Goal: Task Accomplishment & Management: Manage account settings

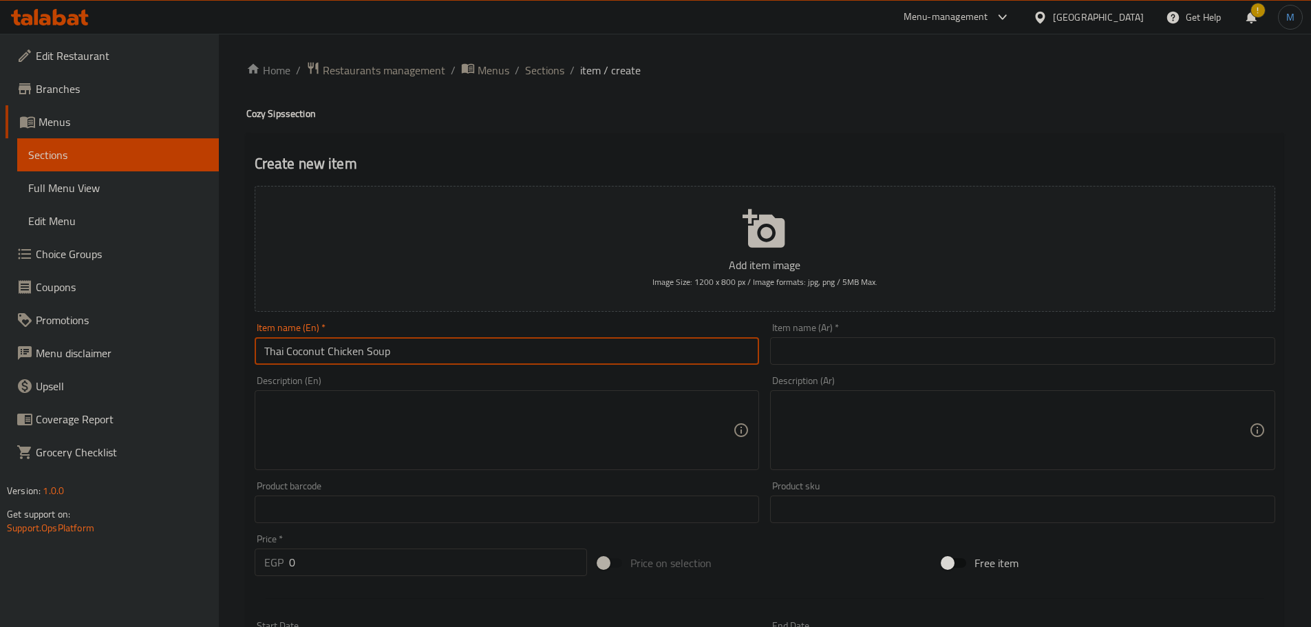
scroll to position [69, 0]
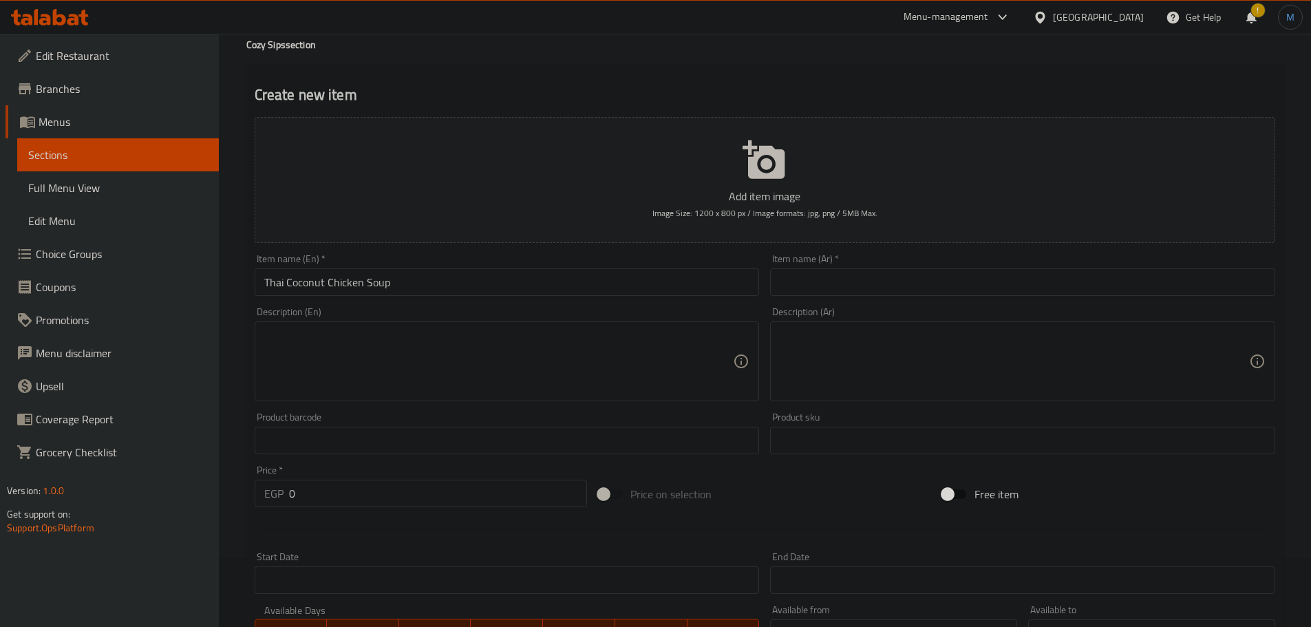
click at [485, 308] on div "Description (En) Description (En)" at bounding box center [507, 354] width 505 height 94
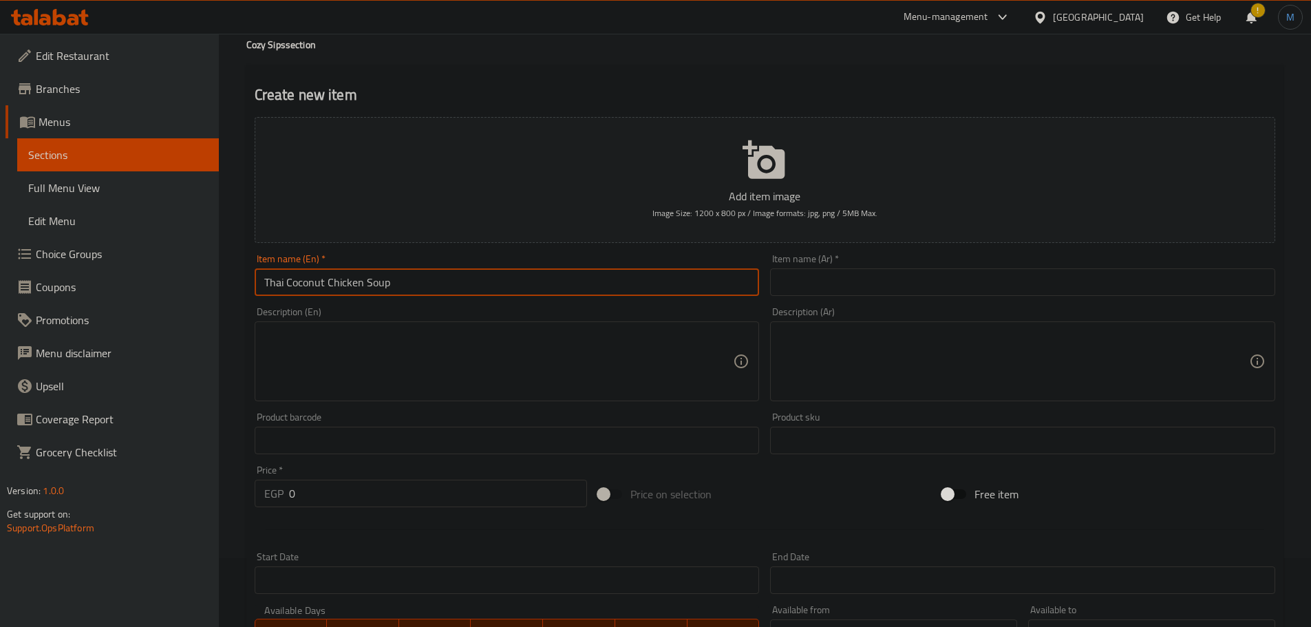
click at [518, 275] on input "Thai Coconut Chicken Soup" at bounding box center [507, 282] width 505 height 28
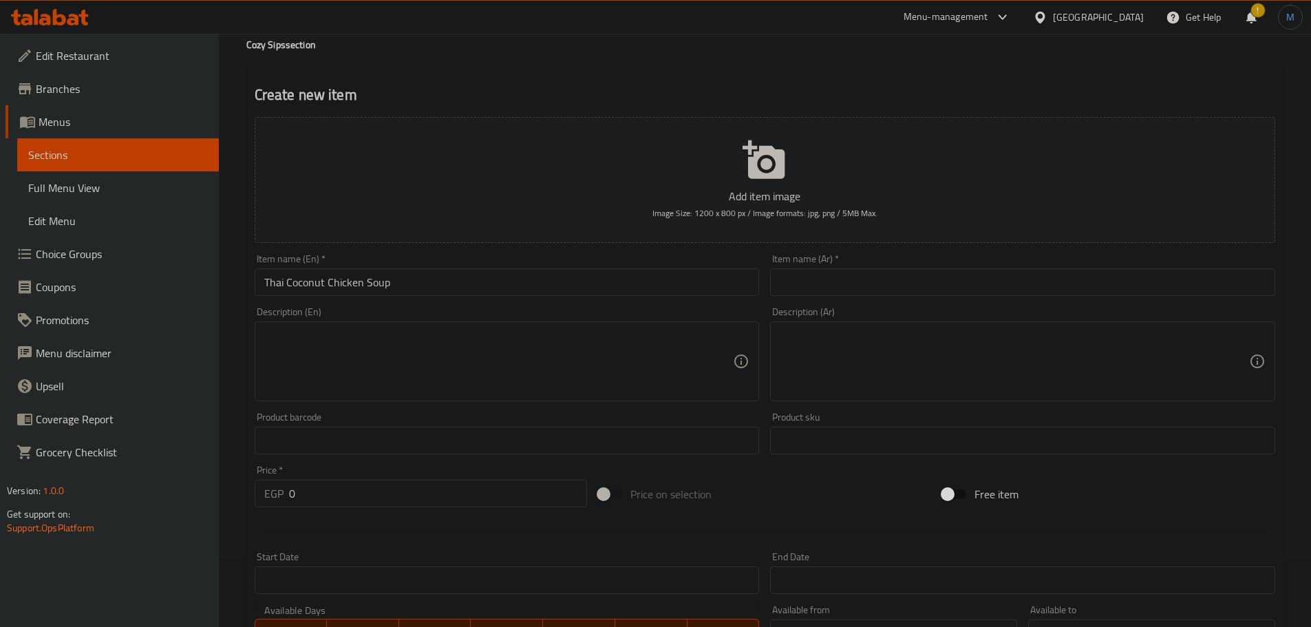
click at [948, 267] on div "Item name (Ar)   * Item name (Ar) *" at bounding box center [1022, 275] width 505 height 42
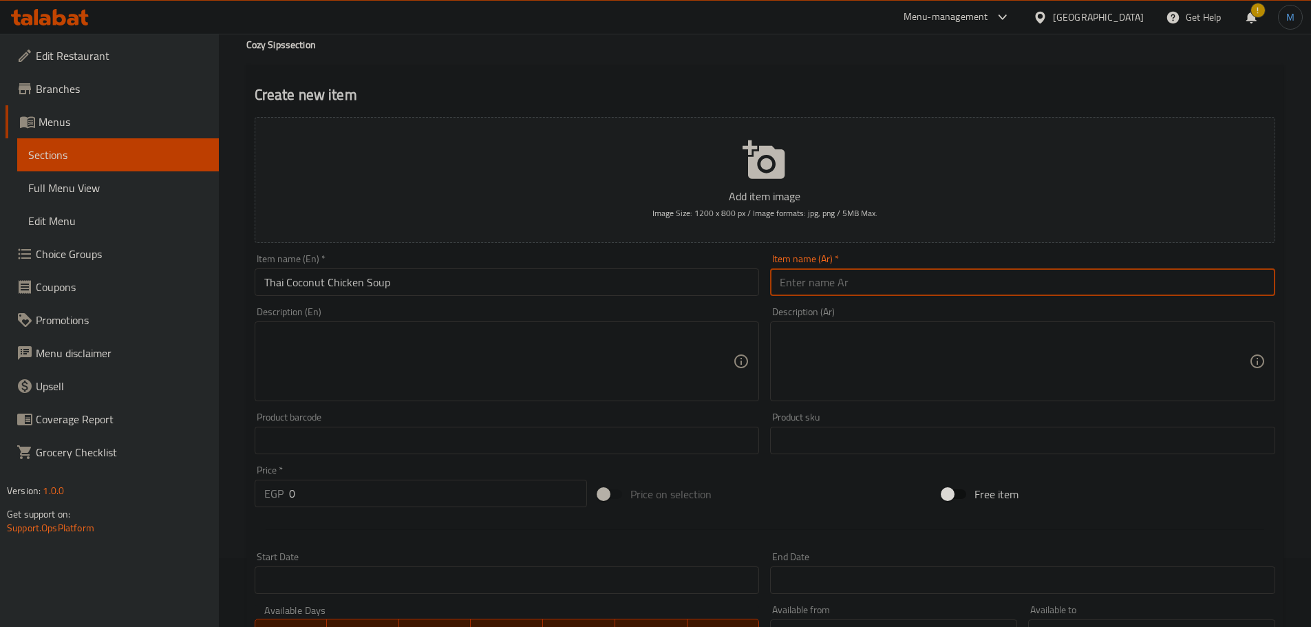
click at [954, 287] on input "text" at bounding box center [1022, 282] width 505 height 28
paste input "شوربة دجاج جوز الهند التايلاندية"
type input "شوربة دجاج جوز الهند التايلاندية"
click at [328, 506] on input "0" at bounding box center [438, 494] width 299 height 28
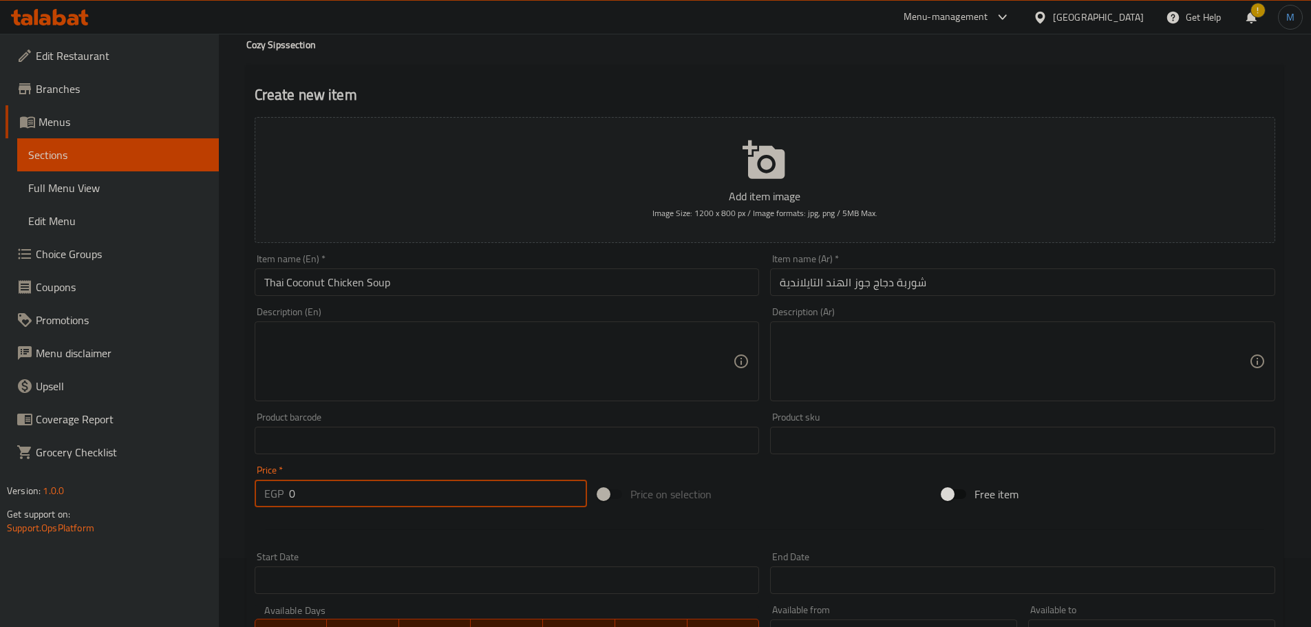
paste input "20"
type input "200"
click at [379, 366] on textarea at bounding box center [499, 361] width 470 height 65
paste textarea "A creamy, aromatic Thai soup made with coconut milk, tender chicken, lemongrass…"
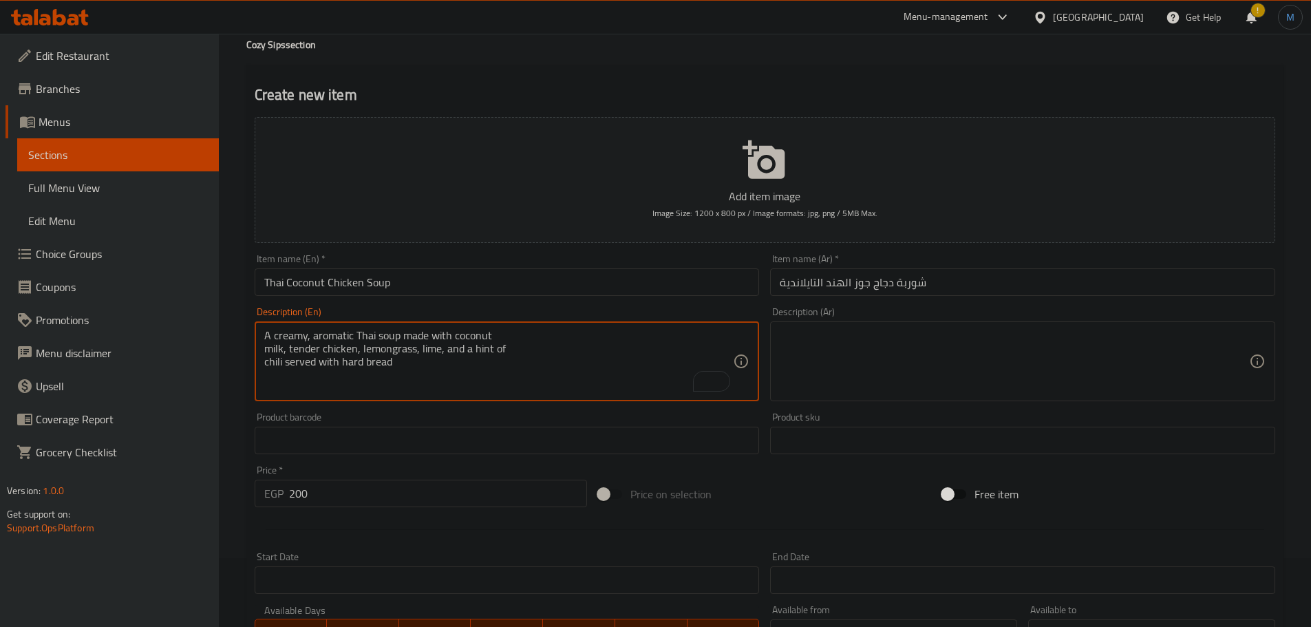
click at [521, 335] on textarea "A creamy, aromatic Thai soup made with coconut milk, tender chicken, lemongrass…" at bounding box center [499, 361] width 470 height 65
click at [600, 361] on textarea "A creamy, aromatic Thai soup made with coconut milk, tender chicken, lemongrass…" at bounding box center [499, 361] width 470 height 65
type textarea "A creamy, aromatic Thai soup made with coconut milk, tender chicken, lemongrass…"
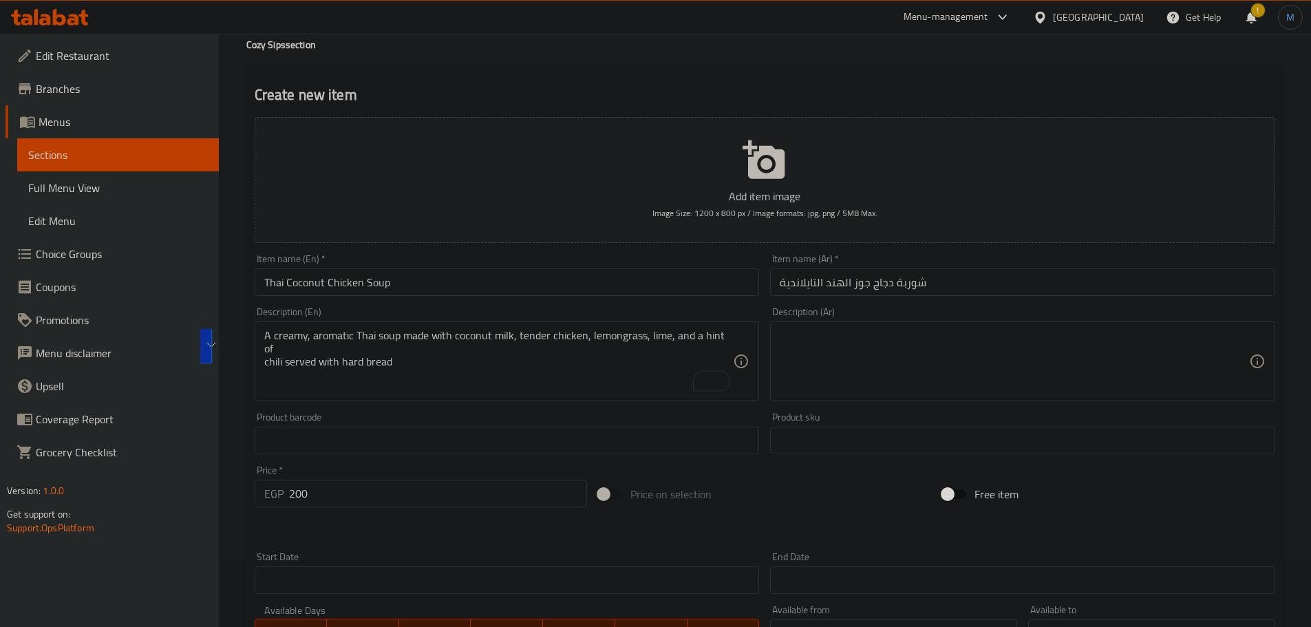
drag, startPoint x: 1026, startPoint y: 326, endPoint x: 1041, endPoint y: 384, distance: 60.3
click at [1029, 333] on div "Description (Ar)" at bounding box center [1022, 361] width 505 height 80
click at [1041, 384] on textarea at bounding box center [1015, 361] width 470 height 65
paste textarea "شوربة تايلاندية كريمية عطرية مصنوعة من حليب جوز الهند والدجاج الطري وعشب الليمو…"
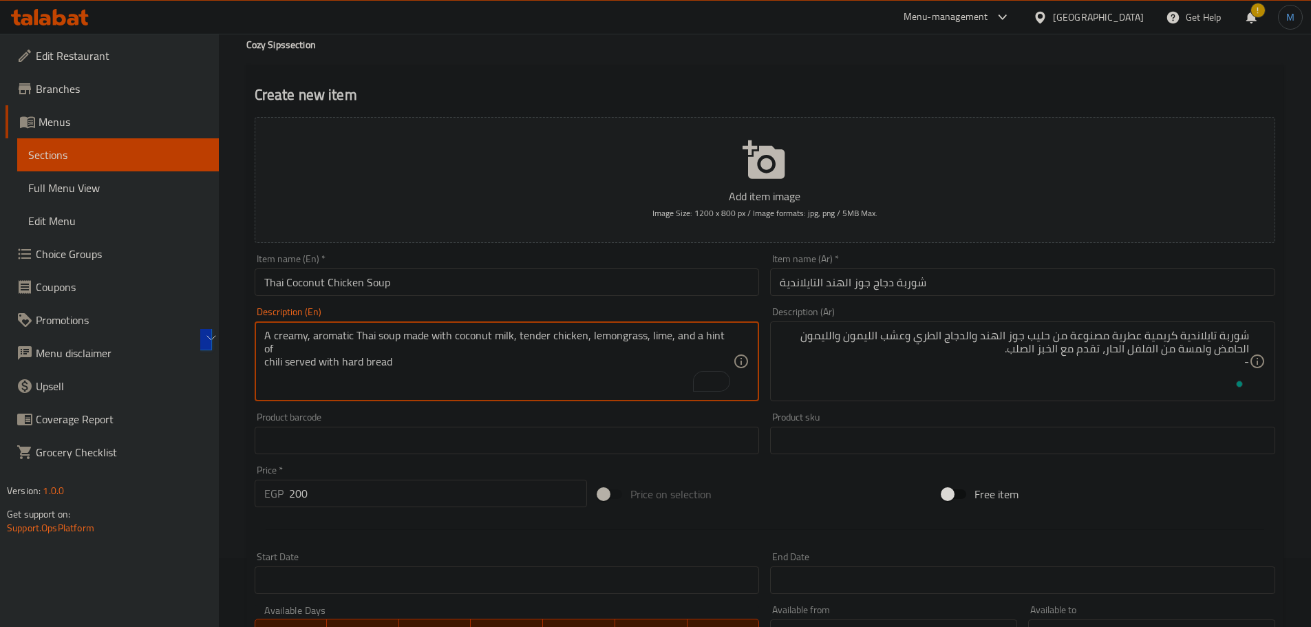
drag, startPoint x: 339, startPoint y: 353, endPoint x: 402, endPoint y: 352, distance: 62.7
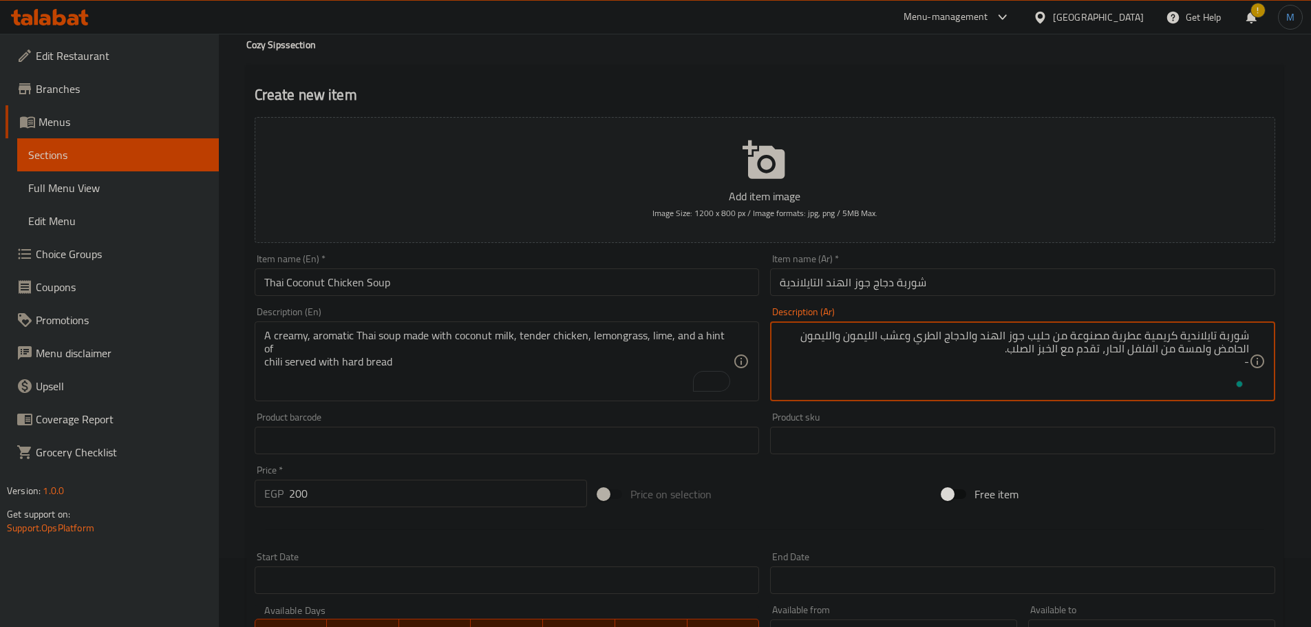
click at [1027, 350] on textarea "شوربة تايلاندية كريمية عطرية مصنوعة من حليب جوز الهند والدجاج الطري وعشب الليمو…" at bounding box center [1015, 361] width 470 height 65
type textarea "شوربة تايلاندية كريمية عطرية مصنوعة من حليب جوز الهند والدجاج الطري وعشب الليمو…"
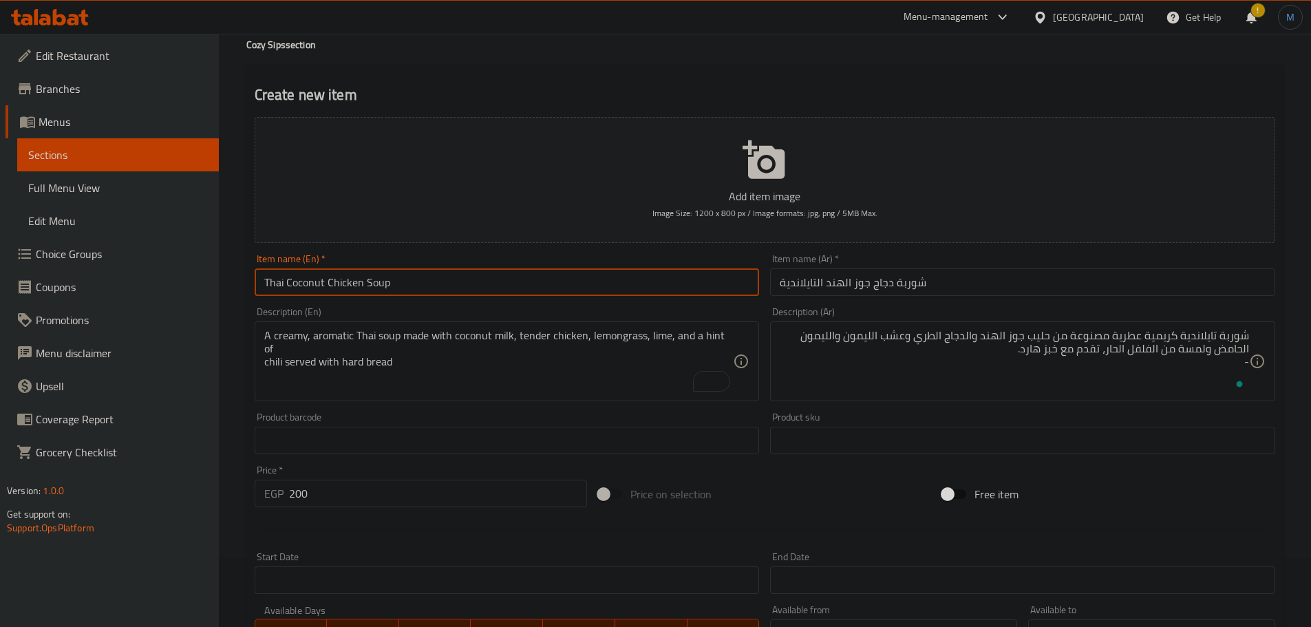
click at [633, 296] on input "Thai Coconut Chicken Soup" at bounding box center [507, 282] width 505 height 28
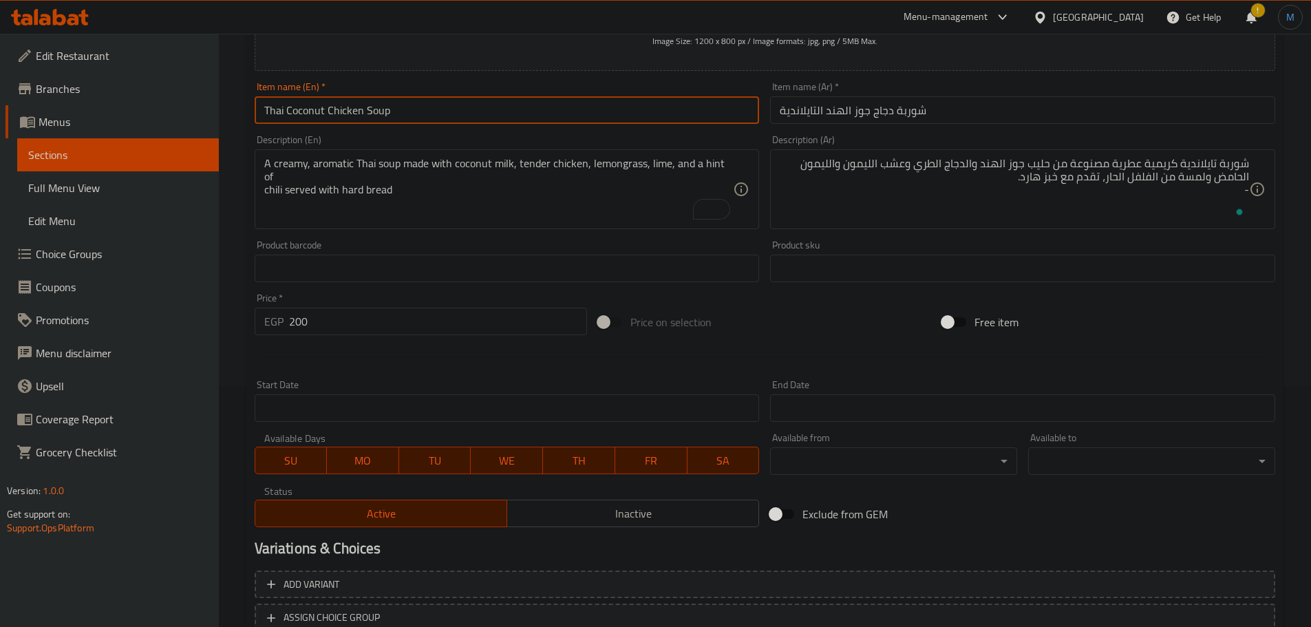
scroll to position [344, 0]
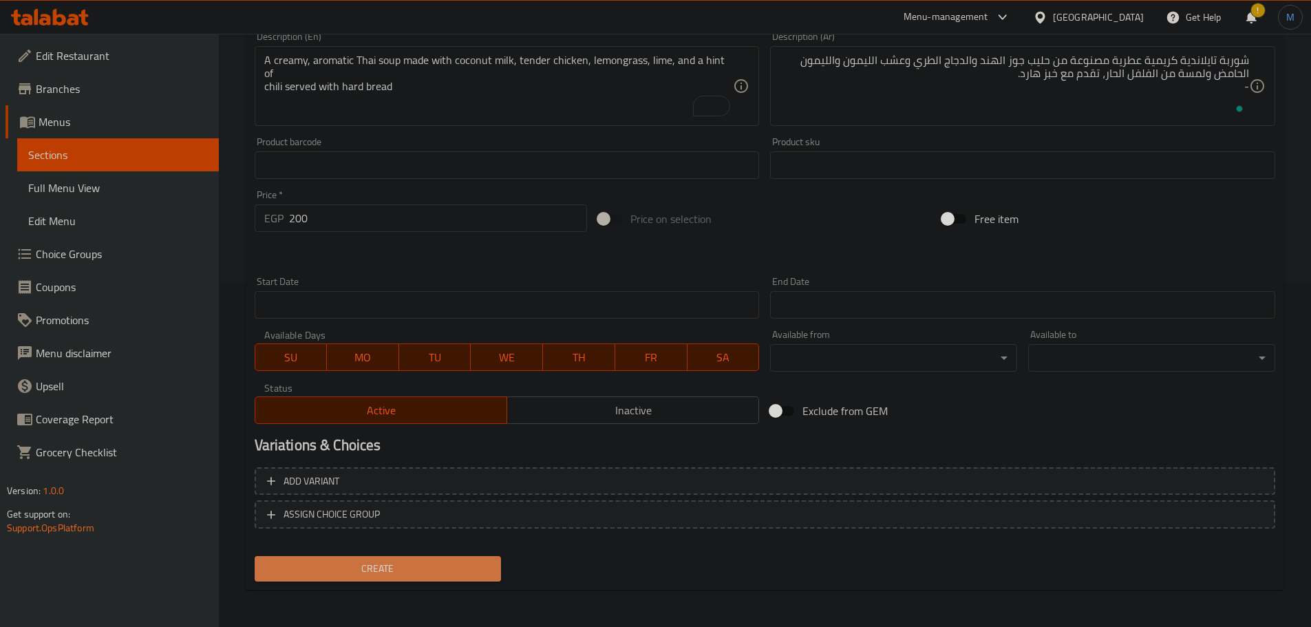
click at [375, 561] on span "Create" at bounding box center [378, 568] width 225 height 17
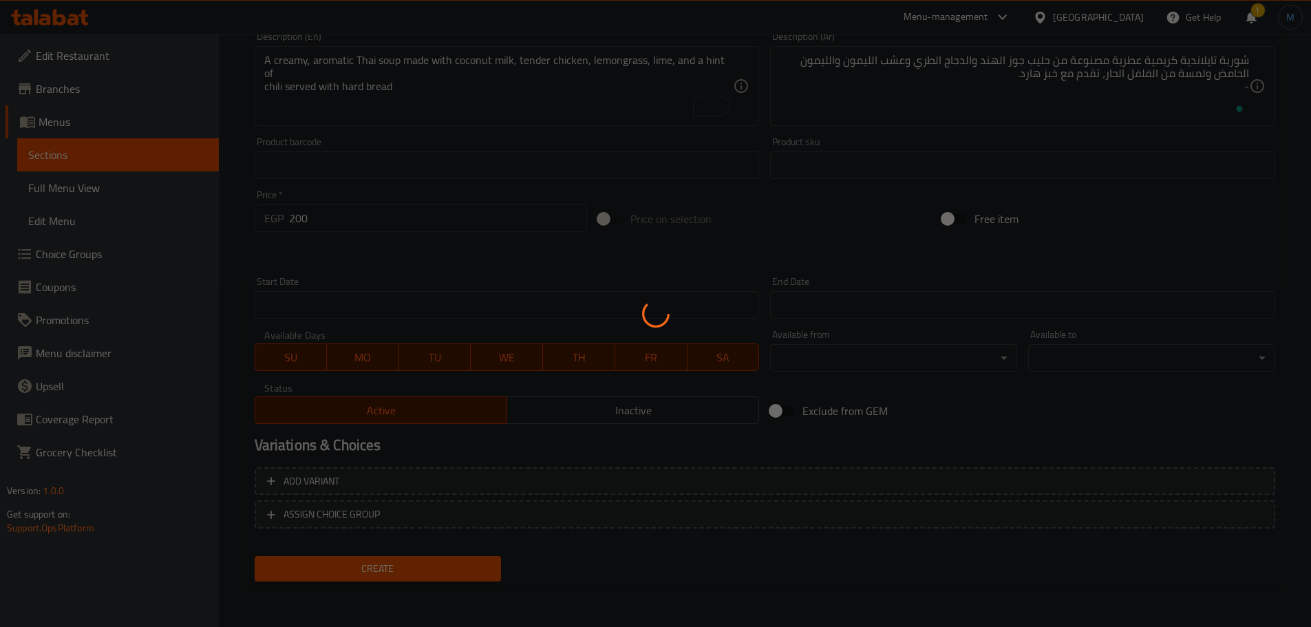
type input "0"
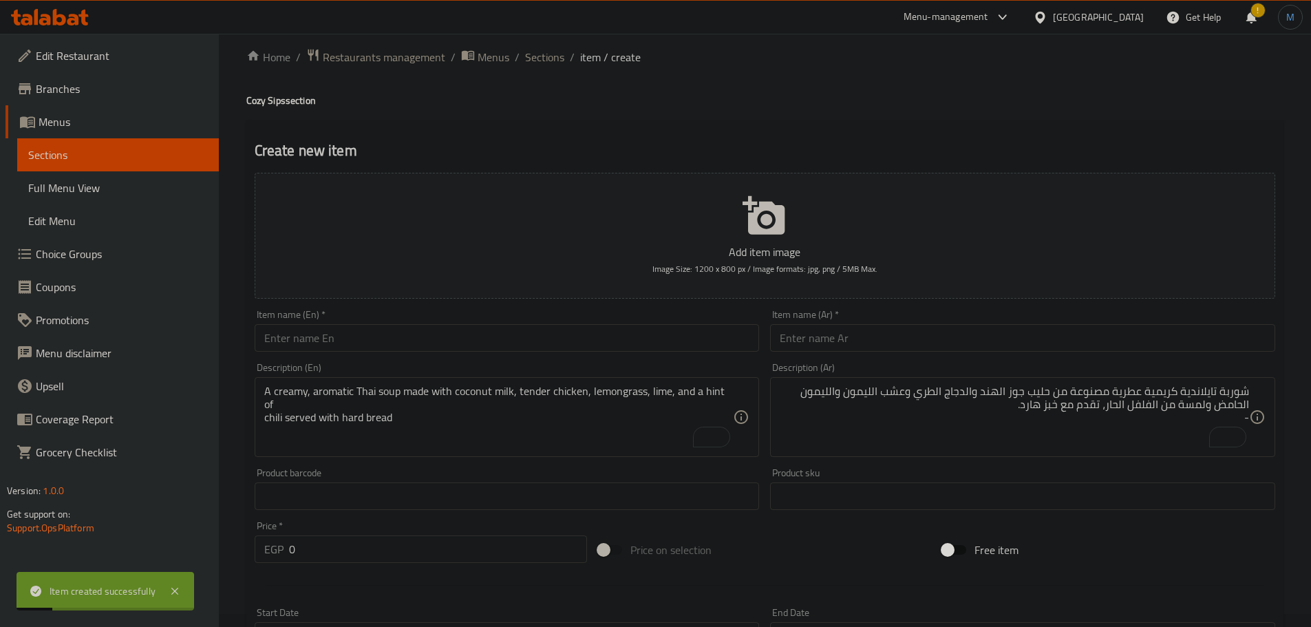
scroll to position [0, 0]
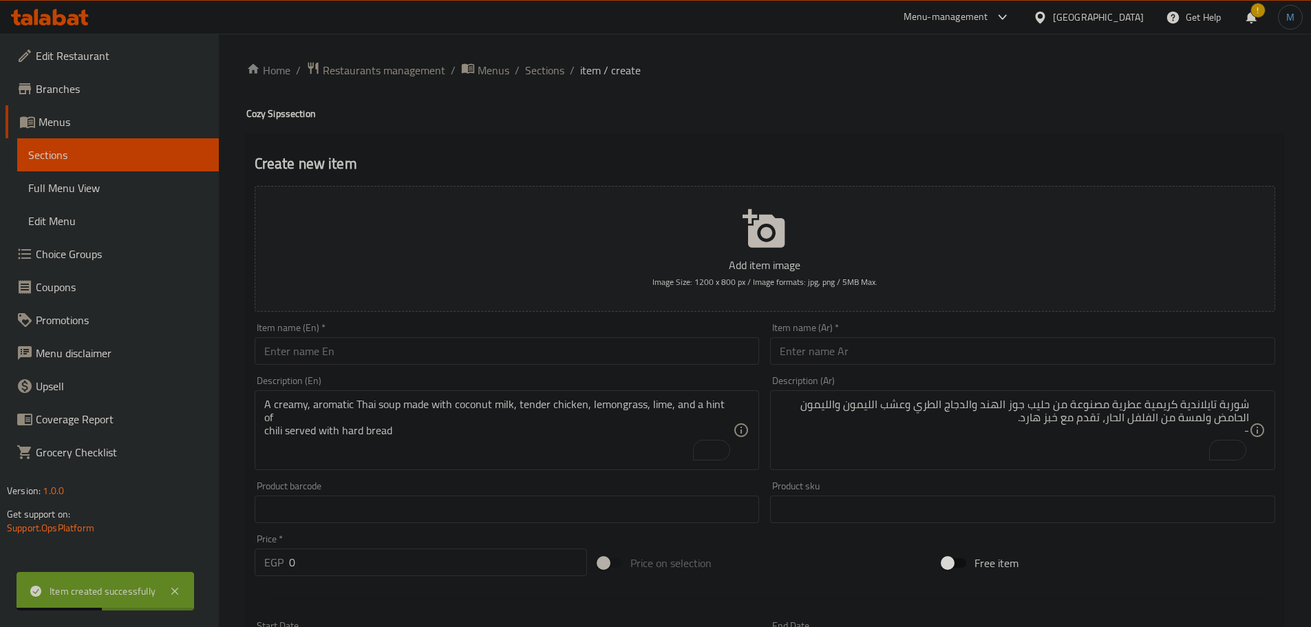
click at [366, 344] on input "text" at bounding box center [507, 351] width 505 height 28
paste input "Tomato pepper soups"
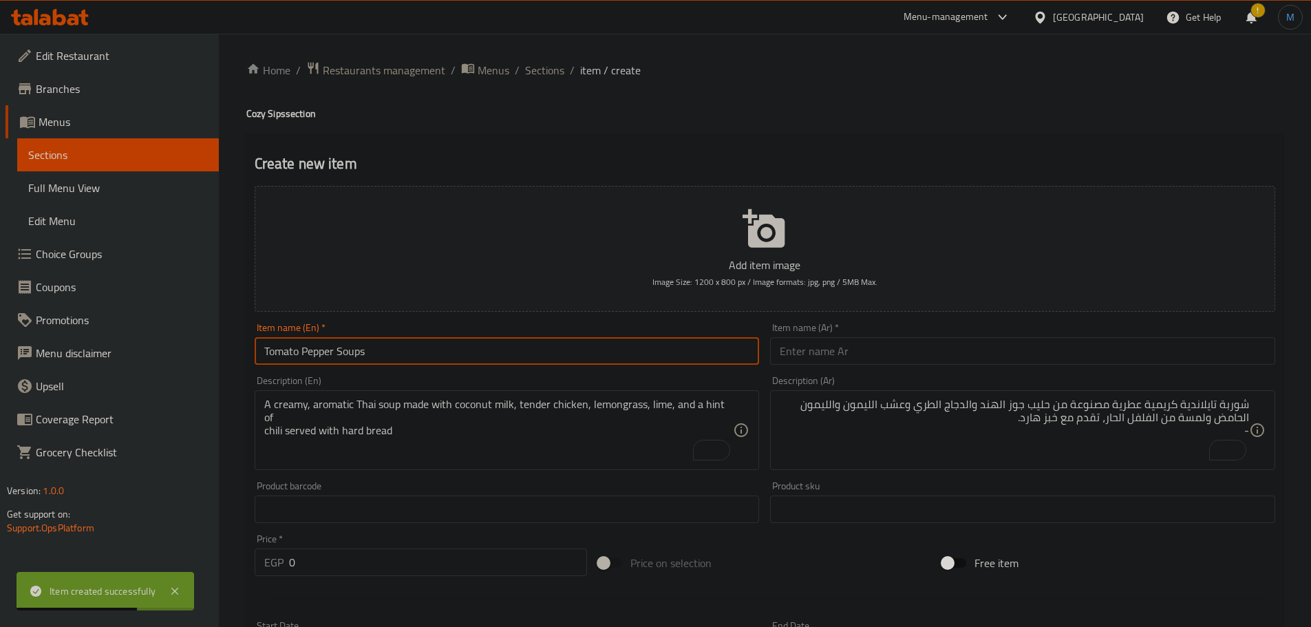
type input "Tomato Pepper Soups"
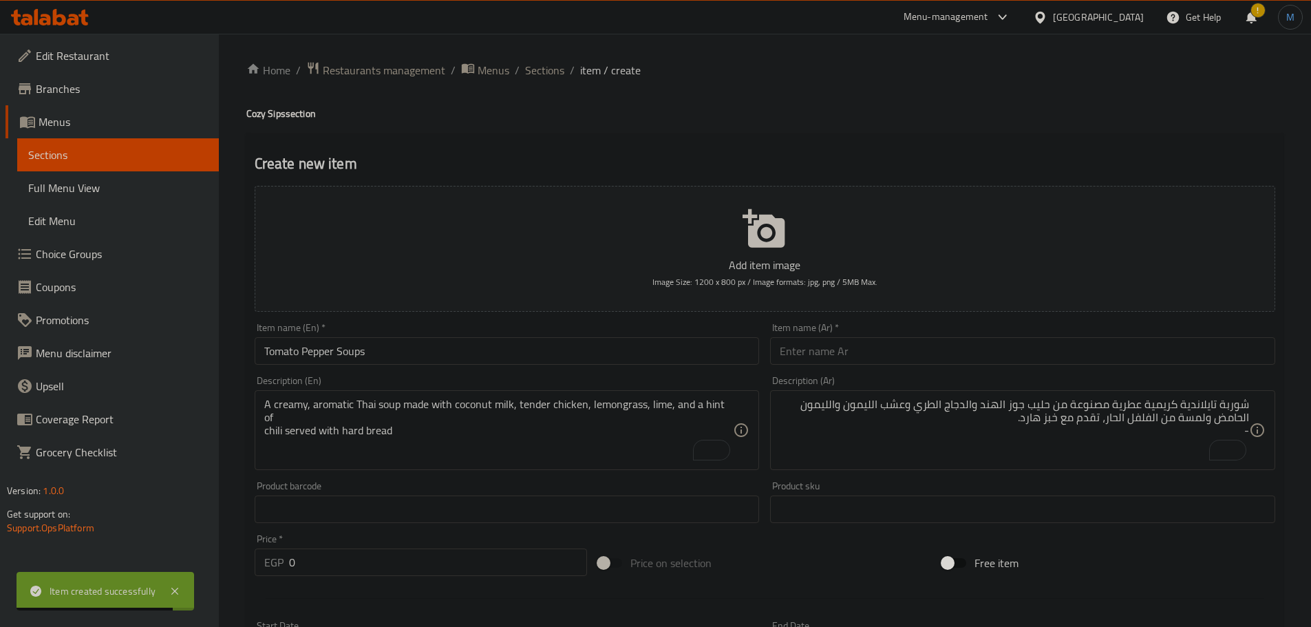
click at [969, 357] on input "text" at bounding box center [1022, 351] width 505 height 28
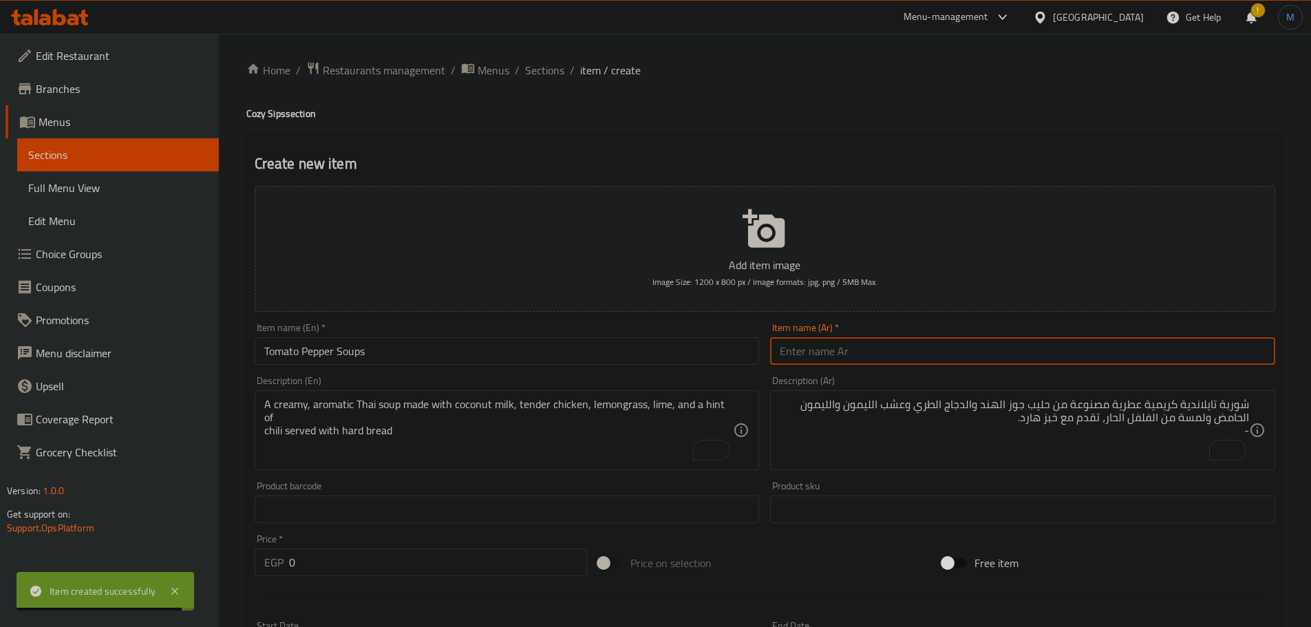
paste input "حساء الطماطم والفلفل"
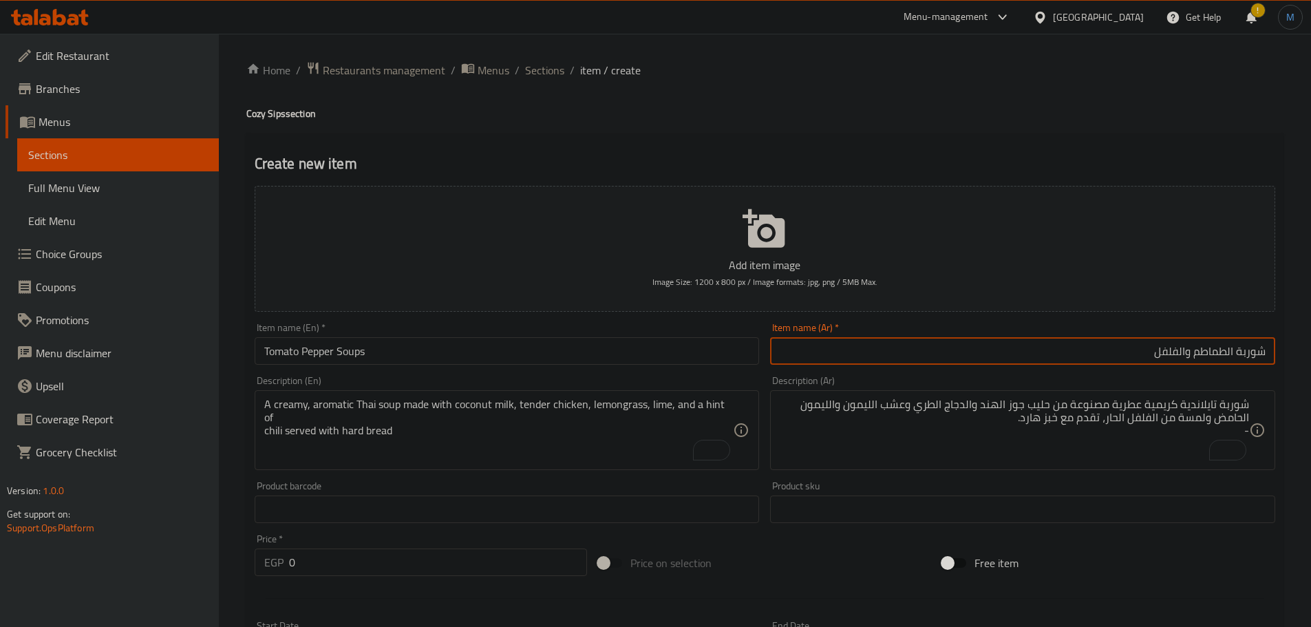
type input "شوربة الطماطم والفلفل"
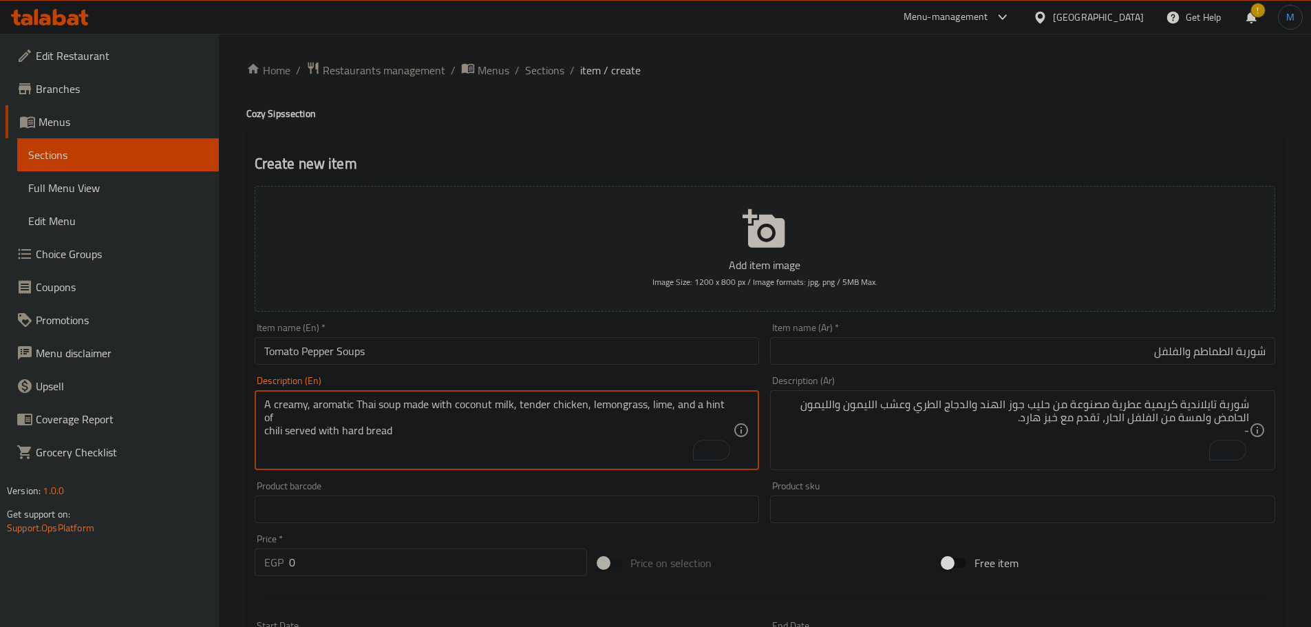
click at [378, 450] on textarea "A creamy, aromatic Thai soup made with coconut milk, tender chicken, lemongrass…" at bounding box center [499, 430] width 470 height 65
paste textarea "A smooth and vibrant blend of ripe tomatoes and roasted red peppers, finished w…"
click at [576, 412] on textarea "A smooth and vibrant blend of ripe tomatoes and roasted red peppers, finished w…" at bounding box center [499, 430] width 470 height 65
click at [579, 403] on textarea "A smooth and vibrant blend of ripe tomatoes and roasted red peppers, finished w…" at bounding box center [499, 430] width 470 height 65
type textarea "A smooth and vibrant blend of ripe tomatoes and roasted red peppers, finished w…"
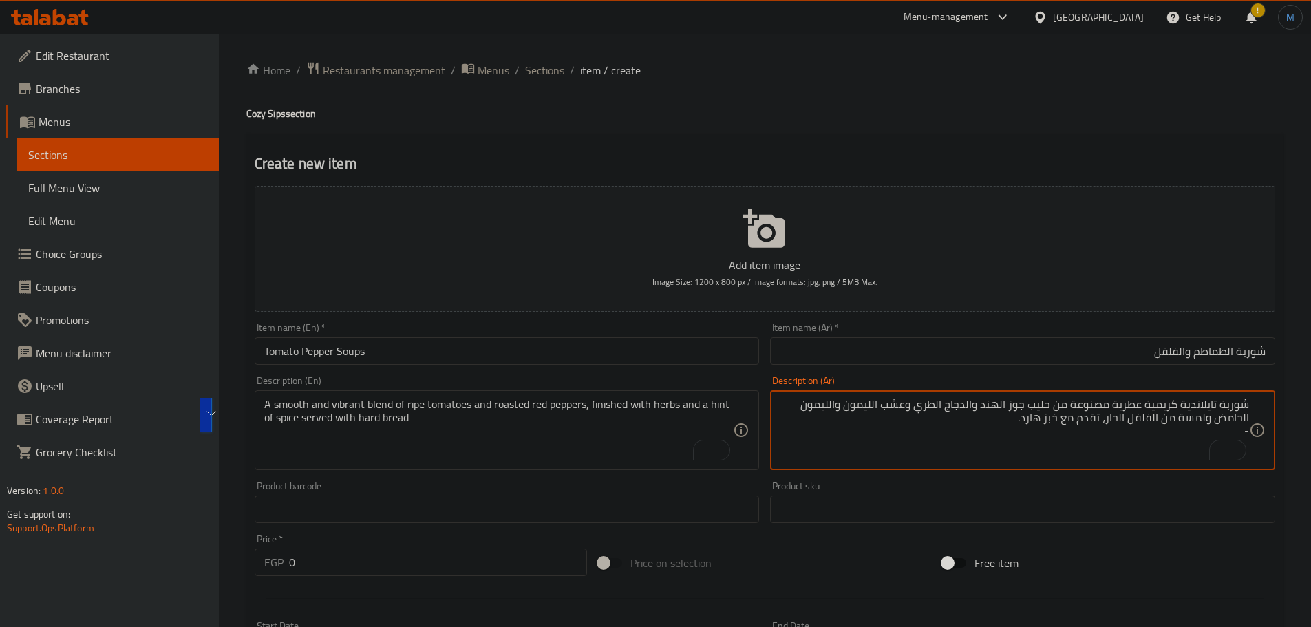
click at [1031, 412] on textarea "شوربة تايلاندية كريمية عطرية مصنوعة من حليب جوز الهند والدجاج الطري وعشب الليمو…" at bounding box center [1015, 430] width 470 height 65
paste textarea "مزيج ناعم وحيوي من الطماطم الناضجة والفلفل الأحمر المشوي، مع إضافة الأعشاب ولمس…"
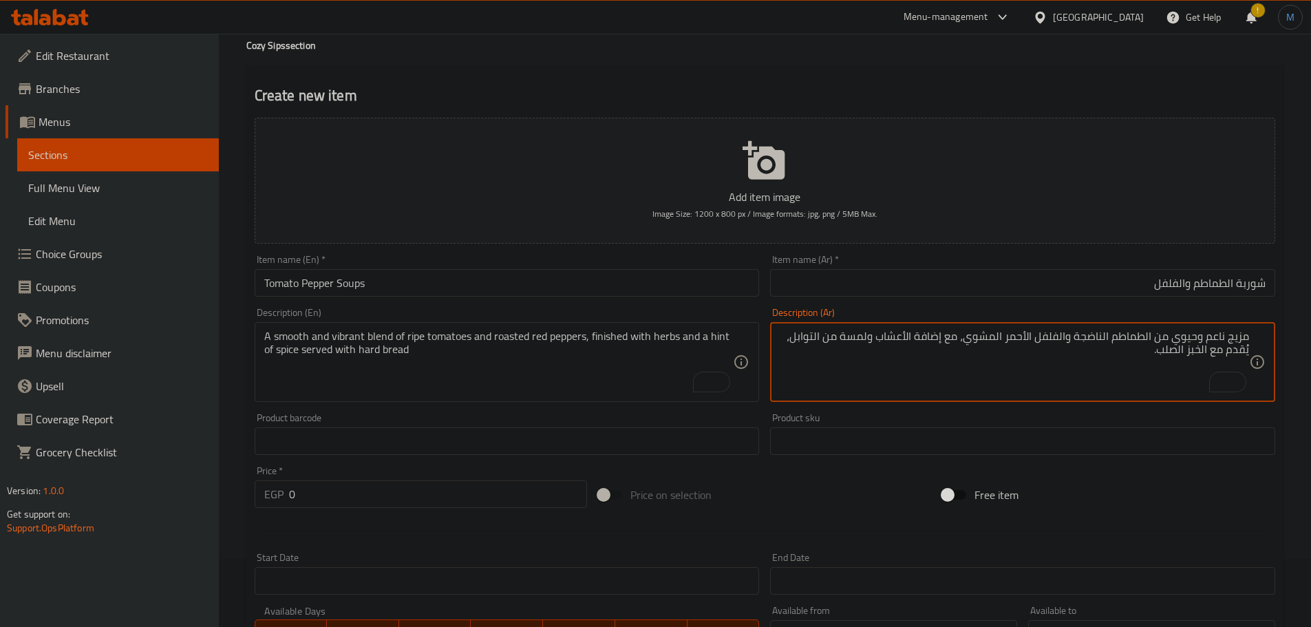
scroll to position [69, 0]
click at [1159, 350] on textarea "مزيج ناعم وحيوي من الطماطم الناضجة والفلفل الأحمر المشوي، مع إضافة الأعشاب ولمس…" at bounding box center [1015, 361] width 470 height 65
click at [1175, 355] on textarea "مزيج ناعم وحيوي من الطماطم الناضجة والفلفل الأحمر المشوي، مع إضافة الأعشاب ولمس…" at bounding box center [1015, 361] width 470 height 65
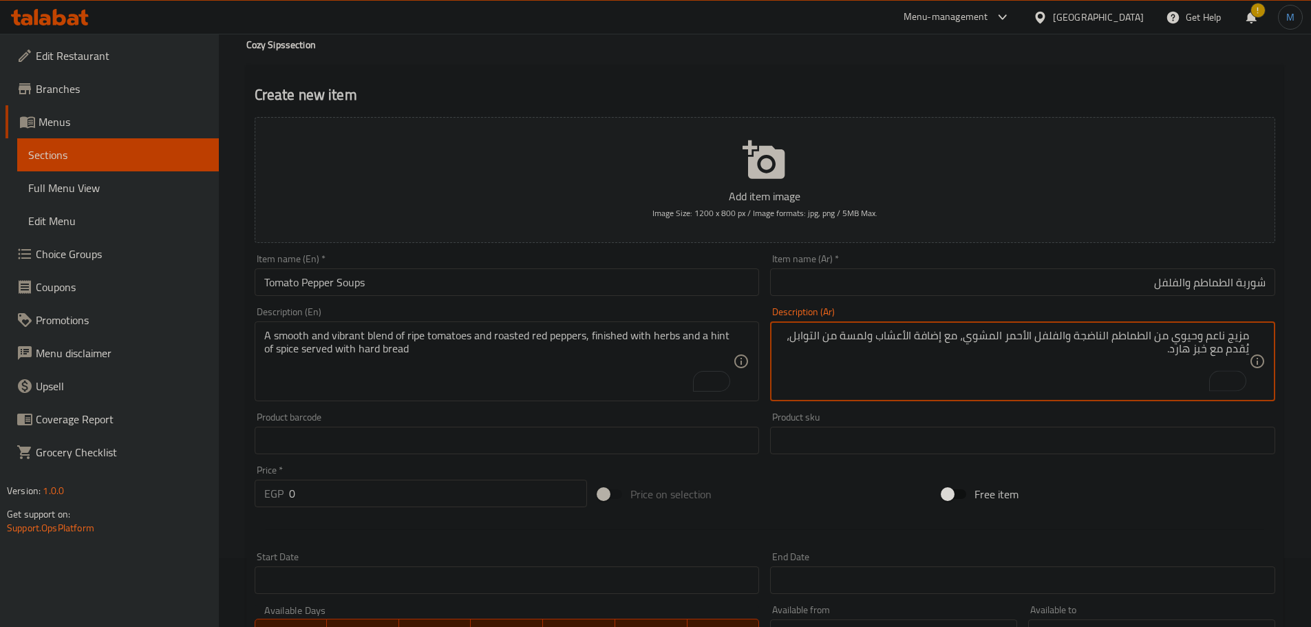
type textarea "مزيج ناعم وحيوي من الطماطم الناضجة والفلفل الأحمر المشوي، مع إضافة الأعشاب ولمس…"
click at [355, 504] on input "0" at bounding box center [438, 494] width 299 height 28
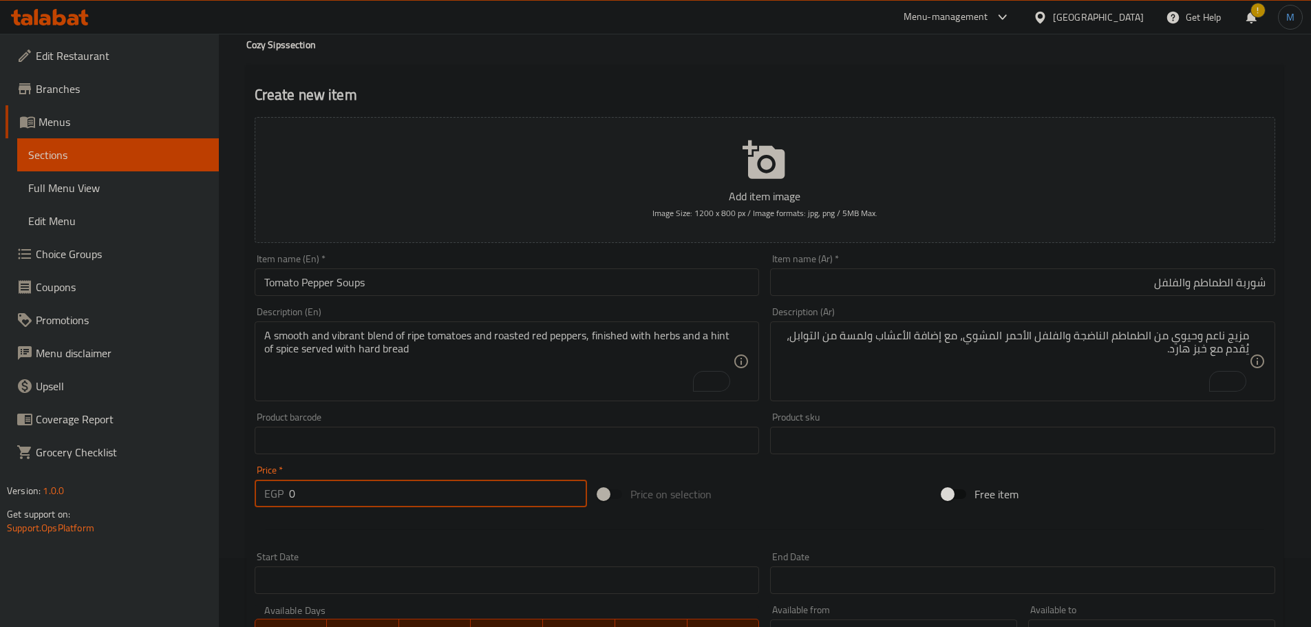
paste input "175"
type input "175"
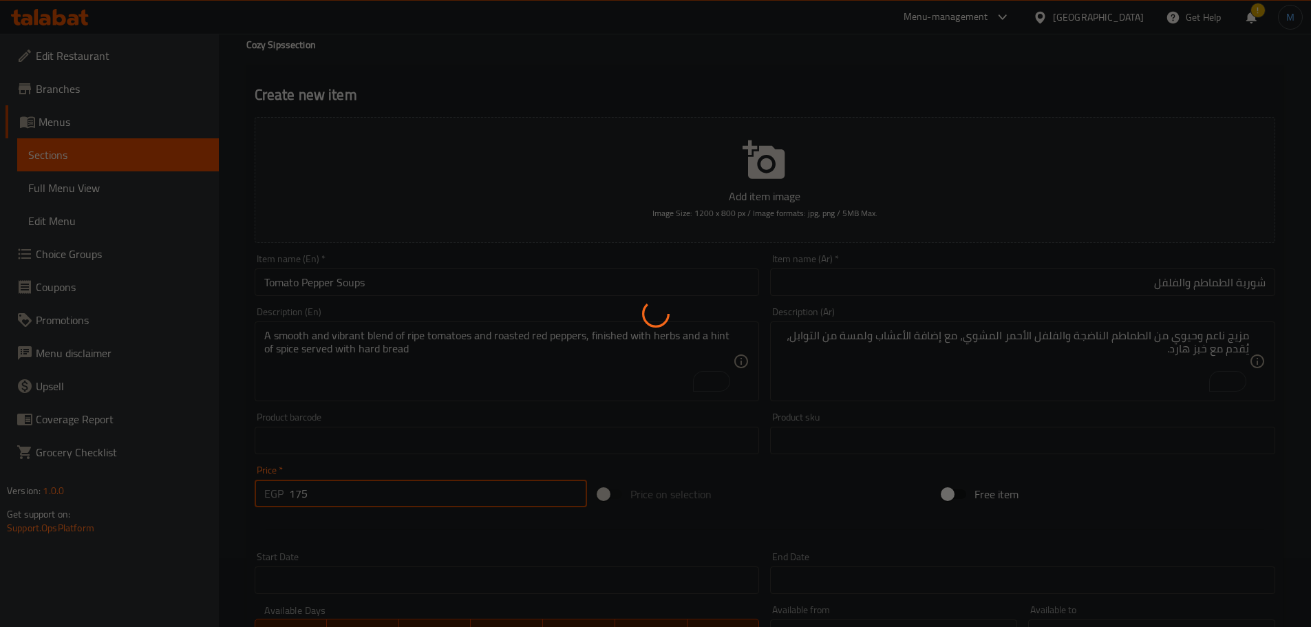
type input "0"
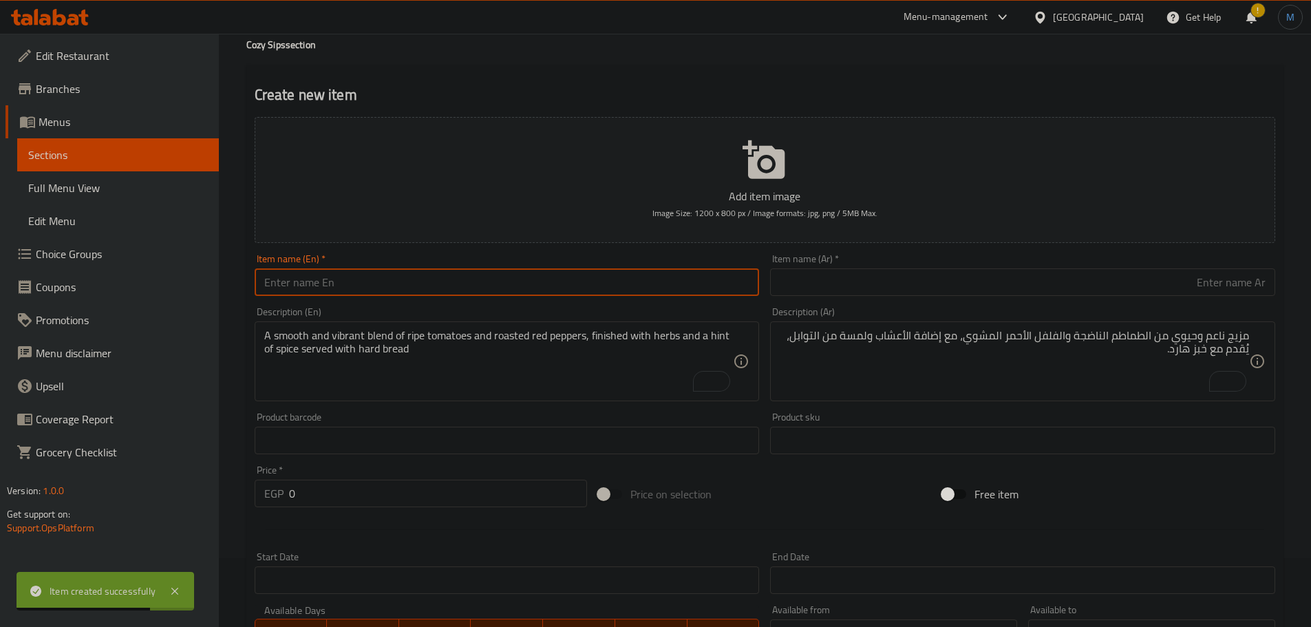
click at [357, 290] on input "text" at bounding box center [507, 282] width 505 height 28
paste input "hungarian mushroom soup"
type input "Hungarian Mushroom Soup"
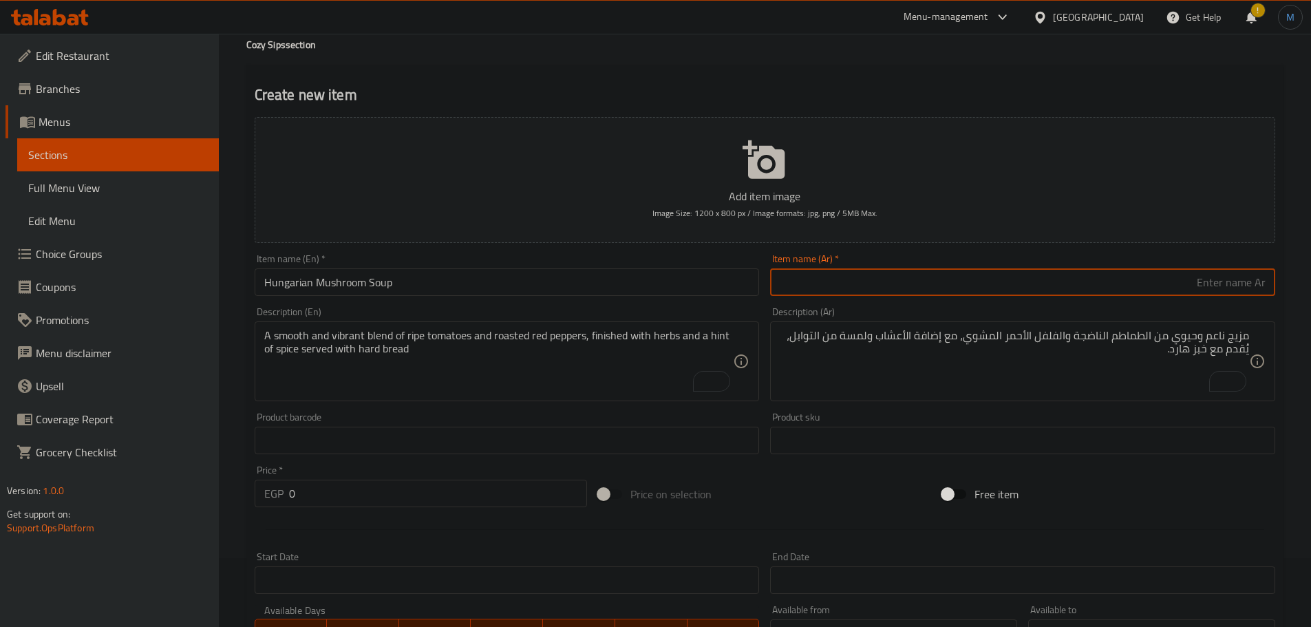
click at [1039, 285] on input "text" at bounding box center [1022, 282] width 505 height 28
click at [275, 272] on input "Hungarian Mushroom Soup" at bounding box center [507, 282] width 505 height 28
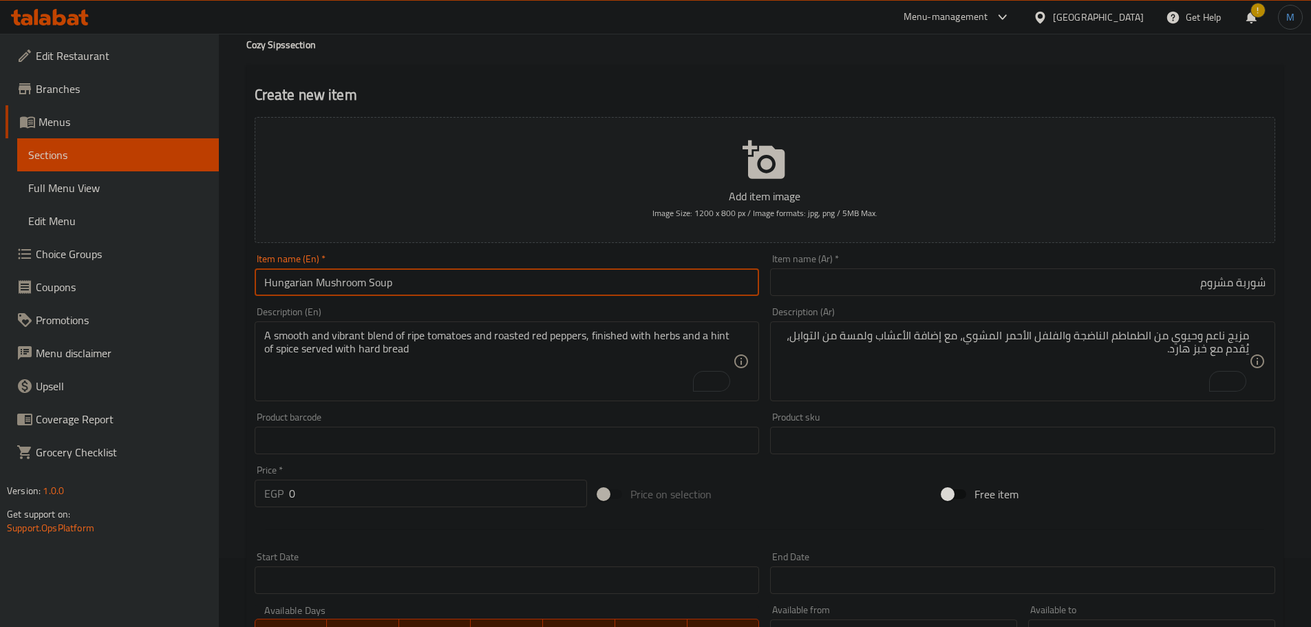
click at [275, 272] on input "Hungarian Mushroom Soup" at bounding box center [507, 282] width 505 height 28
click at [1107, 272] on input "شوربة مشروم" at bounding box center [1022, 282] width 505 height 28
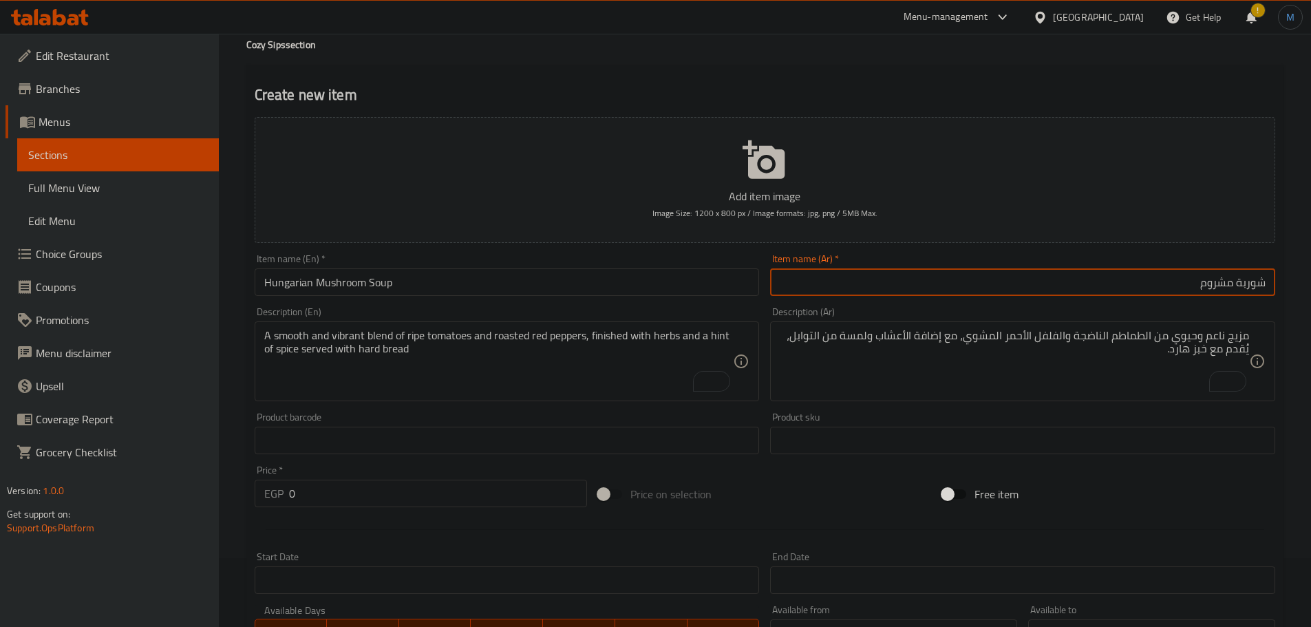
paste input "المجرية"
type input "شوربة مشروم المجرية"
click at [416, 355] on textarea "A smooth and vibrant blend of ripe tomatoes and roasted red peppers, finished w…" at bounding box center [499, 361] width 470 height 65
paste textarea "A rich and creamy mushroom soup infused with Hungarian paprika, garlic, and fre…"
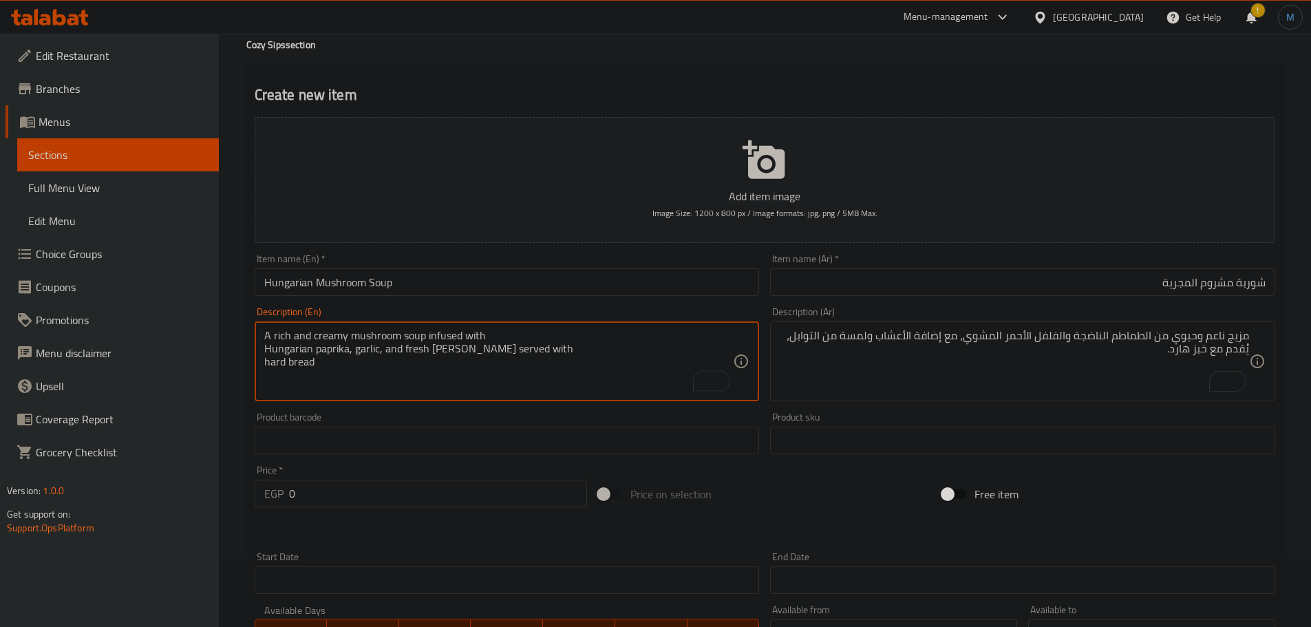
click at [598, 337] on textarea "A rich and creamy mushroom soup infused with Hungarian paprika, garlic, and fre…" at bounding box center [499, 361] width 470 height 65
type textarea "A rich and creamy mushroom soup infused with Hungarian paprika, garlic, and fre…"
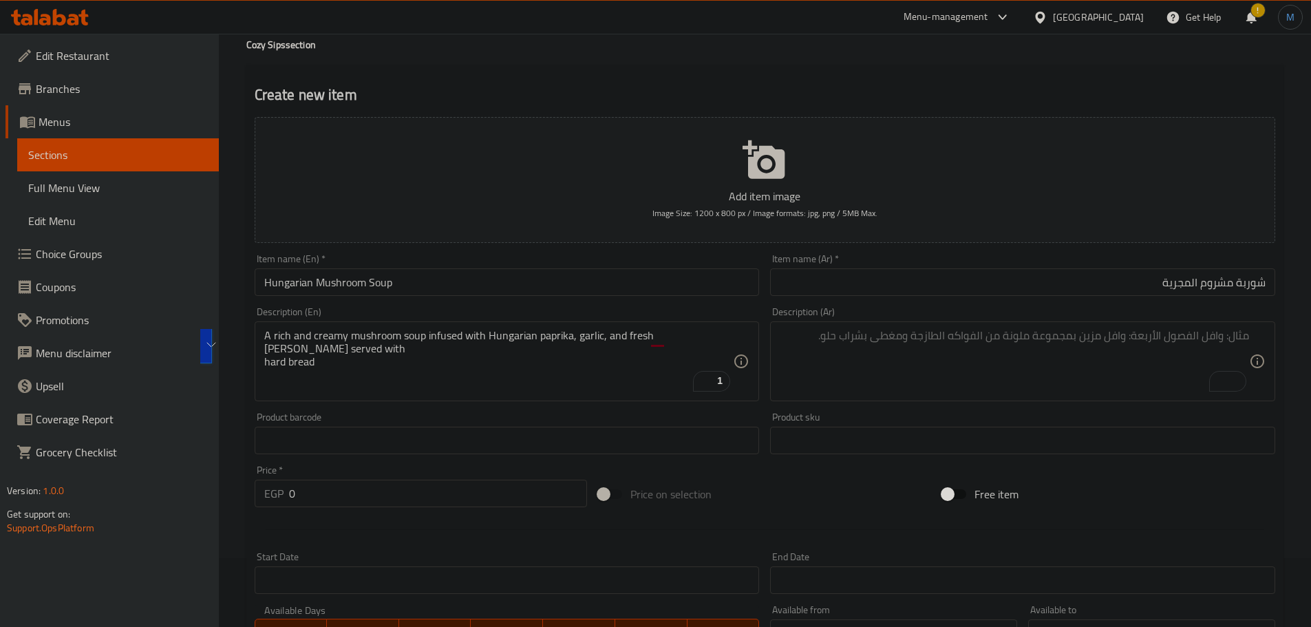
click at [1065, 360] on textarea "To enrich screen reader interactions, please activate Accessibility in Grammarl…" at bounding box center [1015, 361] width 470 height 65
paste textarea "شوربة فطر غنية ودسمة، غنية بالبابريكا المجرية والثوم والشبت الطازج، تقدم مع الخ…"
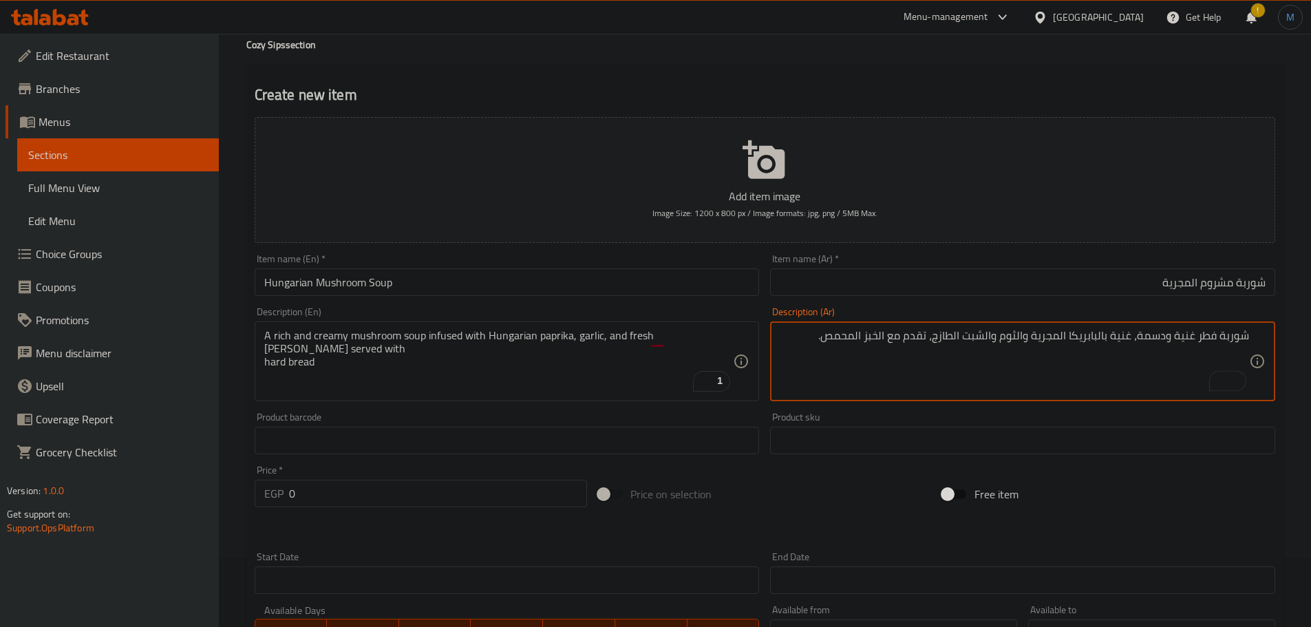
click at [1212, 333] on textarea "شوربة فطر غنية ودسمة، غنية بالبابريكا المجرية والثوم والشبت الطازج، تقدم مع الخ…" at bounding box center [1015, 361] width 470 height 65
type textarea "شوربة مشروم غنية ودسمة، غنية بالبابريكا المجرية والثوم والشبت الطازج، تقدم مع ا…"
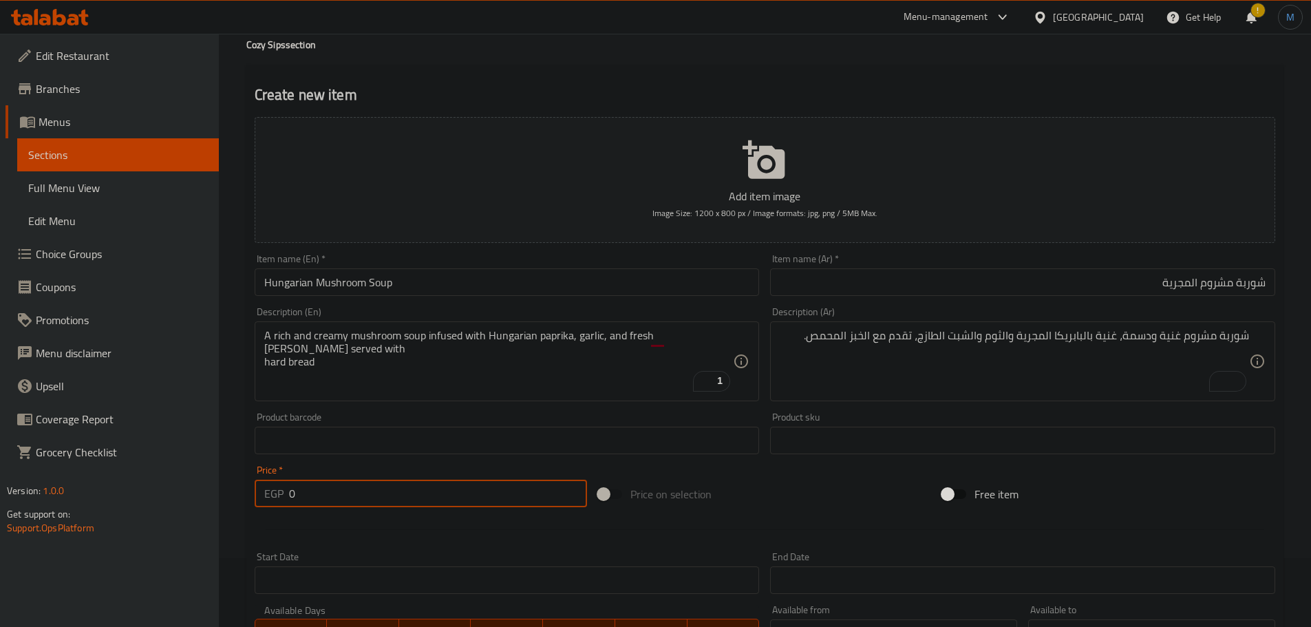
click at [344, 504] on input "0" at bounding box center [438, 494] width 299 height 28
paste input "20"
type input "200"
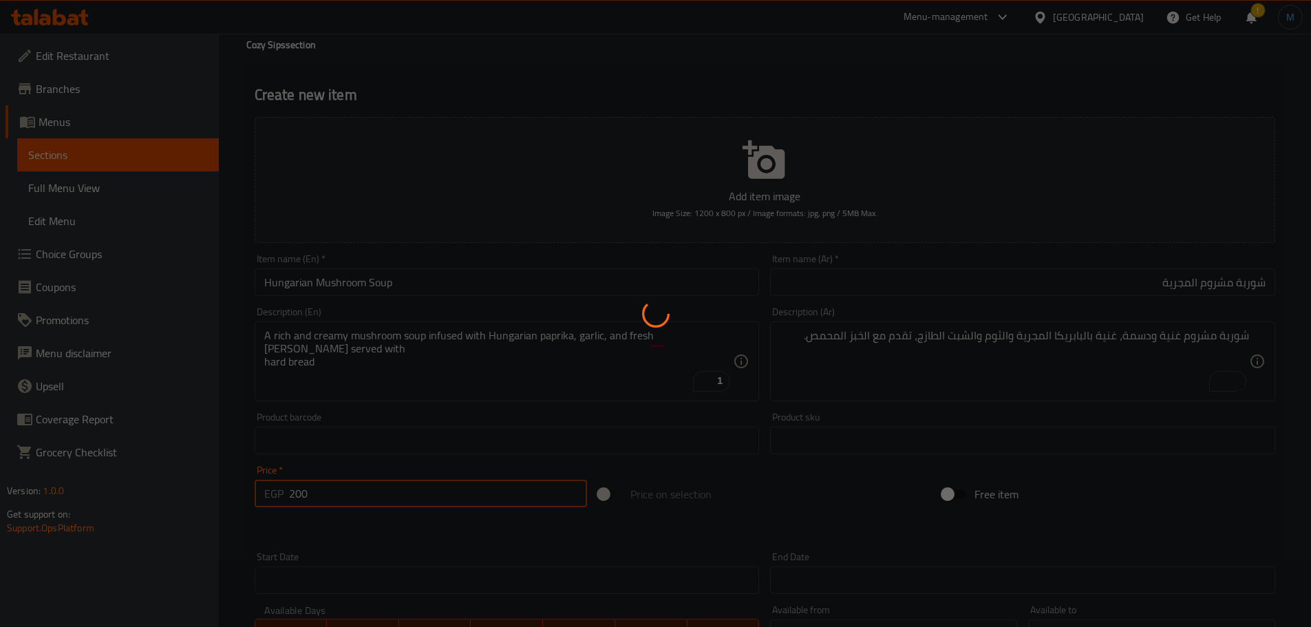
type input "0"
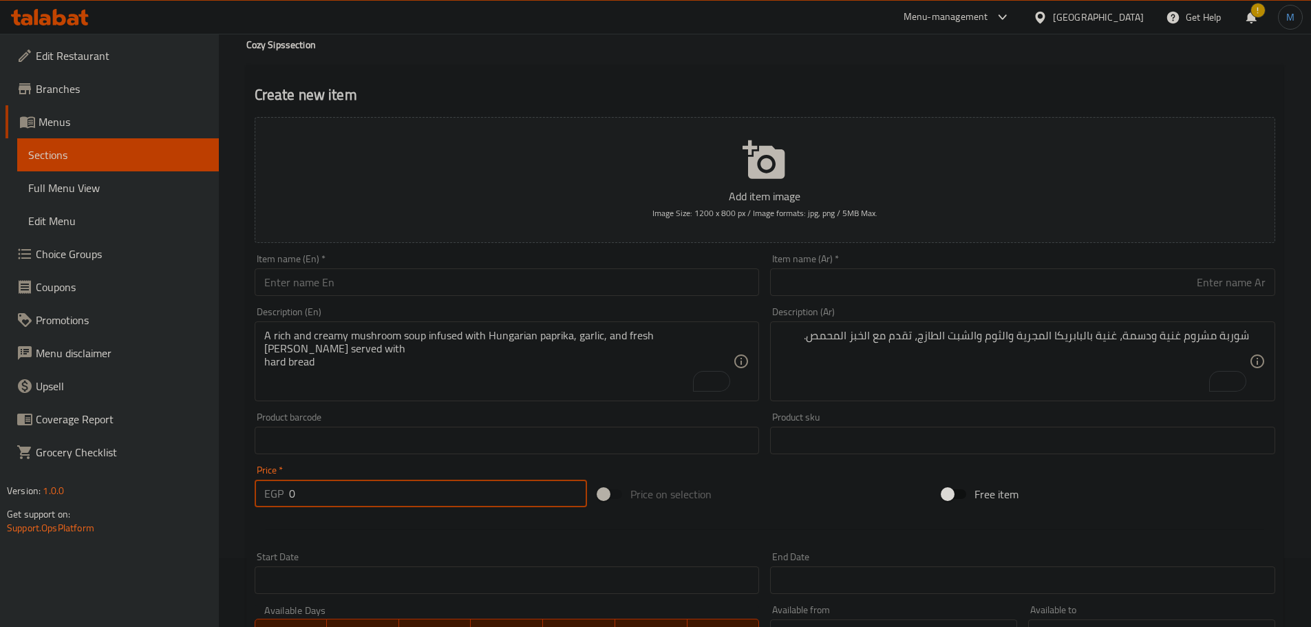
click at [401, 271] on input "text" at bounding box center [507, 282] width 505 height 28
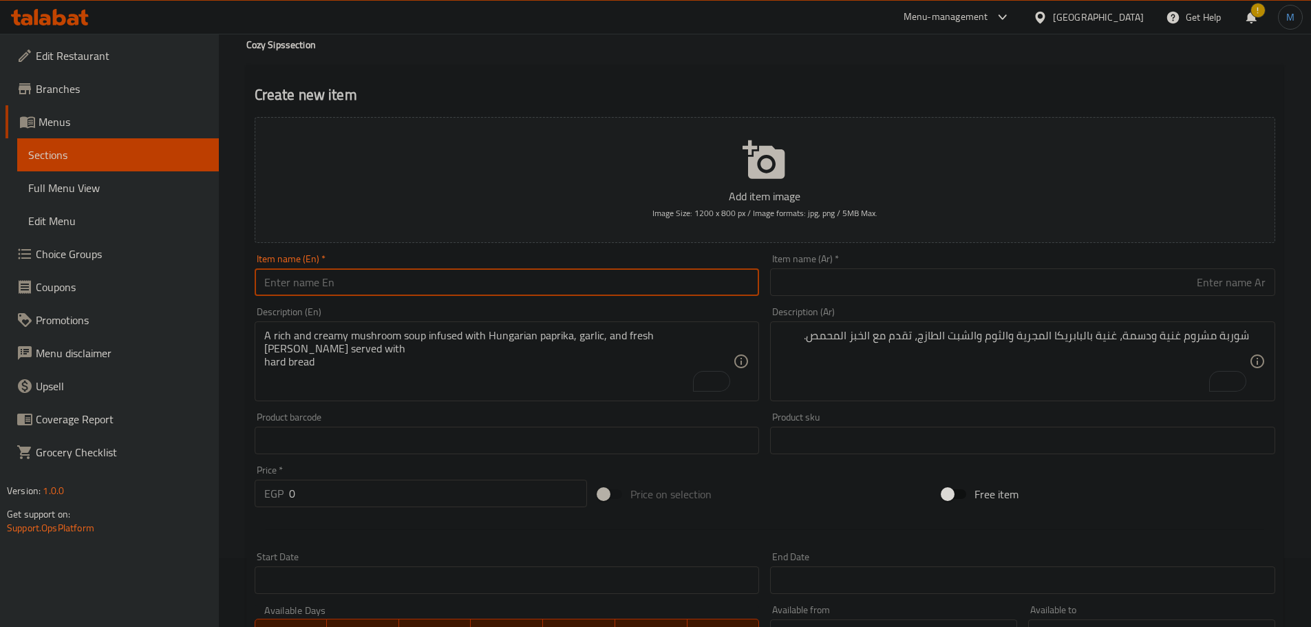
paste input "Oriental Lentil Soup"
type input "Oriental Lentil Soup"
click at [480, 348] on textarea "A rich and creamy mushroom soup infused with Hungarian paprika, garlic, and fre…" at bounding box center [499, 361] width 470 height 65
paste textarea "A rustic oriental lentil soup served with hard bread"
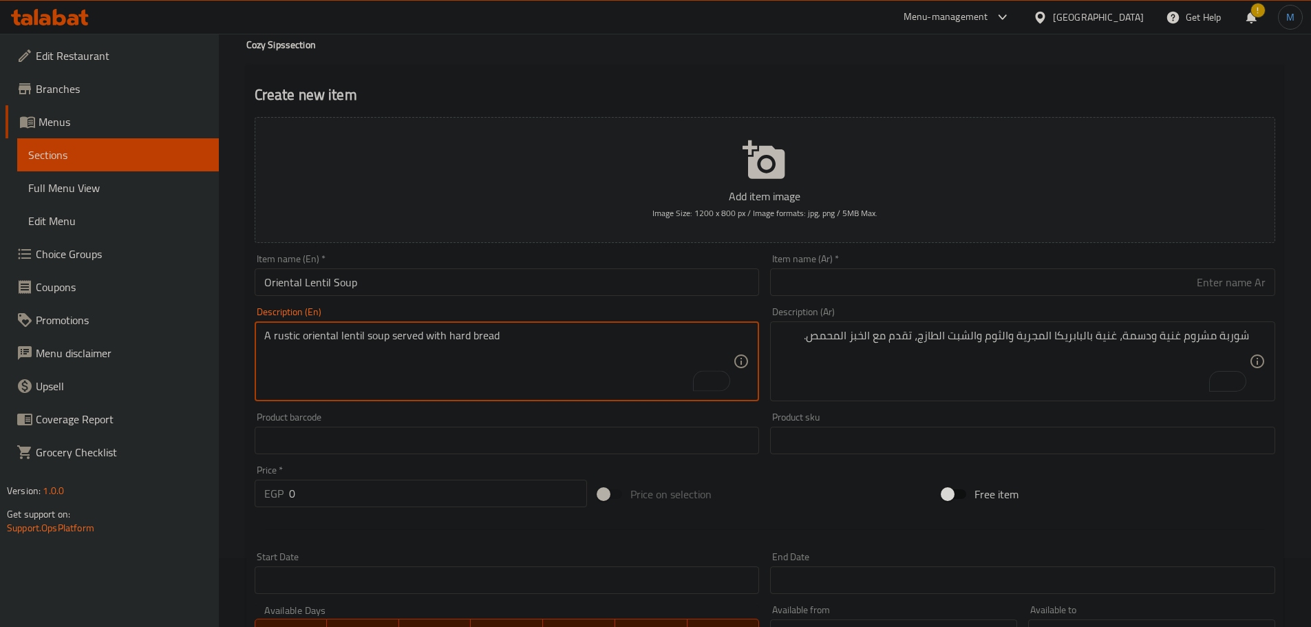
type textarea "A rustic oriental lentil soup served with hard bread"
click at [506, 284] on input "Oriental Lentil Soup" at bounding box center [507, 282] width 505 height 28
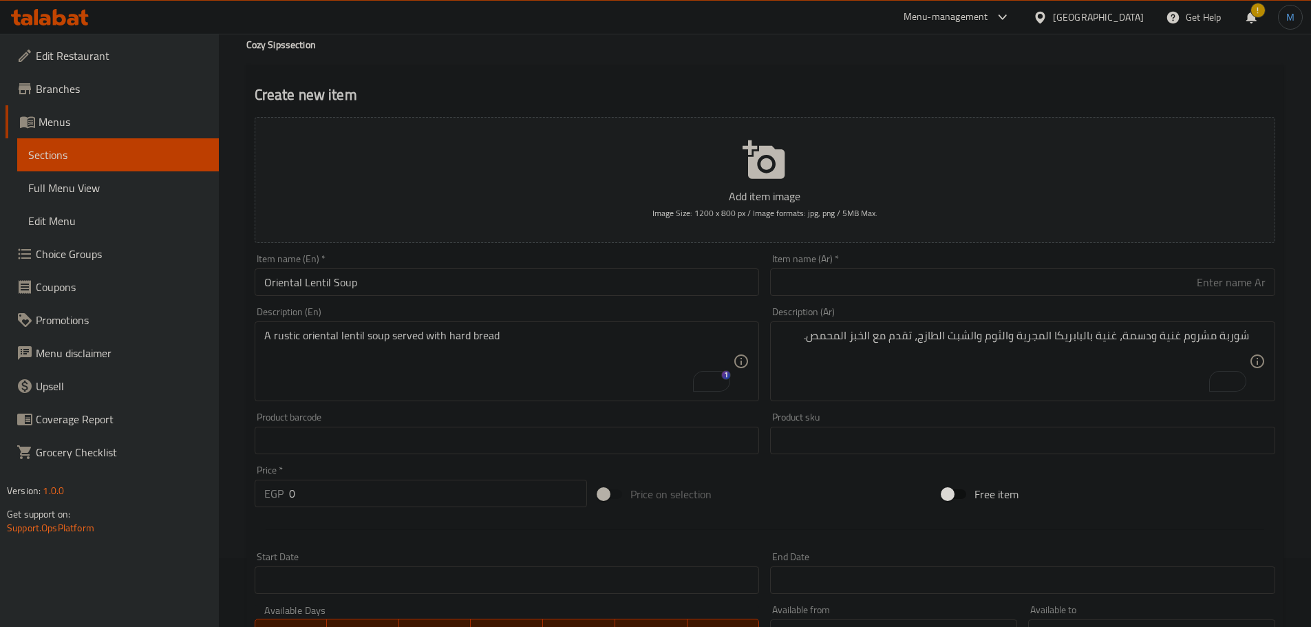
click at [942, 277] on input "text" at bounding box center [1022, 282] width 505 height 28
paste input "شوربة العدس الشرقية"
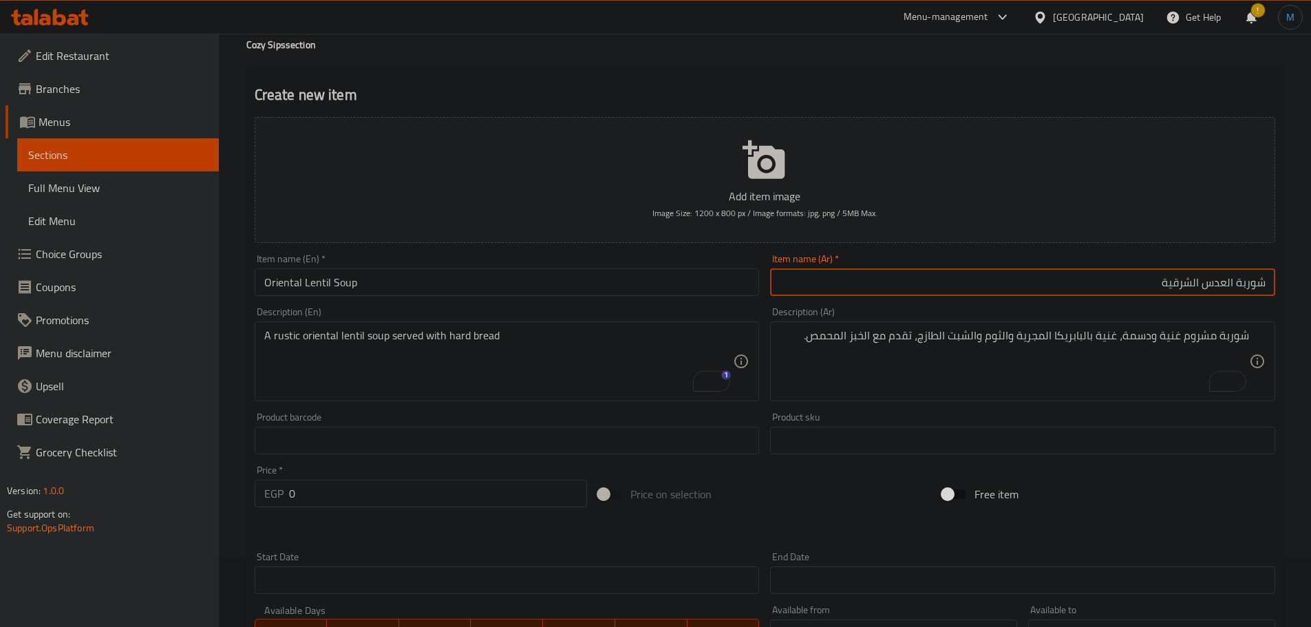
type input "شوربة العدس الشرقية"
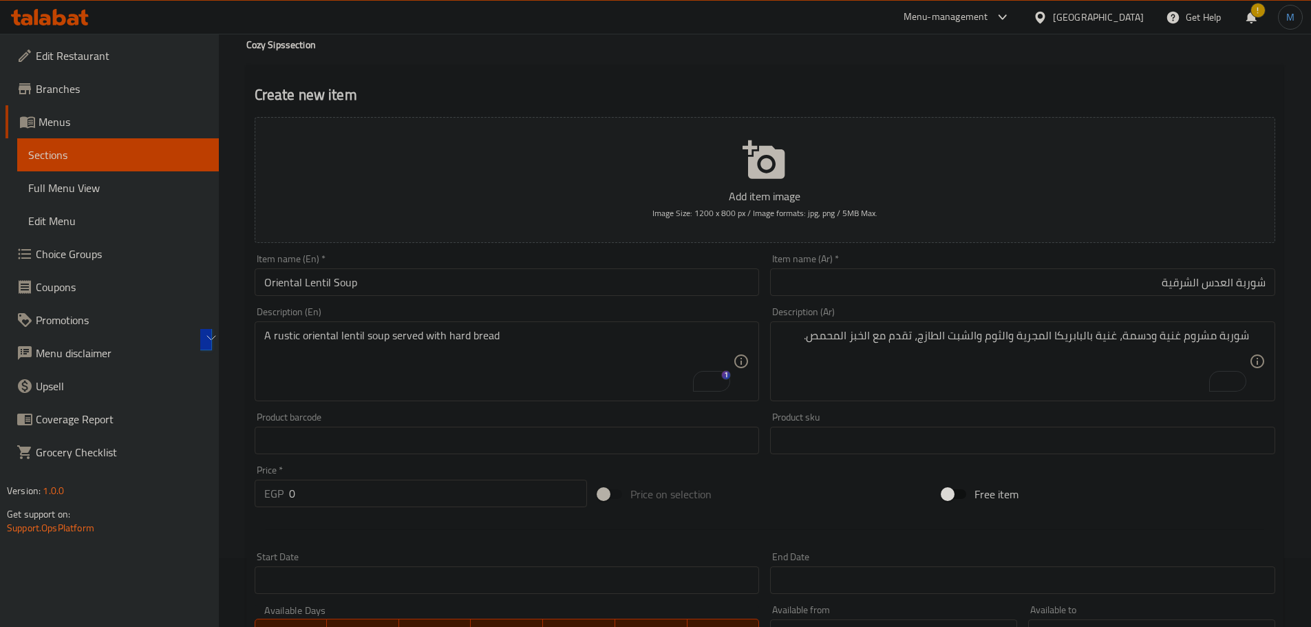
scroll to position [0, 0]
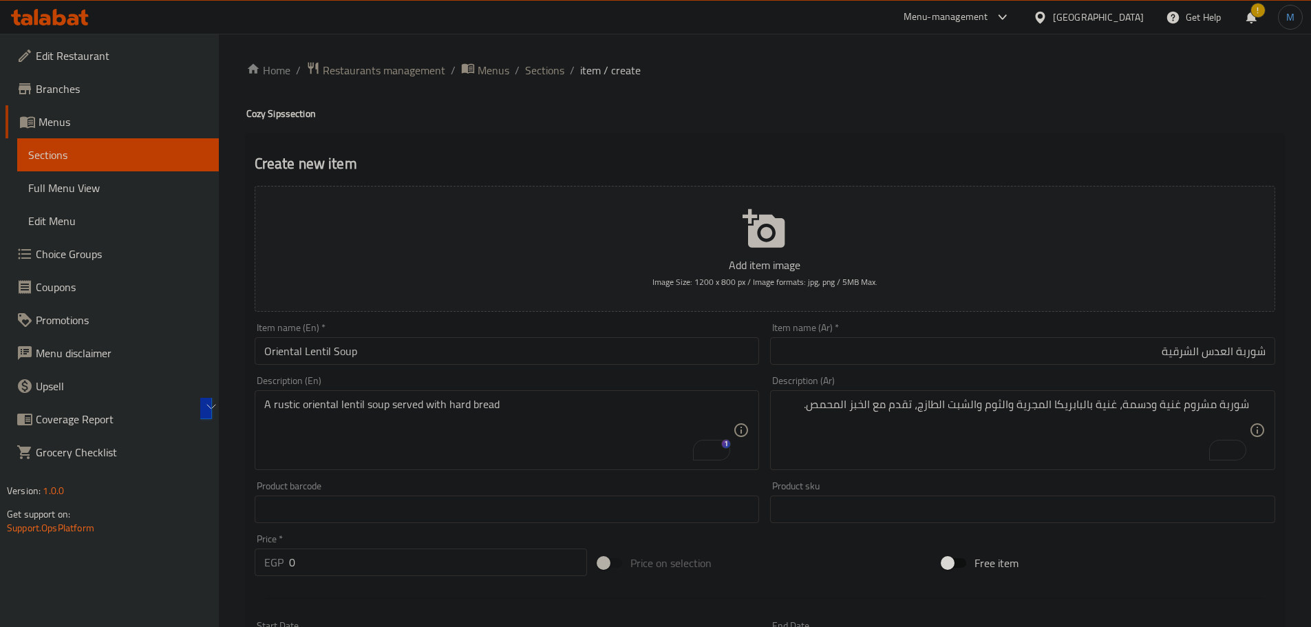
click at [1029, 399] on textarea "شوربة مشروم غنية ودسمة، غنية بالبابريكا المجرية والثوم والشبت الطازج، تقدم مع ا…" at bounding box center [1015, 430] width 470 height 65
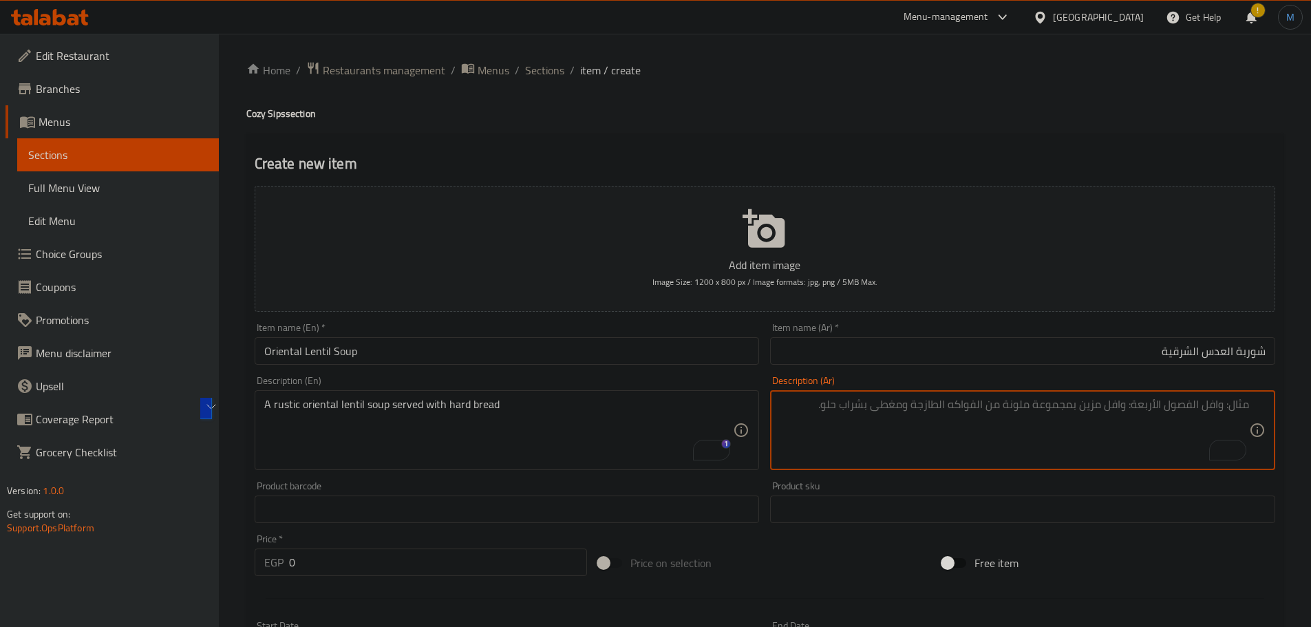
paste textarea "شوربة عدس شرقية ريفية تقدم مع الخبز الصلب"
click at [1051, 410] on textarea "شوربة عدس شرقية ريفية تقدم مع الخبز الصلب" at bounding box center [1015, 430] width 470 height 65
type textarea "شوربة عدس شرقية ريفية تقدم مع الخبز هارد"
click at [342, 546] on div "Price   * EGP 0 Price *" at bounding box center [421, 555] width 333 height 42
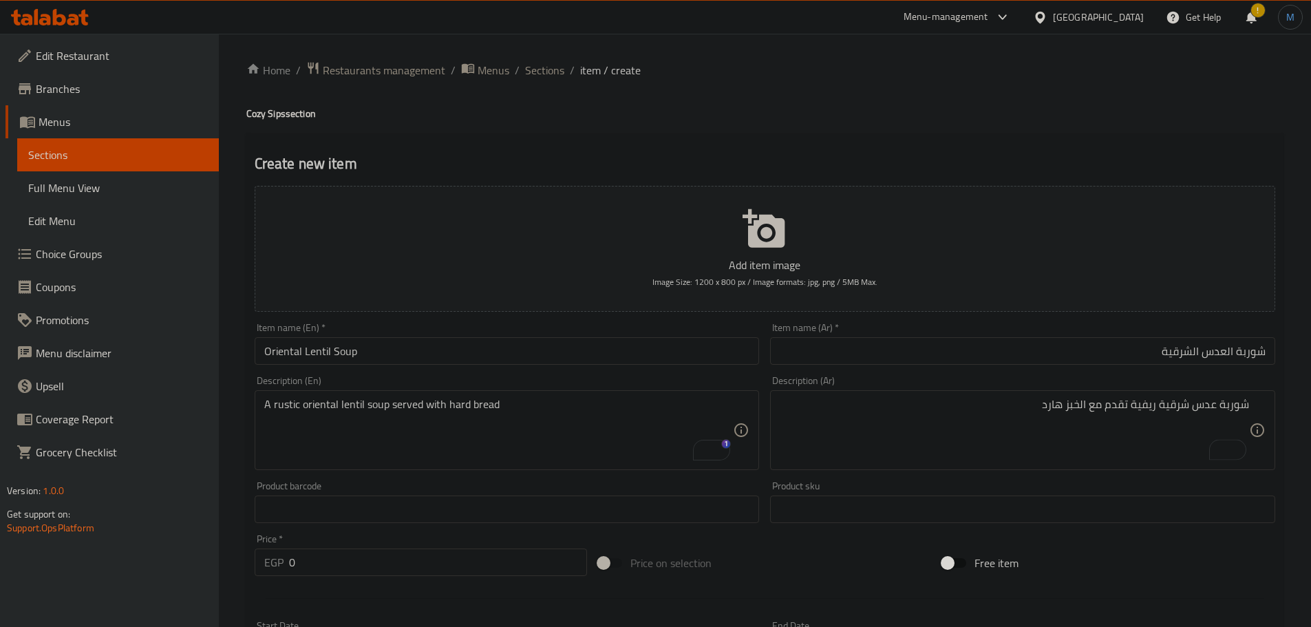
click at [346, 550] on input "0" at bounding box center [438, 563] width 299 height 28
paste input "19"
type input "190"
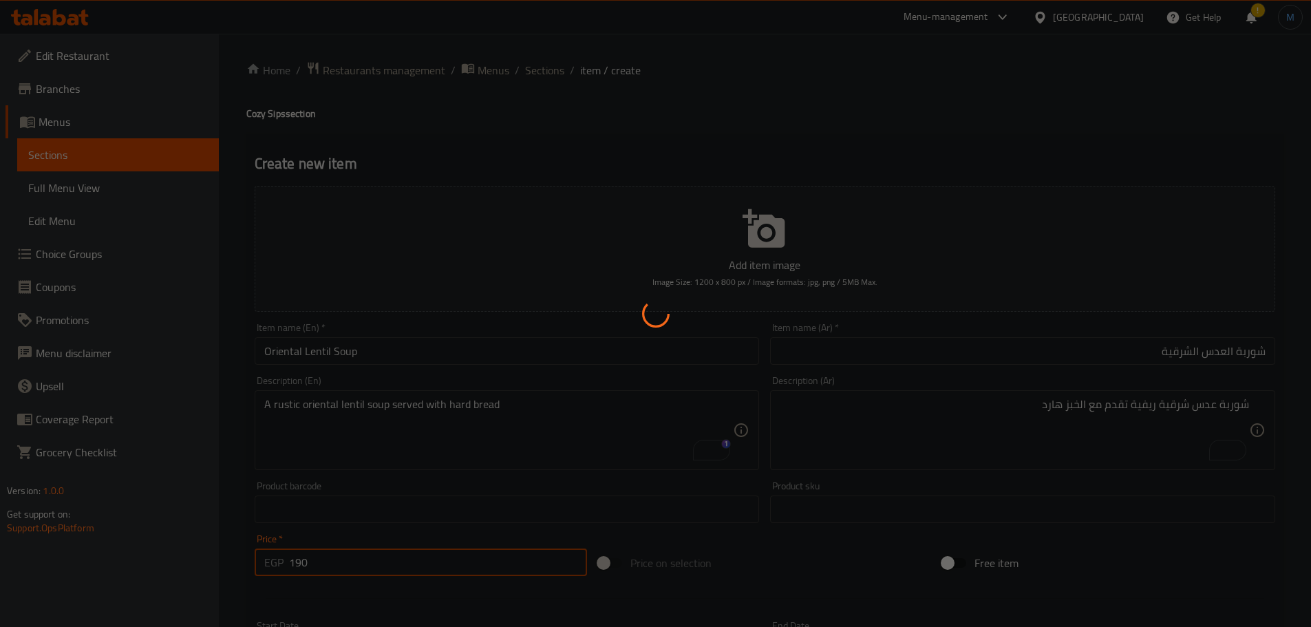
type input "0"
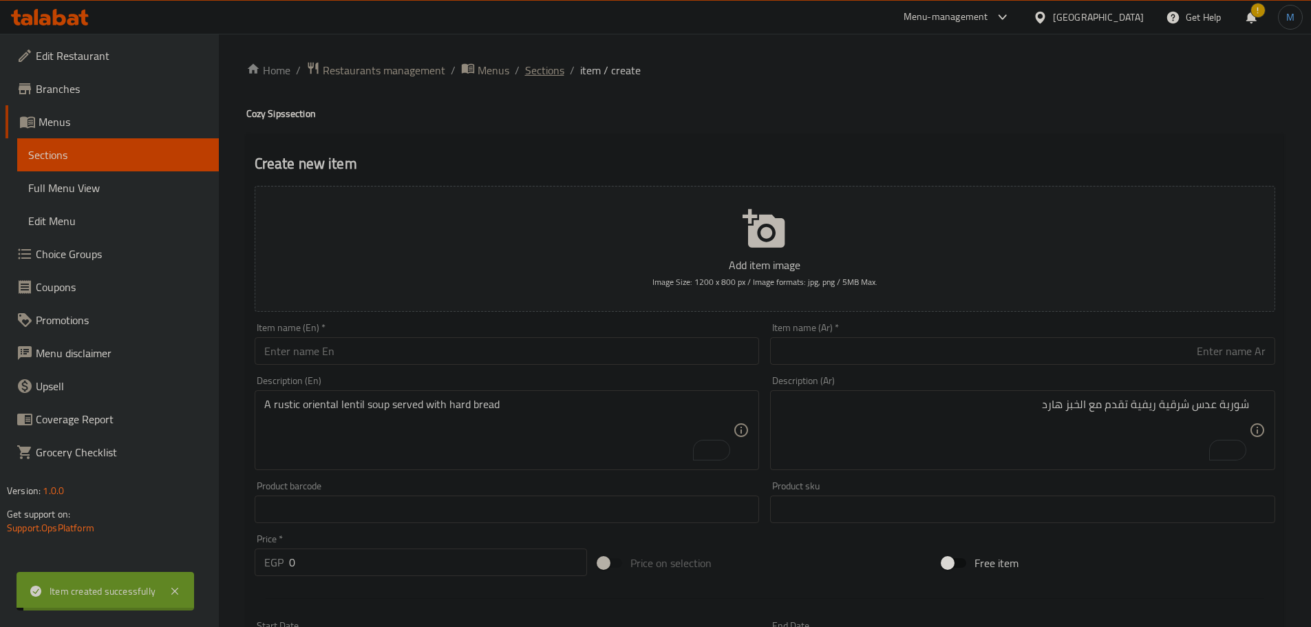
click at [547, 73] on span "Sections" at bounding box center [544, 70] width 39 height 17
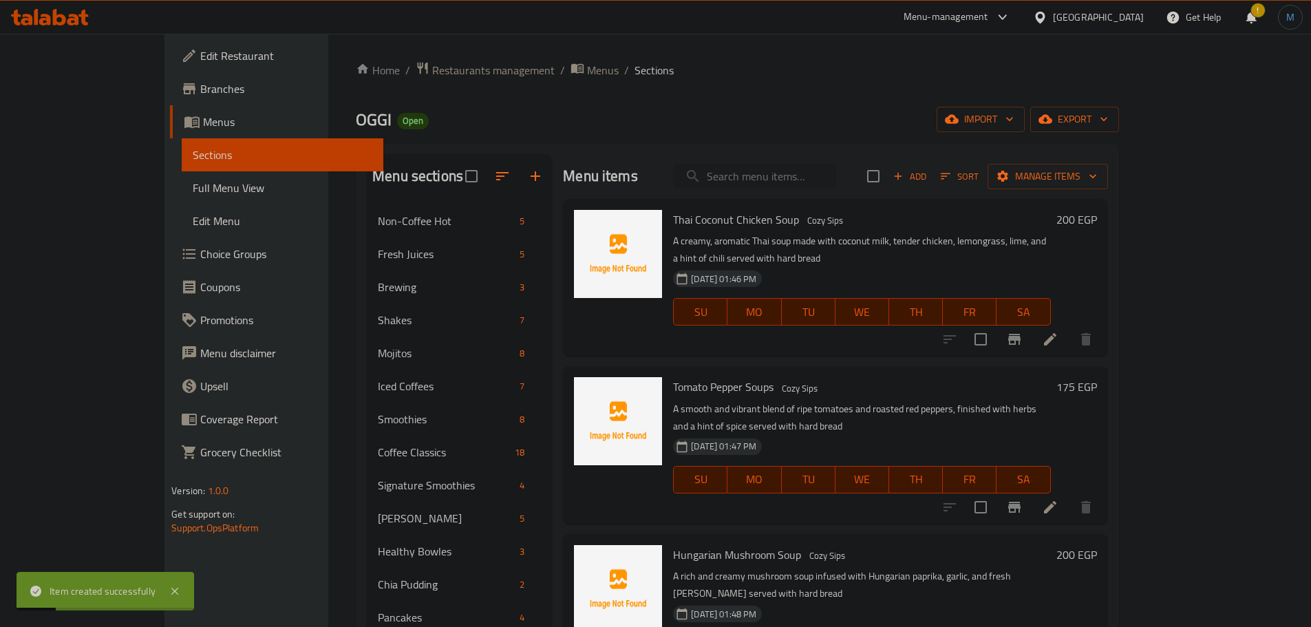
click at [836, 179] on input "search" at bounding box center [755, 177] width 162 height 24
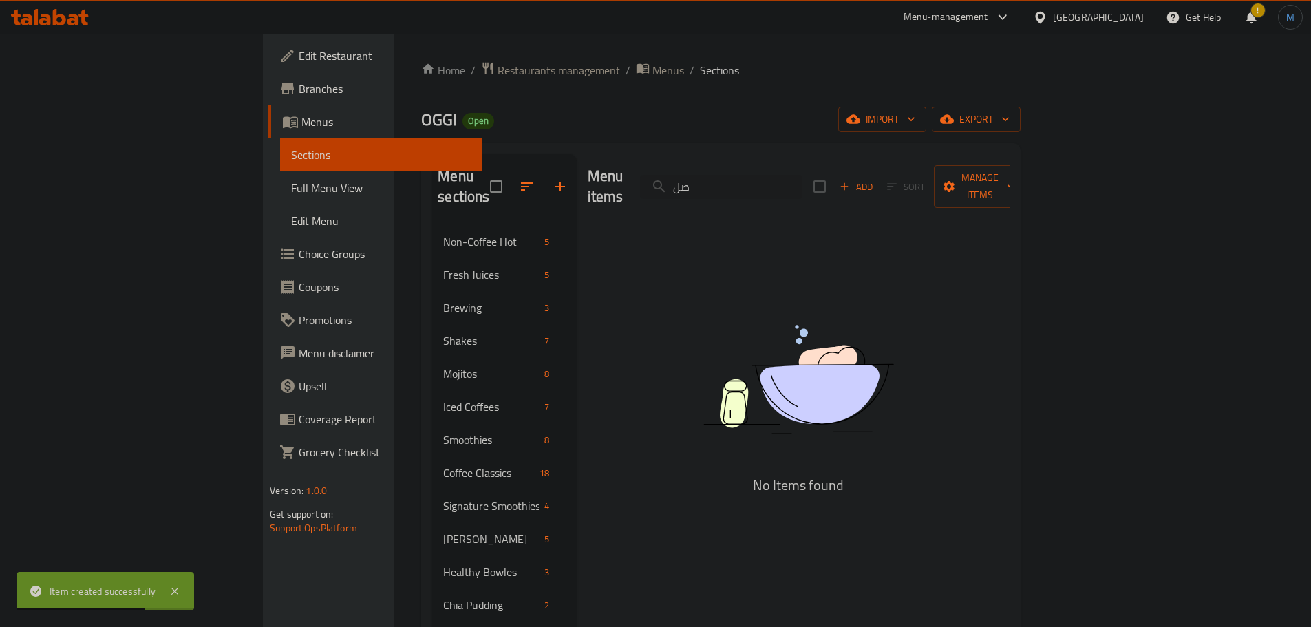
type input "ص"
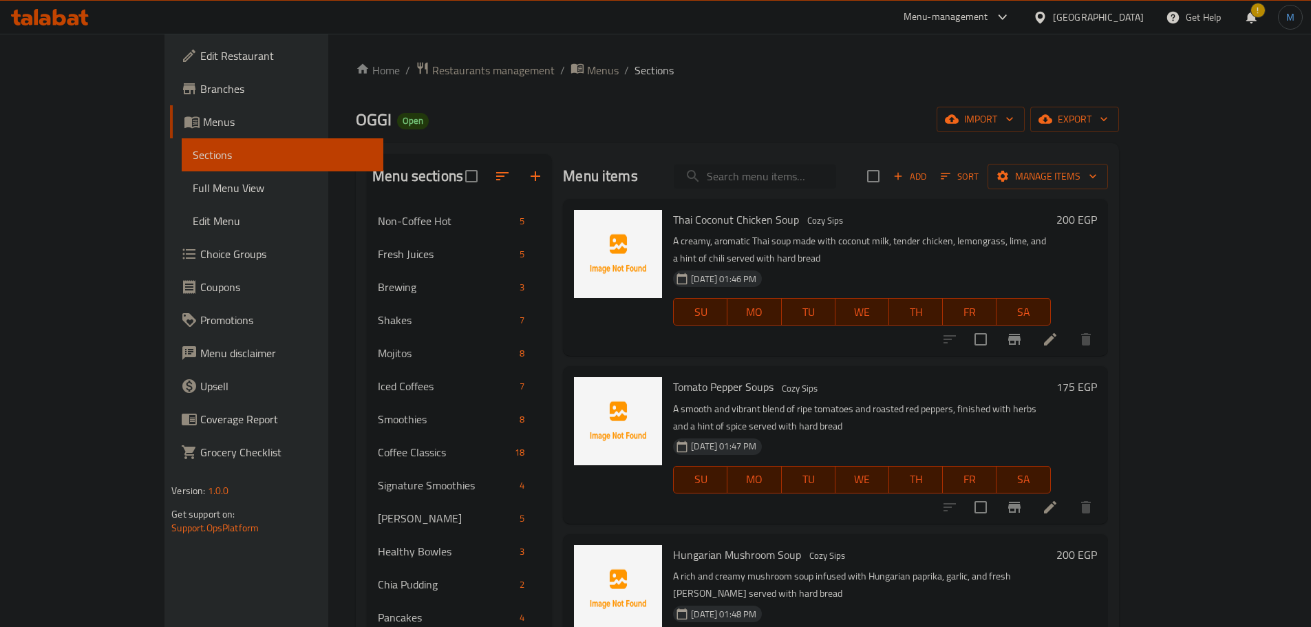
click at [777, 173] on input "search" at bounding box center [755, 177] width 162 height 24
paste input "Peanut"
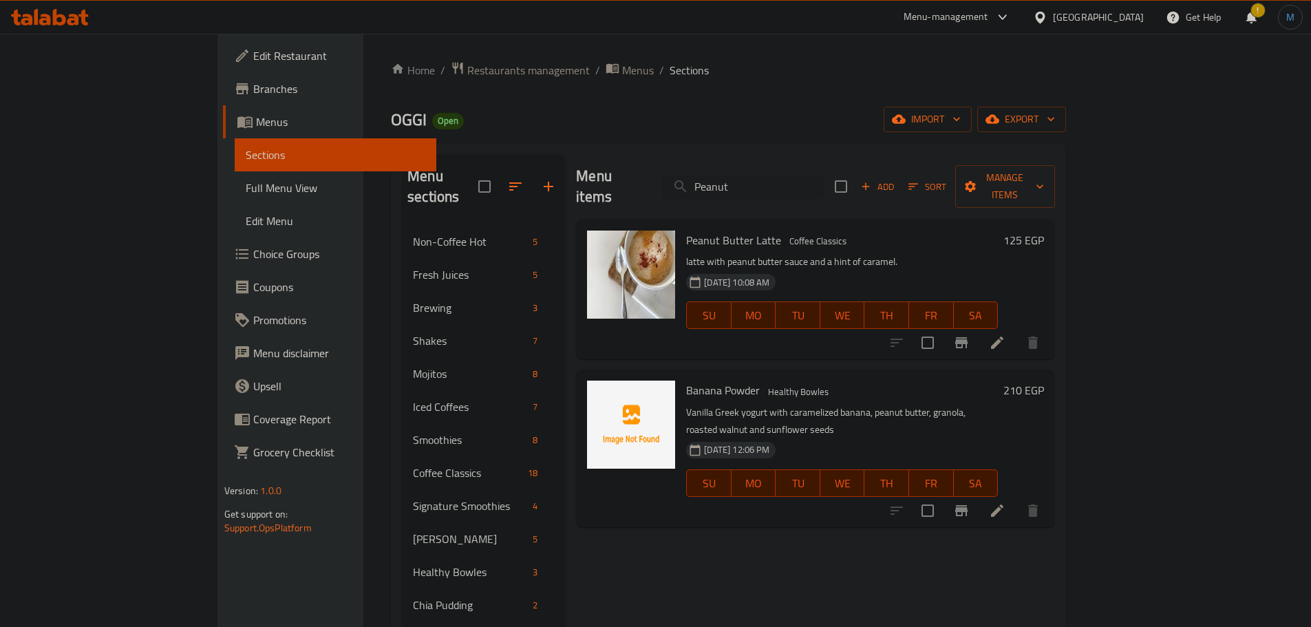
type input "Peanut"
click at [532, 191] on button "button" at bounding box center [548, 186] width 33 height 33
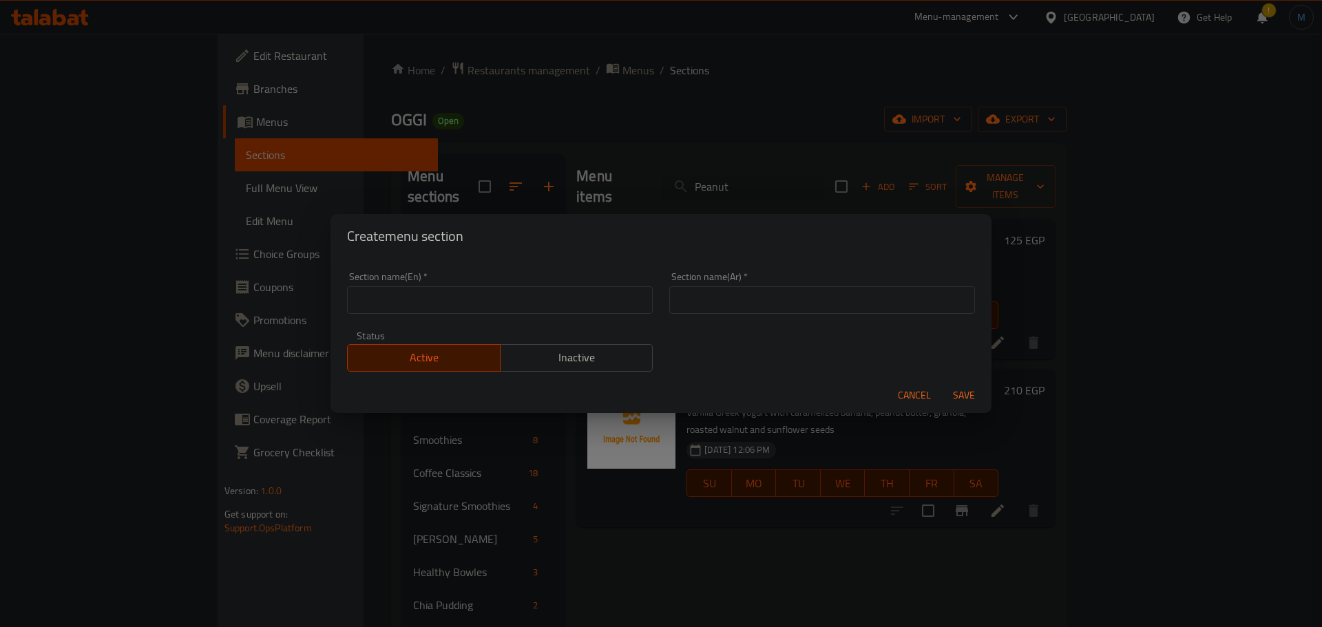
click at [436, 297] on input "text" at bounding box center [500, 300] width 306 height 28
paste input "Peanut Crunch Salad"
click at [516, 284] on div "Section name(En)   * Peanut Crunch Salad Section name(En) *" at bounding box center [500, 293] width 306 height 42
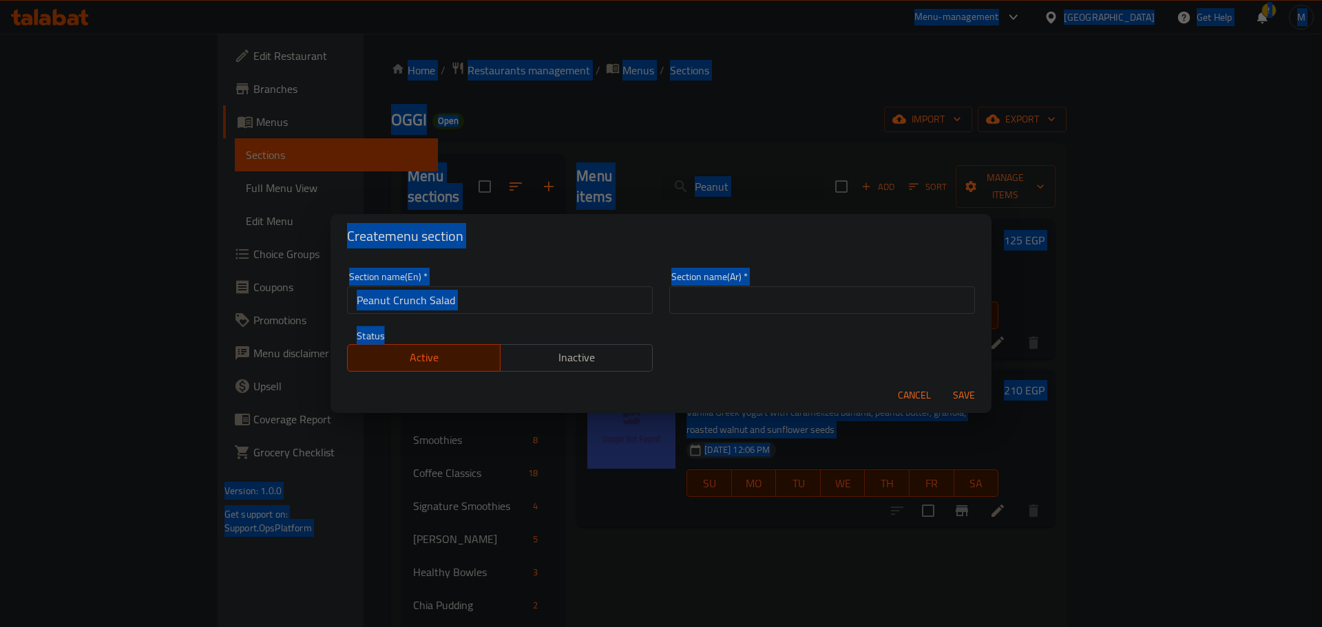
click at [520, 291] on input "Peanut Crunch Salad" at bounding box center [500, 300] width 306 height 28
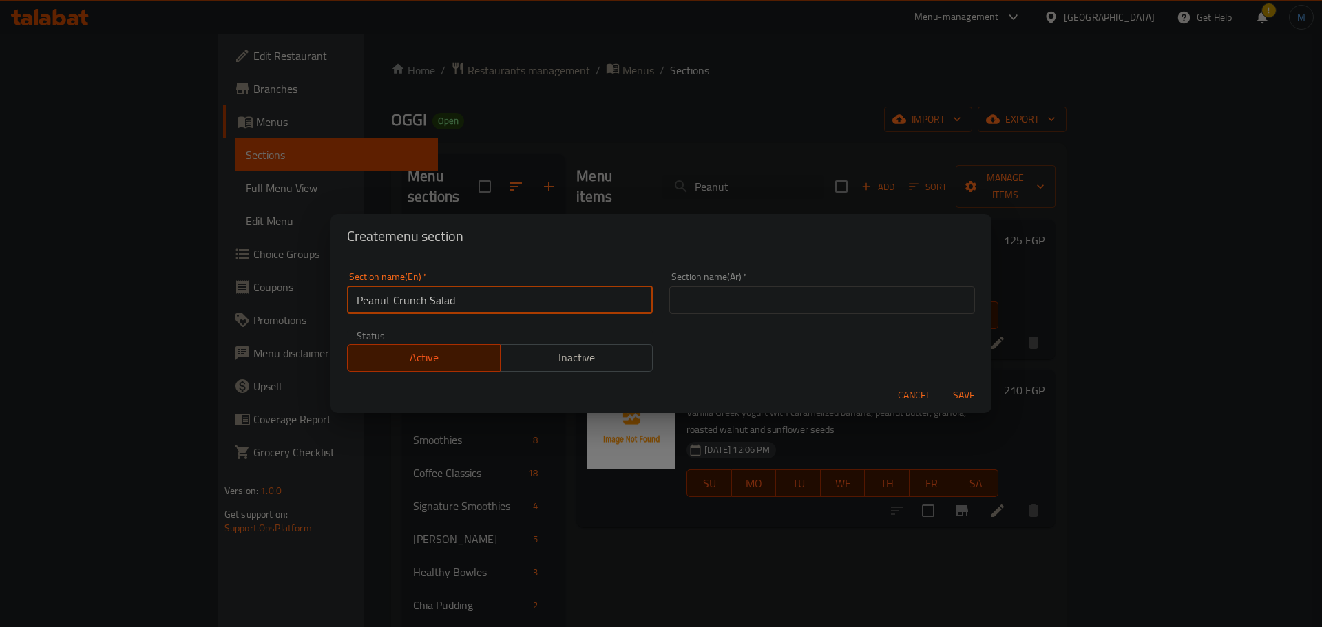
paste input "Salads"
type input "Salads"
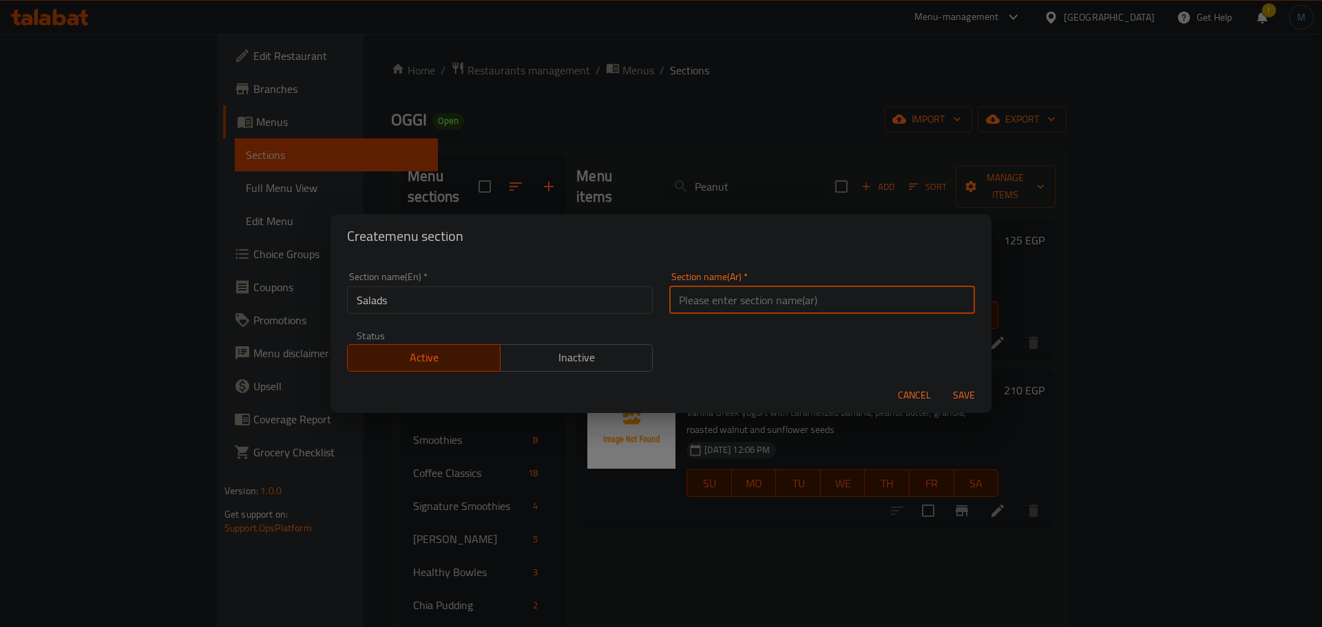
click at [794, 298] on input "text" at bounding box center [822, 300] width 306 height 28
paste input "السلطات"
type input "السلطات"
click at [942, 383] on button "Save" at bounding box center [964, 395] width 44 height 25
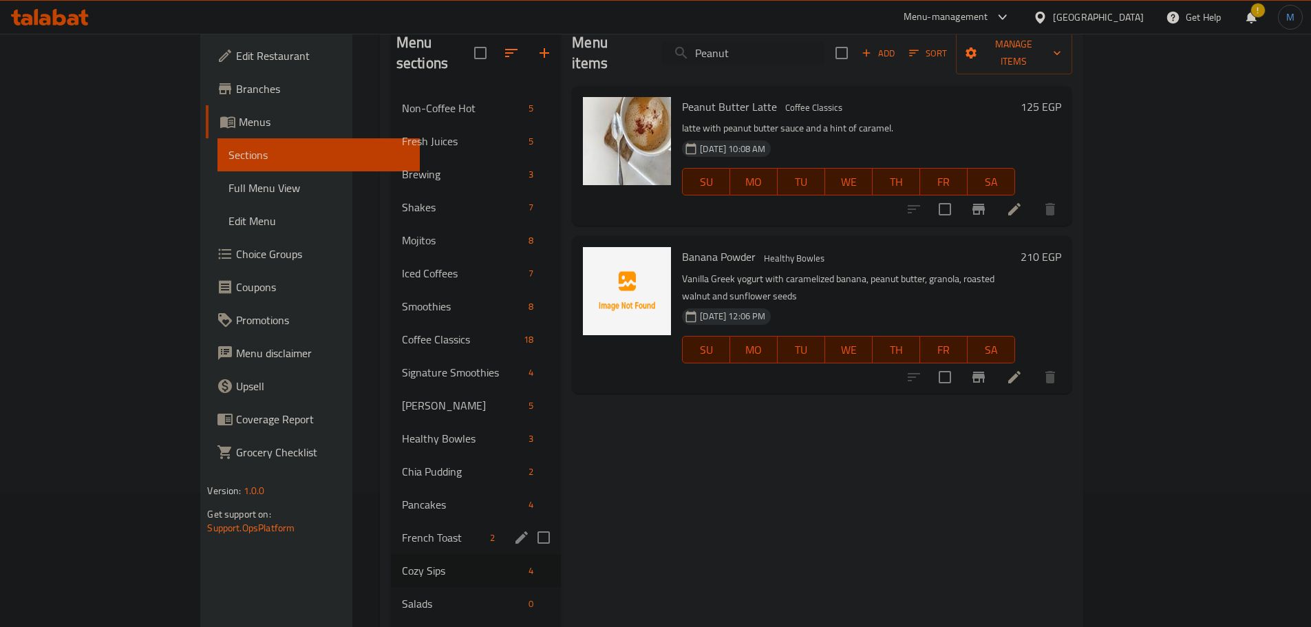
scroll to position [138, 0]
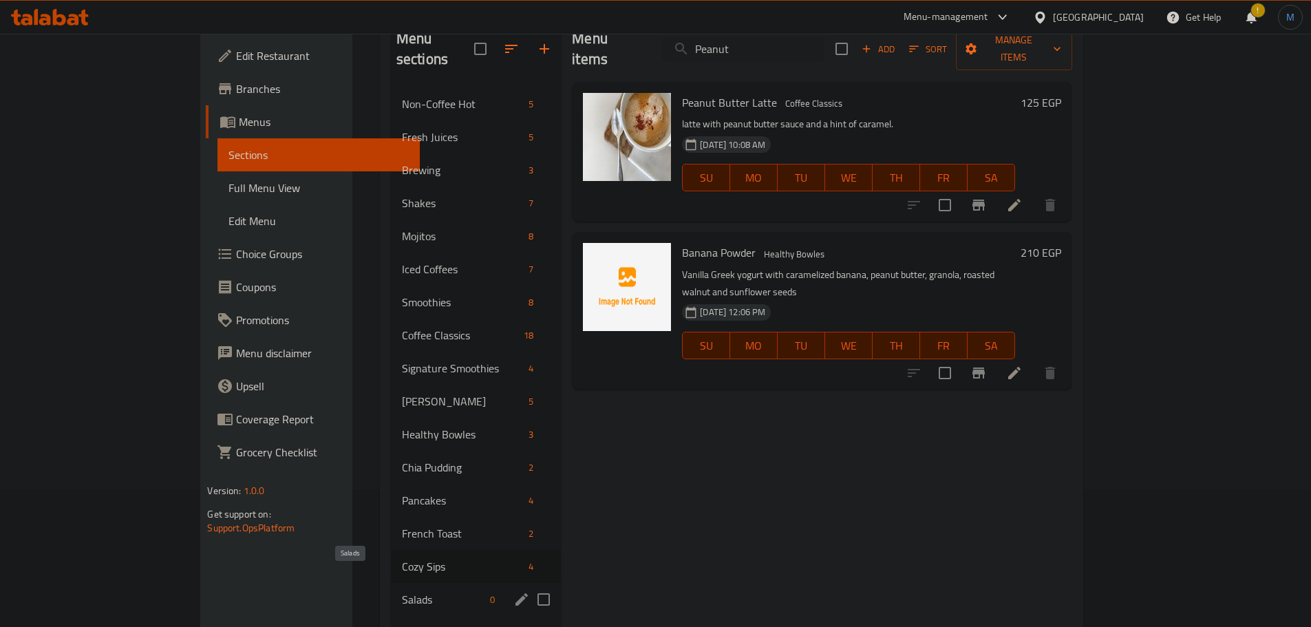
click at [402, 591] on span "Salads" at bounding box center [443, 599] width 83 height 17
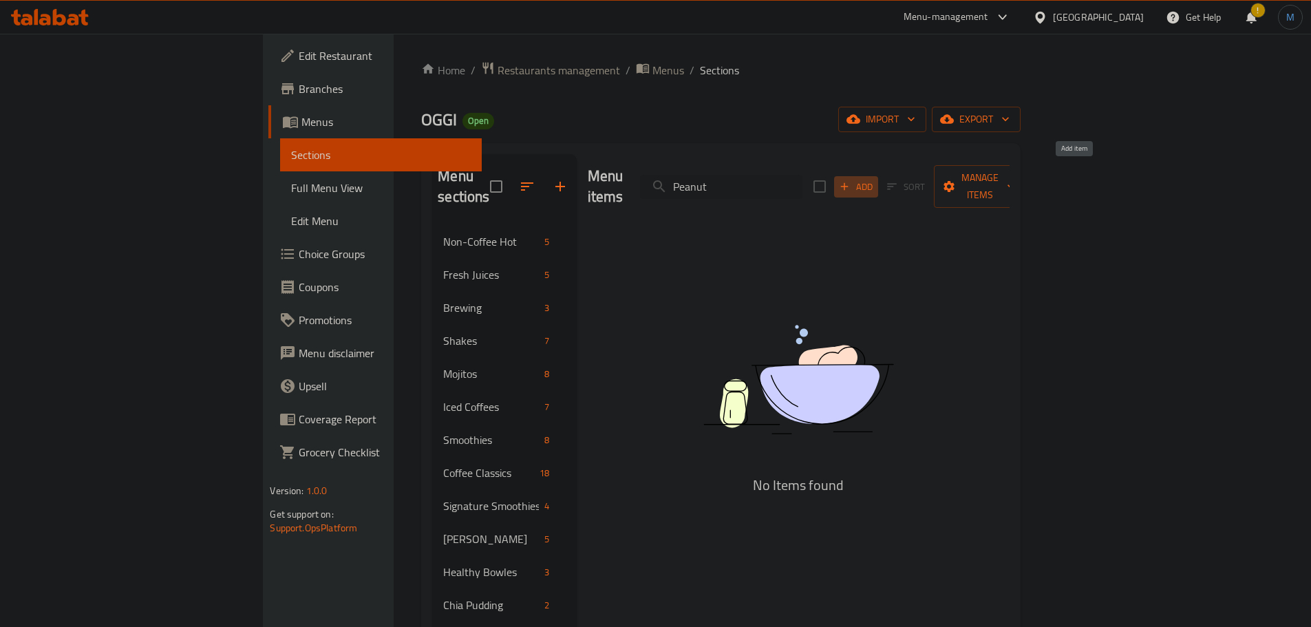
click at [875, 179] on span "Add" at bounding box center [856, 187] width 37 height 16
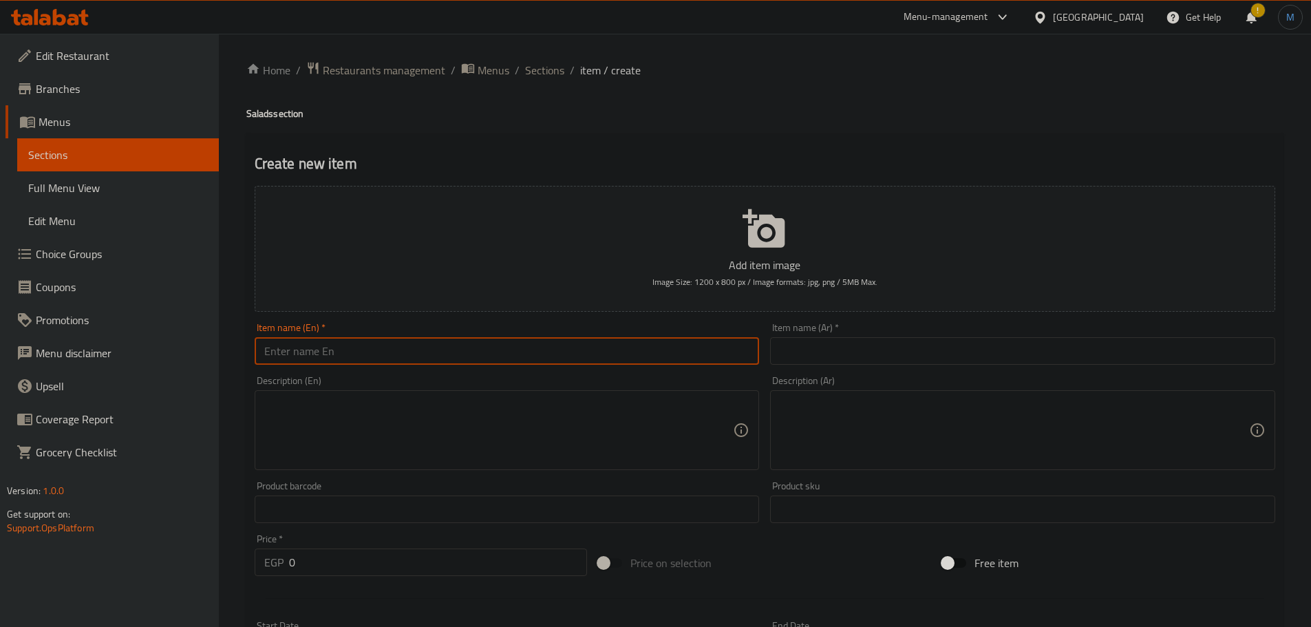
click at [443, 350] on input "text" at bounding box center [507, 351] width 505 height 28
paste input "Peanut Crunch Salad (add your protein)"
type input "Peanut Crunch Salad (add Your Protein)"
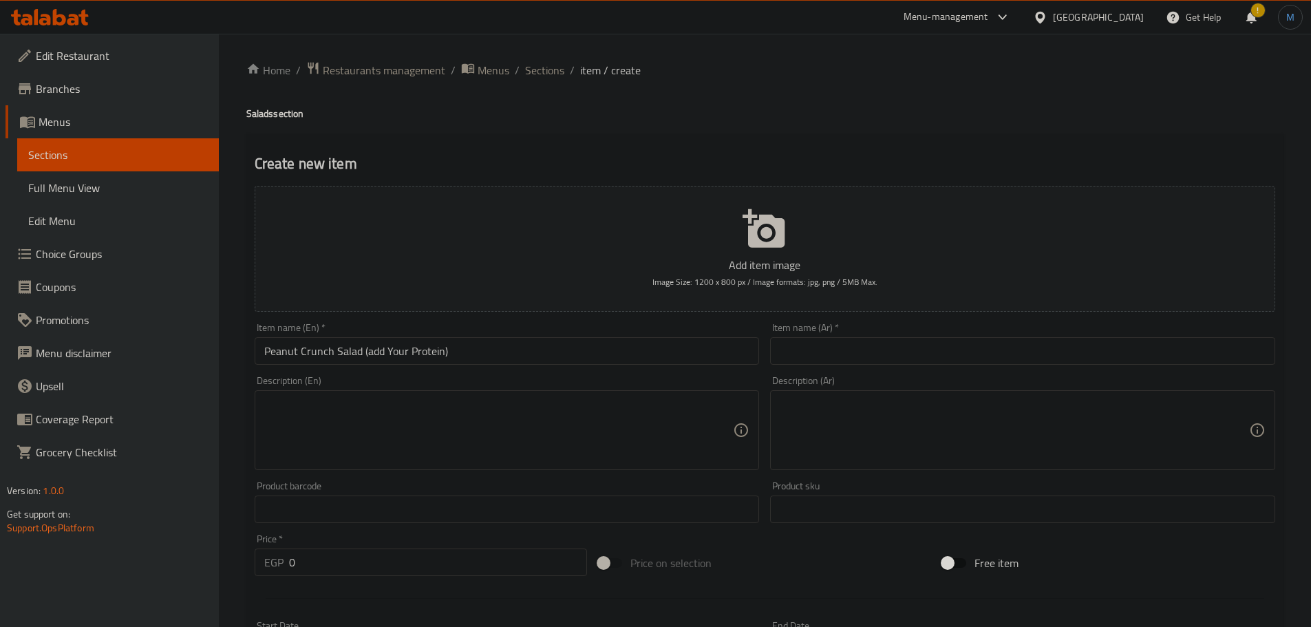
click at [964, 332] on div "Item name (Ar)   * Item name (Ar) *" at bounding box center [1022, 344] width 505 height 42
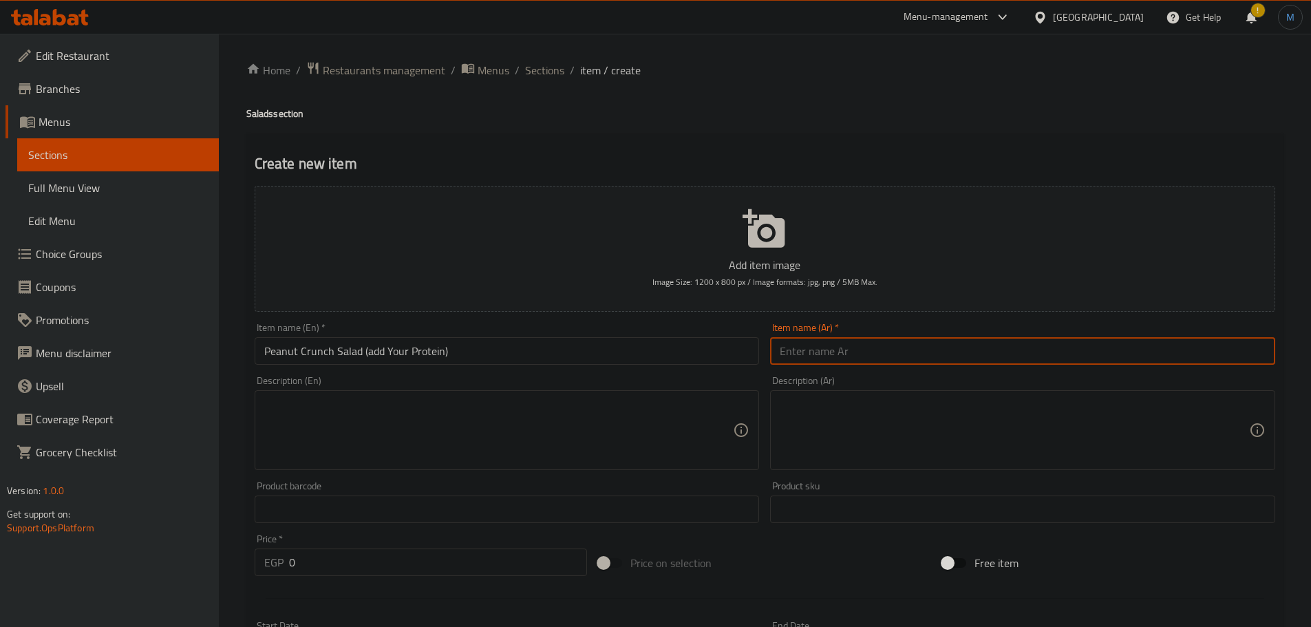
click at [964, 338] on input "text" at bounding box center [1022, 351] width 505 height 28
paste input "سلطة الفول السوداني المقرمشة (أضف البروتين الخاص بك)"
type input "سلطة الفول السوداني المقرمشة (أضف البروتين الخاص بك)"
click at [385, 414] on textarea at bounding box center [499, 430] width 470 height 65
paste textarea "vibrant mix of fresh shredded red cabbage, crisp carrots, and bell peppers toss…"
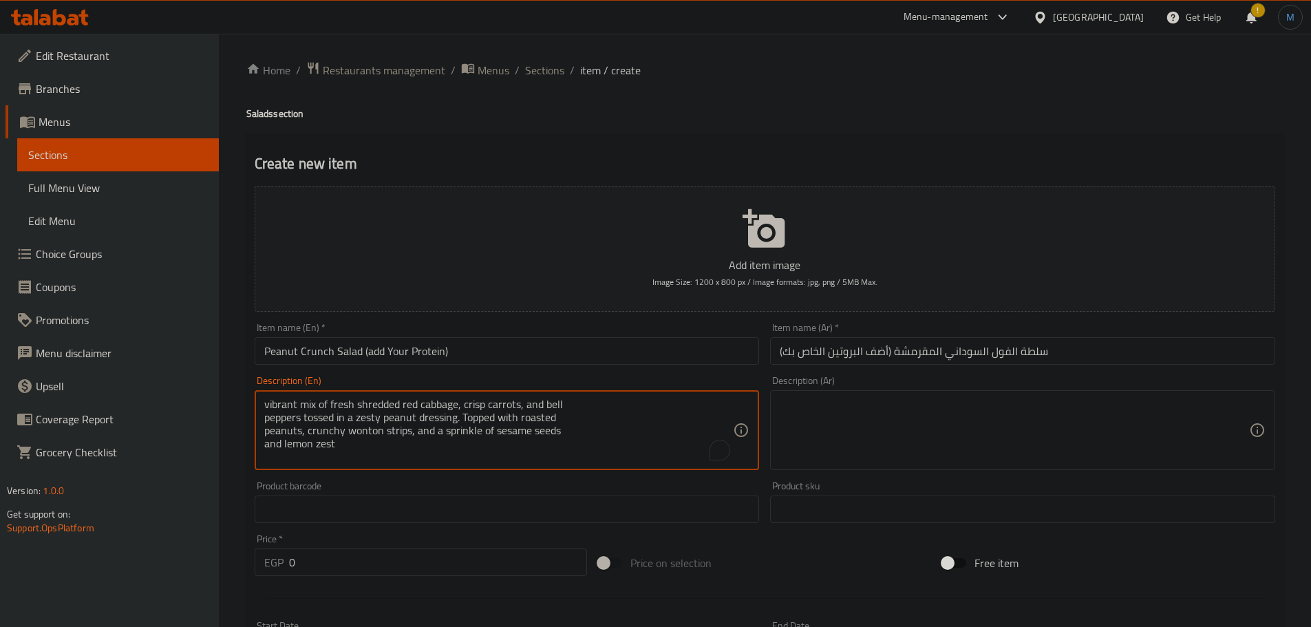
click at [624, 398] on textarea "vibrant mix of fresh shredded red cabbage, crisp carrots, and bell peppers toss…" at bounding box center [499, 430] width 470 height 65
click at [732, 403] on textarea "vibrant mix of fresh shredded red cabbage, crisp carrots, and bell peppers toss…" at bounding box center [499, 430] width 470 height 65
click at [689, 427] on textarea "vibrant mix of fresh shredded red cabbage, crisp carrots, and bell peppers toss…" at bounding box center [499, 430] width 470 height 65
click at [684, 424] on textarea "vibrant mix of fresh shredded red cabbage, crisp carrots, and bell peppers toss…" at bounding box center [499, 430] width 470 height 65
click at [679, 419] on textarea "vibrant mix of fresh shredded red cabbage, crisp carrots, and bell peppers toss…" at bounding box center [499, 430] width 470 height 65
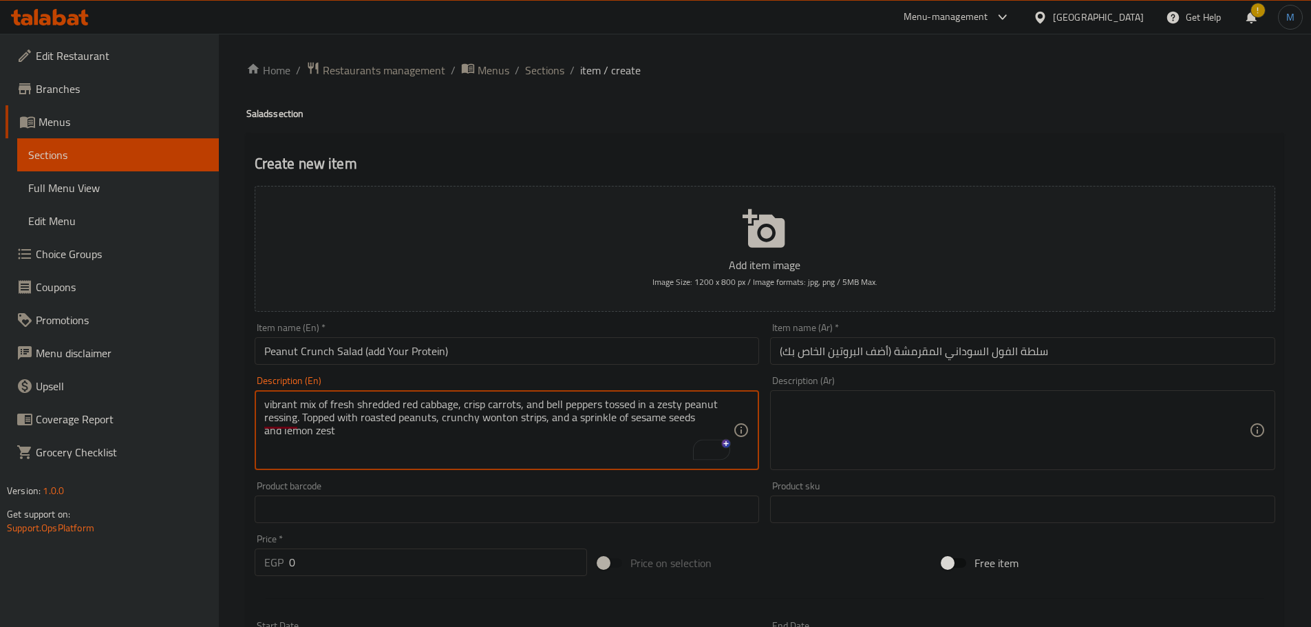
click at [708, 420] on textarea "vibrant mix of fresh shredded red cabbage, crisp carrots, and bell peppers toss…" at bounding box center [499, 430] width 470 height 65
type textarea "vibrant mix of fresh shredded red cabbage, crisp carrots, and bell peppers toss…"
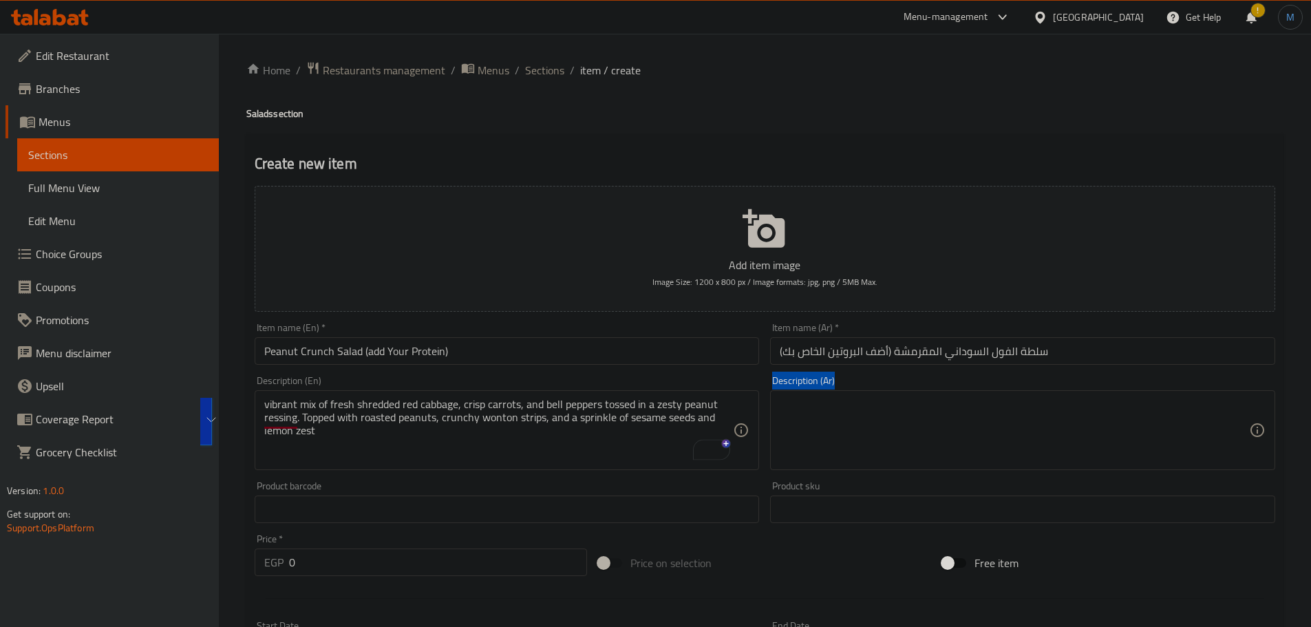
click at [1057, 379] on div "Description (Ar) Description (Ar)" at bounding box center [1023, 422] width 516 height 105
click at [1057, 394] on div "Description (Ar)" at bounding box center [1022, 430] width 505 height 80
paste textarea "مزيجٌ نابضٌ بالحياة من الملفوف الأحمر الطازج المبشور، والجزر المقرمش، والفلفل ا…"
type textarea "مزيجٌ نابضٌ بالحياة من الملفوف الأحمر الطازج المبشور، والجزر المقرمش، والفلفل ا…"
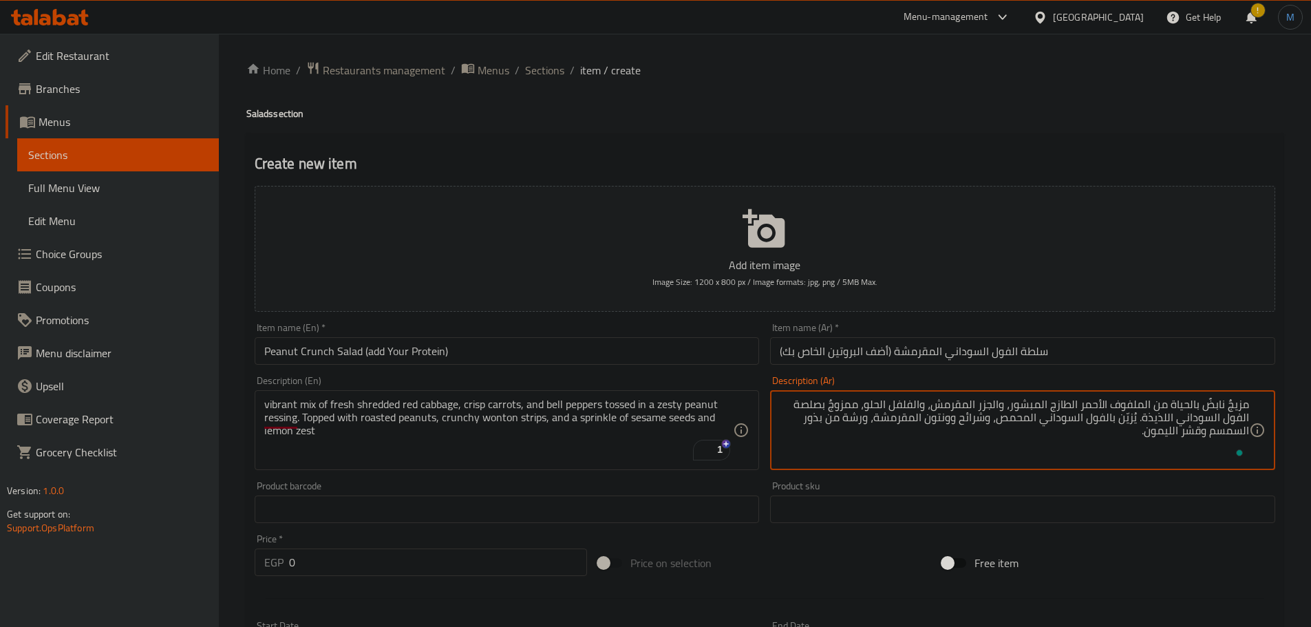
type textarea "مزيجٌ نابضٌ بالحياة من الملفوف الأحمر الطازج المبشور، والجزر المقرمش، والفلفل ا…"
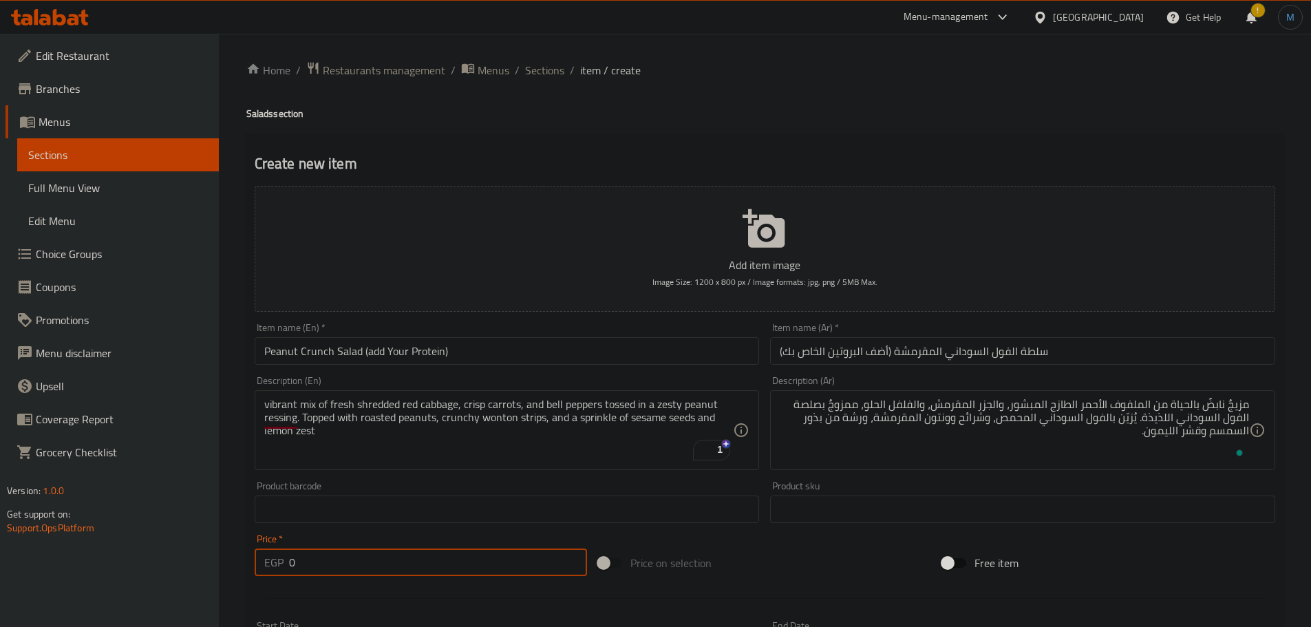
drag, startPoint x: 360, startPoint y: 561, endPoint x: 256, endPoint y: 565, distance: 104.0
click at [256, 565] on div "EGP 0 Price *" at bounding box center [421, 563] width 333 height 28
type input "225"
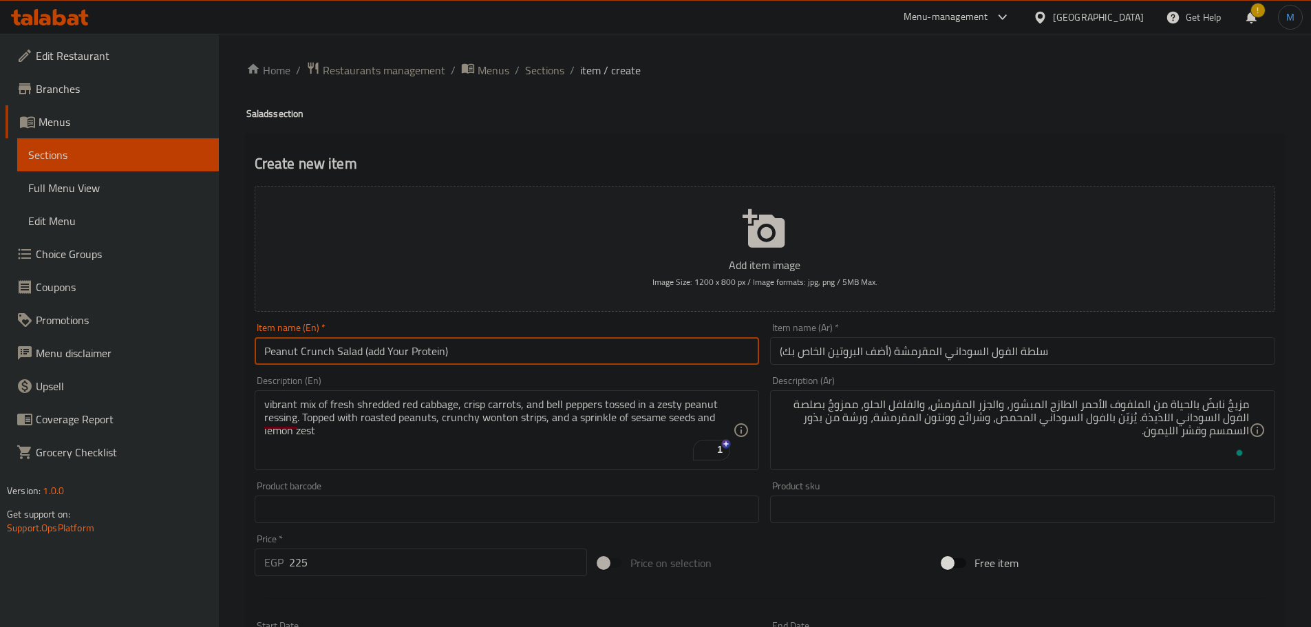
click at [565, 346] on input "Peanut Crunch Salad (add Your Protein)" at bounding box center [507, 351] width 505 height 28
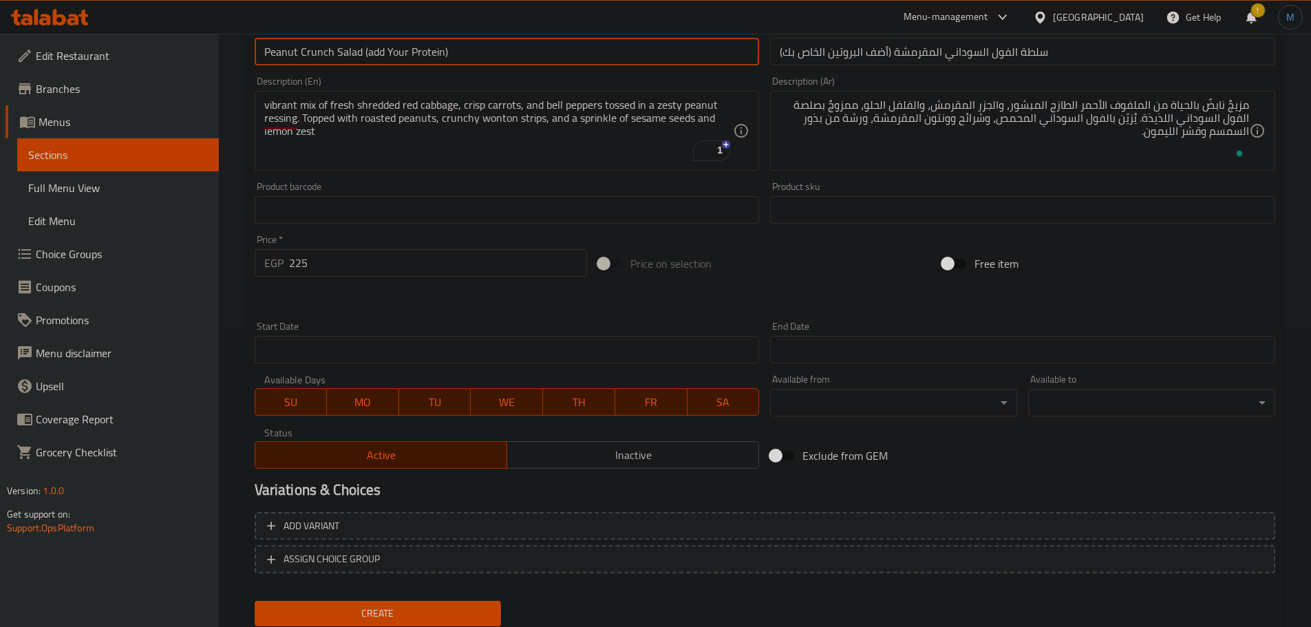
scroll to position [346, 0]
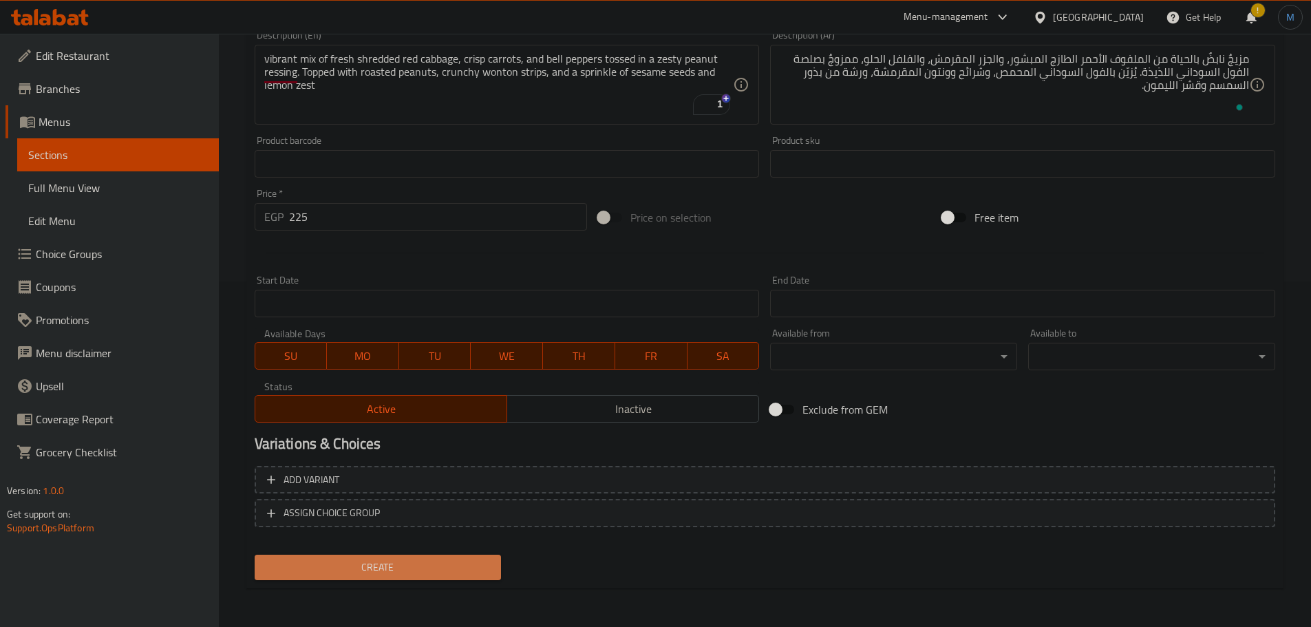
click at [486, 562] on span "Create" at bounding box center [378, 567] width 225 height 17
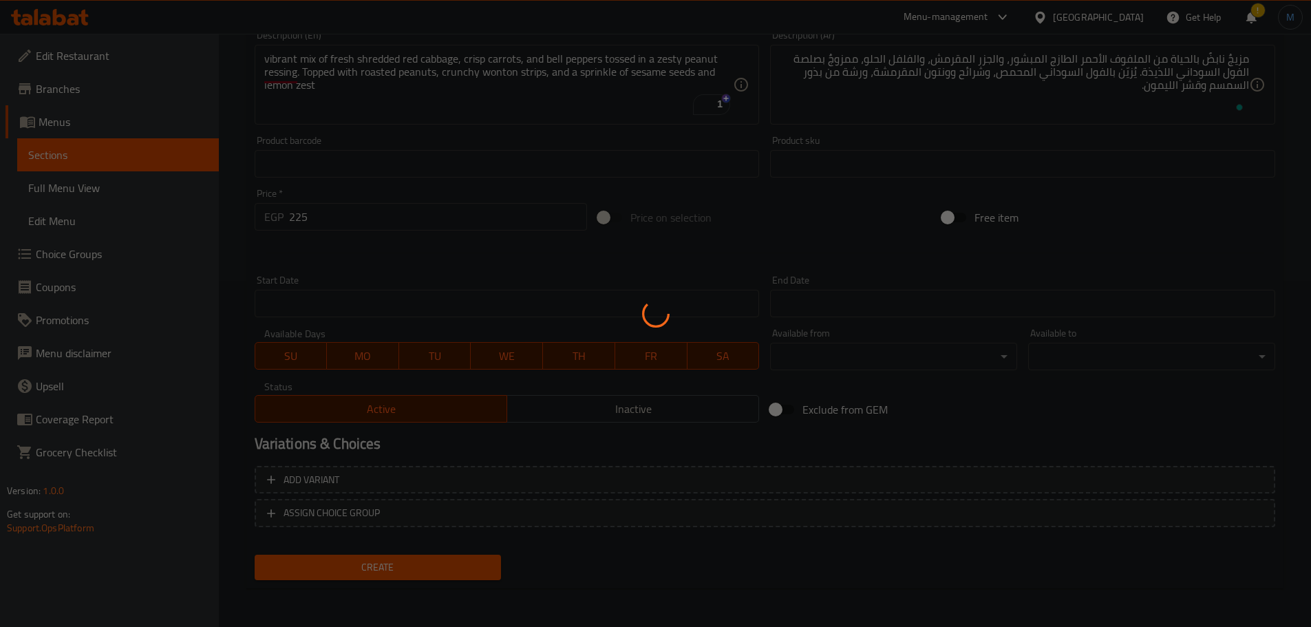
type input "0"
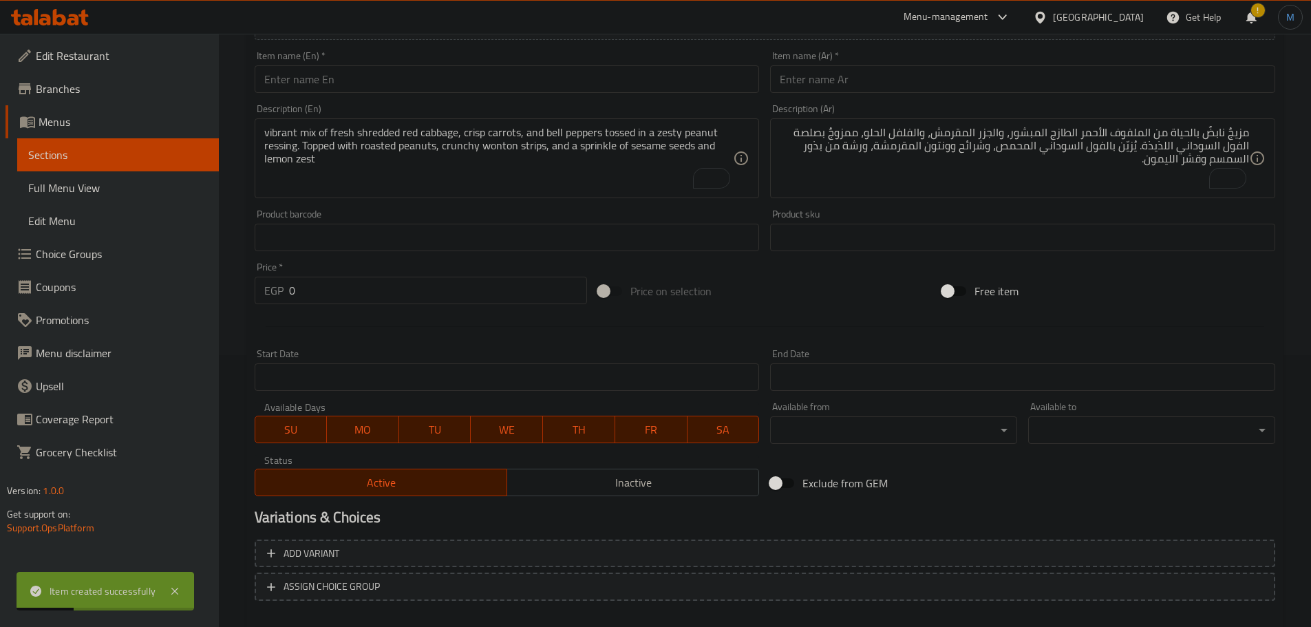
scroll to position [139, 0]
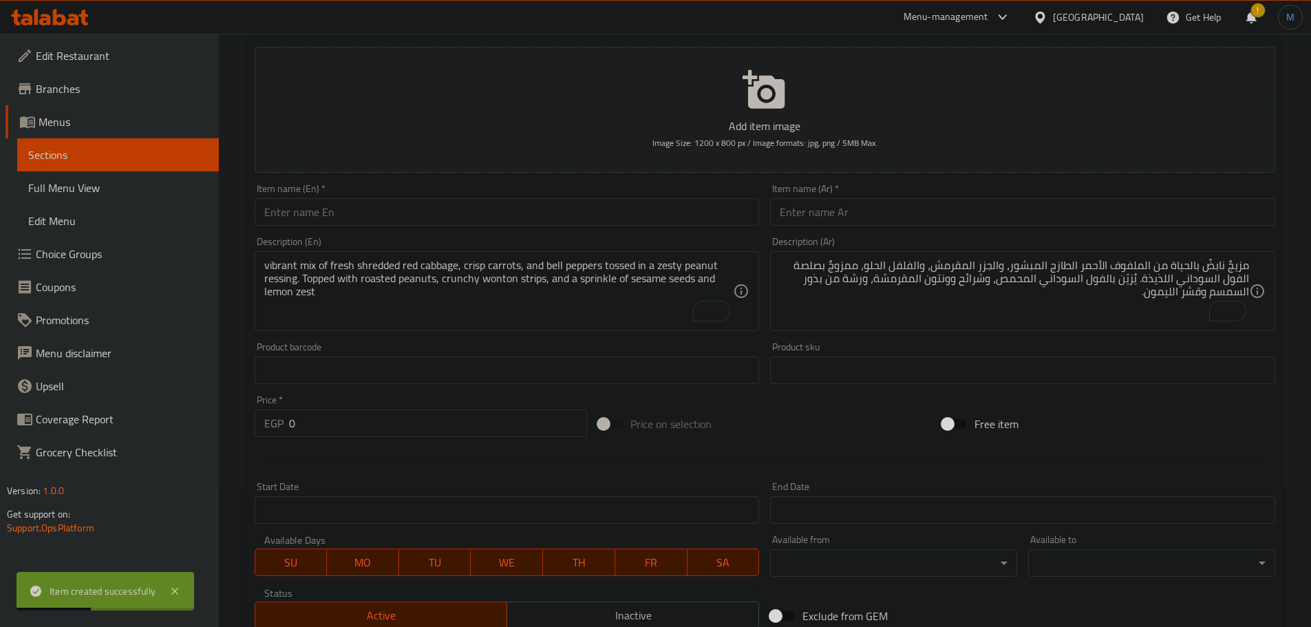
drag, startPoint x: 377, startPoint y: 238, endPoint x: 391, endPoint y: 222, distance: 20.5
click at [383, 232] on div "Description (En) vibrant mix of fresh shredded red cabbage, crisp carrots, and …" at bounding box center [507, 283] width 516 height 105
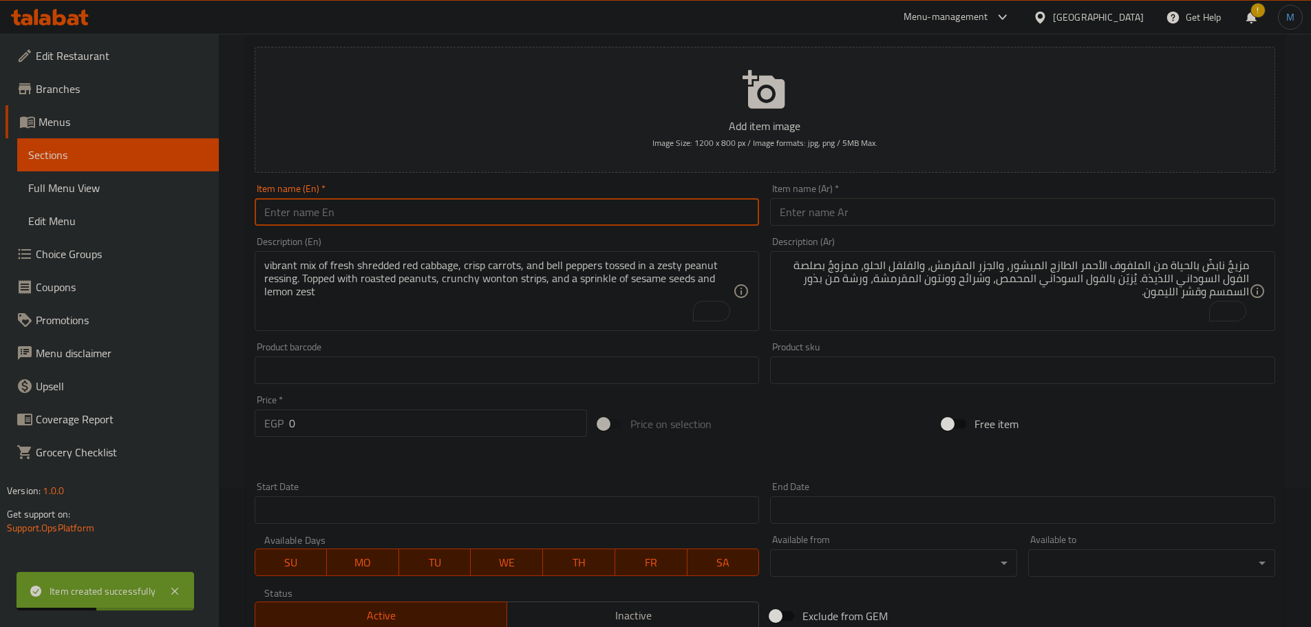
click at [403, 210] on input "text" at bounding box center [507, 212] width 505 height 28
paste input "Halloumi Greek"
type input "Halloumi Greek"
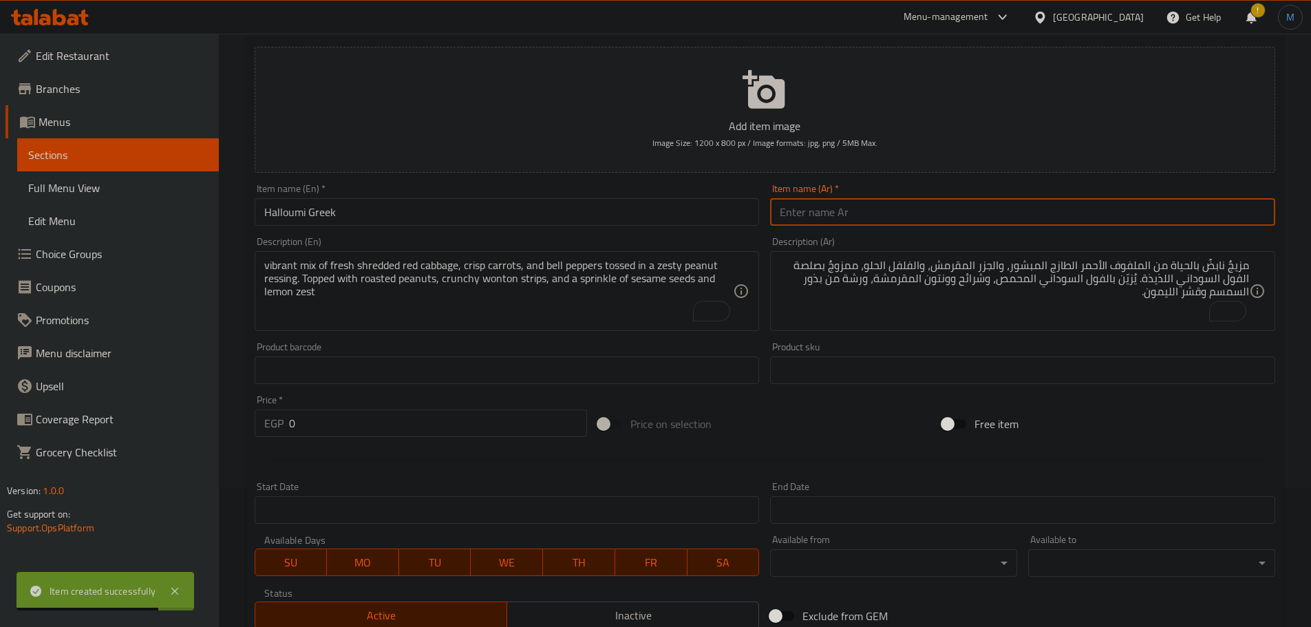
click at [914, 208] on input "text" at bounding box center [1022, 212] width 505 height 28
paste input "حلوم يوناني"
type input "حلوم يوناني"
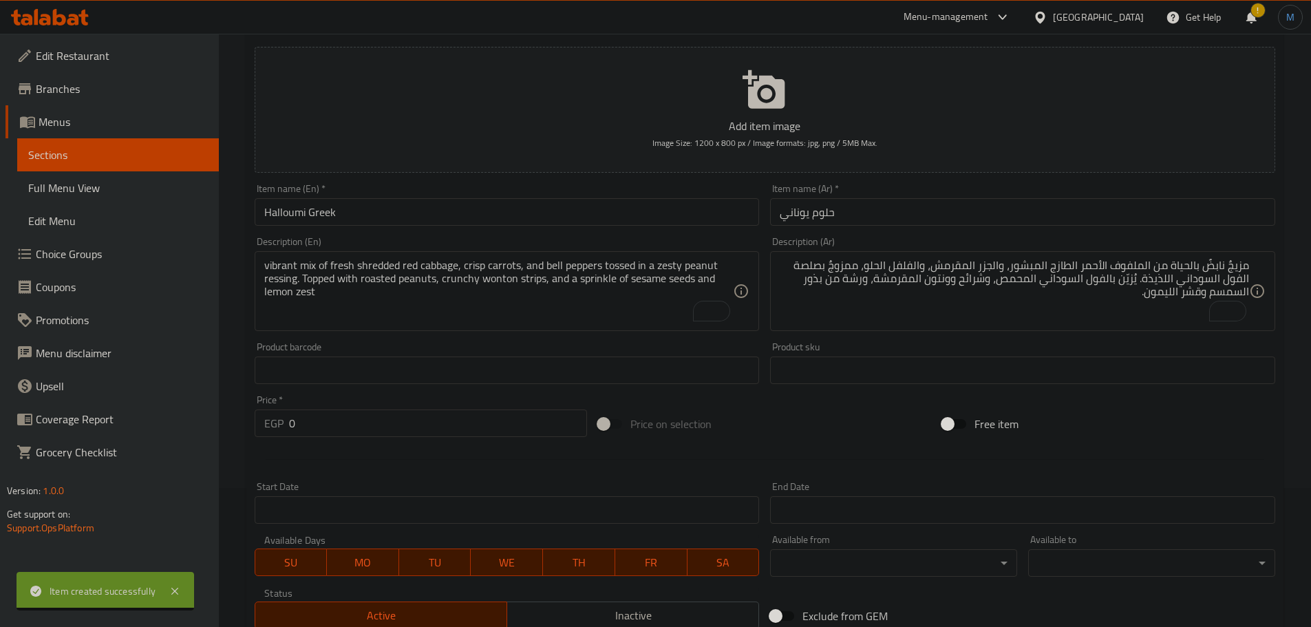
click at [390, 355] on div "Product barcode Product barcode" at bounding box center [507, 363] width 505 height 42
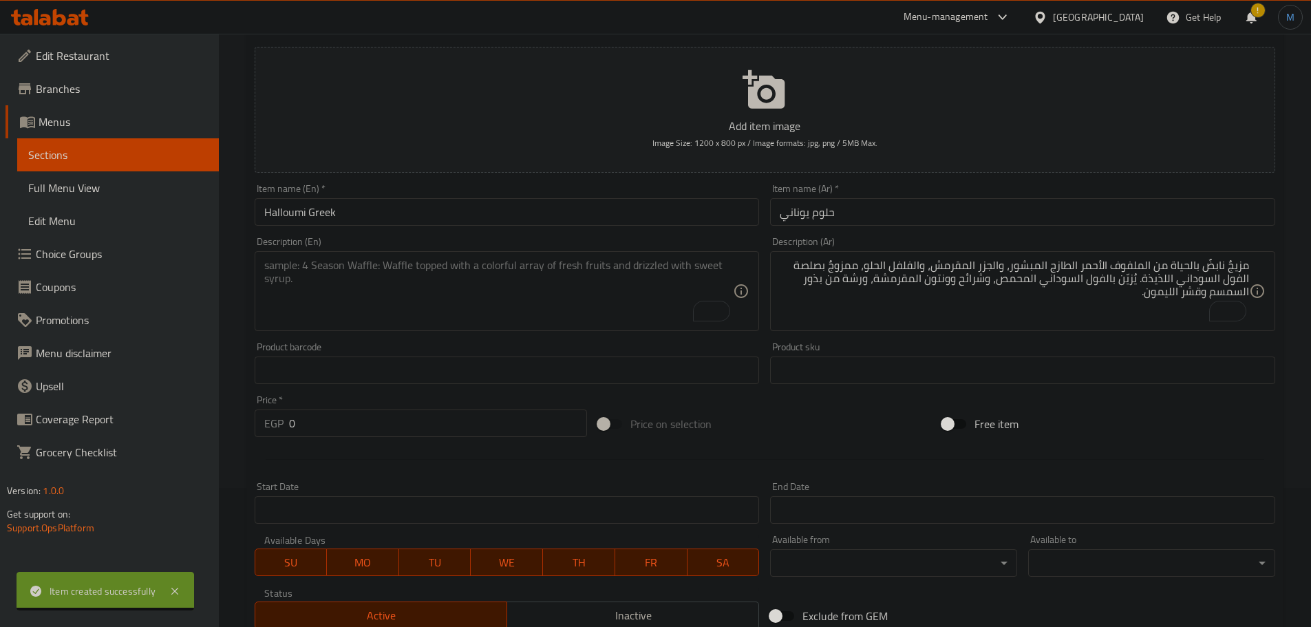
click at [416, 312] on textarea "To enrich screen reader interactions, please activate Accessibility in Grammarl…" at bounding box center [499, 291] width 470 height 65
paste textarea "Baby roca mixed with mint vinaigrette topped with grilled haloumi, pomegranate,…"
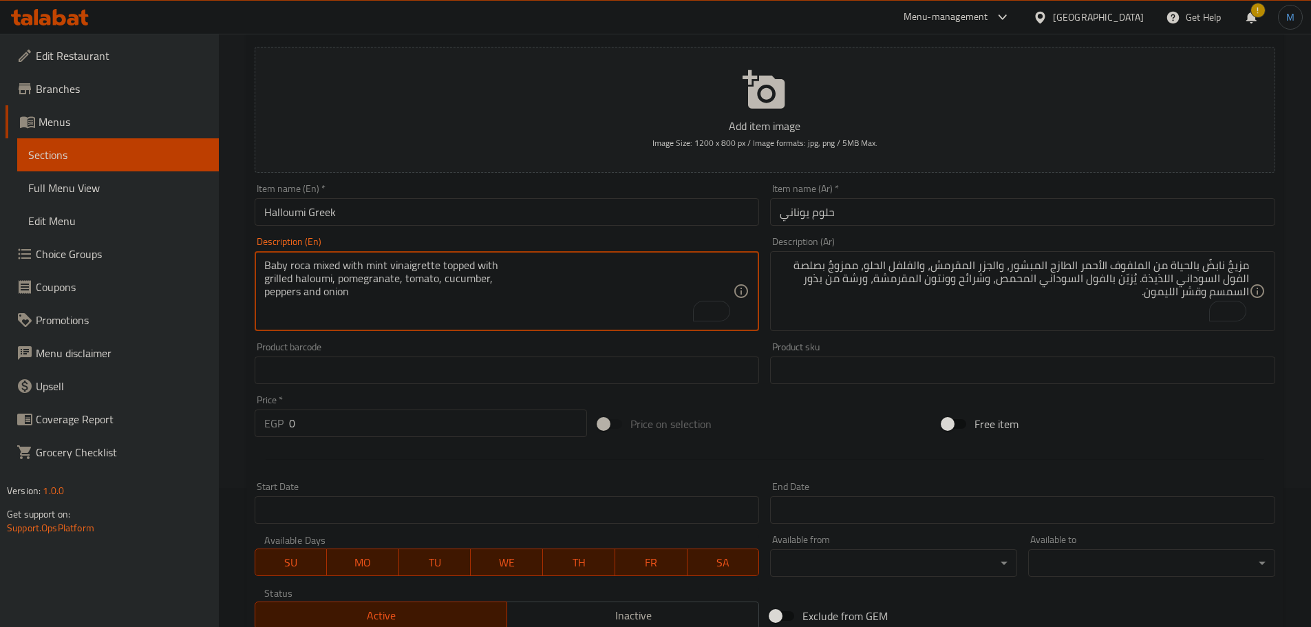
click at [428, 306] on textarea "Baby roca mixed with mint vinaigrette topped with grilled haloumi, pomegranate,…" at bounding box center [499, 291] width 470 height 65
click at [572, 254] on div "Baby roca mixed with mint vinaigrette topped with grilled haloumi, pomegranate,…" at bounding box center [507, 291] width 505 height 80
click at [576, 273] on textarea "Baby roca mixed with mint vinaigrette topped with grilled haloumi, pomegranate,…" at bounding box center [499, 291] width 470 height 65
click at [578, 271] on textarea "Baby roca mixed with mint vinaigrette topped with grilled haloumi, pomegranate,…" at bounding box center [499, 291] width 470 height 65
click at [598, 297] on textarea "Baby roca mixed with mint vinaigrette topped with grilled haloumi, pomegranate,…" at bounding box center [499, 291] width 470 height 65
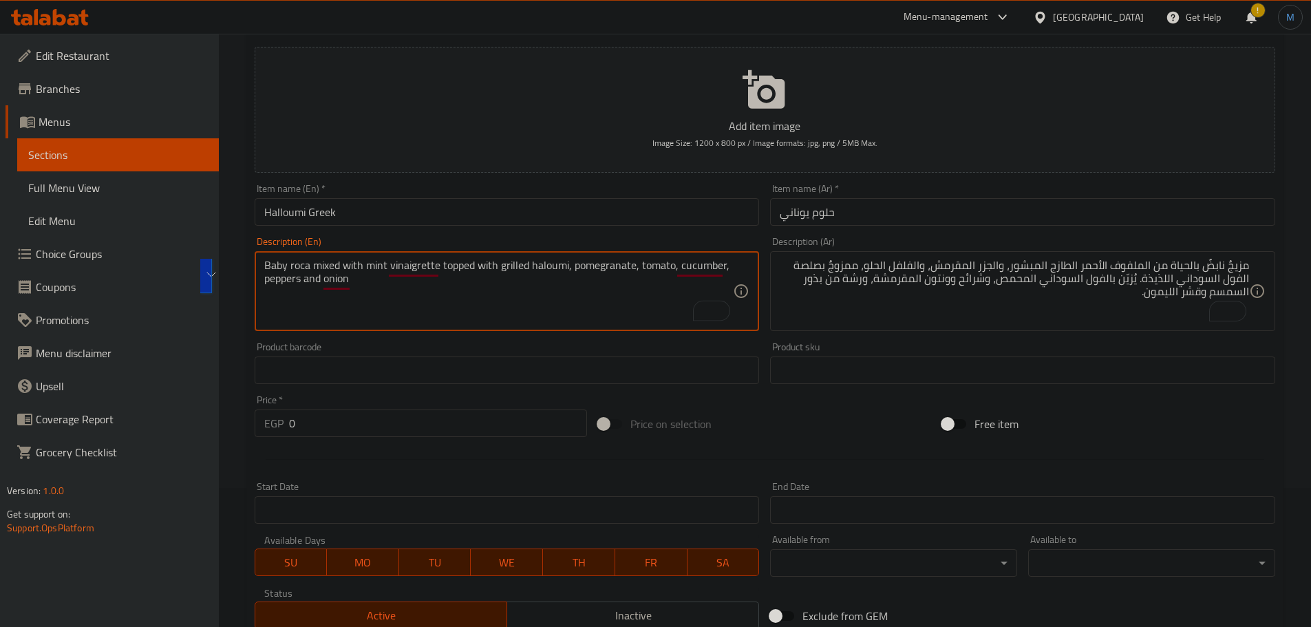
type textarea "Baby roca mixed with mint vinaigrette topped with grilled haloumi, pomegranate,…"
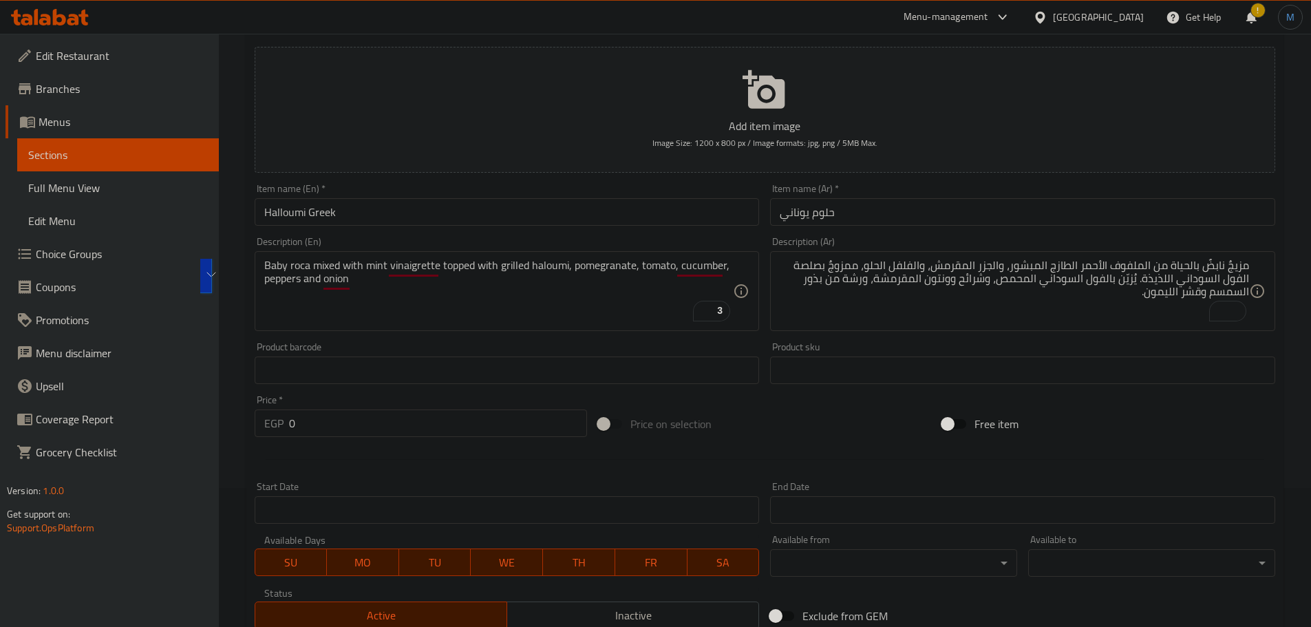
click at [1083, 304] on textarea "مزيجٌ نابضٌ بالحياة من الملفوف الأحمر الطازج المبشور، والجزر المقرمش، والفلفل ا…" at bounding box center [1015, 291] width 470 height 65
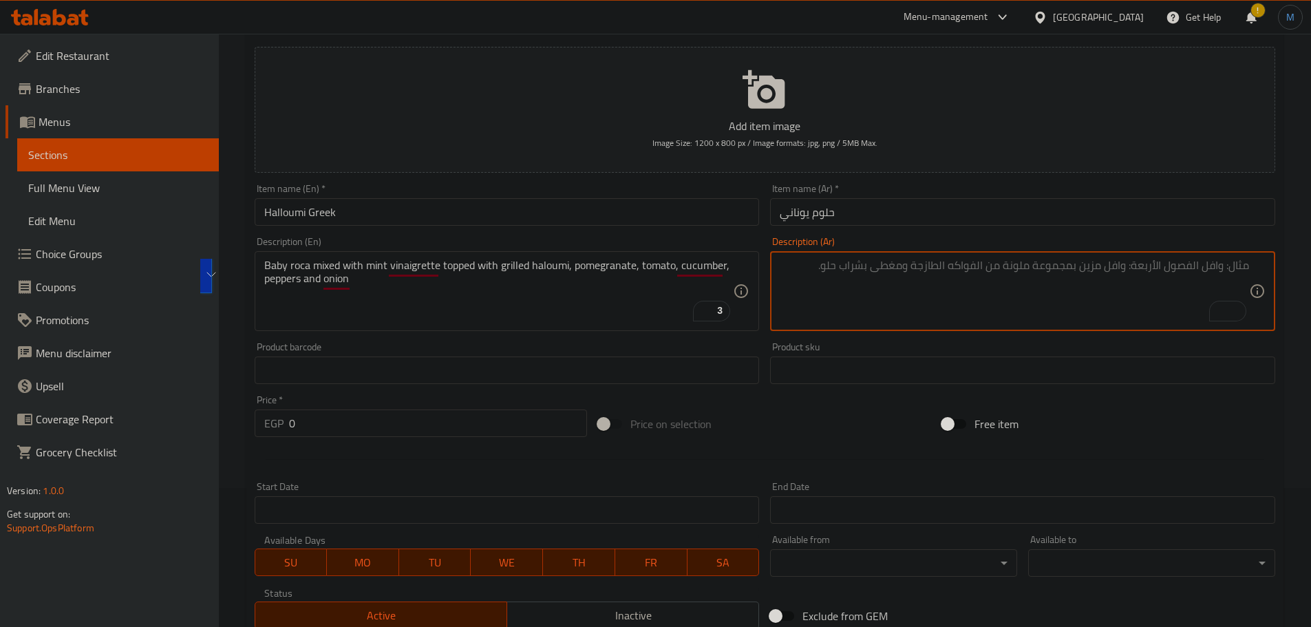
paste textarea "جرجير صغير ممزوج بصلصة النعناع، ​​يعلوه جبنة حلومي مشوية، رمان، طماطم، خيار، فل…"
paste textarea "ع، ​​يعلوه جبنة حلومي مشوية، رمان، طماطم، خيار، فلفل وبصل."
type textarea "بيبي روكا ممزوج بصلصة النعناع يعلوه جبنة حلومي مشوية، رمان، طماطم، خيار، فلفل و…"
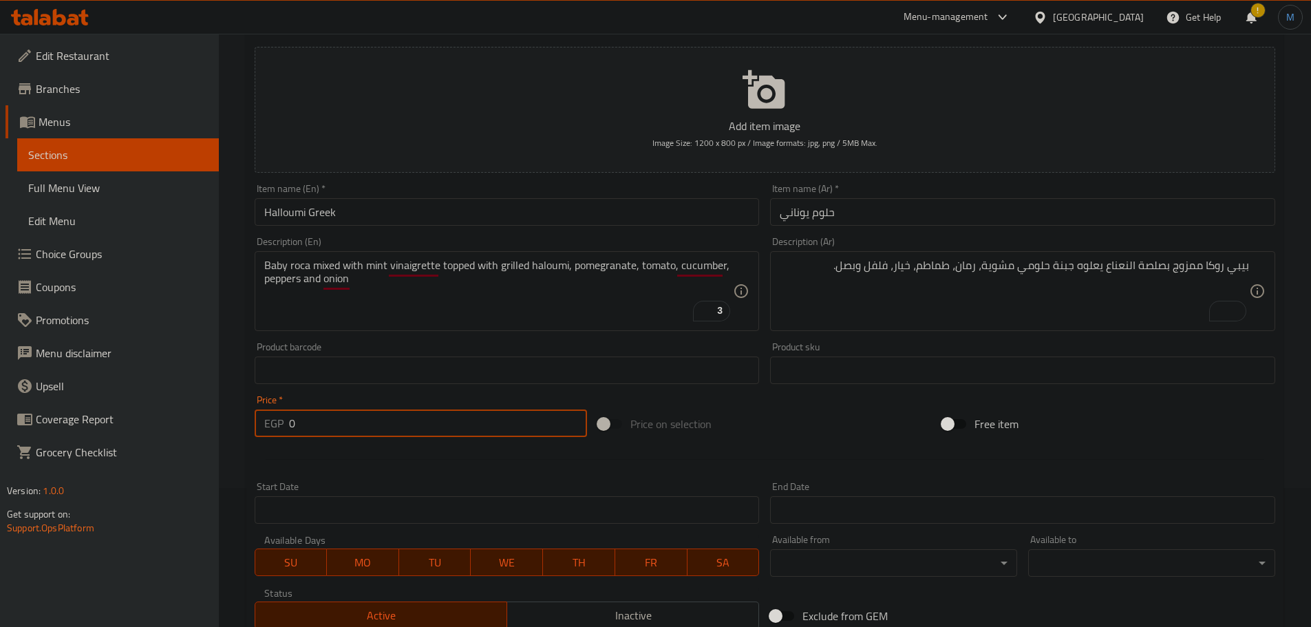
click at [354, 433] on input "0" at bounding box center [438, 424] width 299 height 28
paste input "225"
type input "225"
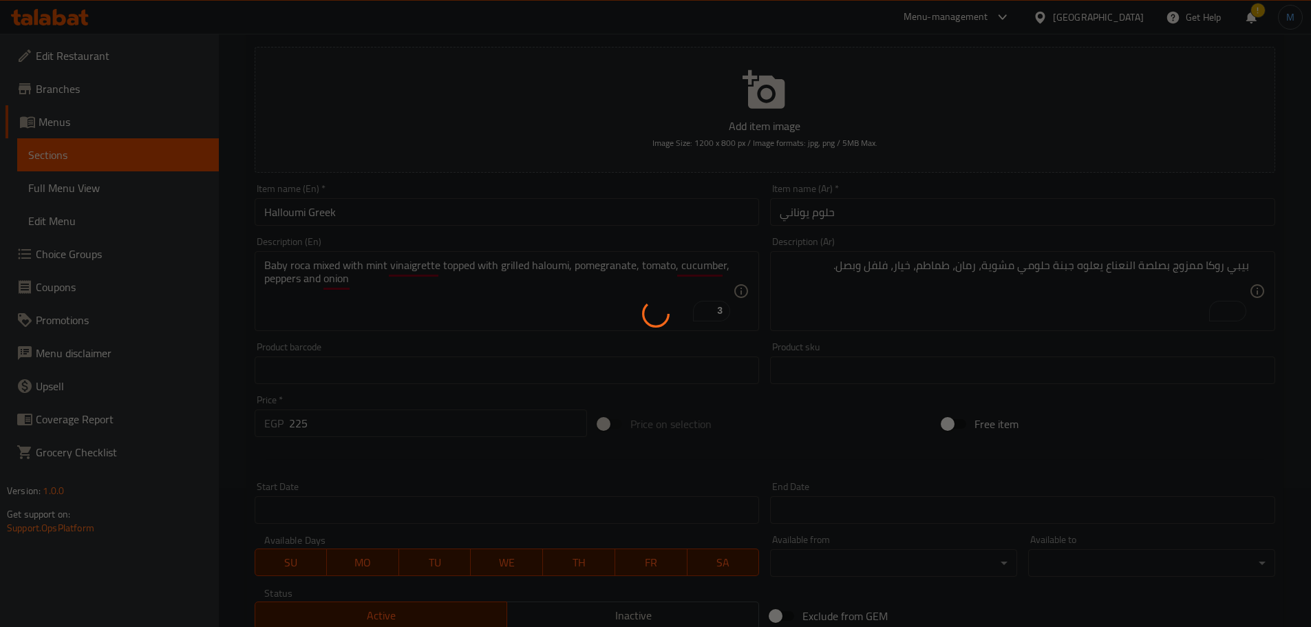
type input "0"
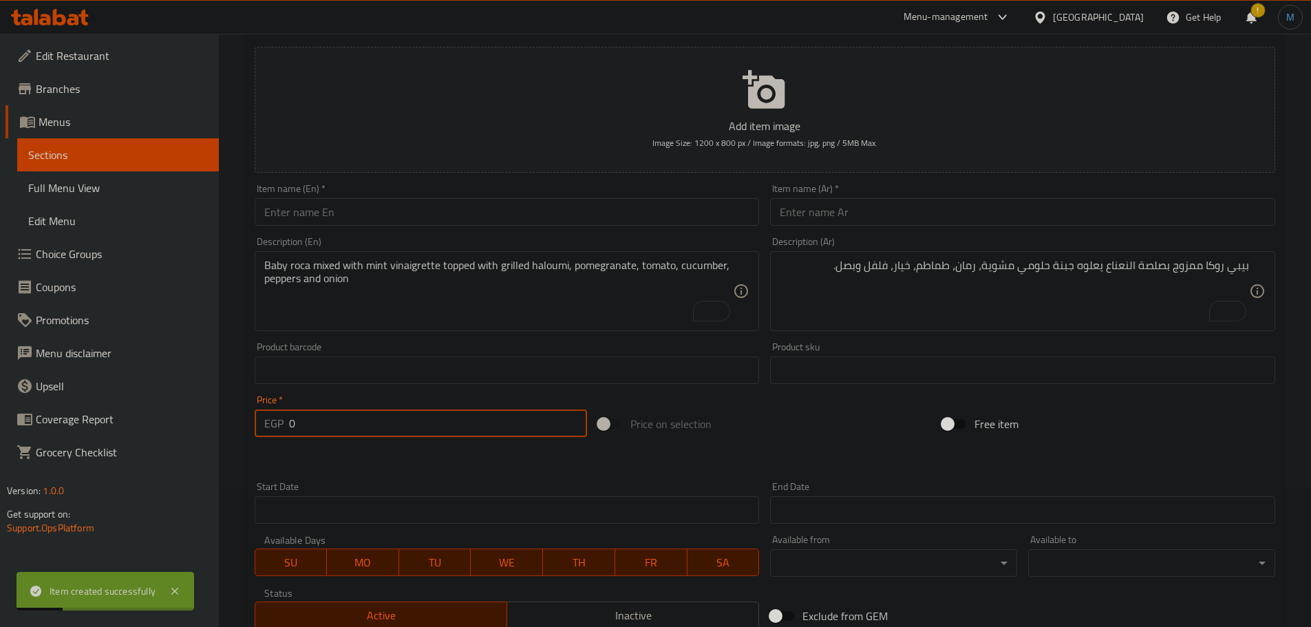
click at [345, 214] on input "text" at bounding box center [507, 212] width 505 height 28
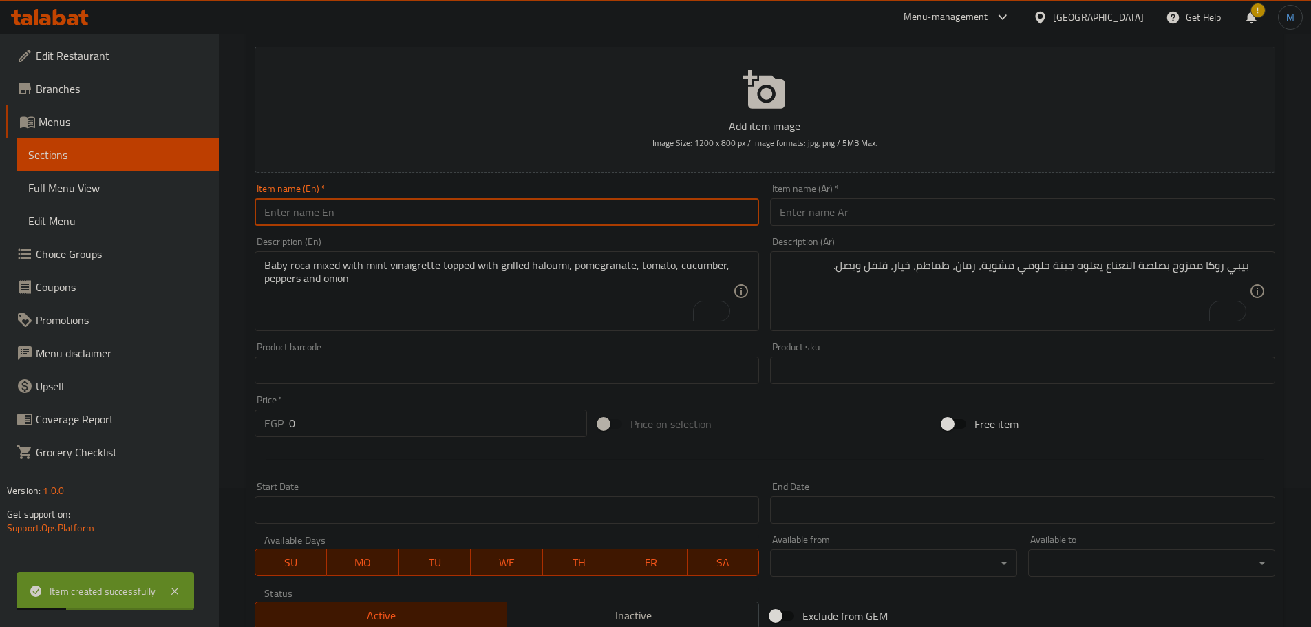
paste input "Jala Shrimp"
type input "Jala Shrimp"
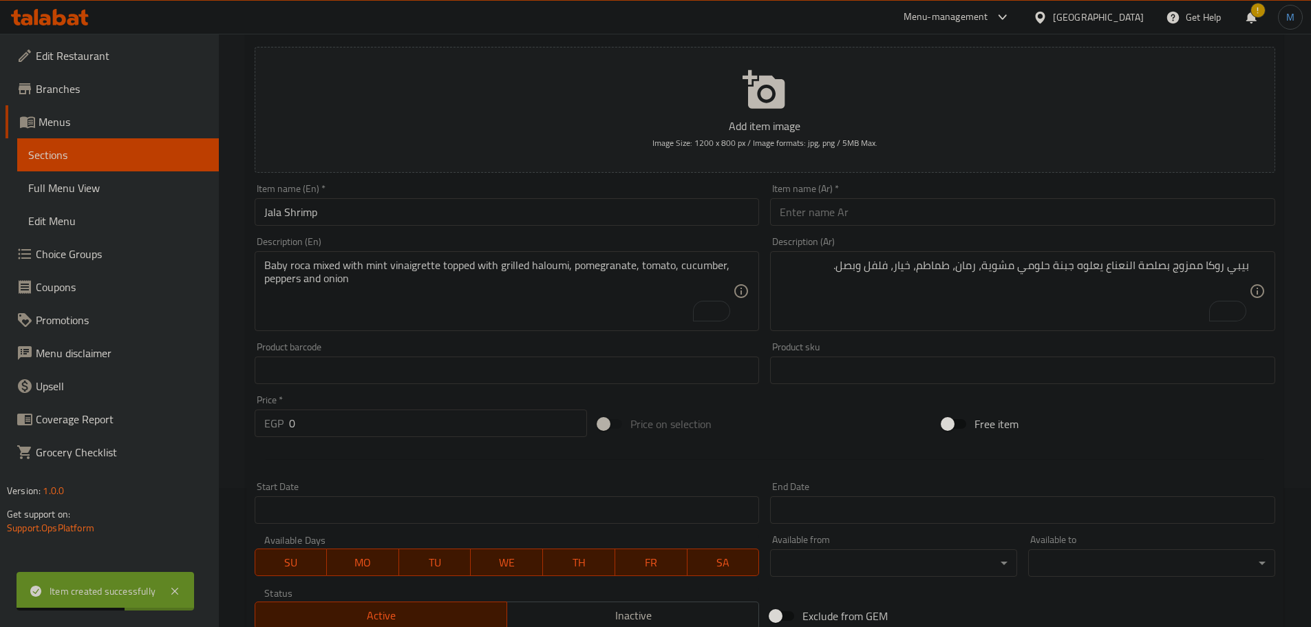
click at [998, 197] on div "Item name (Ar)   * Item name (Ar) *" at bounding box center [1022, 205] width 505 height 42
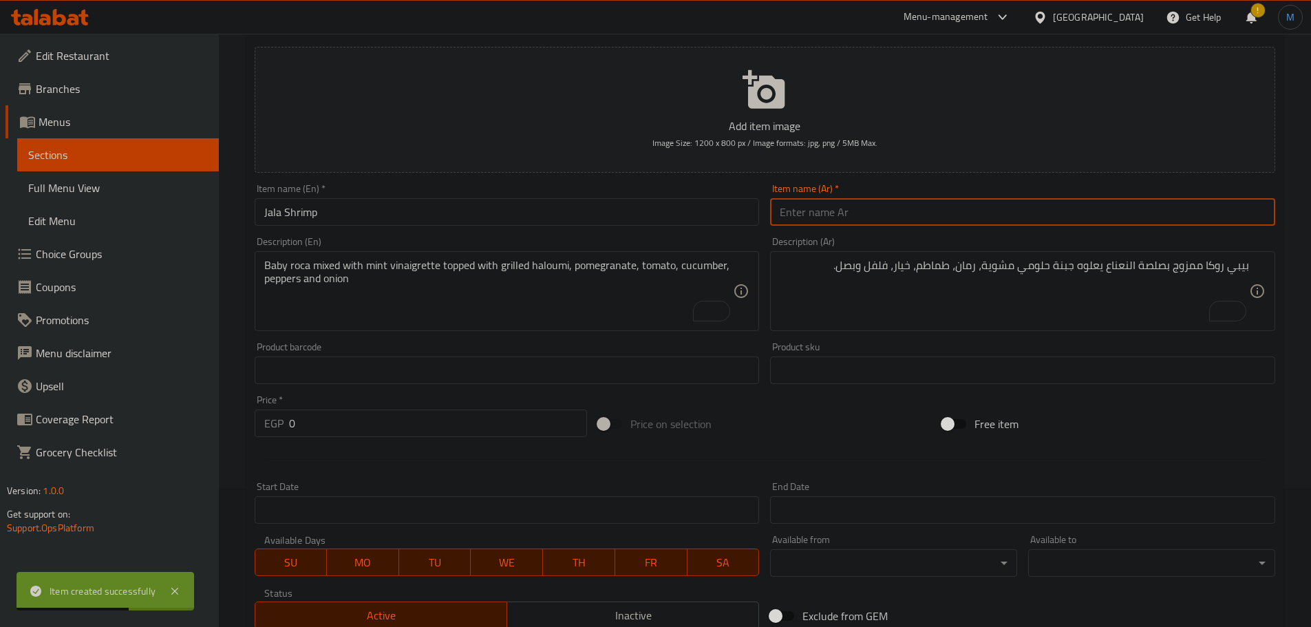
click at [1006, 202] on input "text" at bounding box center [1022, 212] width 505 height 28
type input "جمبري جالا"
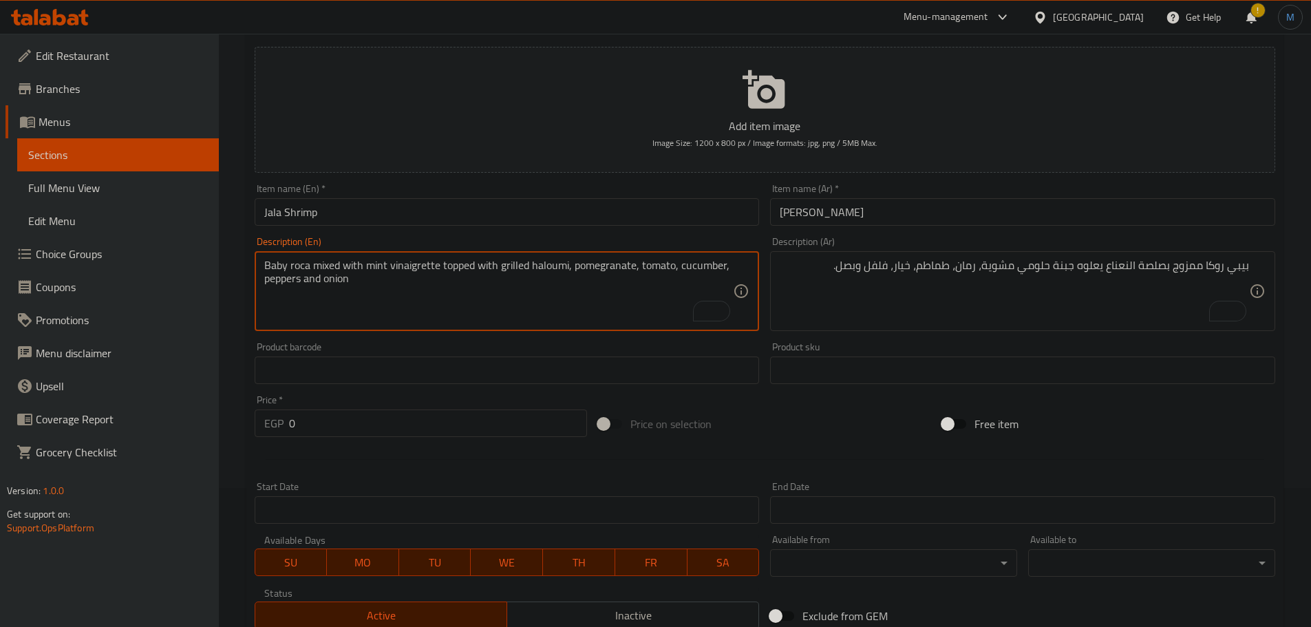
click at [479, 307] on textarea "Baby roca mixed with mint vinaigrette topped with grilled haloumi, pomegranate,…" at bounding box center [499, 291] width 470 height 65
paste textarea "Baby roca with Jalapeno lemon Vinaigrette, roasted cherry tomato, cucumber, col…"
click at [535, 262] on textarea "Baby roca with Jalapeno lemon Vinaigrette, roasted cherry tomato, cucumber, col…" at bounding box center [499, 291] width 470 height 65
click at [726, 266] on textarea "Baby roca with Jalapeno lemon Vinaigrette, roasted cherry tomato, cucumber, col…" at bounding box center [499, 291] width 470 height 65
type textarea "Baby roca with Jalapeno lemon Vinaigrette, roasted cherry tomato, cucumber, col…"
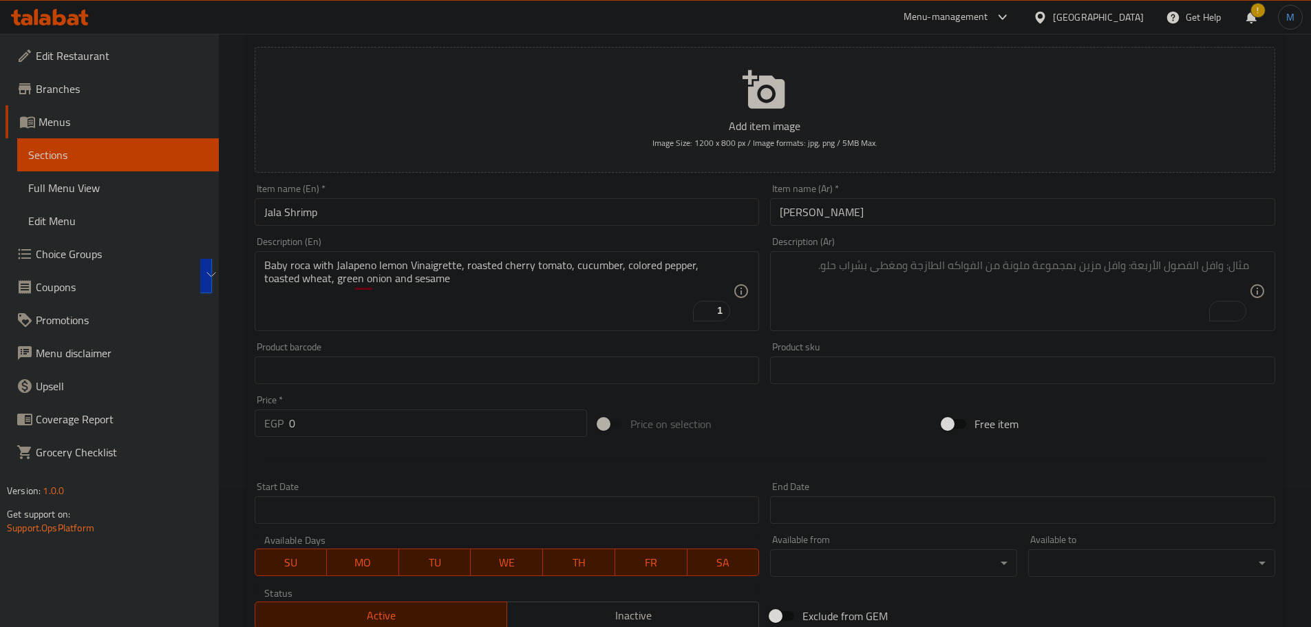
click at [1090, 300] on textarea "To enrich screen reader interactions, please activate Accessibility in Grammarl…" at bounding box center [1015, 291] width 470 height 65
paste textarea "جرجير صغير مع صلصة الخل بالليمون والفلفل الحار، طماطم كرزية مشوية، خيار، فلفل م…"
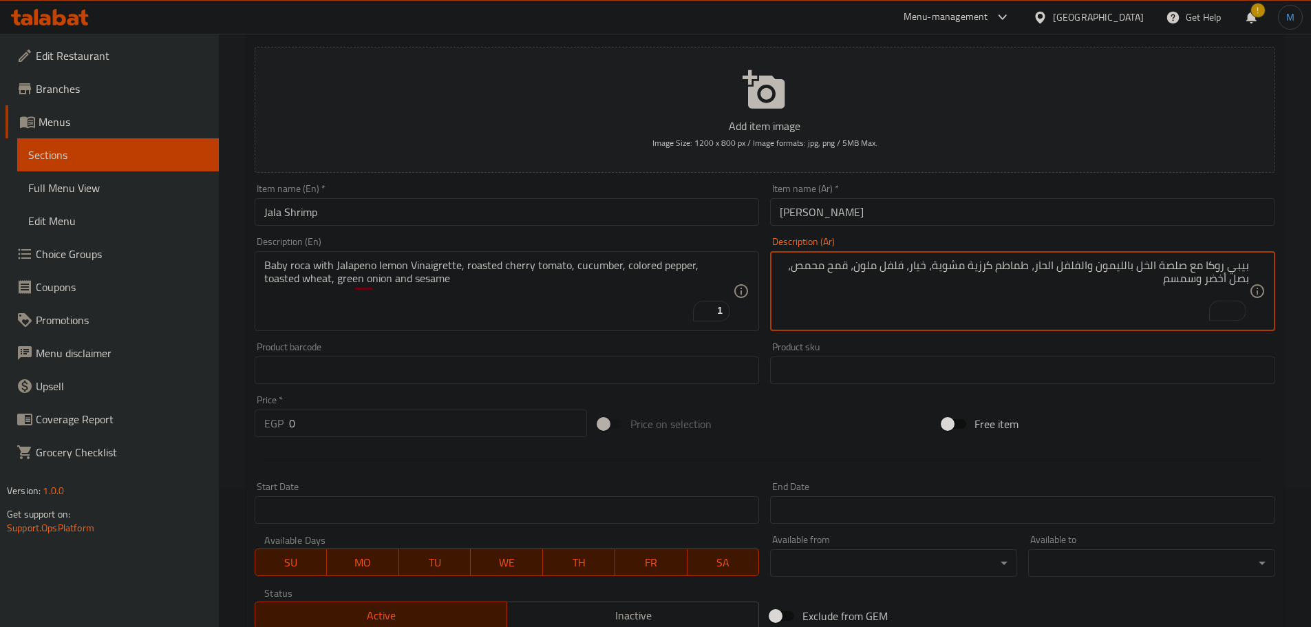
type textarea "بيبي روكا مع صلصة الخل بالليمون والفلفل الحار، طماطم كرزية مشوية، خيار، فلفل مل…"
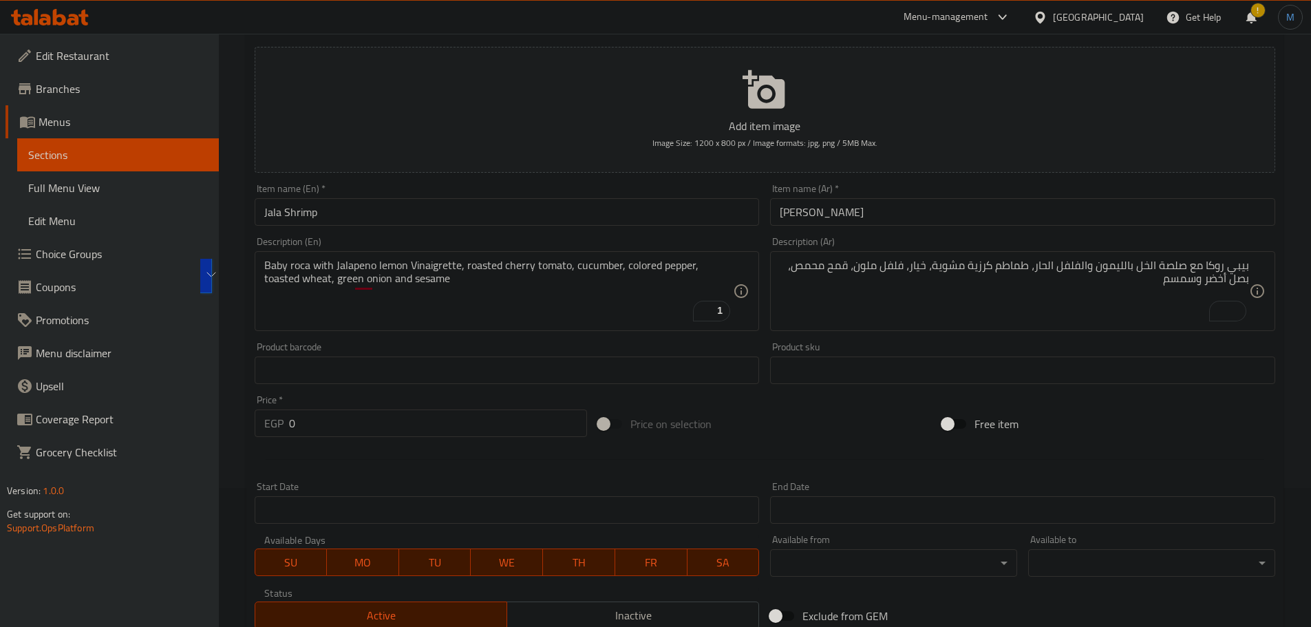
click at [355, 446] on div at bounding box center [765, 460] width 1032 height 34
click at [357, 430] on input "0" at bounding box center [438, 424] width 299 height 28
type input "300"
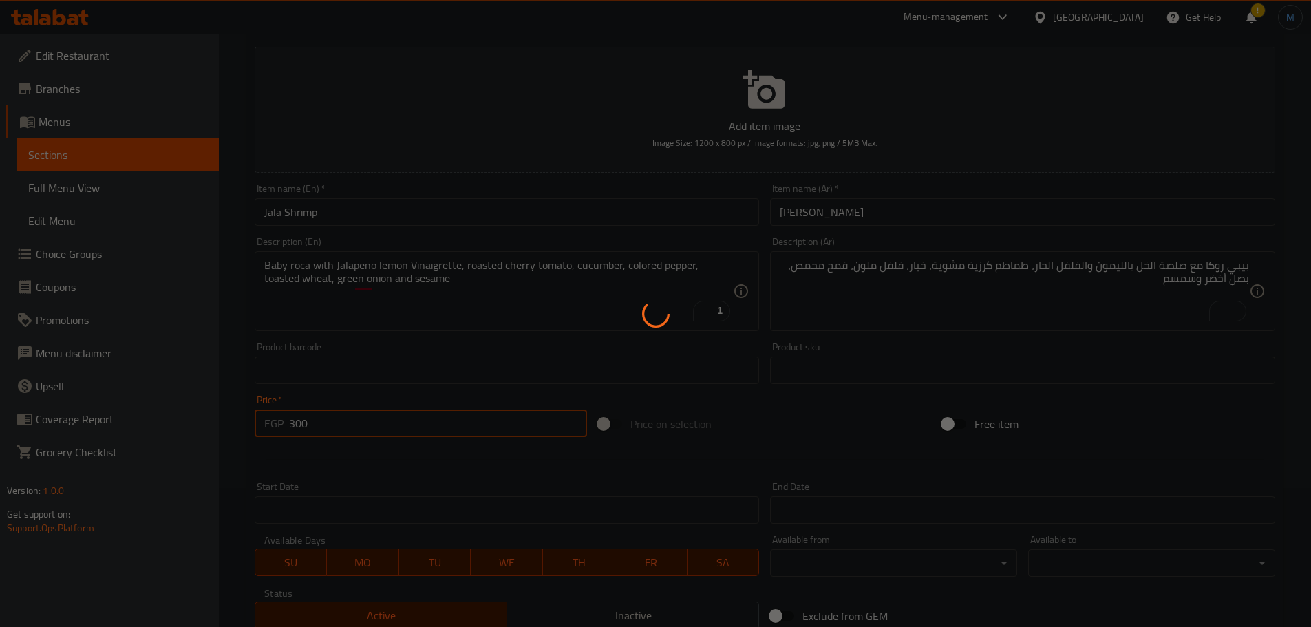
type input "0"
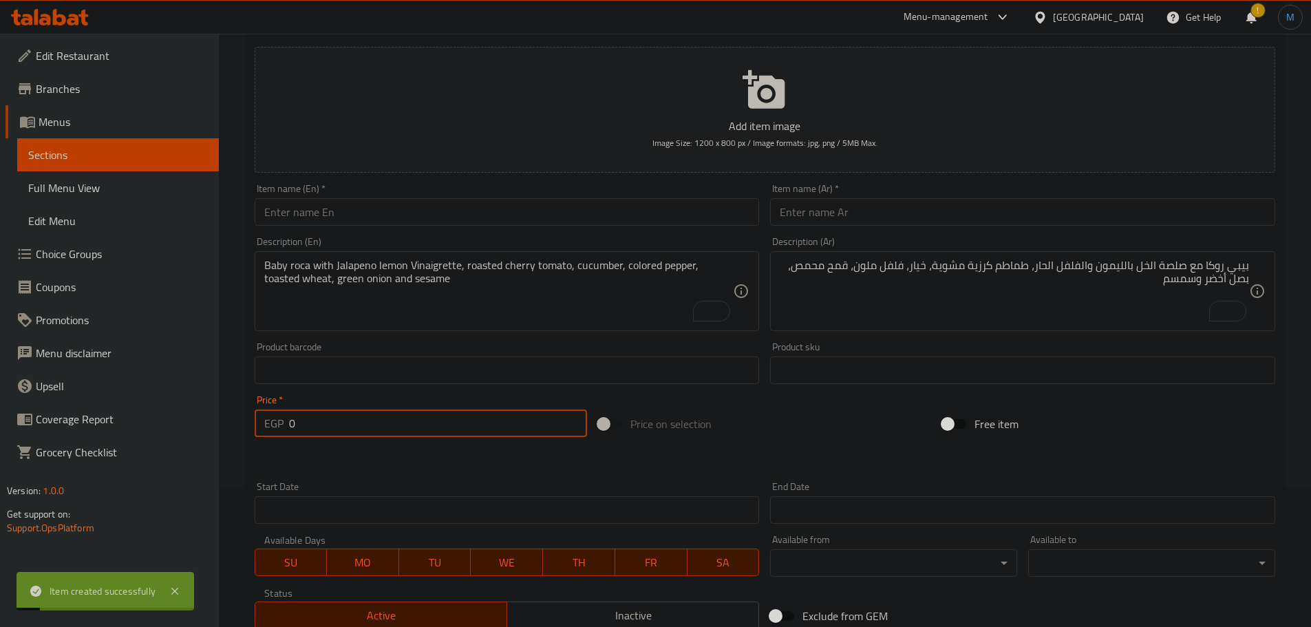
click at [339, 218] on input "text" at bounding box center [507, 212] width 505 height 28
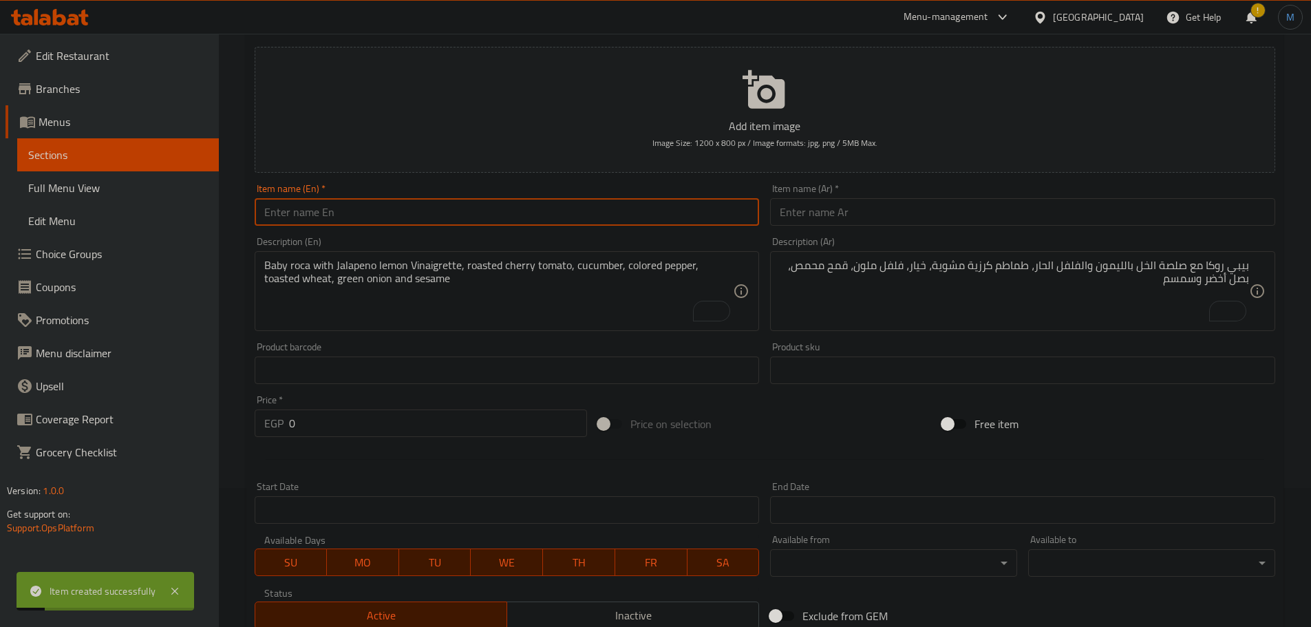
paste input "Thai Beef"
type input "Thai Beef"
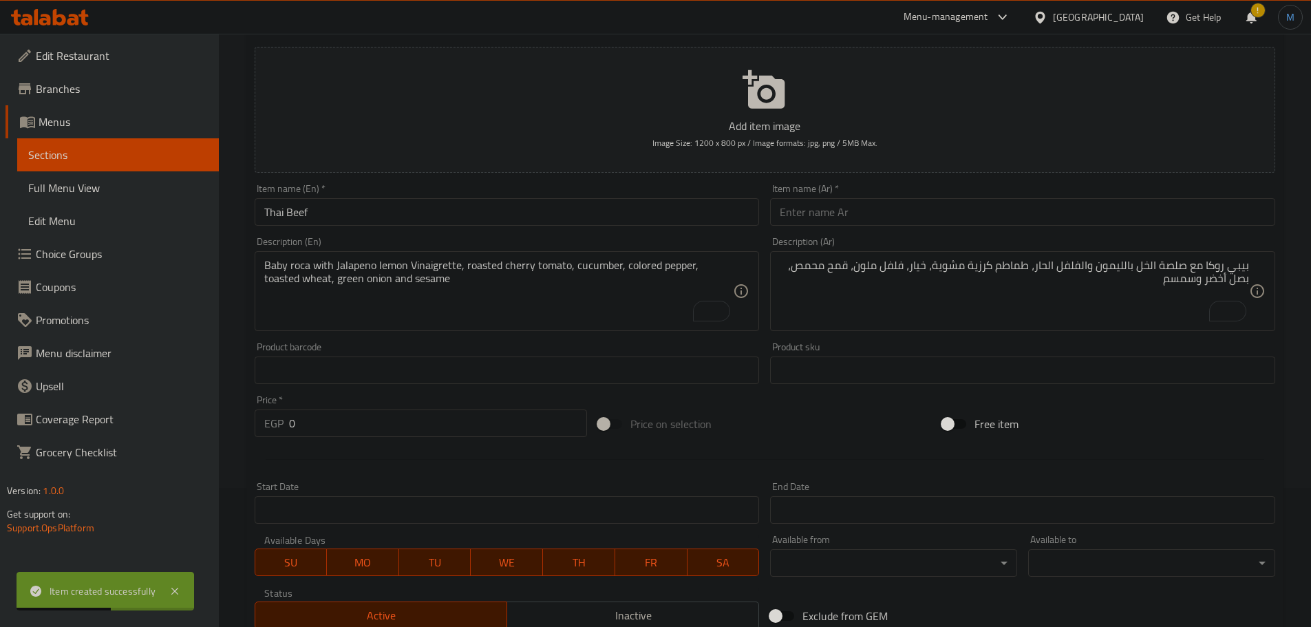
click at [954, 204] on input "text" at bounding box center [1022, 212] width 505 height 28
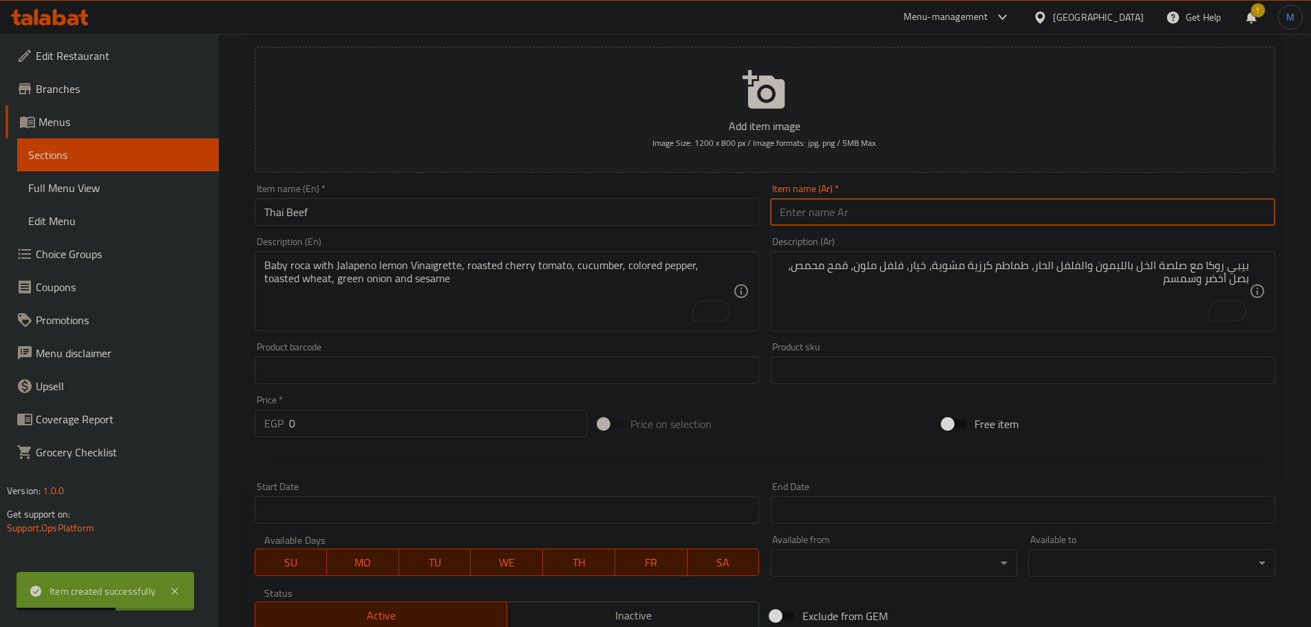
paste input "لحم البقر التايلاندي"
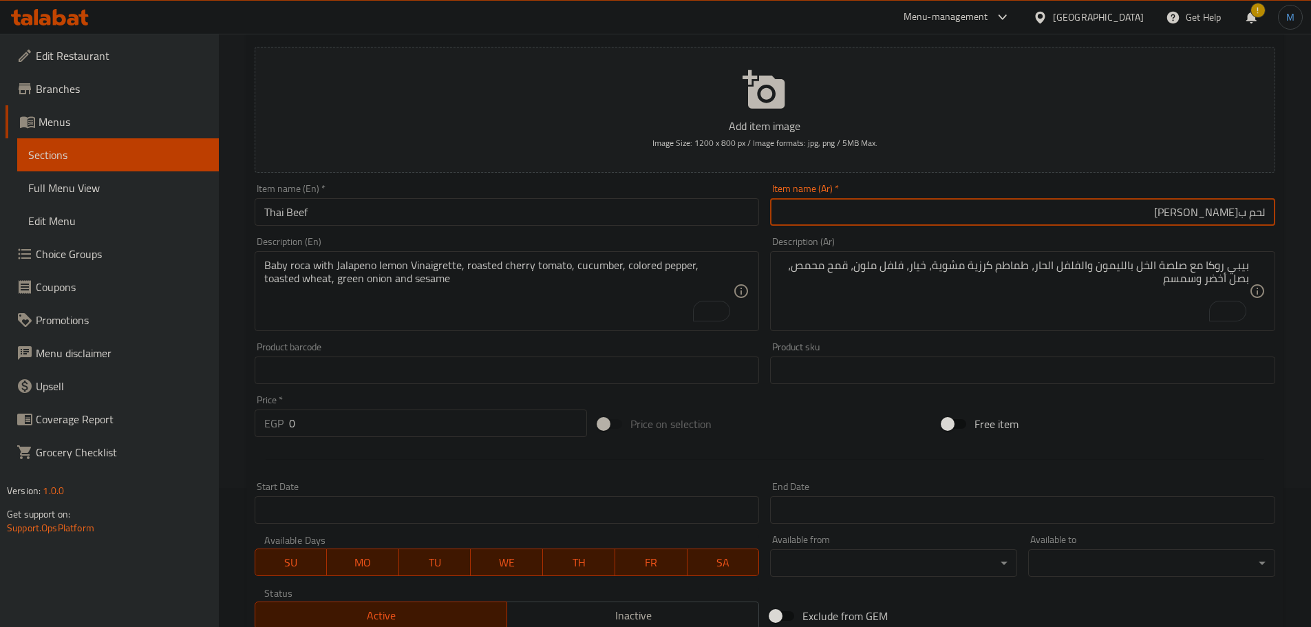
type input "لحم بقري تايلاندي"
click at [412, 269] on textarea "Baby roca with Jalapeno lemon Vinaigrette, roasted cherry tomato, cucumber, col…" at bounding box center [499, 291] width 470 height 65
paste textarea "grilled beef served over a bed of mixed greens, cherry tomatoes, red onions, sw…"
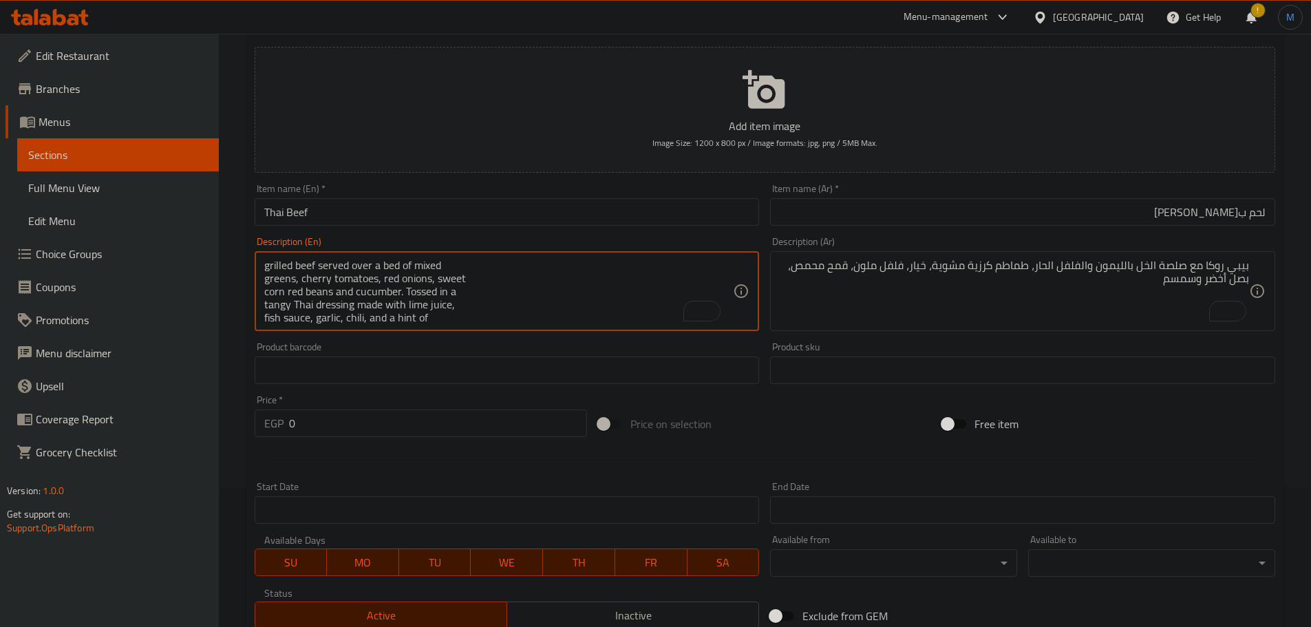
scroll to position [17, 0]
click at [487, 262] on textarea "grilled beef served over a bed of mixed greens, cherry tomatoes, red onions, sw…" at bounding box center [499, 291] width 470 height 65
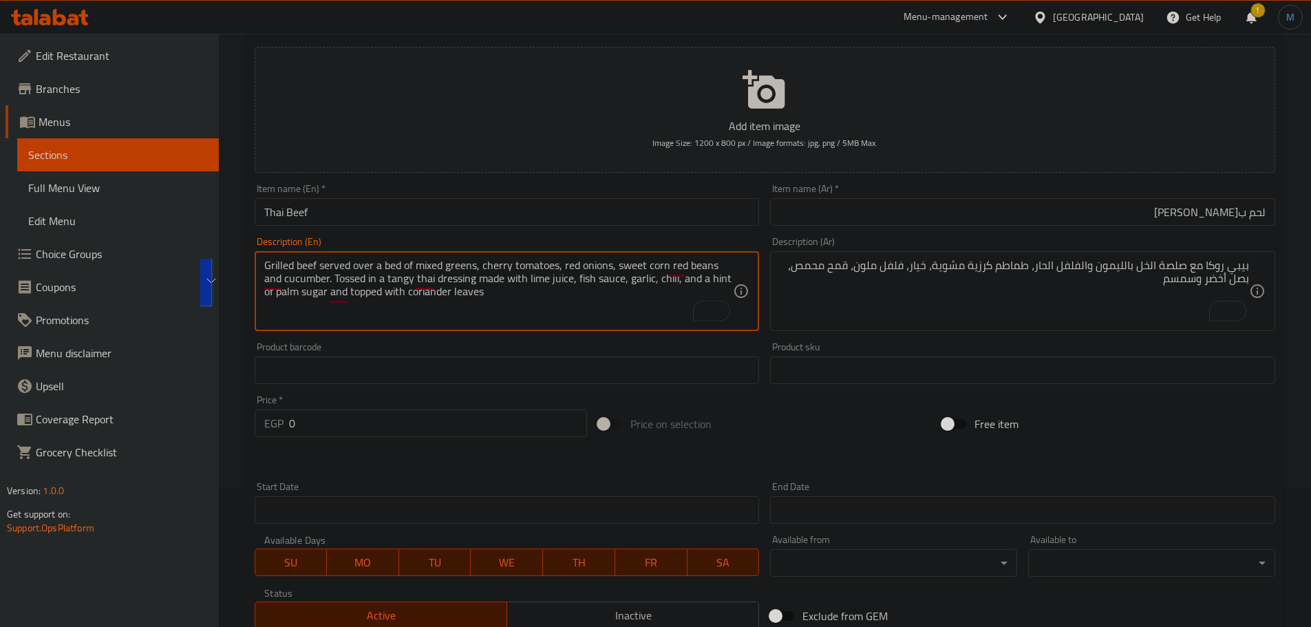
type textarea "Grilled beef served over a bed of mixed greens, cherry tomatoes, red onions, sw…"
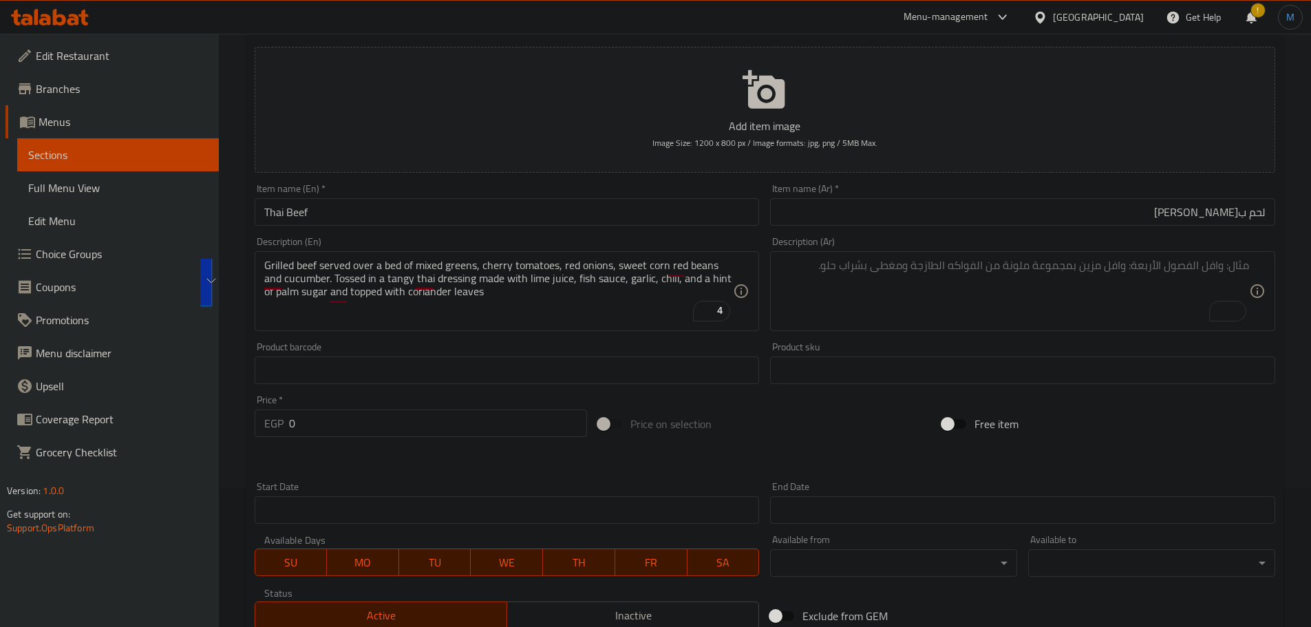
click at [1086, 315] on textarea "To enrich screen reader interactions, please activate Accessibility in Grammarl…" at bounding box center [1015, 291] width 470 height 65
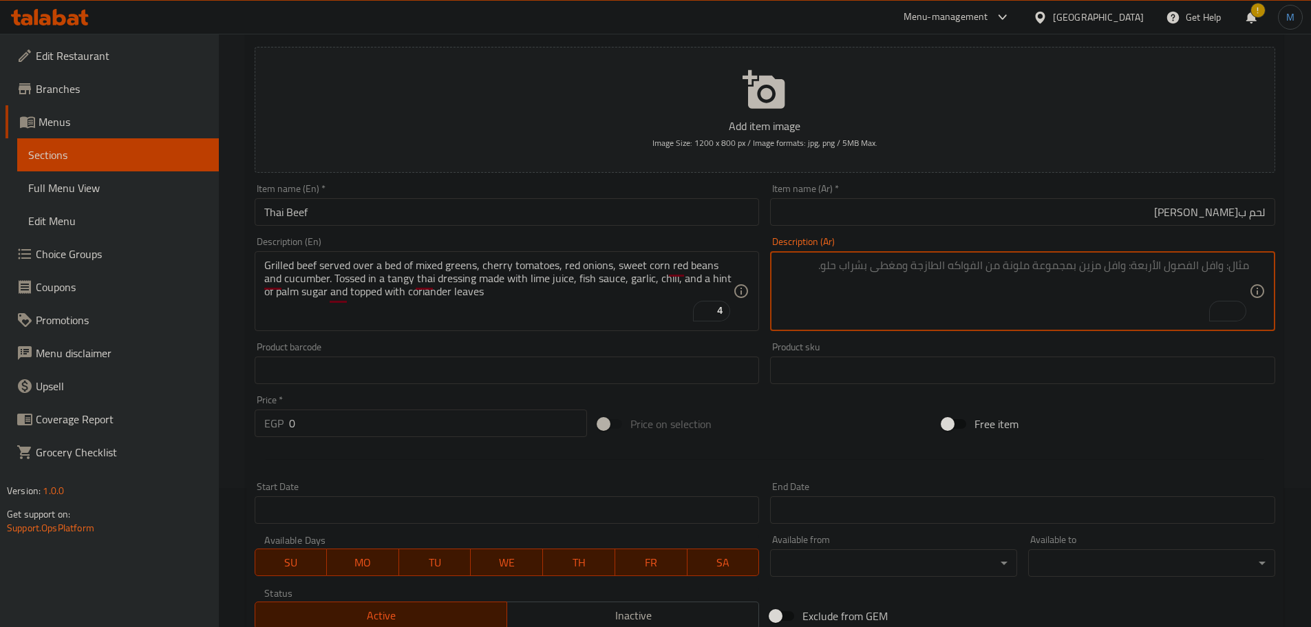
paste textarea "لحم بقري مشوي يُقدم على طبقة من الخضار المشكلة، والطماطم الكرزية، والبصل الأحمر…"
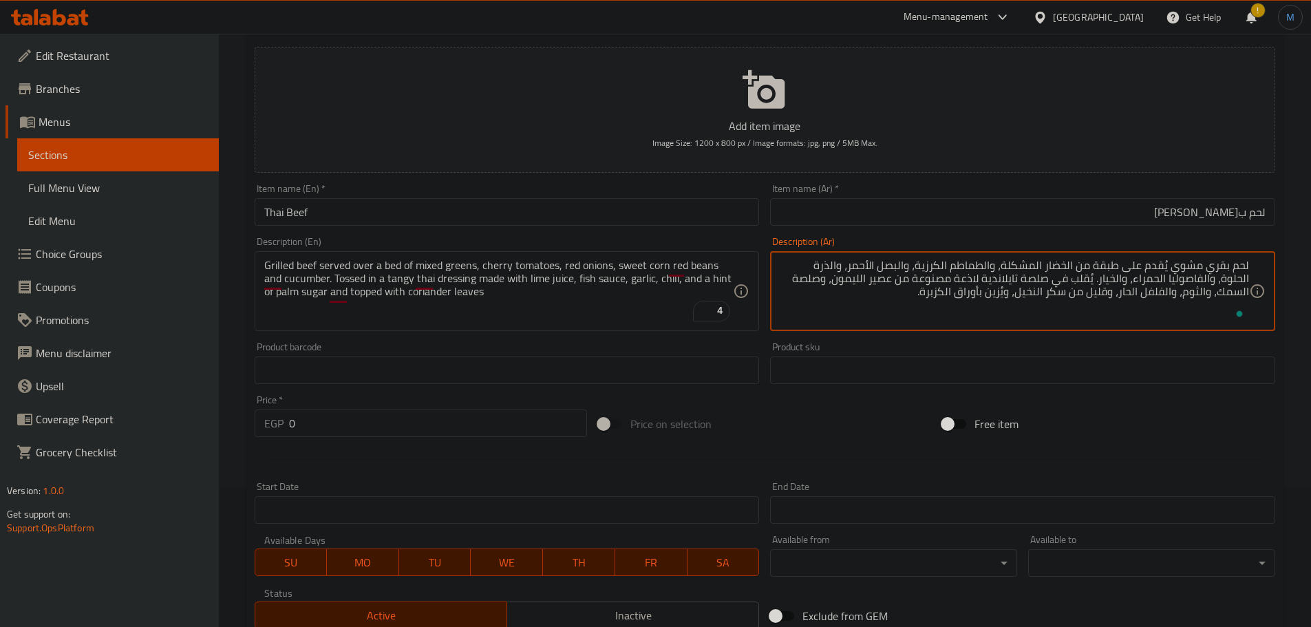
type textarea "لحم بقري مشوي يُقدم على طبقة من الخضار المشكلة، والطماطم الكرزية، والبصل الأحمر…"
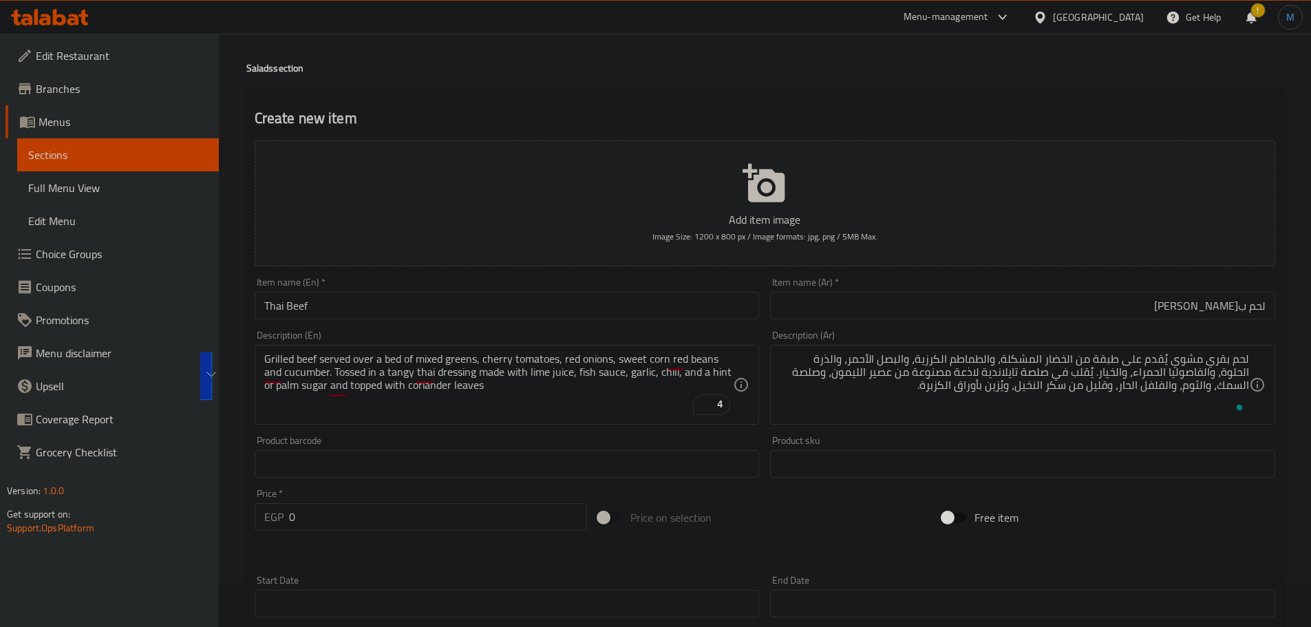
scroll to position [70, 0]
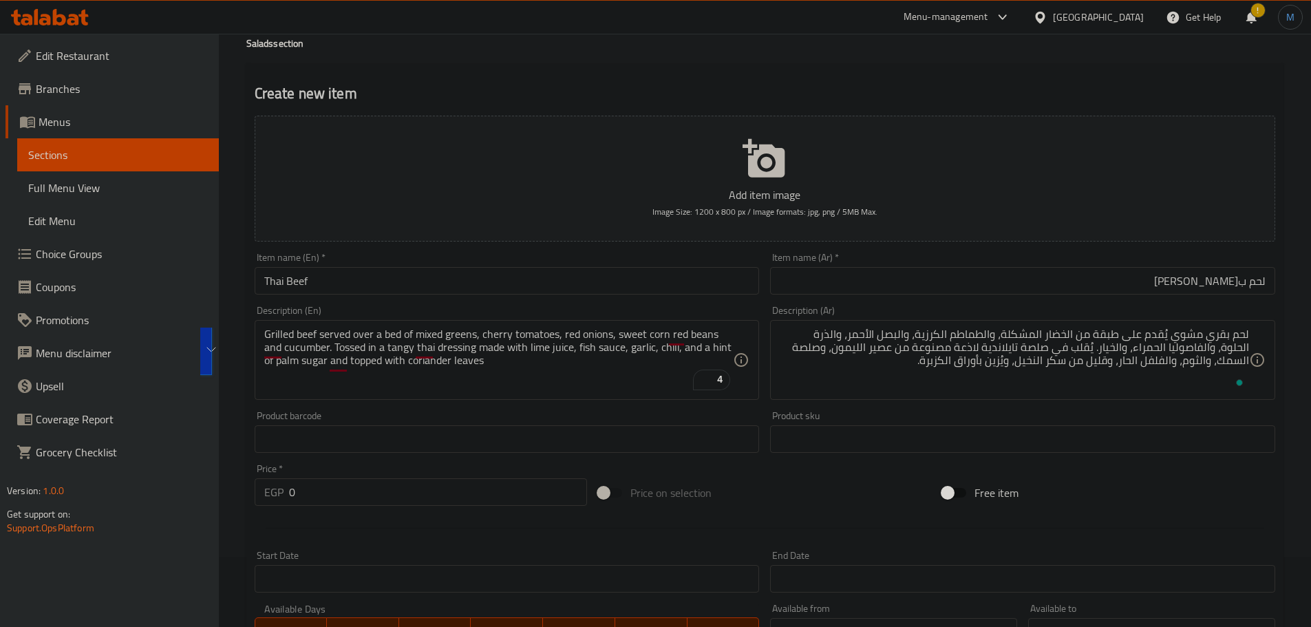
click at [296, 481] on input "0" at bounding box center [438, 492] width 299 height 28
paste input "325"
type input "325"
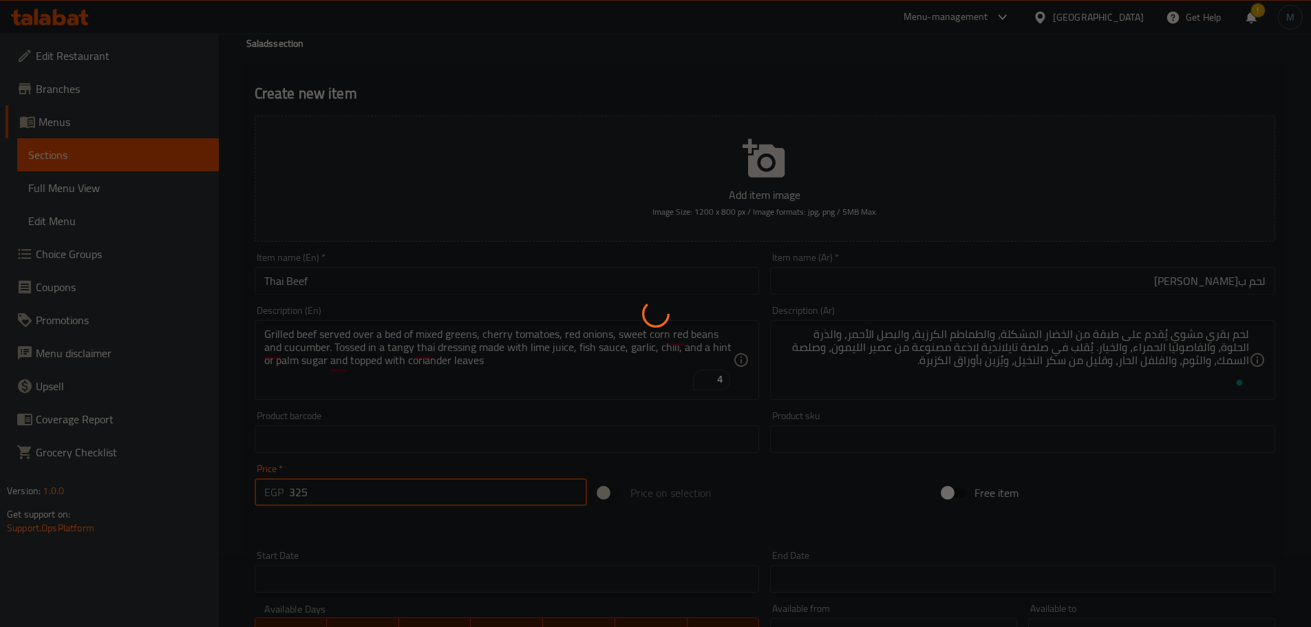
type input "0"
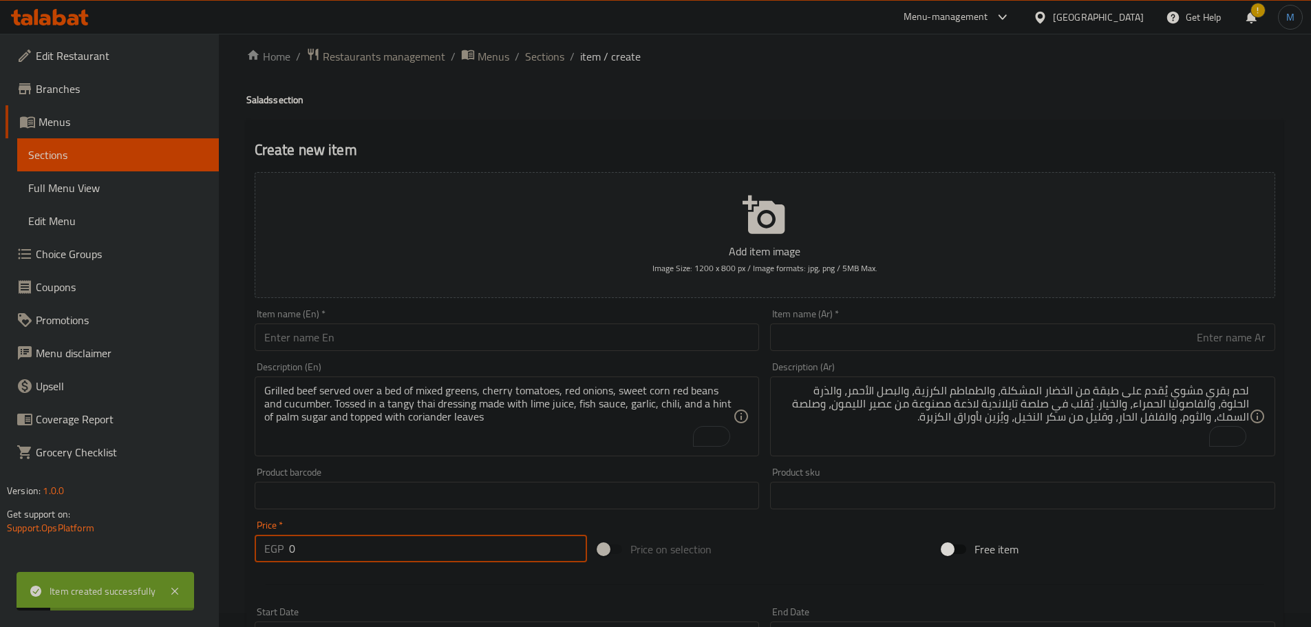
scroll to position [0, 0]
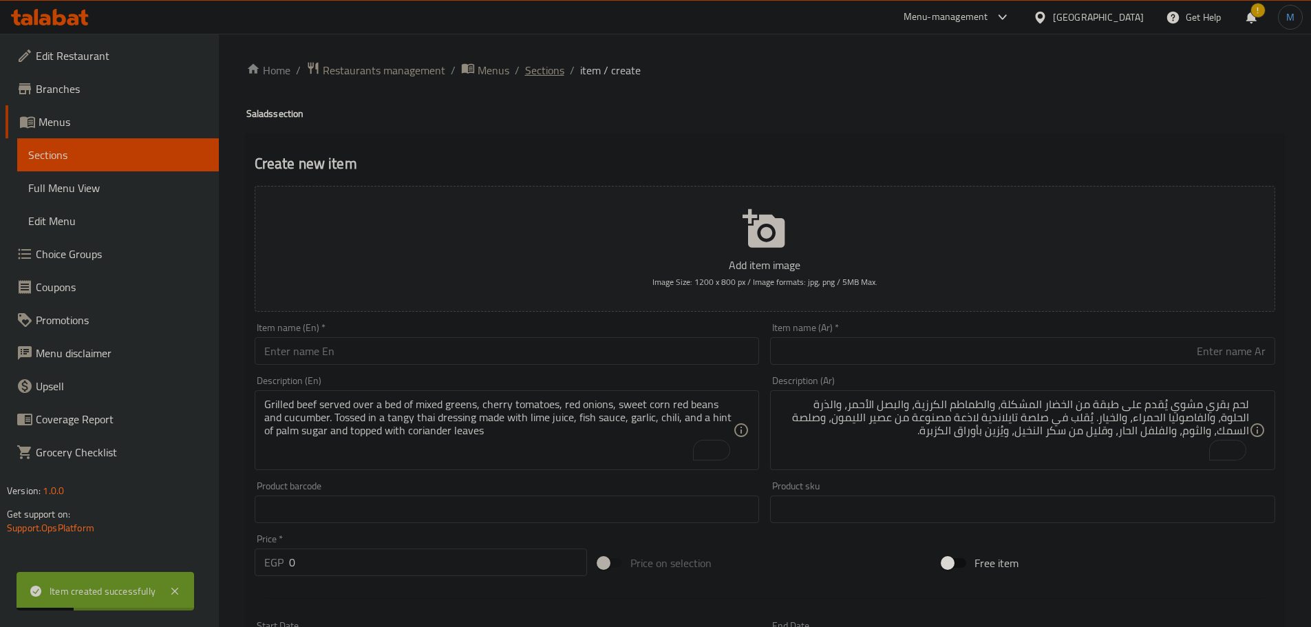
click at [542, 76] on span "Sections" at bounding box center [544, 70] width 39 height 17
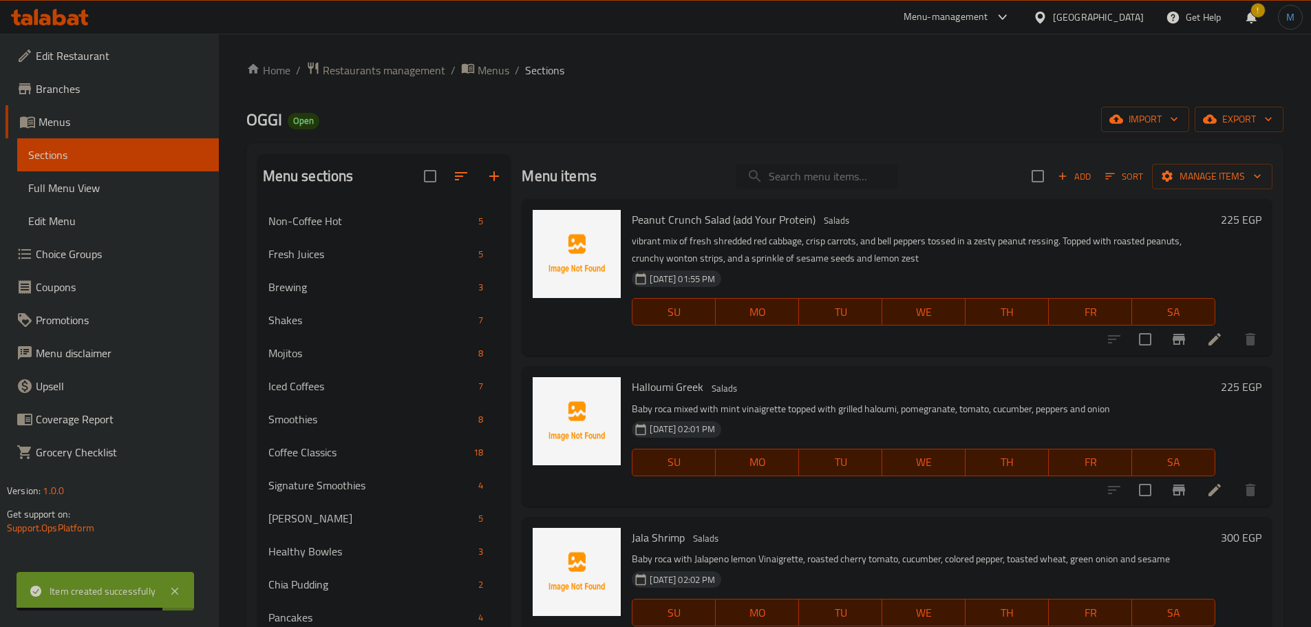
click at [764, 181] on input "search" at bounding box center [817, 177] width 162 height 24
paste input "Gremolata Ebi Fr"
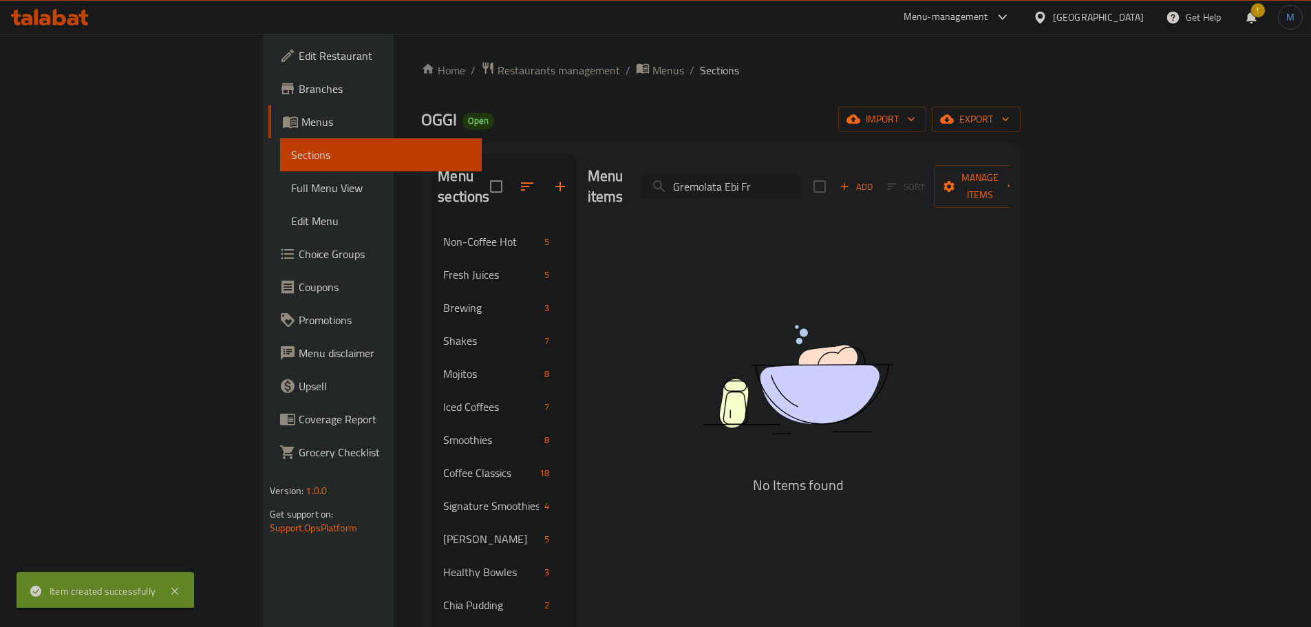
click at [803, 178] on input "Gremolata Ebi Fr" at bounding box center [721, 187] width 162 height 24
type input "Gre"
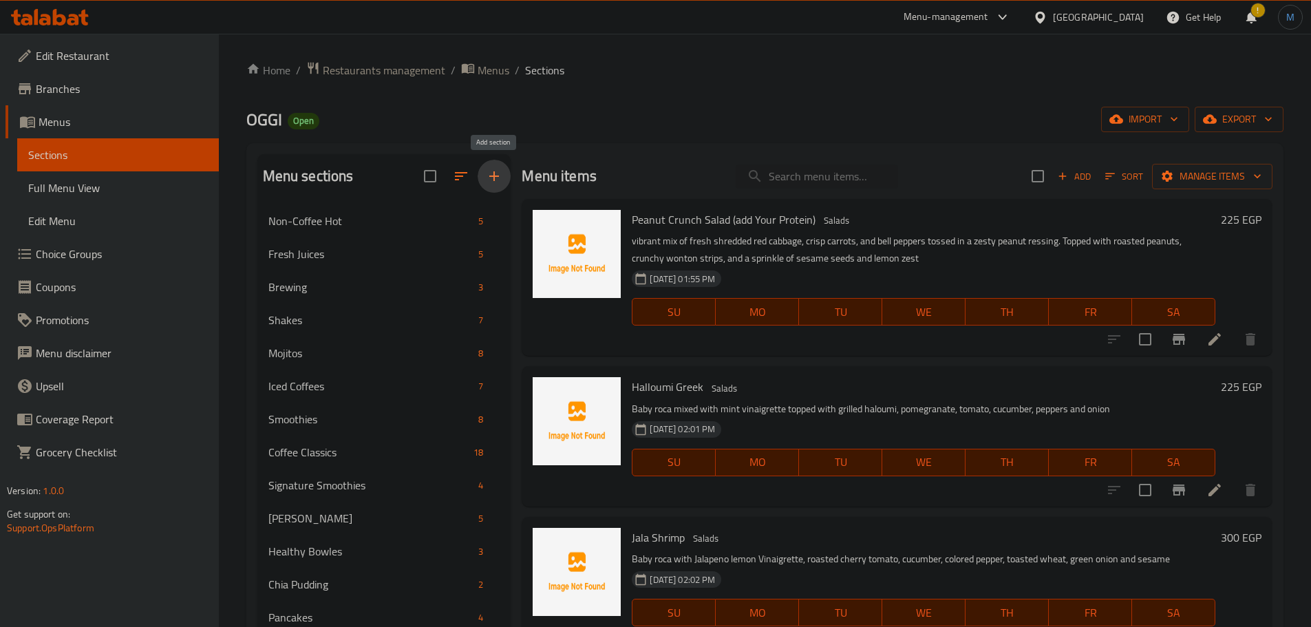
click at [491, 189] on button "button" at bounding box center [494, 176] width 33 height 33
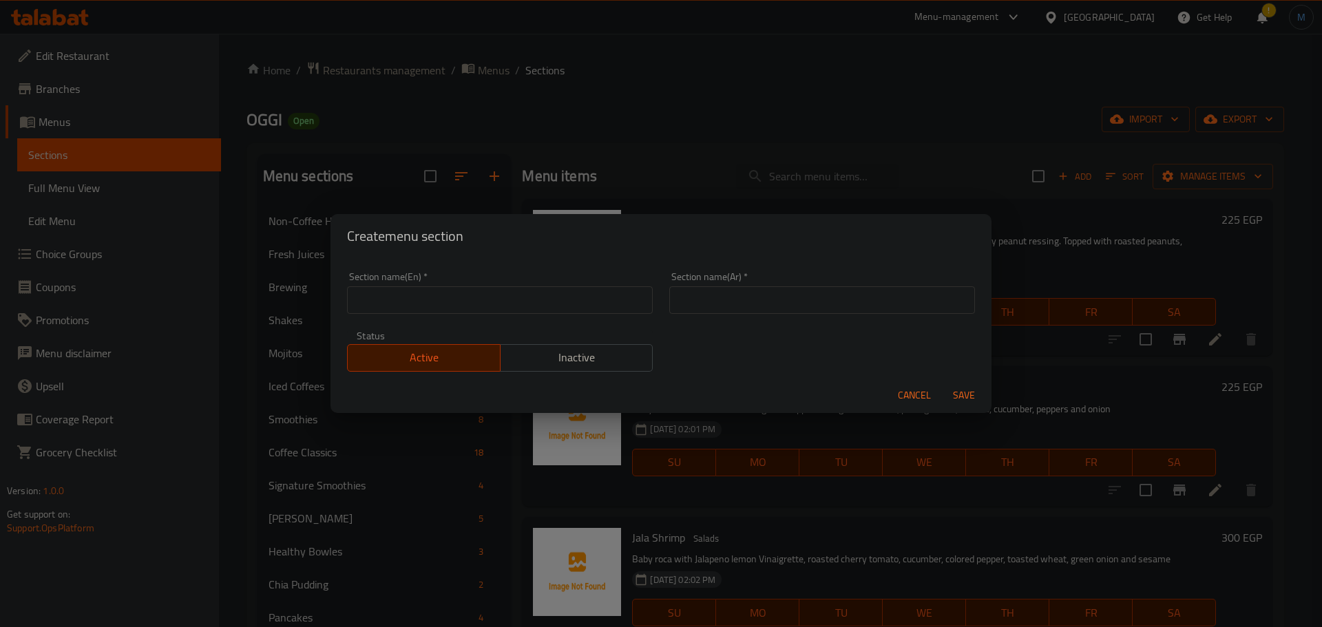
click at [441, 301] on input "text" at bounding box center [500, 300] width 306 height 28
paste input "Appetizers"
type input "Appetizers"
click at [894, 309] on input "text" at bounding box center [822, 300] width 306 height 28
paste input "المقبلات"
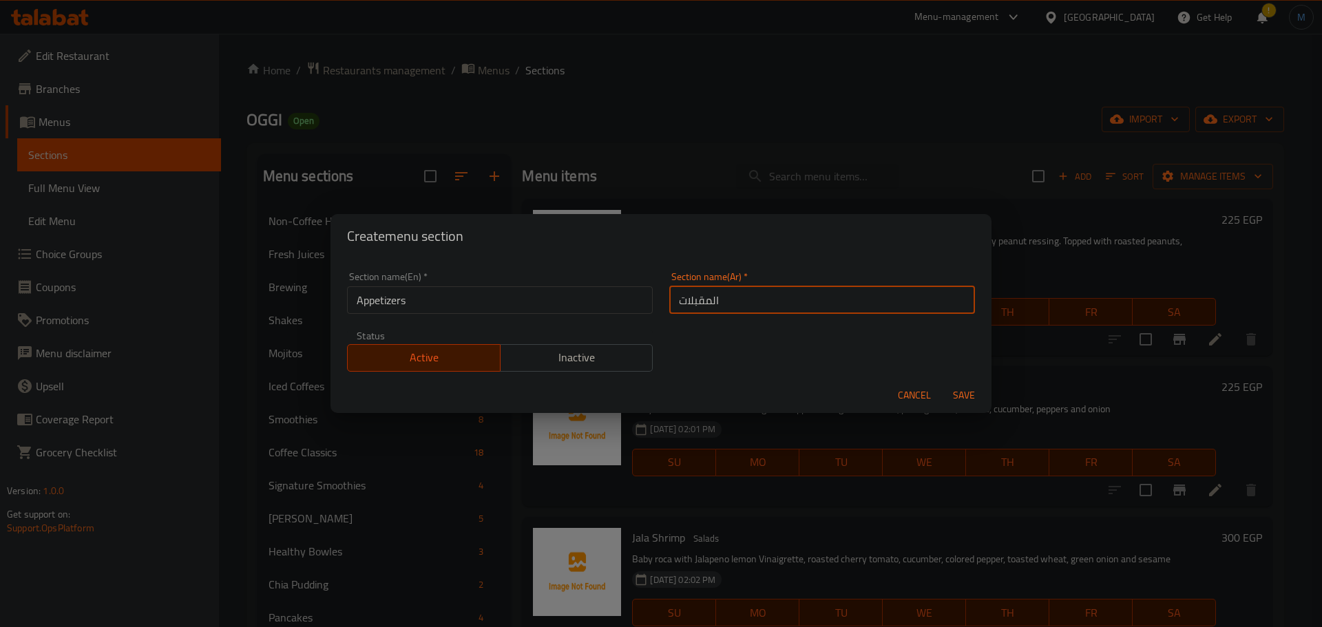
type input "المقبلات"
click at [942, 383] on button "Save" at bounding box center [964, 395] width 44 height 25
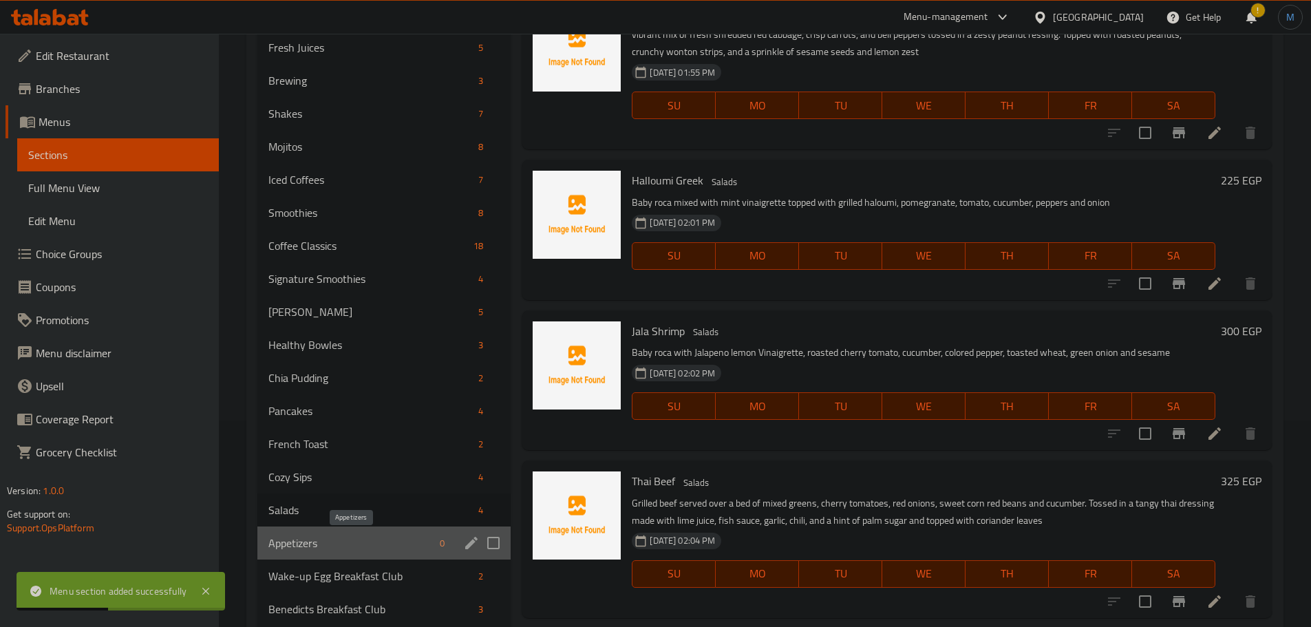
click at [361, 541] on span "Appetizers" at bounding box center [351, 543] width 167 height 17
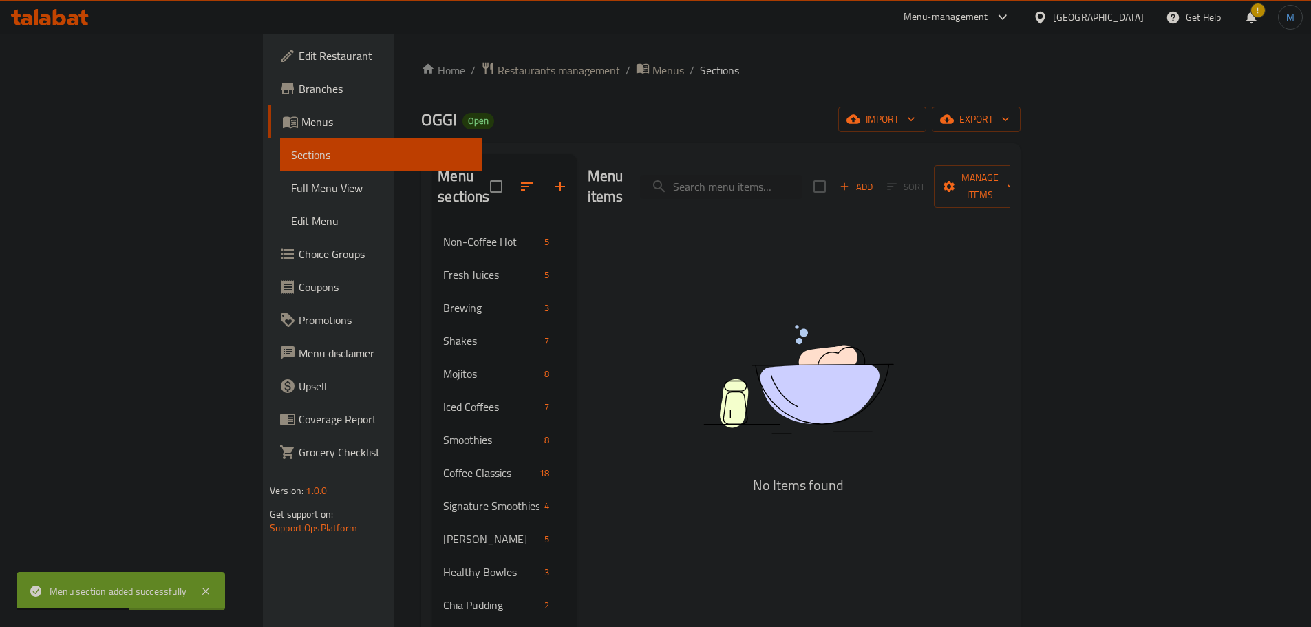
click at [1026, 165] on div "Add Sort Manage items" at bounding box center [920, 186] width 213 height 43
click at [875, 179] on span "Add" at bounding box center [856, 187] width 37 height 16
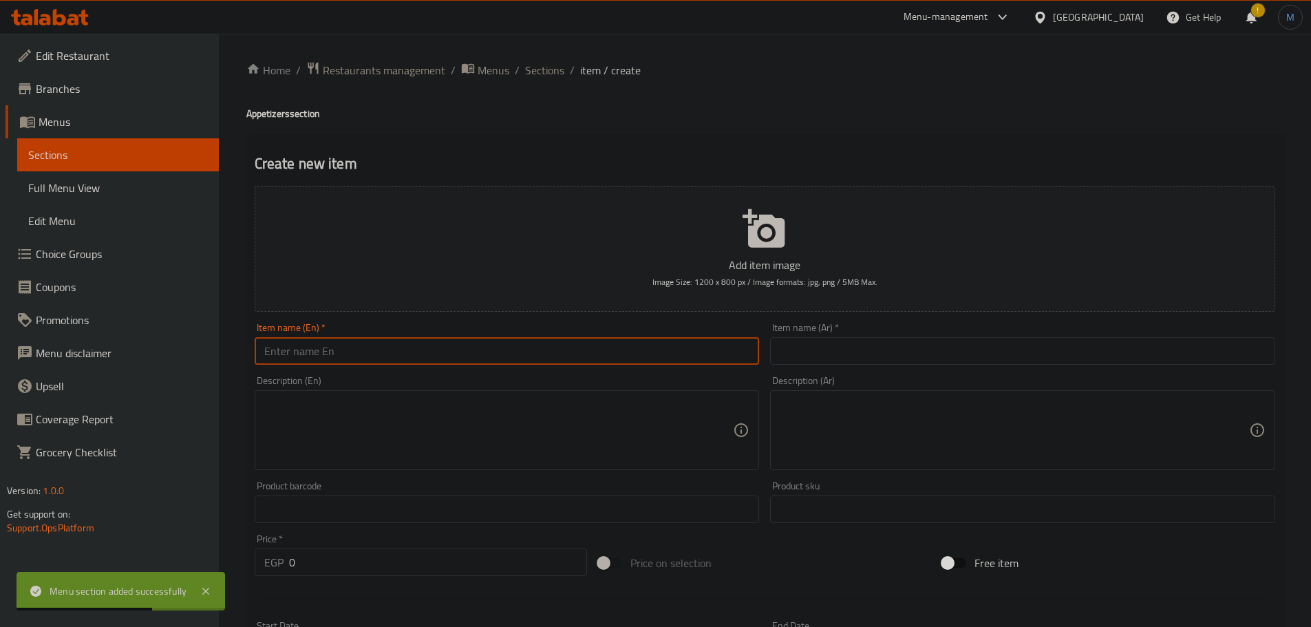
click at [549, 354] on input "text" at bounding box center [507, 351] width 505 height 28
paste input "Gremolata Ebi Fry"
type input "Gremolata Ebi Fry"
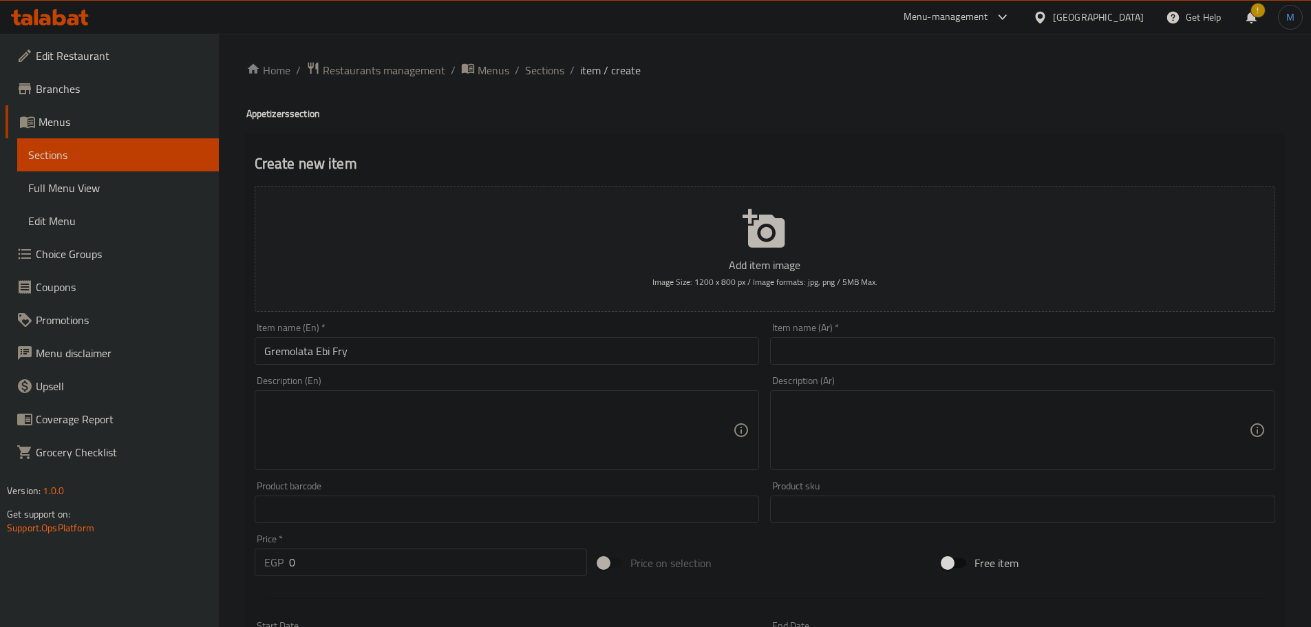
click at [931, 342] on input "text" at bounding box center [1022, 351] width 505 height 28
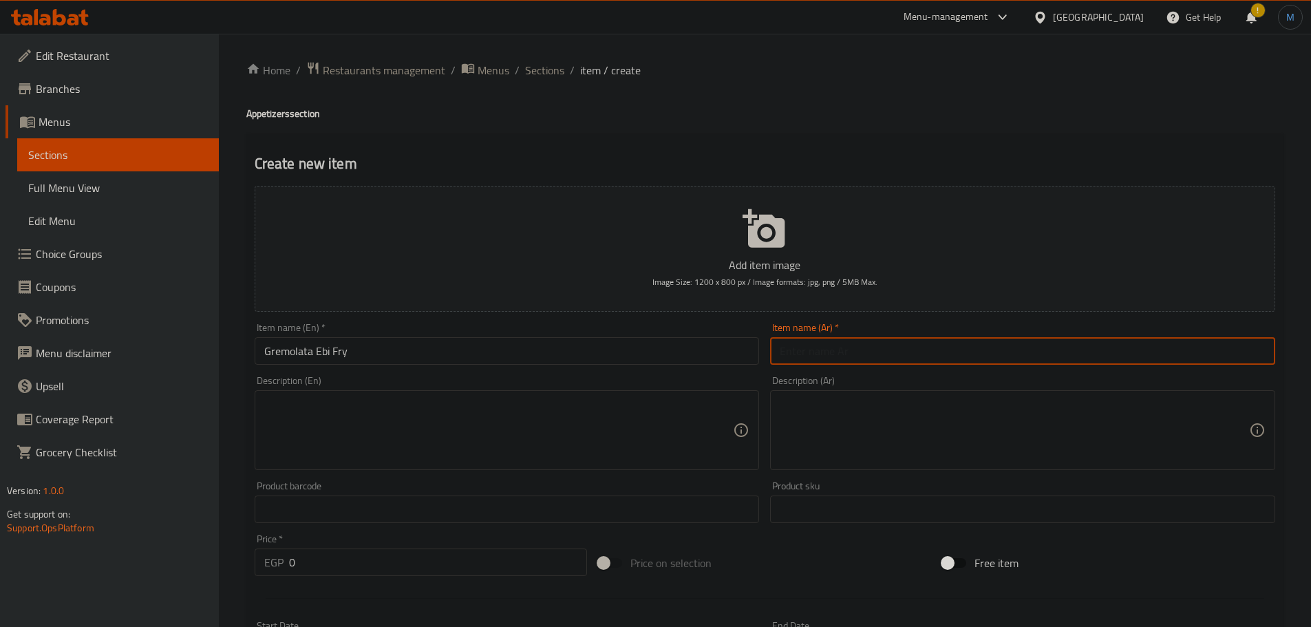
paste input "جريمولاتا إيبي فراي"
type input "جريمولاتا إيبي فراي"
click at [379, 394] on div "Description (En)" at bounding box center [507, 430] width 505 height 80
paste textarea "Fried panko shrimp with gremolata coating served with pickled mayo dip and swee…"
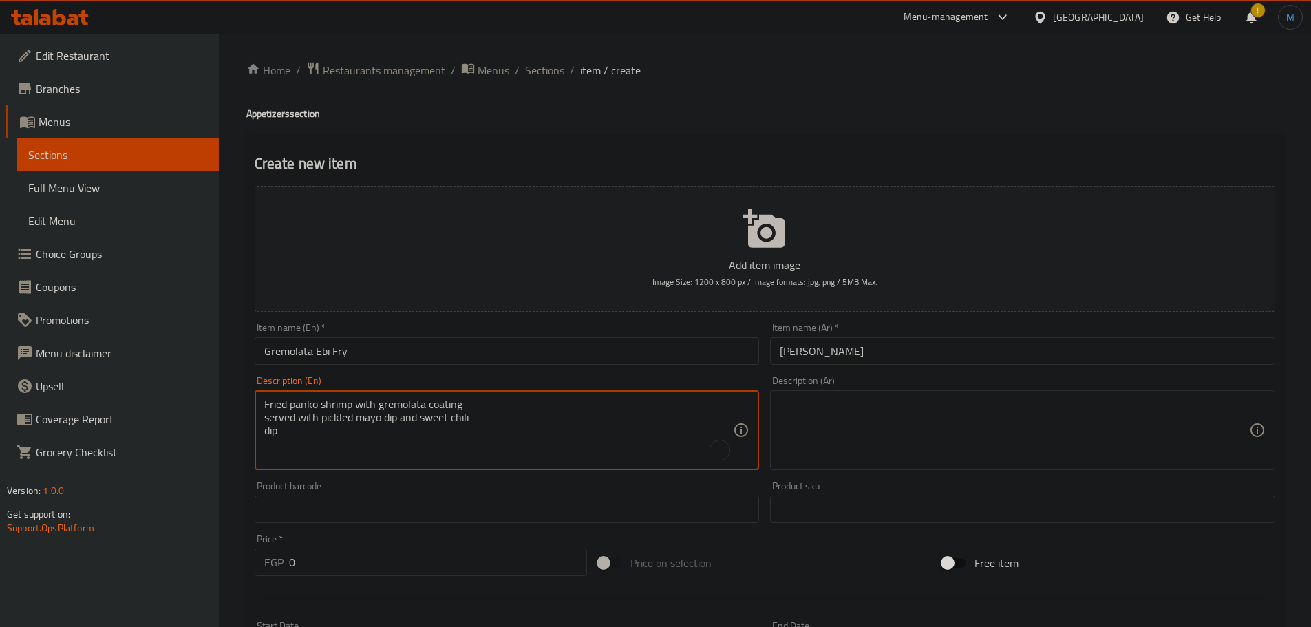
click at [538, 414] on textarea "Fried panko shrimp with gremolata coating served with pickled mayo dip and swee…" at bounding box center [499, 430] width 470 height 65
click at [551, 405] on textarea "Fried panko shrimp with gremolata coating served with pickled mayo dip and swee…" at bounding box center [499, 430] width 470 height 65
click at [690, 400] on textarea "Fried panko shrimp with gremolata coating served with pickled mayo dip and swee…" at bounding box center [499, 430] width 470 height 65
type textarea "Fried panko shrimp with gremolata coating served with pickled mayo dip and swee…"
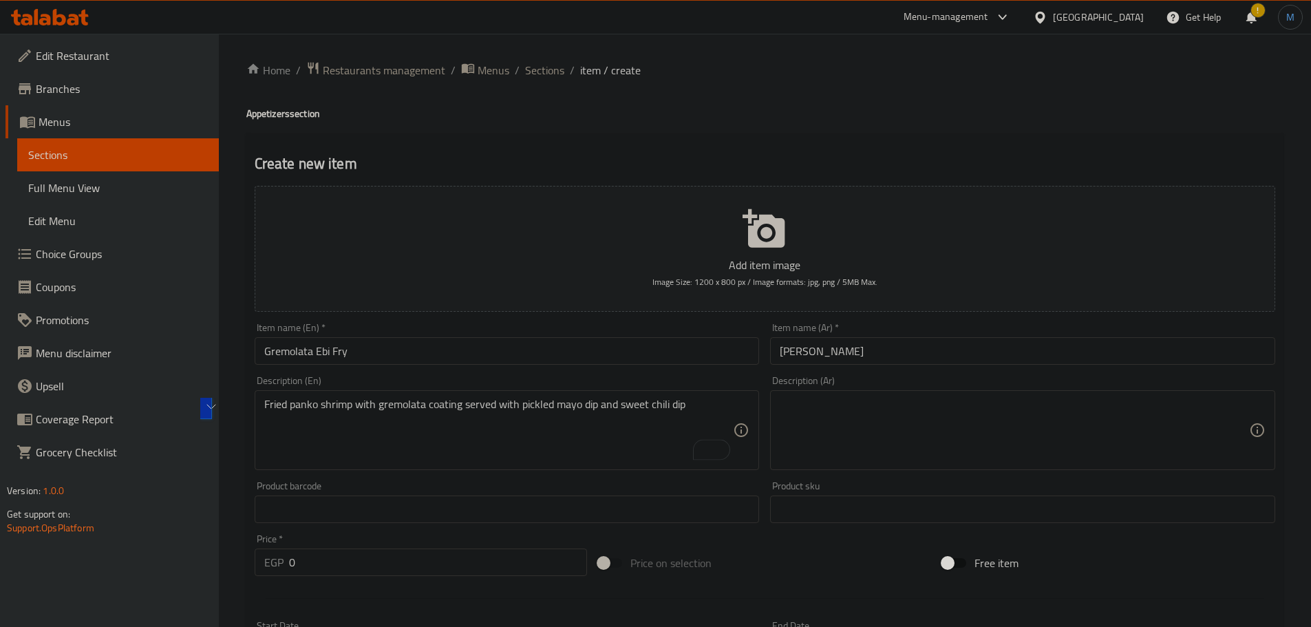
click at [1051, 443] on textarea at bounding box center [1015, 430] width 470 height 65
paste textarea "روبيان بانكو مقلي مع طبقة من الجريمولاتا، يقدم مع صلصة المايونيز المخللة وصلصة …"
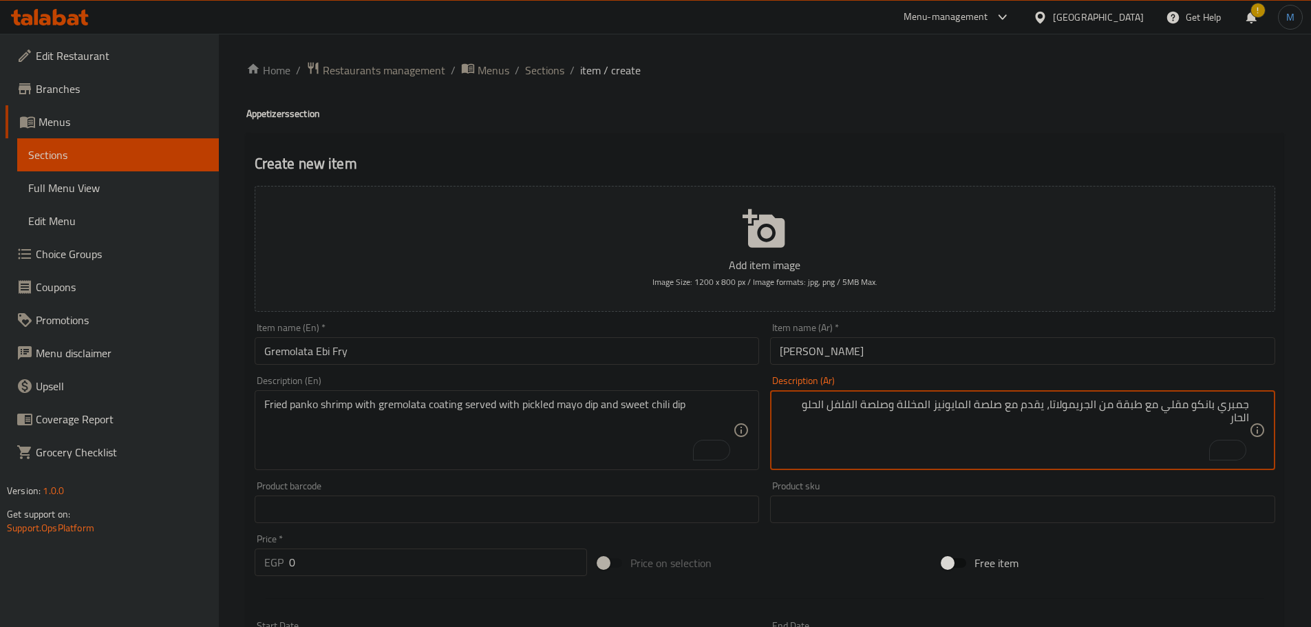
type textarea "جمبري بانكو مقلي مع طبقة من الجريمولاتا، يقدم مع صلصة المايونيز المخللة وصلصة ا…"
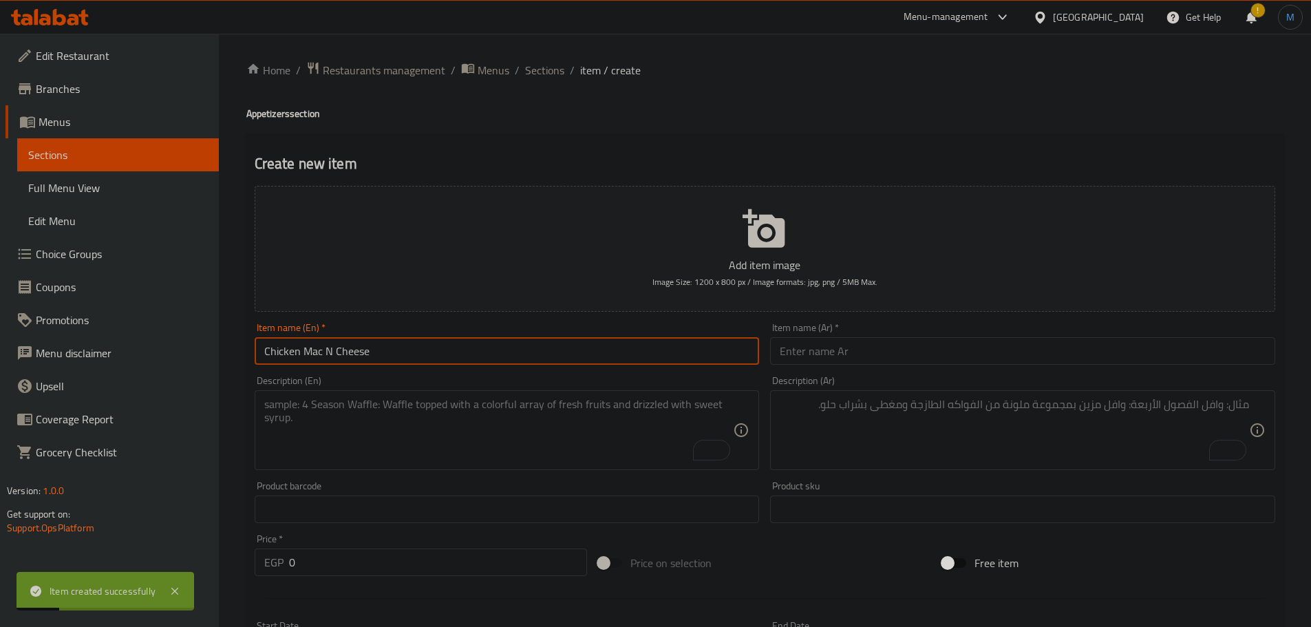
type input "Chicken Mac N Cheese"
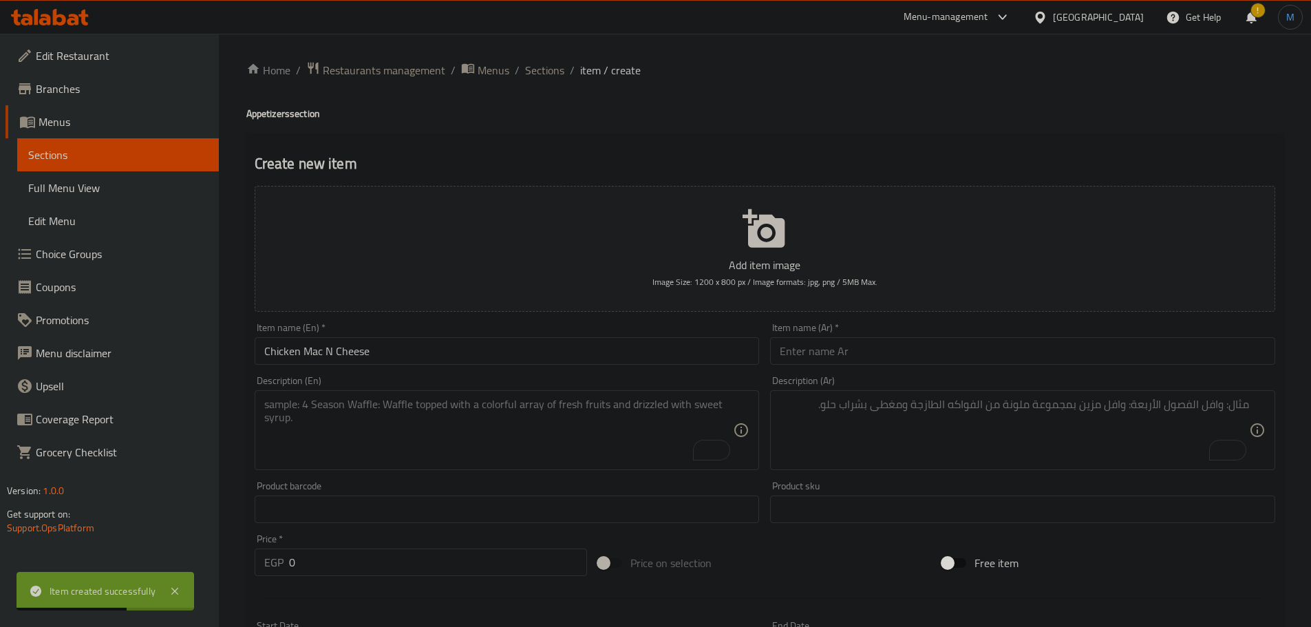
click at [1044, 346] on input "text" at bounding box center [1022, 351] width 505 height 28
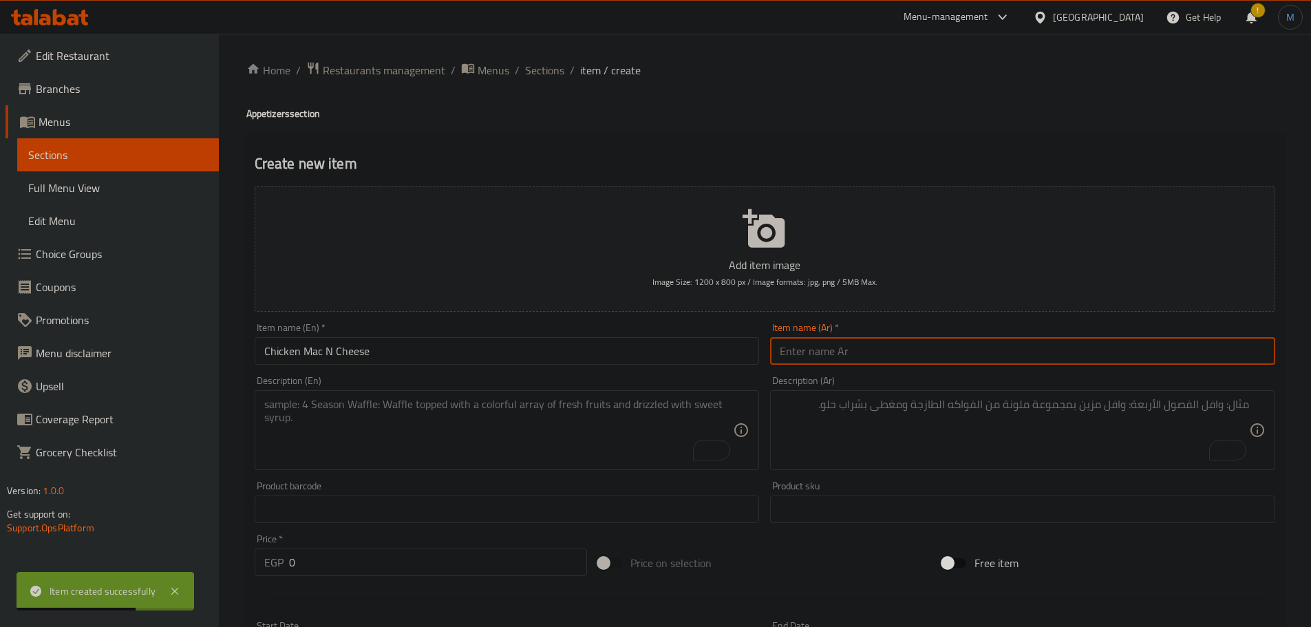
click at [1046, 357] on input "text" at bounding box center [1022, 351] width 505 height 28
paste input "دجاج ماك اند تشيز"
type input "دجاج ماك اند تشيز"
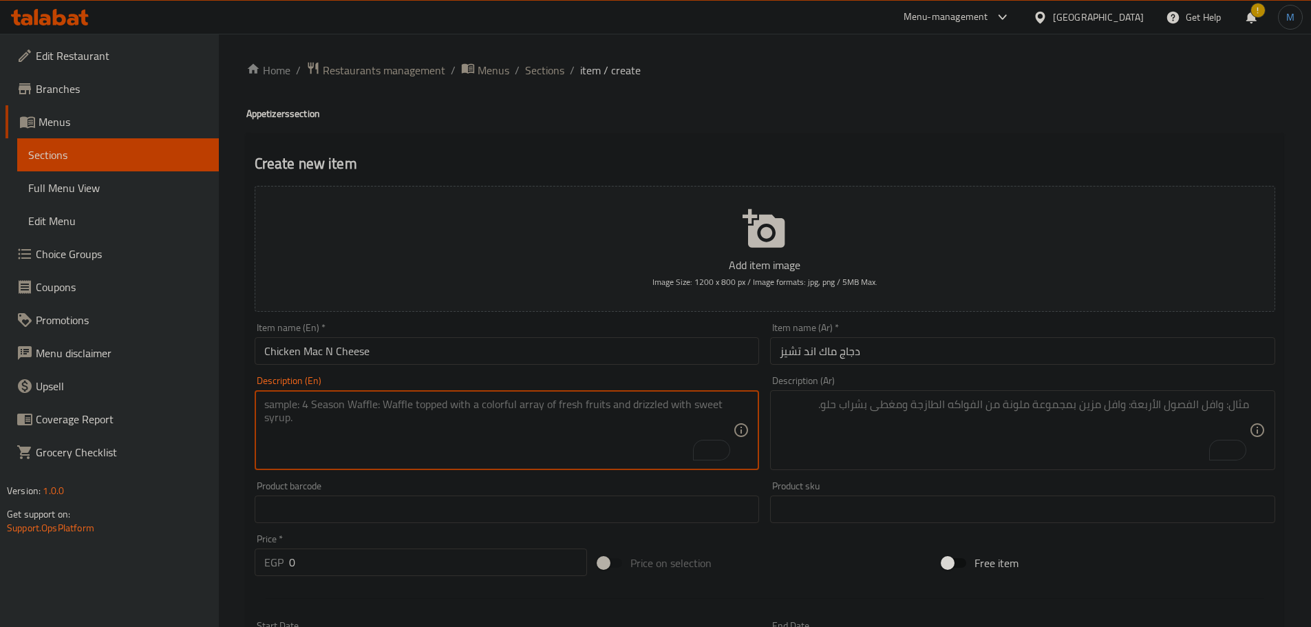
click at [332, 432] on textarea "To enrich screen reader interactions, please activate Accessibility in Grammarl…" at bounding box center [499, 430] width 470 height 65
paste textarea "Fried mac n cheese balls stuffed with roasted chicken cubes and sprinkle with p…"
click at [541, 402] on textarea "Fried mac n cheese balls stuffed with roasted chicken cubes and sprinkle with p…" at bounding box center [499, 430] width 470 height 65
click at [703, 408] on textarea "Fried mac n cheese balls stuffed with roasted chicken cubes and sprinkle with p…" at bounding box center [499, 430] width 470 height 65
type textarea "Fried mac n cheese balls stuffed with roasted chicken cubes and sprinkle with p…"
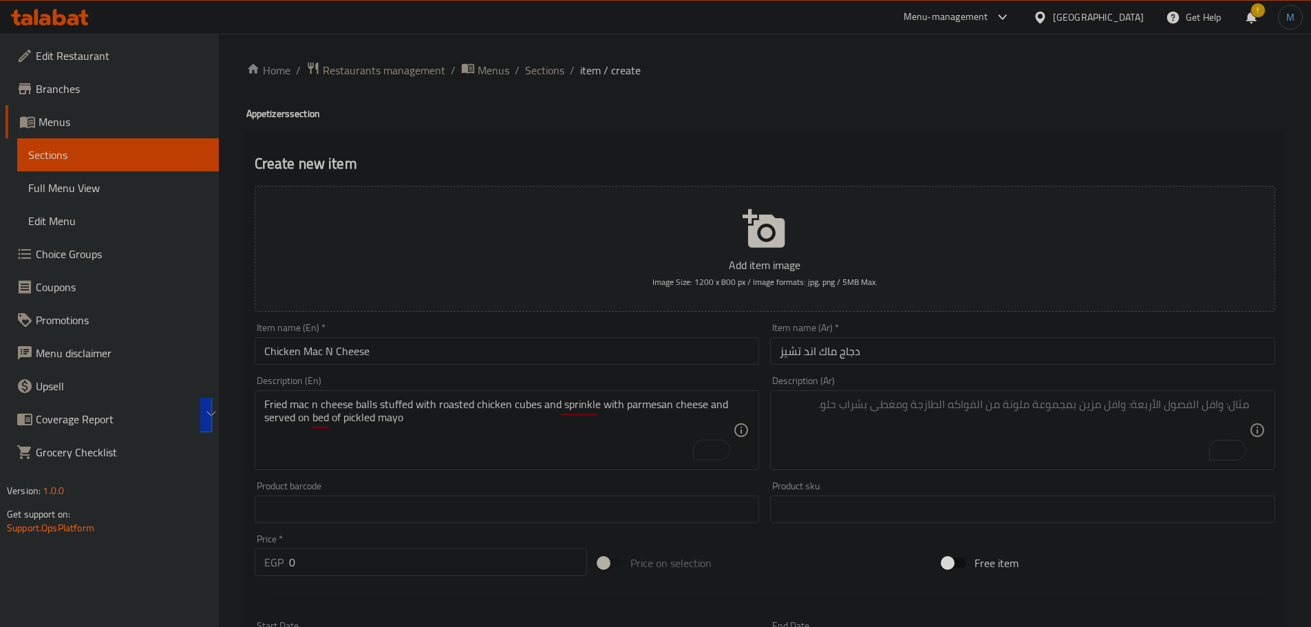
click at [1021, 443] on textarea "To enrich screen reader interactions, please activate Accessibility in Grammarl…" at bounding box center [1015, 430] width 470 height 65
paste textarea "كرات الماك اند تشيز المقلية المحشوة بمكعبات الدجاج المشوية والمرشوشة بجبنة البا…"
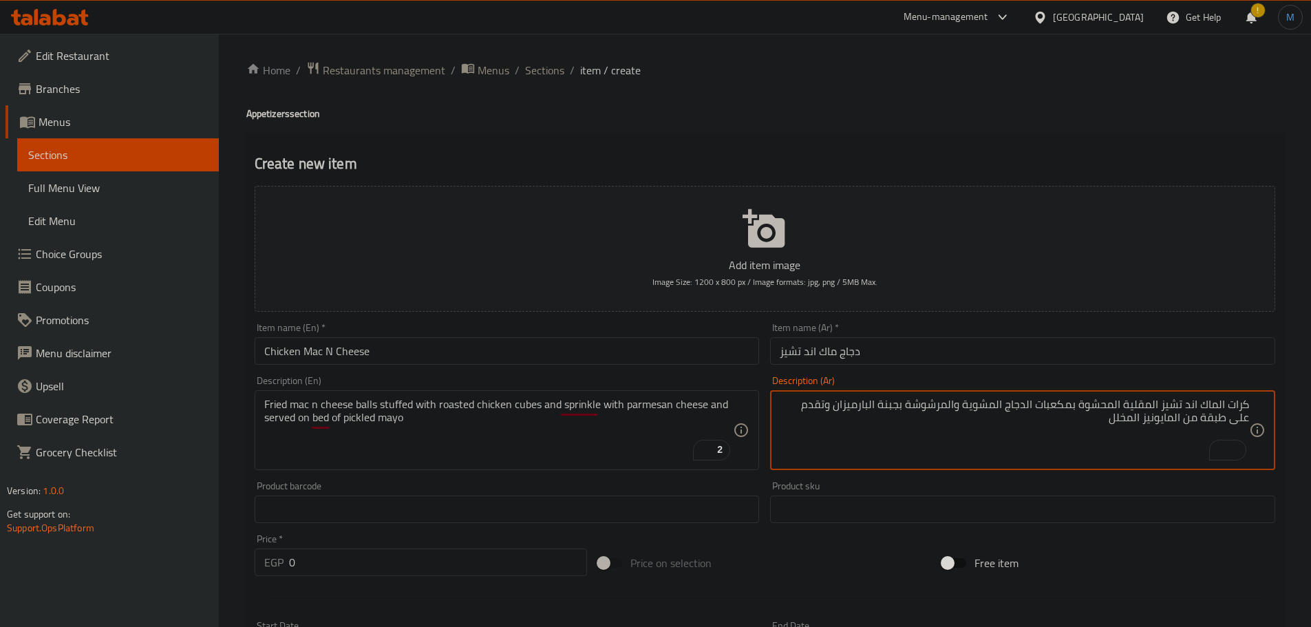
type textarea "كرات الماك اند تشيز المقلية المحشوة بمكعبات الدجاج المشوية والمرشوشة بجبنة البا…"
click at [344, 572] on div "Price   * EGP 0 Price *" at bounding box center [421, 555] width 344 height 53
click at [348, 562] on input "0" at bounding box center [438, 563] width 299 height 28
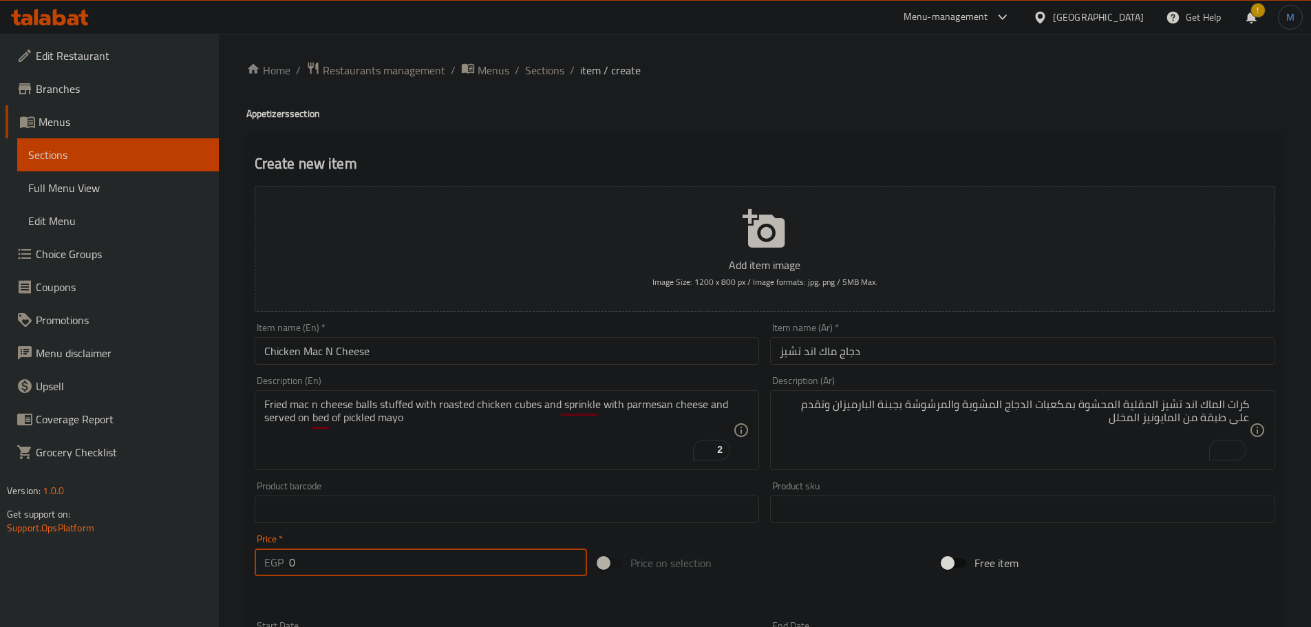
click at [348, 562] on input "0" at bounding box center [438, 563] width 299 height 28
paste input "30"
type input "300"
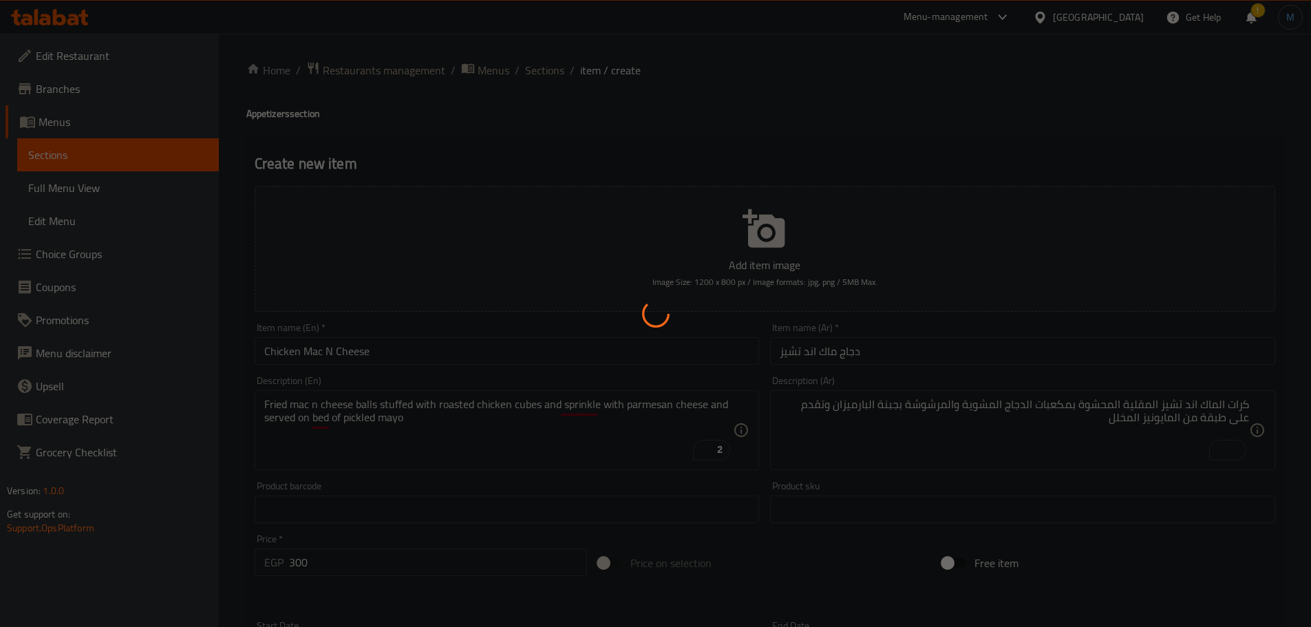
type input "0"
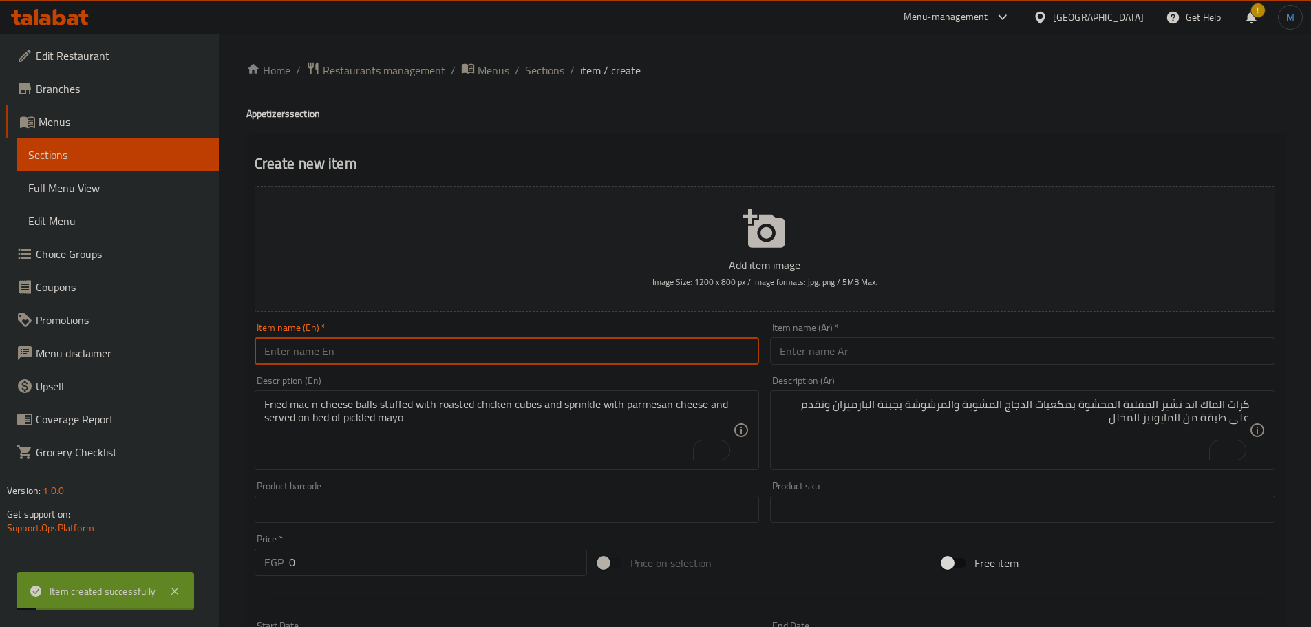
click at [370, 350] on input "text" at bounding box center [507, 351] width 505 height 28
paste input "Golden Chicken"
type input "Golden Chicken"
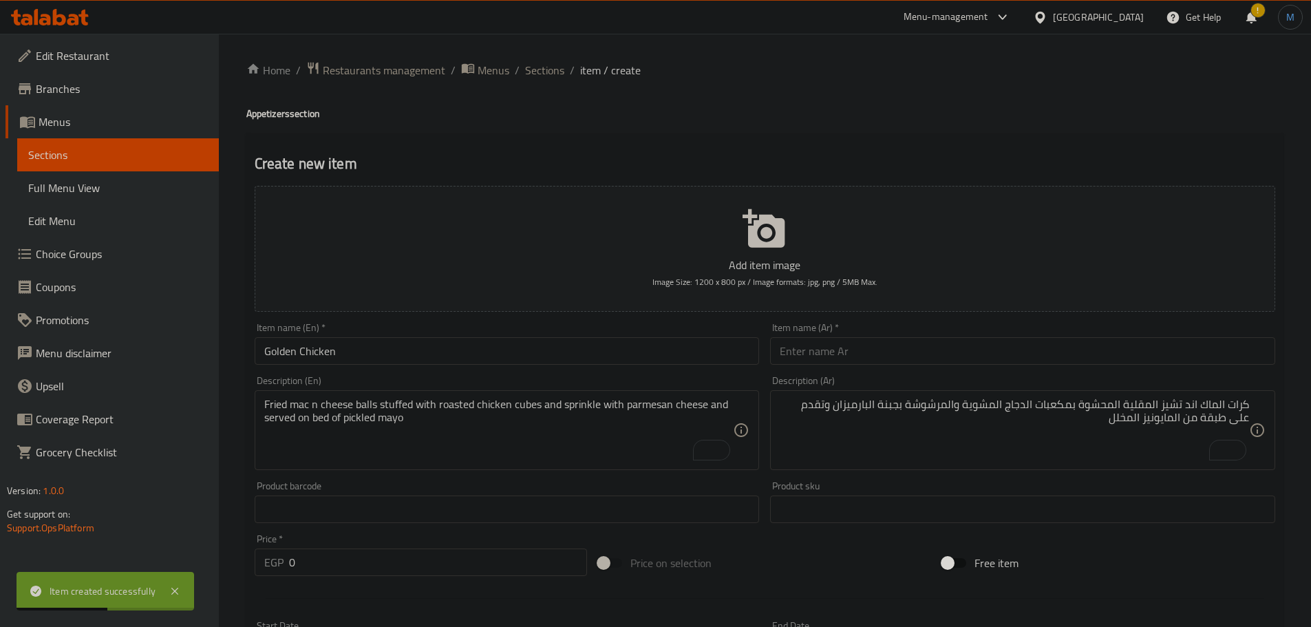
click at [931, 363] on input "text" at bounding box center [1022, 351] width 505 height 28
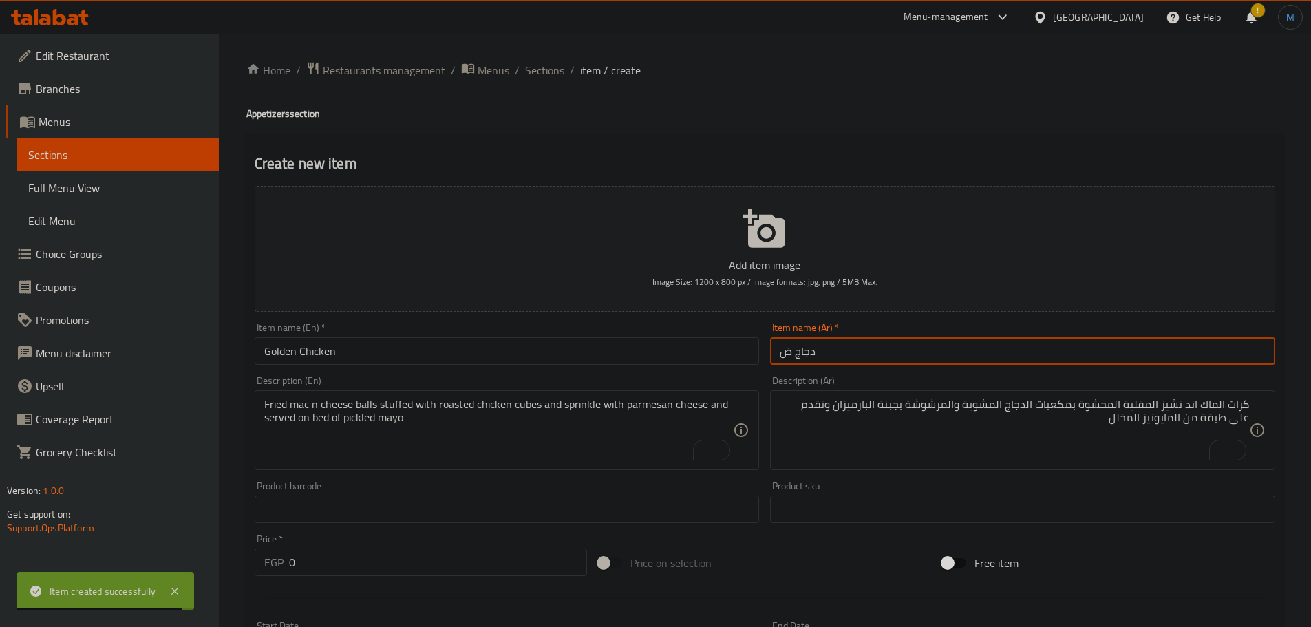
paste input "هبي"
type input "دجاج ذهبي"
click at [336, 437] on textarea "Fried mac n cheese balls stuffed with roasted chicken cubes and sprinkle with p…" at bounding box center [499, 430] width 470 height 65
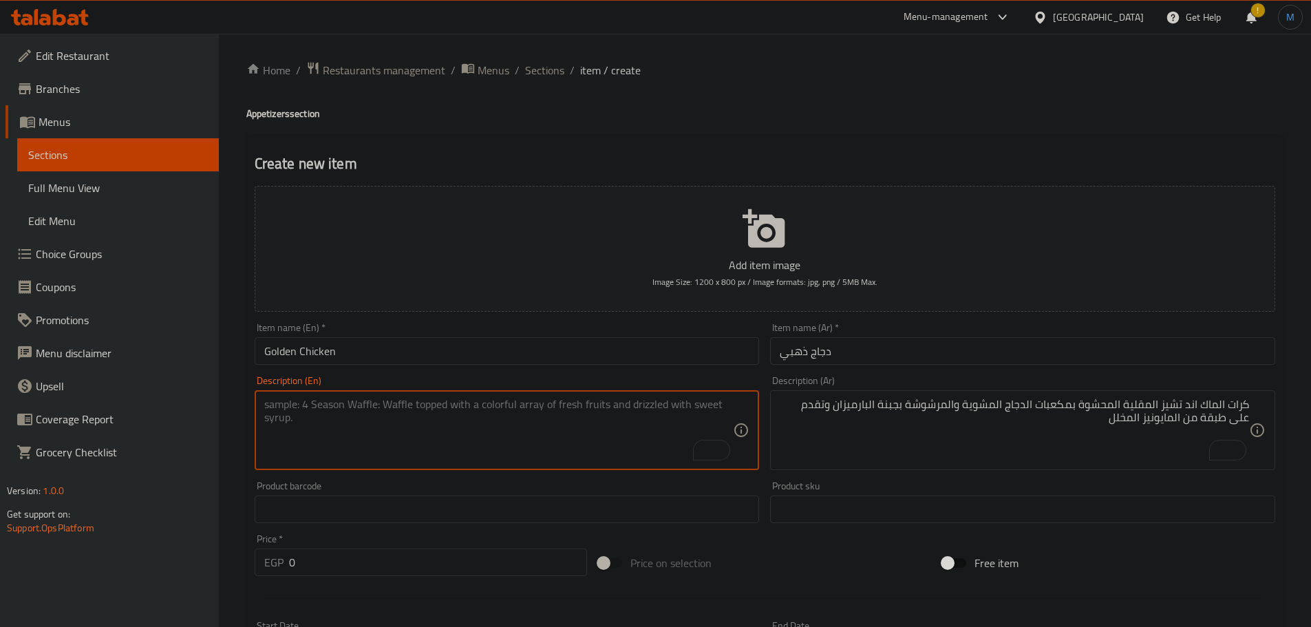
paste textarea "Fried chicken tender coated with panko sesame crust served with spicy beetroot …"
click at [547, 403] on textarea "Fried chicken tender coated with panko sesame crust served with spicy beetroot …" at bounding box center [499, 430] width 470 height 65
click at [665, 409] on textarea "Fried chicken tender coated with panko sesame crust served with spicy beetroot …" at bounding box center [499, 430] width 470 height 65
type textarea "Fried chicken tender coated with panko sesame crust served with spicy beetroot …"
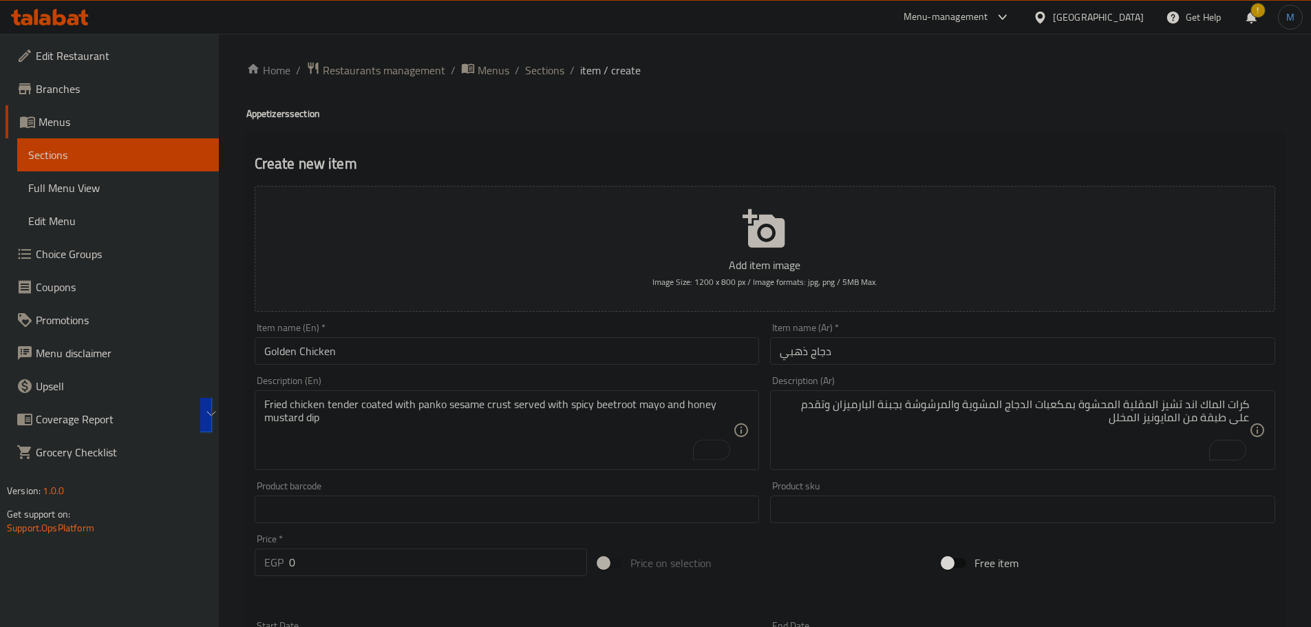
click at [1046, 467] on div "كرات الماك اند تشيز المقلية المحشوة بمكعبات الدجاج المشوية والمرشوشة بجبنة البا…" at bounding box center [1022, 430] width 505 height 80
paste textarea "دجاج مقلي طري مغطى بقشرة بانكو السمسم ويقدم مع مايونيز الشمندر الحار وصلصة الخر…"
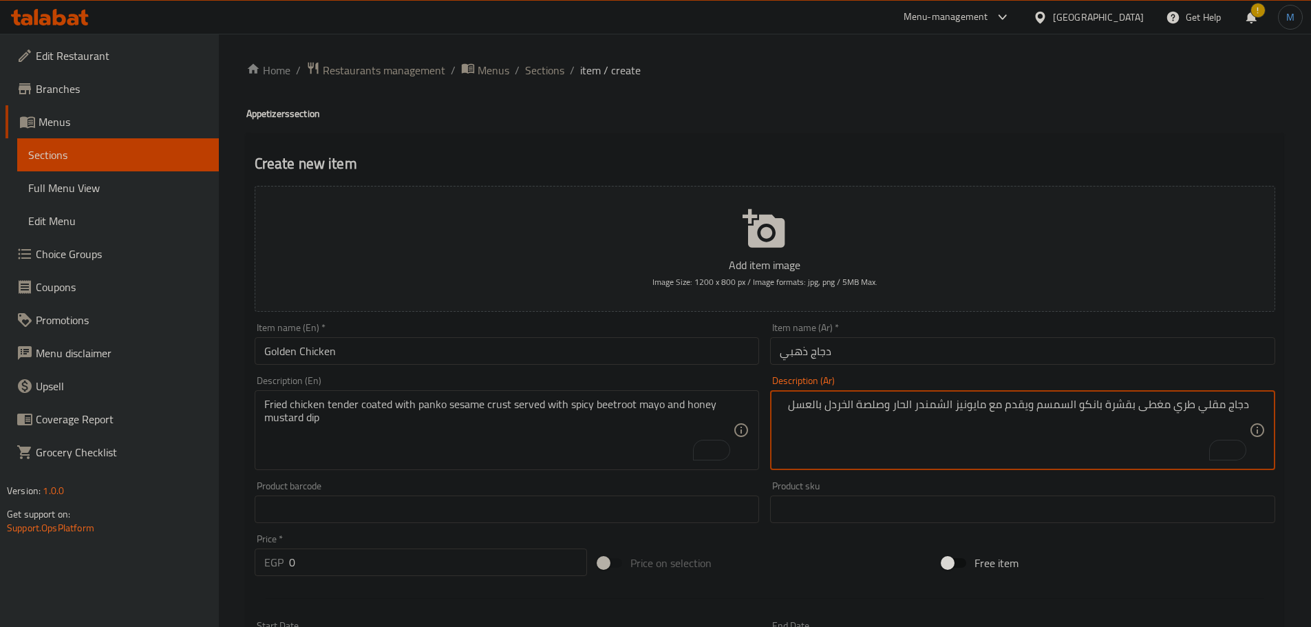
type textarea "دجاج مقلي طري مغطى بقشرة بانكو السمسم ويقدم مع مايونيز الشمندر الحار وصلصة الخر…"
click at [345, 565] on input "0" at bounding box center [438, 563] width 299 height 28
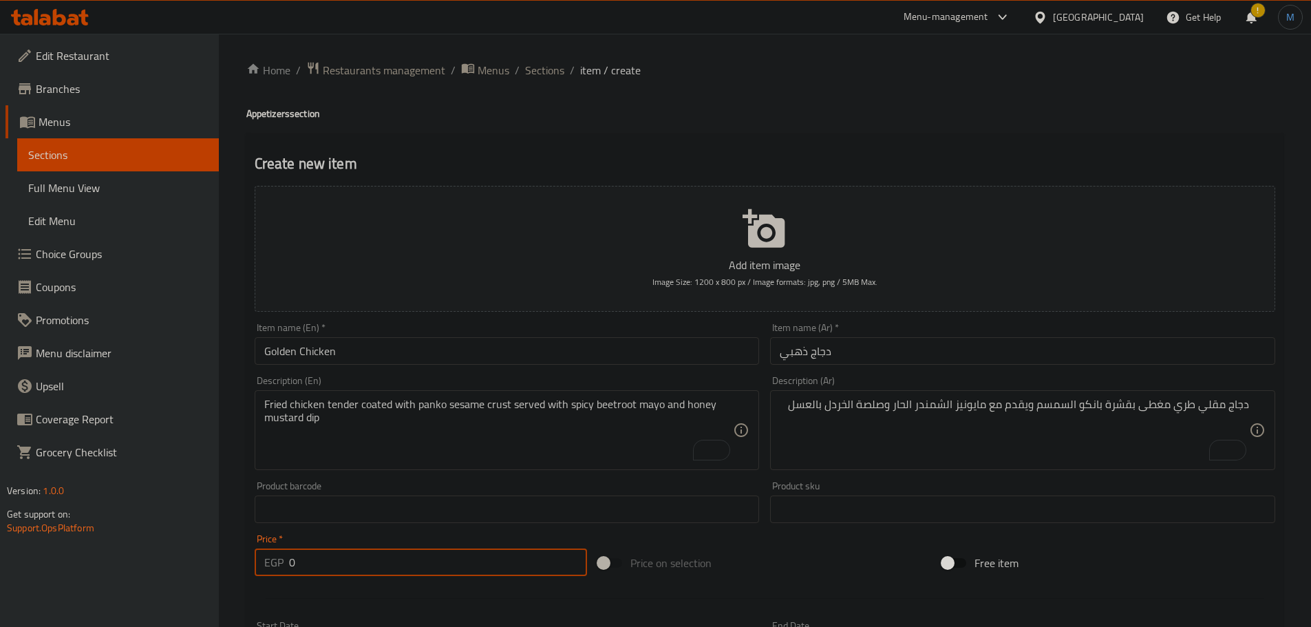
paste input "275"
type input "275"
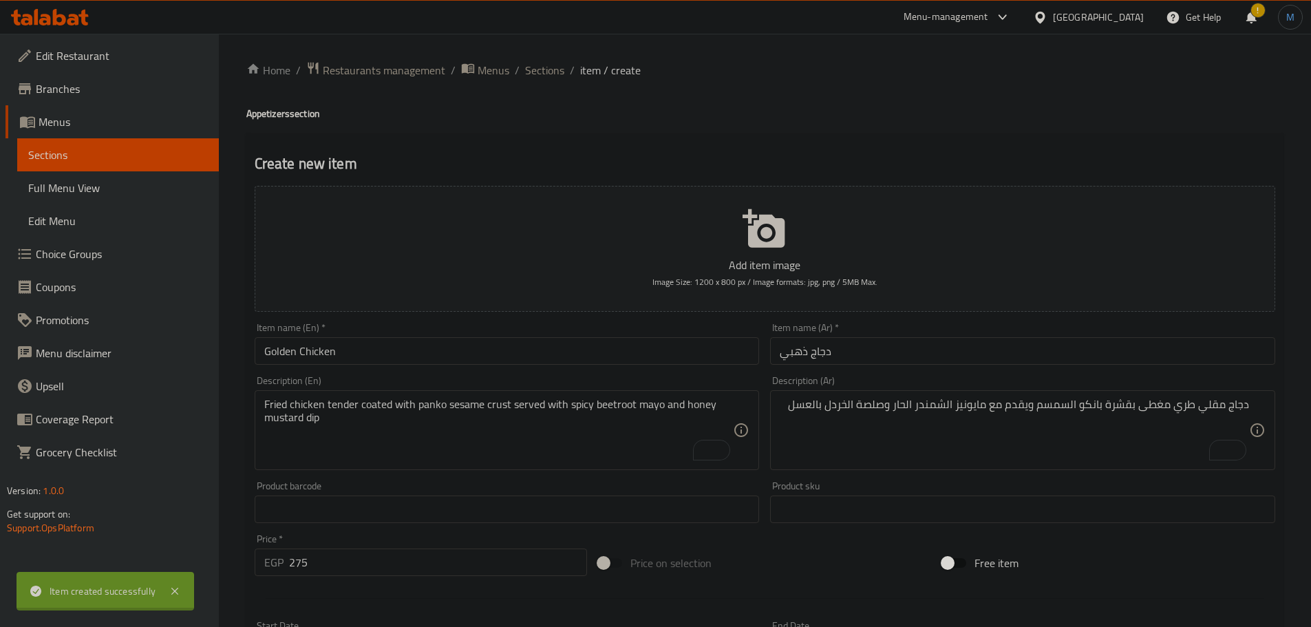
type input "0"
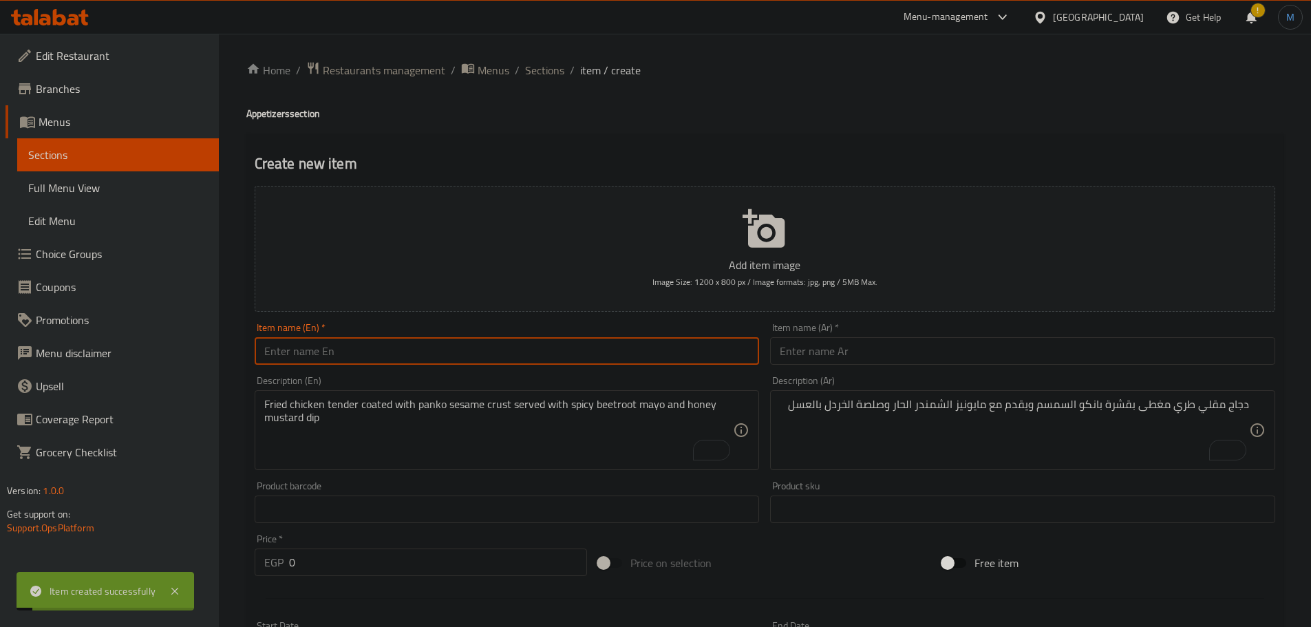
click at [408, 345] on input "text" at bounding box center [507, 351] width 505 height 28
paste input "Sweet and spicy wings"
type input "Sweet and Spicy Wings"
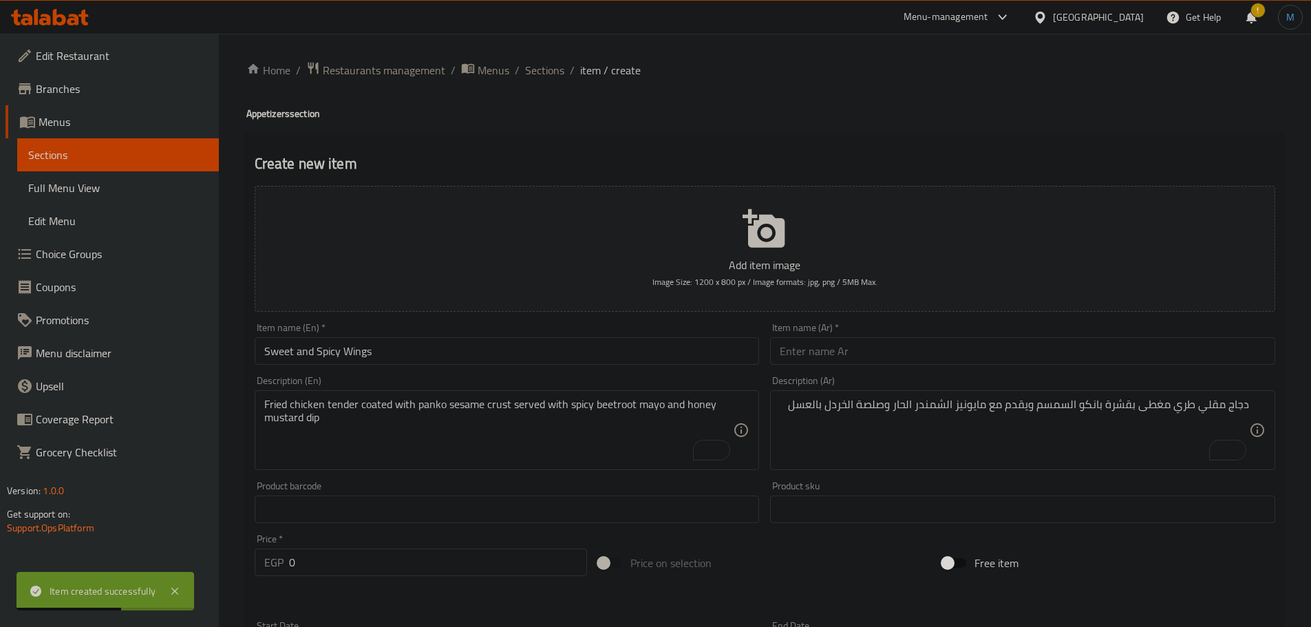
drag, startPoint x: 915, startPoint y: 369, endPoint x: 916, endPoint y: 349, distance: 20.0
click at [915, 367] on div "Item name (Ar)   * Item name (Ar) *" at bounding box center [1023, 343] width 516 height 53
click at [916, 346] on input "text" at bounding box center [1022, 351] width 505 height 28
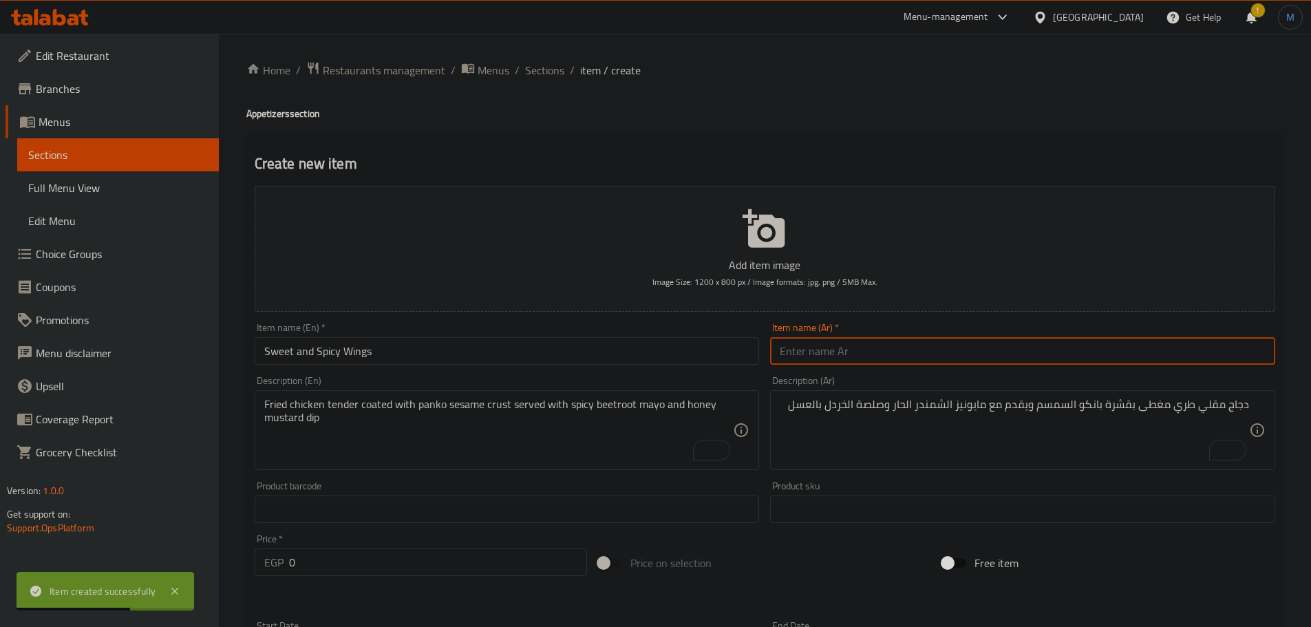
paste input "أجنحة حلوة وحارة"
type input "أجنحة حلوة وحارة"
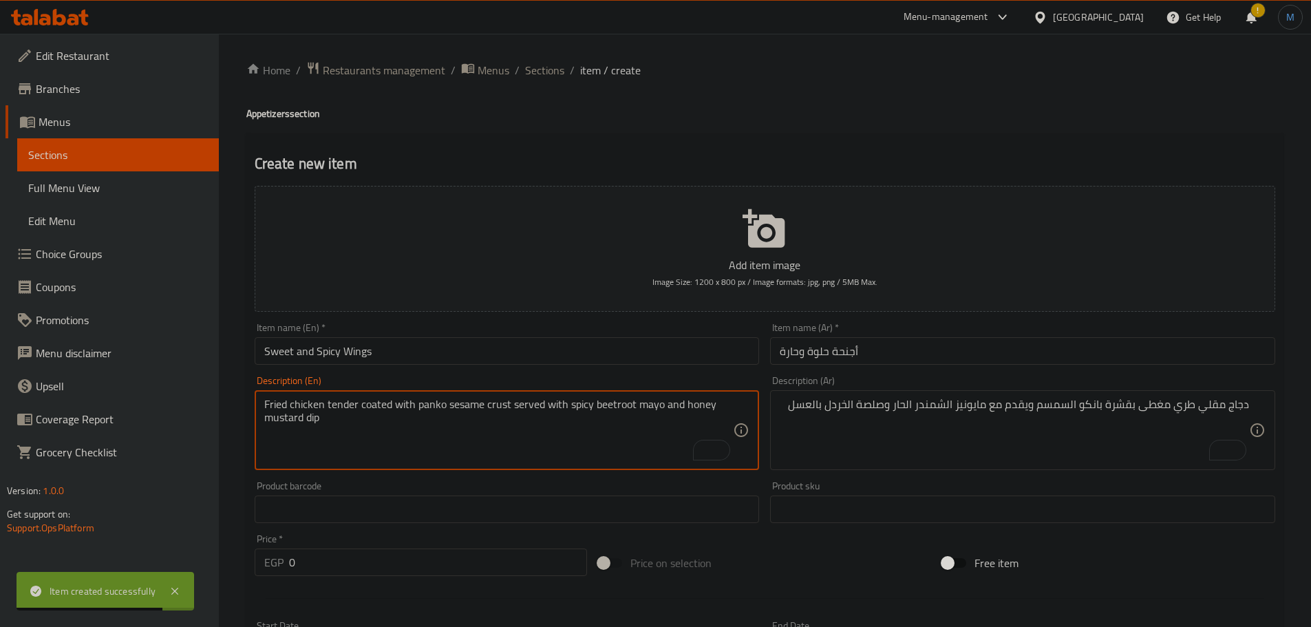
click at [353, 434] on textarea "Fried chicken tender coated with panko sesame crust served with spicy beetroot …" at bounding box center [499, 430] width 470 height 65
paste textarea "chicken wings cooked with Sweet and spicy sauce and smoked paprika served on to…"
click at [489, 404] on textarea "chicken wings cooked with Sweet and spicy sauce and smoked paprika served on to…" at bounding box center [499, 430] width 470 height 65
click at [492, 405] on textarea "chicken wings cooked with Sweet and spicy sauce and smoked paprika served on to…" at bounding box center [499, 430] width 470 height 65
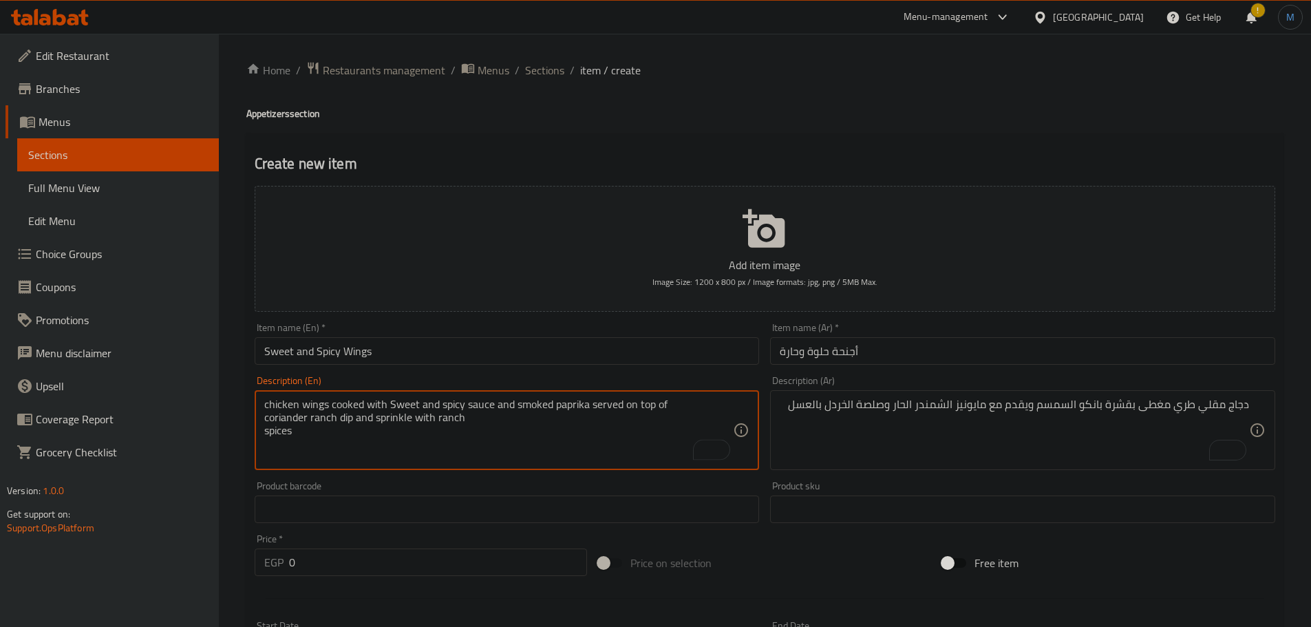
click at [680, 403] on textarea "chicken wings cooked with Sweet and spicy sauce and smoked paprika served on to…" at bounding box center [499, 430] width 470 height 65
click at [735, 405] on div "chicken wings cooked with Sweet and spicy sauce and smoked paprika served on to…" at bounding box center [507, 430] width 505 height 80
click at [718, 403] on textarea "chicken wings cooked with Sweet and spicy sauce and smoked paprika served on to…" at bounding box center [499, 430] width 470 height 65
type textarea "Chicken wings cooked with sweet and spicy sauce and smoked paprika served on to…"
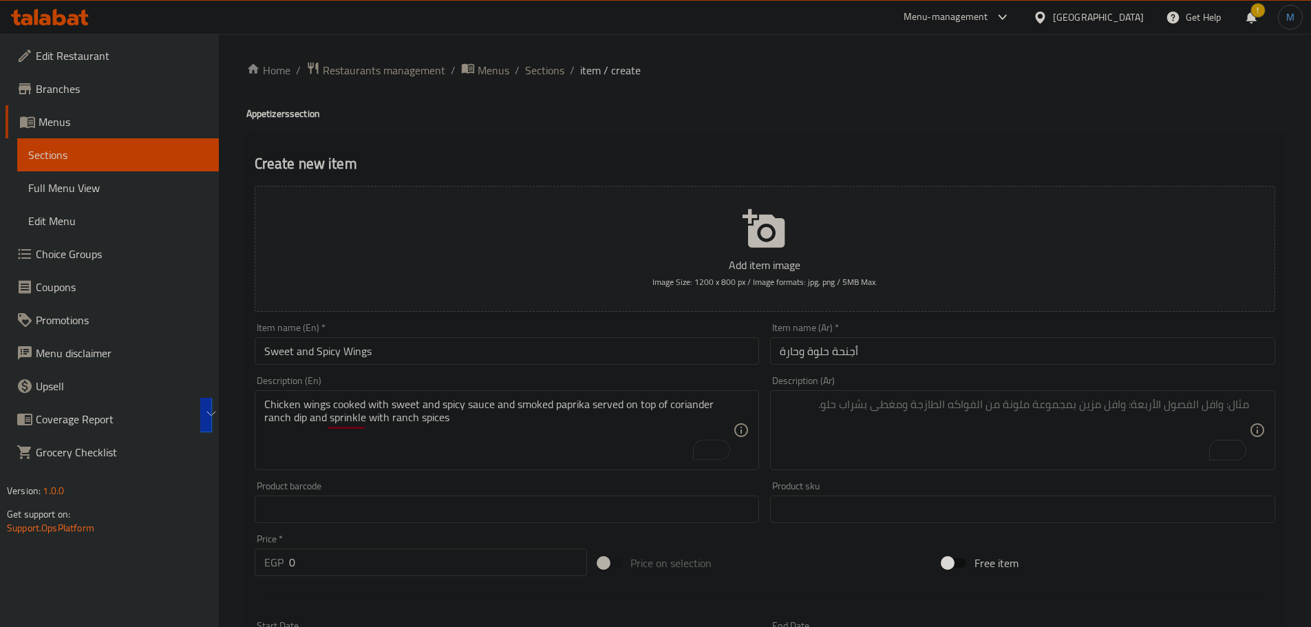
click at [964, 414] on textarea "To enrich screen reader interactions, please activate Accessibility in Grammarl…" at bounding box center [1015, 430] width 470 height 65
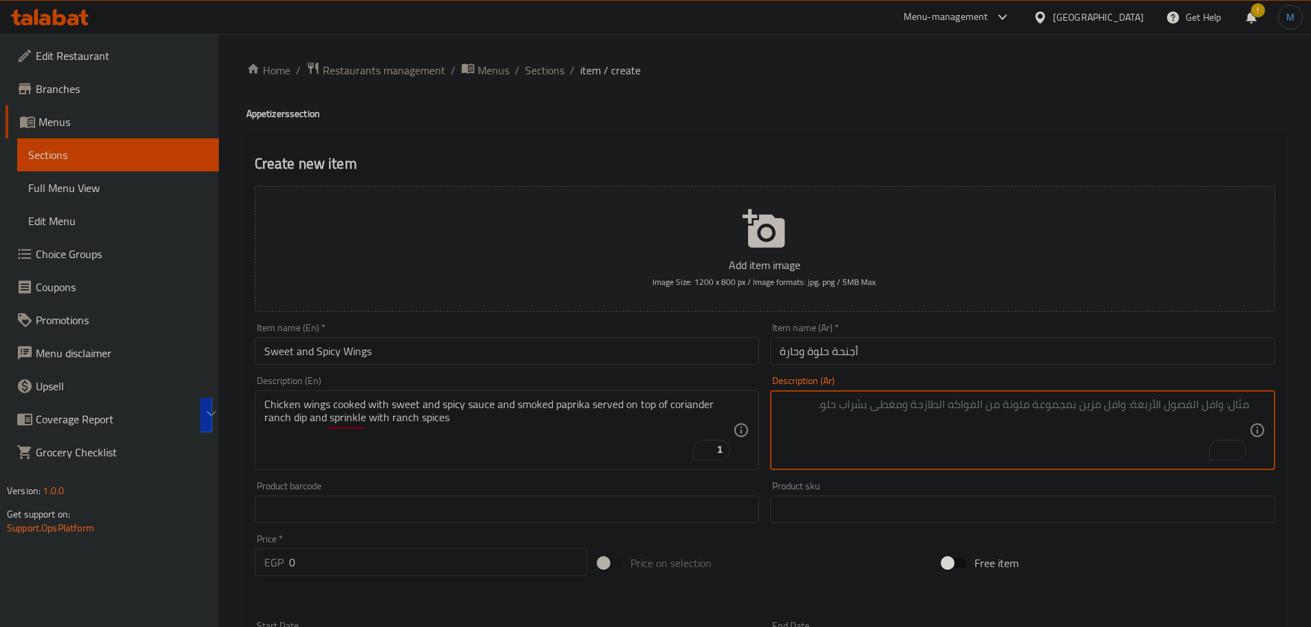
paste textarea "أجنحة دجاج مطبوخة مع صلصة حلوة وحارة وبابريكا مدخنة تقدم فوق صلصة رانش الكزبرة …"
type textarea "أجنحة دجاج مطبوخة مع صلصة حلوة وحارة وبابريكا مدخنة تقدم فوق صلصة رانش الكزبرة …"
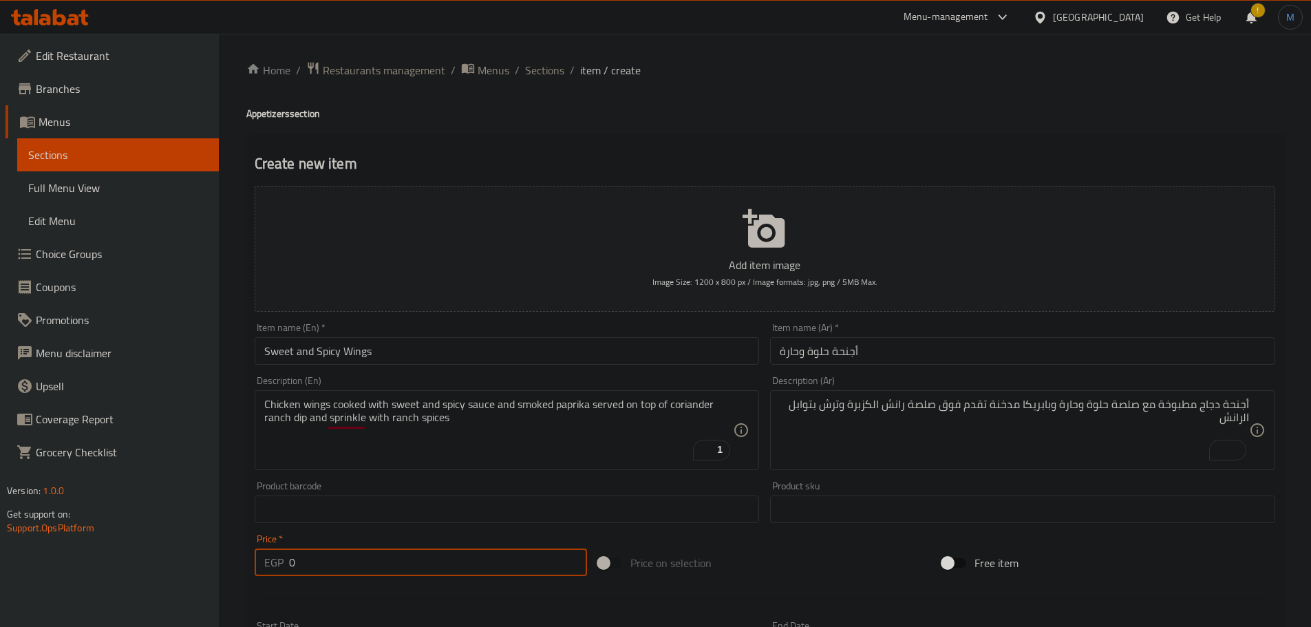
click at [297, 567] on input "0" at bounding box center [438, 563] width 299 height 28
paste input "25"
type input "250"
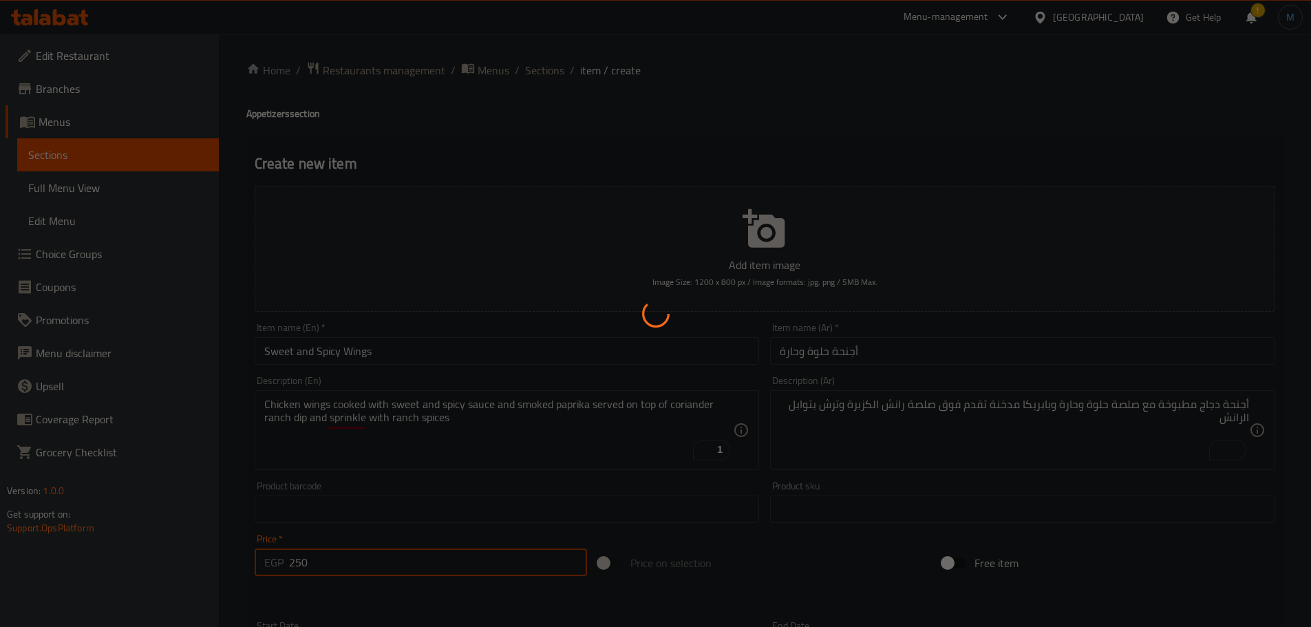
type input "0"
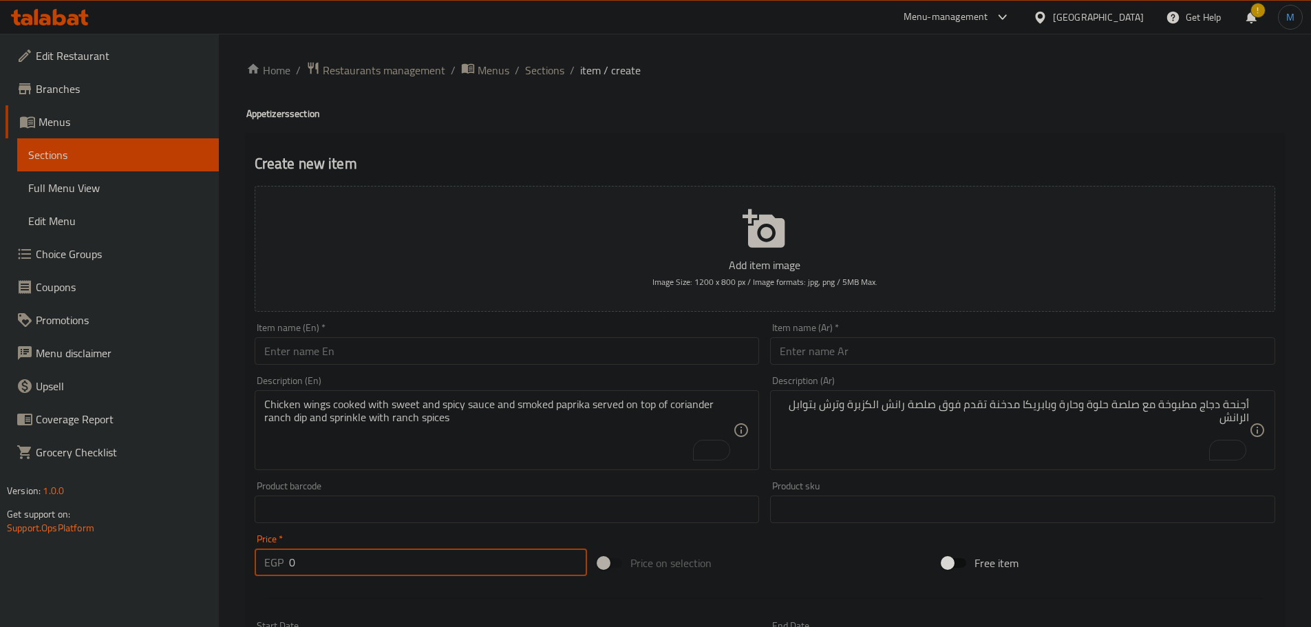
click at [363, 355] on input "text" at bounding box center [507, 351] width 505 height 28
paste input "Truffle Parmesan Fries"
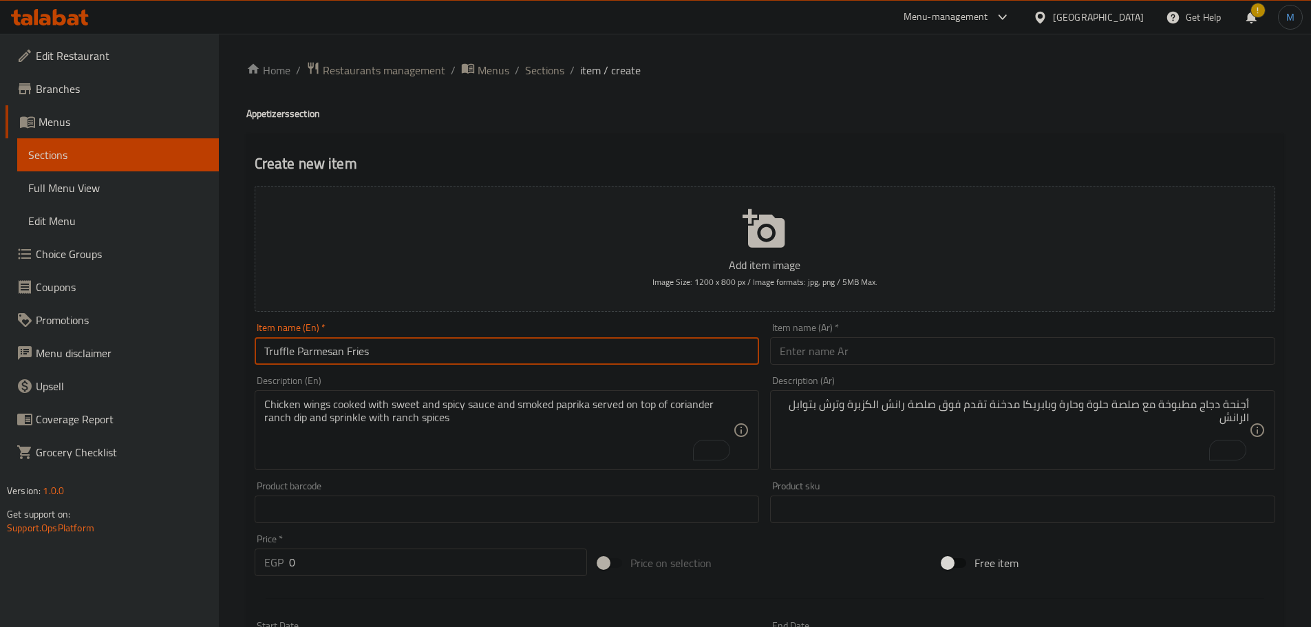
type input "Truffle Parmesan Fries"
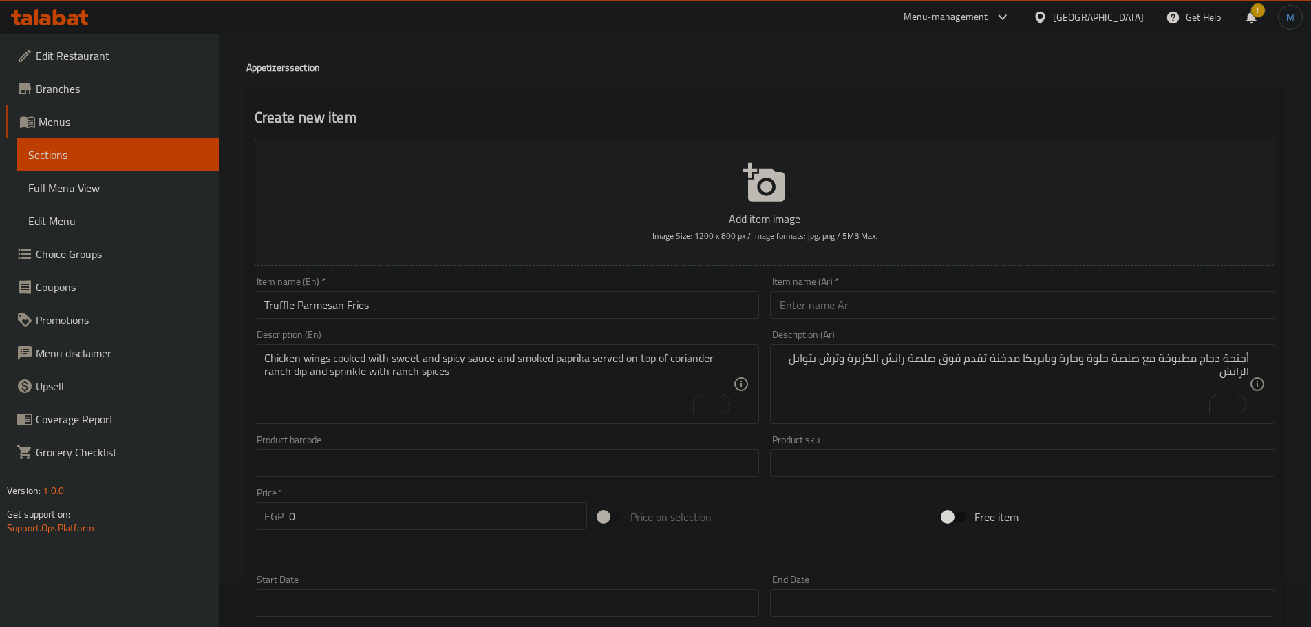
scroll to position [69, 0]
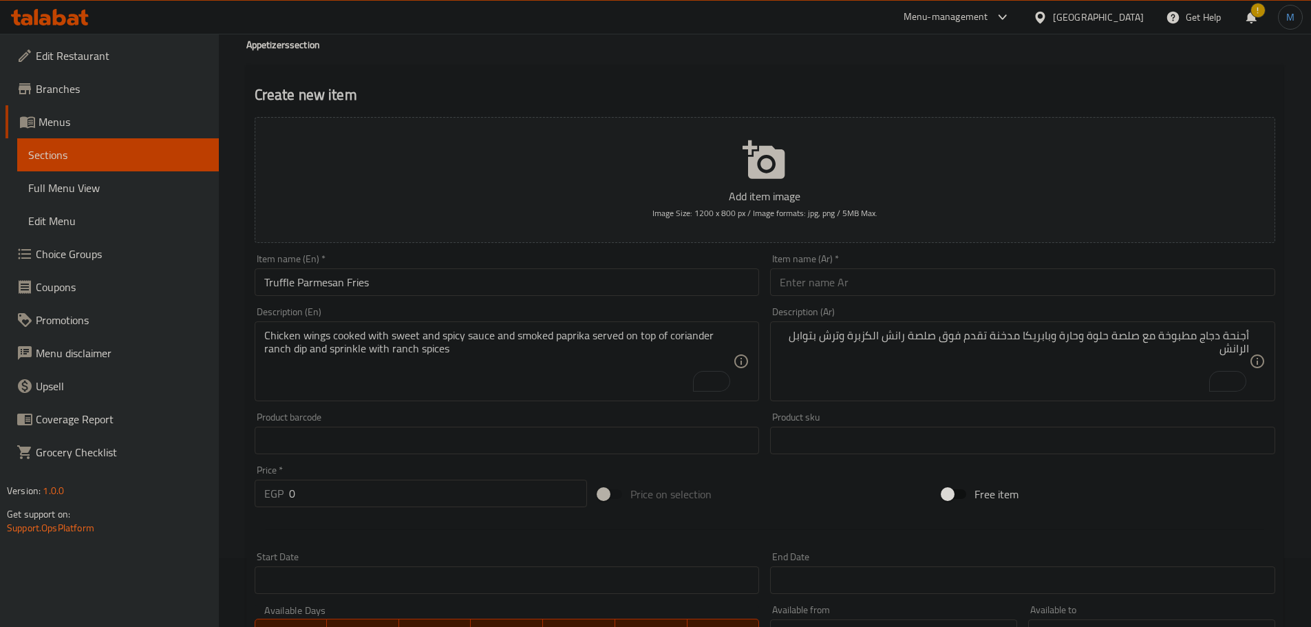
click at [976, 267] on div "Item name (Ar)   * Item name (Ar) *" at bounding box center [1022, 275] width 505 height 42
click at [984, 276] on input "text" at bounding box center [1022, 282] width 505 height 28
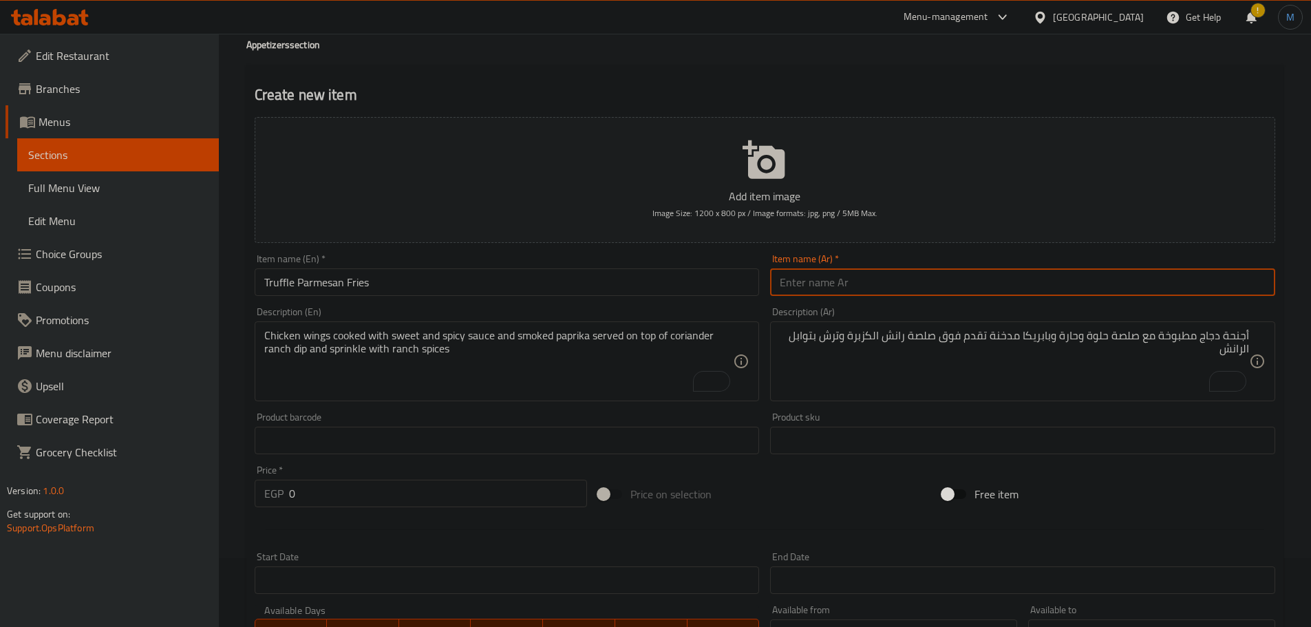
paste input "بطاطس مقلية بالكمأة والبارميزان"
type input "تروفل بطاطس مقلية والبارميزان"
click at [377, 362] on textarea "Chicken wings cooked with sweet and spicy sauce and smoked paprika served on to…" at bounding box center [499, 361] width 470 height 65
paste textarea "Crispy fries tossed with truffle oil, Parmesan, chopped parsley and fresh parsl…"
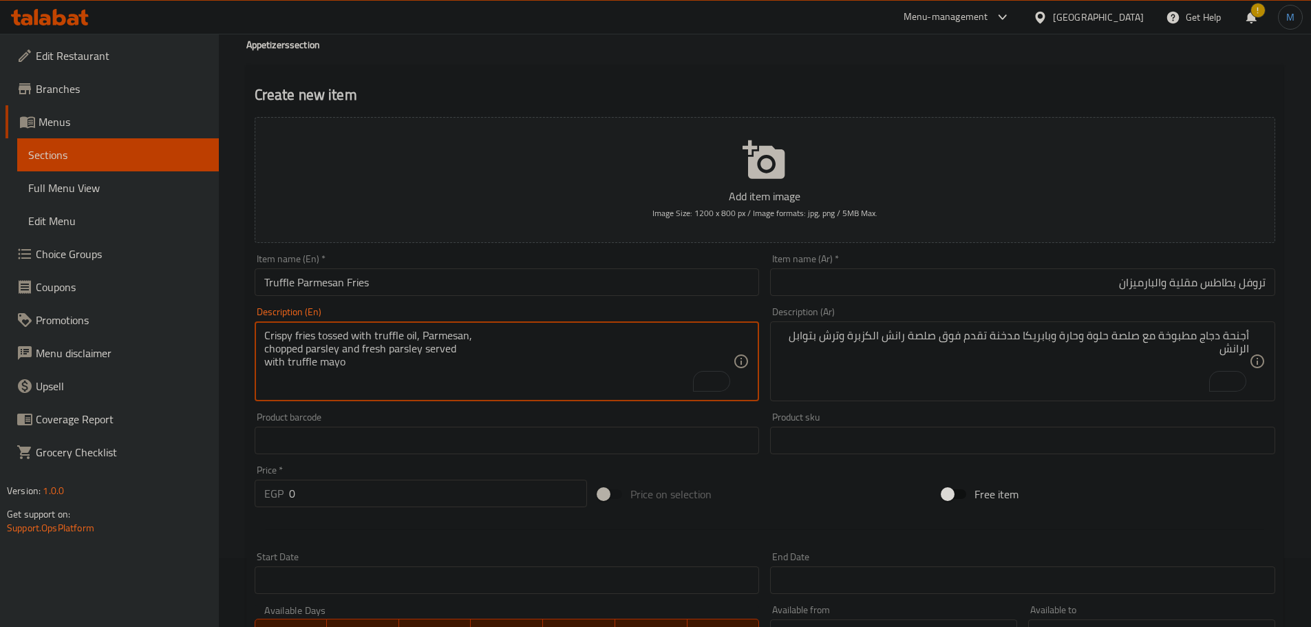
click at [498, 331] on textarea "Crispy fries tossed with truffle oil, Parmesan, chopped parsley and fresh parsl…" at bounding box center [499, 361] width 470 height 65
type textarea "Crispy fries tossed with truffle oil, parmesan, chopped parsley and fresh parsl…"
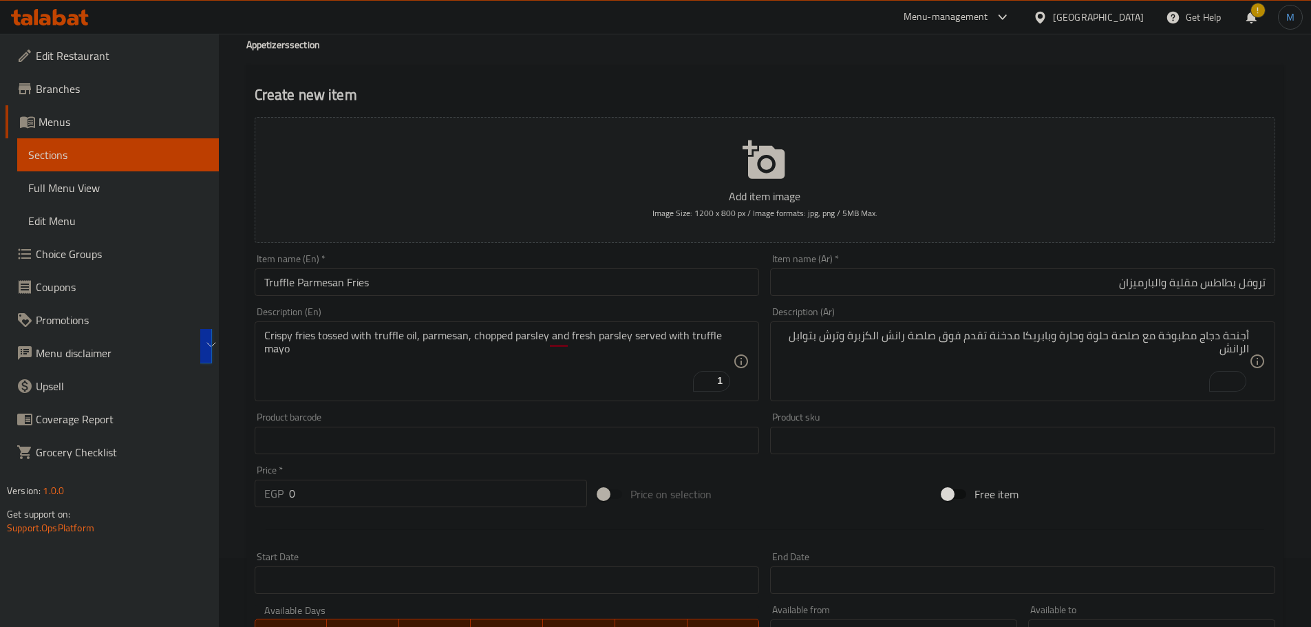
click at [1017, 366] on textarea "أجنحة دجاج مطبوخة مع صلصة حلوة وحارة وبابريكا مدخنة تقدم فوق صلصة رانش الكزبرة …" at bounding box center [1015, 361] width 470 height 65
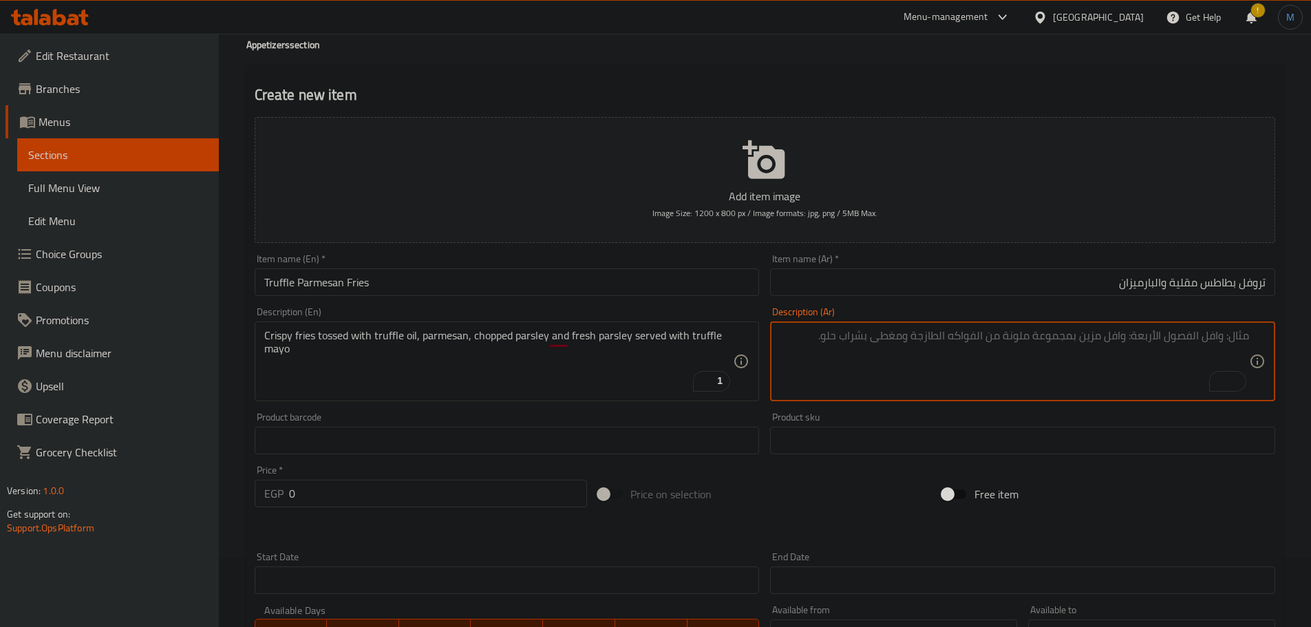
paste textarea "بطاطس مقلية مقرمشة ممزوجة بزيت الكمأة والبارميزان والبقدونس المفروم والبقدونس ا…"
type textarea "بطاطس مقلية مقرمشة ممزوجة بزيت تروفل والبارميزان والبقدونس المفروم والبقدونس ال…"
click at [431, 503] on input "0" at bounding box center [438, 494] width 299 height 28
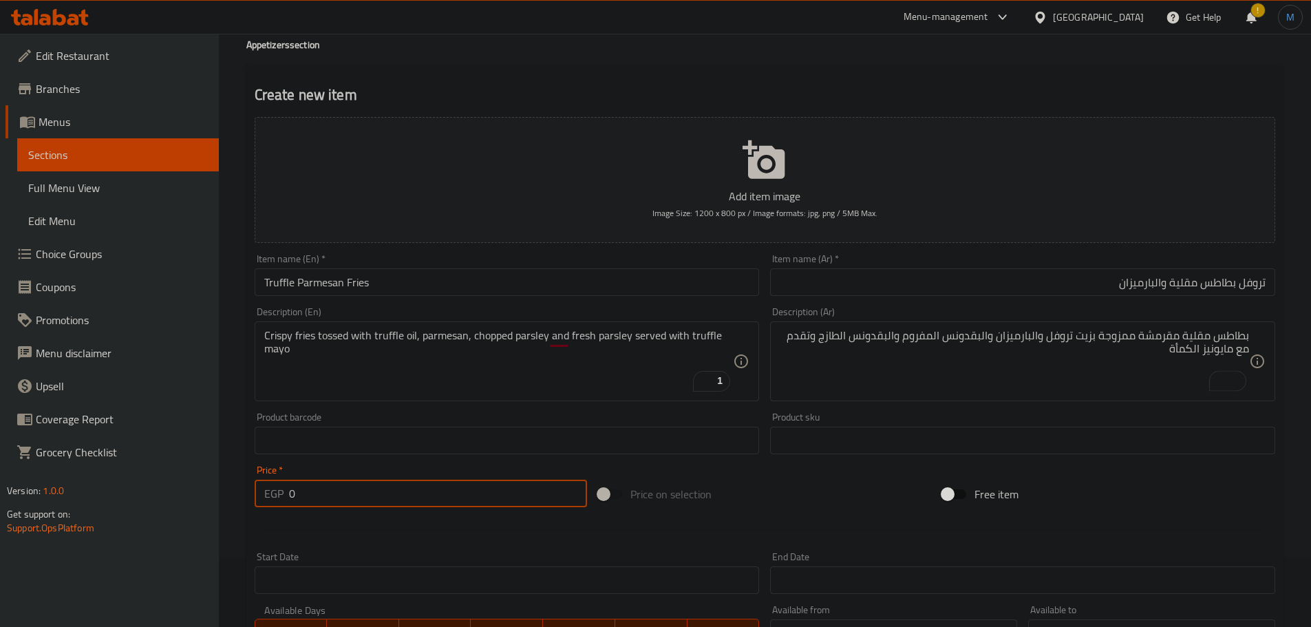
click at [431, 503] on input "0" at bounding box center [438, 494] width 299 height 28
paste input "24"
type input "240"
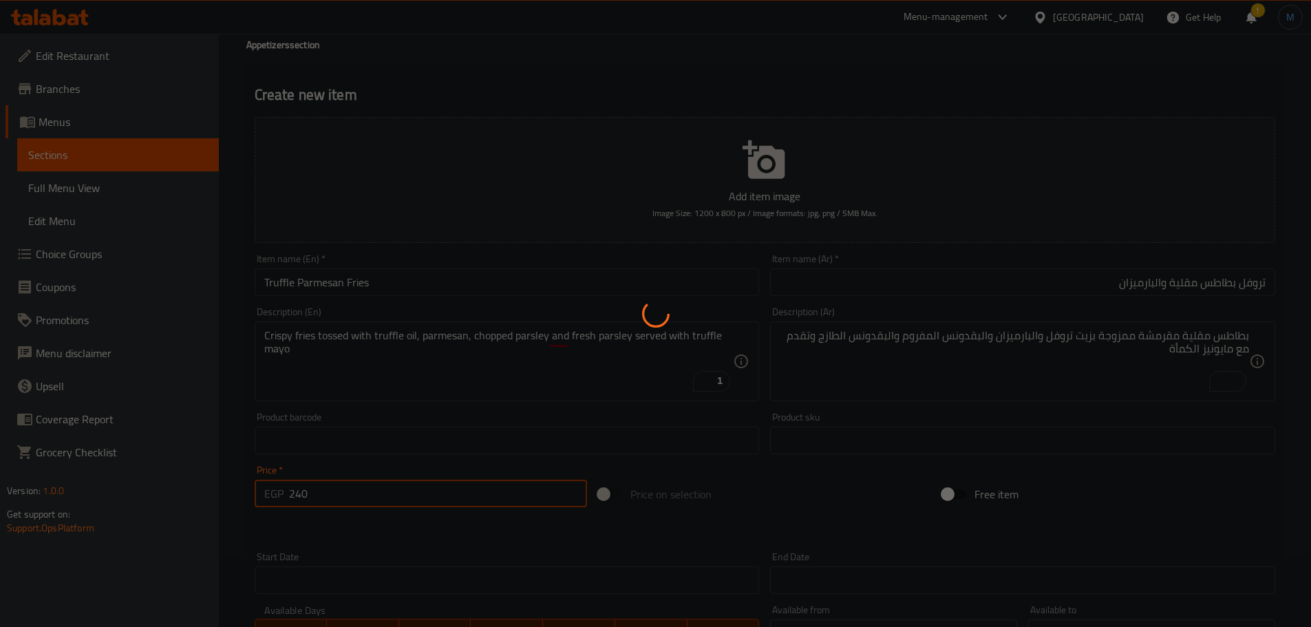
type input "0"
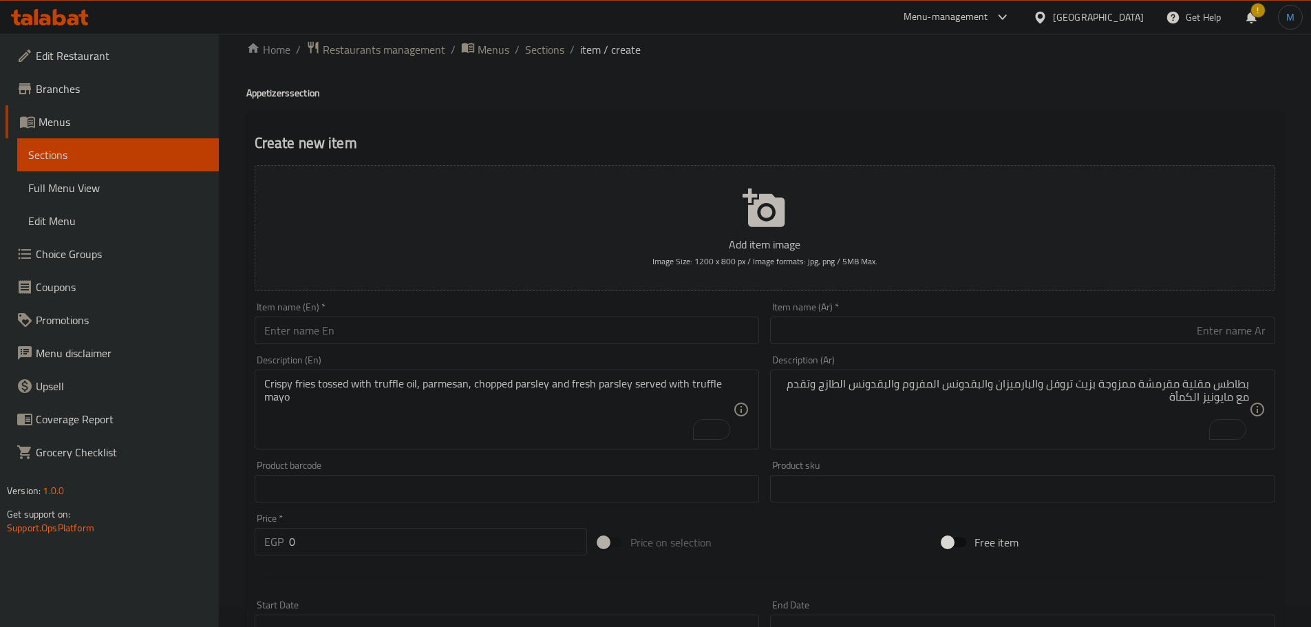
scroll to position [0, 0]
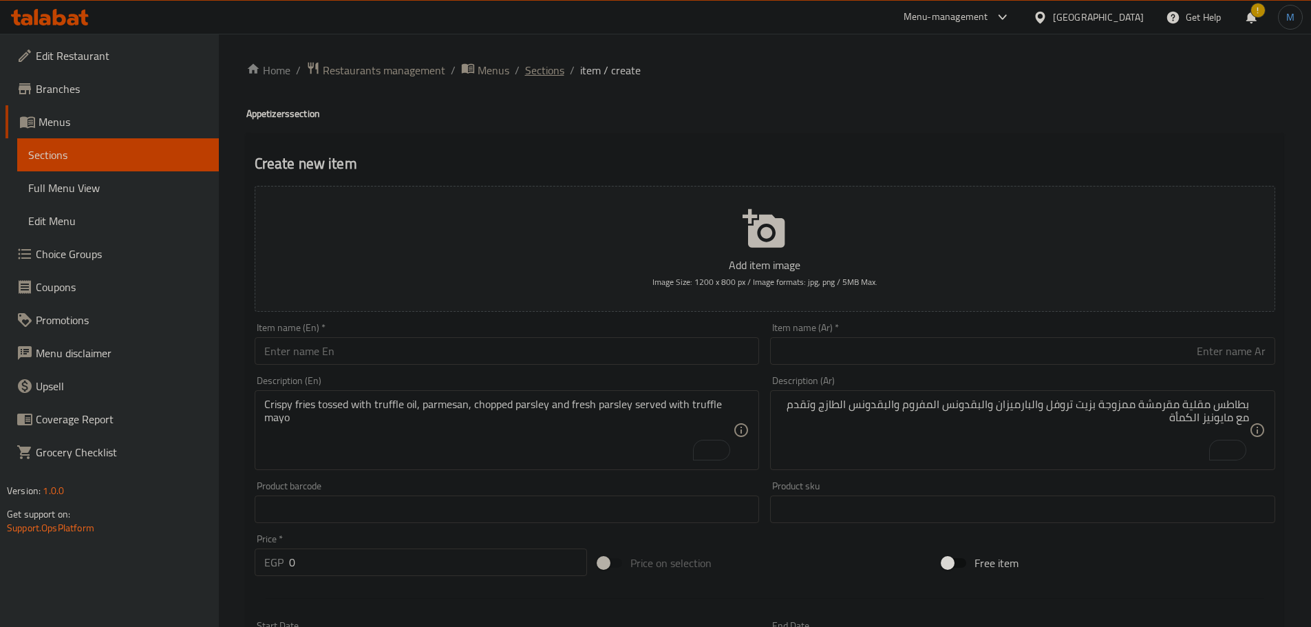
click at [544, 59] on div "Home / Restaurants management / Menus / Sections / item / create Appetizers sec…" at bounding box center [765, 503] width 1093 height 939
click at [547, 62] on span "Sections" at bounding box center [544, 70] width 39 height 17
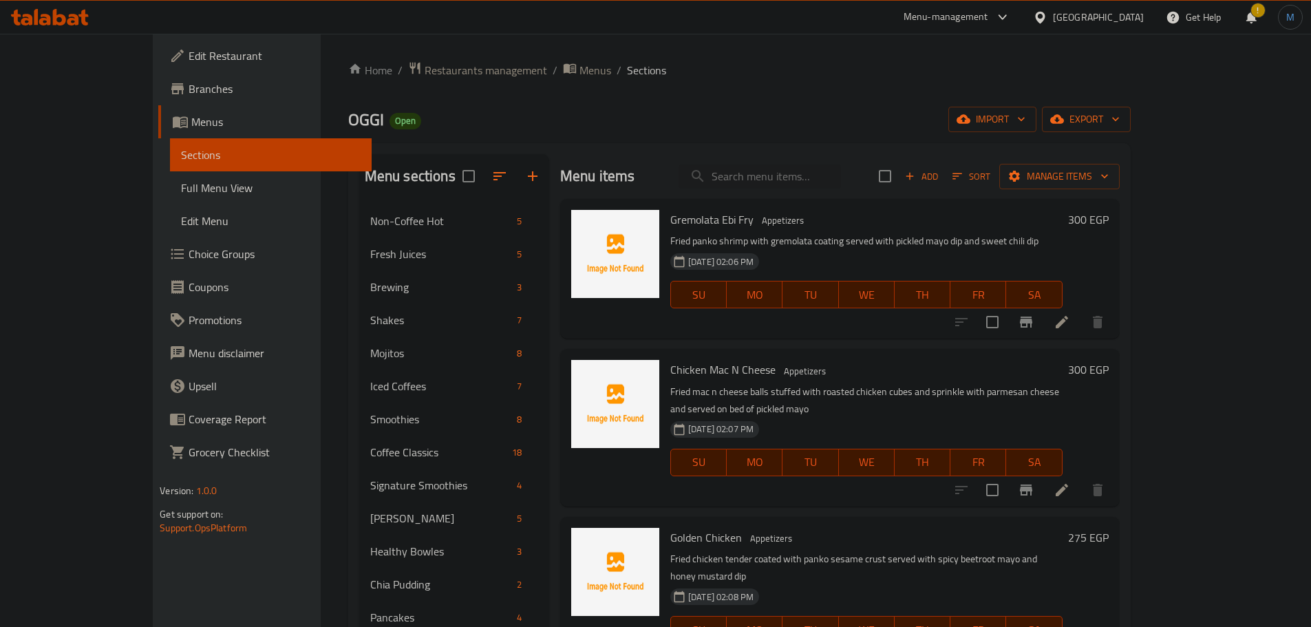
click at [566, 327] on div at bounding box center [615, 268] width 99 height 129
click at [837, 169] on input "search" at bounding box center [760, 177] width 162 height 24
paste input "Duck"
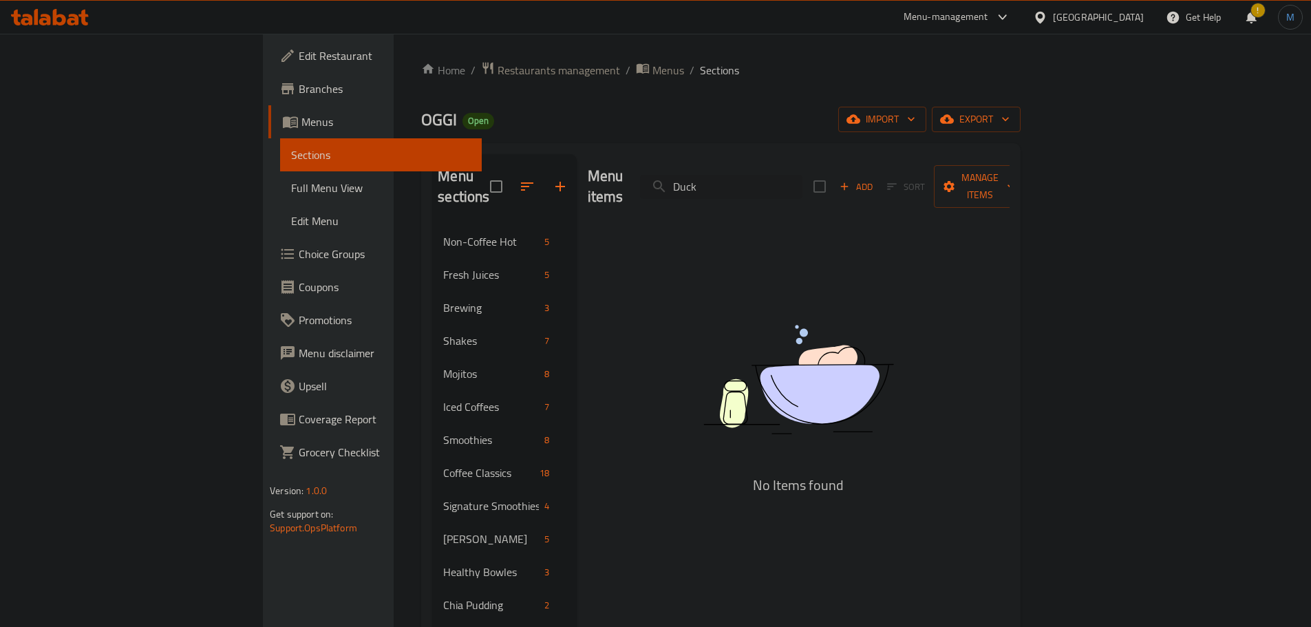
type input "Duck"
click at [577, 172] on div "Menu items Duck Add Sort Manage items No Items found" at bounding box center [793, 588] width 433 height 869
click at [552, 178] on icon "button" at bounding box center [560, 186] width 17 height 17
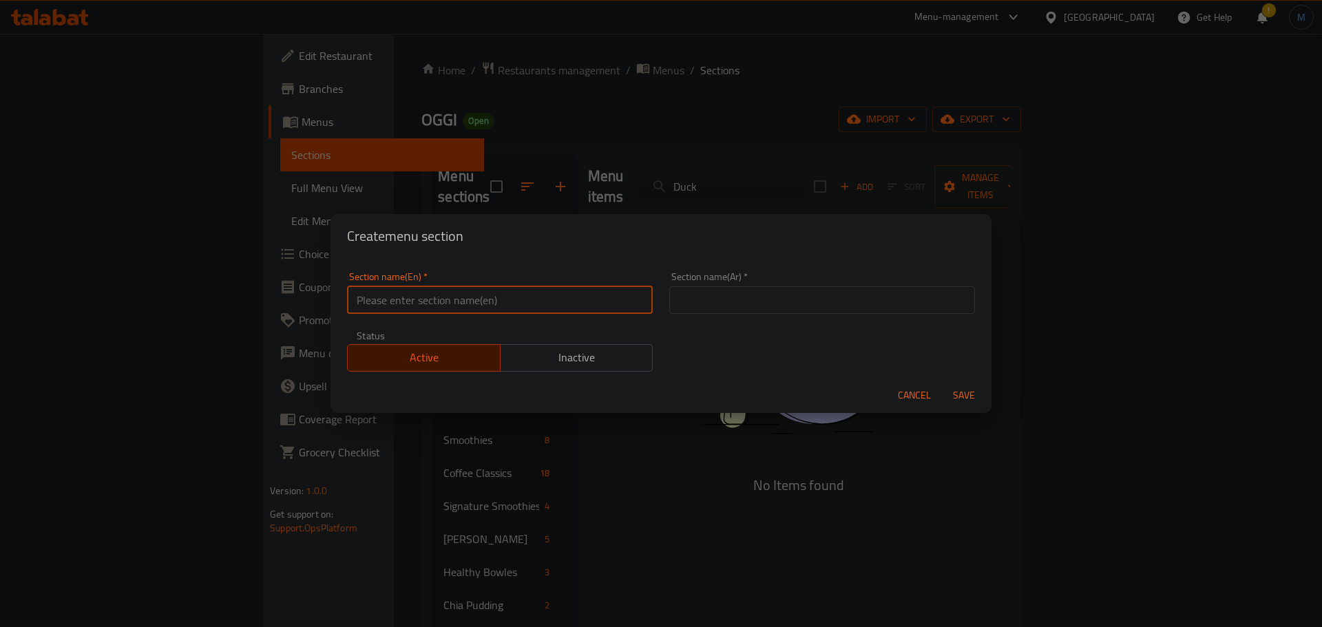
click at [470, 297] on input "text" at bounding box center [500, 300] width 306 height 28
paste input "Pasta Parade"
type input "Pasta Parade"
click at [798, 295] on input "text" at bounding box center [822, 300] width 306 height 28
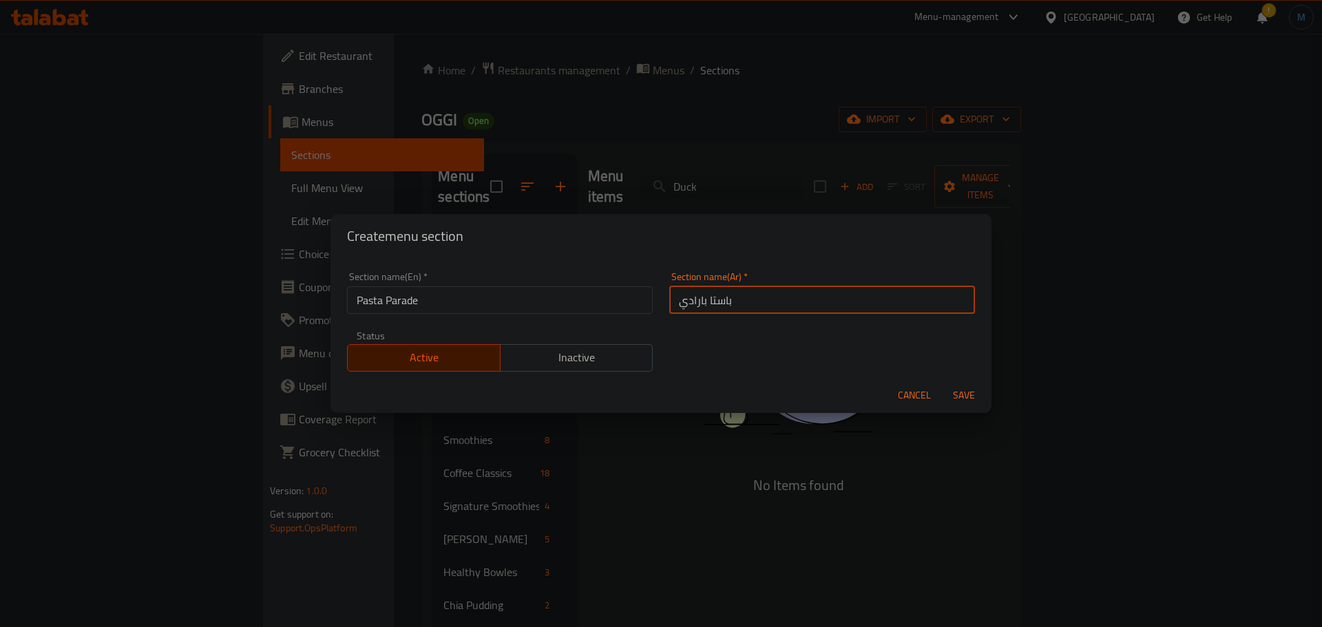
type input "باستا بارادي"
click at [942, 383] on button "Save" at bounding box center [964, 395] width 44 height 25
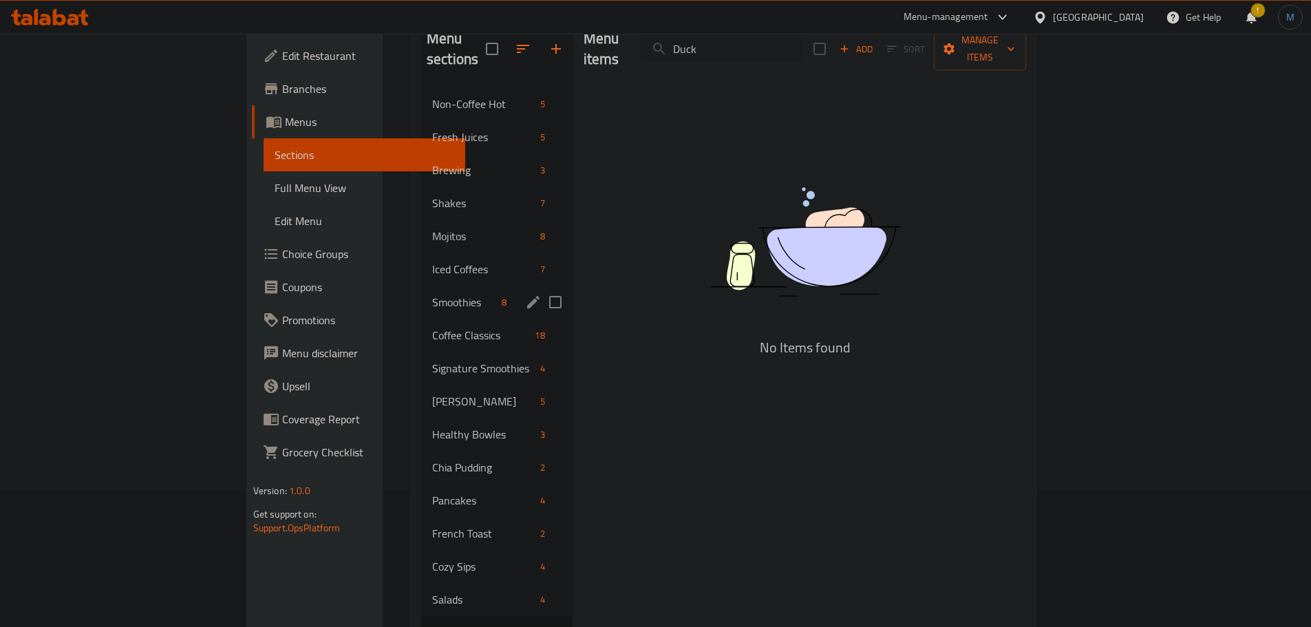
scroll to position [447, 0]
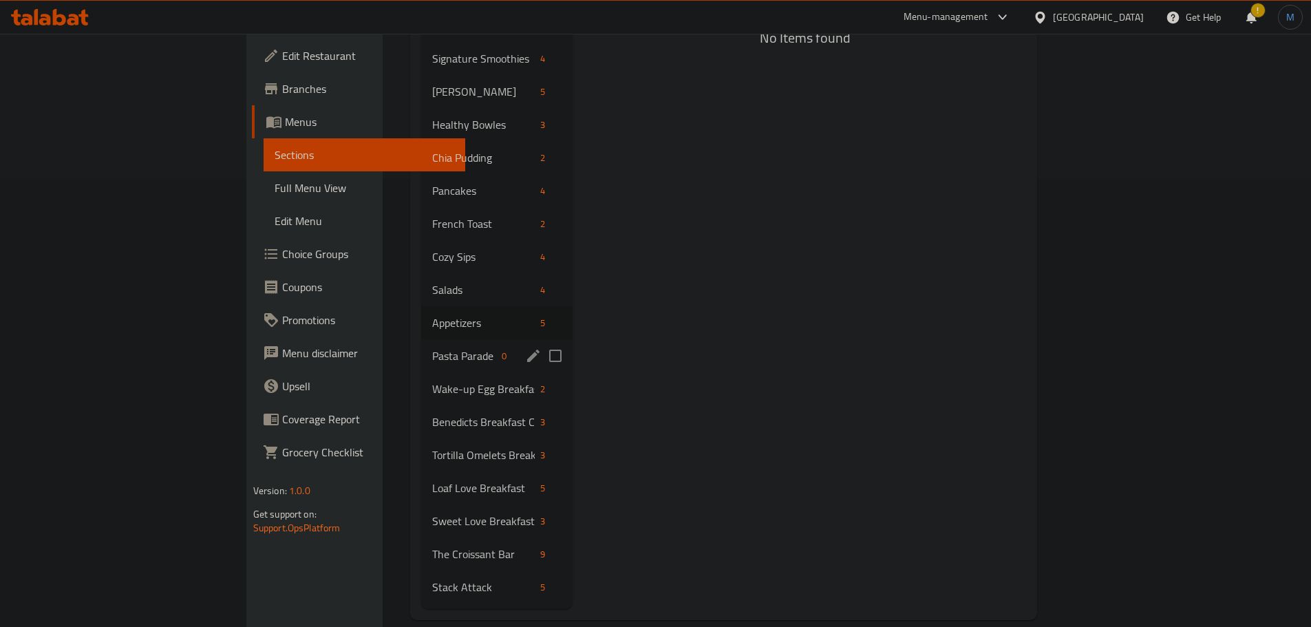
click at [432, 348] on span "Pasta Parade" at bounding box center [464, 356] width 64 height 17
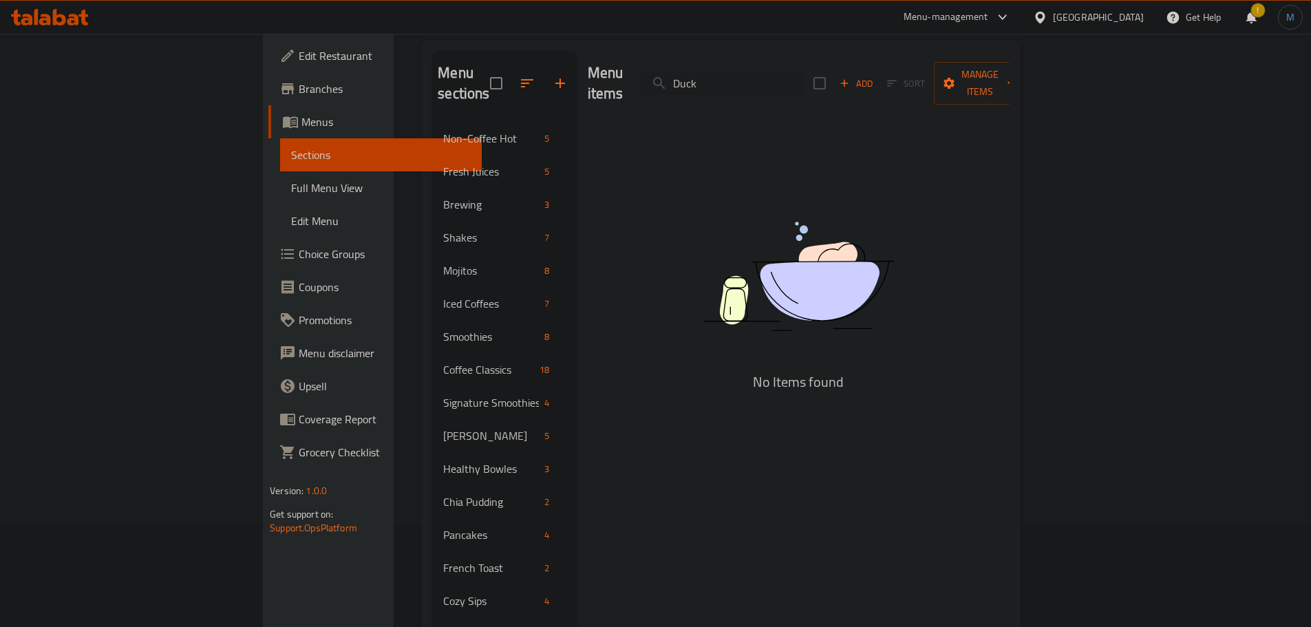
scroll to position [34, 0]
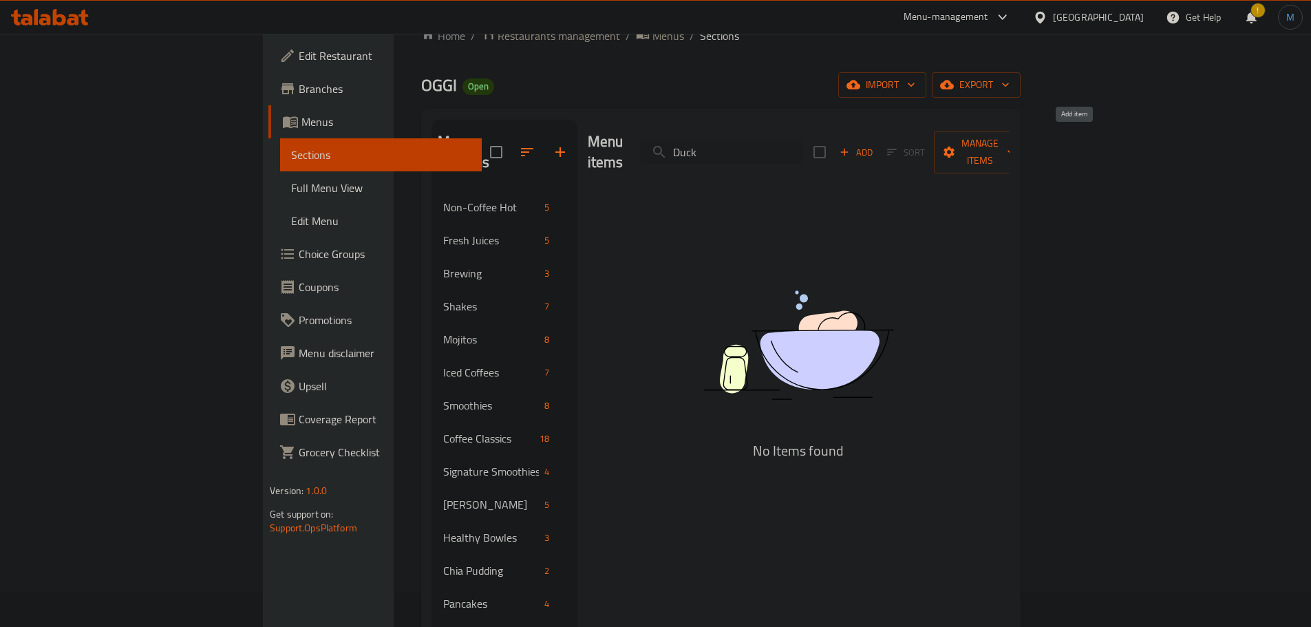
click at [851, 146] on icon "button" at bounding box center [844, 152] width 12 height 12
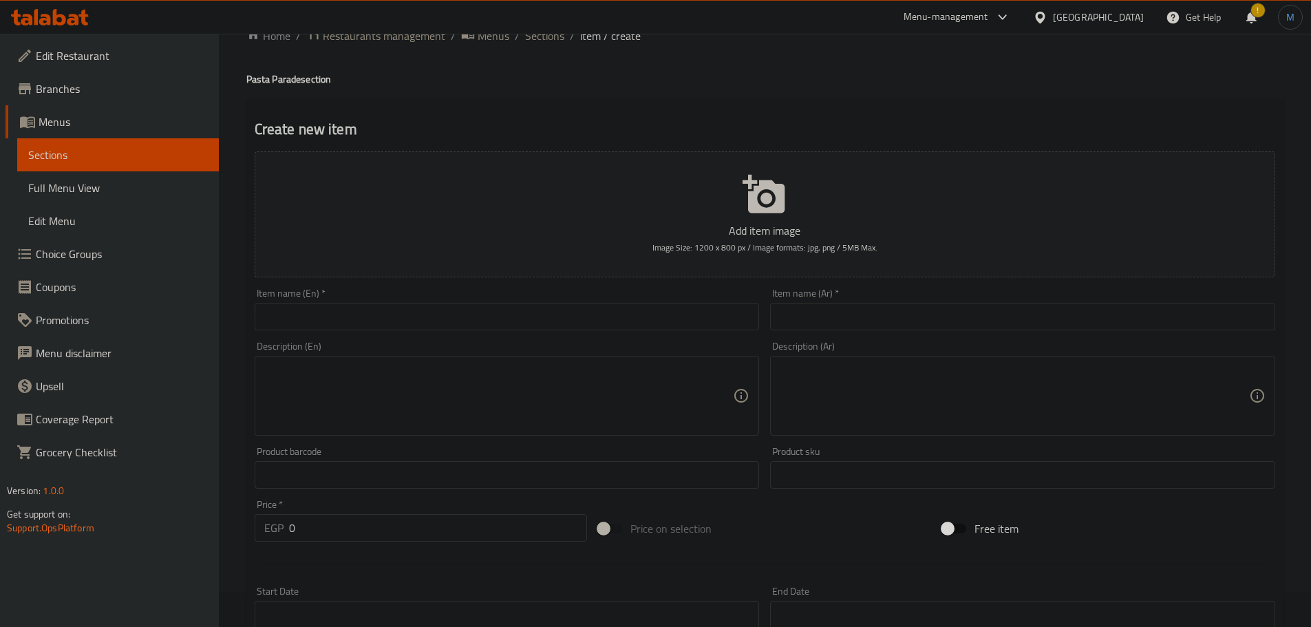
click at [441, 324] on input "text" at bounding box center [507, 317] width 505 height 28
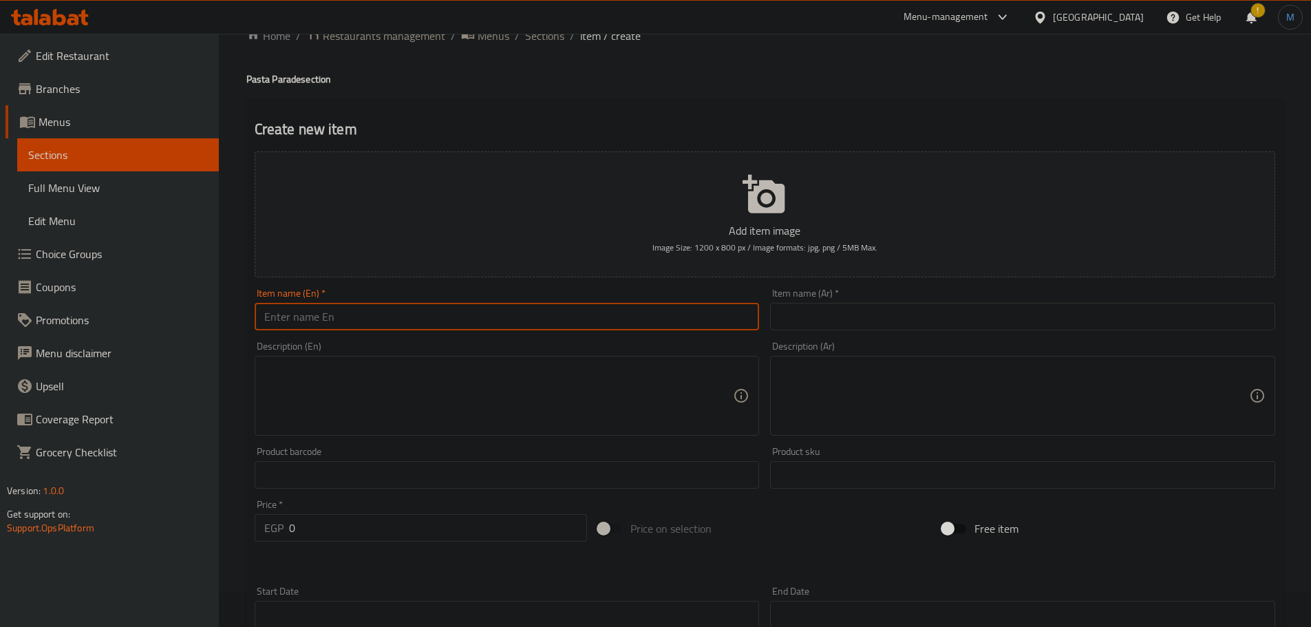
paste input "Duck sausage"
type input "Duck Sausage"
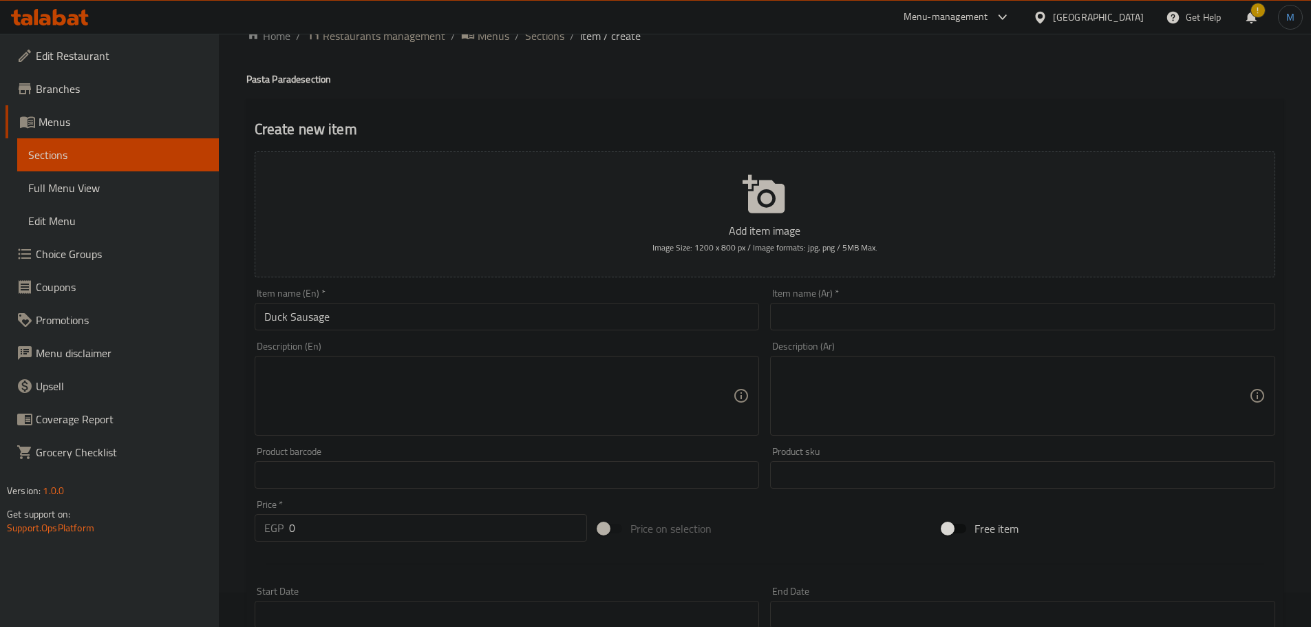
click at [925, 295] on div "Item name (Ar)   * Item name (Ar) *" at bounding box center [1022, 309] width 505 height 42
click at [945, 307] on input "text" at bounding box center [1022, 317] width 505 height 28
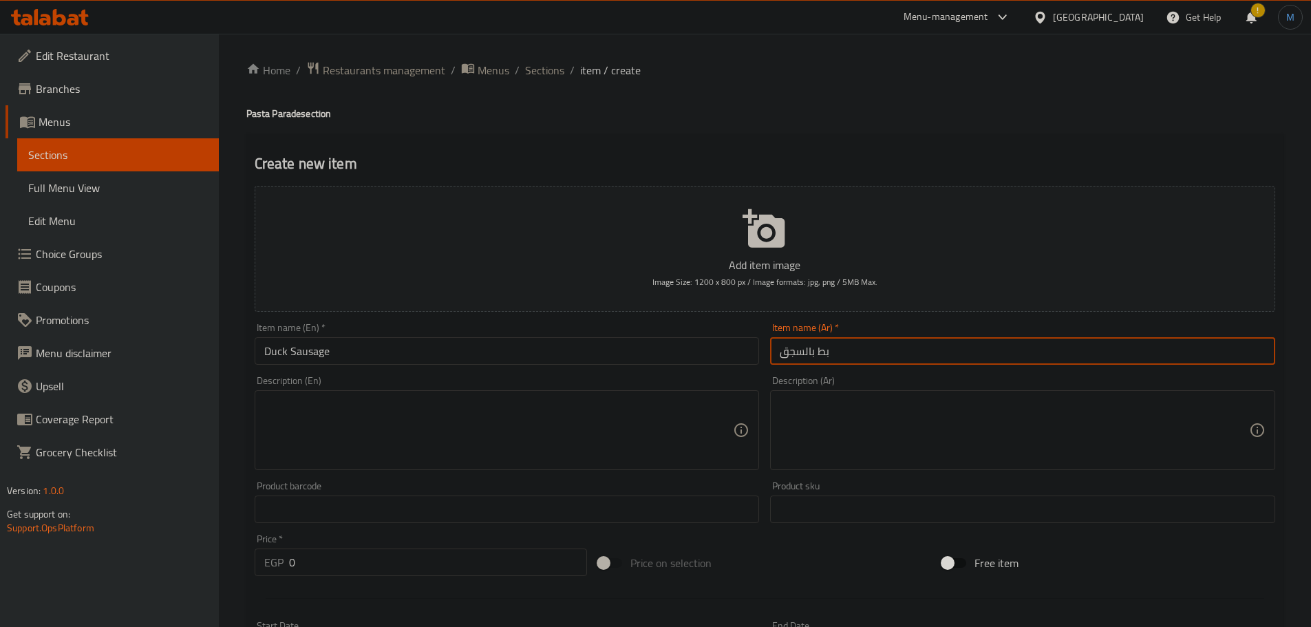
type input "بط بالسجق"
click at [355, 399] on textarea at bounding box center [499, 430] width 470 height 65
paste textarea "Penne Pasta with slow roasted duck breast with sausage, roasted pepper tomato s…"
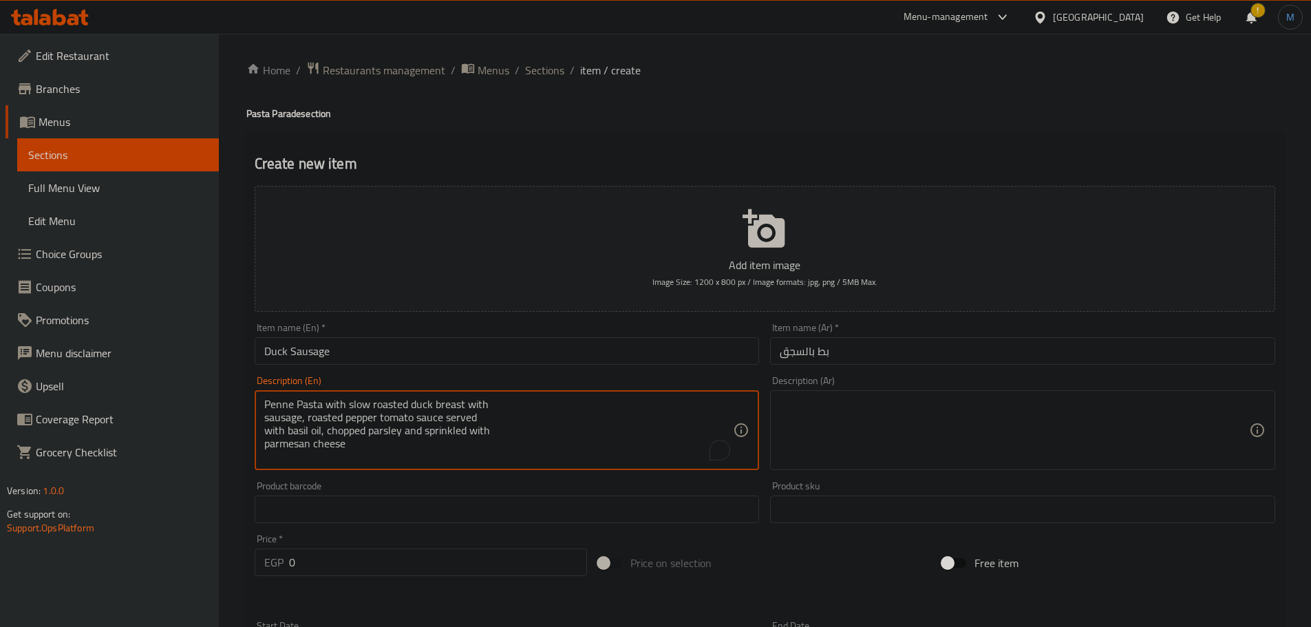
click at [550, 412] on textarea "Penne Pasta with slow roasted duck breast with sausage, roasted pepper tomato s…" at bounding box center [499, 430] width 470 height 65
click at [558, 405] on textarea "Penne Pasta with slow roasted duck breast with sausage, roasted pepper tomato s…" at bounding box center [499, 430] width 470 height 65
click at [721, 407] on textarea "Penne Pasta with slow roasted duck breast with sausage, roasted pepper tomato s…" at bounding box center [499, 430] width 470 height 65
type textarea "Penne pasta with slow roasted duck breast with sausage, roasted pepper tomato s…"
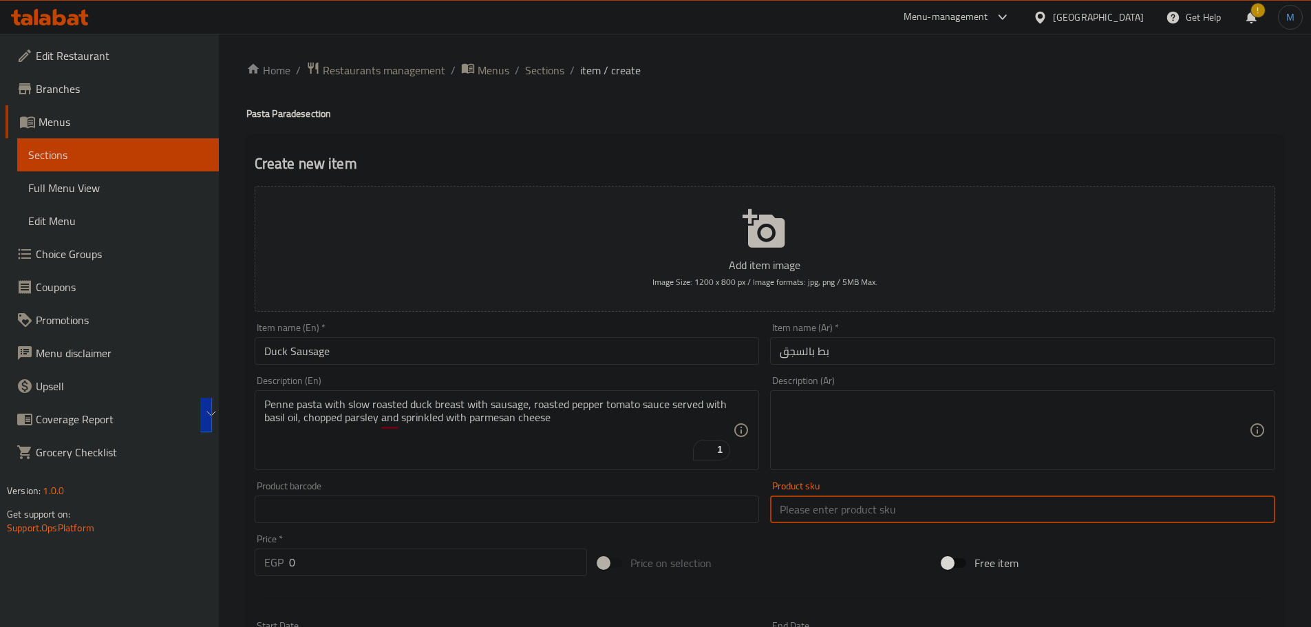
click at [1128, 516] on input "text" at bounding box center [1022, 510] width 505 height 28
click at [1150, 449] on textarea at bounding box center [1015, 430] width 470 height 65
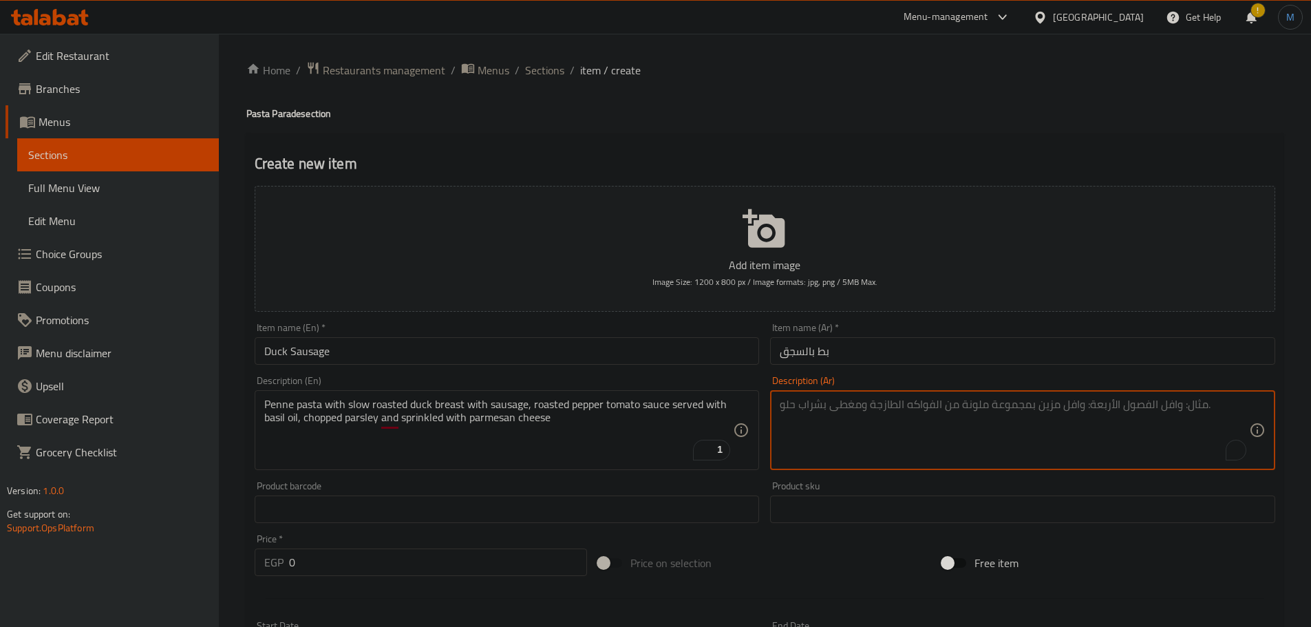
paste textarea "معكرونة بيني مع صدر البط المشوي ببطء مع السجق والفلفل المشوي وصلصة الطماطم تقدم…"
type textarea "معكرونة بيني مع صدر البط المشوي ببطء مع السجق والفلفل المشوي وصلصة الطماطم تقدم…"
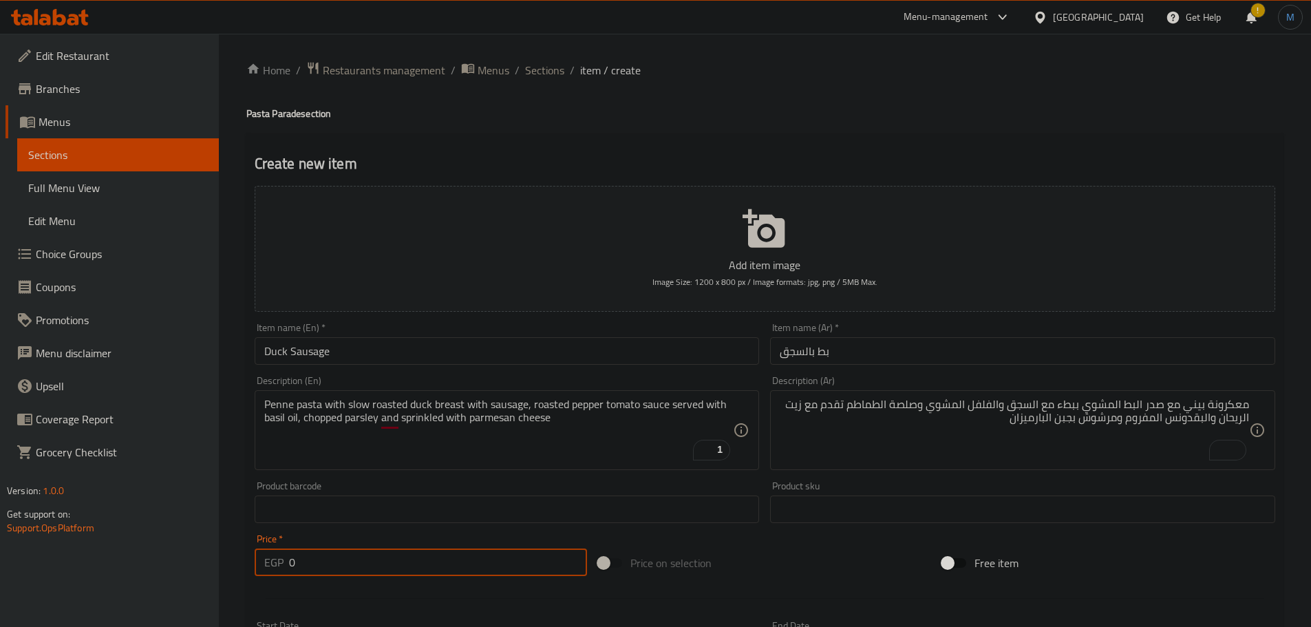
click at [390, 565] on input "0" at bounding box center [438, 563] width 299 height 28
paste input "325"
type input "325"
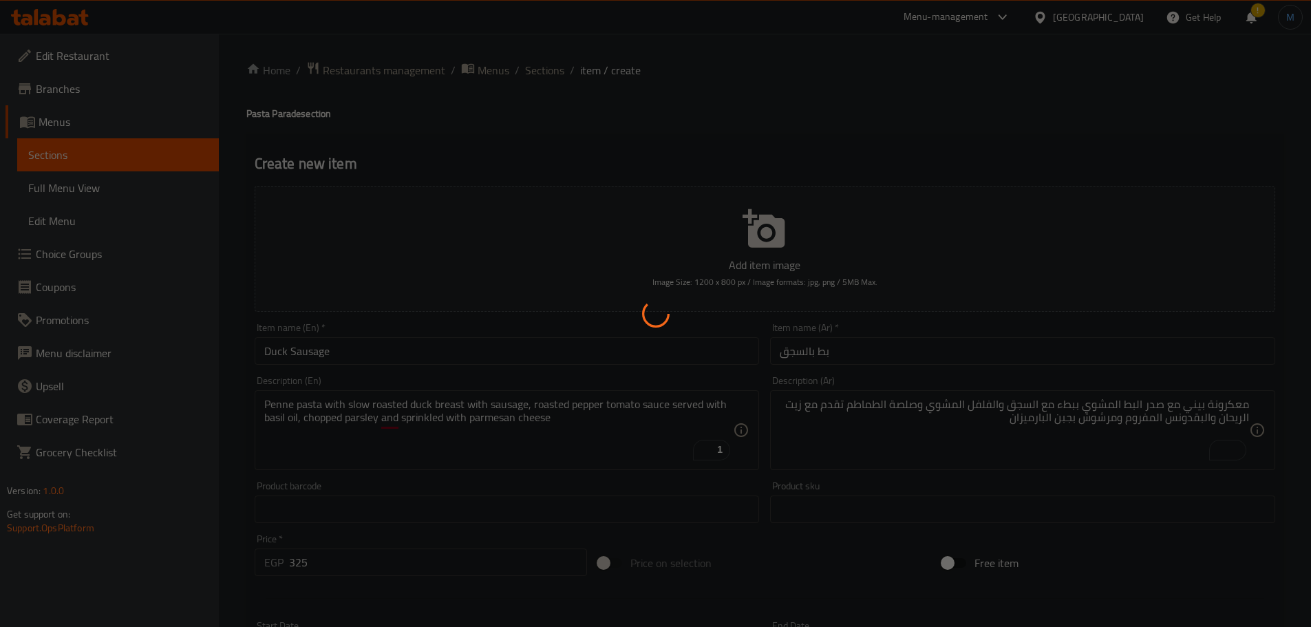
type input "0"
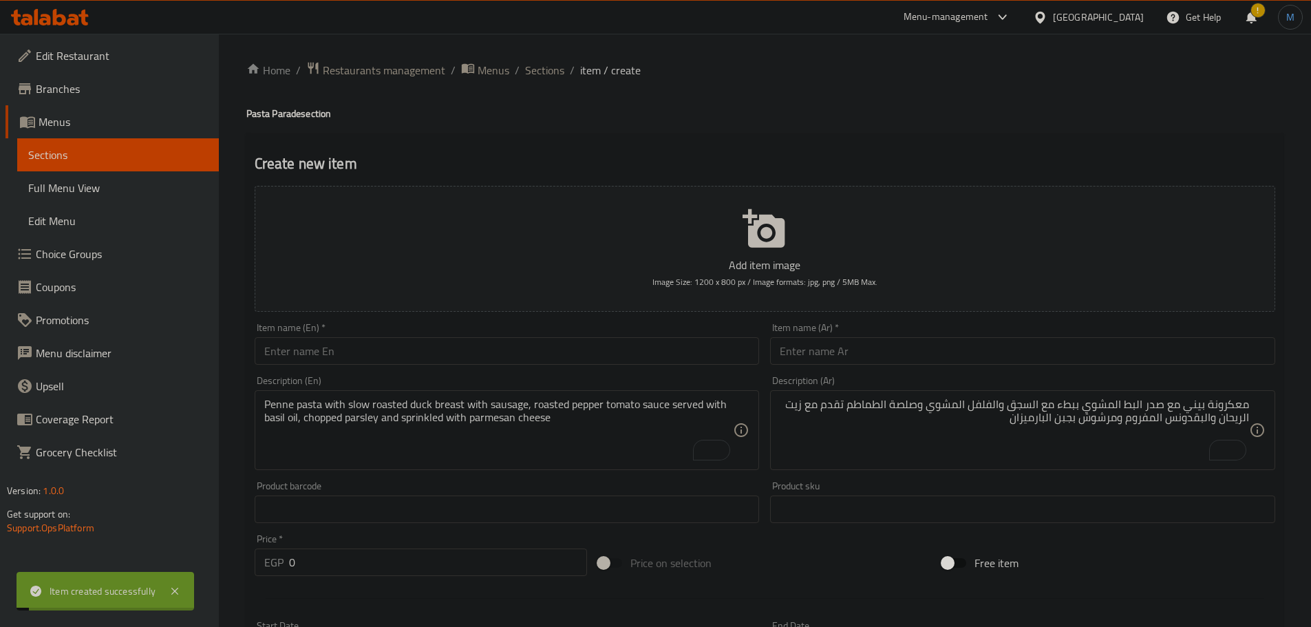
click at [439, 337] on div "Item name (En)   * Item name (En) *" at bounding box center [507, 344] width 505 height 42
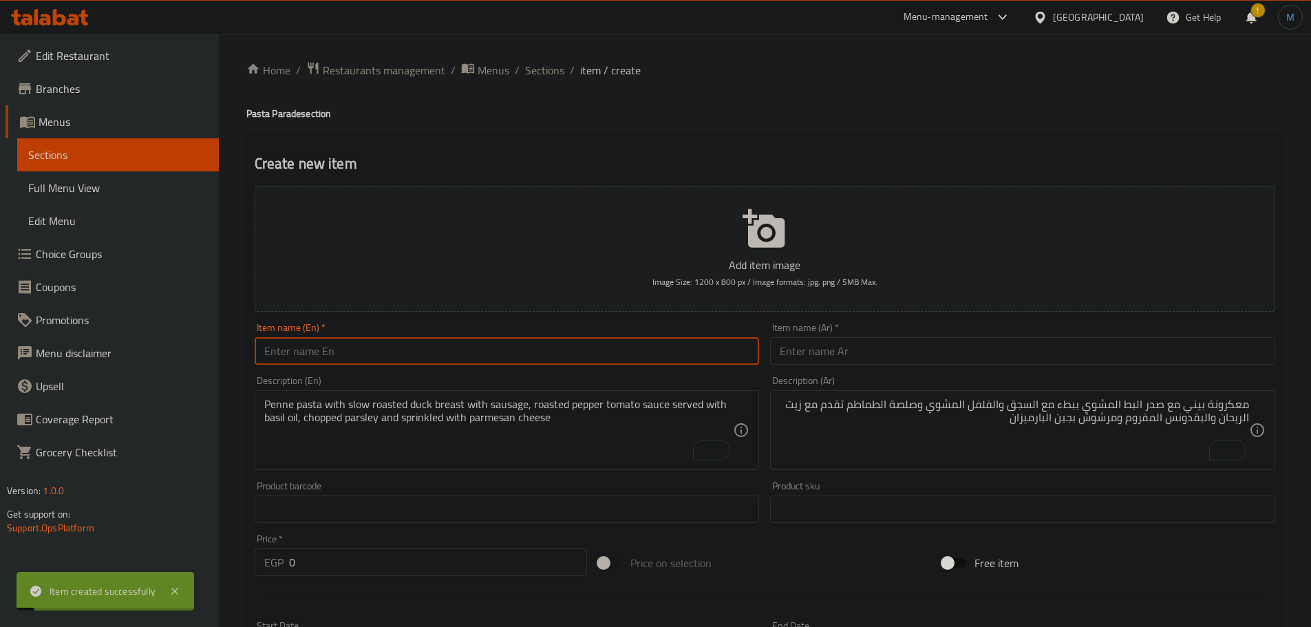
click at [449, 344] on input "text" at bounding box center [507, 351] width 505 height 28
paste input "Chicken Florentine"
type input "Chicken Florentine"
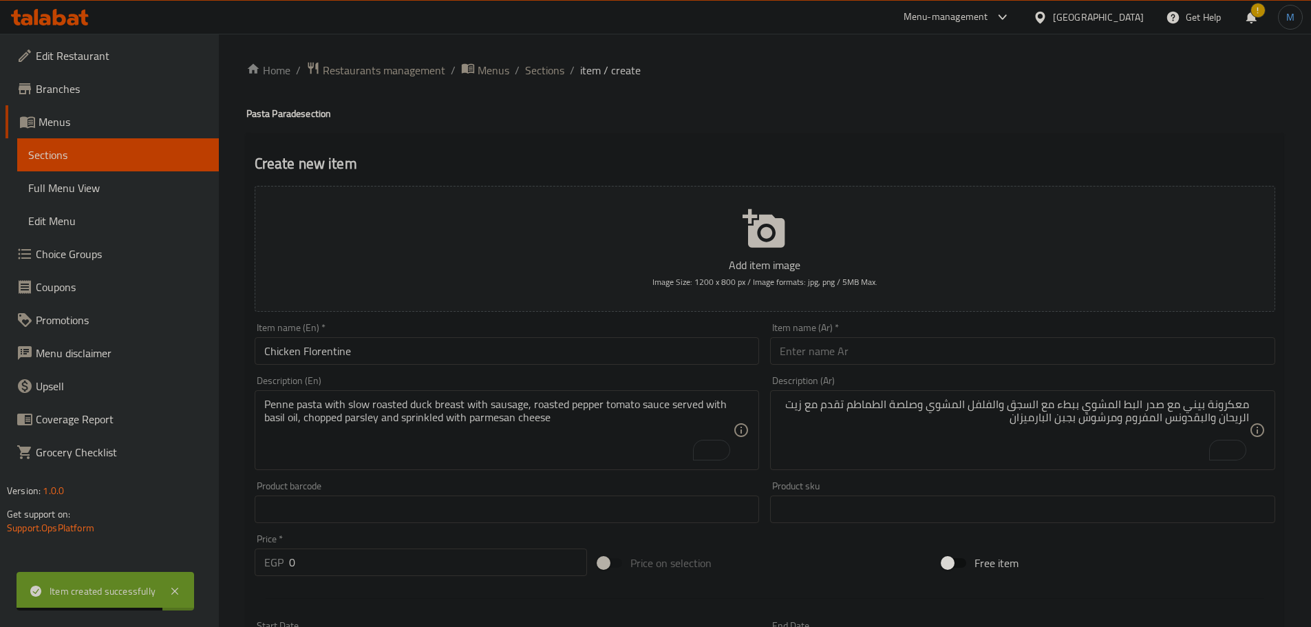
click at [940, 343] on input "text" at bounding box center [1022, 351] width 505 height 28
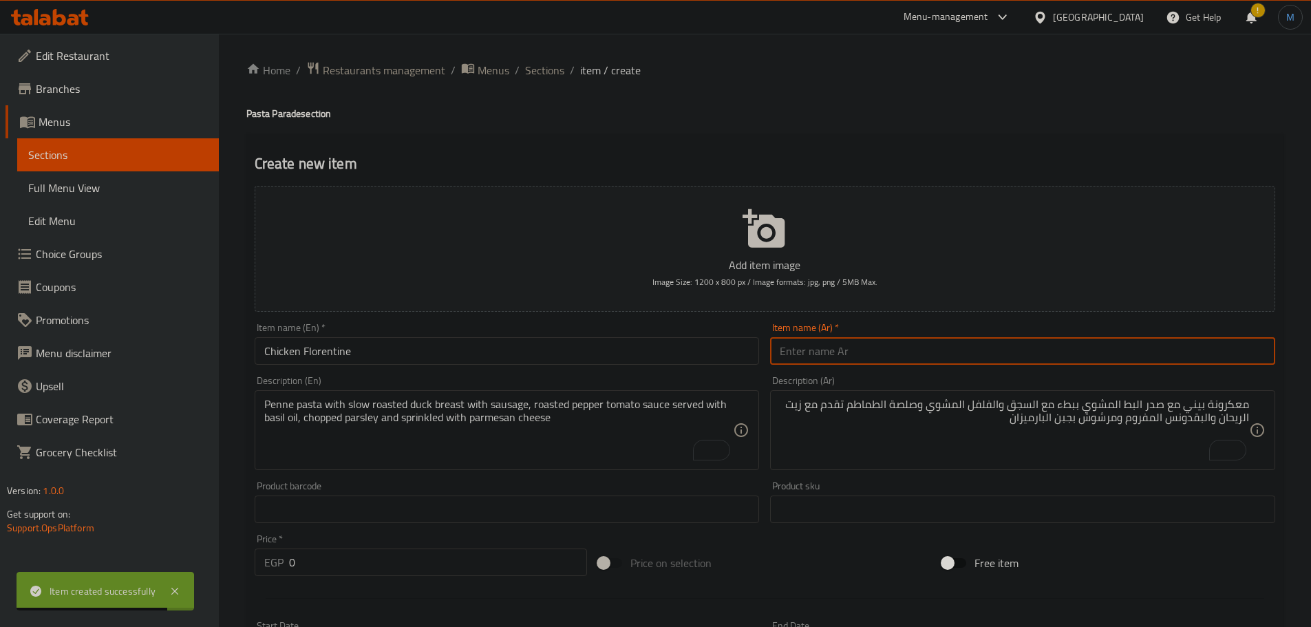
paste input "دجاج فلورنتين"
type input "دجاج فلورنتين"
click at [456, 394] on div "Penne pasta with slow roasted duck breast with sausage, roasted pepper tomato s…" at bounding box center [507, 430] width 505 height 80
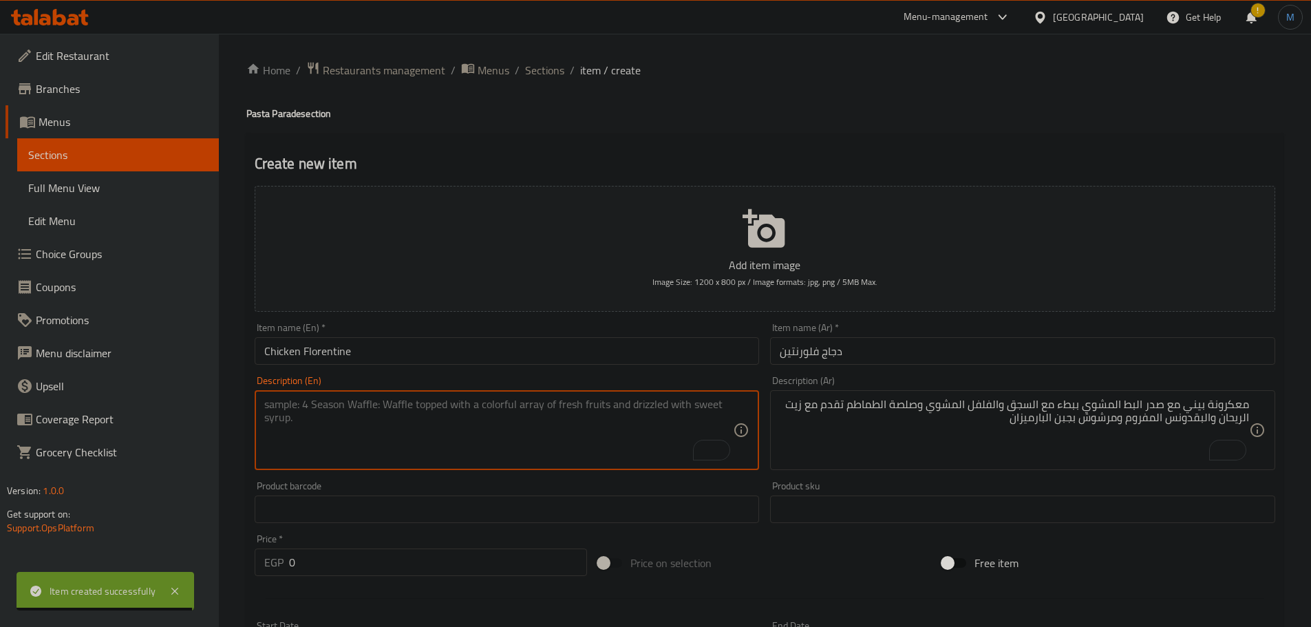
paste textarea "linguine pasta cut mixed with creamy Florentine sauce, beef bacon, spinach, gri…"
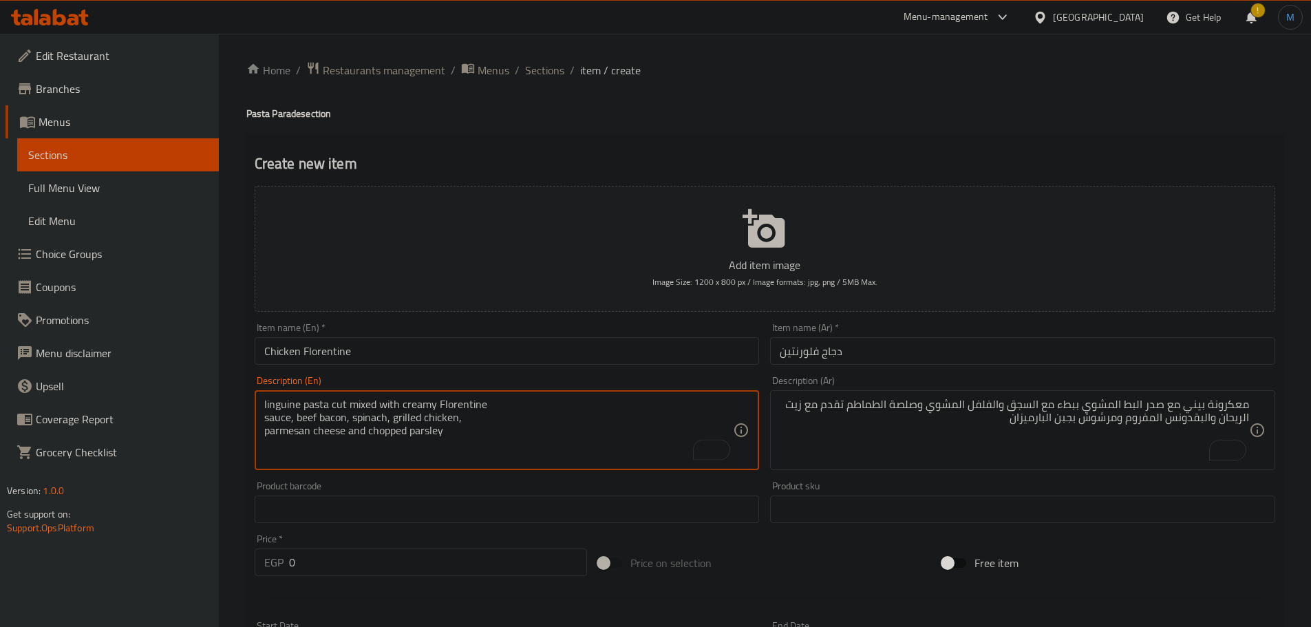
click at [547, 408] on textarea "linguine pasta cut mixed with creamy Florentine sauce, beef bacon, spinach, gri…" at bounding box center [499, 430] width 470 height 65
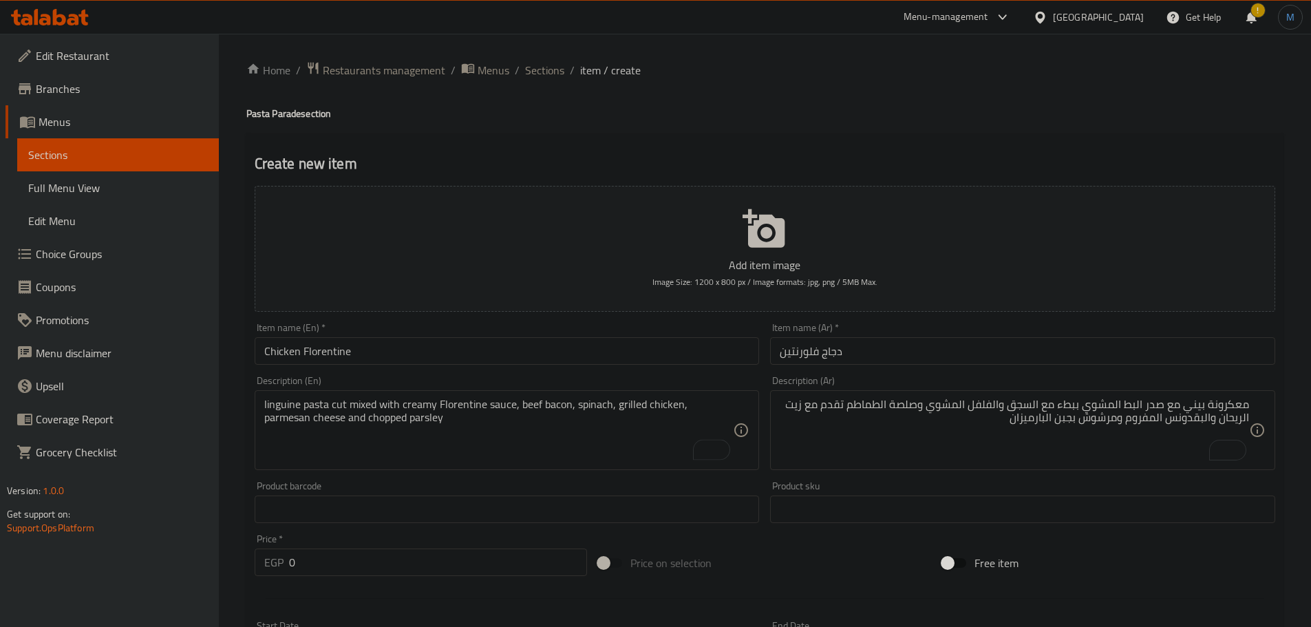
click at [704, 391] on div "linguine pasta cut mixed with creamy Florentine sauce, beef bacon, spinach, gri…" at bounding box center [507, 430] width 505 height 80
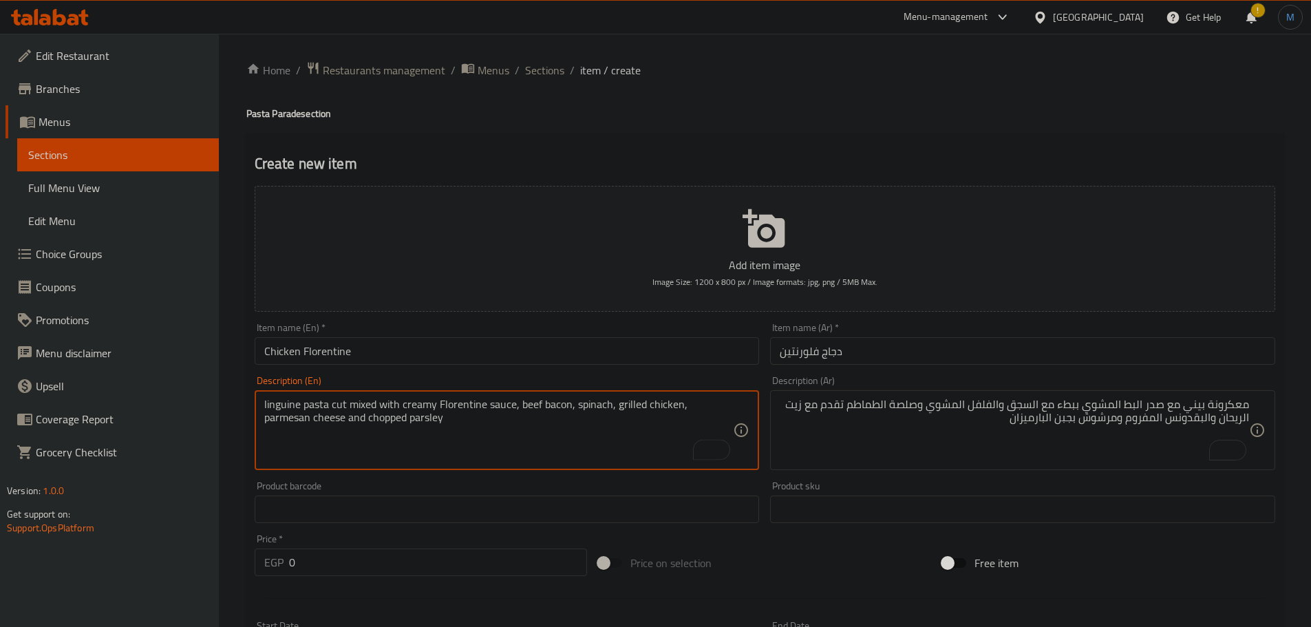
click at [715, 407] on textarea "linguine pasta cut mixed with creamy Florentine sauce, beef bacon, spinach, gri…" at bounding box center [499, 430] width 470 height 65
type textarea "Linguine pasta cut mixed with creamy florentine sauce, beef bacon, spinach, gri…"
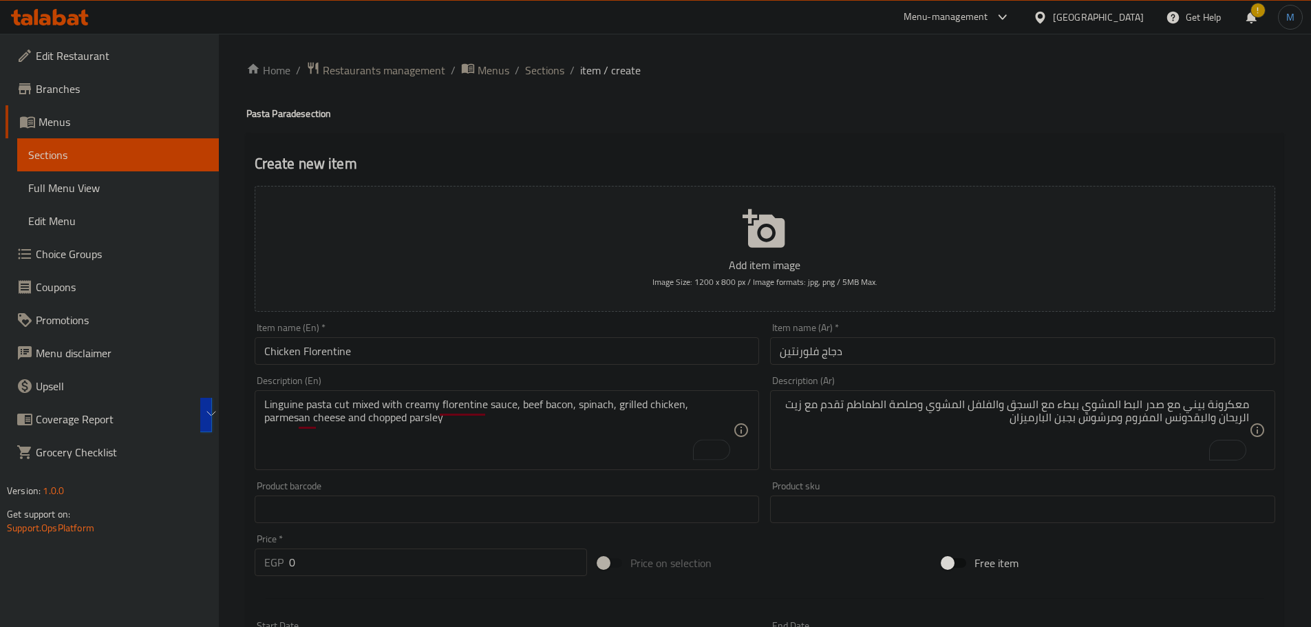
click at [997, 443] on textarea "معكرونة بيني مع صدر البط المشوي ببطء مع السجق والفلفل المشوي وصلصة الطماطم تقدم…" at bounding box center [1015, 430] width 470 height 65
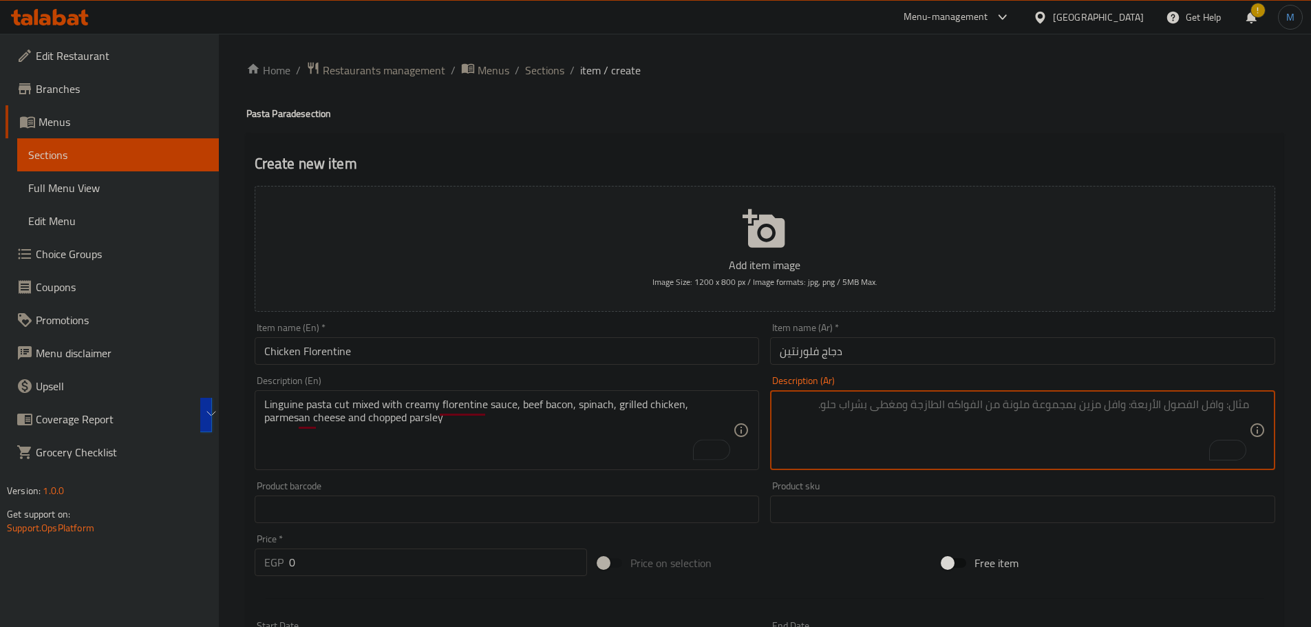
paste textarea "معكرونة لينجويني مقطعة وممزوجة بصلصة فلورنتين كريمية، لحم بقري مقدد، سبانخ، دجا…"
type textarea "معكرونة لينجويني مقطعة وممزوجة بصلصة فلورنتين كريمية، لحم بقري مقدد، سبانخ، دجا…"
click at [362, 551] on div "Price   * EGP 0 Price *" at bounding box center [421, 555] width 333 height 42
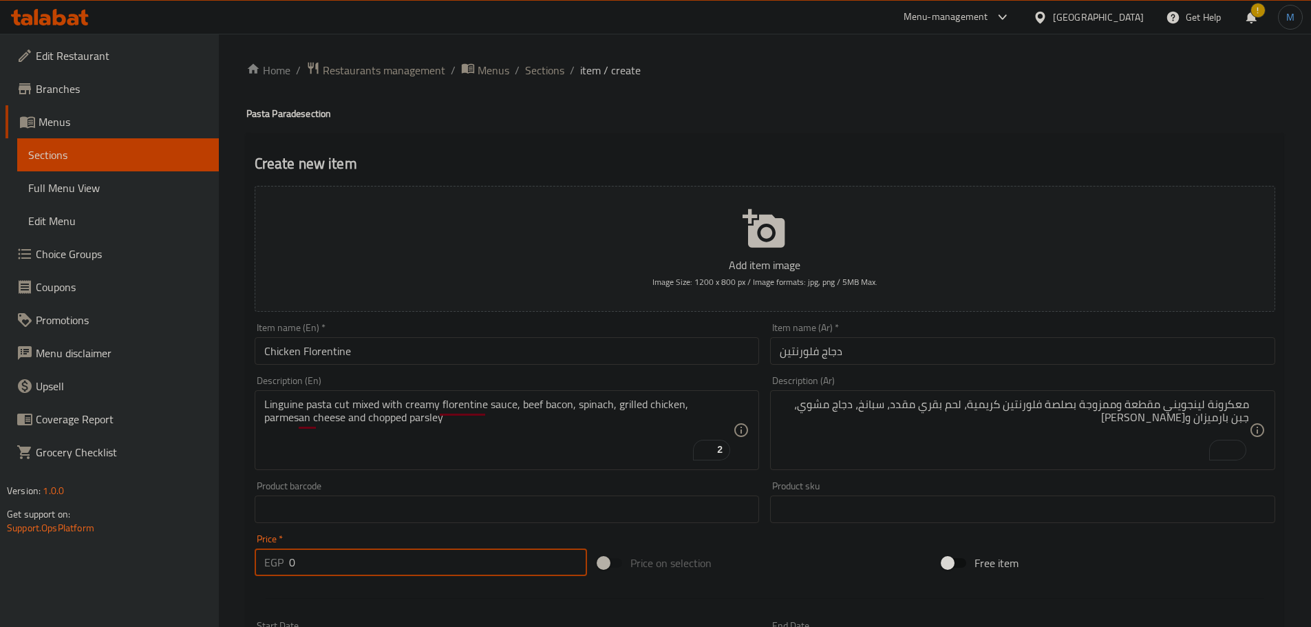
click at [363, 554] on input "0" at bounding box center [438, 563] width 299 height 28
paste input "30"
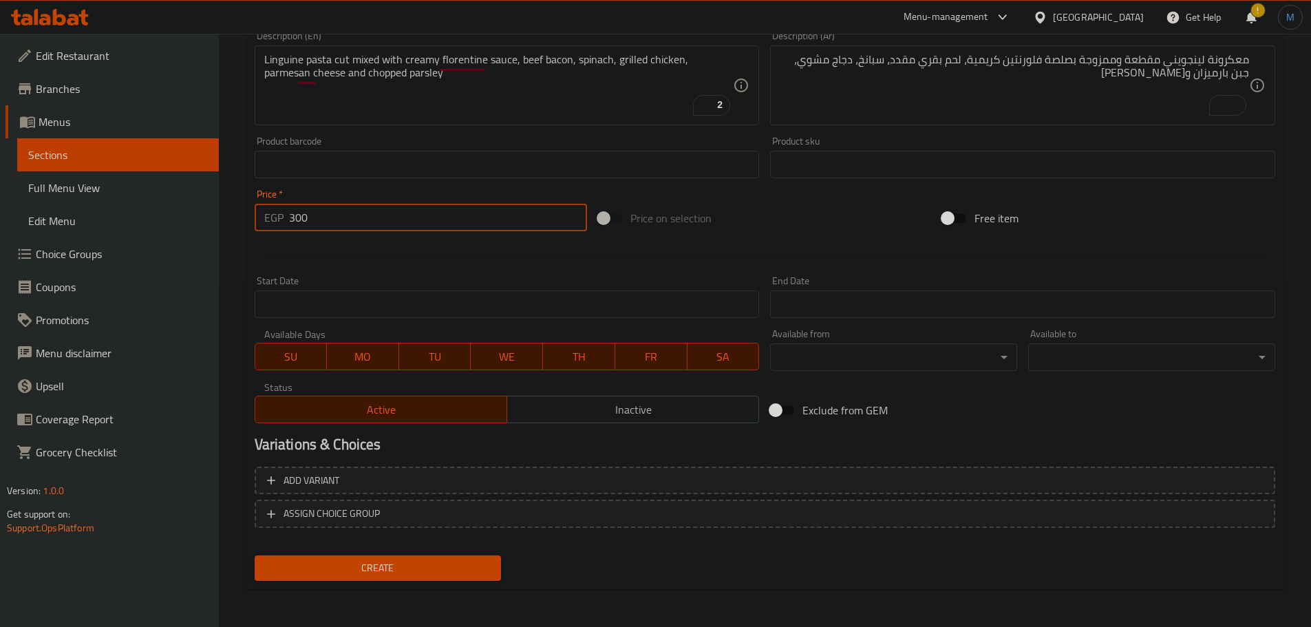
scroll to position [346, 0]
type input "300"
click at [494, 562] on button "Create" at bounding box center [378, 567] width 247 height 25
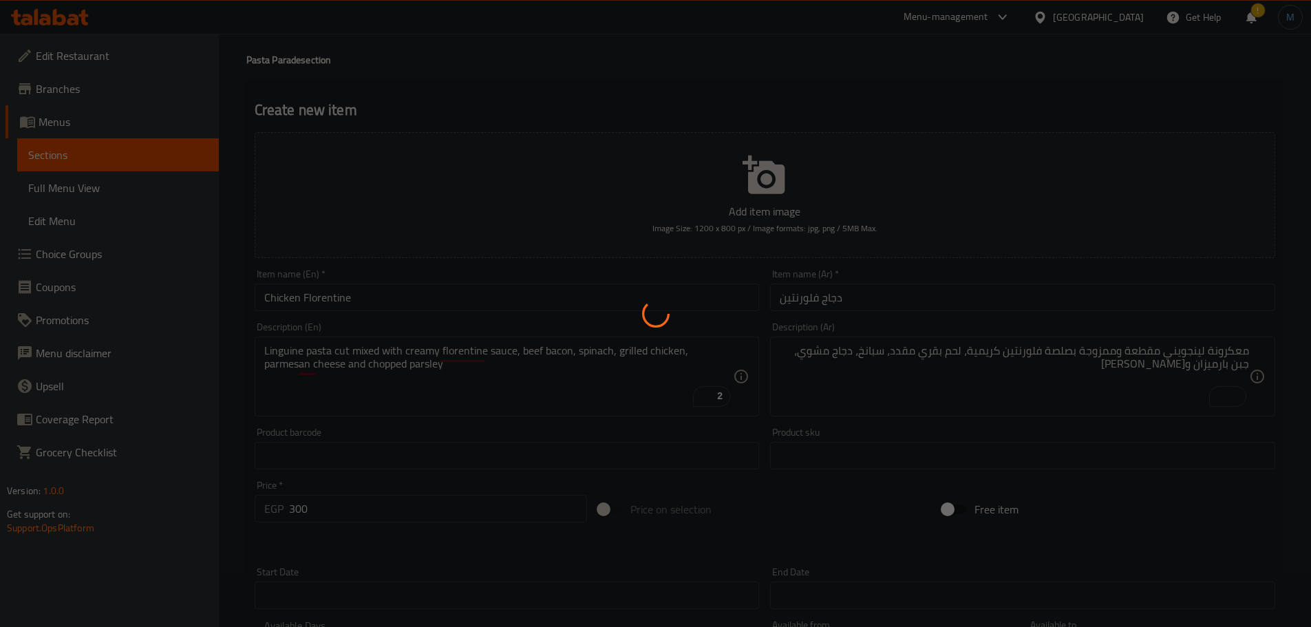
type input "0"
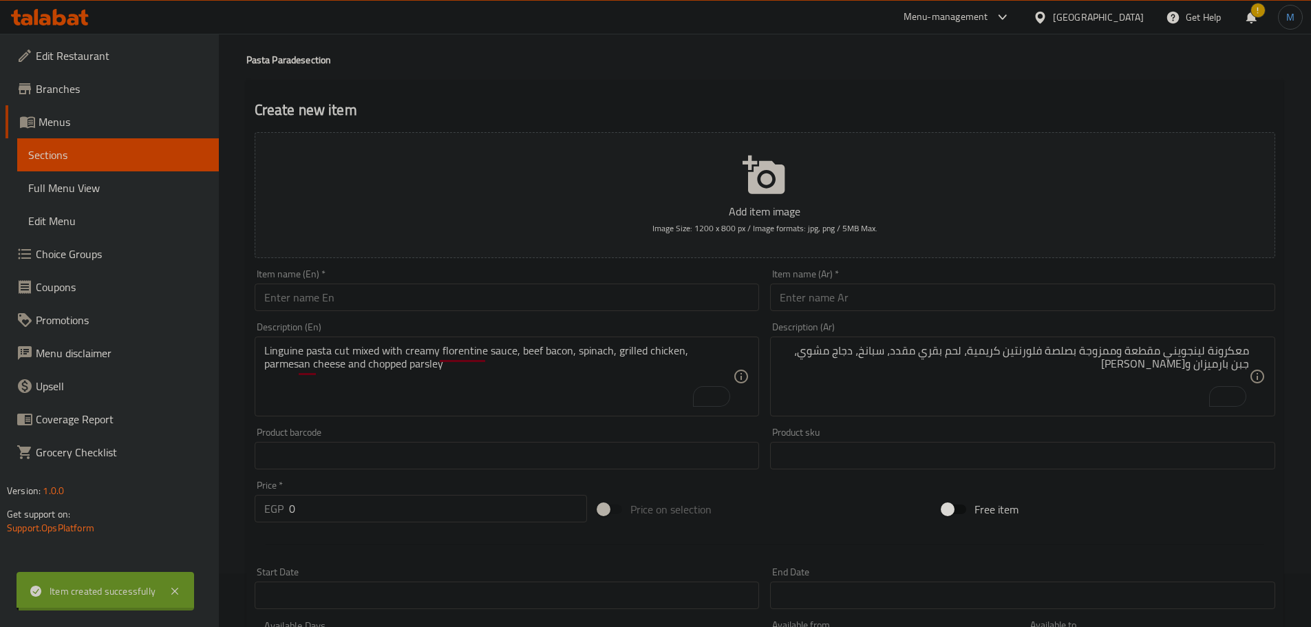
scroll to position [1, 0]
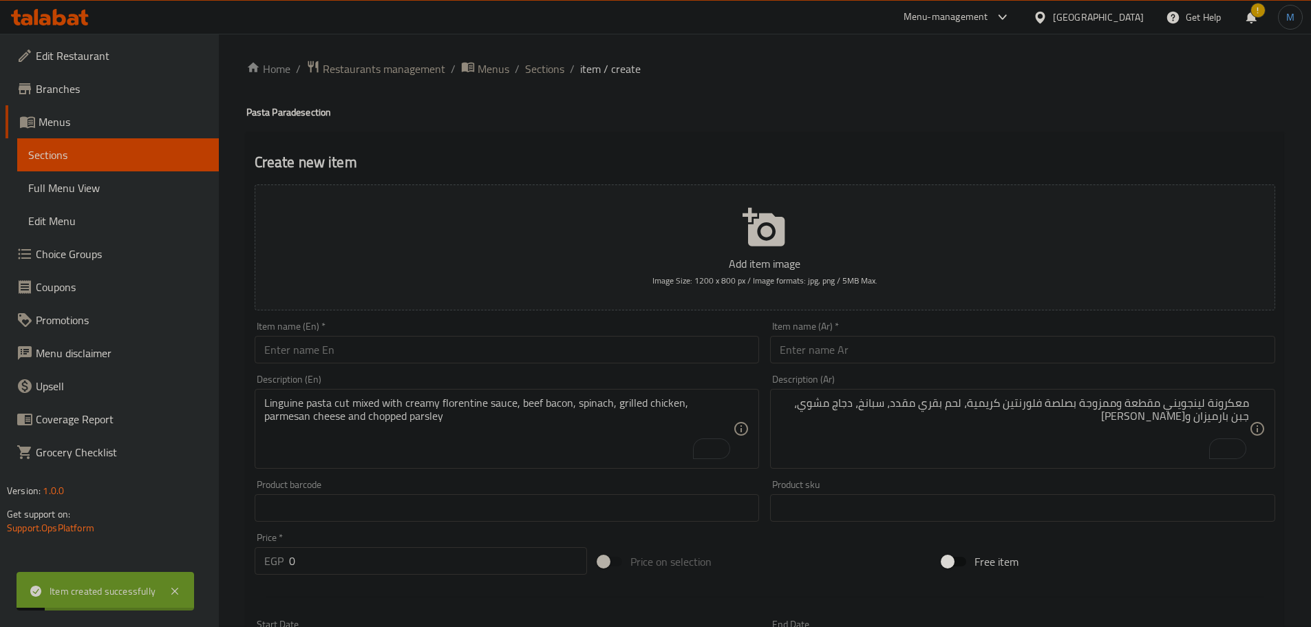
click at [366, 335] on div "Item name (En)   * Item name (En) *" at bounding box center [507, 342] width 505 height 42
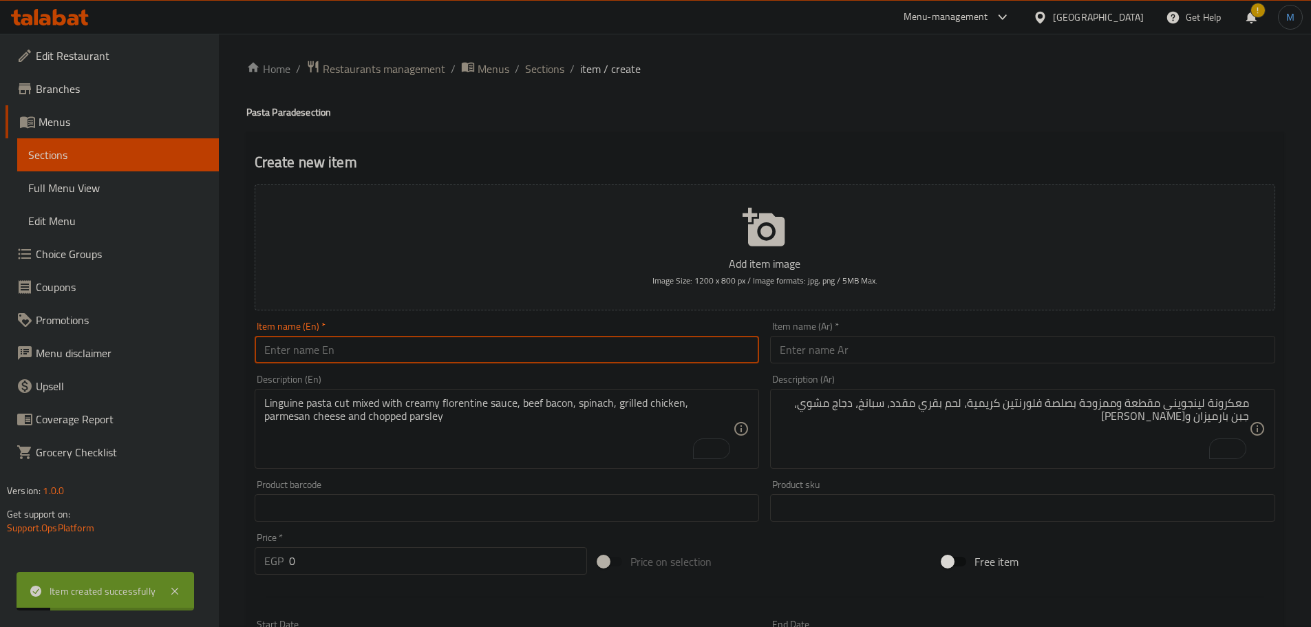
click at [367, 337] on input "text" at bounding box center [507, 350] width 505 height 28
paste input "Crema pesto"
type input "Crema Pesto"
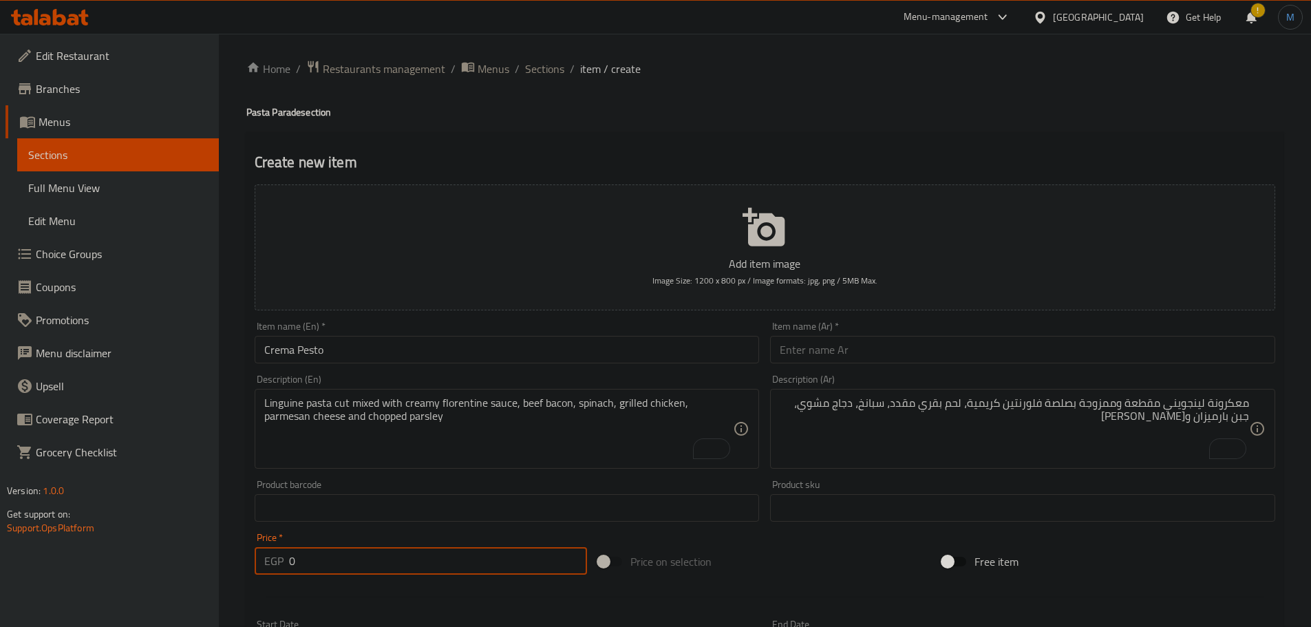
click at [394, 560] on input "0" at bounding box center [438, 561] width 299 height 28
paste input "315"
type input "315"
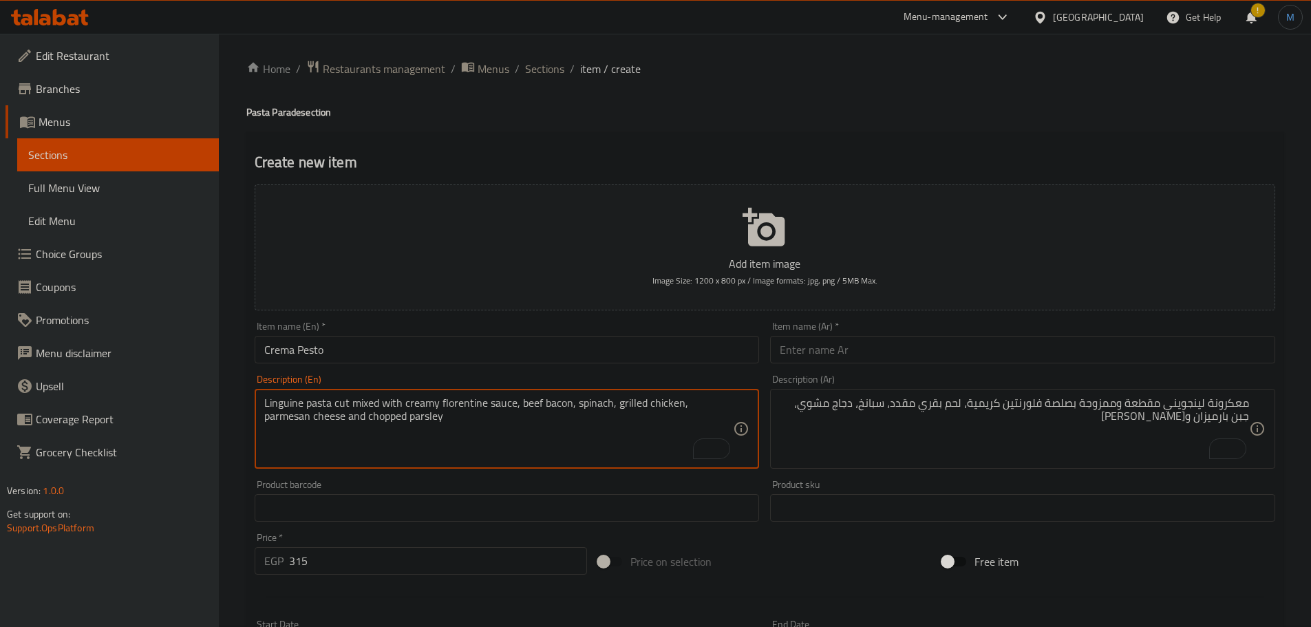
click at [379, 414] on textarea "Linguine pasta cut mixed with creamy florentine sauce, beef bacon, spinach, gri…" at bounding box center [499, 429] width 470 height 65
paste textarea "Fusilli Pasta cut with grilled shrimps, creamy basil pesto, sun dried tomato se…"
click at [525, 399] on textarea "Fusilli Pasta cut with grilled shrimps, creamy basil pesto, sun dried tomato se…" at bounding box center [499, 429] width 470 height 65
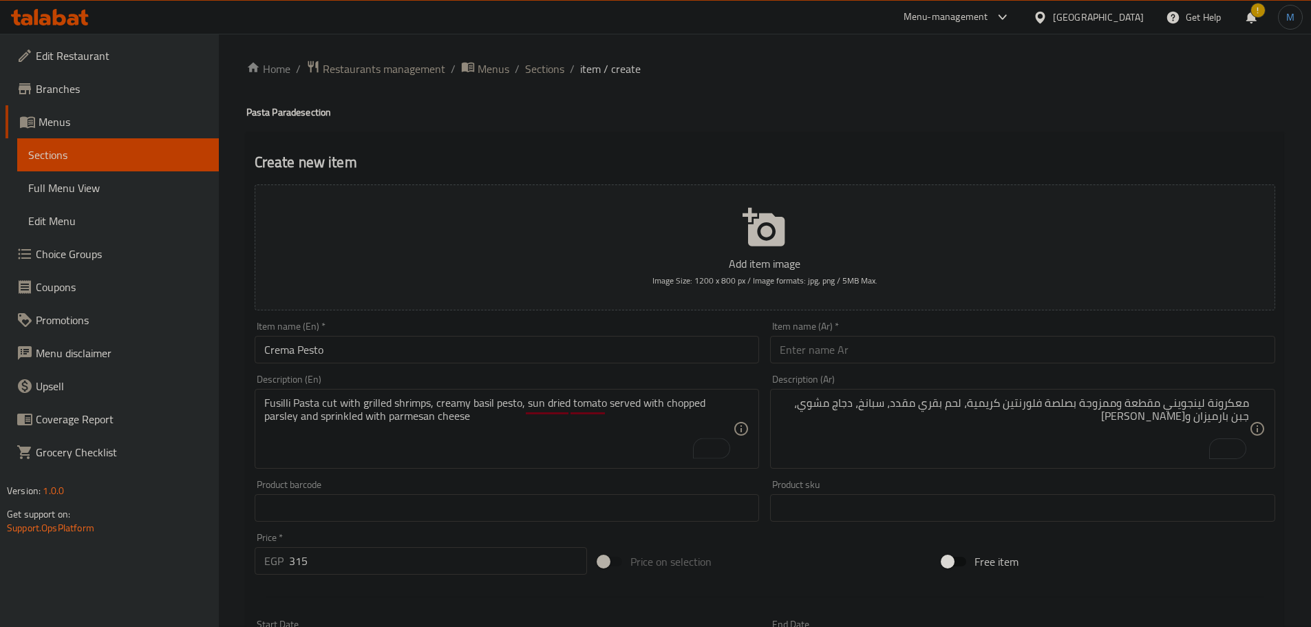
click at [737, 405] on div "Fusilli Pasta cut with grilled shrimps, creamy basil pesto, sun dried tomato se…" at bounding box center [507, 429] width 505 height 80
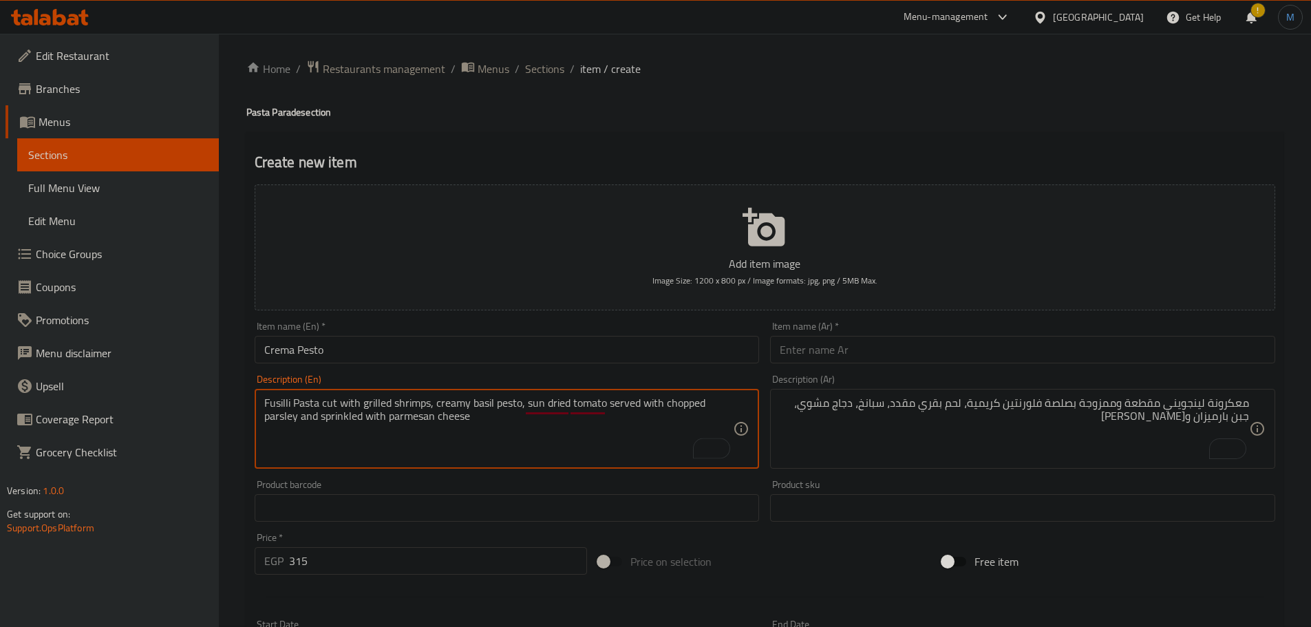
click at [718, 407] on textarea "Fusilli Pasta cut with grilled shrimps, creamy basil pesto, sun dried tomato se…" at bounding box center [499, 429] width 470 height 65
type textarea "Fusilli pasta cut with grilled shrimps, creamy basil pesto, sun dried tomato se…"
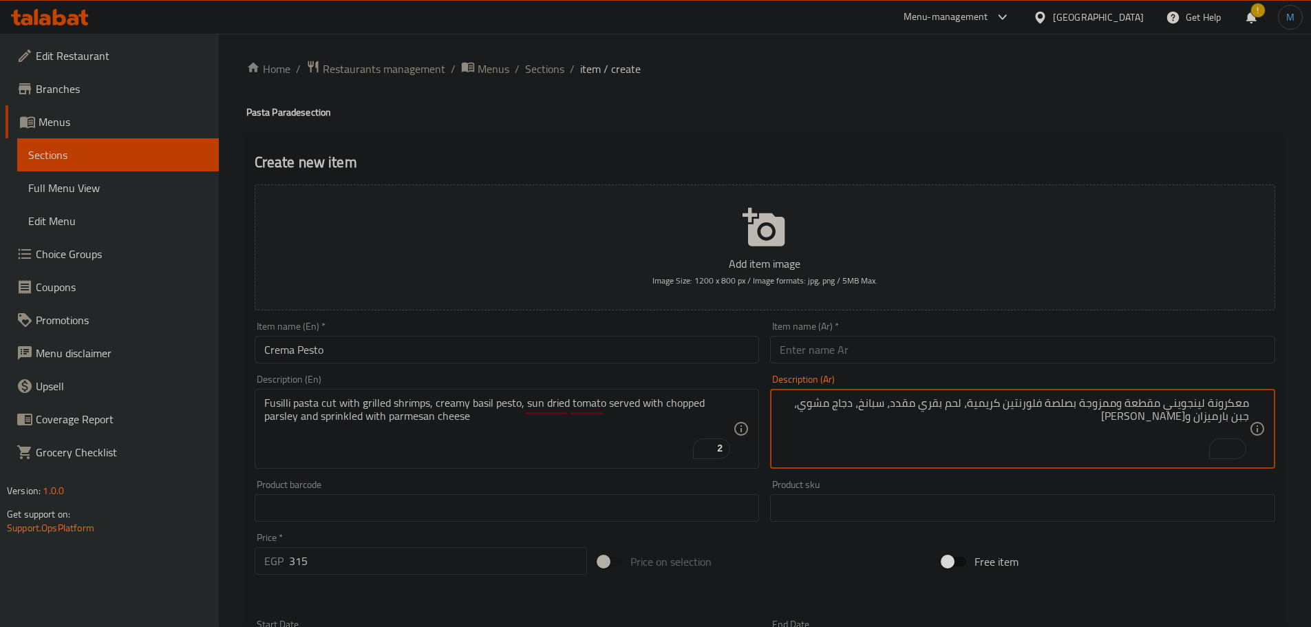
paste textarea "وسيلي مقطعة مع روبيان مشوي، بيستو الريحان الكريمي، طماطم مجففة بالشمس، تقدم مع …"
type textarea "معكرونة فوسيلي مقطعة مع روبيان مشوي، بيستو الريحان الكريمي، طماطم مجففة بالشمس،…"
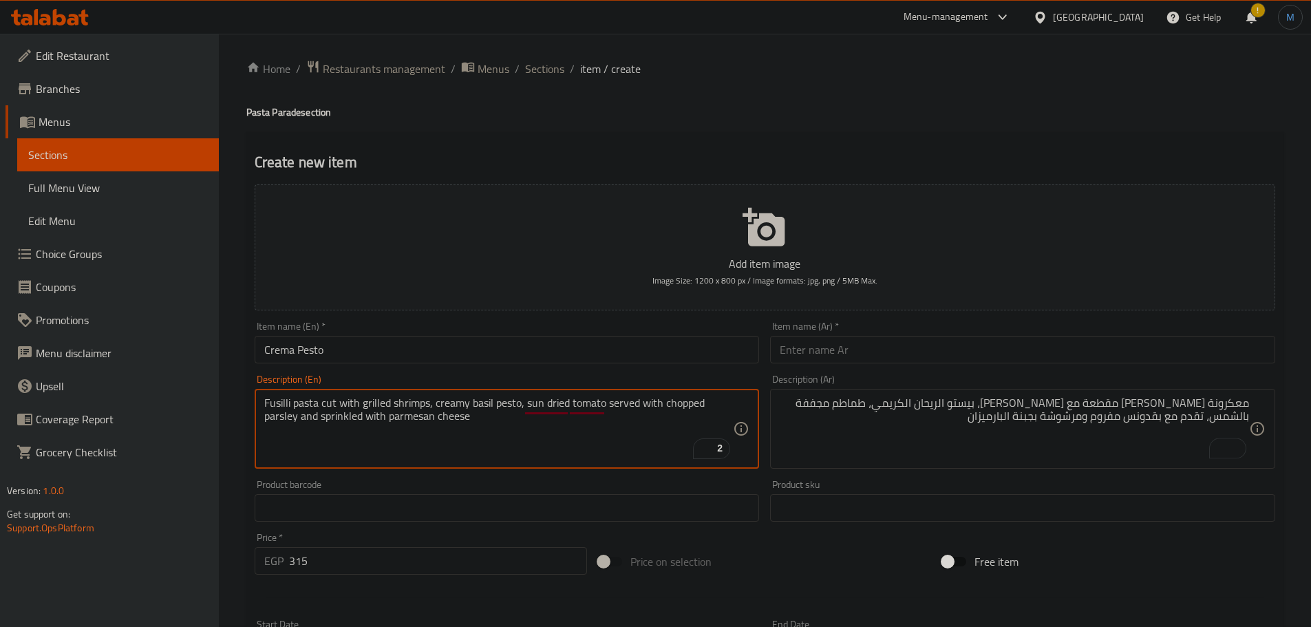
click at [655, 434] on textarea "Fusilli pasta cut with grilled shrimps, creamy basil pesto, sun dried tomato se…" at bounding box center [499, 429] width 470 height 65
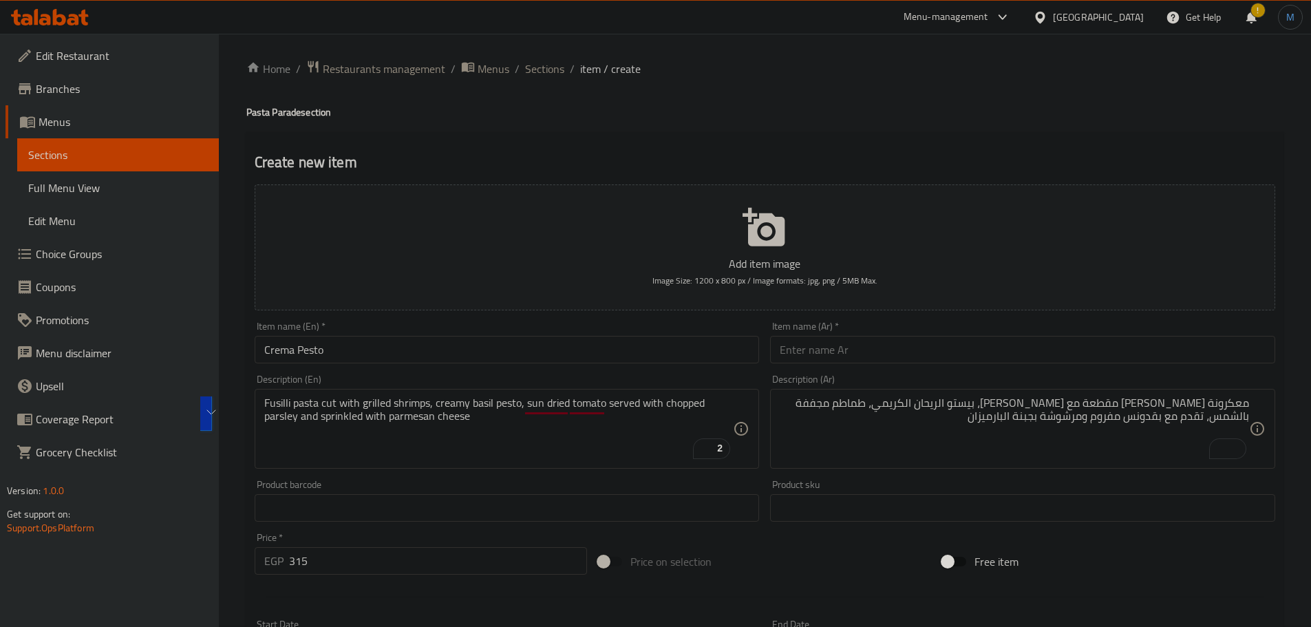
click at [523, 373] on div "Description (En) Fusilli pasta cut with grilled shrimps, creamy basil pesto, su…" at bounding box center [507, 421] width 516 height 105
click at [529, 365] on div "Item name (En)   * Crema Pesto Item name (En) *" at bounding box center [507, 342] width 516 height 53
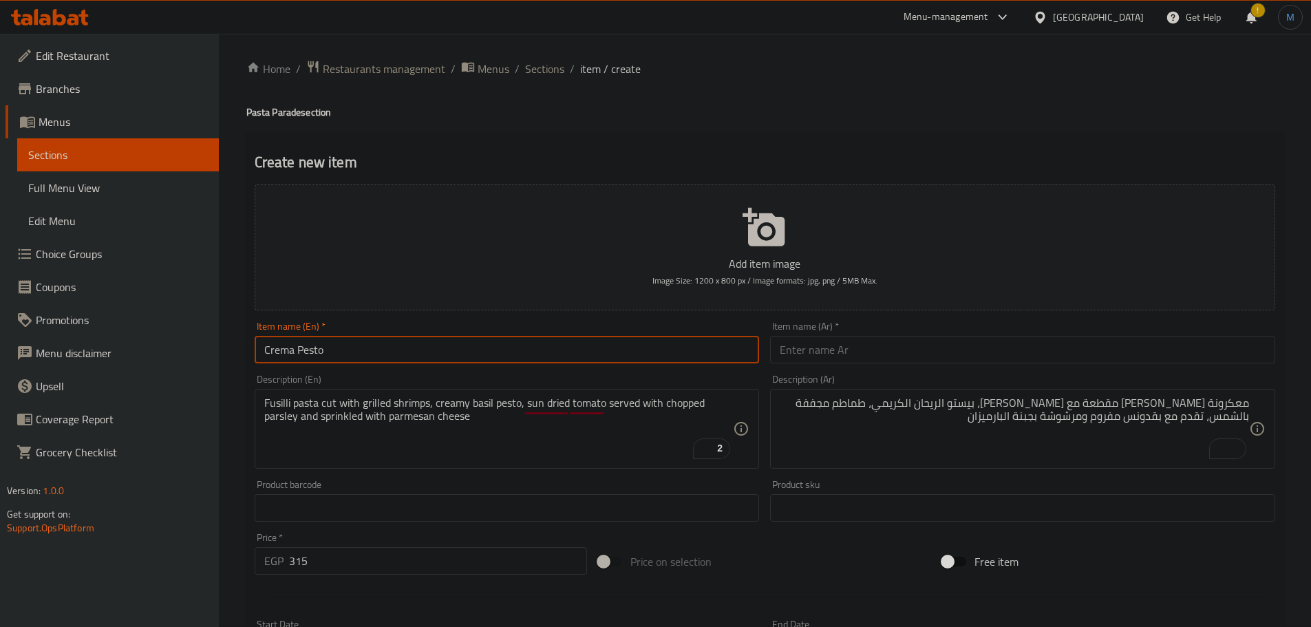
click at [536, 358] on input "Crema Pesto" at bounding box center [507, 350] width 505 height 28
click at [540, 357] on input "Crema Pesto" at bounding box center [507, 350] width 505 height 28
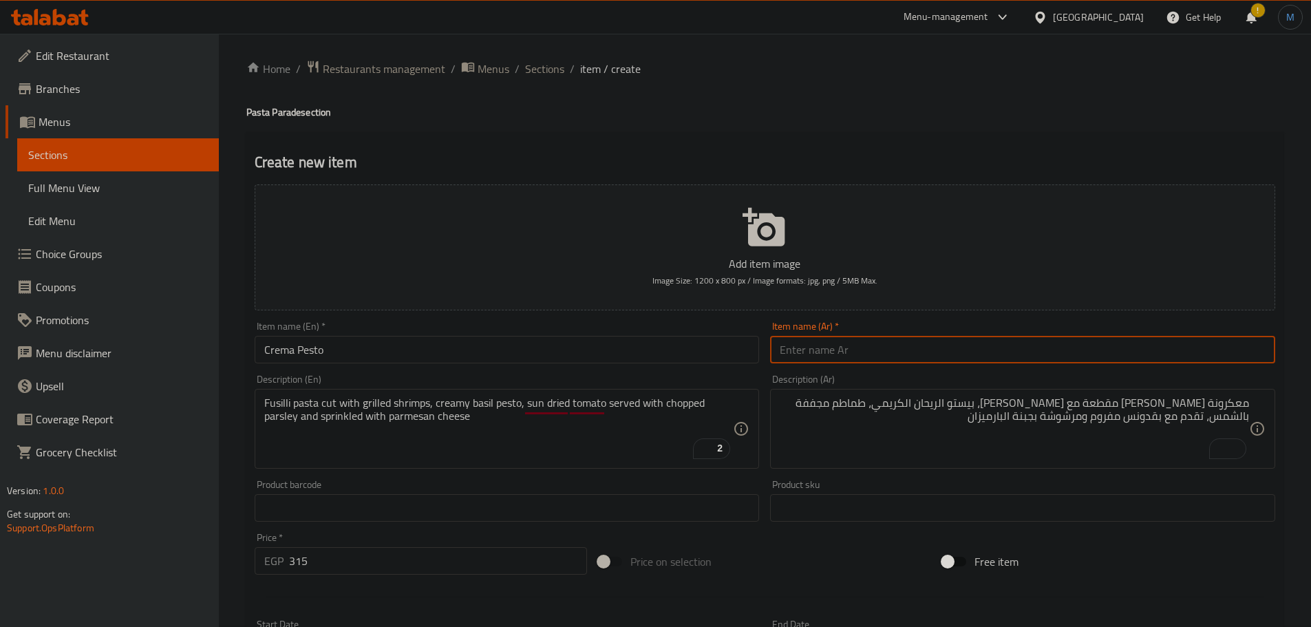
click at [890, 346] on input "text" at bounding box center [1022, 350] width 505 height 28
paste input "كريمة البيستو"
type input "كريمة البيستو"
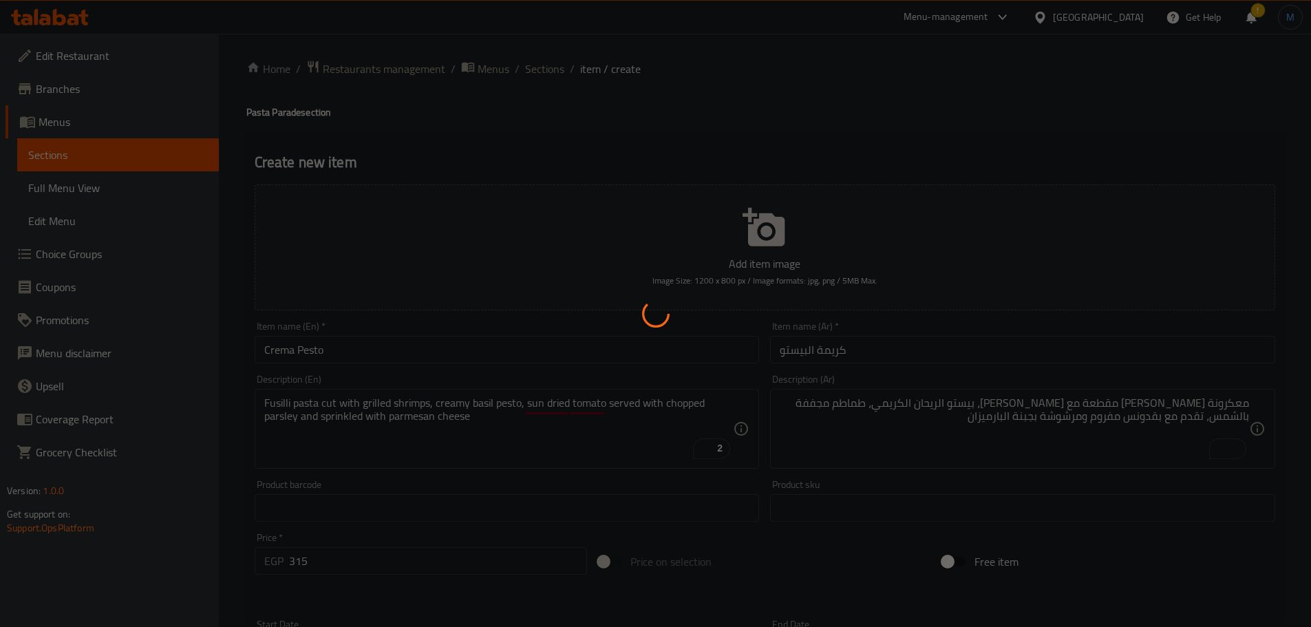
type input "0"
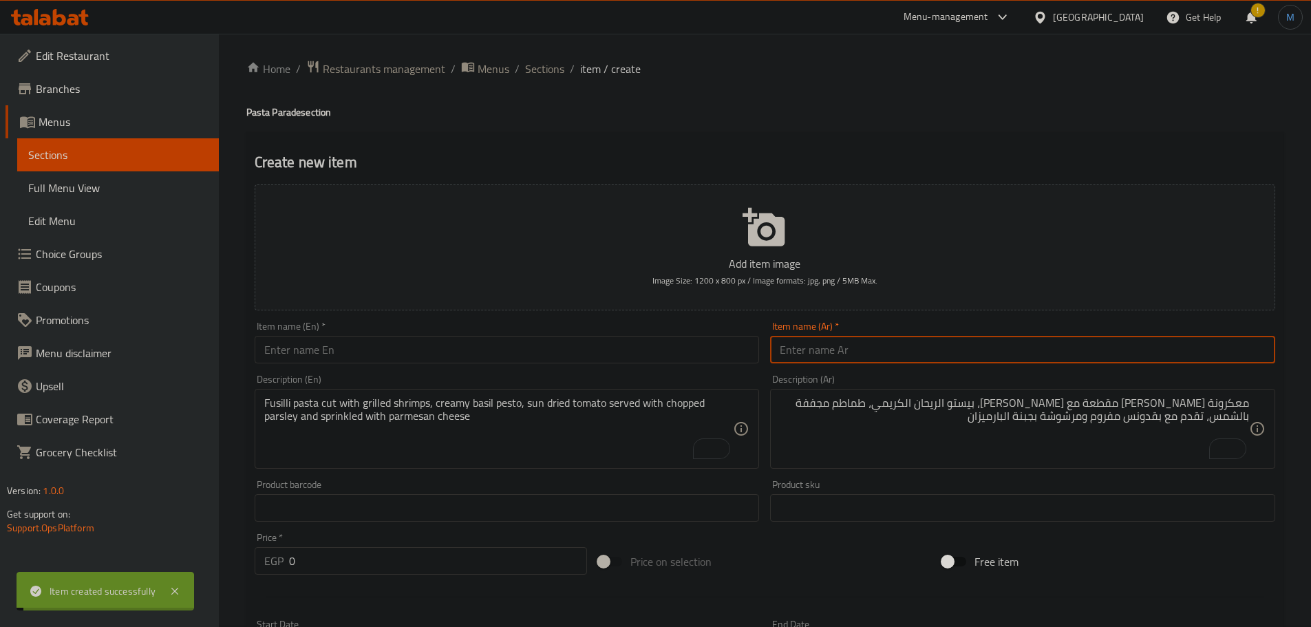
click at [387, 347] on input "text" at bounding box center [507, 350] width 505 height 28
paste input "Spaghetti marinara"
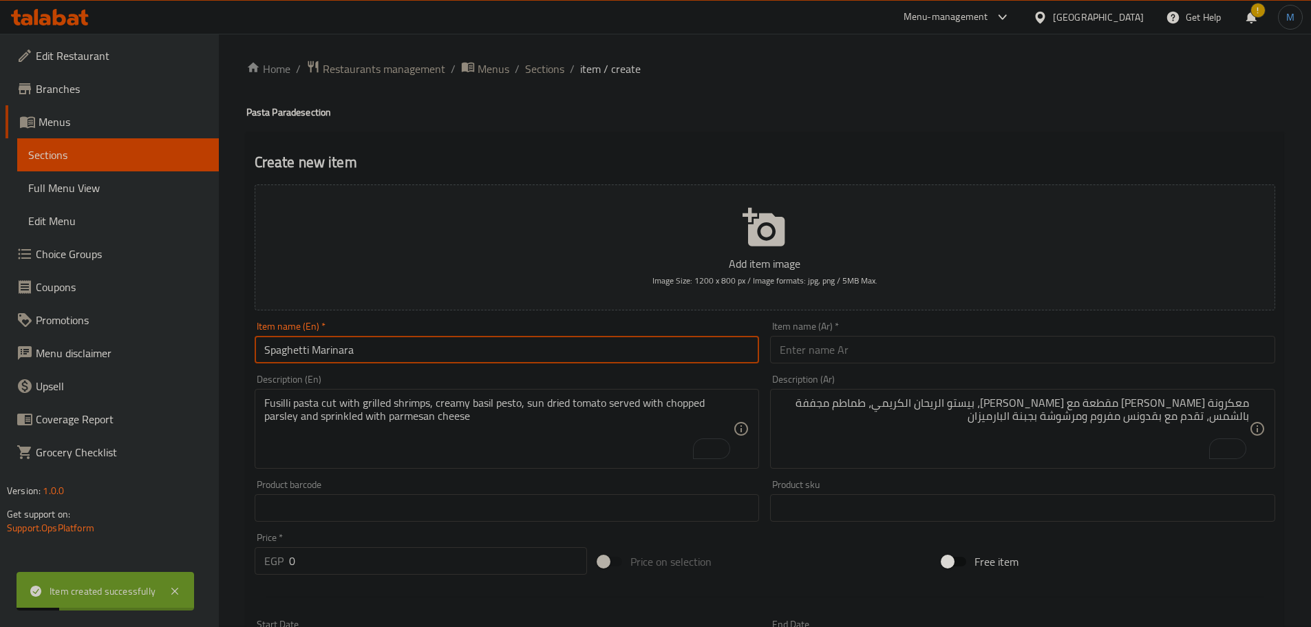
type input "Spaghetti Marinara"
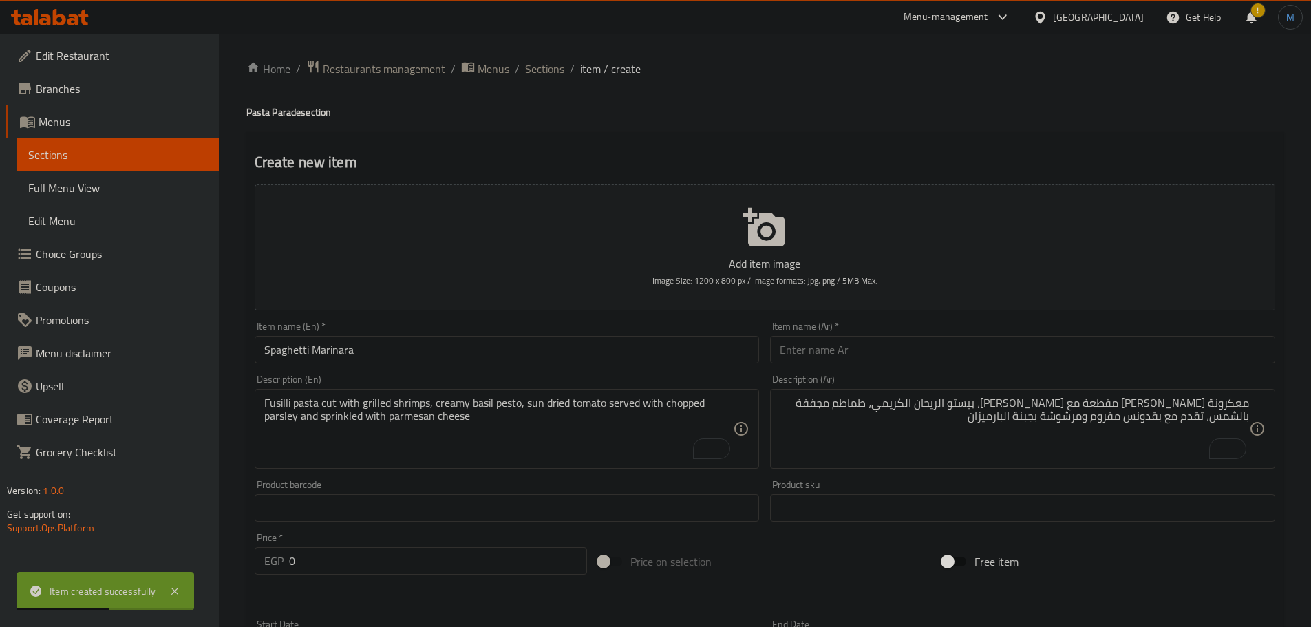
click at [908, 353] on input "text" at bounding box center [1022, 350] width 505 height 28
paste input "سباغيتي مارينارا"
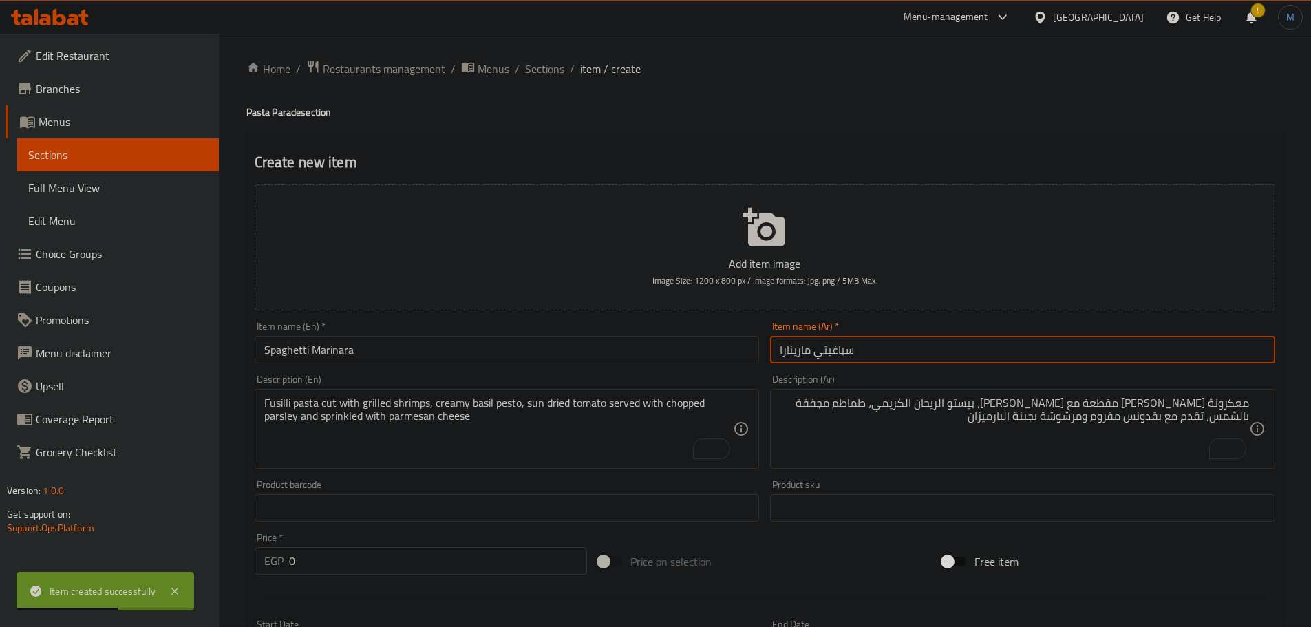
type input "سباغيتي مارينارا"
click at [443, 442] on textarea "Fusilli pasta cut with grilled shrimps, creamy basil pesto, sun dried tomato se…" at bounding box center [499, 429] width 470 height 65
paste textarea "Spaghetti pasta cut mixed with traditional marinara sauce, parmesan cheese, oli…"
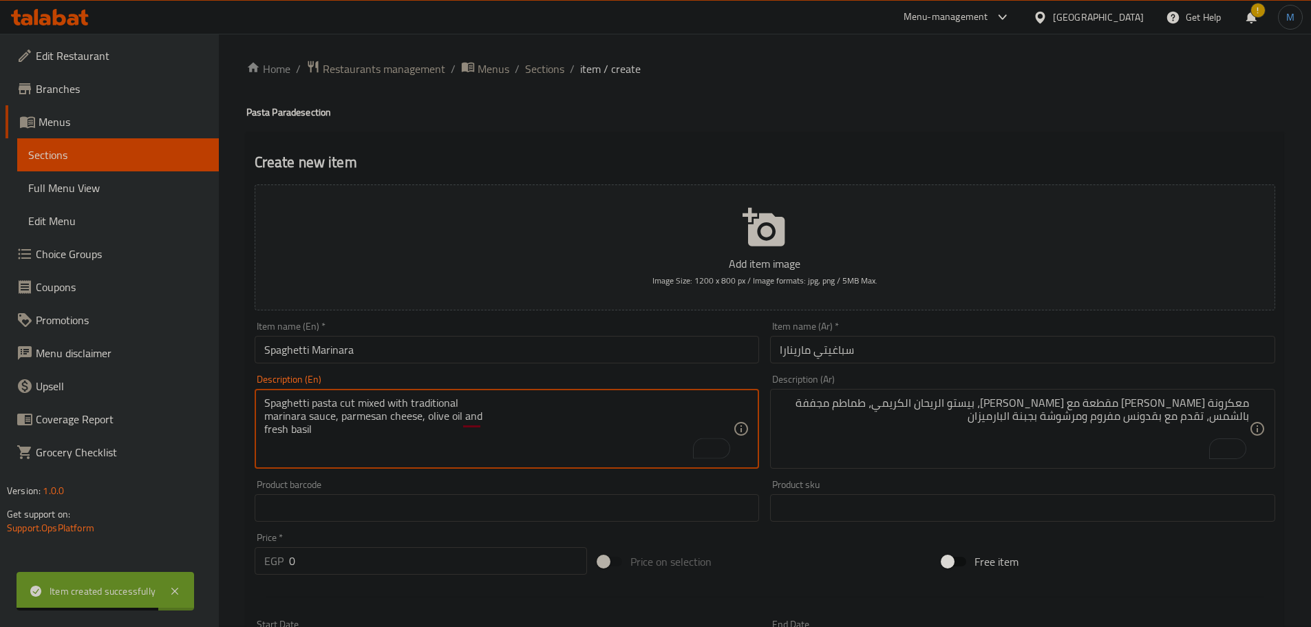
click at [554, 399] on textarea "Spaghetti pasta cut mixed with traditional marinara sauce, parmesan cheese, oli…" at bounding box center [499, 429] width 470 height 65
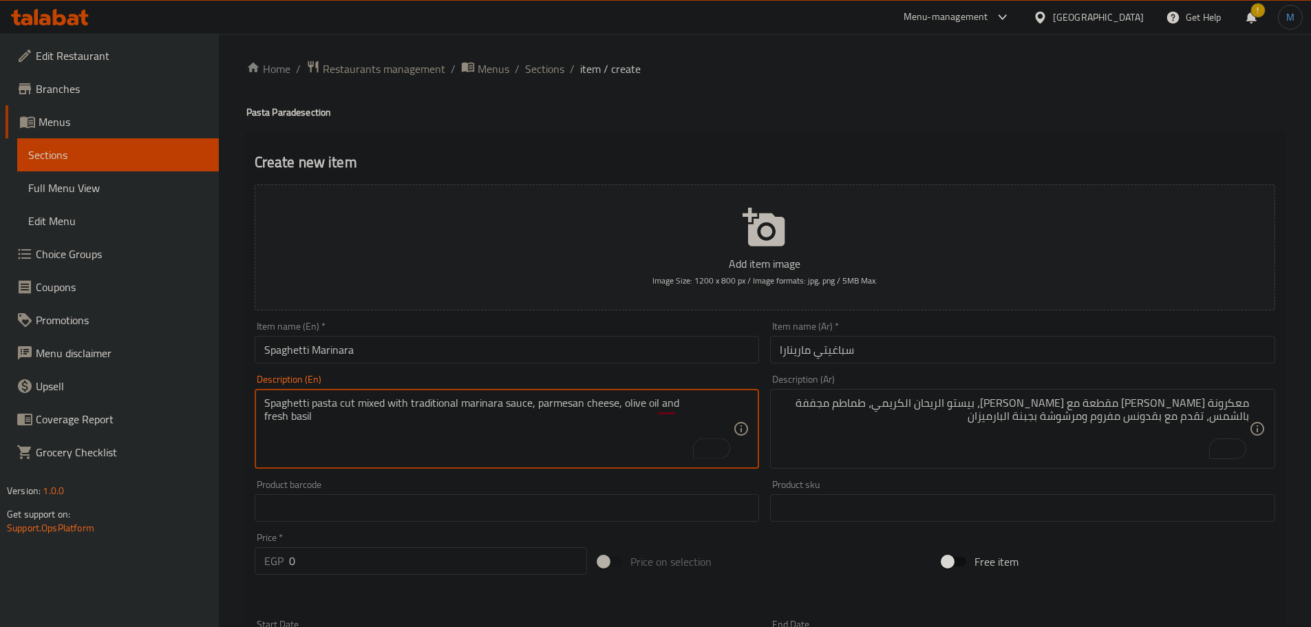
click at [702, 403] on textarea "Spaghetti pasta cut mixed with traditional marinara sauce, parmesan cheese, oli…" at bounding box center [499, 429] width 470 height 65
type textarea "Spaghetti pasta cut mixed with traditional marinara sauce, parmesan cheese, oli…"
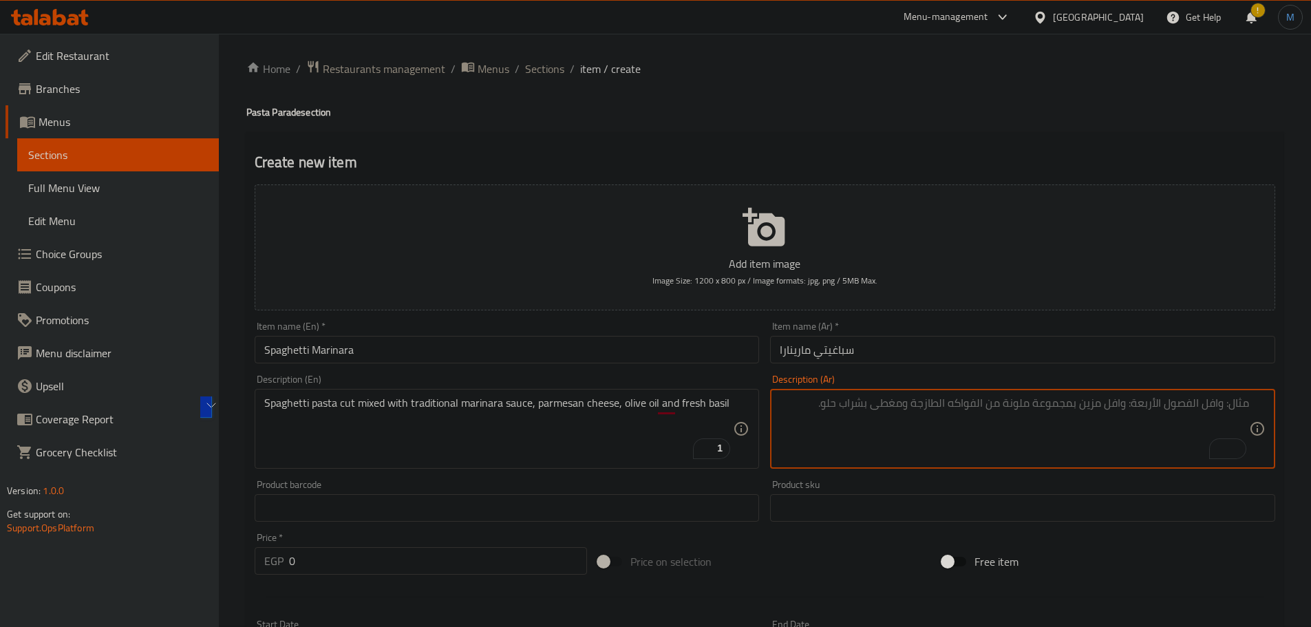
click at [994, 424] on textarea "To enrich screen reader interactions, please activate Accessibility in Grammarl…" at bounding box center [1015, 429] width 470 height 65
paste textarea "معكرونة سباغيتي مقطعة وممزوجة بصلصة مارينارا التقليدية وجبنة البارميزان وزيت ال…"
type textarea "معكرونة سباغيتي مقطعة وممزوجة بصلصة مارينارا التقليدية وجبنة البارميزان وزيت ال…"
click at [306, 551] on input "0" at bounding box center [438, 561] width 299 height 28
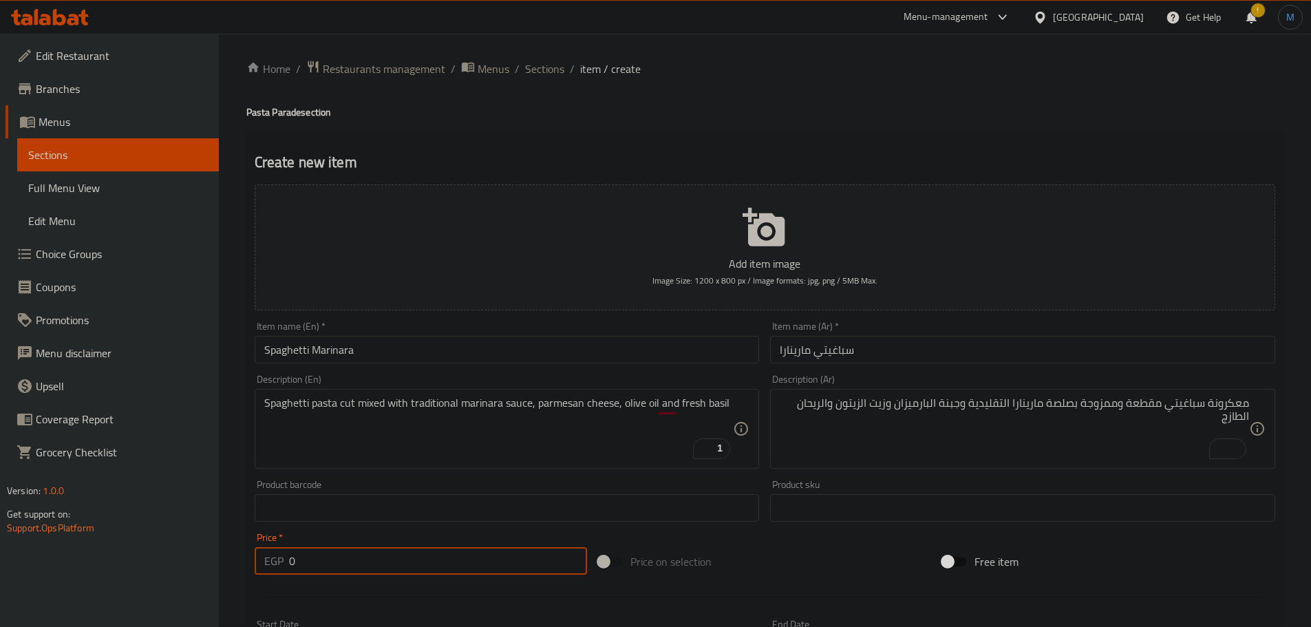
paste input "365"
type input "365"
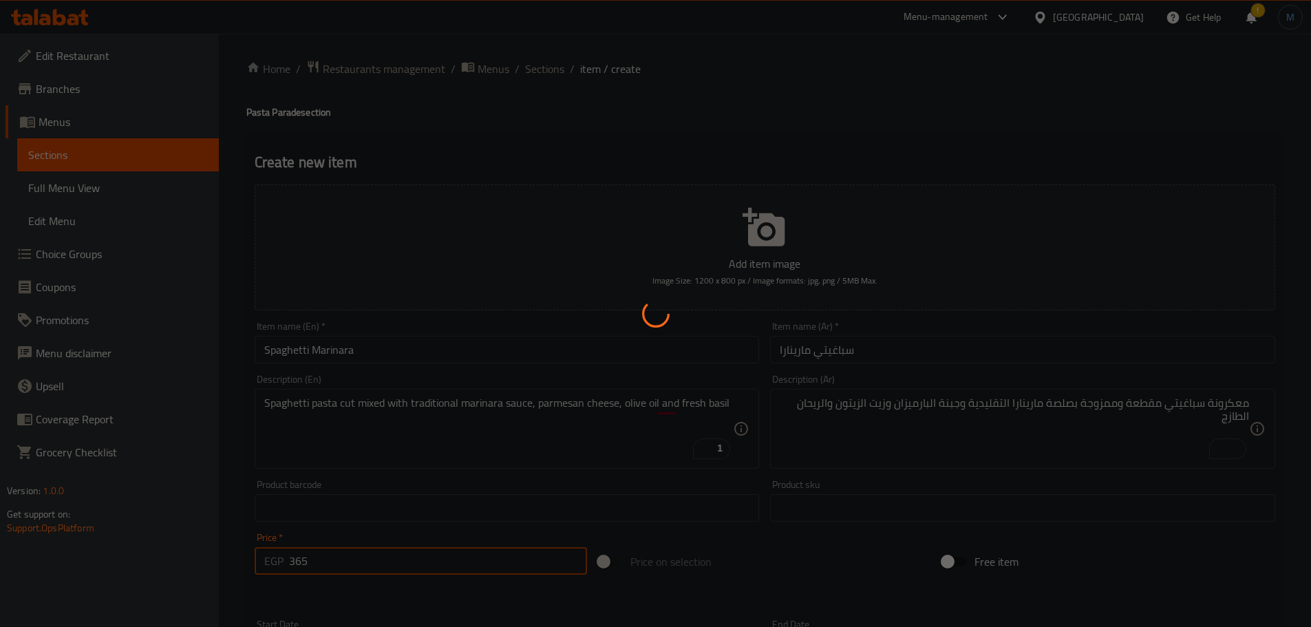
type input "0"
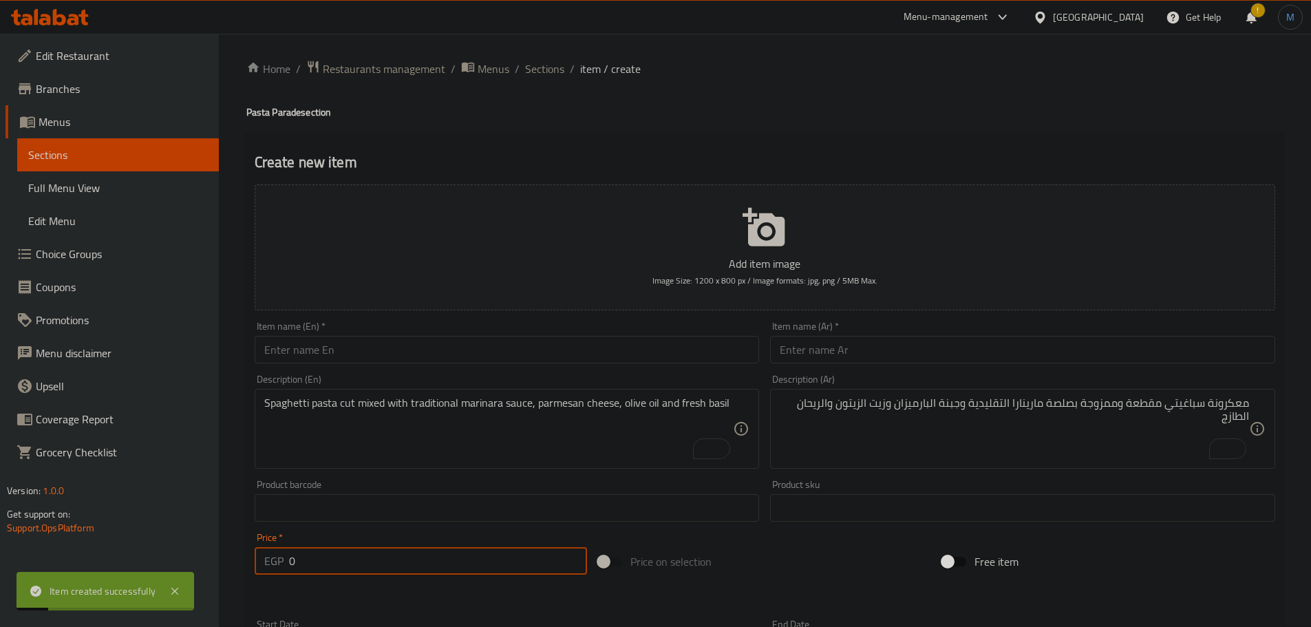
click at [379, 361] on input "text" at bounding box center [507, 350] width 505 height 28
paste input "Bolognese ragout"
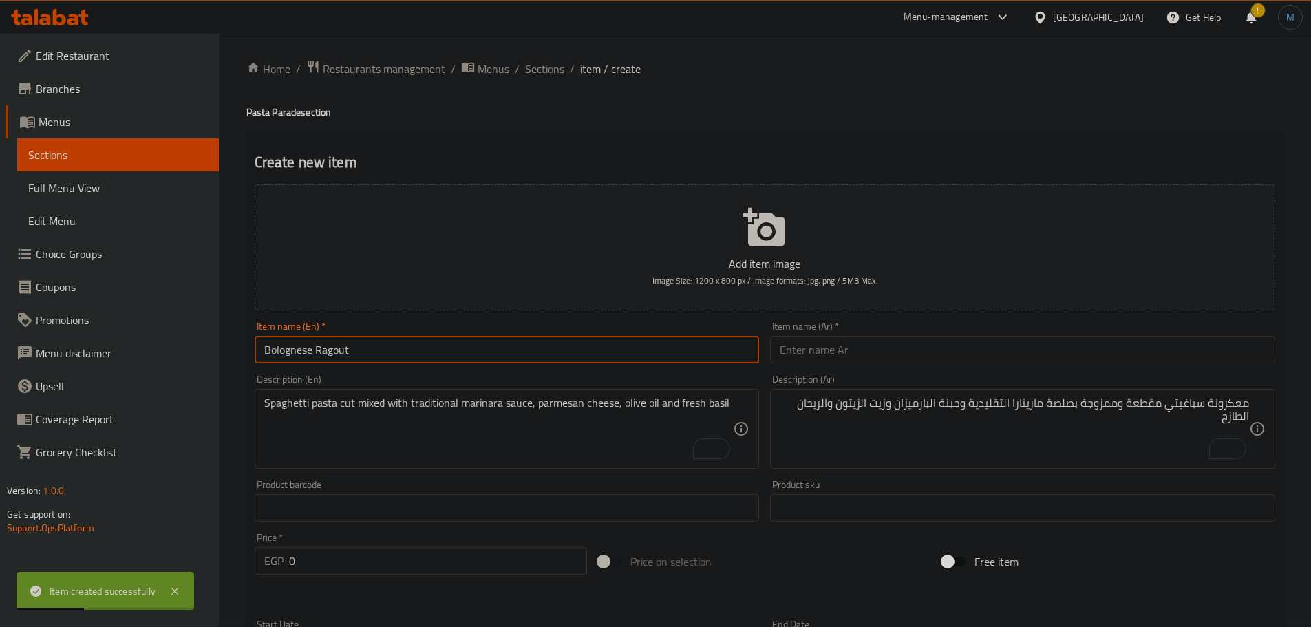
type input "Bolognese Ragout"
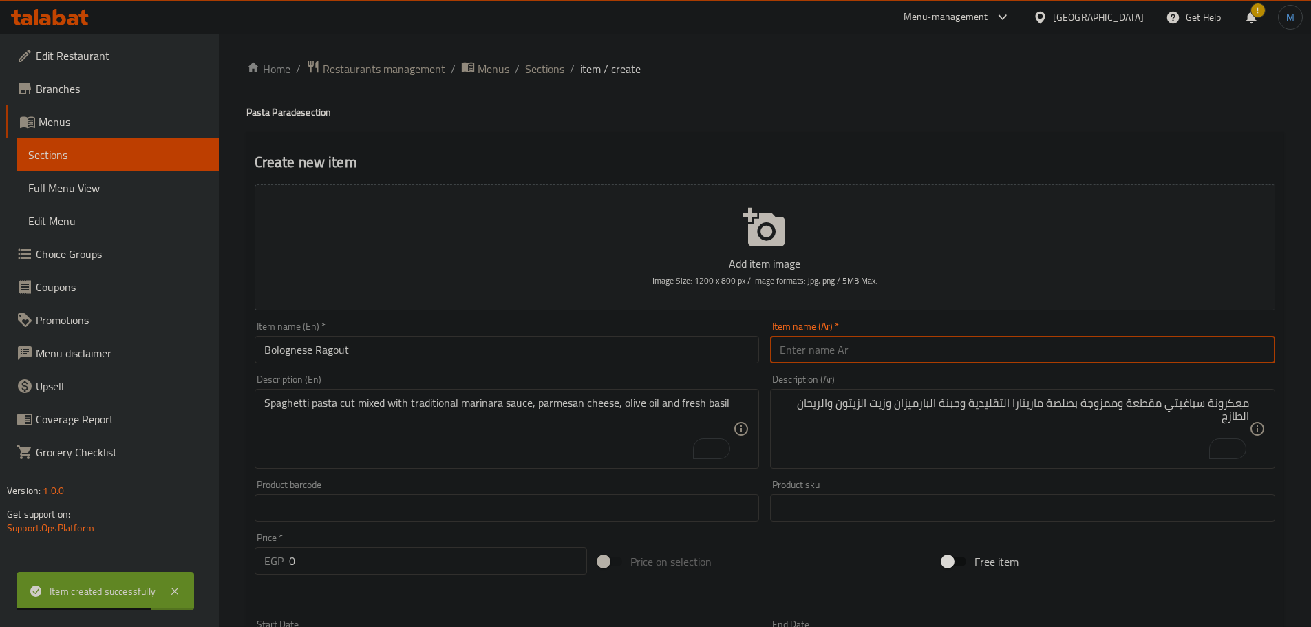
paste input "راجو بولونيز"
type input "راجو بولونيز"
click at [365, 441] on textarea "Spaghetti pasta cut mixed with traditional marinara sauce, parmesan cheese, oli…" at bounding box center [499, 429] width 470 height 65
paste textarea "rigatoni pasta cut mixed with slow cooked Bolognese beef sauce, chopped parsley…"
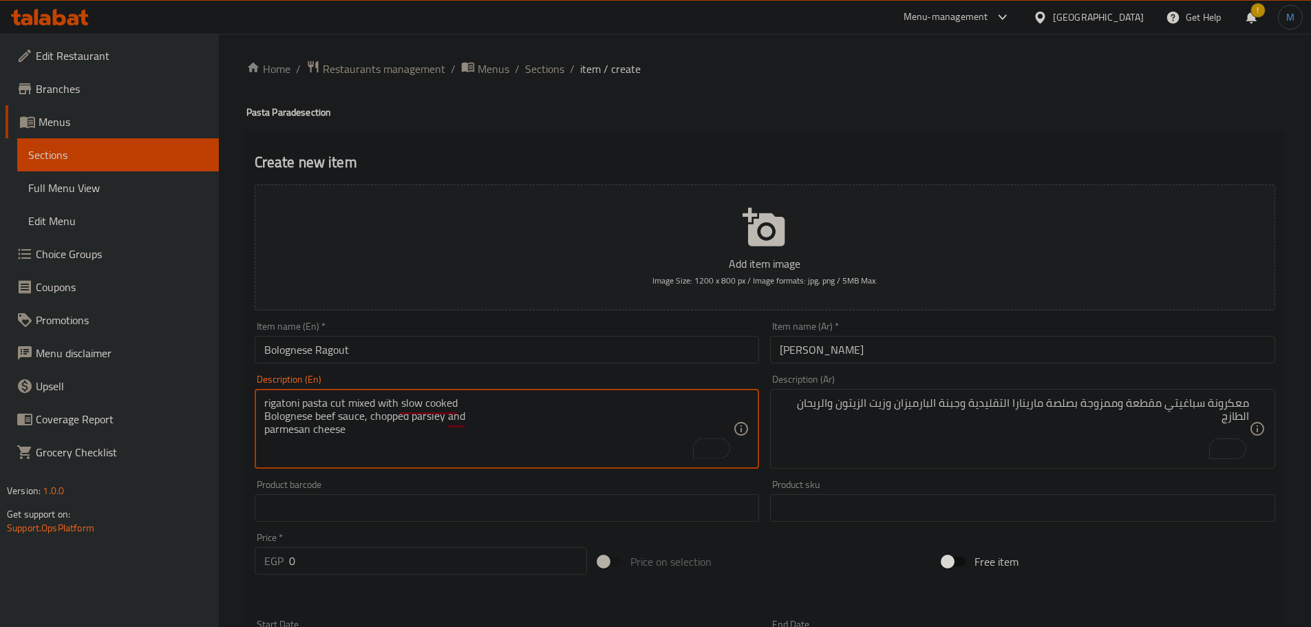
click at [595, 408] on textarea "rigatoni pasta cut mixed with slow cooked Bolognese beef sauce, chopped parsley…" at bounding box center [499, 429] width 470 height 65
click at [683, 407] on textarea "rigatoni pasta cut mixed with slow cooked Bolognese beef sauce, chopped parsley…" at bounding box center [499, 429] width 470 height 65
type textarea "Rigatoni pasta cut mixed with slow cooked bolognese beef sauce, chopped parsley…"
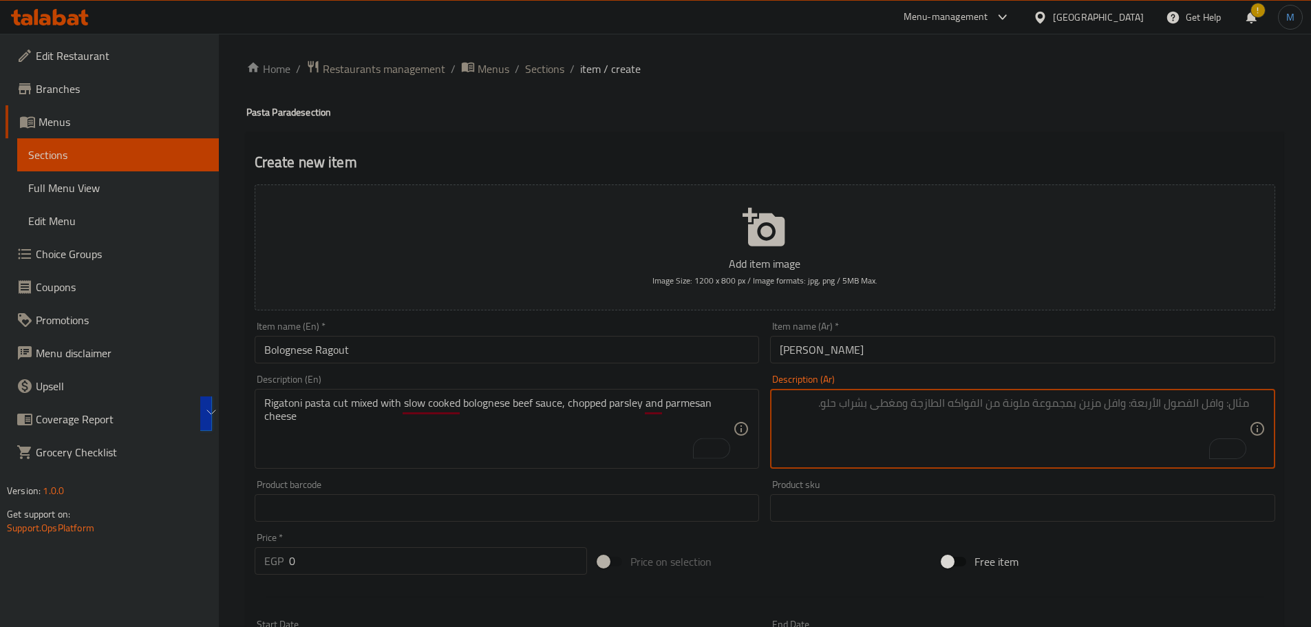
click at [993, 410] on textarea "To enrich screen reader interactions, please activate Accessibility in Grammarl…" at bounding box center [1015, 429] width 470 height 65
paste textarea "معكرونة ريجاتوني مقطعة وممزوجة بصلصة لحم بولونيز مطبوخة ببطء، بقدونس مفروم وجبن…"
type textarea "معكرونة ريجاتوني مقطعة وممزوجة بصلصة لحم بولونيز مطبوخة ببطء، بقدونس مفروم وجبن…"
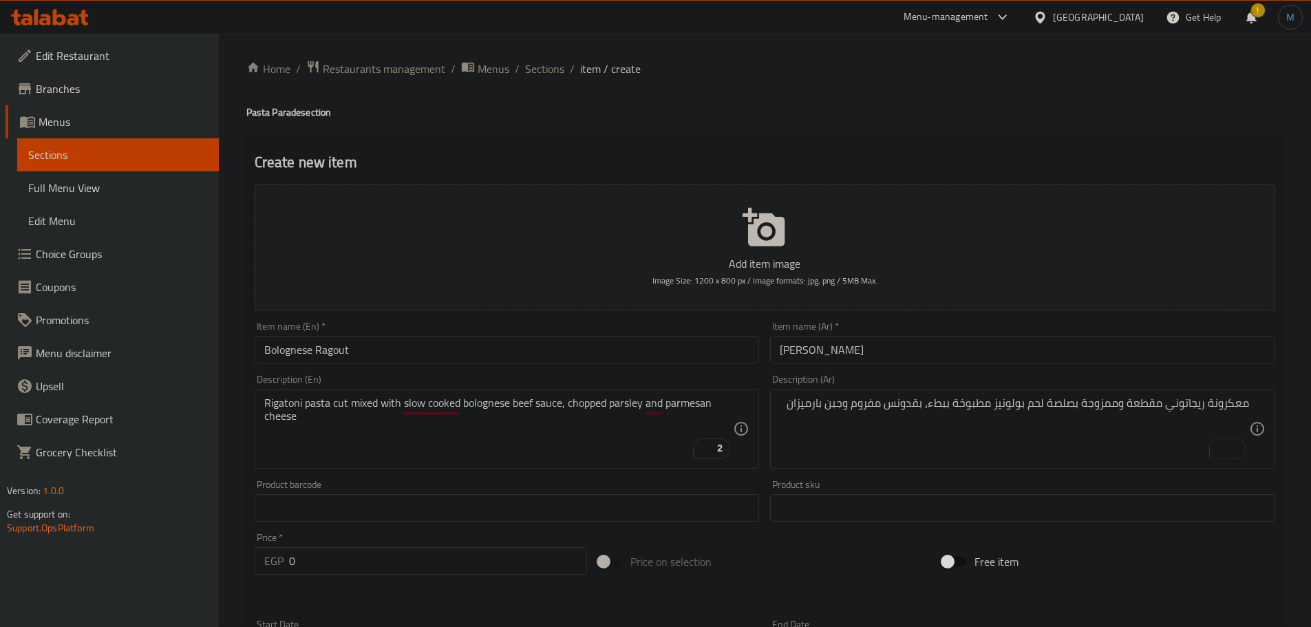
click at [364, 543] on div "Price   * EGP 0 Price *" at bounding box center [421, 554] width 333 height 42
drag, startPoint x: 363, startPoint y: 545, endPoint x: 368, endPoint y: 558, distance: 13.3
click at [368, 558] on div "Price   * EGP 0 Price *" at bounding box center [421, 554] width 333 height 42
click at [368, 558] on input "0" at bounding box center [438, 561] width 299 height 28
paste input "30"
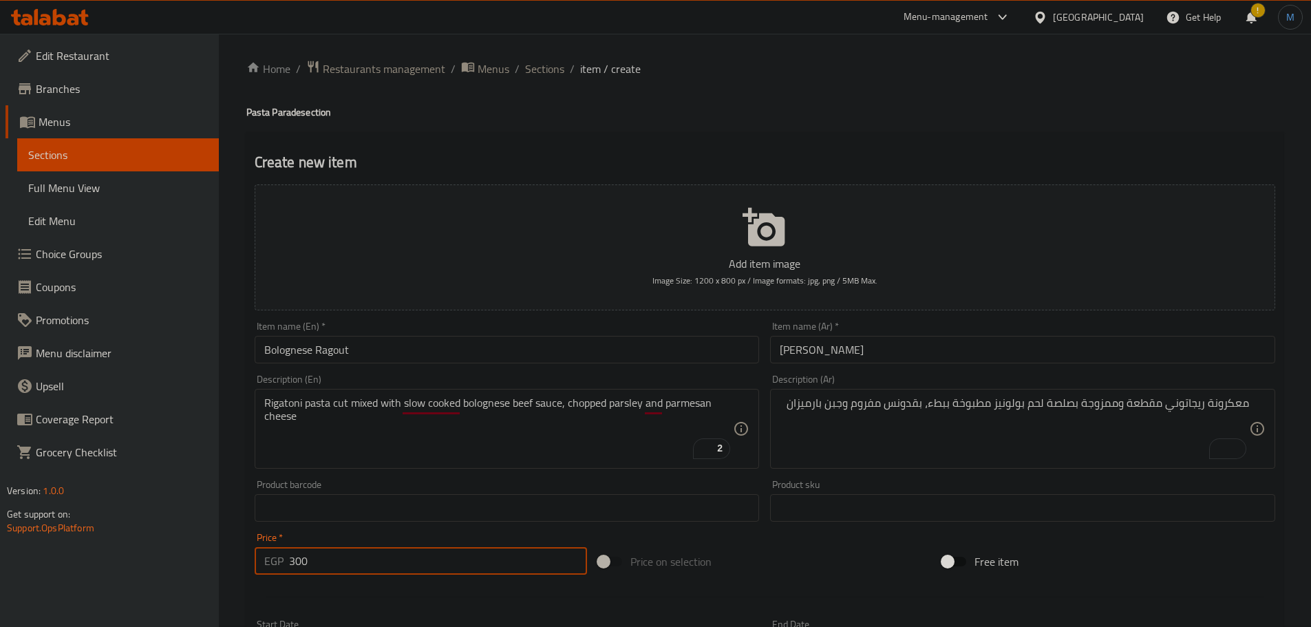
type input "300"
click at [637, 359] on input "Bolognese Ragout" at bounding box center [507, 350] width 505 height 28
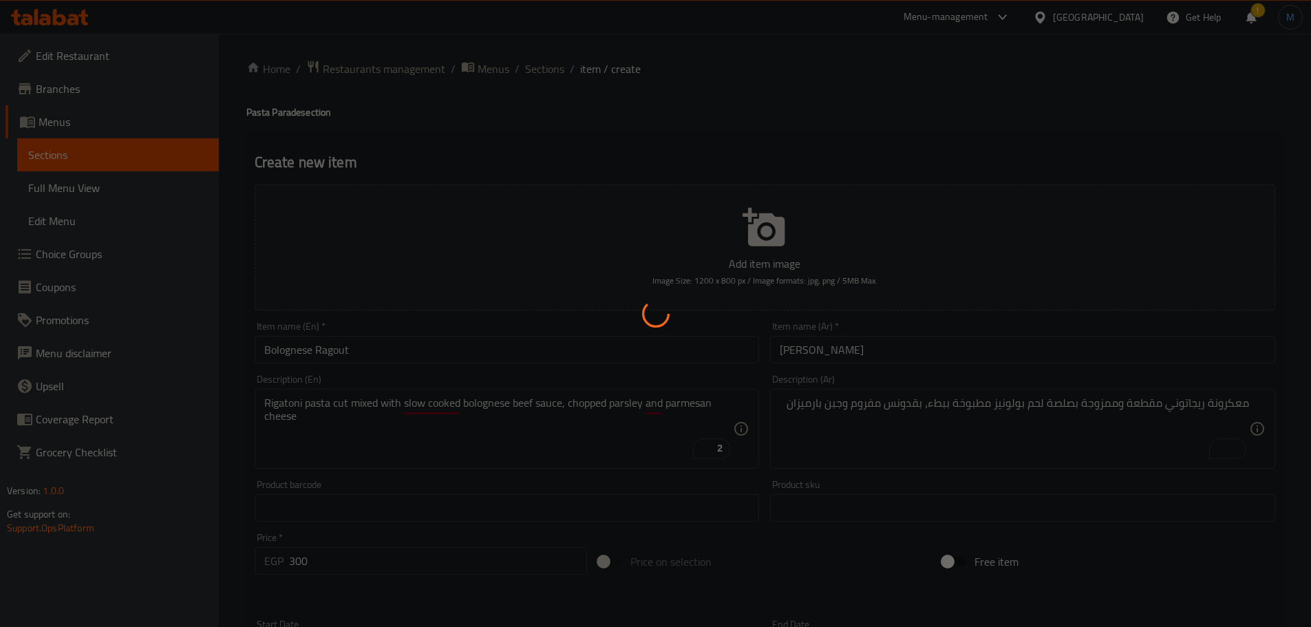
type input "0"
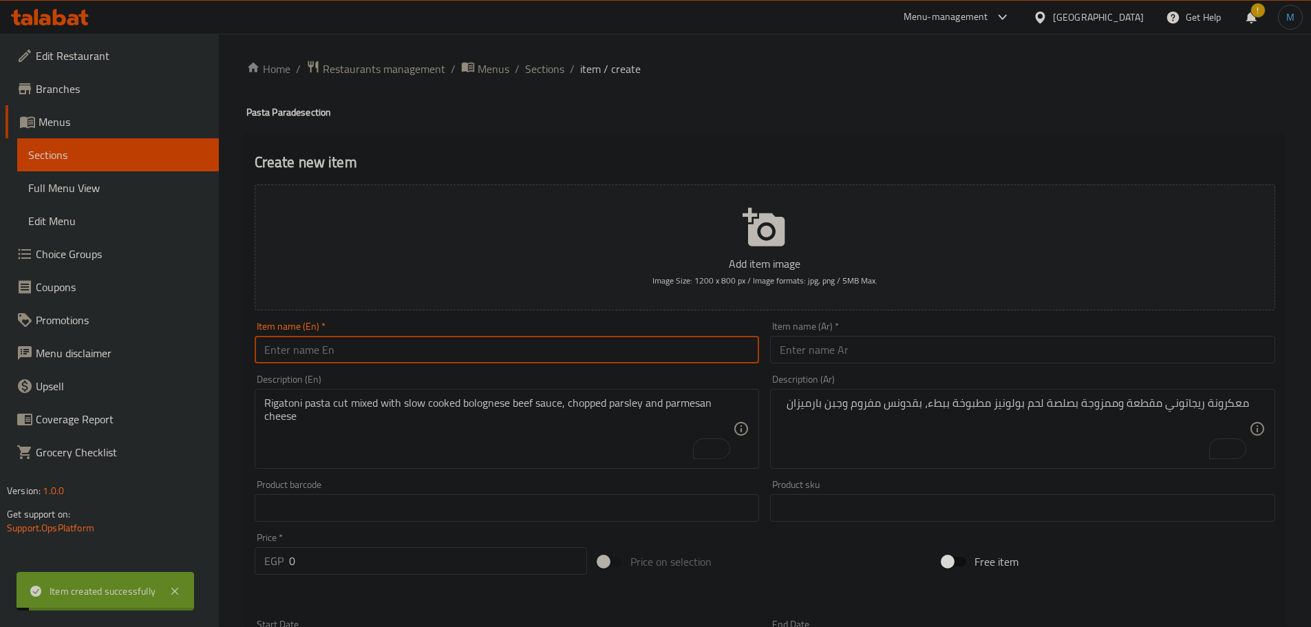
click at [440, 372] on div "Description (En) Rigatoni pasta cut mixed with slow cooked bolognese beef sauce…" at bounding box center [507, 421] width 516 height 105
click at [456, 357] on input "text" at bounding box center [507, 350] width 505 height 28
paste input "Shrimp Pink palm"
type input "Shrimp Pink Palm"
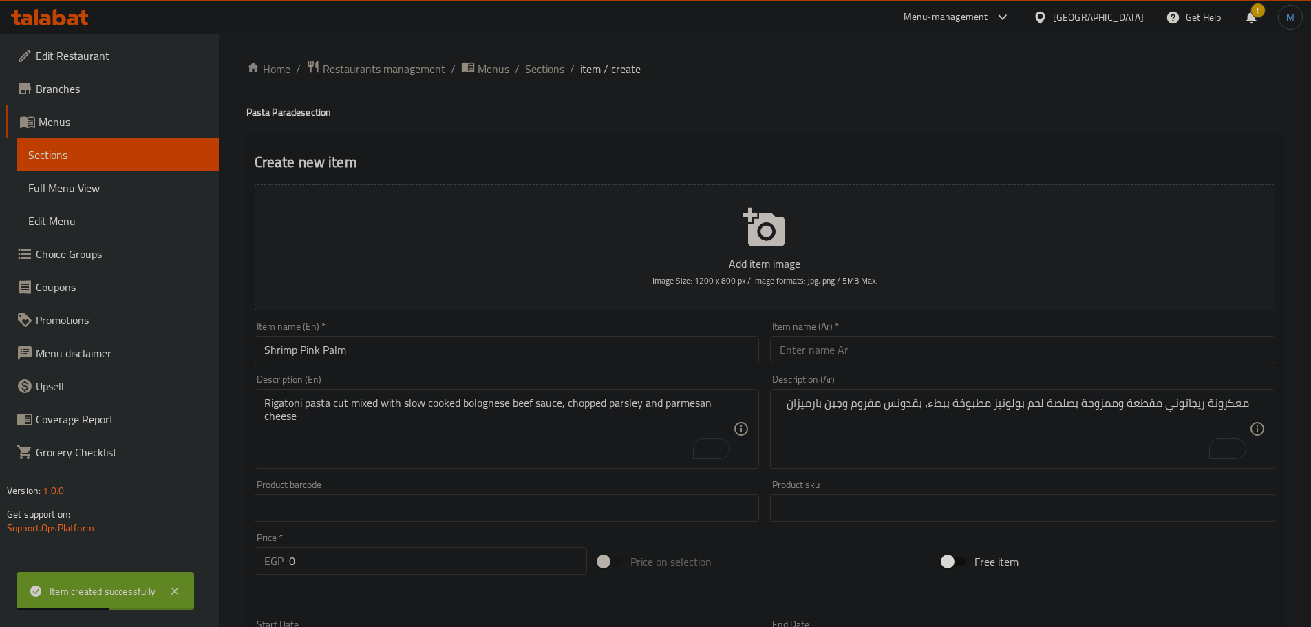
click at [981, 352] on input "text" at bounding box center [1022, 350] width 505 height 28
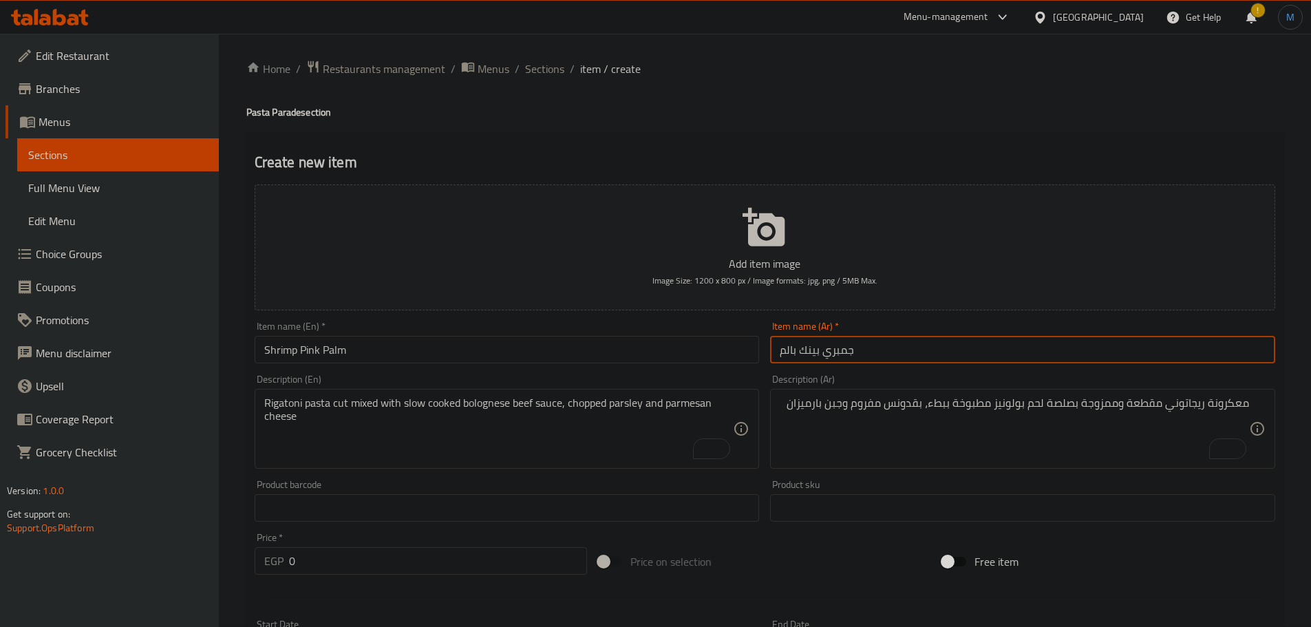
type input "جمبري بينك بالم"
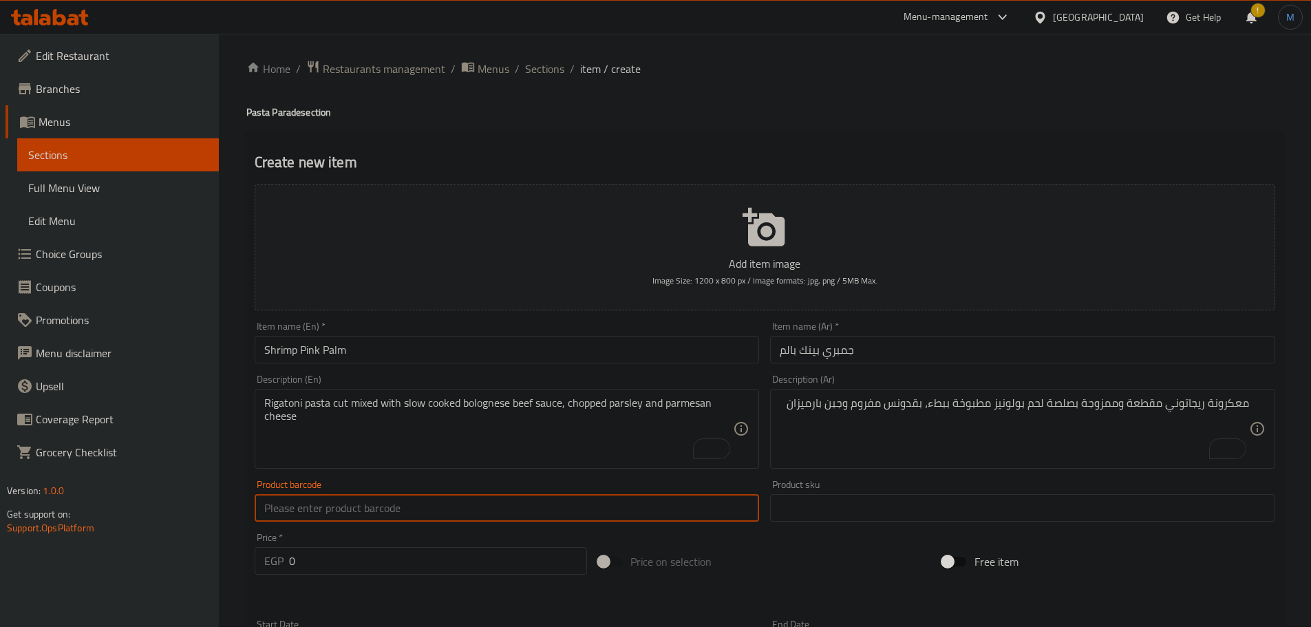
click at [486, 497] on input "text" at bounding box center [507, 508] width 505 height 28
click at [511, 439] on textarea "To enrich screen reader interactions, please activate Accessibility in Grammarl…" at bounding box center [499, 429] width 470 height 65
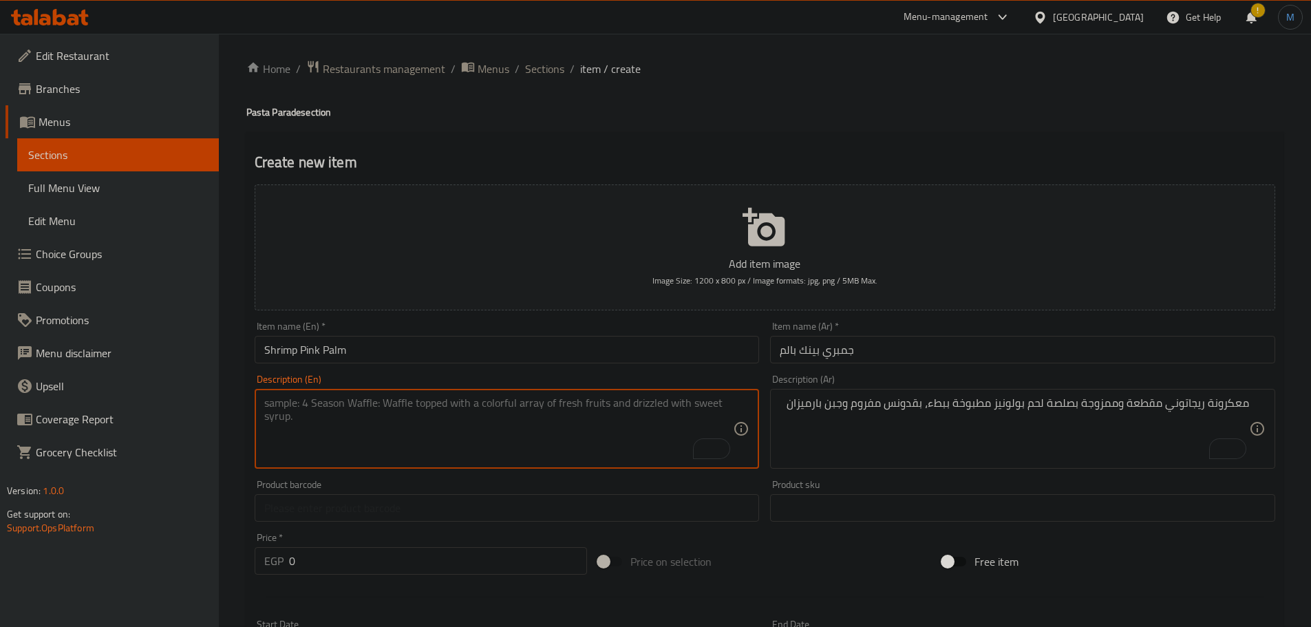
paste textarea "Penne pasta cut mixed with tomato cream sauce, shrimp, sepia, mussels, crab sti…"
click at [551, 405] on textarea "Penne pasta cut mixed with tomato cream sauce, shrimp, sepia, mussels, crab sti…" at bounding box center [499, 429] width 470 height 65
click at [706, 402] on textarea "Penne pasta cut mixed with tomato cream sauce, shrimp, sepia, mussels, crab sti…" at bounding box center [499, 429] width 470 height 65
type textarea "Penne pasta cut mixed with tomato cream sauce, shrimp, sepia, mussels, crab sti…"
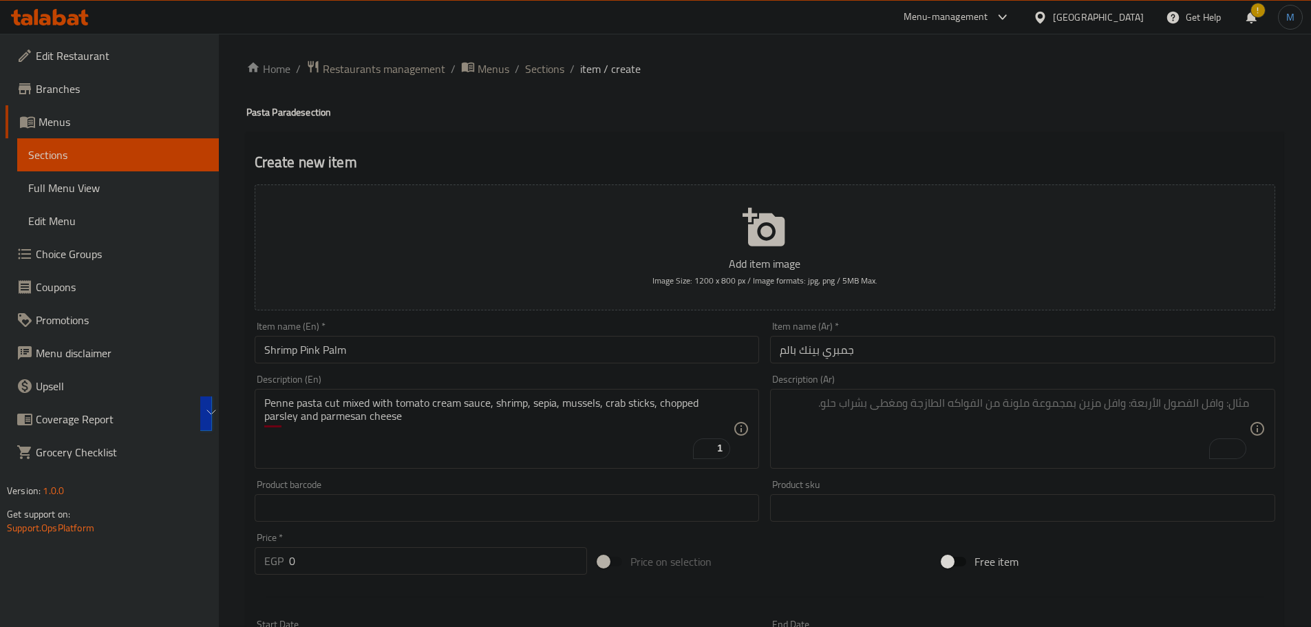
click at [1098, 434] on textarea "To enrich screen reader interactions, please activate Accessibility in Grammarl…" at bounding box center [1015, 429] width 470 height 65
paste textarea "معكرونة بيني مقطعة وممزوجة بصلصة كريمة الطماطم والروبيان والبني الداكن وبلح الب…"
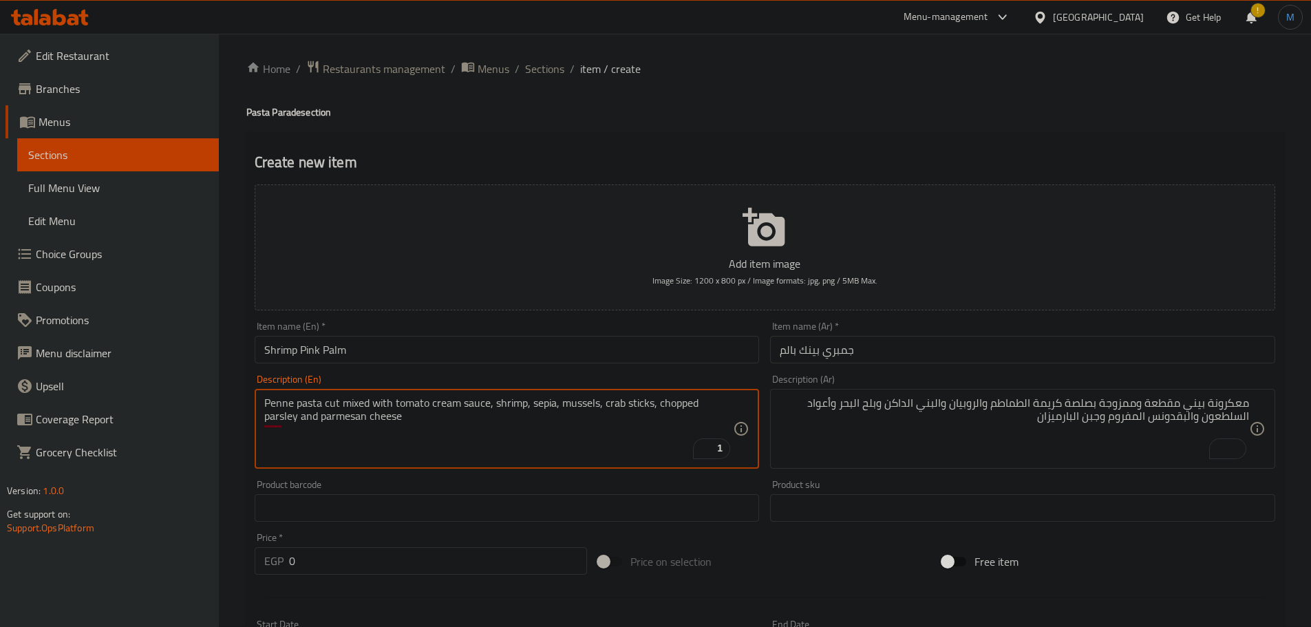
click at [607, 401] on textarea "Penne pasta cut mixed with tomato cream sauce, shrimp, sepia, mussels, crab sti…" at bounding box center [499, 429] width 470 height 65
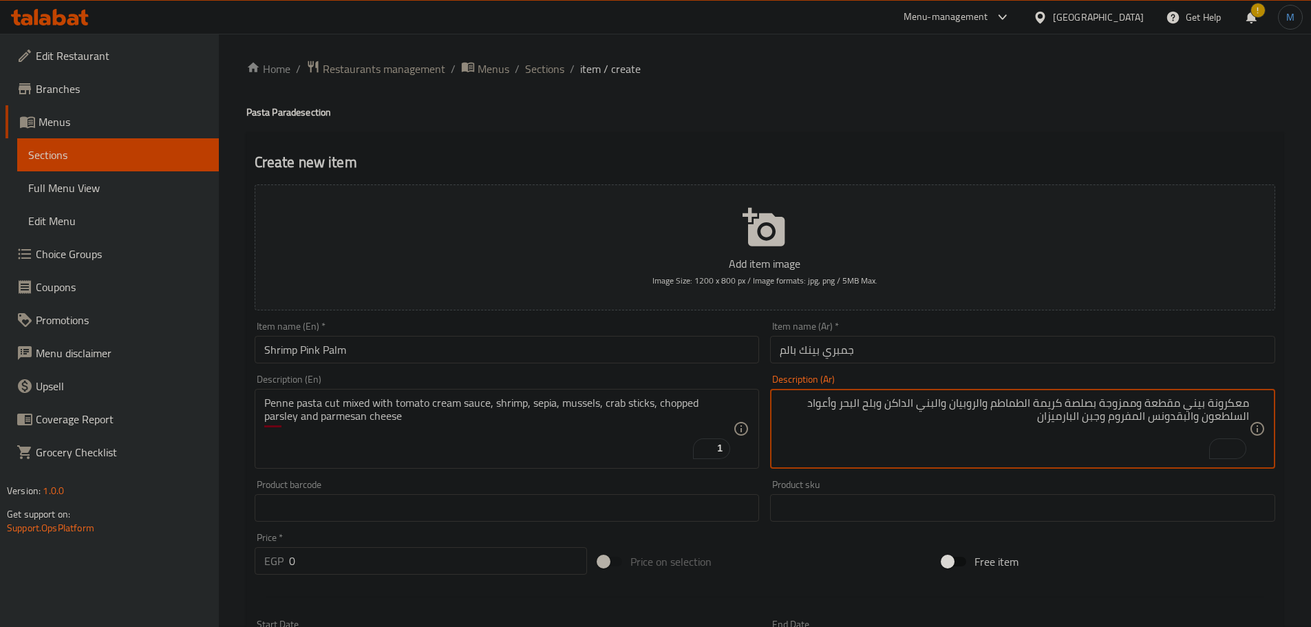
click at [1216, 414] on textarea "معكرونة بيني مقطعة وممزوجة بصلصة كريمة الطماطم والروبيان والبني الداكن وبلح الب…" at bounding box center [1015, 429] width 470 height 65
paste textarea "كابوريا"
click at [819, 398] on textarea "معكرونة بيني مقطعة وممزوجة بصلصة كريمة الطماطم والروبيان والبني الداكن وبلح الب…" at bounding box center [1015, 429] width 470 height 65
type textarea "معكرونة بيني مقطعة وممزوجة بصلصة كريمة الطماطم والروبيان والبني الداكن وبلح الب…"
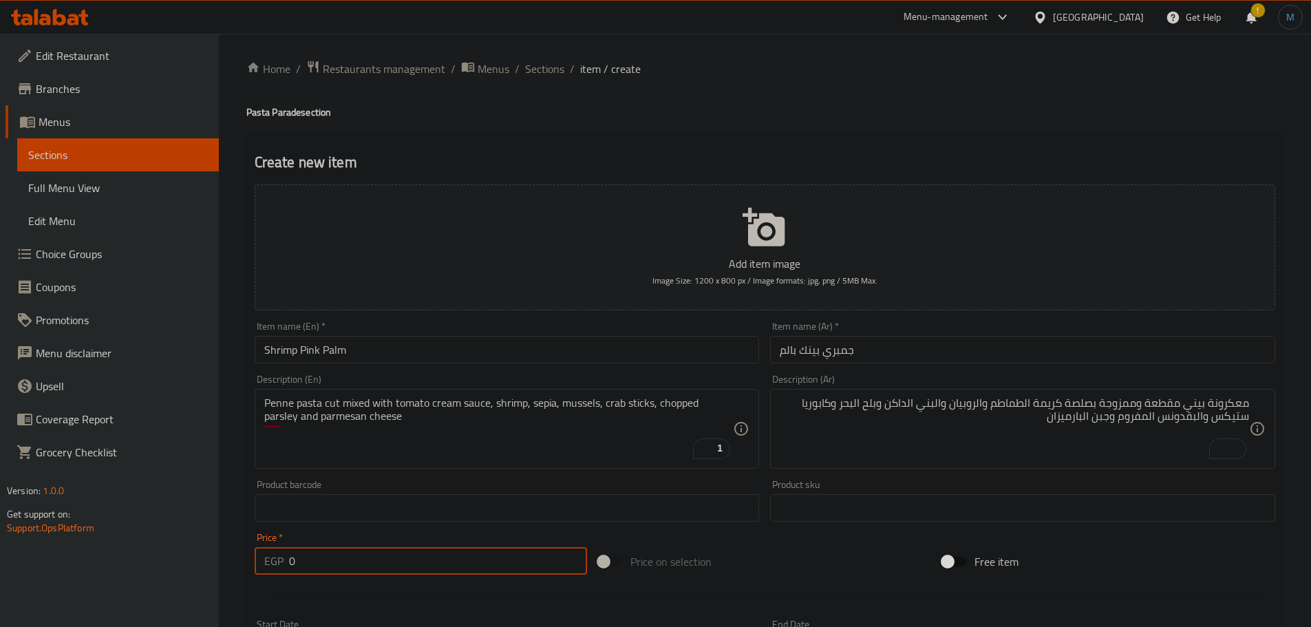
click at [420, 557] on input "0" at bounding box center [438, 561] width 299 height 28
paste input "325"
type input "325"
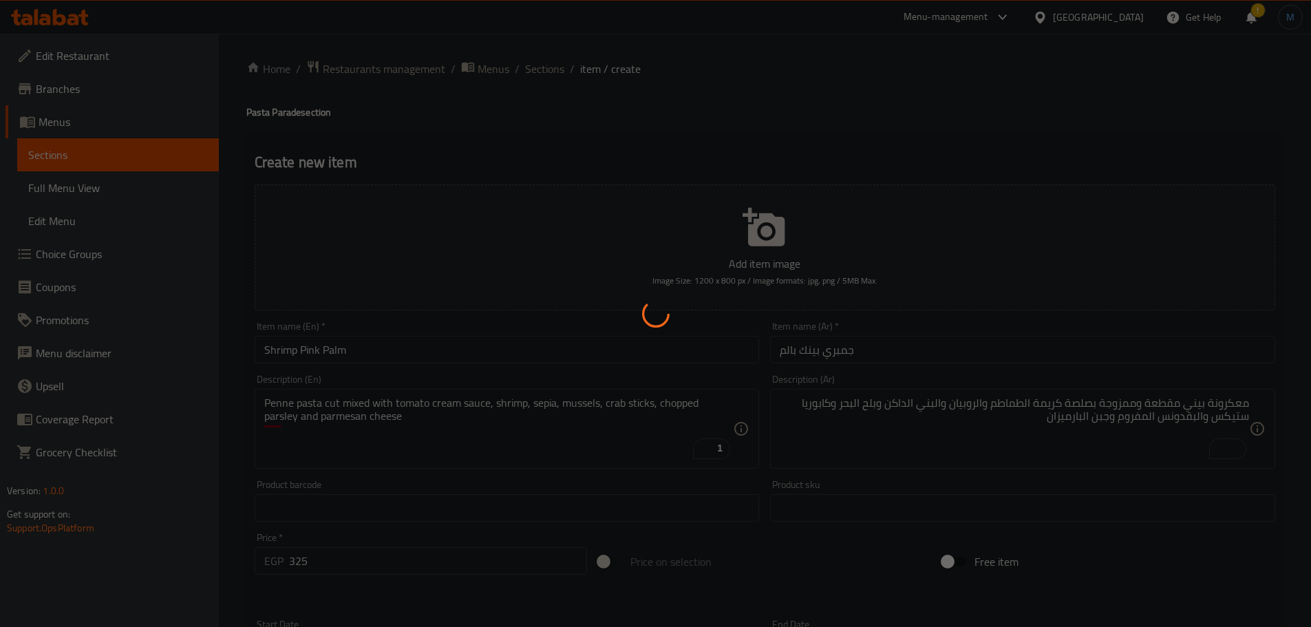
type input "0"
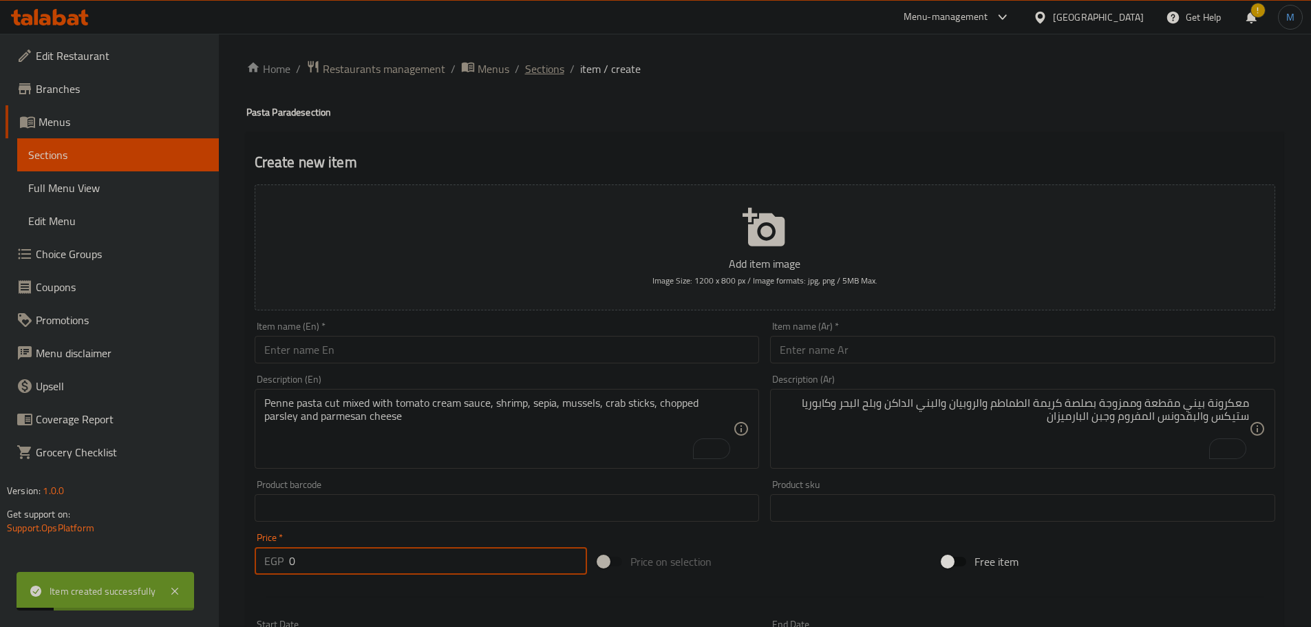
click at [540, 76] on span "Sections" at bounding box center [544, 69] width 39 height 17
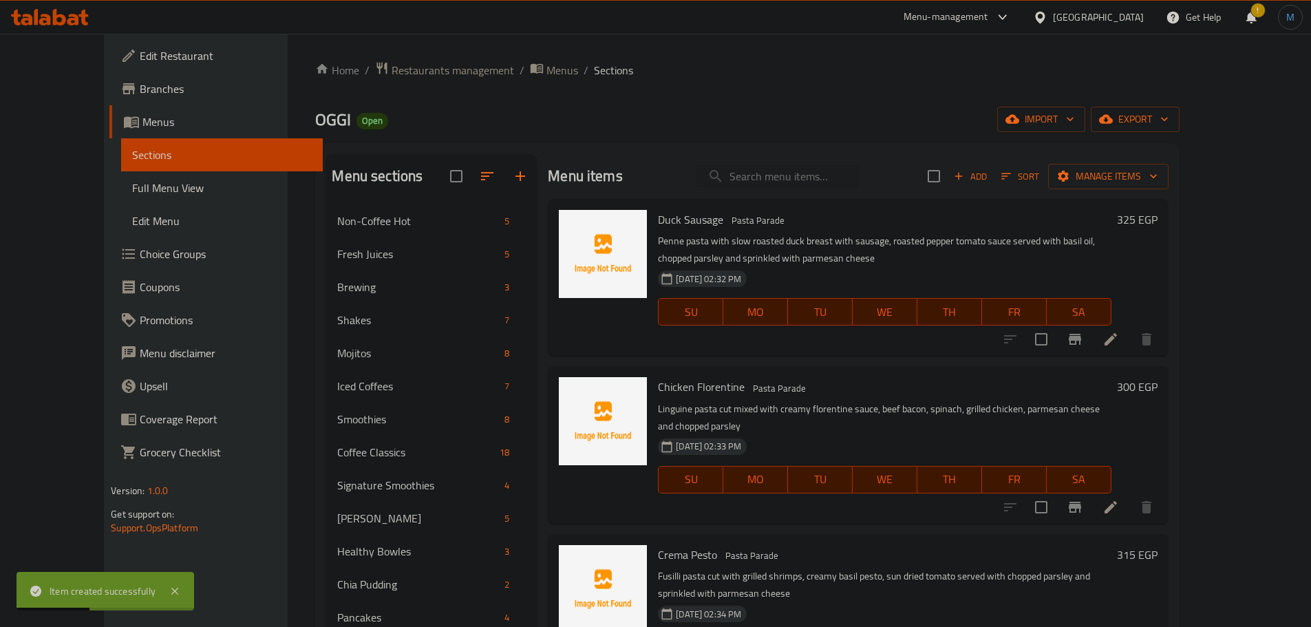
click at [507, 390] on div "Iced Coffees 7" at bounding box center [431, 386] width 211 height 33
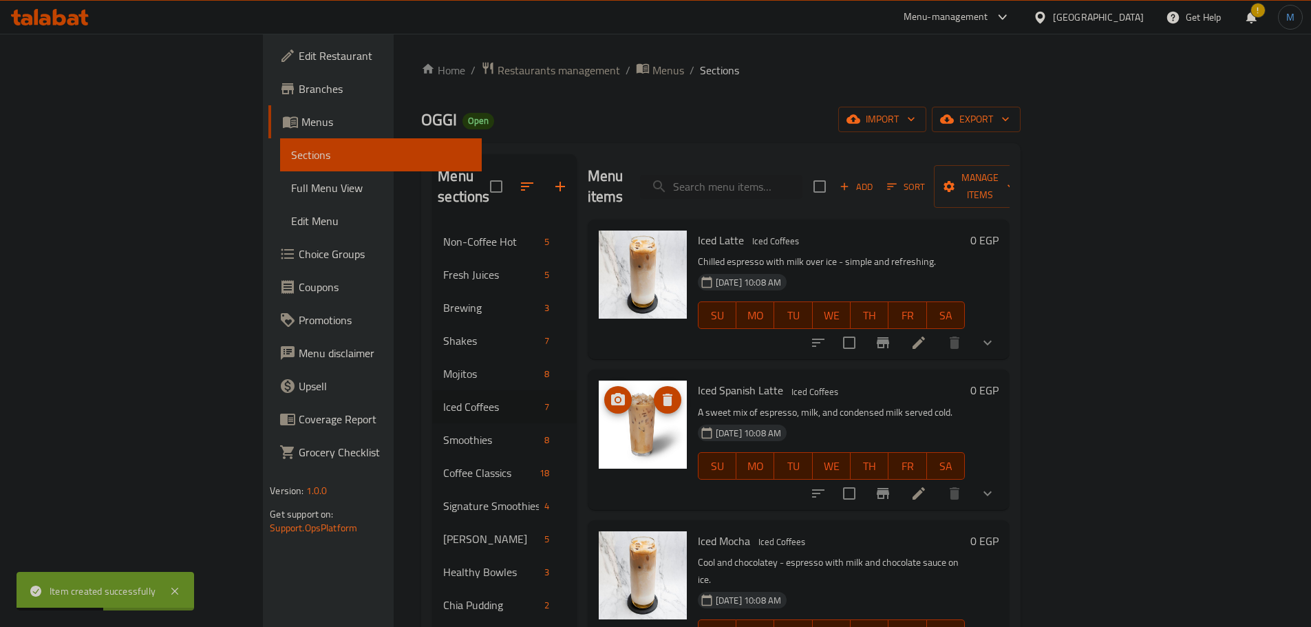
click at [599, 381] on img at bounding box center [643, 425] width 88 height 88
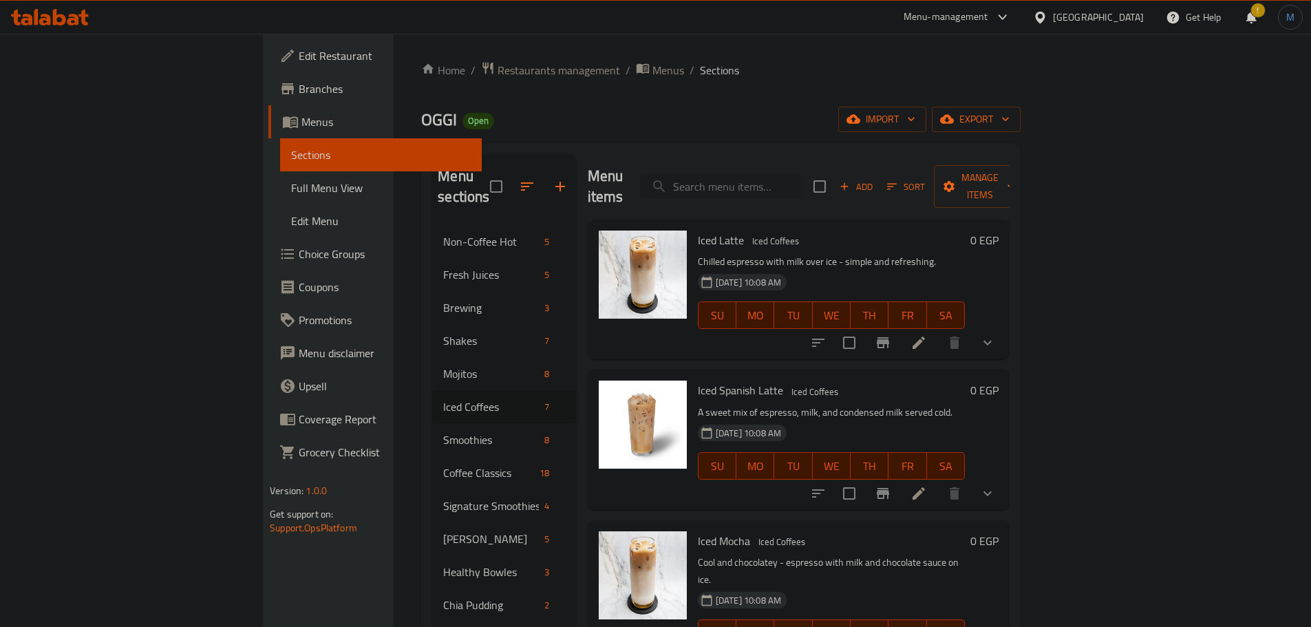
click at [777, 180] on input "search" at bounding box center [721, 187] width 162 height 24
paste input "ji"
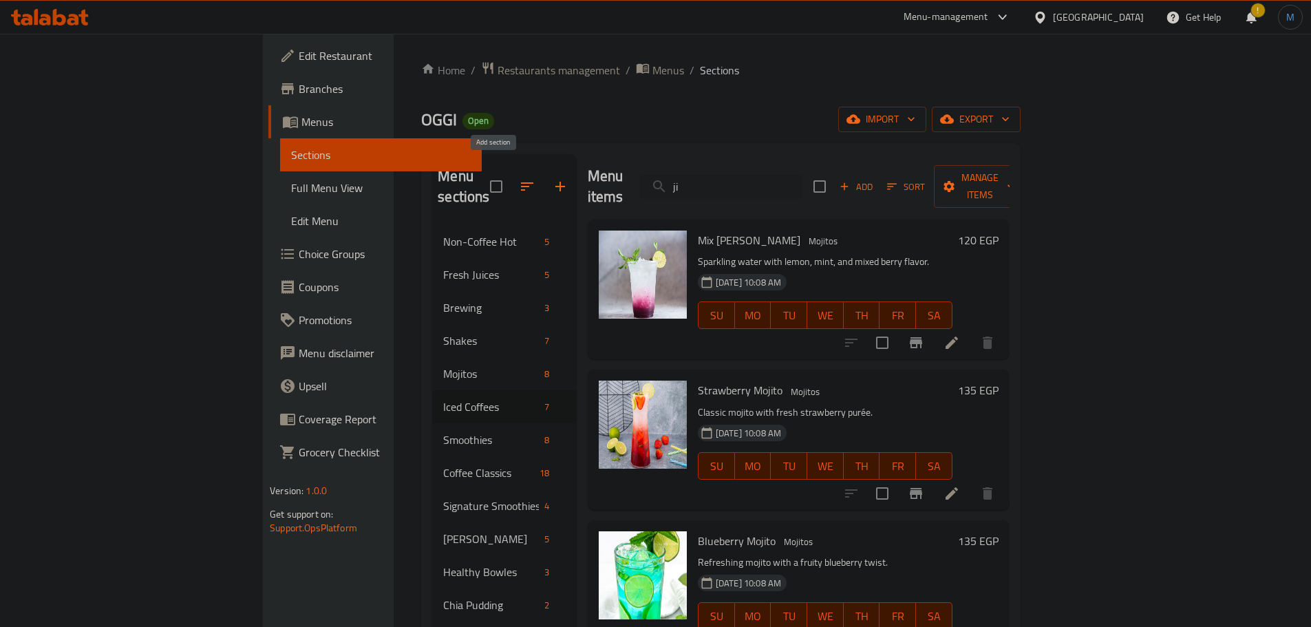
type input "ji"
click at [544, 173] on button "button" at bounding box center [560, 186] width 33 height 33
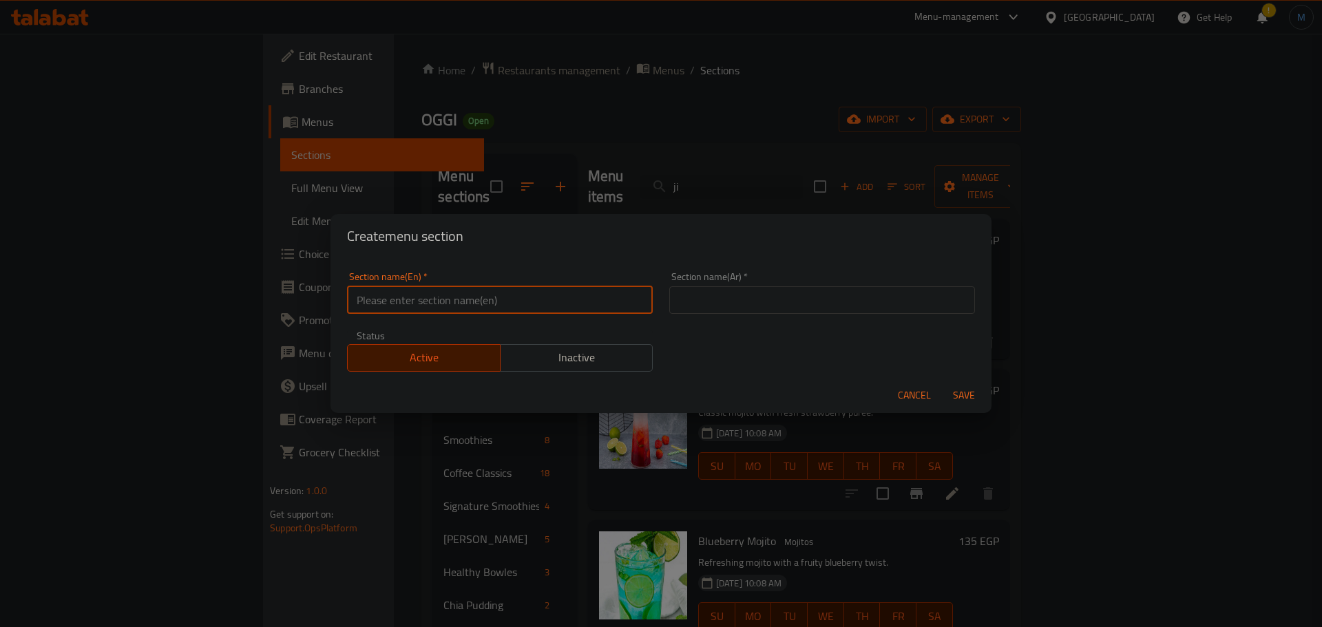
click at [439, 297] on input "text" at bounding box center [500, 300] width 306 height 28
paste input "Main Dish"
type input "Main Dish"
click at [840, 312] on input "text" at bounding box center [822, 300] width 306 height 28
paste input "الطبق الرئيسي"
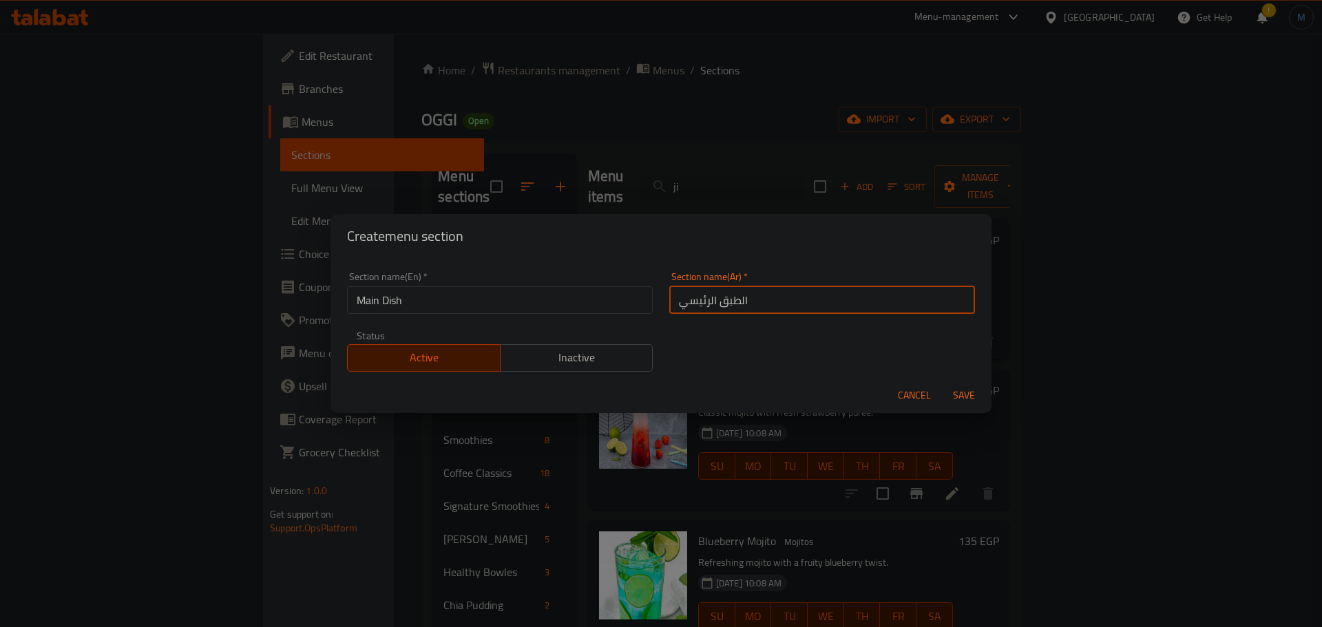
type input "الطبق الرئيسي"
click at [743, 247] on div "Create menu section" at bounding box center [660, 236] width 661 height 44
click at [964, 387] on span "Save" at bounding box center [963, 395] width 33 height 17
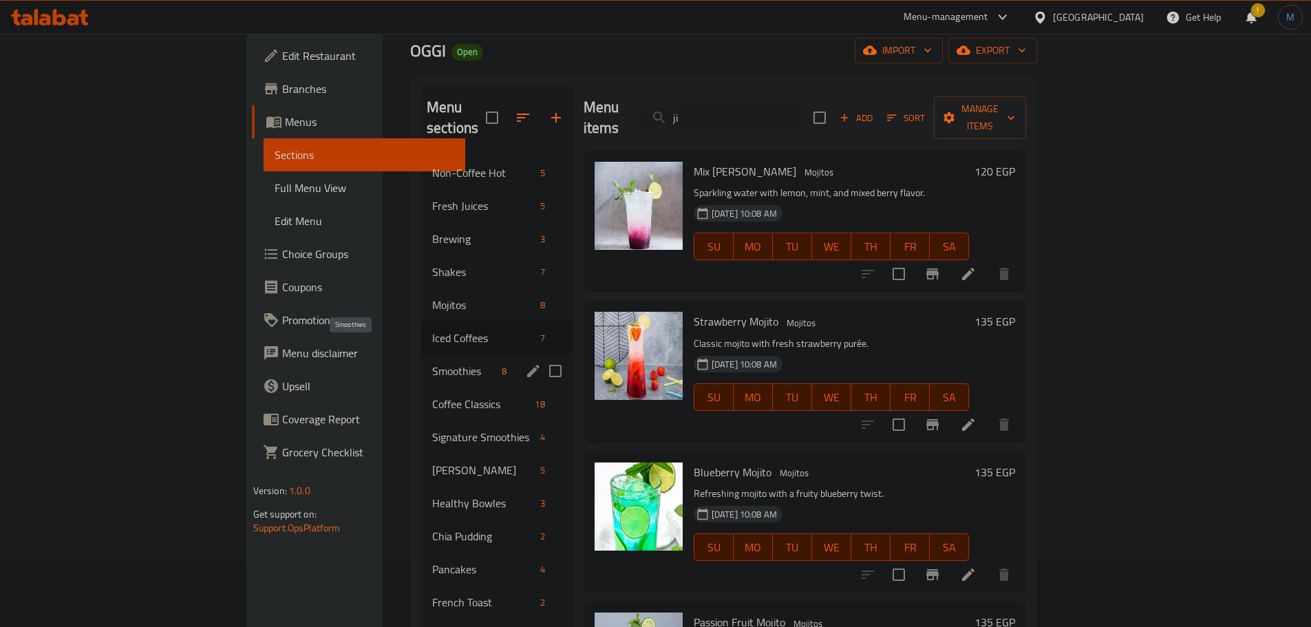
scroll to position [481, 0]
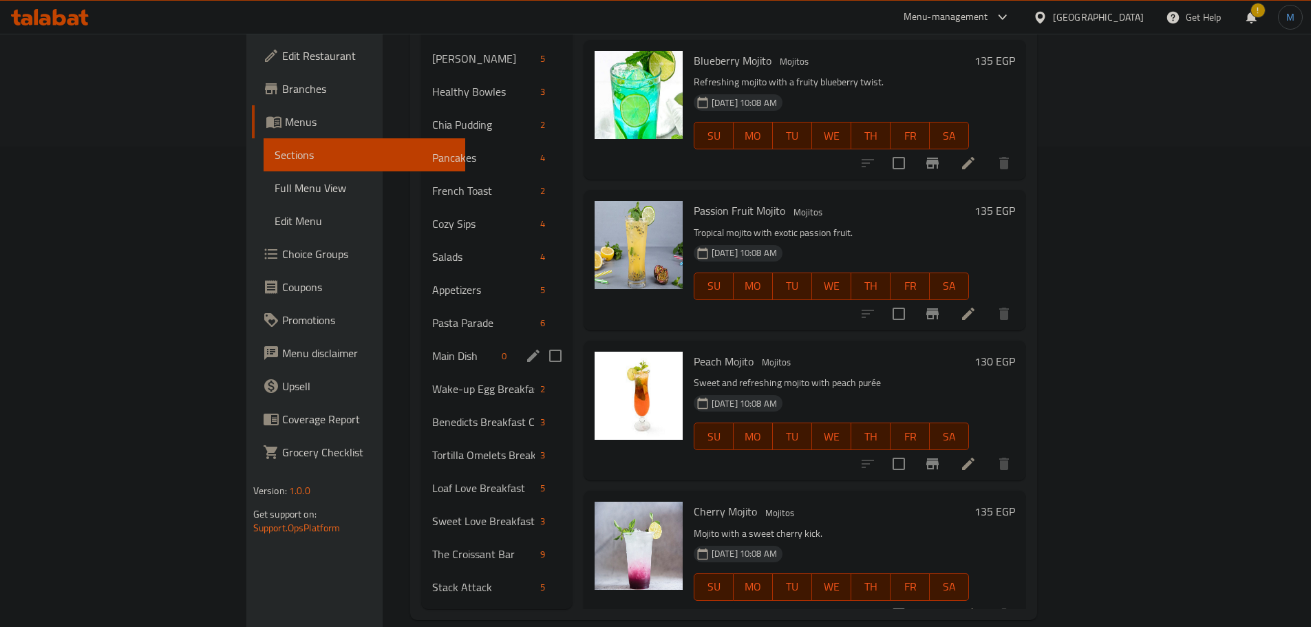
click at [432, 348] on span "Main Dish" at bounding box center [464, 356] width 64 height 17
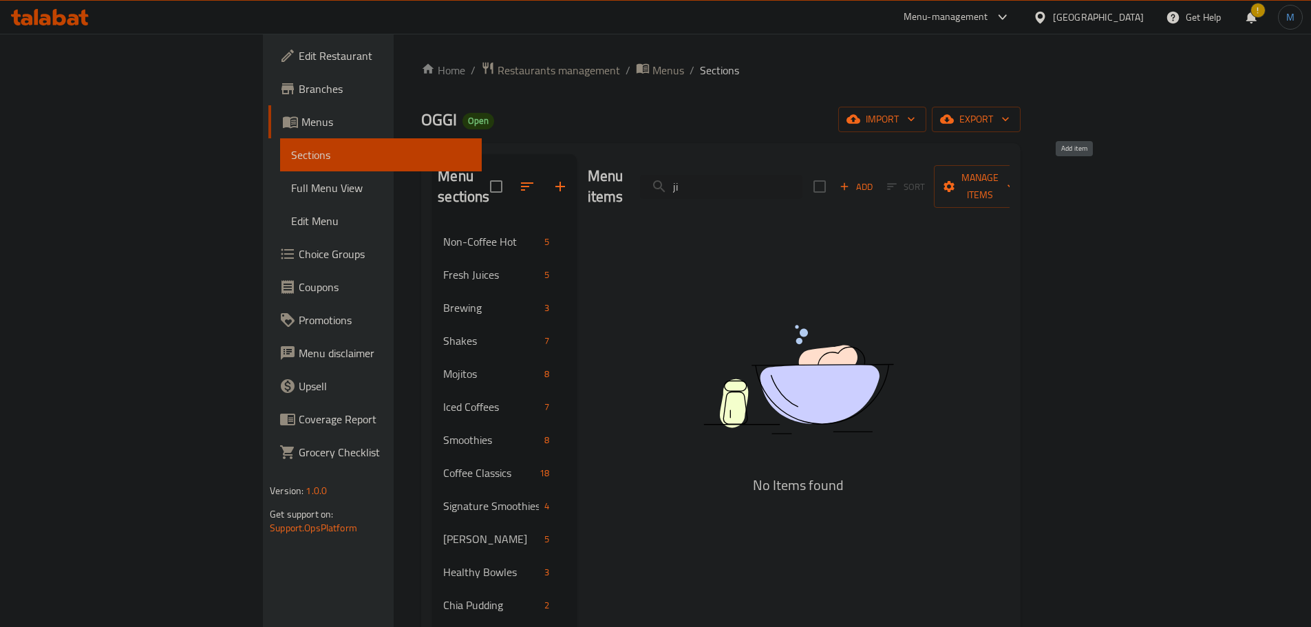
click at [875, 183] on span "Add" at bounding box center [856, 187] width 37 height 16
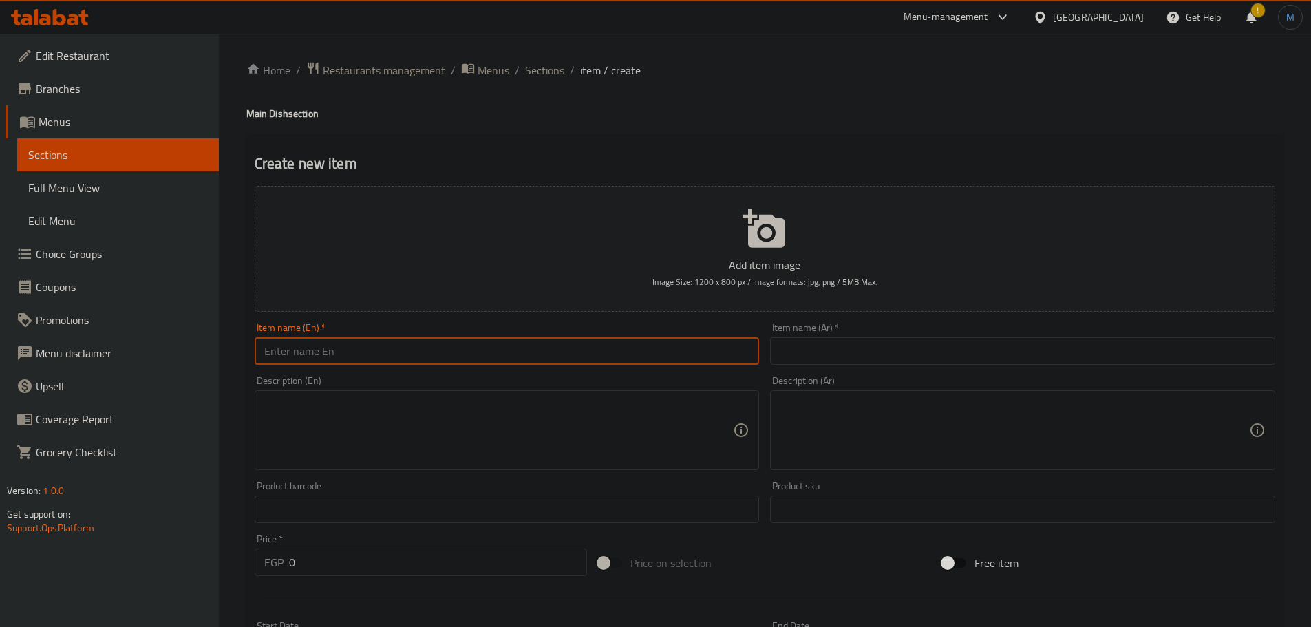
click at [438, 344] on input "text" at bounding box center [507, 351] width 505 height 28
paste input "ji pai Chicken"
type input "Ji Pai Chicken"
click at [903, 353] on input "text" at bounding box center [1022, 351] width 505 height 28
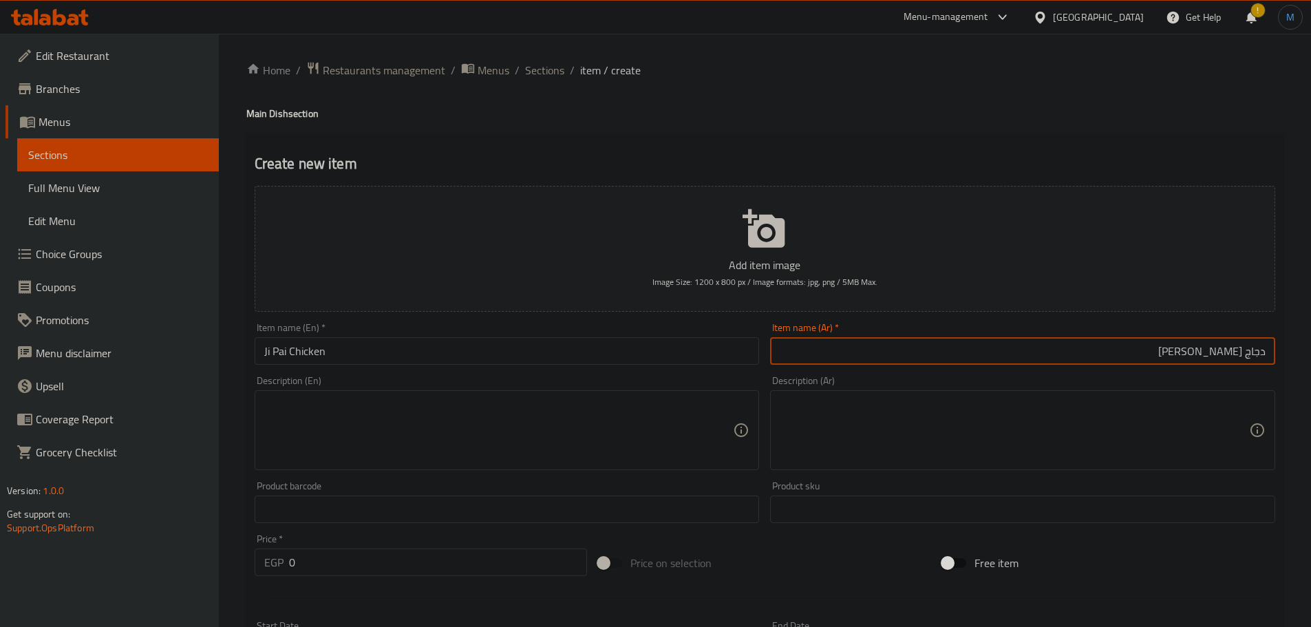
type input "دجاج [PERSON_NAME]"
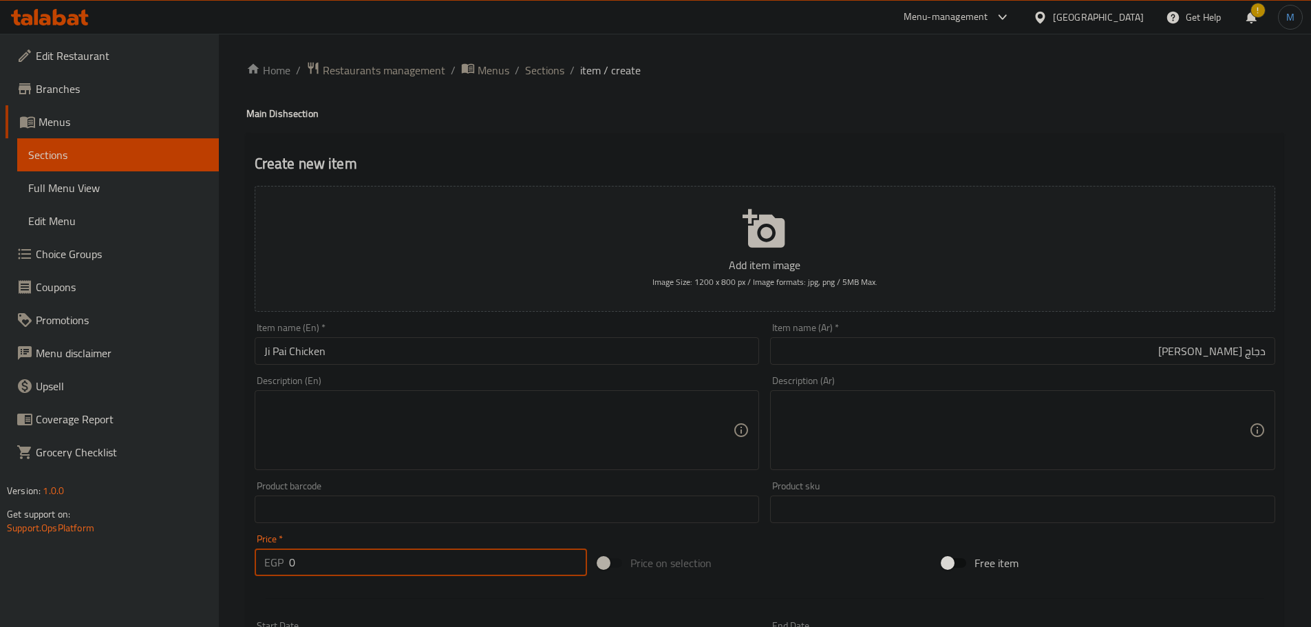
click at [371, 553] on input "0" at bounding box center [438, 563] width 299 height 28
paste input "425"
type input "425"
click at [388, 377] on div "Description (En) Description (En)" at bounding box center [507, 423] width 505 height 94
click at [399, 401] on textarea at bounding box center [499, 430] width 470 height 65
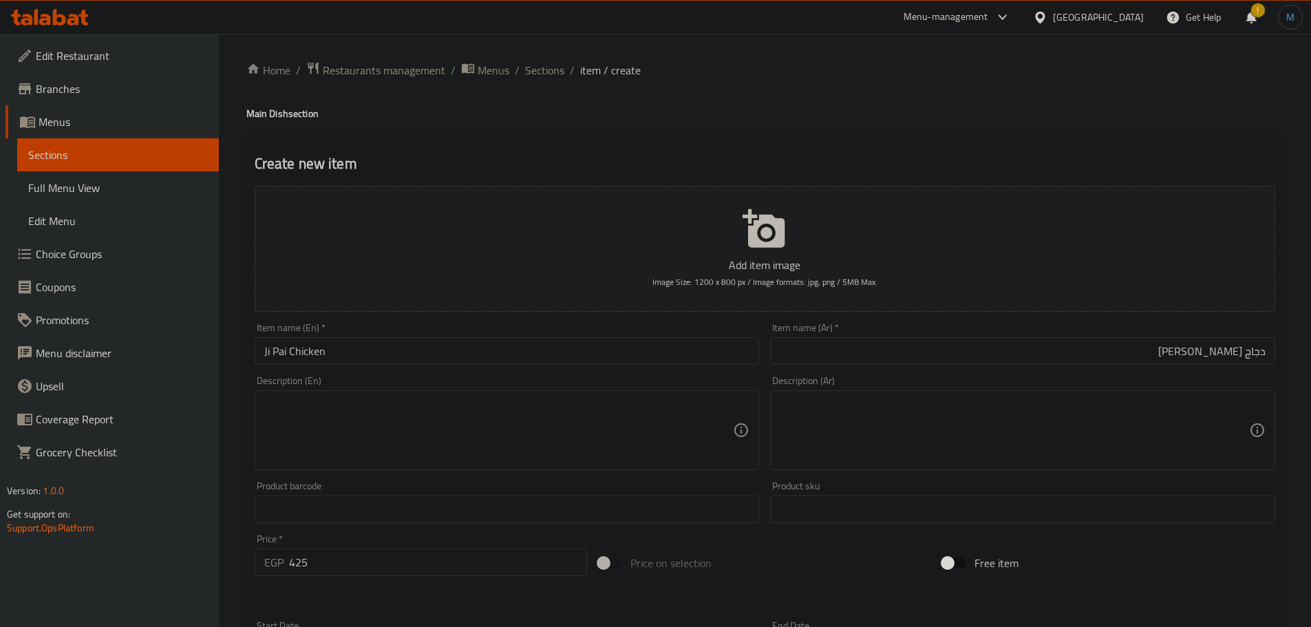
paste textarea "big pic fried chicken scaloppine with home made fried potato with marinara dip …"
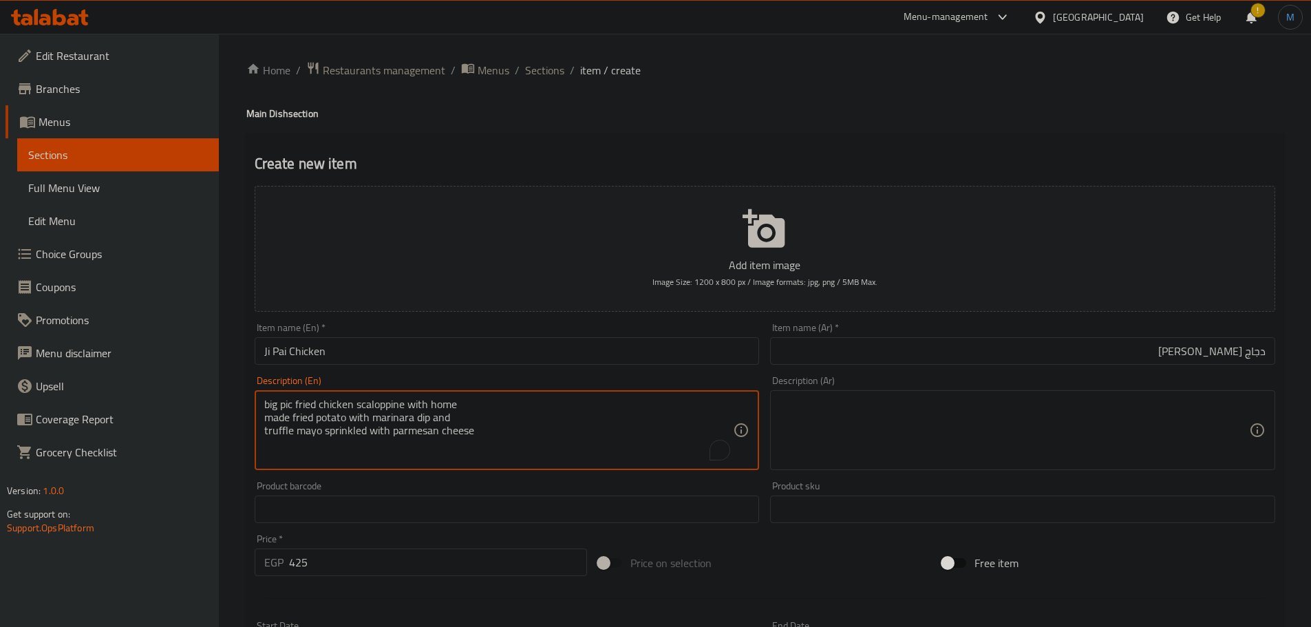
click at [526, 407] on textarea "big pic fried chicken scaloppine with home made fried potato with marinara dip …" at bounding box center [499, 430] width 470 height 65
click at [532, 405] on textarea "big pic fried chicken scaloppine with home made fried potato with marinara dip …" at bounding box center [499, 430] width 470 height 65
click at [702, 402] on textarea "big pic fried chicken scaloppine with home made fried potato with marinara dip …" at bounding box center [499, 430] width 470 height 65
type textarea "big pic fried chicken scaloppine with home made fried potato with marinara dip …"
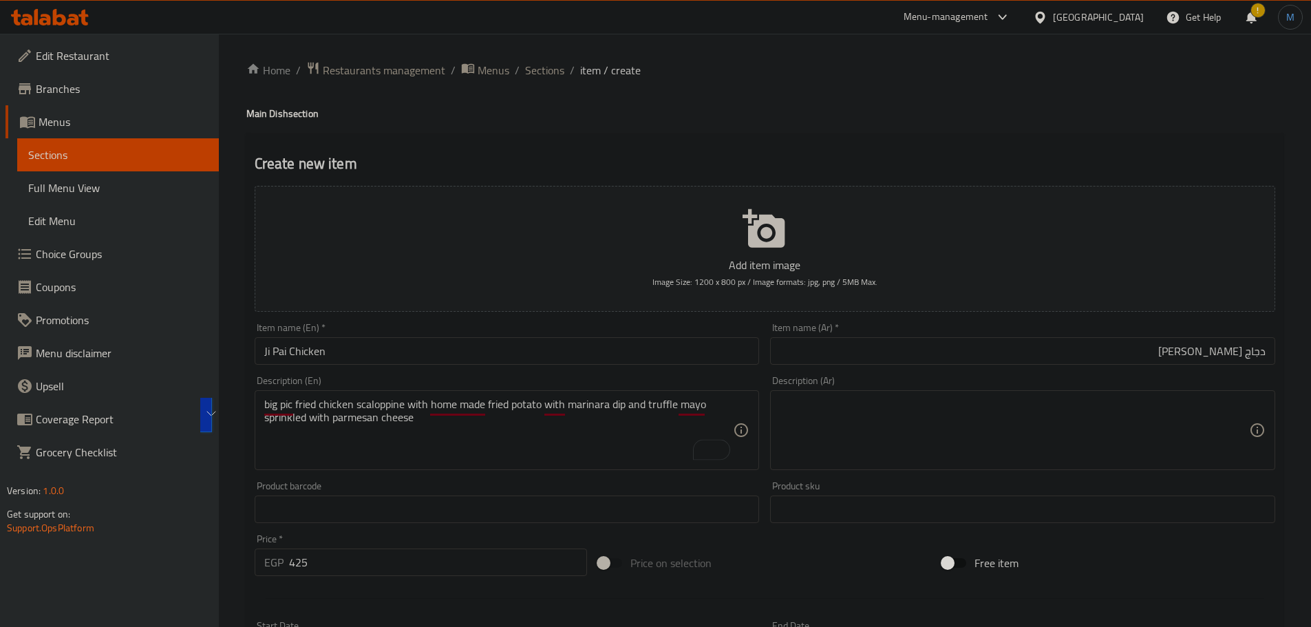
click at [1154, 440] on textarea at bounding box center [1015, 430] width 470 height 65
paste textarea "صورة كبيرة من اسكالوب الدجاج المقلي مع البطاطس المقلية محلية الصنع مع صلصة ماري…"
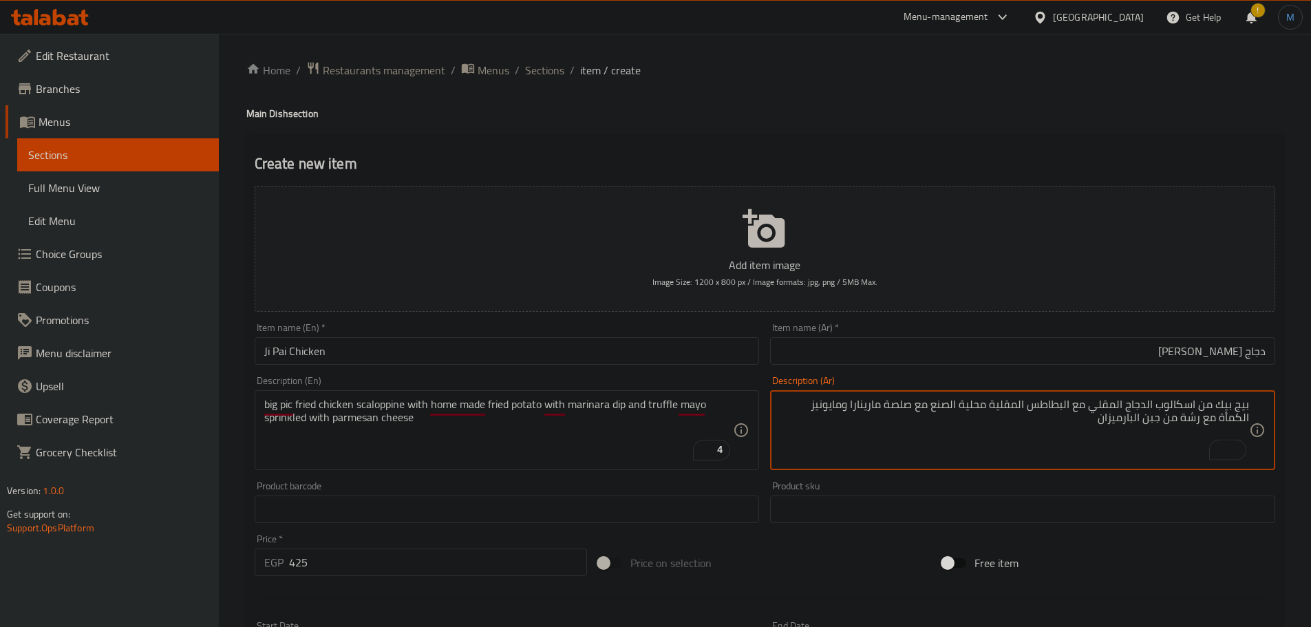
click at [969, 410] on textarea "بيج بيك من اسكالوب الدجاج المقلي مع البطاطس المقلية محلية الصنع مع صلصة مارينار…" at bounding box center [1015, 430] width 470 height 65
click at [841, 404] on textarea "بيج بيك من اسكالوب الدجاج المقلي مع البطاطس المقلية بيتي مع صلصة مارينارا ومايو…" at bounding box center [1015, 430] width 470 height 65
type textarea "بيج بيك من اسكالوب الدجاج المقلي مع البطاطس المقلية بيتي مع صلصة مارينارا ومايو…"
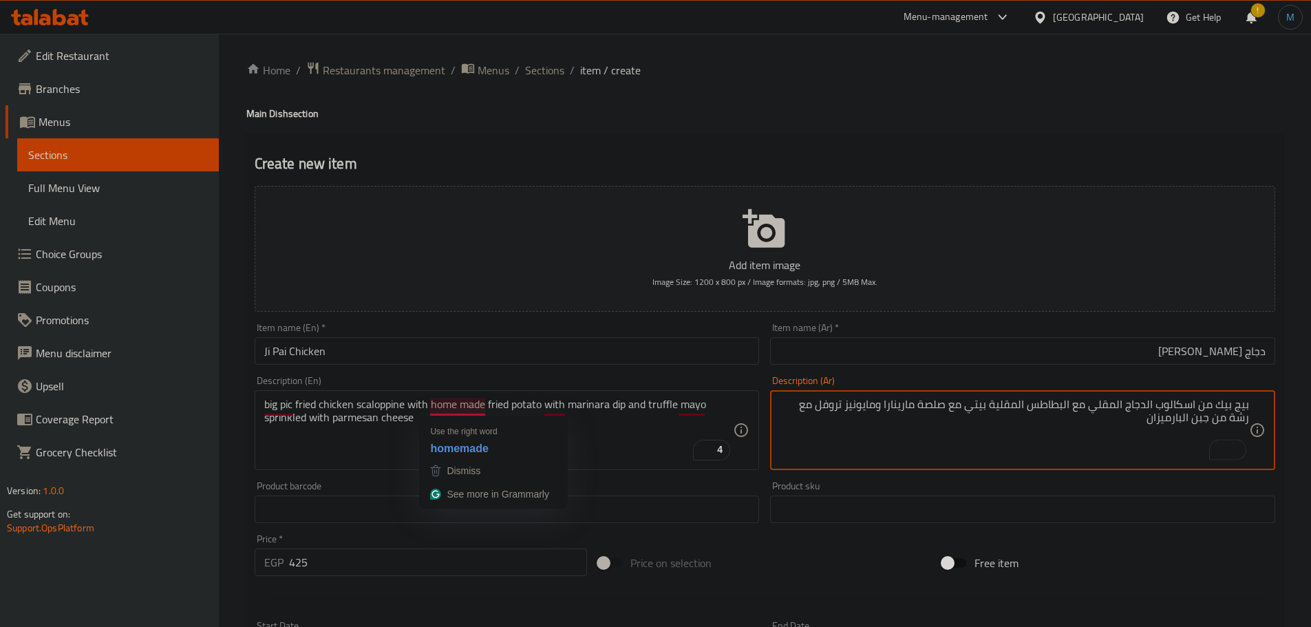
click at [545, 361] on input "Ji Pai Chicken" at bounding box center [507, 351] width 505 height 28
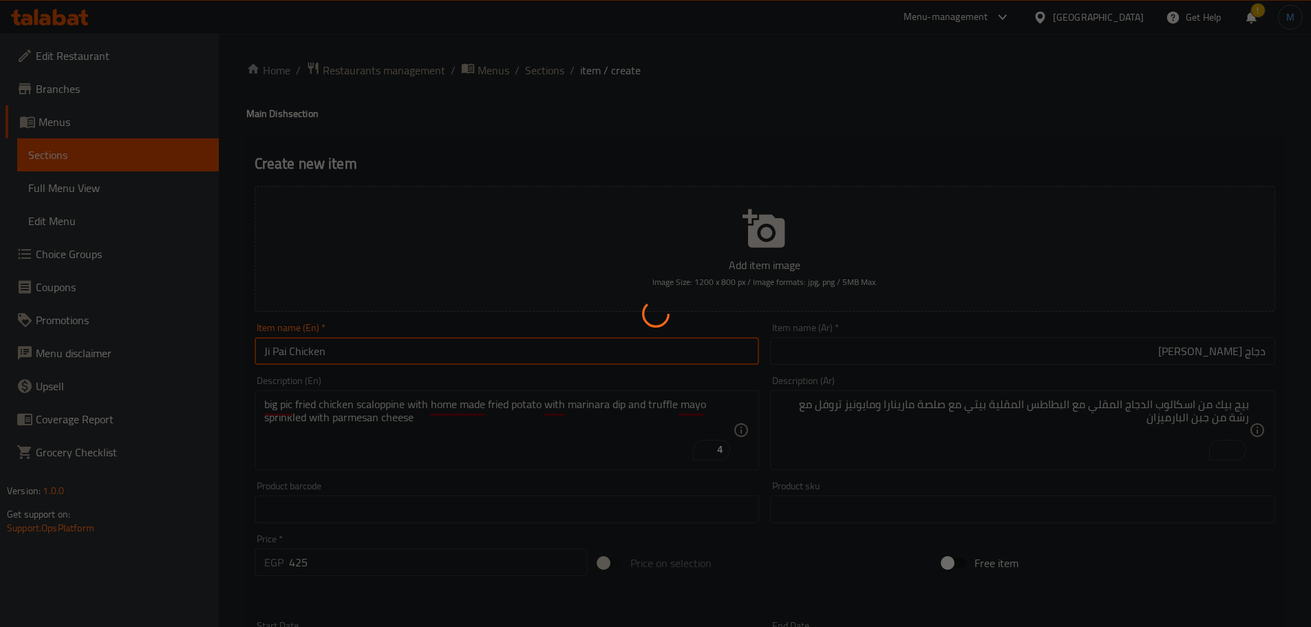
type input "0"
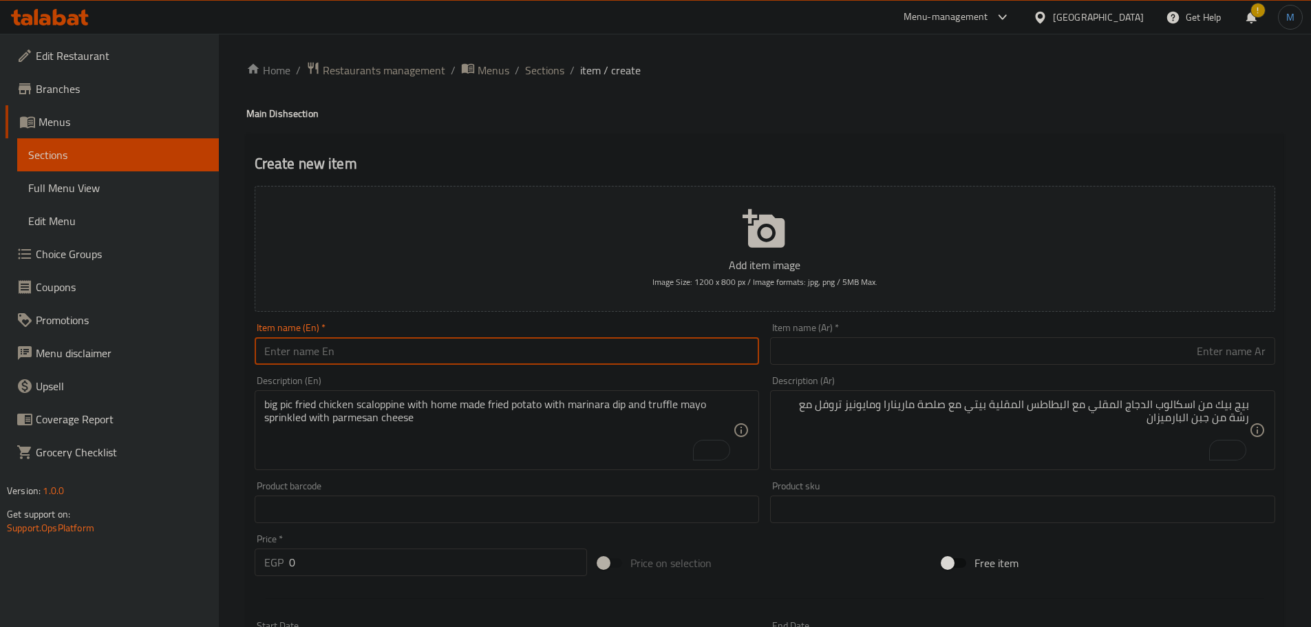
click at [430, 364] on input "text" at bounding box center [507, 351] width 505 height 28
paste input "Beef chimichurri"
type input "Beef Chimichurri"
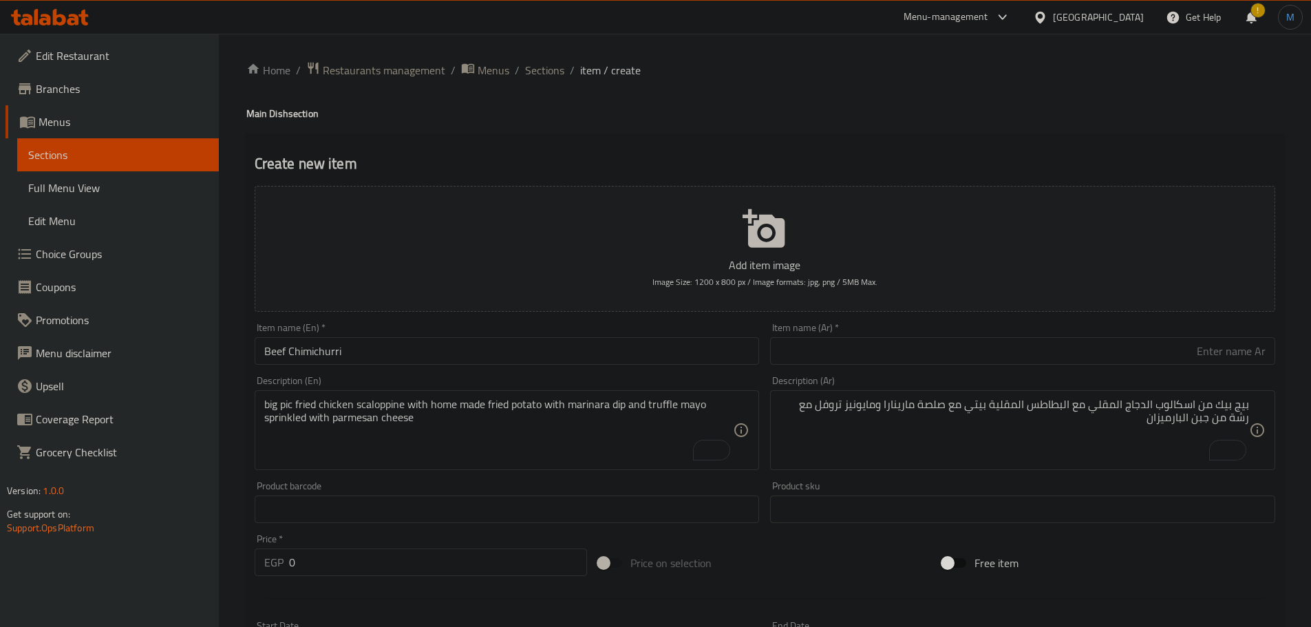
click at [964, 363] on input "text" at bounding box center [1022, 351] width 505 height 28
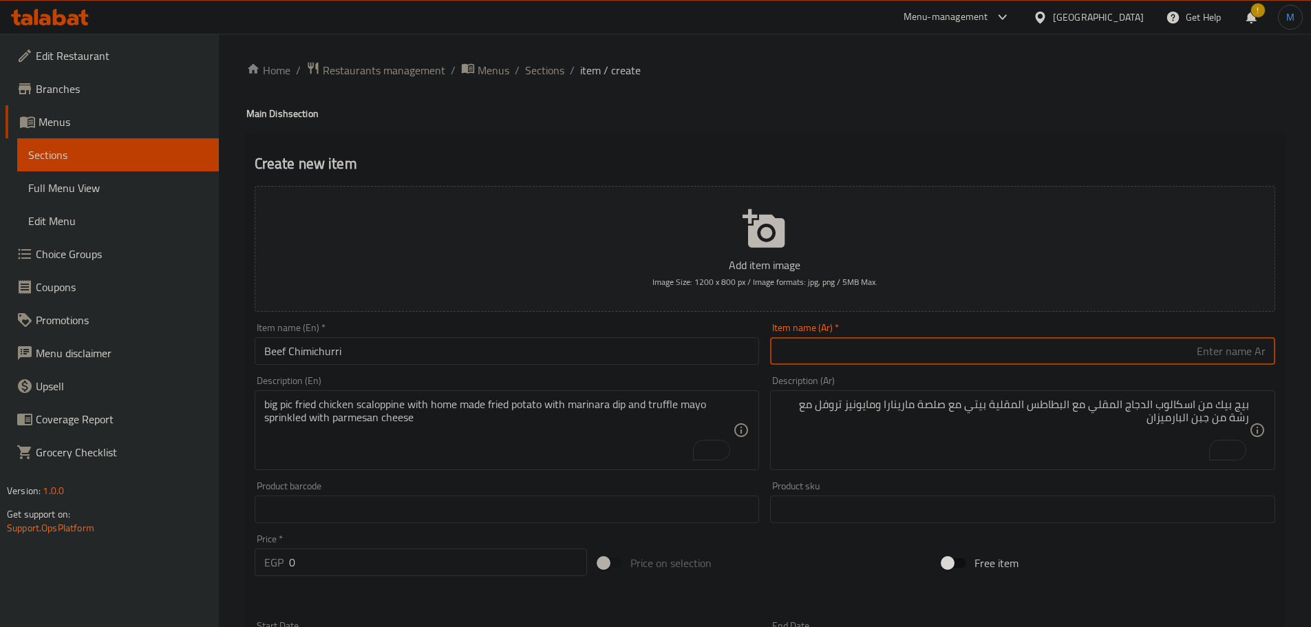
paste input "تشيميتشوري لحم البقر"
type input "تشيميتشوري لحم بقري"
click at [523, 449] on textarea "big pic fried chicken scaloppine with home made fried potato with marinara dip …" at bounding box center [499, 430] width 470 height 65
paste textarea "Beef fillet served with chimichurri and sautéed vegetables and mashed potato an…"
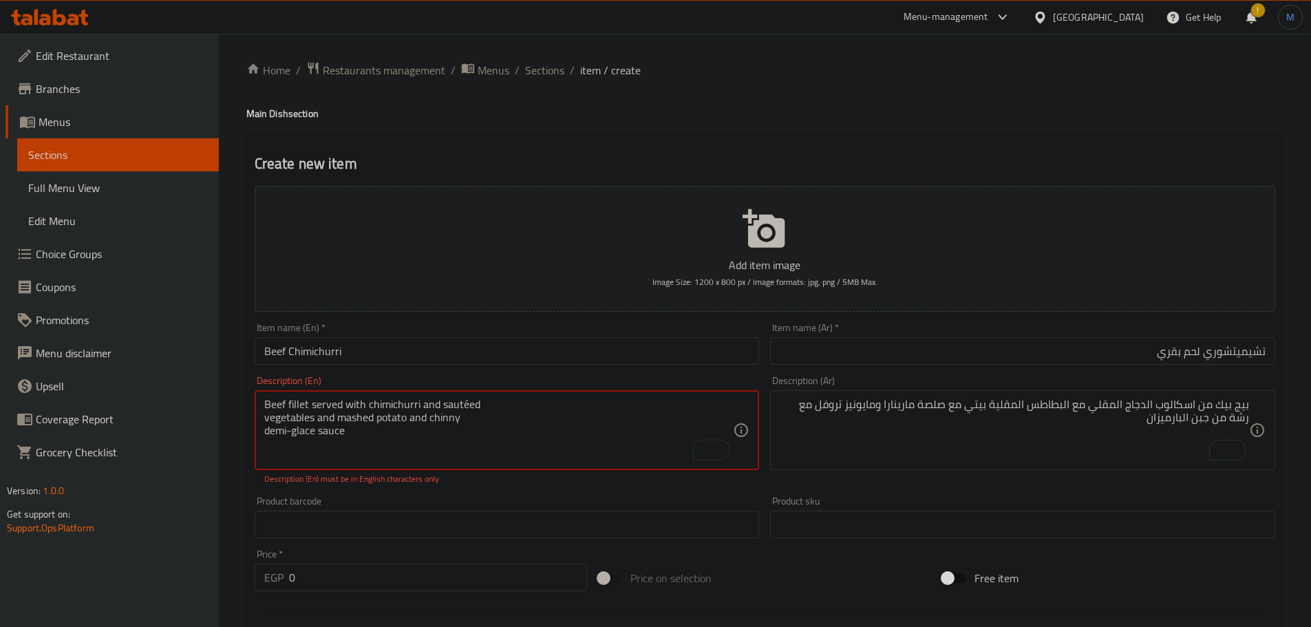
click at [600, 403] on textarea "Beef fillet served with chimichurri and sautéed vegetables and mashed potato an…" at bounding box center [499, 430] width 470 height 65
click at [680, 400] on textarea "Beef fillet served with chimichurri and sautéed vegetables and mashed potato an…" at bounding box center [499, 430] width 470 height 65
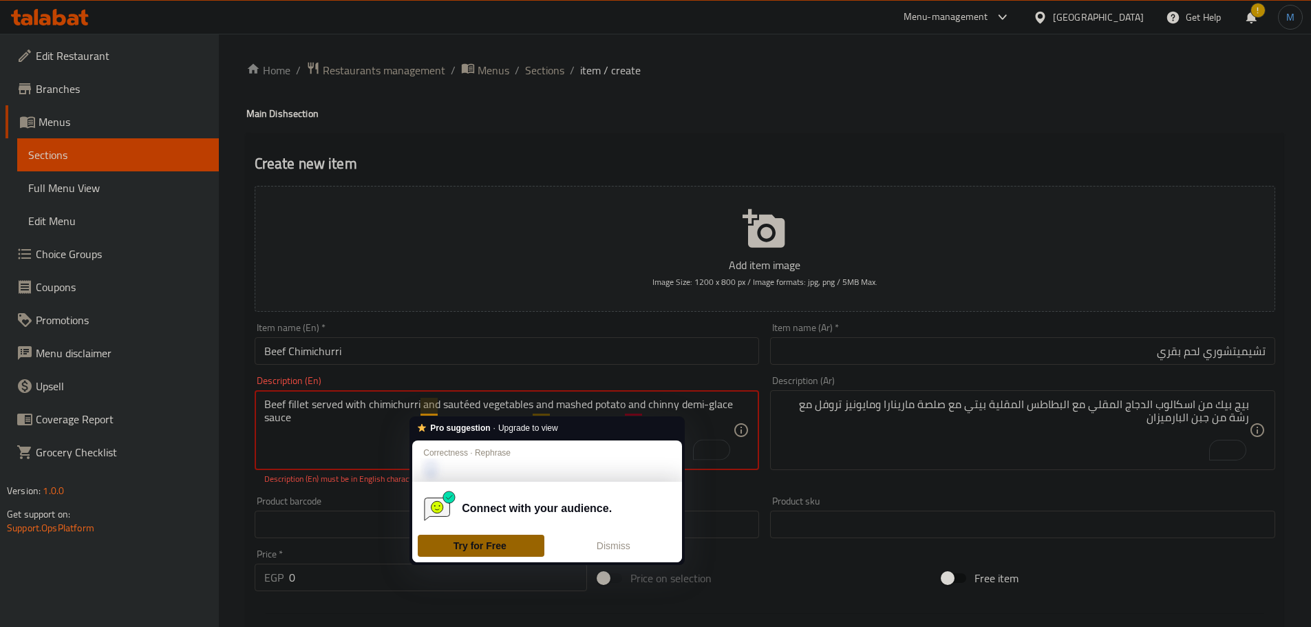
click at [464, 405] on textarea "Beef fillet served with chimichurri and sautéed vegetables and mashed potato an…" at bounding box center [499, 430] width 470 height 65
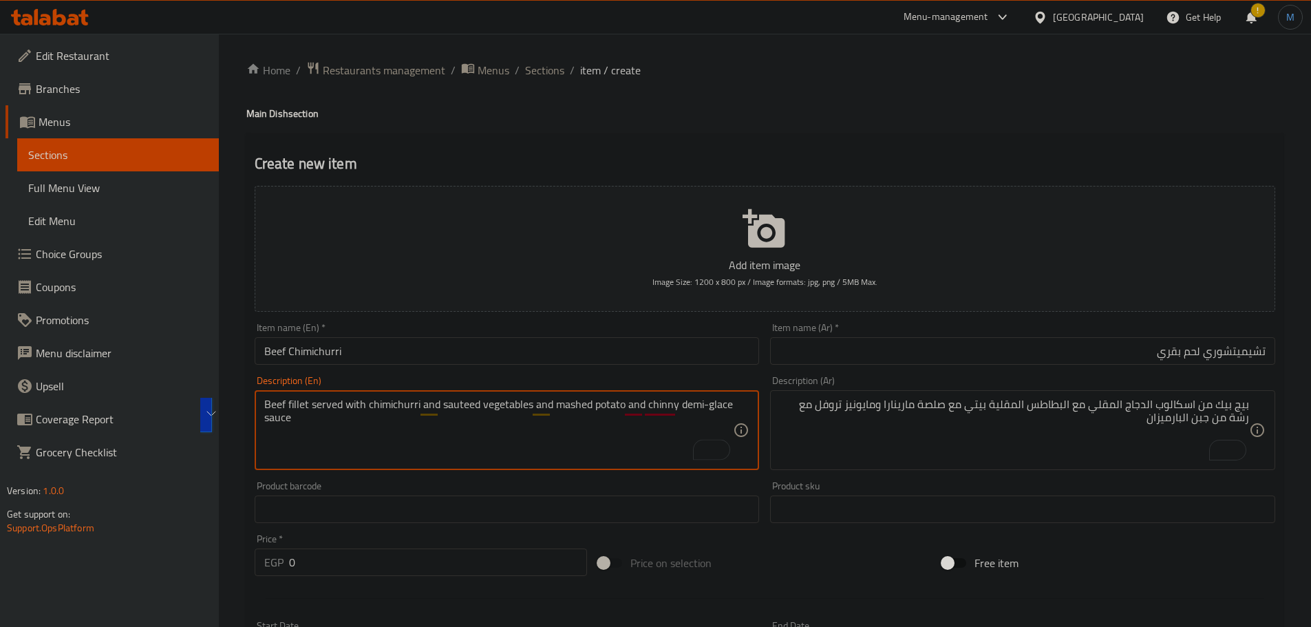
type textarea "Beef fillet served with chimichurri and sauteed vegetables and mashed potato an…"
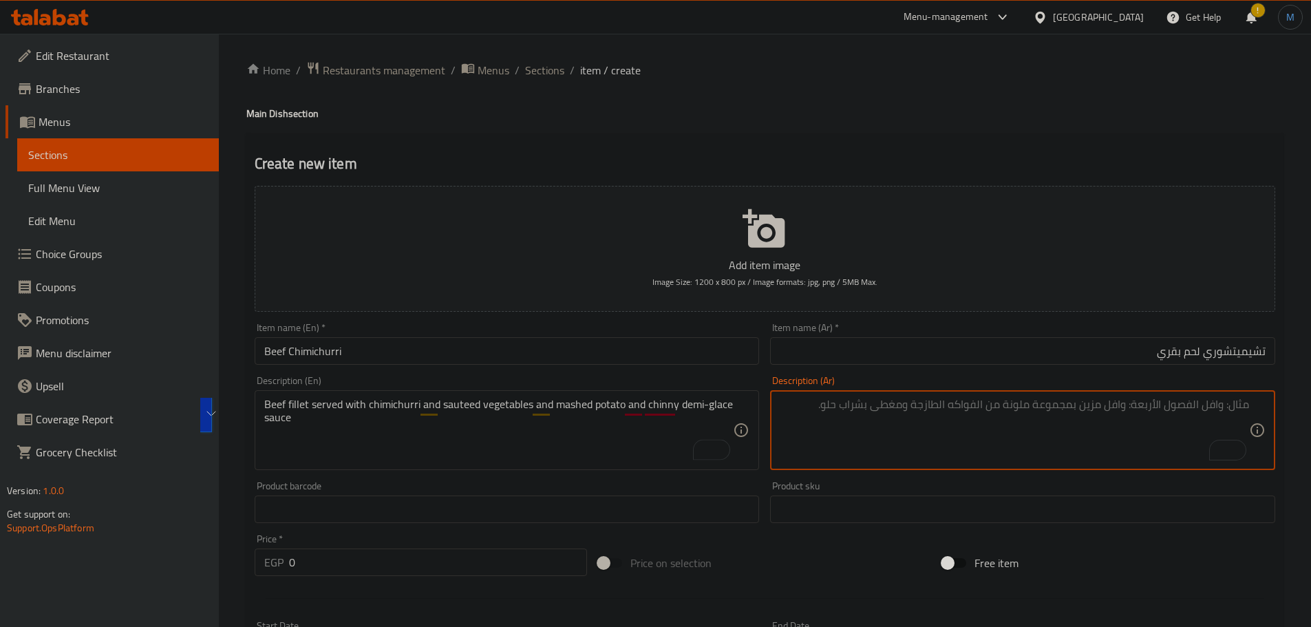
click at [1003, 412] on textarea "To enrich screen reader interactions, please activate Accessibility in Grammarl…" at bounding box center [1015, 430] width 470 height 65
paste textarea "فيليه لحم بقري يُقدم مع تشيميتشوري وخضراوات سوتيه وبطاطس مهروسة وصلصة ديمي جلاس…"
type textarea "فيليه لحم بقري يُقدم مع تشيميتشوري وخضراوات سوتيه وبطاطس مهروسة وصلصة ديمي جلاس…"
click at [337, 551] on input "0" at bounding box center [438, 563] width 299 height 28
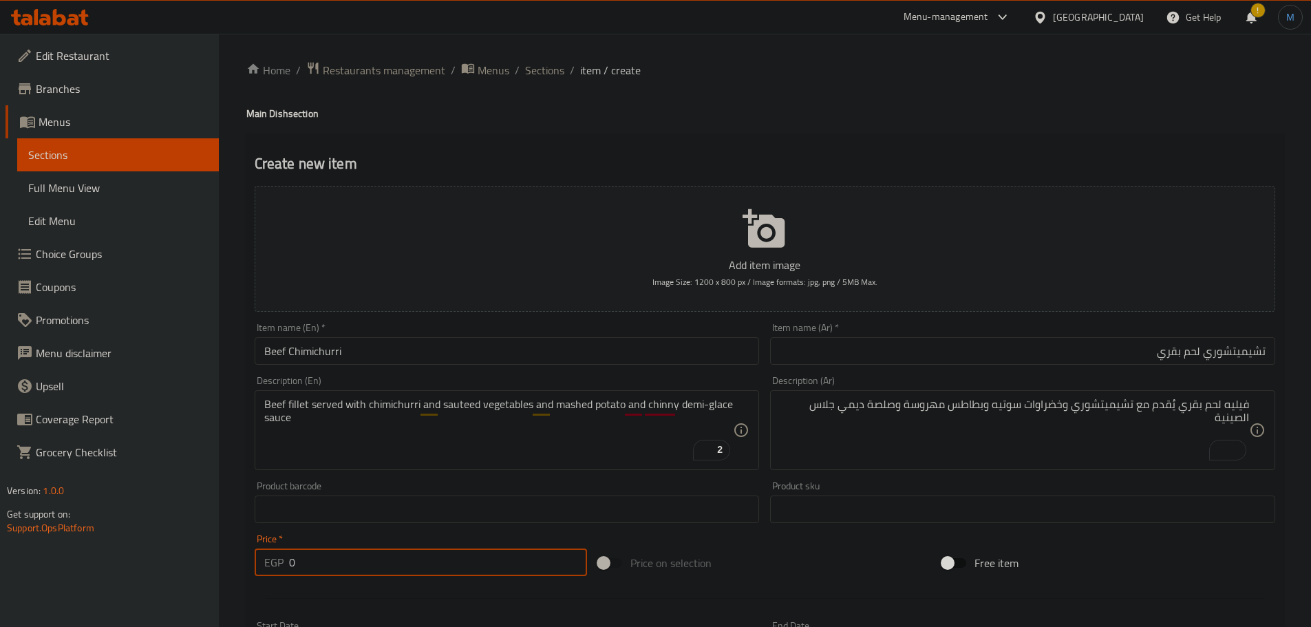
paste input "50"
type input "500"
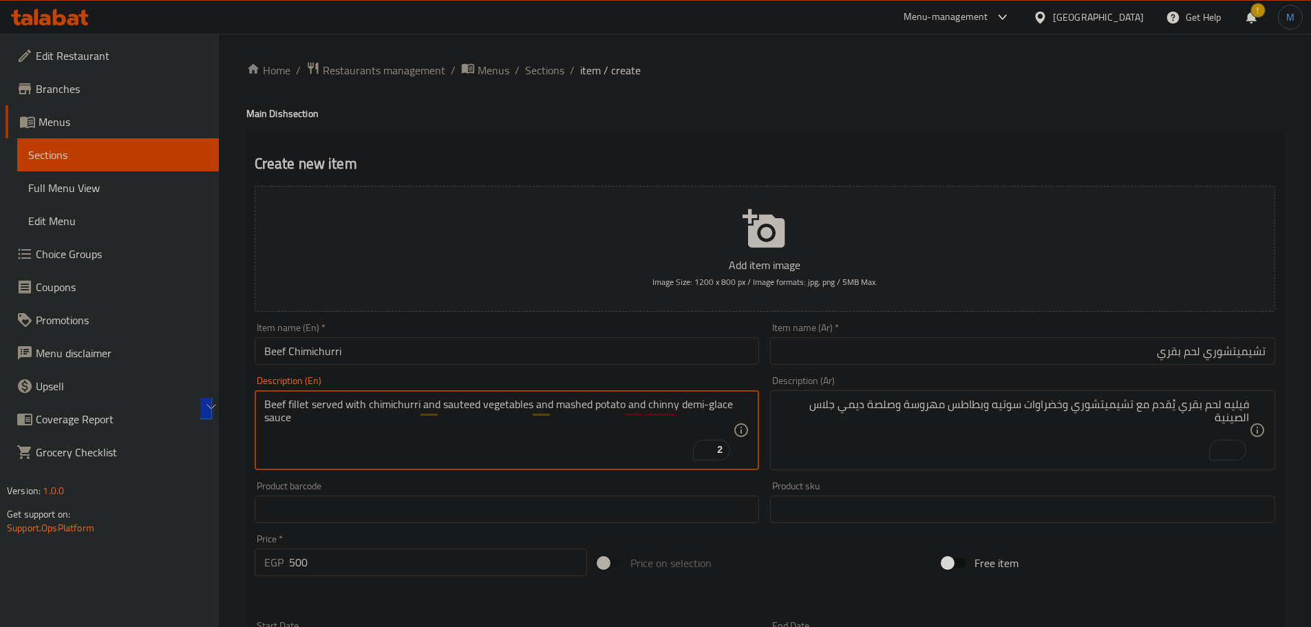
drag, startPoint x: 644, startPoint y: 406, endPoint x: 735, endPoint y: 402, distance: 91.0
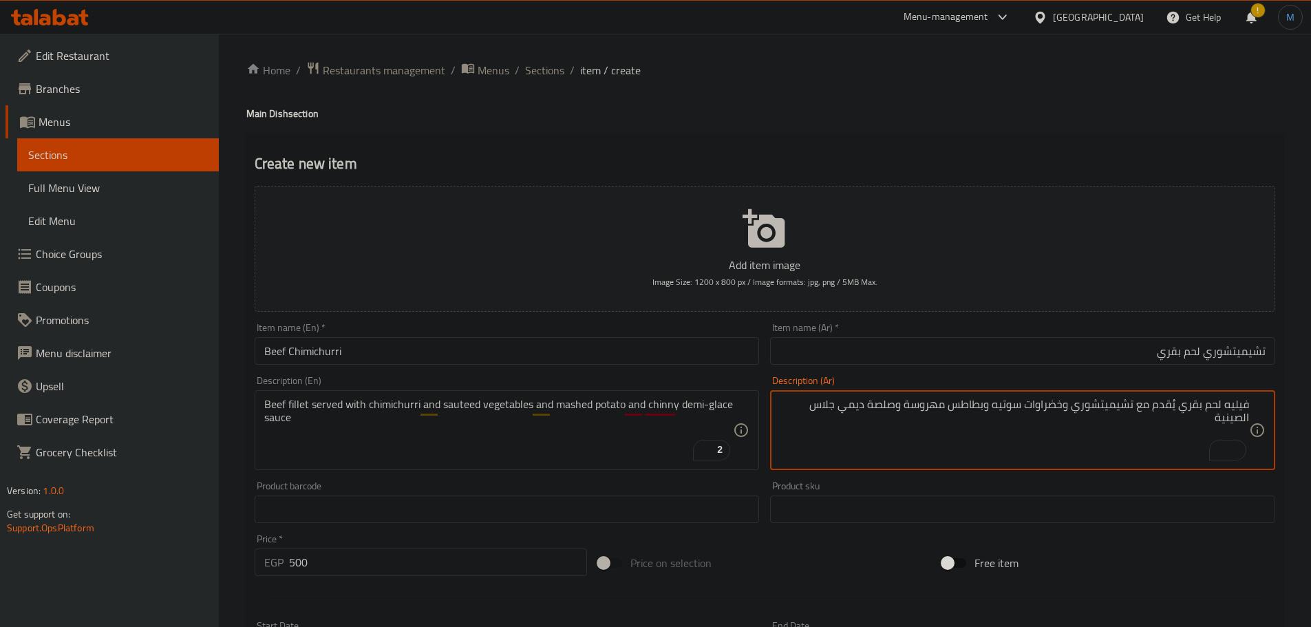
drag, startPoint x: 1141, startPoint y: 415, endPoint x: 1248, endPoint y: 421, distance: 106.8
type textarea "فيليه لحم بقري يُقدم مع تشيميتشوري وخضراوات سوتيه وبطاطس مهروسة وصوص ديمي جلاس …"
click at [535, 349] on input "Beef Chimichurri" at bounding box center [507, 351] width 505 height 28
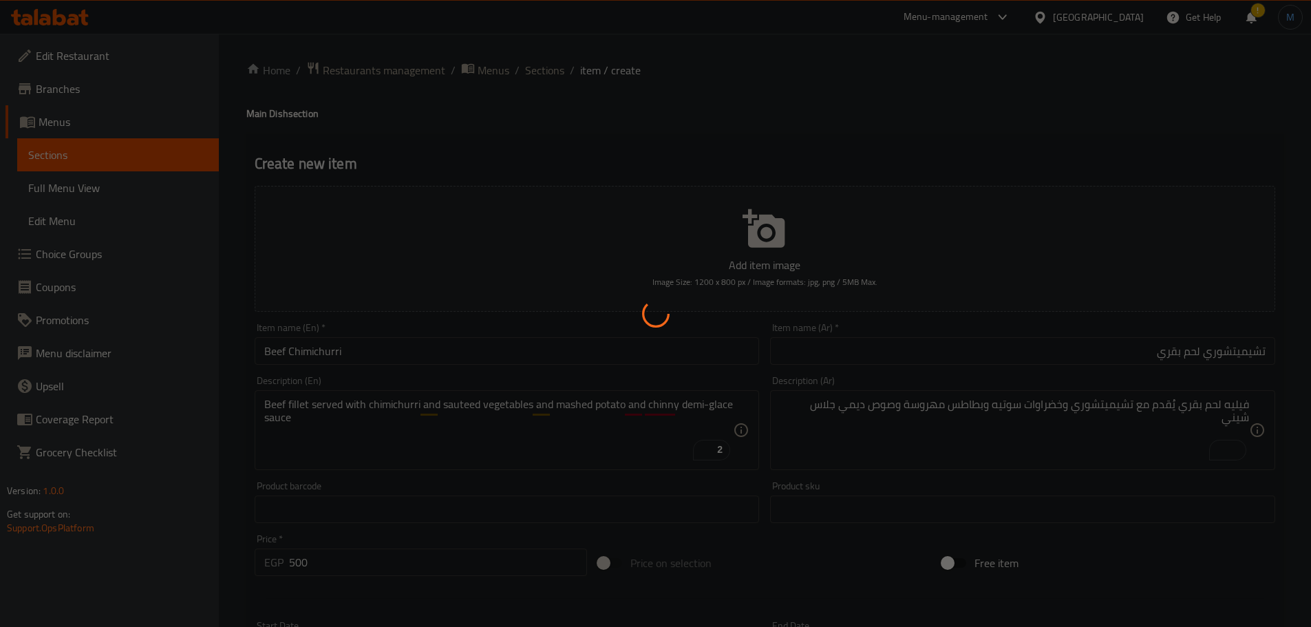
type input "0"
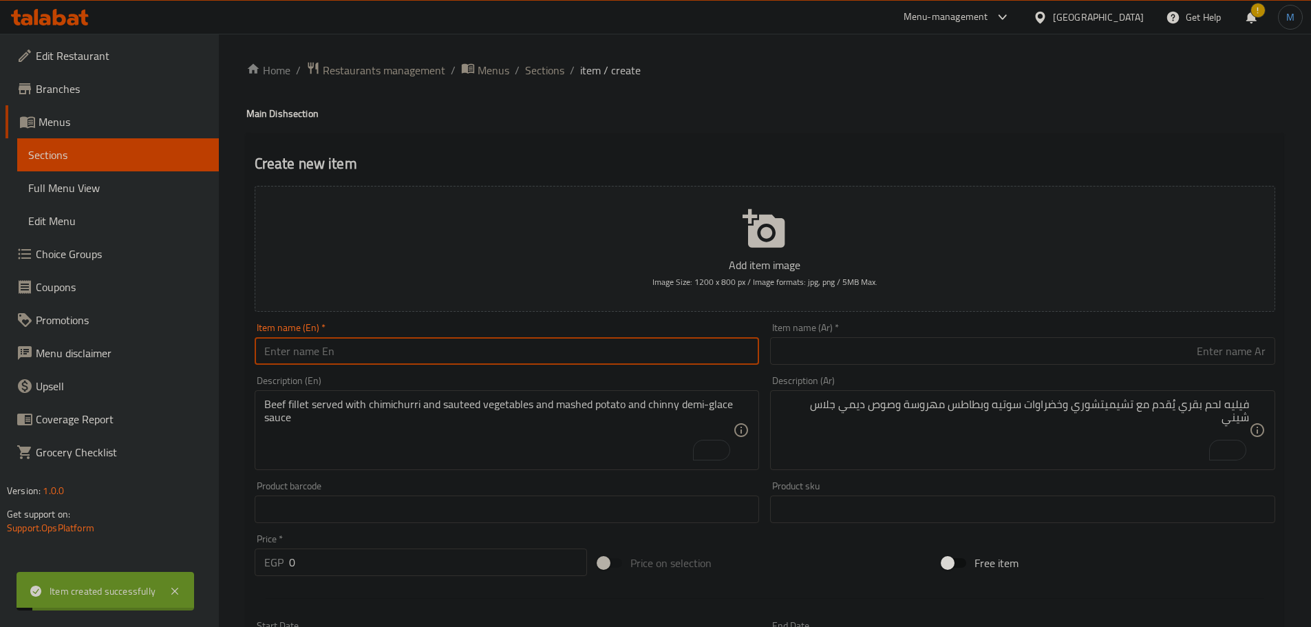
paste input "Smoky Mongolian beef"
click at [337, 343] on input "Smoky Mongolian beef" at bounding box center [507, 351] width 505 height 28
click at [362, 352] on input "Smoky Mongolian beef" at bounding box center [507, 351] width 505 height 28
type input "Smoky Mongolian Beef"
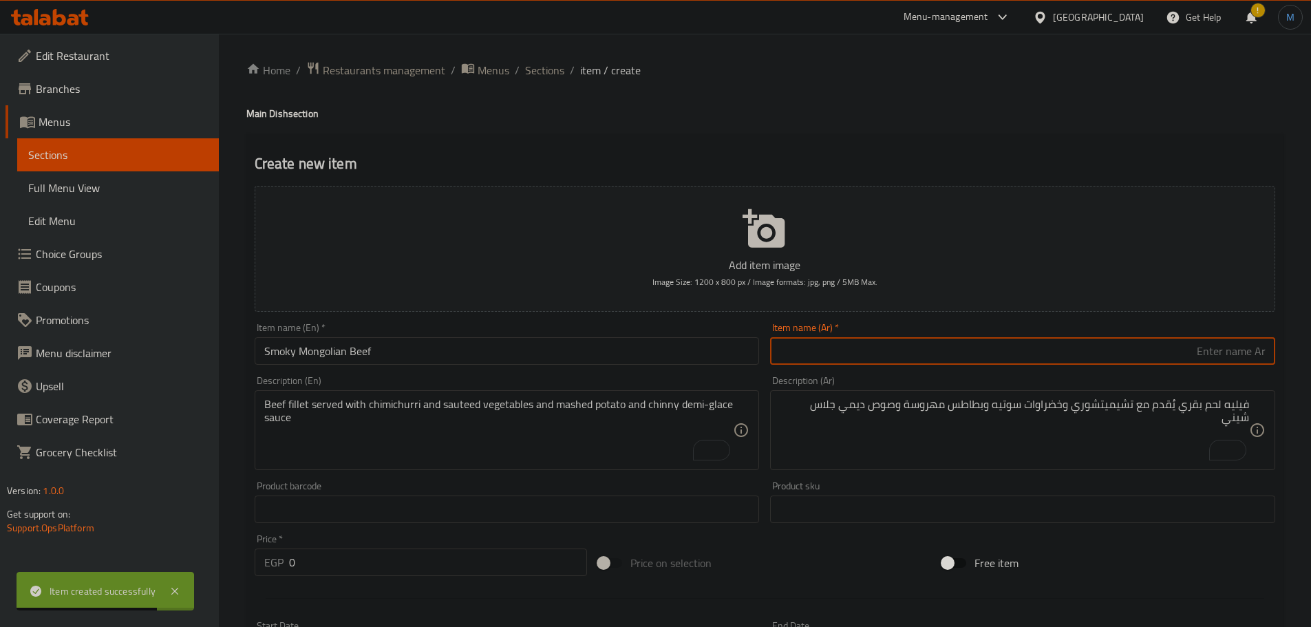
click at [991, 359] on input "text" at bounding box center [1022, 351] width 505 height 28
paste input "لحم البقر المنغولي المدخن"
type input "لحم بقري منغولي مدخن"
click at [520, 450] on textarea "Beef fillet served with chimichurri and sauteed vegetables and mashed potato an…" at bounding box center [499, 430] width 470 height 65
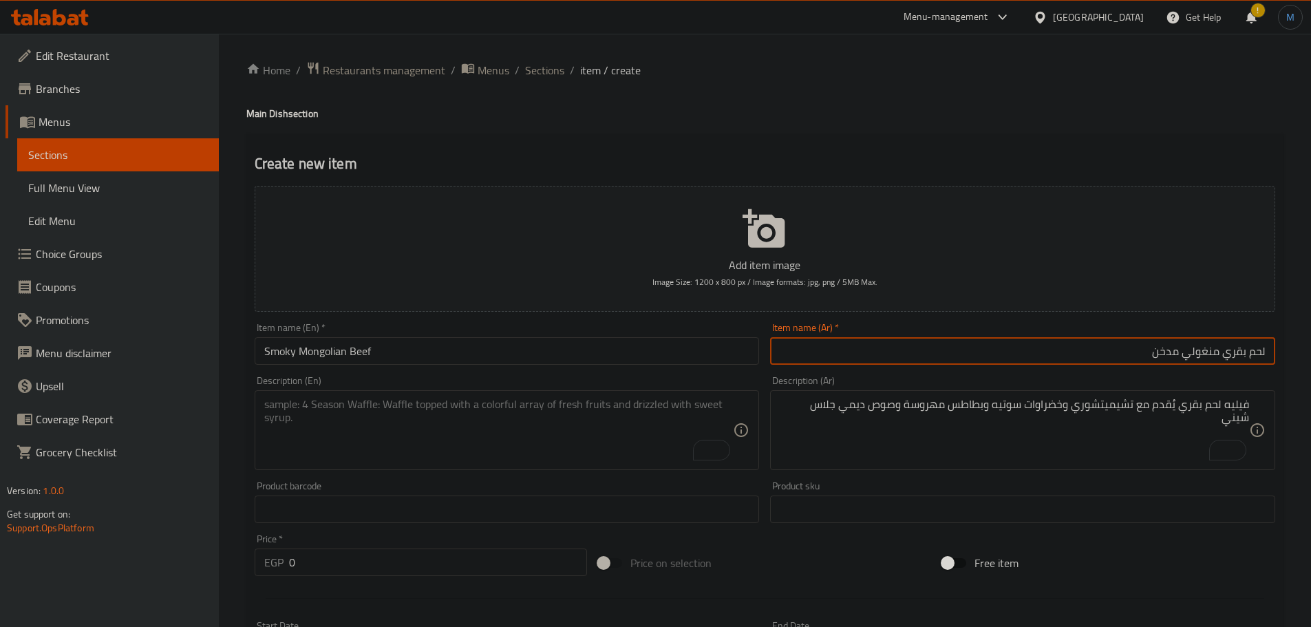
paste textarea "Creamy orzo with vegetables topped with beef stir fry mixed with Mongolian sauc…"
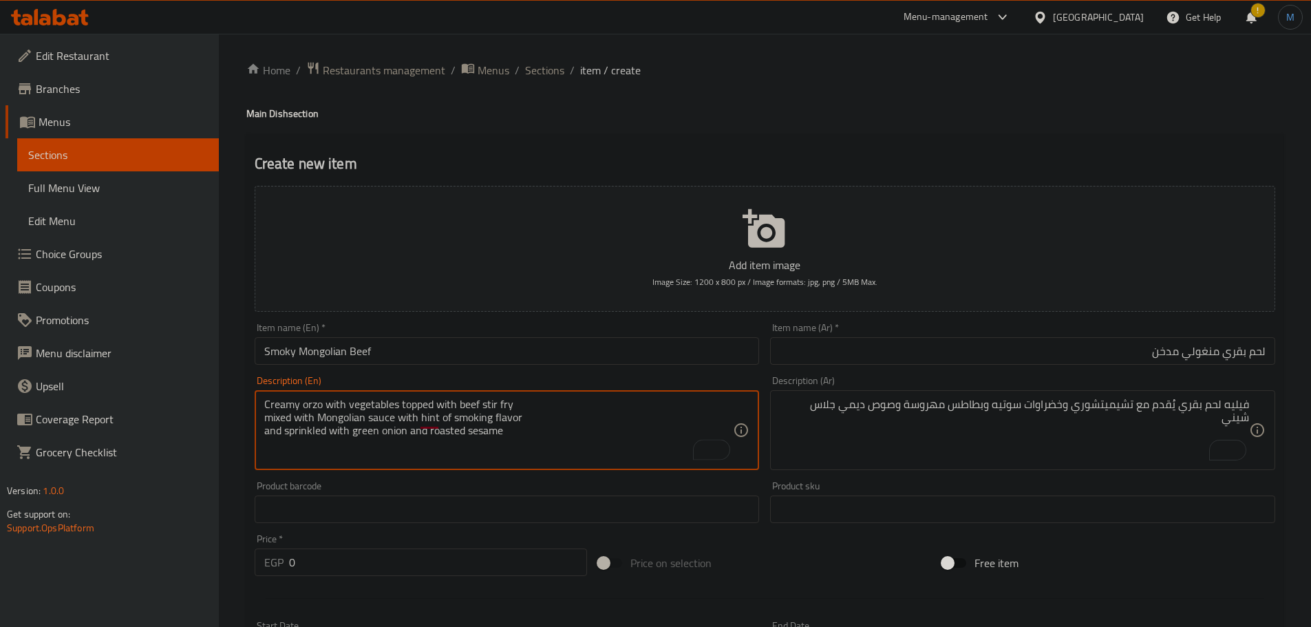
click at [600, 419] on textarea "Creamy orzo with vegetables topped with beef stir fry mixed with Mongolian sauc…" at bounding box center [499, 430] width 470 height 65
click at [611, 408] on textarea "Creamy orzo with vegetables topped with beef stir fry mixed with Mongolian sauc…" at bounding box center [499, 430] width 470 height 65
click at [622, 420] on textarea "Creamy orzo with vegetables topped with beef stir fry mixed with Mongolian sauc…" at bounding box center [499, 430] width 470 height 65
click at [724, 402] on textarea "Creamy orzo with vegetables topped with beef stir fry mixed with Mongolian sauc…" at bounding box center [499, 430] width 470 height 65
click at [644, 423] on textarea "Creamy orzo with vegetables topped with beef stir fry mixed with Mongolian sauc…" at bounding box center [499, 430] width 470 height 65
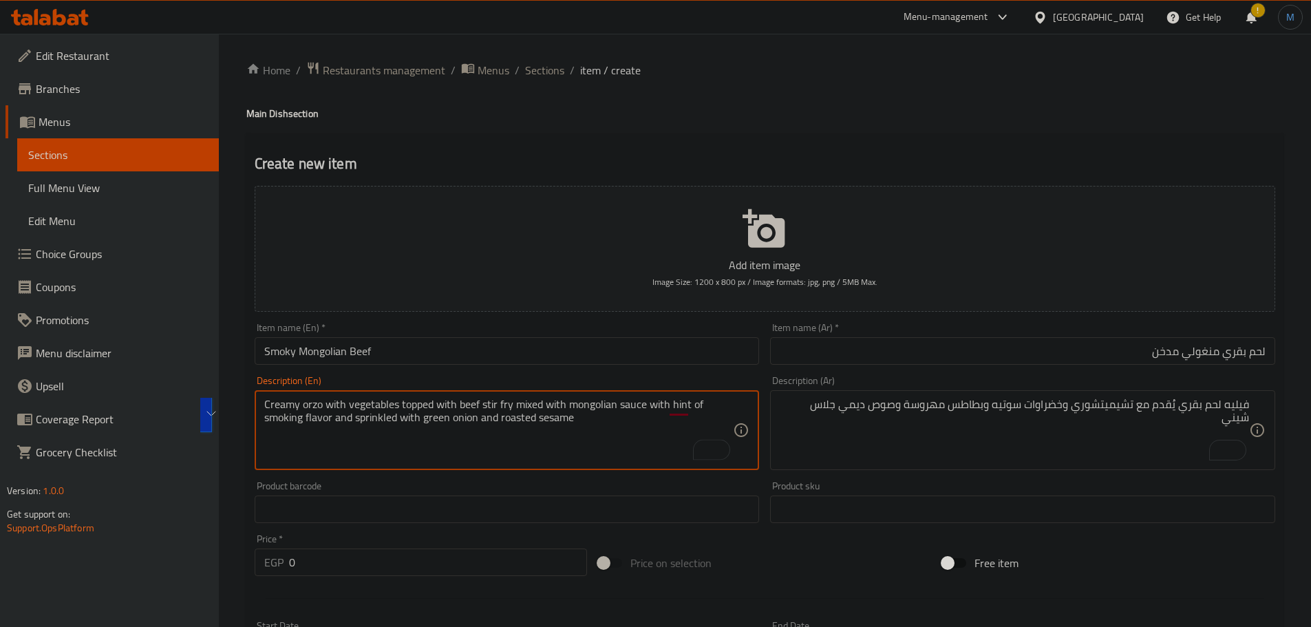
click at [595, 398] on textarea "Creamy orzo with vegetables topped with beef stir fry mixed with mongolian sauc…" at bounding box center [499, 430] width 470 height 65
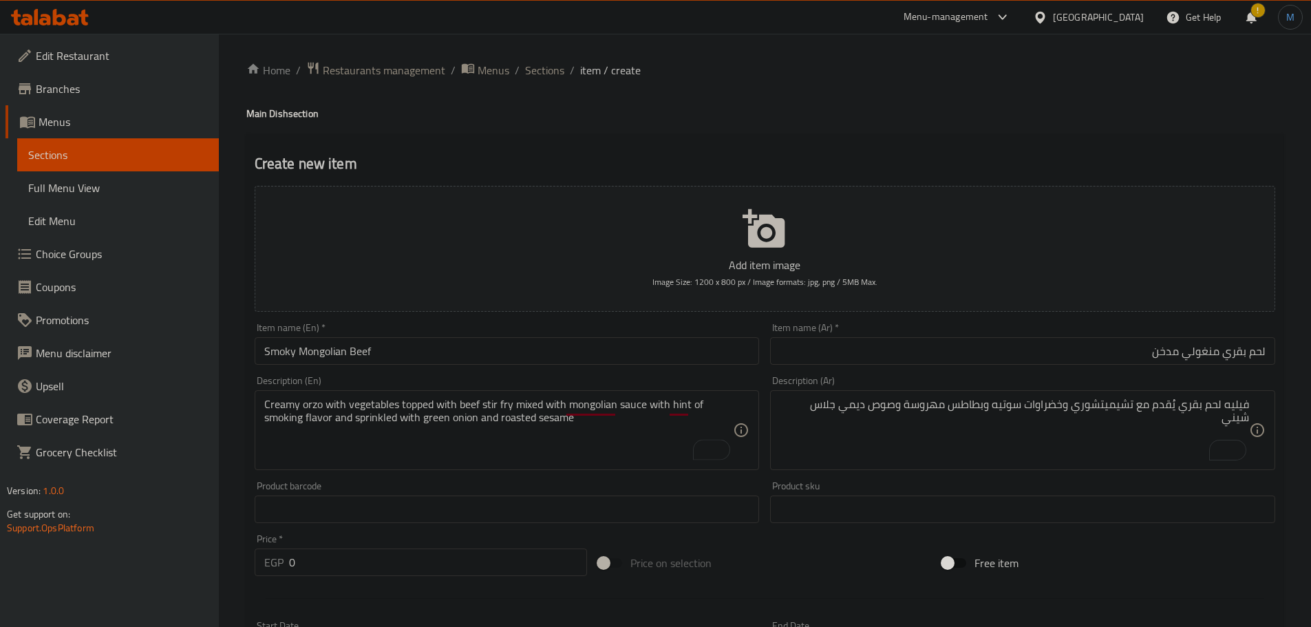
click at [429, 408] on textarea "Creamy orzo with vegetables topped with beef stir fry mixed with mongolian sauc…" at bounding box center [499, 430] width 470 height 65
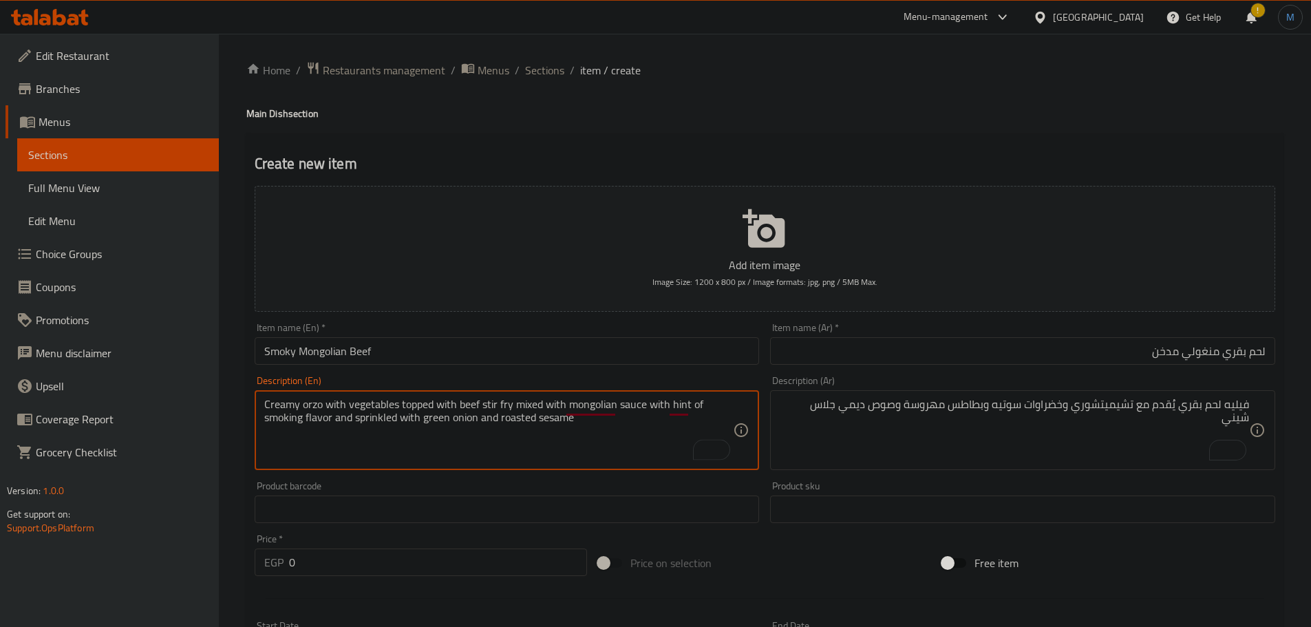
click at [550, 403] on textarea "Creamy orzo with vegetables topped with beef stir fry mixed with mongolian sauc…" at bounding box center [499, 430] width 470 height 65
click at [577, 403] on textarea "Creamy orzo with vegetables topped with beef stir fry mixed with mongolian sauc…" at bounding box center [499, 430] width 470 height 65
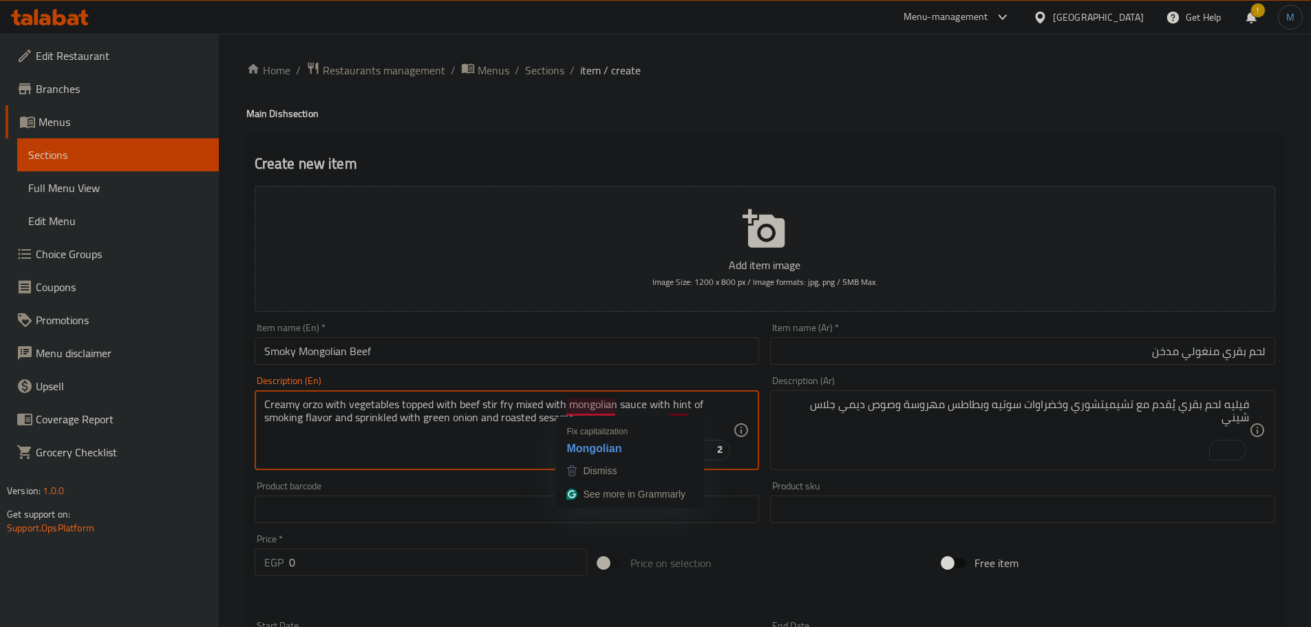
type textarea "Creamy orzo with vegetables topped with beef stir fry mixed with Mongolian sauc…"
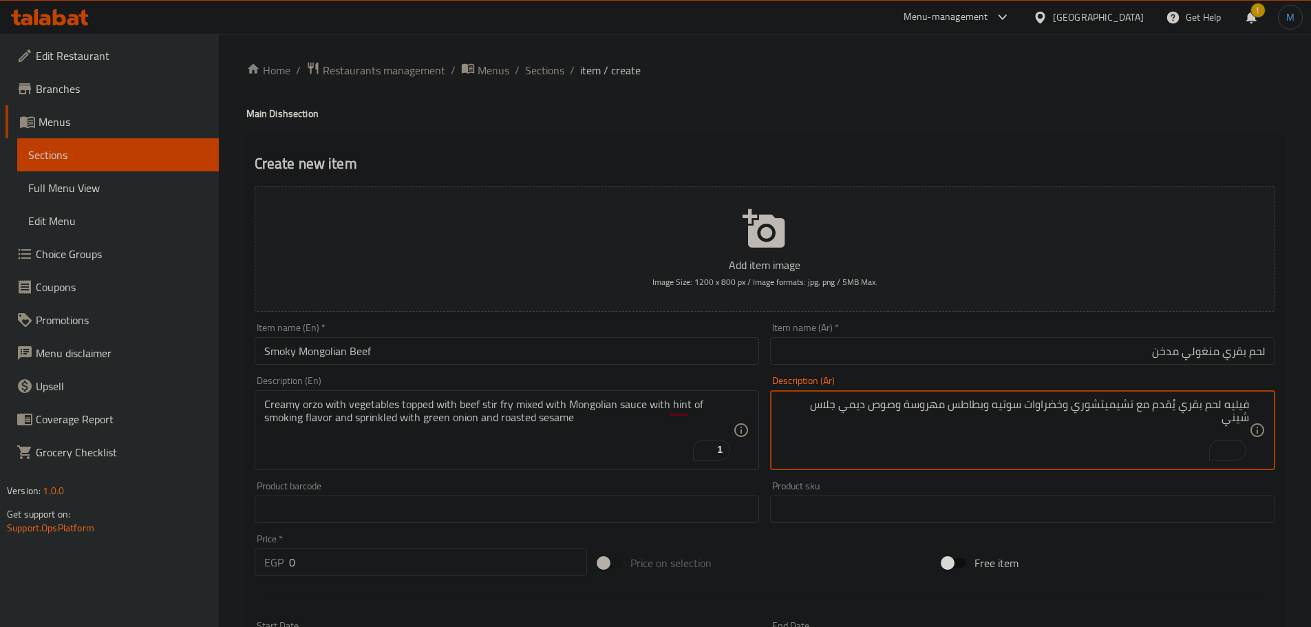
paste textarea "[PERSON_NAME] مع خضراوات مغطاة بلحم بقري مقلي ممزوج بصلصة منغولية مع لمسة من نك…"
click at [814, 403] on textarea "[PERSON_NAME] مع خضراوات مغطاة بلحم بقري مقلي ممزوج بصلصة منغولية مع لمسة من نك…" at bounding box center [1015, 430] width 470 height 65
type textarea "[PERSON_NAME] مع خضراوات مغطاة بلحم بقري مقلي ممزوج بصلصة منغولية مع لمسة من نك…"
click at [420, 558] on div "Price   * EGP 0 Price *" at bounding box center [421, 555] width 333 height 42
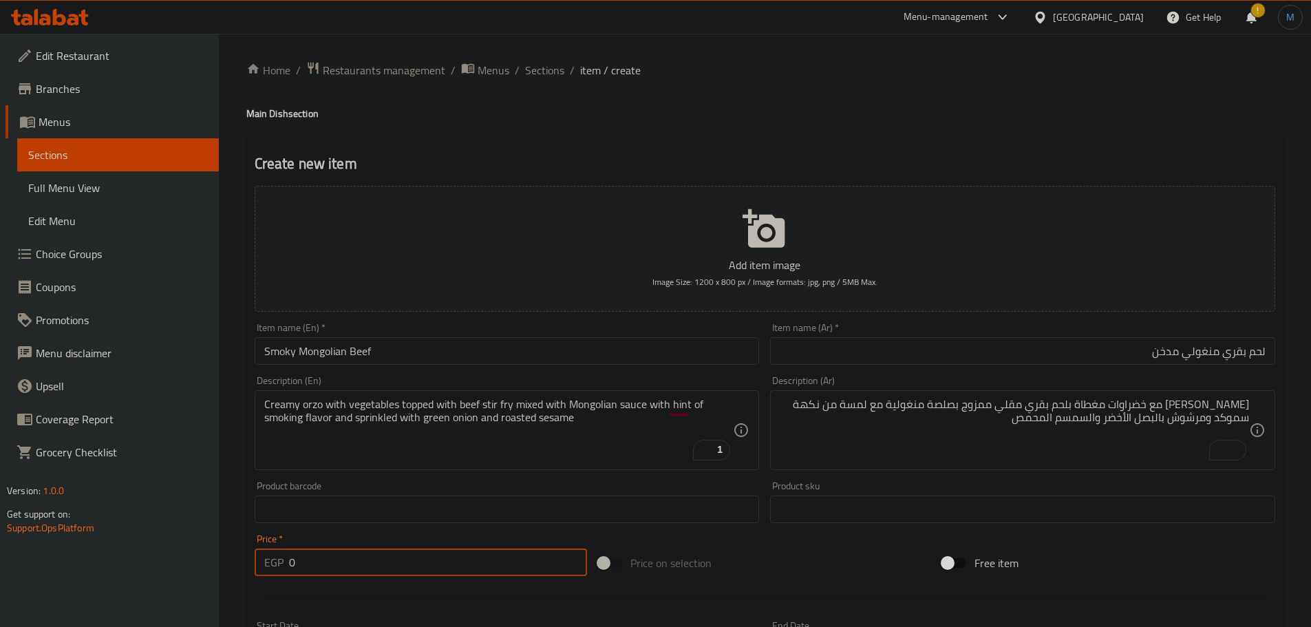
click at [420, 558] on input "0" at bounding box center [438, 563] width 299 height 28
paste input "45"
type input "450"
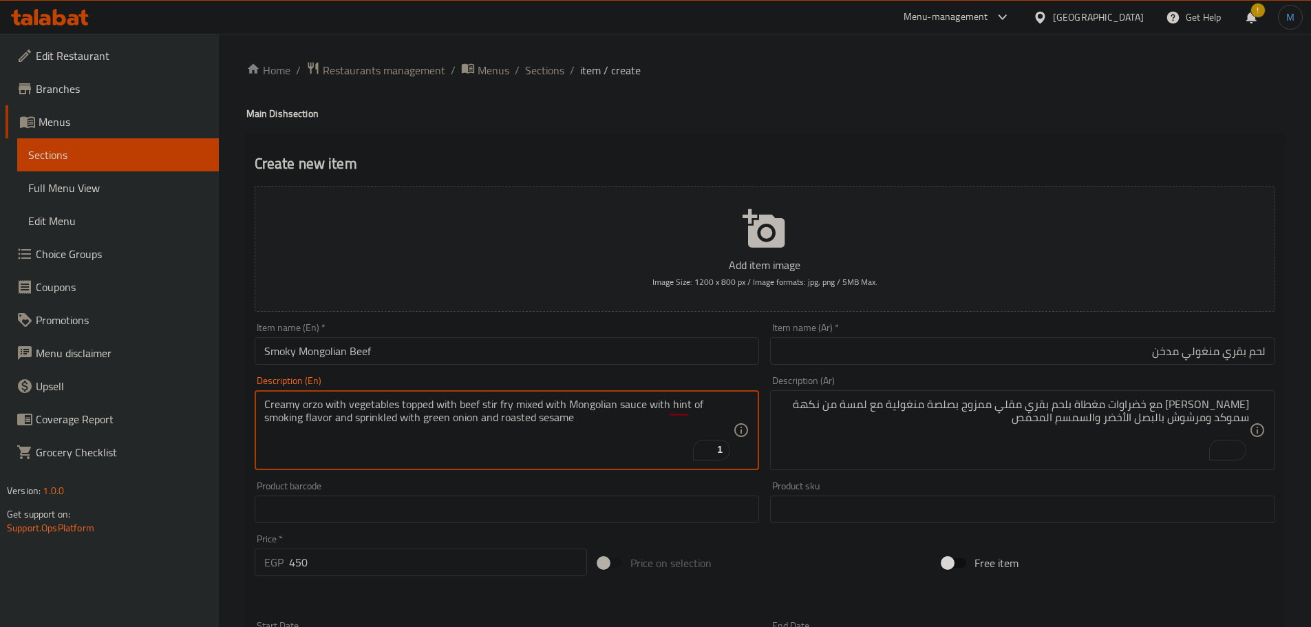
click at [620, 423] on textarea "Creamy orzo with vegetables topped with beef stir fry mixed with Mongolian sauc…" at bounding box center [499, 430] width 470 height 65
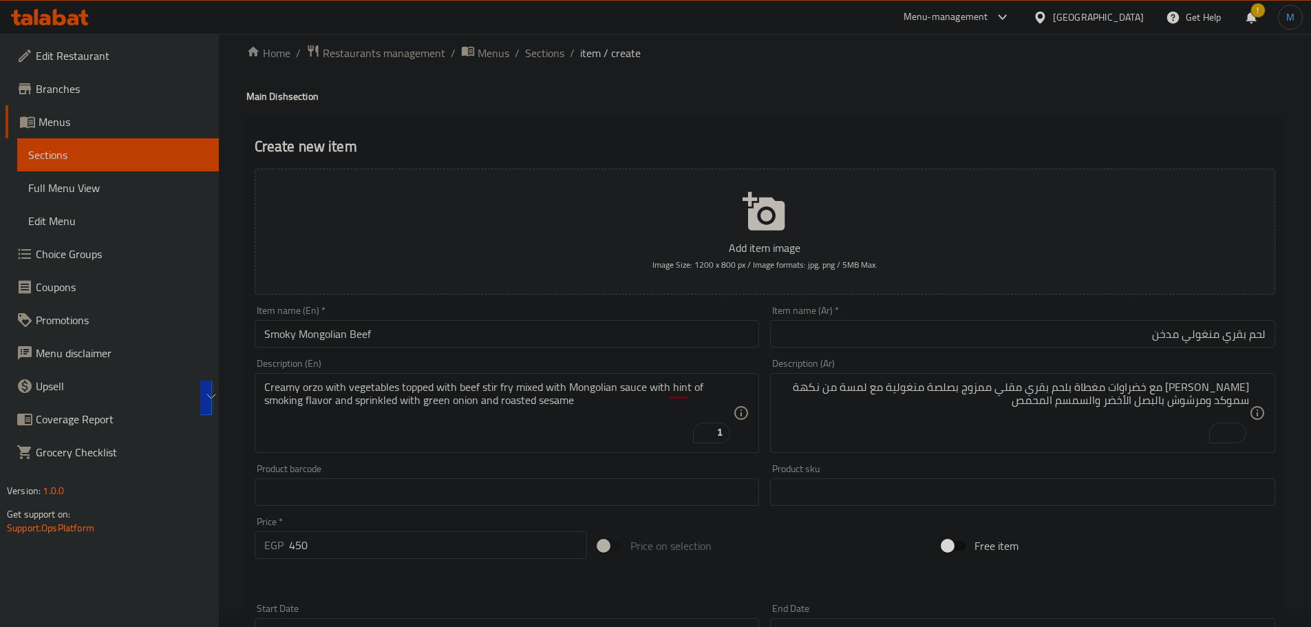
scroll to position [69, 0]
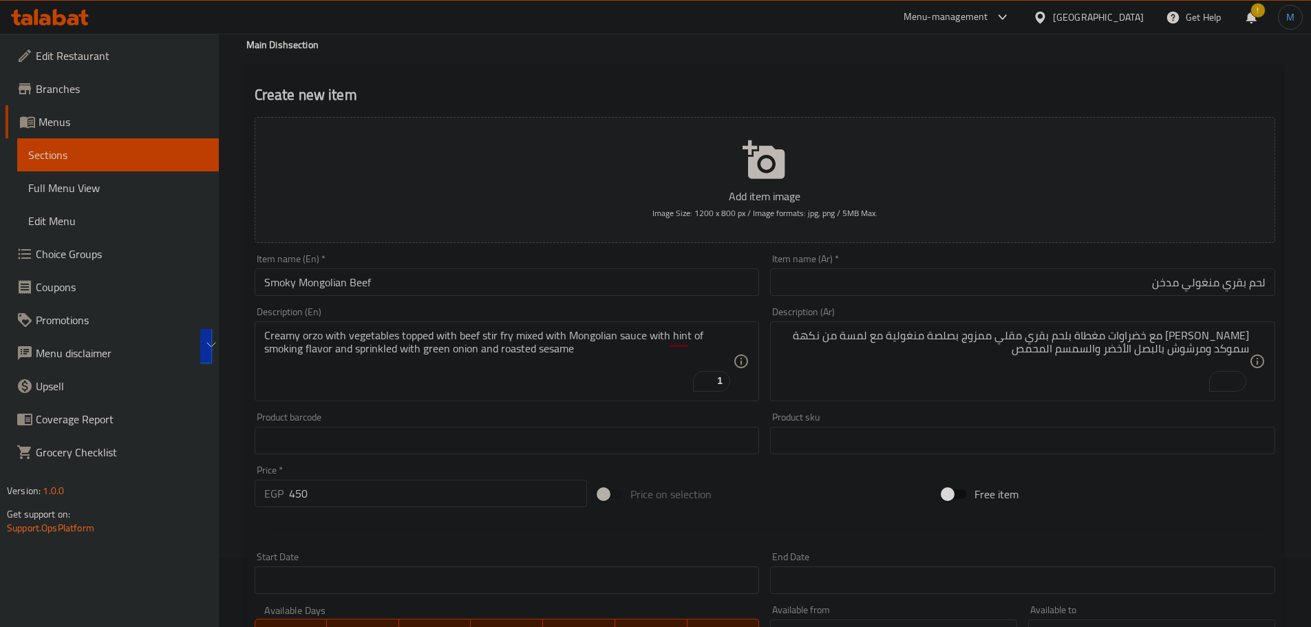
click at [469, 274] on input "Smoky Mongolian Beef" at bounding box center [507, 282] width 505 height 28
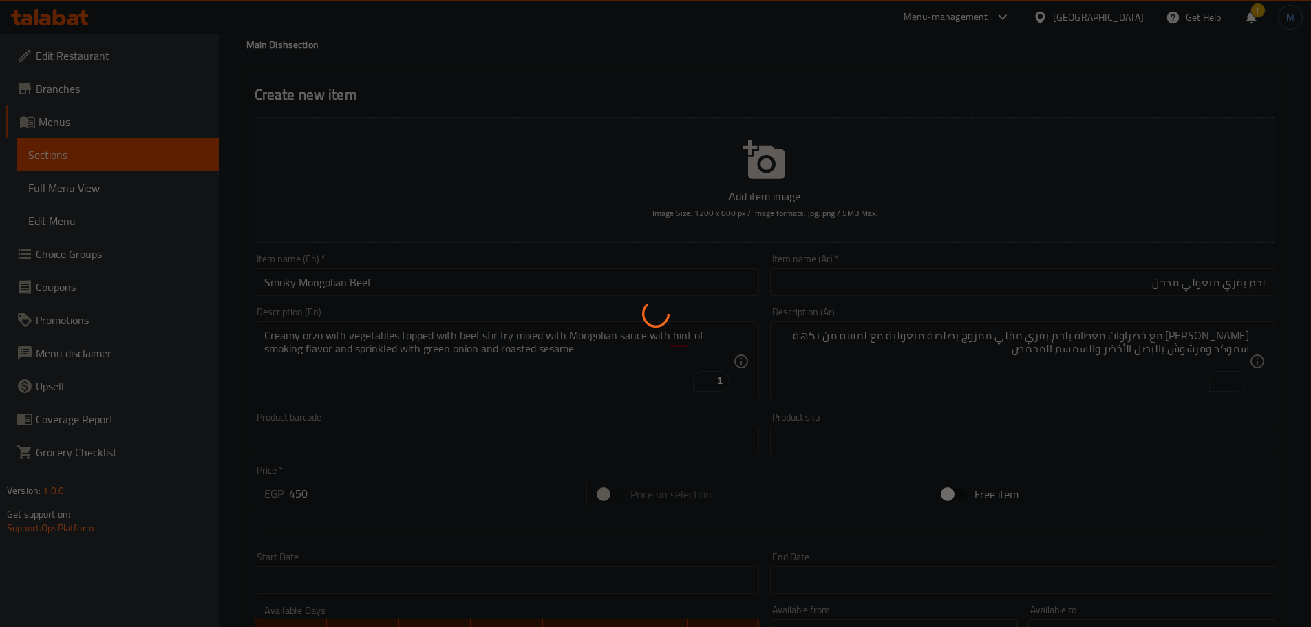
type input "0"
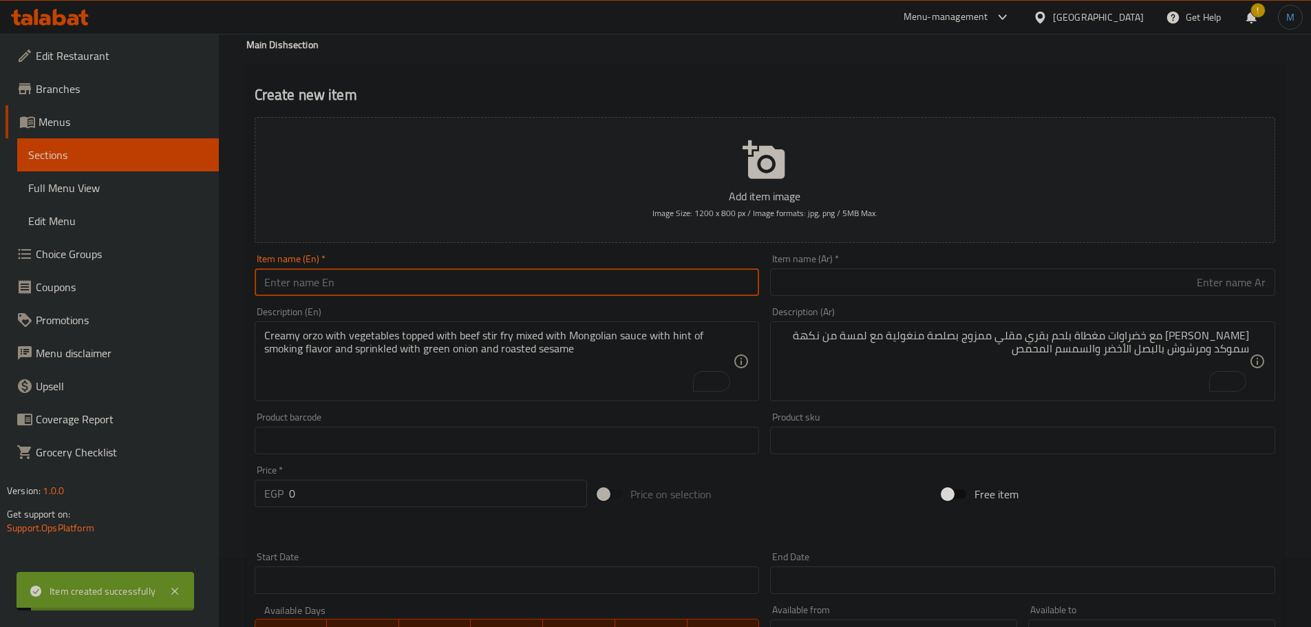
paste input "Kung pao Shrimp"
type input "Kung Pao Shrimp"
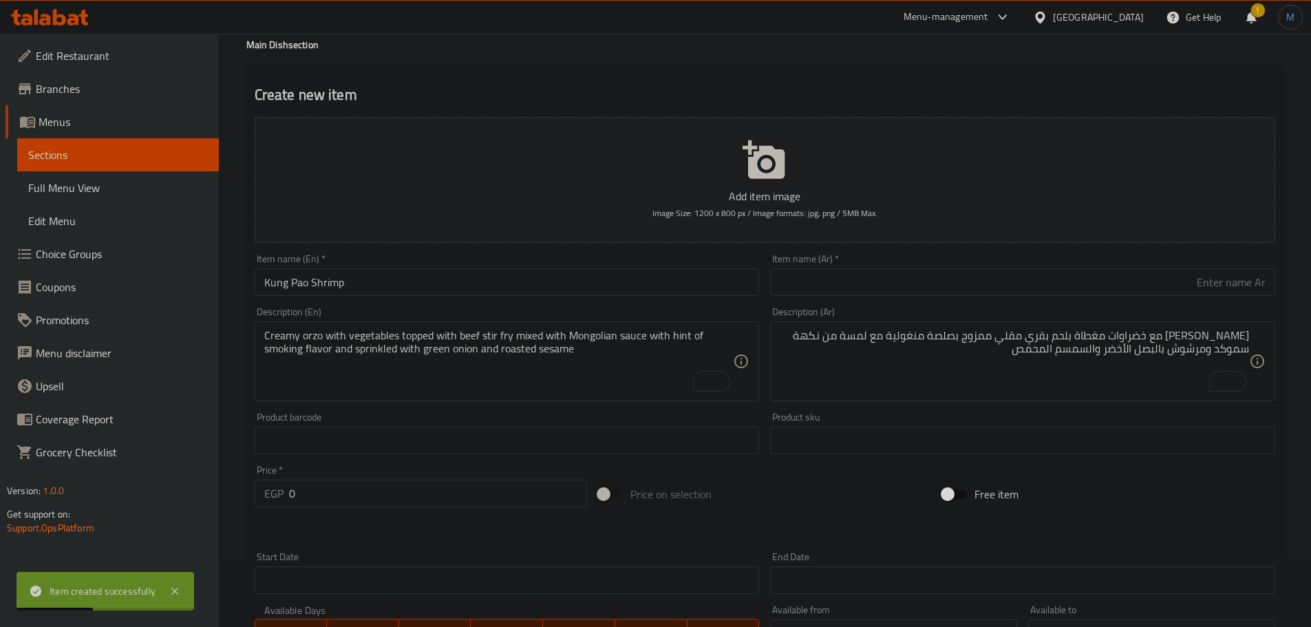
click at [900, 274] on input "text" at bounding box center [1022, 282] width 505 height 28
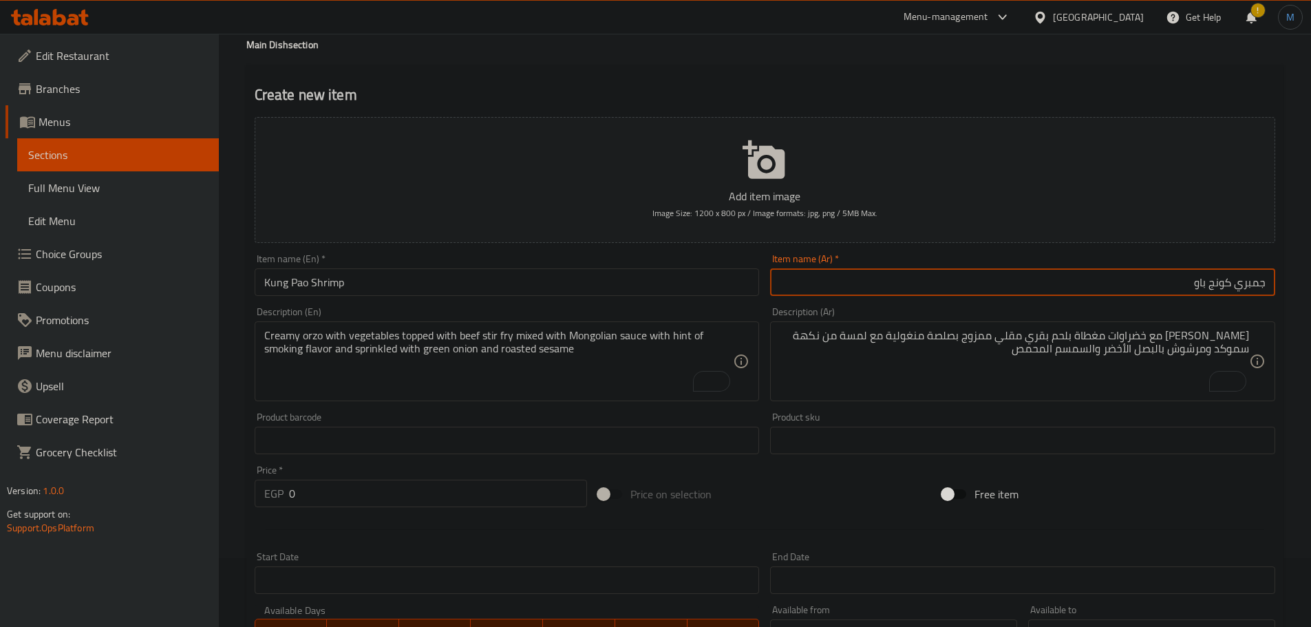
type input "جمبري كونج باو"
click at [521, 436] on input "text" at bounding box center [507, 441] width 505 height 28
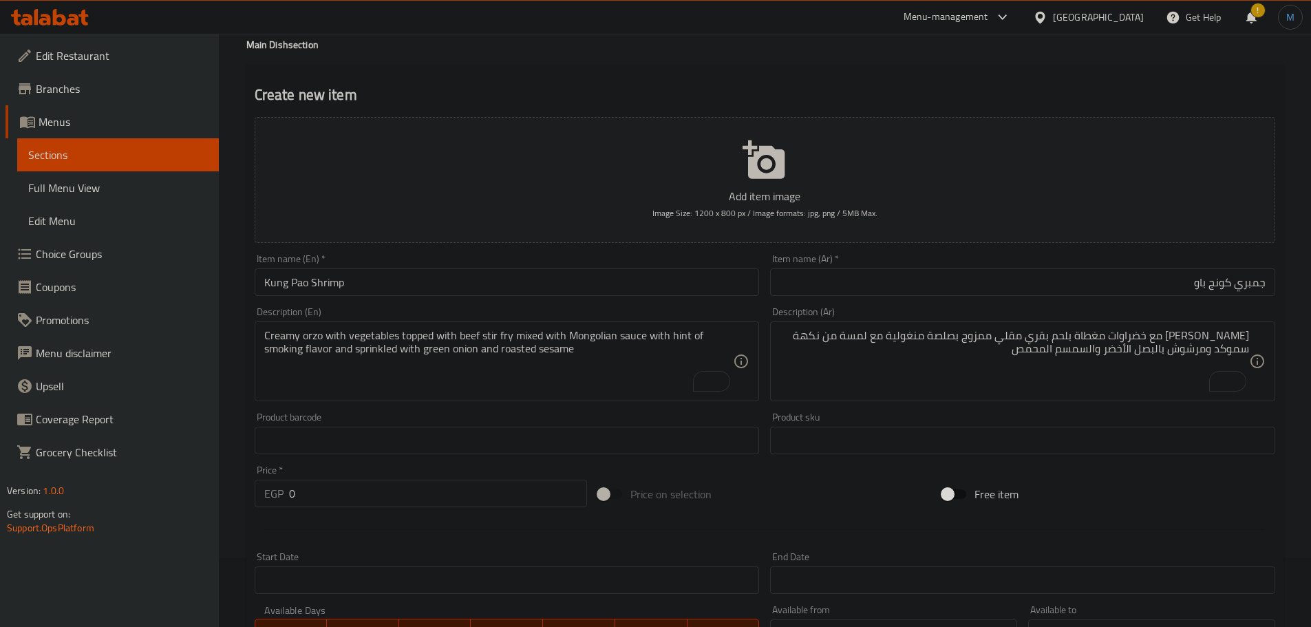
click at [549, 395] on div "Creamy orzo with vegetables topped with beef stir fry mixed with Mongolian sauc…" at bounding box center [507, 361] width 505 height 80
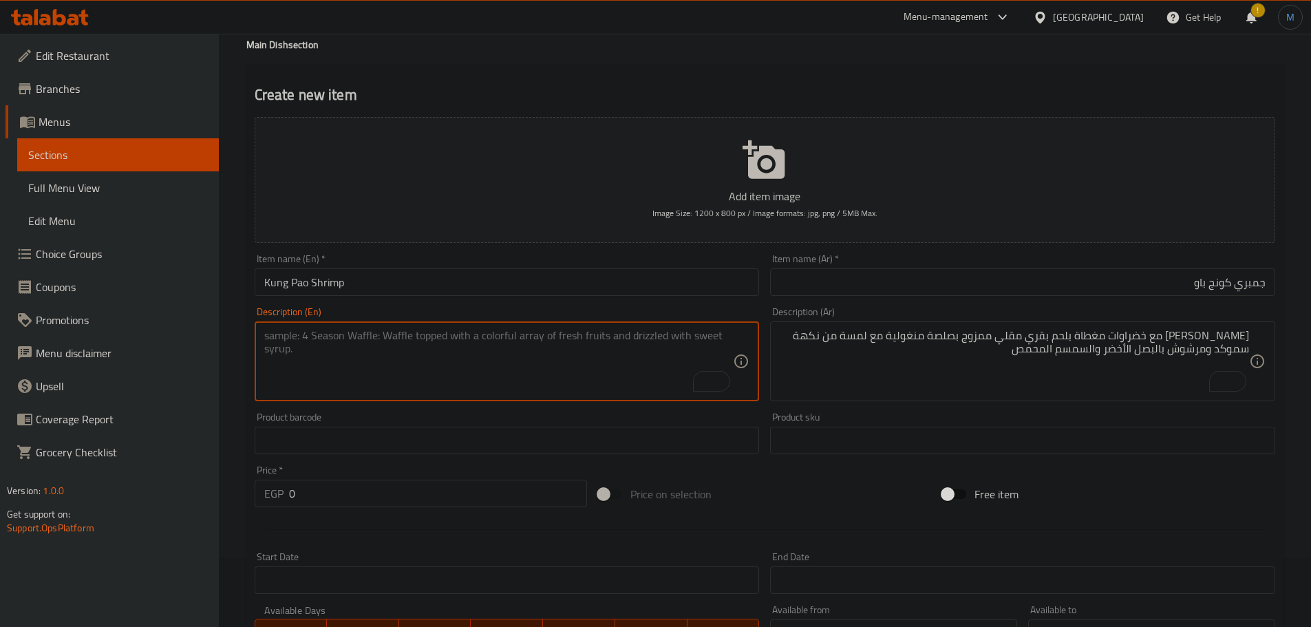
paste textarea "Fried shrimp with Asian kung pao sauce on steamed corn pea rice"
click at [557, 337] on textarea "Fried shrimp with Asian kung pao sauce on steamed corn pea rice" at bounding box center [499, 361] width 470 height 65
click at [360, 329] on textarea "Fried shrimp with asian kung pao sauce on steamed corn pea rice" at bounding box center [499, 361] width 470 height 65
click at [364, 337] on textarea "Fried shrimp with asian kung pao sauce on steamed corn pea rice" at bounding box center [499, 361] width 470 height 65
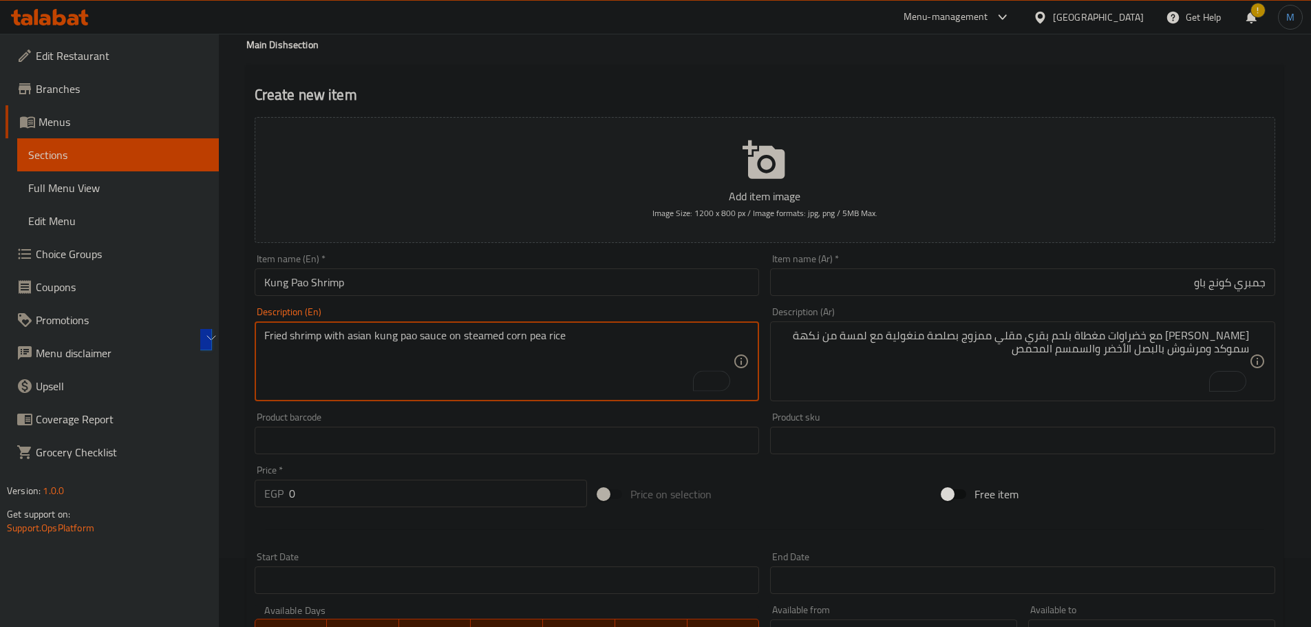
click at [364, 337] on textarea "Fried shrimp with asian kung pao sauce on steamed corn pea rice" at bounding box center [499, 361] width 470 height 65
type textarea "Fried shrimp with Asian kung pao sauce on steamed corn pea rice"
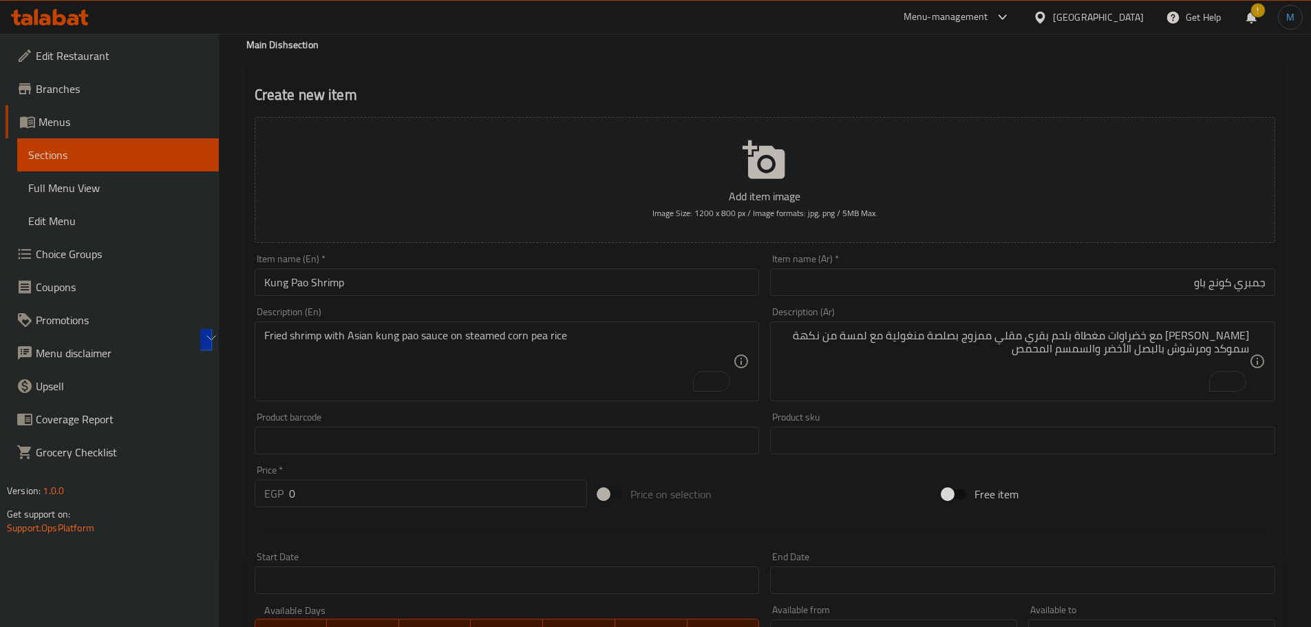
click at [1020, 318] on div "Description (Ar) [PERSON_NAME] مع خضراوات مغطاة بلحم بقري مقلي ممزوج بصلصة منغو…" at bounding box center [1022, 354] width 505 height 94
click at [1028, 340] on textarea "[PERSON_NAME] مع خضراوات مغطاة بلحم بقري مقلي ممزوج بصلصة منغولية مع لمسة من نك…" at bounding box center [1015, 361] width 470 height 65
paste textarea "روبيان مقلي مع صلصة الكونغ باو الآسيوية على أرز الذرة المطهو ​​على البخار"
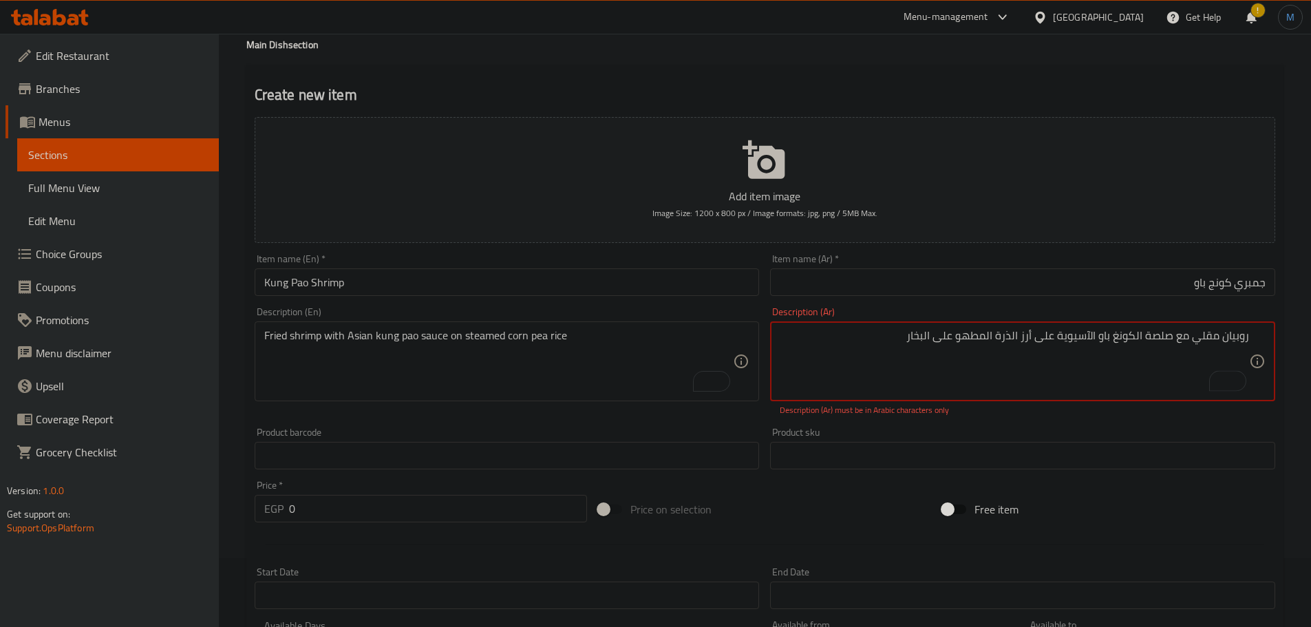
click at [1089, 333] on textarea "روبيان مقلي مع صلصة الكونغ باو الآسيوية على أرز الذرة المطهو ​​على البخار" at bounding box center [1015, 361] width 470 height 65
click at [987, 342] on textarea "روبيان مقلي مع صلصة الكونغ باو الاسيوية على أرز الذرة المطهو ​​على البخار" at bounding box center [1015, 361] width 470 height 65
click at [1002, 343] on textarea "روبيان مقلي مع صلصة الكونغ باو الاسيوية على أرز الذرة المطهو ​​على البخار" at bounding box center [1015, 361] width 470 height 65
click at [1089, 337] on textarea "روبيان مقلي مع صلصة الكونغ باو الاسيوية على أرز الذرة المطهو ​​على البخار" at bounding box center [1015, 361] width 470 height 65
click at [1239, 333] on textarea "روبيان مقلي مع صلصة الكونغ باو الاسيوية على أرز الذرة المطهو ​​على البخار" at bounding box center [1015, 361] width 470 height 65
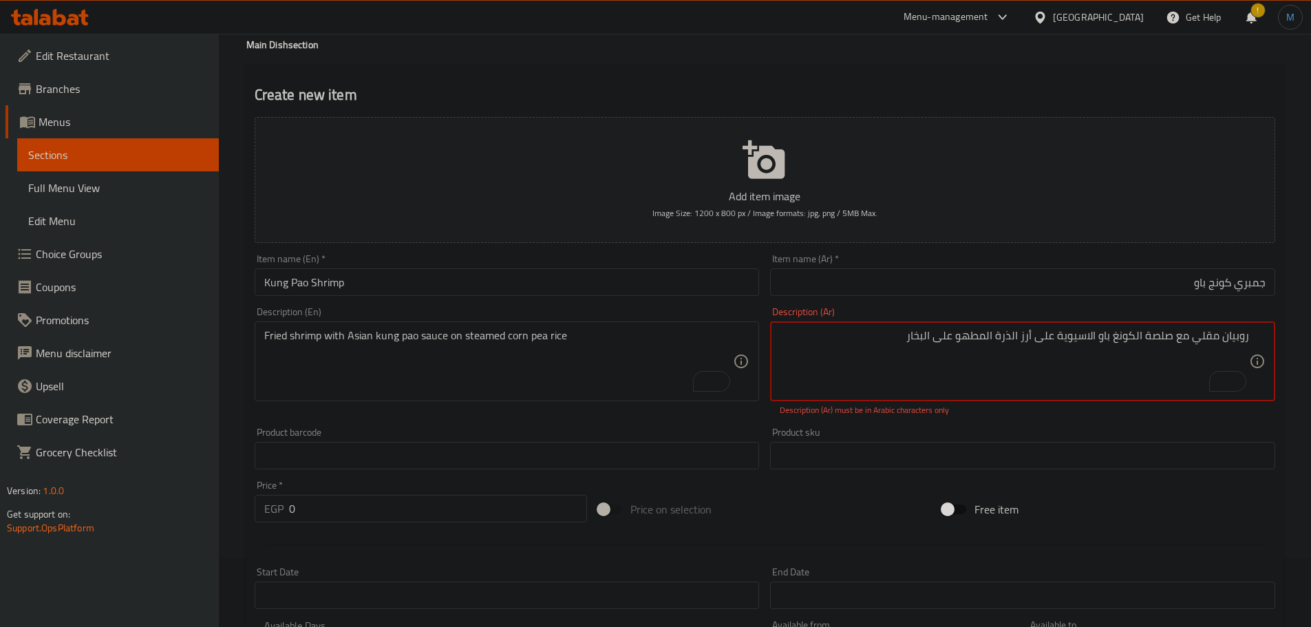
click at [1239, 333] on textarea "روبيان مقلي مع صلصة الكونغ باو الاسيوية على أرز الذرة المطهو ​​على البخار" at bounding box center [1015, 361] width 470 height 65
drag, startPoint x: 0, startPoint y: 151, endPoint x: 926, endPoint y: 344, distance: 945.8
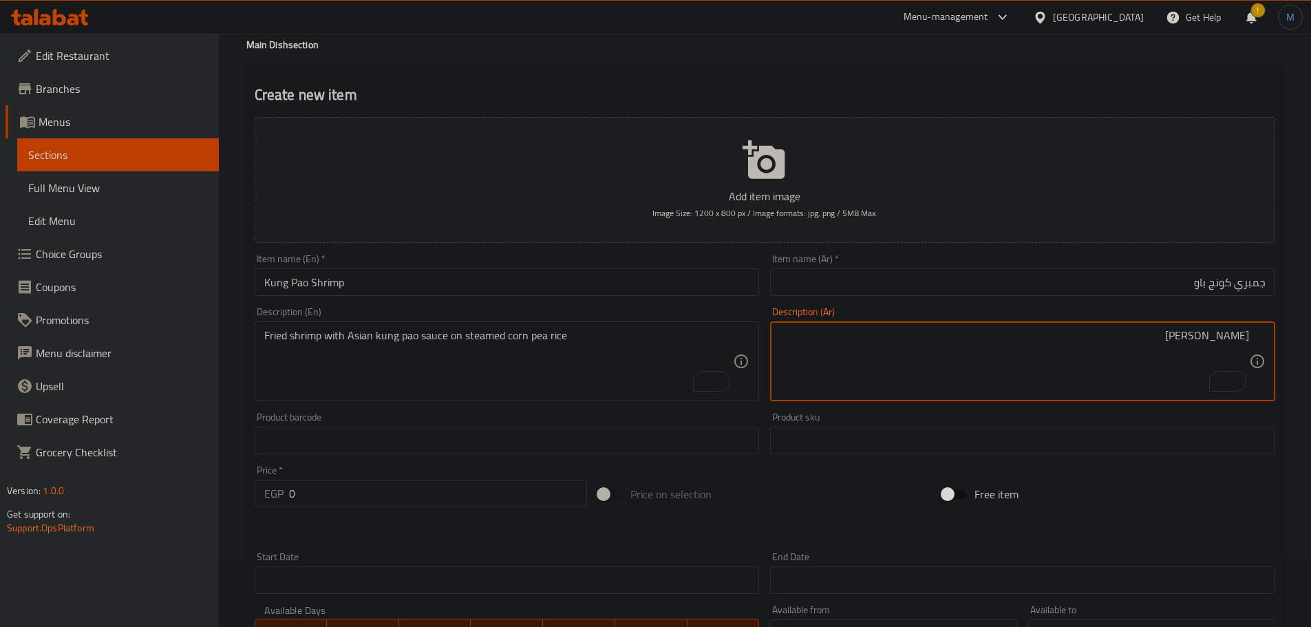
click at [925, 338] on textarea "[PERSON_NAME]" at bounding box center [1015, 361] width 470 height 65
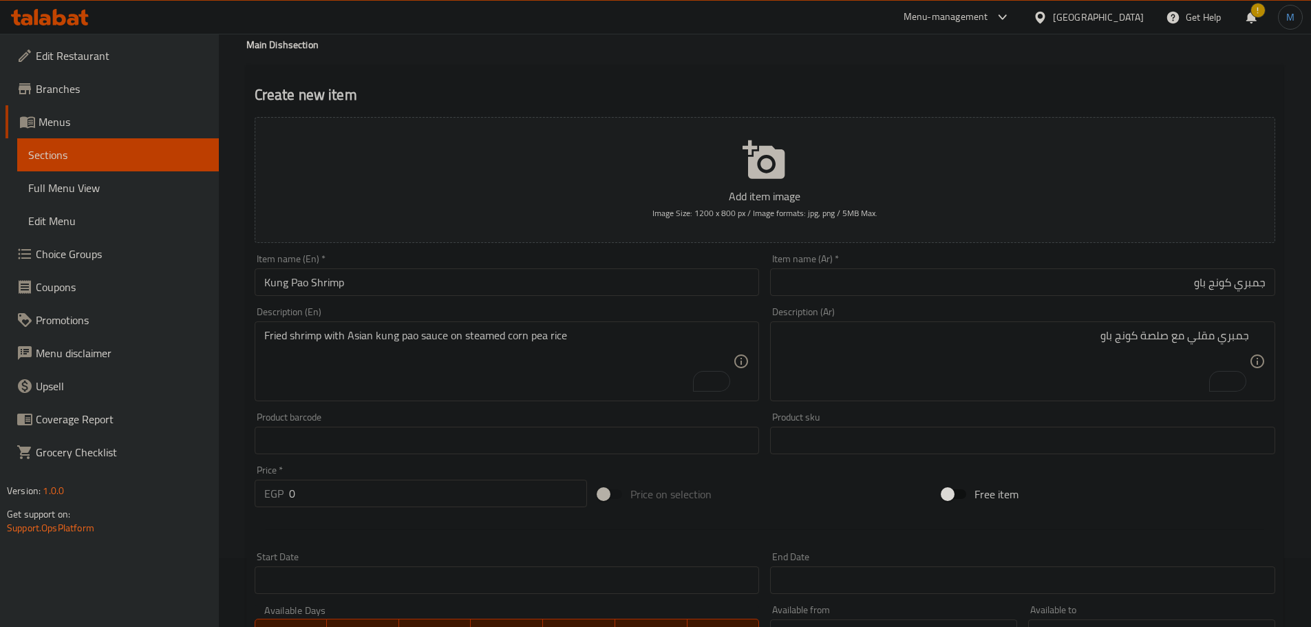
click at [1053, 337] on textarea "جمبري مقلي مع صلصة كونج باو" at bounding box center [1015, 361] width 470 height 65
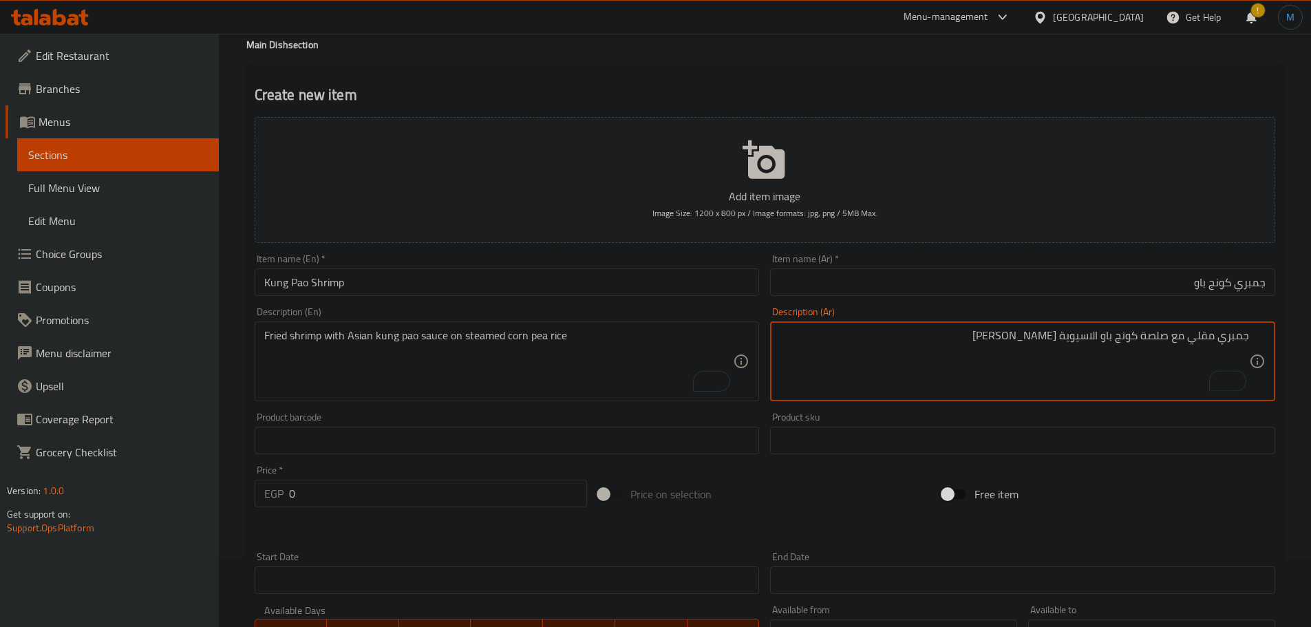
click at [991, 354] on textarea "جمبري مقلي مع صلصة كونج باو الاسيوية [PERSON_NAME]" at bounding box center [1015, 361] width 470 height 65
type textarea "جمبري مقلي مع صلصة كونج باو الاسيوية علي ارز الذرة المطهو علي البخار"
click at [832, 361] on textarea "جمبري مقلي مع صلصة كونج باو الاسيوية علي ارز الذرة المطهو علي البخار" at bounding box center [1015, 361] width 470 height 65
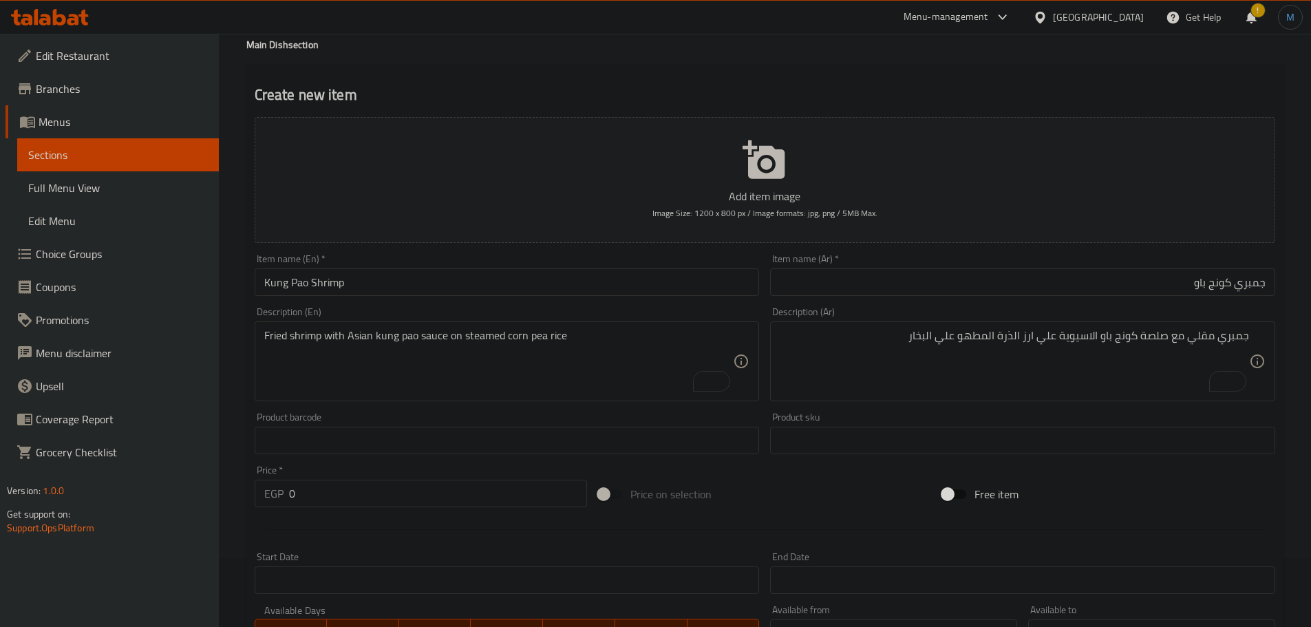
click at [404, 509] on div "Price   * EGP 0 Price *" at bounding box center [421, 486] width 344 height 53
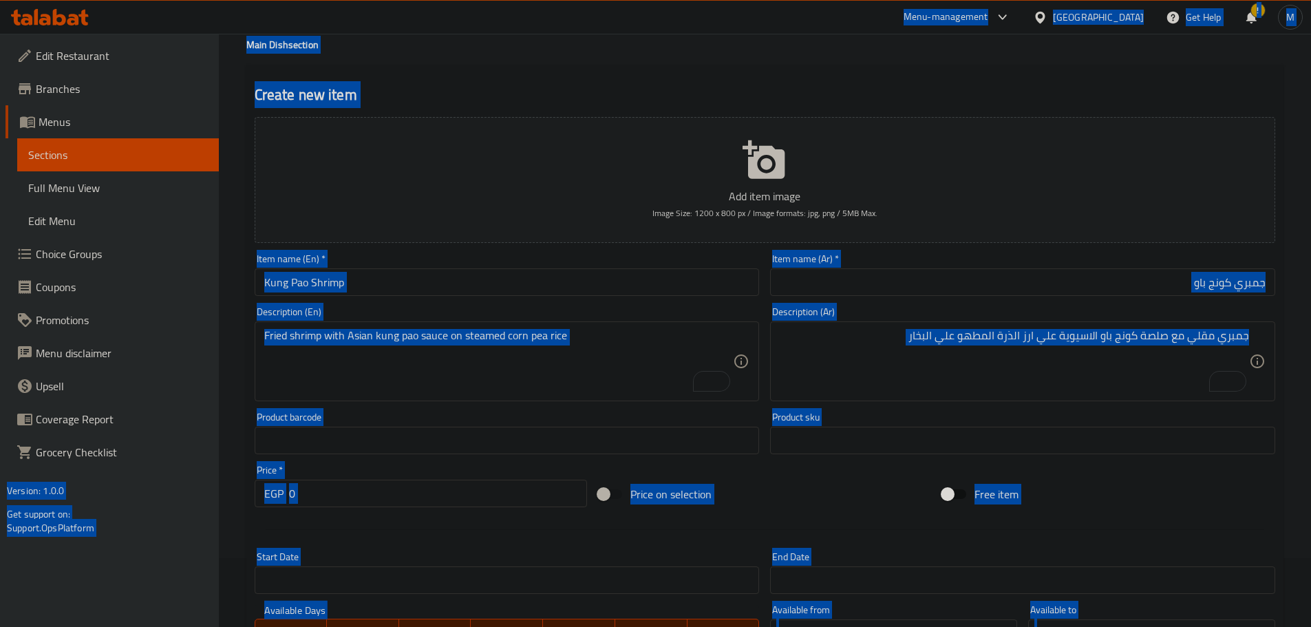
click at [405, 502] on input "0" at bounding box center [438, 494] width 299 height 28
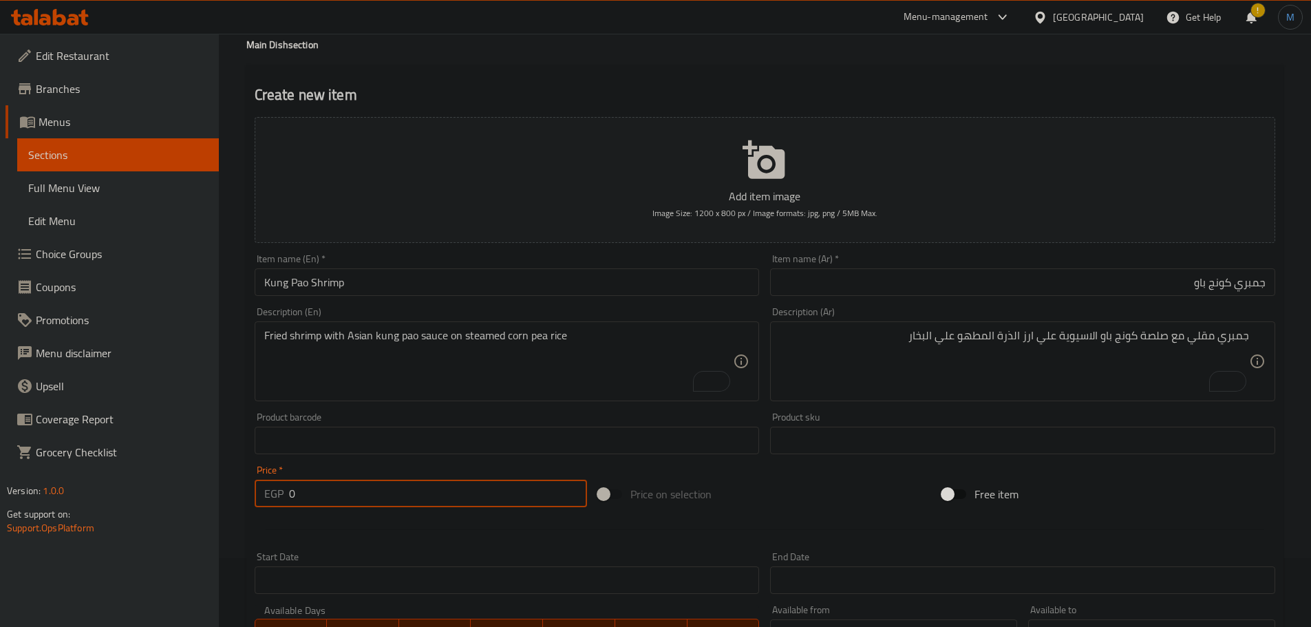
paste input "54"
type input "540"
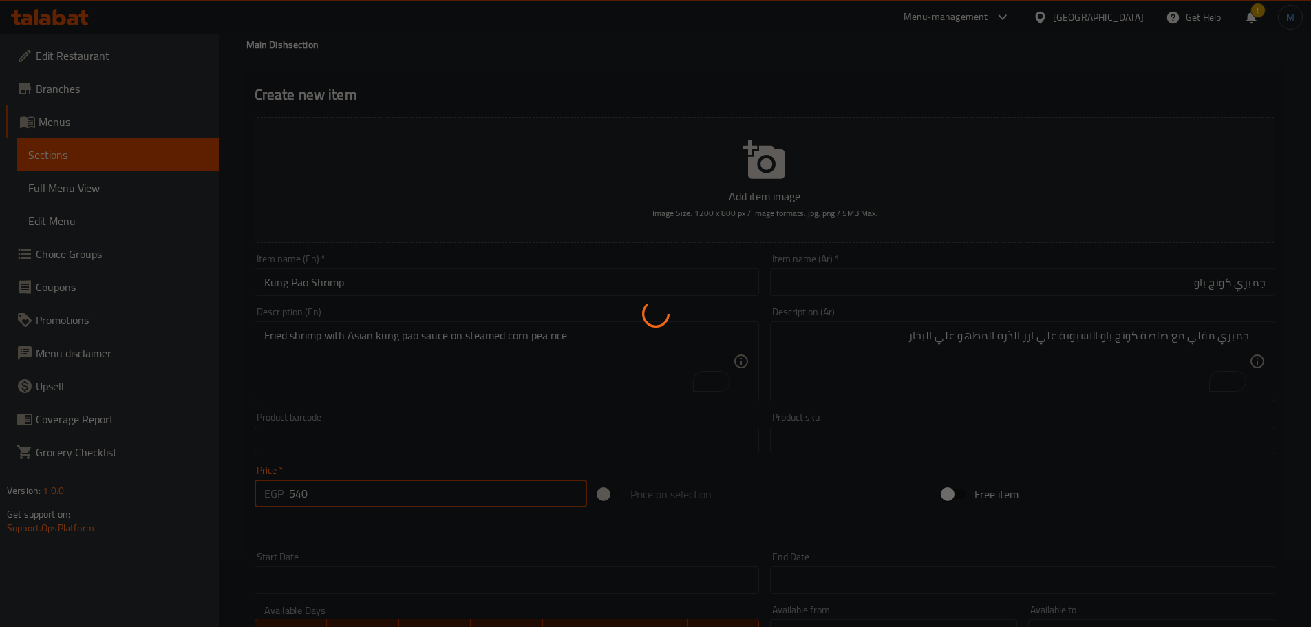
type input "0"
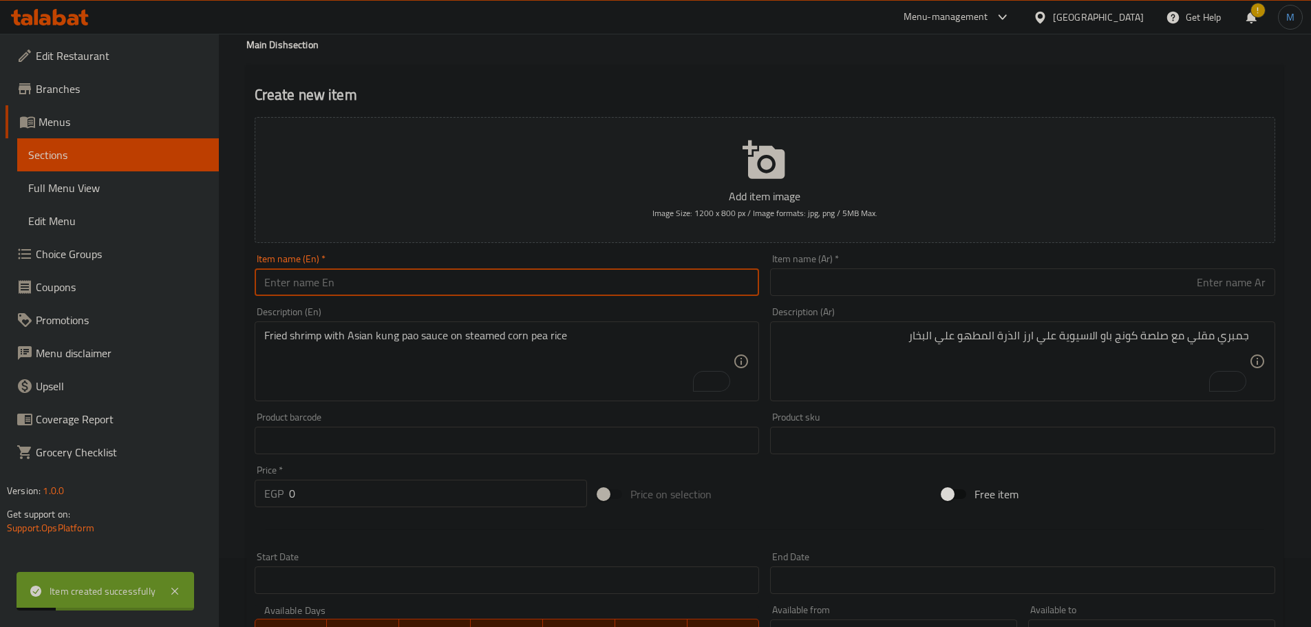
click at [399, 286] on input "text" at bounding box center [507, 282] width 505 height 28
paste input "beef Shank"
type input "Beef Shank"
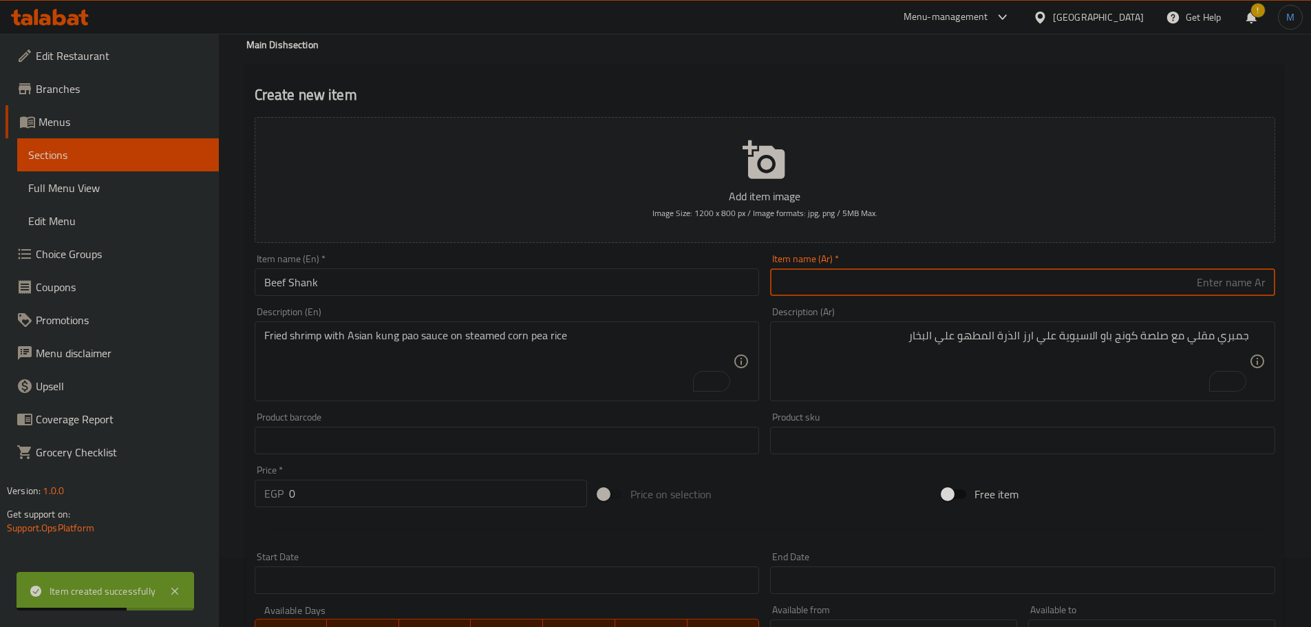
click at [957, 278] on input "text" at bounding box center [1022, 282] width 505 height 28
click at [305, 280] on input "Beef Shank" at bounding box center [507, 282] width 505 height 28
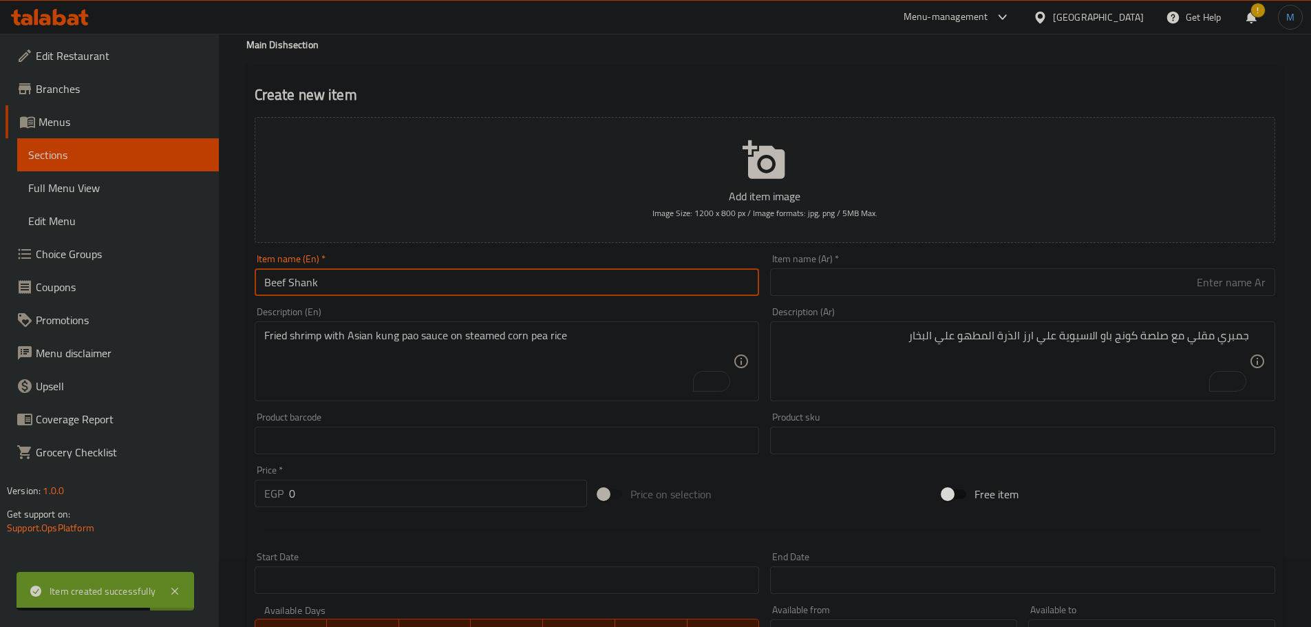
drag, startPoint x: 305, startPoint y: 280, endPoint x: 346, endPoint y: 165, distance: 122.6
click at [305, 280] on input "Beef Shank" at bounding box center [507, 282] width 505 height 28
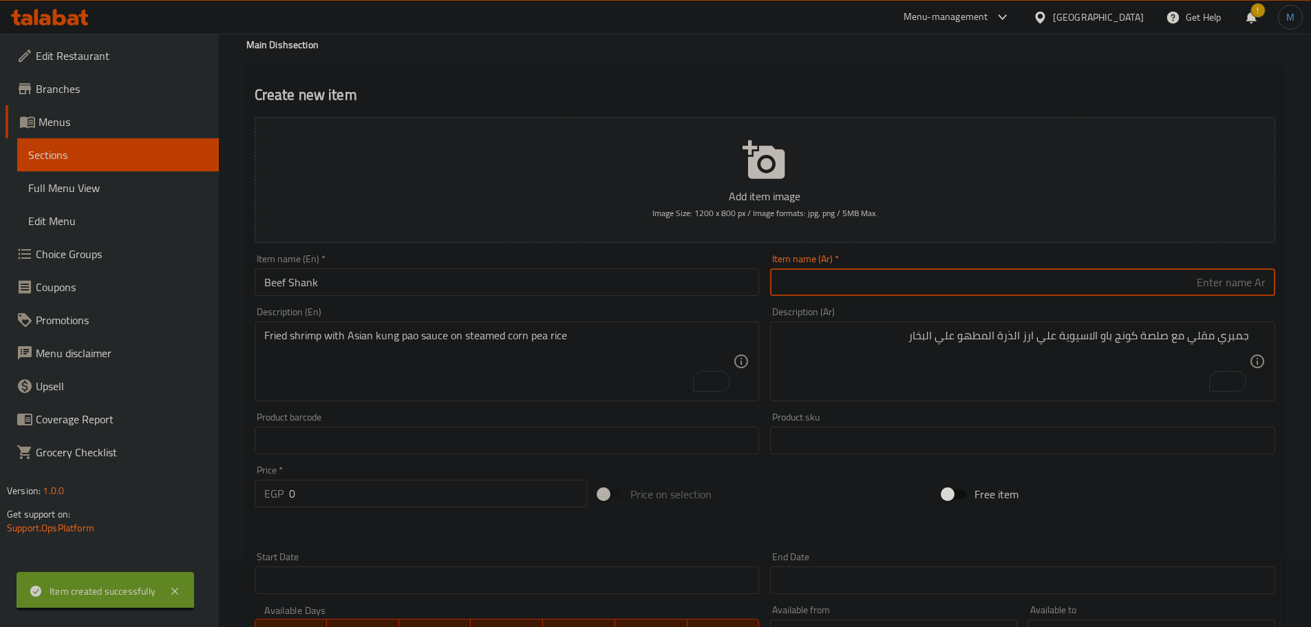
click at [937, 295] on input "text" at bounding box center [1022, 282] width 505 height 28
paste input "موزة"
type input "موزة لحم بقري"
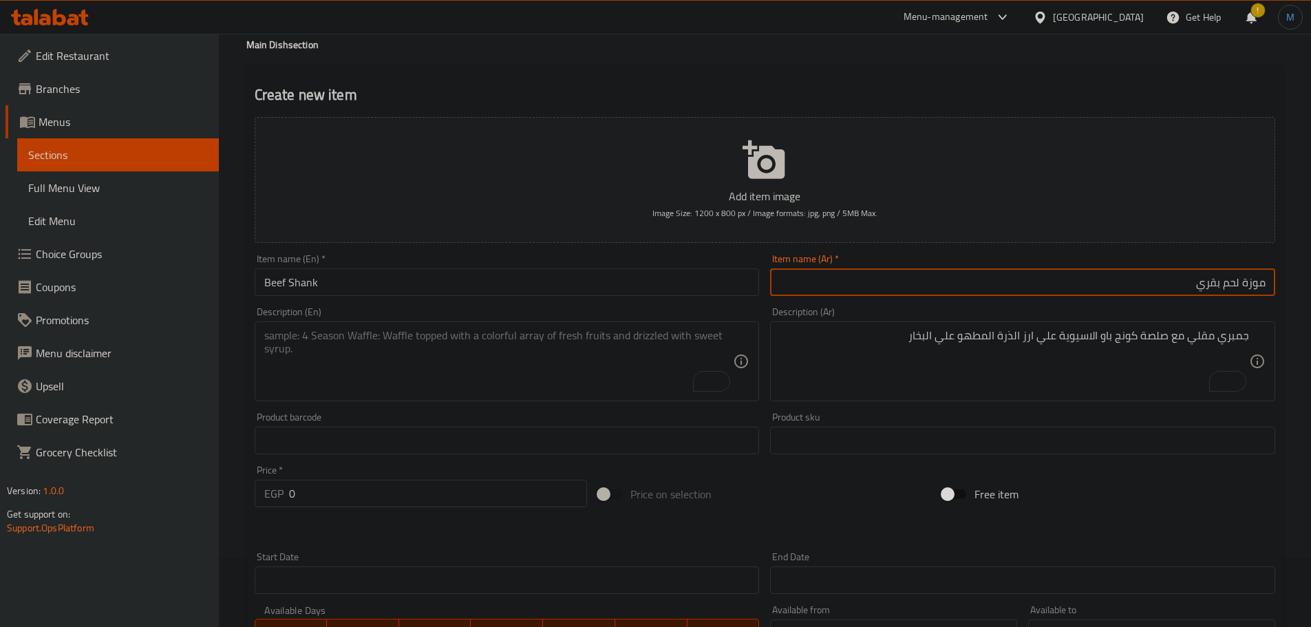
click at [392, 363] on textarea "To enrich screen reader interactions, please activate Accessibility in Grammarl…" at bounding box center [499, 361] width 470 height 65
paste textarea "Slow-Cooked honey beef Shank Served with steamed jasmine rice , Gravy Sauce, an…"
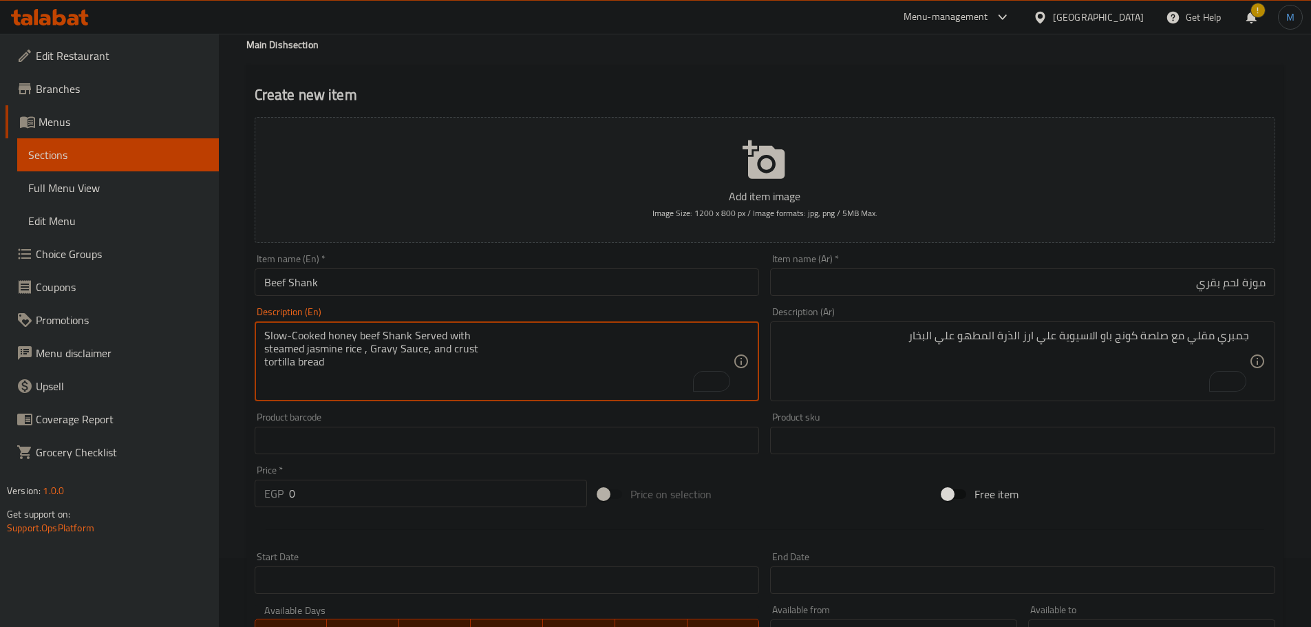
click at [612, 346] on textarea "Slow-Cooked honey beef Shank Served with steamed jasmine rice , Gravy Sauce, an…" at bounding box center [499, 361] width 470 height 65
click at [616, 339] on textarea "Slow-Cooked honey beef Shank Served with steamed jasmine rice , Gravy Sauce, an…" at bounding box center [499, 361] width 470 height 65
type textarea "Slow-cooked honey beef shank served with steamed jasmine rice , gravy sauce, an…"
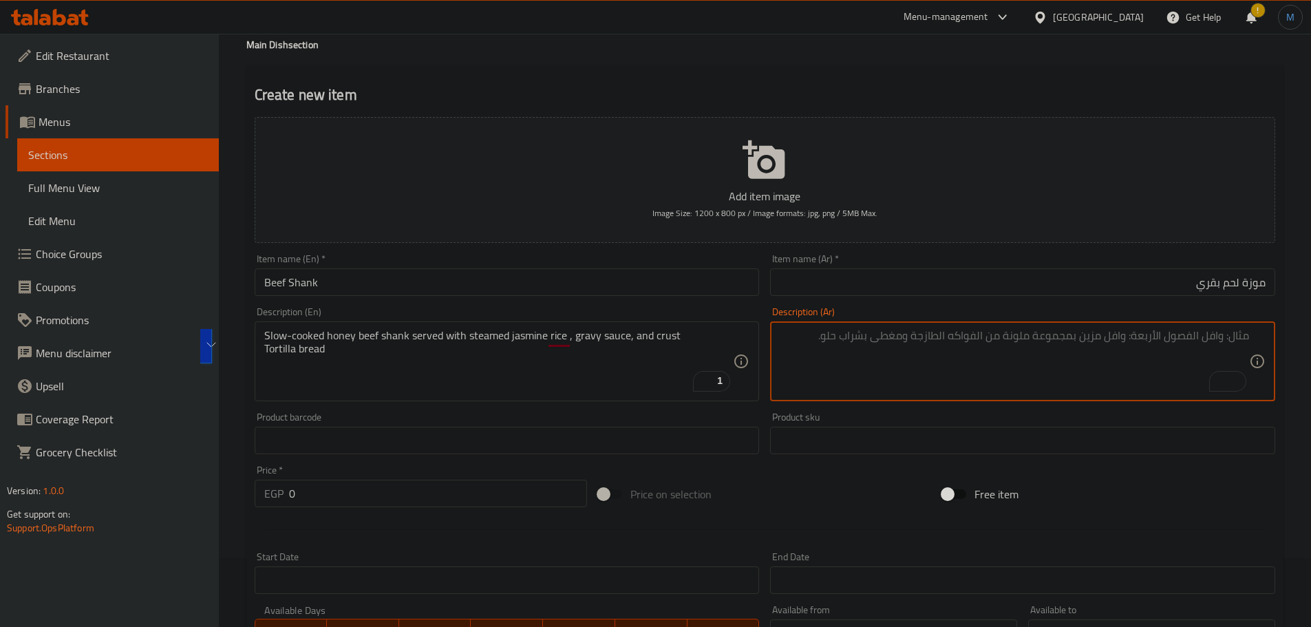
click at [1051, 352] on textarea "To enrich screen reader interactions, please activate Accessibility in Grammarl…" at bounding box center [1015, 361] width 470 height 65
paste textarea "ساق لحم بقري بالعسل مطهو ببطء، يُقدم مع أرز الياسمين المطهو ​​على البخار، وصلصة…"
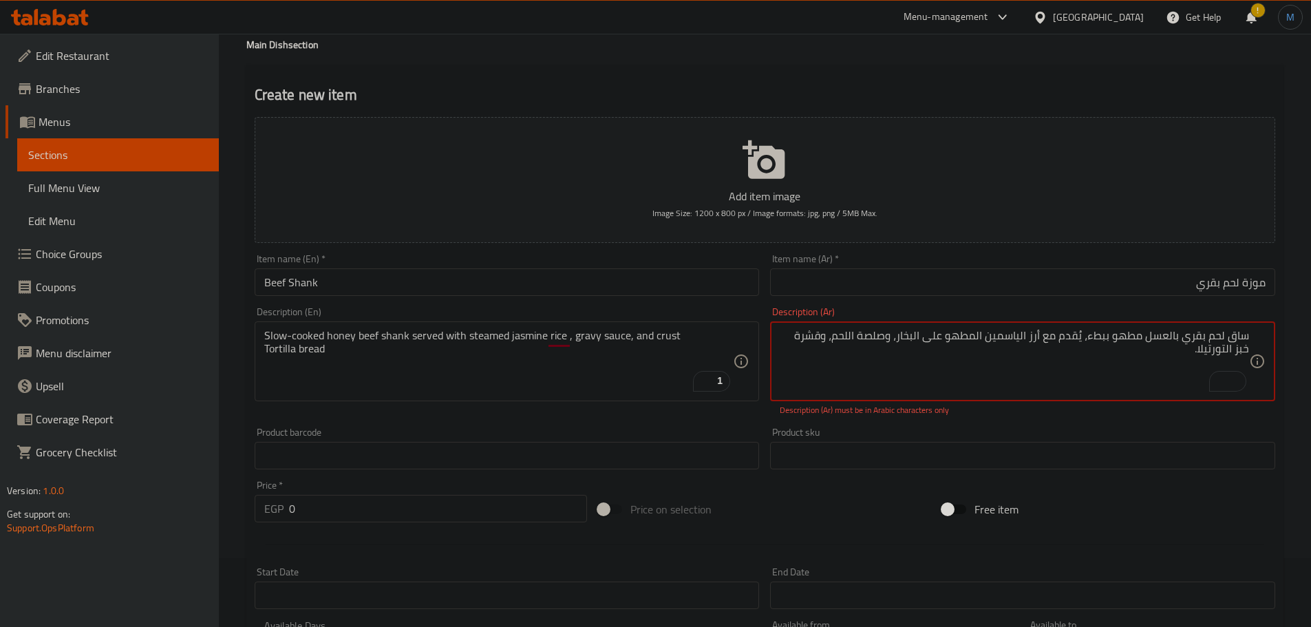
click at [1244, 330] on textarea "ساق لحم بقري بالعسل مطهو ببطء، يُقدم مع أرز الياسمين المطهو ​​على البخار، وصلصة…" at bounding box center [1015, 361] width 470 height 65
click at [963, 346] on textarea "موزة لحم بقري بالعسل مطهو ببطء، يقدم مع أرز الياسمين المطهو ​​على البخار، وصلصة…" at bounding box center [1015, 361] width 470 height 65
click at [973, 359] on textarea "موزة لحم بقري بالعسل مطهو ببطء، يقدم مع أرز الياسمين المطهو ​​على البخار، وصلصة…" at bounding box center [1015, 361] width 470 height 65
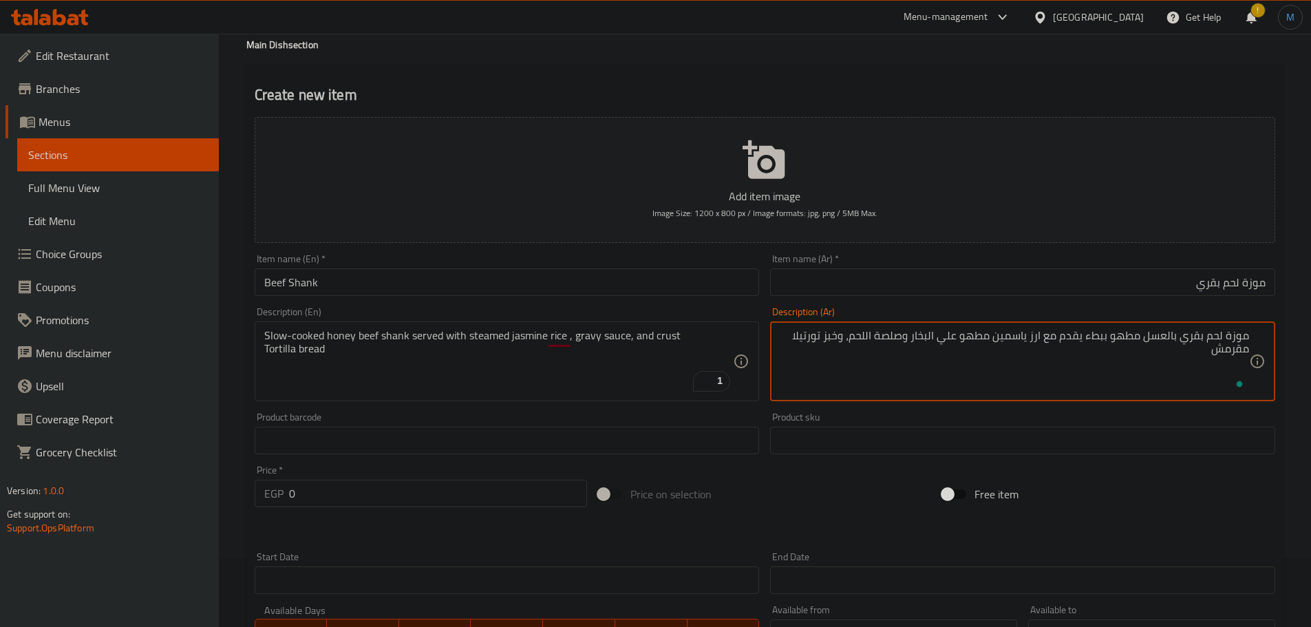
type textarea "موزة لحم بقري بالعسل مطهو ببطء يقدم مع ارز ياسمين مطهو علي البخار وصلصة اللحم، …"
click at [433, 500] on input "0" at bounding box center [438, 494] width 299 height 28
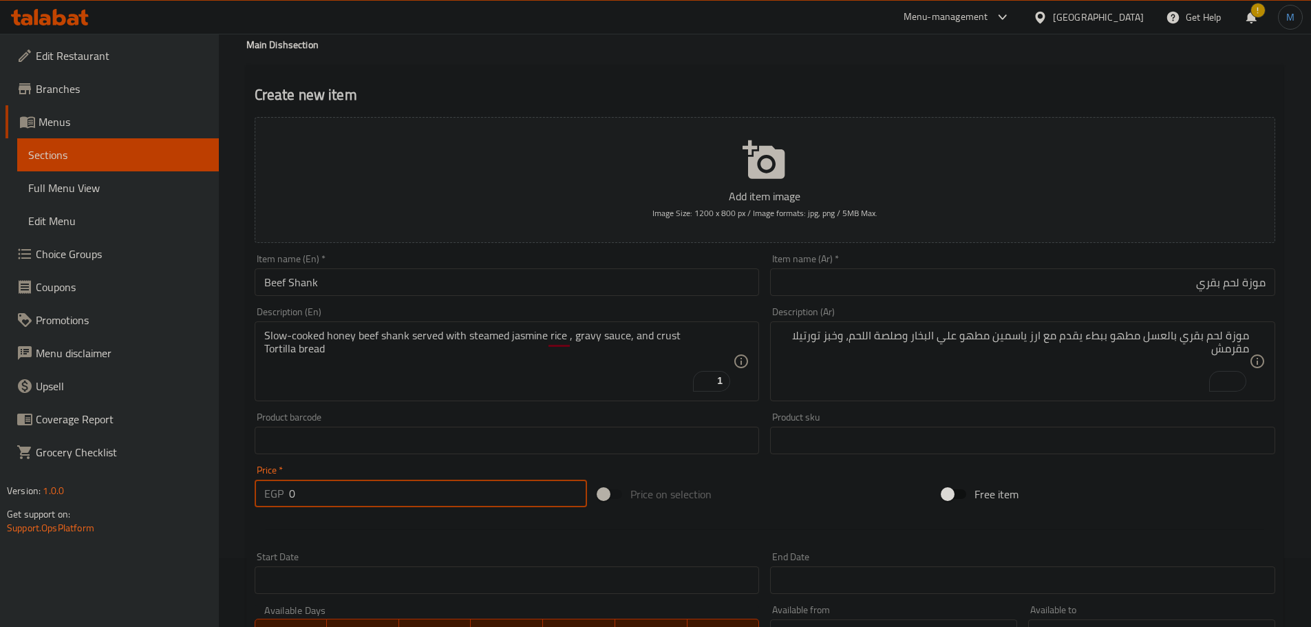
paste input "55"
type input "550"
type input "0"
click at [527, 310] on div "Description (En) Slow-cooked honey beef shank served with steamed jasmine rice …" at bounding box center [507, 354] width 505 height 94
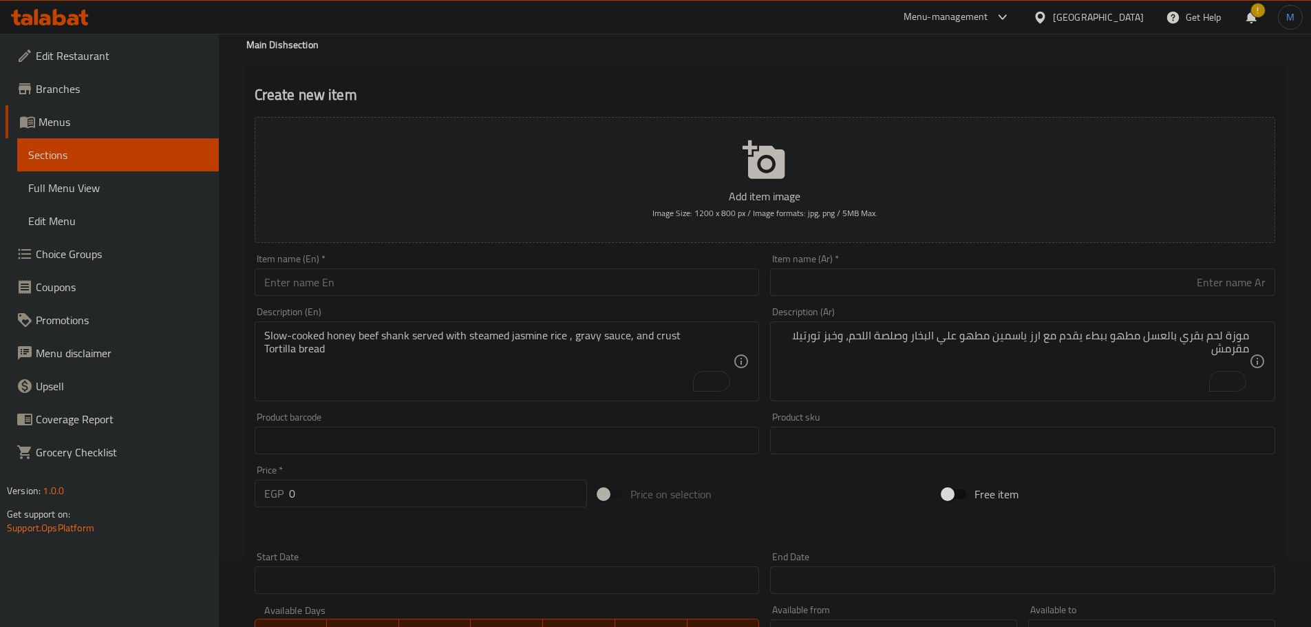
click at [531, 298] on div "Item name (En)   * Item name (En) *" at bounding box center [507, 275] width 516 height 53
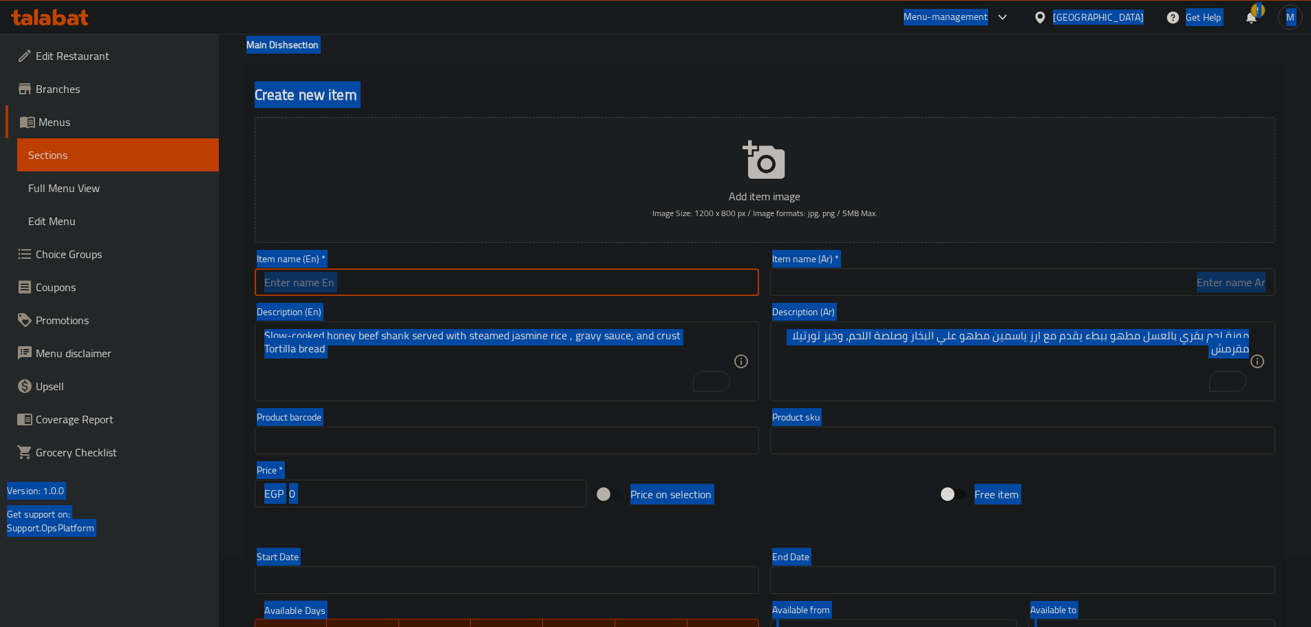
click at [545, 287] on input "text" at bounding box center [507, 282] width 505 height 28
paste input "Corden Boom"
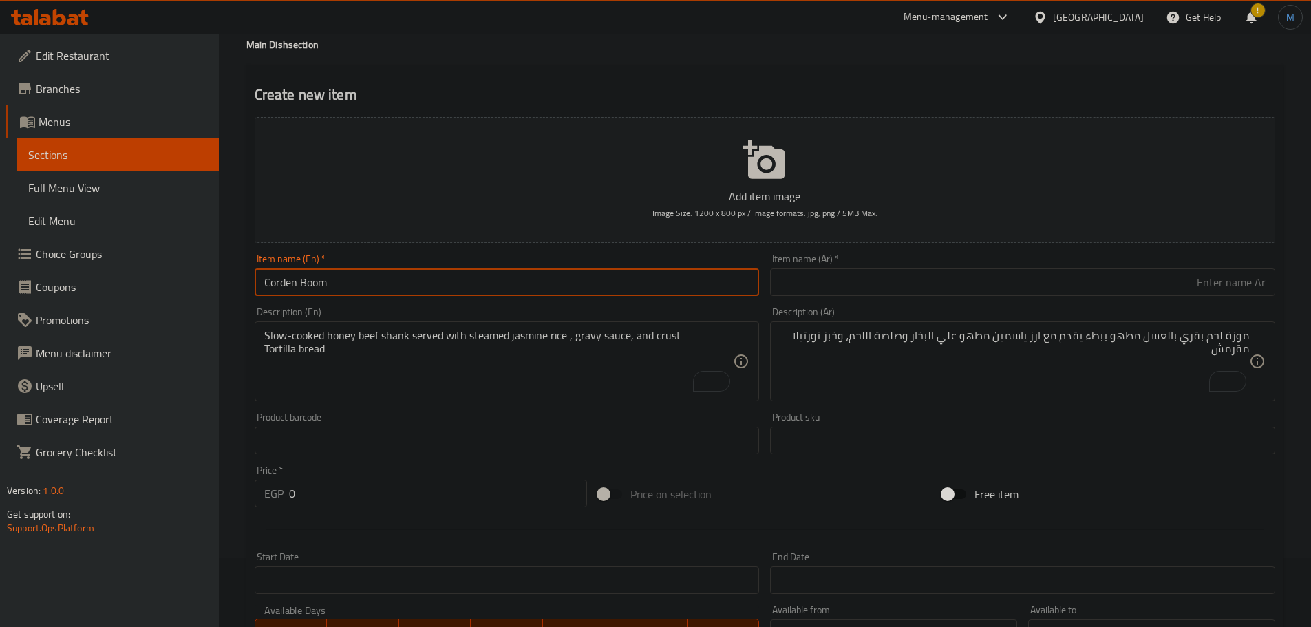
type input "Corden Boom"
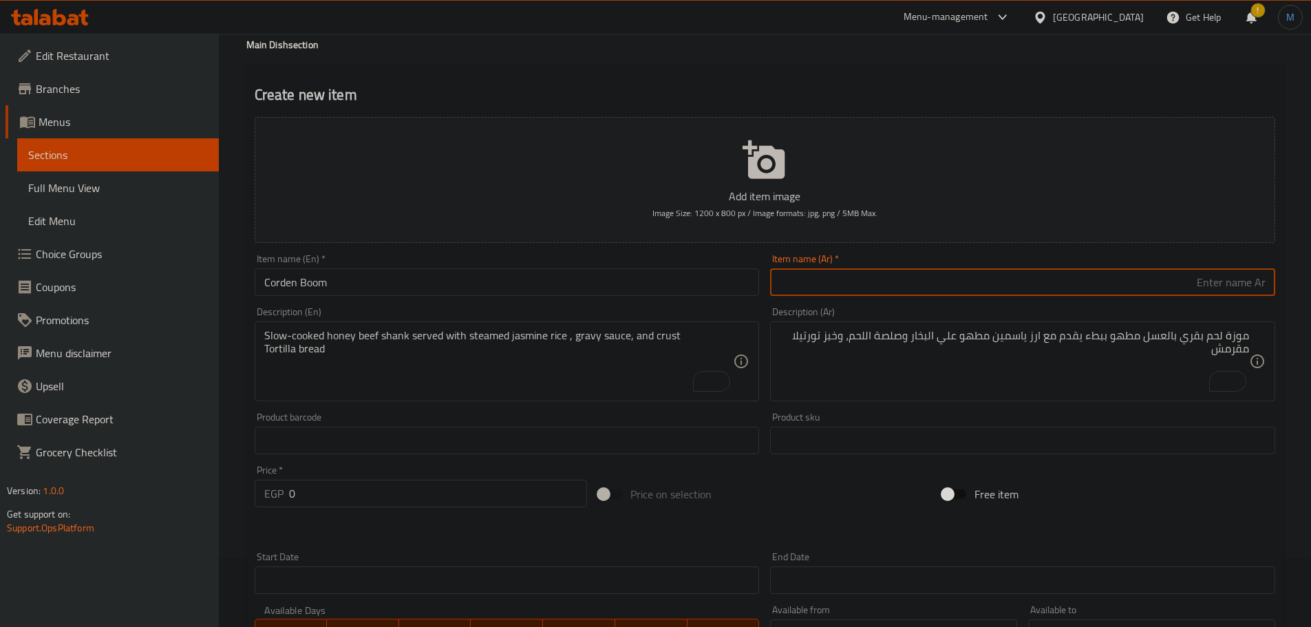
click at [925, 276] on input "text" at bounding box center [1022, 282] width 505 height 28
paste input "كوردن بوم"
type input "كوردن بوم"
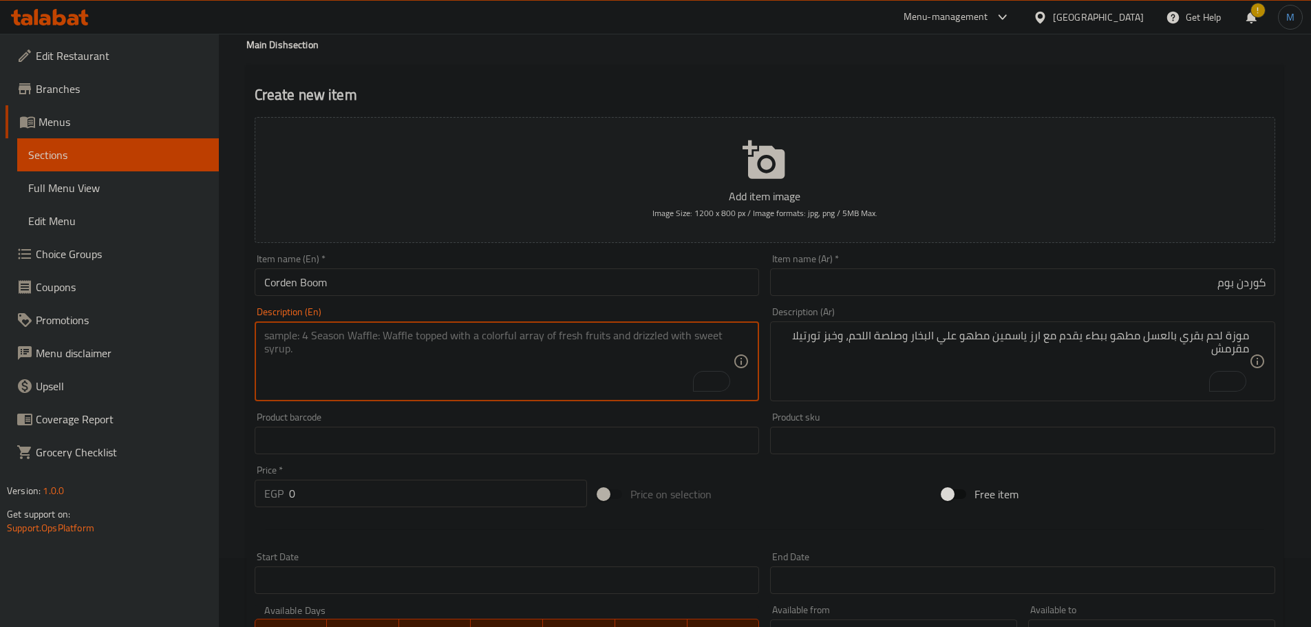
click at [551, 378] on textarea "To enrich screen reader interactions, please activate Accessibility in Grammarl…" at bounding box center [499, 361] width 470 height 65
paste textarea "3 pic Golden fried chicken ball stuffed with melt cheese topped with mushroom s…"
click at [602, 343] on textarea "3 pic Golden fried chicken ball stuffed with melt cheese topped with mushroom s…" at bounding box center [499, 361] width 470 height 65
type textarea "3 pic Golden fried chicken ball stuffed with melt cheese topped with mushroom s…"
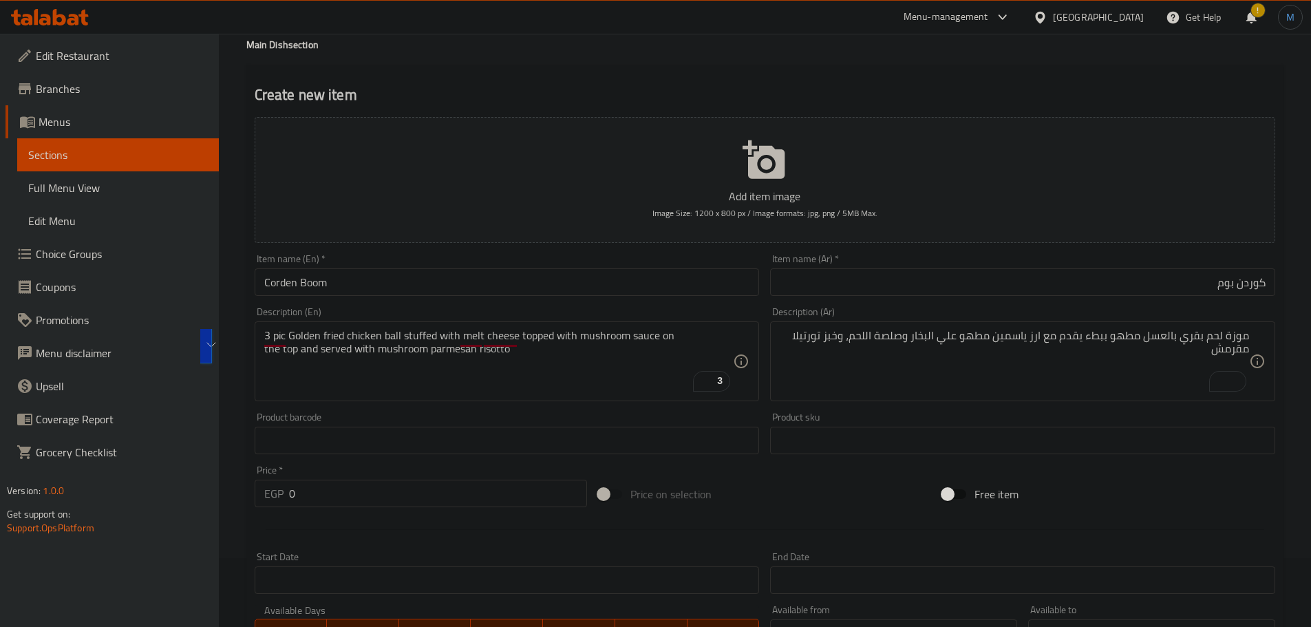
click at [1045, 349] on textarea "موزة لحم بقري بالعسل مطهو ببطء يقدم مع ارز ياسمين مطهو علي البخار وصلصة اللحم، …" at bounding box center [1015, 361] width 470 height 65
paste textarea "كرات دجاج مقلية ذهبية اللون، محشوة بالجبن الذائب، مغطاة بصلصة الفطر، تقدم مع ري…"
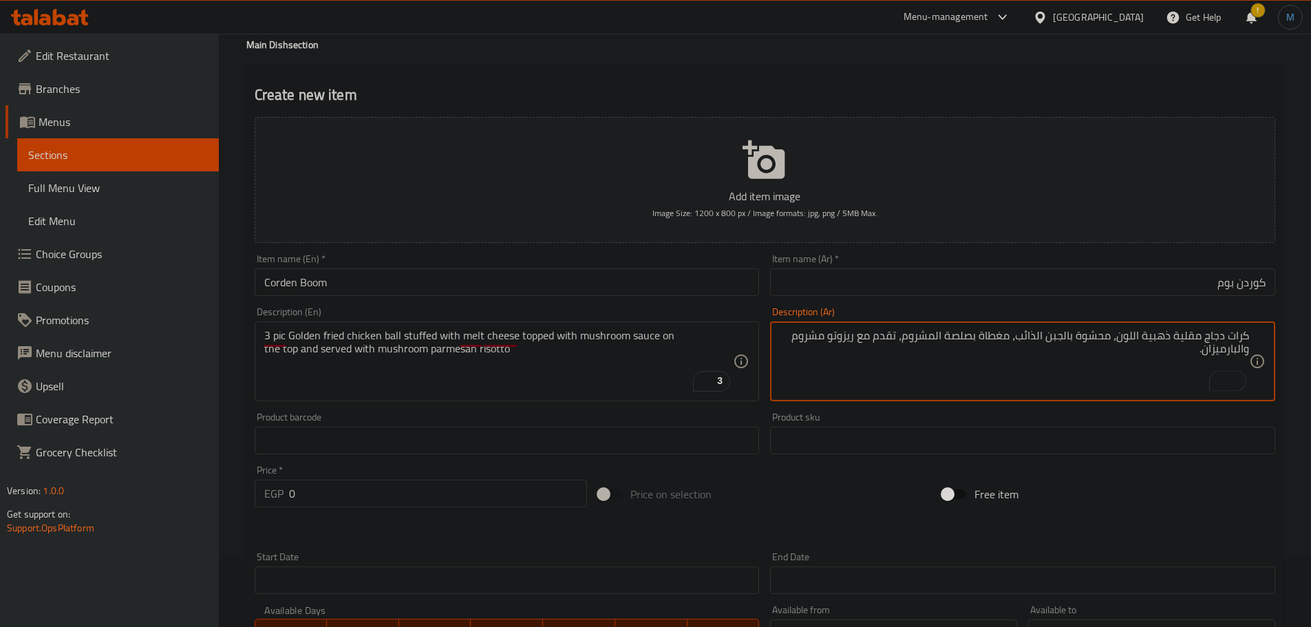
type textarea "كرات دجاج مقلية ذهبية اللون، محشوة بالجبن الذائب، مغطاة بصلصة المشروم، تقدم مع …"
click at [451, 508] on div "Price   * EGP 0 Price *" at bounding box center [421, 486] width 344 height 53
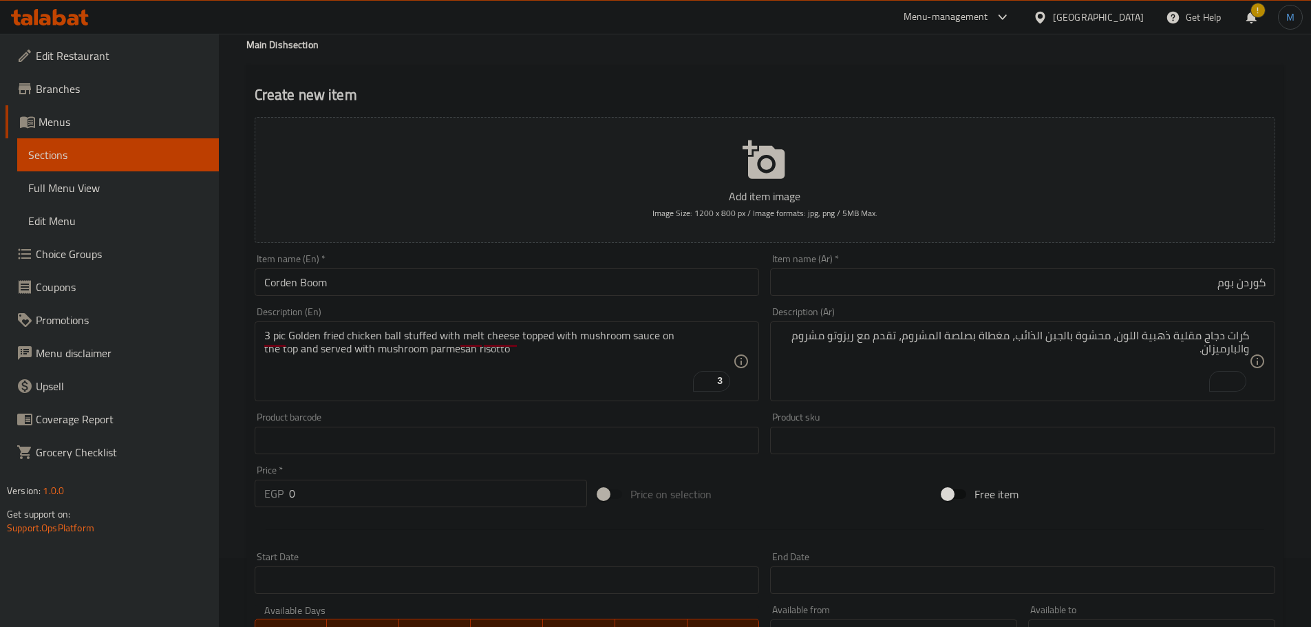
click at [448, 497] on input "0" at bounding box center [438, 494] width 299 height 28
paste input "515"
type input "515"
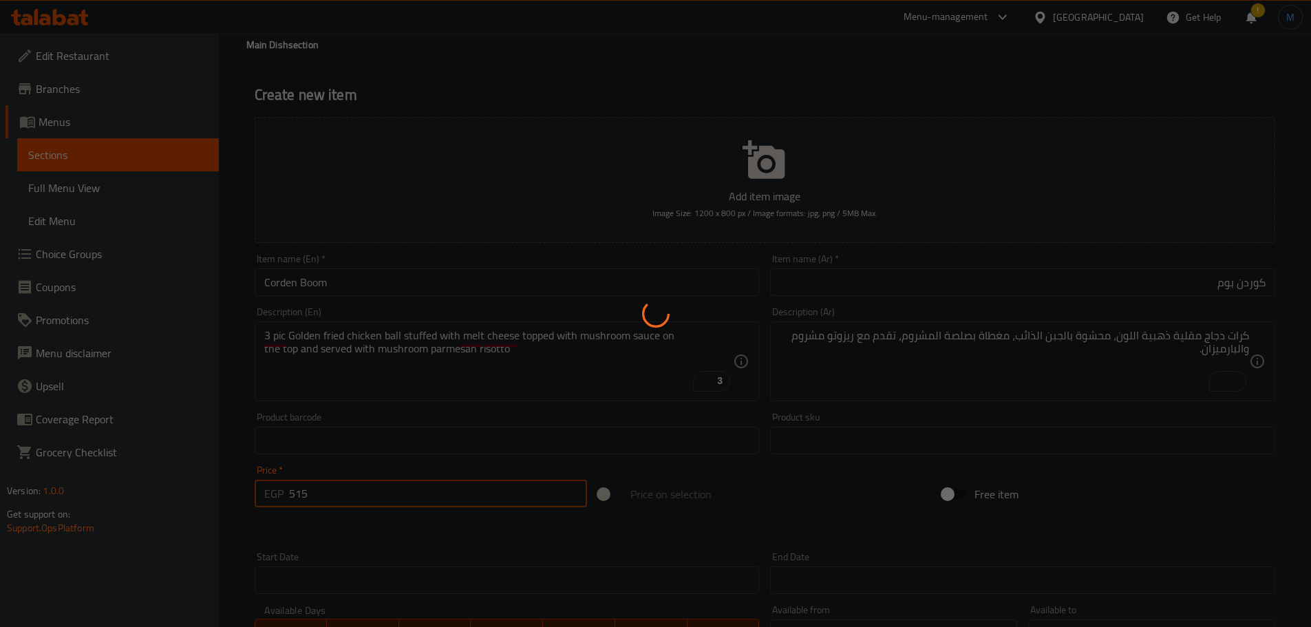
type input "0"
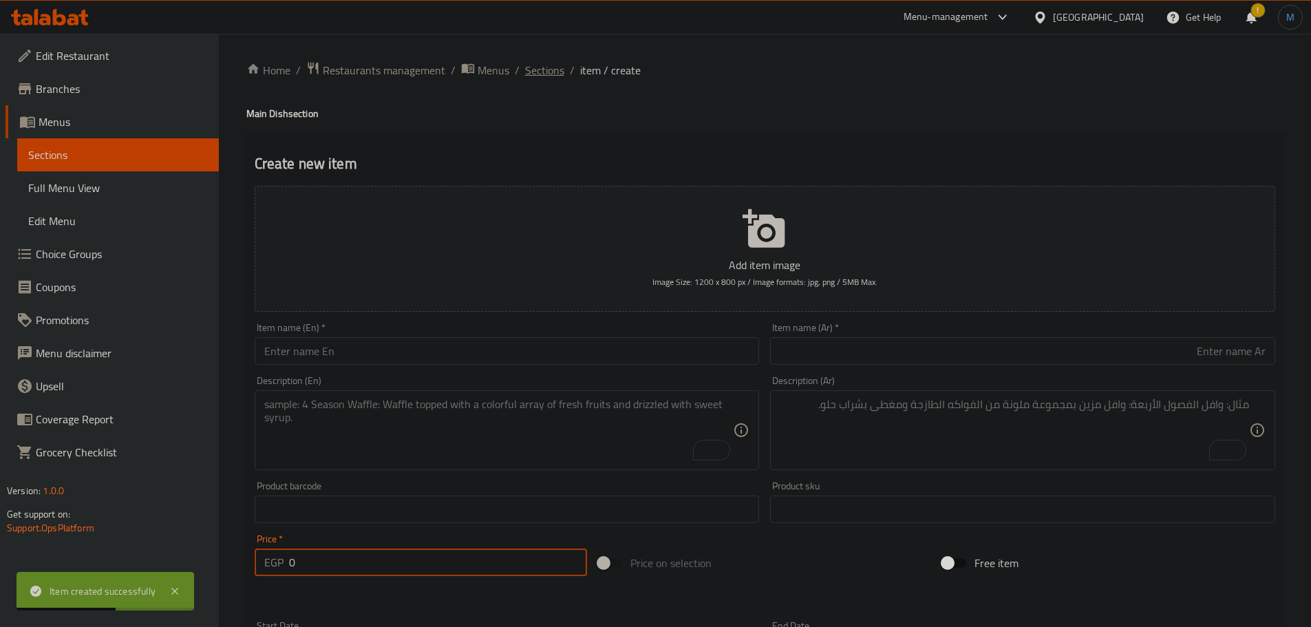
click at [544, 71] on span "Sections" at bounding box center [544, 70] width 39 height 17
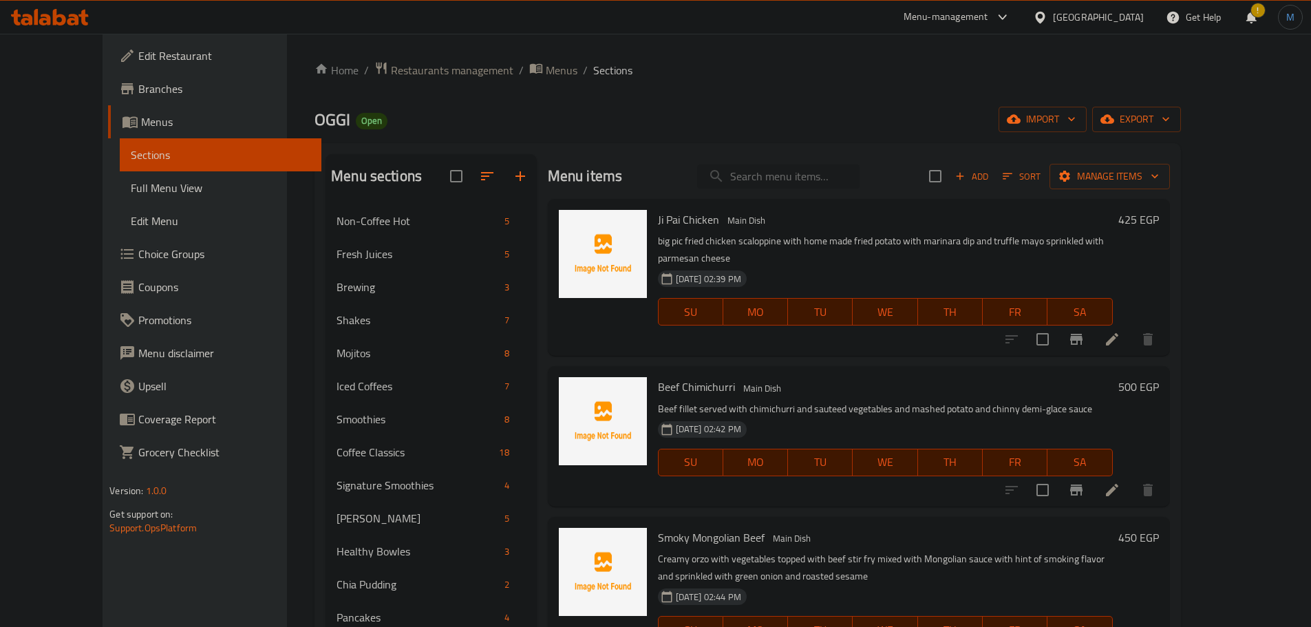
click at [792, 167] on input "search" at bounding box center [778, 177] width 162 height 24
paste input "Margherita"
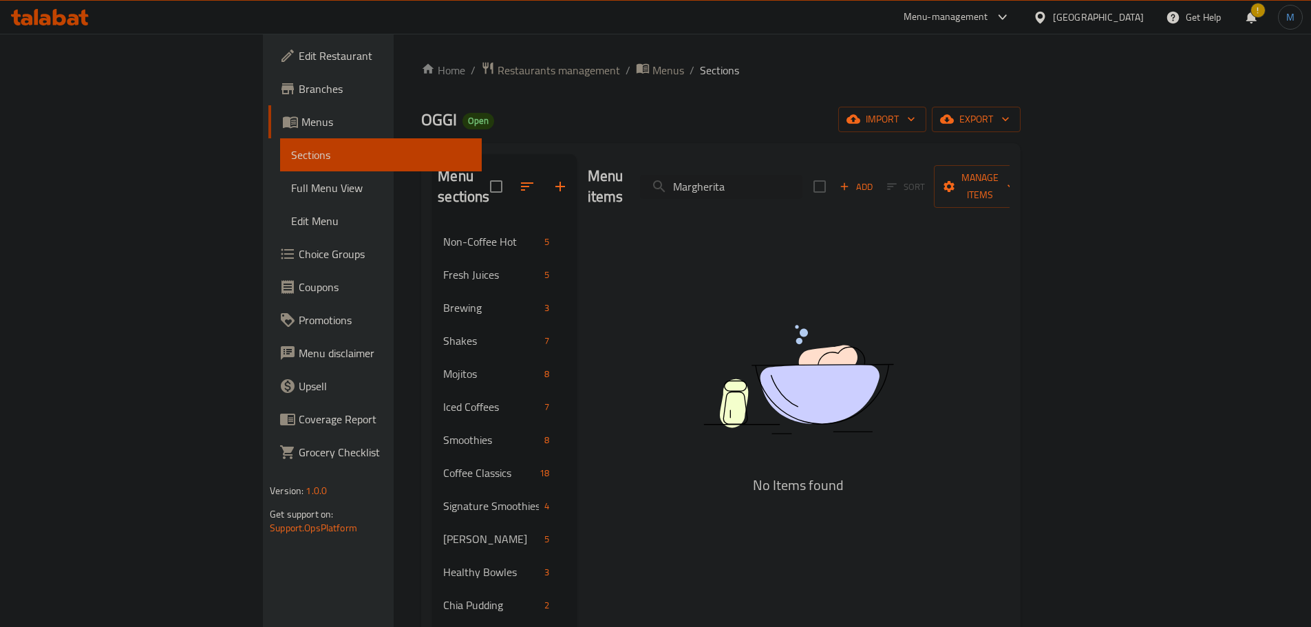
type input "Margherita"
click at [544, 170] on button "button" at bounding box center [560, 186] width 33 height 33
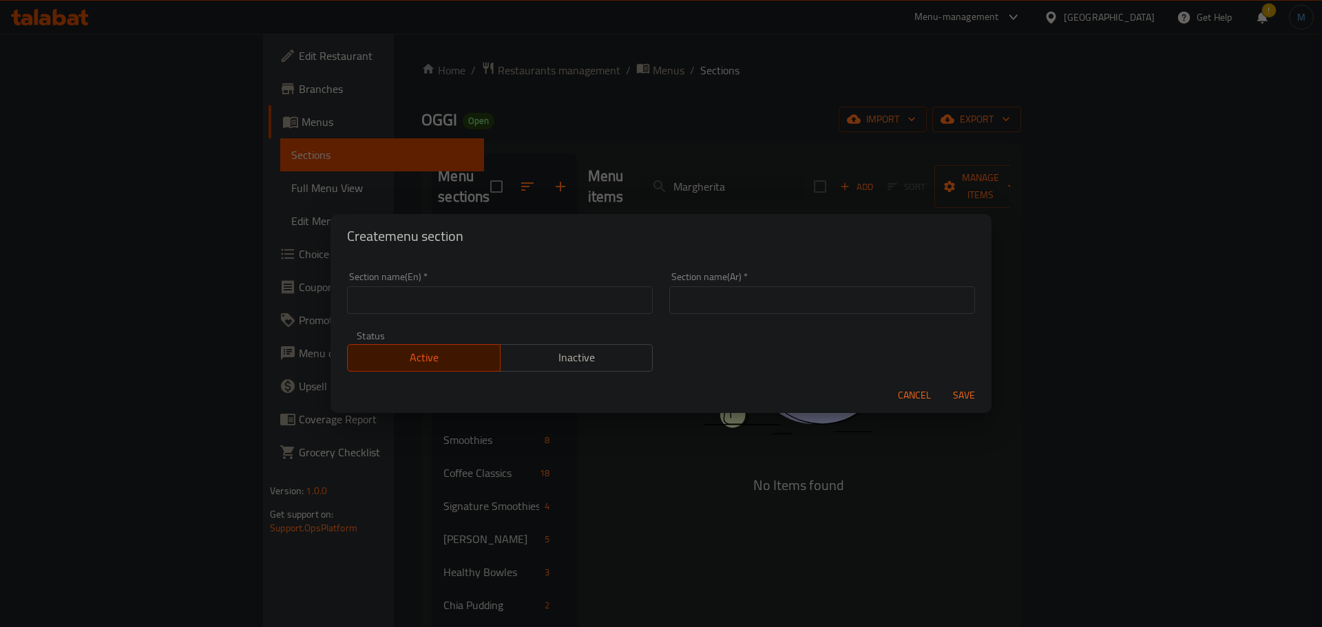
click at [501, 302] on input "text" at bounding box center [500, 300] width 306 height 28
paste input "Pizza Spot"
type input "Pizza Spot"
click at [851, 309] on input "text" at bounding box center [822, 300] width 306 height 28
type input "بيتزا سبوت"
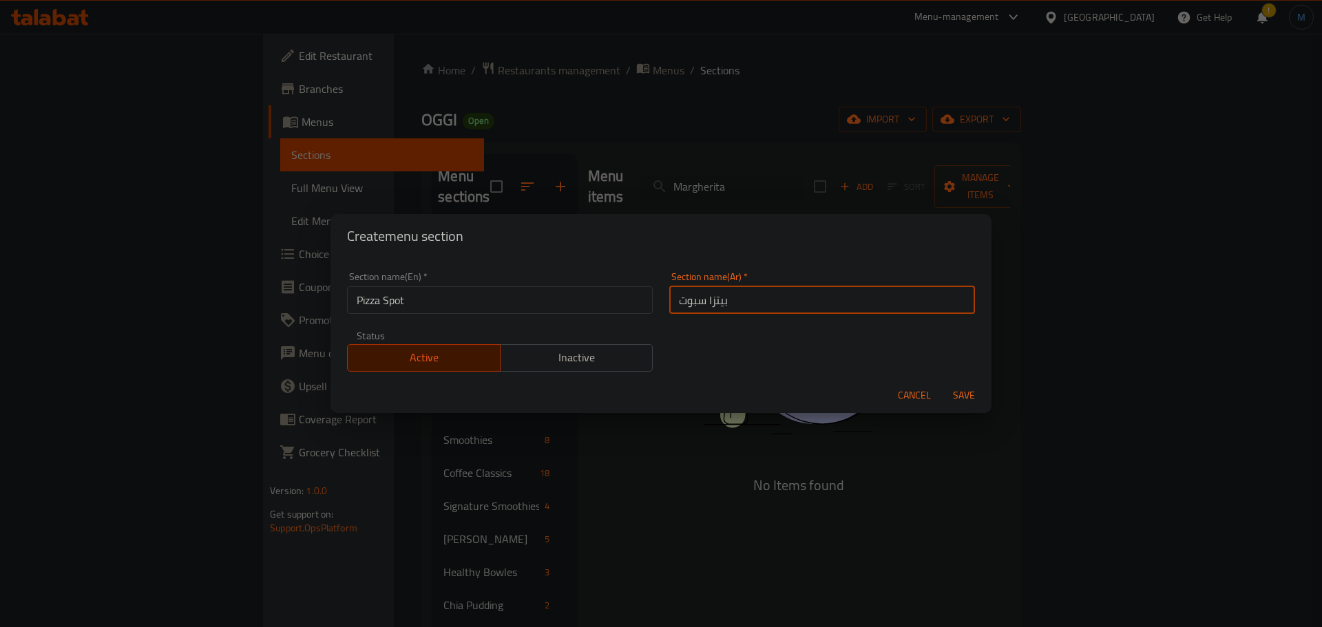
click at [942, 383] on button "Save" at bounding box center [964, 395] width 44 height 25
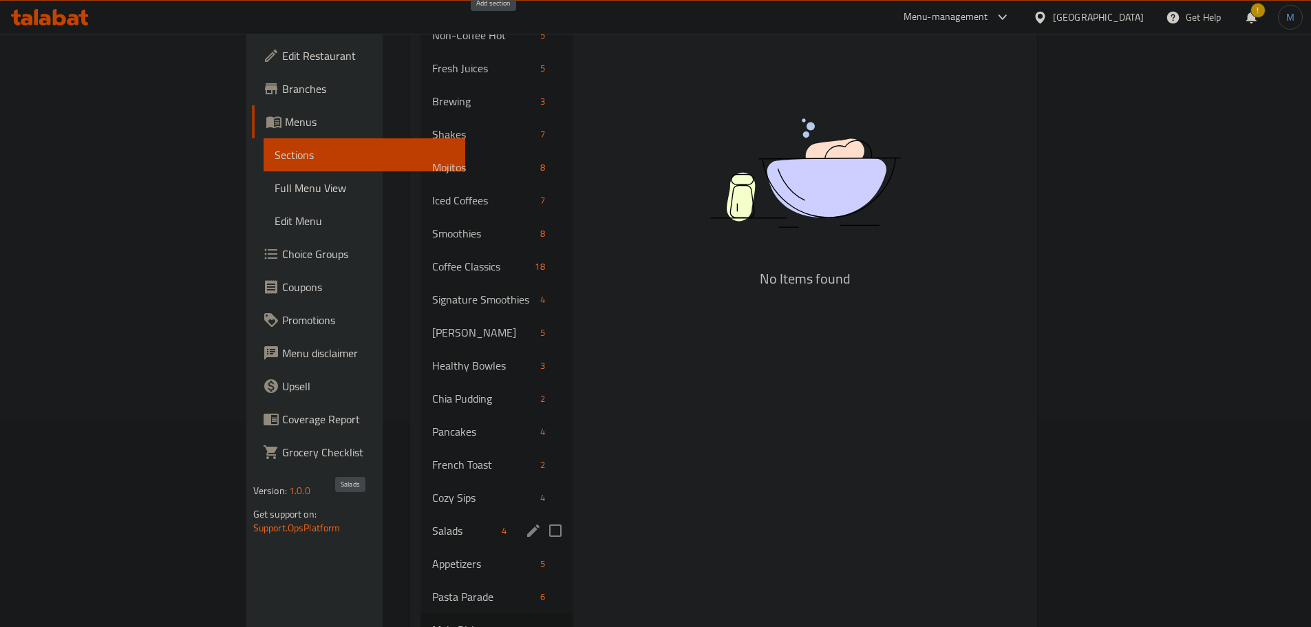
scroll to position [69, 0]
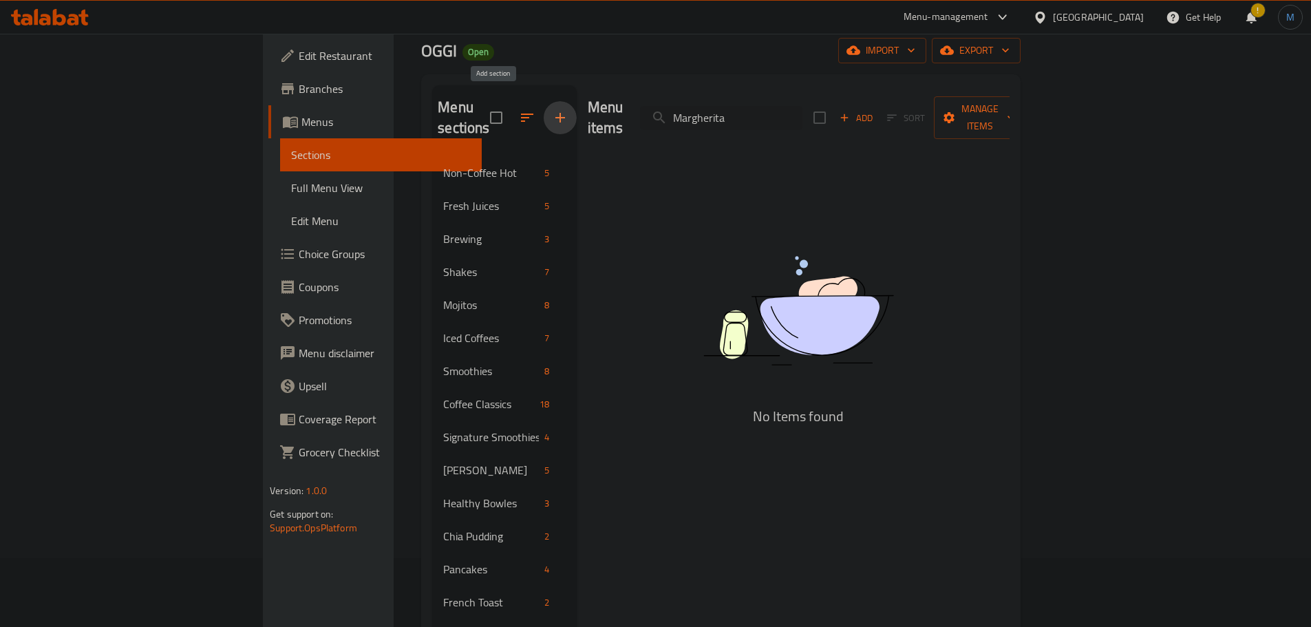
click at [582, 438] on div "Menu items Margherita Add Sort Manage items No Items found" at bounding box center [793, 569] width 433 height 969
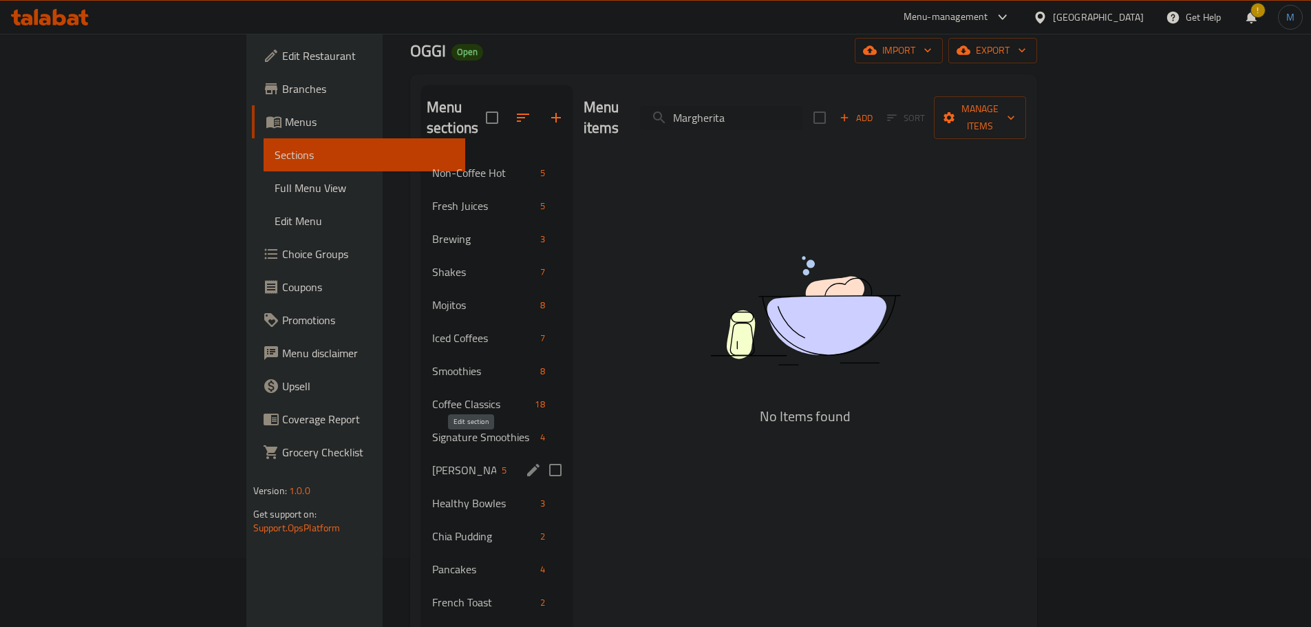
scroll to position [514, 0]
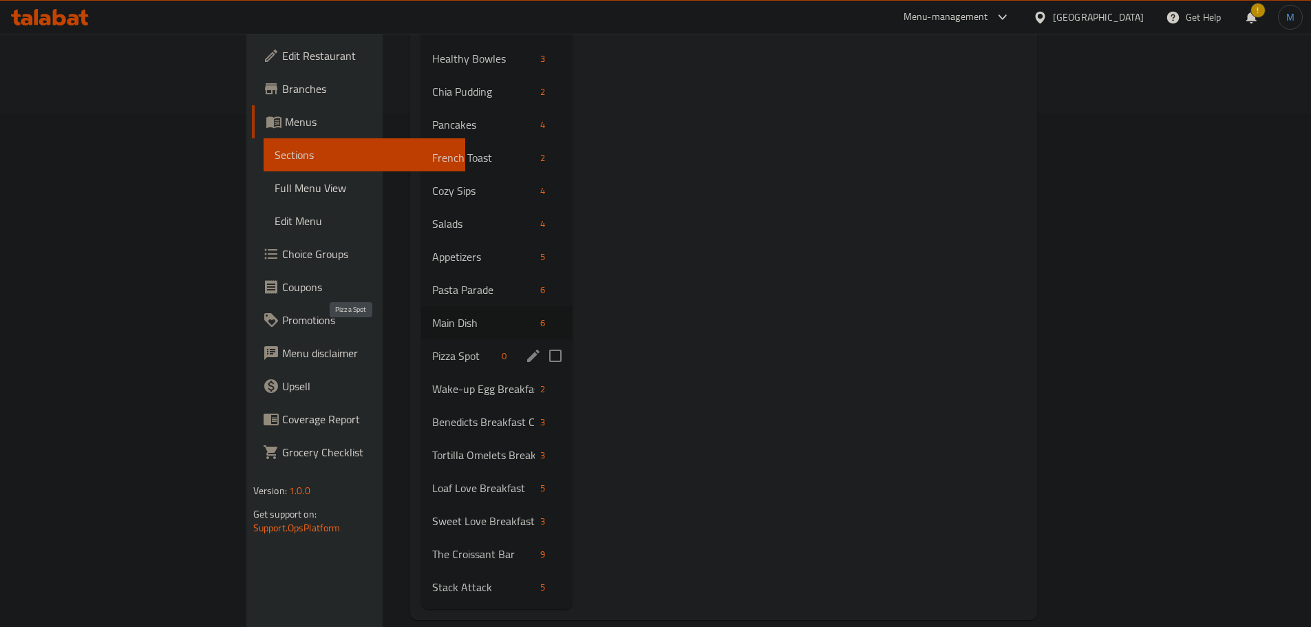
click at [432, 348] on span "Pizza Spot" at bounding box center [464, 356] width 64 height 17
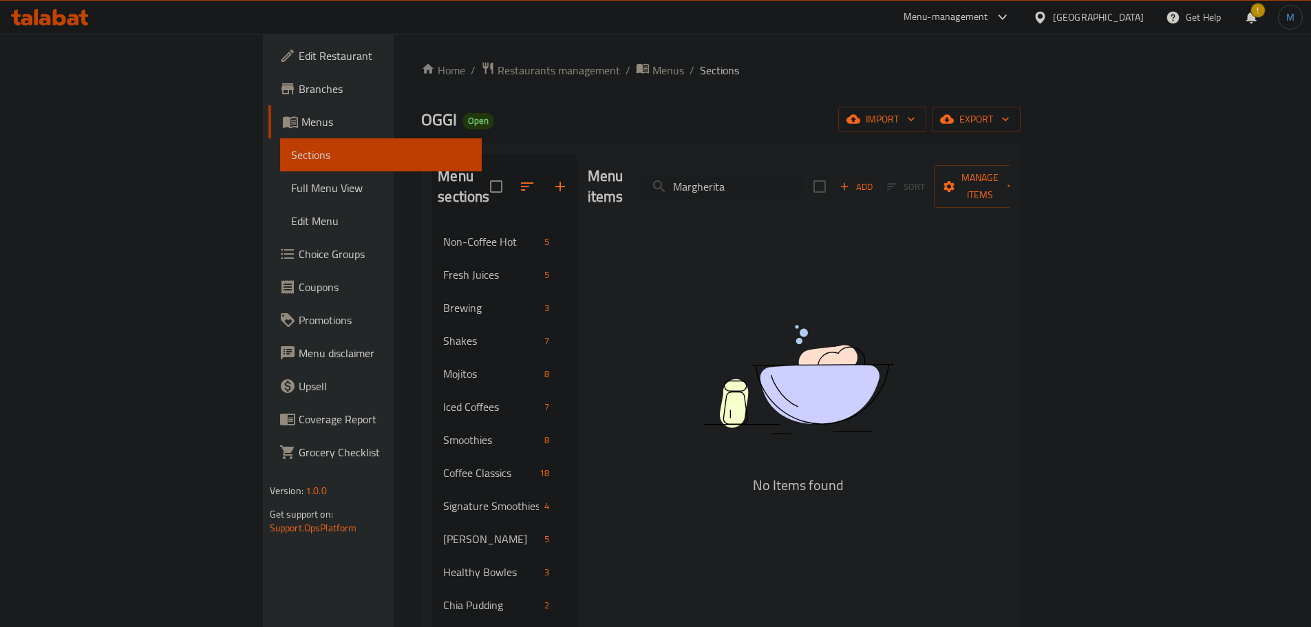
click at [1026, 188] on div "Add Sort Manage items" at bounding box center [920, 186] width 213 height 43
click at [875, 180] on span "Add" at bounding box center [856, 187] width 37 height 16
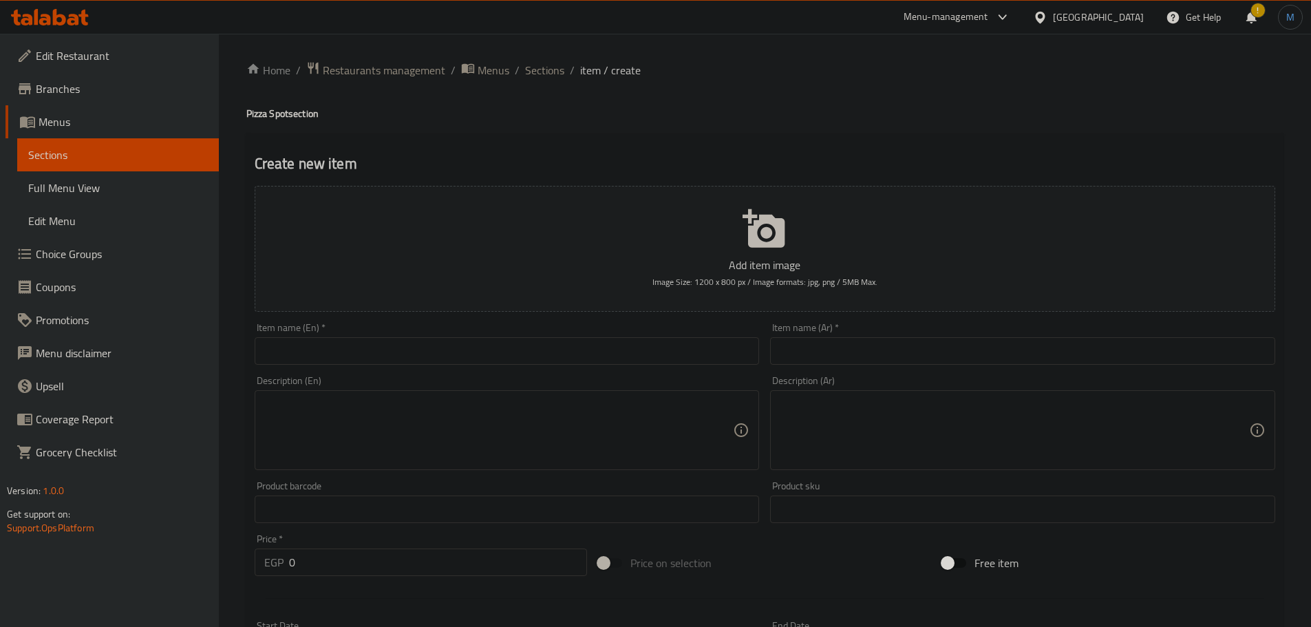
click at [416, 337] on div "Item name (En)   * Item name (En) *" at bounding box center [507, 344] width 505 height 42
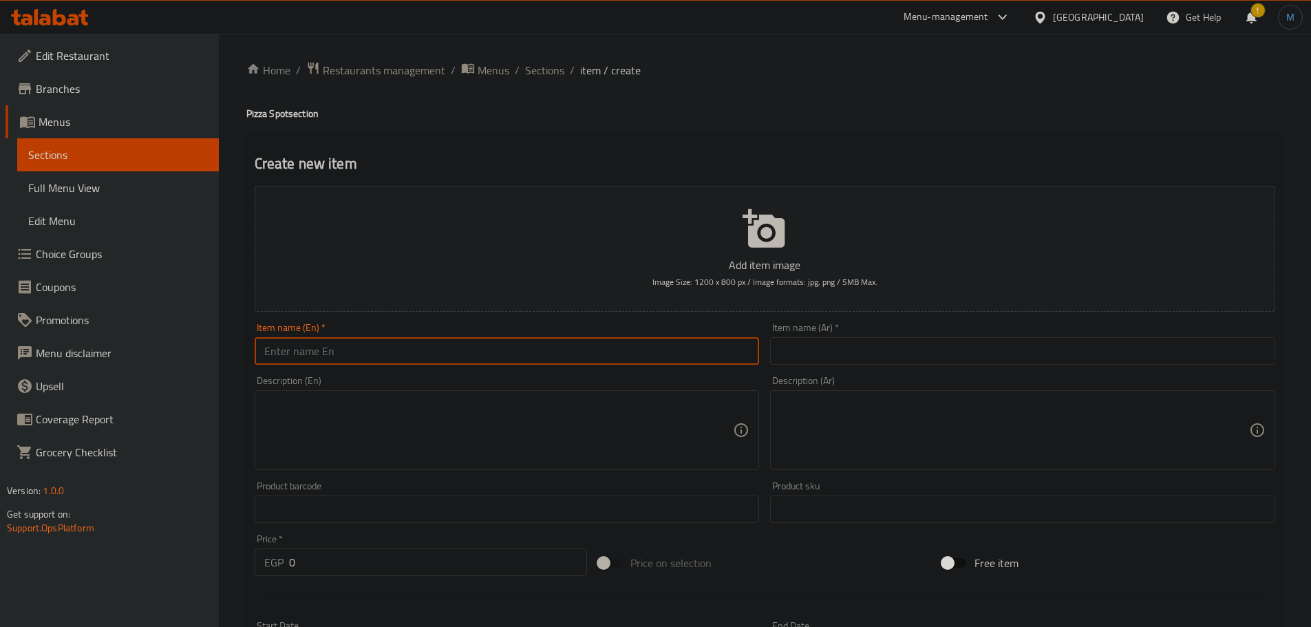
click at [431, 344] on input "text" at bounding box center [507, 351] width 505 height 28
paste input "Regina Margherita"
type input "Regina Margherita"
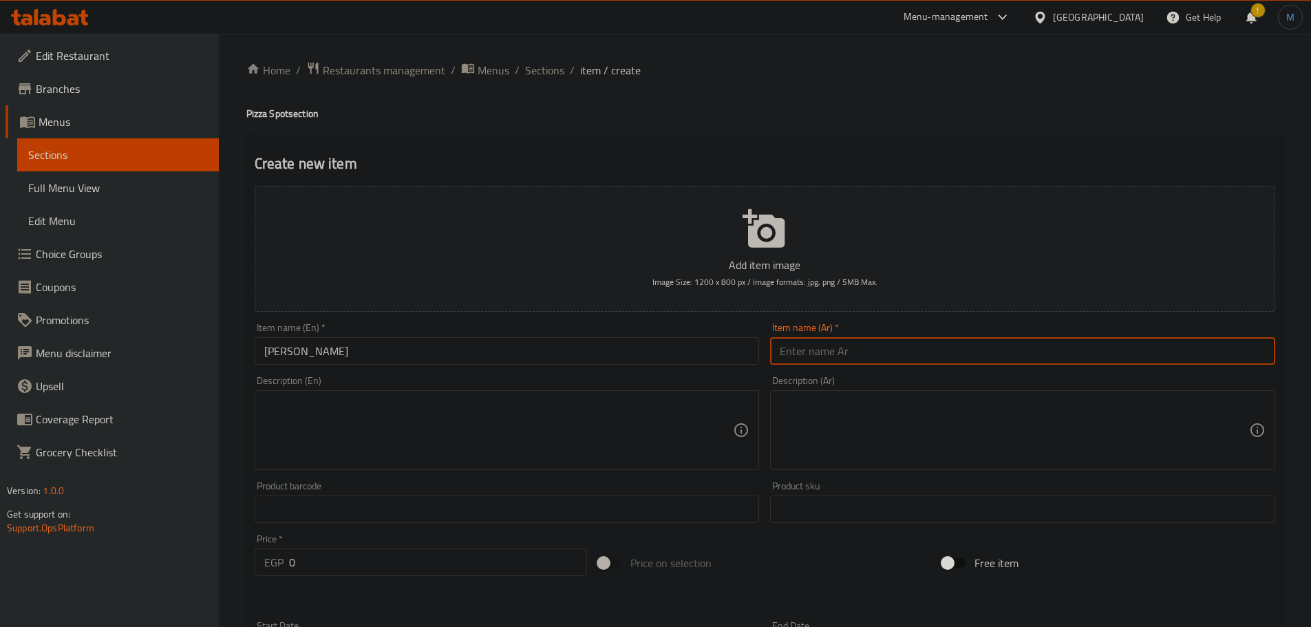
click at [971, 338] on input "text" at bounding box center [1022, 351] width 505 height 28
type input "ريجينا مارغريتا"
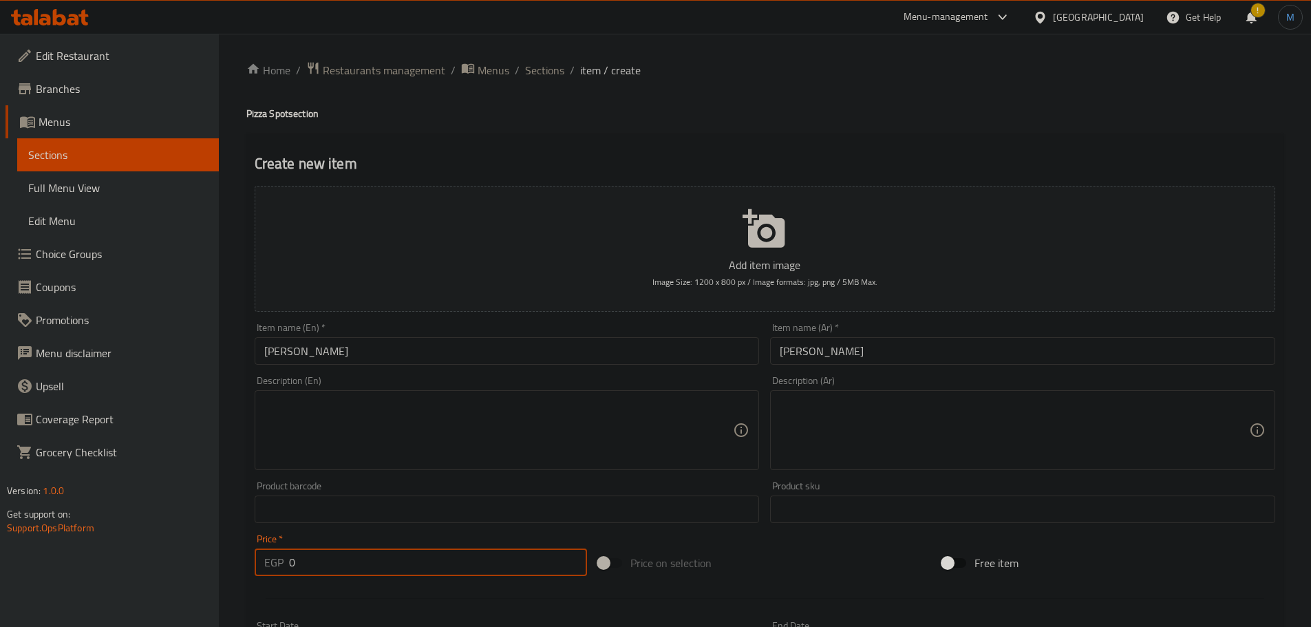
click at [339, 549] on input "0" at bounding box center [438, 563] width 299 height 28
paste input "225"
type input "225"
click at [406, 380] on div "Description (En) Description (En)" at bounding box center [507, 423] width 505 height 94
click at [428, 412] on textarea at bounding box center [499, 430] width 470 height 65
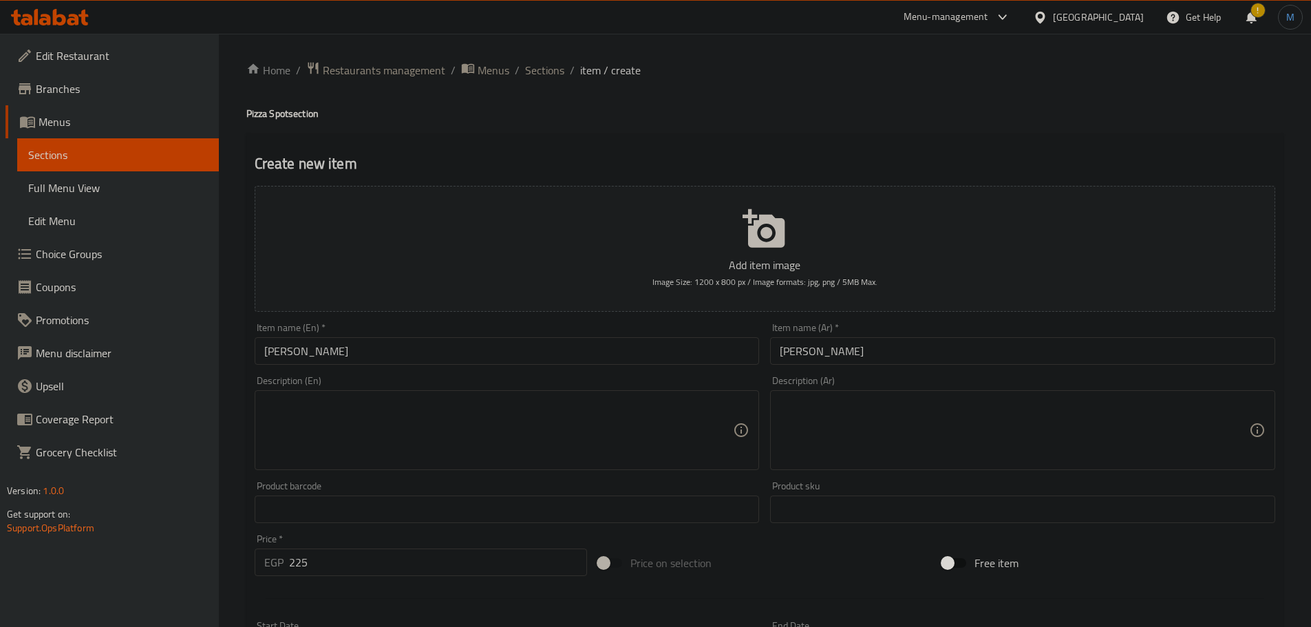
paste textarea "Tomato Sauce (San Marzano), buffalo mozzarella, fresh basil, olive oil"
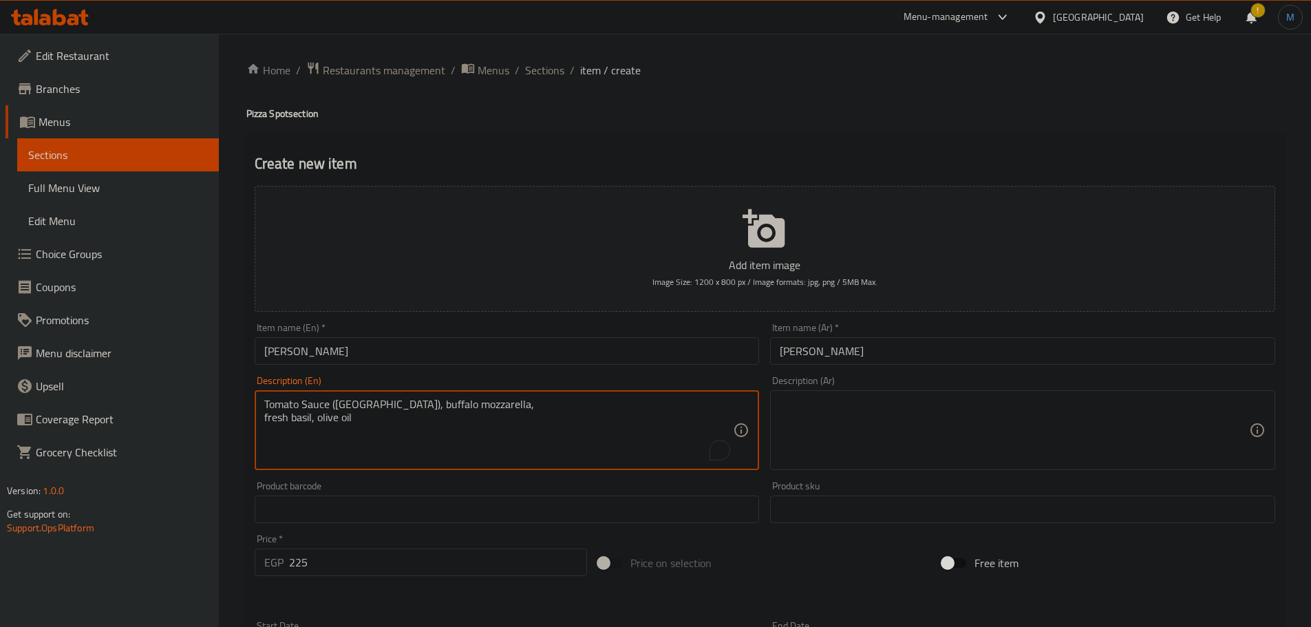
click at [563, 409] on textarea "Tomato Sauce (San Marzano), buffalo mozzarella, fresh basil, olive oil" at bounding box center [499, 430] width 470 height 65
type textarea "Tomato Sauce (San Marzano), buffalo mozzarella, fresh basil, olive oil"
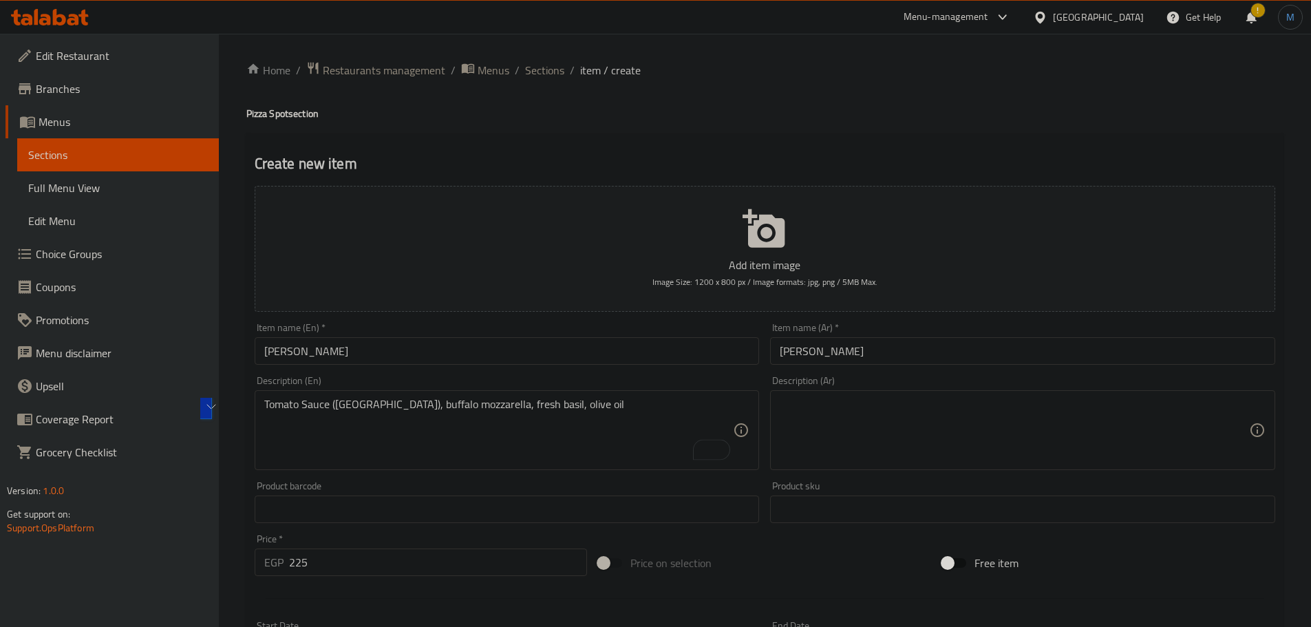
click at [1027, 372] on div "Description (Ar) Description (Ar)" at bounding box center [1023, 422] width 516 height 105
click at [1024, 405] on textarea at bounding box center [1015, 430] width 470 height 65
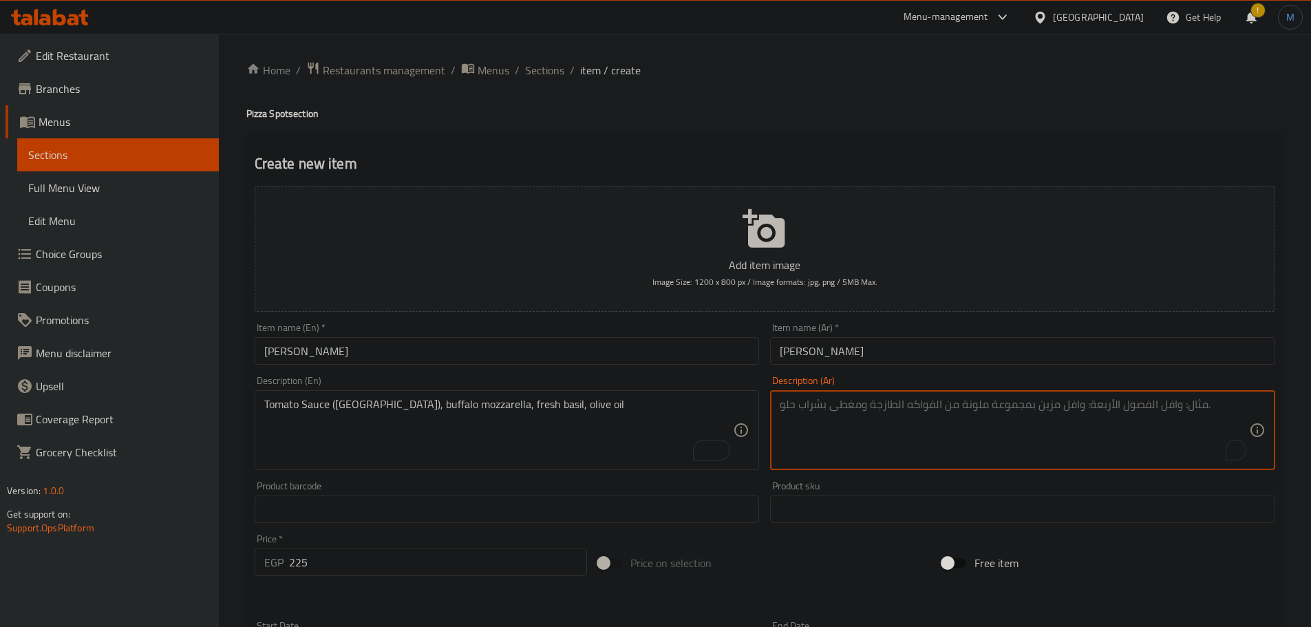
click at [1027, 428] on textarea "To enrich screen reader interactions, please activate Accessibility in Grammarl…" at bounding box center [1015, 430] width 470 height 65
paste textarea "صلصة الطماطم (سان مارزانو)، موزاريلا الجاموس، الريحان الطازج، زيت الزيتون"
type textarea "صلصة الطماطم (سان مارزانو)، موزاريلا الجاموس، الريحان الطازج، زيت الزيتون"
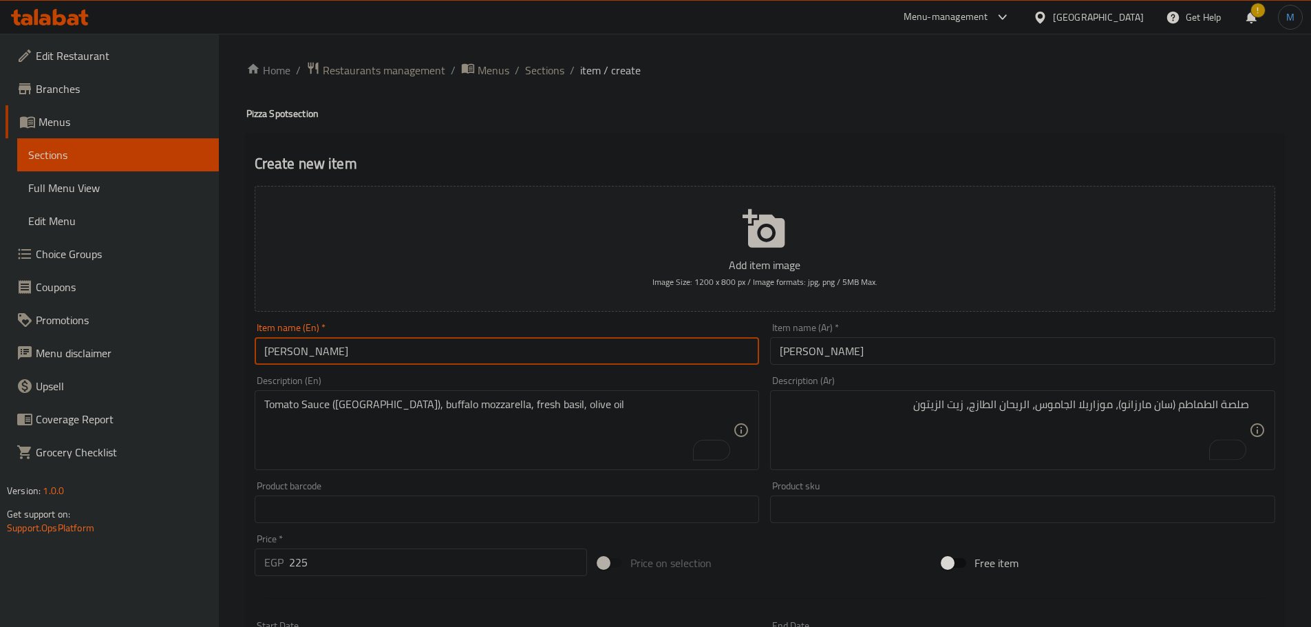
click at [538, 344] on input "Regina Margherita" at bounding box center [507, 351] width 505 height 28
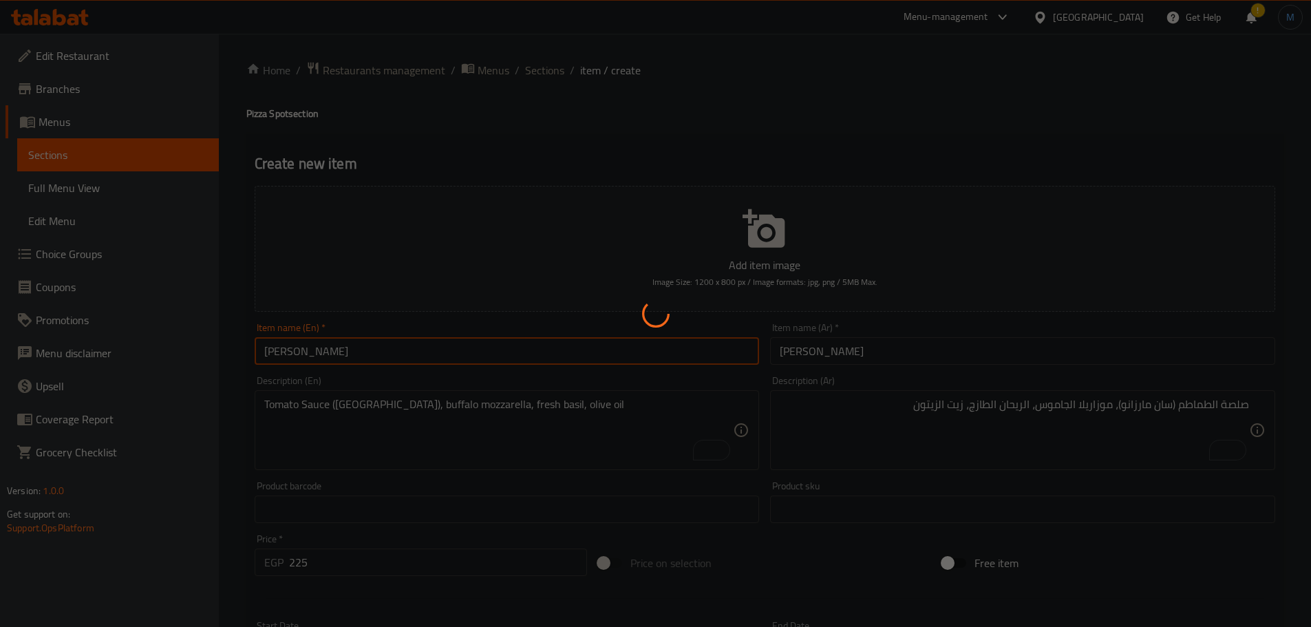
type input "0"
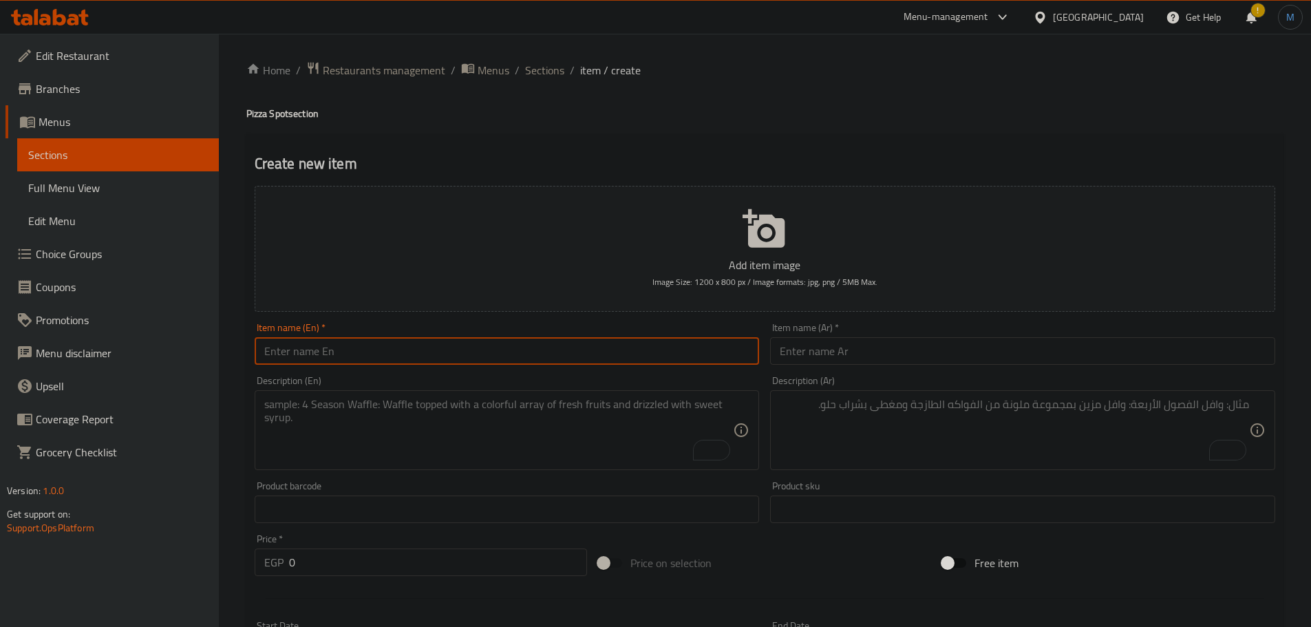
paste input "New York Margarita"
type input "New York Margarita"
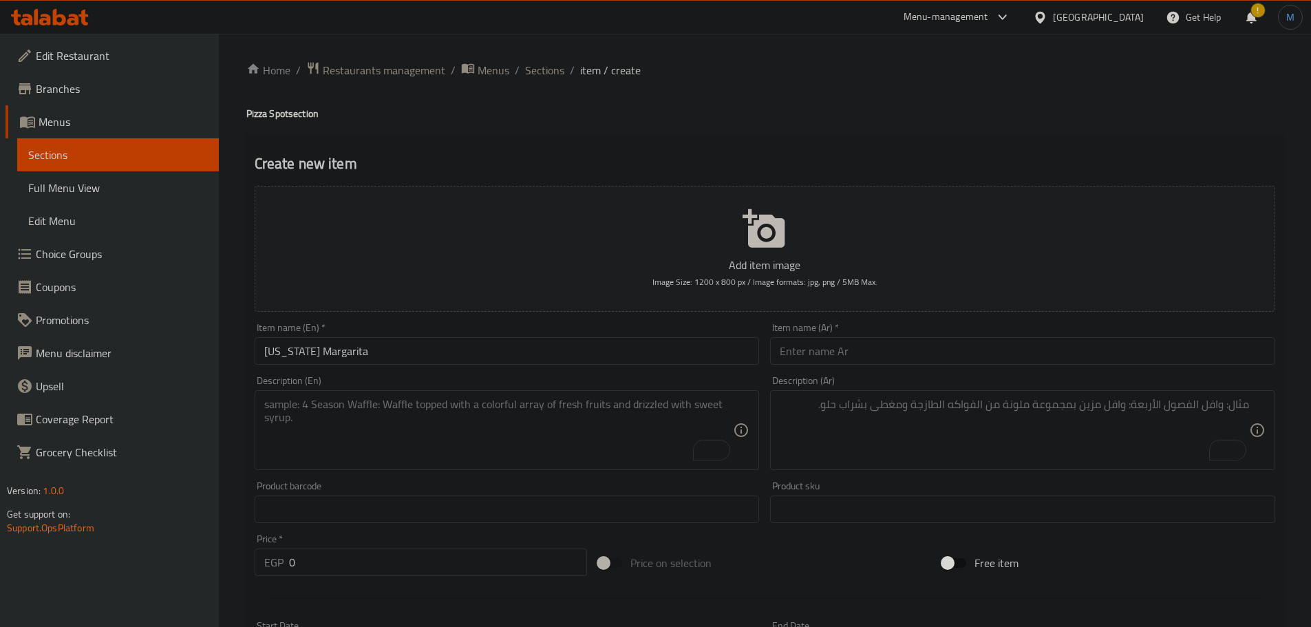
click at [931, 345] on div "Item name (Ar)   * Item name (Ar) *" at bounding box center [1022, 344] width 505 height 42
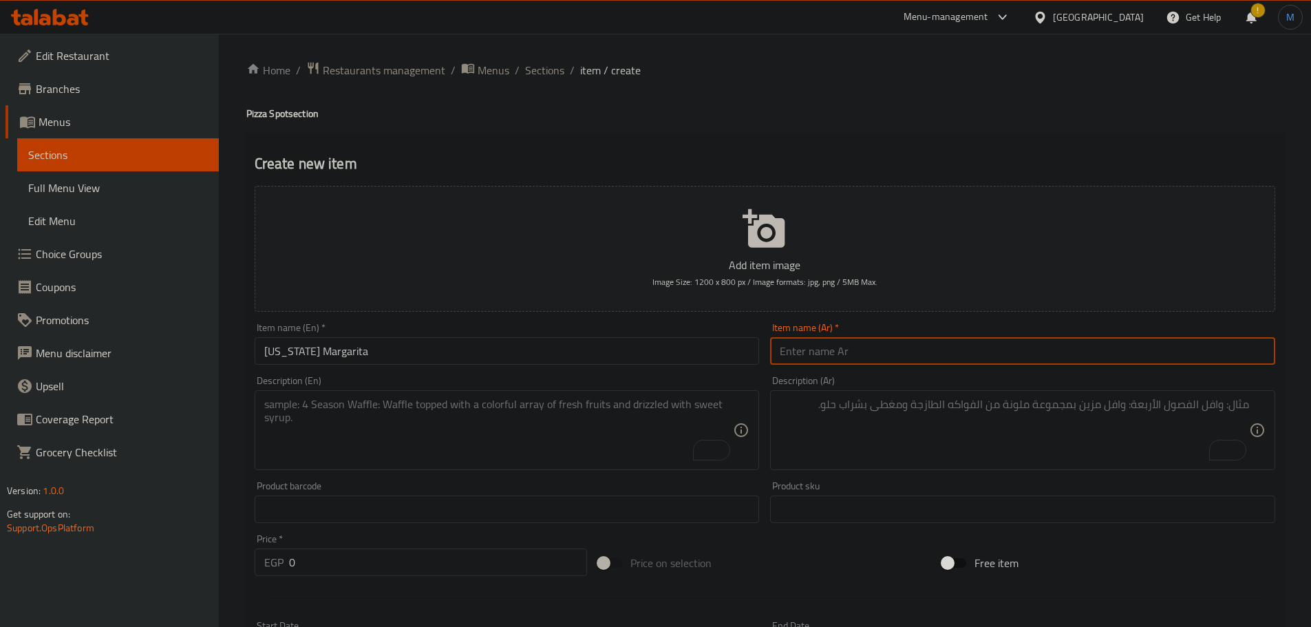
click at [931, 346] on input "text" at bounding box center [1022, 351] width 505 height 28
paste input "نيويورك مارغريتا"
type input "نيويورك مارغريتا"
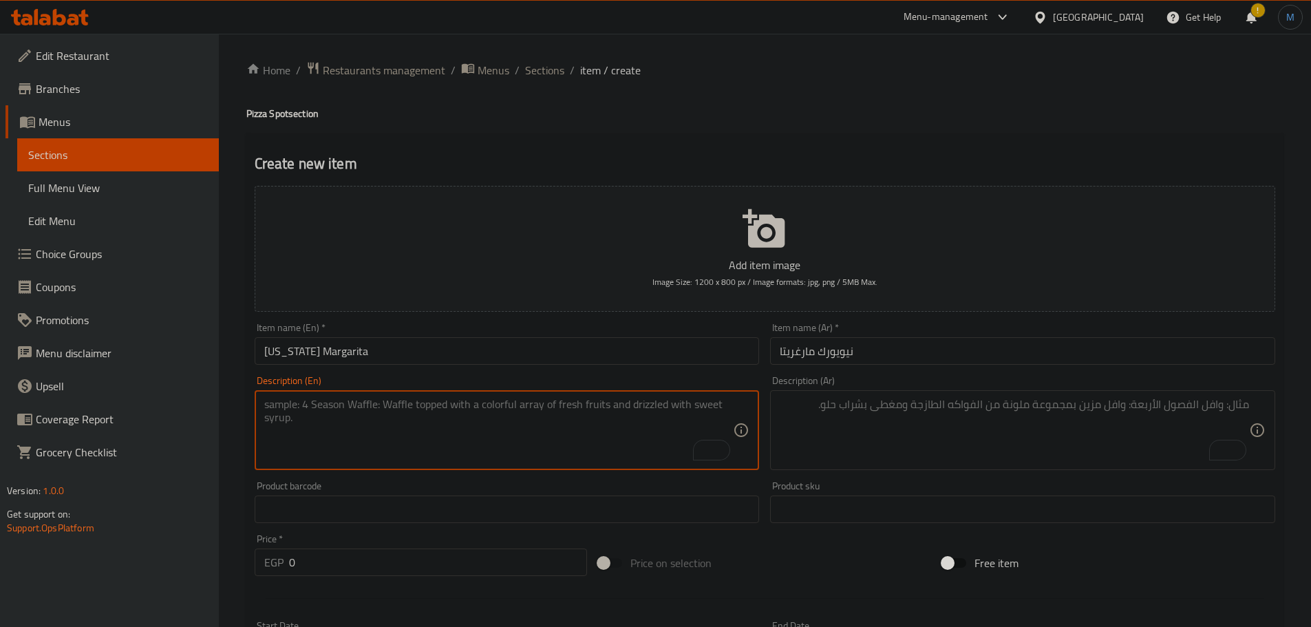
click at [488, 441] on textarea "To enrich screen reader interactions, please activate Accessibility in Grammarl…" at bounding box center [499, 430] width 470 height 65
paste textarea "Tomato Sauce (San Marzano),, cow mozzarella, cheddar and blue cheese"
click at [549, 399] on textarea "Tomato Sauce (San Marzano),, cow mozzarella, cheddar and blue cheese" at bounding box center [499, 430] width 470 height 65
type textarea "Tomato Sauce (San Marzano),, cow mozzarella, cheddar and blue cheese"
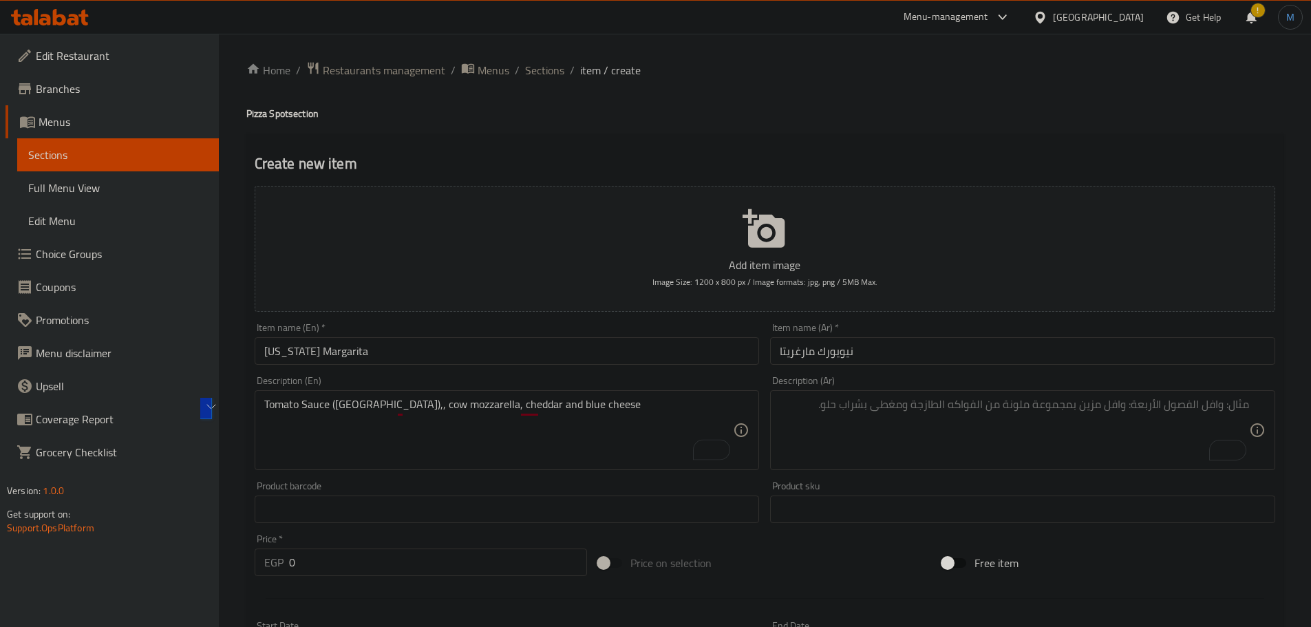
click at [1029, 393] on div "Description (Ar)" at bounding box center [1022, 430] width 505 height 80
paste textarea "صلصة الطماطم (سان مارزانو)، جبنة موزاريلا البقر، جبنة شيدر وجبنة زرقاء"
click at [1048, 405] on textarea "صلصة الطماطم (سان مارزانو)، جبنة موزاريلا البقر، جبنة شيدر وجبنة زرقاء" at bounding box center [1015, 430] width 470 height 65
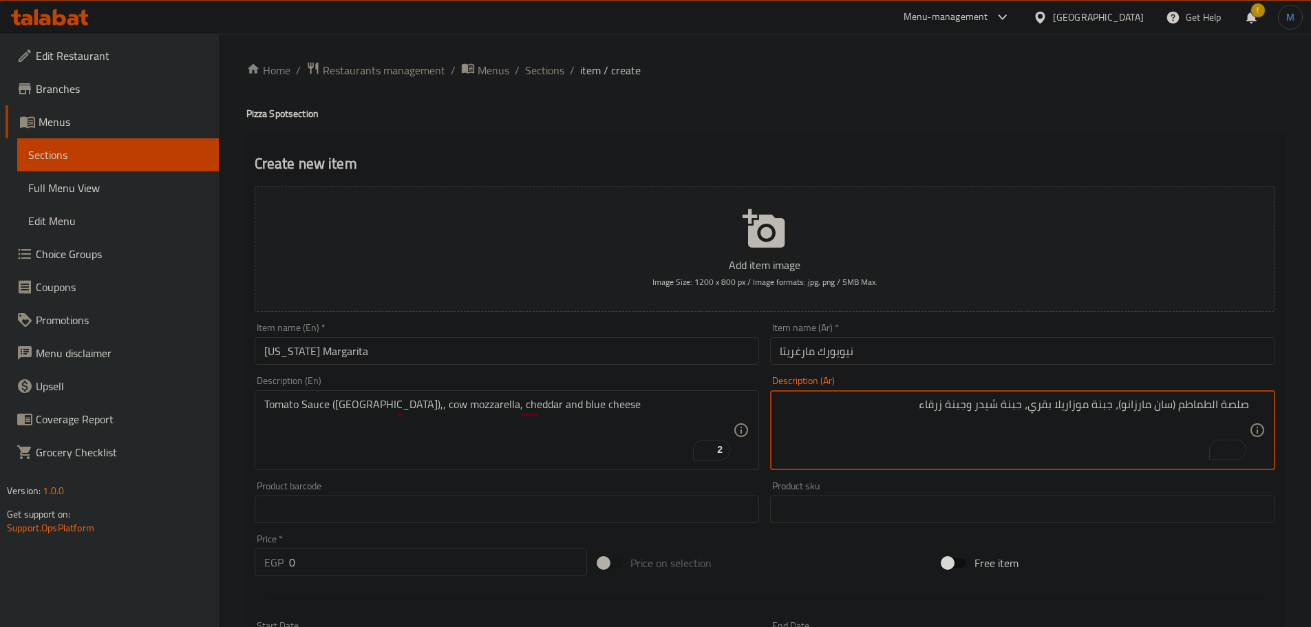
type textarea "صلصة الطماطم (سان مارزانو)، جبنة موزاريلا بقري، جبنة شيدر وجبنة زرقاء"
click at [361, 564] on input "0" at bounding box center [438, 563] width 299 height 28
paste input "300"
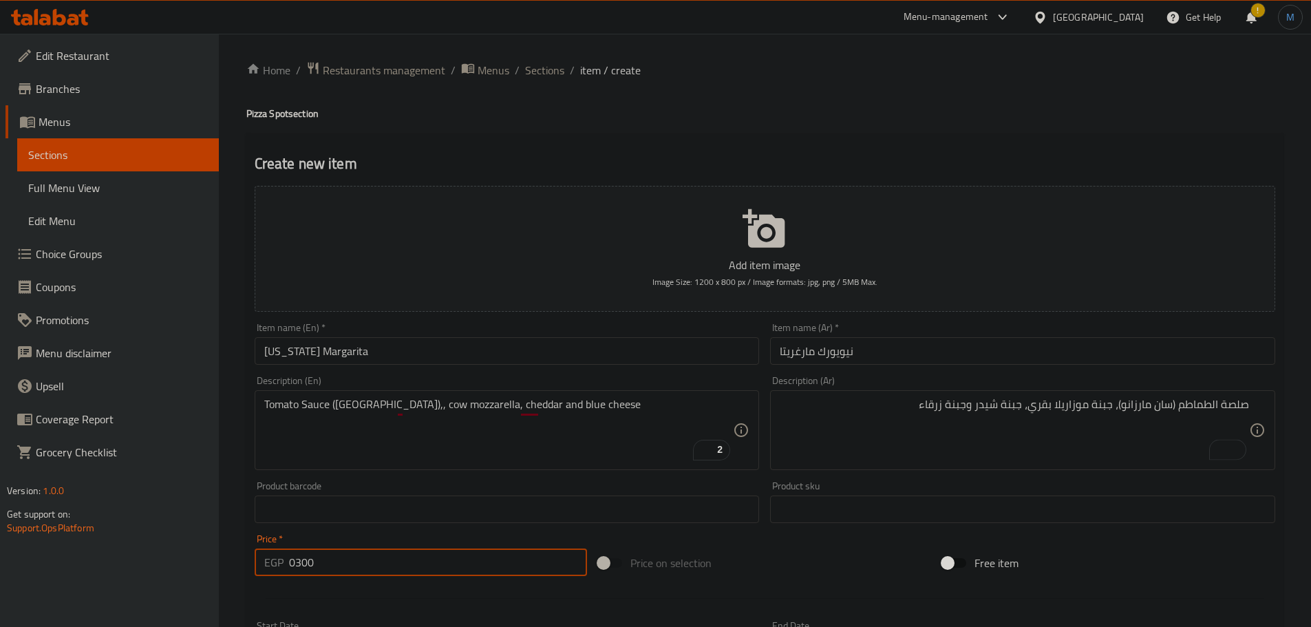
paste input "number"
type input "300"
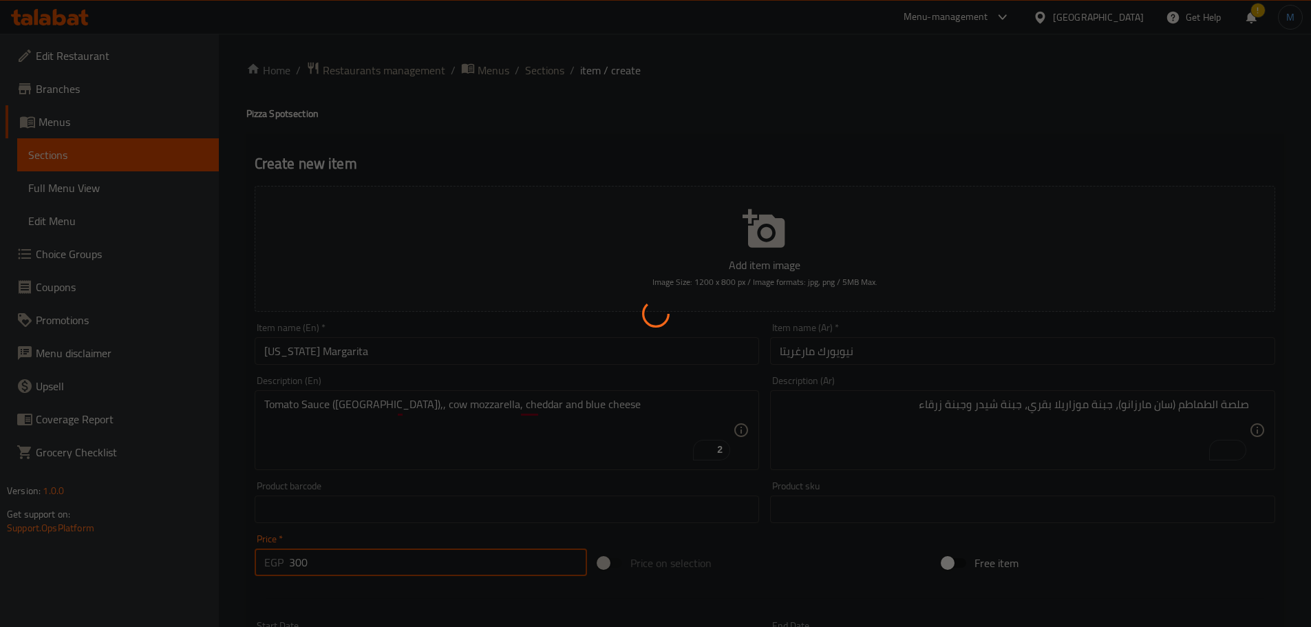
type input "0"
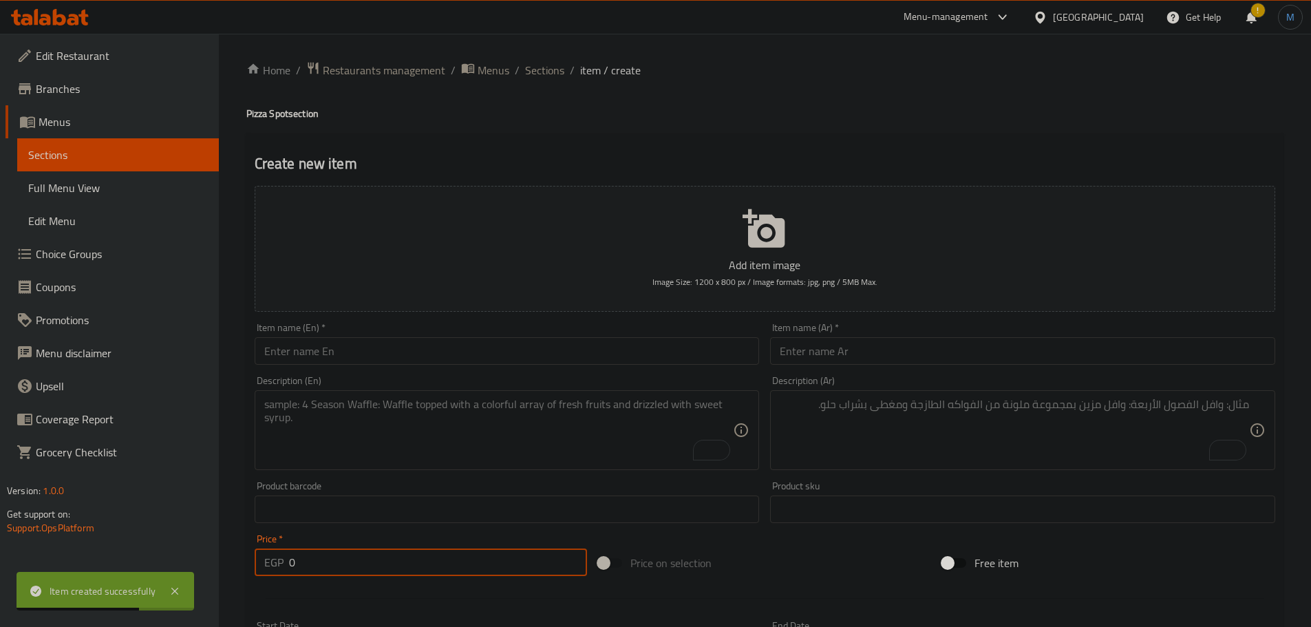
click at [403, 342] on input "text" at bounding box center [507, 351] width 505 height 28
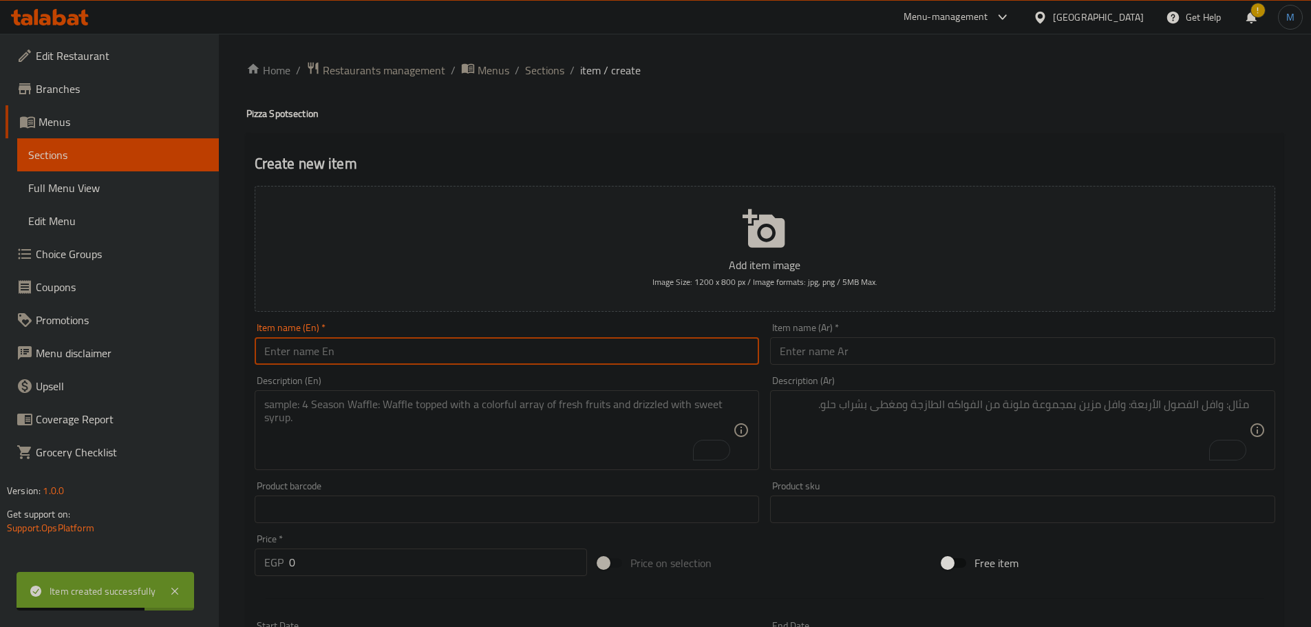
paste input "Diavola Piccante"
type input "Diavola Piccante"
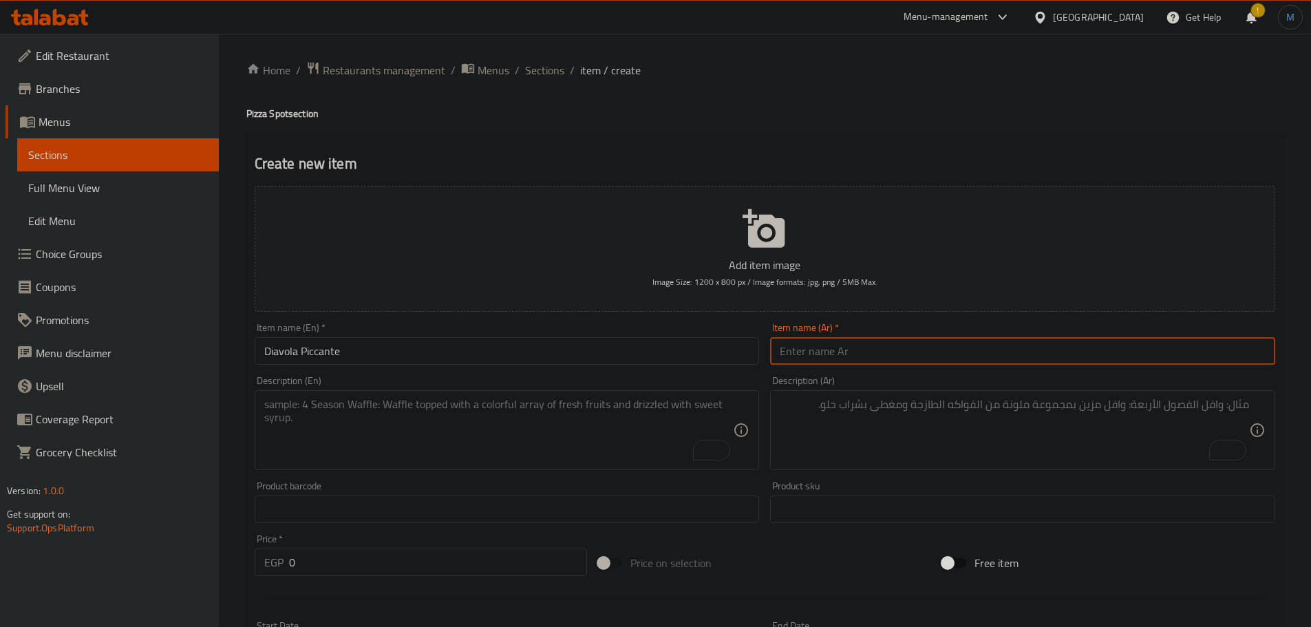
click at [958, 361] on input "text" at bounding box center [1022, 351] width 505 height 28
click at [1069, 354] on input "ديفولا بيكانتي" at bounding box center [1022, 351] width 505 height 28
type input "ديافولا بيكانتي"
drag, startPoint x: 384, startPoint y: 576, endPoint x: 390, endPoint y: 569, distance: 9.4
click at [388, 570] on input "0" at bounding box center [438, 563] width 299 height 28
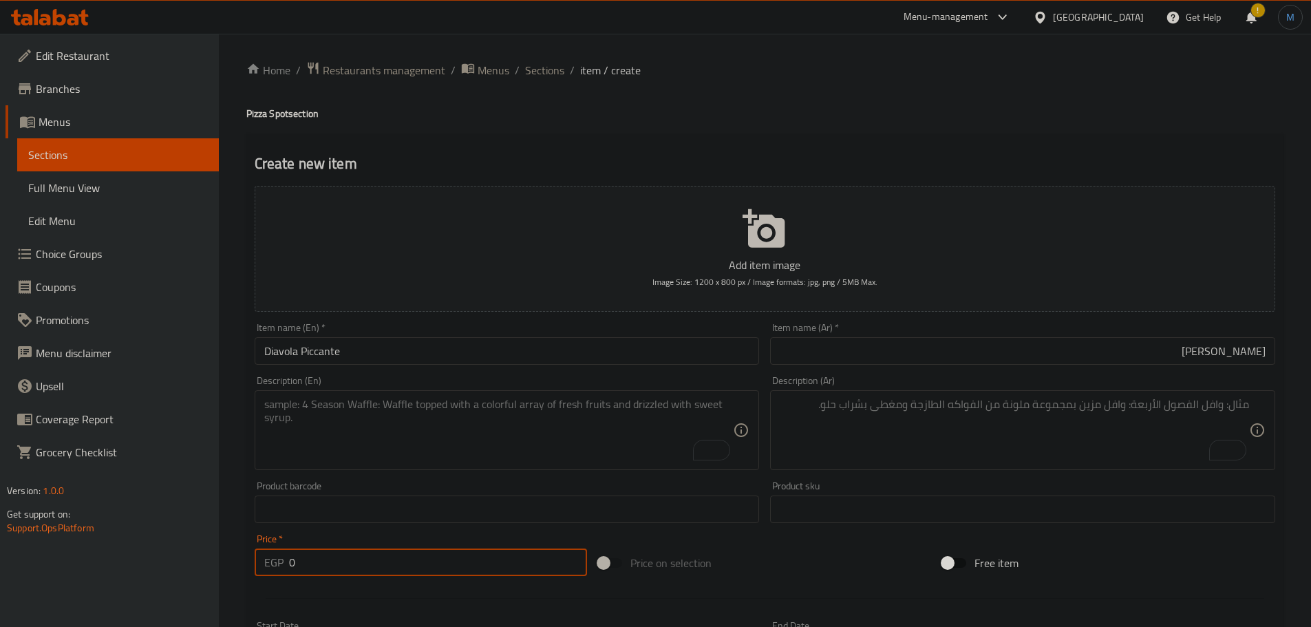
paste input "275"
type input "275"
click at [356, 421] on textarea "To enrich screen reader interactions, please activate Accessibility in Grammarl…" at bounding box center [499, 430] width 470 height 65
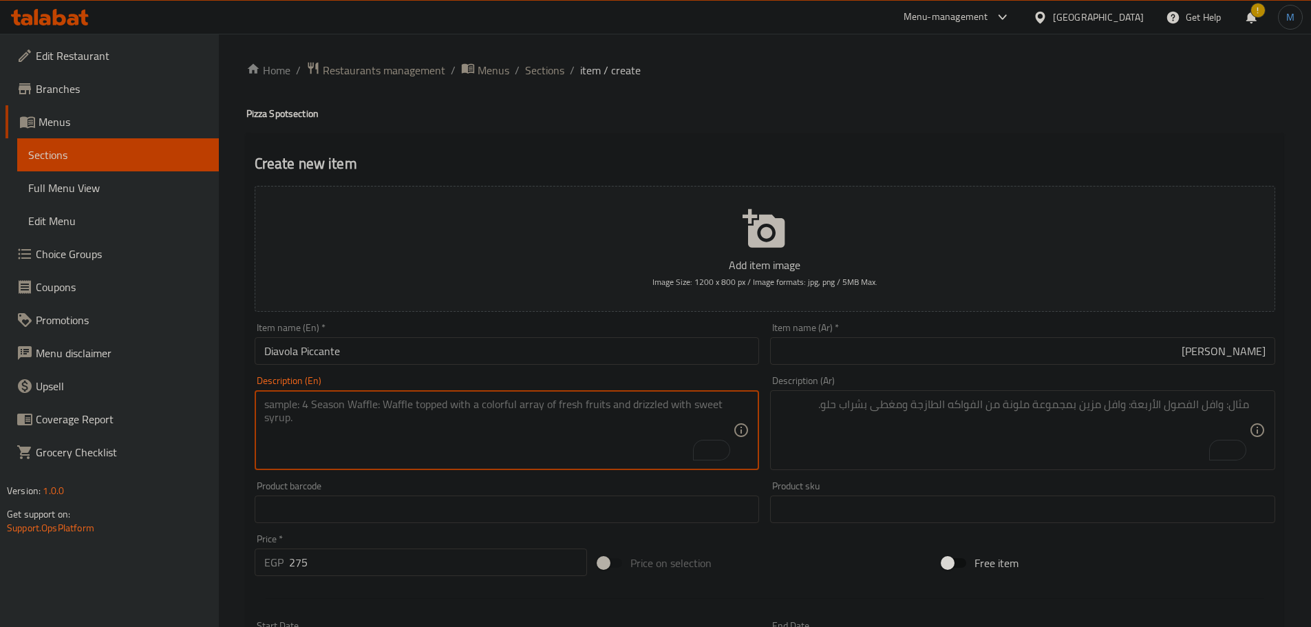
paste textarea "Spicy Tomato Sauce, Calabrian salami, mozzarella, jalapeño, roasted red pepper"
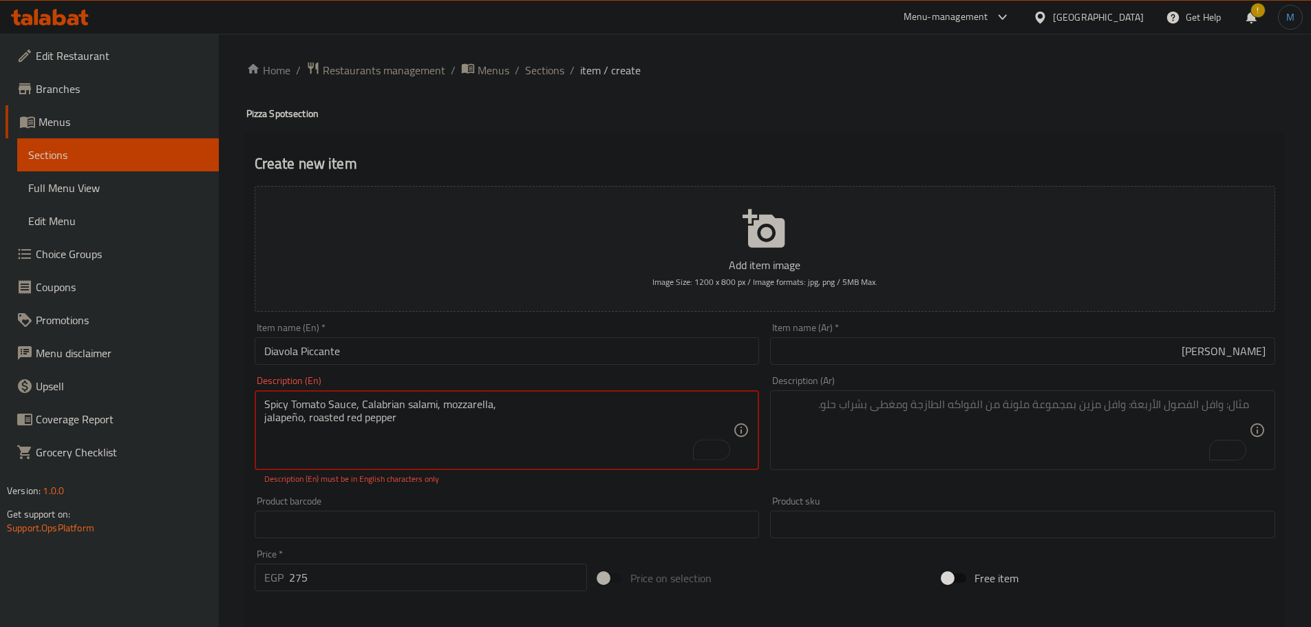
click at [534, 401] on textarea "Spicy Tomato Sauce, Calabrian salami, mozzarella, jalapeño, roasted red pepper" at bounding box center [499, 430] width 470 height 65
click at [527, 406] on textarea "Spicy Tomato Sauce, Calabrian salami, mozzarella, jalapeño, roasted red pepper" at bounding box center [499, 430] width 470 height 65
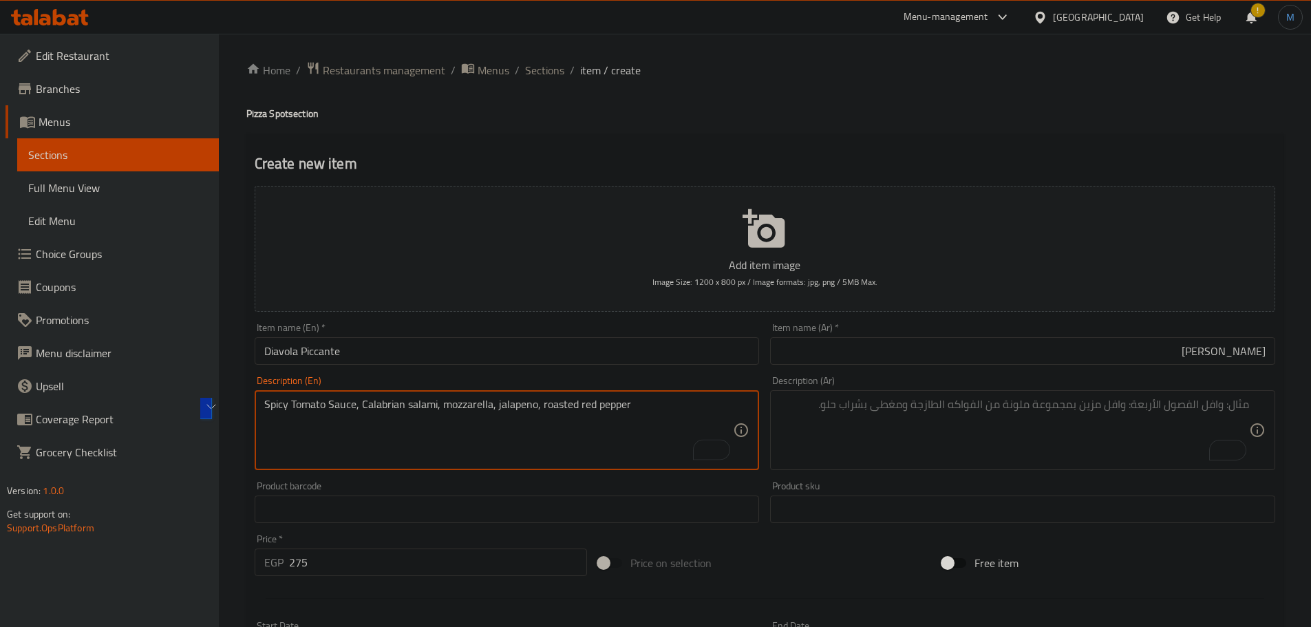
type textarea "Spicy Tomato Sauce, Calabrian salami, mozzarella, jalapeno, roasted red pepper"
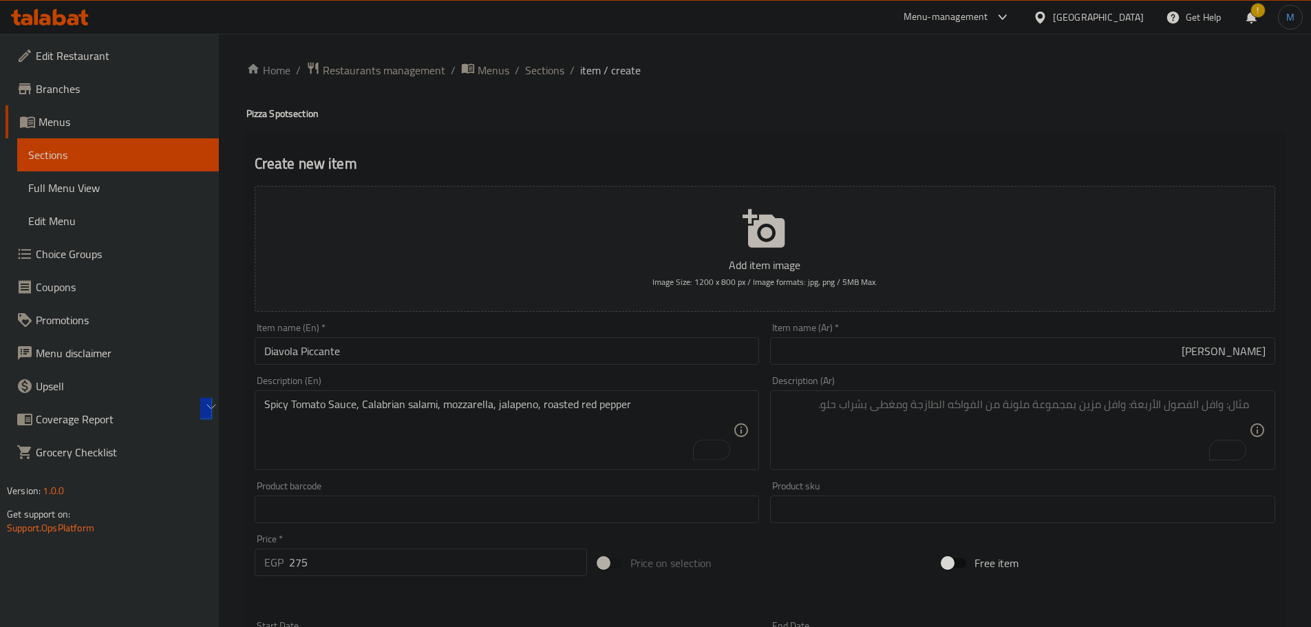
click at [1033, 436] on textarea "To enrich screen reader interactions, please activate Accessibility in Grammarl…" at bounding box center [1015, 430] width 470 height 65
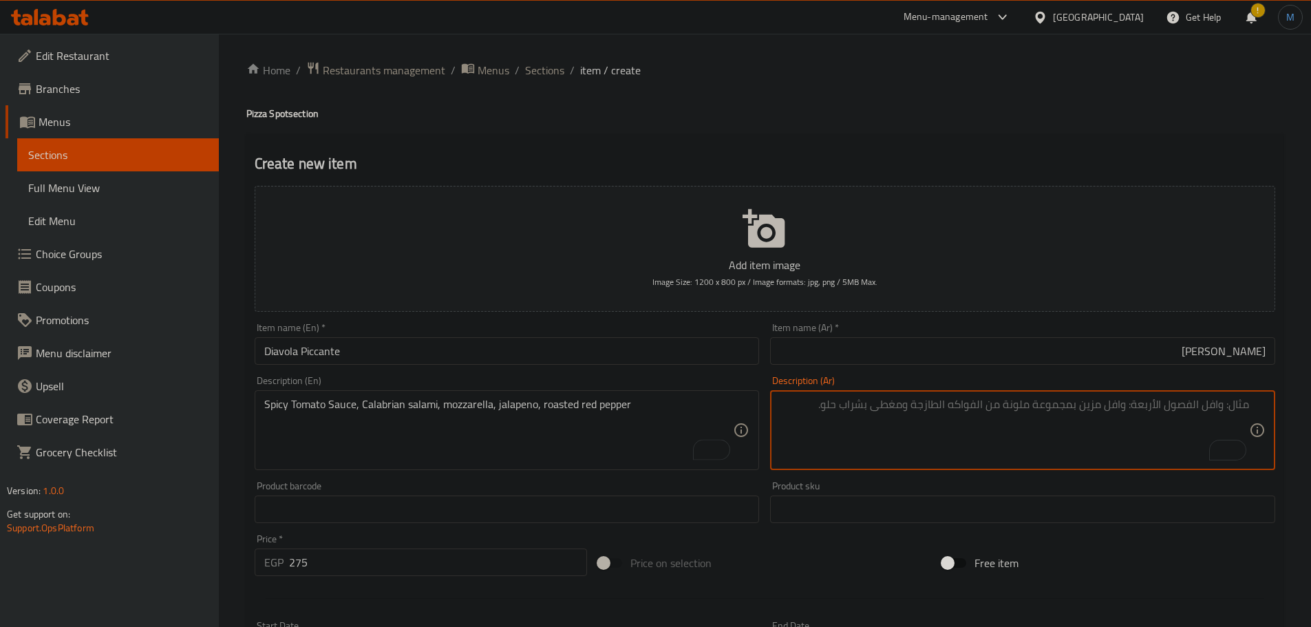
paste textarea "صلصة طماطم حارة، سلامي كالابريا، موزاريلا، هالبينو، فلفل أحمر مشوي"
type textarea "صلصة طماطم حارة، سلامي كالابريا، موزاريلا، هالبينو، فلفل أحمر مشوي"
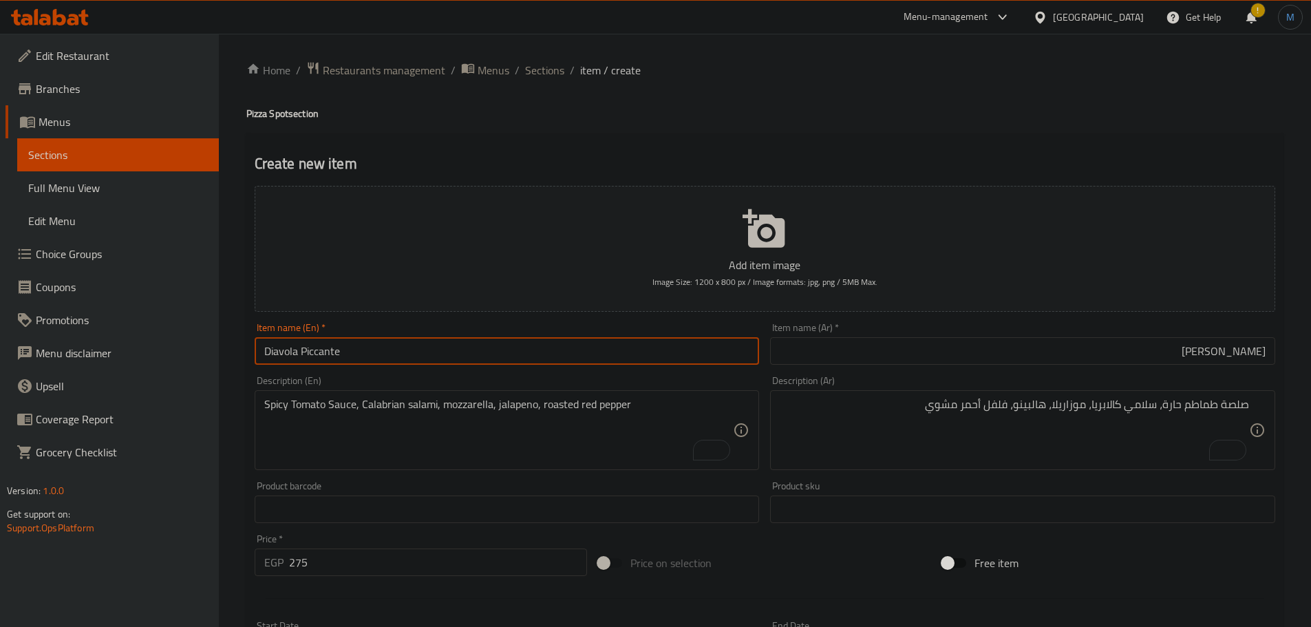
click at [631, 360] on input "Diavola Piccante" at bounding box center [507, 351] width 505 height 28
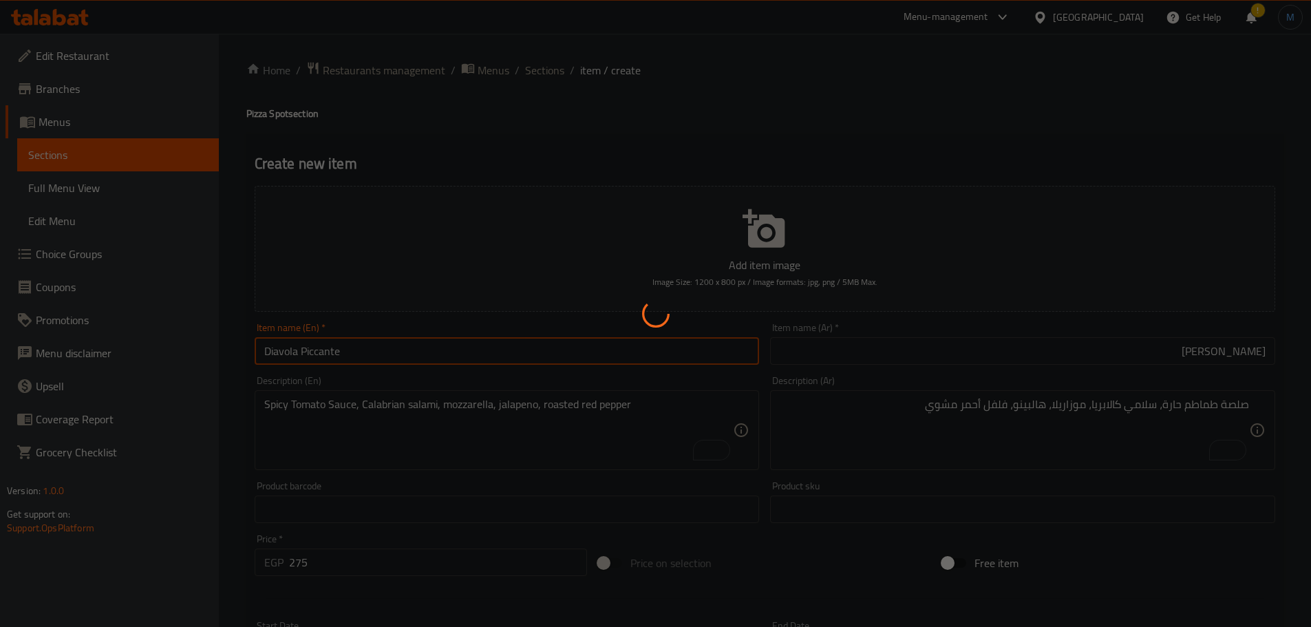
type input "0"
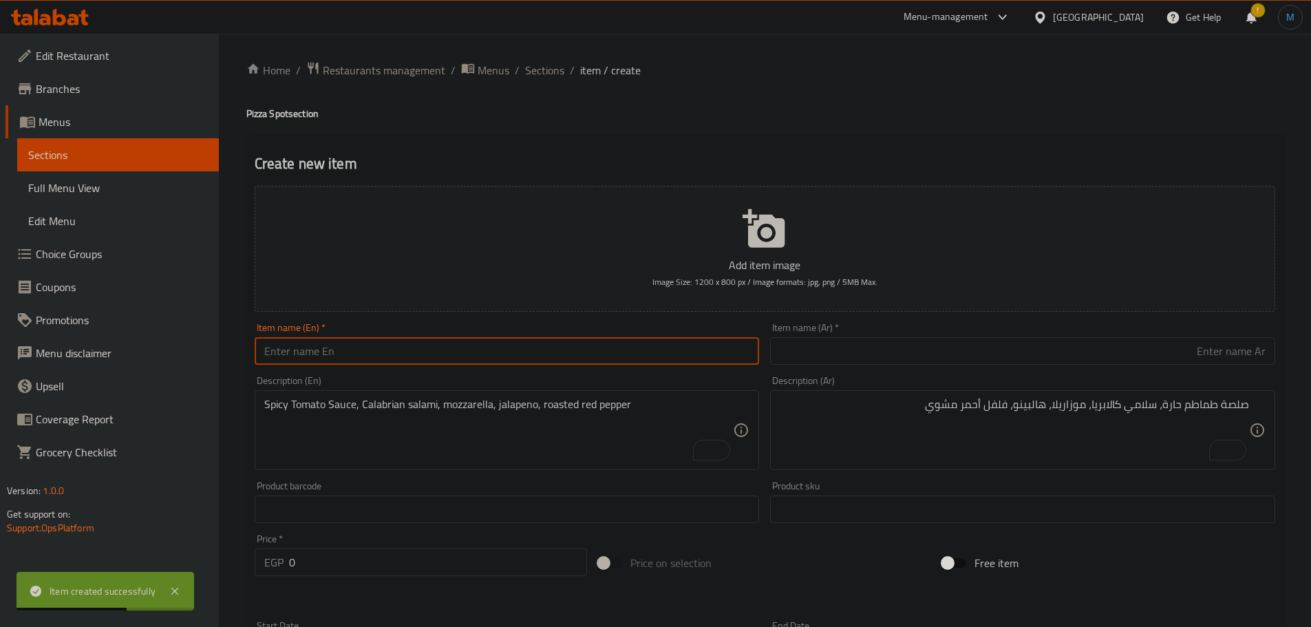
paste input "Capricciosa"
type input "Capricciosa"
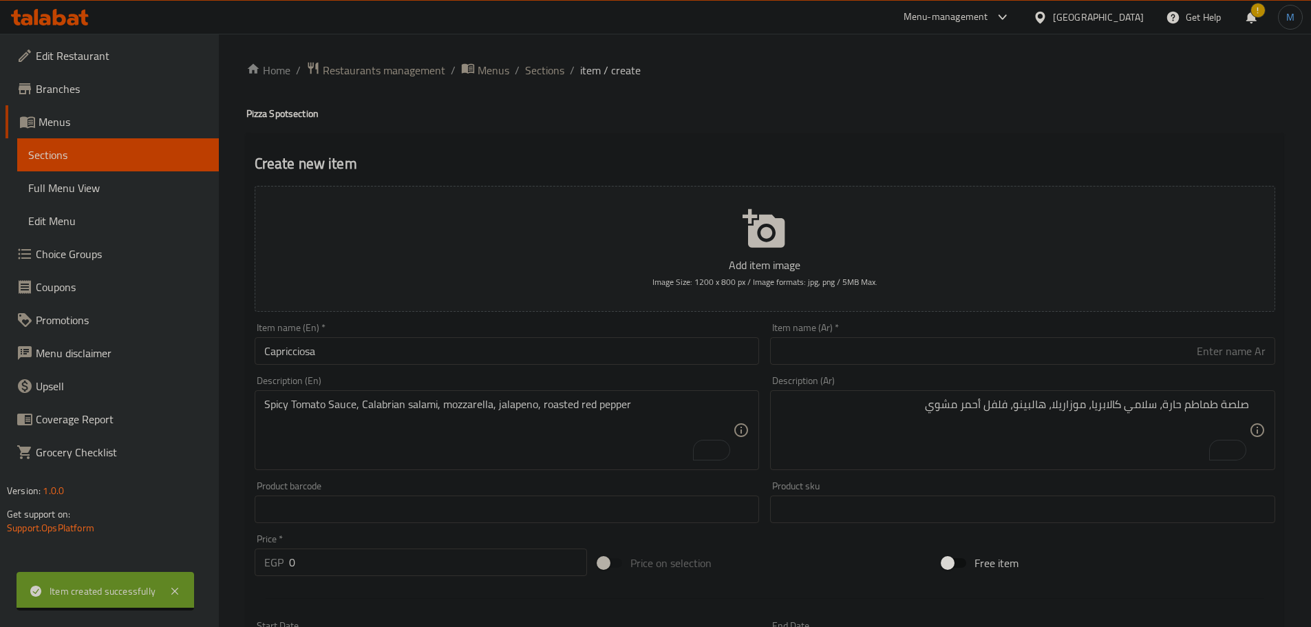
click at [971, 331] on div "Item name (Ar)   * Item name (Ar) *" at bounding box center [1022, 344] width 505 height 42
click at [982, 335] on div "Item name (Ar)   * Item name (Ar) *" at bounding box center [1022, 344] width 505 height 42
click at [989, 339] on input "text" at bounding box center [1022, 351] width 505 height 28
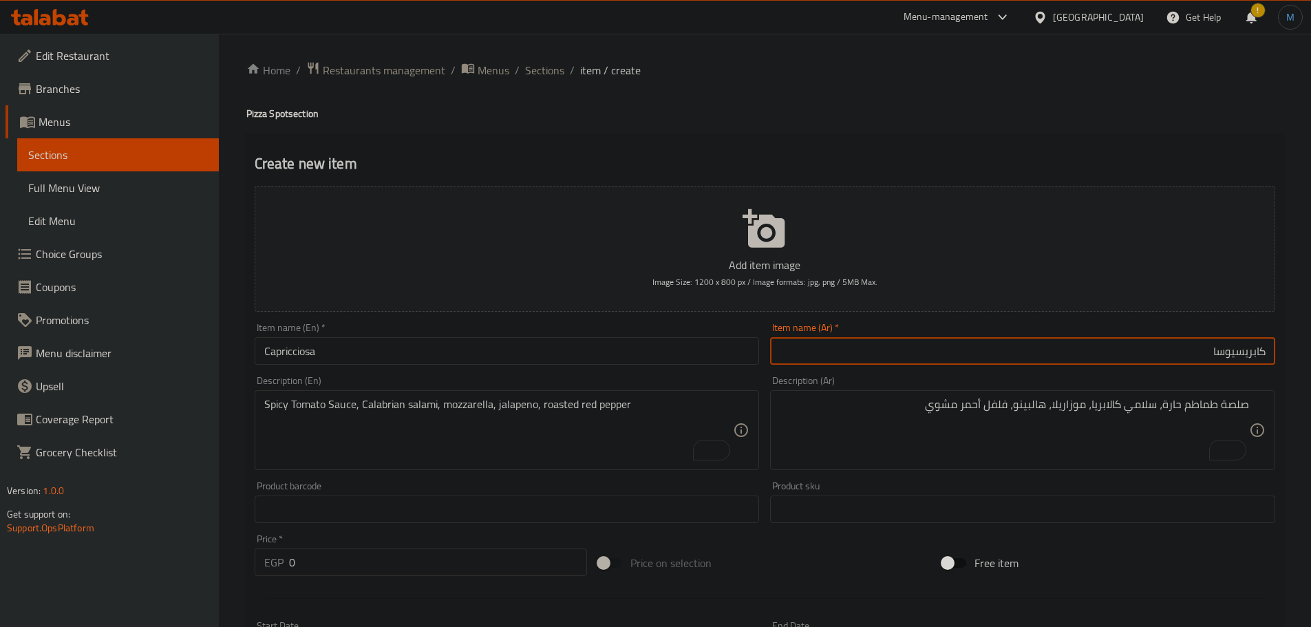
type input "كابريسيوسا"
click at [331, 405] on textarea "Spicy Tomato Sauce, Calabrian salami, mozzarella, jalapeno, roasted red pepper" at bounding box center [499, 430] width 470 height 65
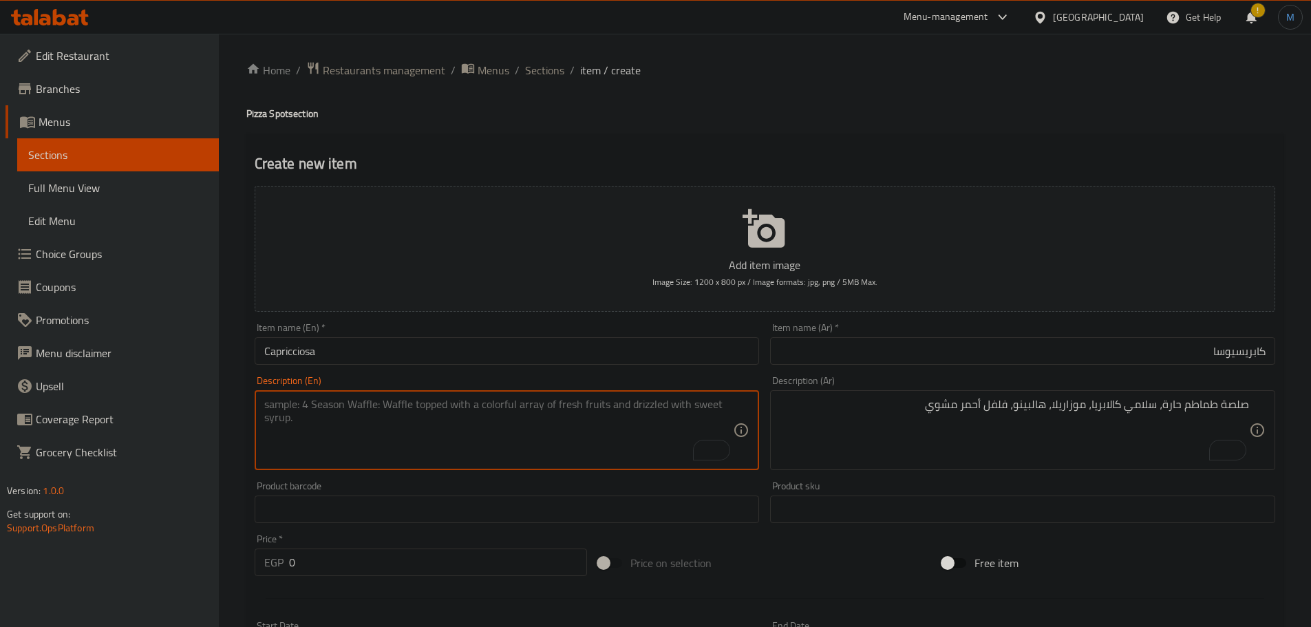
paste textarea "Tomato Sauce, mozzarella, mushrooms, artichokes, black olives, Italian beef bac…"
click at [560, 399] on textarea "Tomato Sauce, mozzarella, mushrooms, artichokes, black olives, Italian beef bac…" at bounding box center [499, 430] width 470 height 65
type textarea "Tomato Sauce, mozzarella, mushrooms, artichokes, black olives, Italian beef bac…"
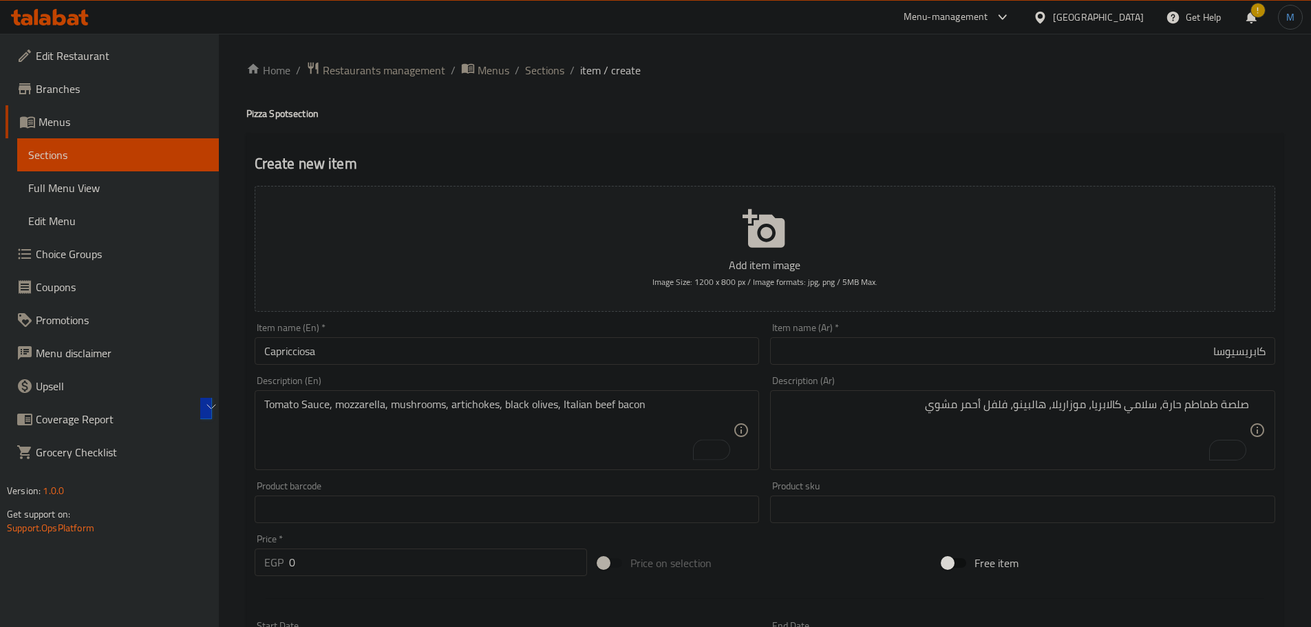
click at [1095, 402] on textarea "صلصة طماطم حارة، سلامي كالابريا، موزاريلا، هالبينو، فلفل أحمر مشوي" at bounding box center [1015, 430] width 470 height 65
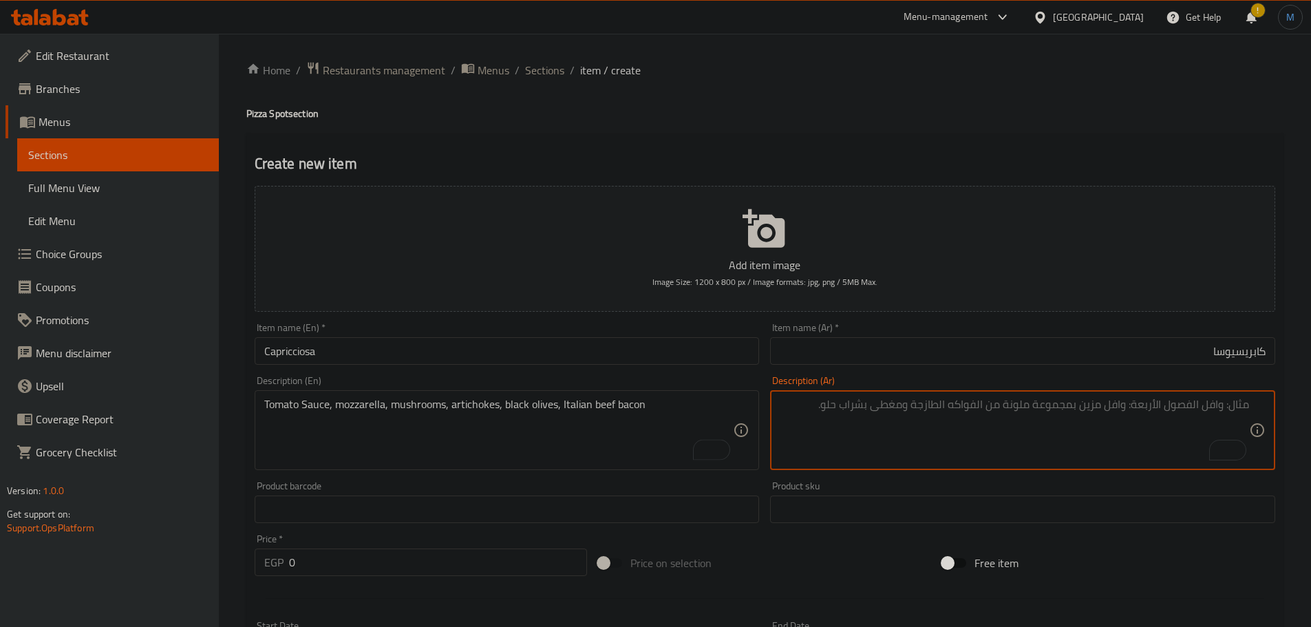
paste textarea "صلصة الطماطم، موزاريلا، فطر، خرشوف، زيتون أسود، لحم بقري مقدد إيطالي"
type textarea "صلصة الطماطم، موزاريلا، فطر، خرشوف، زيتون أسود، لحم بقري مقدد إيطالي"
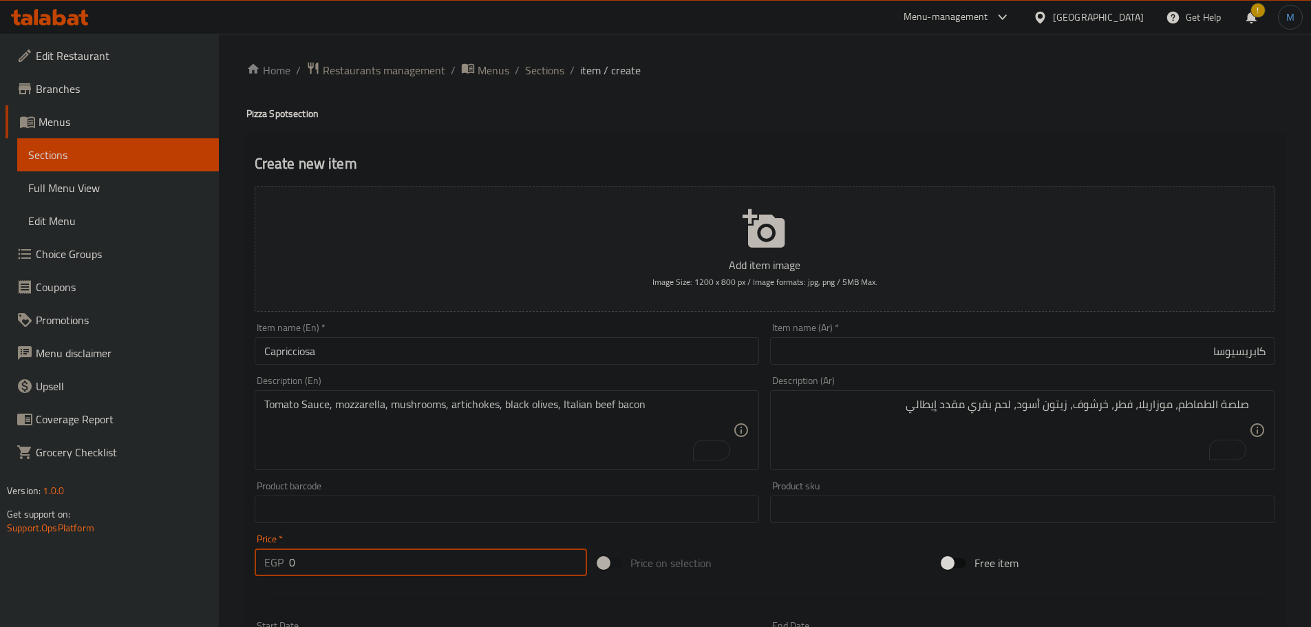
click at [356, 556] on input "0" at bounding box center [438, 563] width 299 height 28
paste input "29"
type input "290"
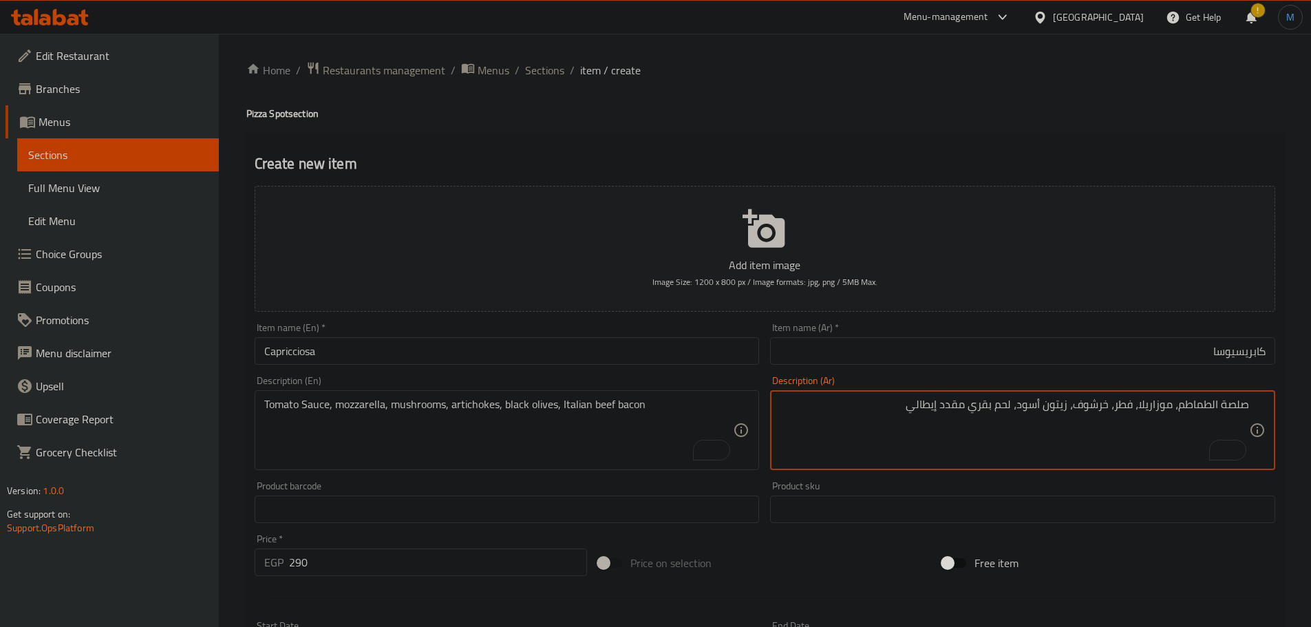
click at [1126, 406] on textarea "صلصة الطماطم، موزاريلا، فطر، خرشوف، زيتون أسود، لحم بقري مقدد إيطالي" at bounding box center [1015, 430] width 470 height 65
type textarea "صلصة الطماطم، موزاريلا، مشروم، خرشوف، زيتون أسود، لحم بقري مقدد إيطالي"
click at [450, 340] on input "Capricciosa" at bounding box center [507, 351] width 505 height 28
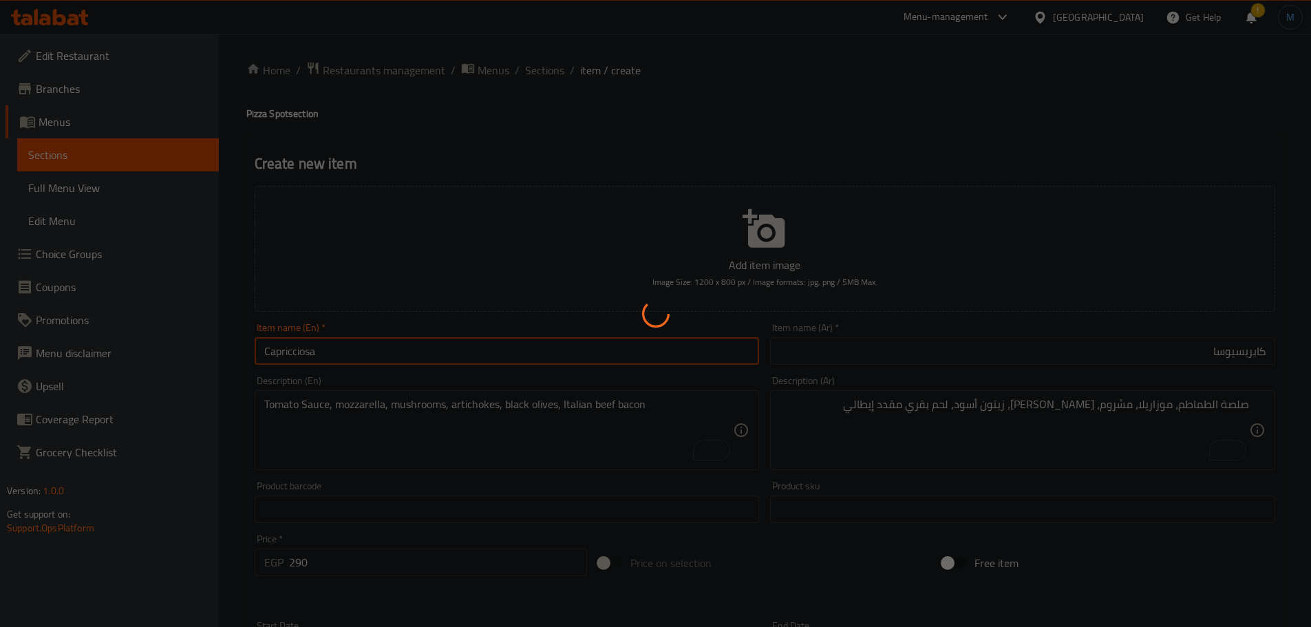
type input "0"
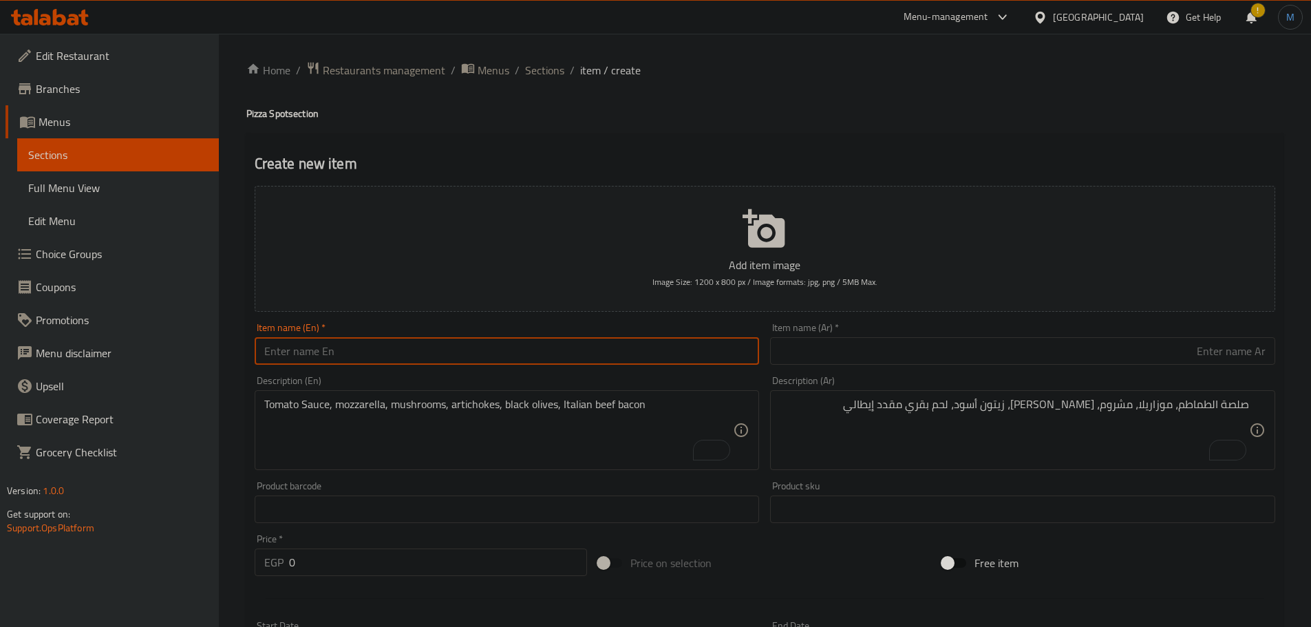
paste input "Tonno Cipolla"
type input "Tonno Cipolla"
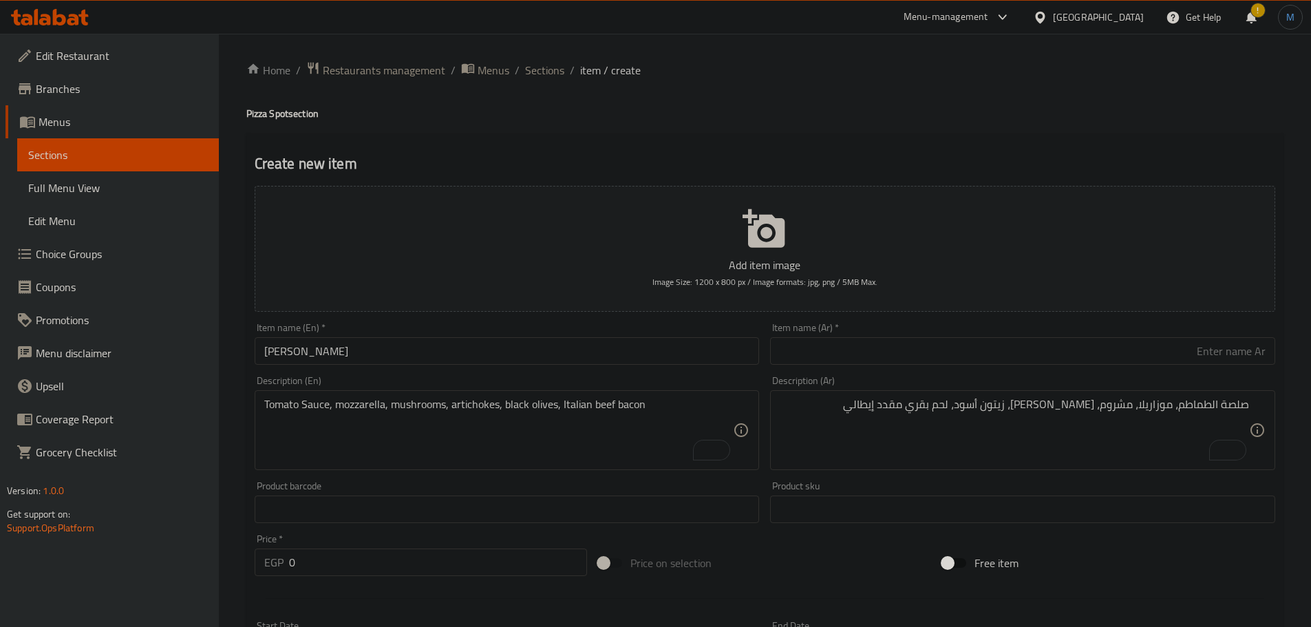
click at [958, 356] on input "text" at bounding box center [1022, 351] width 505 height 28
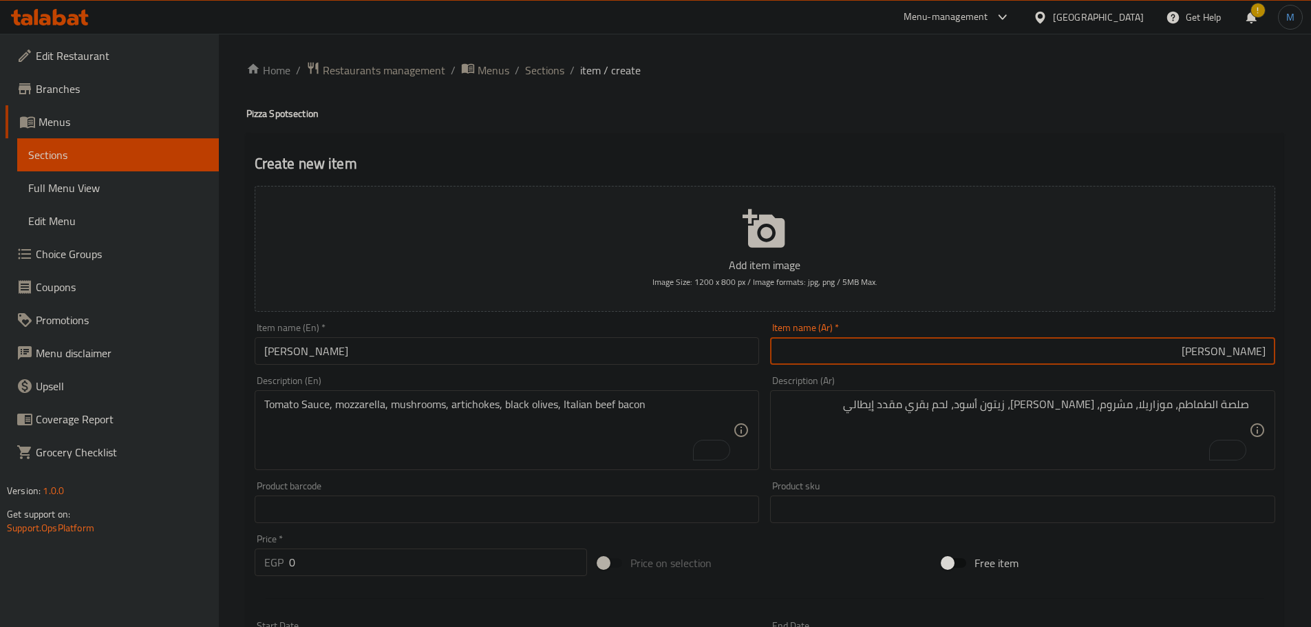
type input "تونو كيبولا"
click at [331, 559] on div "Price   * EGP 0 Price *" at bounding box center [421, 555] width 333 height 42
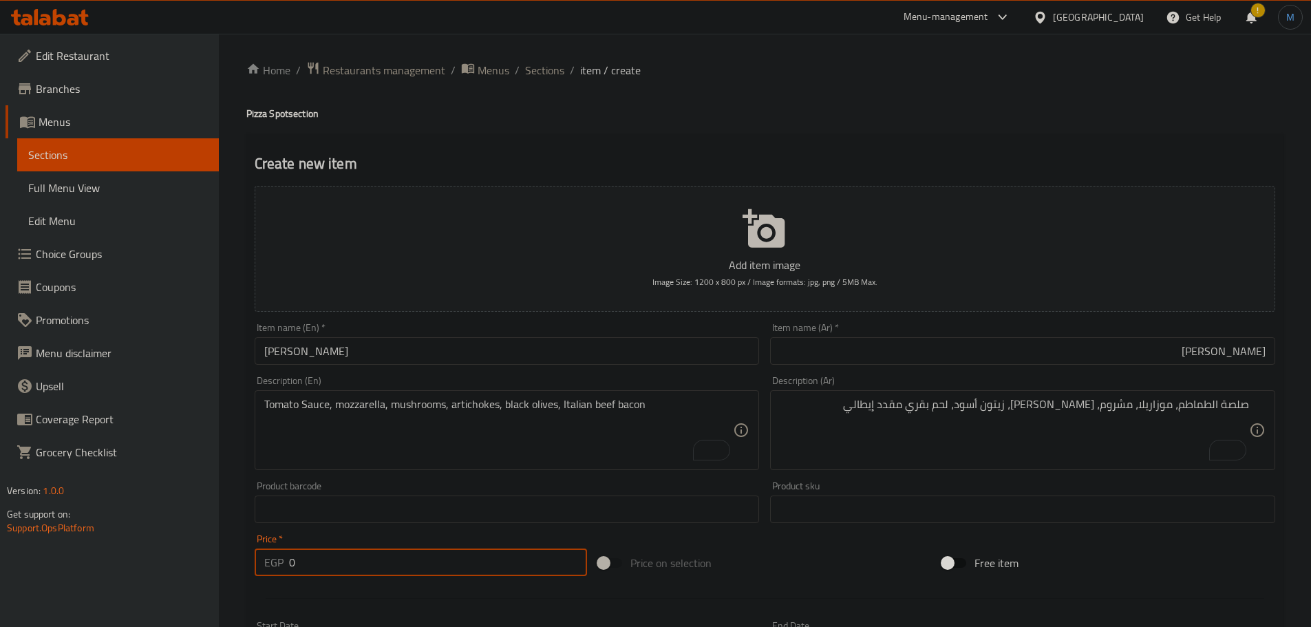
click at [343, 567] on input "0" at bounding box center [438, 563] width 299 height 28
paste input "315"
type input "315"
click at [377, 388] on div "Description (En) Tomato Sauce, mozzarella, mushrooms, artichokes, black olives,…" at bounding box center [507, 423] width 505 height 94
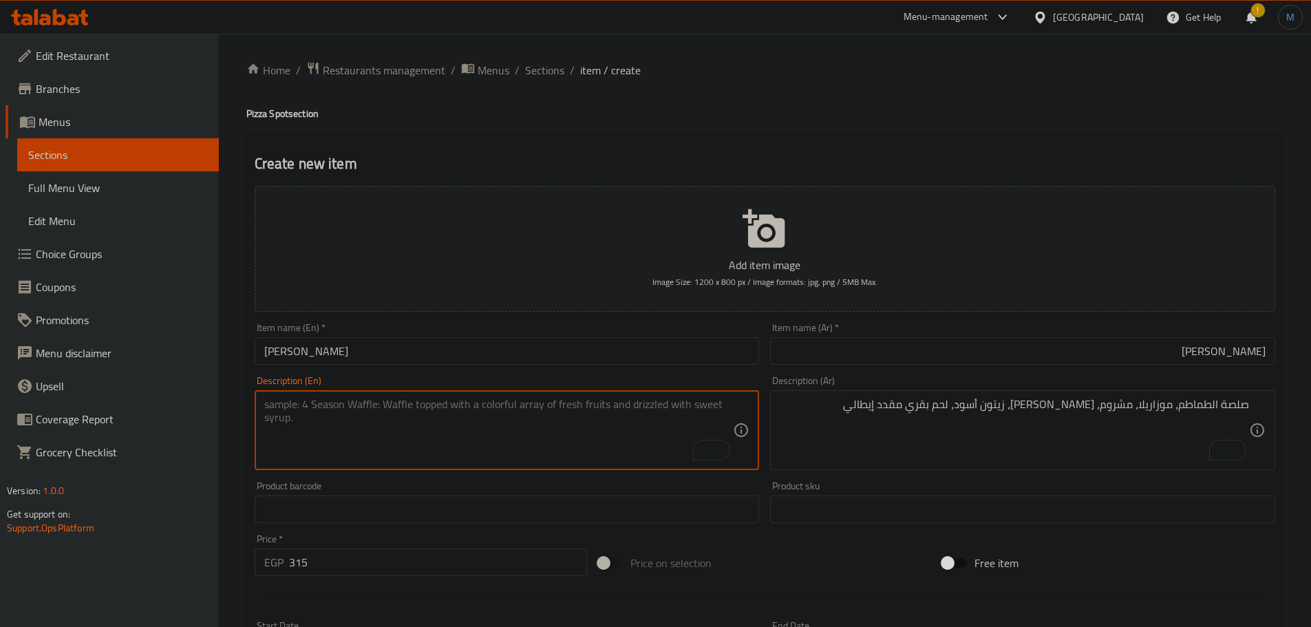
click at [395, 401] on textarea "To enrich screen reader interactions, please activate Accessibility in Grammarl…" at bounding box center [499, 430] width 470 height 65
paste textarea "Tomato Sauce, mozzarella, Italian tuna, red onions, oregano, capers"
click at [567, 405] on textarea "Tomato Sauce, mozzarella, Italian tuna, red onions, oregano, capers" at bounding box center [499, 430] width 470 height 65
type textarea "Tomato Sauce, mozzarella, Italian tuna, red onions, oregano, capers"
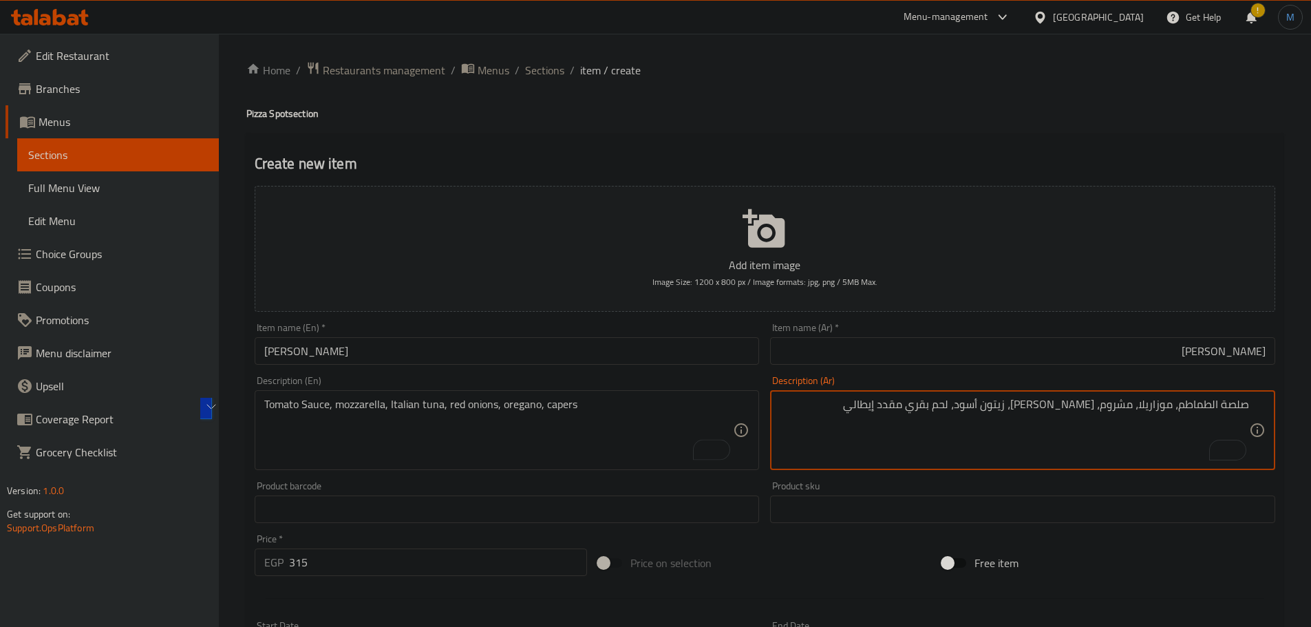
click at [1064, 409] on textarea "صلصة الطماطم، موزاريلا، مشروم، خرشوف، زيتون أسود، لحم بقري مقدد إيطالي" at bounding box center [1015, 430] width 470 height 65
paste textarea "صلصة الطماطم، موزاريلا، تونة إيطالية، بصل أحمر، زعتر، كبر"
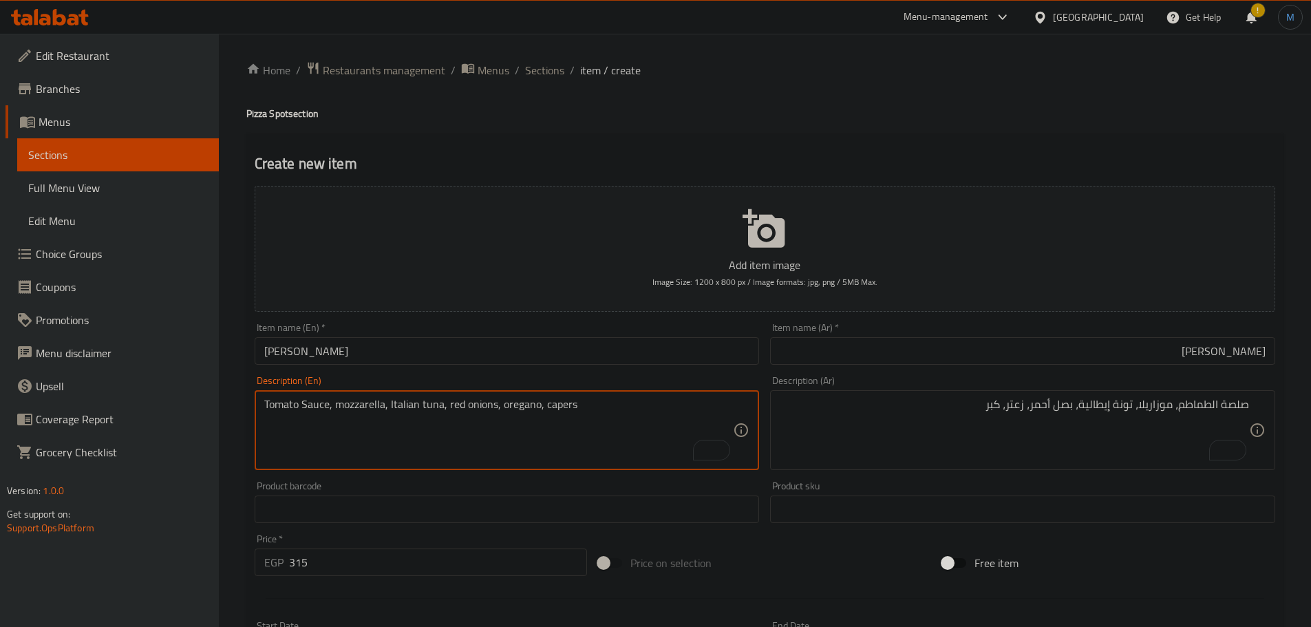
click at [554, 405] on textarea "Tomato Sauce, mozzarella, Italian tuna, red onions, oregano, capers" at bounding box center [499, 430] width 470 height 65
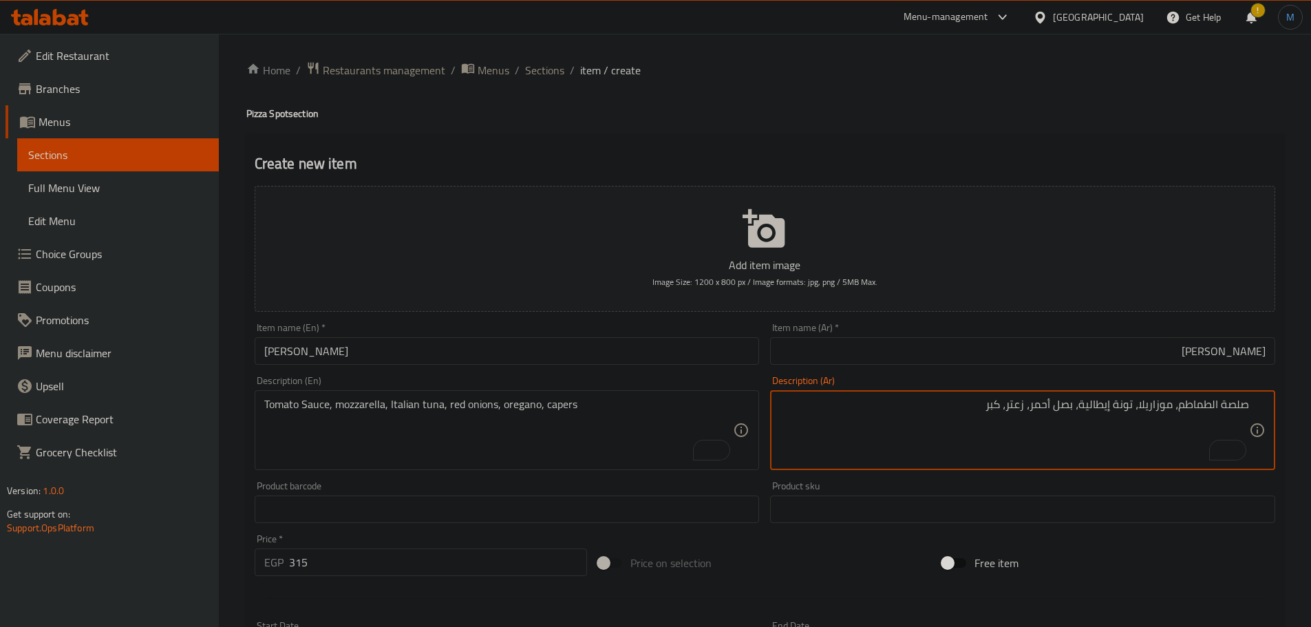
click at [1002, 412] on textarea "صلصة الطماطم، موزاريلا، تونة إيطالية، بصل أحمر، زعتر، كبر" at bounding box center [1015, 430] width 470 height 65
paste textarea "بري"
type textarea "صلصة الطماطم، موزاريلا، تونة إيطالية، بصل أحمر، زعتر، كابري"
click at [409, 356] on input "Tonno Cipolla" at bounding box center [507, 351] width 505 height 28
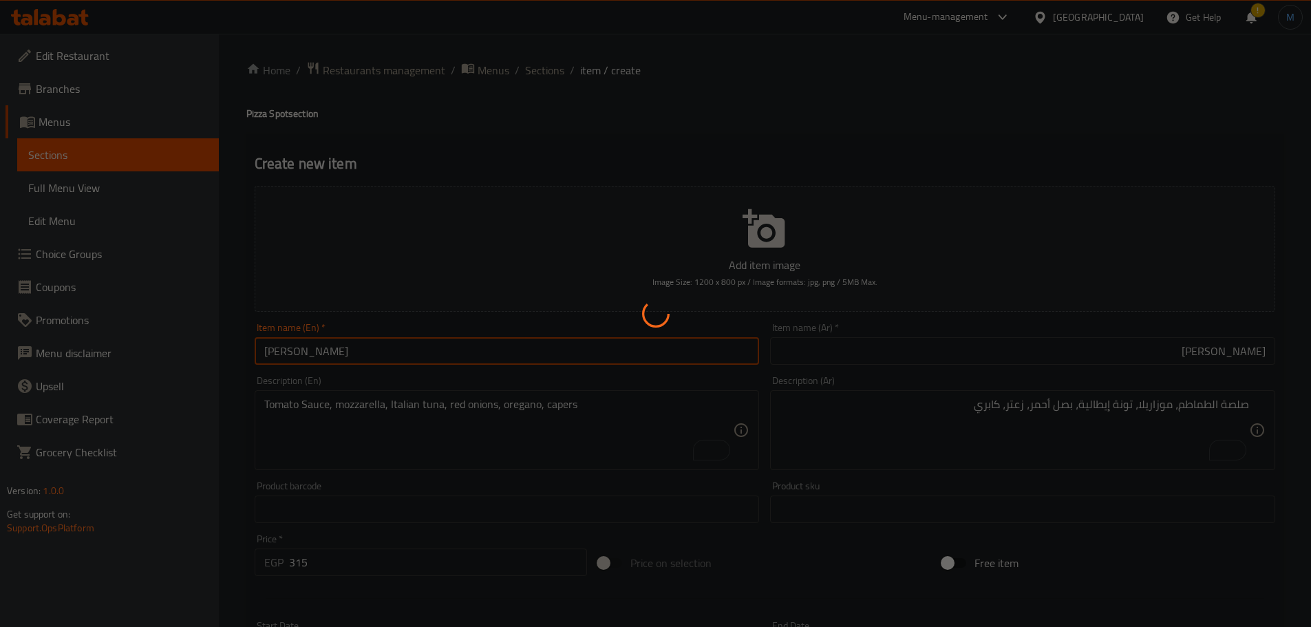
type input "0"
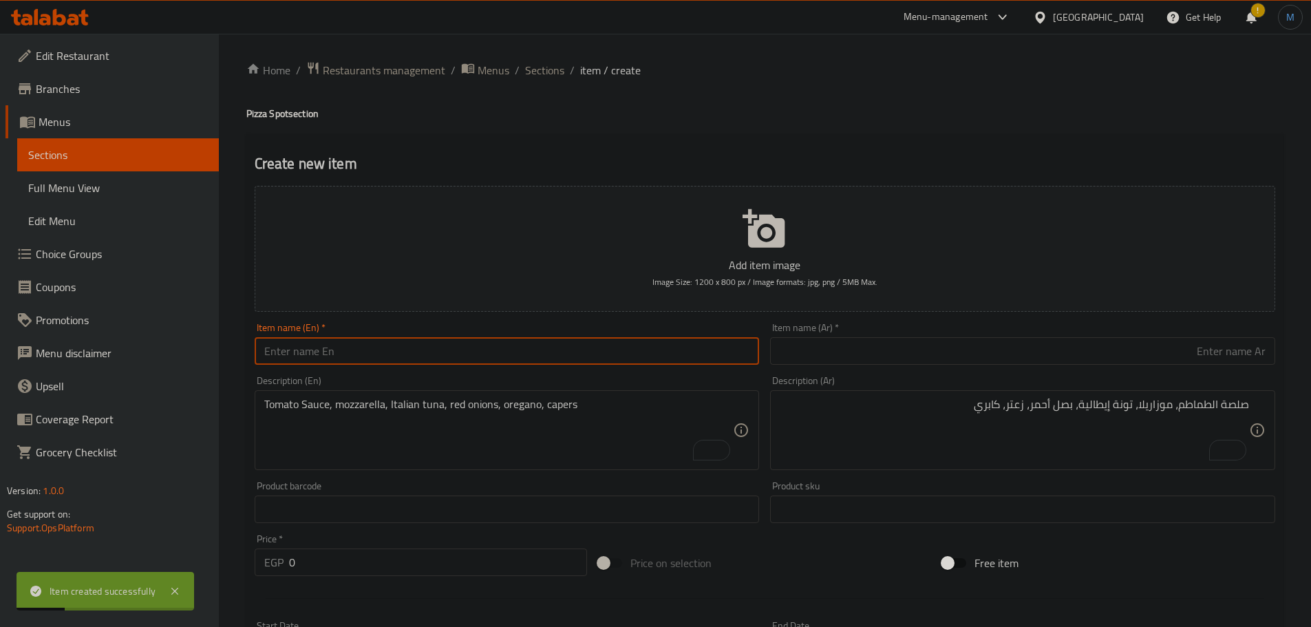
paste input "Quattro Formaggi"
type input "Quattro Formaggi"
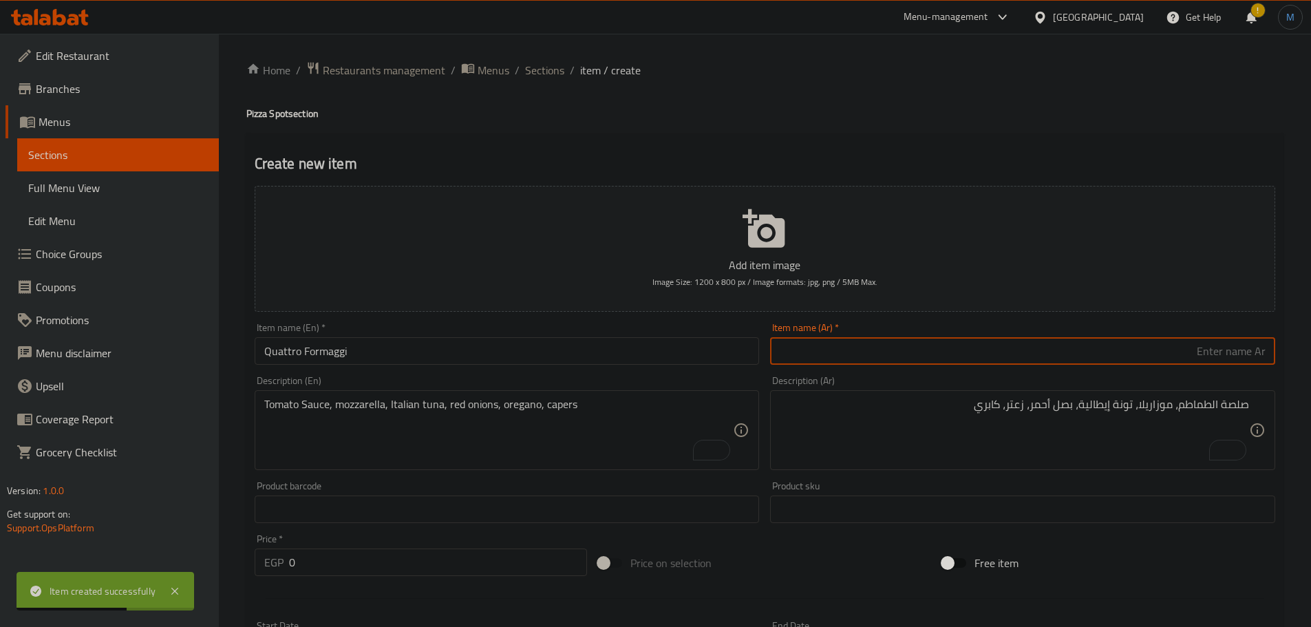
click at [972, 354] on input "text" at bounding box center [1022, 351] width 505 height 28
type input "كواترو فورمانجي"
click at [367, 551] on input "0" at bounding box center [438, 563] width 299 height 28
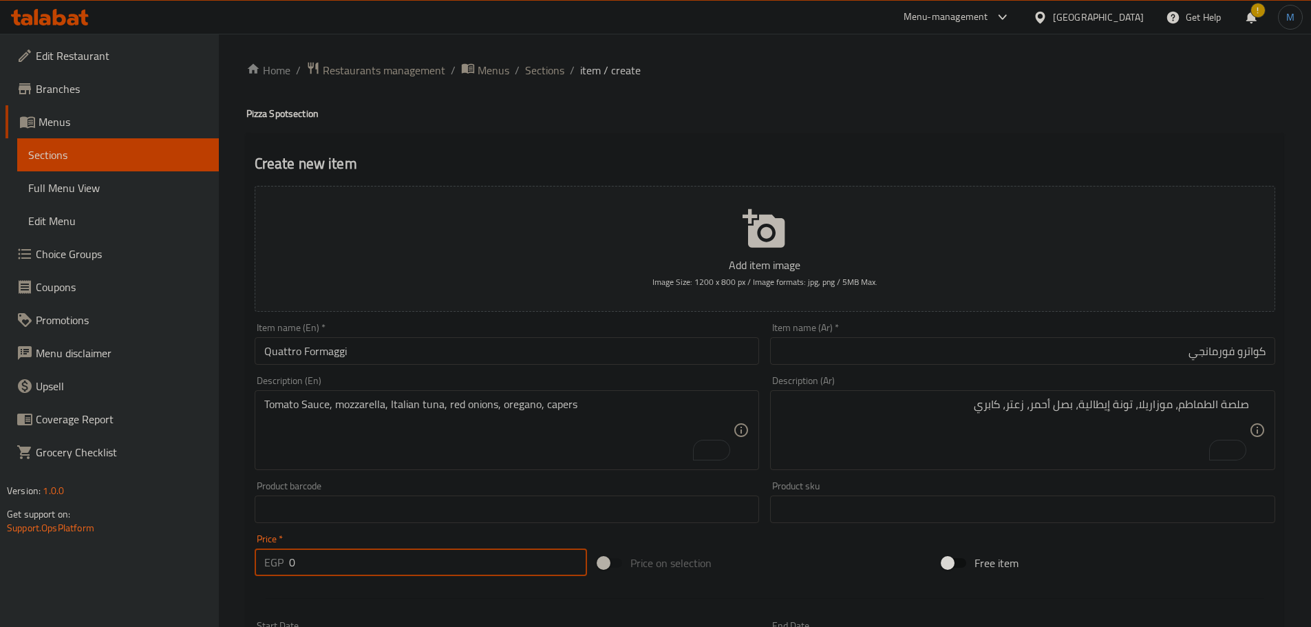
paste input "315"
type input "315"
click at [420, 440] on textarea "Tomato Sauce, mozzarella, Italian tuna, red onions, oregano, capers" at bounding box center [499, 430] width 470 height 65
paste textarea "White Cheese Sauce, fior di latte, gorgonzola, taleggio, parmesan"
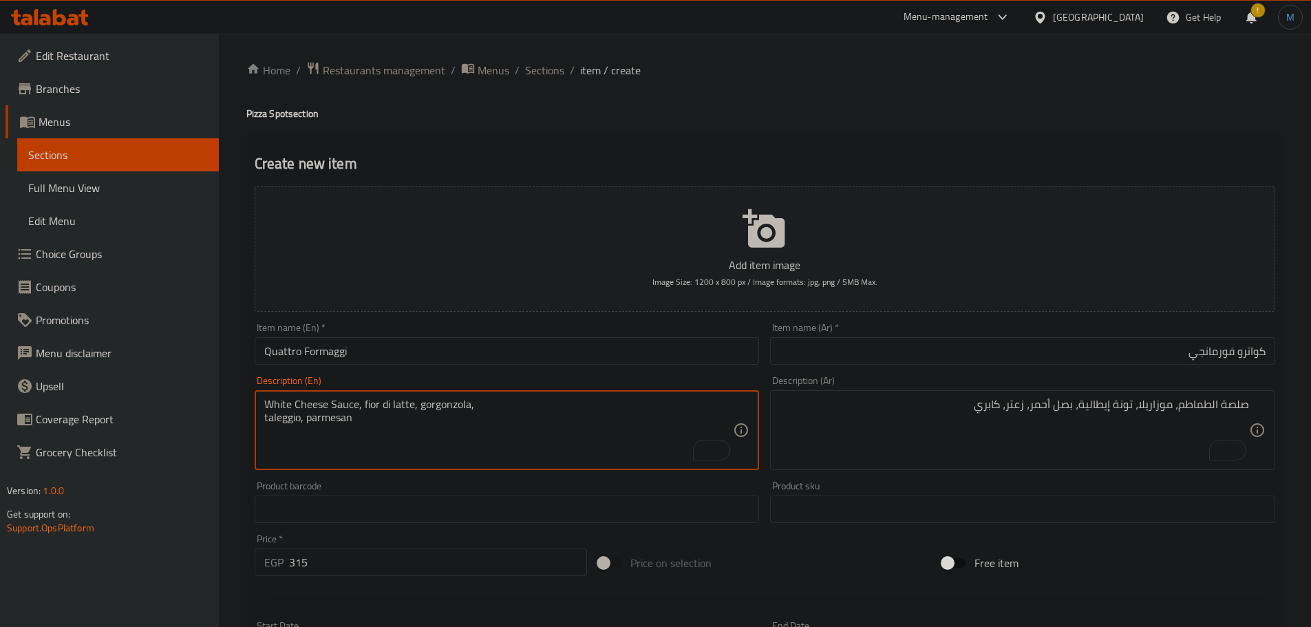
click at [544, 398] on textarea "White Cheese Sauce, fior di latte, gorgonzola, taleggio, parmesan" at bounding box center [499, 430] width 470 height 65
type textarea "White Cheese Sauce, fior di latte, gorgonzola, taleggio, parmesan"
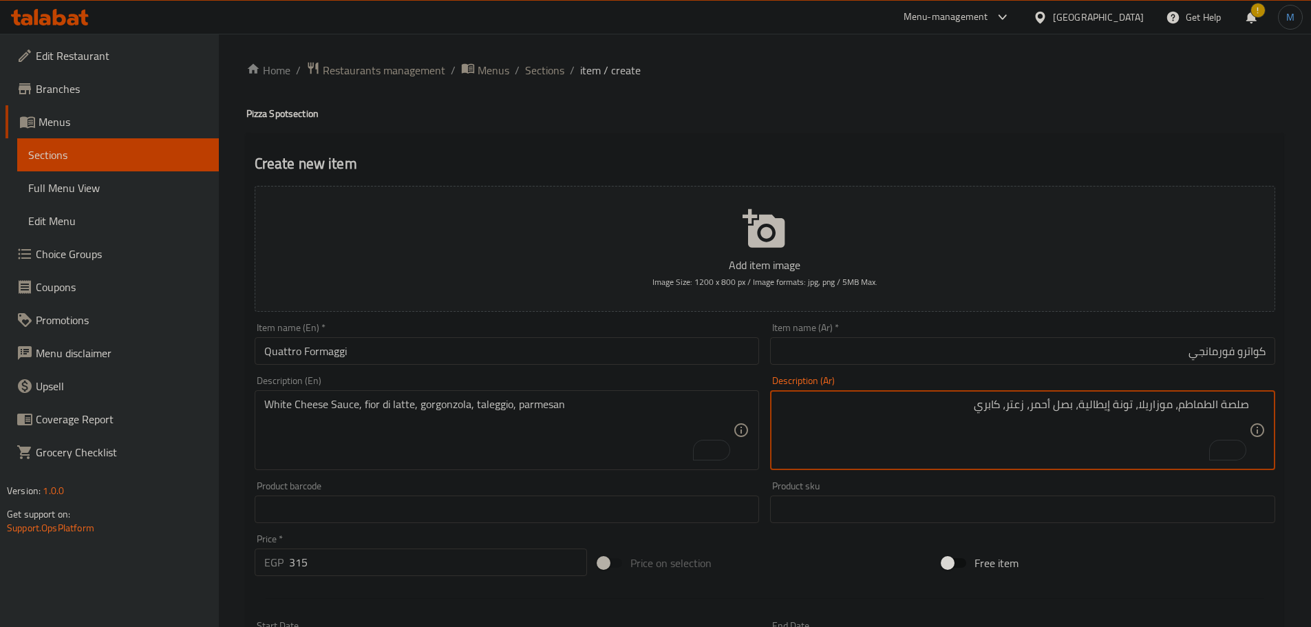
paste textarea "بنة البيضاء، فيور دي لاتيه، جورجونزولا، تاليجيو، بارميزان"
type textarea "صلصة الجبنة البيضاء، فيور دي لاتيه، جورجونزولا، تاليجيو، بارميزان"
click at [478, 349] on input "Quattro Formaggi" at bounding box center [507, 351] width 505 height 28
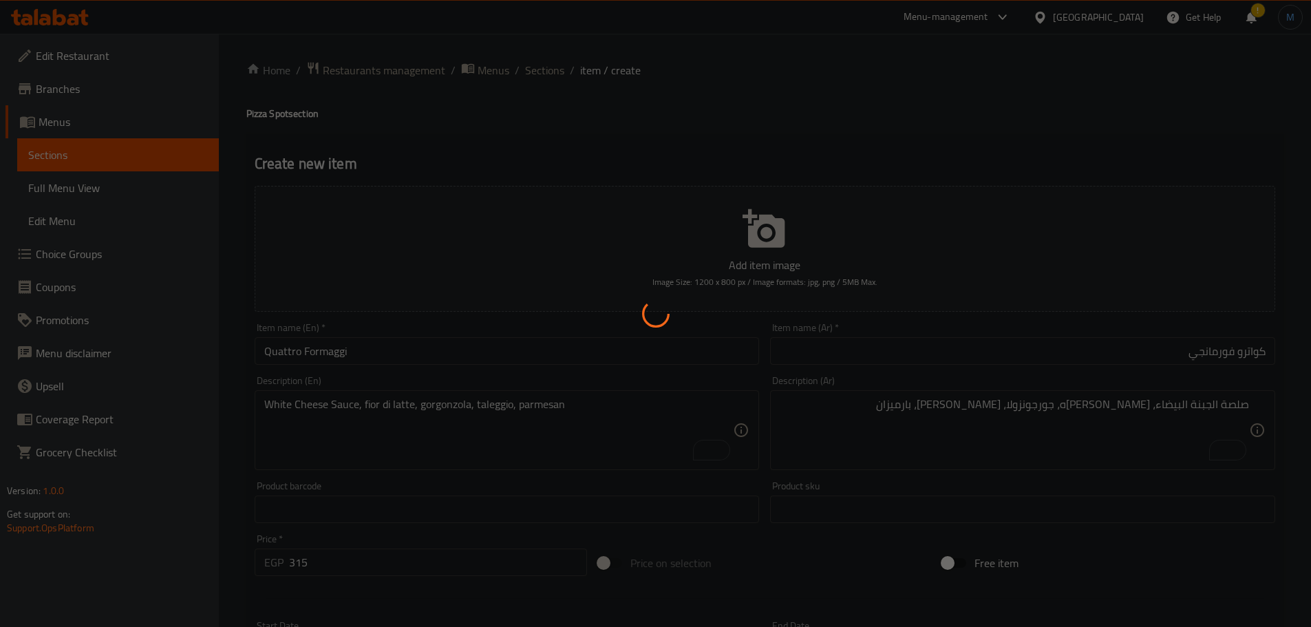
type input "0"
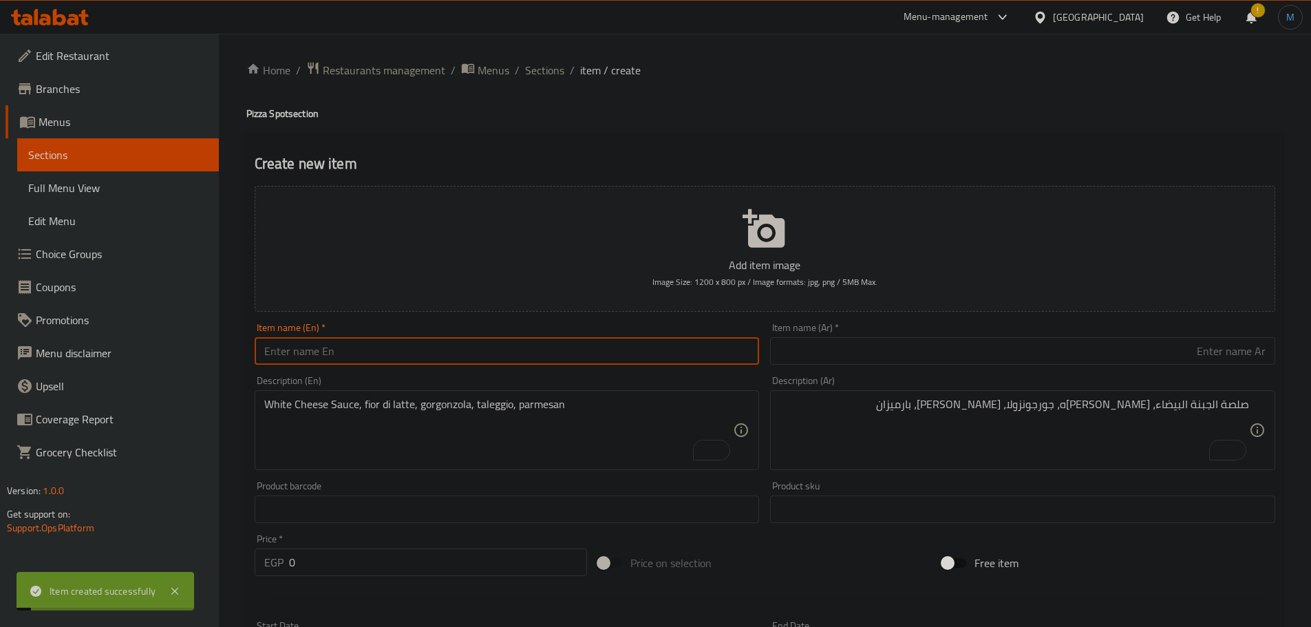
click at [378, 347] on input "text" at bounding box center [507, 351] width 505 height 28
paste input "Tartufo Napoletano"
type input "Tartufo Napoletano"
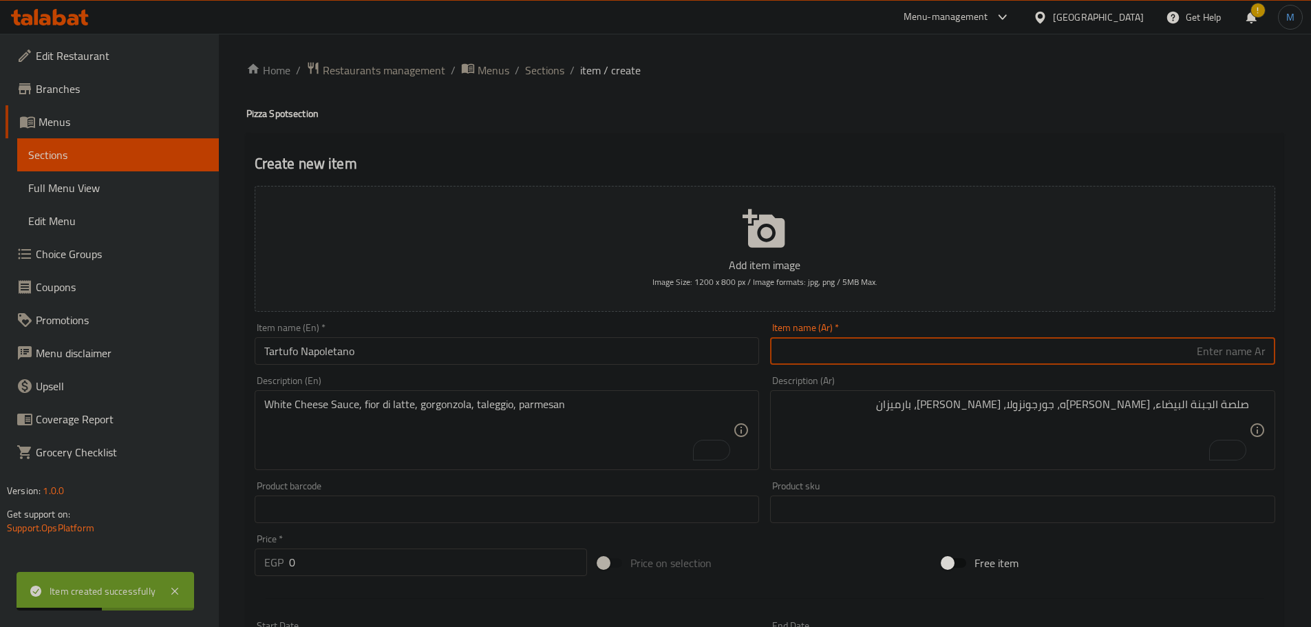
click at [970, 347] on input "text" at bounding box center [1022, 351] width 505 height 28
type input "تارتوفو نابولتينا"
click at [361, 558] on input "0" at bounding box center [438, 563] width 299 height 28
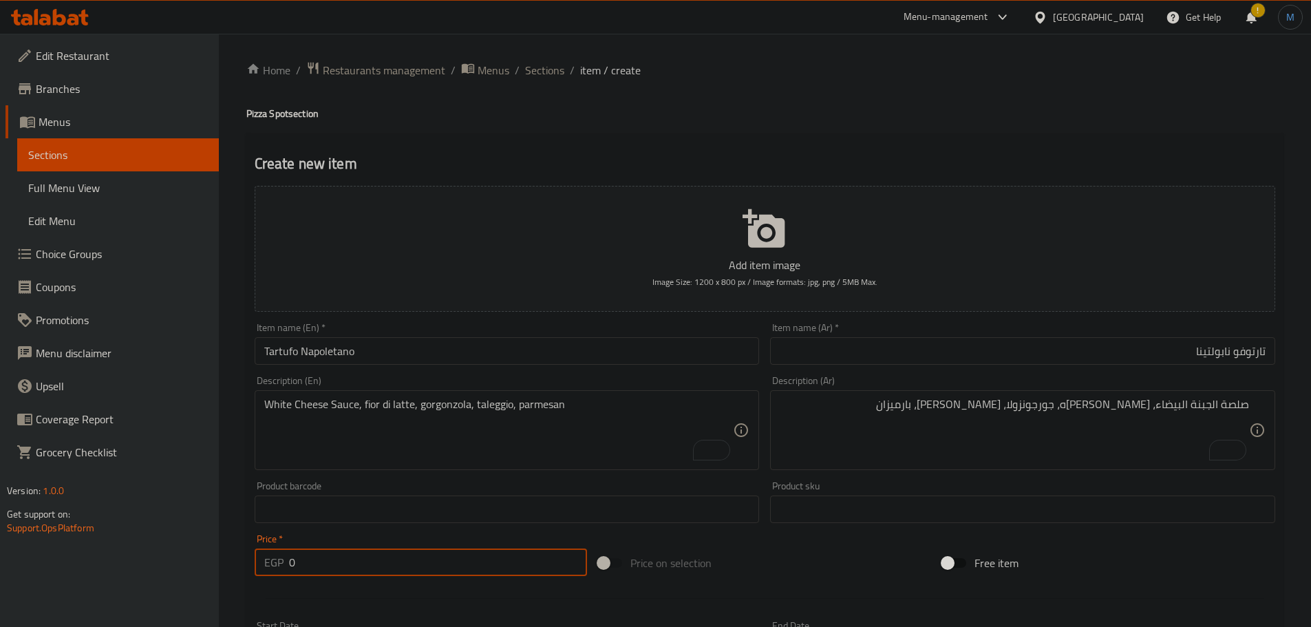
paste input "34"
type input "340"
click at [379, 419] on textarea "White Cheese Sauce, fior di latte, gorgonzola, taleggio, parmesan" at bounding box center [499, 430] width 470 height 65
paste textarea "Truffle Cream Sauce, mozzarella, wild mushrooms, basil, truffle oil"
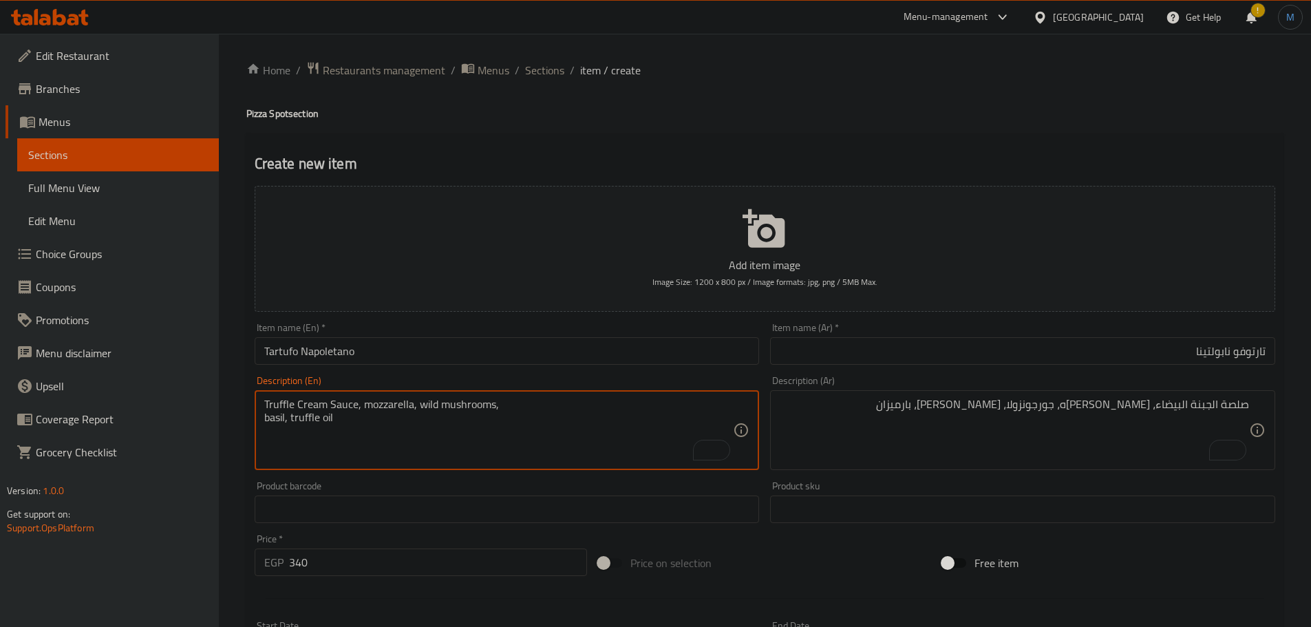
drag, startPoint x: 522, startPoint y: 408, endPoint x: 536, endPoint y: 407, distance: 14.5
click at [524, 408] on textarea "Truffle Cream Sauce, mozzarella, wild mushrooms, basil, truffle oil" at bounding box center [499, 430] width 470 height 65
click at [537, 407] on textarea "Truffle Cream Sauce, mozzarella, wild mushrooms, basil, truffle oil" at bounding box center [499, 430] width 470 height 65
type textarea "Truffle Cream Sauce, mozzarella, wild mushrooms, basil, truffle oil"
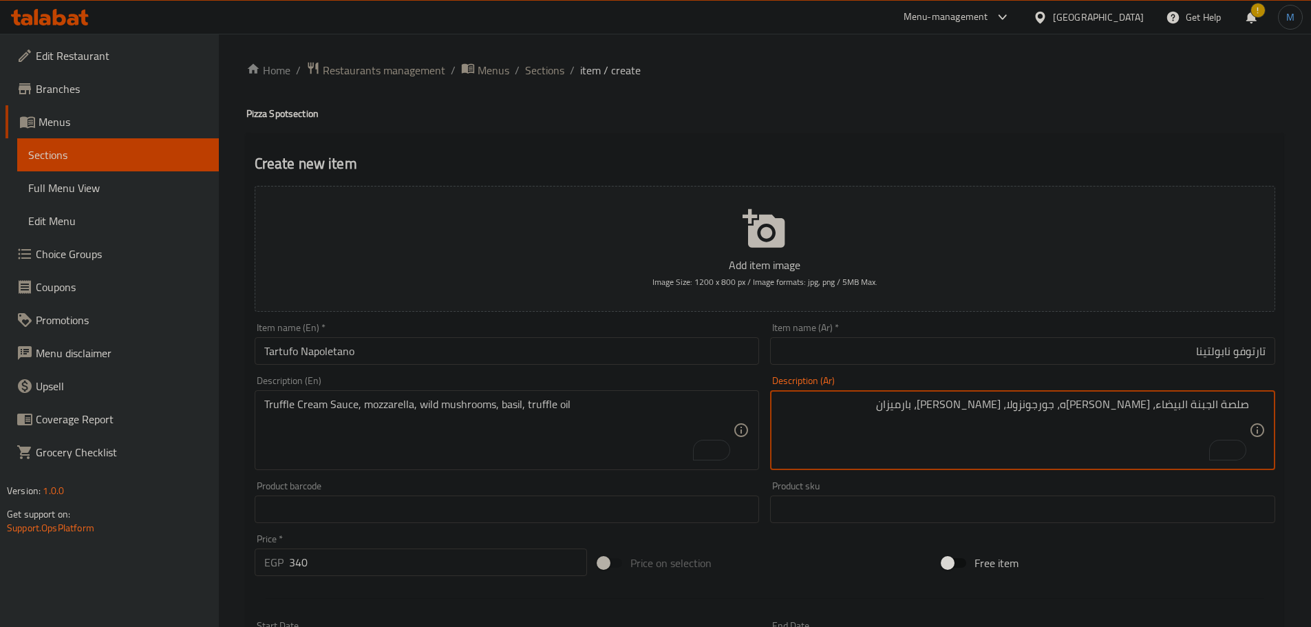
paste textarea "كريمة الكمأة، موزاريلا، فطر بري، ريحان، زيت الكمأة"
click at [1181, 404] on textarea "صلصة كريمة الكمأة، موزاريلا، فطر بري، ريحان، زيت الكمأة" at bounding box center [1015, 430] width 470 height 65
click at [1006, 419] on textarea "صلصة كريمة تروفل، موزاريلا، فطر بري، ريحان، زيت الكمأة" at bounding box center [1015, 430] width 470 height 65
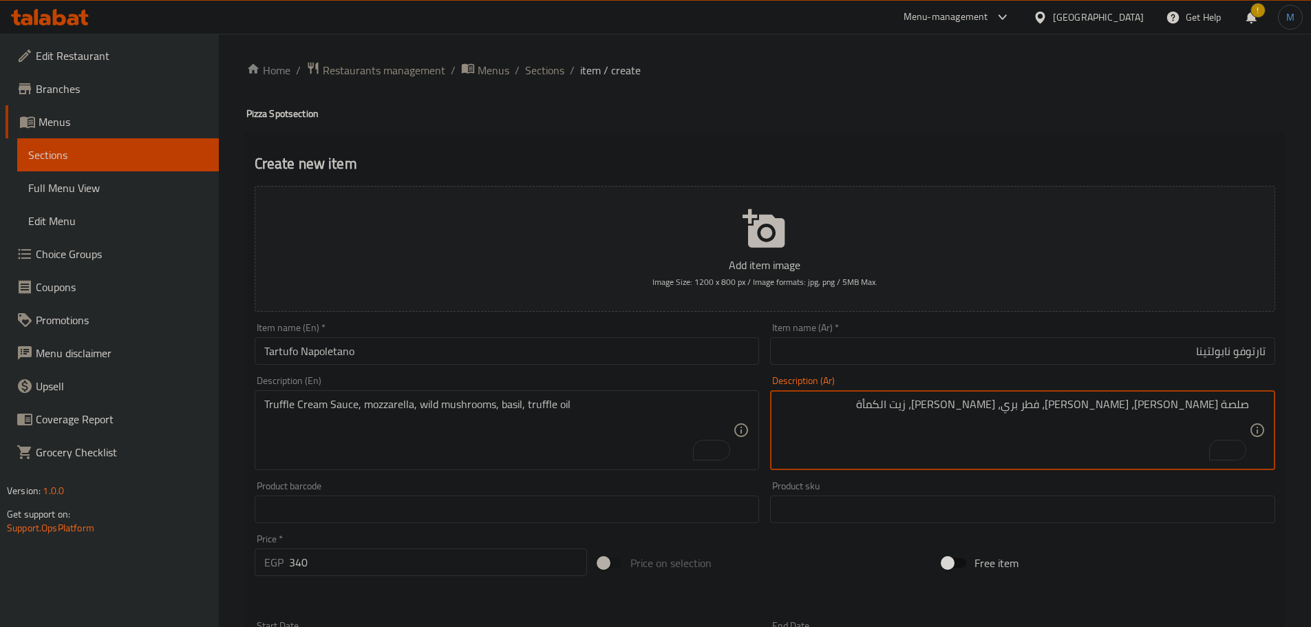
click at [1008, 405] on textarea "صلصة كريمة تروفل، موزاريلا، فطر بري، ريحان، زيت الكمأة" at bounding box center [1015, 430] width 470 height 65
type textarea "صلصة كريمة تروفل، موزاريلا، فطر بري، ريحان، زيت تروفل"
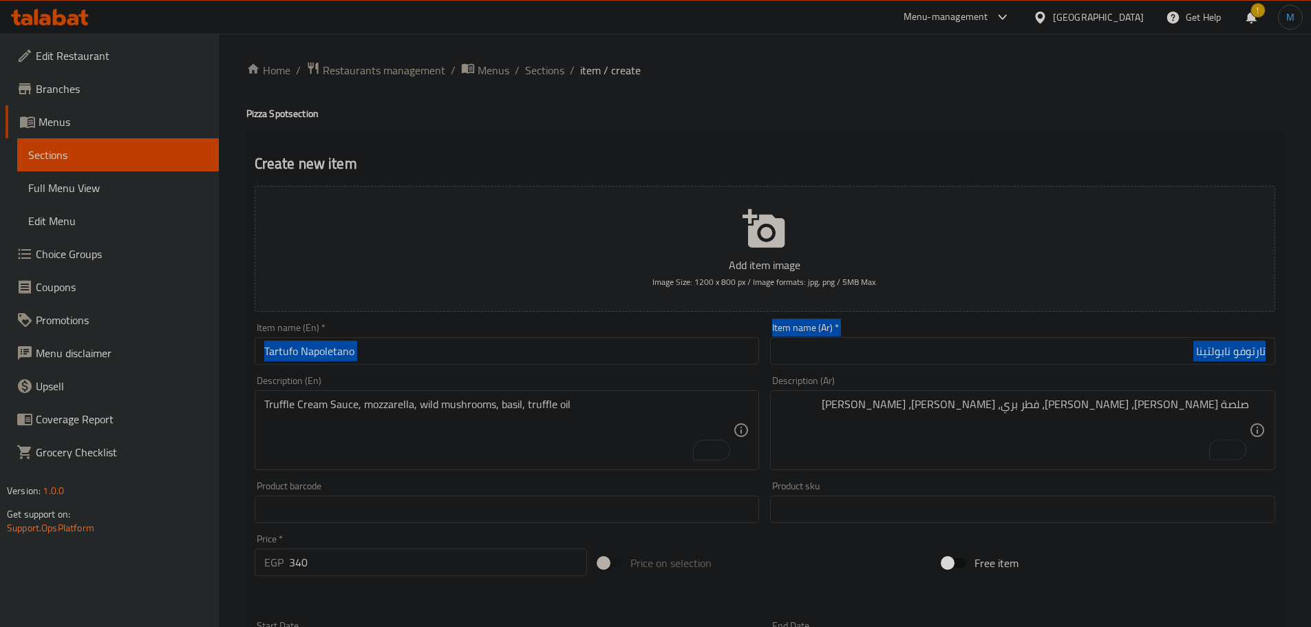
click at [500, 368] on div "Add item image Image Size: 1200 x 800 px / Image formats: jpg, png / 5MB Max. I…" at bounding box center [765, 476] width 1032 height 593
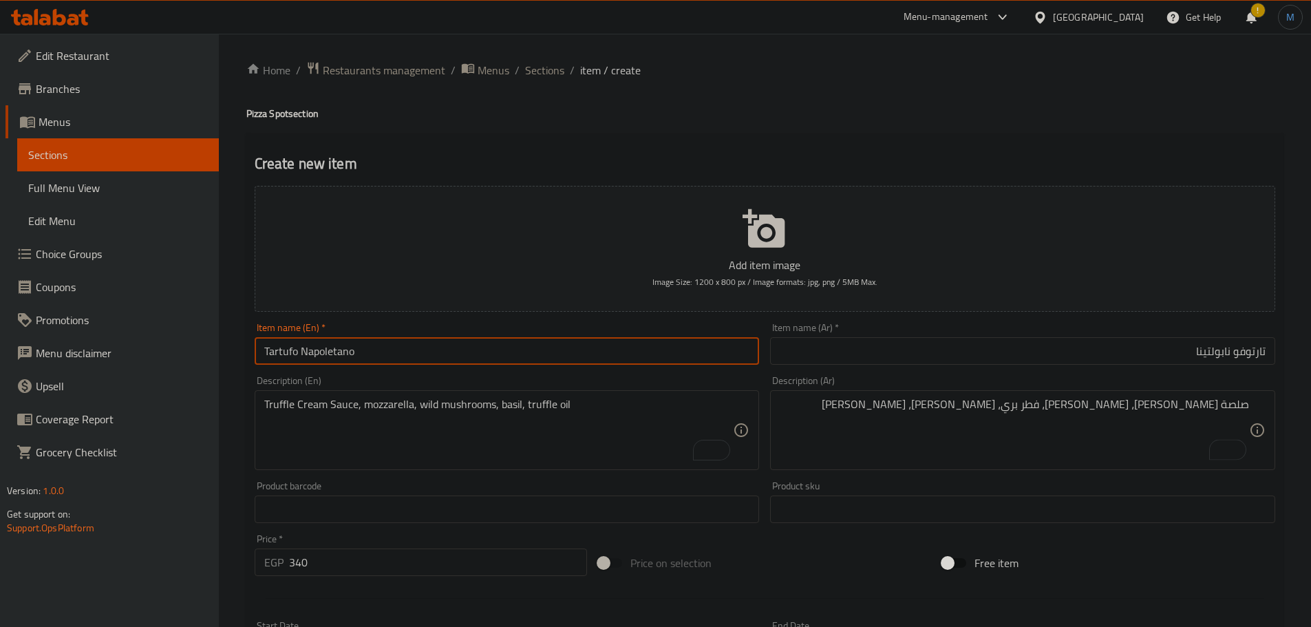
click at [503, 362] on input "Tartufo Napoletano" at bounding box center [507, 351] width 505 height 28
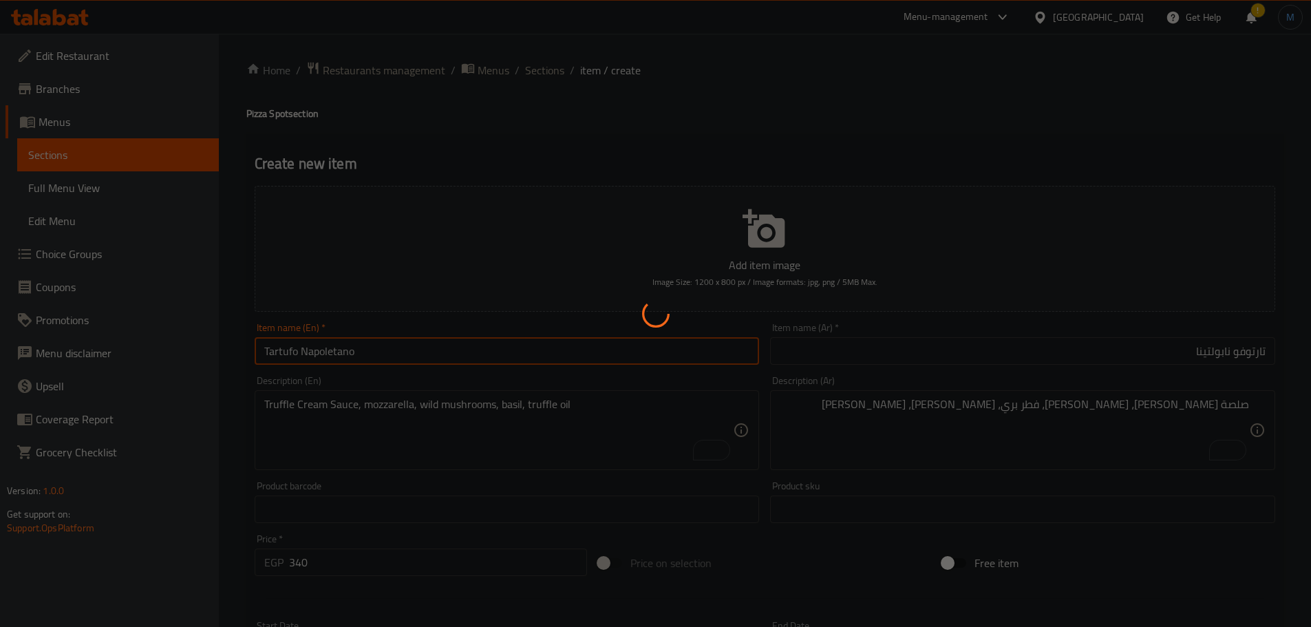
type input "0"
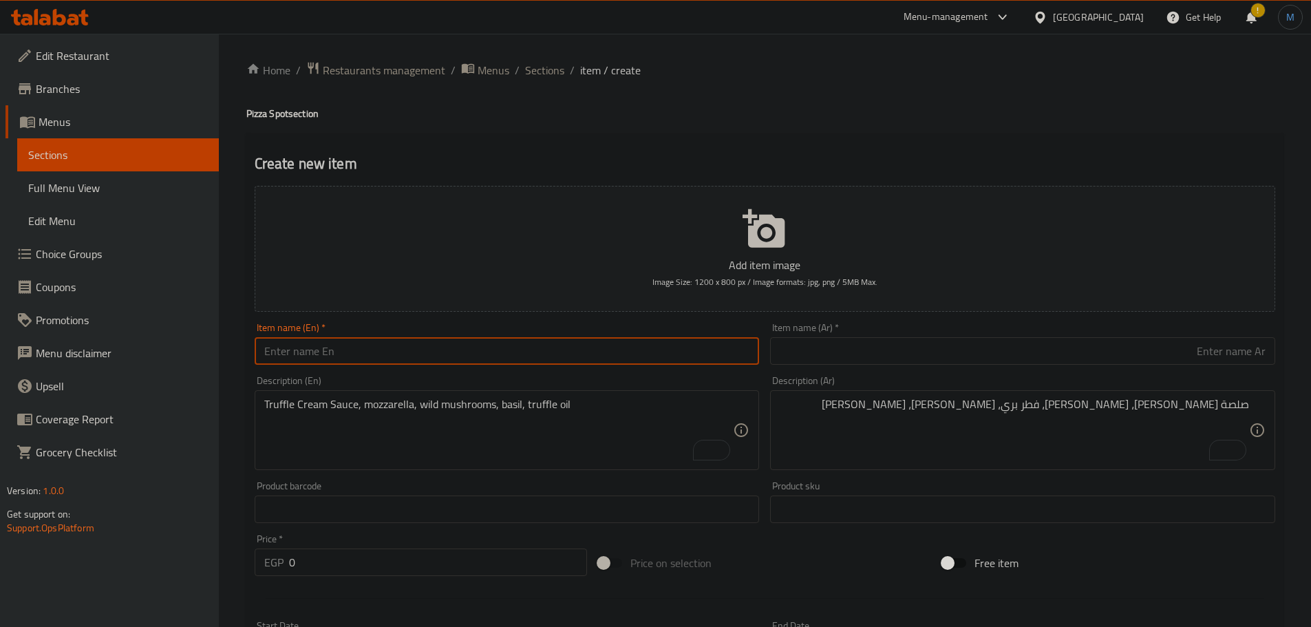
click at [523, 351] on input "text" at bounding box center [507, 351] width 505 height 28
paste input "Salsiccia & Friarielli"
type input "Salsiccia & Friarielli"
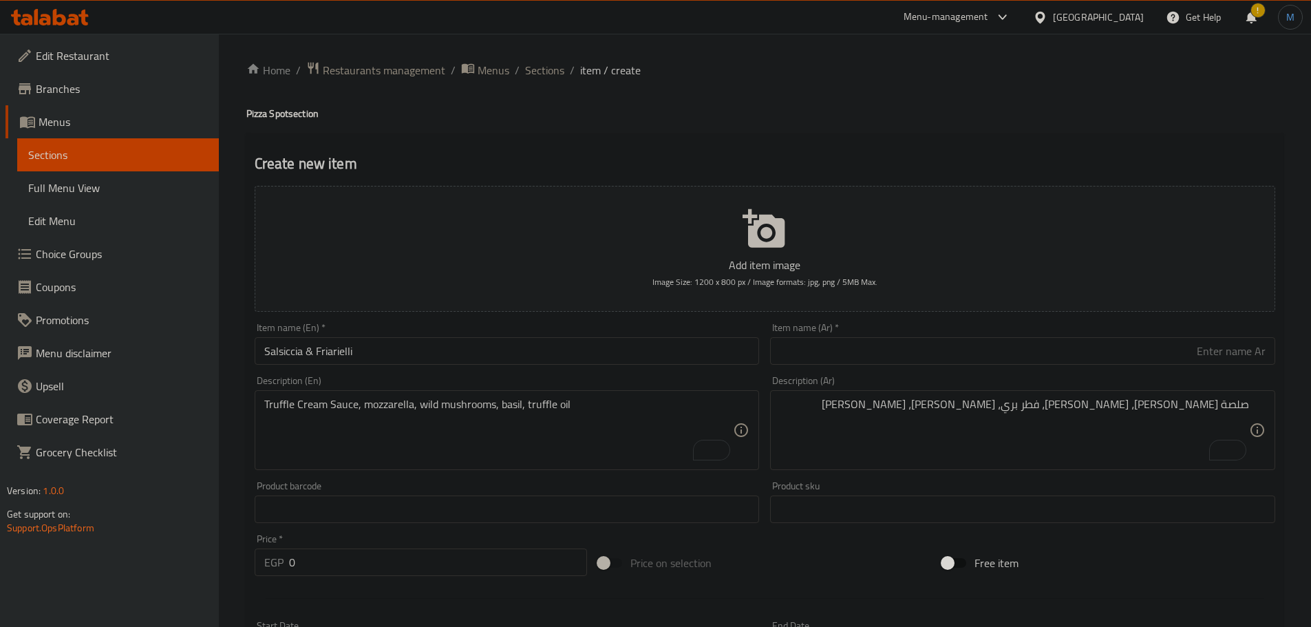
click at [984, 345] on input "text" at bounding box center [1022, 351] width 505 height 28
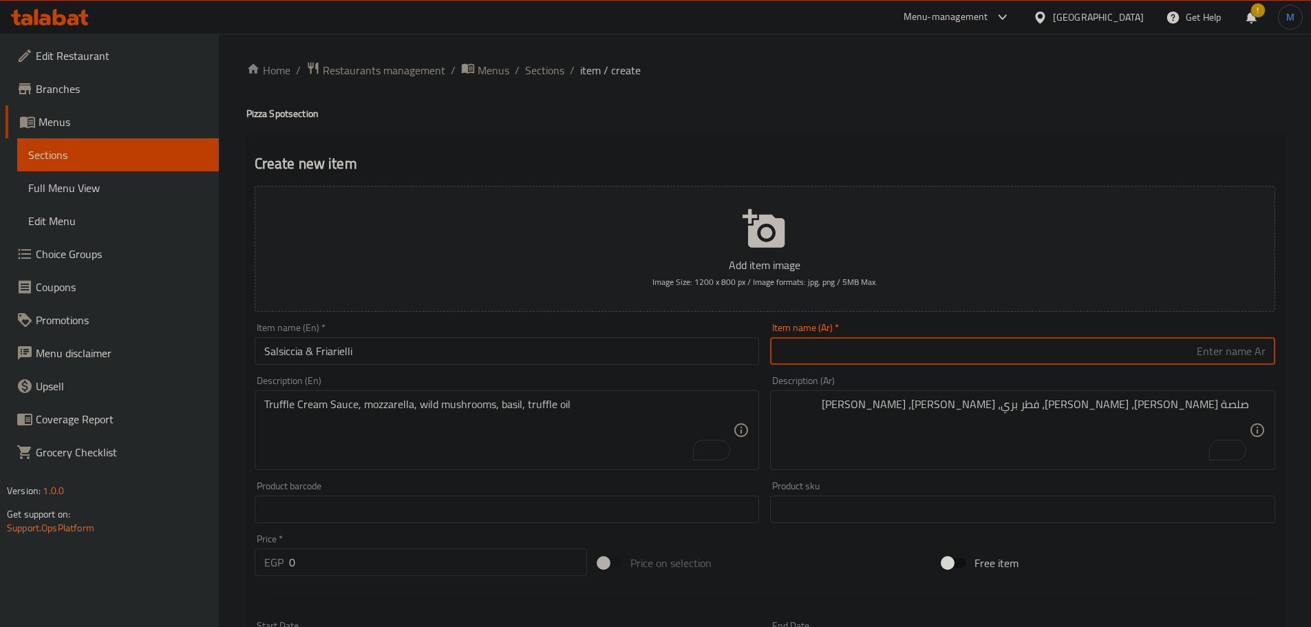
paste input "رابي النقانق والبروكلي"
type input "ساليسيا وفراياريلي"
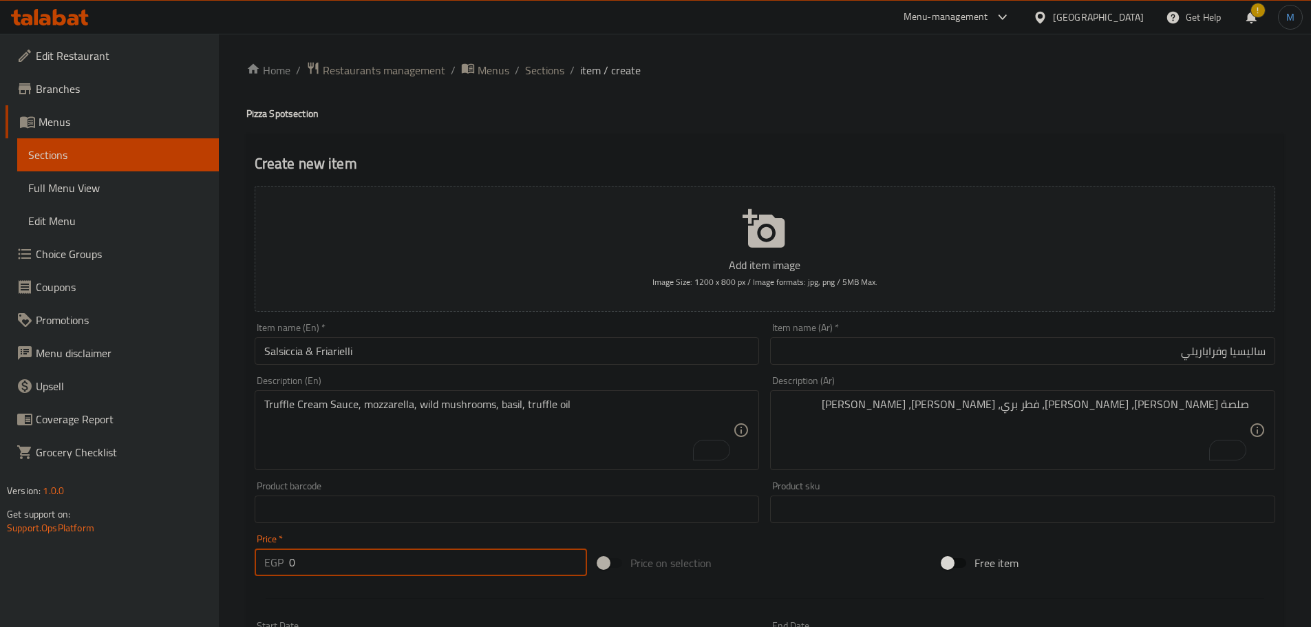
click at [333, 569] on input "0" at bounding box center [438, 563] width 299 height 28
paste input "30"
type input "300"
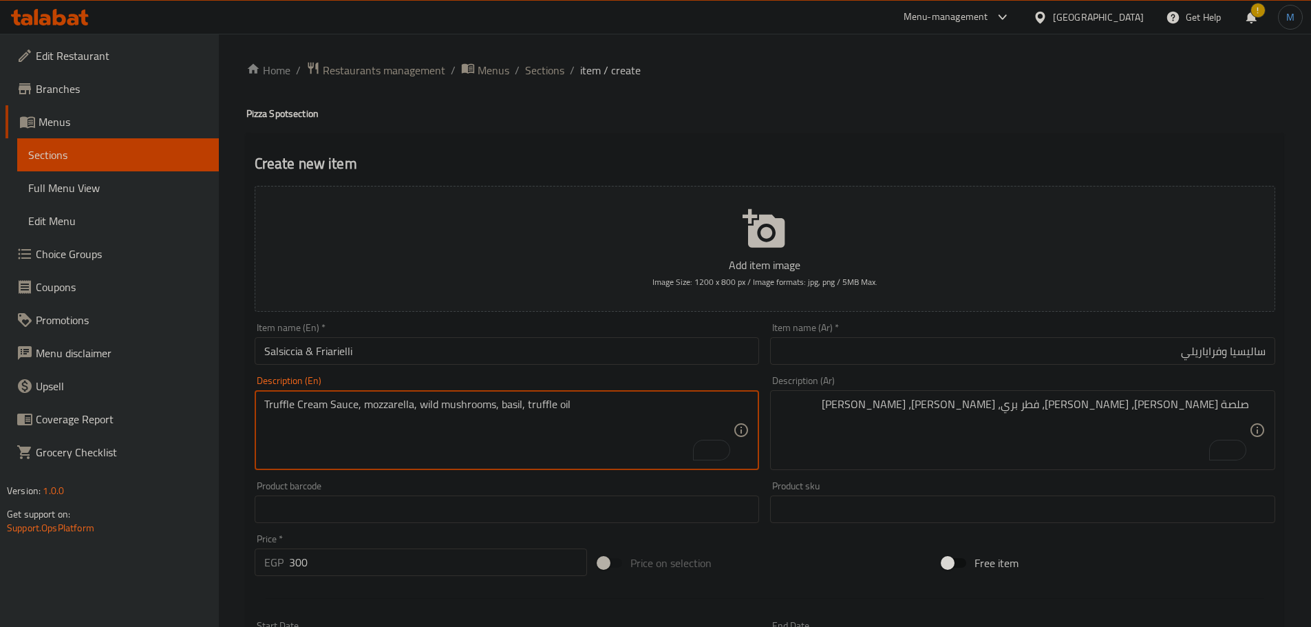
click at [580, 410] on textarea "Truffle Cream Sauce, mozzarella, wild mushrooms, basil, truffle oil" at bounding box center [499, 430] width 470 height 65
paste textarea "Smoked Cheese Sauce, Italian fennel sausage, Neapolitan broccoli (friarielli), …"
click at [614, 403] on textarea "Smoked Cheese Sauce, Italian fennel sausage, Neapolitan broccoli (friarielli), …" at bounding box center [499, 430] width 470 height 65
type textarea "Smoked Cheese Sauce, Italian fennel sausage, Neapolitan broccoli (friarielli), …"
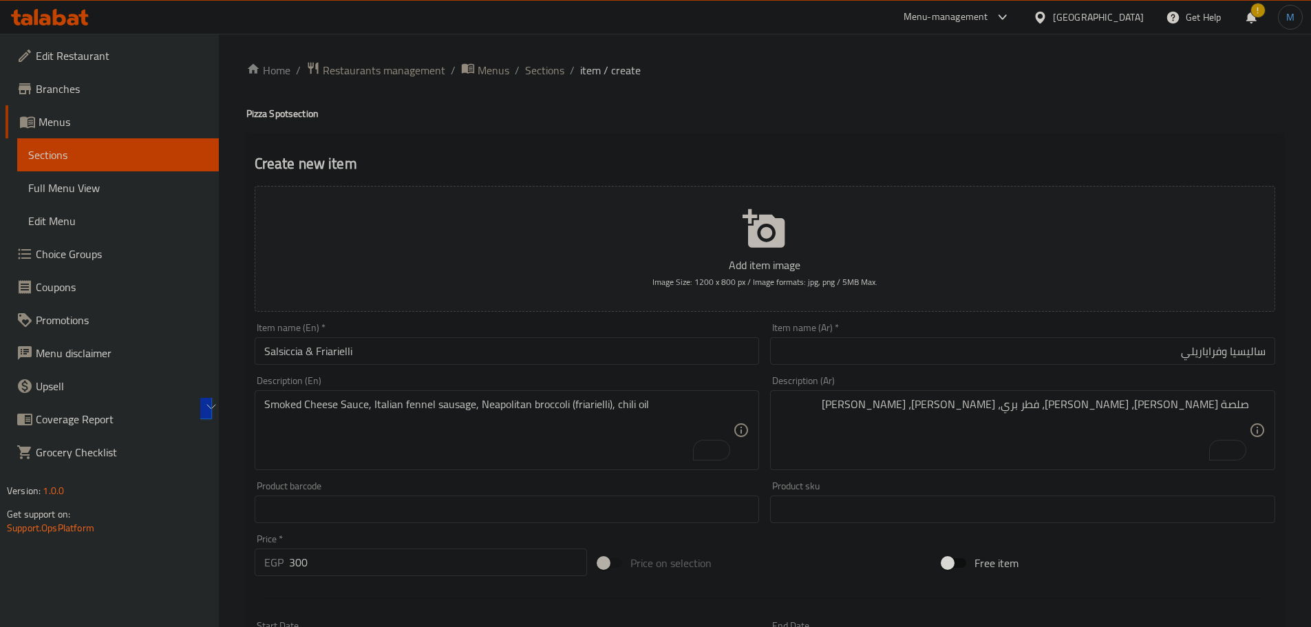
click at [1040, 410] on textarea "صلصة كريمة تروفل، موزاريلا، فطر بري، ريحان، زيت تروفل" at bounding box center [1015, 430] width 470 height 65
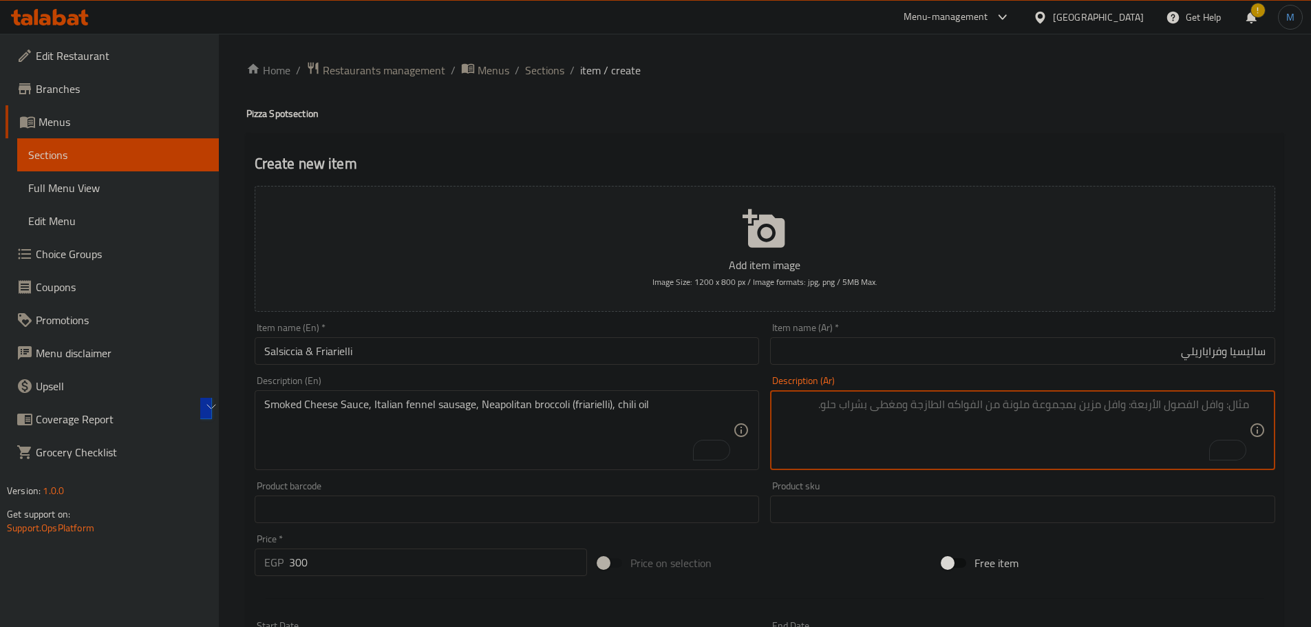
paste textarea "صلصة الجبن المدخن، سجق الشمر الإيطالي، البروكلي النابولي (فريارييلي)، زيت الفلف…"
type textarea "صلصة الجبن المدخن، سجق الشمر الإيطالي، البروكلي النابولي (فريارييلي)، زيت الفلف…"
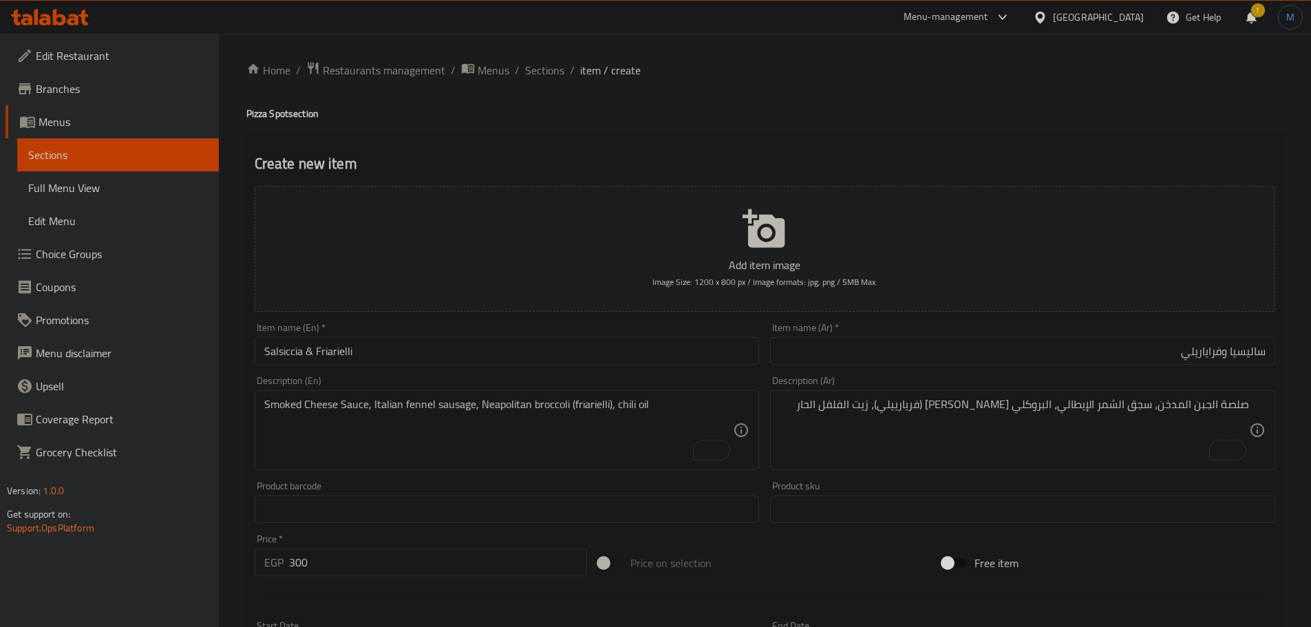
click at [416, 366] on div "Item name (En)   * Salsiccia & Friarielli Item name (En) *" at bounding box center [507, 343] width 516 height 53
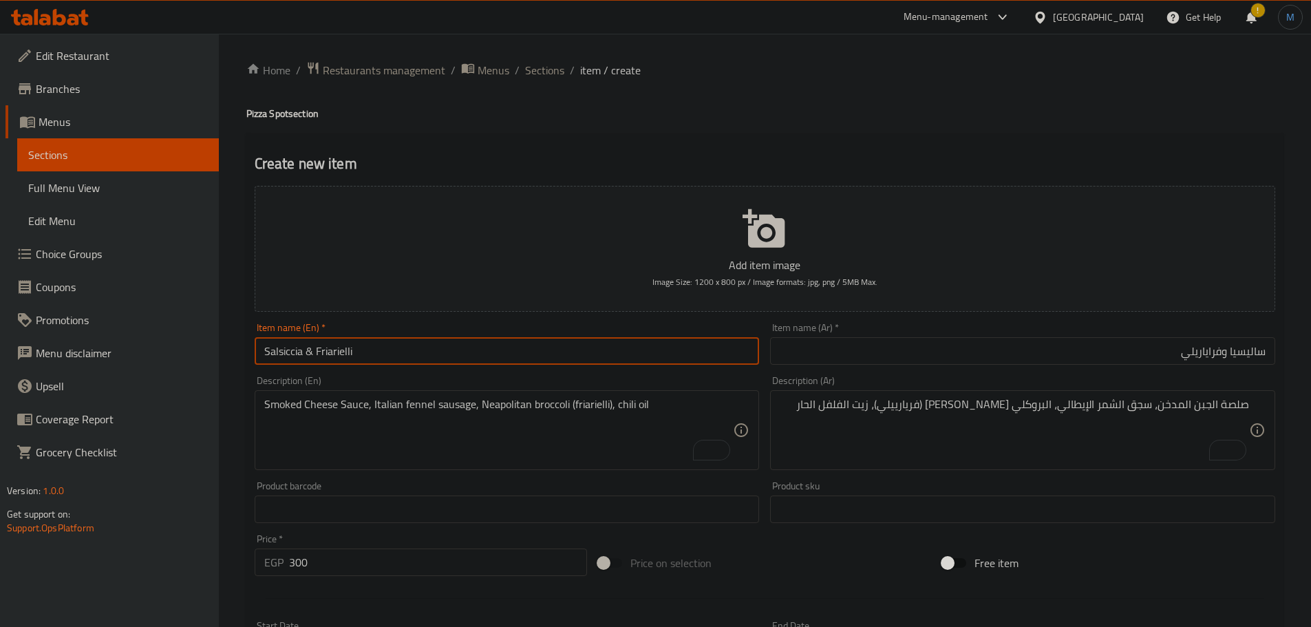
click at [423, 354] on input "Salsiccia & Friarielli" at bounding box center [507, 351] width 505 height 28
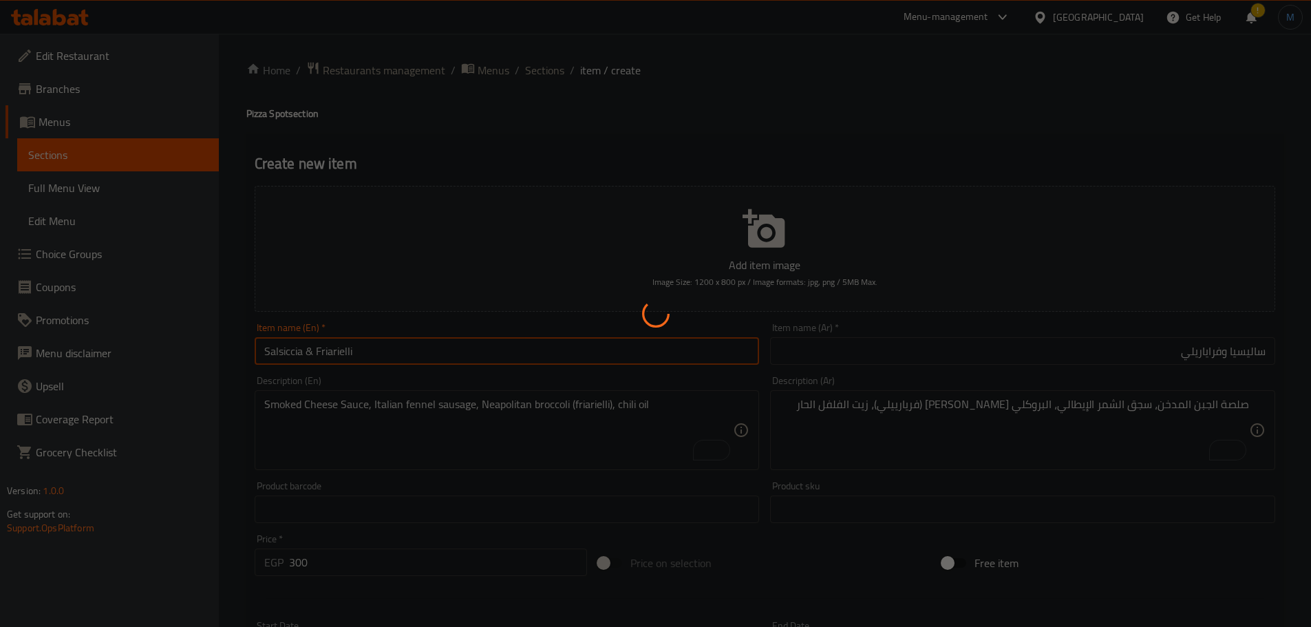
type input "0"
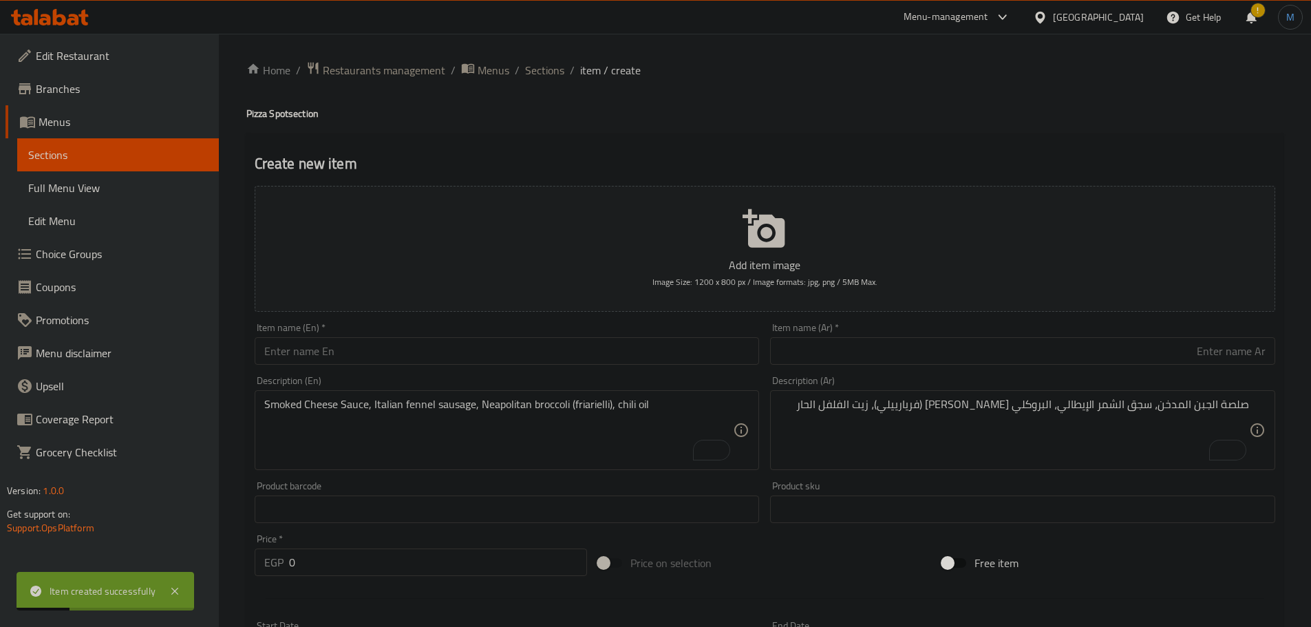
click at [391, 325] on div "Item name (En)   * Item name (En) *" at bounding box center [507, 344] width 505 height 42
click at [406, 348] on input "text" at bounding box center [507, 351] width 505 height 28
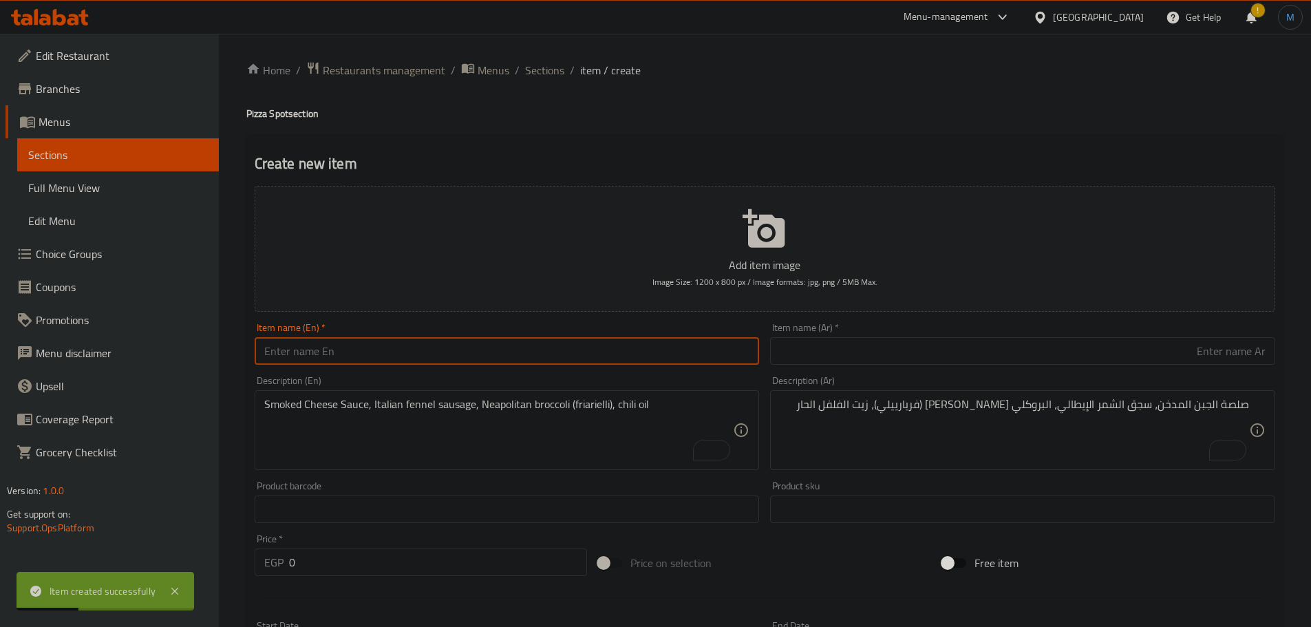
paste input "Pesto e Pomodorin"
type input "Pesto e Pomodorin"
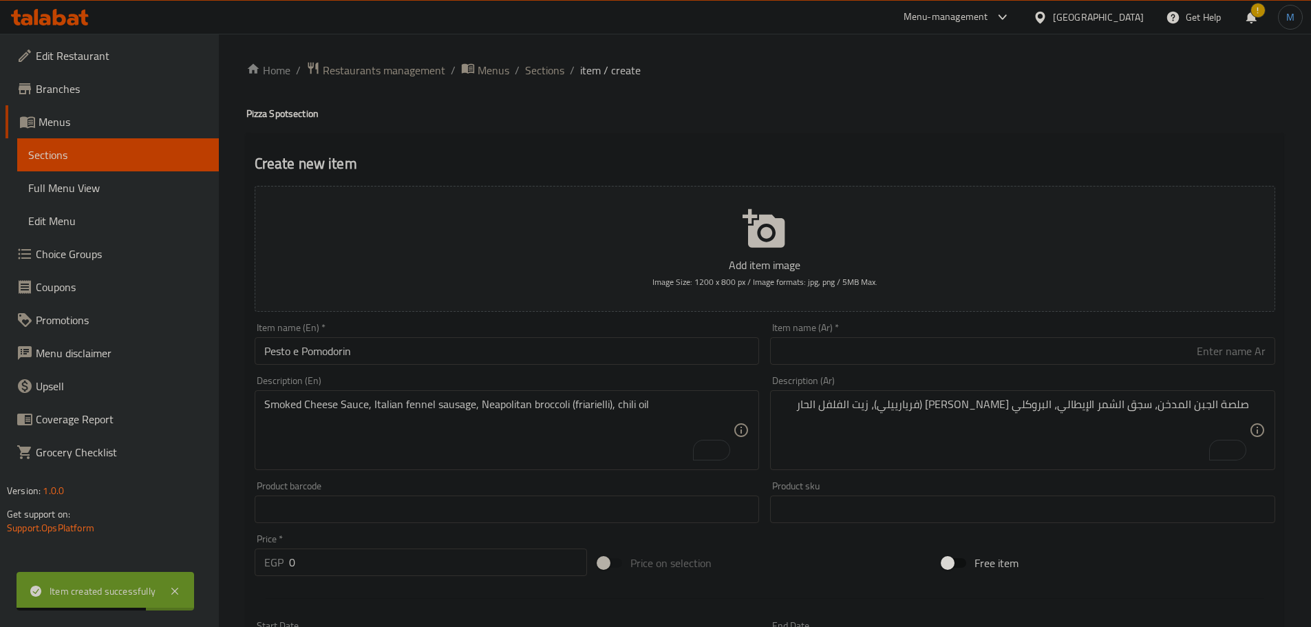
click at [1015, 322] on div "Add item image Image Size: 1200 x 800 px / Image formats: jpg, png / 5MB Max. I…" at bounding box center [765, 476] width 1032 height 593
click at [1017, 327] on div "Item name (Ar)   * Item name (Ar) *" at bounding box center [1022, 344] width 505 height 42
click at [1020, 335] on div "Item name (Ar)   * Item name (Ar) *" at bounding box center [1022, 344] width 505 height 42
click at [1020, 338] on input "text" at bounding box center [1022, 351] width 505 height 28
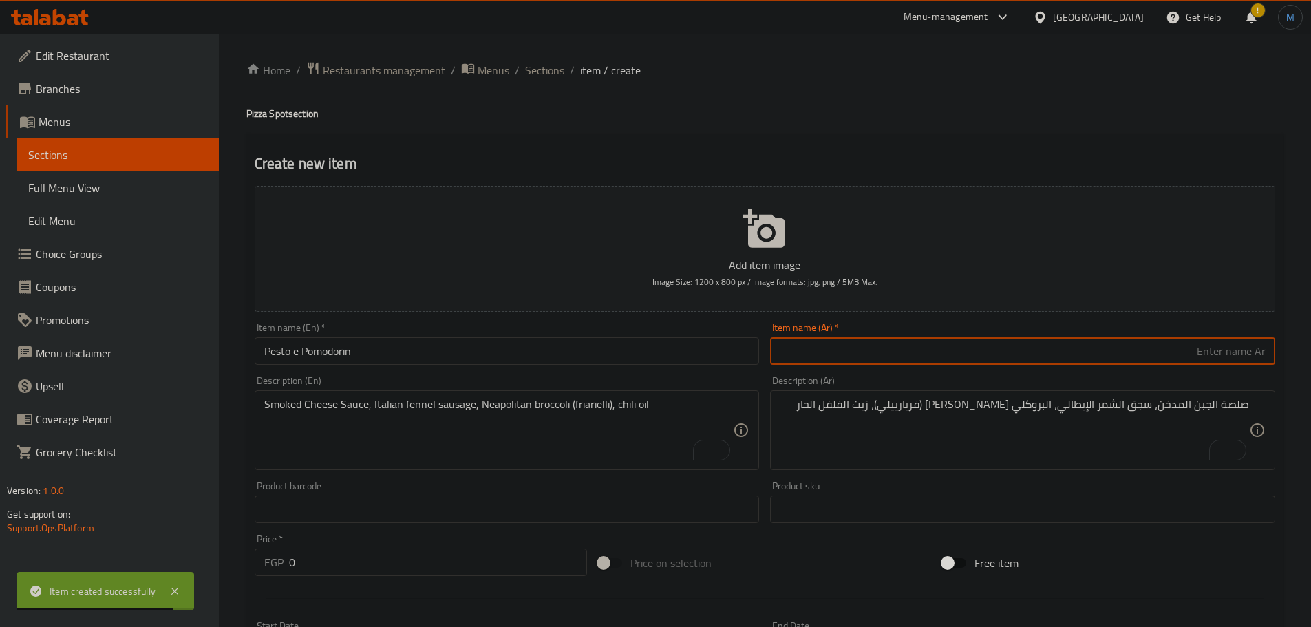
paste input "البيستو والطماطم الكرزية"
drag, startPoint x: 1055, startPoint y: 354, endPoint x: 1221, endPoint y: 368, distance: 167.2
click at [1221, 368] on div "Item name (Ar)   * البيستو والطماطم الكرزية Item name (Ar) *" at bounding box center [1023, 343] width 516 height 53
click at [344, 355] on input "Pesto e Pomodorin" at bounding box center [507, 351] width 505 height 28
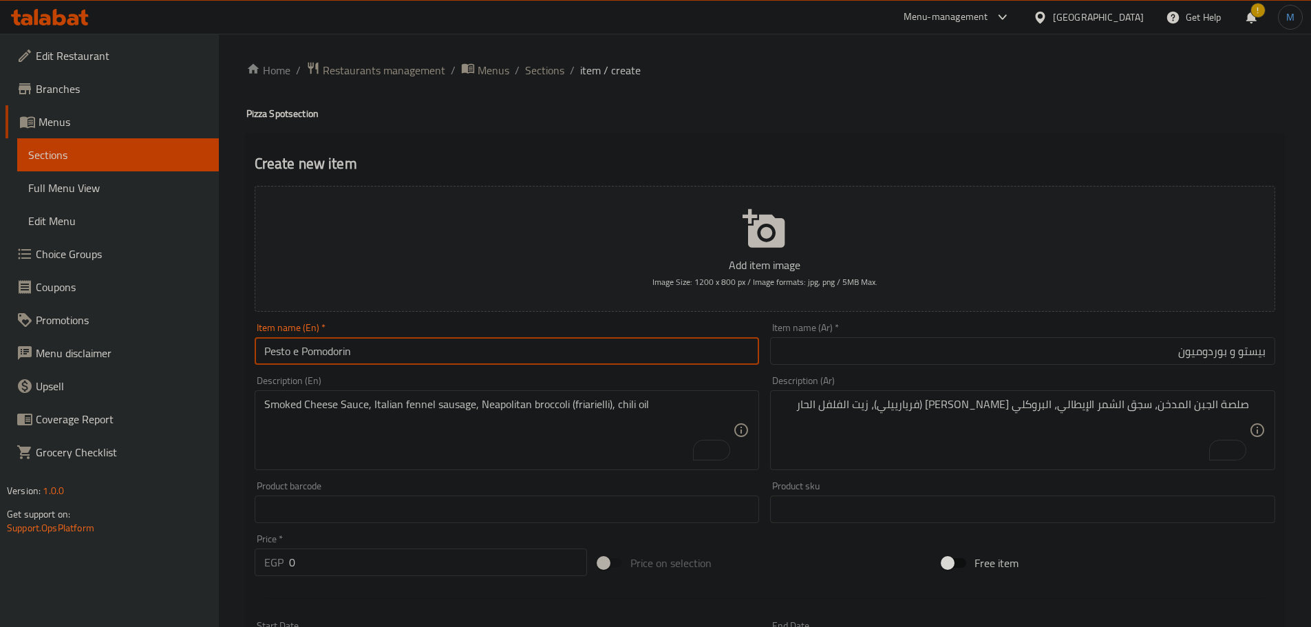
click at [344, 355] on input "Pesto e Pomodorin" at bounding box center [507, 351] width 505 height 28
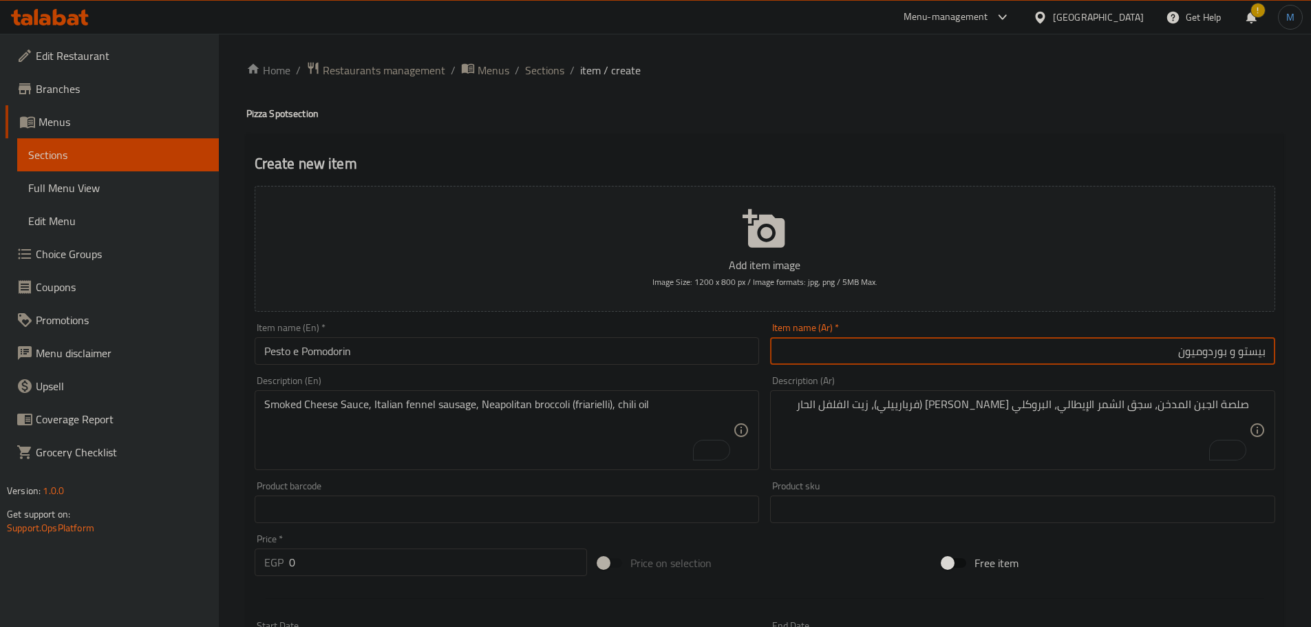
drag, startPoint x: 1132, startPoint y: 359, endPoint x: 1216, endPoint y: 369, distance: 84.5
click at [1216, 369] on div "Item name (Ar)   * بيستو و بوردوميون Item name (Ar) *" at bounding box center [1023, 343] width 516 height 53
type input "بيستو و بومودريون"
drag, startPoint x: 411, startPoint y: 531, endPoint x: 436, endPoint y: 567, distance: 43.0
click at [427, 551] on div "Price   * EGP 0 Price *" at bounding box center [421, 555] width 344 height 53
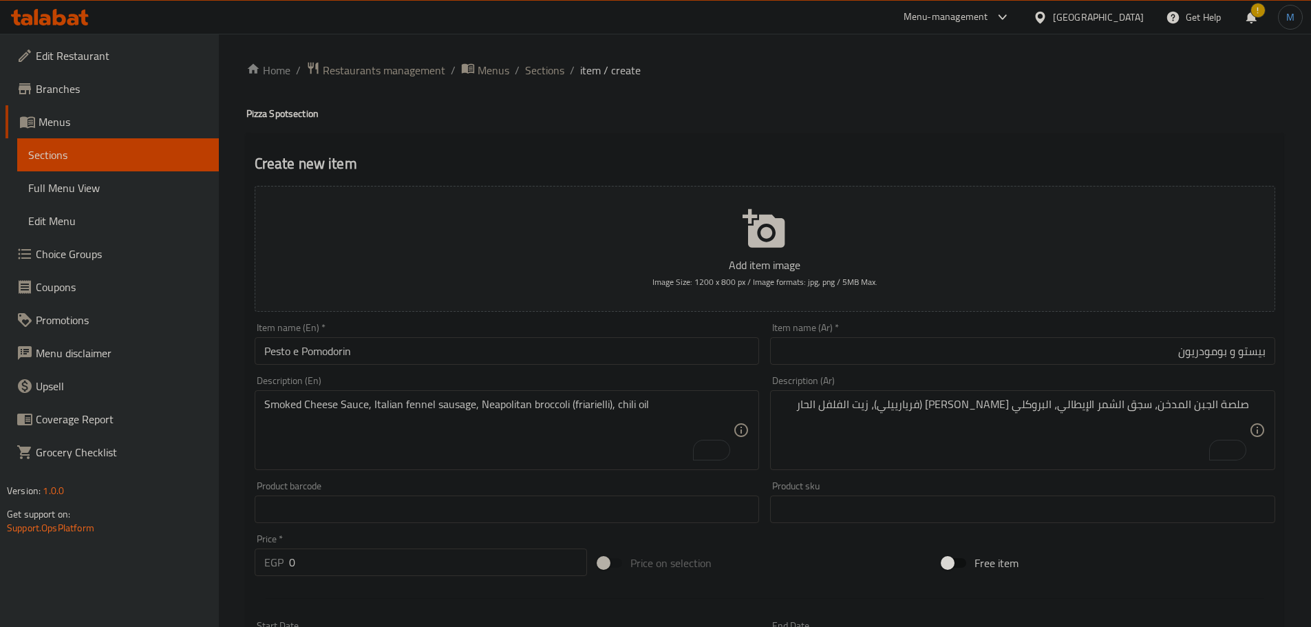
click at [436, 567] on input "0" at bounding box center [438, 563] width 299 height 28
type input "315"
click at [402, 408] on textarea "Smoked Cheese Sauce, Italian fennel sausage, Neapolitan broccoli (friarielli), …" at bounding box center [499, 430] width 470 height 65
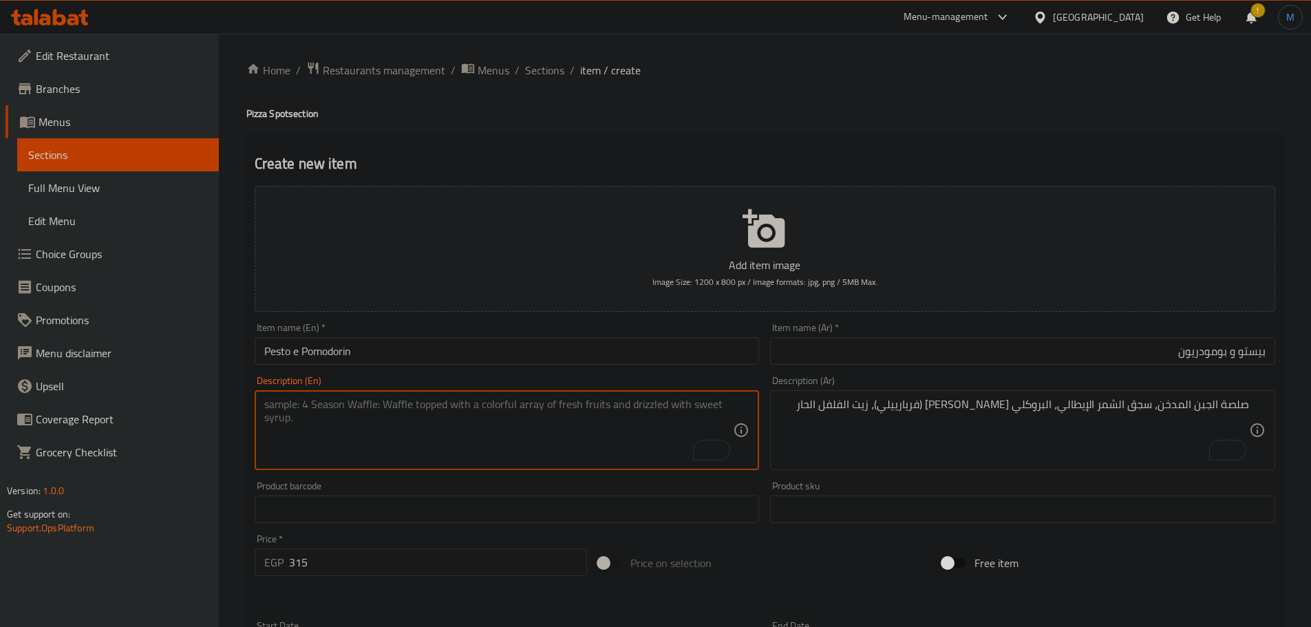
paste textarea "Basil Pesto Sauce, buffalo mozzarella, roasted cherry tomatoes, parmesan, pine …"
click at [543, 408] on textarea "Basil Pesto Sauce, buffalo mozzarella, roasted cherry tomatoes, parmesan, pine …" at bounding box center [499, 430] width 470 height 65
type textarea "Basil Pesto Sauce, buffalo mozzarella, roasted cherry tomatoes, parmesan, pine …"
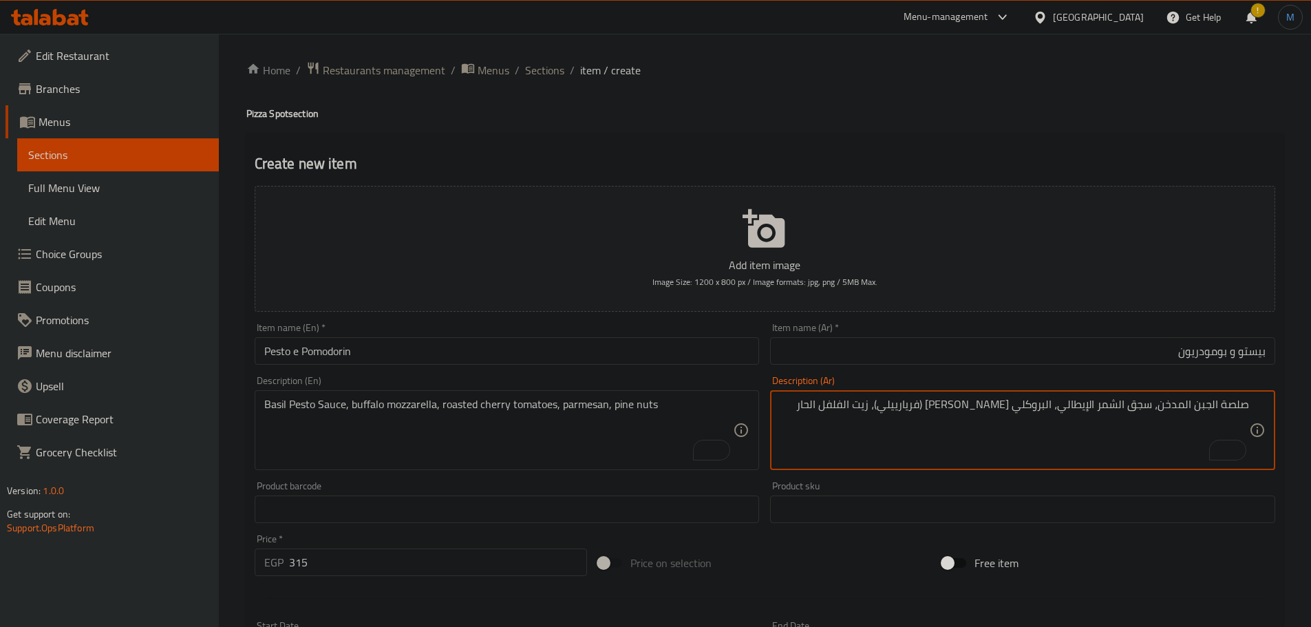
drag, startPoint x: 1024, startPoint y: 394, endPoint x: 981, endPoint y: 410, distance: 46.2
click at [981, 410] on textarea "صلصة الجبن المدخن، سجق الشمر الإيطالي، البروكلي النابولي (فريارييلي)، زيت الفلف…" at bounding box center [1015, 430] width 470 height 65
paste textarea "يستو الريحان، موزاريلا الجاموس، طماطم كرزية مشوية، جبن بارميزان، صنوب"
type textarea "صلصة بيستو الريحان، موزاريلا الجاموس، طماطم كرزية مشوية، جبن بارميزان، صنوبر"
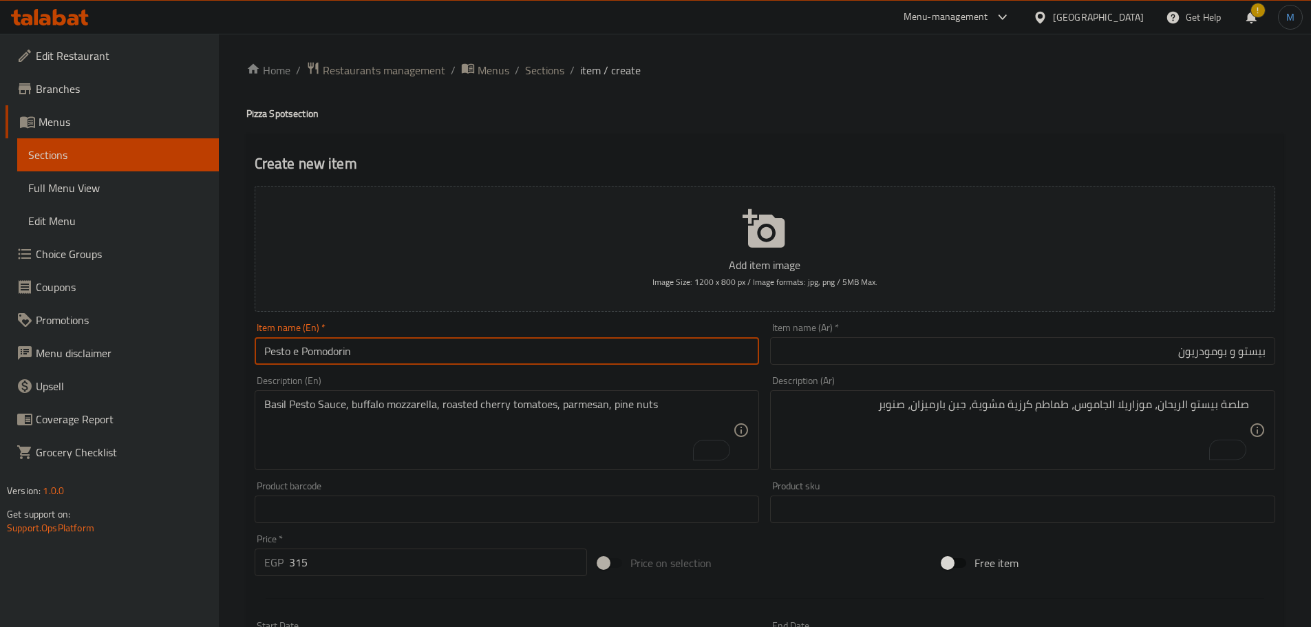
click at [589, 349] on input "Pesto e Pomodorin" at bounding box center [507, 351] width 505 height 28
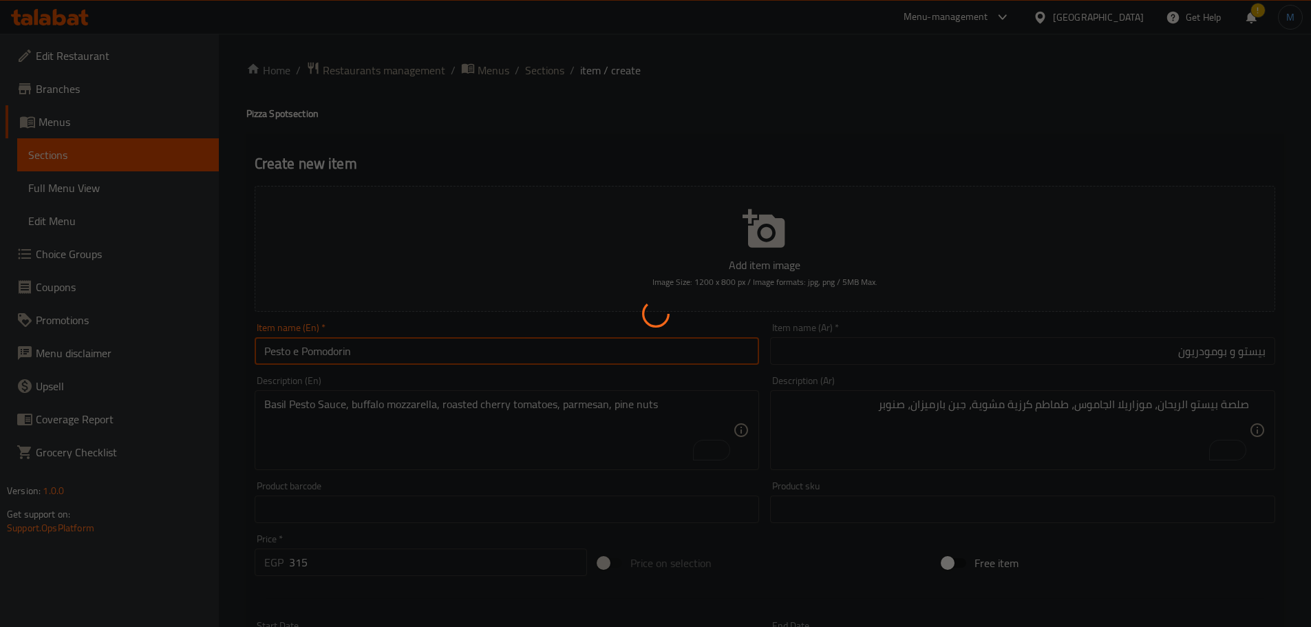
type input "0"
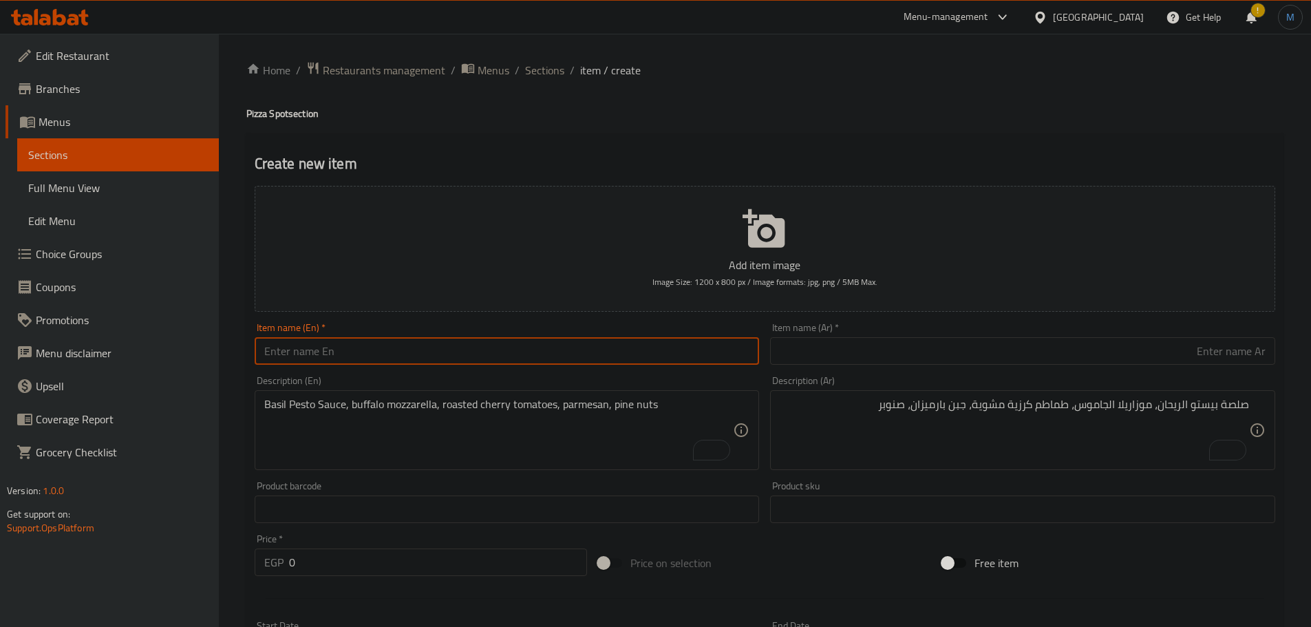
paste input "Bresaola Eleganza"
type input "Bresaola Eleganza"
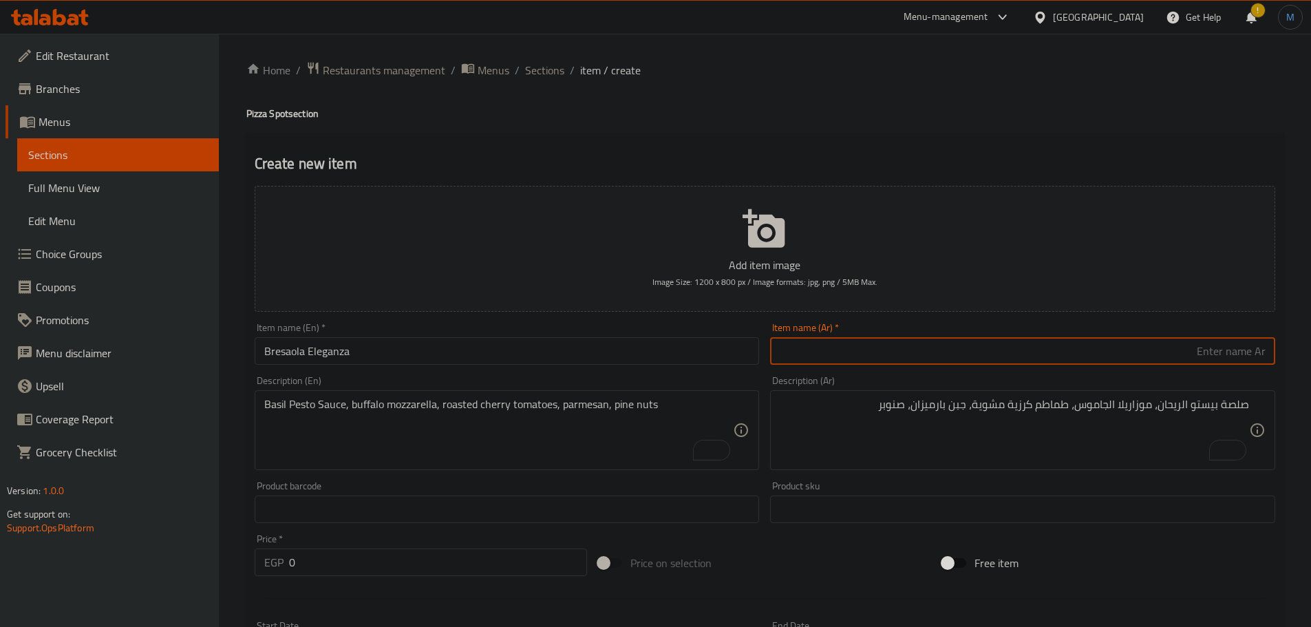
click at [914, 355] on input "text" at bounding box center [1022, 351] width 505 height 28
type input "برسولا الجانزا"
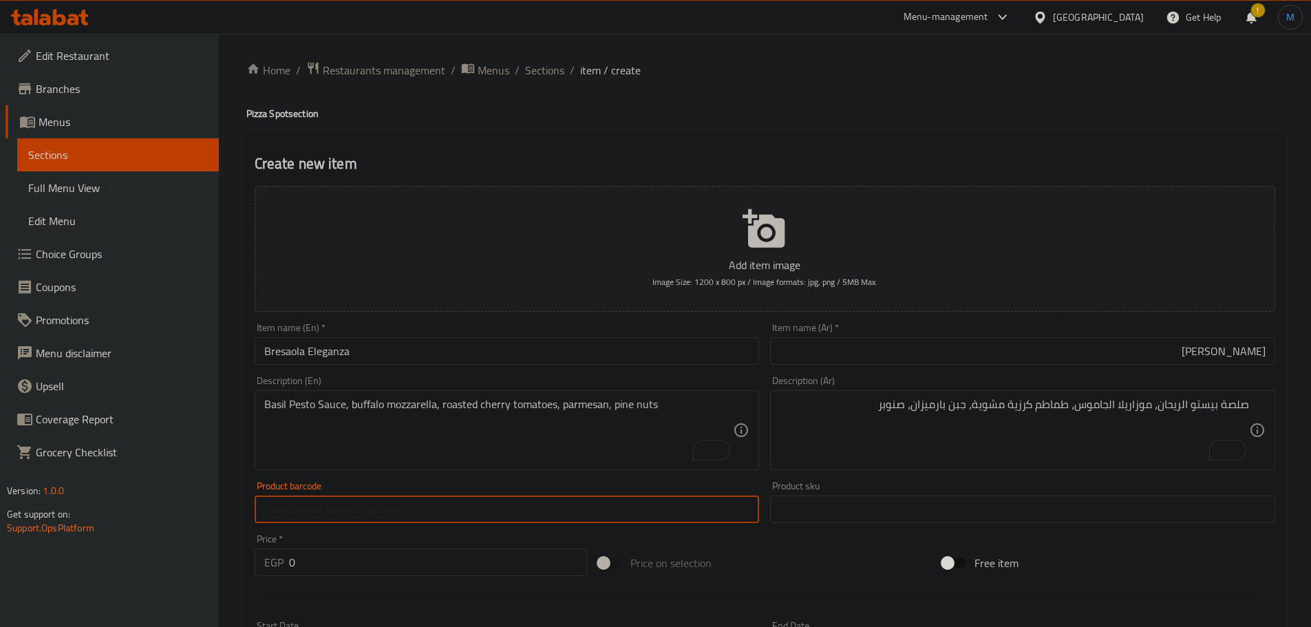
drag, startPoint x: 437, startPoint y: 523, endPoint x: 446, endPoint y: 544, distance: 22.5
click at [437, 526] on div "Product barcode Product barcode" at bounding box center [507, 502] width 516 height 53
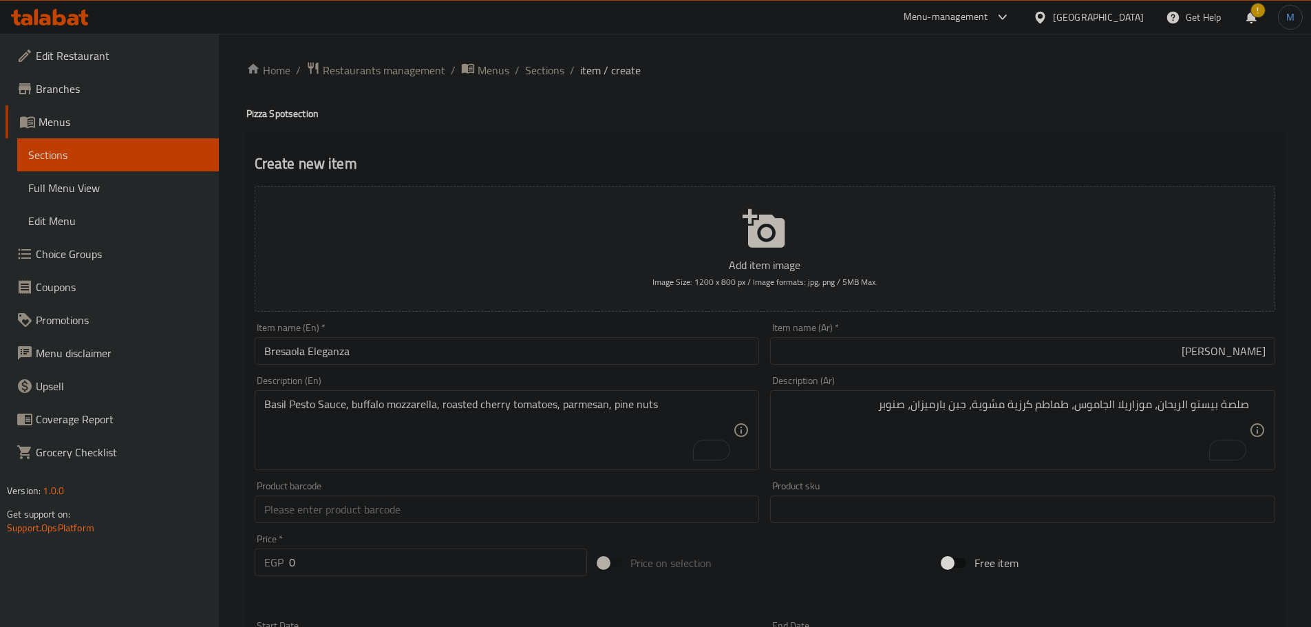
drag, startPoint x: 446, startPoint y: 544, endPoint x: 447, endPoint y: 553, distance: 9.7
click at [446, 546] on div "Price   * EGP 0 Price *" at bounding box center [421, 555] width 333 height 42
click at [447, 553] on input "0" at bounding box center [438, 563] width 299 height 28
paste input "34"
type input "340"
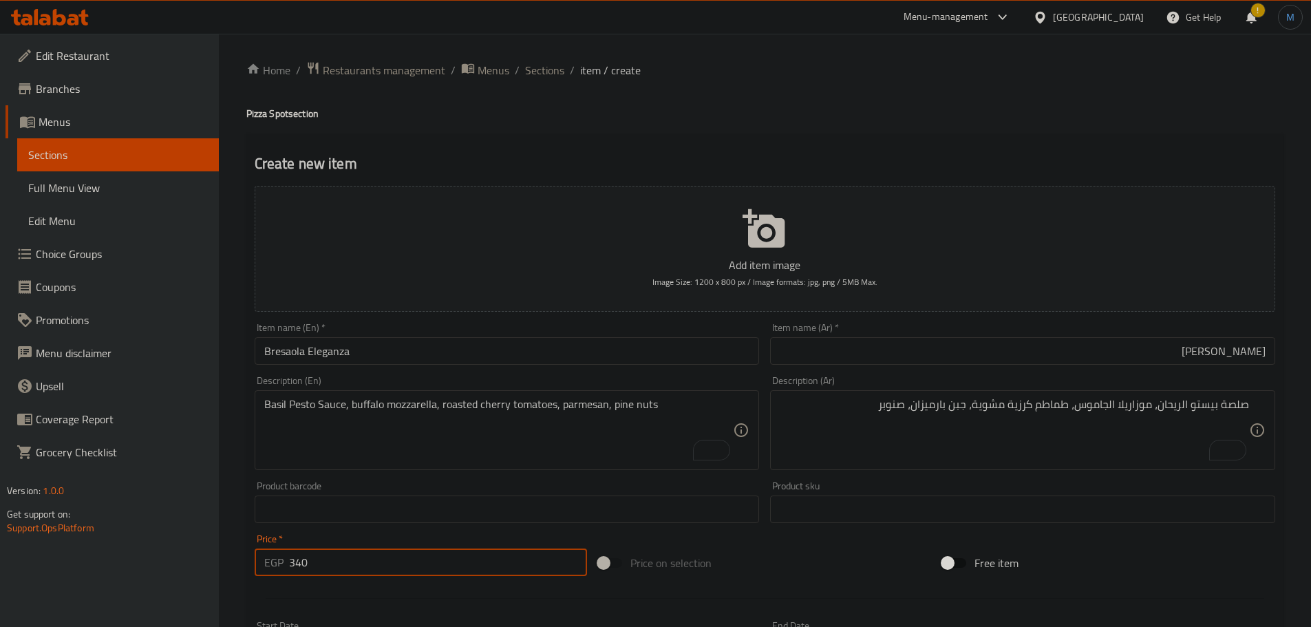
click at [429, 446] on textarea "Basil Pesto Sauce, buffalo mozzarella, roasted cherry tomatoes, parmesan, pine …" at bounding box center [499, 430] width 470 height 65
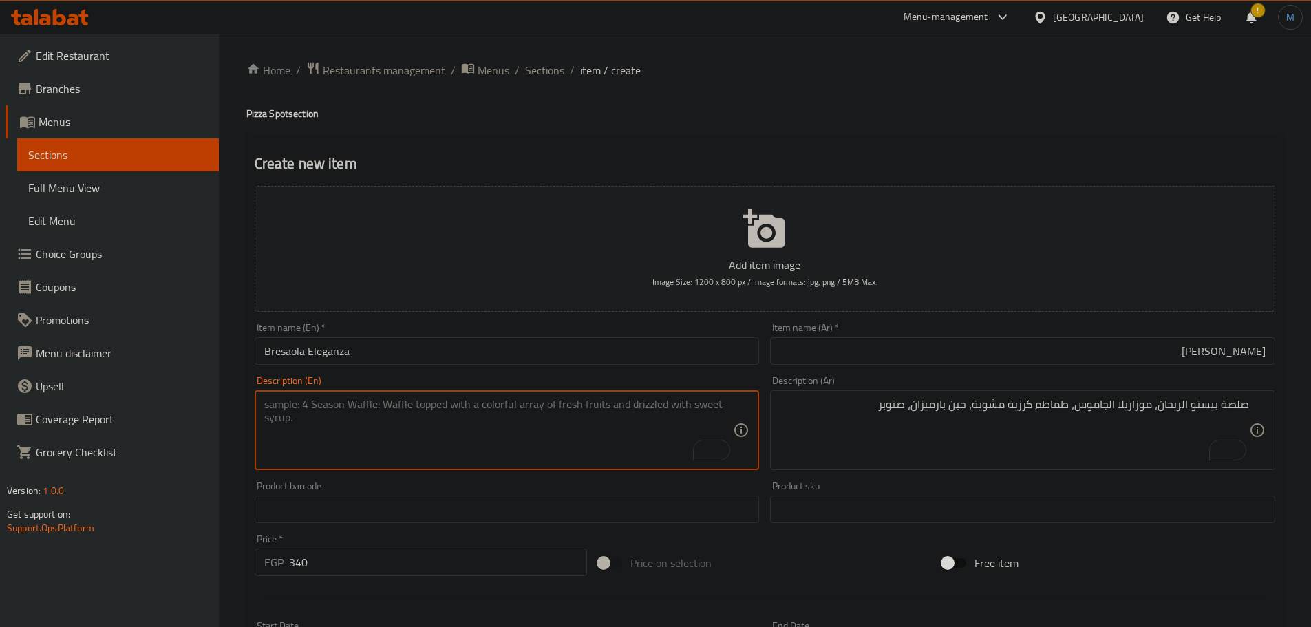
paste textarea "Arugula Pesto Sauce, mozzarella, bresaola, shaved parmesan, lemon zest"
click at [589, 410] on textarea "Arugula Pesto Sauce, mozzarella, bresaola, shaved parmesan, lemon zest" at bounding box center [499, 430] width 470 height 65
type textarea "Arugula Pesto Sauce, mozzarella, bresaola, shaved parmesan, lemon zest"
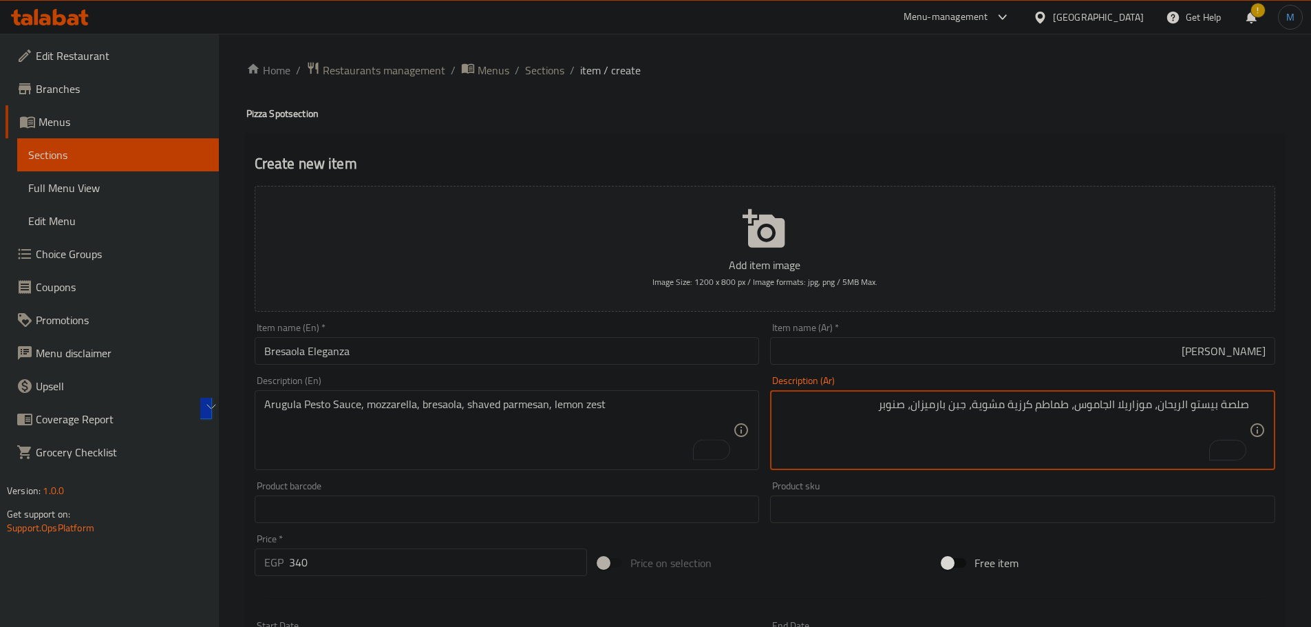
click at [1023, 401] on textarea "صلصة بيستو الريحان، موزاريلا الجاموس، طماطم كرزية مشوية، جبن بارميزان، صنوبر" at bounding box center [1015, 430] width 470 height 65
paste textarea "جرجير، صلصة بيستو، موزاريلا، بريزاولا، جبنة بارميزان، قشر الليمون"
type textarea "جرجير، صلصة بيستو، موزاريلا، بريزاولا، جبنة بارميزان، قشر الليمون"
click at [521, 359] on input "Bresaola Eleganza" at bounding box center [507, 351] width 505 height 28
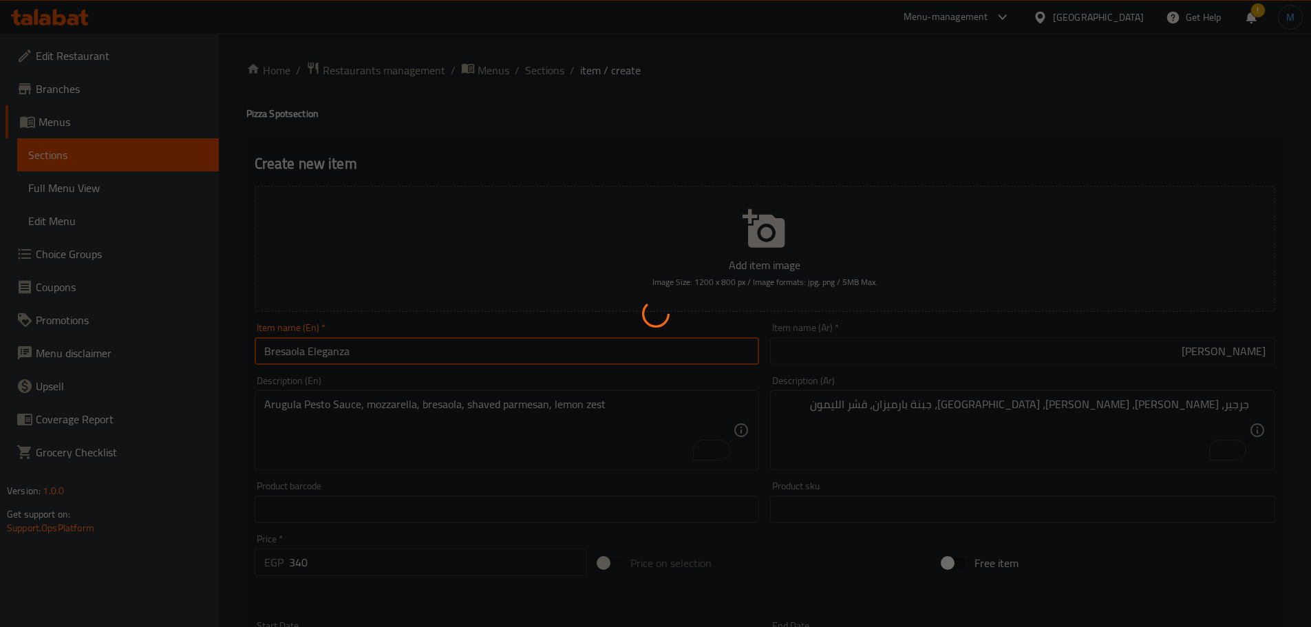
type input "0"
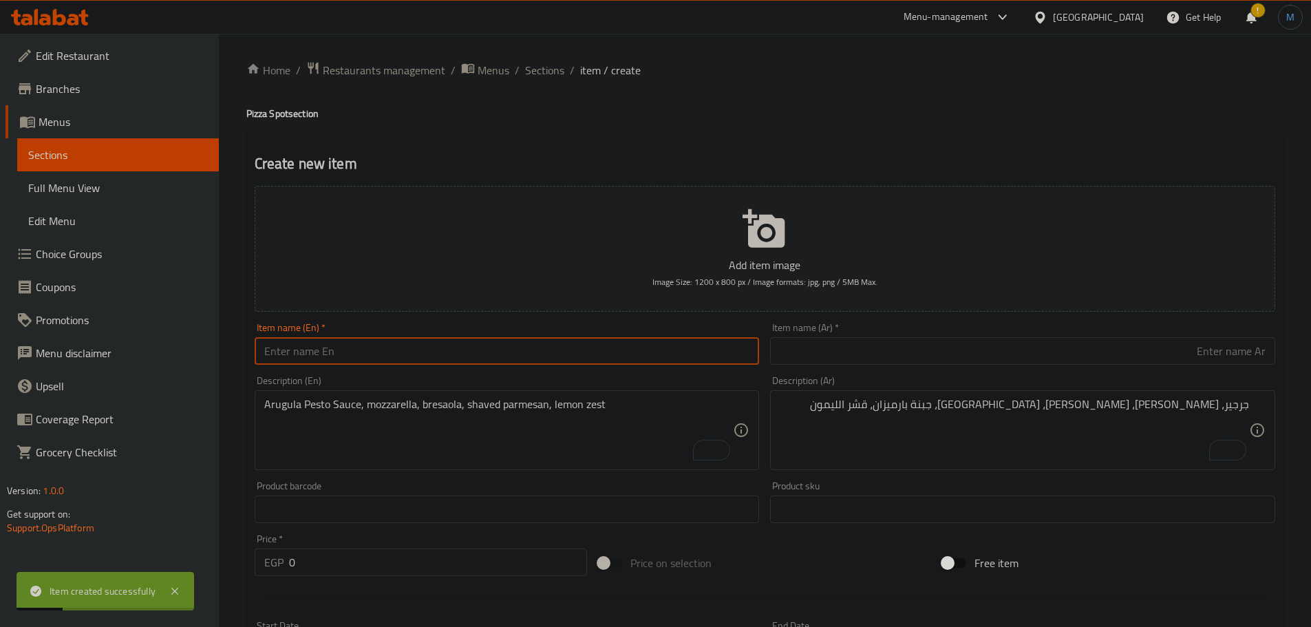
paste input "Fiamma Rossa"
type input "Fiamma Rossa"
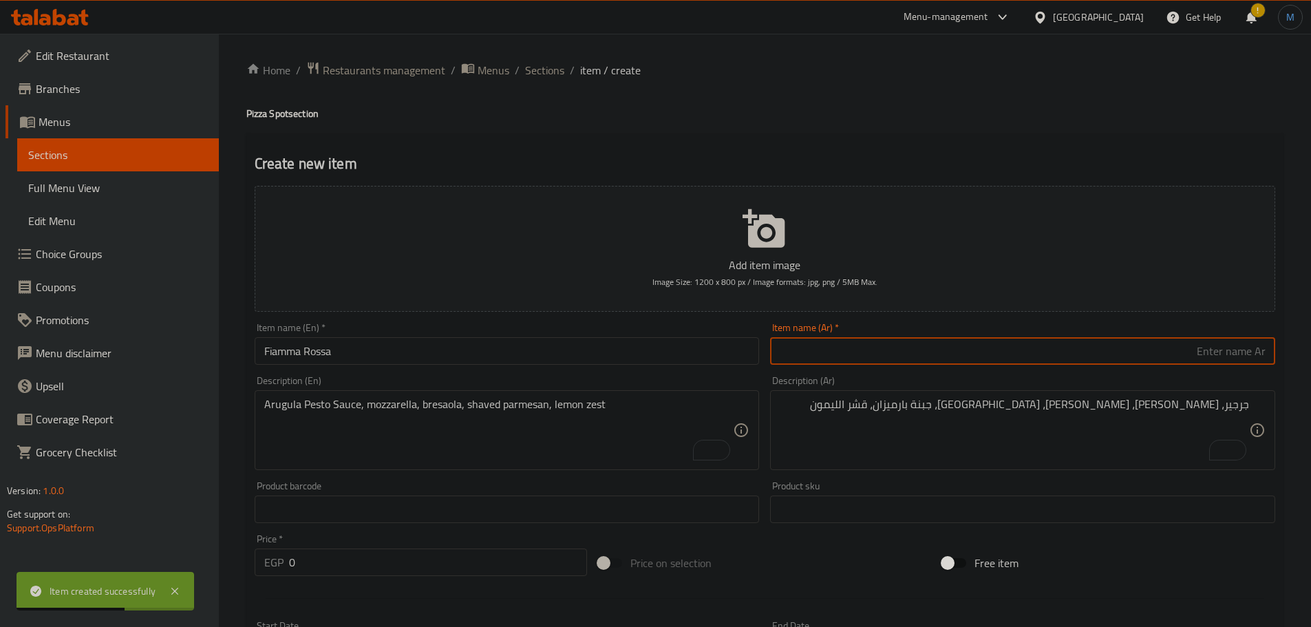
click at [958, 358] on input "text" at bounding box center [1022, 351] width 505 height 28
type input "فياما روسا"
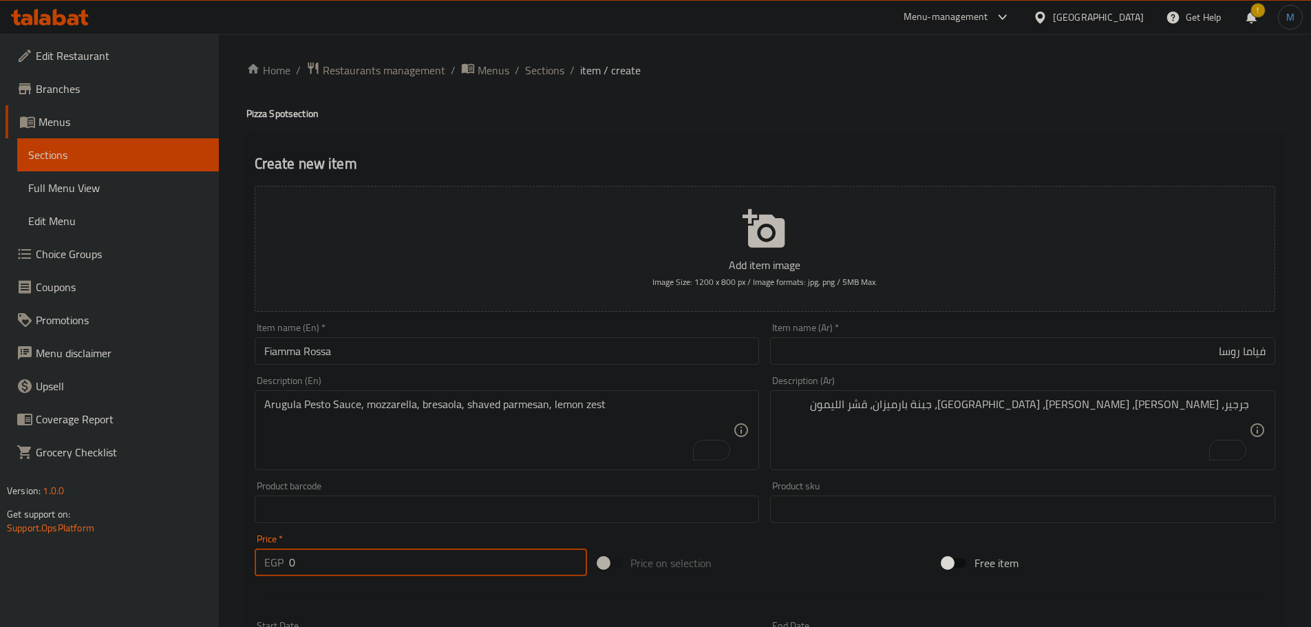
click at [360, 553] on input "0" at bounding box center [438, 563] width 299 height 28
paste input "34"
type input "340"
click at [522, 428] on textarea "Arugula Pesto Sauce, mozzarella, bresaola, shaved parmesan, lemon zest" at bounding box center [499, 430] width 470 height 65
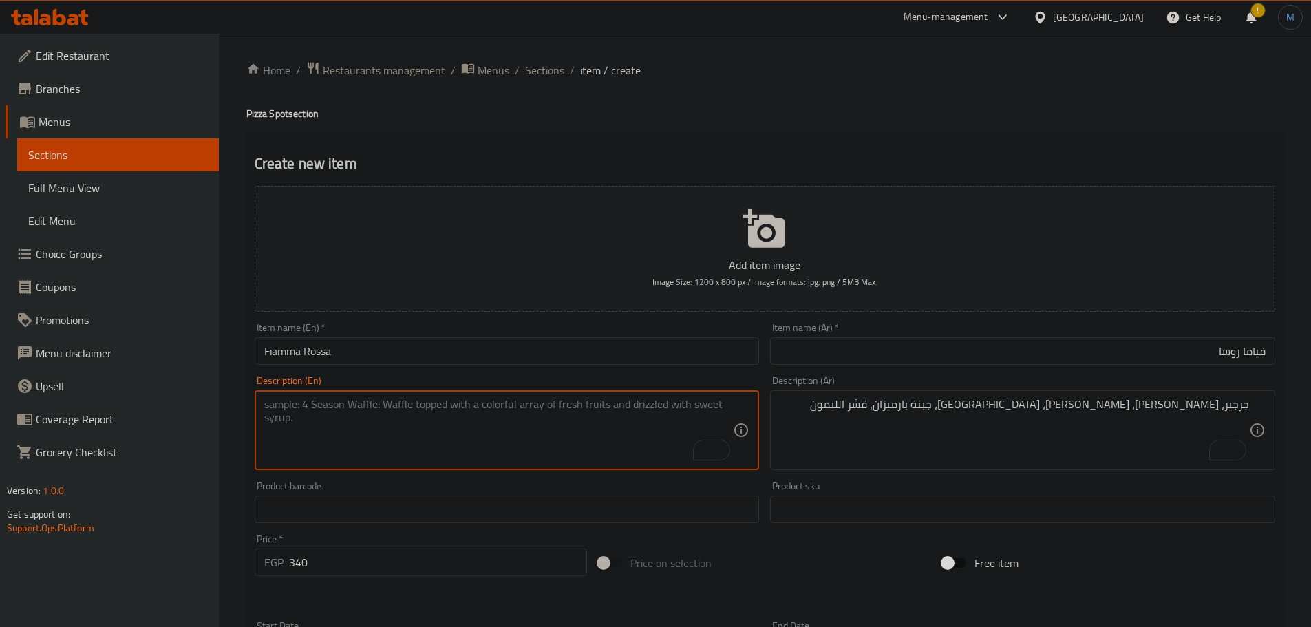
paste textarea "Roasted Red Pepper Sauce, mozzarella, spicy beef sausage, caramelized onions, b…"
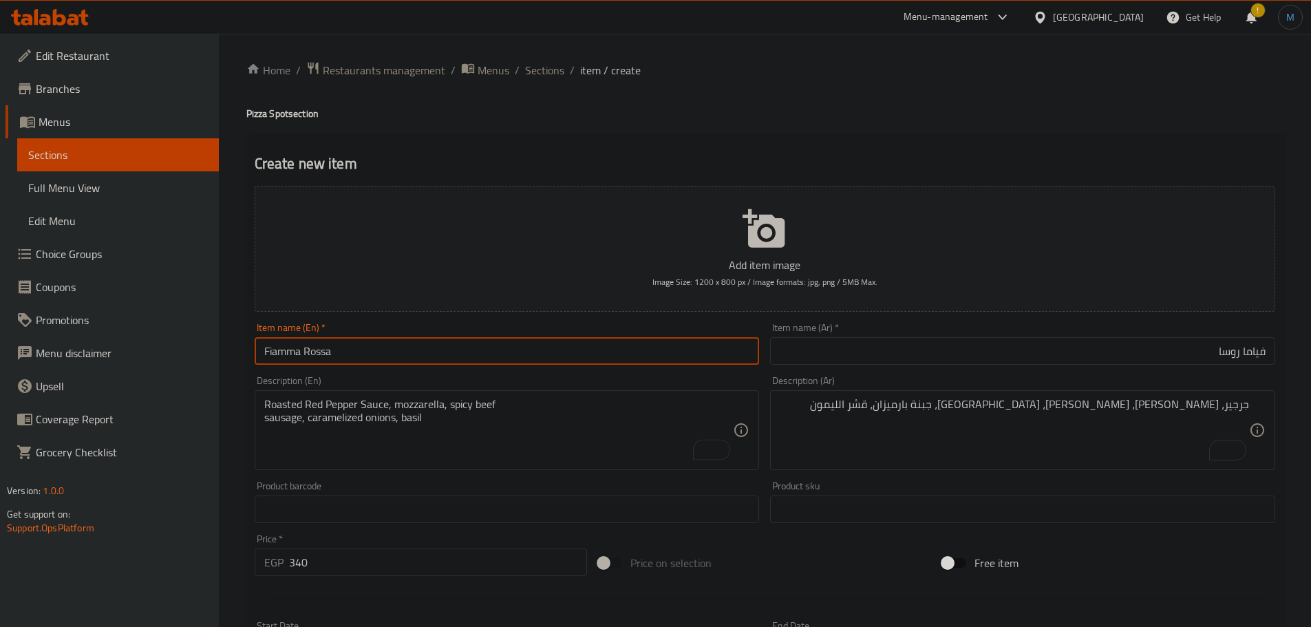
click at [585, 355] on input "Fiamma Rossa" at bounding box center [507, 351] width 505 height 28
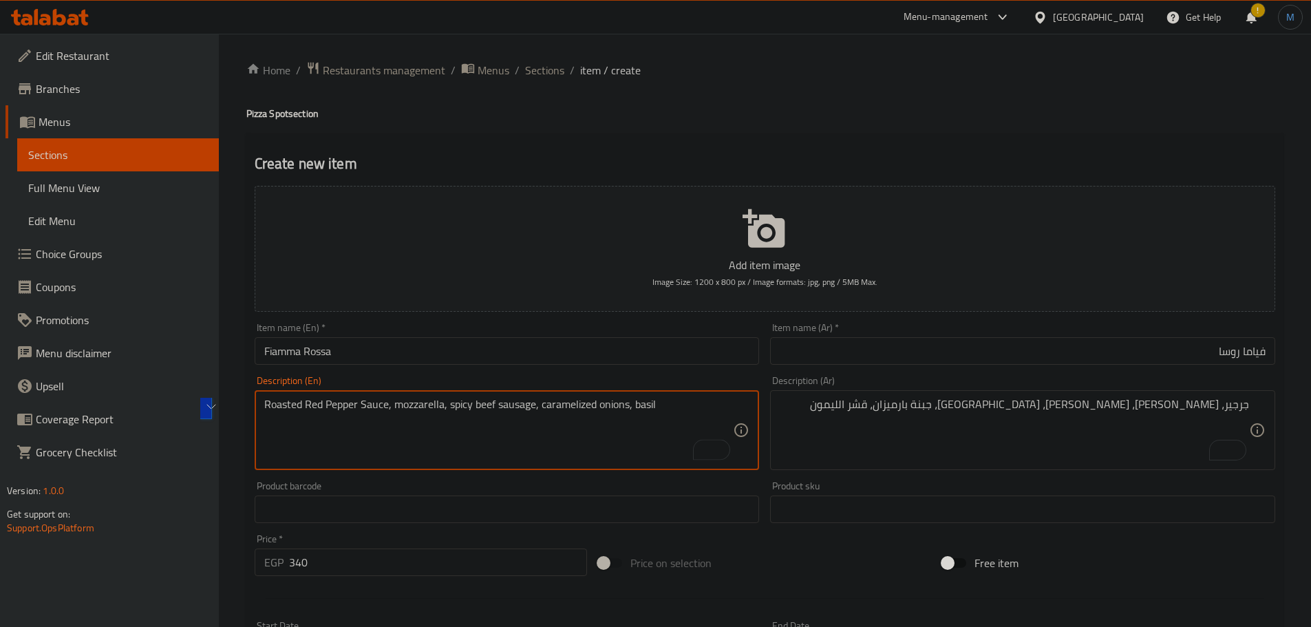
type textarea "Roasted Red Pepper Sauce, mozzarella, spicy beef sausage, caramelized onions, b…"
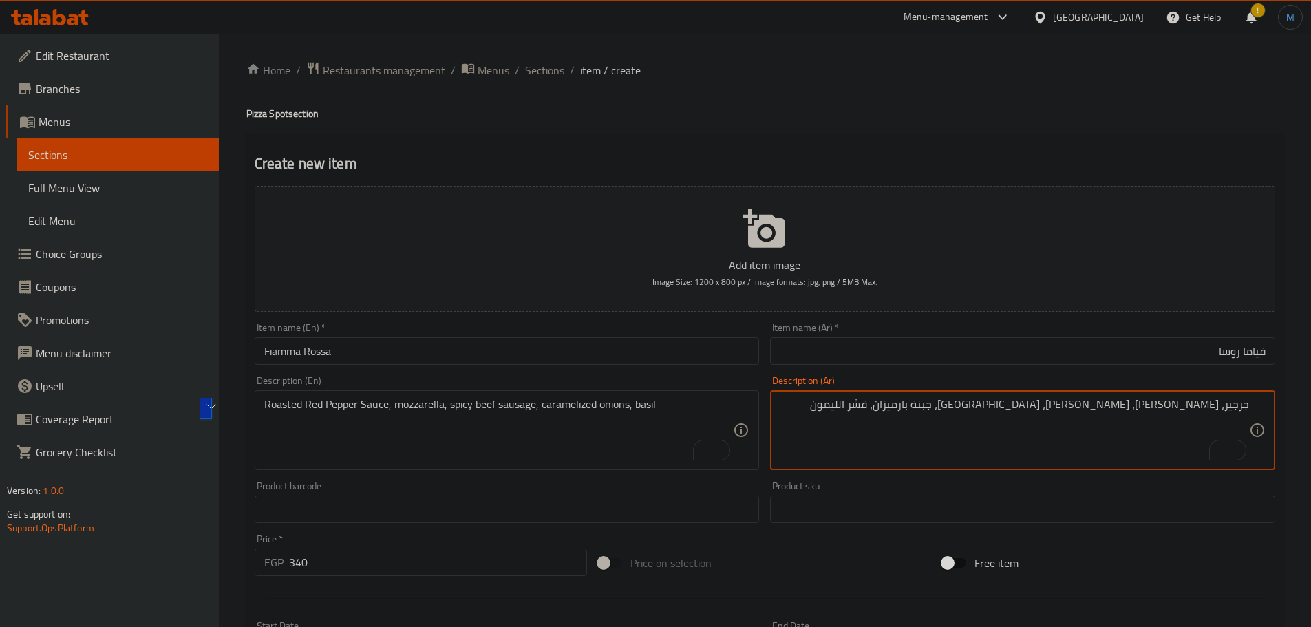
click at [969, 421] on textarea "جرجير، صلصة بيستو، موزاريلا، بريزاولا، جبنة بارميزان، قشر الليمون" at bounding box center [1015, 430] width 470 height 65
paste textarea "صلصة الفلفل الأحمر المشوي، موزاريلا، سجق لحم بقري حار، بصل مكرمل، ريحان"
type textarea "صلصة الفلفل الأحمر المشوي، موزاريلا، سجق لحم بقري حار، بصل مكرمل، ريحان"
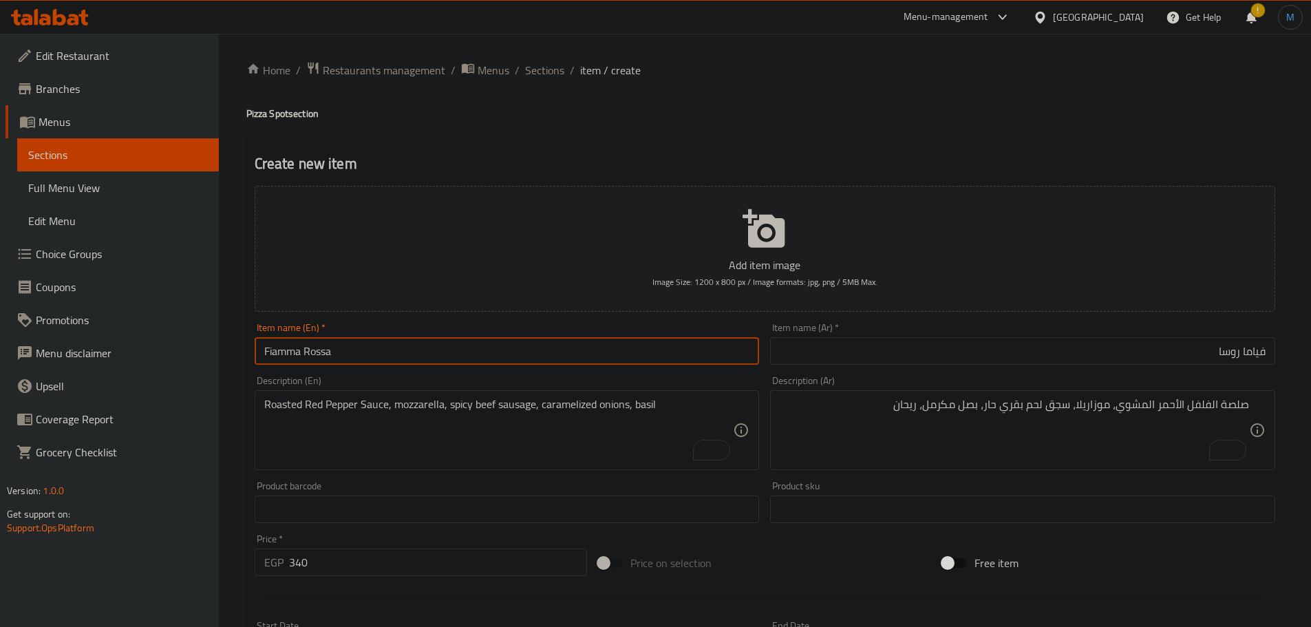
click at [465, 357] on input "Fiamma Rossa" at bounding box center [507, 351] width 505 height 28
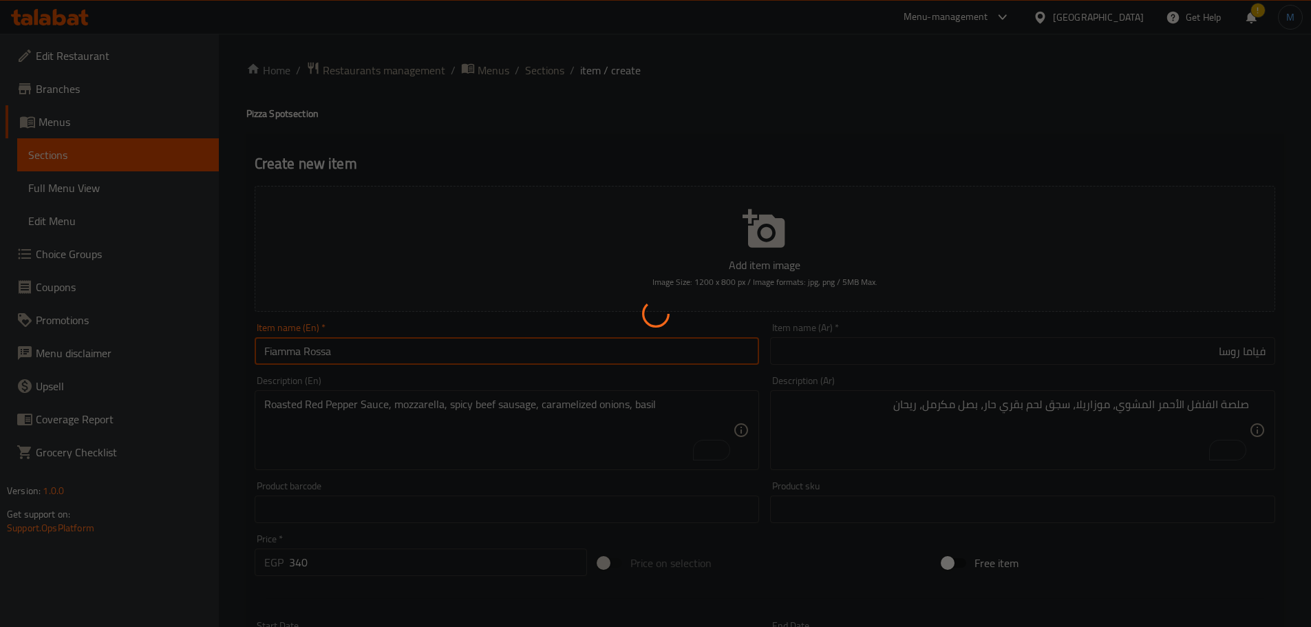
type input "0"
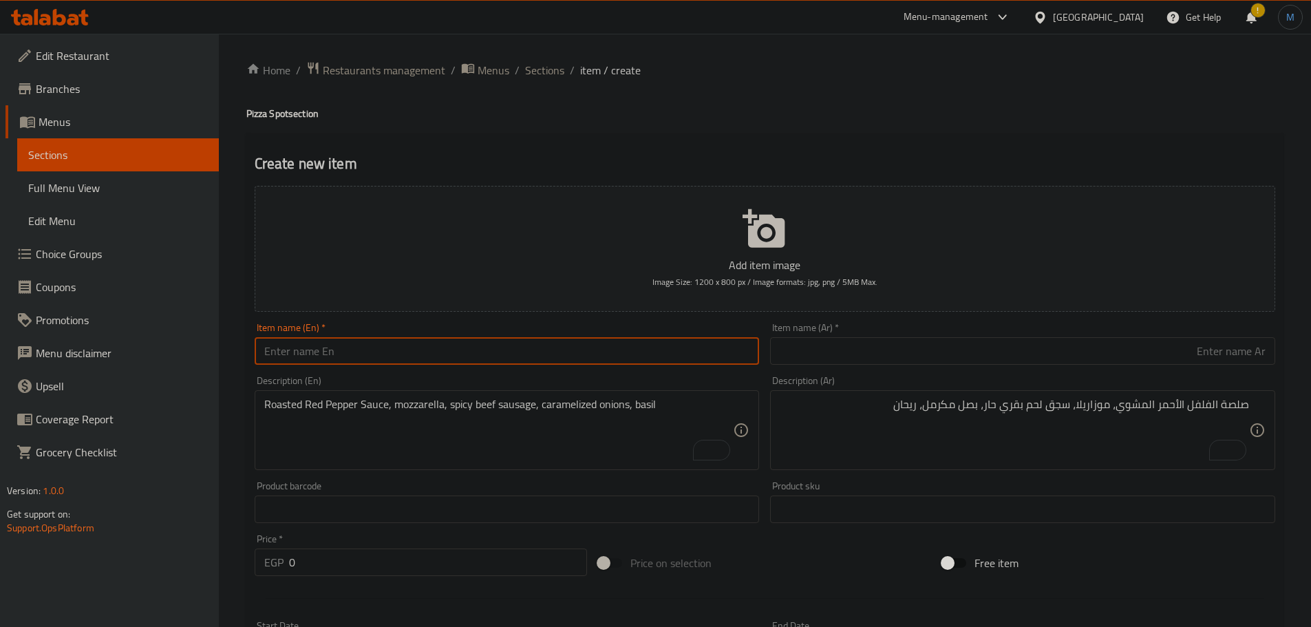
paste input "Frutti di"
type input "Frutti Di"
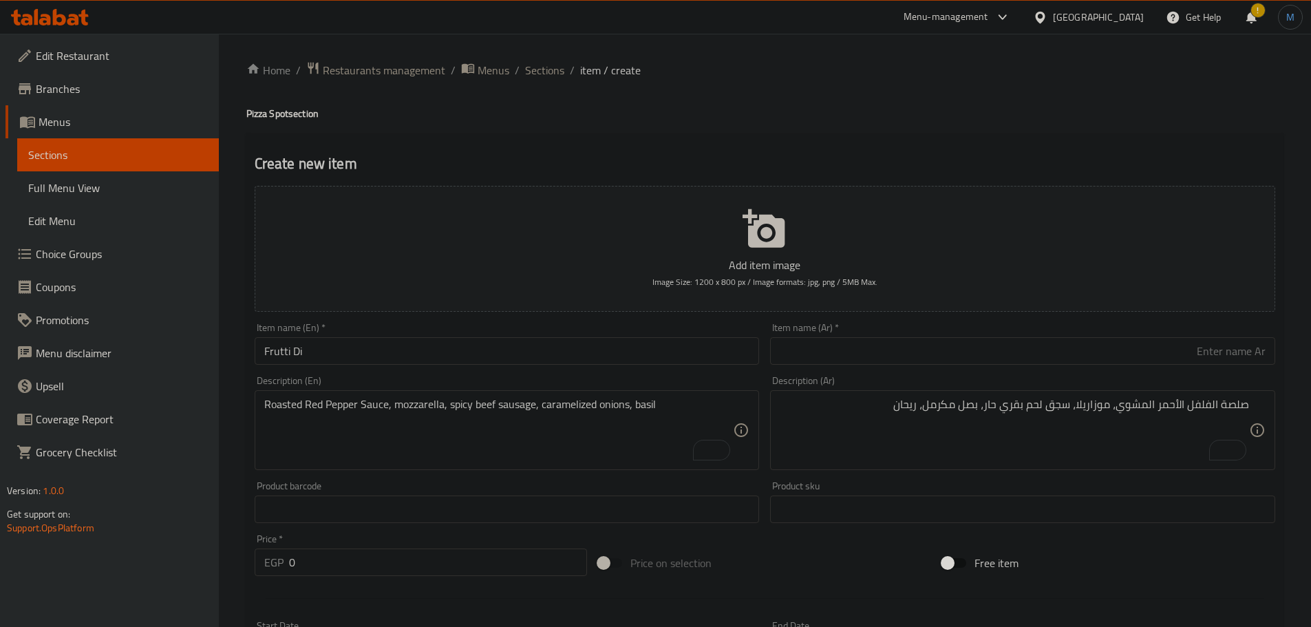
click at [991, 315] on div "Add item image Image Size: 1200 x 800 px / Image formats: jpg, png / 5MB Max." at bounding box center [765, 248] width 1032 height 137
click at [995, 321] on div "Item name (Ar)   * Item name (Ar) *" at bounding box center [1023, 343] width 516 height 53
drag, startPoint x: 999, startPoint y: 326, endPoint x: 1006, endPoint y: 344, distance: 19.4
click at [1000, 328] on div "Item name (Ar)   * Item name (Ar) *" at bounding box center [1022, 344] width 505 height 42
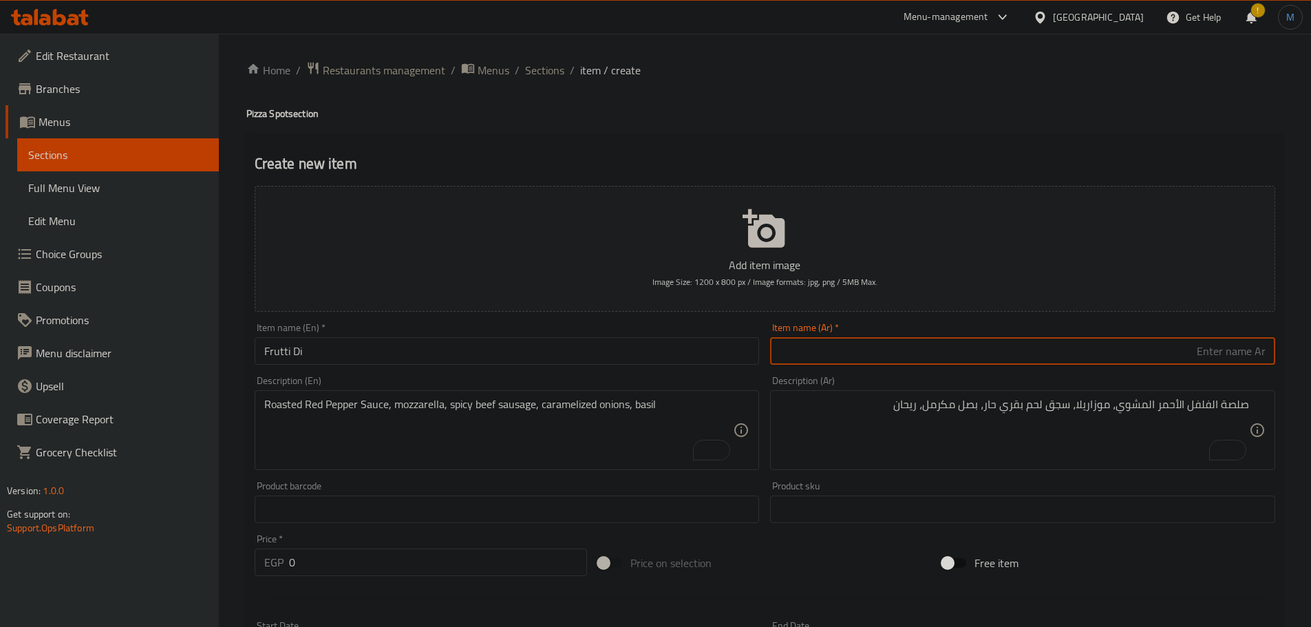
click at [1006, 344] on input "text" at bounding box center [1022, 351] width 505 height 28
type input "فروتي دي"
drag, startPoint x: 472, startPoint y: 473, endPoint x: 494, endPoint y: 443, distance: 37.5
click at [473, 472] on div "Description (En) Roasted Red Pepper Sauce, mozzarella, spicy beef sausage, cara…" at bounding box center [507, 422] width 516 height 105
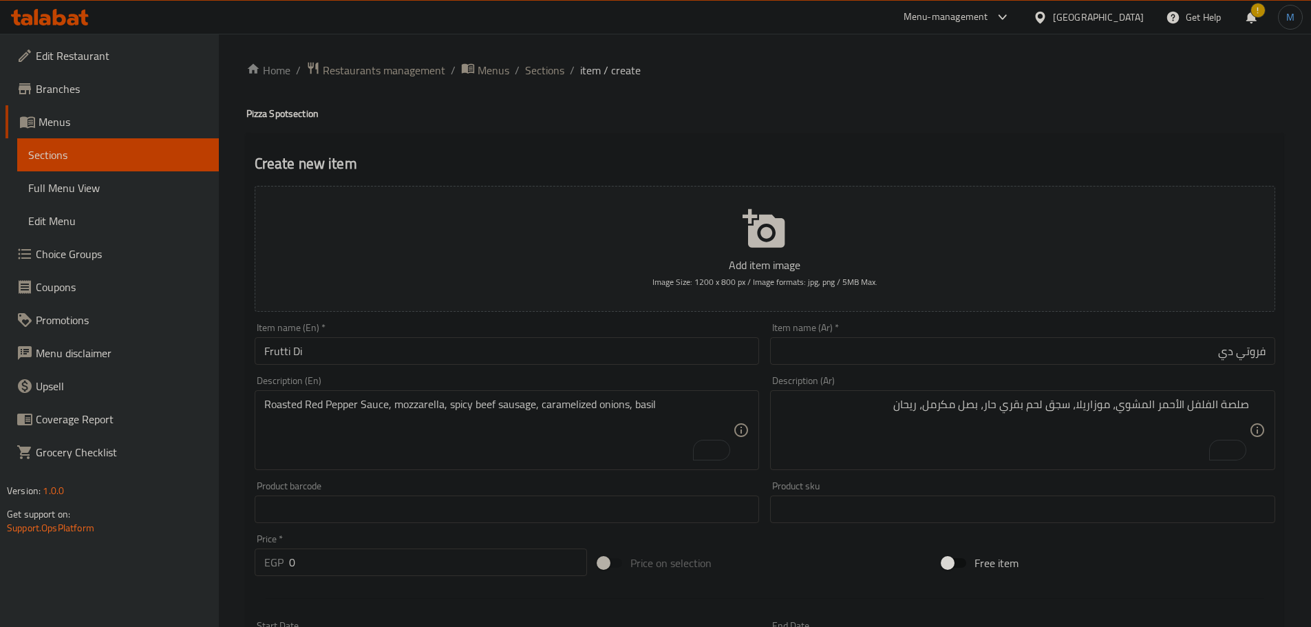
click at [508, 431] on textarea "Roasted Red Pepper Sauce, mozzarella, spicy beef sausage, caramelized onions, b…" at bounding box center [499, 430] width 470 height 65
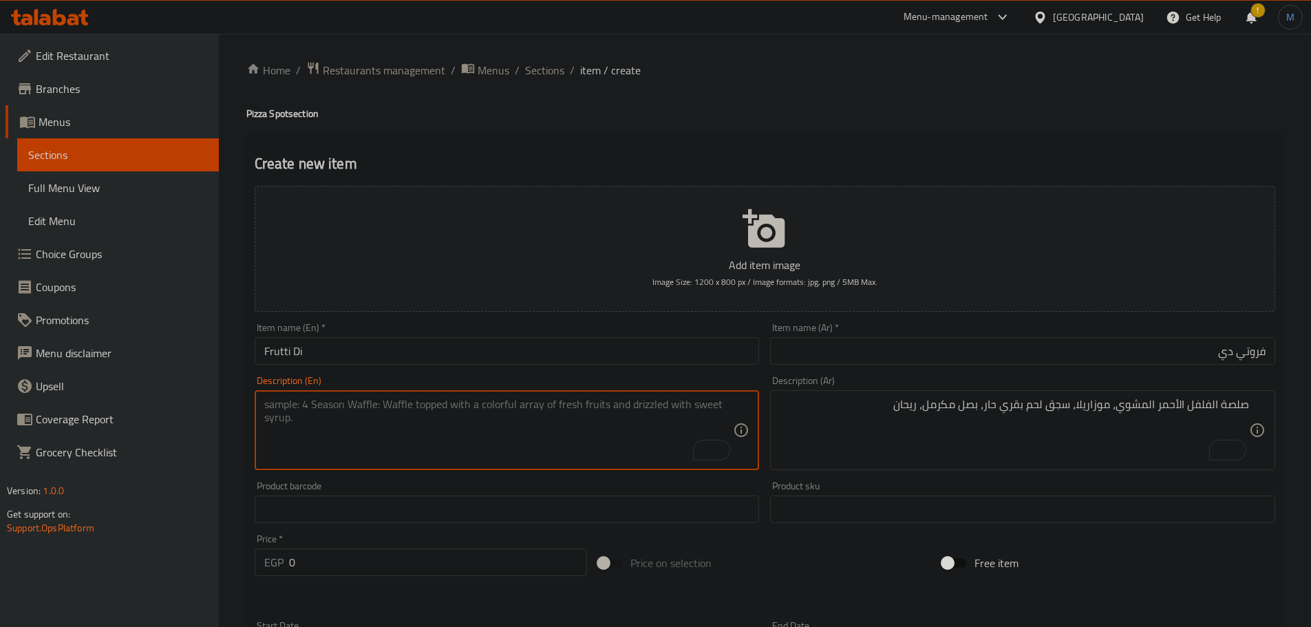
paste textarea "Garlic Lemon Cream Sauce, shrimp, calamari, mussels, parsley"
click at [570, 407] on textarea "Garlic Lemon Cream Sauce, shrimp, calamari, mussels, parsley" at bounding box center [499, 430] width 470 height 65
type textarea "Garlic Lemon Cream Sauce, shrimp, calamari, mussels, parsley"
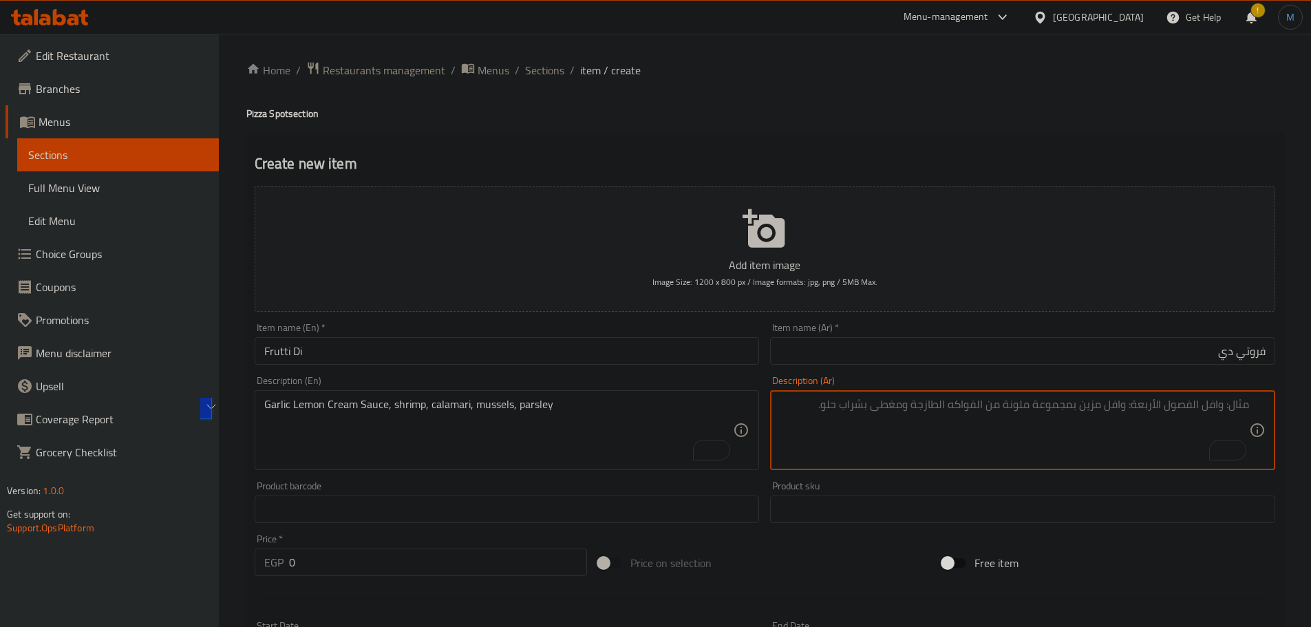
click at [1009, 419] on textarea "To enrich screen reader interactions, please activate Accessibility in Grammarl…" at bounding box center [1015, 430] width 470 height 65
paste textarea "صلصة كريمة الثوم والليمون، روبيان، كاليماري، بلح البحر، بقدونس"
type textarea "صلصة كريمة الثوم والليمون، روبيان، كاليماري، بلح البحر، بقدونس"
click at [328, 563] on input "0" at bounding box center [438, 563] width 299 height 28
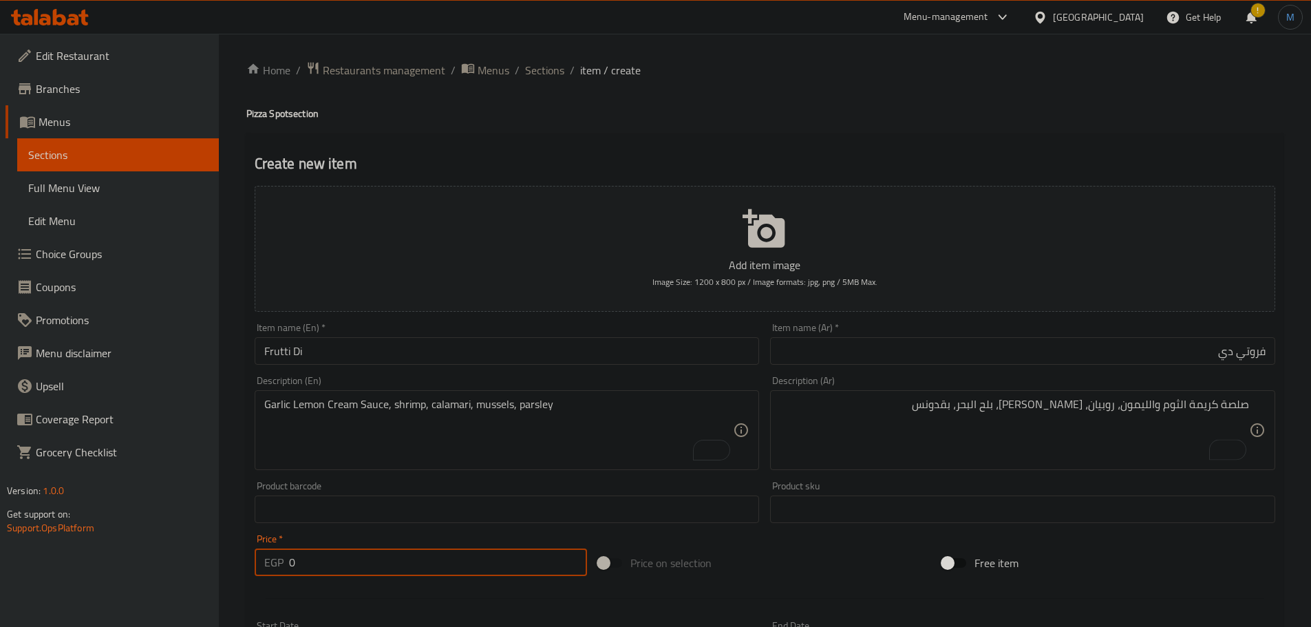
paste input "415"
type input "415"
click at [474, 350] on input "Frutti Di" at bounding box center [507, 351] width 505 height 28
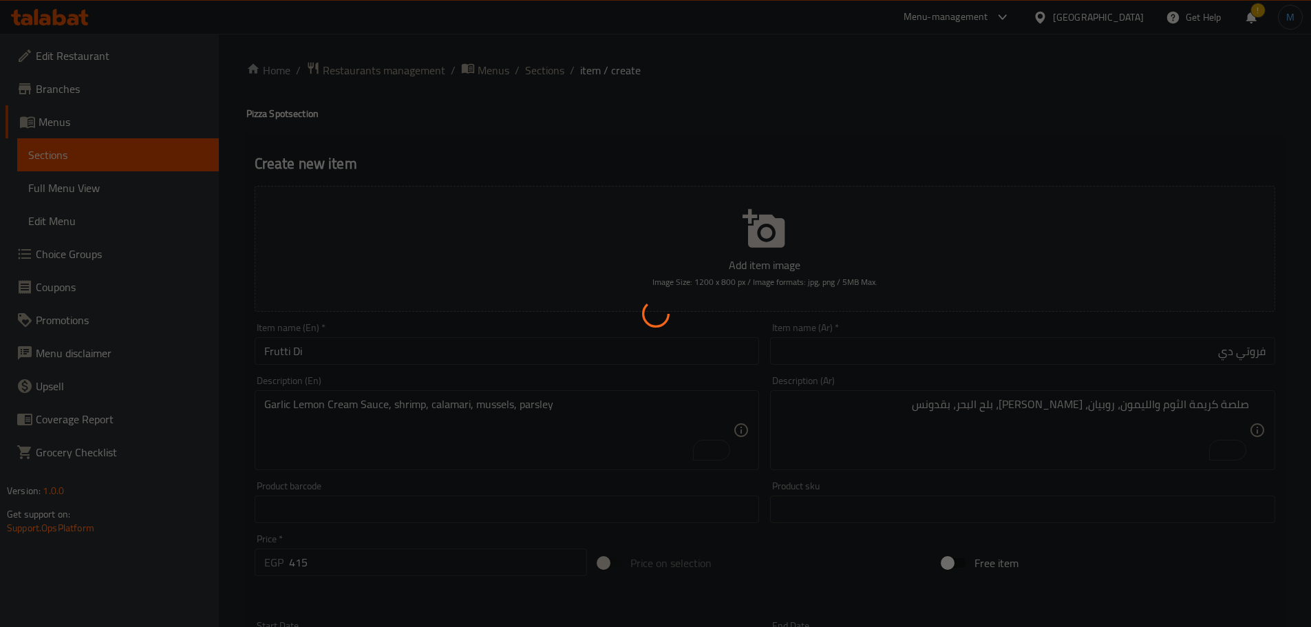
type input "0"
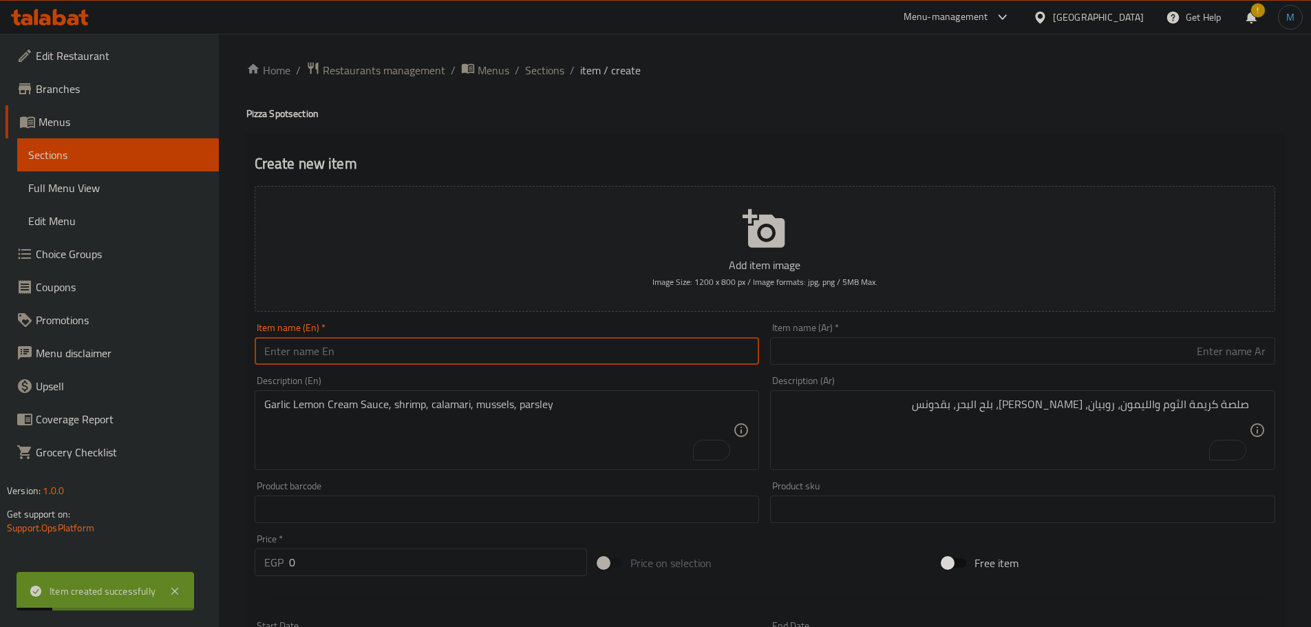
paste input "Gamberi e Limone"
type input "Gamberi e Limone"
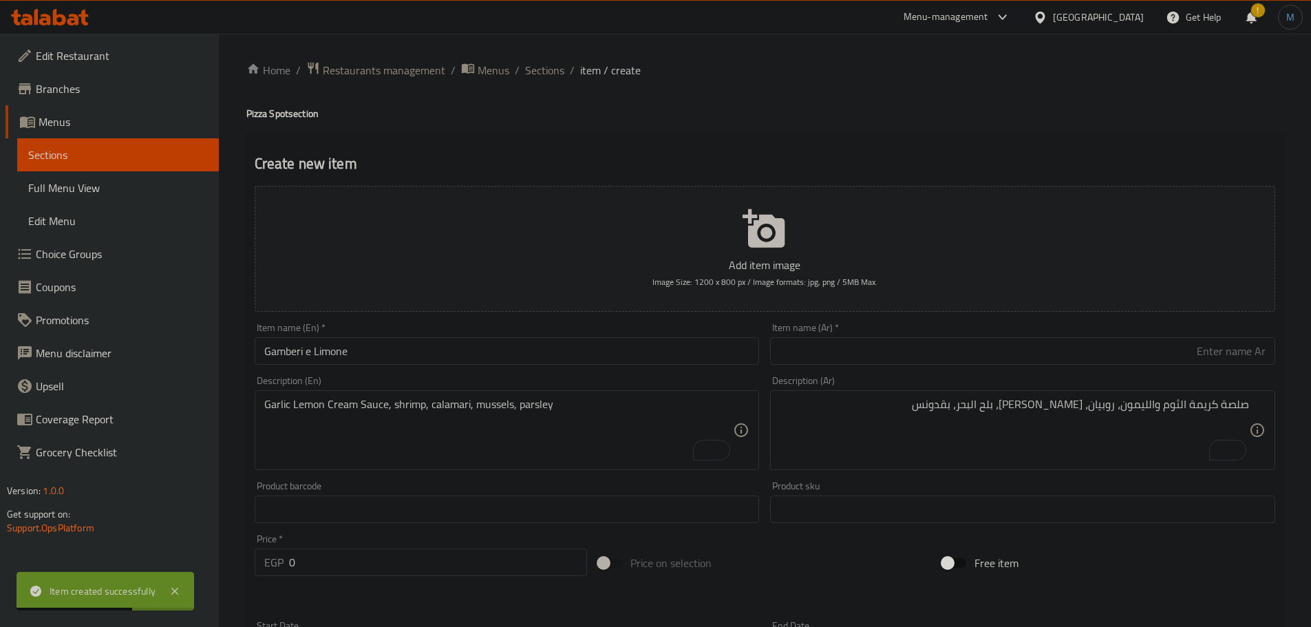
click at [1038, 354] on input "text" at bounding box center [1022, 351] width 505 height 28
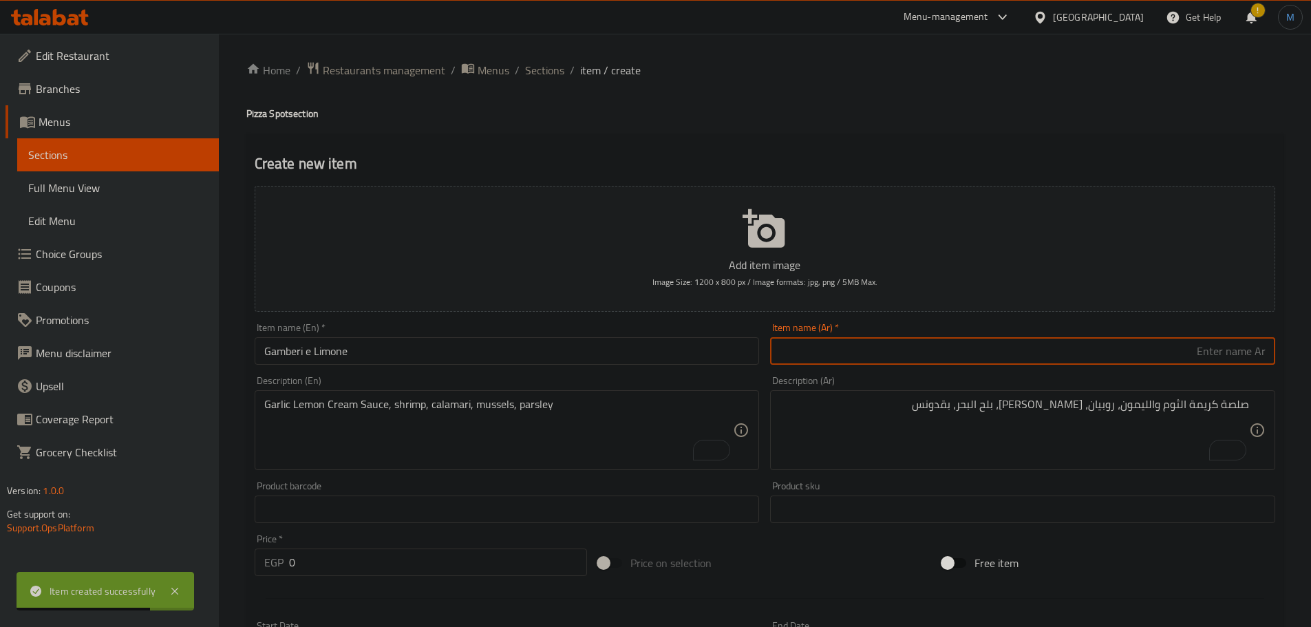
paste input "الروبيان والليمون"
type input "جمبري والليمون"
click at [384, 574] on input "0" at bounding box center [438, 563] width 299 height 28
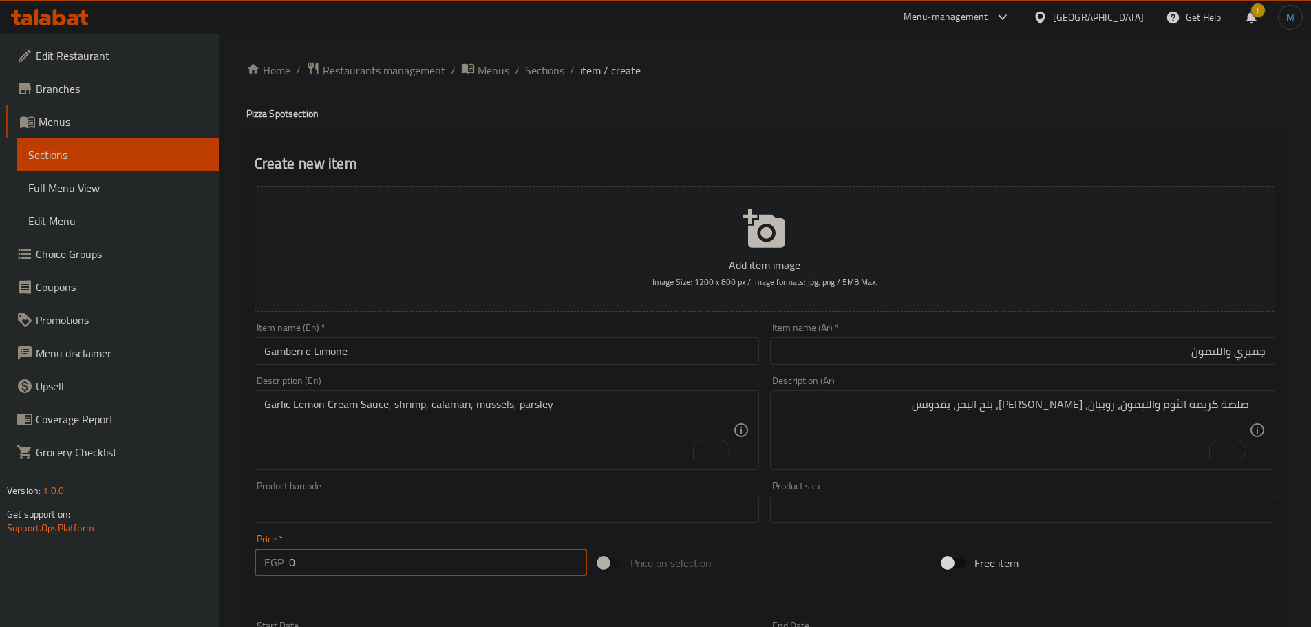
paste input "375"
type input "375"
click at [441, 414] on textarea "Garlic Lemon Cream Sauce, shrimp, calamari, mussels, parsley" at bounding box center [499, 430] width 470 height 65
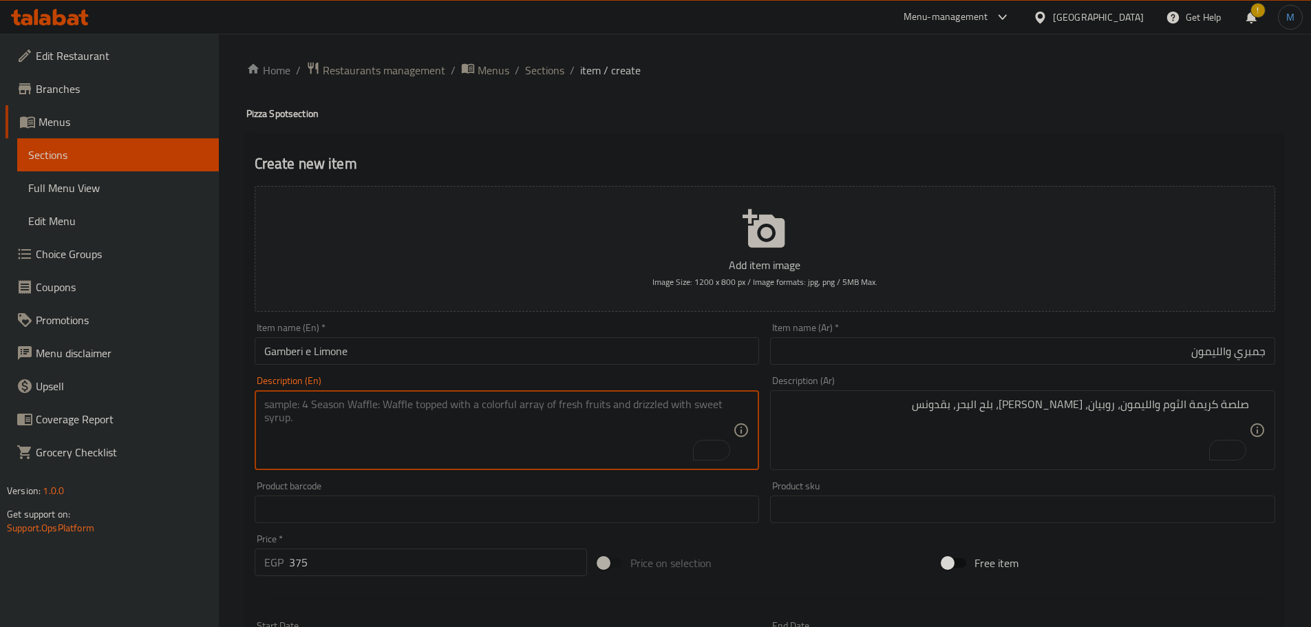
paste textarea "Garlic Lemon Cream Sauce, mozzarella, shrimp, cherry tomatoes, chili flakes, fr…"
click at [653, 403] on textarea "Garlic Lemon Cream Sauce, mozzarella, shrimp, cherry tomatoes, chili flakes, fr…" at bounding box center [499, 430] width 470 height 65
type textarea "Garlic Lemon Cream Sauce, mozzarella, shrimp, cherry tomatoes, chili flakes, fr…"
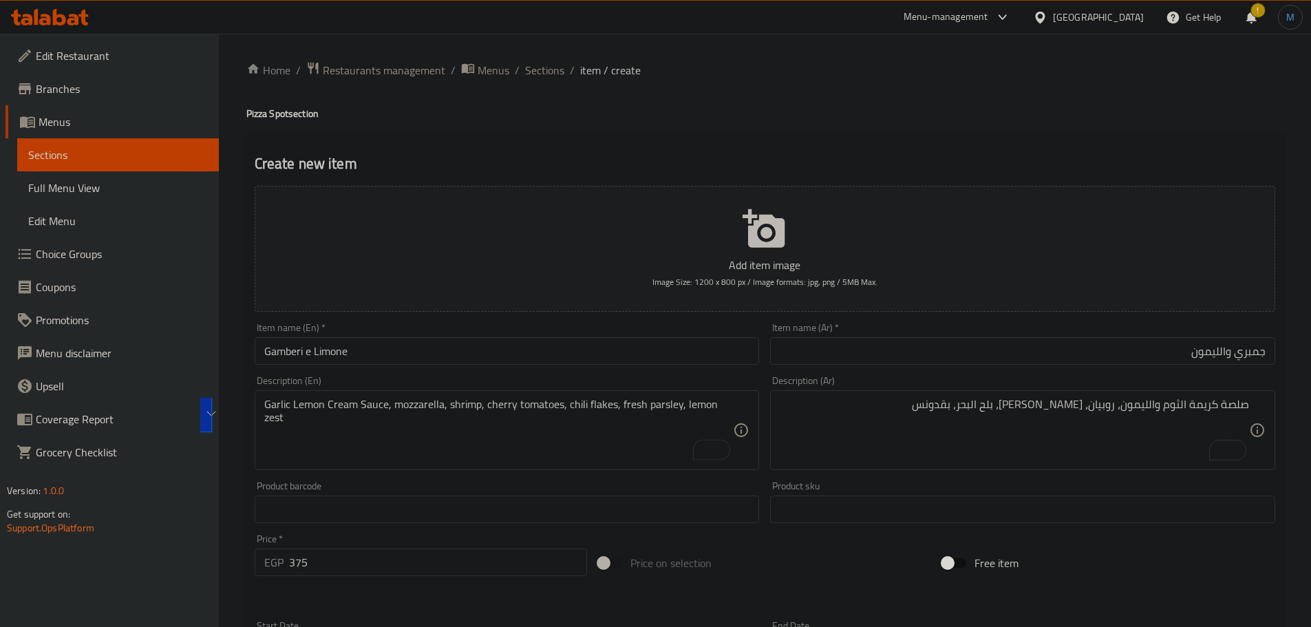
click at [1088, 423] on textarea "صلصة كريمة الثوم والليمون، روبيان، كاليماري، بلح البحر، بقدونس" at bounding box center [1015, 430] width 470 height 65
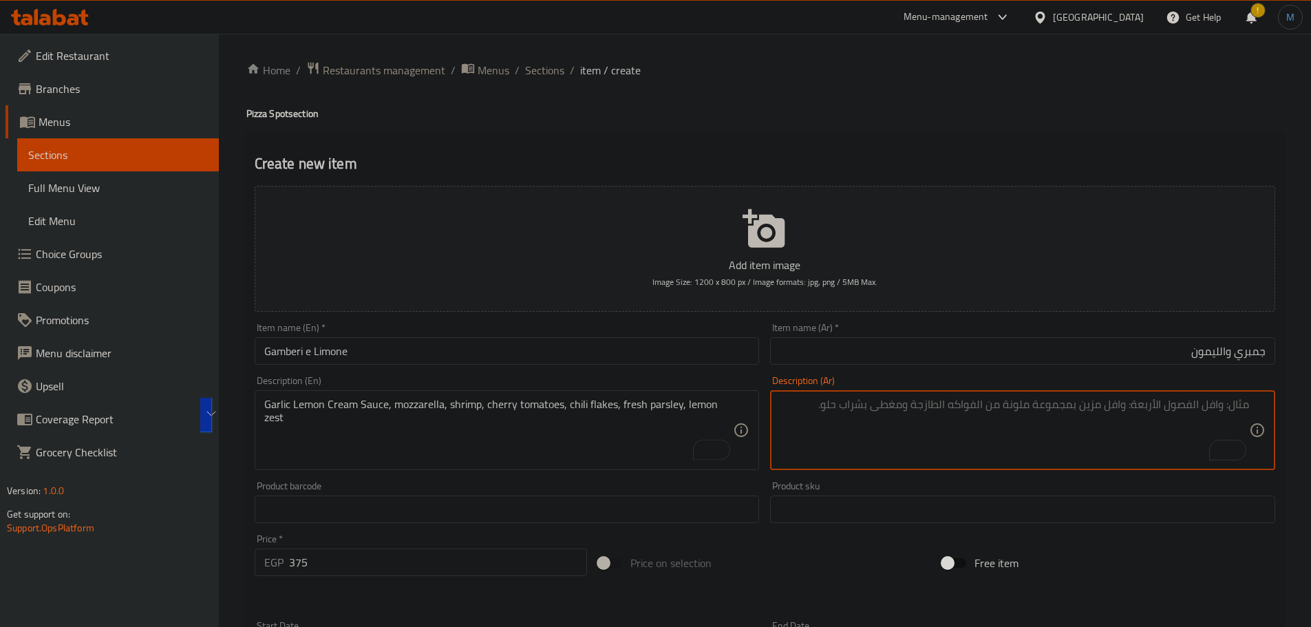
paste textarea "صلصة كريمة الثوم والليمون، جبنة موزاريلا، روبيان، طماطم كرزية، رقائق فلفل حار، …"
click at [1044, 408] on textarea "صلصة كريمة الثوم والليمون، جبنة موزاريلا، روبيان، طماطم كرزية، رقائق فلفل حار، …" at bounding box center [1015, 430] width 470 height 65
type textarea "صلصة كريمة الثوم والليمون، جبنة موزاريلا، جمبري، طماطم كرزية، رقائق فلفل حار، ب…"
click at [460, 341] on input "Gamberi e Limone" at bounding box center [507, 351] width 505 height 28
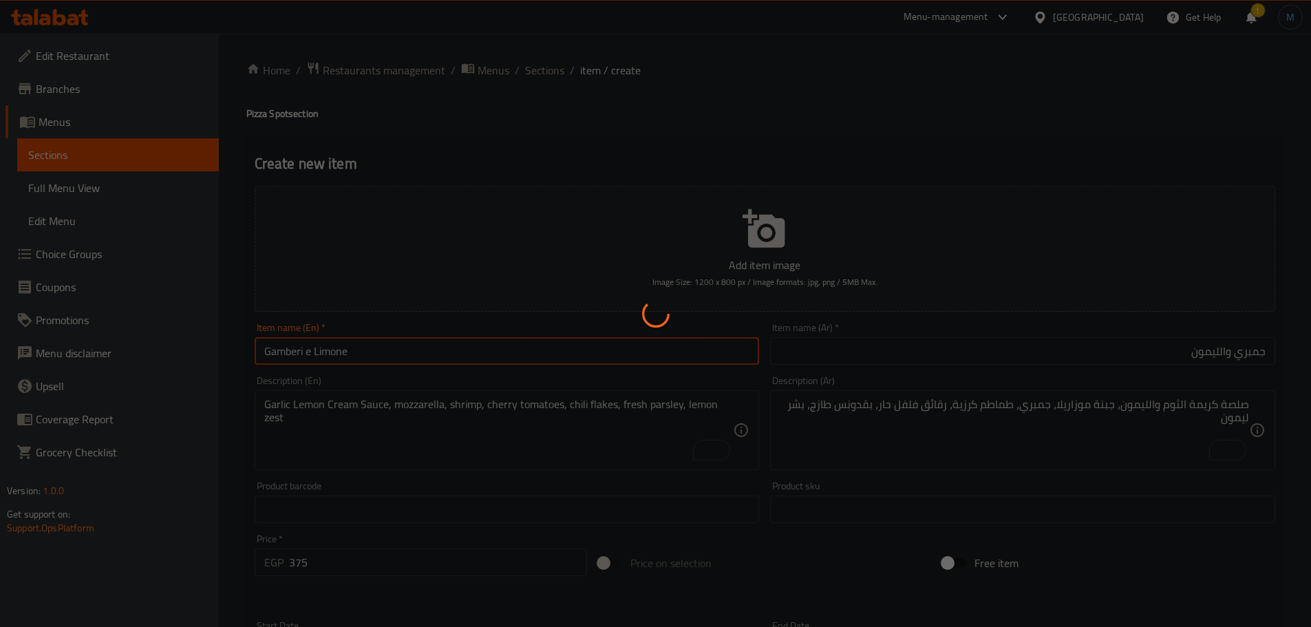
type input "0"
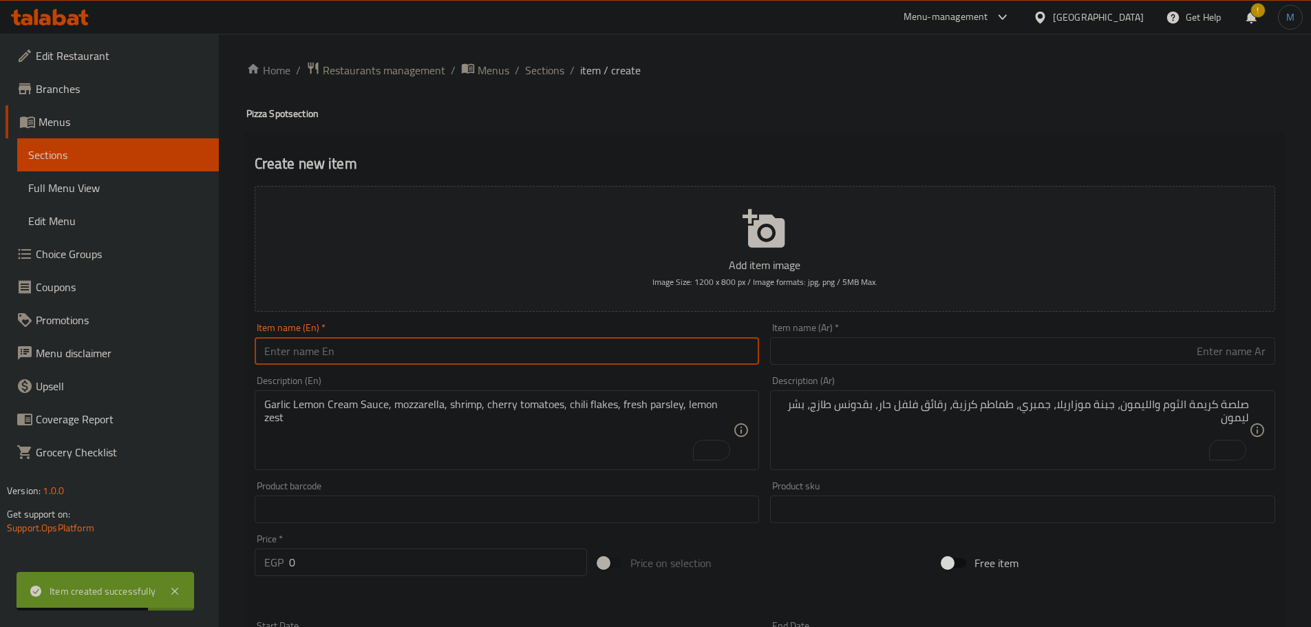
click at [534, 84] on div "Home / Restaurants management / Menus / Sections / item / create Pizza Spot sec…" at bounding box center [764, 503] width 1037 height 884
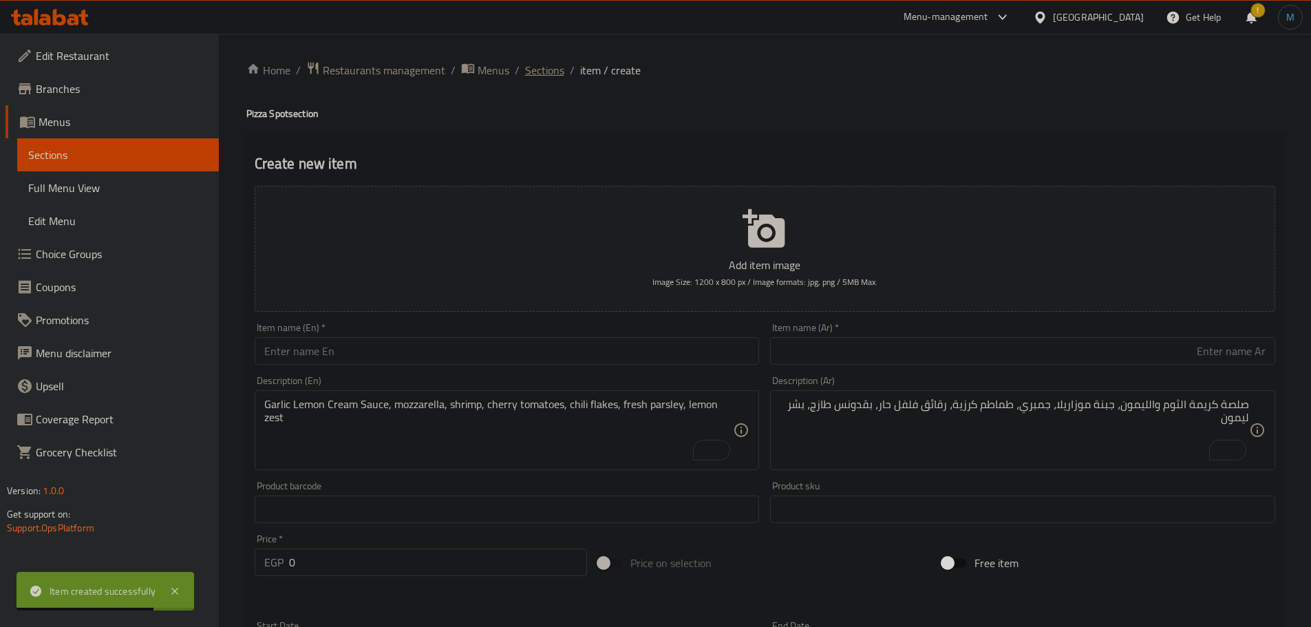
click at [538, 78] on span "Sections" at bounding box center [544, 70] width 39 height 17
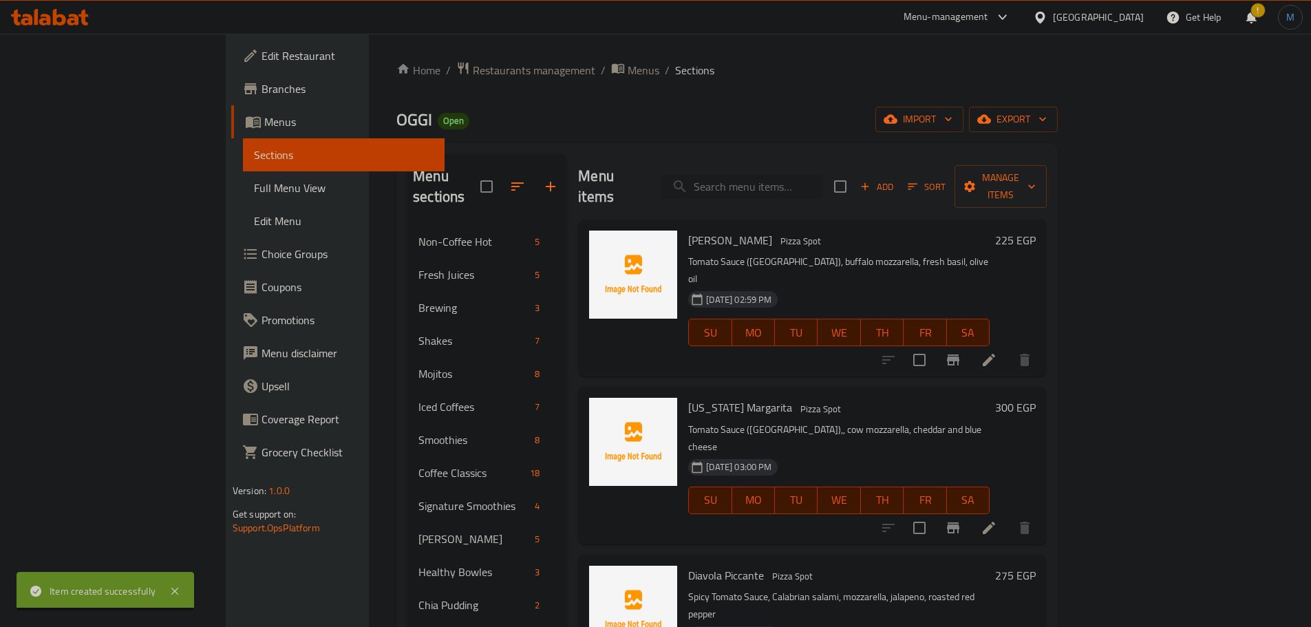
click at [768, 176] on input "search" at bounding box center [742, 187] width 162 height 24
paste input "banoffee"
type input "banoffee"
click at [542, 178] on icon "button" at bounding box center [550, 186] width 17 height 17
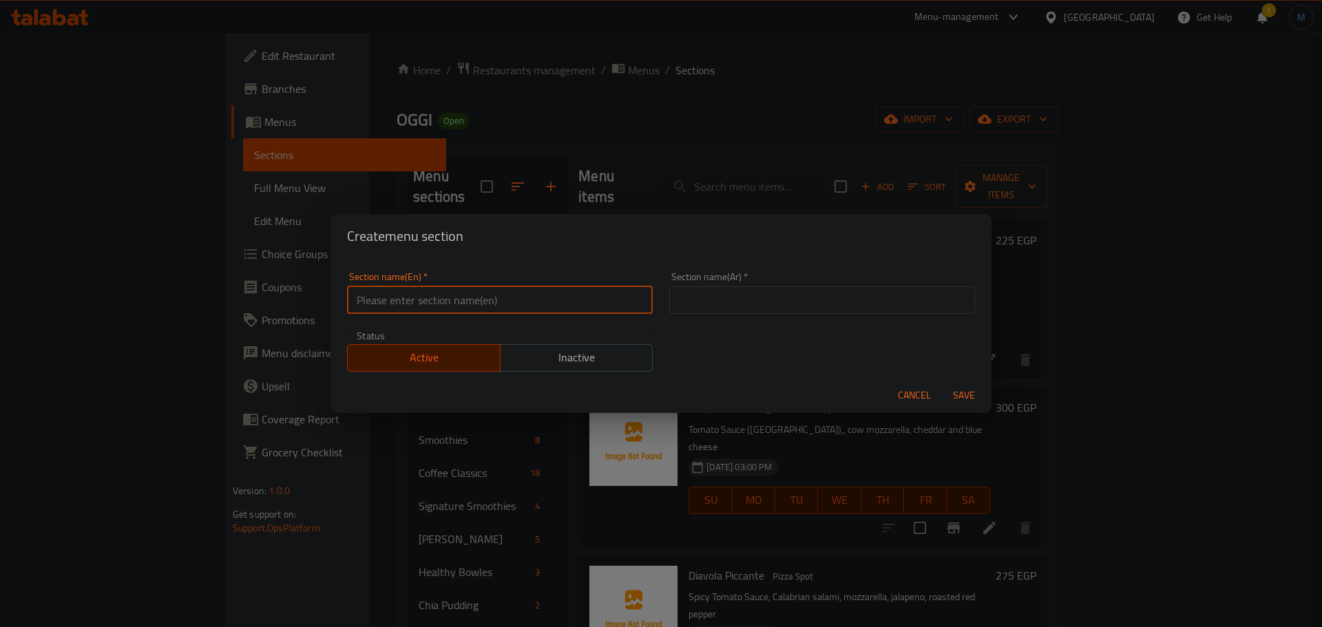
click at [464, 296] on input "text" at bounding box center [500, 300] width 306 height 28
paste input "Sugar Rush"
type input "Sugar Rush"
click at [805, 302] on input "text" at bounding box center [822, 300] width 306 height 28
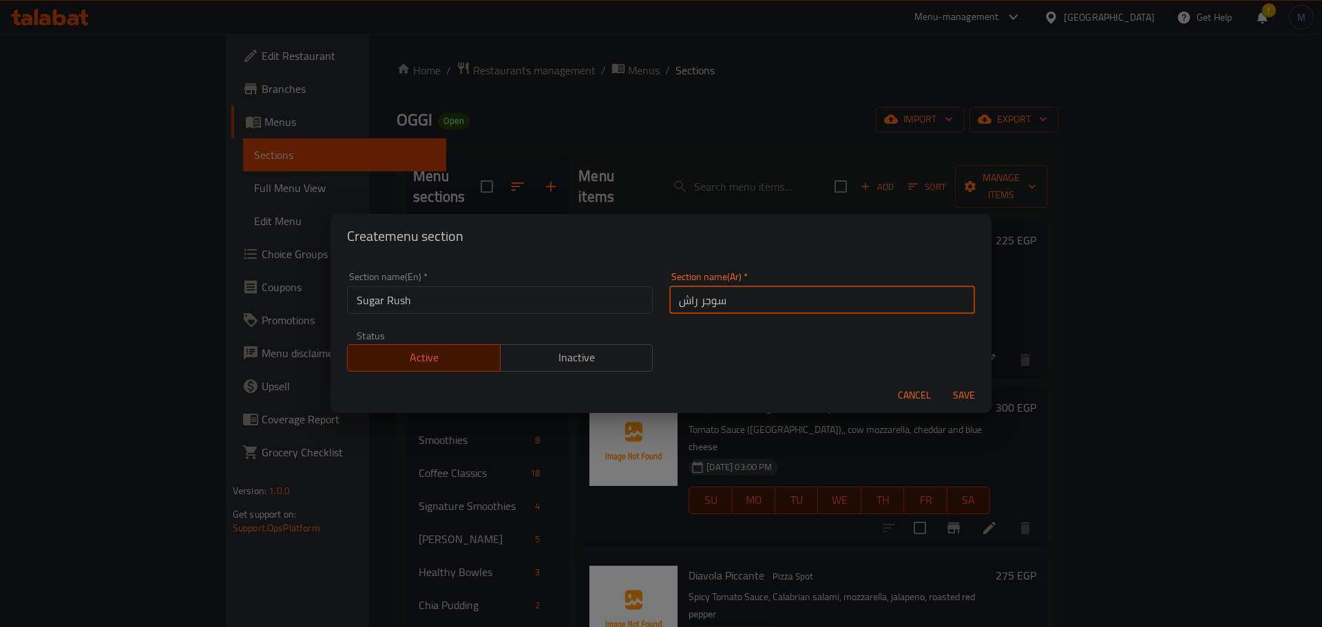
type input "سوجر راش"
click at [942, 383] on button "Save" at bounding box center [964, 395] width 44 height 25
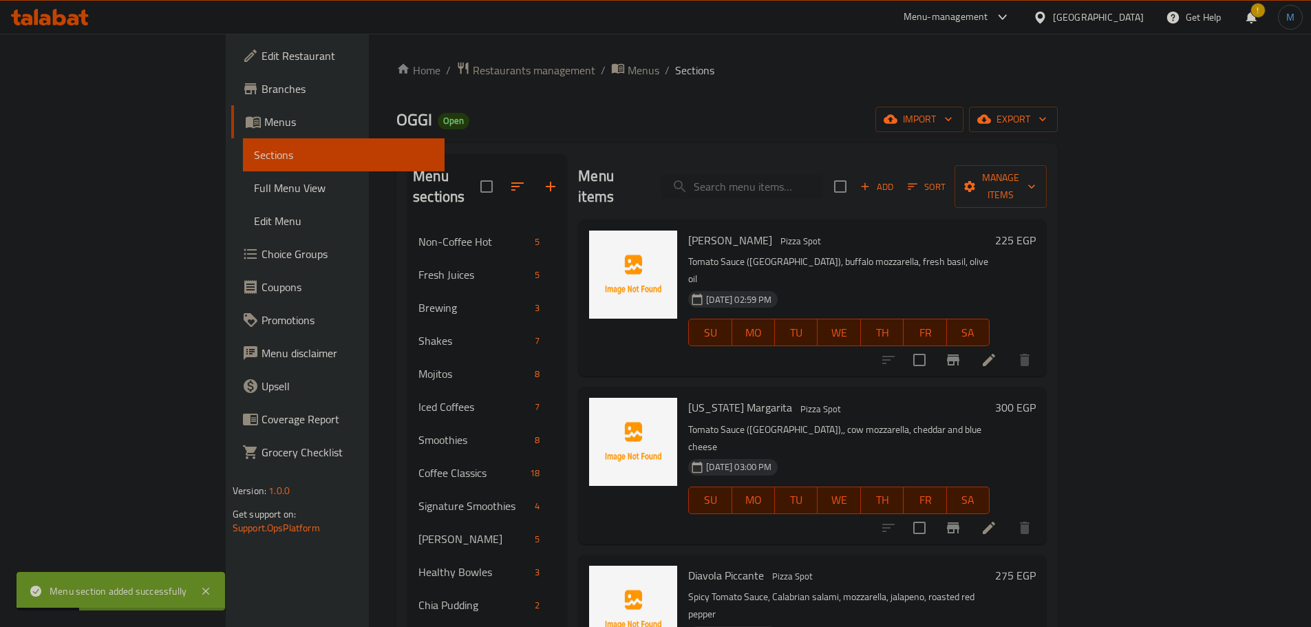
click at [584, 329] on div at bounding box center [633, 298] width 99 height 146
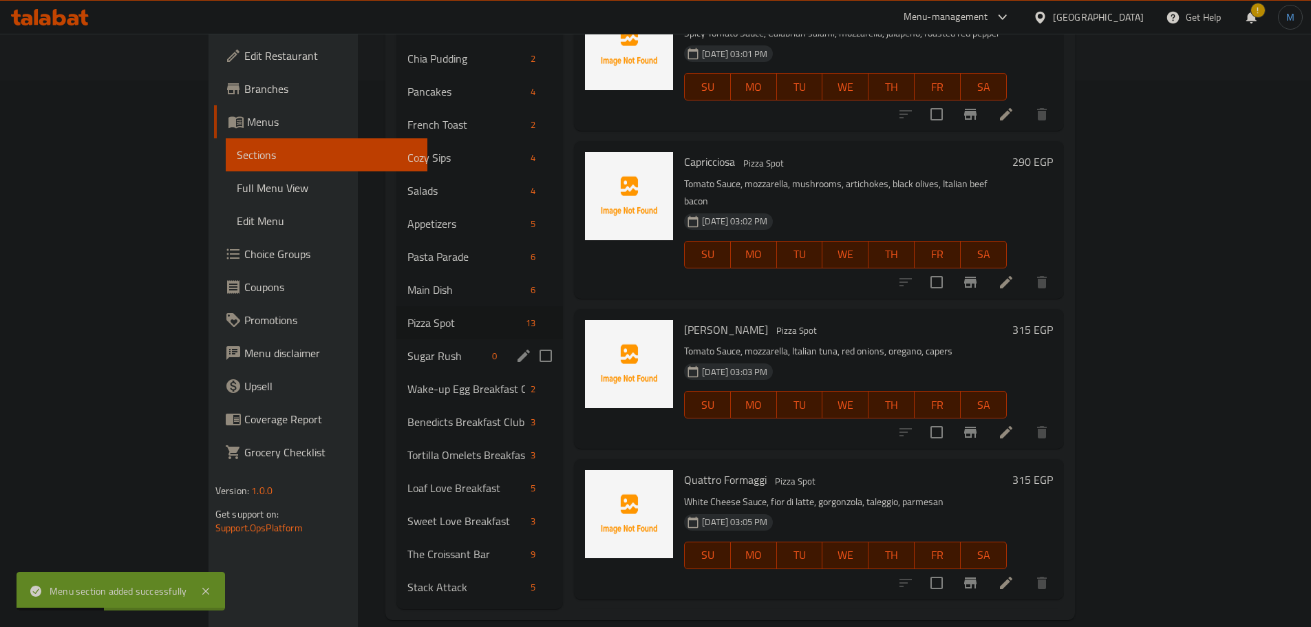
click at [408, 348] on span "Sugar Rush" at bounding box center [447, 356] width 79 height 17
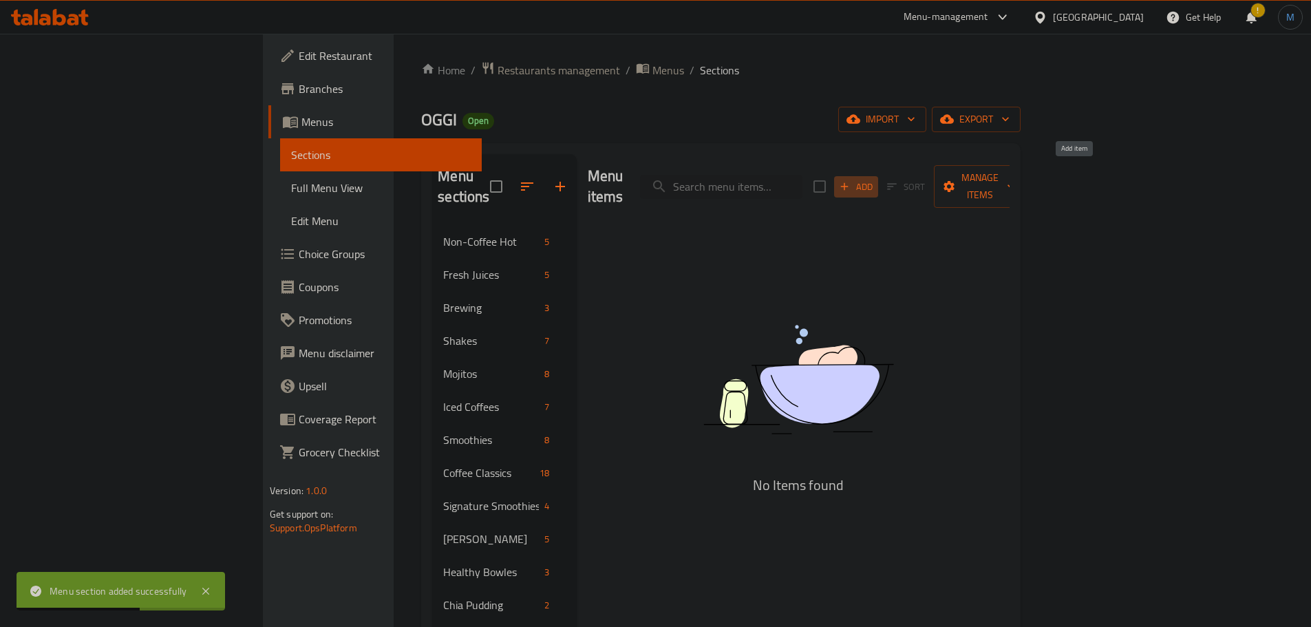
click at [875, 179] on span "Add" at bounding box center [856, 187] width 37 height 16
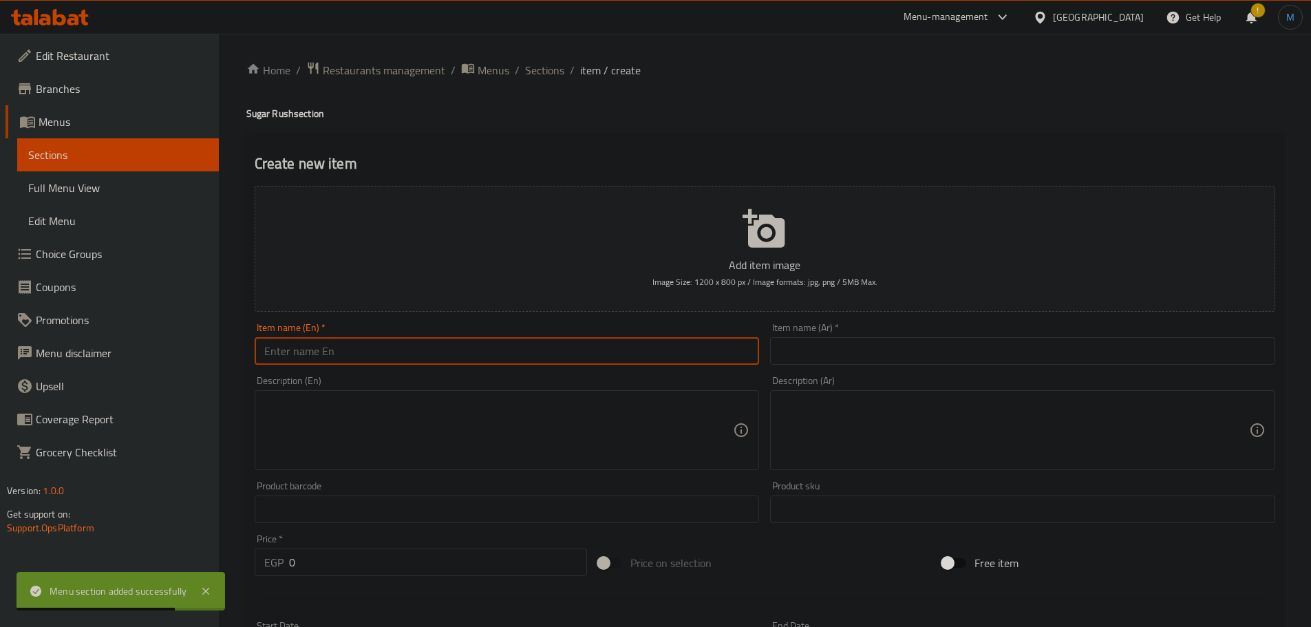
click at [464, 363] on input "text" at bounding box center [507, 351] width 505 height 28
paste input "banoffee tartlets"
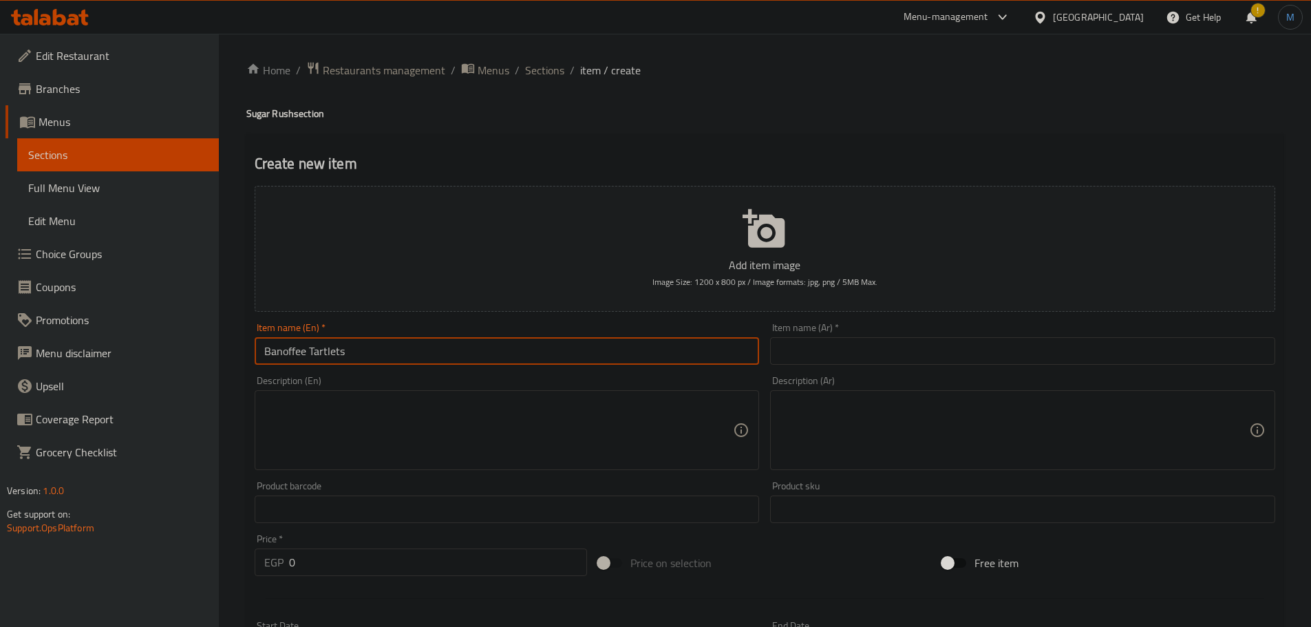
type input "Banoffee Tartlets"
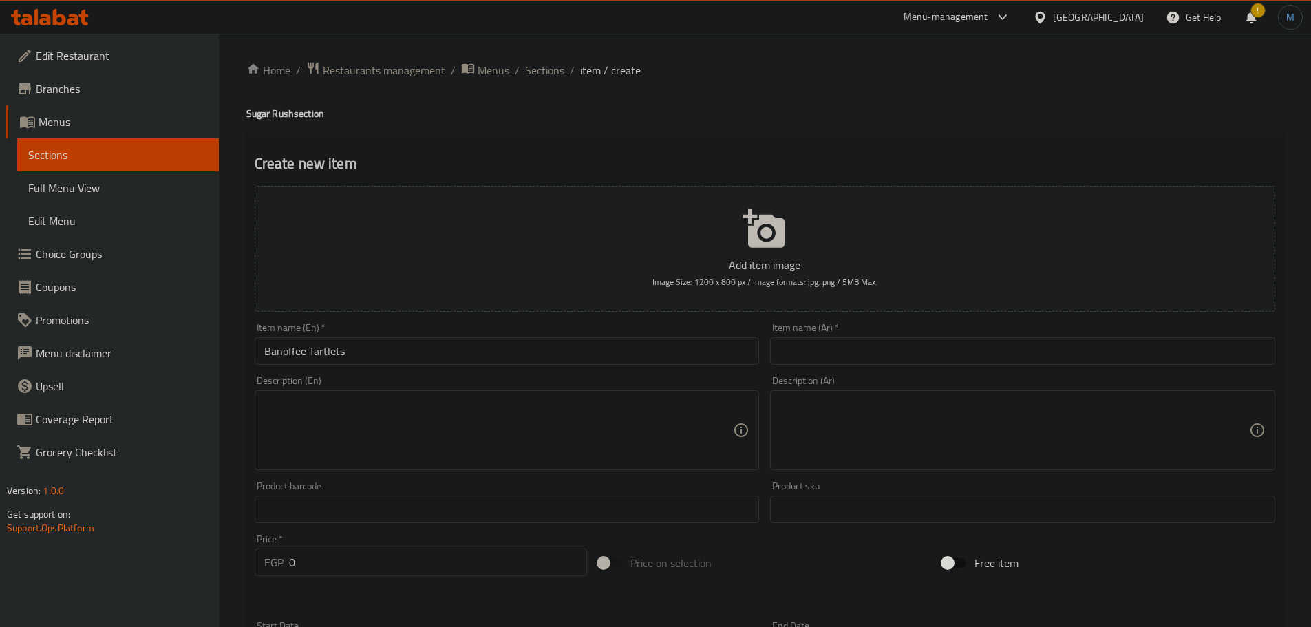
click at [914, 335] on div "Item name (Ar)   * Item name (Ar) *" at bounding box center [1022, 344] width 505 height 42
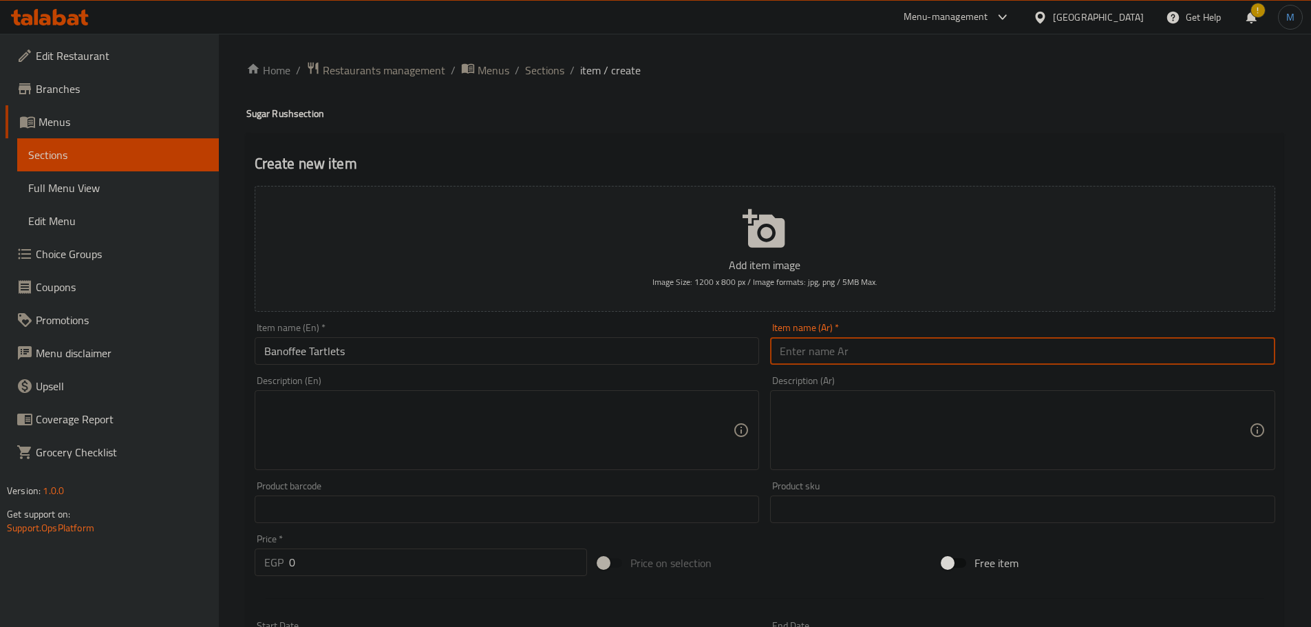
click at [916, 345] on input "text" at bounding box center [1022, 351] width 505 height 28
type input "بانوفلي تارلتيس"
click at [432, 551] on input "0" at bounding box center [438, 563] width 299 height 28
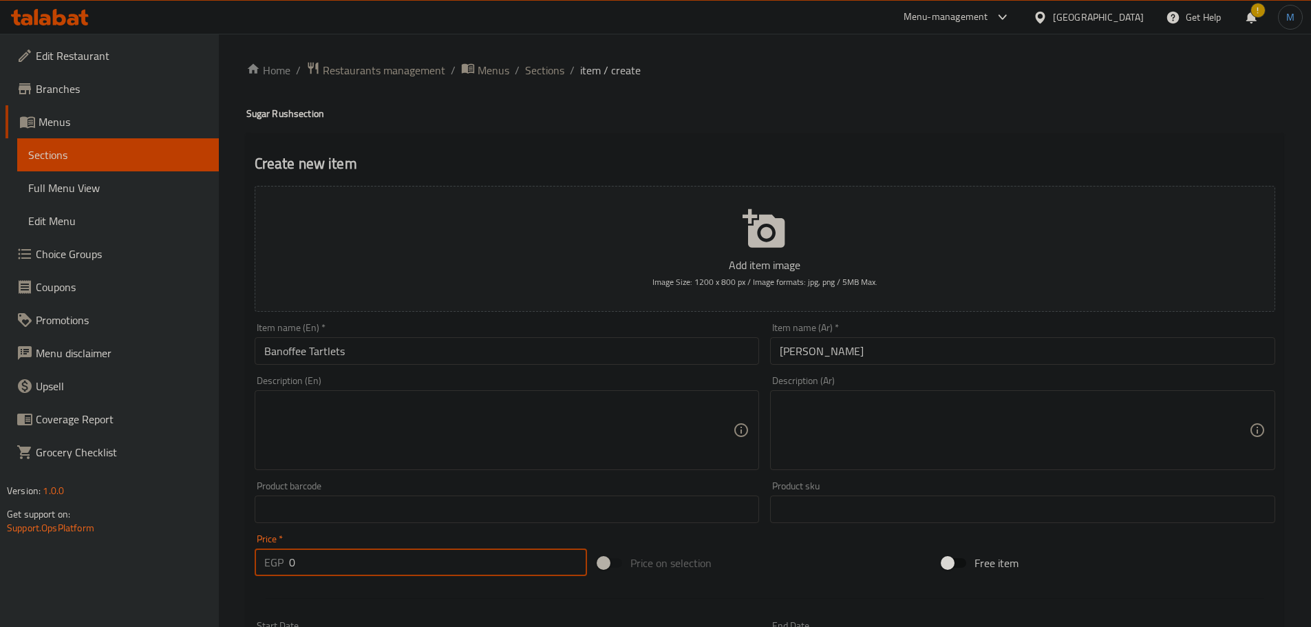
paste input "20"
type input "200"
click at [387, 423] on textarea at bounding box center [499, 430] width 470 height 65
paste textarea "Mini tarts filled with a rich layer of caramel, fresh bananas, and a topping of…"
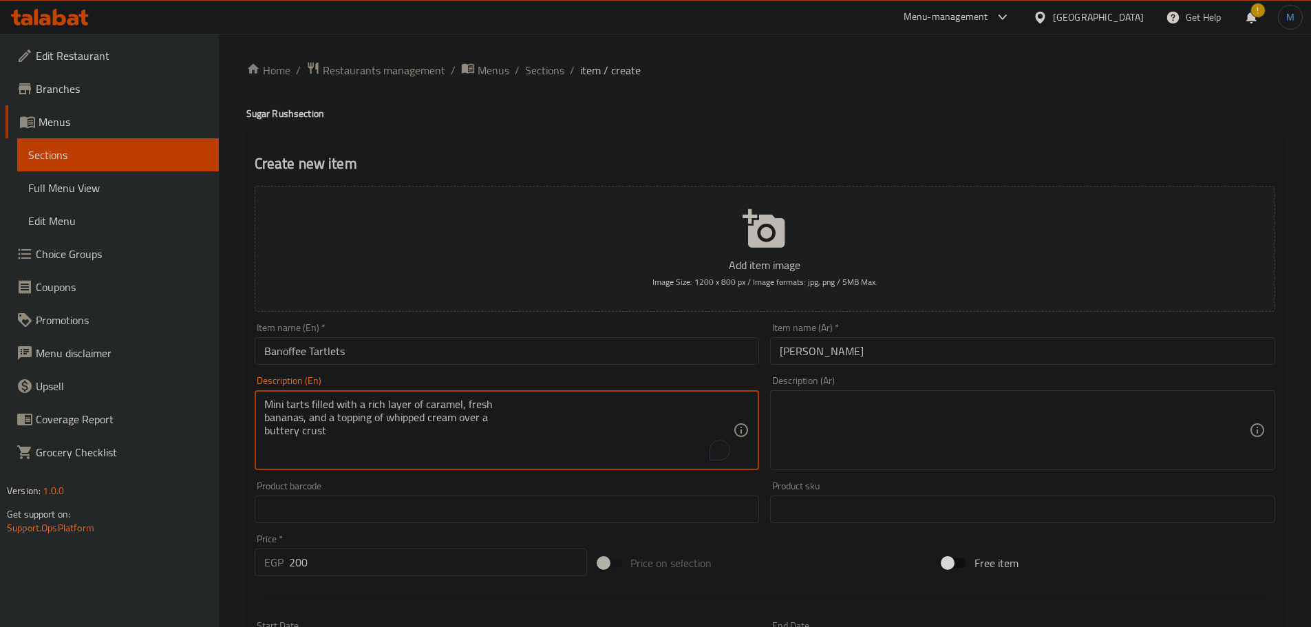
click at [595, 402] on textarea "Mini tarts filled with a rich layer of caramel, fresh bananas, and a topping of…" at bounding box center [499, 430] width 470 height 65
type textarea "Mini tarts filled with a rich layer of caramel, fresh bananas, and a topping of…"
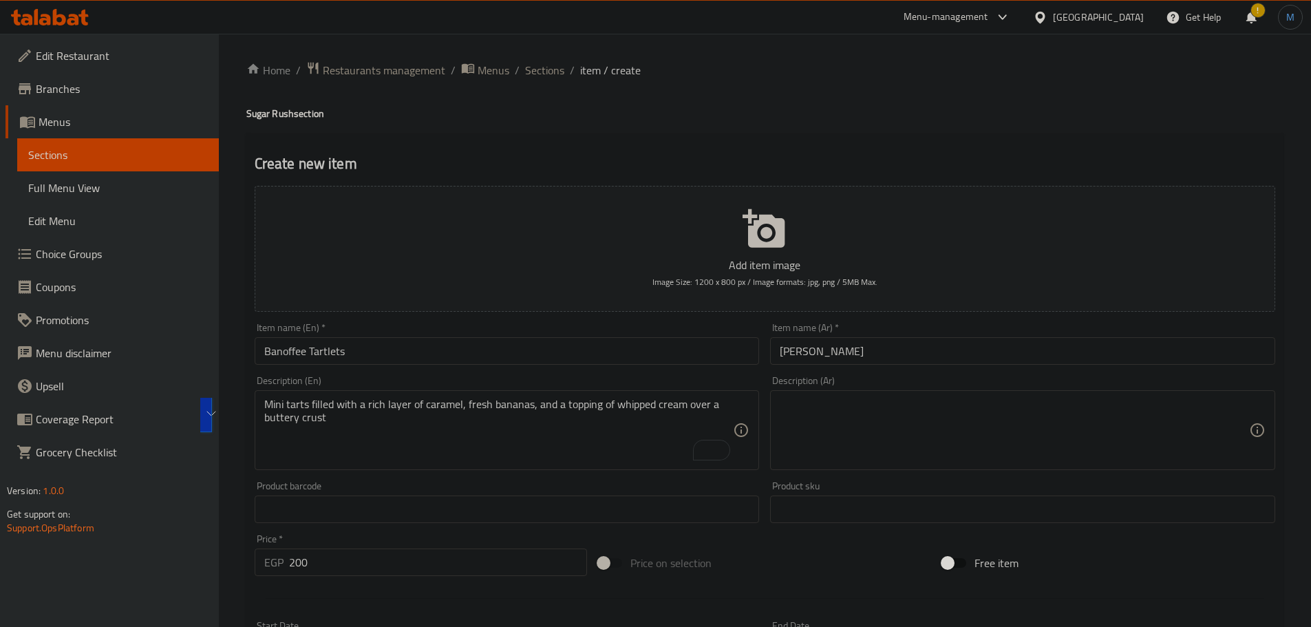
drag, startPoint x: 974, startPoint y: 370, endPoint x: 975, endPoint y: 397, distance: 26.9
click at [974, 371] on div "Description (Ar) Description (Ar)" at bounding box center [1023, 422] width 516 height 105
click at [975, 399] on textarea at bounding box center [1015, 430] width 470 height 65
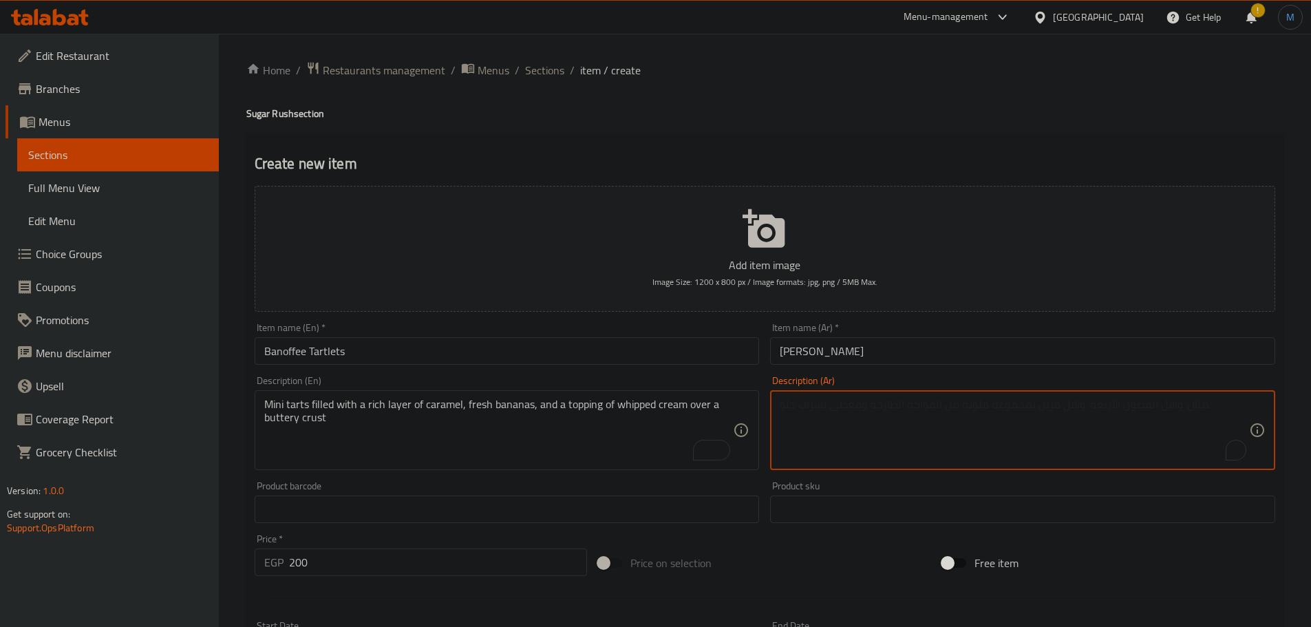
paste textarea "فطائر صغيرة محشوة بطبقة غنية من الكراميل والموز الطازج وطبقة من الكريمة المخفوق…"
type textarea "فطائر صغيرة محشوة بطبقة غنية من الكراميل والموز الطازج وطبقة من الكريمة المخفوق…"
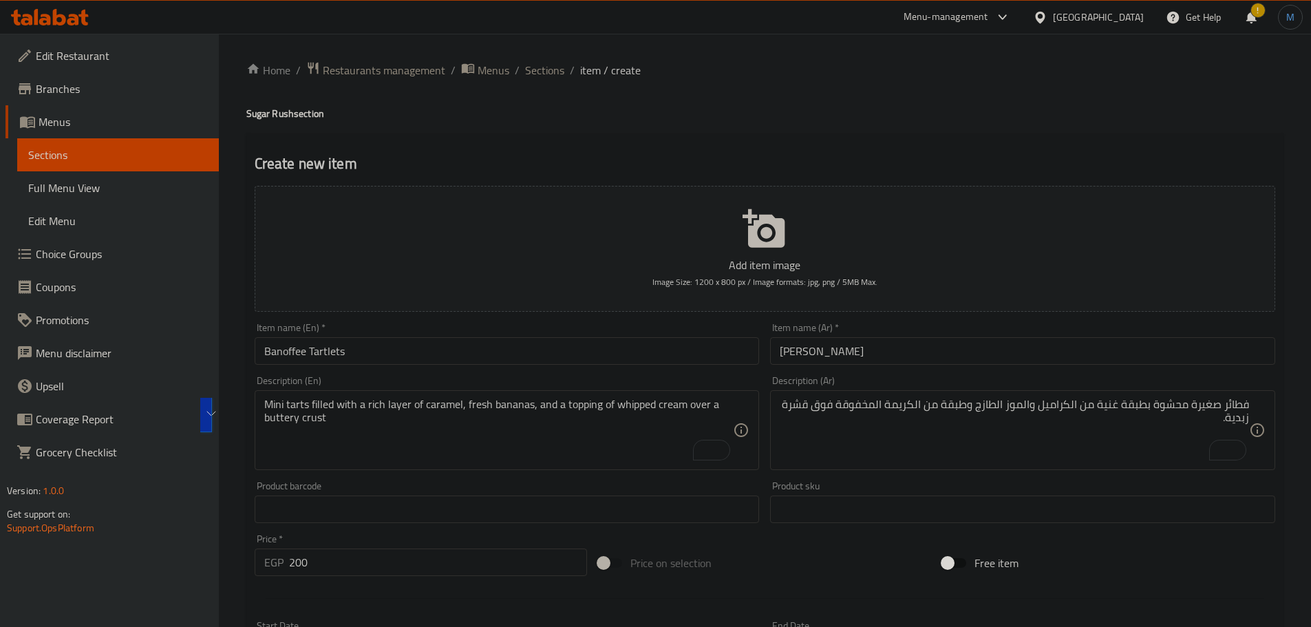
click at [662, 364] on input "Banoffee Tartlets" at bounding box center [507, 351] width 505 height 28
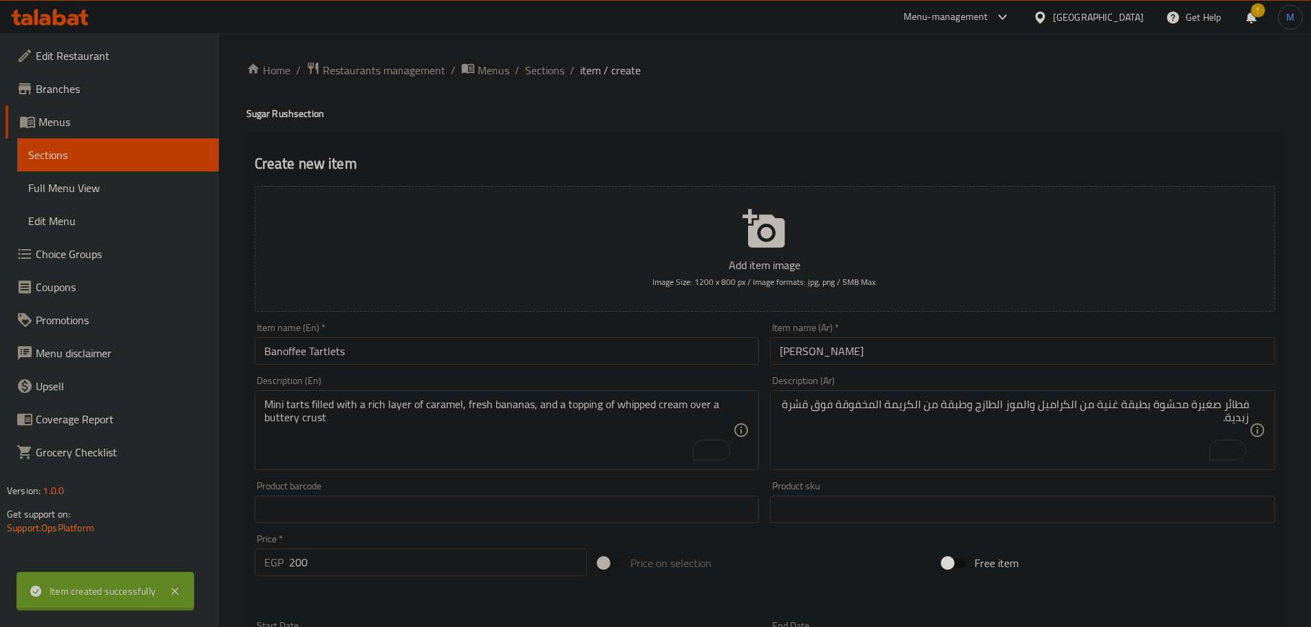
type input "0"
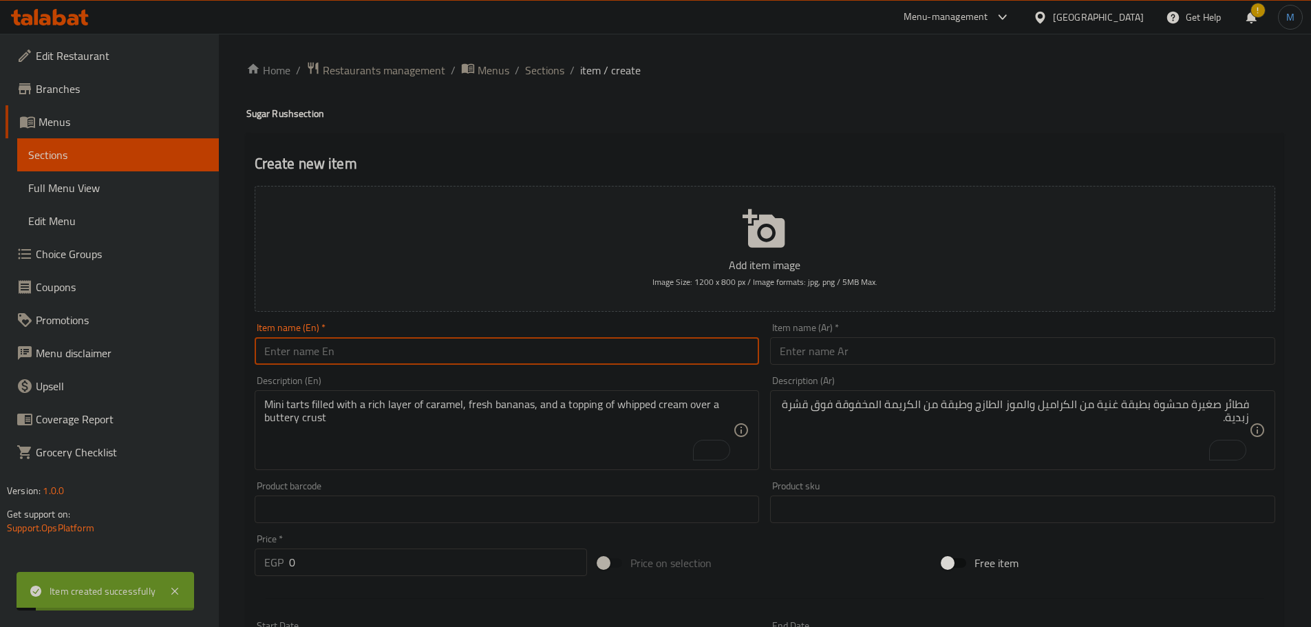
paste input "hazelnut tart"
type input "Hazelnut Tart"
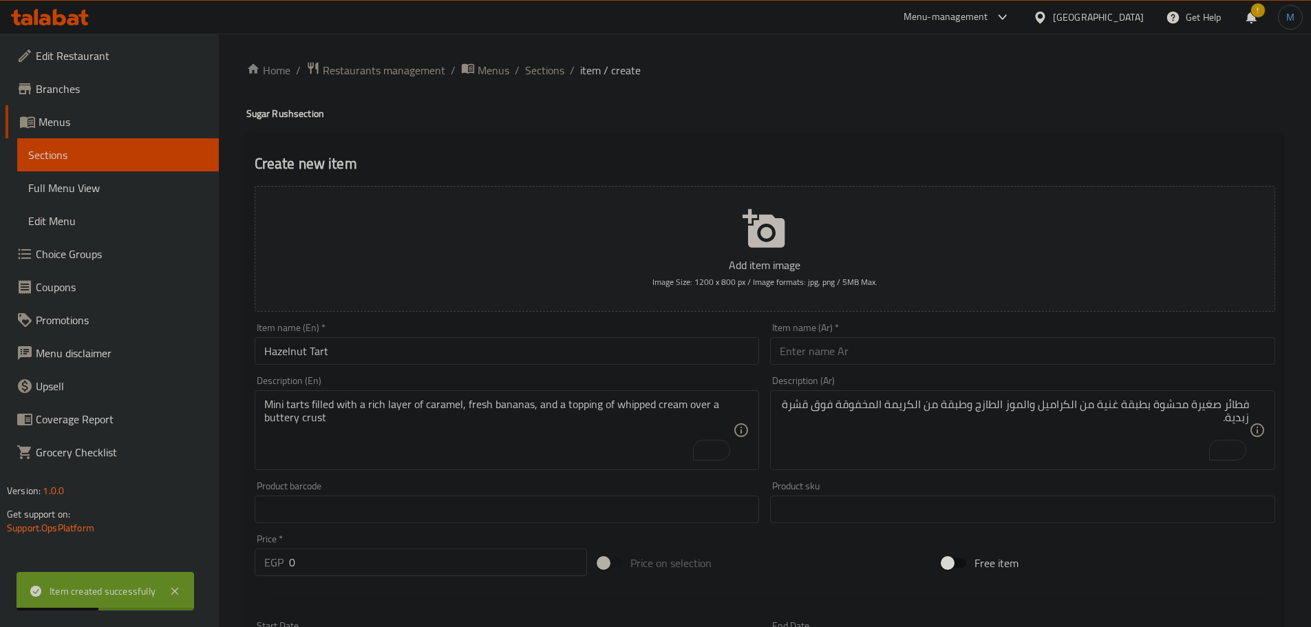
click at [925, 335] on div "Item name (Ar)   * Item name (Ar) *" at bounding box center [1022, 344] width 505 height 42
click at [940, 342] on input "text" at bounding box center [1022, 351] width 505 height 28
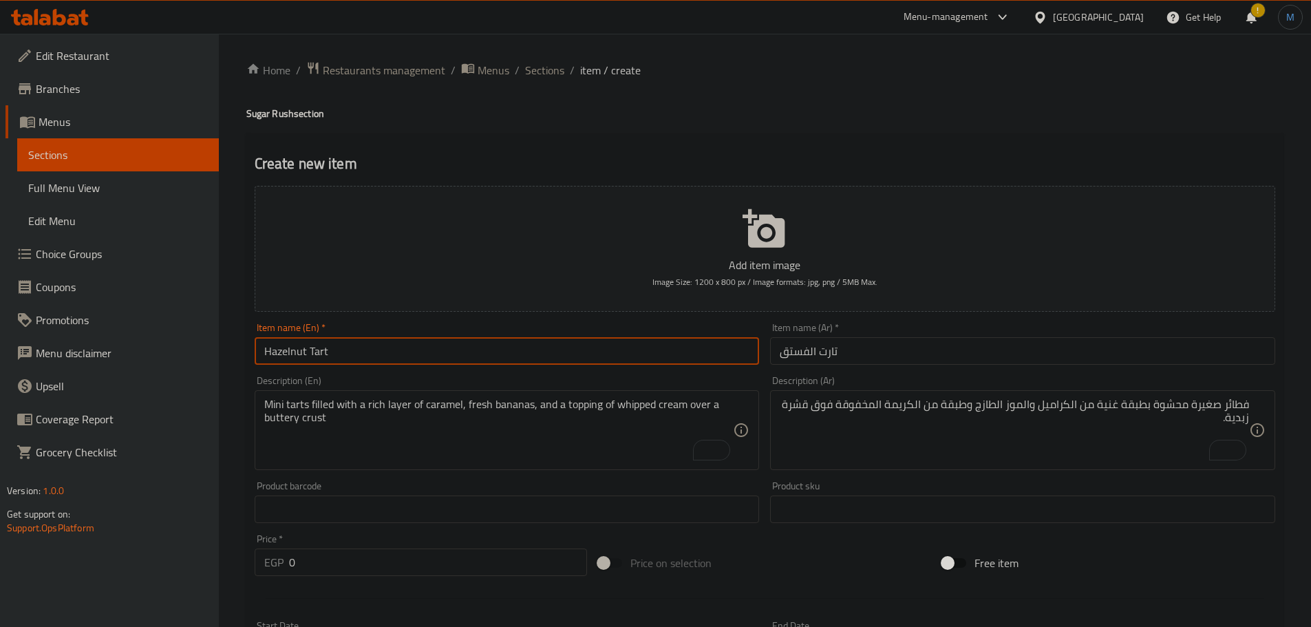
click at [284, 350] on input "Hazelnut Tart" at bounding box center [507, 351] width 505 height 28
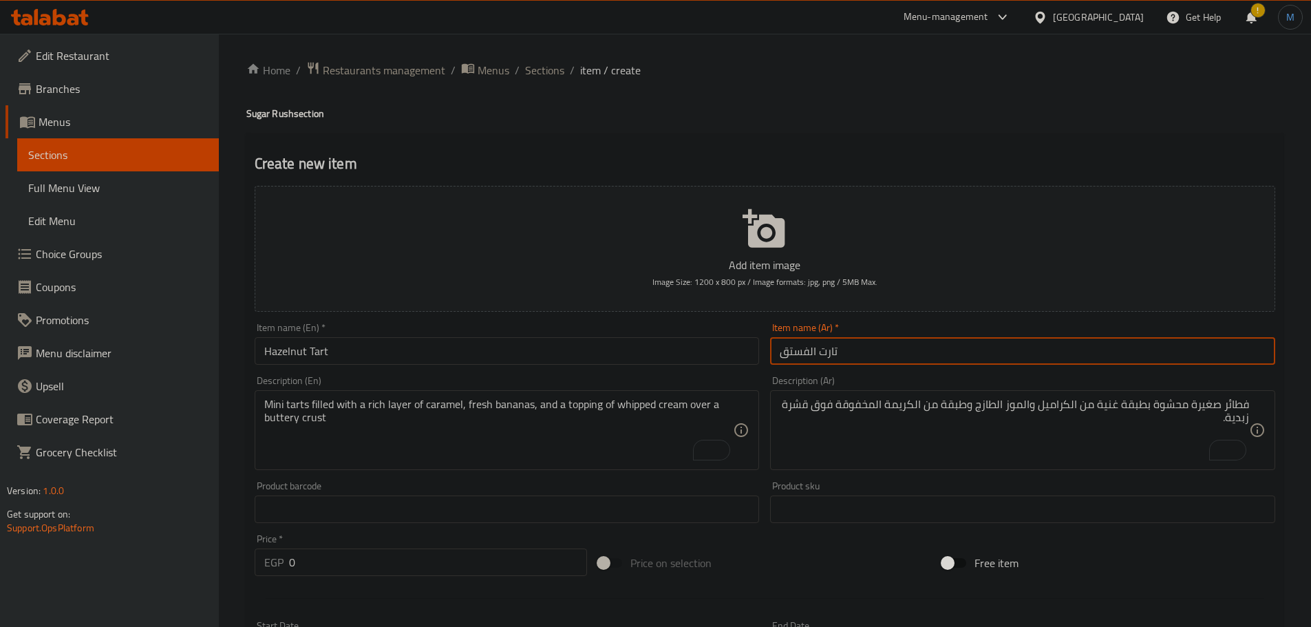
click at [927, 357] on input "تارت الفستق" at bounding box center [1022, 351] width 505 height 28
type input "تارت البندق"
click at [296, 352] on input "Hazelnut Tart" at bounding box center [507, 351] width 505 height 28
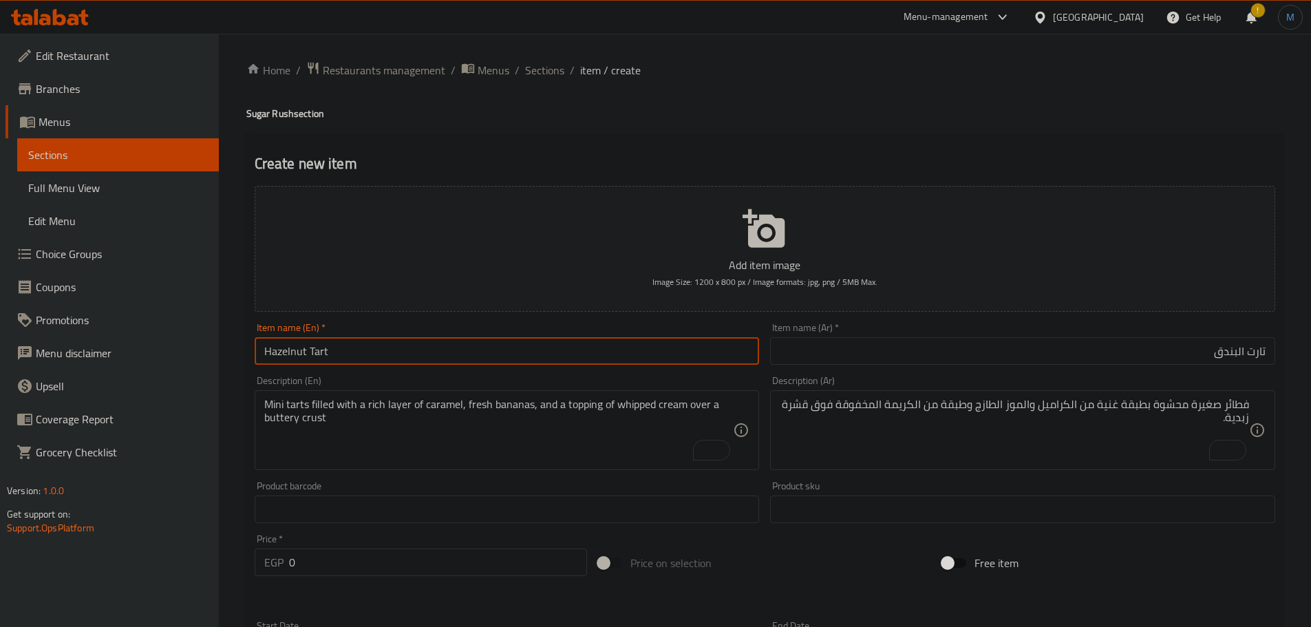
click at [296, 352] on input "Hazelnut Tart" at bounding box center [507, 351] width 505 height 28
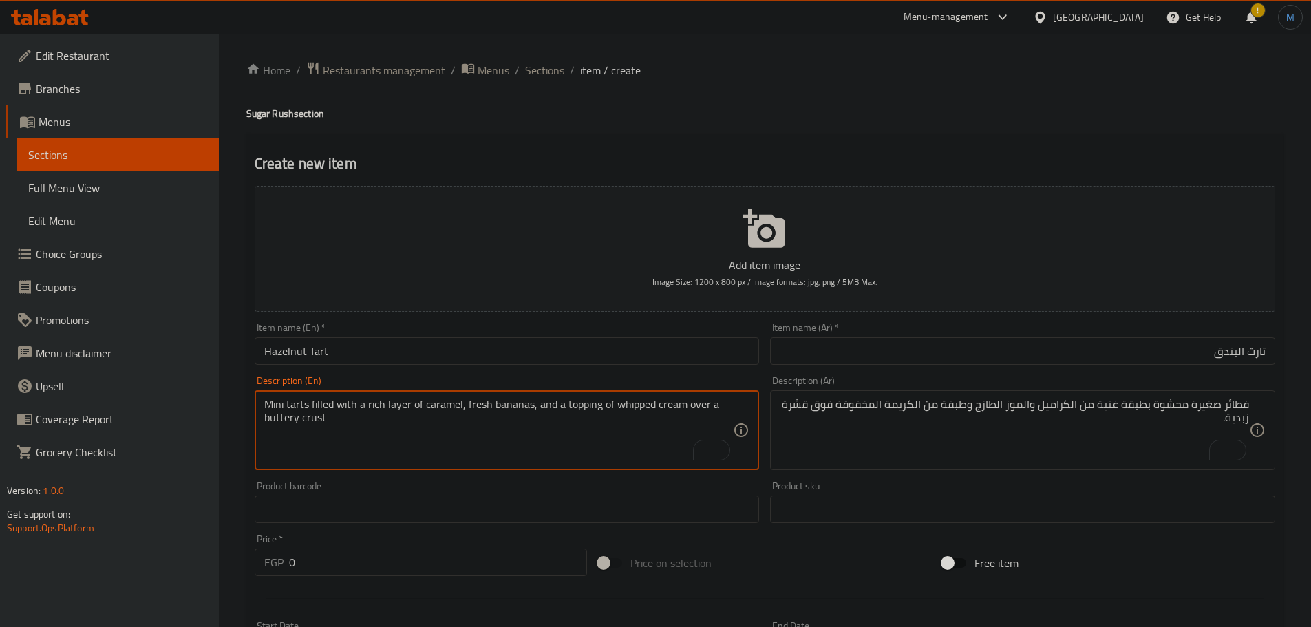
click at [467, 439] on textarea "Mini tarts filled with a rich layer of caramel, fresh bananas, and a topping of…" at bounding box center [499, 430] width 470 height 65
paste textarea "A buttery tart shell filled with a rich hazelnut cream and garnished with roast…"
click at [600, 406] on textarea "A buttery tart shell filled with a rich hazelnut cream and garnished with roast…" at bounding box center [499, 430] width 470 height 65
type textarea "A buttery tart shell filled with a rich hazelnut cream and garnished with roast…"
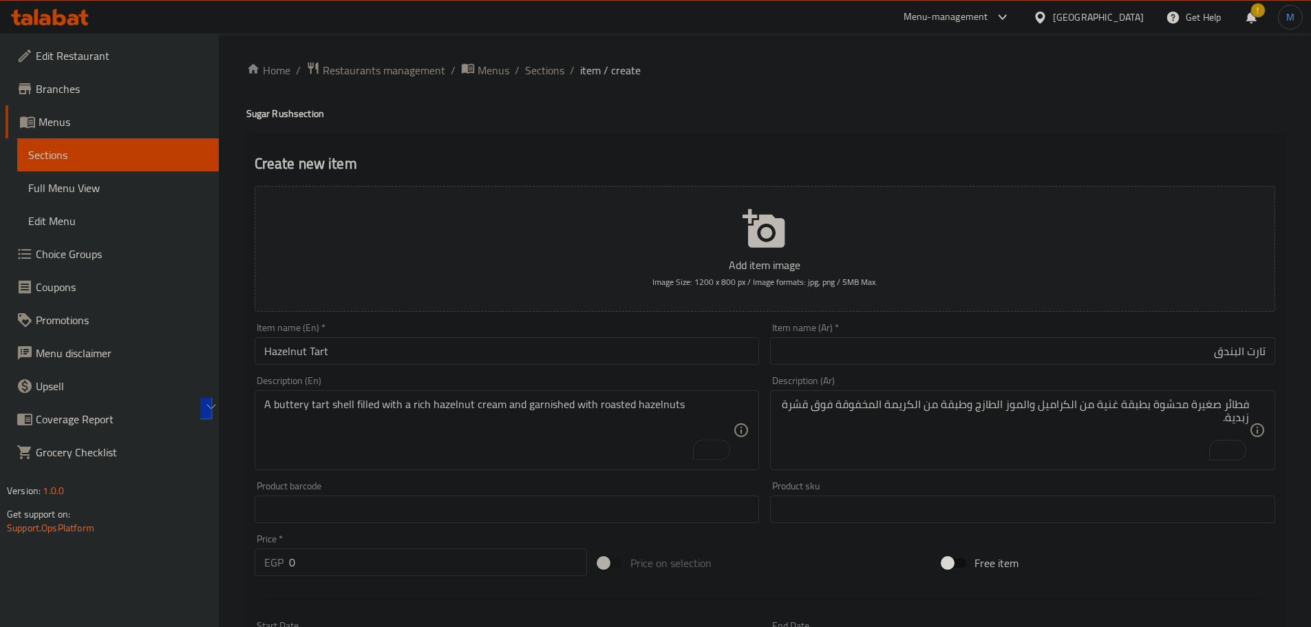
click at [1034, 388] on div "Description (Ar) فطائر صغيرة محشوة بطبقة غنية من الكراميل والموز الطازج وطبقة م…" at bounding box center [1022, 423] width 505 height 94
click at [1036, 392] on div "فطائر صغيرة محشوة بطبقة غنية من الكراميل والموز الطازج وطبقة من الكريمة المخفوق…" at bounding box center [1022, 430] width 505 height 80
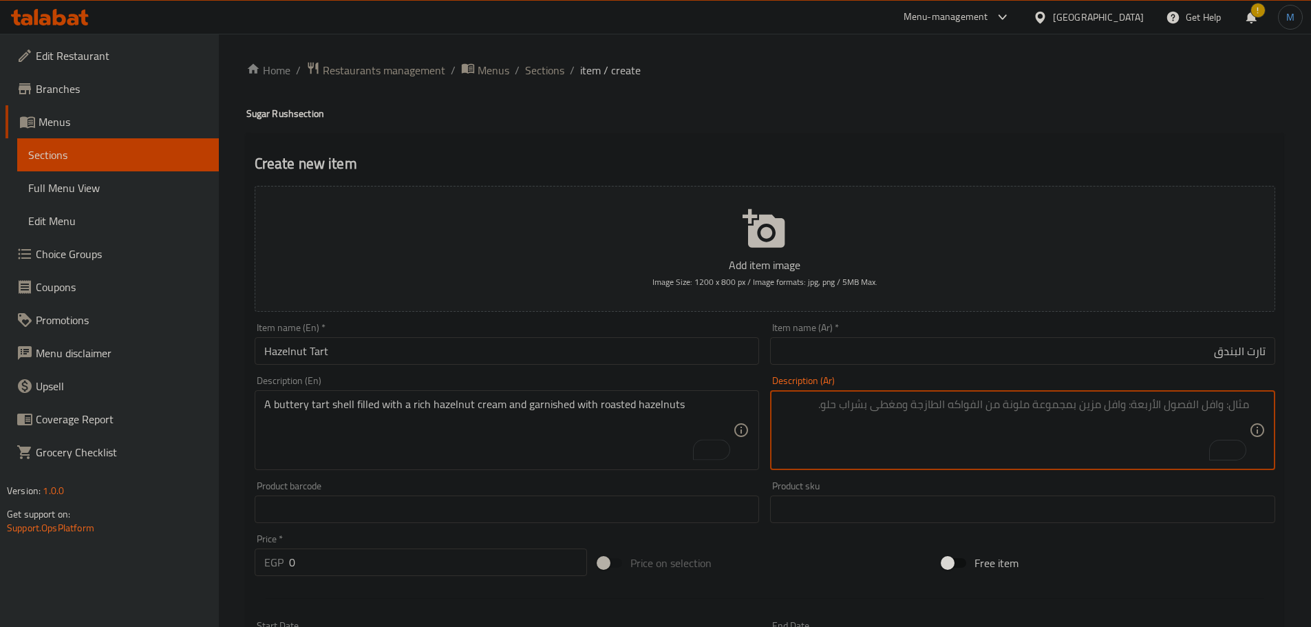
paste textarea "قشرة فطيرة زبدية محشوة بكريمة البندق الغنية ومزينة بالبندق المحمص"
type textarea "قشرة فطيرة زبدية محشوة بكريمة البندق الغنية ومزينة بالبندق المحمص"
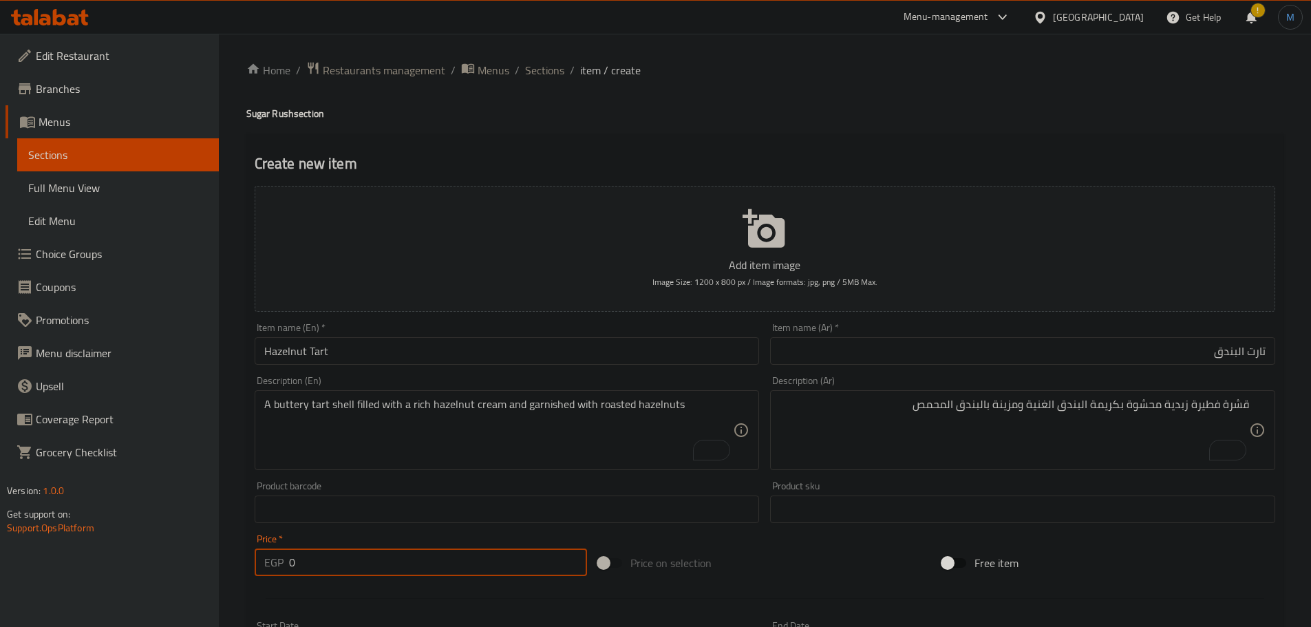
click at [366, 575] on input "0" at bounding box center [438, 563] width 299 height 28
paste input "22"
type input "220"
click at [471, 354] on input "Hazelnut Tart" at bounding box center [507, 351] width 505 height 28
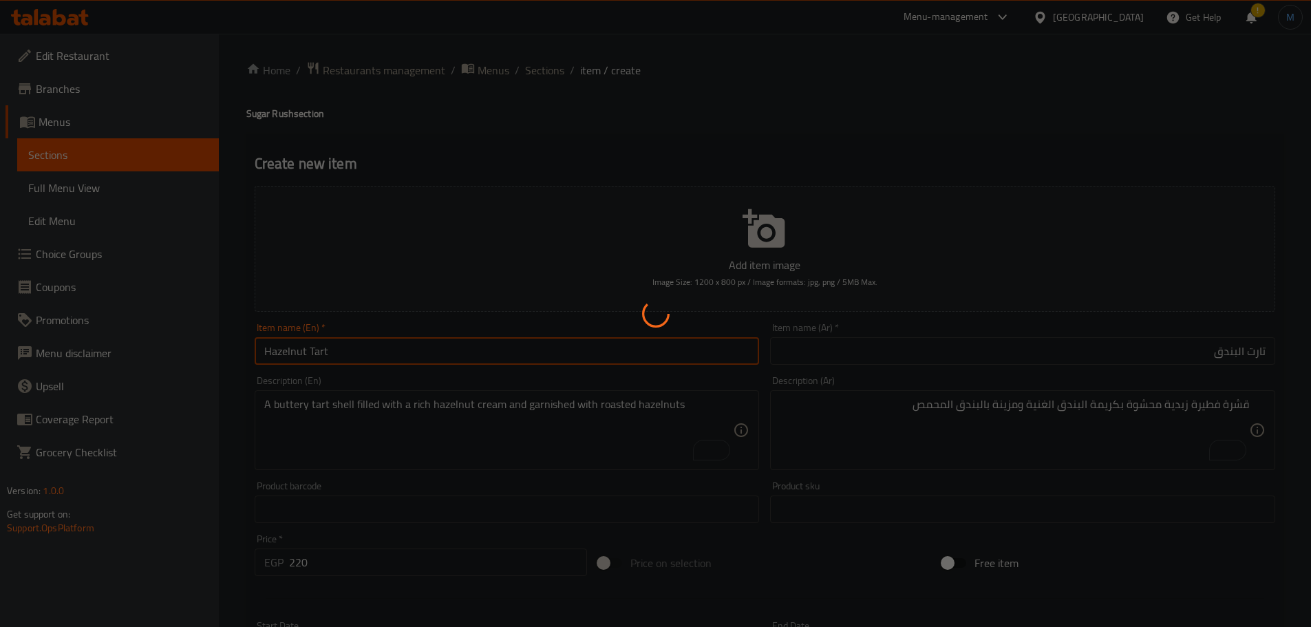
type input "0"
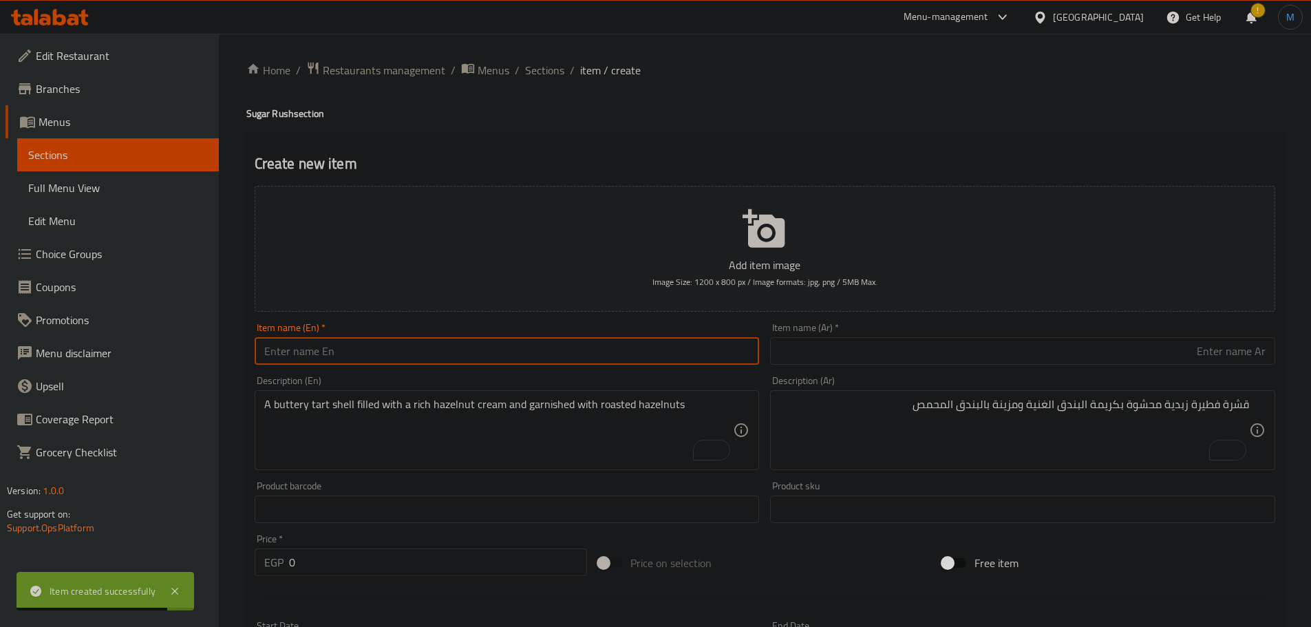
paste input "Dulci de leche Cheese cake"
type input "Dulci De Leche Cheese Cake"
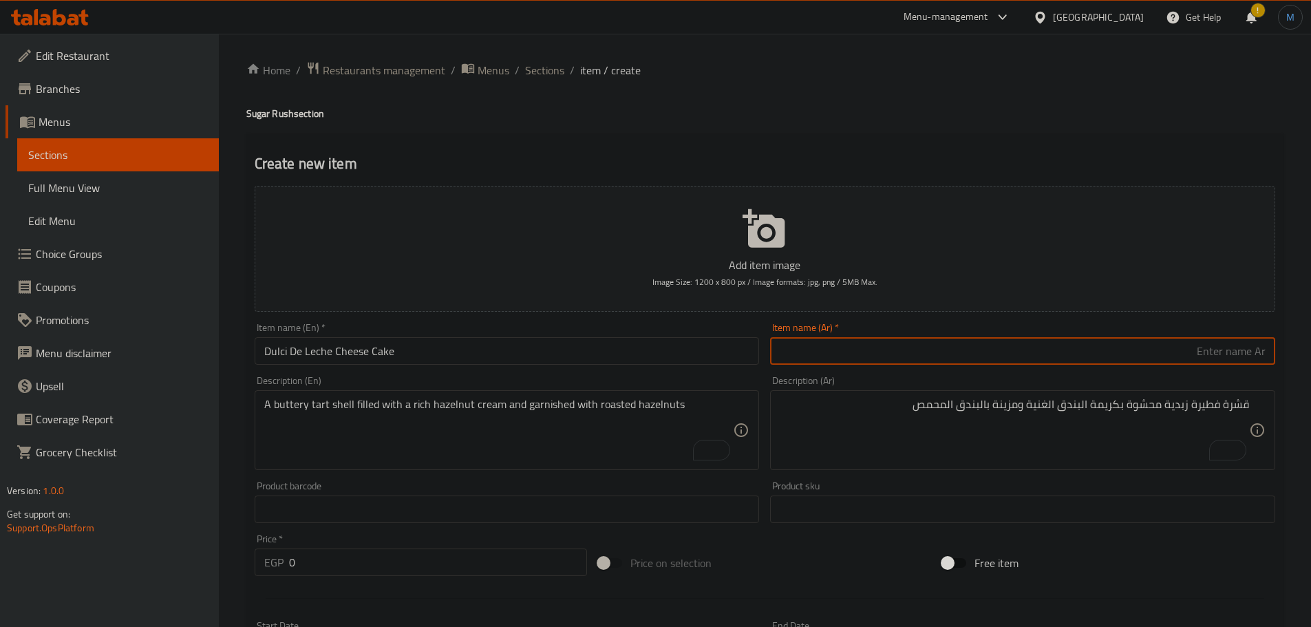
click at [944, 359] on input "text" at bounding box center [1022, 351] width 505 height 28
paste input "كعكة الجبن دولسي دي ليتشي"
type input "تشيز [PERSON_NAME]"
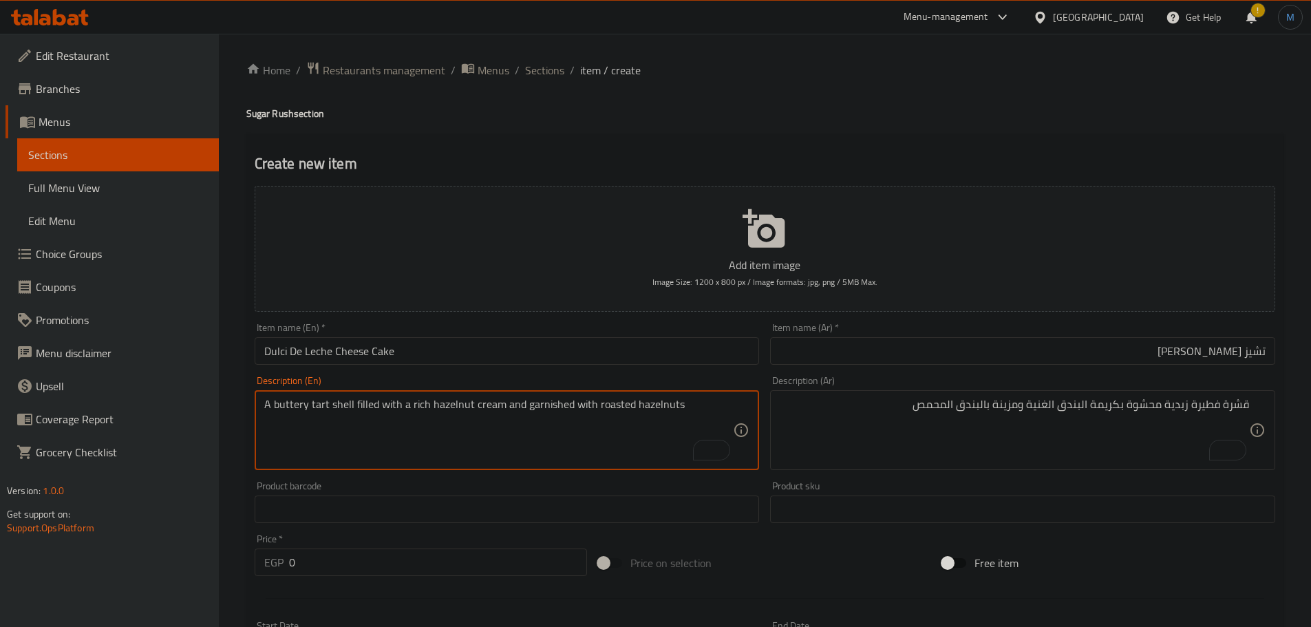
drag, startPoint x: 368, startPoint y: 440, endPoint x: 465, endPoint y: 405, distance: 103.6
click at [368, 439] on textarea "A buttery tart shell filled with a rich hazelnut cream and garnished with roast…" at bounding box center [499, 430] width 470 height 65
paste textarea "A creamy cheesecake topped with dulci de leche sauce"
click at [555, 398] on textarea "A creamy cheesecake topped with dulci de leche sauce" at bounding box center [499, 430] width 470 height 65
type textarea "A creamy cheesecake topped with dulci de leche sauce"
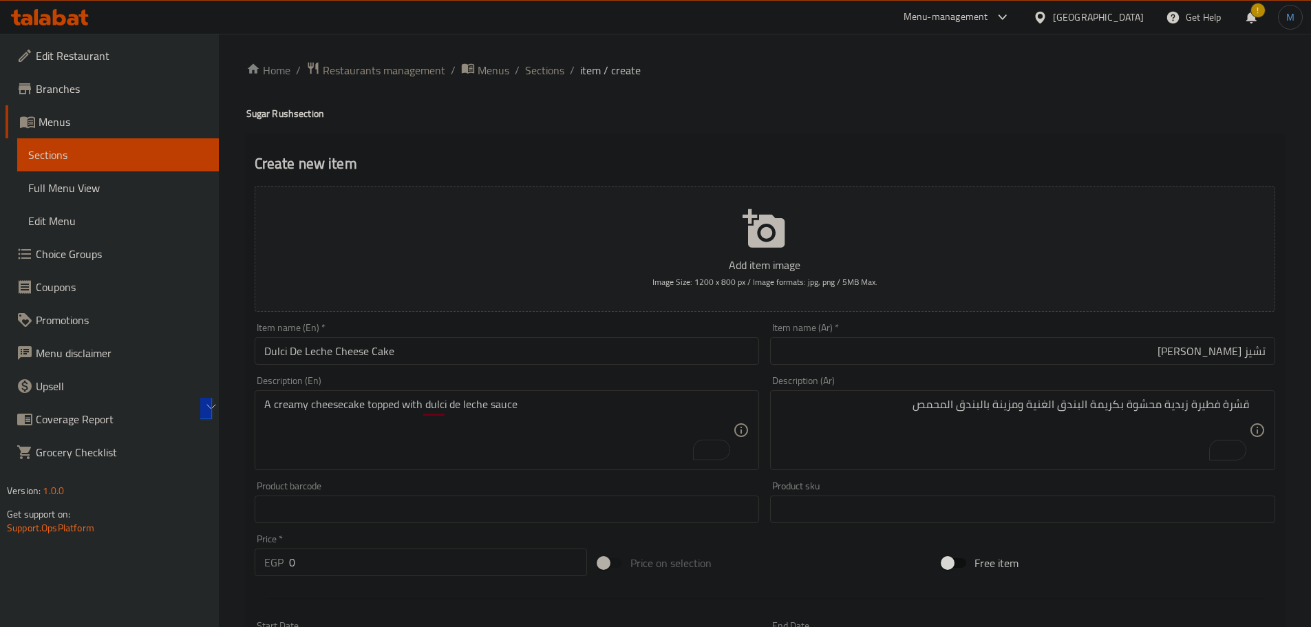
click at [1117, 368] on div "Item name (Ar)   * [PERSON_NAME] Item name (Ar) *" at bounding box center [1023, 343] width 516 height 53
click at [1122, 388] on div "Description (Ar) قشرة فطيرة زبدية محشوة بكريمة البندق الغنية ومزينة بالبندق الم…" at bounding box center [1022, 423] width 505 height 94
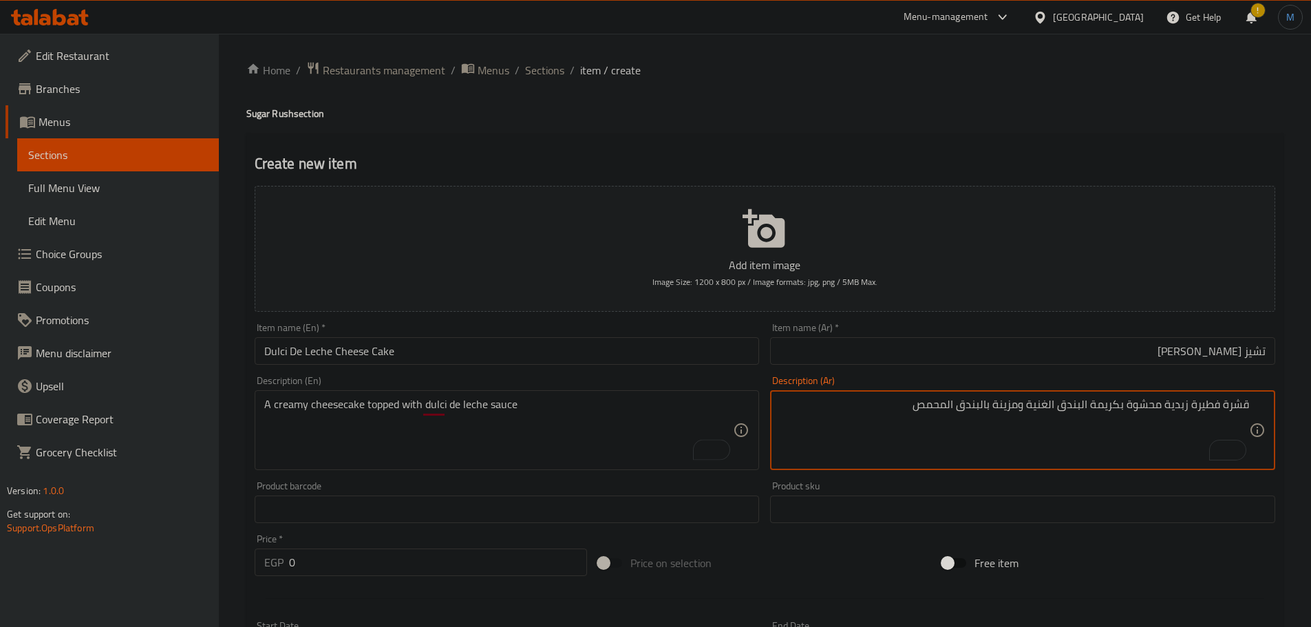
click at [1150, 417] on textarea "قشرة فطيرة زبدية محشوة بكريمة البندق الغنية ومزينة بالبندق المحمص" at bounding box center [1015, 430] width 470 height 65
paste textarea "كعكة الجبن الكريمية المغطاة بصلصة دولسي دي ليتشي"
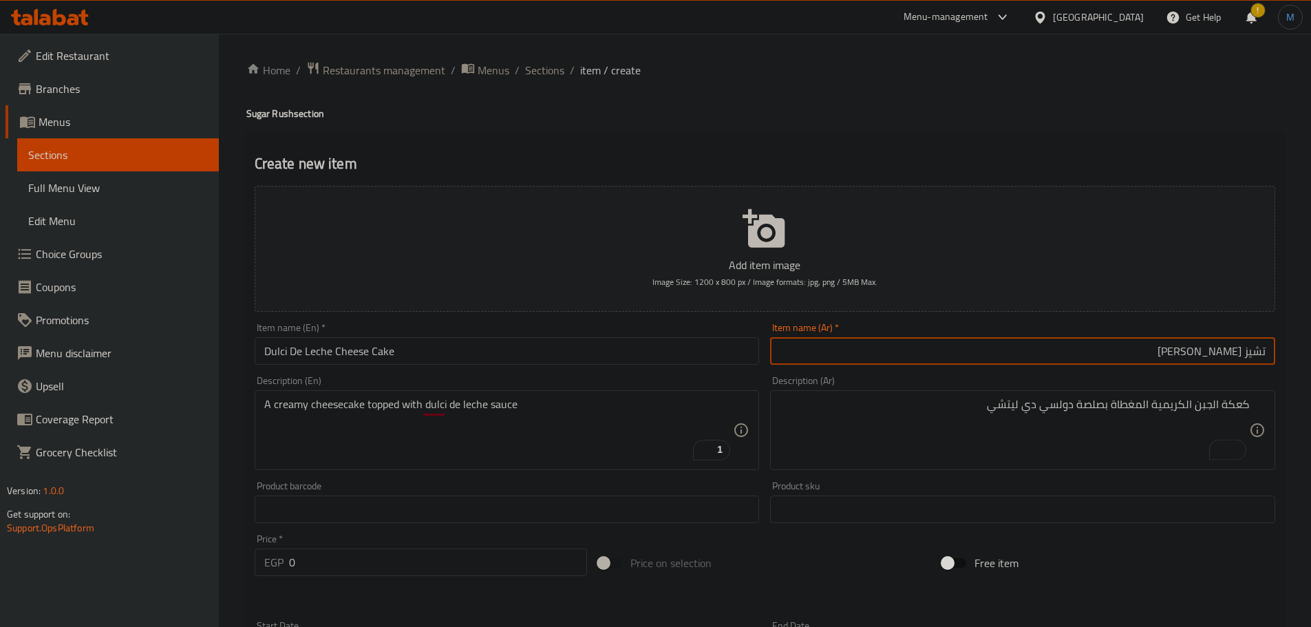
drag, startPoint x: 1222, startPoint y: 356, endPoint x: 1303, endPoint y: 357, distance: 81.2
click at [1303, 357] on div "Home / Restaurants management / Menus / Sections / item / create Sugar Rush sec…" at bounding box center [765, 503] width 1093 height 939
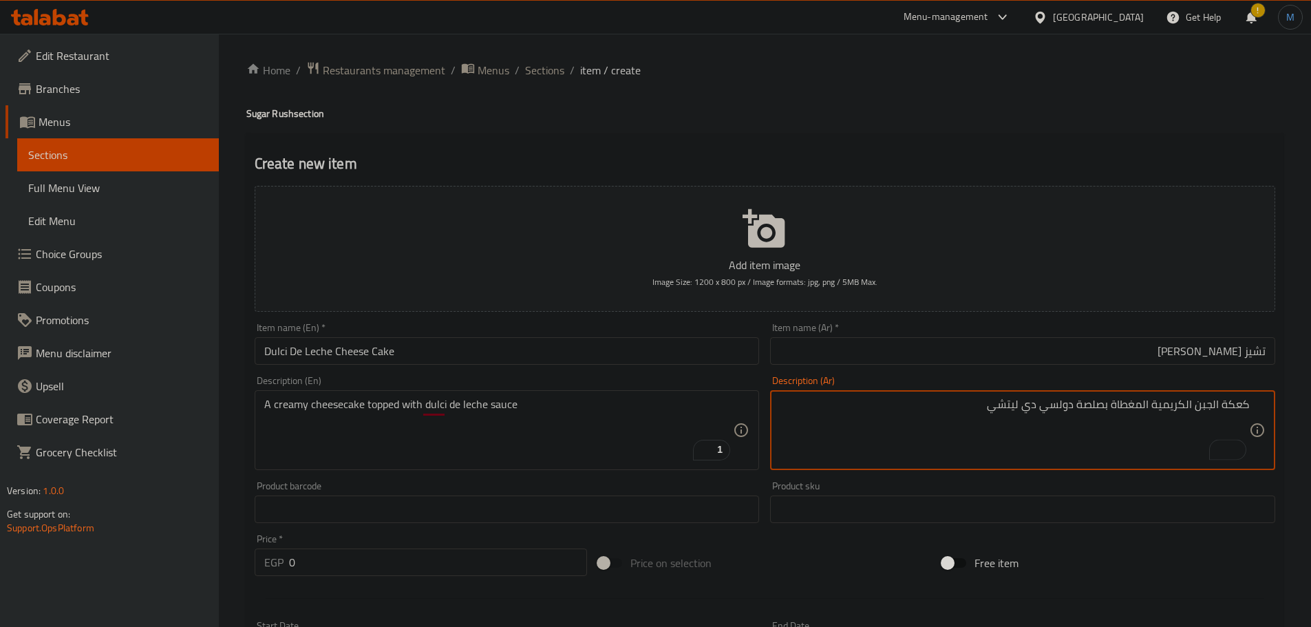
drag, startPoint x: 1197, startPoint y: 411, endPoint x: 1260, endPoint y: 410, distance: 62.7
paste textarea "تشيز كيك"
type textarea "تشيز كيك كريمية المغطاة بصلصة دولسي دي ليتشي"
click at [430, 569] on input "0" at bounding box center [438, 563] width 299 height 28
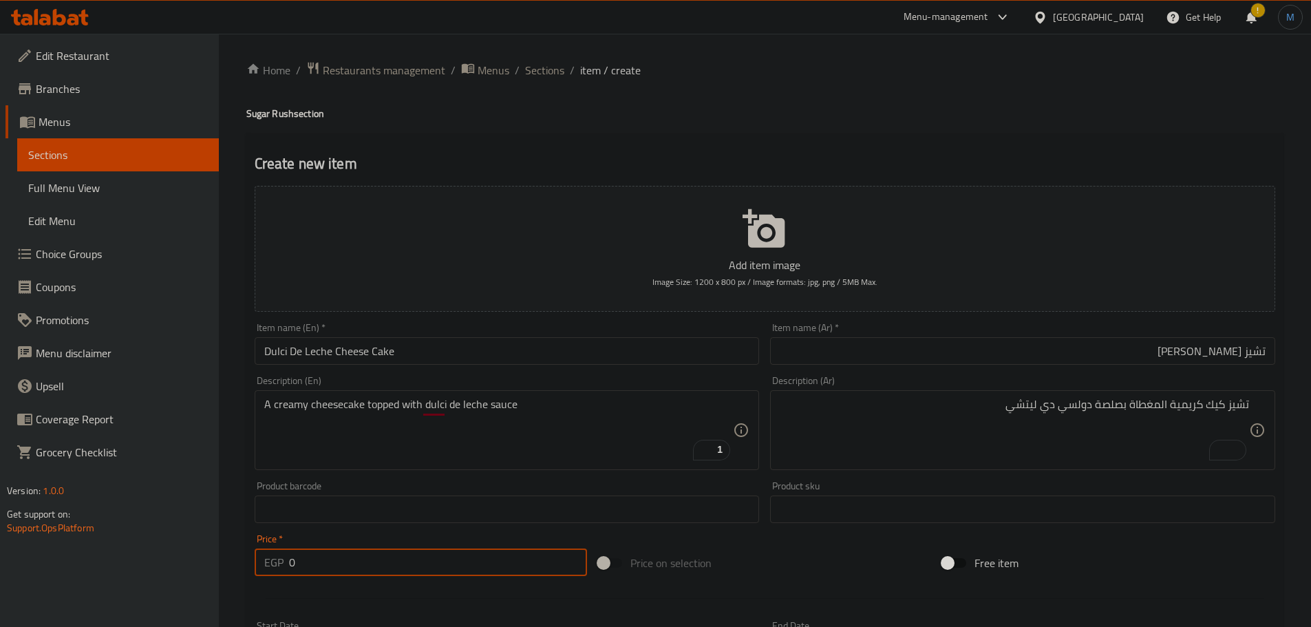
click at [430, 569] on input "0" at bounding box center [438, 563] width 299 height 28
type input "225"
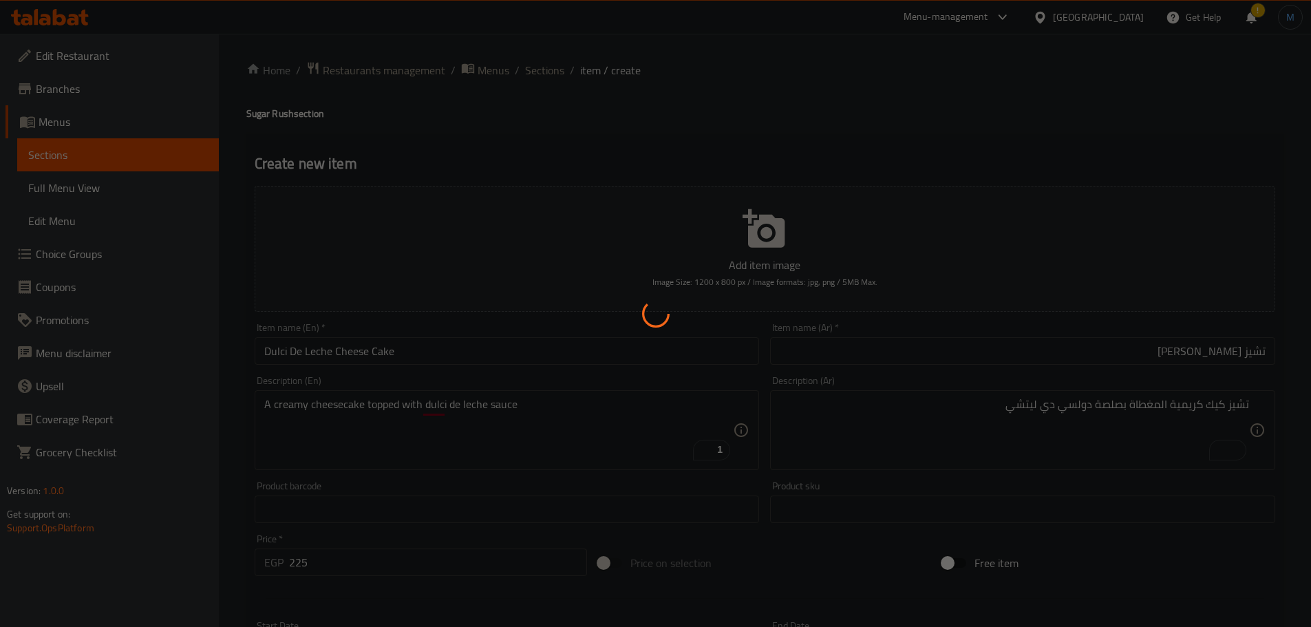
type input "0"
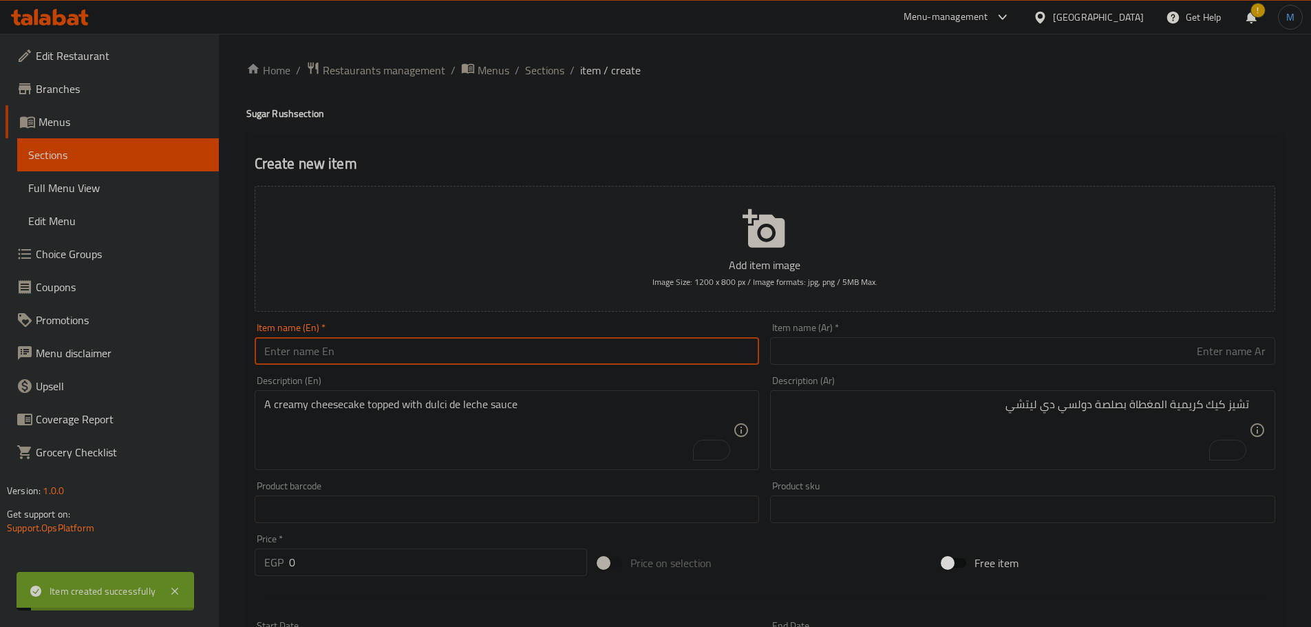
click at [531, 339] on input "text" at bounding box center [507, 351] width 505 height 28
paste input "Choco peanut Bar"
type input "Choco Peanut Bar"
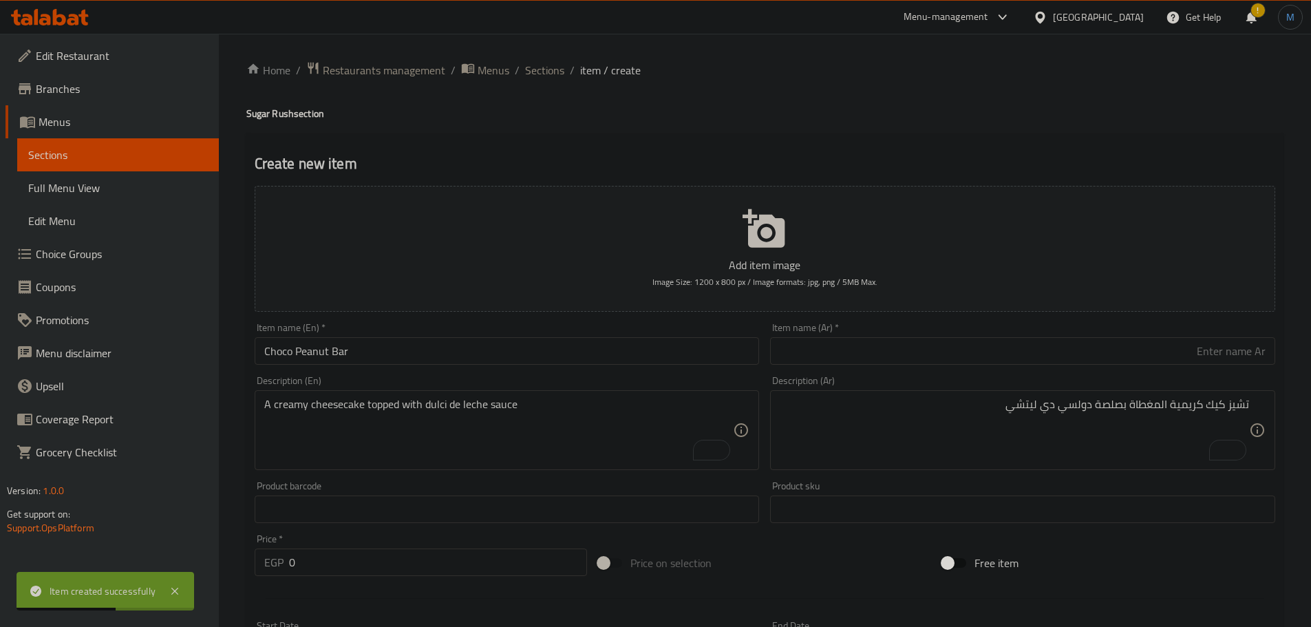
click at [991, 331] on div "Item name (Ar)   * Item name (Ar) *" at bounding box center [1022, 344] width 505 height 42
click at [1019, 354] on input "text" at bounding box center [1022, 351] width 505 height 28
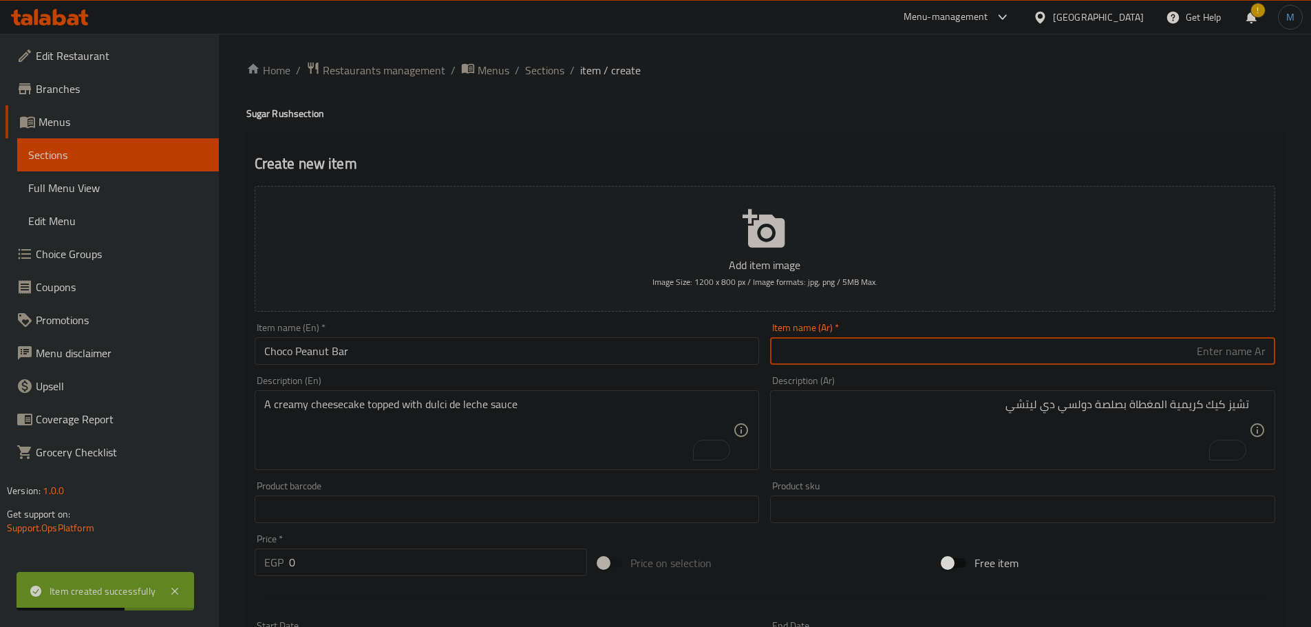
paste input "بار شوكو الفول السوداني"
type input "بار شوكو الفول السوداني"
click at [549, 429] on textarea "A creamy cheesecake topped with dulci de leche sauce" at bounding box center [499, 430] width 470 height 65
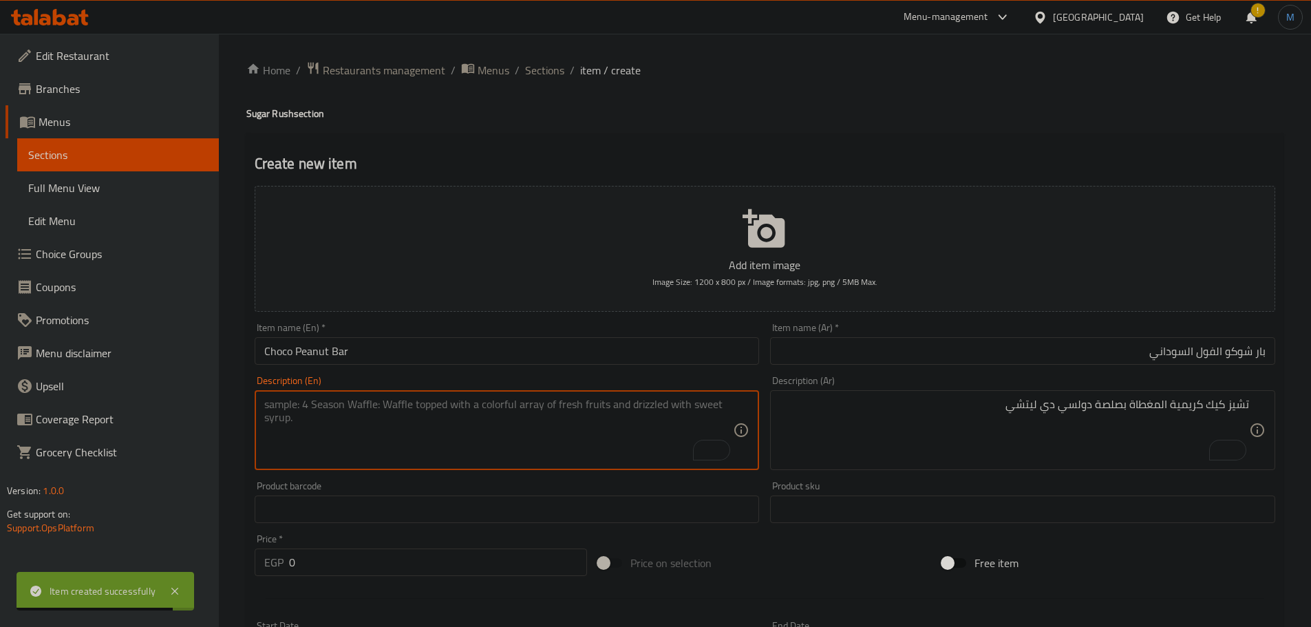
paste textarea "Chocolate fudge layered with peanut butter cream and coated with dark Belgian c…"
click at [631, 410] on textarea "Chocolate fudge layered with peanut butter cream and coated with dark Belgian c…" at bounding box center [499, 430] width 470 height 65
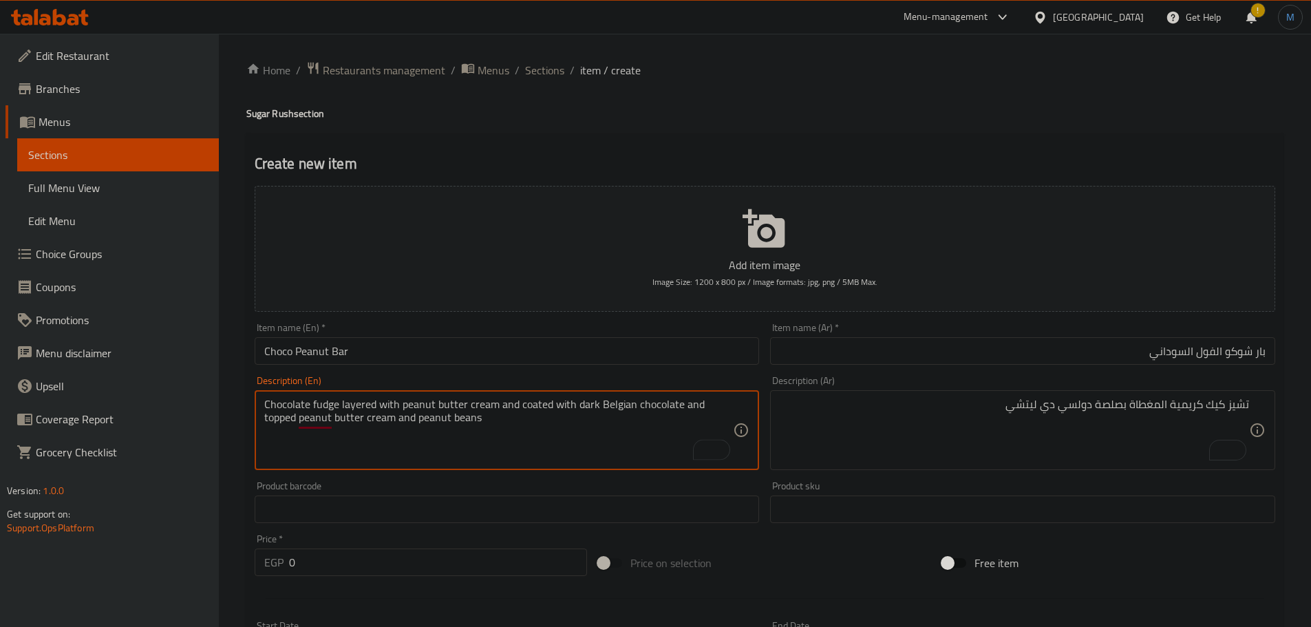
type textarea "Chocolate fudge layered with peanut butter cream and coated with dark Belgian c…"
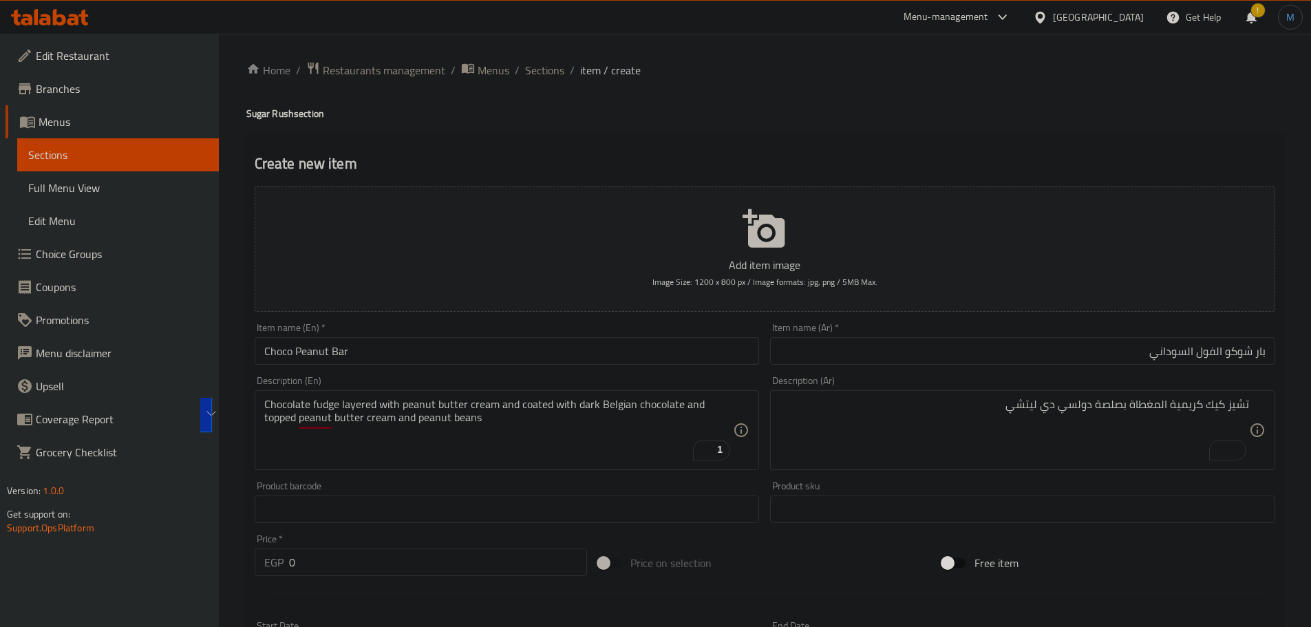
click at [1052, 421] on textarea "تشيز كيك كريمية المغطاة بصلصة دولسي دي ليتشي" at bounding box center [1015, 430] width 470 height 65
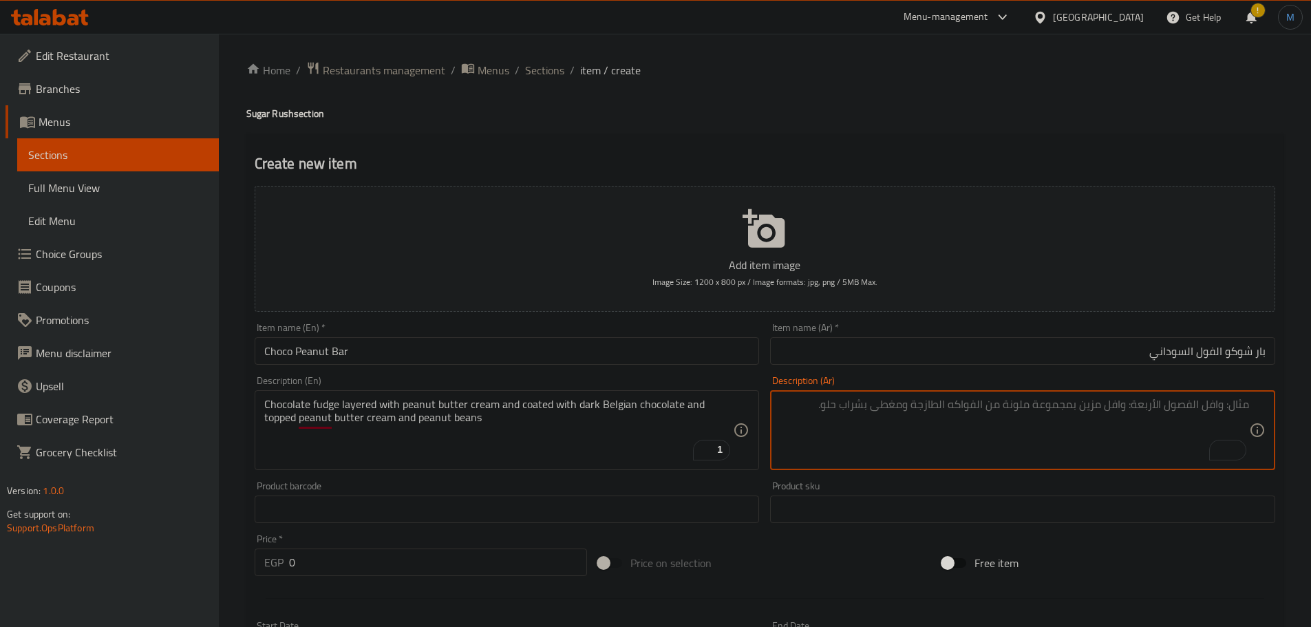
paste textarea "فادج الشوكولاتة مع طبقات من كريمة زبدة الفول السوداني ومغطى بالشوكولاتة البلجيك…"
type textarea "فادج الشوكولاتة مع طبقات من كريمة زبدة الفول السوداني ومغطى بالشوكولاتة البلجيك…"
drag, startPoint x: 403, startPoint y: 581, endPoint x: 404, endPoint y: 573, distance: 7.7
click at [402, 580] on div "Price   * EGP 0 Price *" at bounding box center [421, 555] width 344 height 53
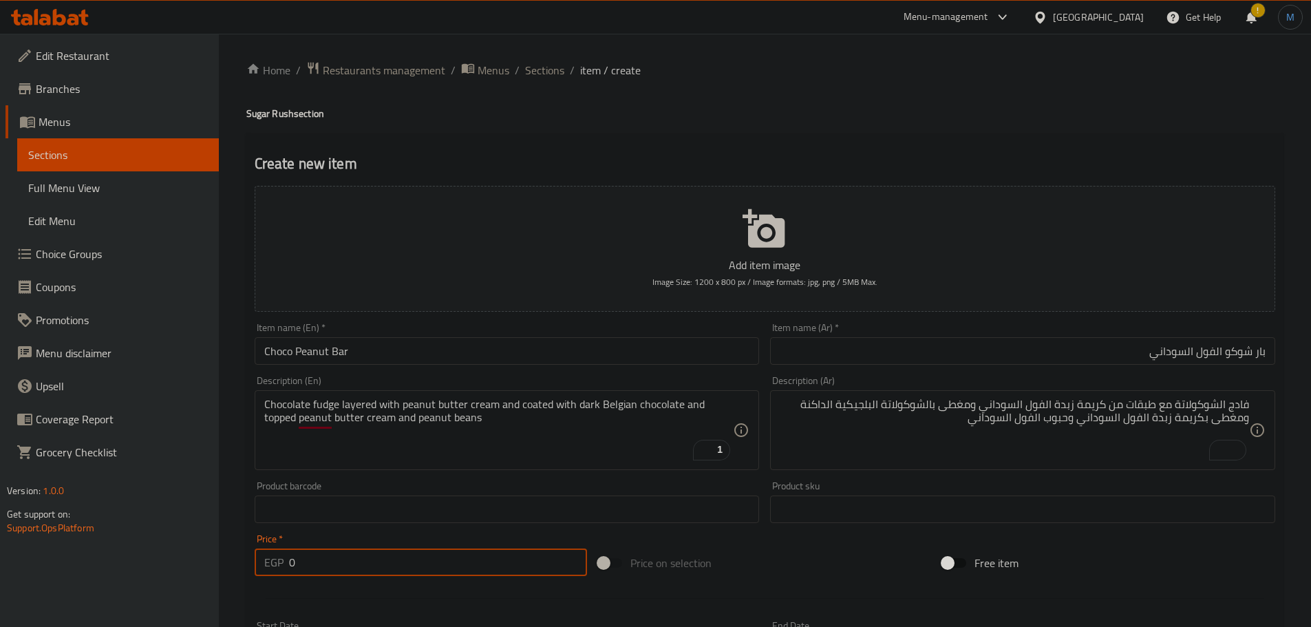
click at [405, 573] on input "0" at bounding box center [438, 563] width 299 height 28
paste input "20"
type input "200"
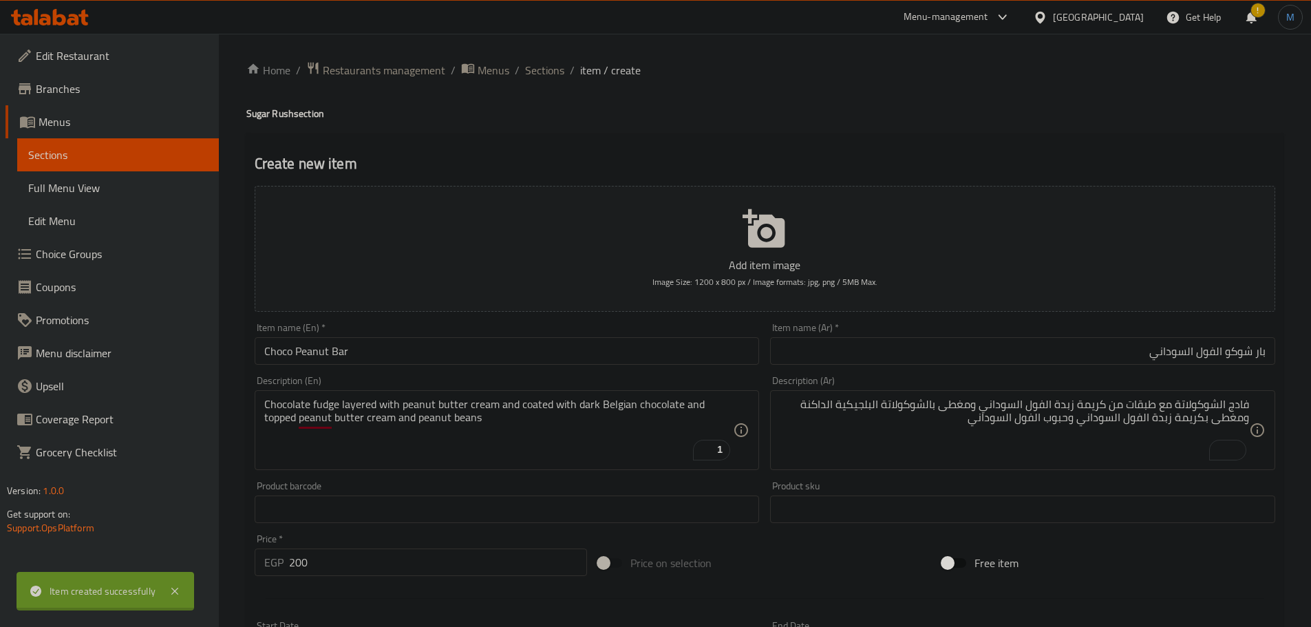
type input "0"
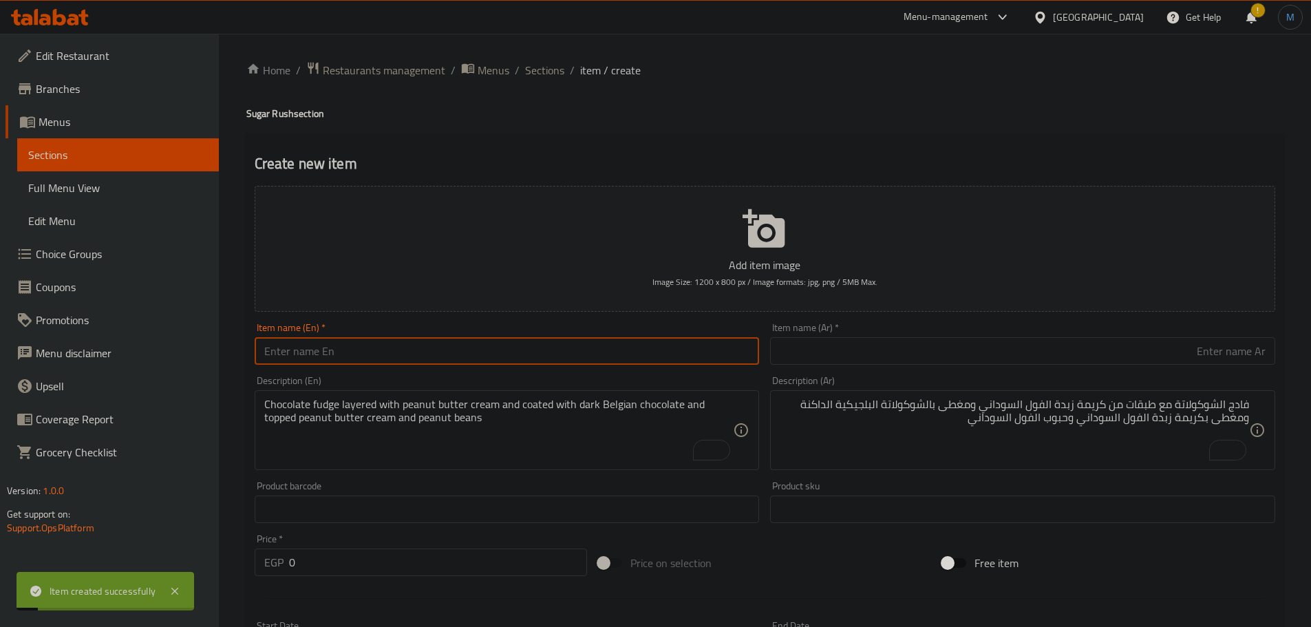
click at [388, 357] on input "text" at bounding box center [507, 351] width 505 height 28
paste input "Fluffy Dream"
type input "Fluffy Dream"
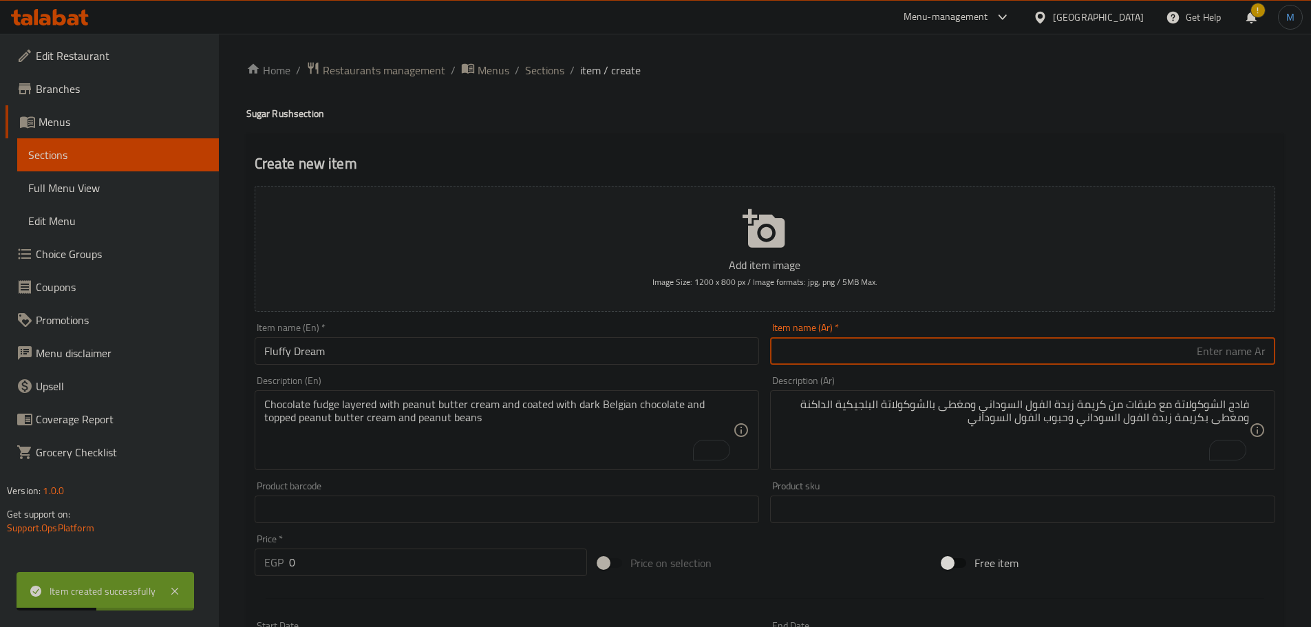
click at [976, 346] on input "text" at bounding box center [1022, 351] width 505 height 28
type input "فلافي دريم"
click at [341, 559] on input "0" at bounding box center [438, 563] width 299 height 28
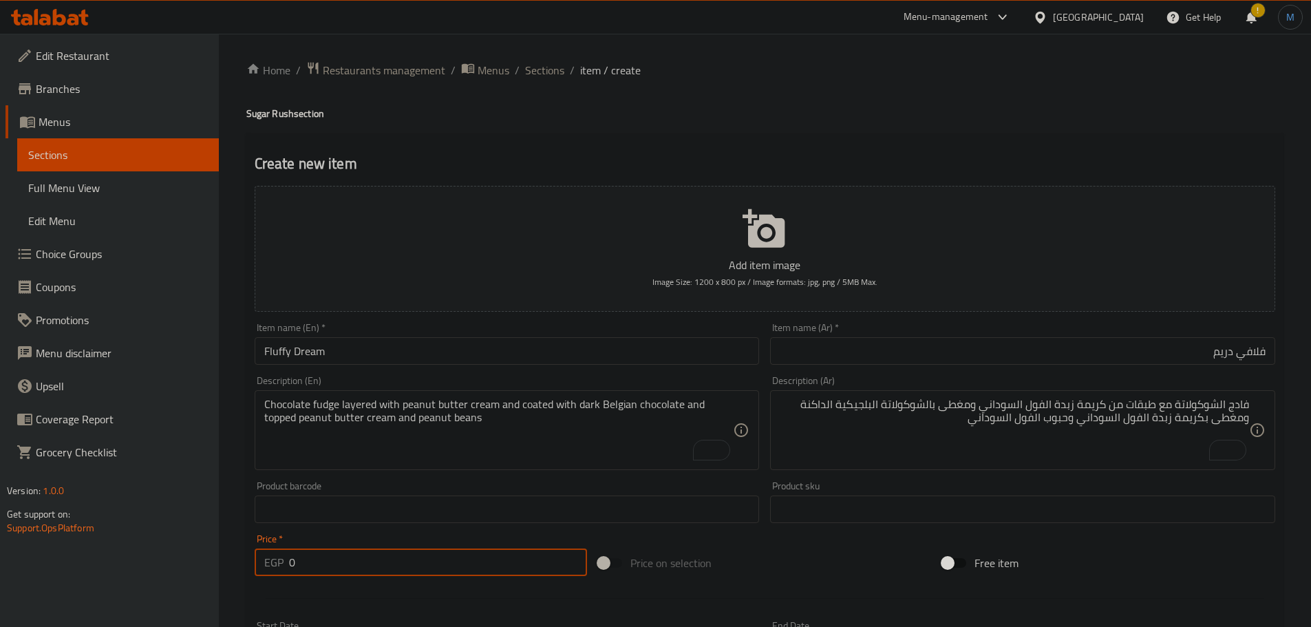
paste input "20"
type input "200"
click at [432, 464] on div "Chocolate fudge layered with peanut butter cream and coated with dark Belgian c…" at bounding box center [507, 430] width 505 height 80
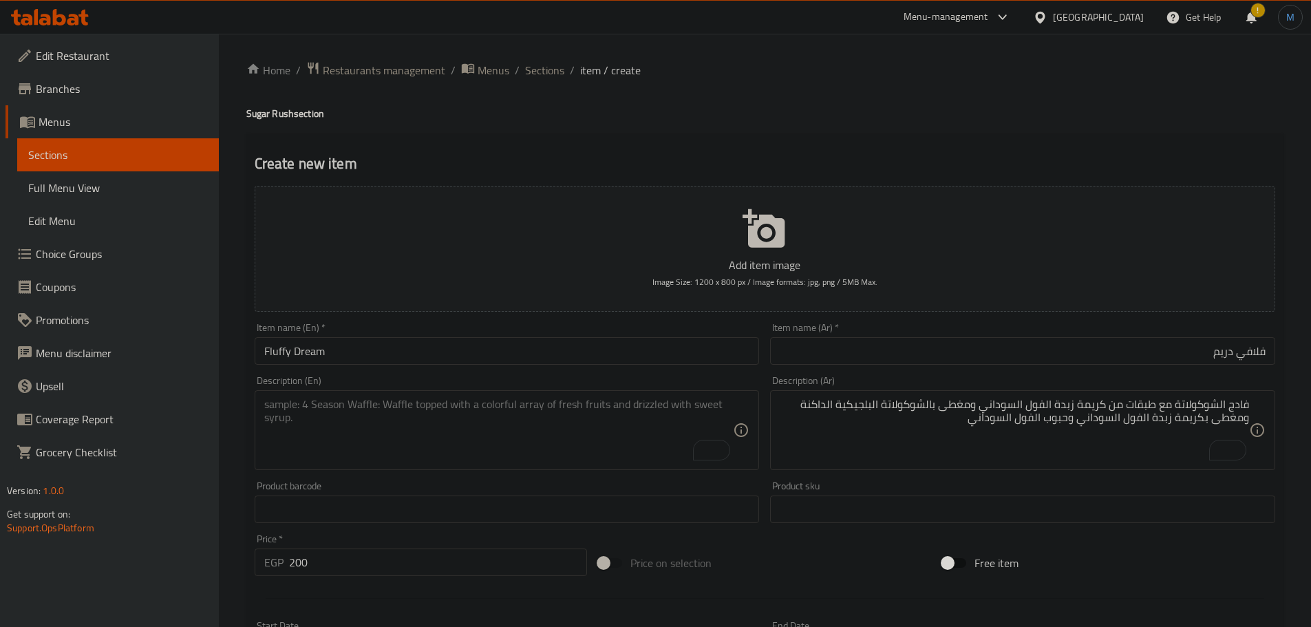
paste textarea "Tomato Sauce, mozzarella, Italian tuna, red onions, Vanilla sponge topped with …"
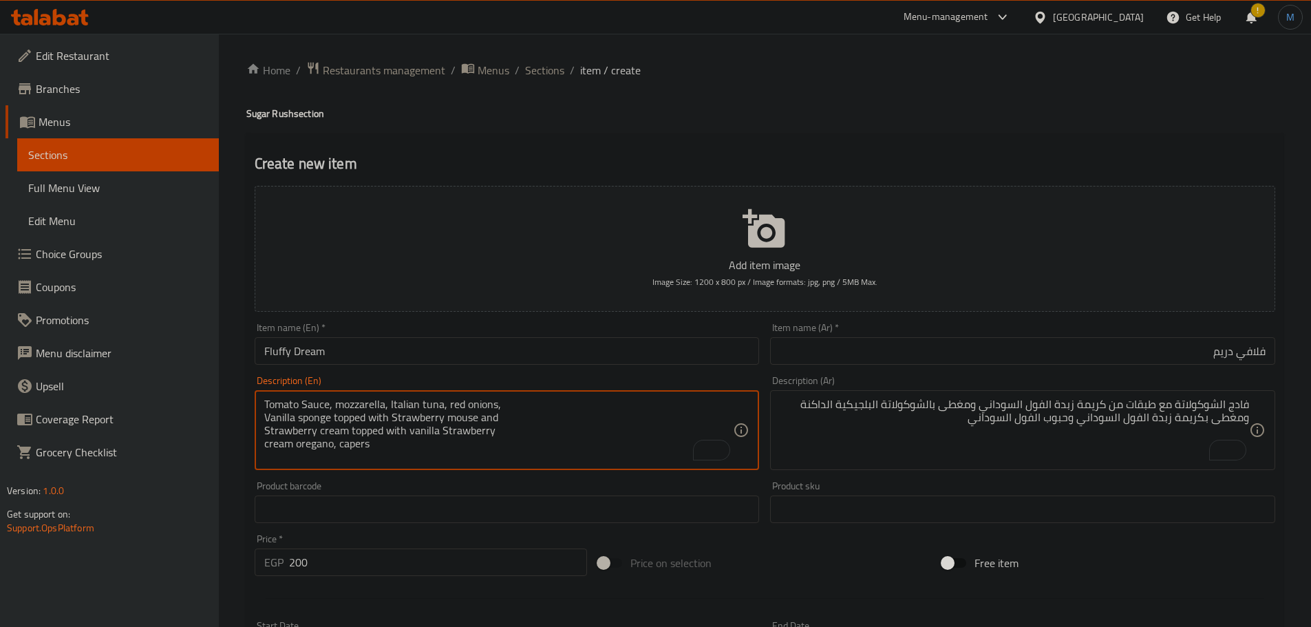
click at [618, 416] on textarea "Tomato Sauce, mozzarella, Italian tuna, red onions, Vanilla sponge topped with …" at bounding box center [499, 430] width 470 height 65
type textarea "Tomato sauce, mozzarella, italian tuna, red onions, vanilla sponge topped with …"
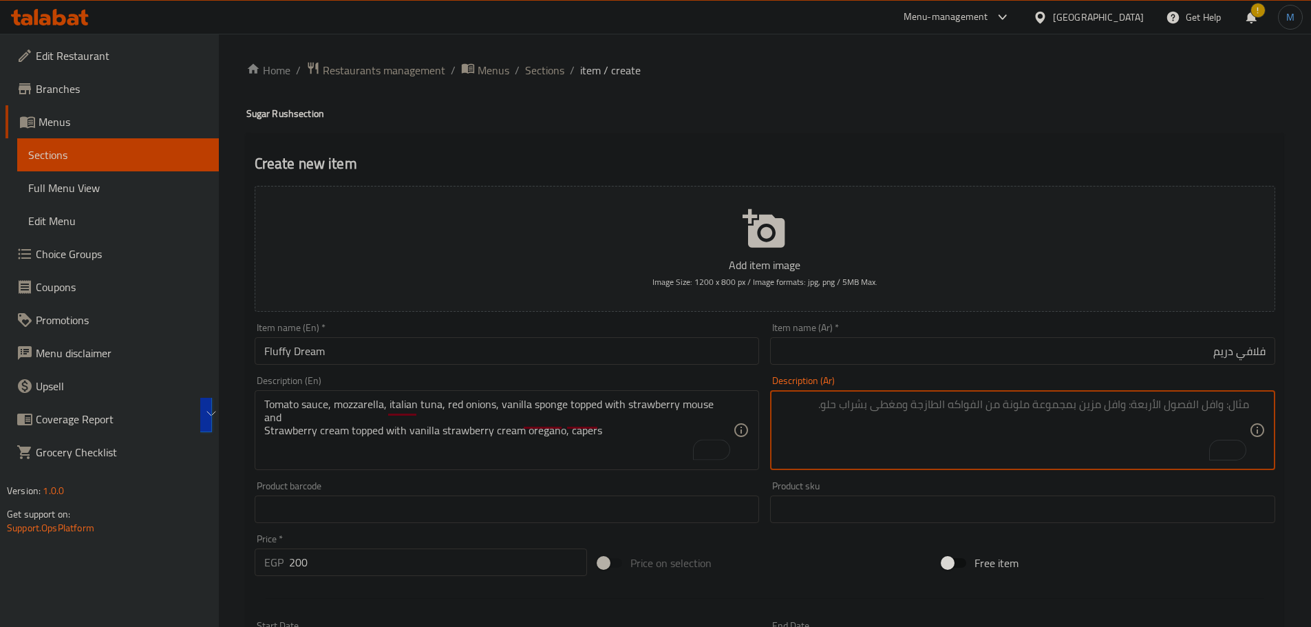
click at [1020, 458] on textarea "To enrich screen reader interactions, please activate Accessibility in Grammarl…" at bounding box center [1015, 430] width 470 height 65
paste textarea "صلصة طماطم، موزاريلا، تونة إيطالية، بصل أحمر، كيكة إسفنجية بالفانيليا، مغطاة بك…"
paste textarea "فانيليا مغطاة بموس الفراولة وكريمة الفراولة مغطاة بكريمة الفراولة والفانيليا وا…"
click at [1031, 416] on textarea "صلصة طماطم، موزاريلا، تونة إيطالية، بصل أحمر، كيكة فانيليا مغطاة بموس الفراولة …" at bounding box center [1015, 430] width 470 height 65
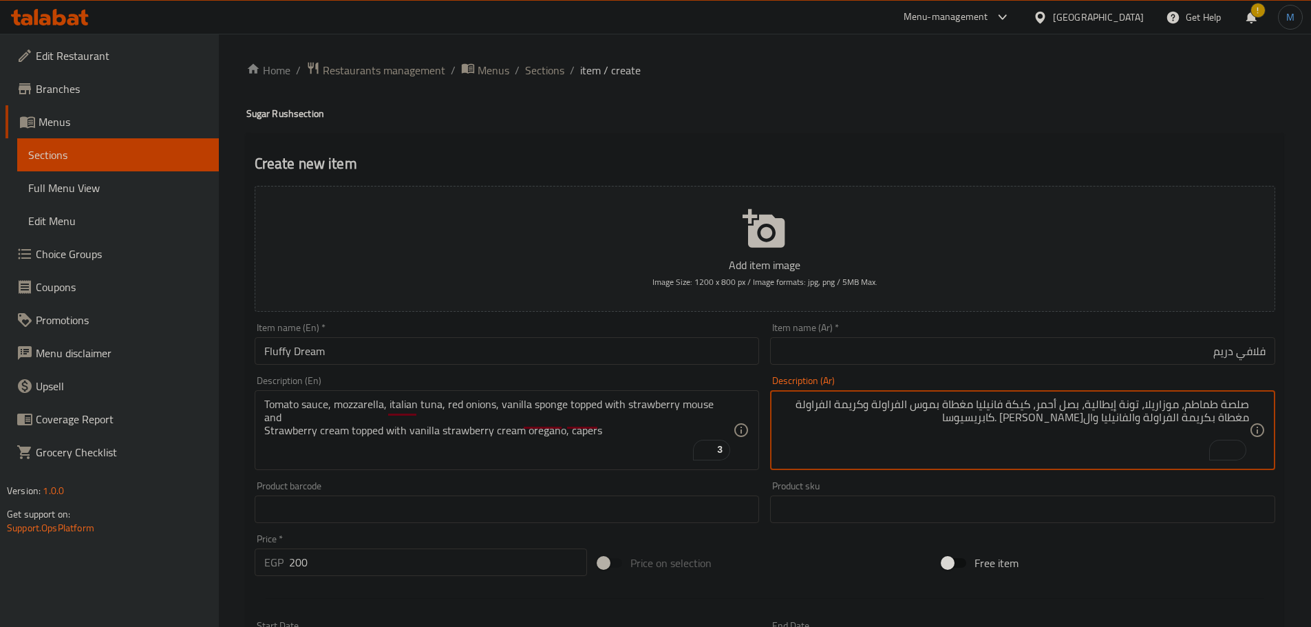
type textarea "صلصة طماطم، موزاريلا، تونة إيطالية، بصل أحمر، كيكة فانيليا مغطاة بموس الفراولة …"
click at [501, 367] on div "Item name (En)   * Fluffy Dream Item name (En) *" at bounding box center [507, 343] width 516 height 53
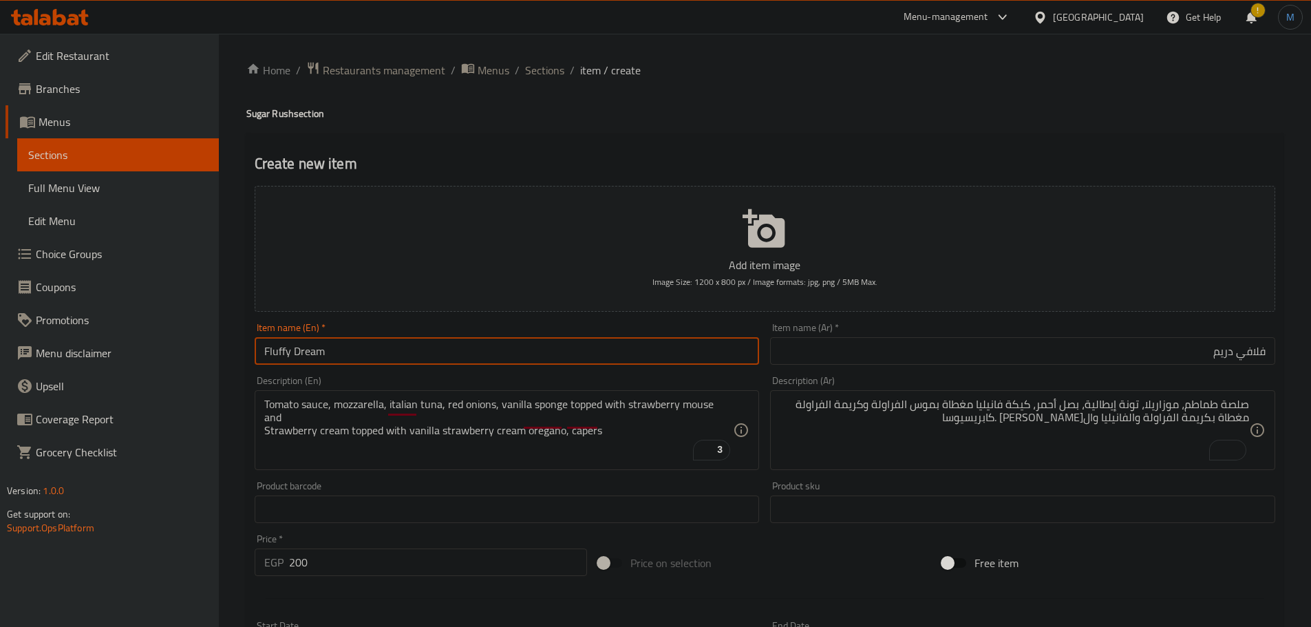
click at [513, 351] on input "Fluffy Dream" at bounding box center [507, 351] width 505 height 28
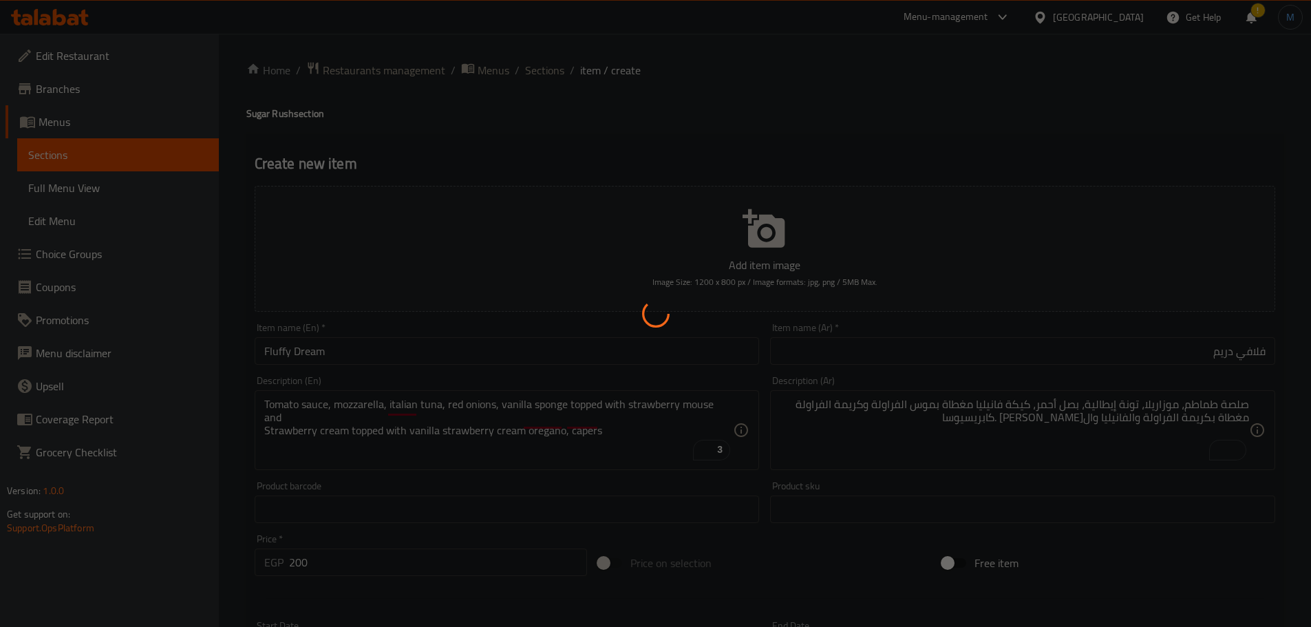
type input "0"
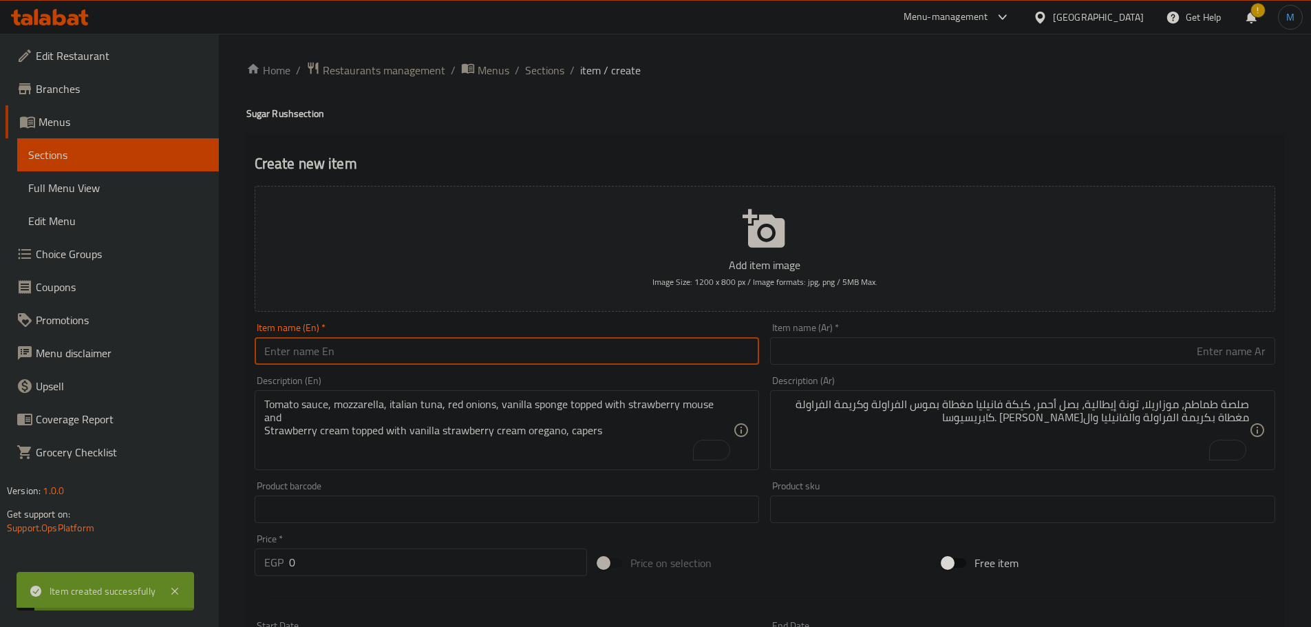
paste input "Super soft carrot cake"
type input "Super Soft Carrot Cake"
click at [418, 354] on input "Super Soft Carrot Cake" at bounding box center [507, 351] width 505 height 28
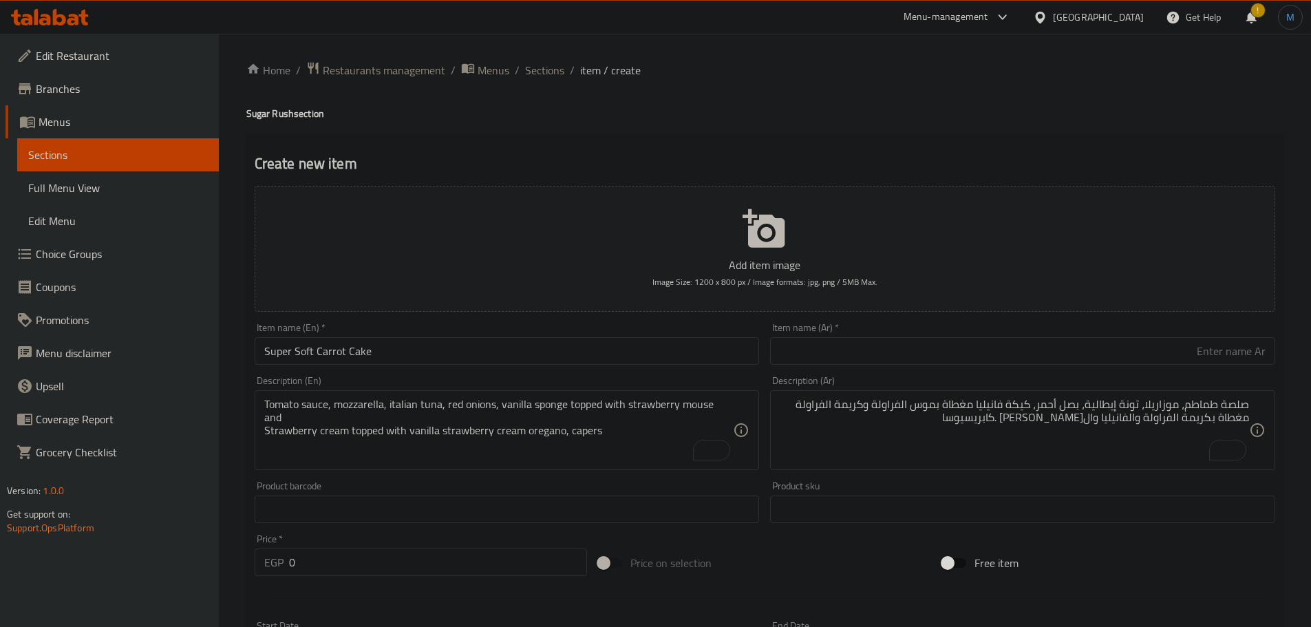
click at [975, 328] on div "Item name (Ar)   * Item name (Ar) *" at bounding box center [1022, 344] width 505 height 42
click at [983, 337] on div "Item name (Ar)   * Item name (Ar) *" at bounding box center [1022, 344] width 505 height 42
click at [989, 343] on input "text" at bounding box center [1022, 351] width 505 height 28
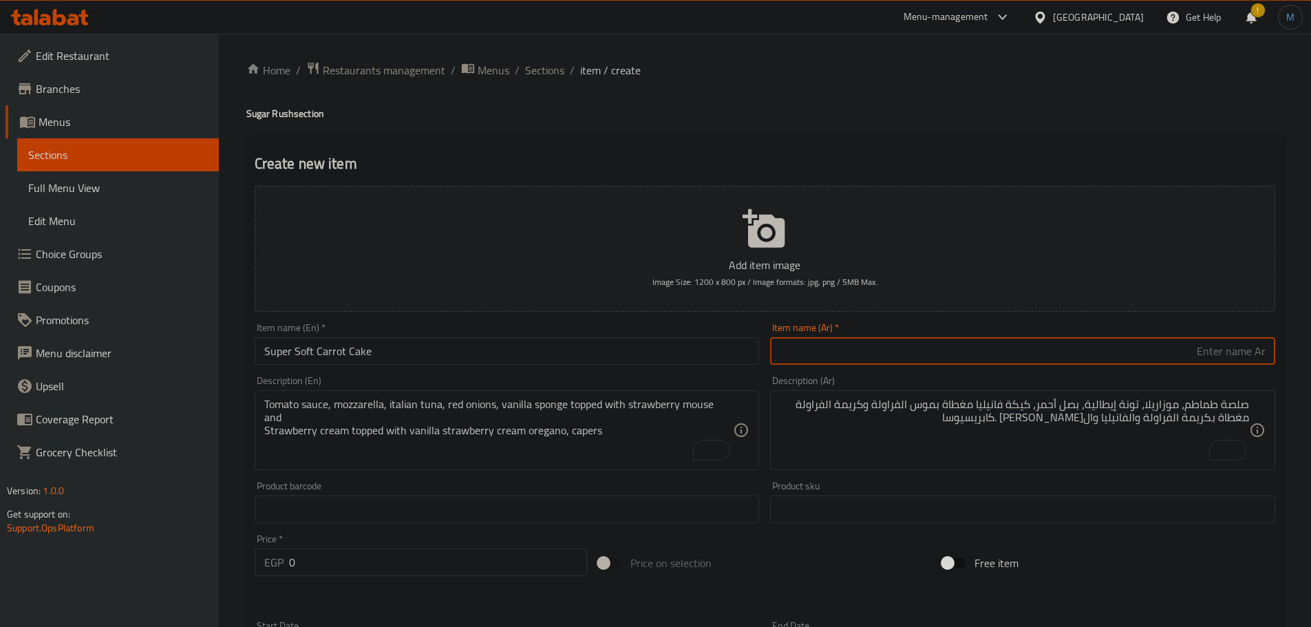
paste input "كعكة الجزر فائقة النعومة"
type input "سوبر سوفت كيك الجزر"
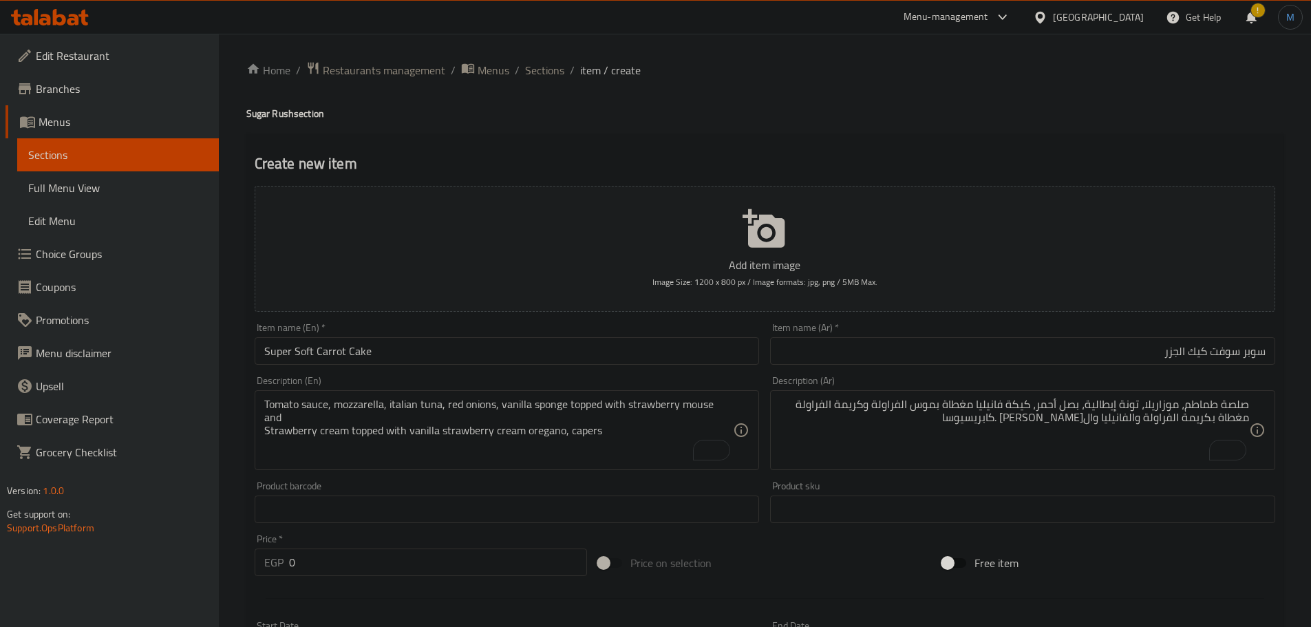
click at [431, 385] on div "Description (En) Tomato sauce, mozzarella, italian tuna, red onions, vanilla sp…" at bounding box center [507, 423] width 505 height 94
click at [463, 418] on textarea "Tomato sauce, mozzarella, italian tuna, red onions, vanilla sponge topped with …" at bounding box center [499, 430] width 470 height 65
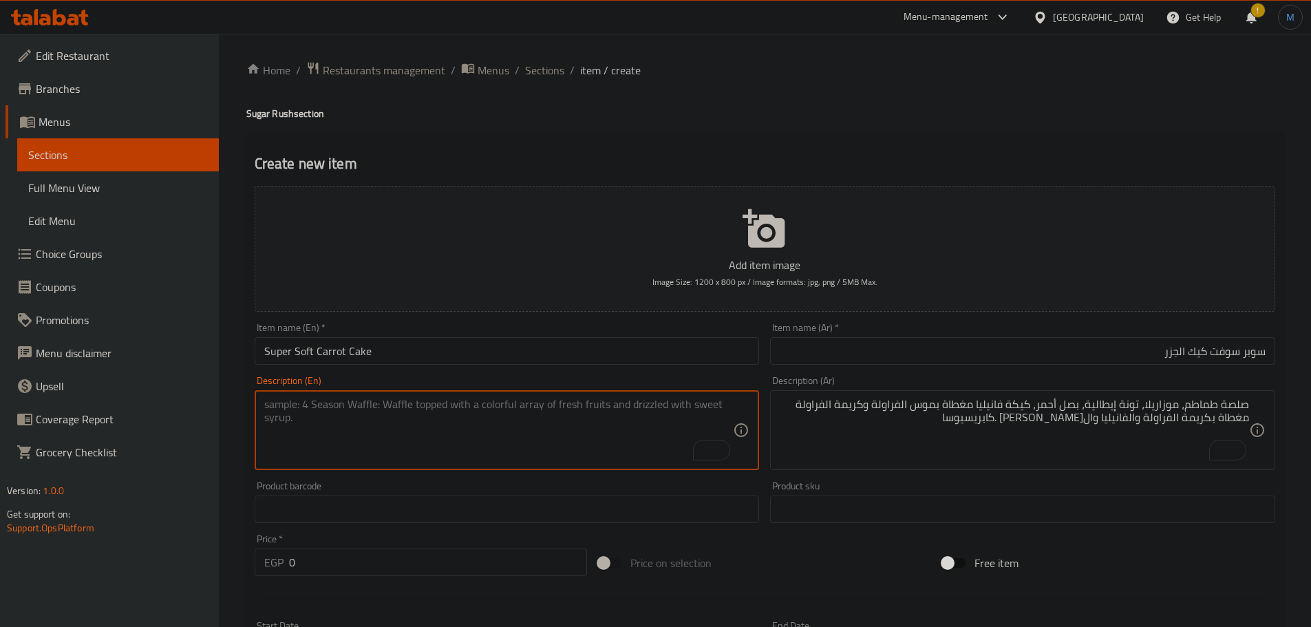
paste textarea "super and soft carrot cake glazed with white chocolate cream and dusting with c…"
click at [586, 409] on textarea "super and soft carrot cake glazed with white chocolate cream and dusting with c…" at bounding box center [499, 430] width 470 height 65
click at [695, 408] on textarea "super and soft carrot cake glazed with white chocolate cream and dusting with c…" at bounding box center [499, 430] width 470 height 65
type textarea "super and soft carrot cake glazed with white chocolate cream and dusting with c…"
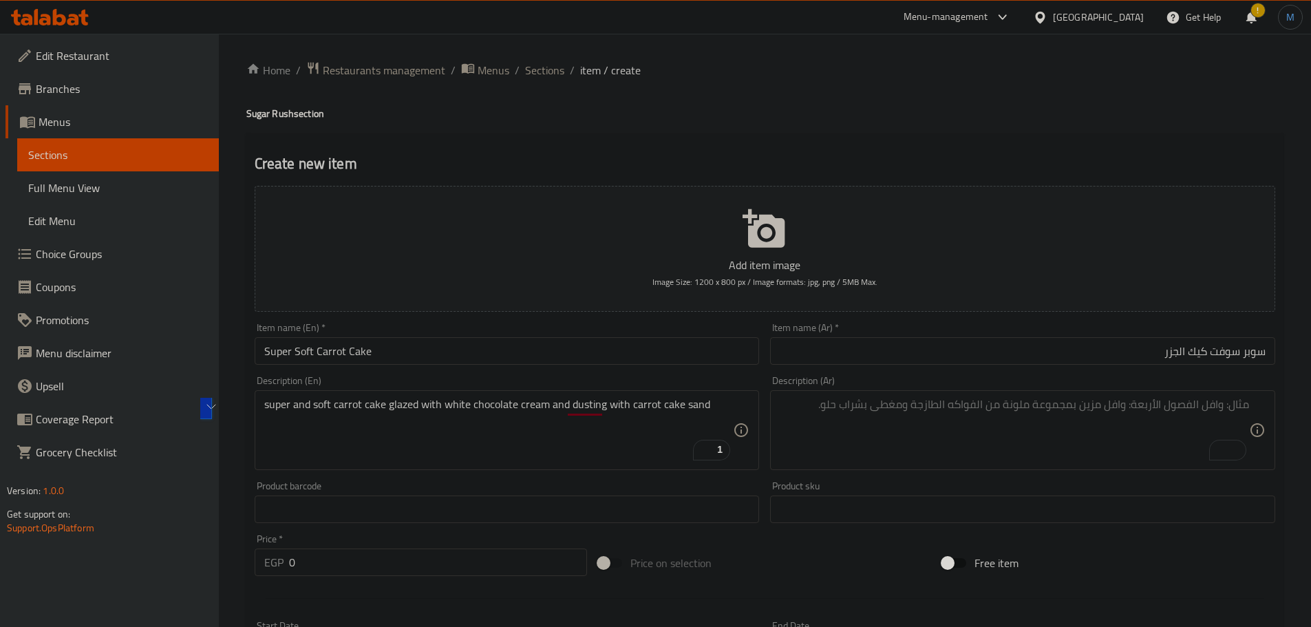
click at [867, 410] on textarea "To enrich screen reader interactions, please activate Accessibility in Grammarl…" at bounding box center [1015, 430] width 470 height 65
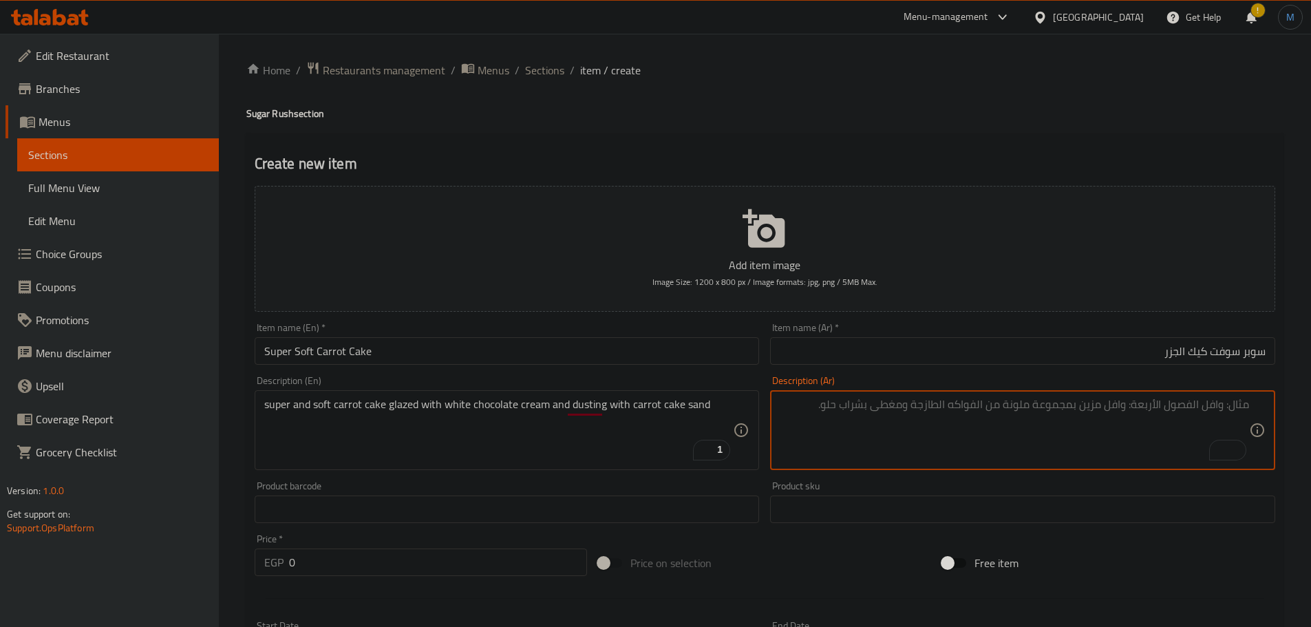
paste textarea "super and soft carrot cake glazed with white chocolate cream and dusting with c…"
type textarea "super and soft carrot cake glazed with white chocolate cream and dusting with c…"
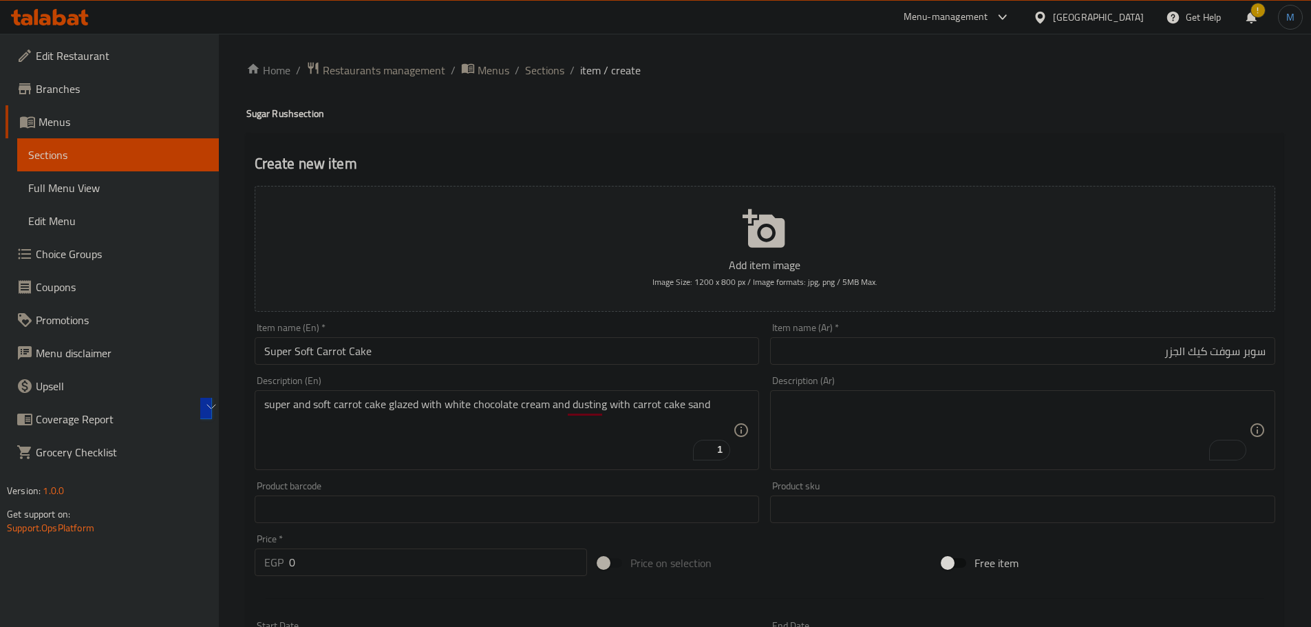
drag, startPoint x: 975, startPoint y: 317, endPoint x: 1002, endPoint y: 389, distance: 77.1
click at [984, 344] on div "Add item image Image Size: 1200 x 800 px / Image formats: jpg, png / 5MB Max. I…" at bounding box center [765, 476] width 1032 height 593
click at [1004, 392] on div "Description (Ar) Description (Ar)" at bounding box center [1022, 423] width 505 height 94
click at [1011, 399] on textarea "To enrich screen reader interactions, please activate Accessibility in Grammarl…" at bounding box center [1015, 430] width 470 height 65
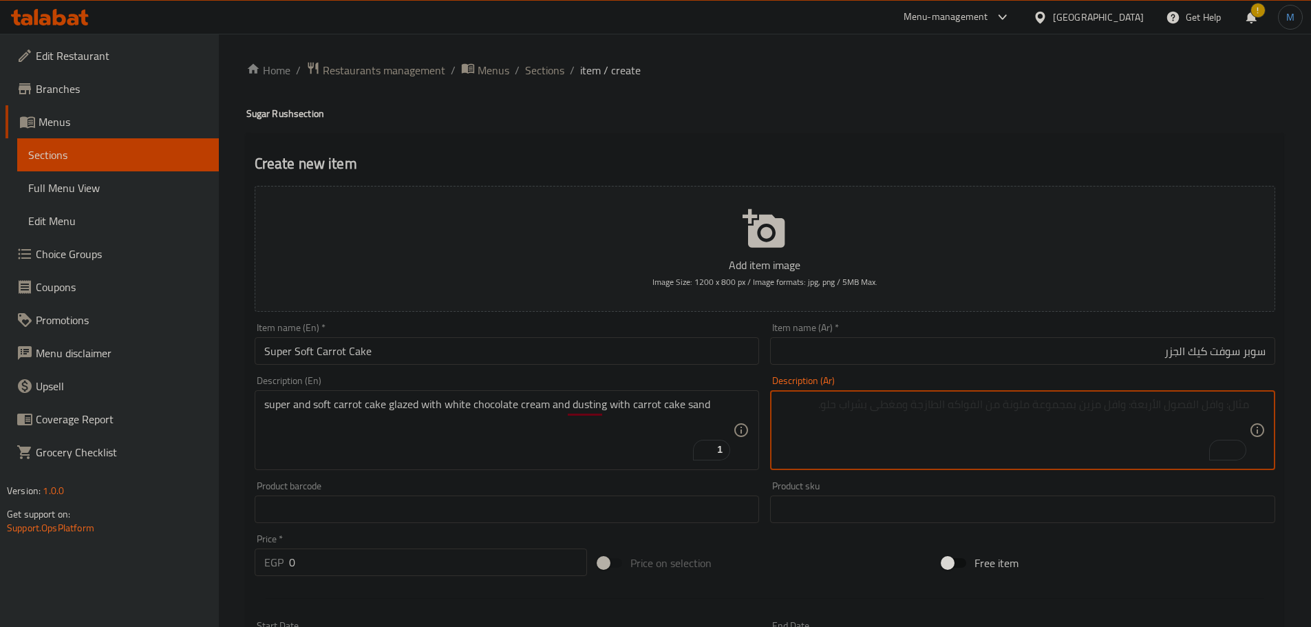
paste textarea "كعكة جزر ناعمة جدًا ومغطاة بكريمة الشوكولاتة البيضاء ومغطاة برمل كعكة الجزر"
type textarea "كعكة جزر ناعمة جدًا ومغطاة بكريمة الشوكولاتة البيضاء ومغطاة ساند كعكة الجزر"
click at [367, 558] on input "0" at bounding box center [438, 563] width 299 height 28
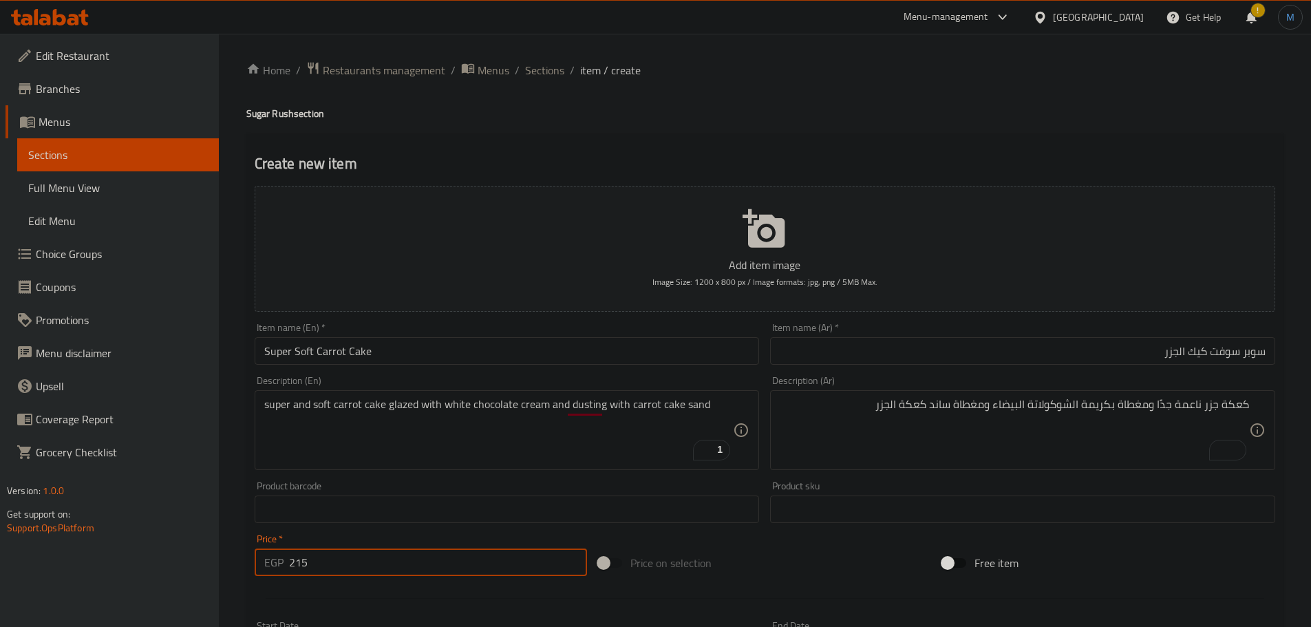
type input "215"
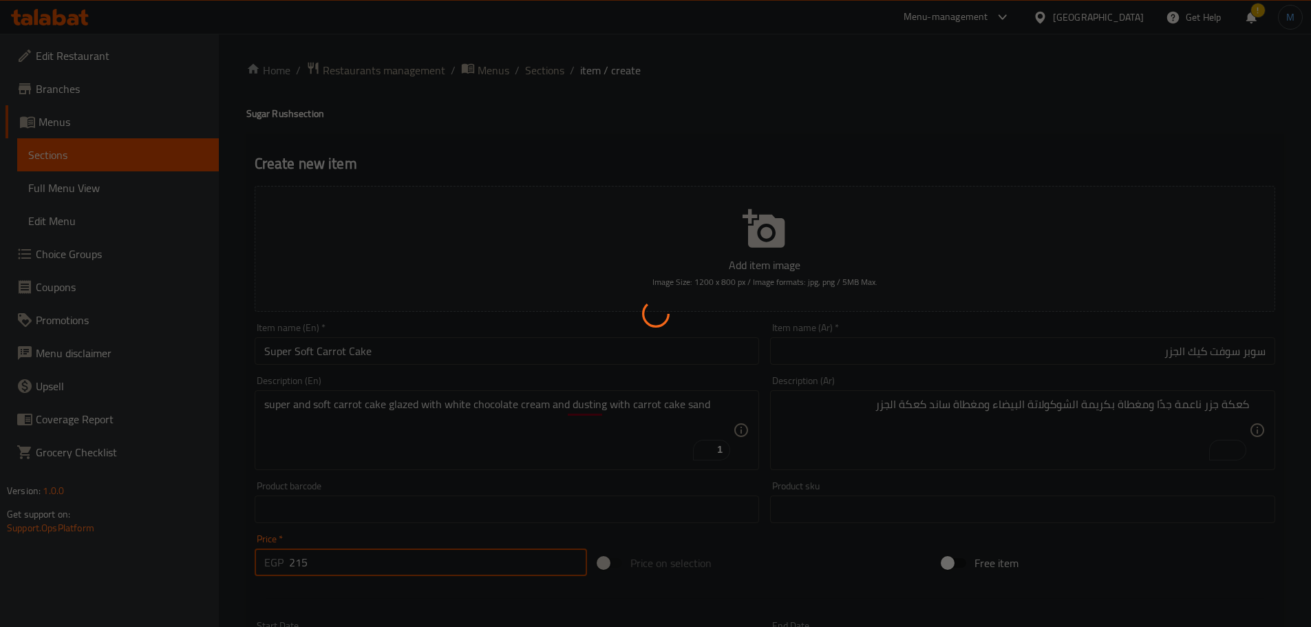
type input "0"
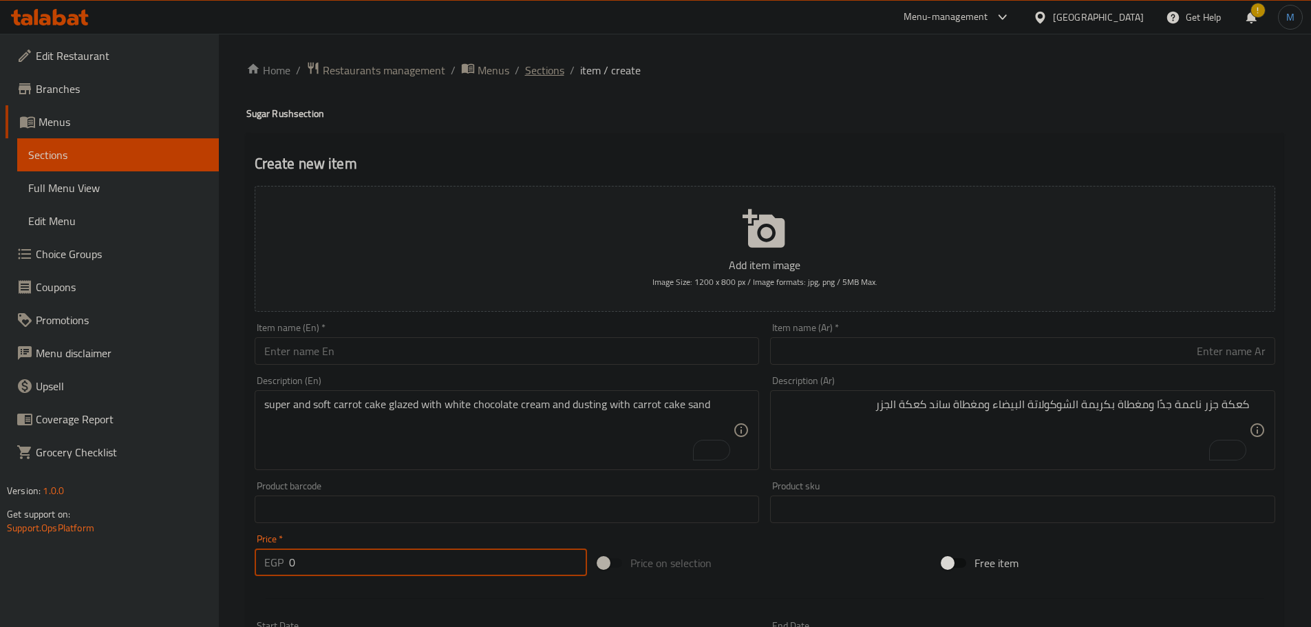
click at [540, 62] on span "Sections" at bounding box center [544, 70] width 39 height 17
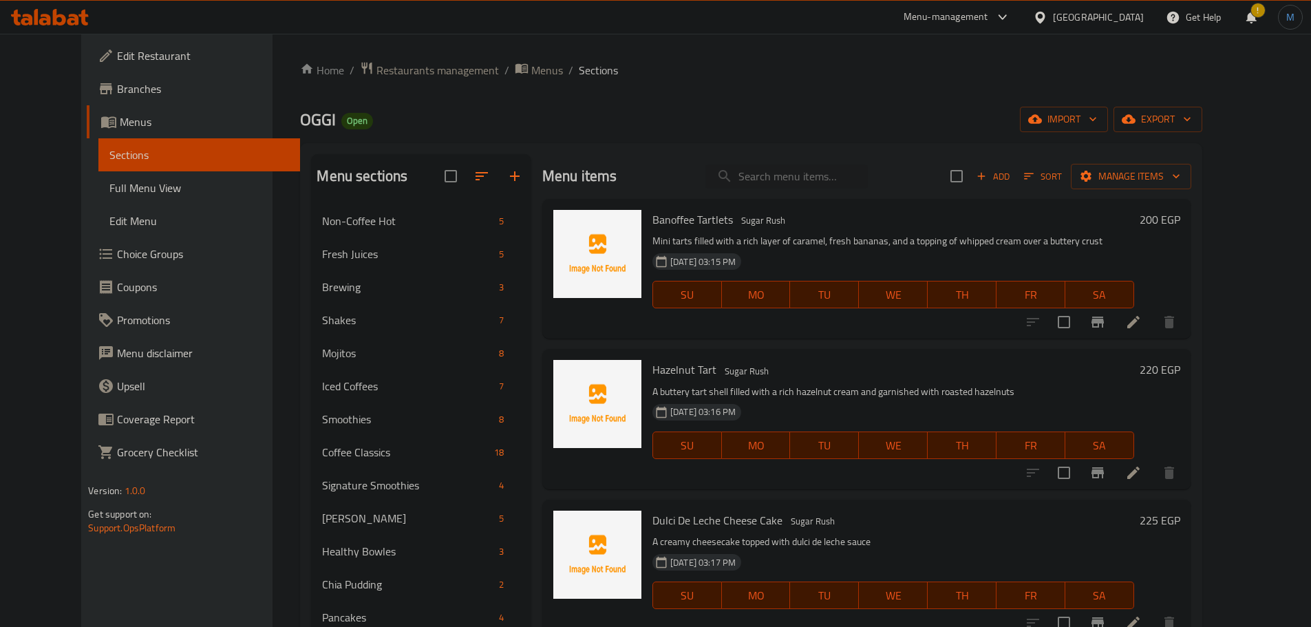
click at [810, 389] on p "A buttery tart shell filled with a rich hazelnut cream and garnished with roast…" at bounding box center [894, 391] width 482 height 17
click at [1012, 171] on span "Add" at bounding box center [993, 177] width 37 height 16
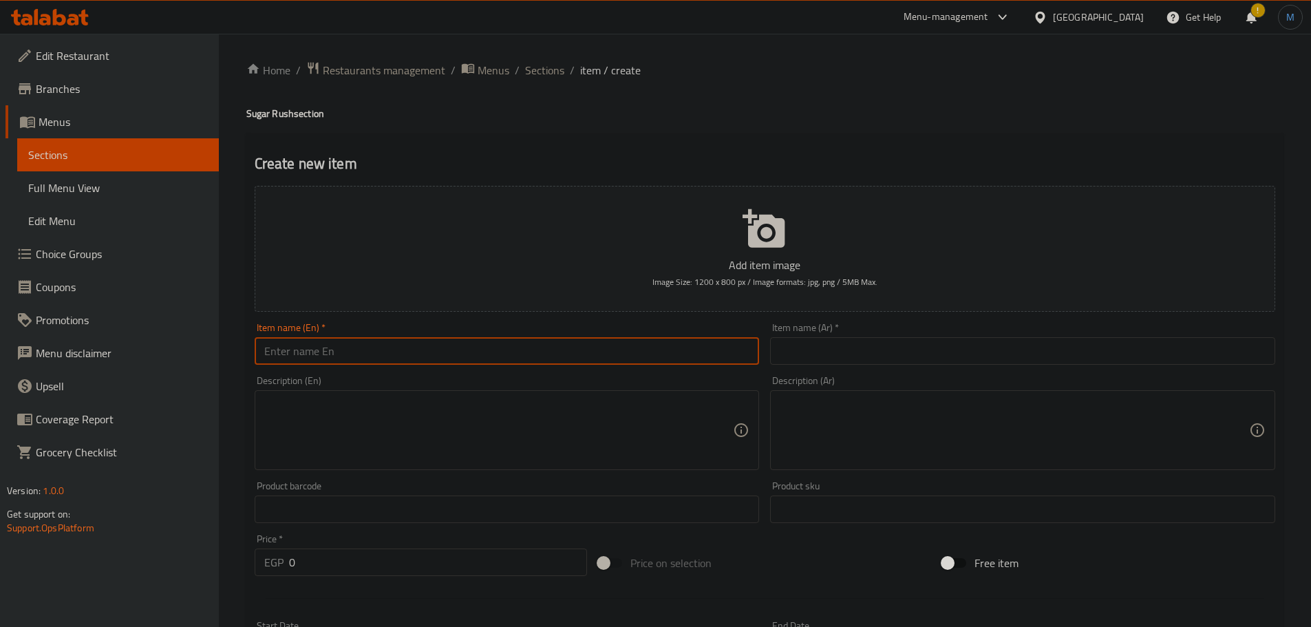
click at [288, 340] on input "text" at bounding box center [507, 351] width 505 height 28
paste input "Saffron milk cake"
type input "Saffron Milk Cake"
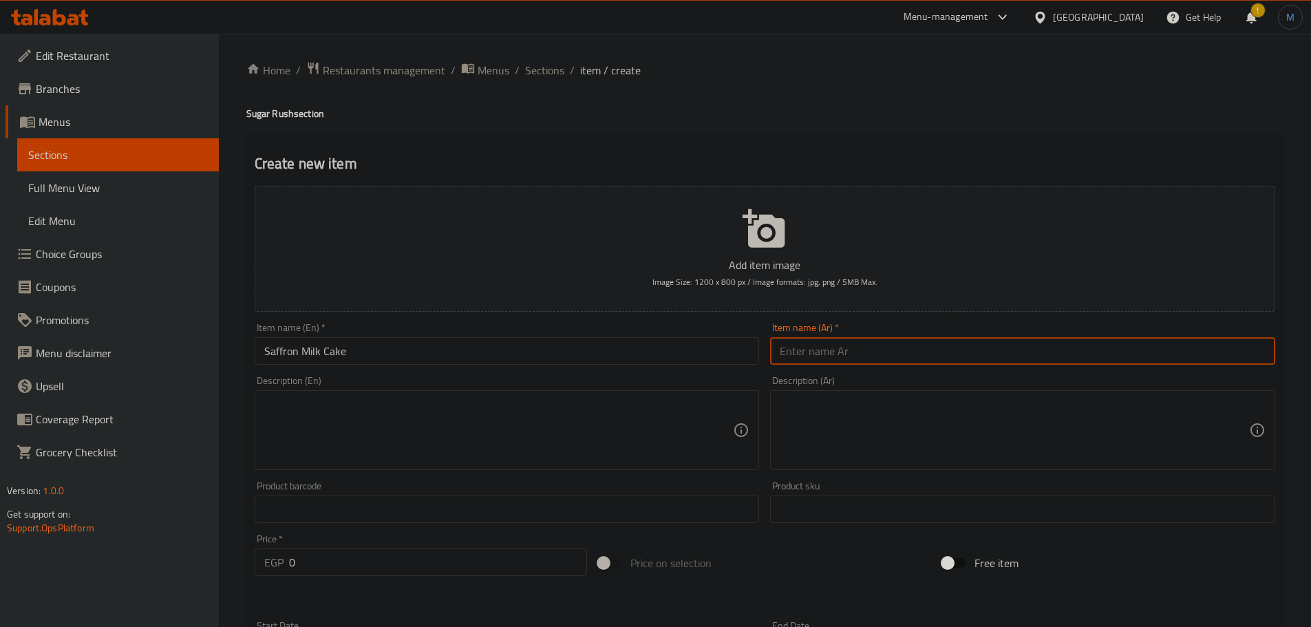
click at [949, 355] on input "text" at bounding box center [1022, 351] width 505 height 28
type input "[PERSON_NAME]"
click at [370, 432] on textarea at bounding box center [499, 430] width 470 height 65
paste textarea "Soft and airy sponge cake soaked in a luxurious saffron-infused milk mixture, t…"
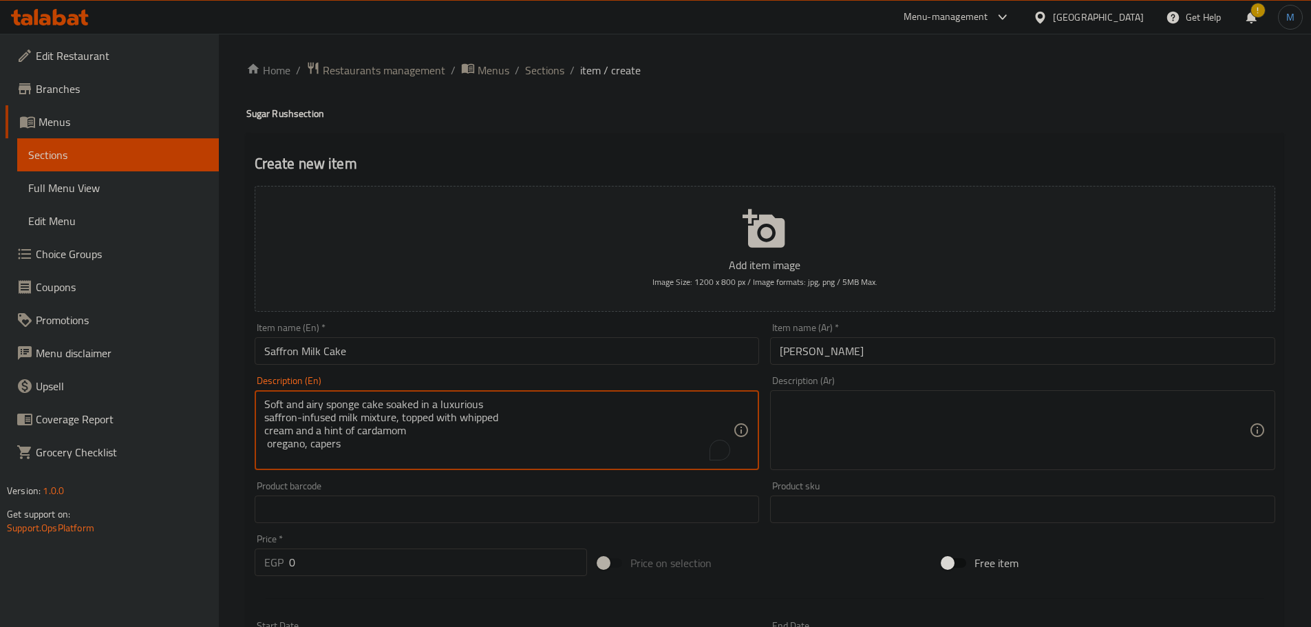
click at [549, 406] on textarea "Soft and airy sponge cake soaked in a luxurious saffron-infused milk mixture, t…" at bounding box center [499, 430] width 470 height 65
click at [536, 430] on textarea "Soft and airy sponge cake soaked in a luxurious saffron-infused milk mixture, t…" at bounding box center [499, 430] width 470 height 65
click at [536, 426] on textarea "Soft and airy sponge cake soaked in a luxurious saffron-infused milk mixture, t…" at bounding box center [499, 430] width 470 height 65
click at [536, 419] on textarea "Soft and airy sponge cake soaked in a luxurious saffron-infused milk mixture, t…" at bounding box center [499, 430] width 470 height 65
type textarea "Soft and airy sponge cake soaked in a luxurious saffron-infused milk mixture, t…"
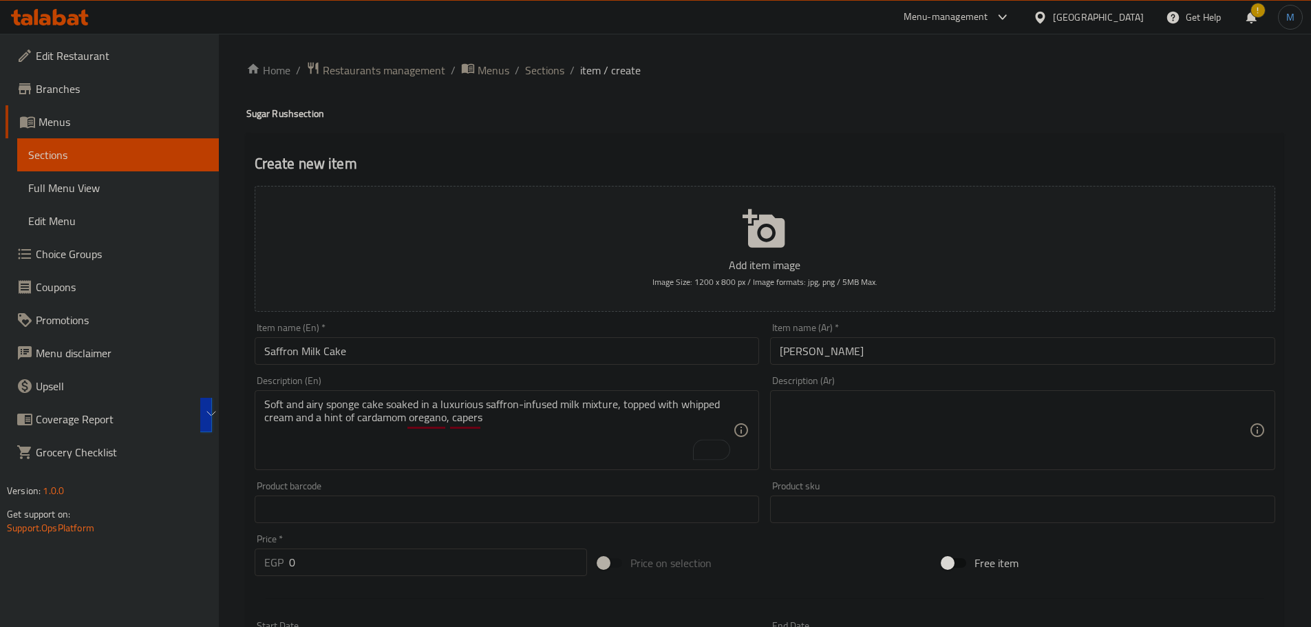
click at [1027, 458] on textarea at bounding box center [1015, 430] width 470 height 65
paste textarea "كعكة إسفنجية ناعمة ورقيقة، مغموسة في خليط فاخر من الحليب بنكهة الزعفران، ومغطاة…"
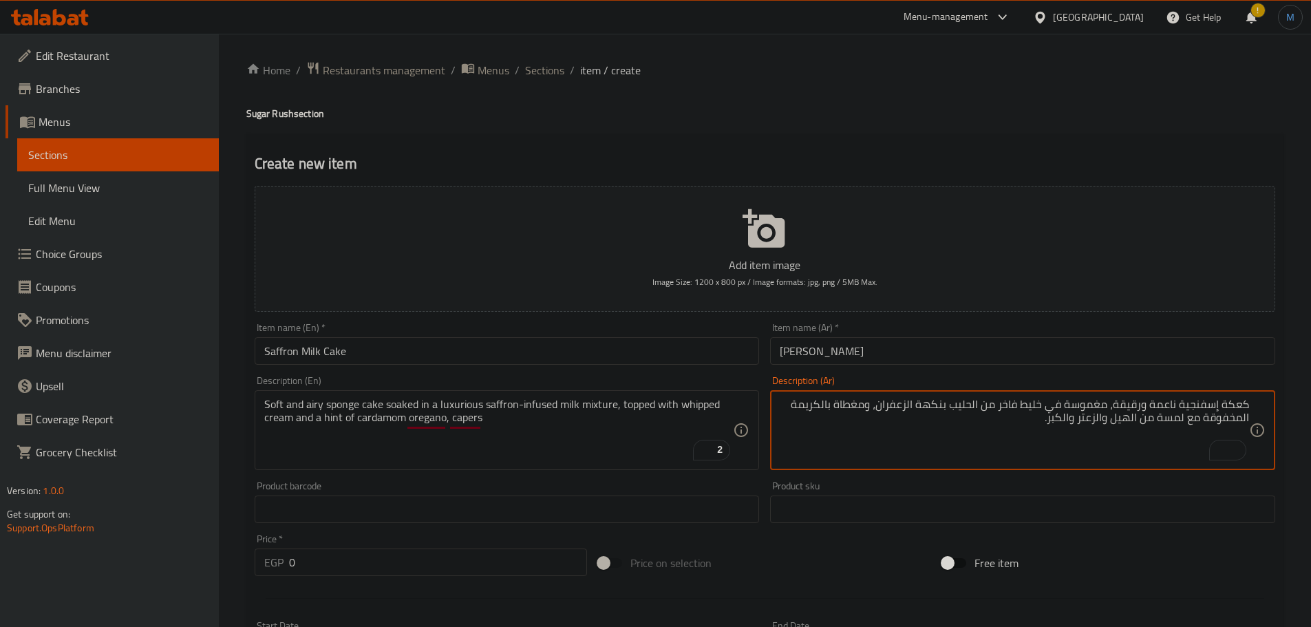
type textarea "كعكة إسفنجية ناعمة ورقيقة، مغموسة في خليط فاخر من الحليب بنكهة الزعفران، ومغطاة…"
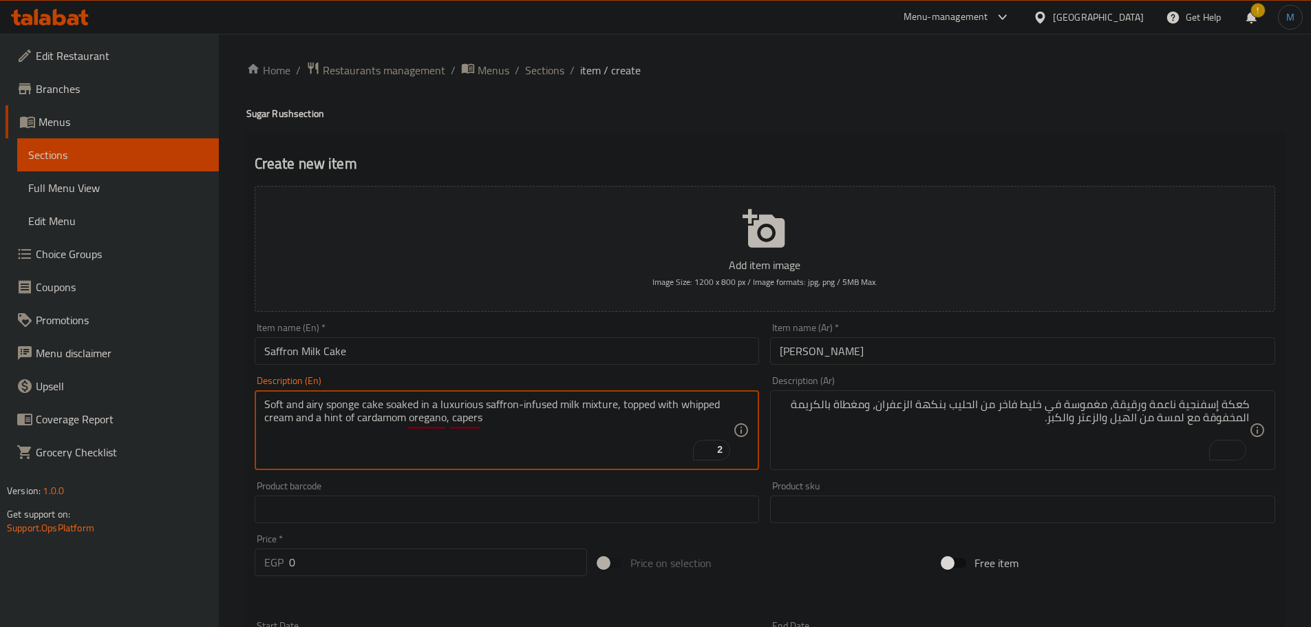
click at [563, 403] on textarea "Soft and airy sponge cake soaked in a luxurious saffron-infused milk mixture, t…" at bounding box center [499, 430] width 470 height 65
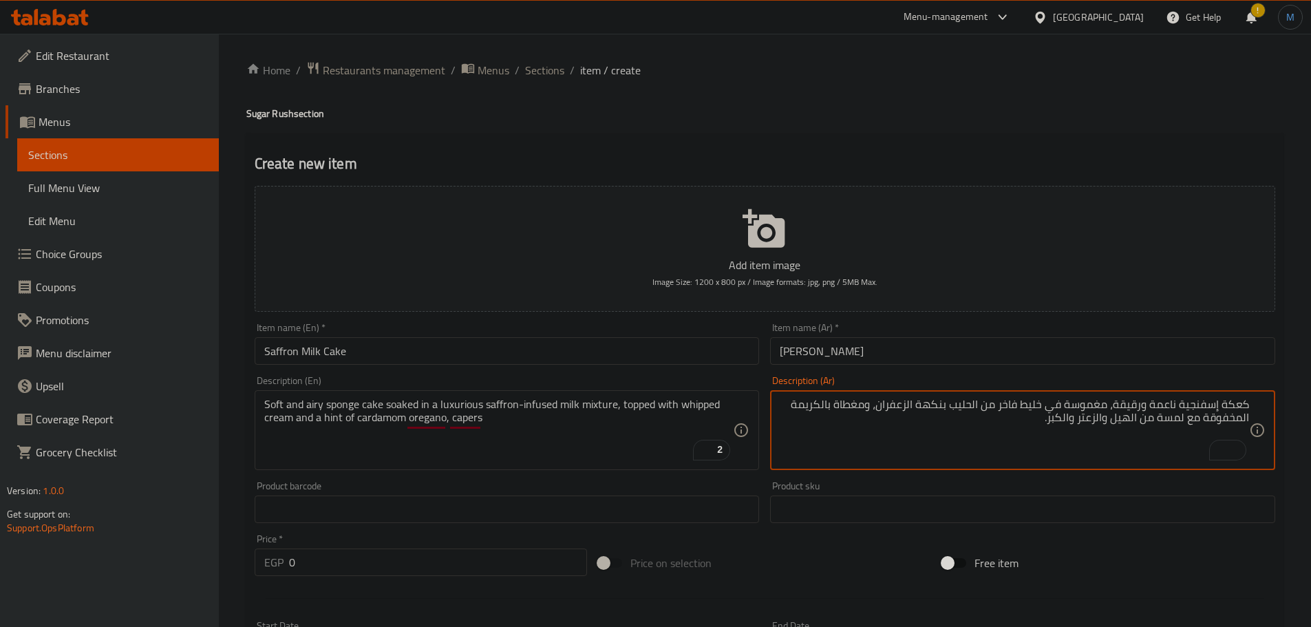
click at [1056, 422] on textarea "كعكة إسفنجية ناعمة ورقيقة، مغموسة في خليط فاخر من الحليب بنكهة الزعفران، ومغطاة…" at bounding box center [1015, 430] width 470 height 65
type textarea "كعكة إسفنجية ناعمة ورقيقة، مغموسة في خليط فاخر من الحليب بنكهة الزعفران، ومغطاة…"
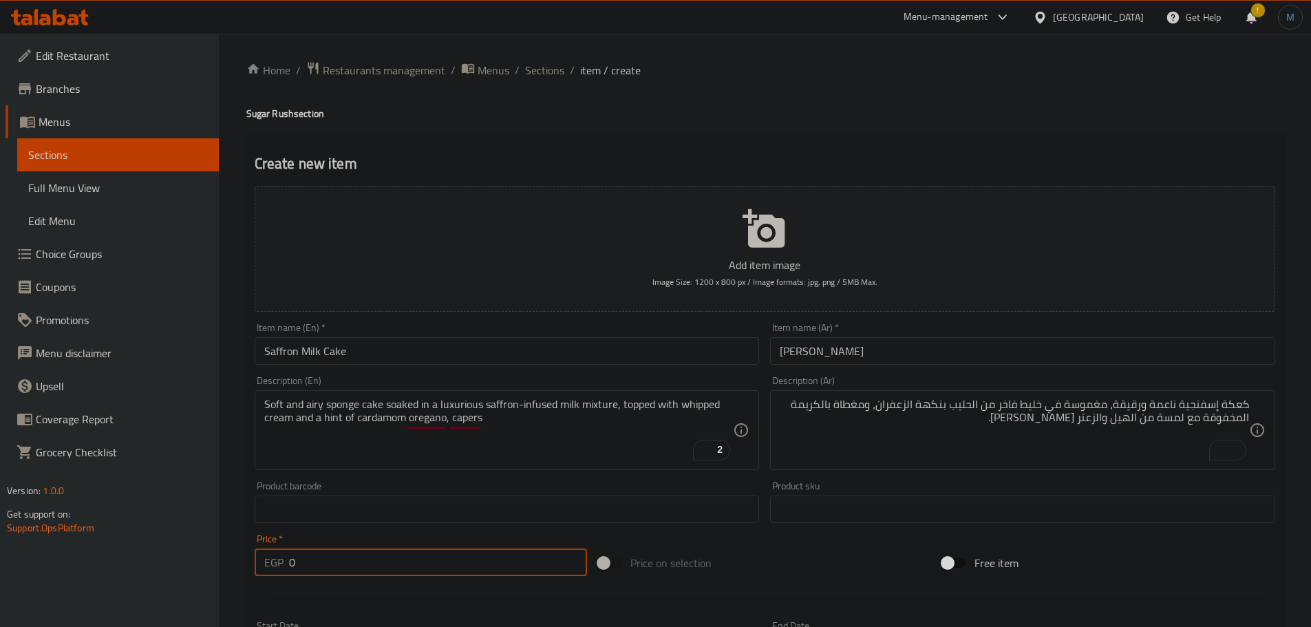
click at [348, 562] on input "0" at bounding box center [438, 563] width 299 height 28
paste input "24"
type input "240"
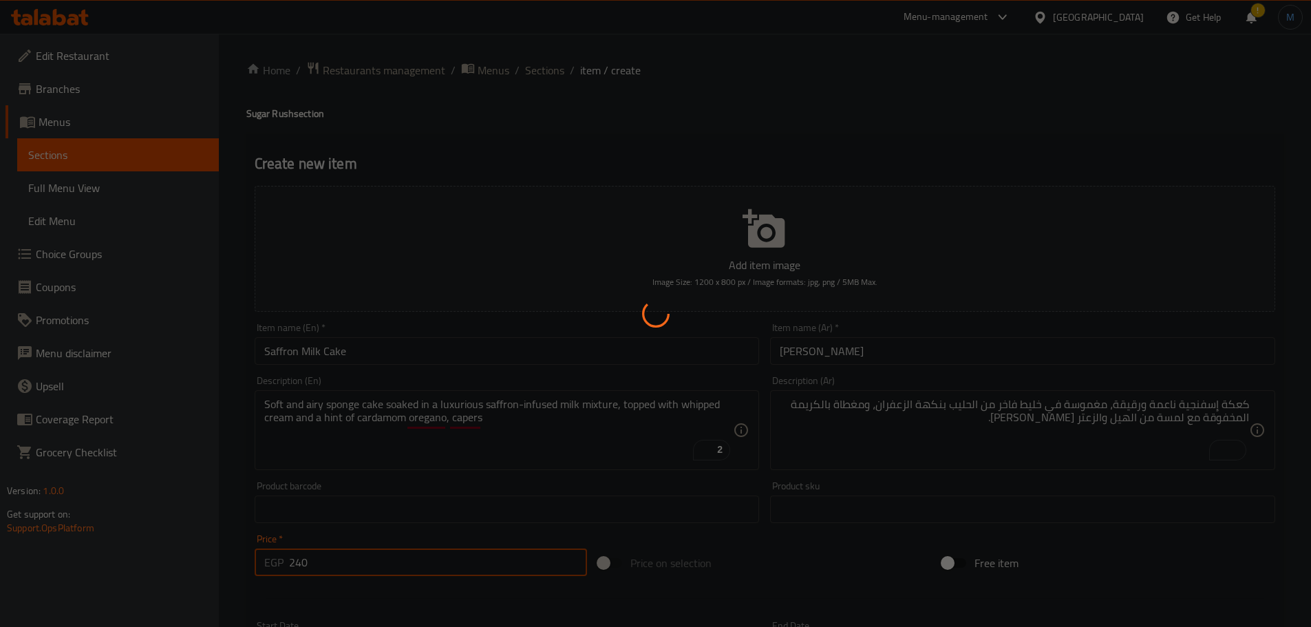
type input "0"
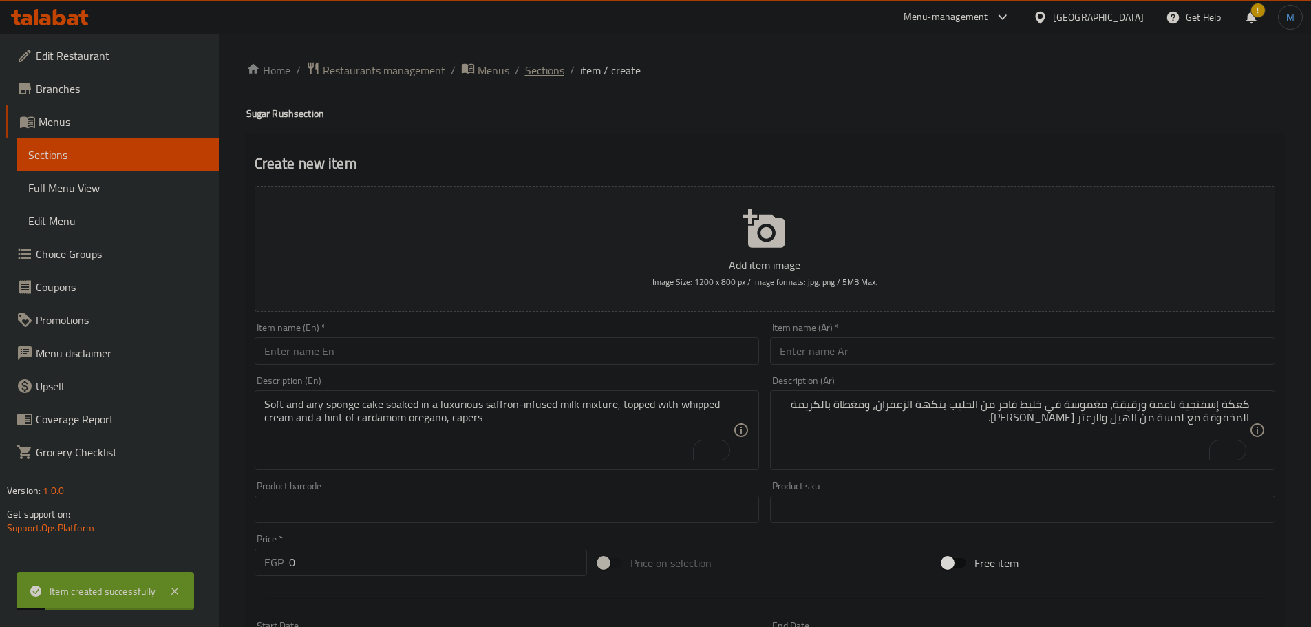
click at [541, 67] on span "Sections" at bounding box center [544, 70] width 39 height 17
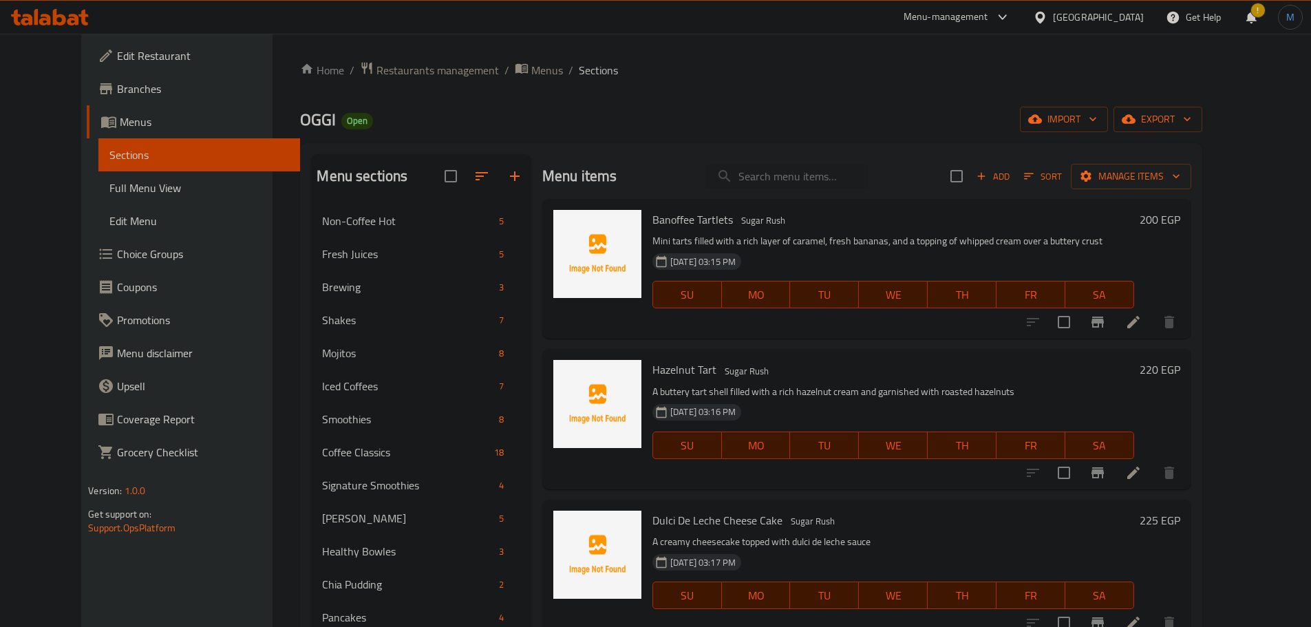
drag, startPoint x: 777, startPoint y: 154, endPoint x: 777, endPoint y: 163, distance: 8.9
click at [777, 163] on div "Menu items Add Sort Manage items" at bounding box center [866, 176] width 649 height 45
click at [777, 165] on input "search" at bounding box center [787, 177] width 162 height 24
click at [781, 173] on input "search" at bounding box center [787, 177] width 162 height 24
paste input "Espresso"
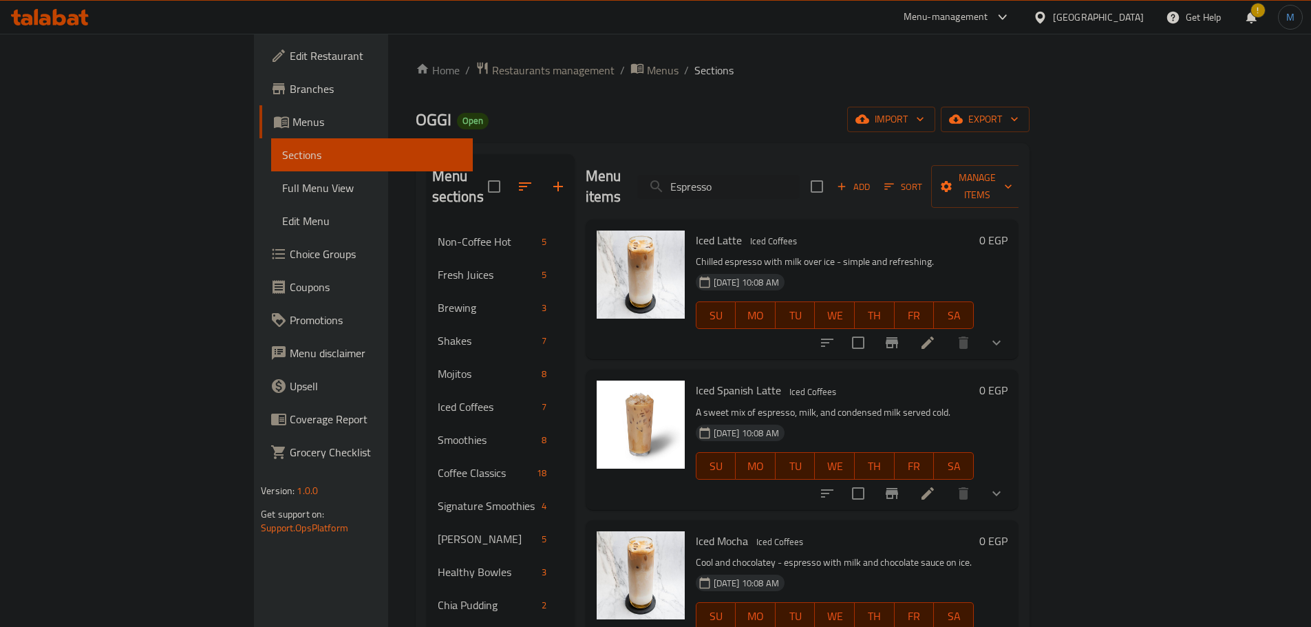
type input "Espresso"
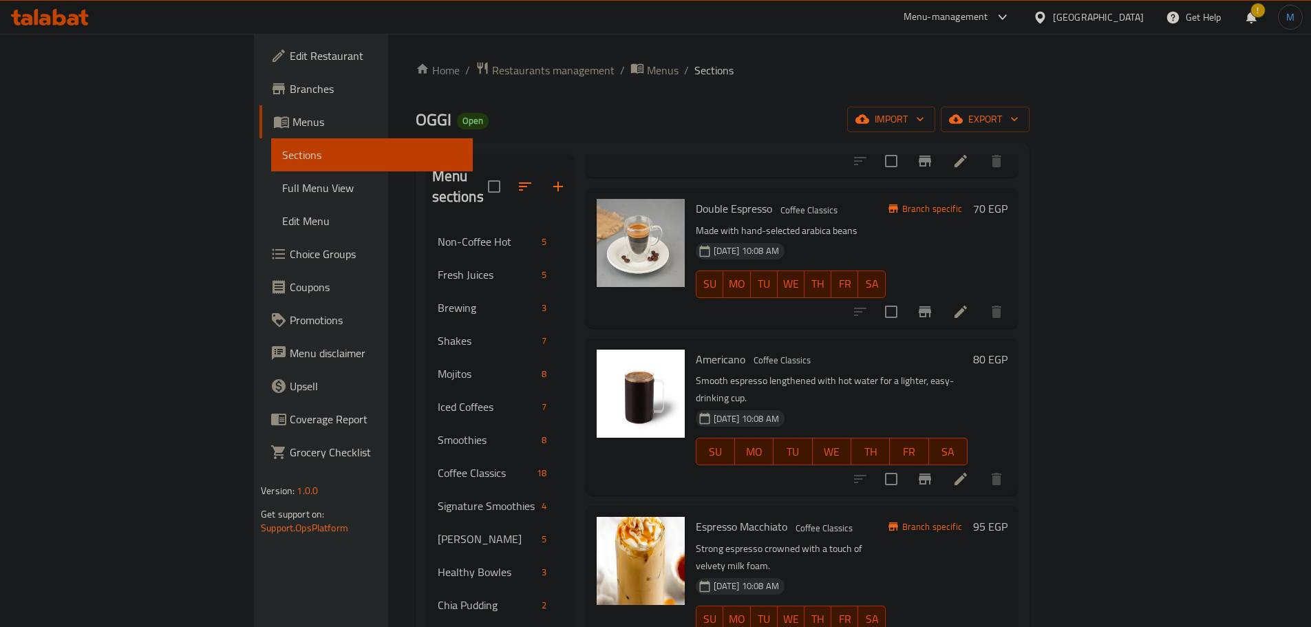
scroll to position [826, 0]
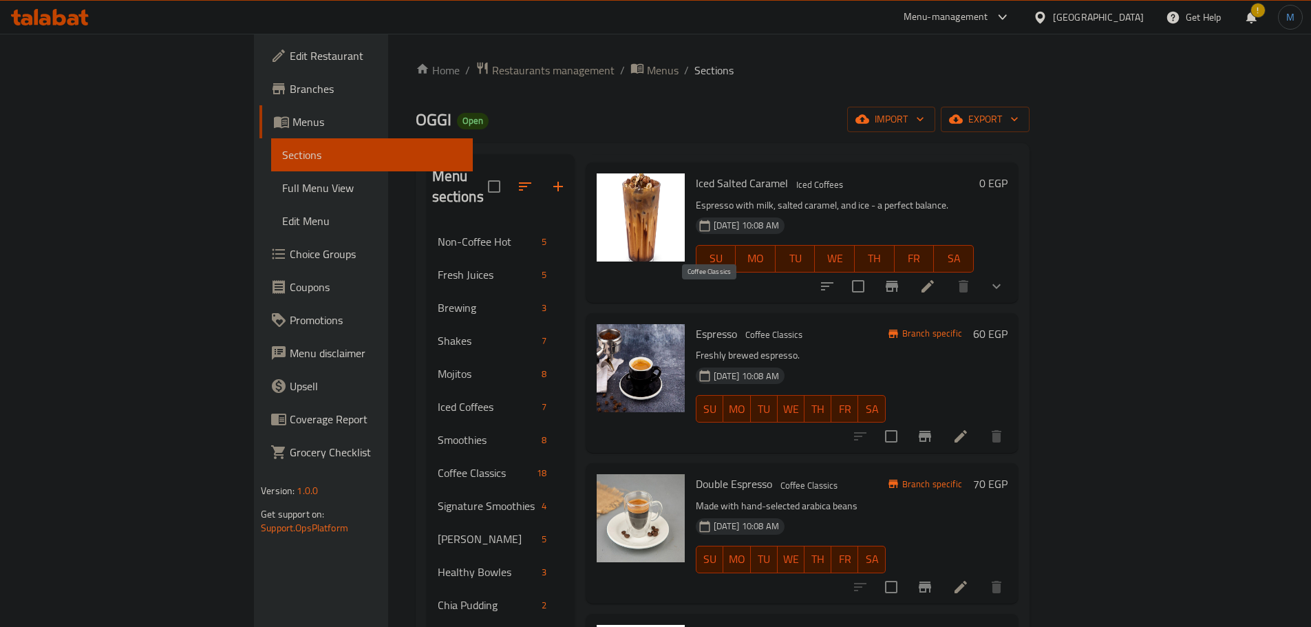
click at [740, 327] on span "Coffee Classics" at bounding box center [774, 335] width 68 height 16
copy span "Classics"
click at [740, 327] on span "Coffee Classics" at bounding box center [774, 335] width 68 height 16
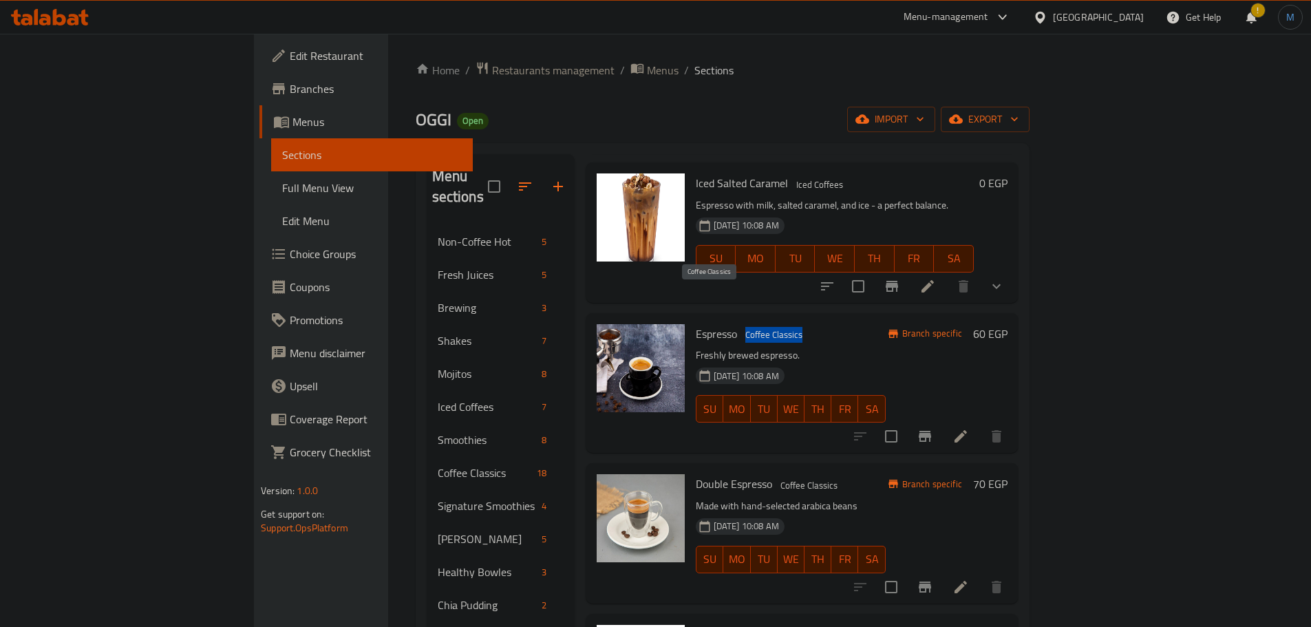
click at [740, 327] on span "Coffee Classics" at bounding box center [774, 335] width 68 height 16
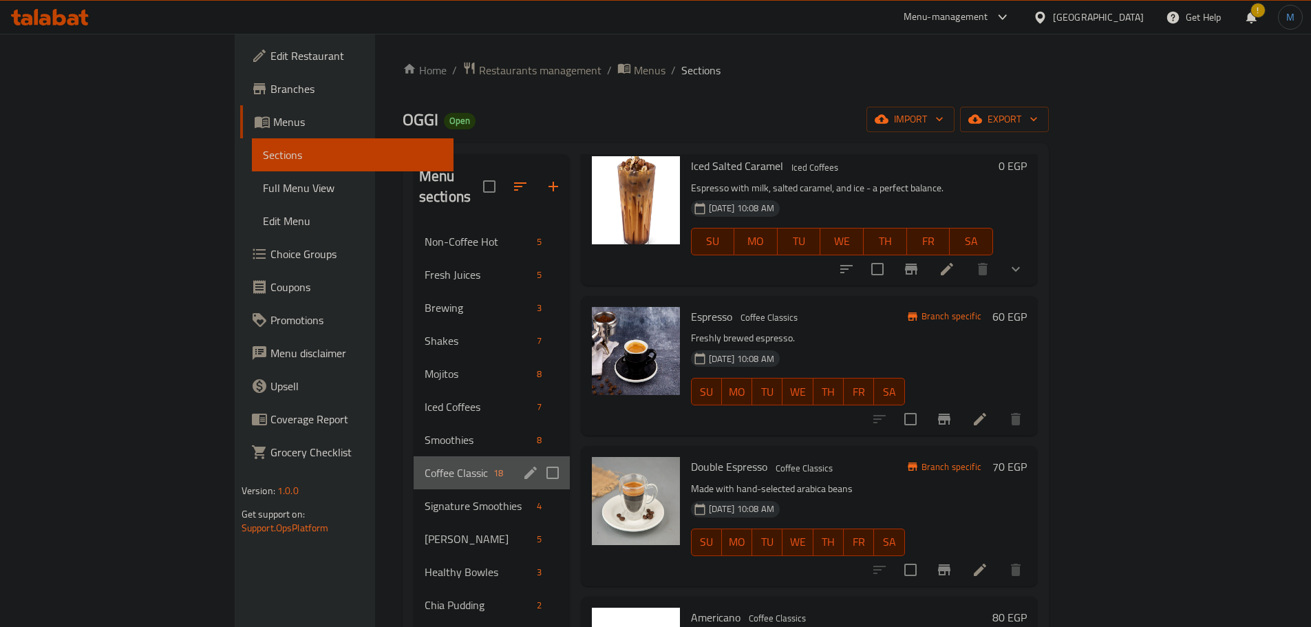
click at [414, 456] on div "Coffee Classics 18" at bounding box center [492, 472] width 156 height 33
click at [425, 465] on span "Coffee Classics" at bounding box center [456, 473] width 63 height 17
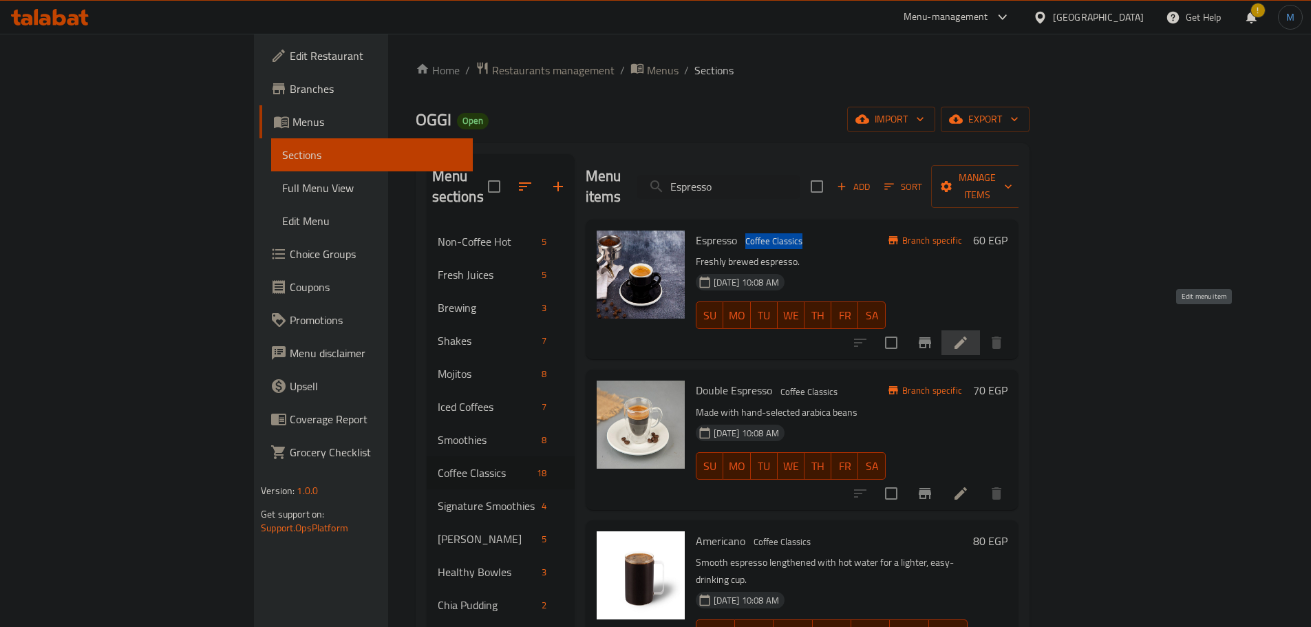
click at [969, 335] on icon at bounding box center [961, 343] width 17 height 17
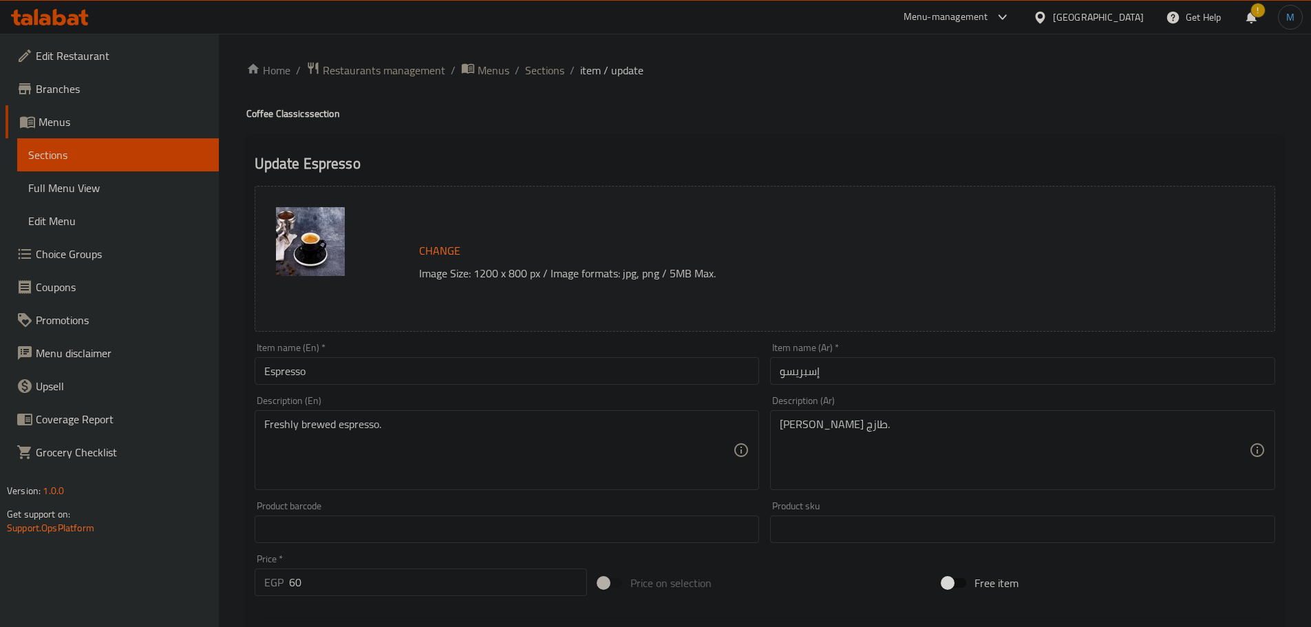
paste textarea "Pure, rich, and bold – the essence of coffee in its simplest form"
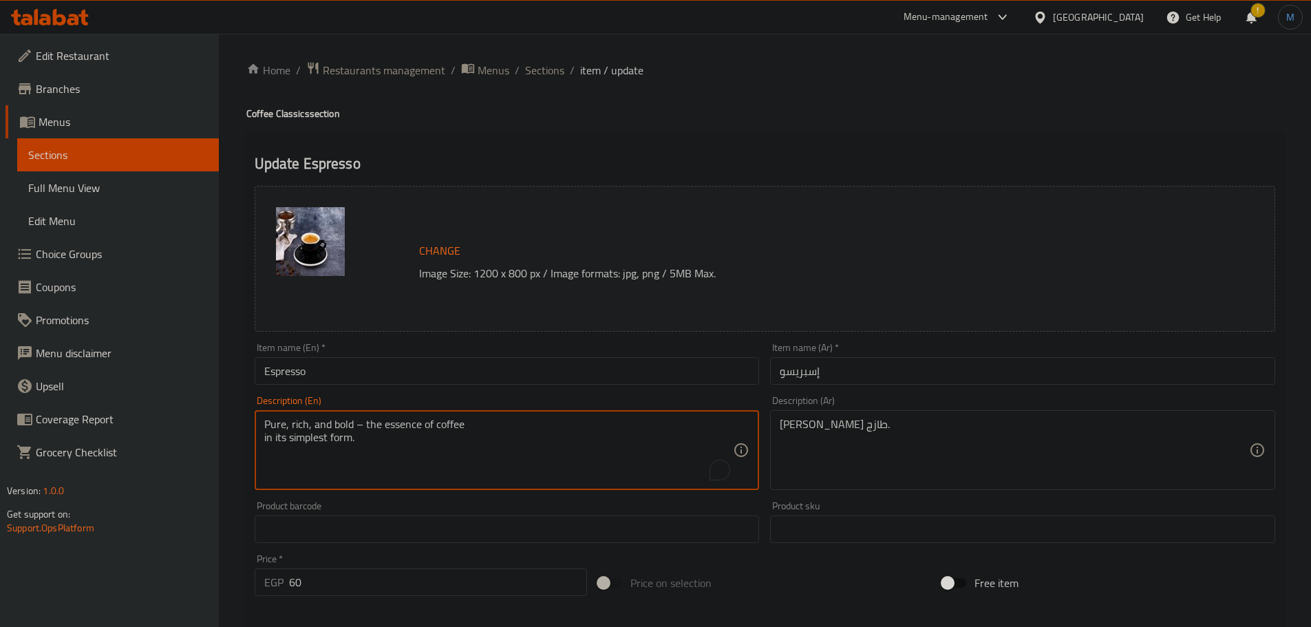
click at [586, 445] on textarea "Pure, rich, and bold – the essence of coffee in its simplest form." at bounding box center [499, 450] width 470 height 65
click at [606, 432] on textarea "Pure, rich, and bold – the essence of coffee in its simplest form." at bounding box center [499, 450] width 470 height 65
click at [469, 431] on textarea "Pure, rich, and bold – the essence of coffee in its simplest form." at bounding box center [499, 450] width 470 height 65
click at [492, 423] on textarea "Pure, rich, and bold – the essence of coffee in its simplest form." at bounding box center [499, 450] width 470 height 65
type textarea "Pure, rich, and bold – the essence of coffee in its simplest form."
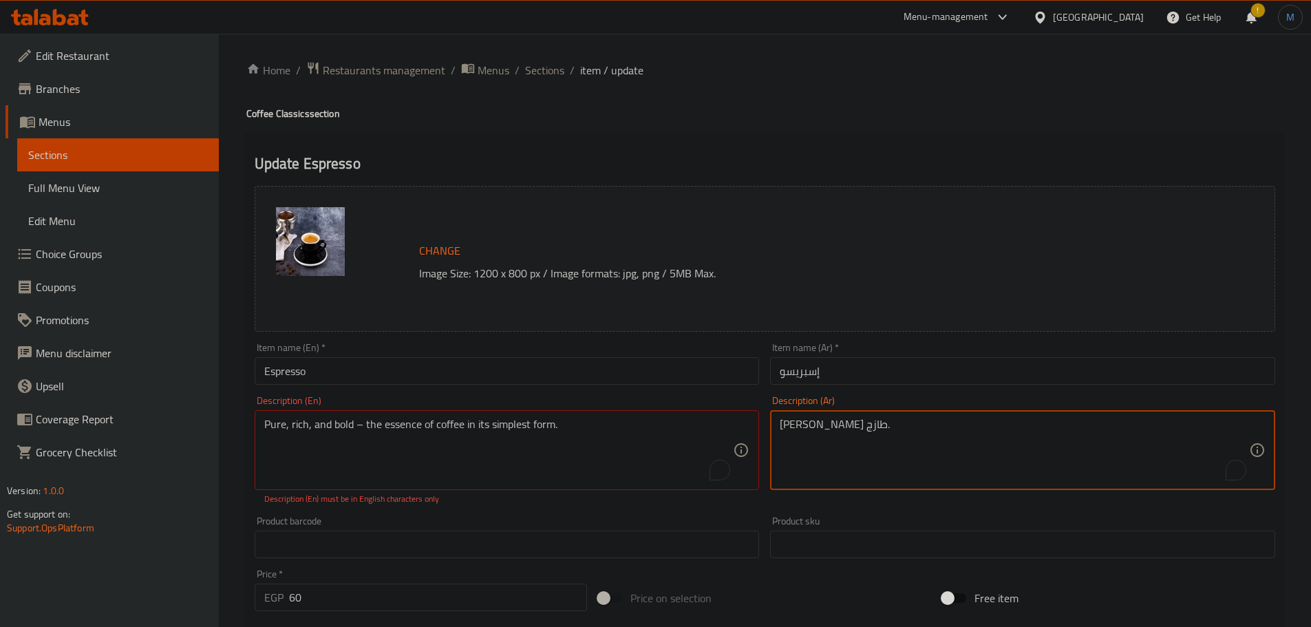
paste textarea "نقية، غنية، وجريئة - جوهر القهوة في أبسط صورها."
type textarea "نقية، غنية، وجريئة - جوهر القهوة في أبسط صورها."
click at [567, 507] on div "Description (En) Pure, rich, and bold – the essence of coffee in its simplest f…" at bounding box center [507, 450] width 516 height 120
click at [567, 511] on div "Product barcode Product barcode" at bounding box center [507, 537] width 516 height 53
click at [369, 423] on textarea "Pure, rich, and bold – the essence of coffee in its simplest form." at bounding box center [499, 450] width 470 height 65
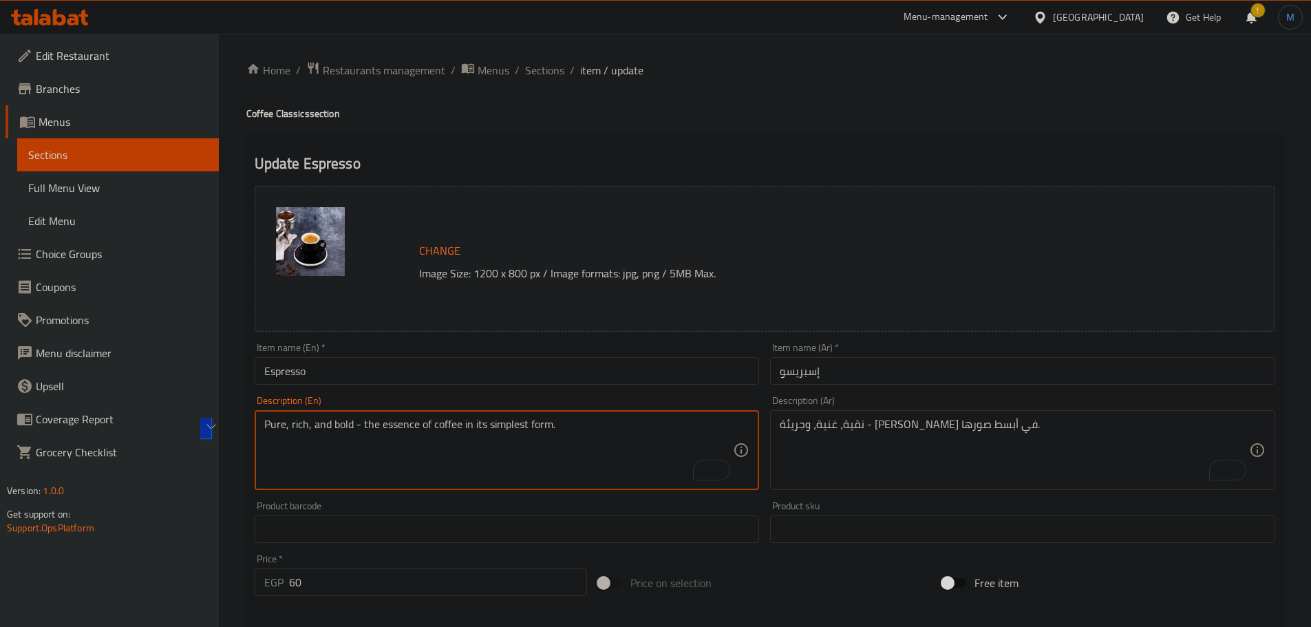
paste textarea "– the essence of coffee"
click at [489, 423] on textarea "Pure, rich, and bold – the essence of coffee in its simplest form." at bounding box center [499, 450] width 470 height 65
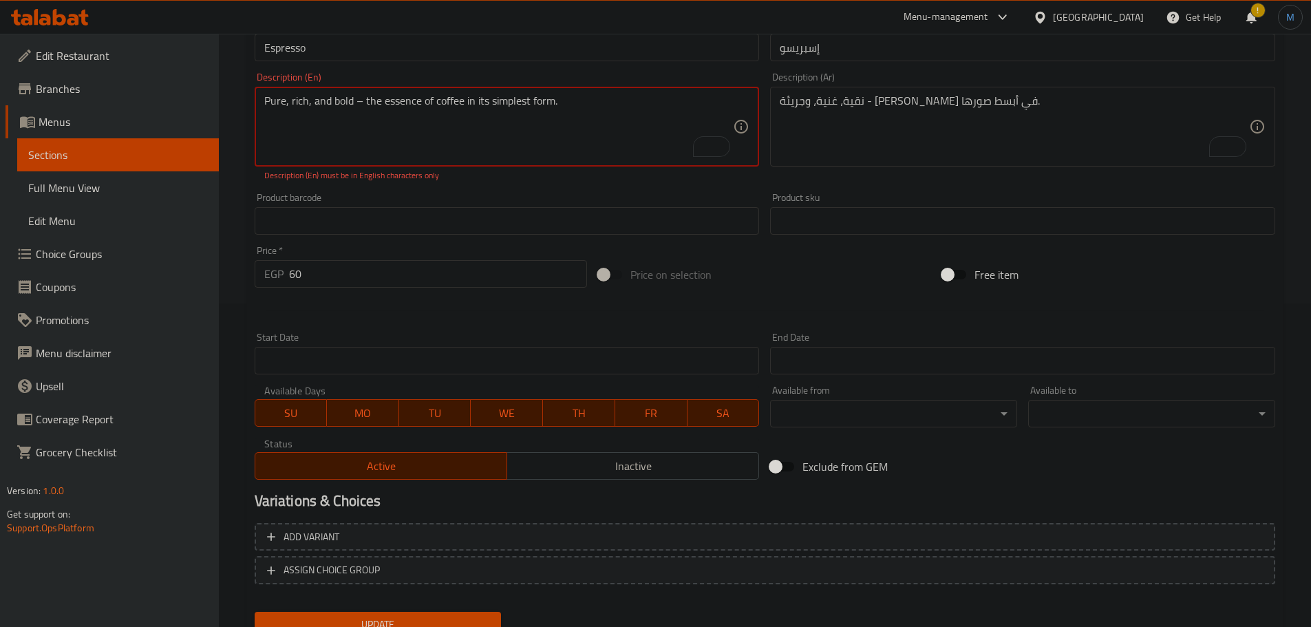
scroll to position [344, 0]
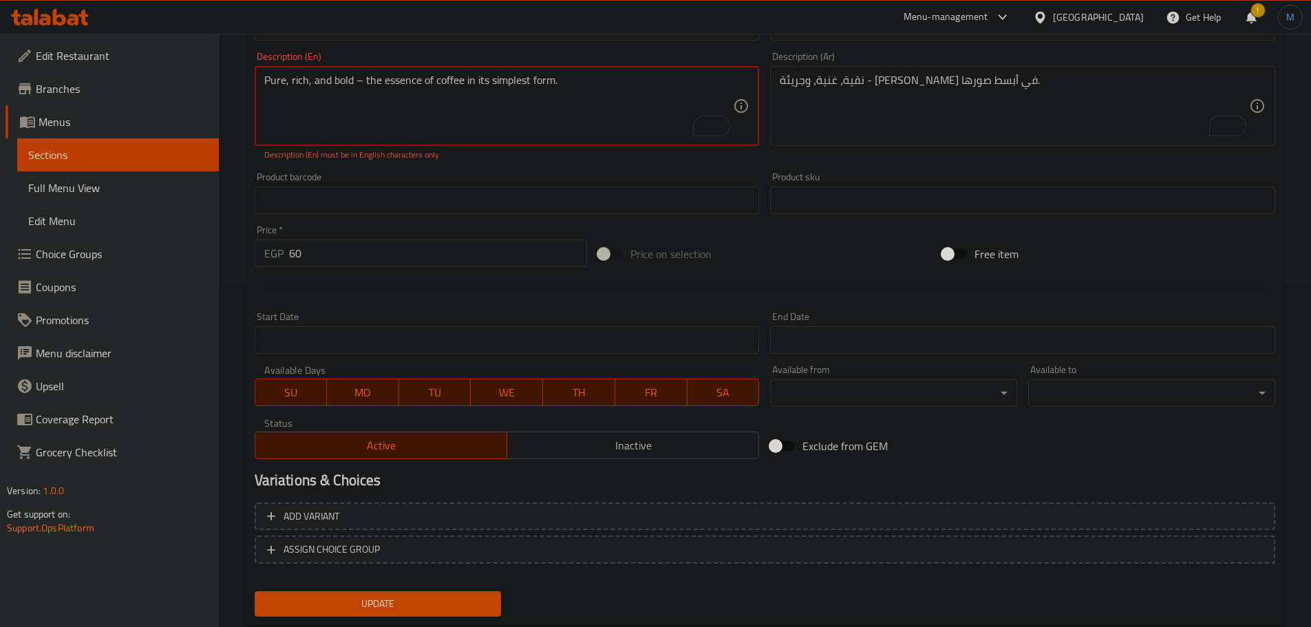
click at [421, 604] on span "Update" at bounding box center [378, 603] width 225 height 17
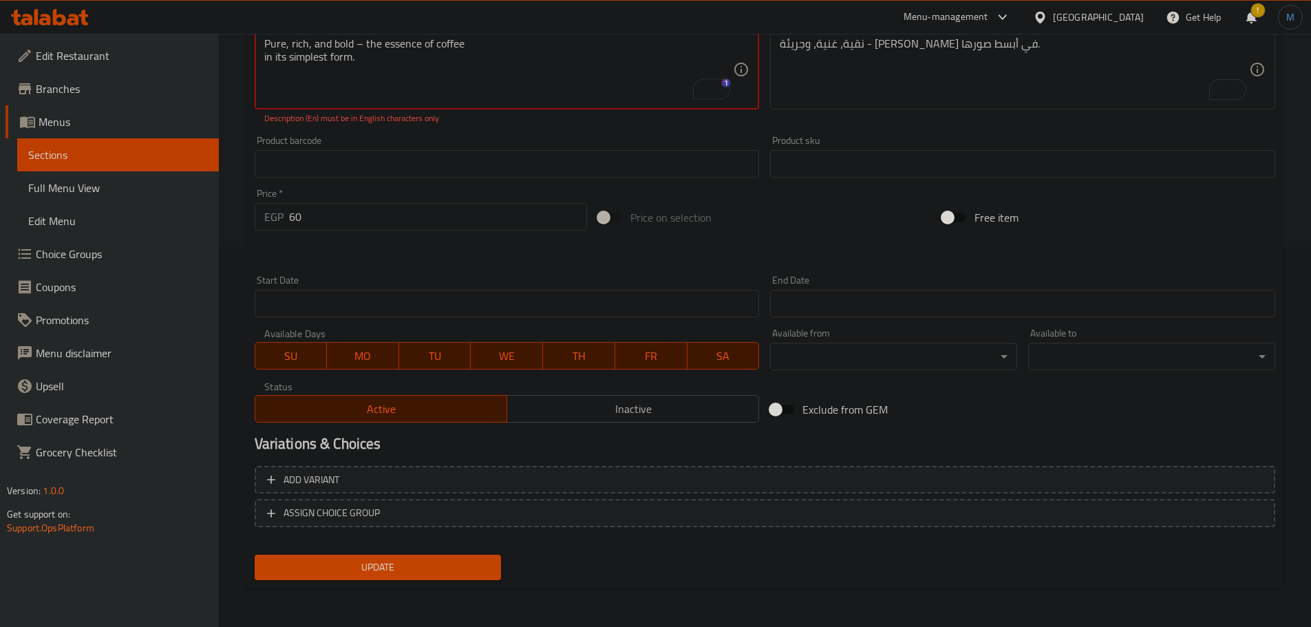
click at [397, 567] on span "Update" at bounding box center [378, 567] width 225 height 17
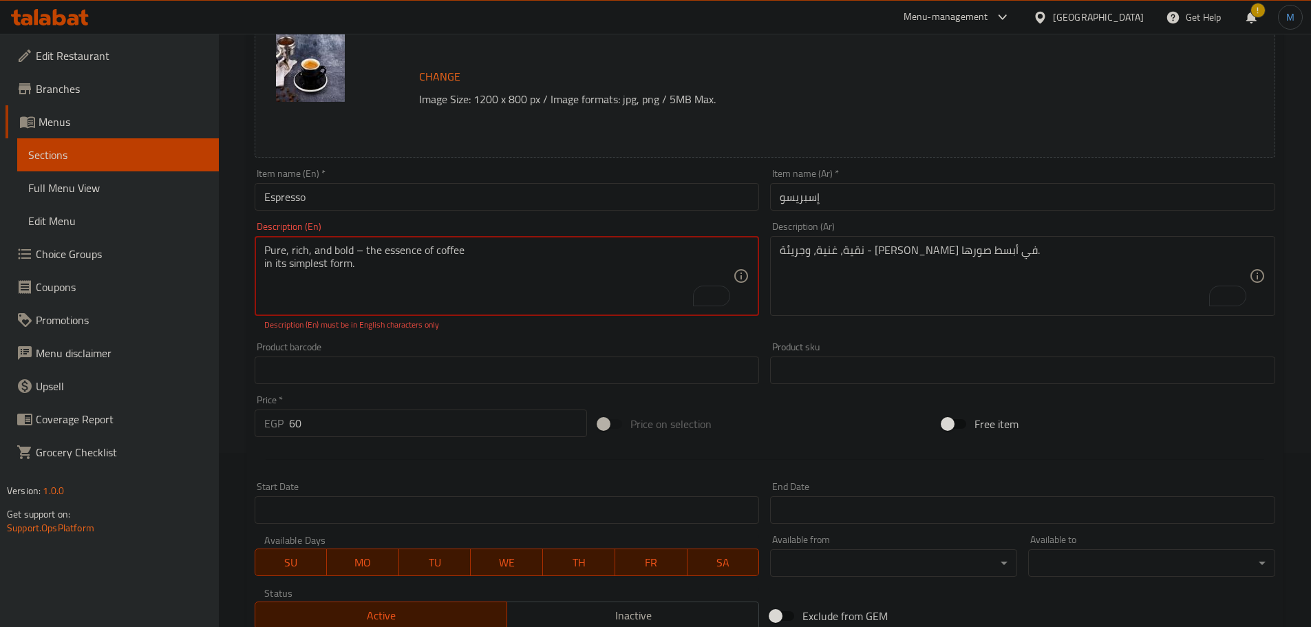
paste textarea "To enrich screen reader interactions, please activate Accessibility in Grammarl…"
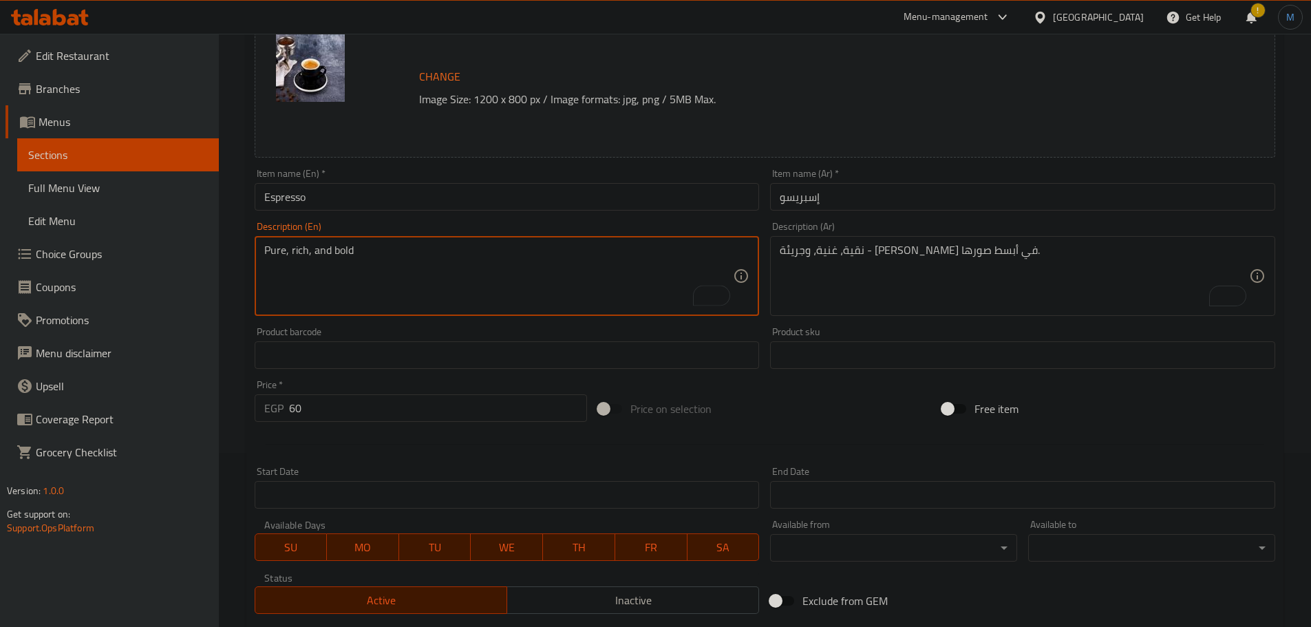
paste textarea "the essence of coffee"
click at [355, 260] on textarea "Pure, rich, and bold the essence of coffee" at bounding box center [499, 276] width 470 height 65
click at [354, 249] on textarea "Pure, rich, and bold the essence of coffee" at bounding box center [499, 276] width 470 height 65
click at [511, 277] on textarea "Pure, rich, and bold - the essence of coffee" at bounding box center [499, 276] width 470 height 65
click at [525, 257] on textarea "Pure, rich, and bold - the essence of coffee" at bounding box center [499, 276] width 470 height 65
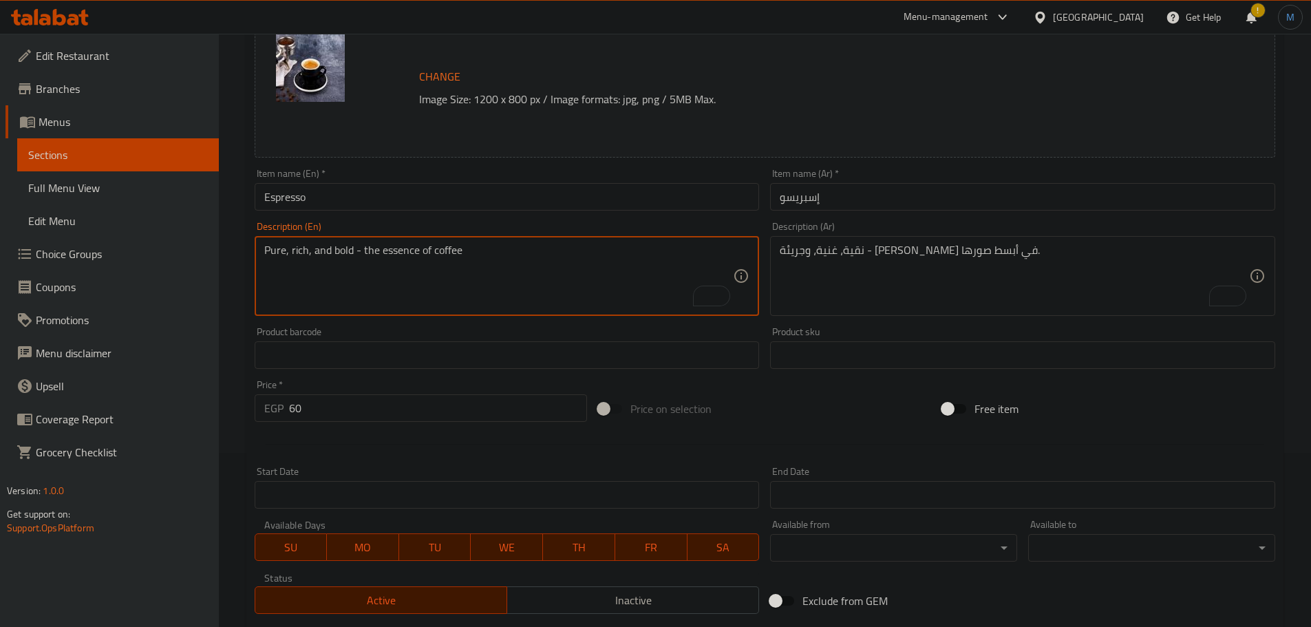
click at [529, 246] on textarea "Pure, rich, and bold - the essence of coffee" at bounding box center [499, 276] width 470 height 65
paste textarea "in its simplest form."
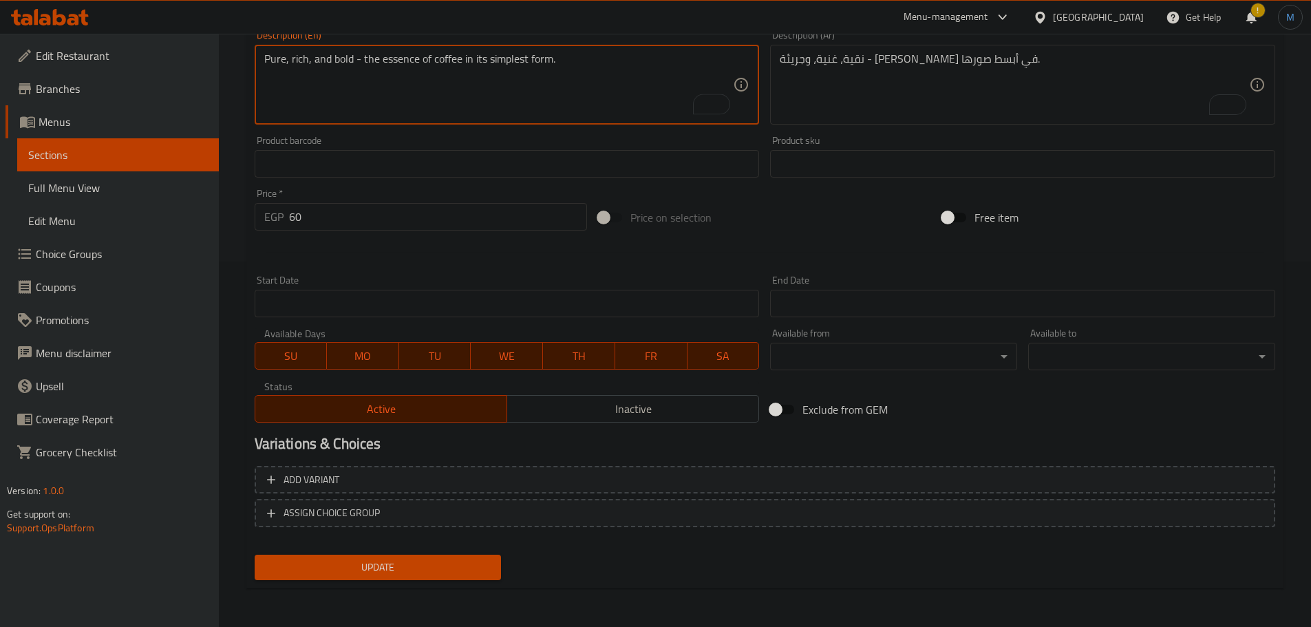
type textarea "Pure, rich, and bold - the essence of coffee in its simplest form."
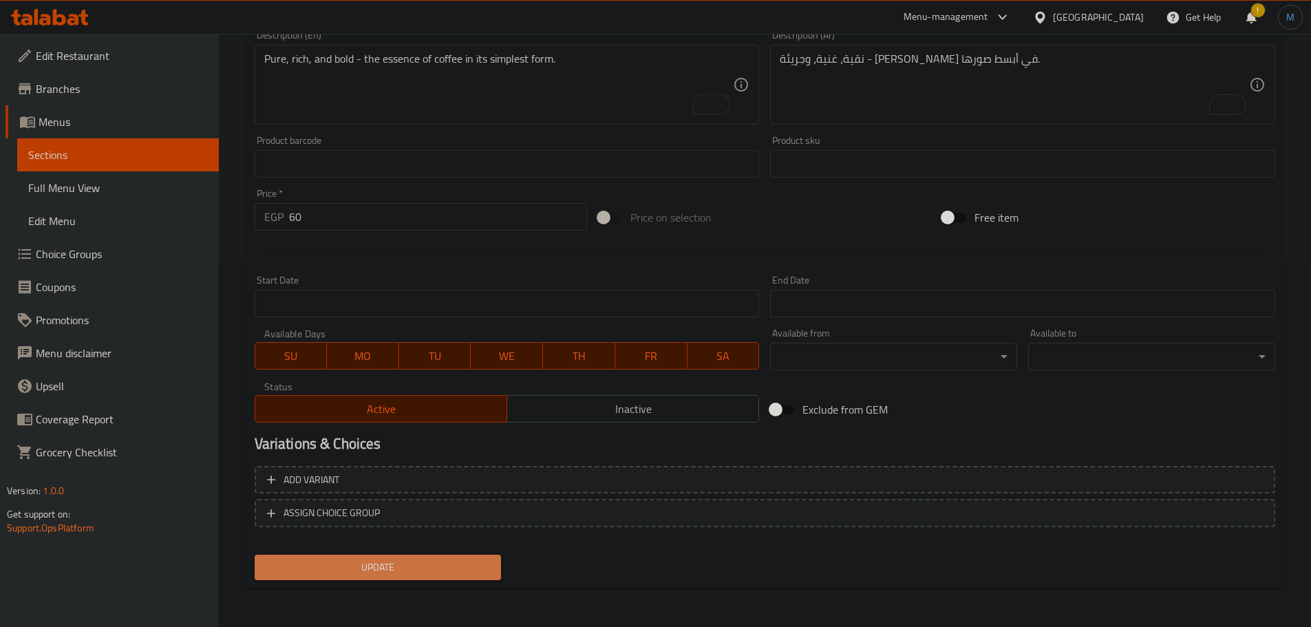
click at [415, 560] on span "Update" at bounding box center [378, 567] width 225 height 17
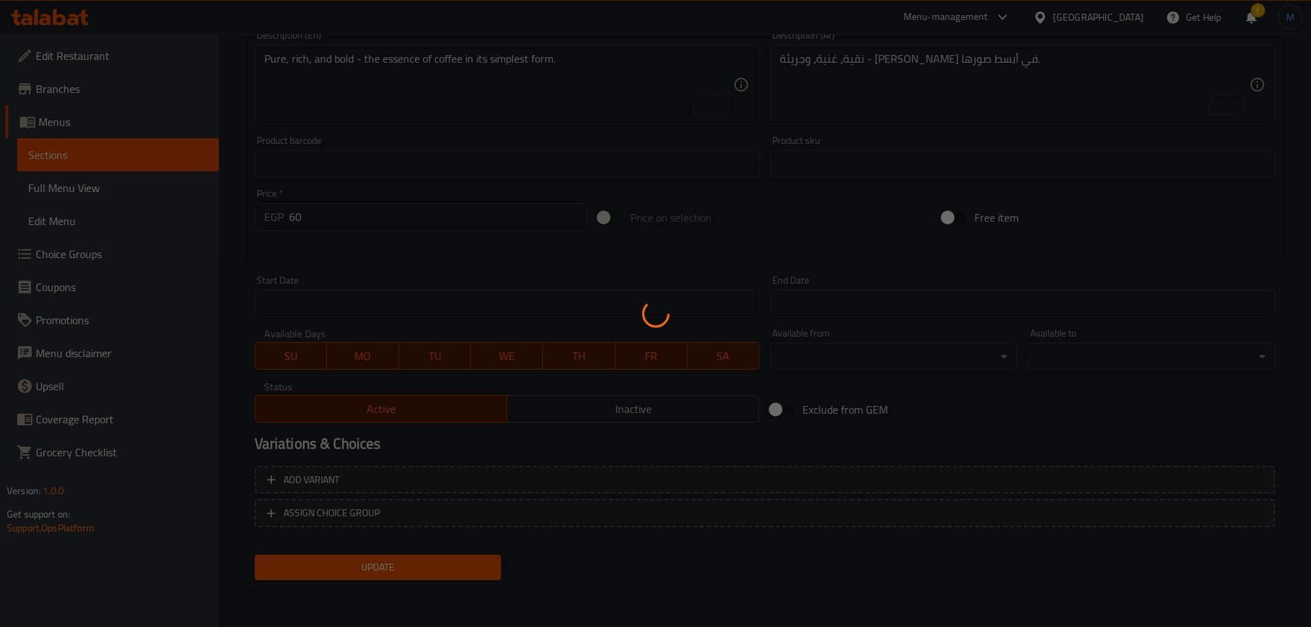
scroll to position [0, 0]
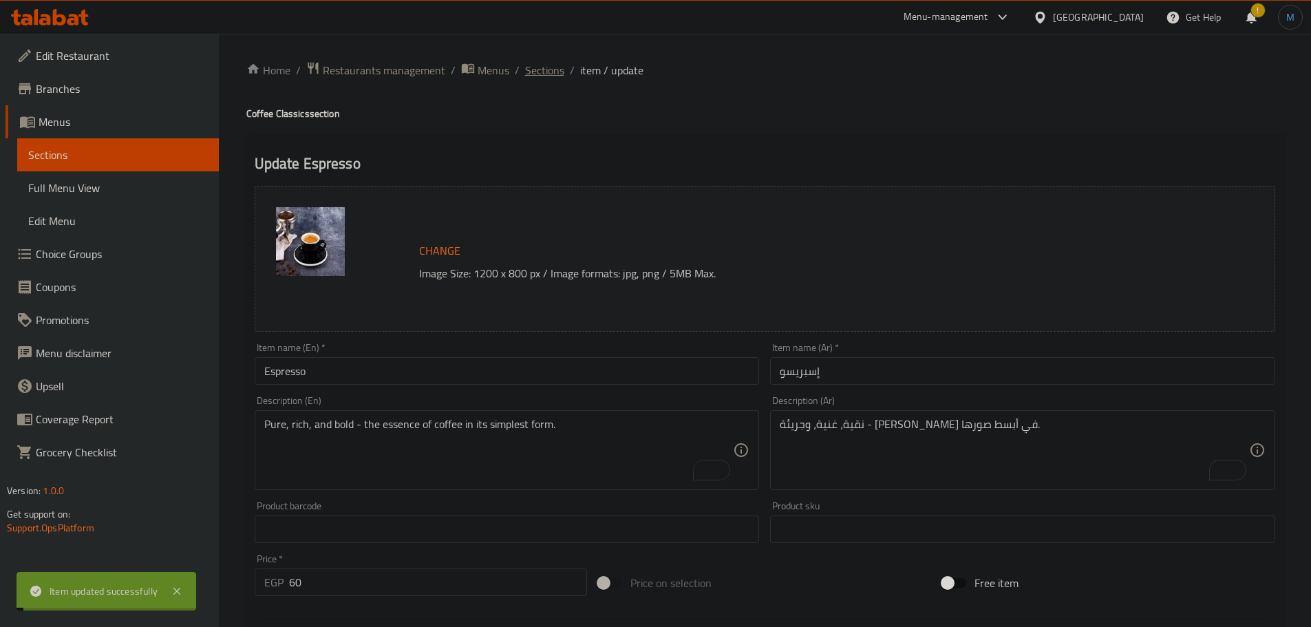
click at [550, 70] on span "Sections" at bounding box center [544, 70] width 39 height 17
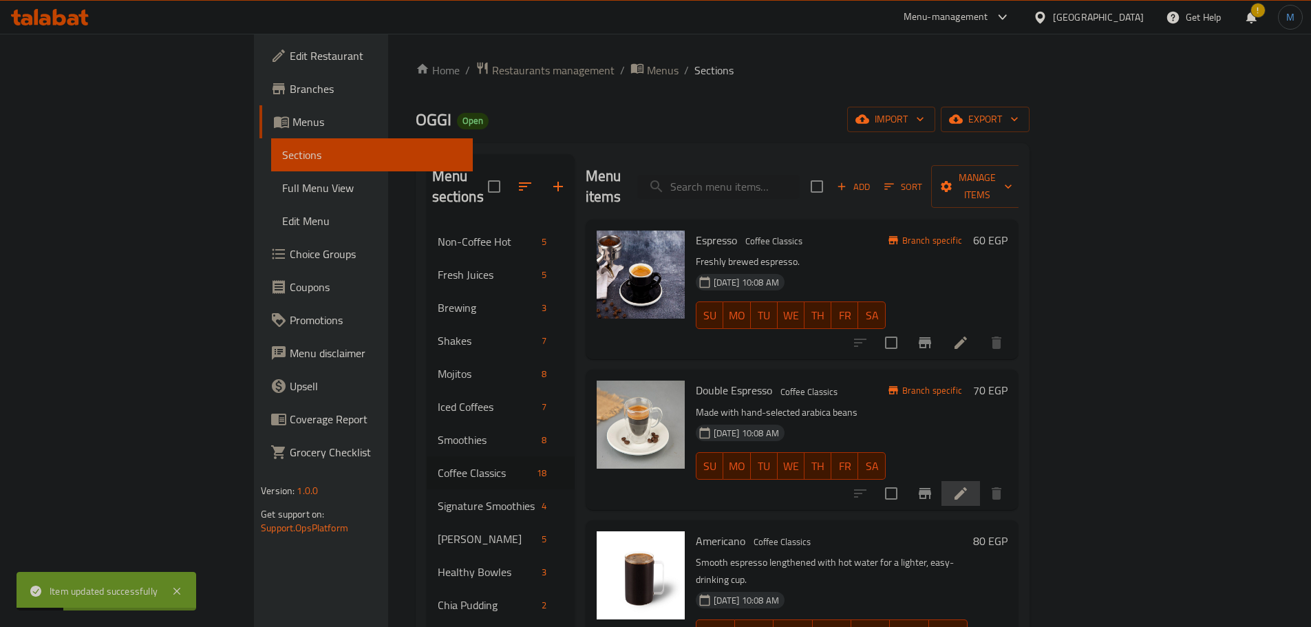
click at [980, 481] on li at bounding box center [961, 493] width 39 height 25
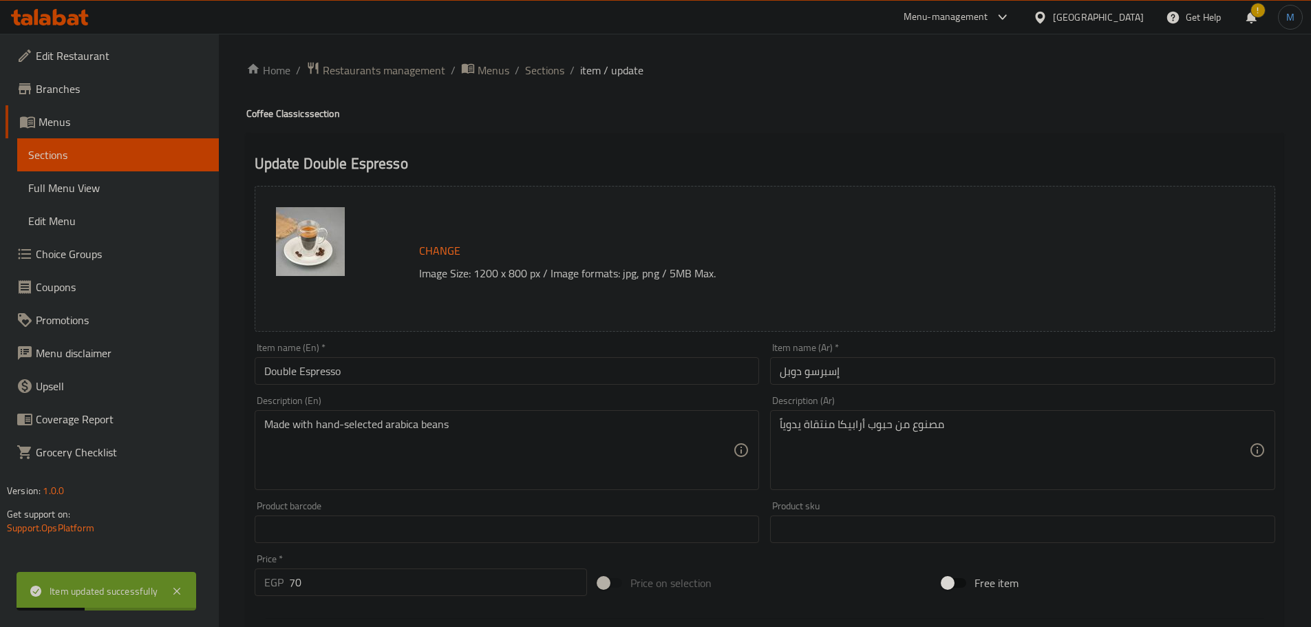
paste textarea "Twice the strength, twice the kick. Perfect for true coffee lover"
click at [562, 419] on textarea "Twice the strength, twice the kick. Perfect for true coffee lovers" at bounding box center [499, 450] width 470 height 65
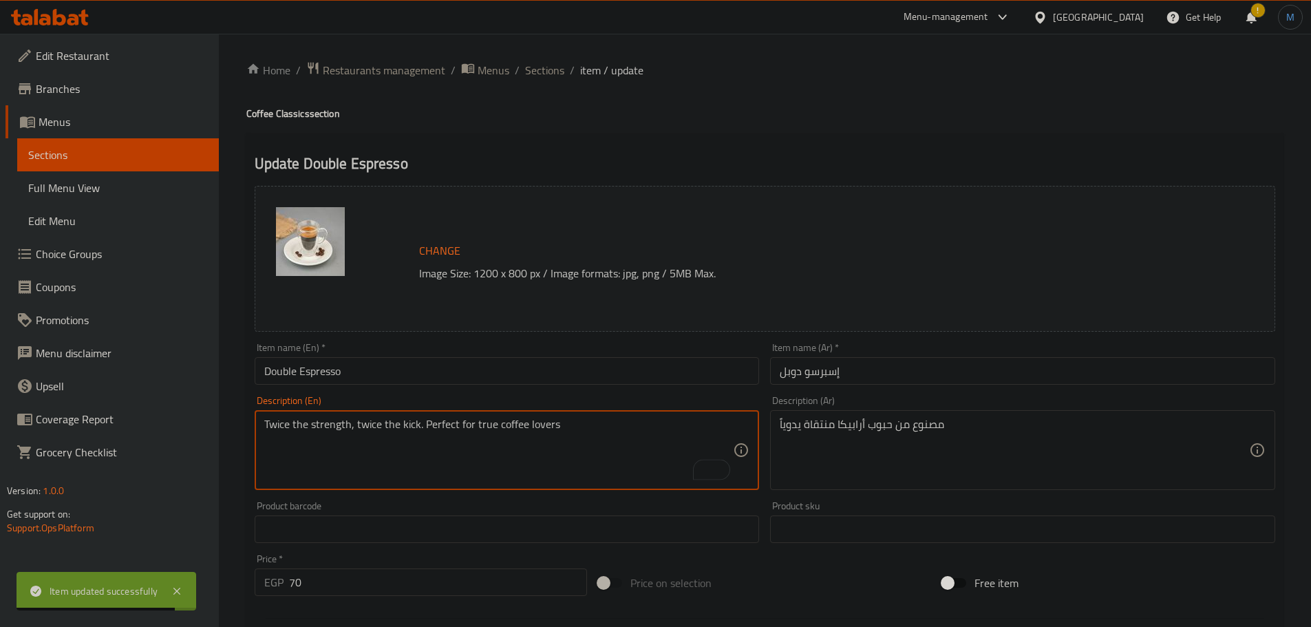
type textarea "Twice the strength, twice the kick. Perfect for true coffee lovers"
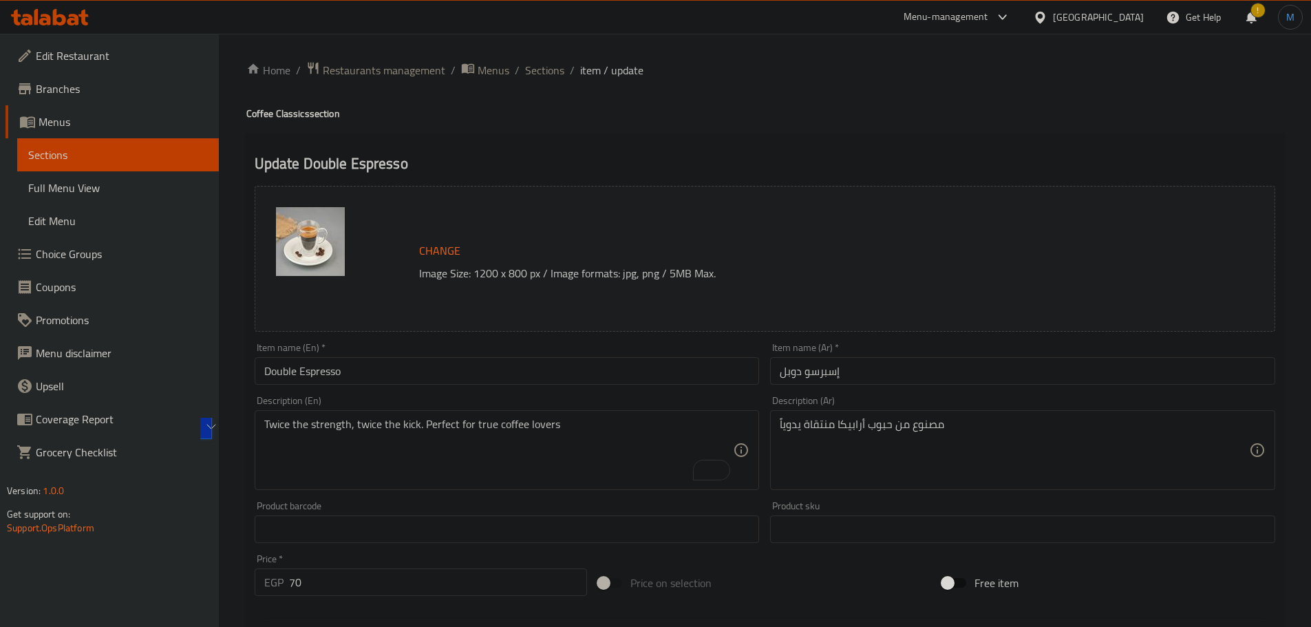
click at [562, 450] on textarea "Twice the strength, twice the kick. Perfect for true coffee lovers" at bounding box center [499, 450] width 470 height 65
click at [406, 452] on textarea "Twice the strength, twice the kick. Perfect for true coffee lovers" at bounding box center [499, 450] width 470 height 65
click at [942, 405] on div "Description (Ar) مصنوع من حبوب أرابيكا منتقاة يدوياً Description (Ar)" at bounding box center [1022, 443] width 505 height 94
paste textarea "ضعف القوة، ضعف النكهة. مثالي لعشاق القهوة الحقيقيين."
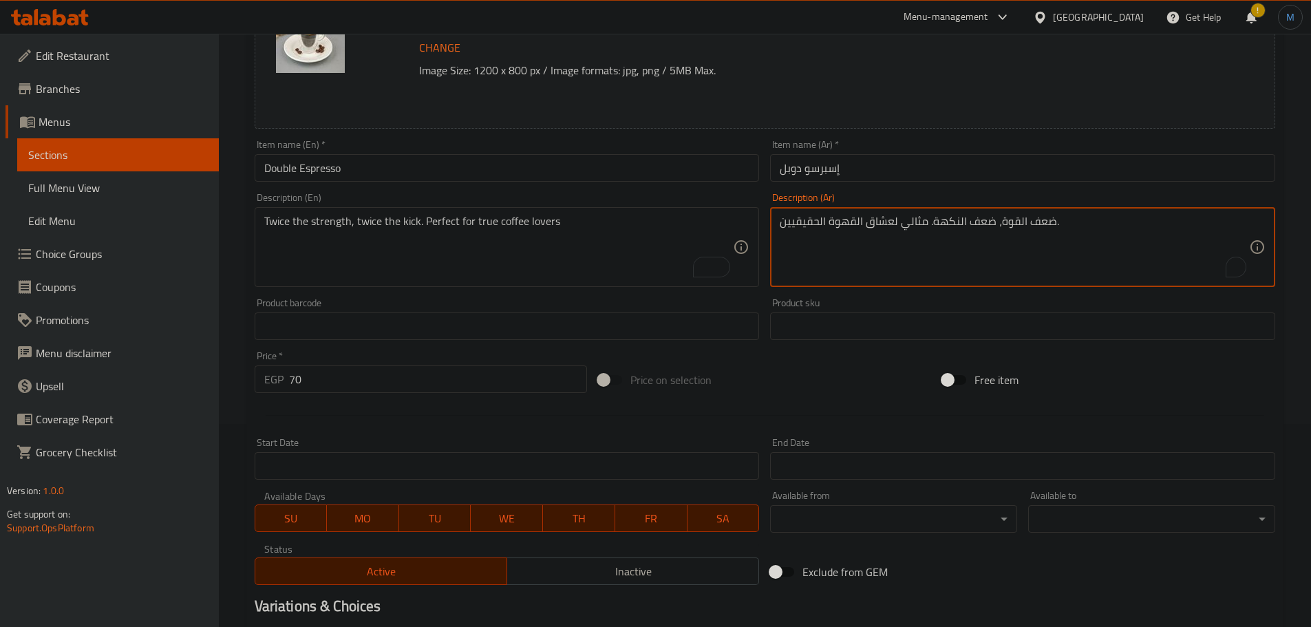
scroll to position [275, 0]
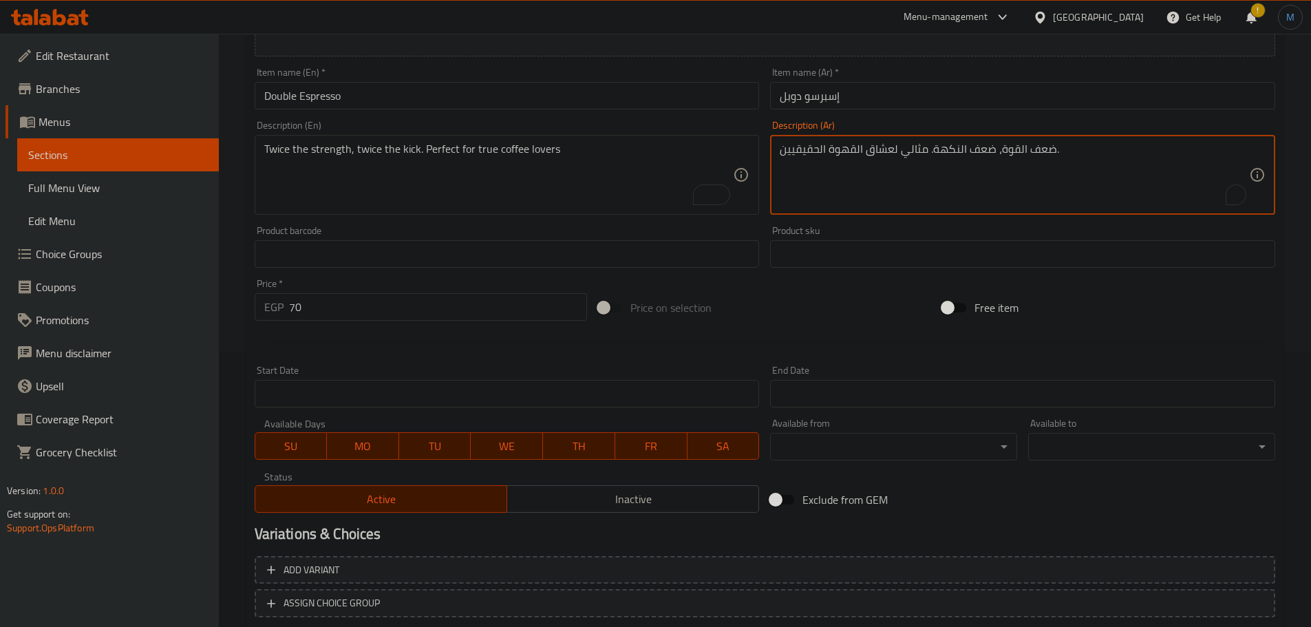
type textarea "ضعف القوة، ضعف النكهة. مثالي لعشاق القهوة الحقيقيين."
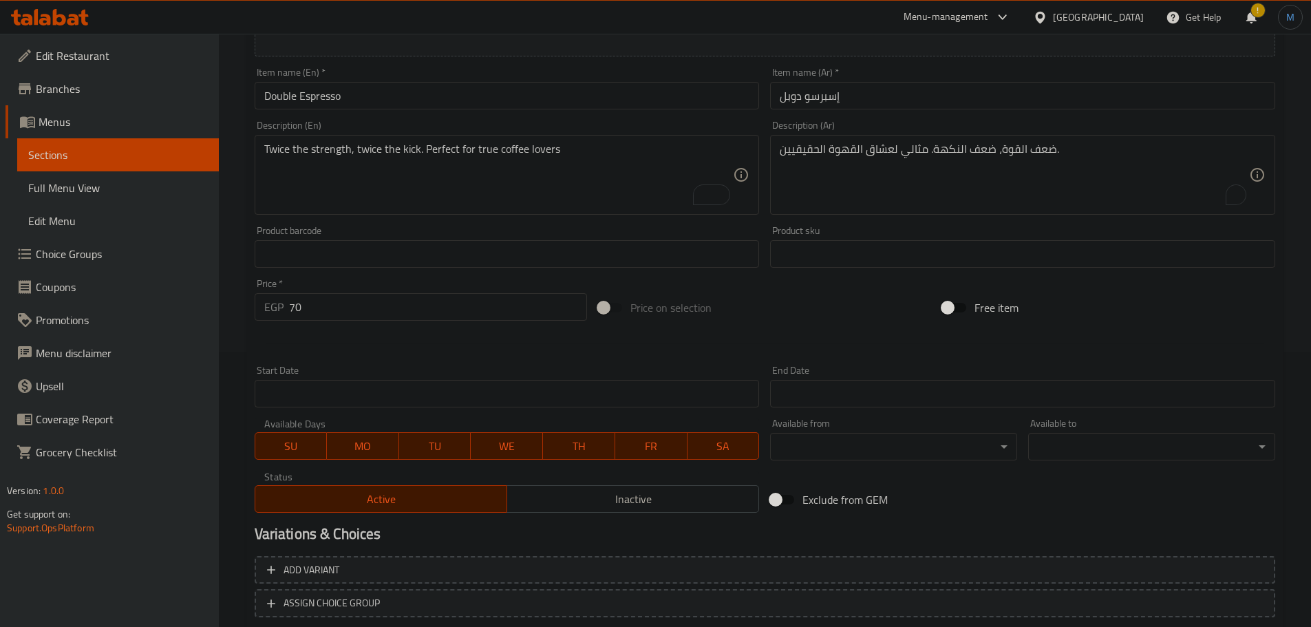
click at [473, 550] on div "Change Image Size: 1200 x 800 px / Image formats: jpg, png / 5MB Max. Item name…" at bounding box center [765, 290] width 1032 height 771
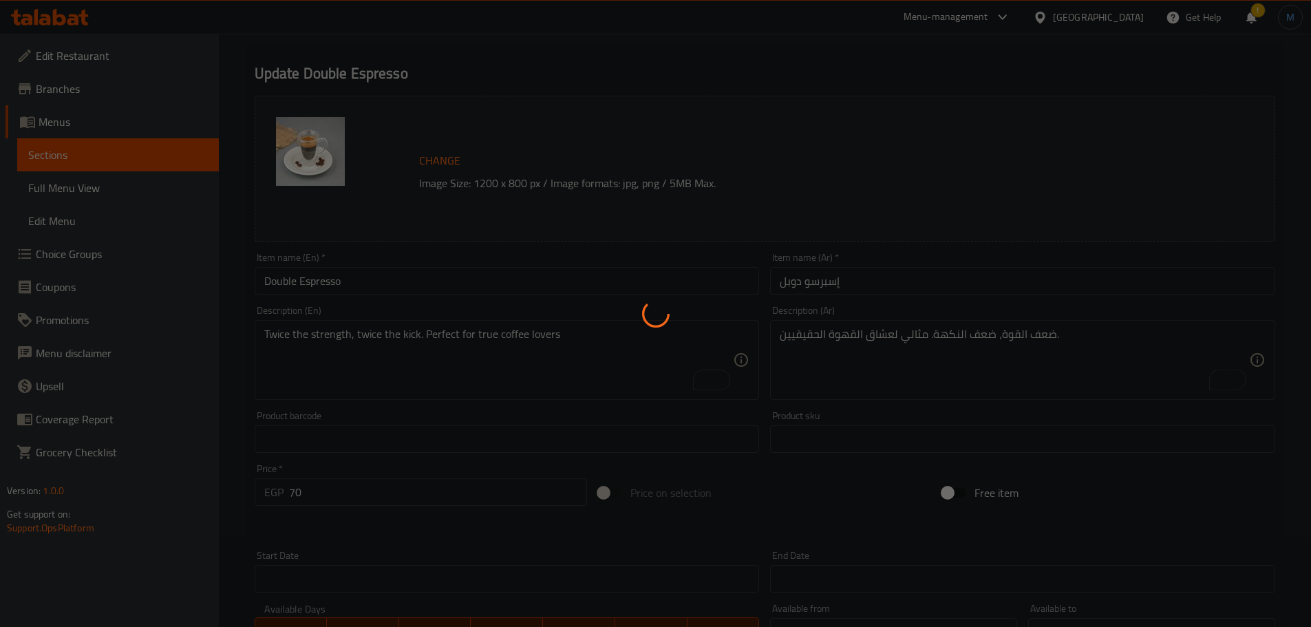
scroll to position [0, 0]
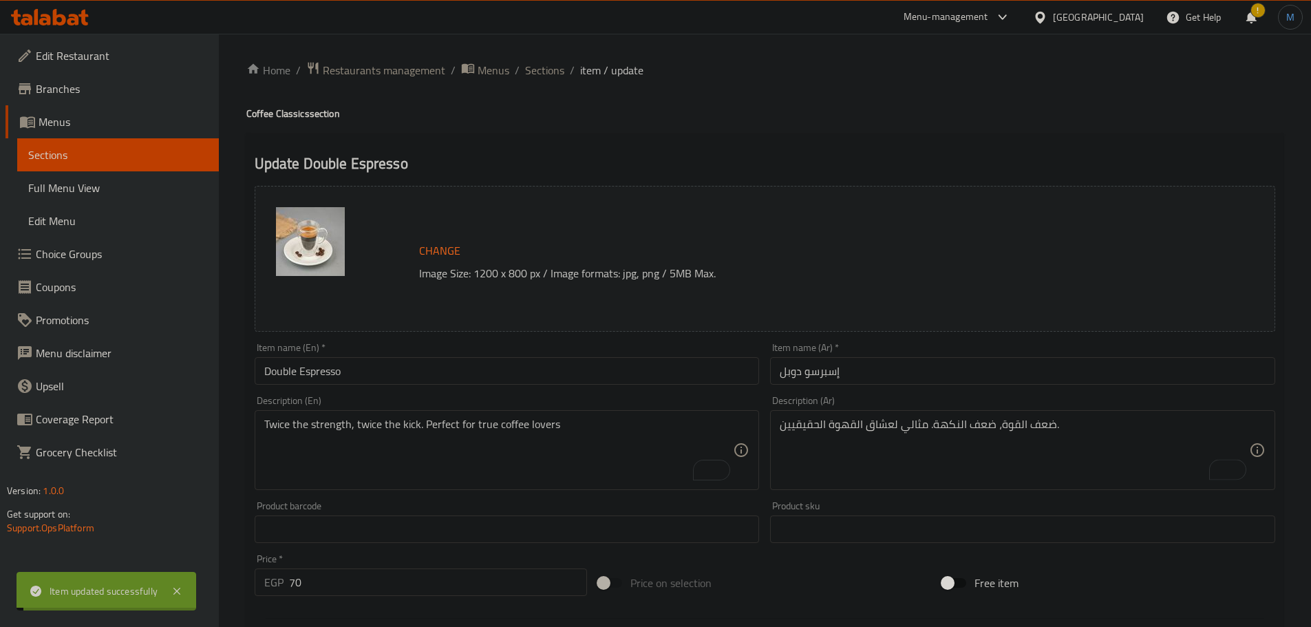
click at [551, 65] on span "Sections" at bounding box center [544, 70] width 39 height 17
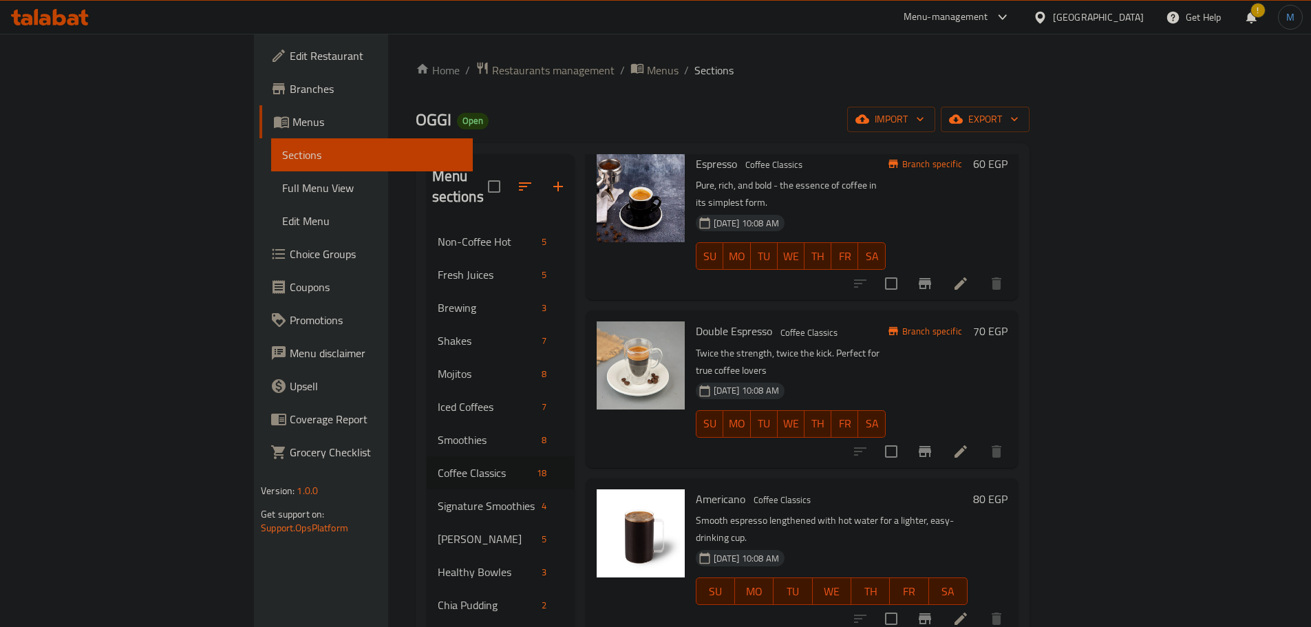
scroll to position [138, 0]
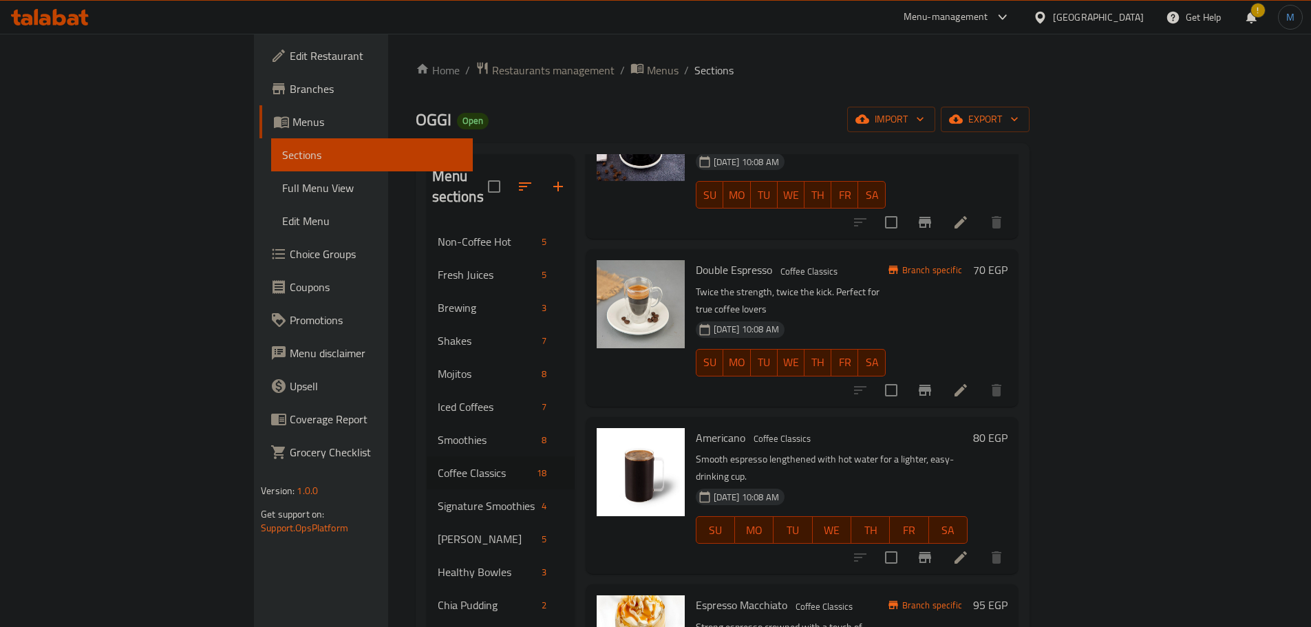
click at [980, 545] on li at bounding box center [961, 557] width 39 height 25
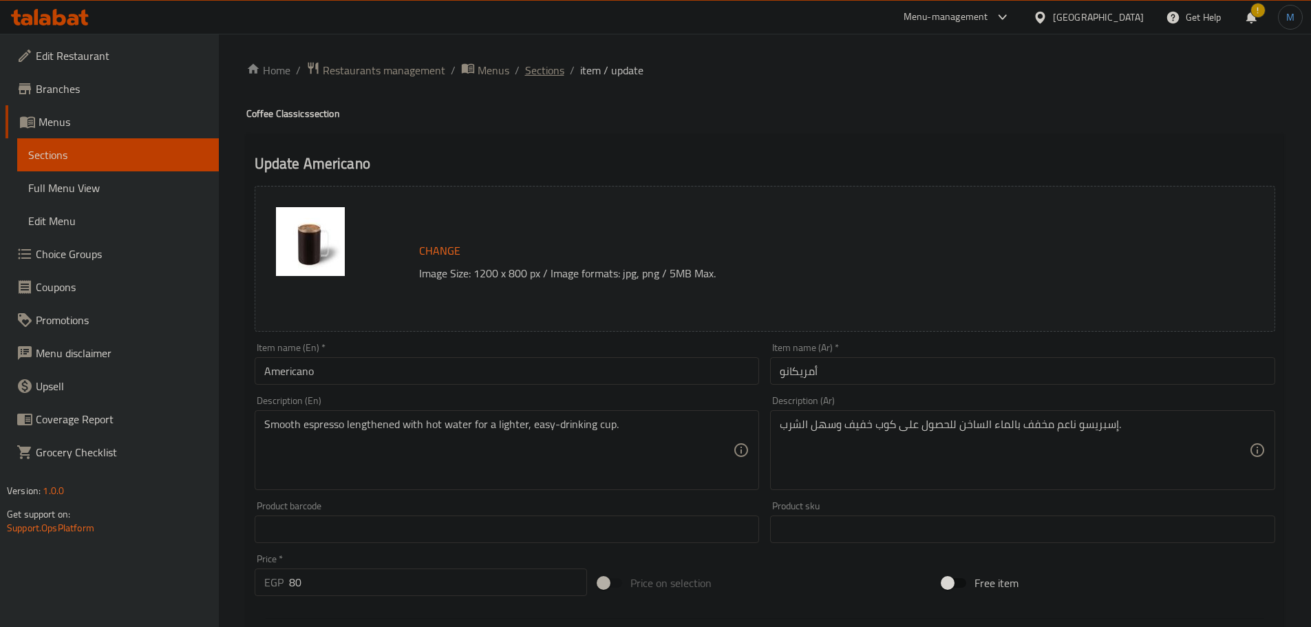
click at [555, 68] on span "Sections" at bounding box center [544, 70] width 39 height 17
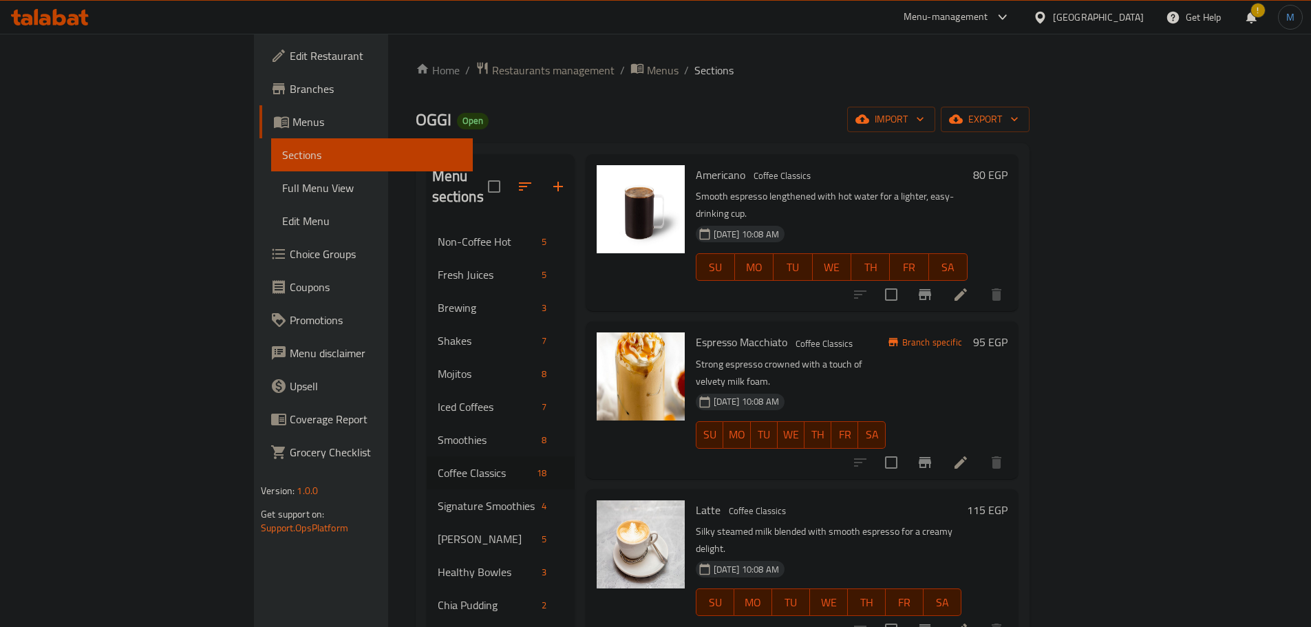
scroll to position [413, 0]
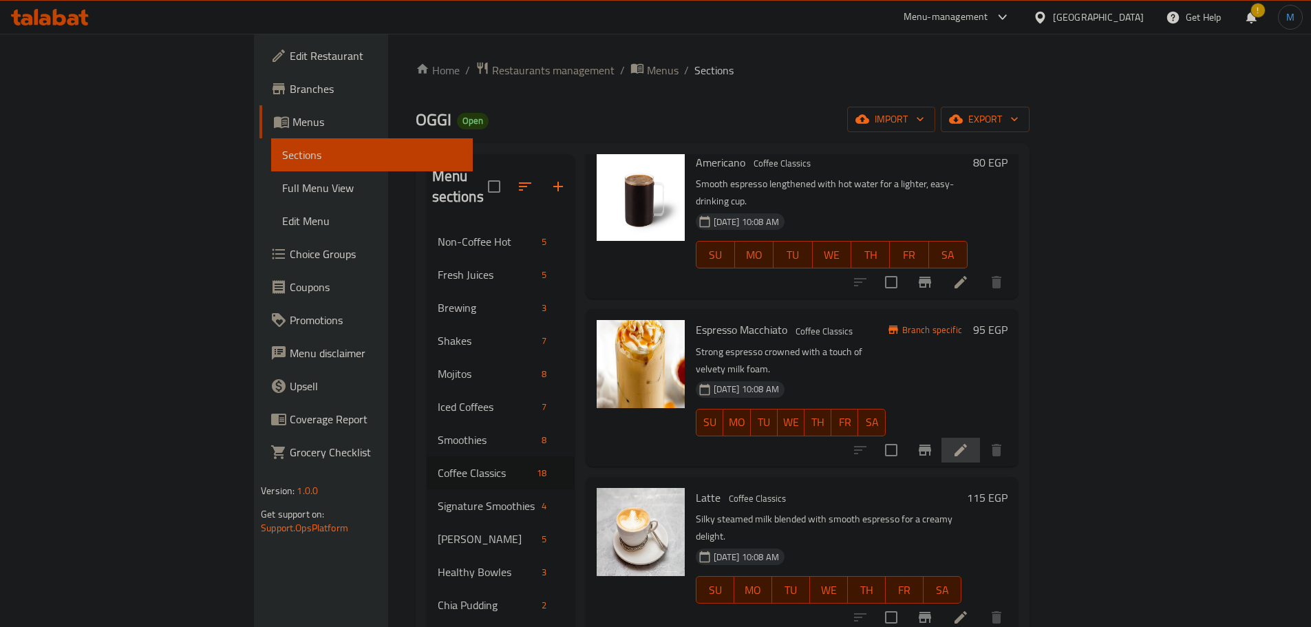
click at [969, 442] on icon at bounding box center [961, 450] width 17 height 17
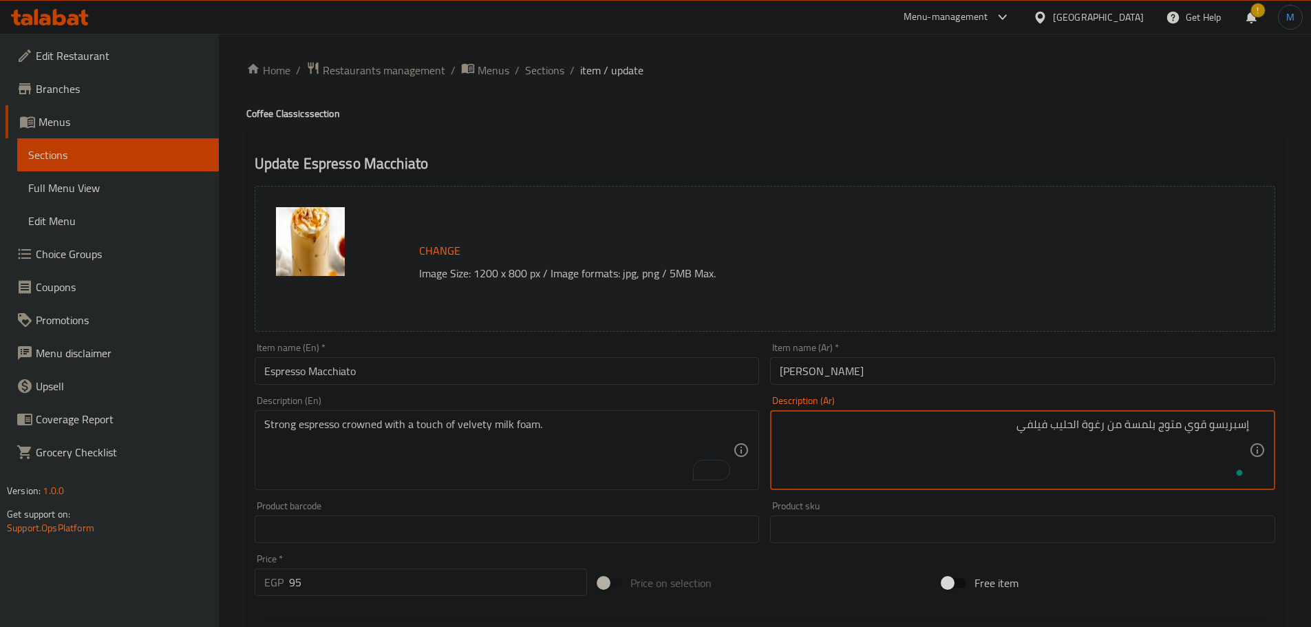
type textarea "إسبريسو قوي متوج بلمسة من رغوة الحليب فيلفي"
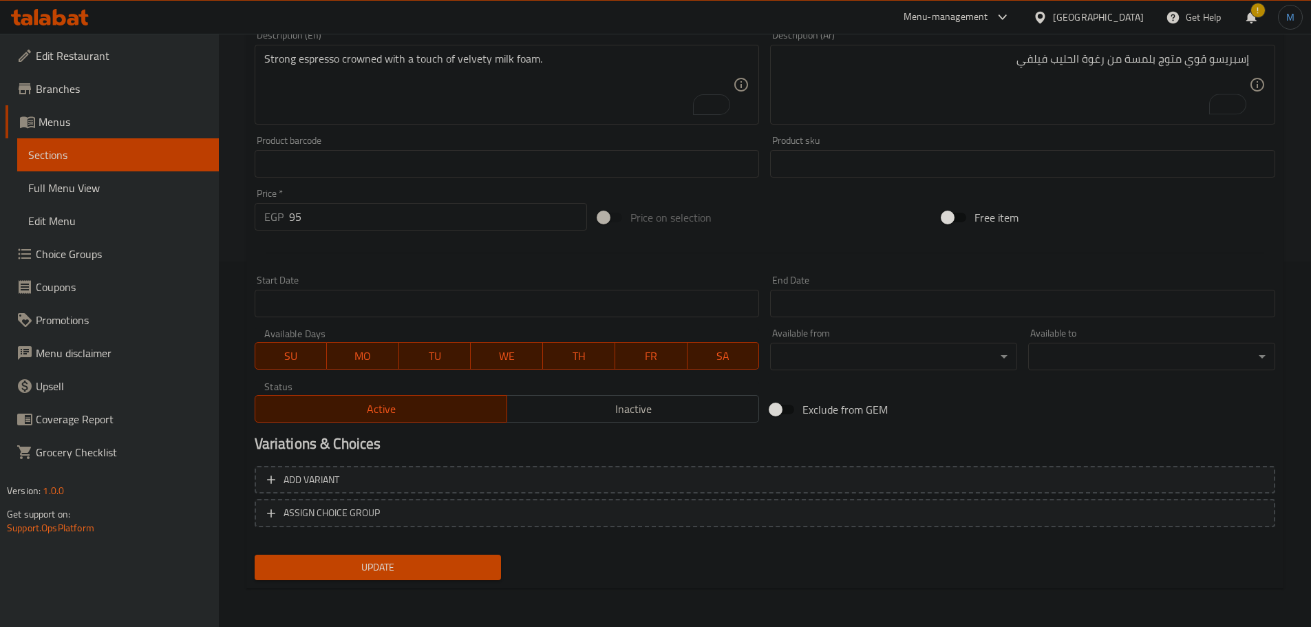
click at [392, 568] on span "Update" at bounding box center [378, 567] width 225 height 17
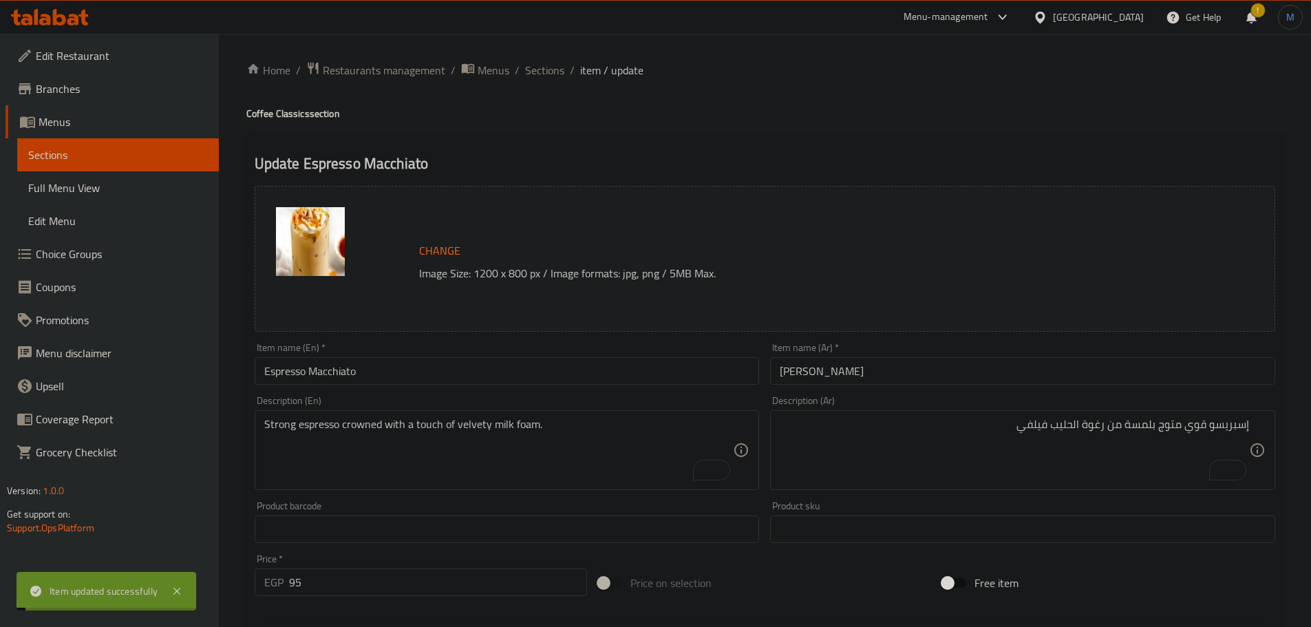
click at [549, 81] on div "Home / Restaurants management / Menus / Sections / item / update Coffee Classic…" at bounding box center [764, 513] width 1037 height 904
drag, startPoint x: 549, startPoint y: 72, endPoint x: 96, endPoint y: 0, distance: 459.4
click at [549, 72] on span "Sections" at bounding box center [544, 70] width 39 height 17
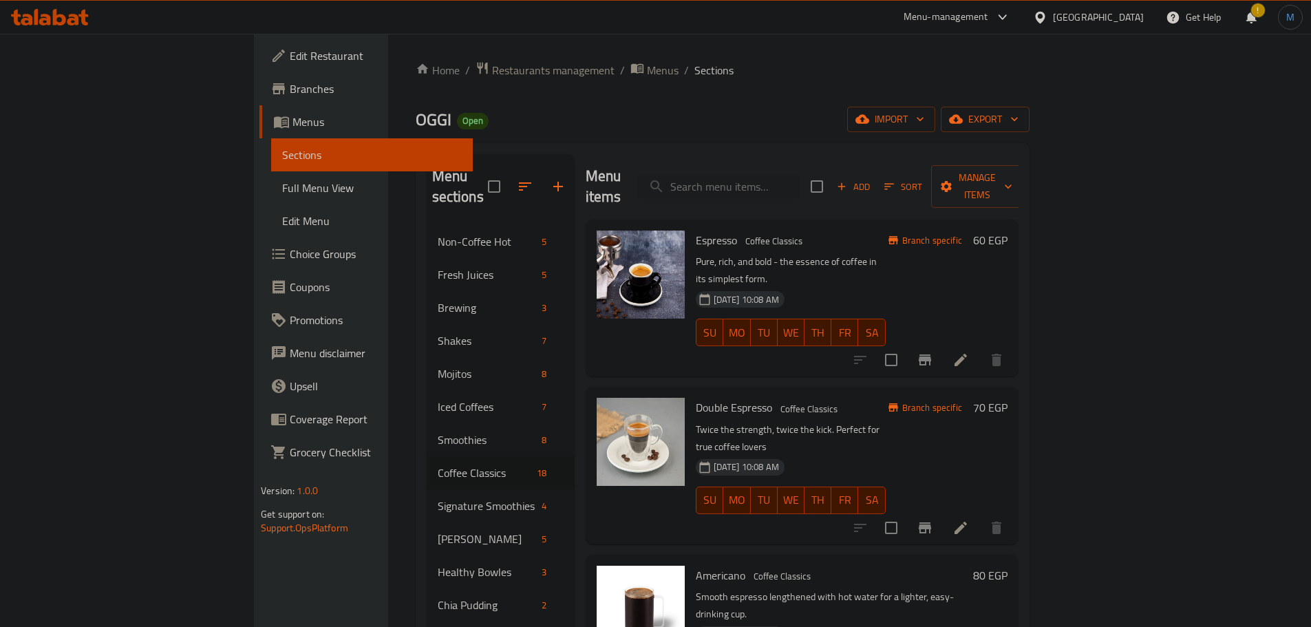
click at [885, 421] on p "Twice the strength, twice the kick. Perfect for true coffee lovers" at bounding box center [791, 438] width 190 height 34
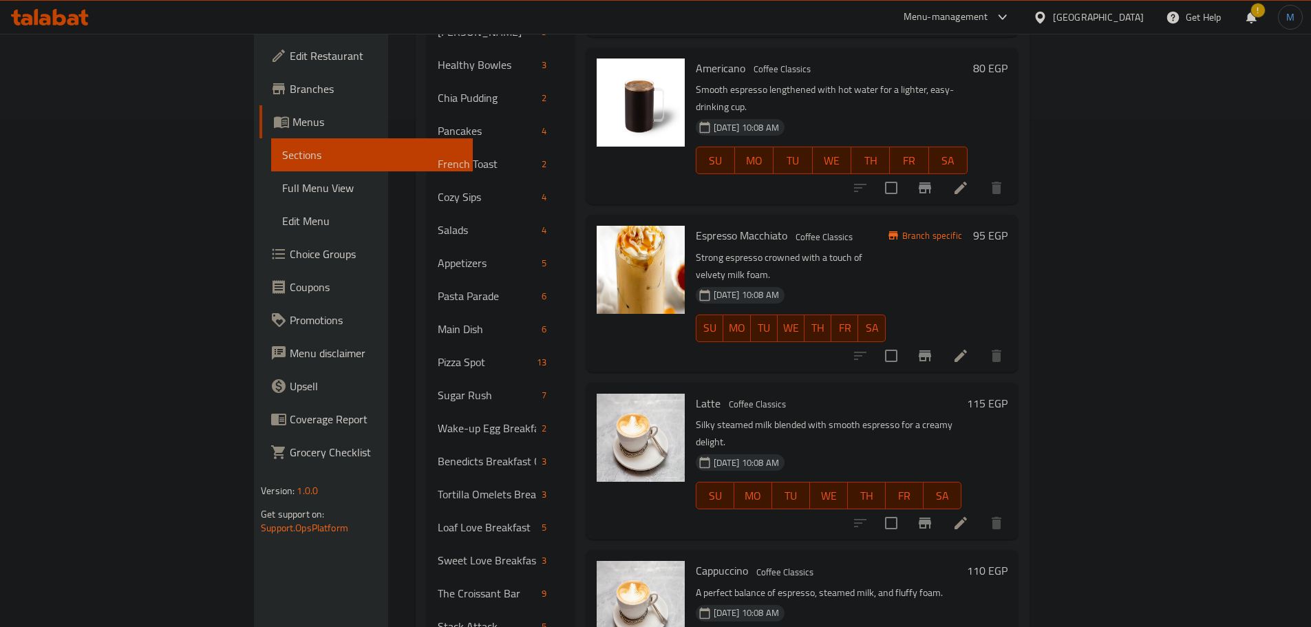
click at [967, 449] on div "[DATE] 10:08 AM SU MO TU WE TH FR SA" at bounding box center [828, 486] width 277 height 74
click at [918, 561] on h6 "Cappuccino Coffee Classics" at bounding box center [829, 570] width 266 height 19
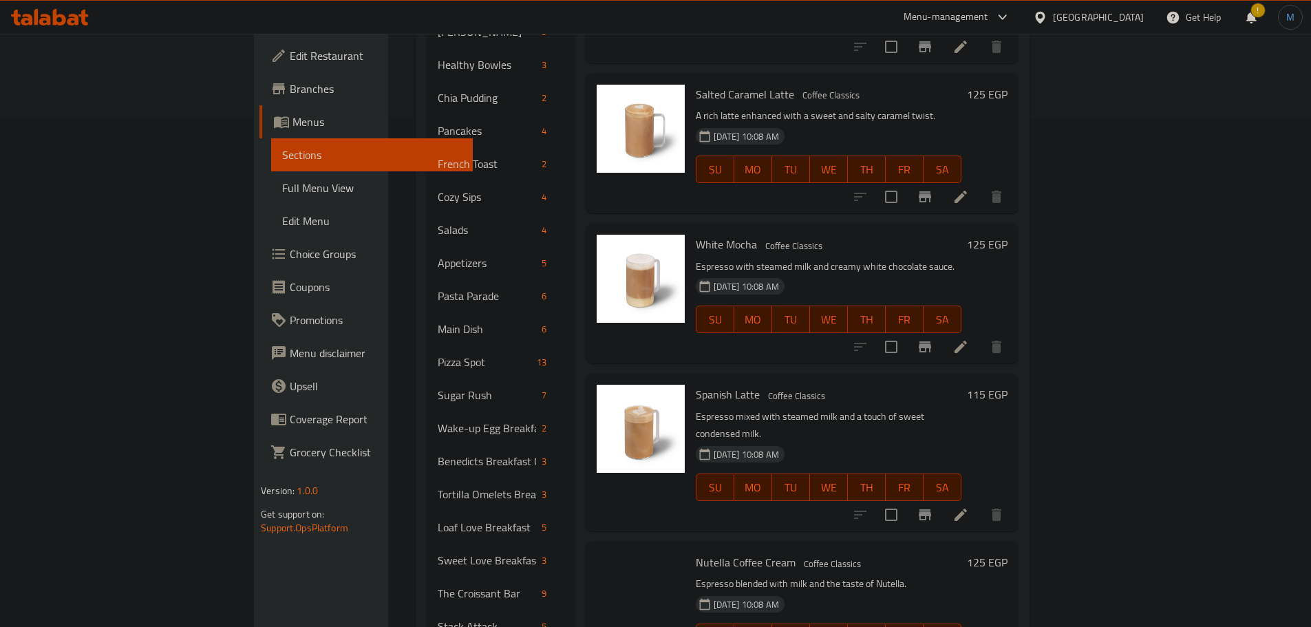
scroll to position [964, 0]
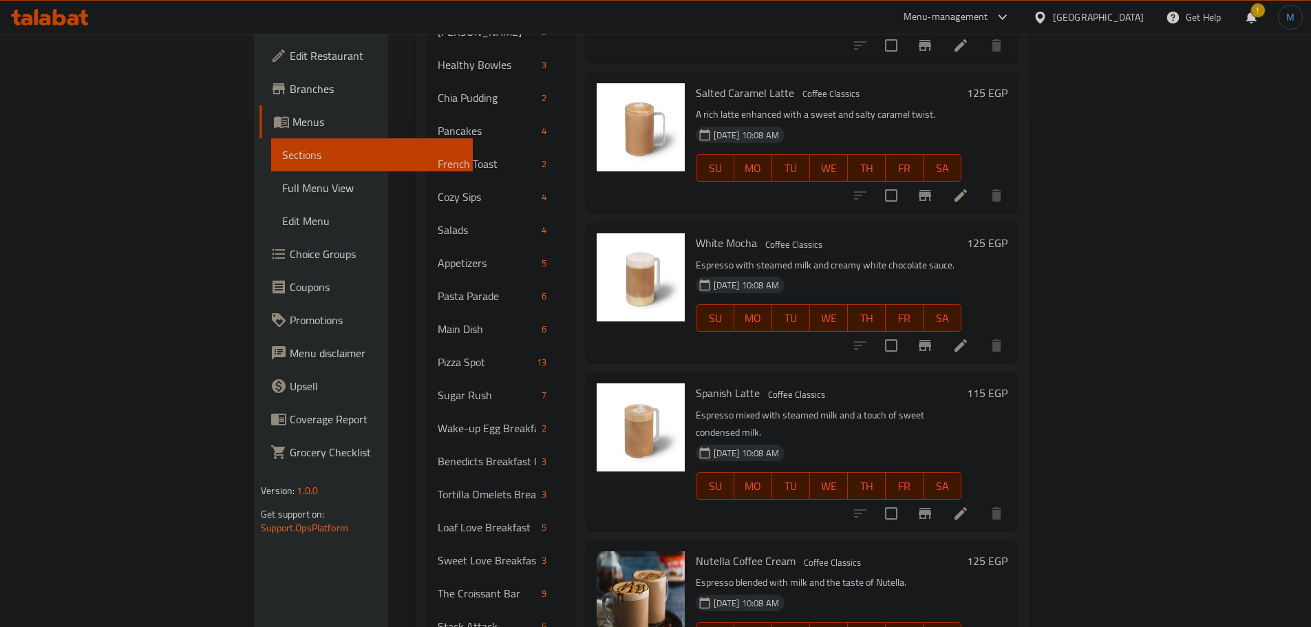
click at [951, 551] on h6 "Nutella Coffee Cream Coffee Classics" at bounding box center [829, 560] width 266 height 19
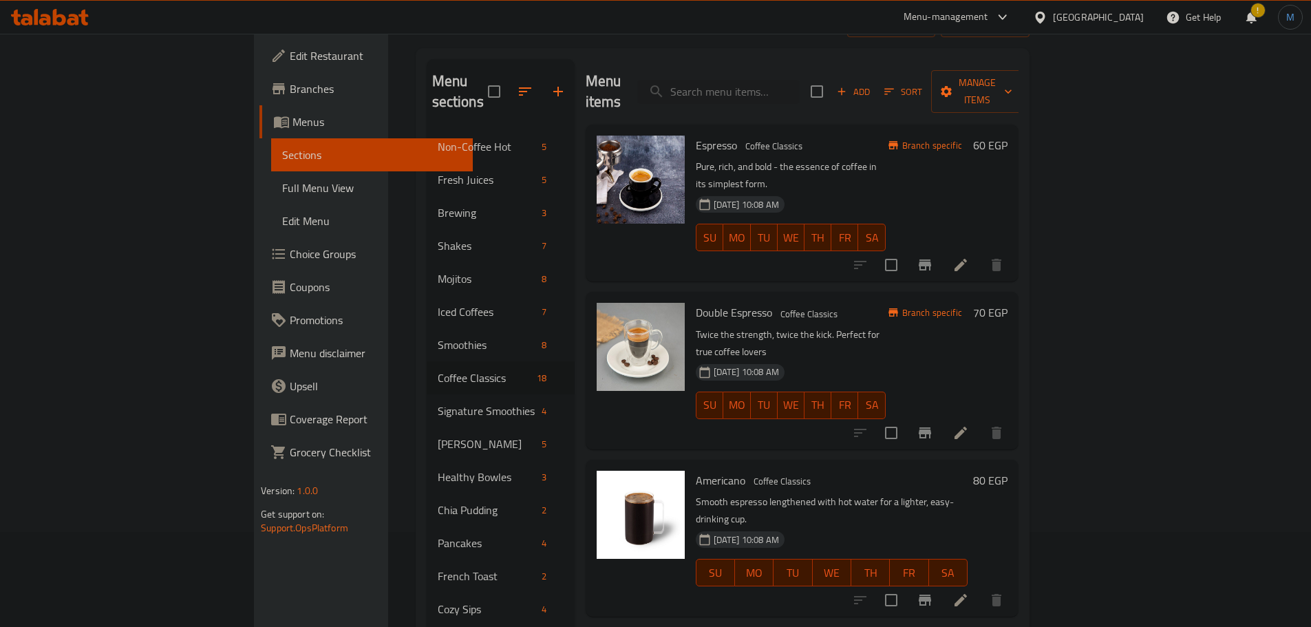
scroll to position [0, 0]
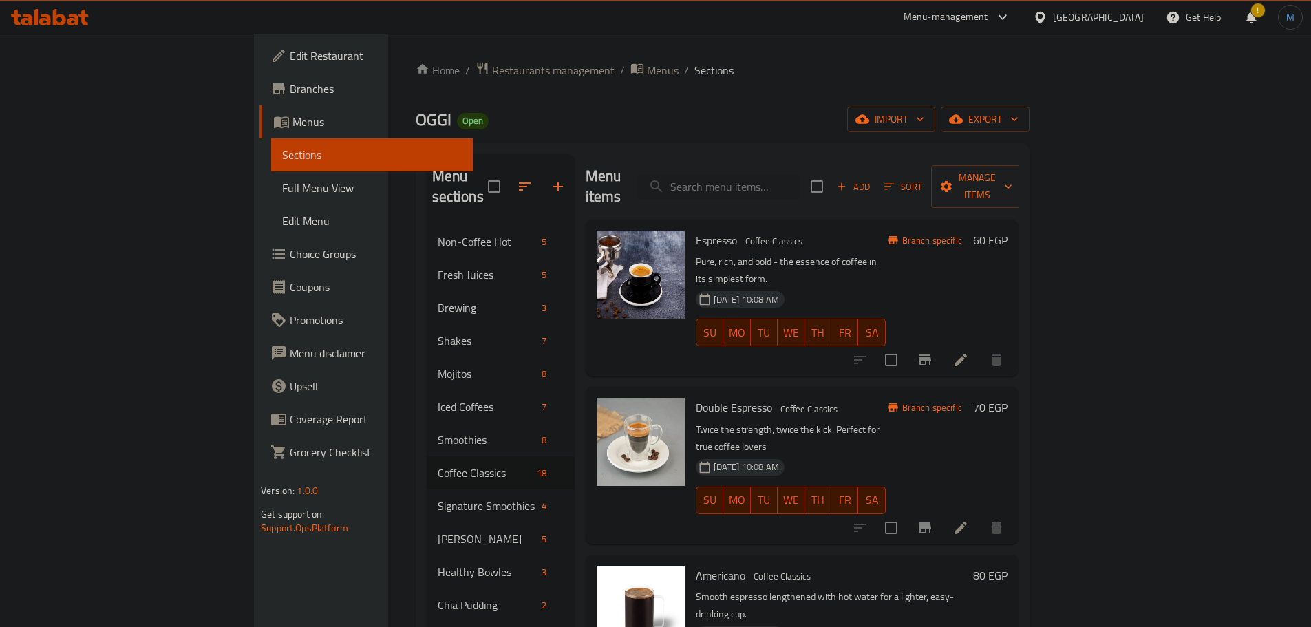
click at [872, 180] on span "Add" at bounding box center [853, 187] width 37 height 16
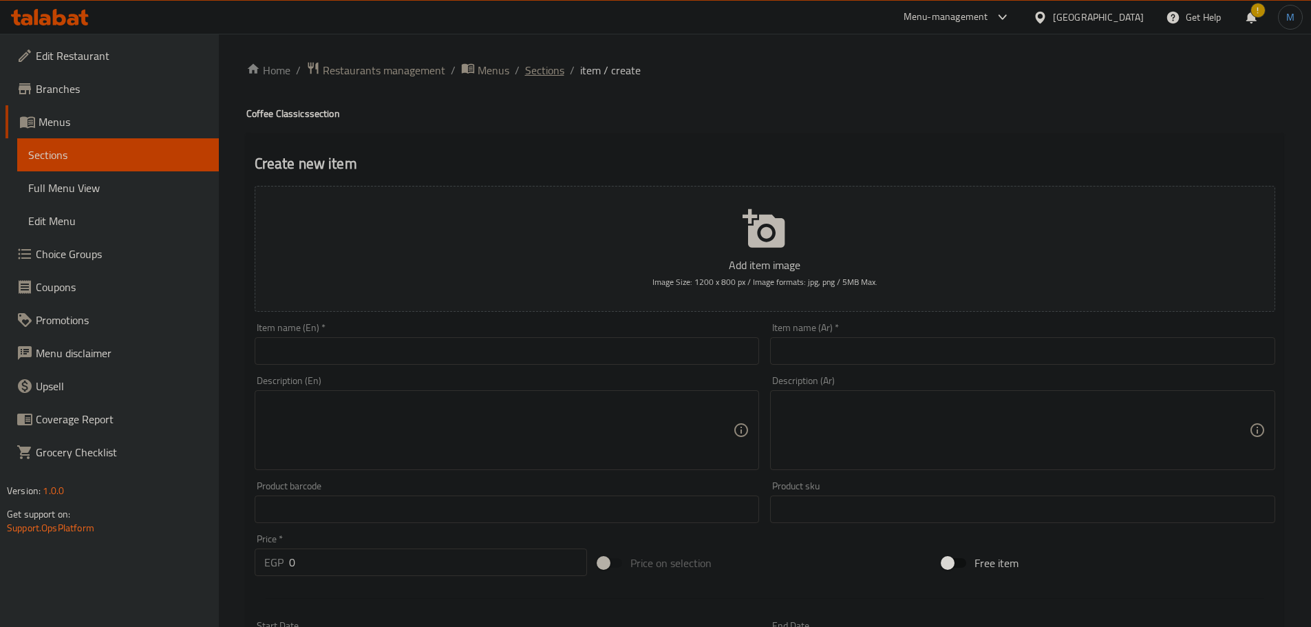
click at [542, 77] on span "Sections" at bounding box center [544, 70] width 39 height 17
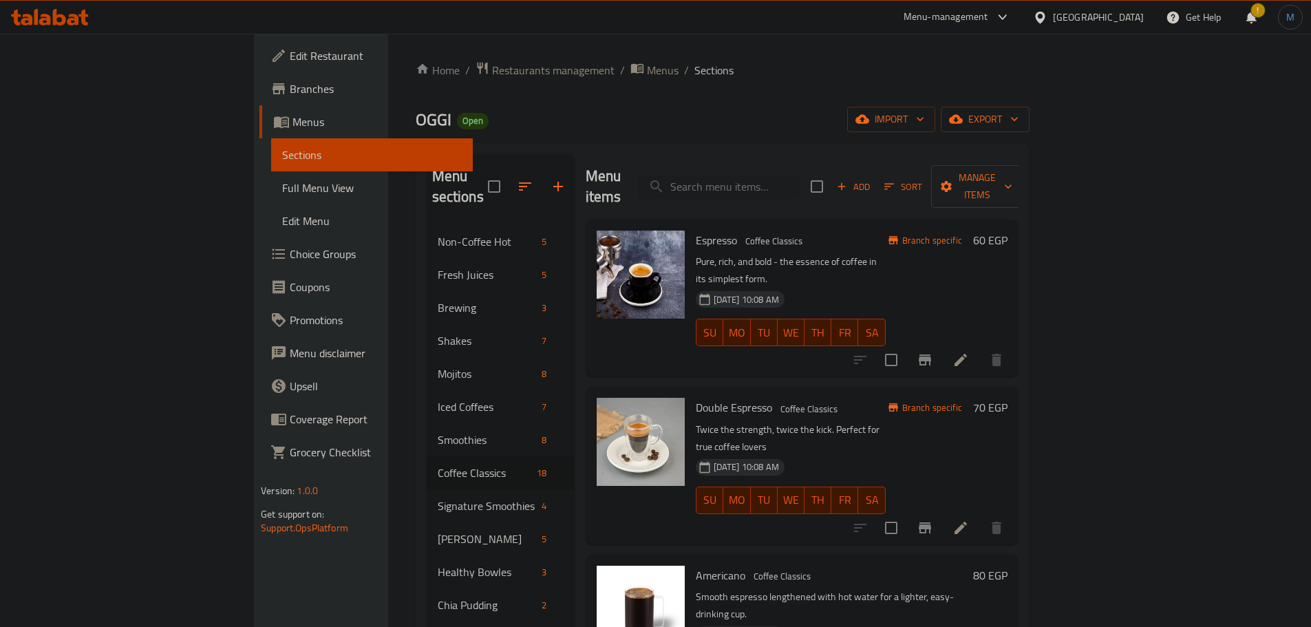
click at [842, 421] on p "Twice the strength, twice the kick. Perfect for true coffee lovers" at bounding box center [791, 438] width 190 height 34
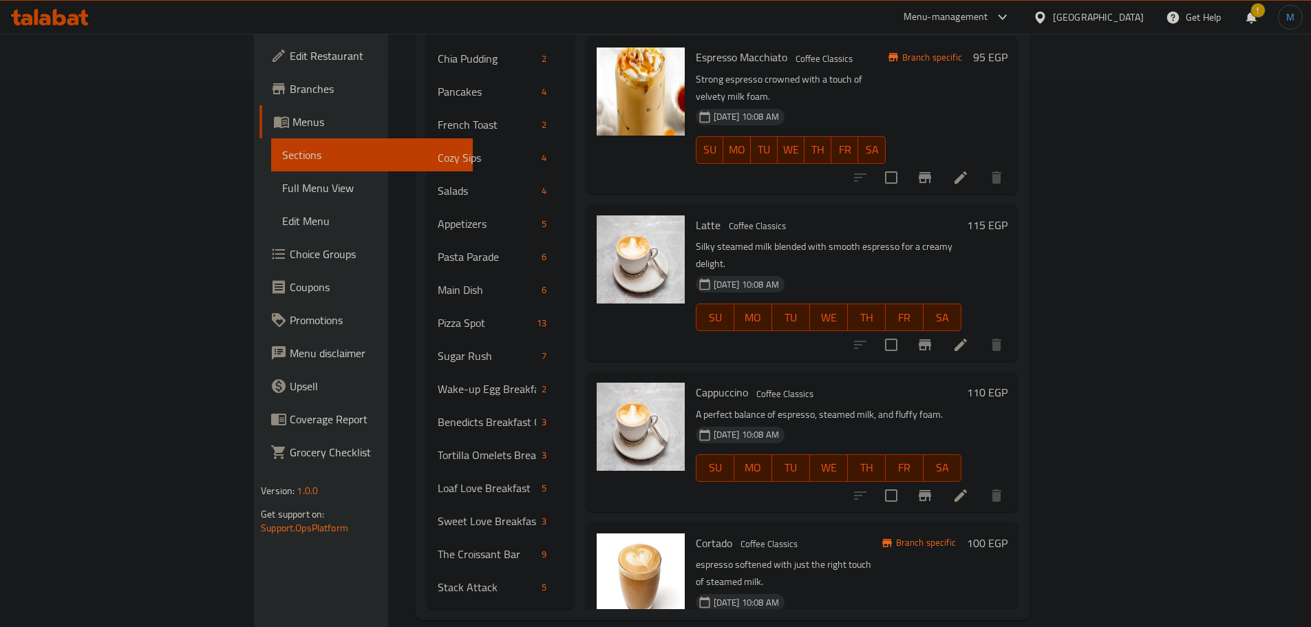
scroll to position [52, 0]
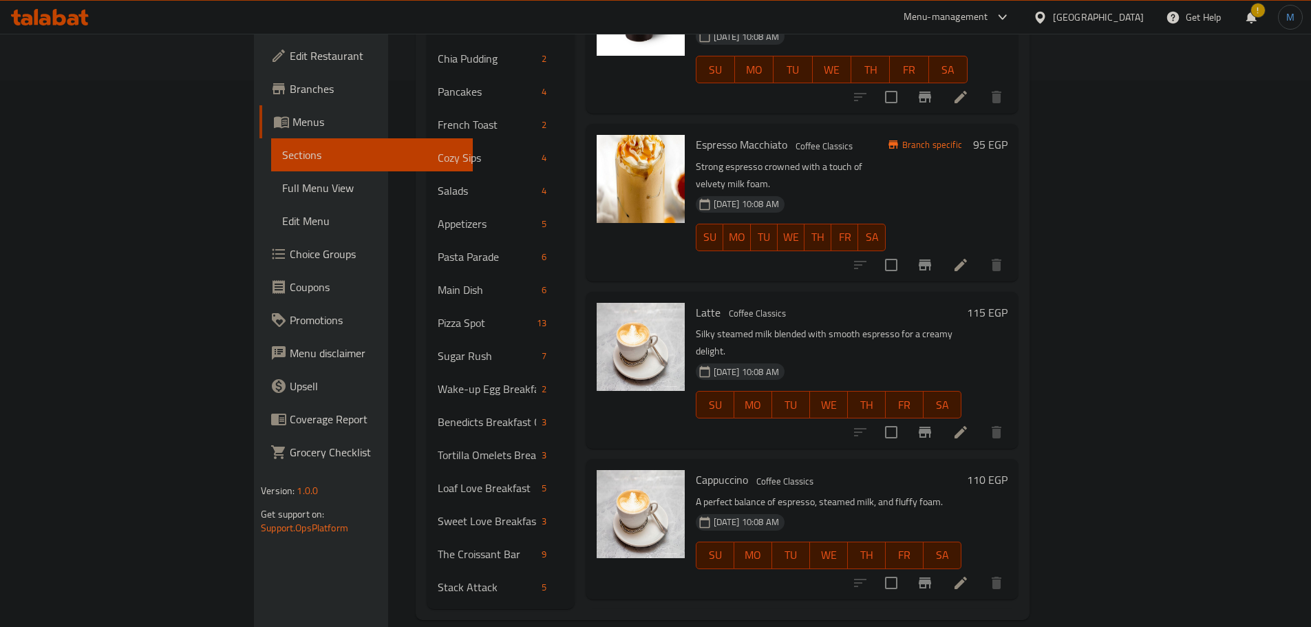
click at [1013, 416] on div at bounding box center [928, 432] width 169 height 33
click at [969, 424] on icon at bounding box center [961, 432] width 17 height 17
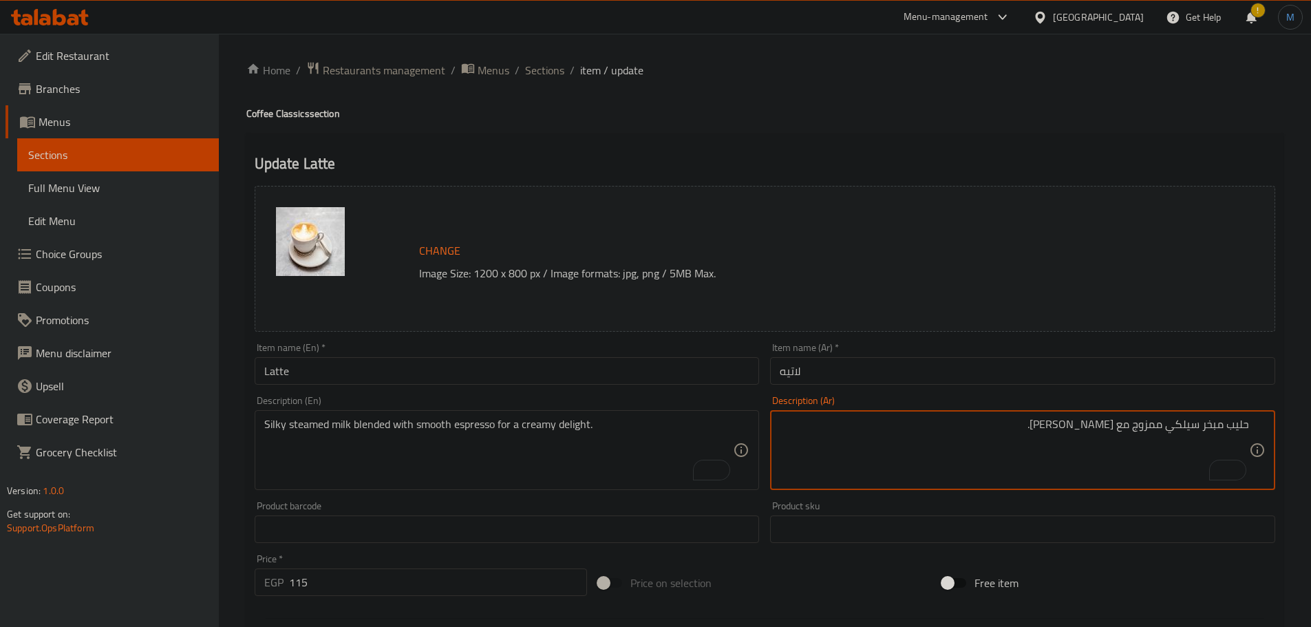
type textarea "حليب مبخر سيلكي ممزوج مع اسبريسو ناعم لديلايت كريمي."
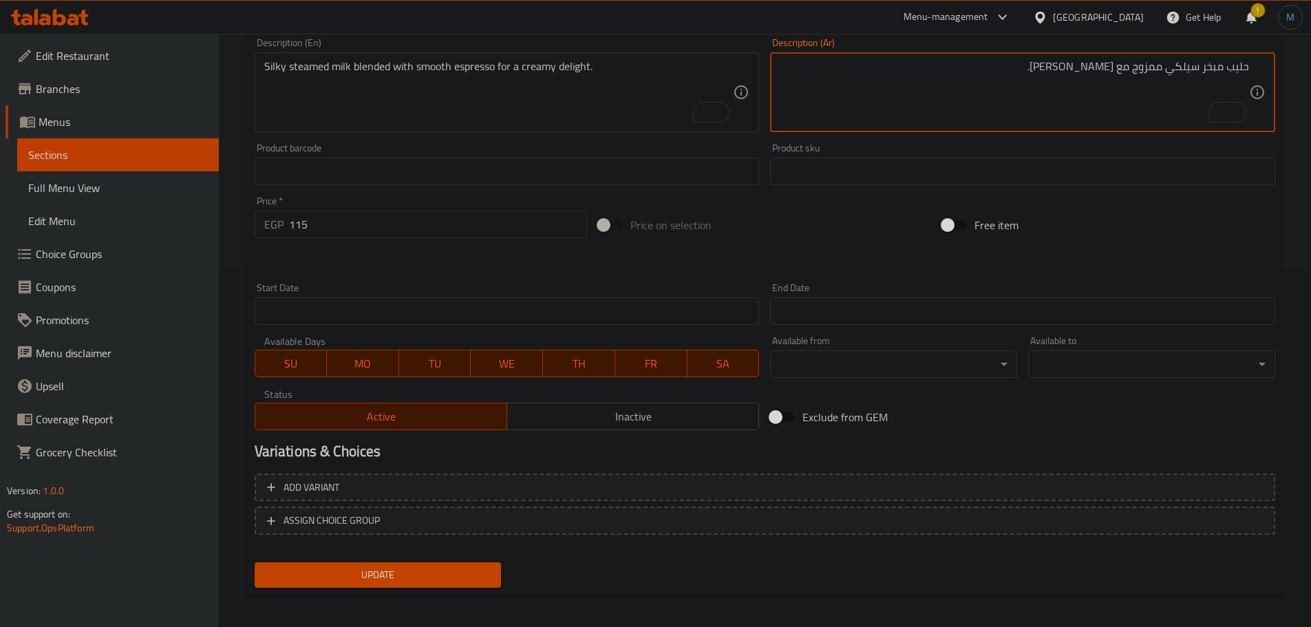
scroll to position [366, 0]
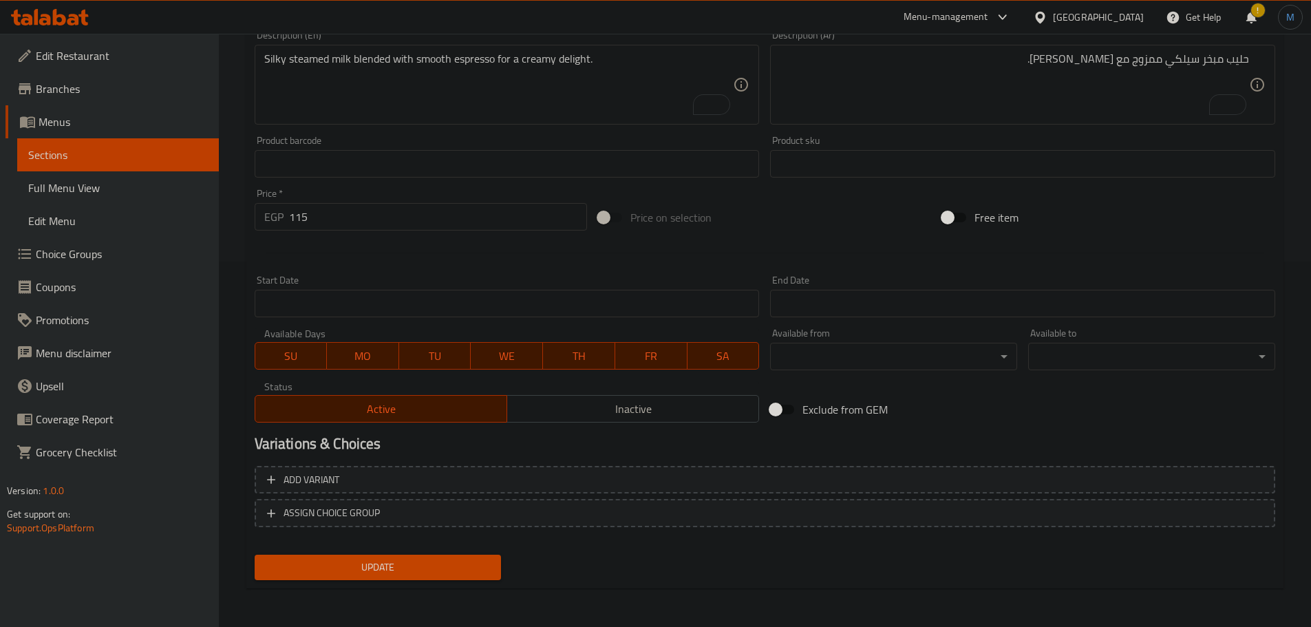
drag, startPoint x: 474, startPoint y: 550, endPoint x: 474, endPoint y: 562, distance: 11.7
click at [474, 562] on div "Change Image Size: 1200 x 800 px / Image formats: jpg, png / 5MB Max. Item name…" at bounding box center [765, 200] width 1032 height 771
click at [474, 562] on span "Update" at bounding box center [378, 567] width 225 height 17
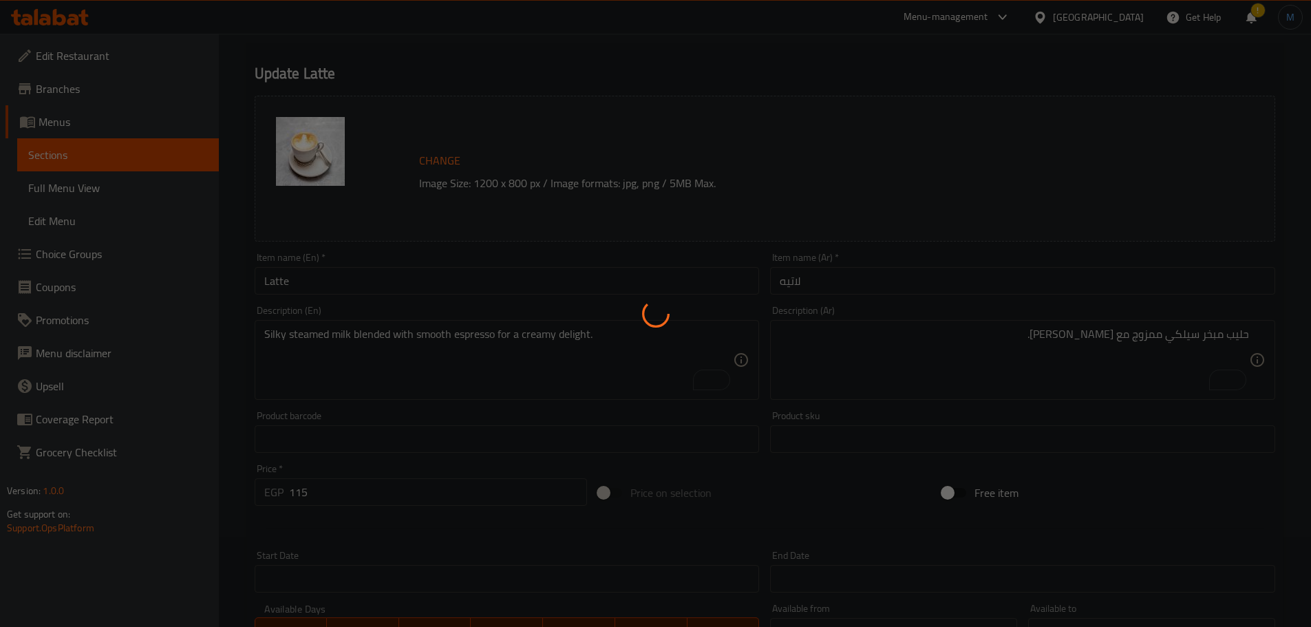
scroll to position [21, 0]
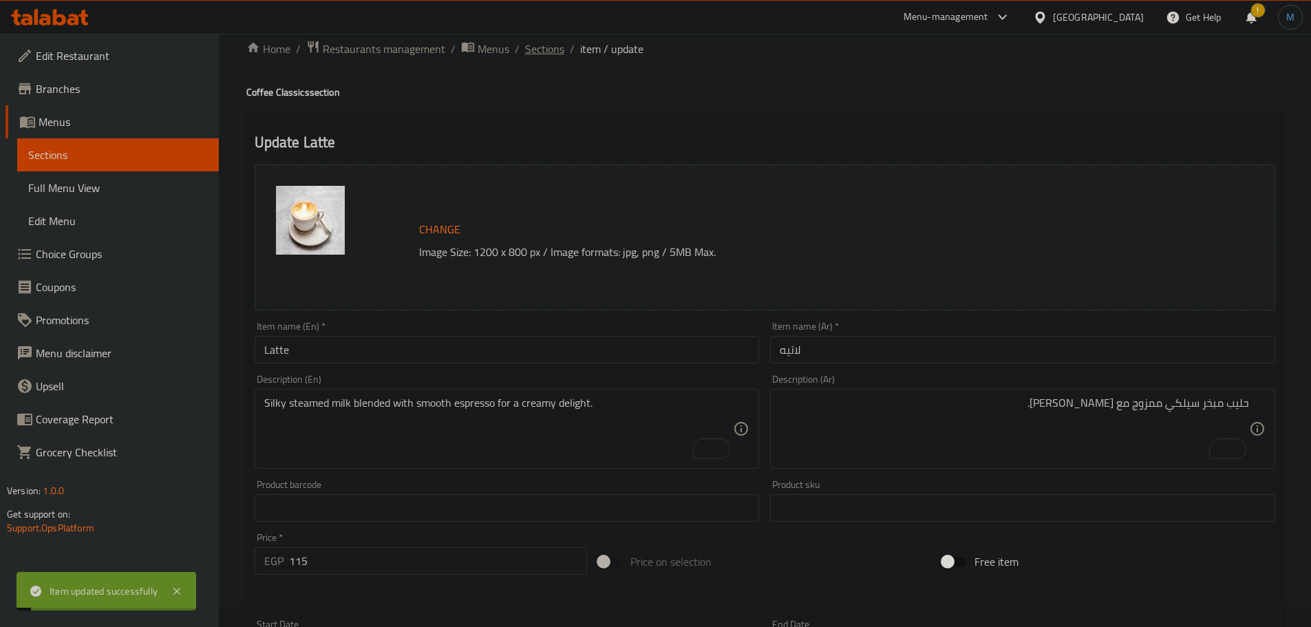
click at [554, 50] on span "Sections" at bounding box center [544, 49] width 39 height 17
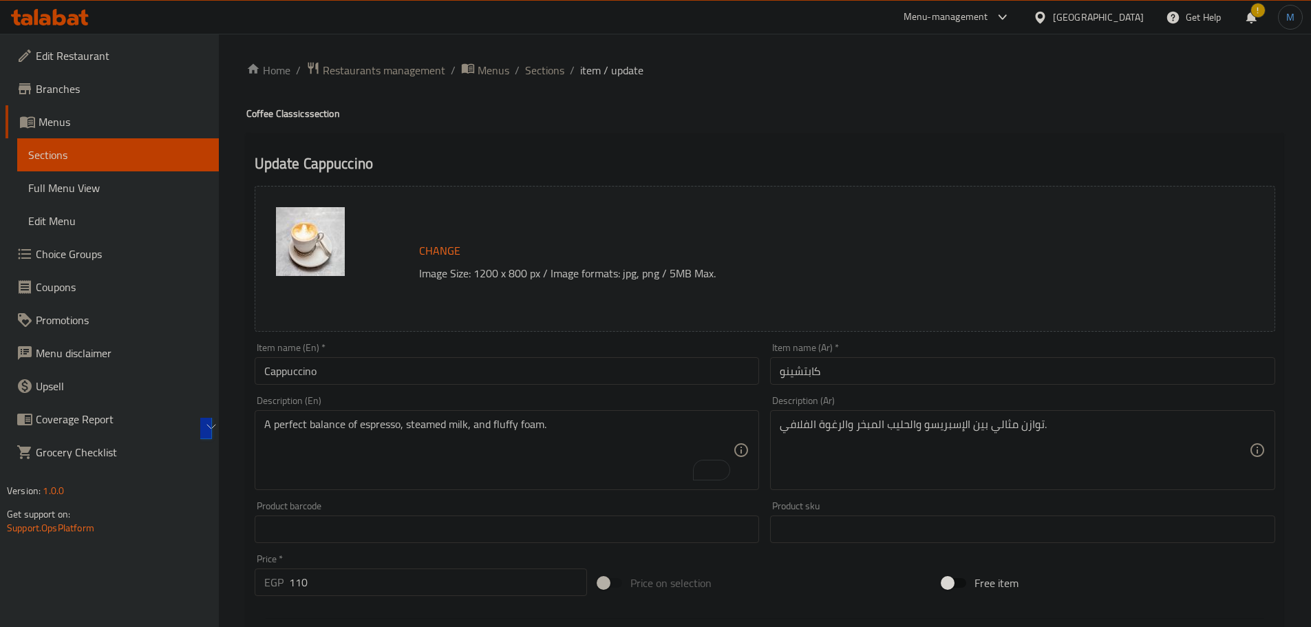
click at [556, 83] on div "Home / Restaurants management / Menus / Sections / item / update Coffee Classic…" at bounding box center [764, 513] width 1037 height 904
click at [553, 78] on span "Sections" at bounding box center [544, 70] width 39 height 17
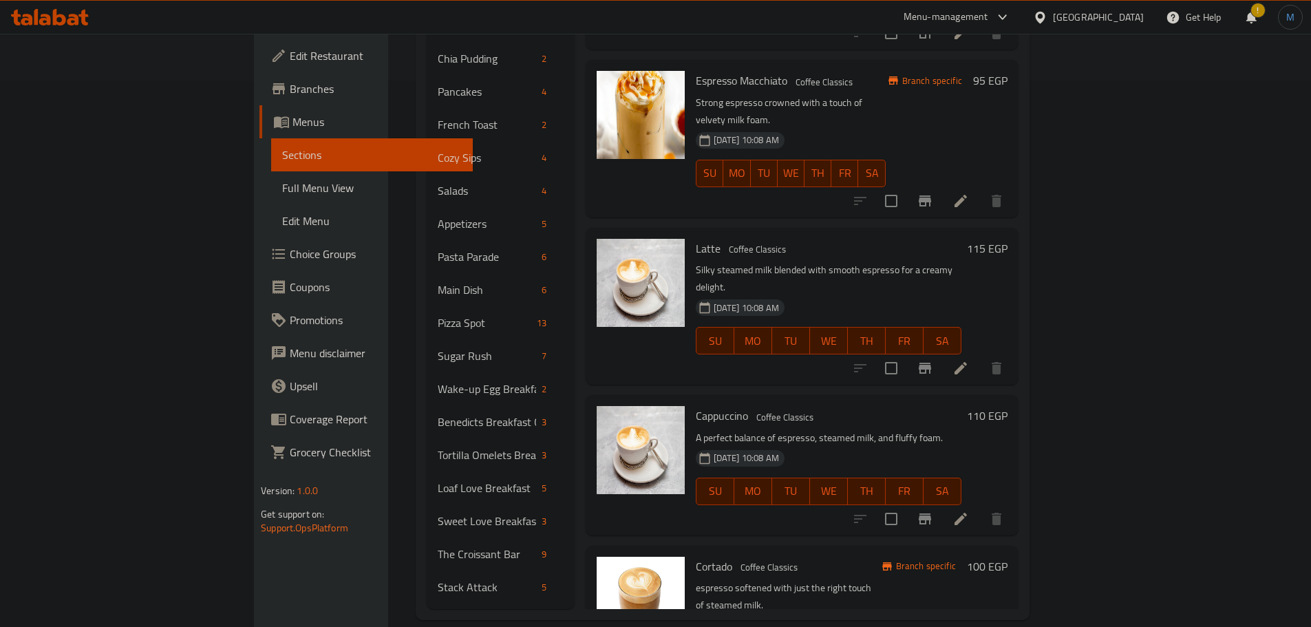
scroll to position [138, 0]
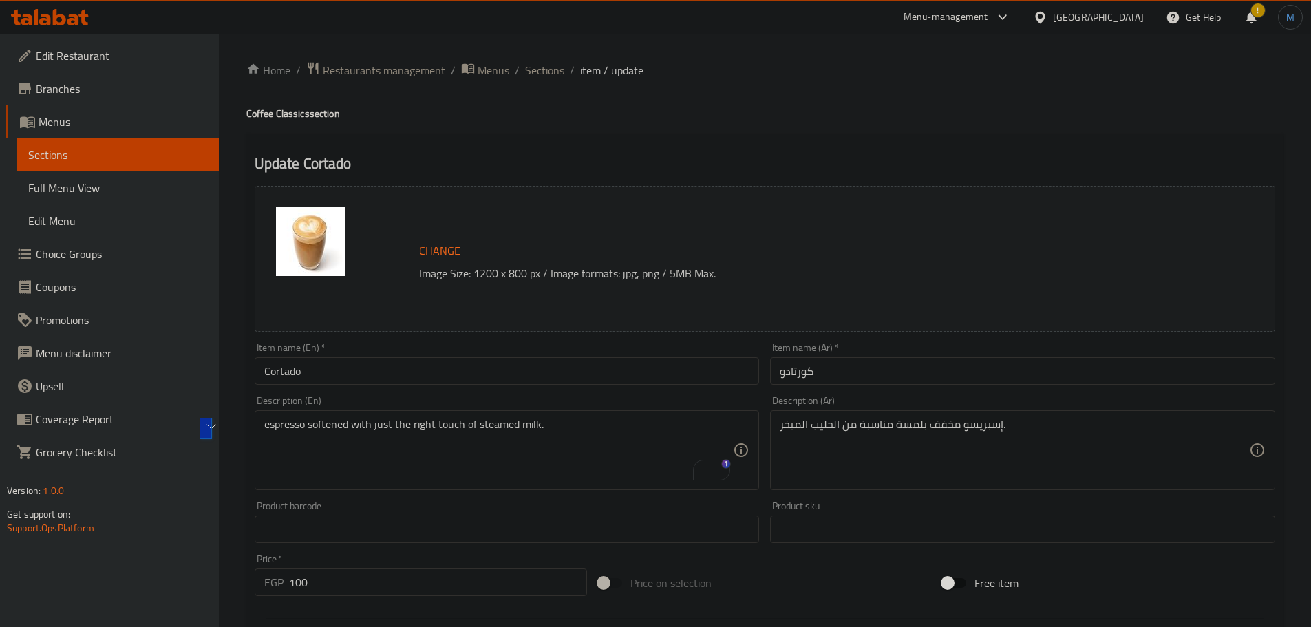
click at [550, 81] on div "Home / Restaurants management / Menus / Sections / item / update Coffee Classic…" at bounding box center [764, 513] width 1037 height 904
click at [549, 78] on span "Sections" at bounding box center [544, 70] width 39 height 17
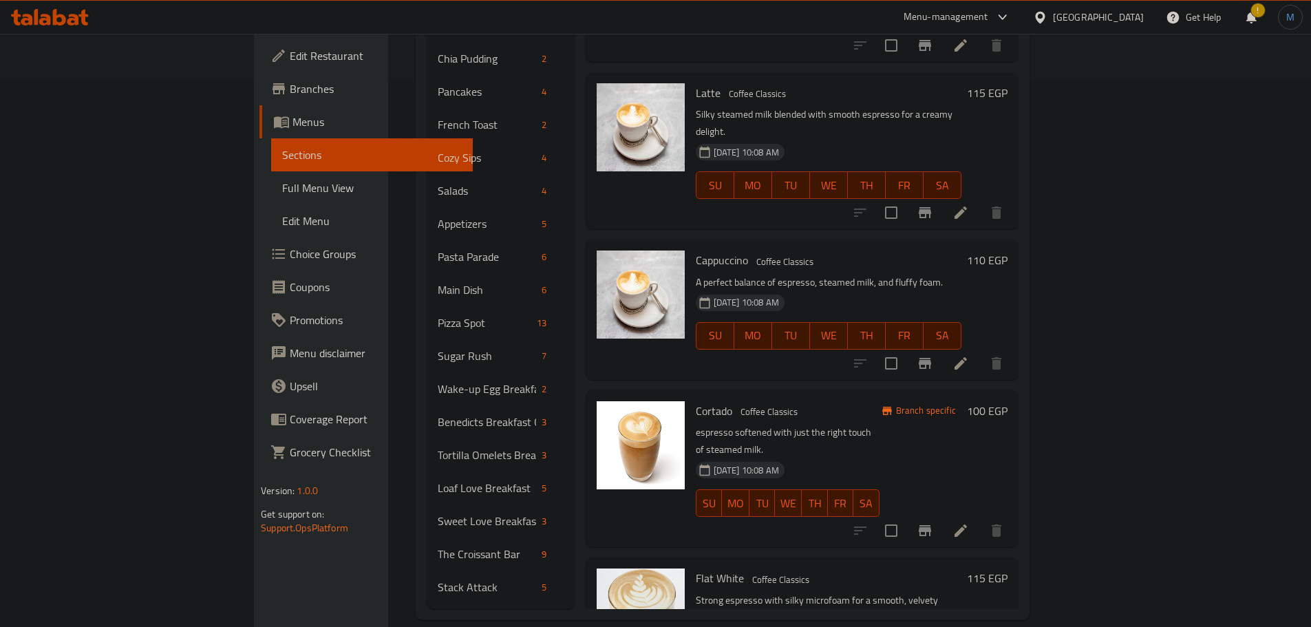
scroll to position [275, 0]
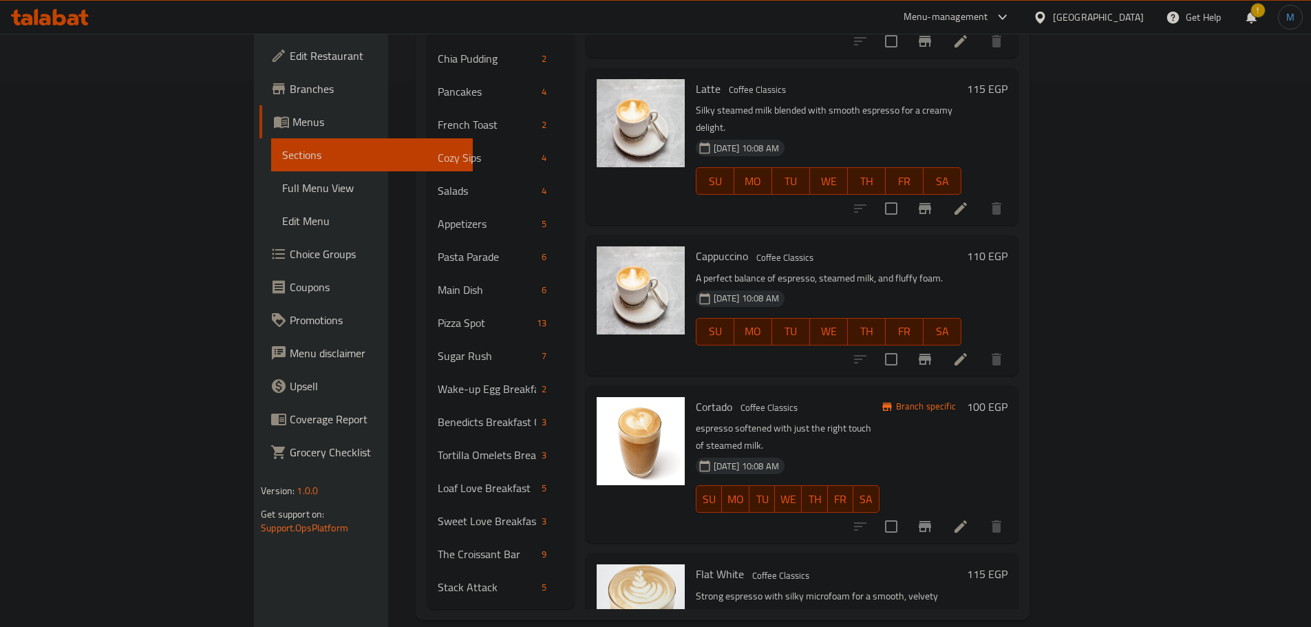
click at [857, 565] on h6 "Flat White Coffee Classics" at bounding box center [829, 574] width 266 height 19
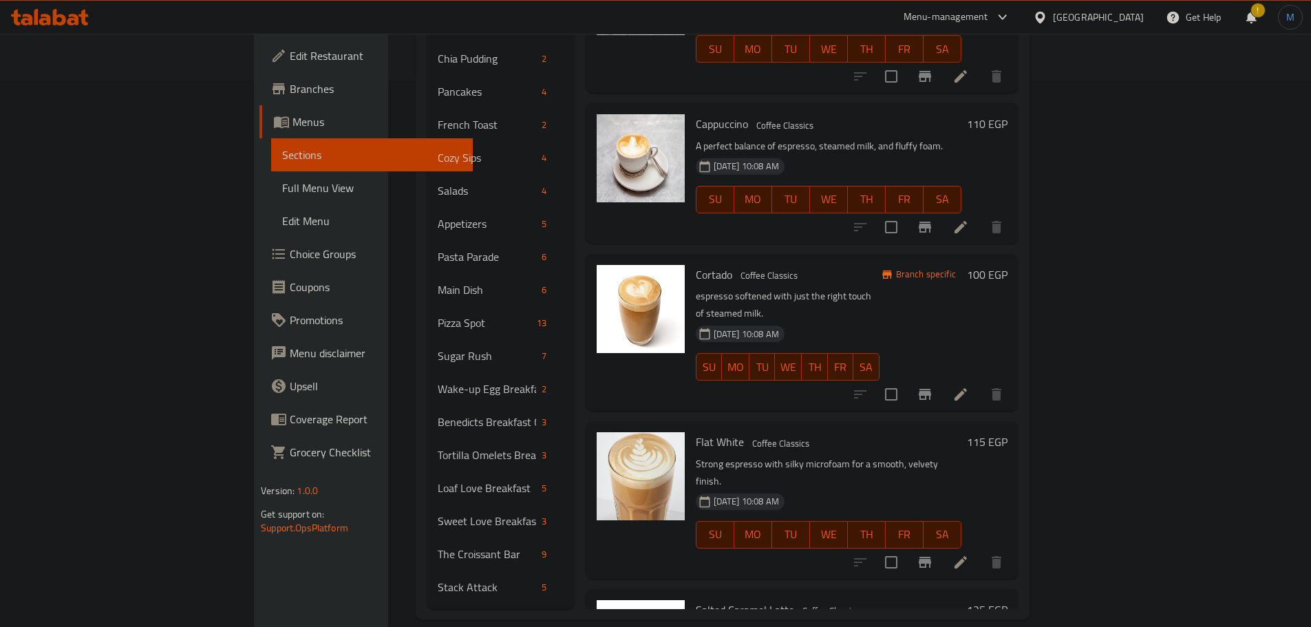
scroll to position [413, 0]
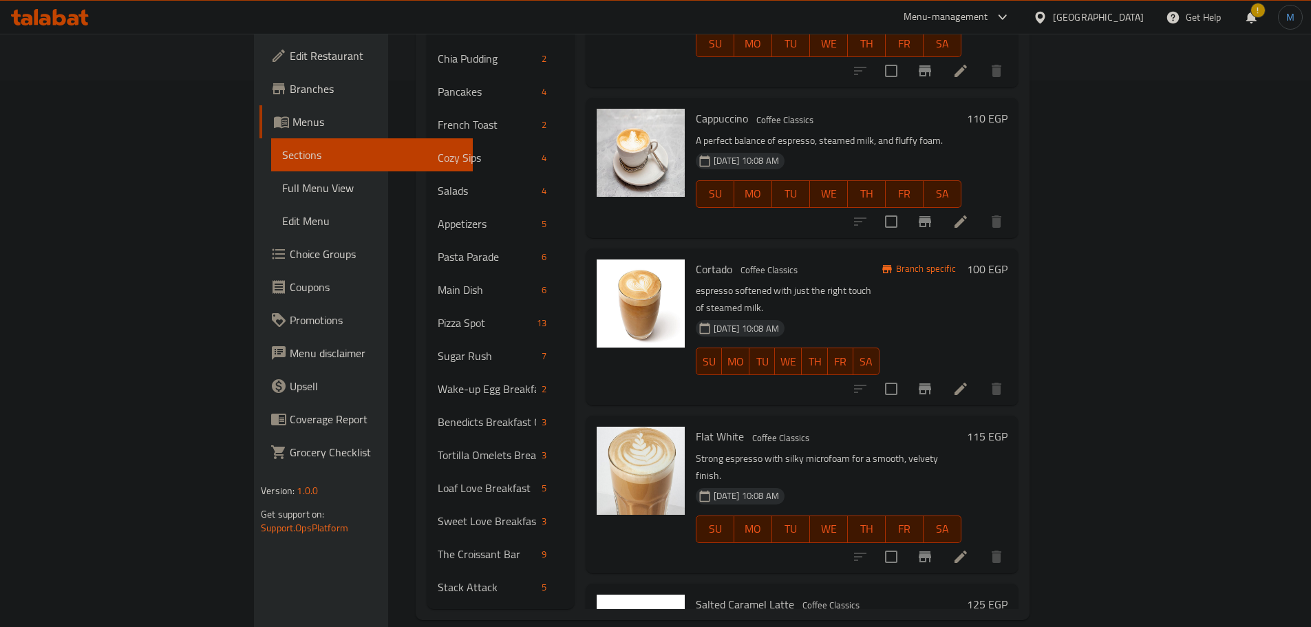
click at [969, 549] on icon at bounding box center [961, 557] width 17 height 17
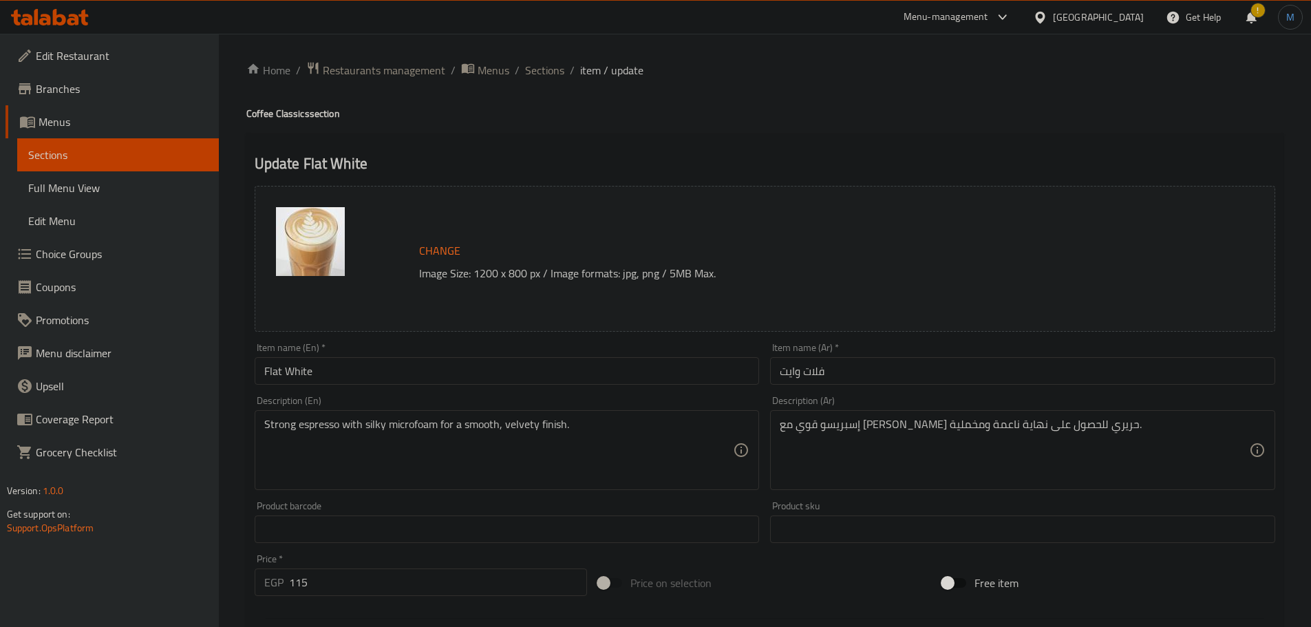
click at [527, 441] on textarea "Strong espresso with silky microfoam for a smooth, velvety finish." at bounding box center [499, 450] width 470 height 65
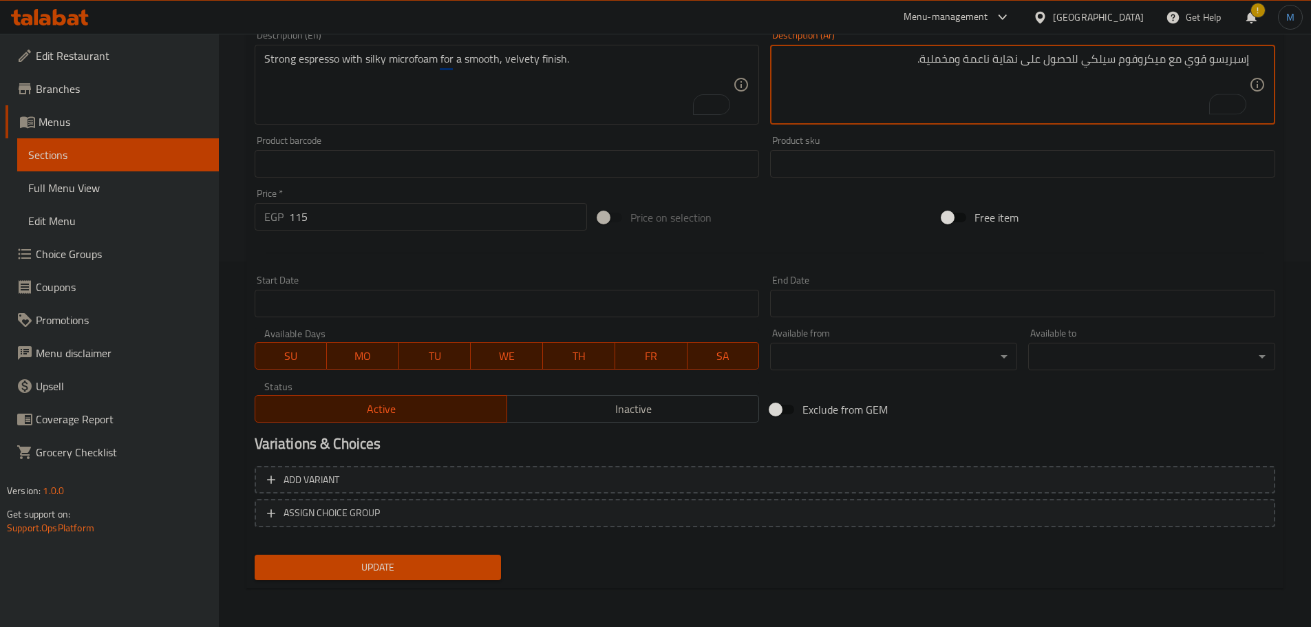
type textarea "إسبريسو قوي مع ميكروفوم سيلكي للحصول على نهاية ناعمة ومخملية."
click at [477, 578] on button "Update" at bounding box center [378, 567] width 247 height 25
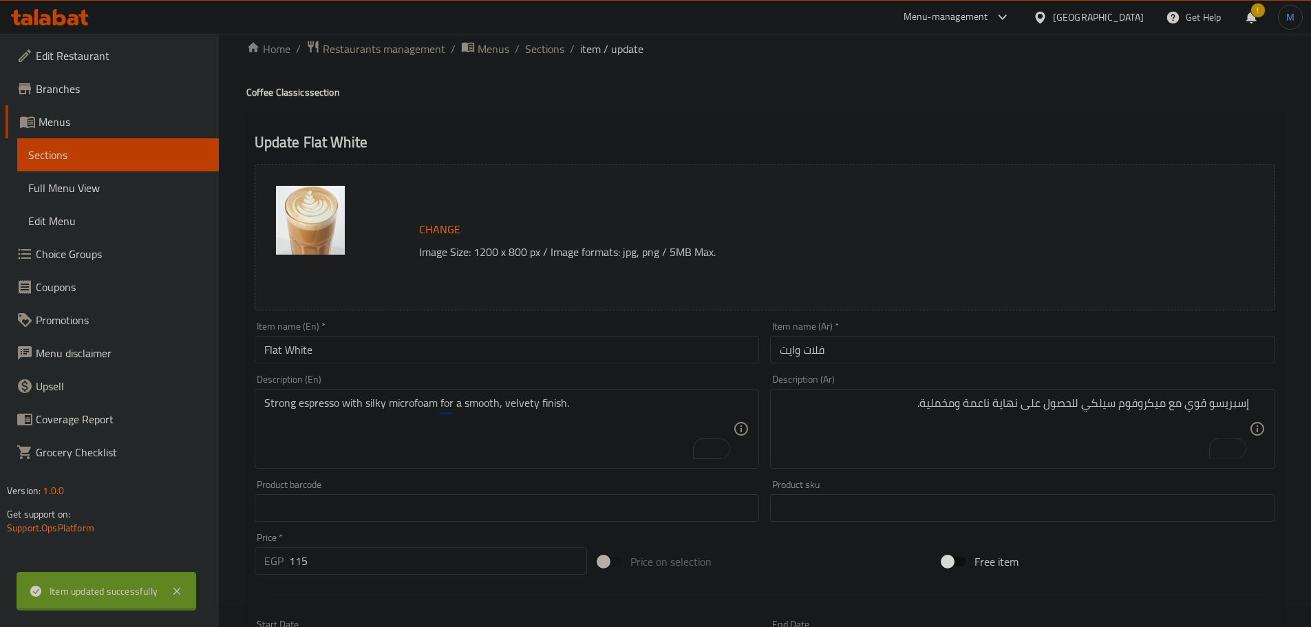
scroll to position [0, 0]
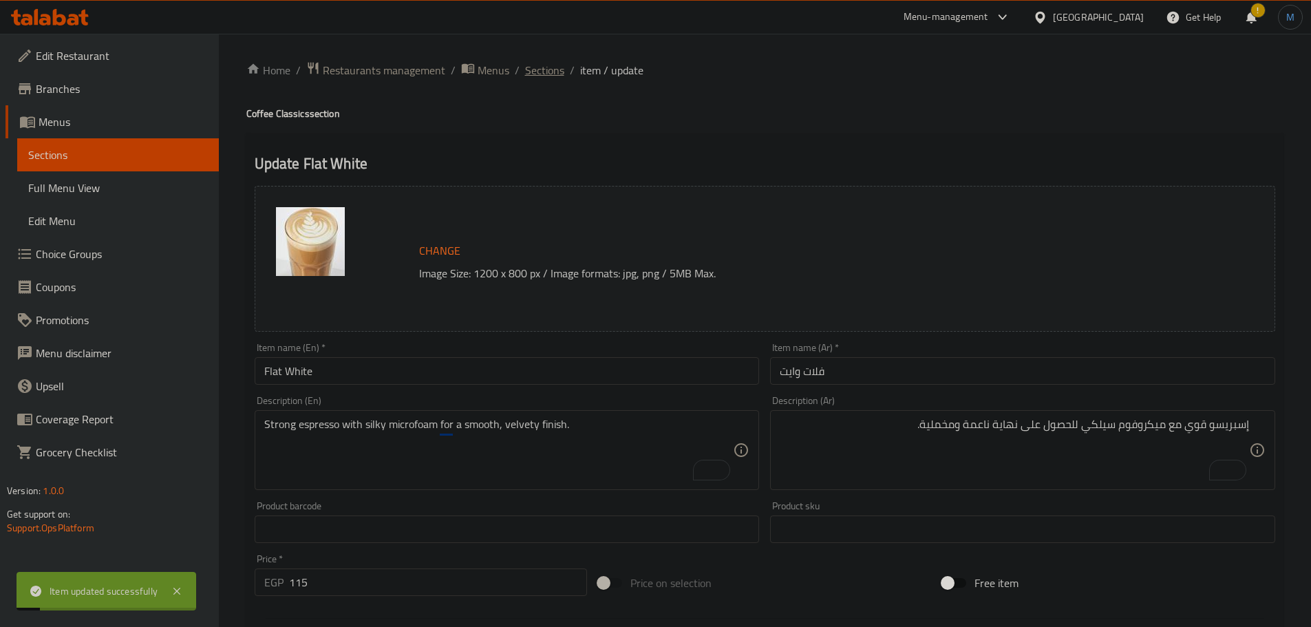
click at [542, 75] on span "Sections" at bounding box center [544, 70] width 39 height 17
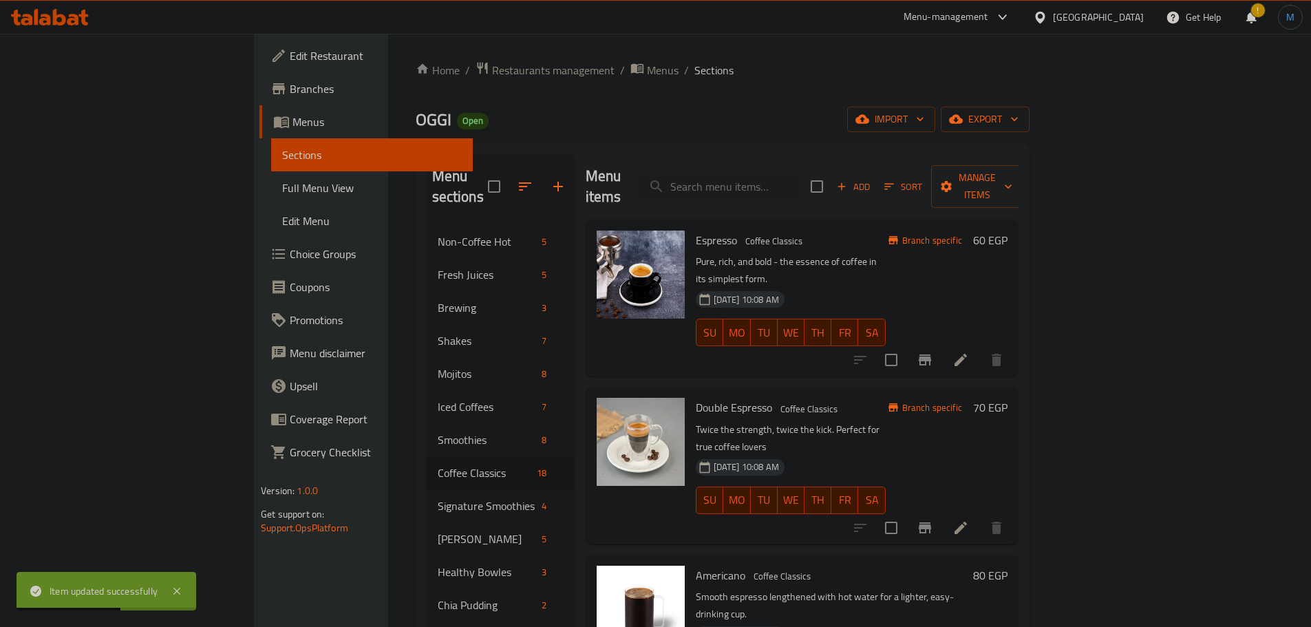
click at [892, 454] on div "[DATE] 10:08 AM SU MO TU WE TH FR SA" at bounding box center [790, 491] width 201 height 74
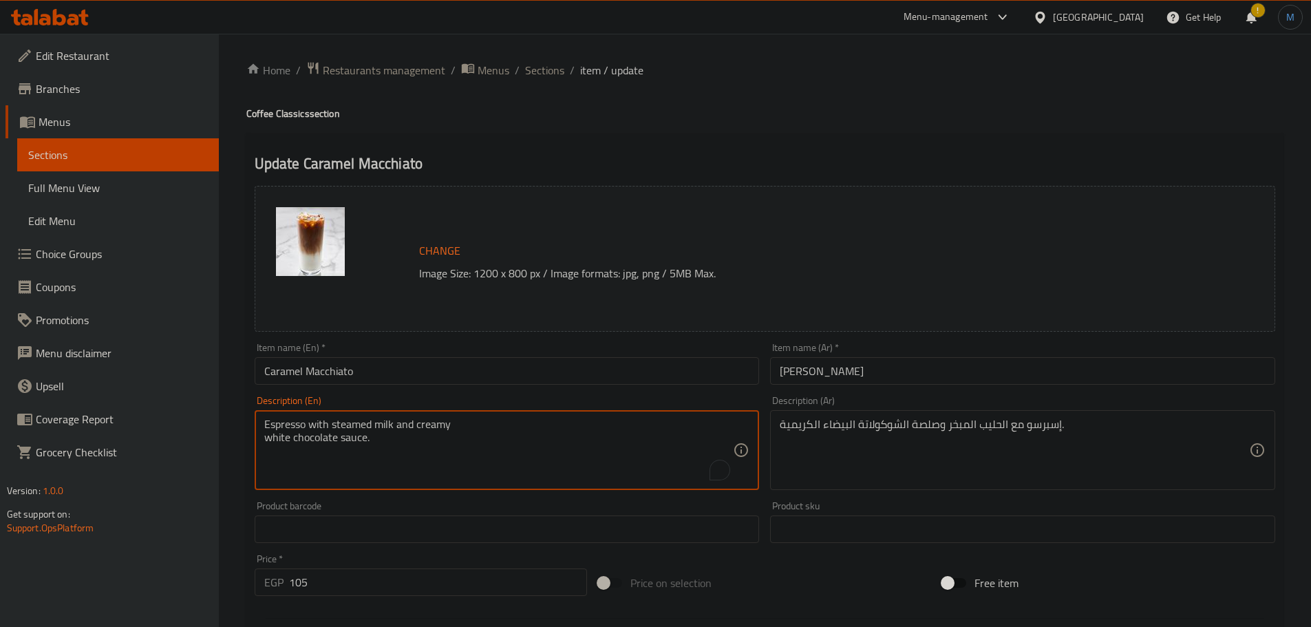
click at [513, 438] on textarea "Espresso with steamed milk and creamy white chocolate sauce." at bounding box center [499, 450] width 470 height 65
click at [521, 432] on textarea "Espresso with steamed milk and creamy white chocolate sauce." at bounding box center [499, 450] width 470 height 65
click at [530, 429] on textarea "Espresso with steamed milk and creamy white chocolate sauce." at bounding box center [499, 450] width 470 height 65
type textarea "Espresso with steamed milk and creamy white chocolate sauce."
click at [660, 453] on textarea "Espresso with steamed milk and creamy white chocolate sauce." at bounding box center [499, 450] width 470 height 65
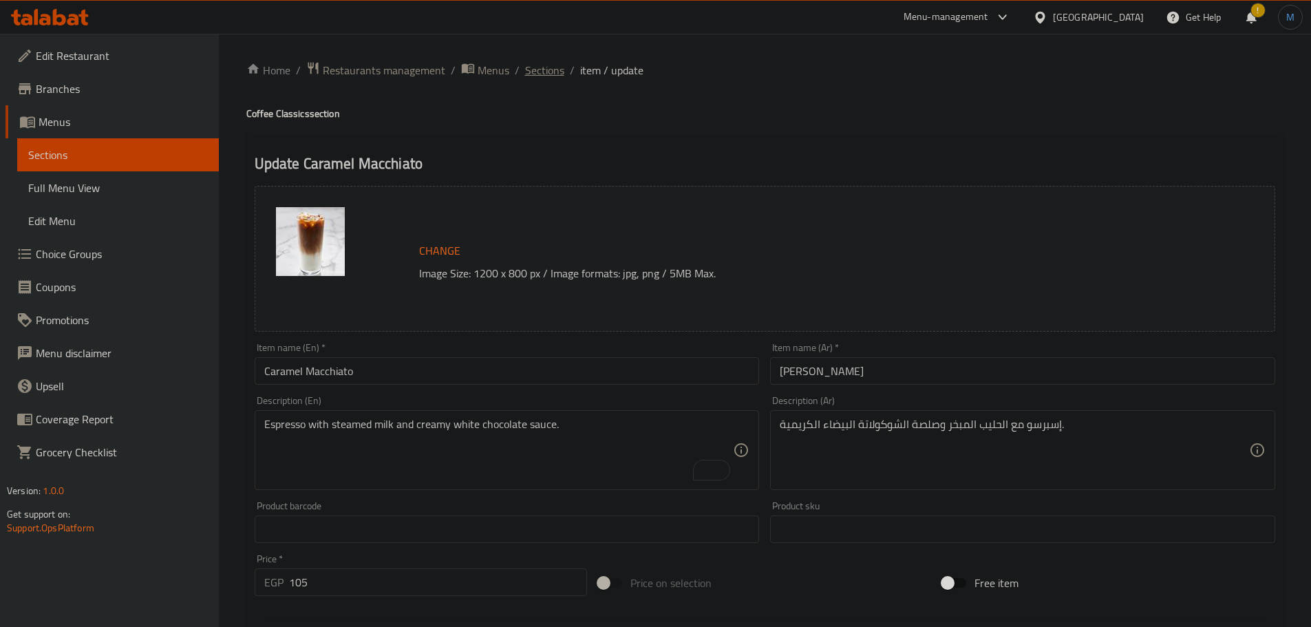
click at [541, 70] on span "Sections" at bounding box center [544, 70] width 39 height 17
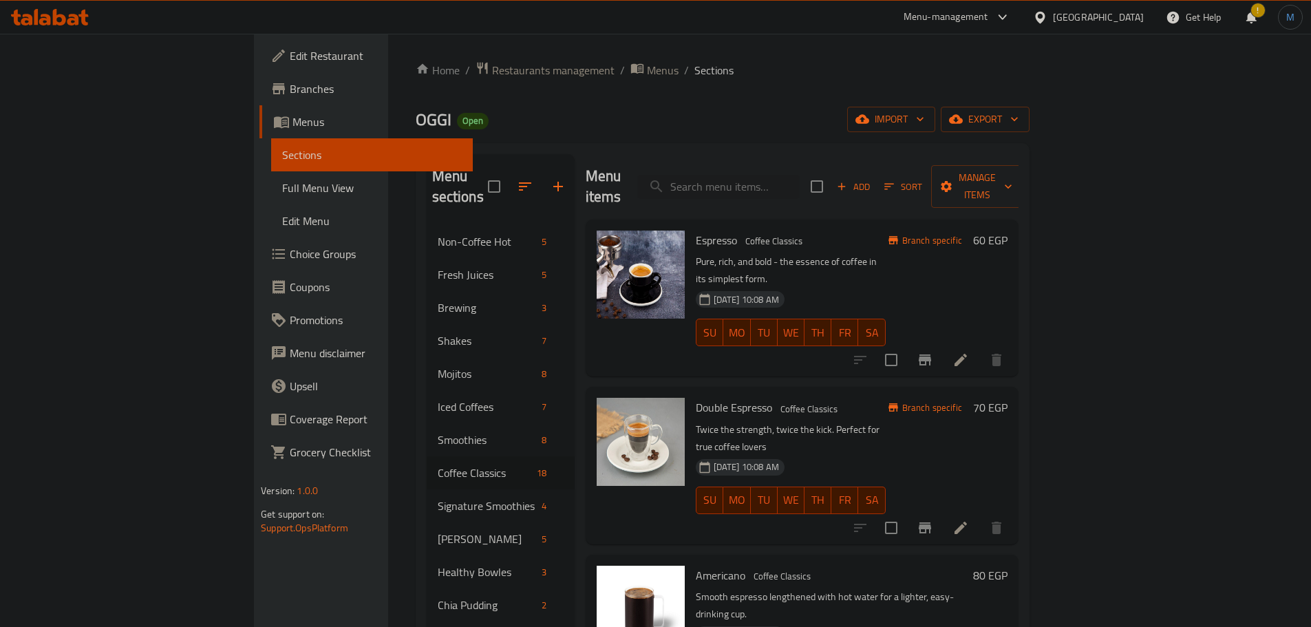
click at [854, 392] on div "Double Espresso Coffee Classics Twice the strength, twice the kick. Perfect for…" at bounding box center [790, 465] width 201 height 146
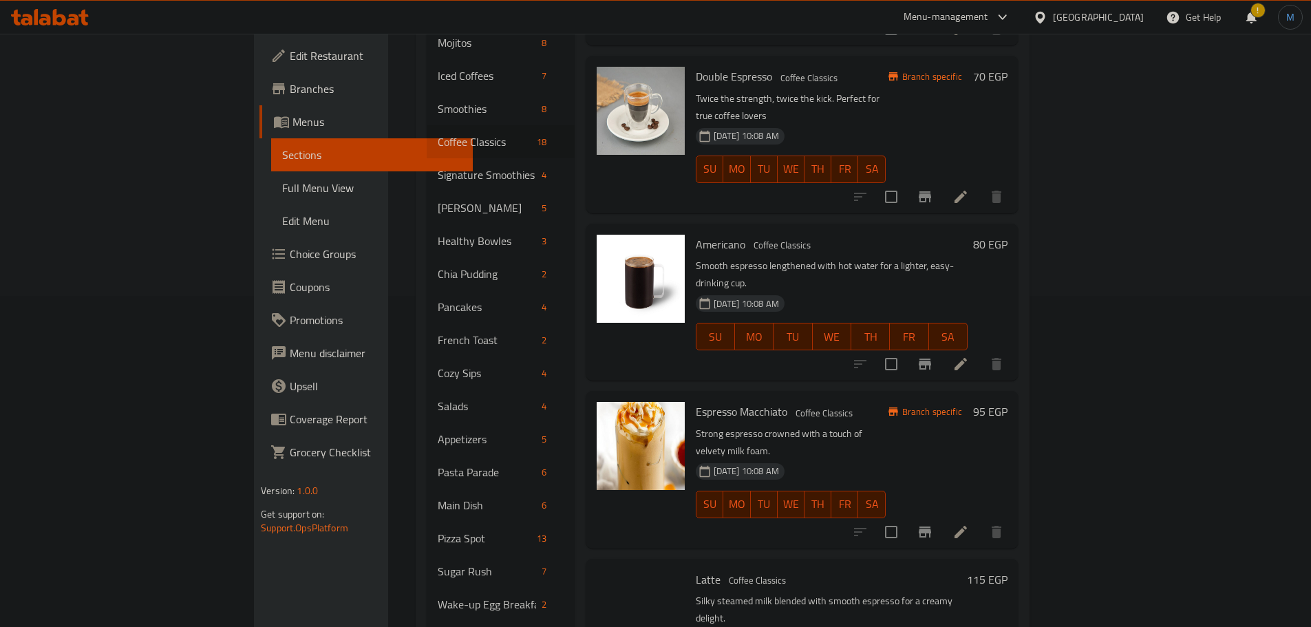
scroll to position [778, 0]
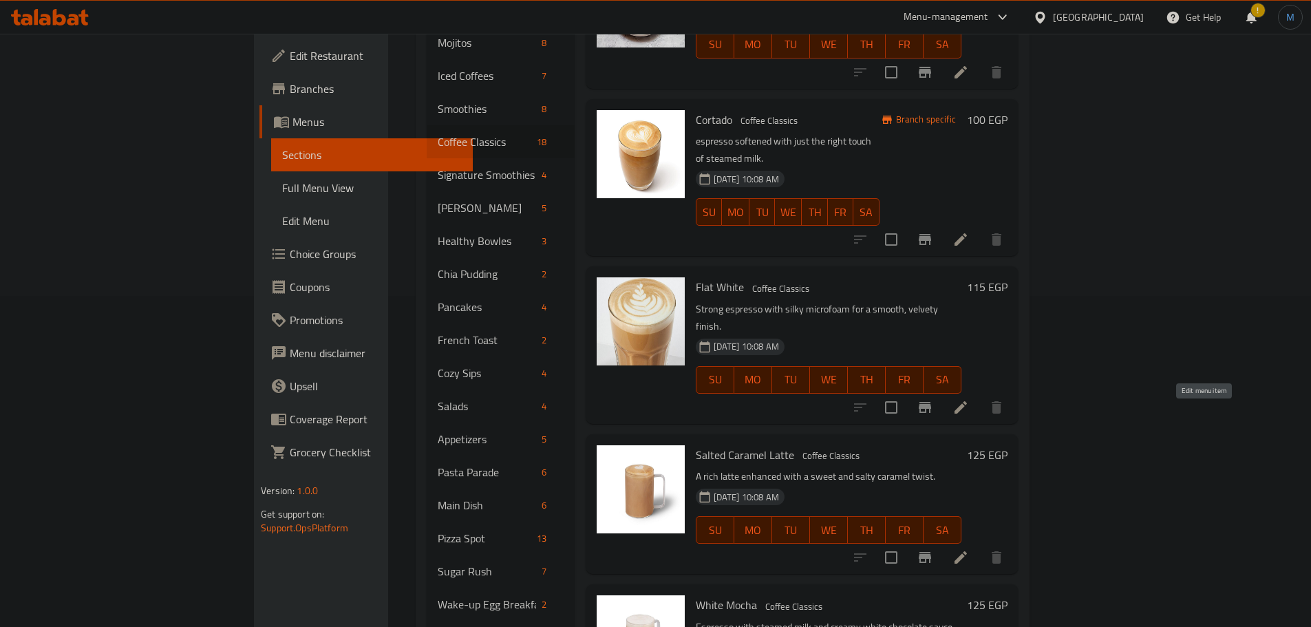
click at [969, 549] on icon at bounding box center [961, 557] width 17 height 17
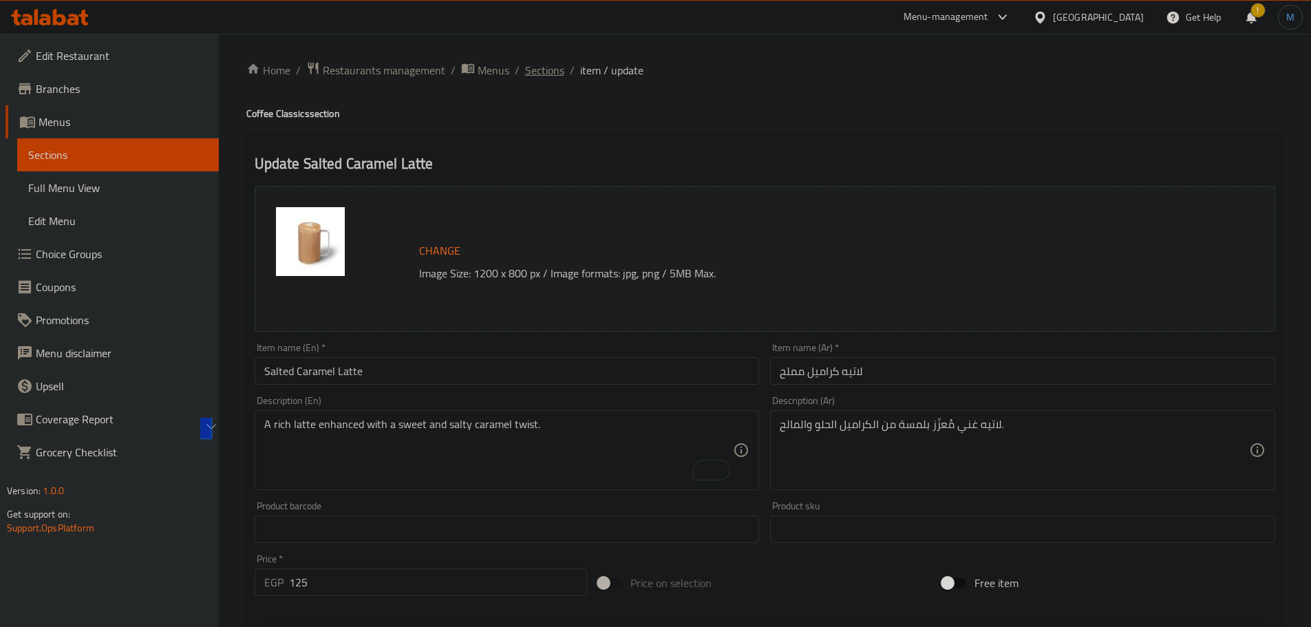
click at [554, 65] on span "Sections" at bounding box center [544, 70] width 39 height 17
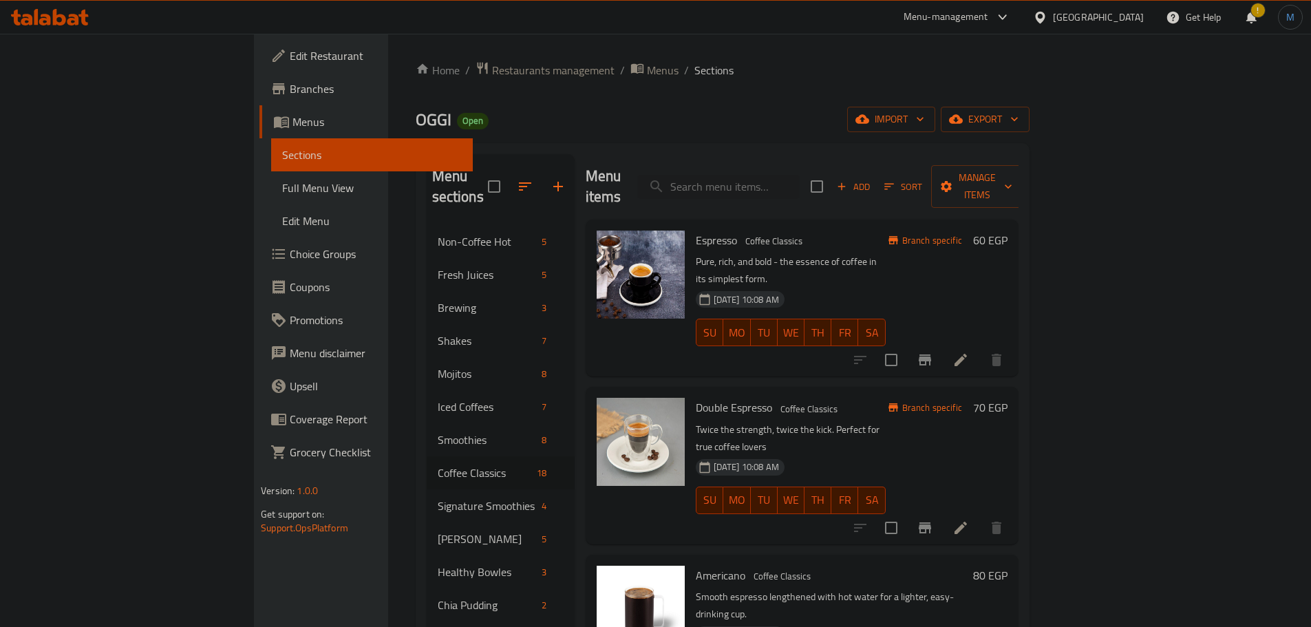
click at [860, 398] on h6 "Double Espresso Coffee Classics" at bounding box center [791, 407] width 190 height 19
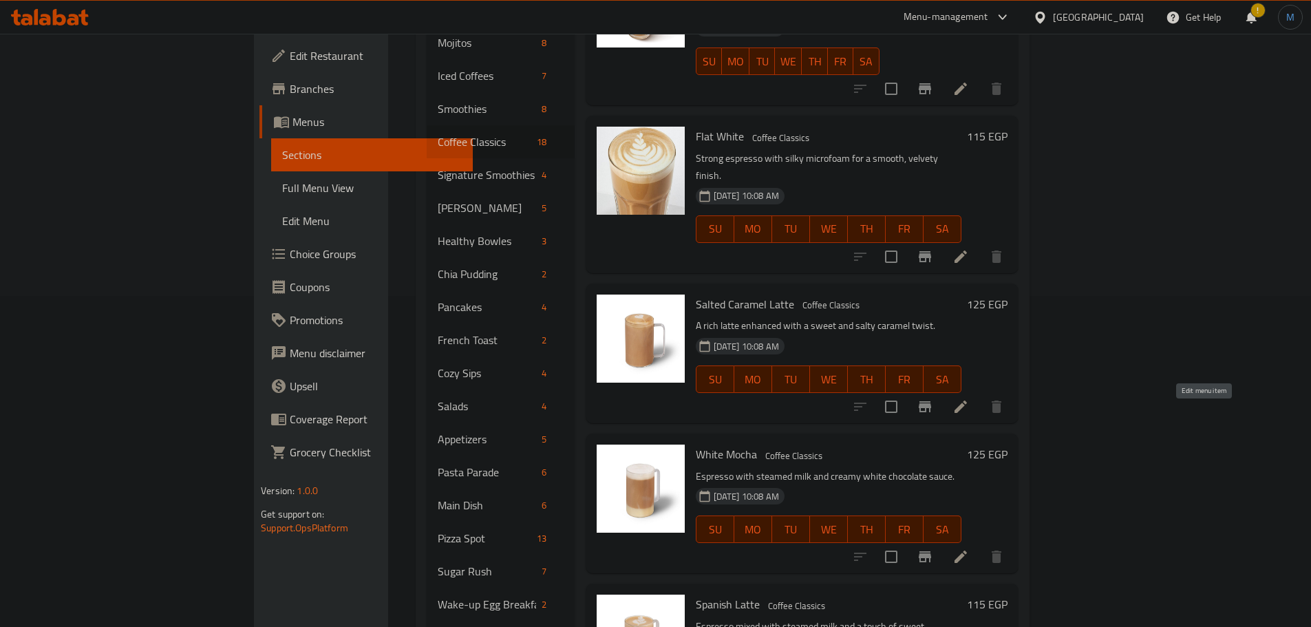
click at [969, 549] on icon at bounding box center [961, 557] width 17 height 17
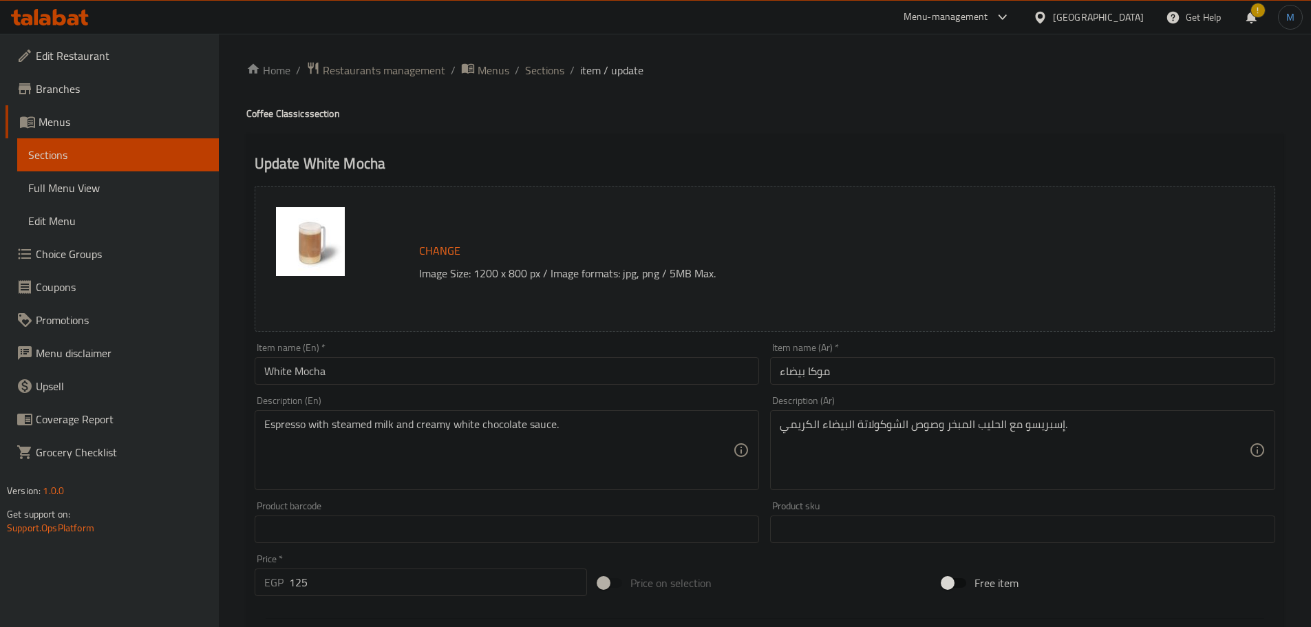
click at [656, 445] on textarea "Espresso with steamed milk and creamy white chocolate sauce." at bounding box center [499, 450] width 470 height 65
click at [533, 76] on span "Sections" at bounding box center [544, 70] width 39 height 17
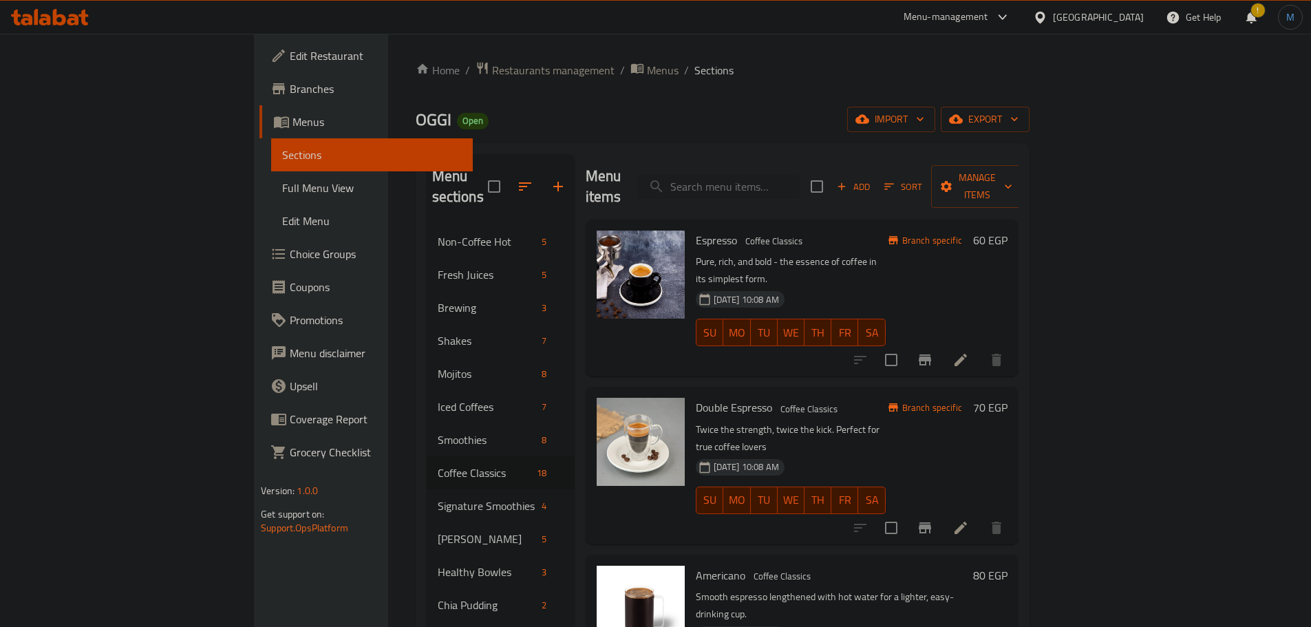
click at [872, 398] on h6 "Double Espresso Coffee Classics" at bounding box center [791, 407] width 190 height 19
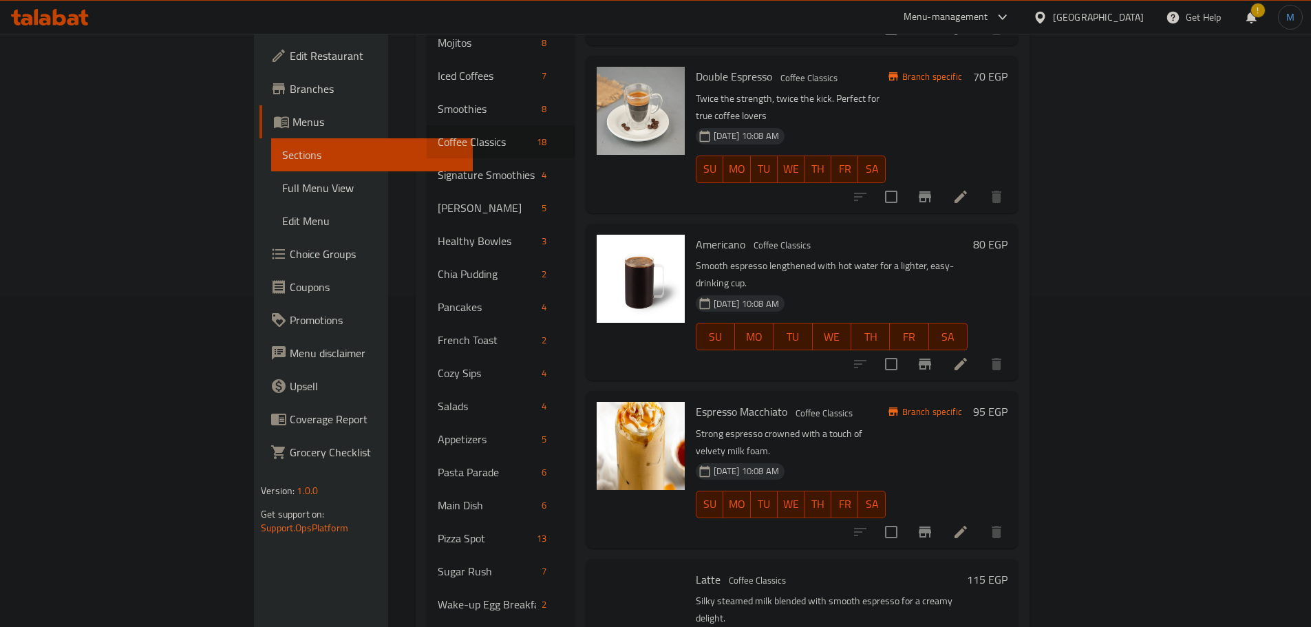
scroll to position [1079, 0]
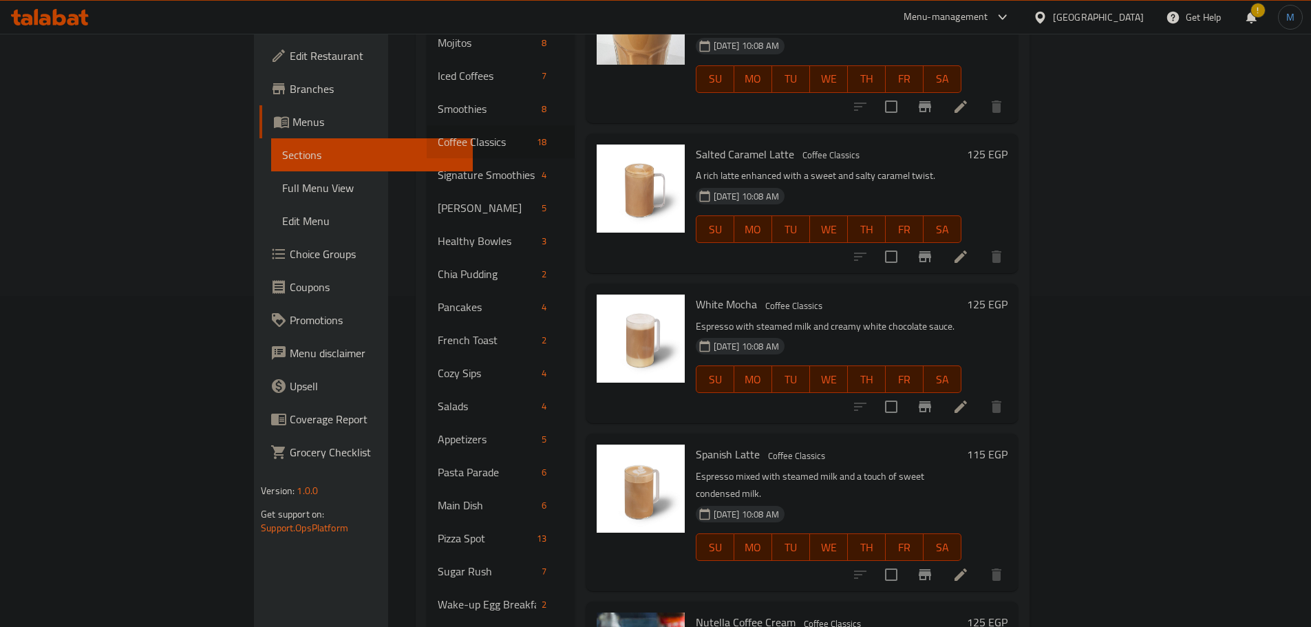
click at [962, 613] on h6 "Nutella Coffee Cream Coffee Classics" at bounding box center [829, 622] width 266 height 19
click at [967, 569] on icon at bounding box center [961, 575] width 12 height 12
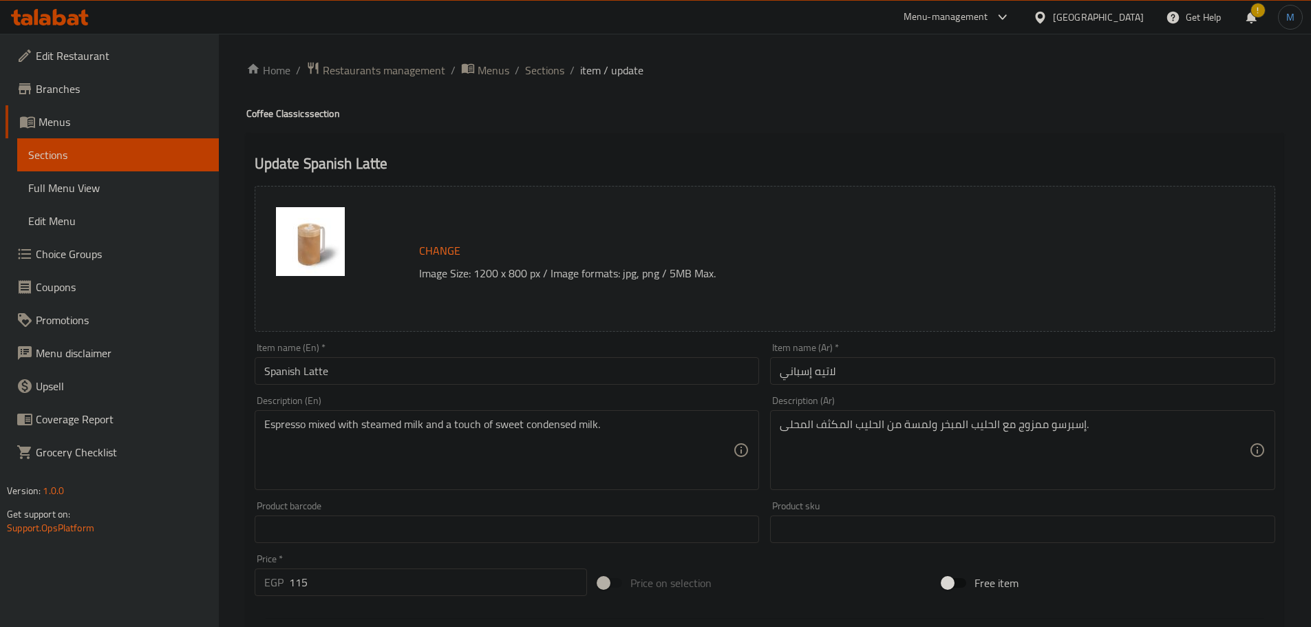
click at [579, 432] on textarea "Espresso mixed with steamed milk and a touch of sweet condensed milk." at bounding box center [499, 450] width 470 height 65
click at [539, 62] on span "Sections" at bounding box center [544, 70] width 39 height 17
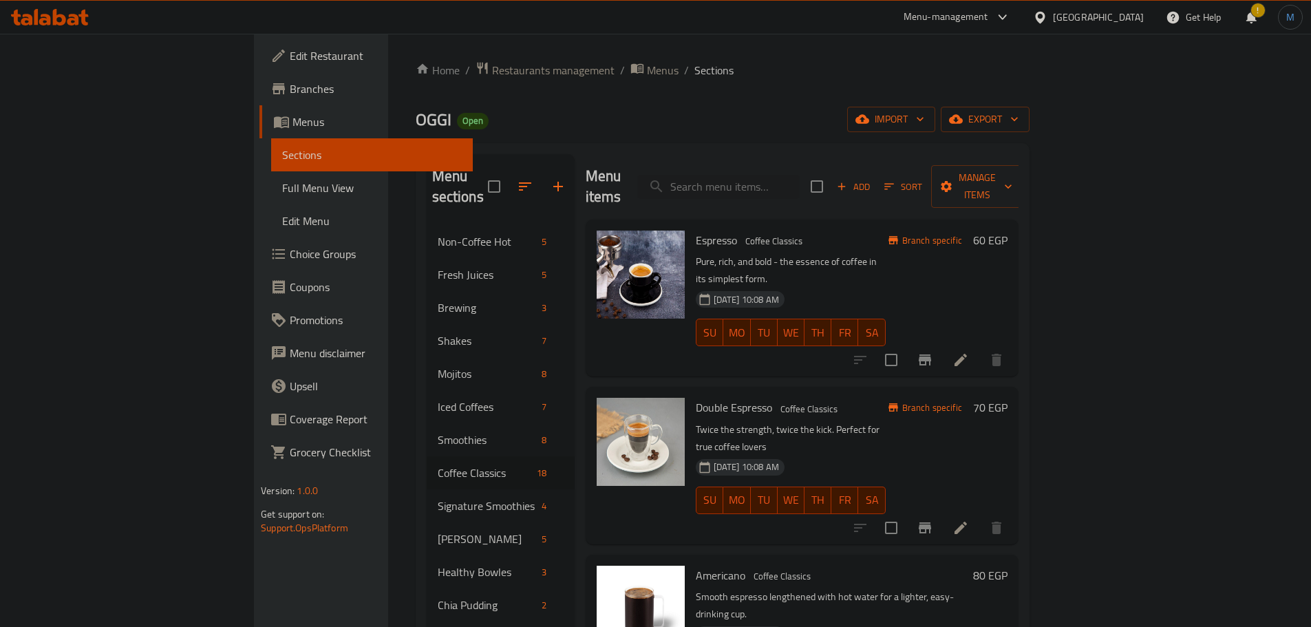
click at [881, 454] on div "29-08-2025 10:08 AM SU MO TU WE TH FR SA" at bounding box center [790, 491] width 201 height 74
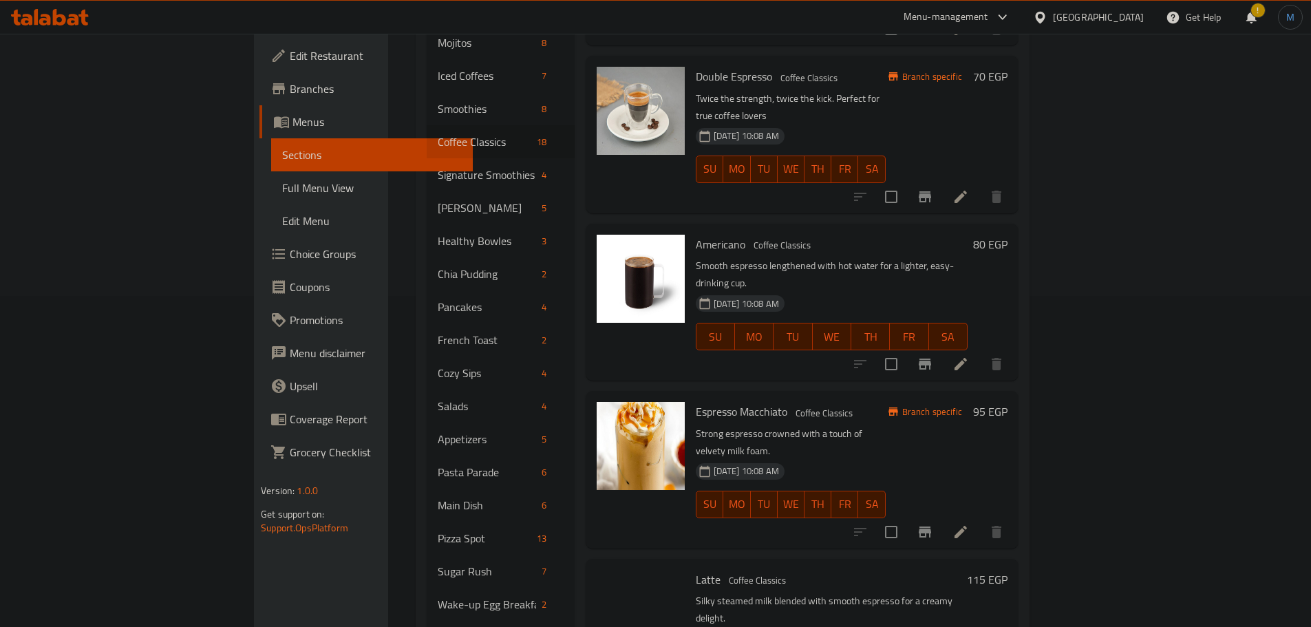
scroll to position [1230, 0]
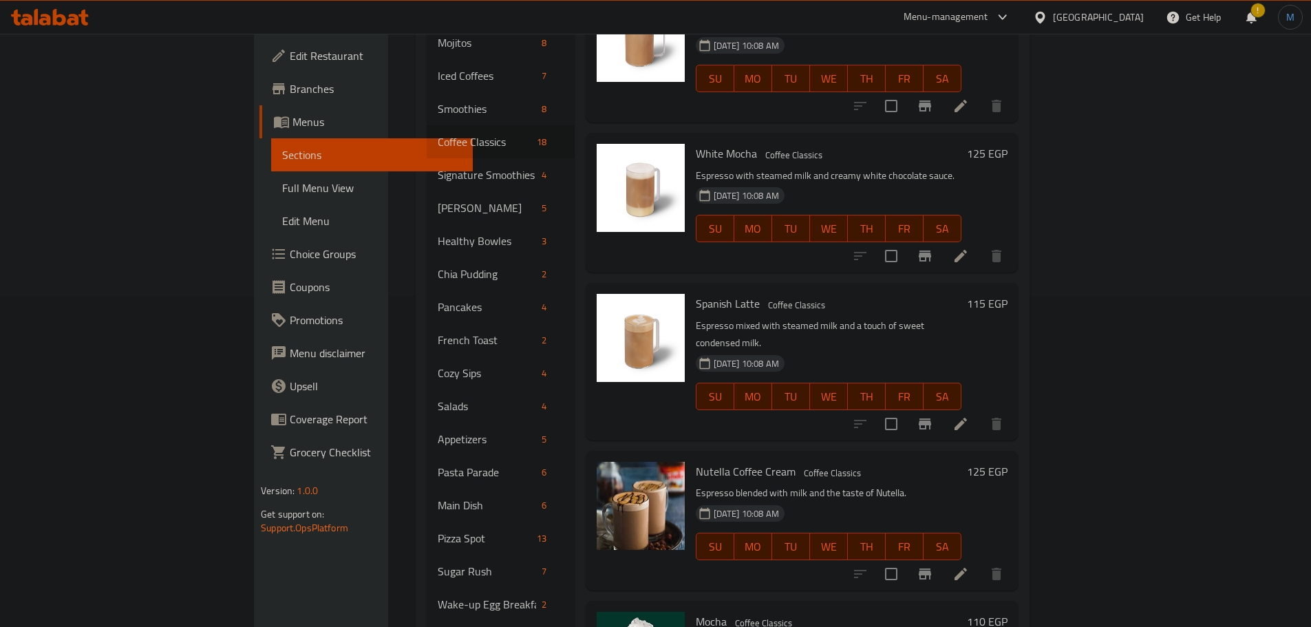
click at [897, 451] on div "Nutella Coffee Cream Coffee Classics Espresso blended with milk and the taste o…" at bounding box center [802, 521] width 433 height 140
click at [967, 568] on icon at bounding box center [961, 574] width 12 height 12
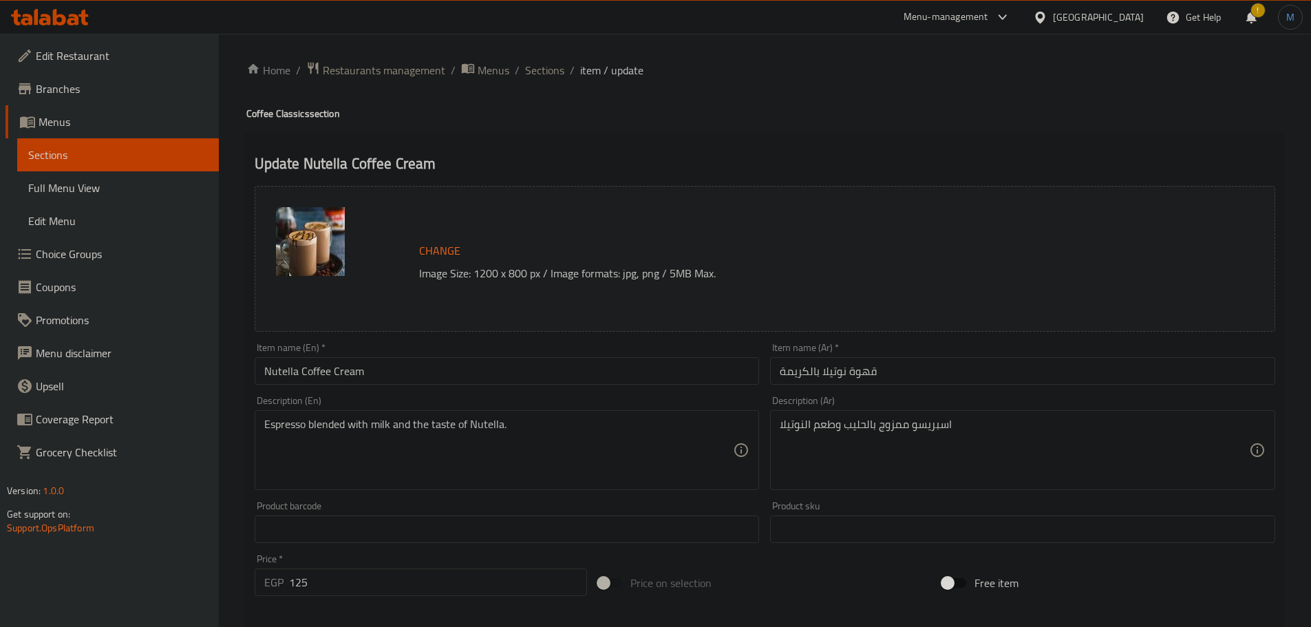
click at [660, 343] on div "Item name (En)   * Nutella Coffee Cream Item name (En) *" at bounding box center [507, 364] width 505 height 42
type textarea "Espresso blended with milk and the irresistible taste of nutella"
click at [920, 420] on textarea "اسبريسو ممزوج بالحليب وطعم النوتيلا" at bounding box center [1015, 450] width 470 height 65
paste textarea "إسبرسو ممزوج بالحليب وطعم نوتيلا الذي لا يقاوم"
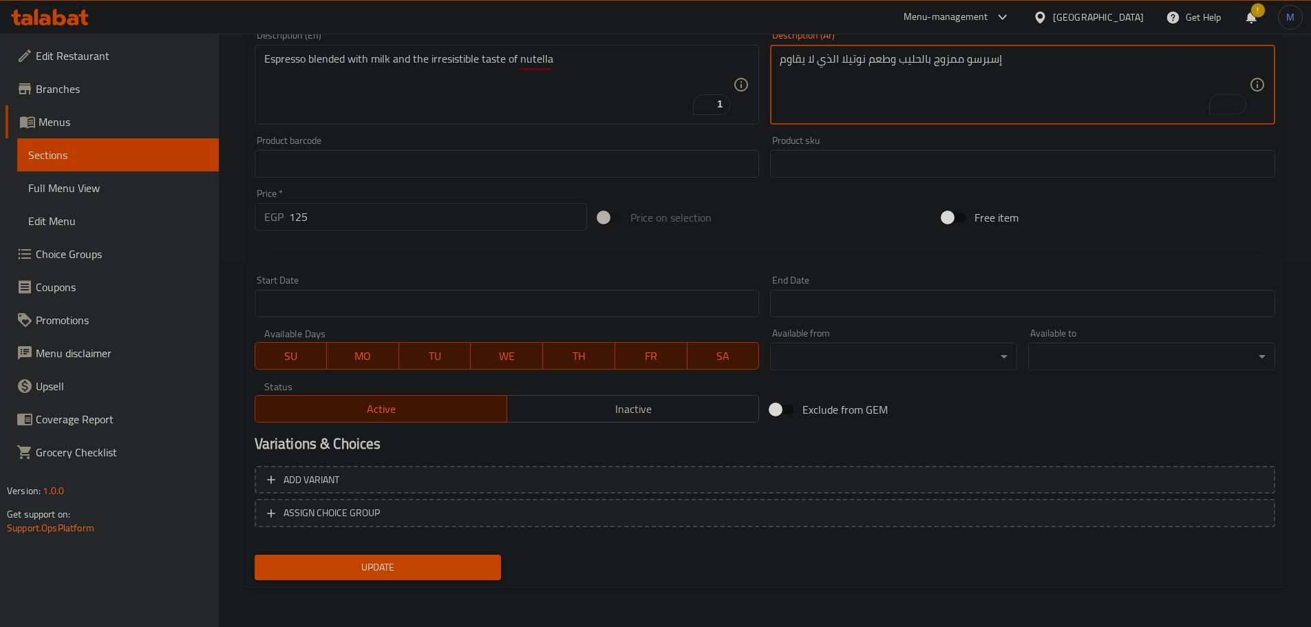
type textarea "إسبرسو ممزوج بالحليب وطعم نوتيلا الذي لا يقاوم"
click at [479, 576] on span "Update" at bounding box center [378, 567] width 225 height 17
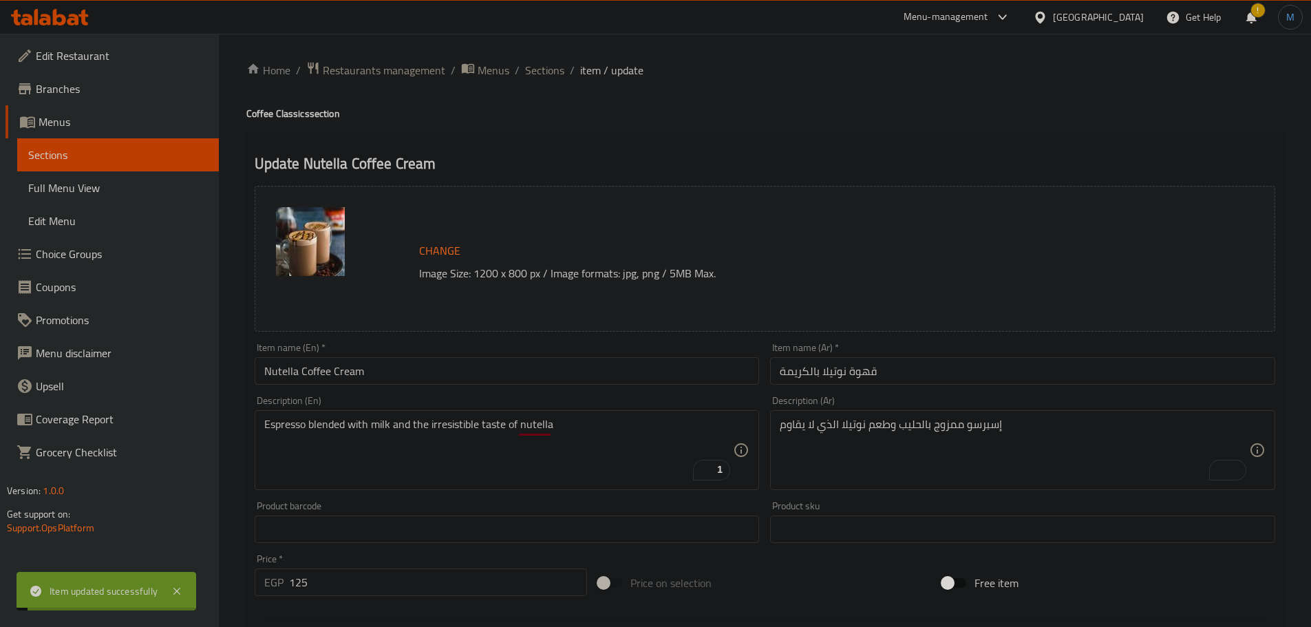
drag, startPoint x: 558, startPoint y: 76, endPoint x: 570, endPoint y: 134, distance: 59.7
click at [558, 76] on span "Sections" at bounding box center [544, 70] width 39 height 17
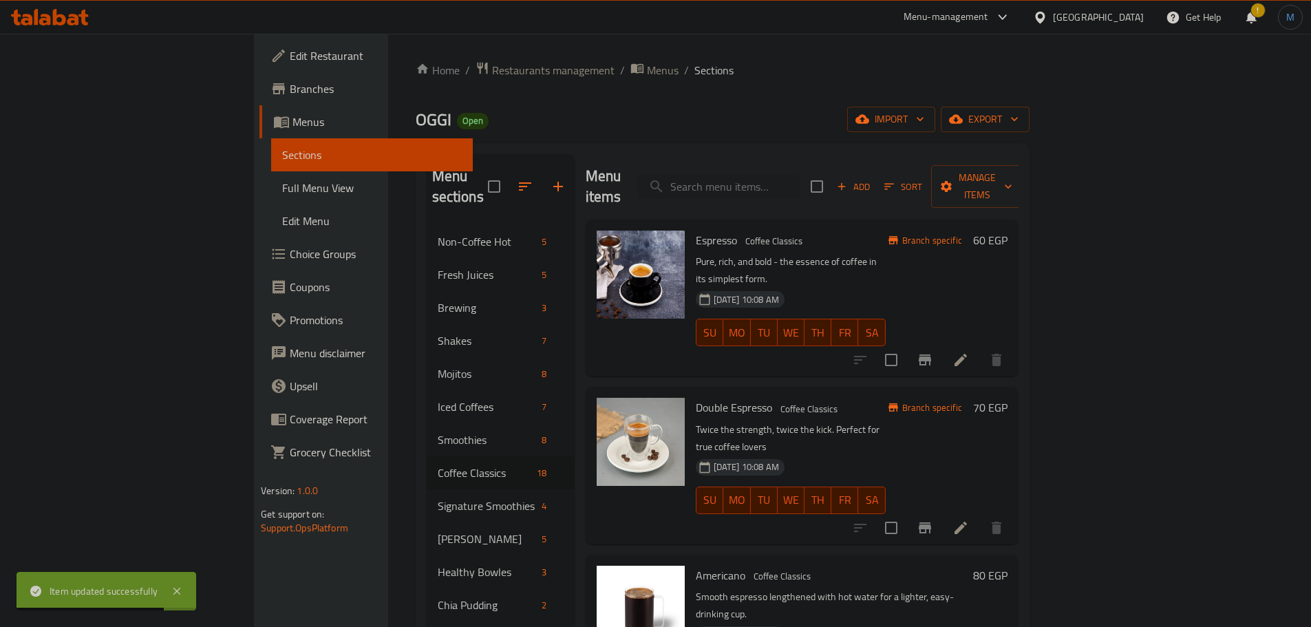
click at [876, 398] on h6 "Double Espresso Coffee Classics" at bounding box center [791, 407] width 190 height 19
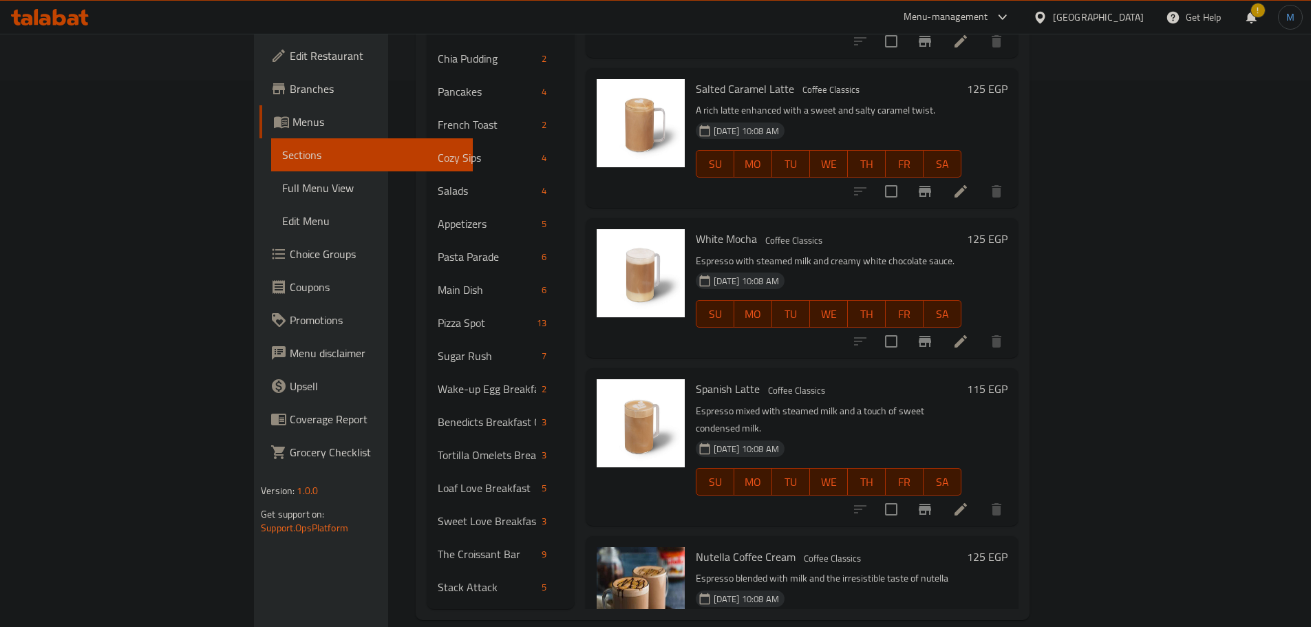
scroll to position [1066, 0]
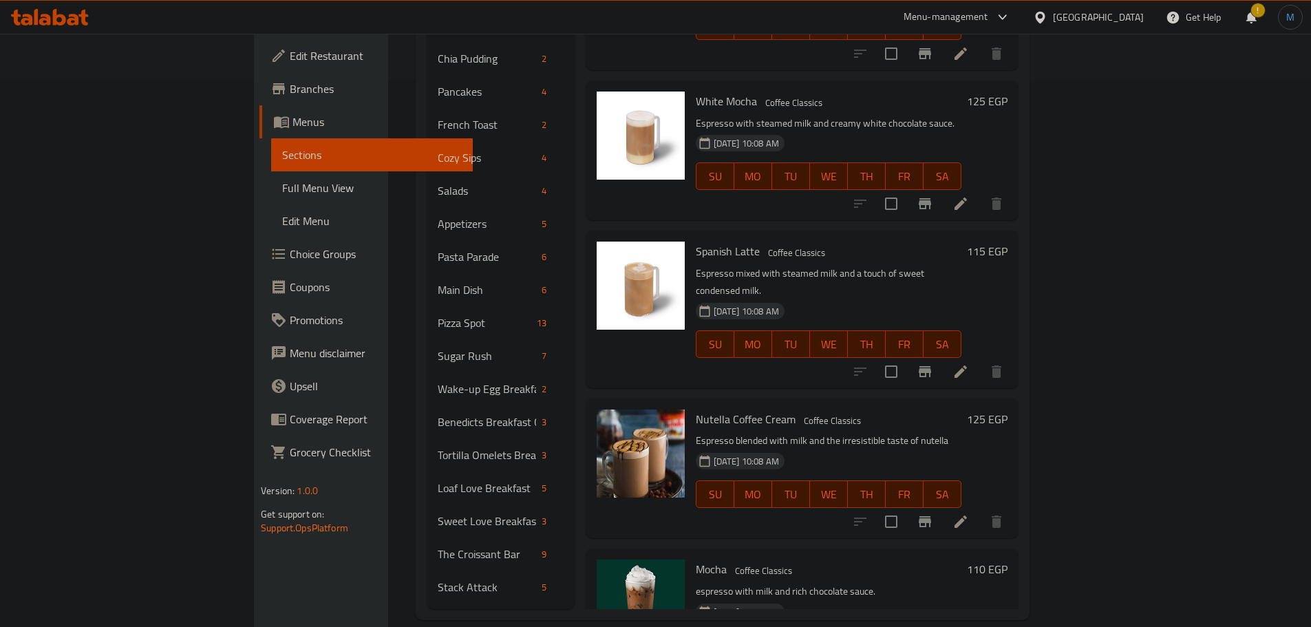
click at [922, 583] on p "espresso with milk and rich chocolate sauce." at bounding box center [829, 591] width 266 height 17
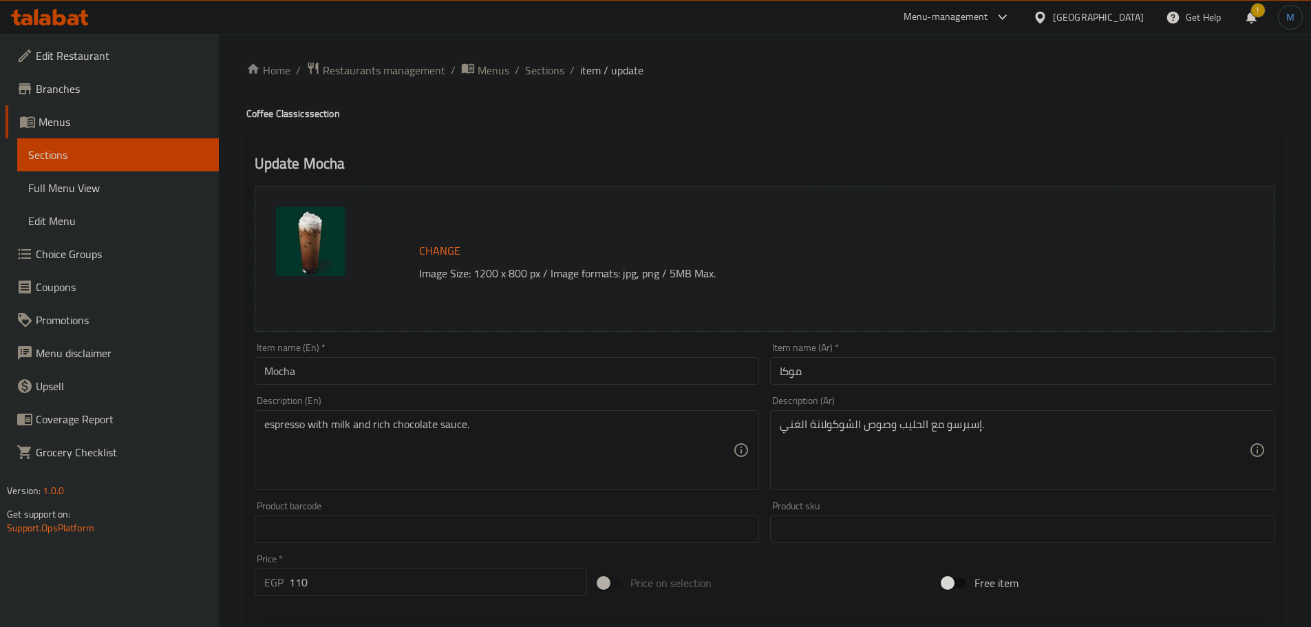
paste textarea "A chocolate lover’s dream – espresso with"
click at [594, 436] on textarea "A chocolate lover’s dream – espresso with milk and rich chocolate sauce." at bounding box center [499, 450] width 470 height 65
click at [596, 423] on textarea "A chocolate lover’s dream – espresso with milk and rich chocolate sauce." at bounding box center [499, 450] width 470 height 65
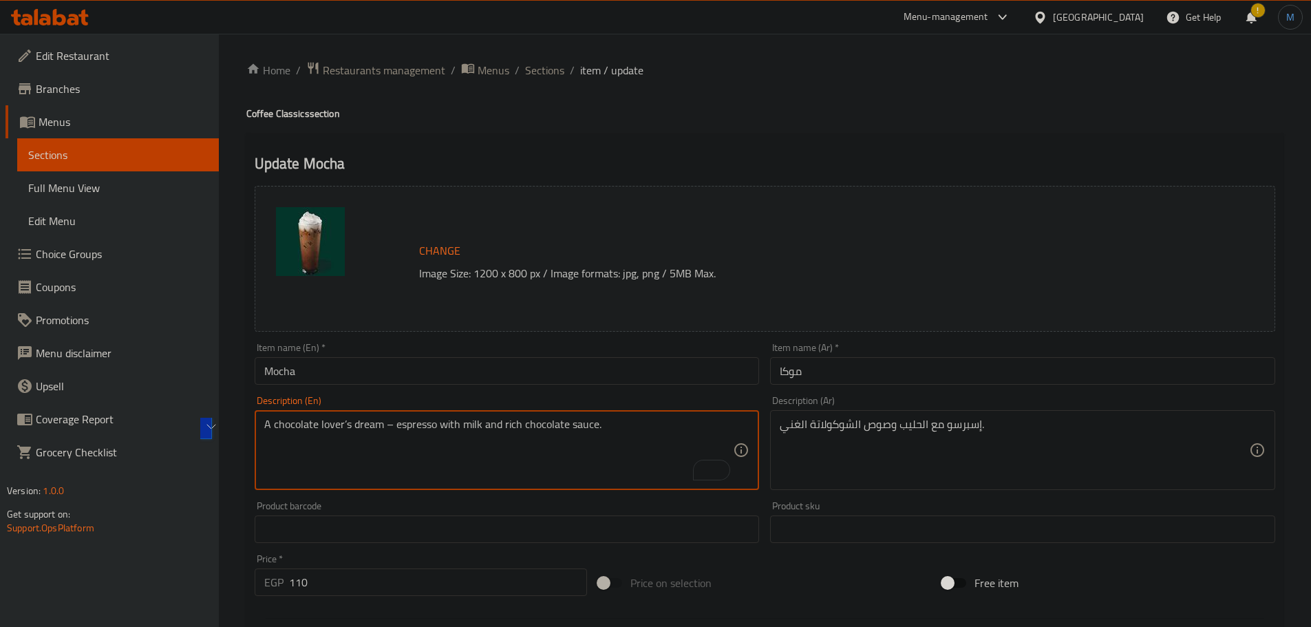
type textarea "A chocolate lover’s dream – espresso with milk and rich chocolate sauce."
drag, startPoint x: 1070, startPoint y: 435, endPoint x: 1066, endPoint y: 421, distance: 14.2
paste textarea "لم عشاق الشوكولاتة – إسبرسو مع الحليب وصلصة الشوكولاتة الغنية."
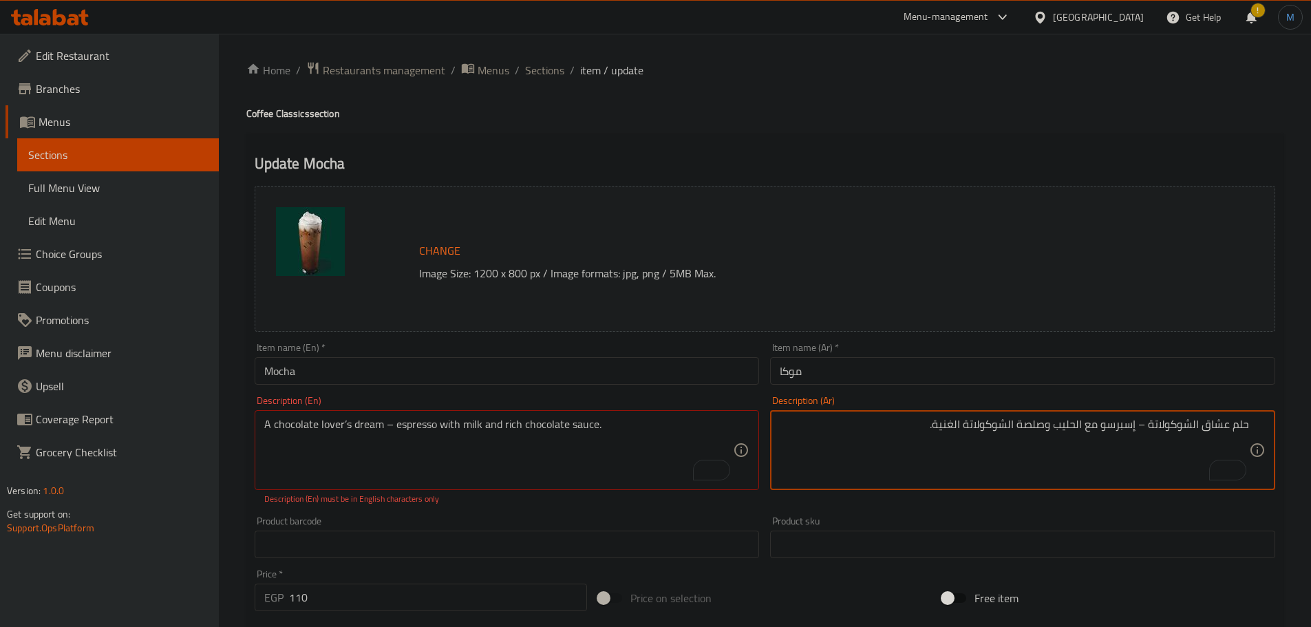
type textarea "حلم عشاق الشوكولاتة – إسبرسو مع الحليب وصلصة الشوكولاتة الغنية."
click at [346, 428] on textarea "A chocolate lover’s dream – espresso with milk and rich chocolate sauce." at bounding box center [499, 450] width 470 height 65
click at [493, 433] on textarea "A chocolate lover's dream - espresso with milk and rich chocolate sauce." at bounding box center [499, 450] width 470 height 65
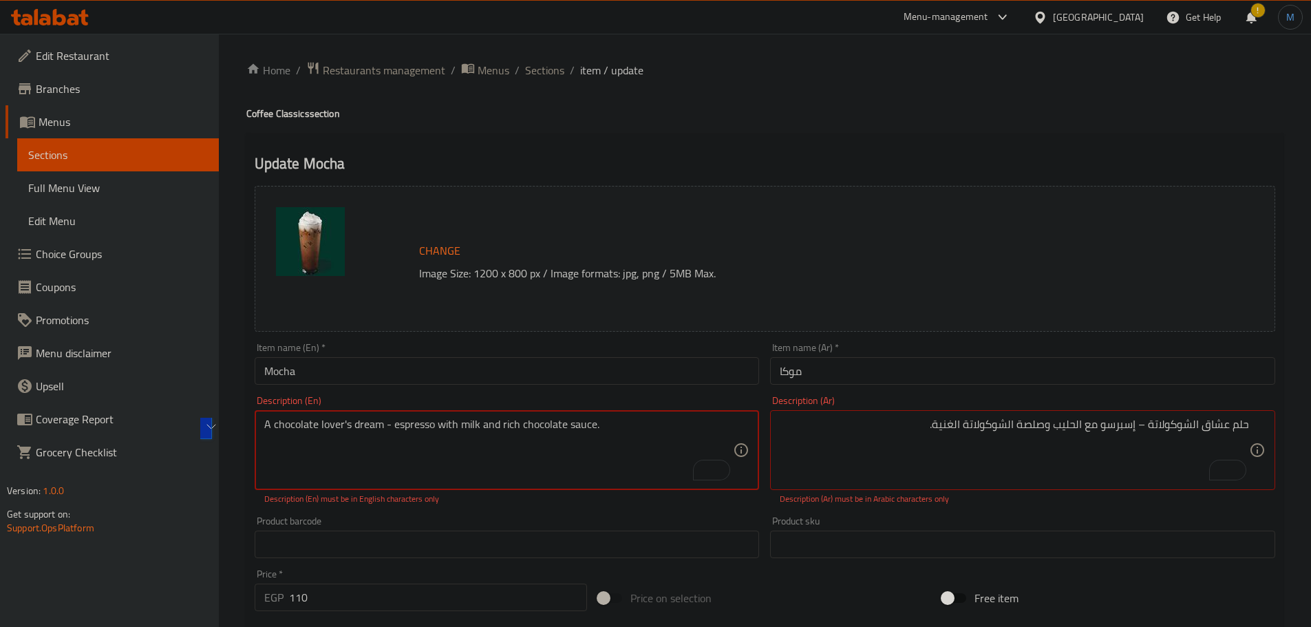
type textarea "A chocolate lover's dream - espresso with milk and rich chocolate sauce."
click at [1143, 422] on textarea "حلم عشاق الشوكولاتة – إسبرسو مع الحليب وصلصة الشوكولاتة الغنية." at bounding box center [1015, 450] width 470 height 65
type textarea "حلم عشاق الشوكولاتة - إسبرسو مع الحليب وصلصة الشوكولاتة الغنية."
drag, startPoint x: 737, startPoint y: 648, endPoint x: 500, endPoint y: 439, distance: 315.1
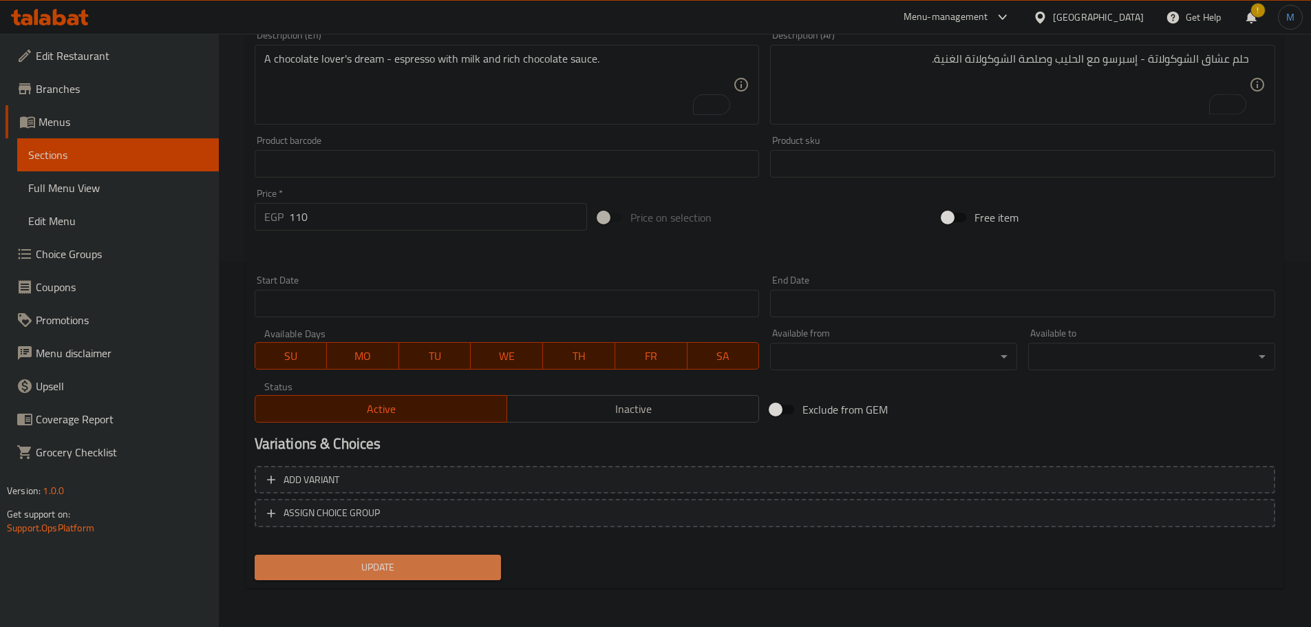
click at [363, 557] on button "Update" at bounding box center [378, 567] width 247 height 25
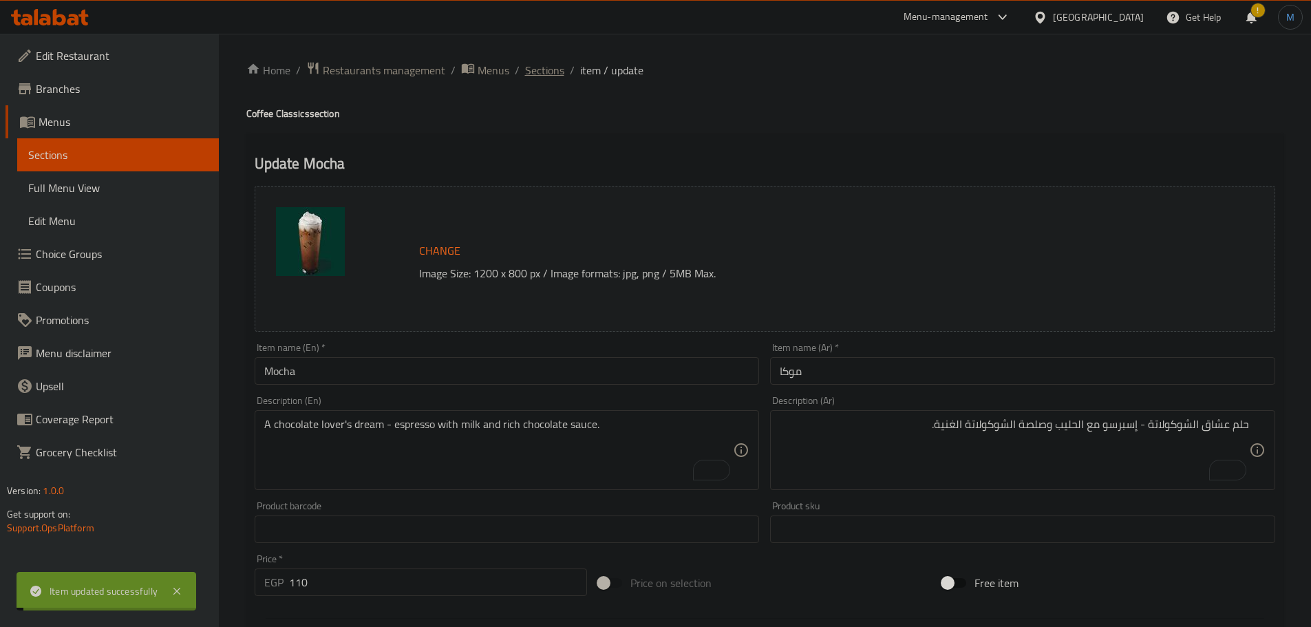
click at [551, 72] on span "Sections" at bounding box center [544, 70] width 39 height 17
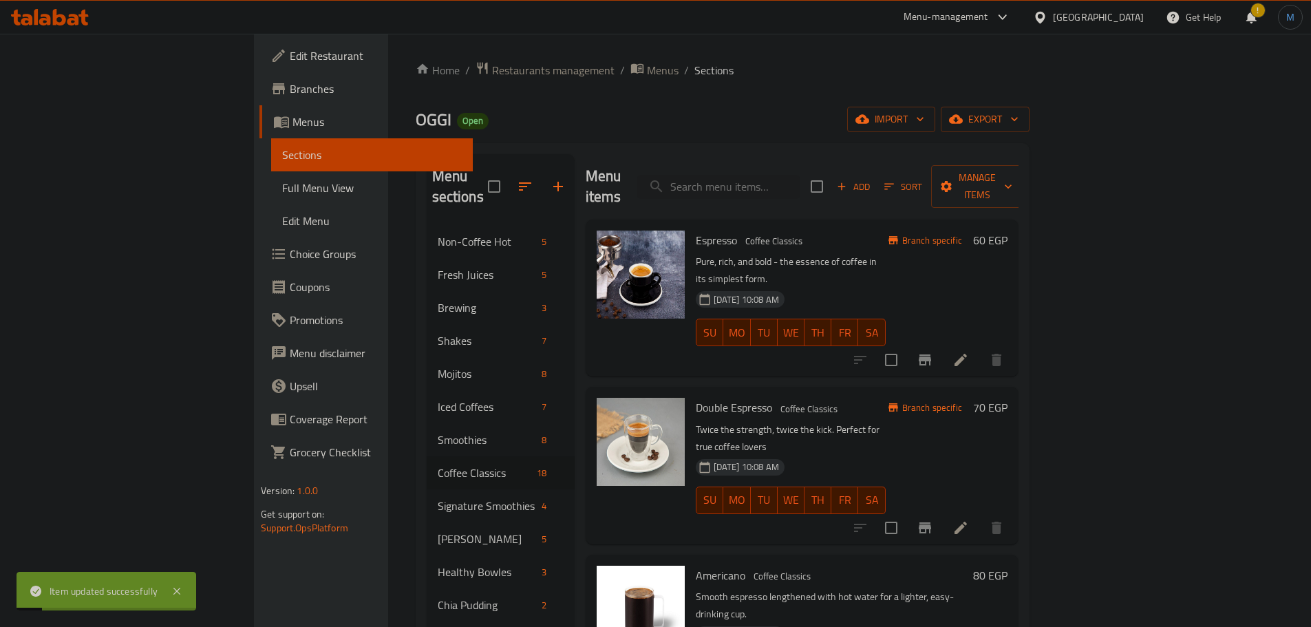
click at [808, 327] on div "Espresso Coffee Classics Pure, rich, and bold - the essence of coffee in its si…" at bounding box center [790, 298] width 201 height 146
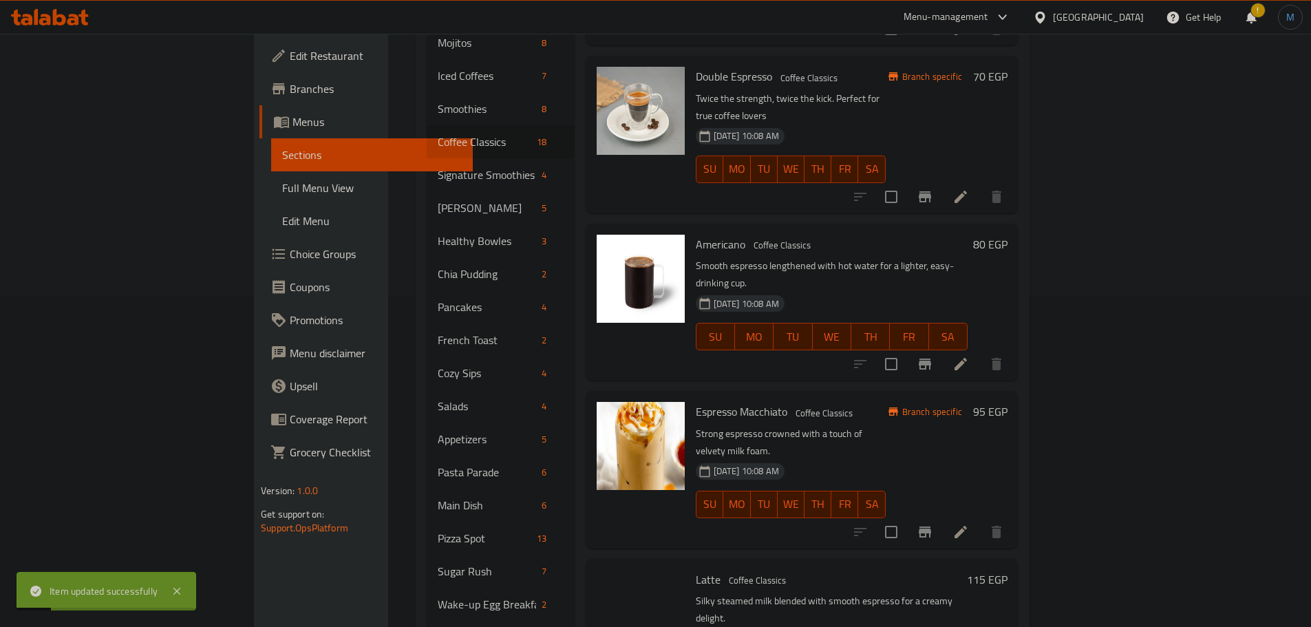
scroll to position [1530, 0]
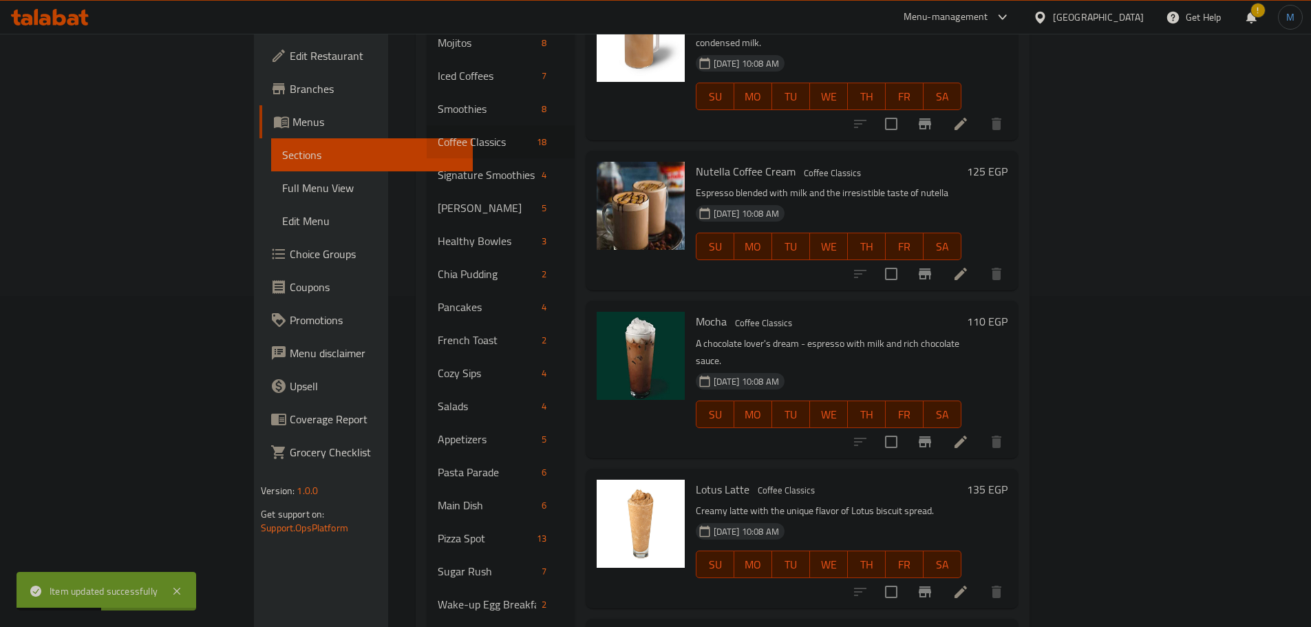
click at [899, 503] on p "Creamy latte with the unique flavor of Lotus biscuit spread." at bounding box center [829, 511] width 266 height 17
click at [969, 584] on icon at bounding box center [961, 592] width 17 height 17
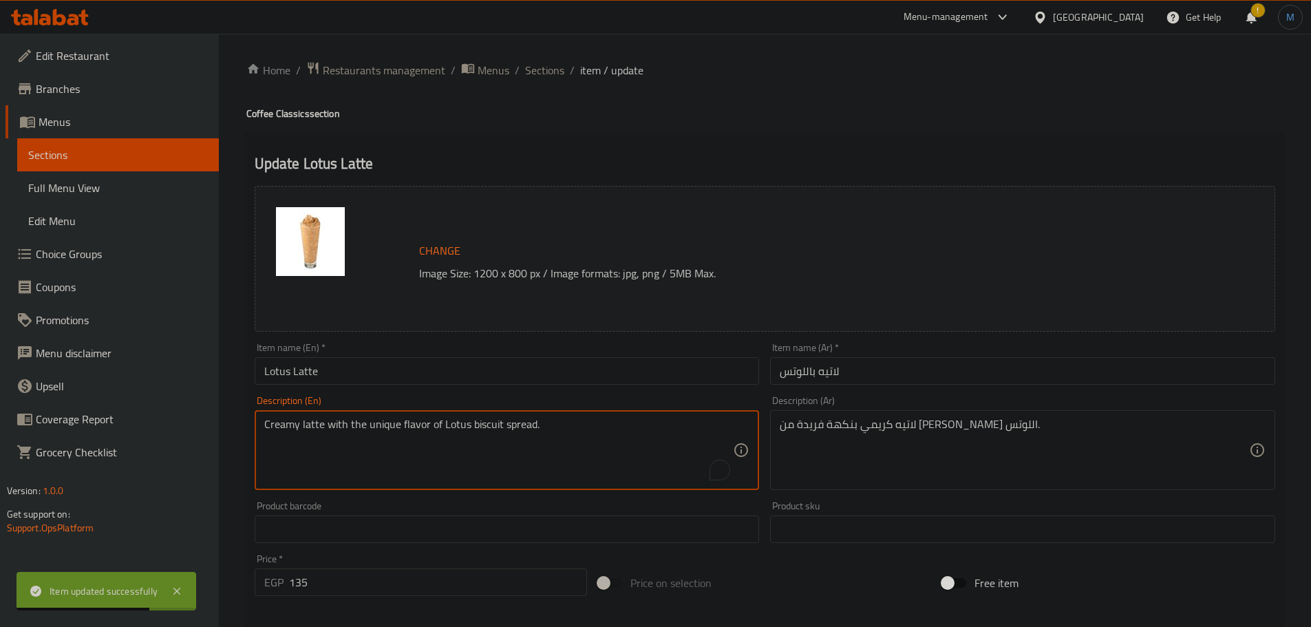
paste textarea "Lotus biscuit spread"
click at [601, 421] on textarea "Creamy latte with the unique flavor of Lotus biscuit spread" at bounding box center [499, 450] width 470 height 65
type textarea "Creamy latte with the unique flavor of lotus biscuit spread"
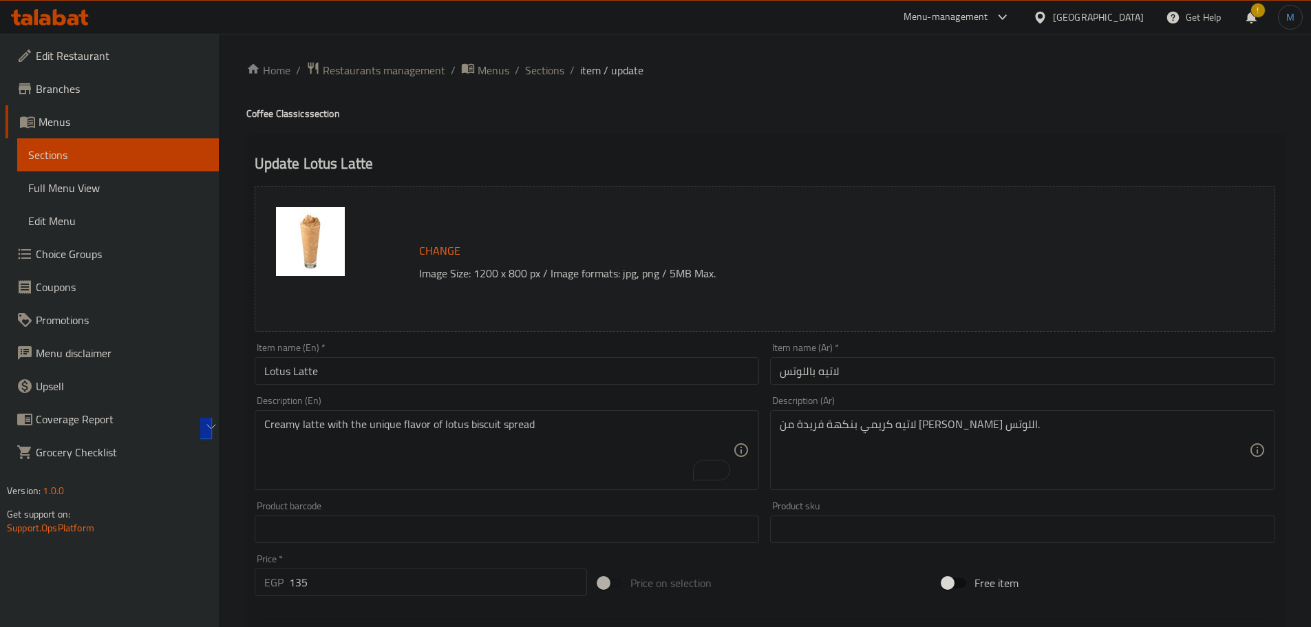
drag, startPoint x: 1006, startPoint y: 460, endPoint x: 895, endPoint y: 426, distance: 116.5
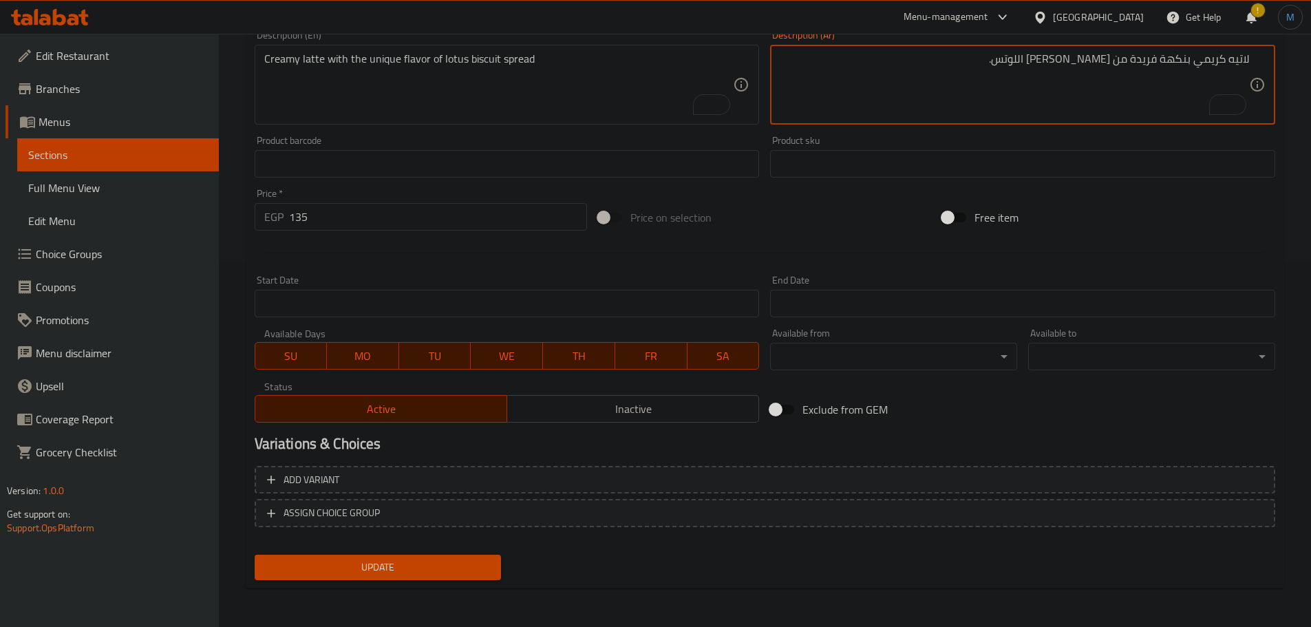
click at [471, 562] on span "Update" at bounding box center [378, 567] width 225 height 17
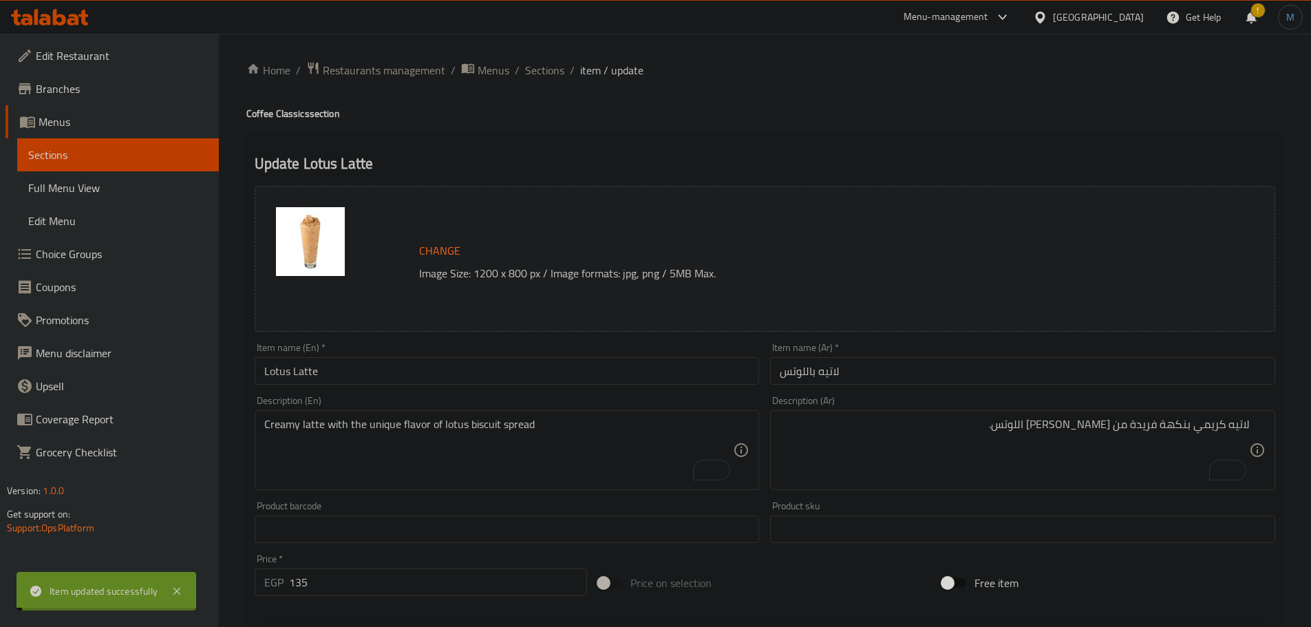
click at [536, 76] on span "Sections" at bounding box center [544, 70] width 39 height 17
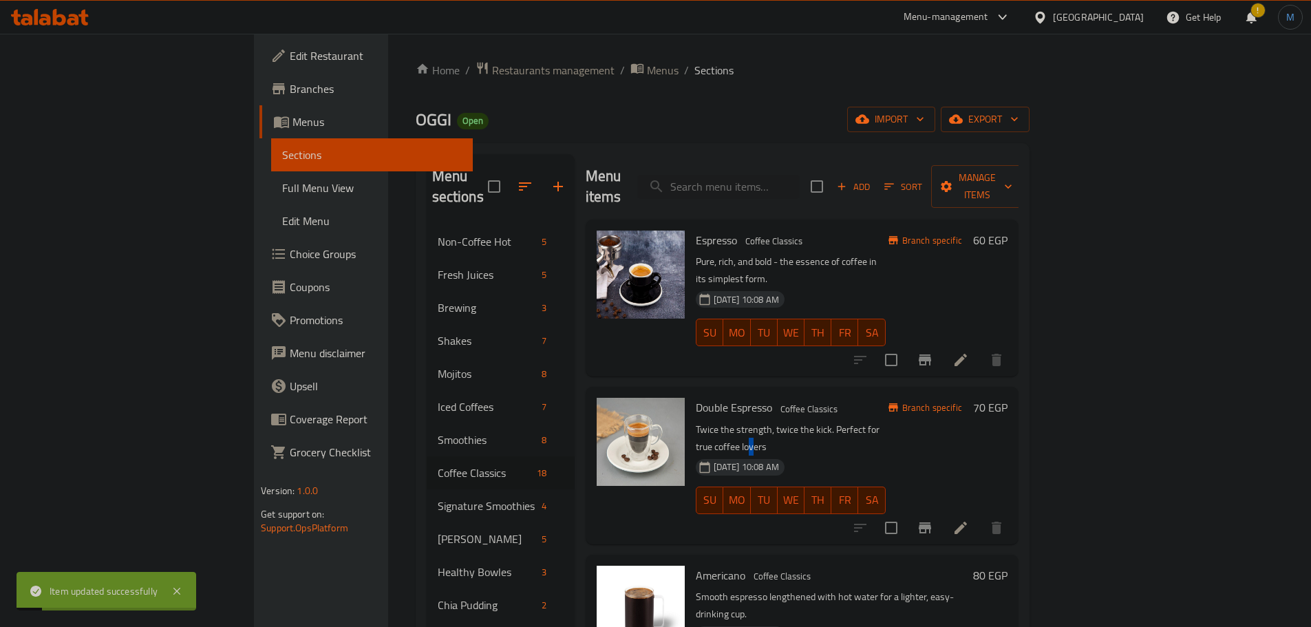
click at [872, 421] on p "Twice the strength, twice the kick. Perfect for true coffee lovers" at bounding box center [791, 438] width 190 height 34
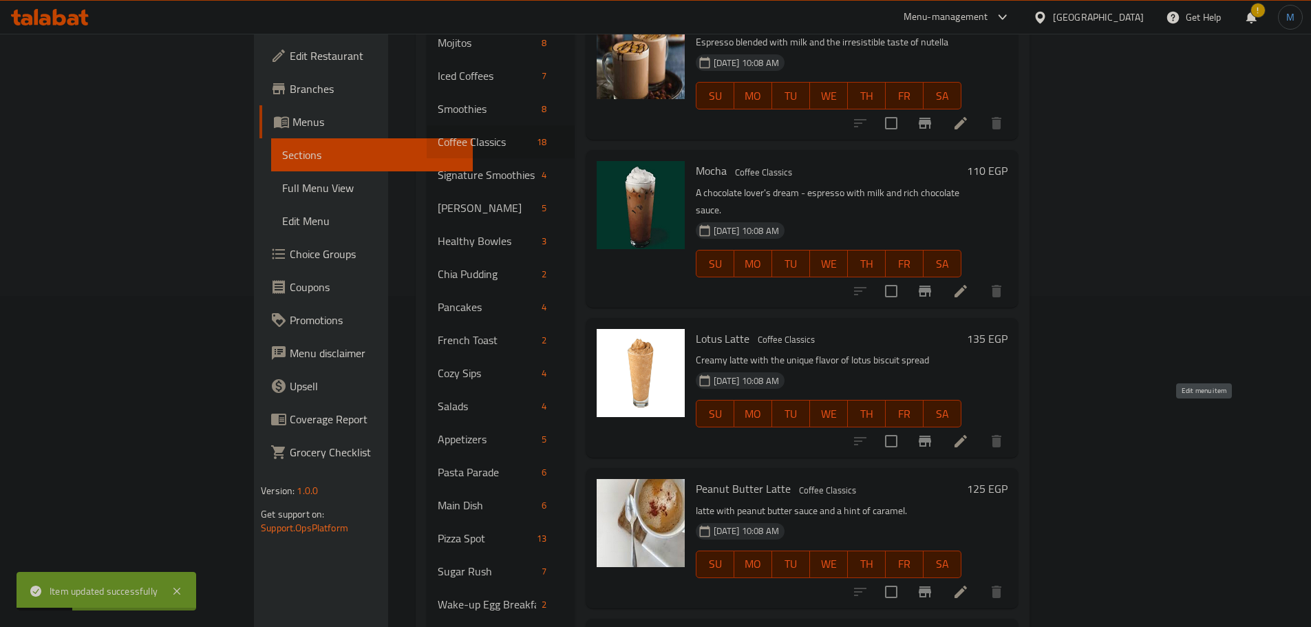
click at [969, 584] on icon at bounding box center [961, 592] width 17 height 17
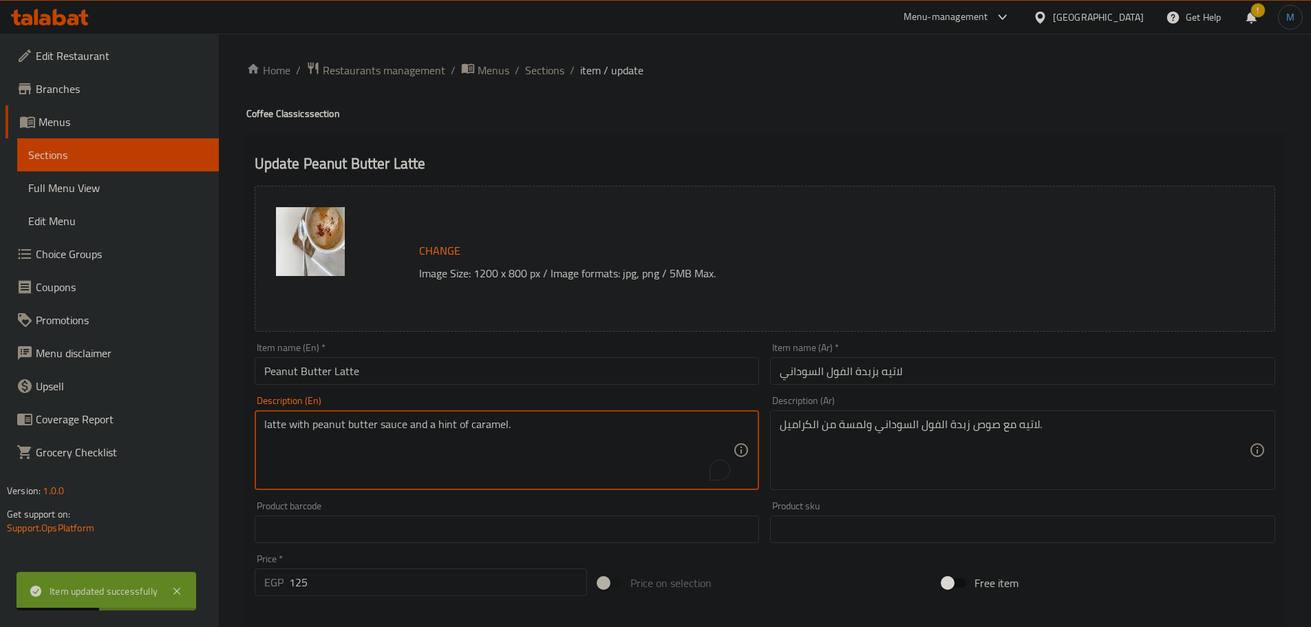
paste textarea "A bold latte with peanut butter sauce and"
click at [602, 434] on textarea "A bold latte with peanut butter sauce and a hint of caramel." at bounding box center [499, 450] width 470 height 65
click at [556, 429] on textarea "A bold latte with peanut butter sauce and a hint of caramel." at bounding box center [499, 450] width 470 height 65
type textarea "A bold latte with peanut butter sauce and a hint of caramel."
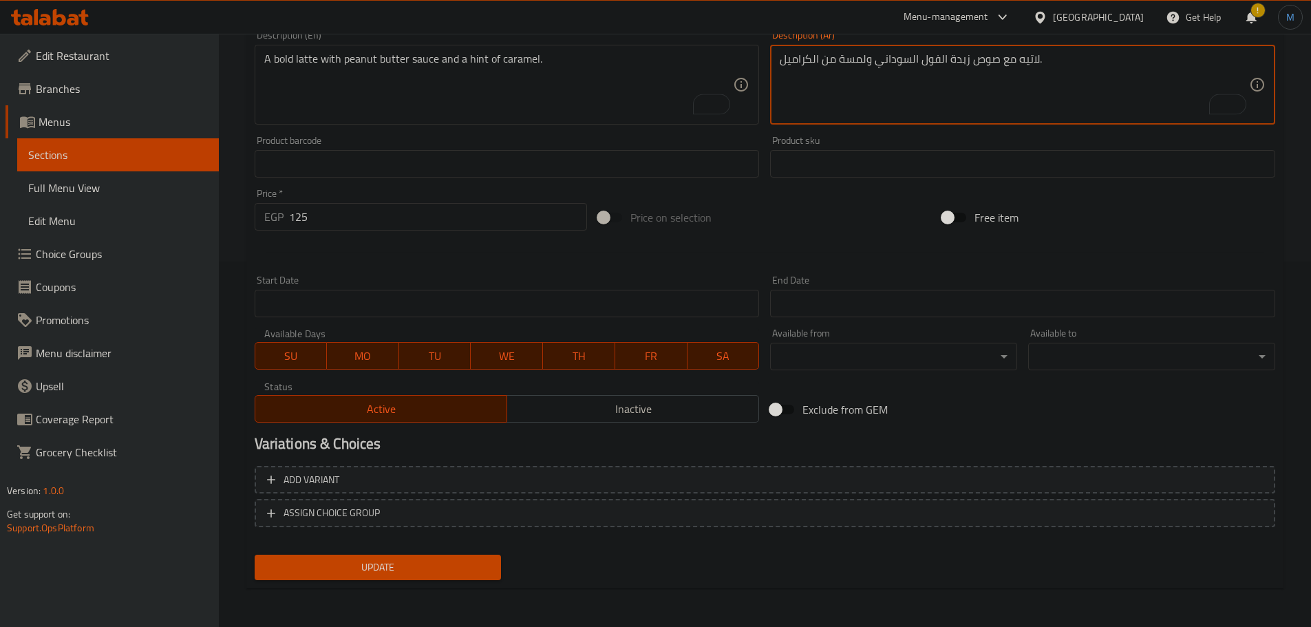
click at [456, 593] on div "Home / Restaurants management / Menus / Sections / item / update Coffee Classic…" at bounding box center [764, 148] width 1037 height 904
click at [459, 580] on button "Update" at bounding box center [378, 567] width 247 height 25
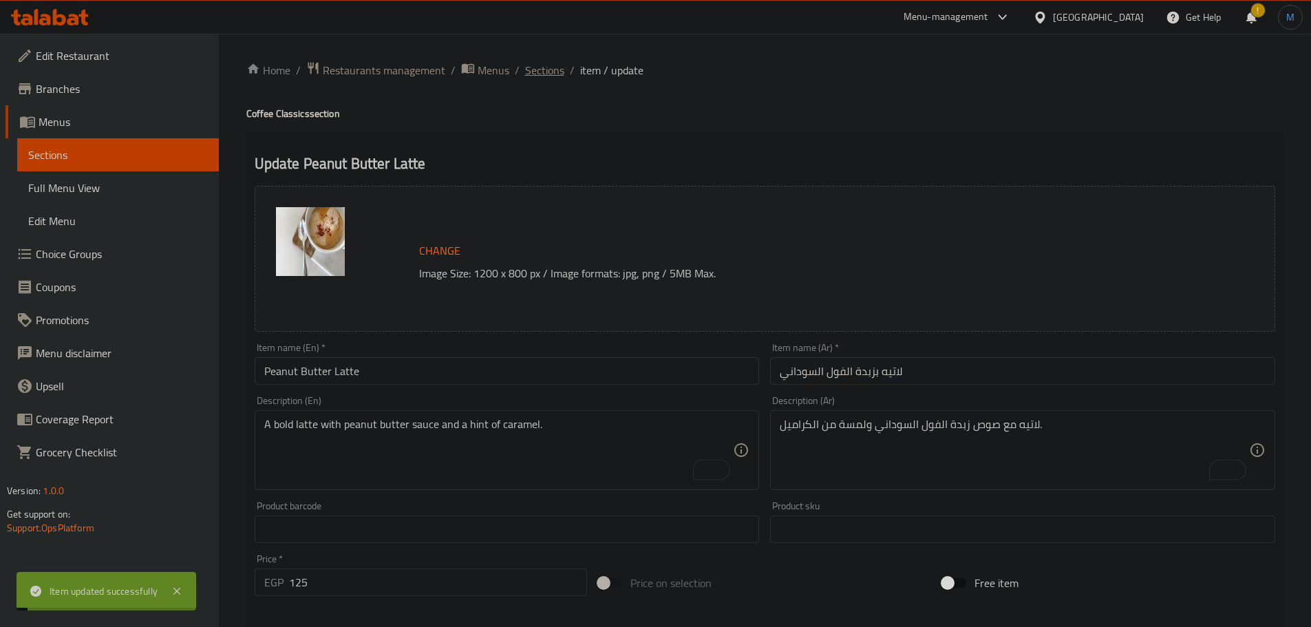
drag, startPoint x: 535, startPoint y: 83, endPoint x: 542, endPoint y: 67, distance: 17.6
click at [535, 81] on div "Home / Restaurants management / Menus / Sections / item / update Coffee Classic…" at bounding box center [764, 513] width 1037 height 904
click at [542, 67] on span "Sections" at bounding box center [544, 70] width 39 height 17
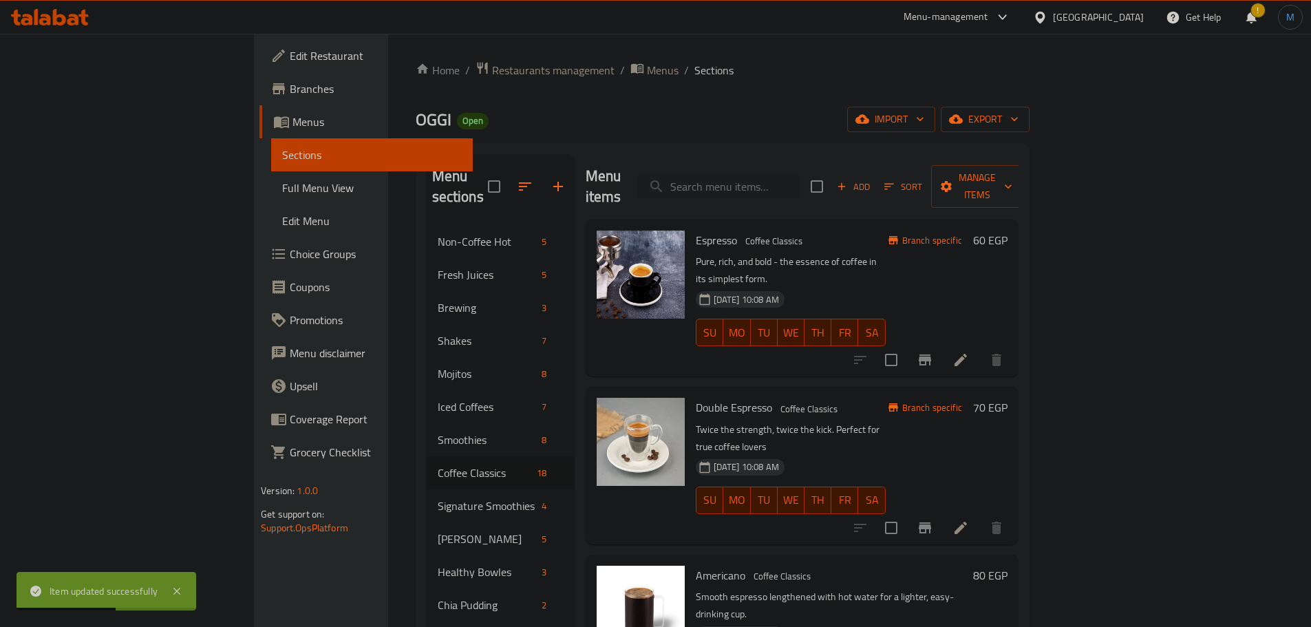
click at [770, 454] on div "[DATE] 10:08 AM SU MO TU WE TH FR SA" at bounding box center [790, 491] width 201 height 74
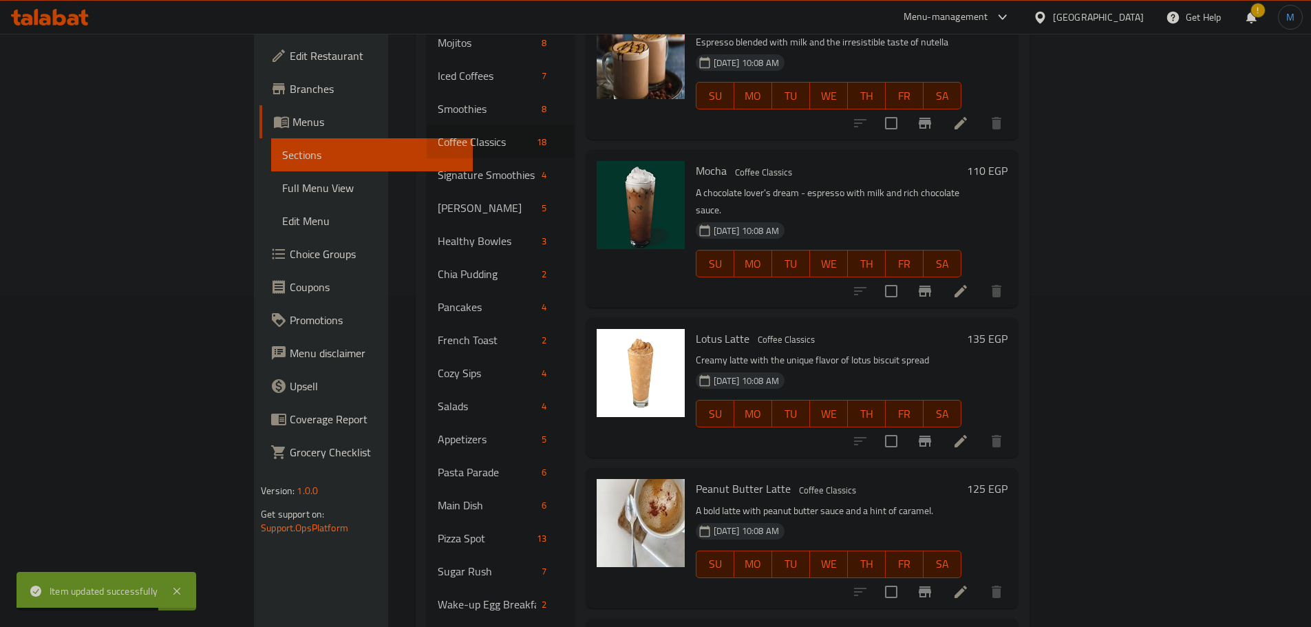
click at [829, 474] on div "Peanut Butter Latte Coffee Classics A bold latte with peanut butter sauce and a…" at bounding box center [828, 538] width 277 height 129
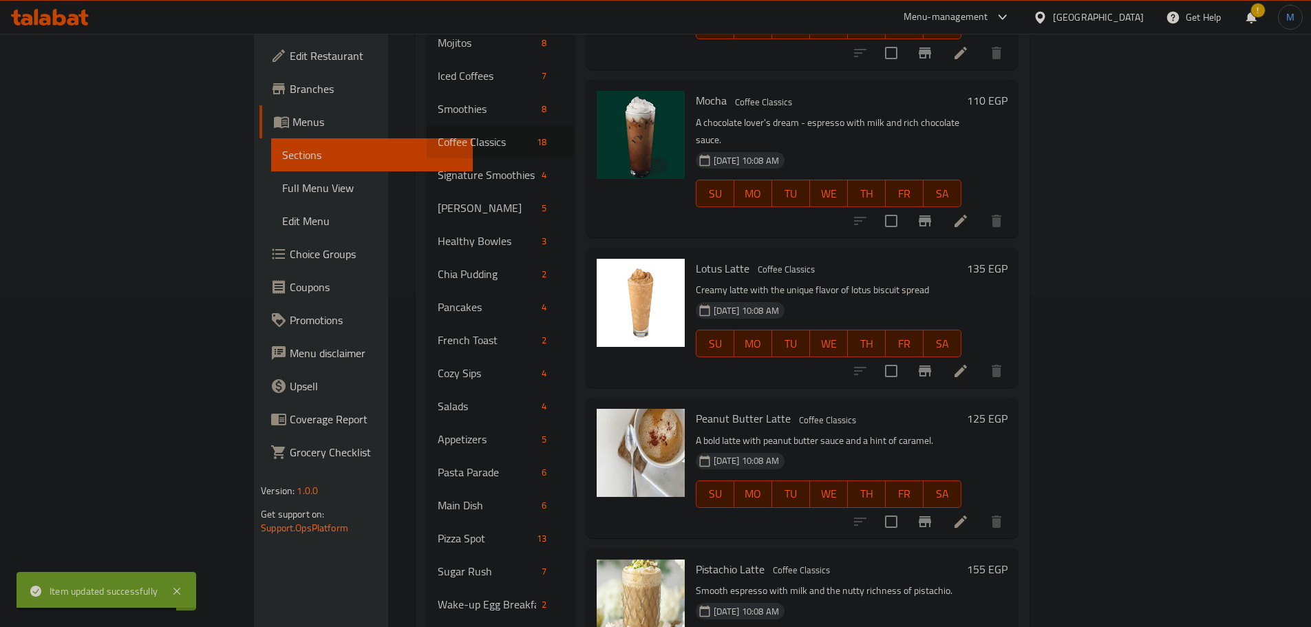
scroll to position [1760, 0]
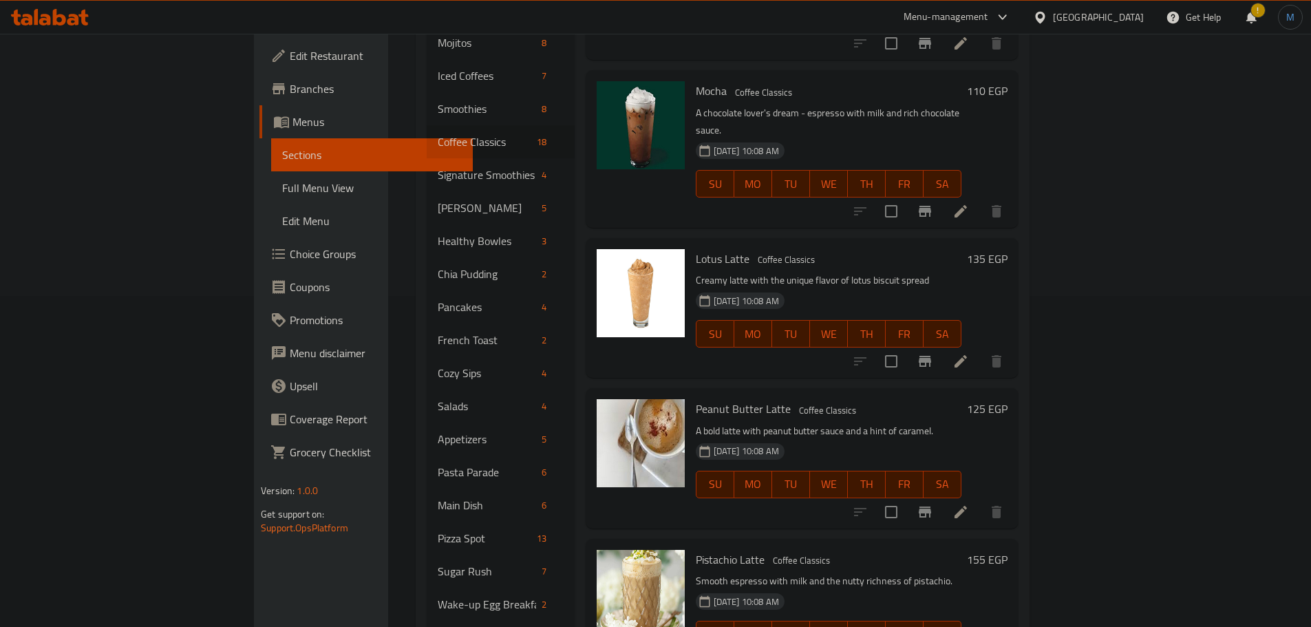
click at [767, 625] on span "MO" at bounding box center [753, 635] width 27 height 20
type button "1"
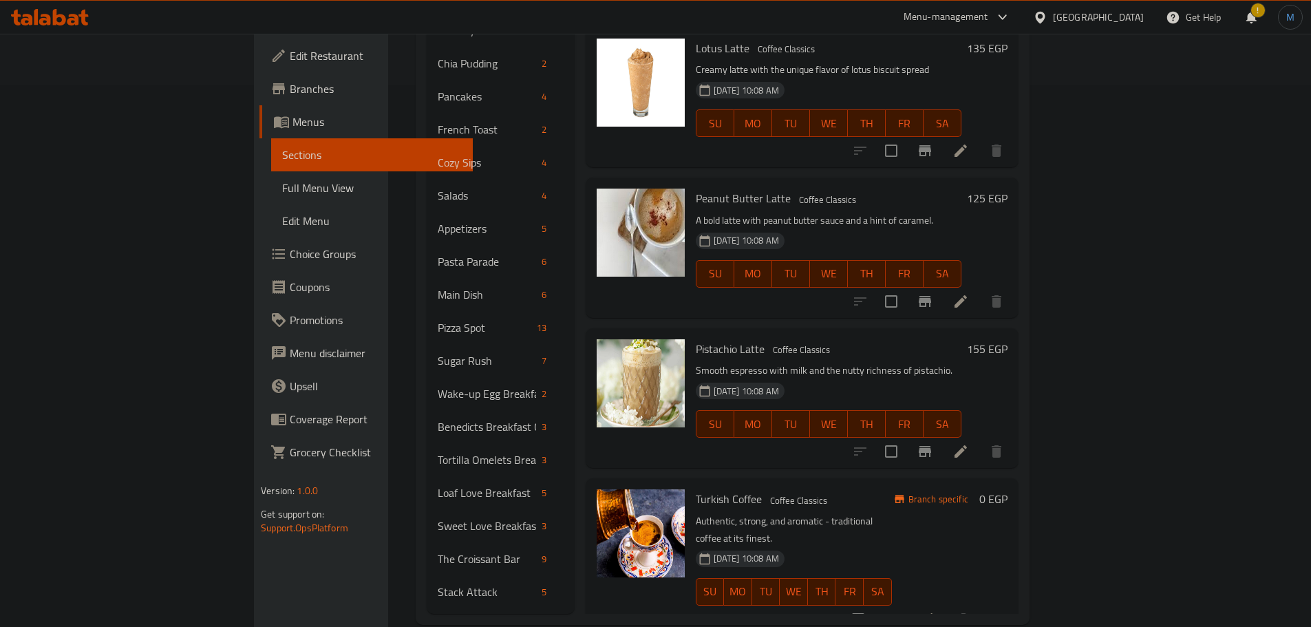
scroll to position [547, 0]
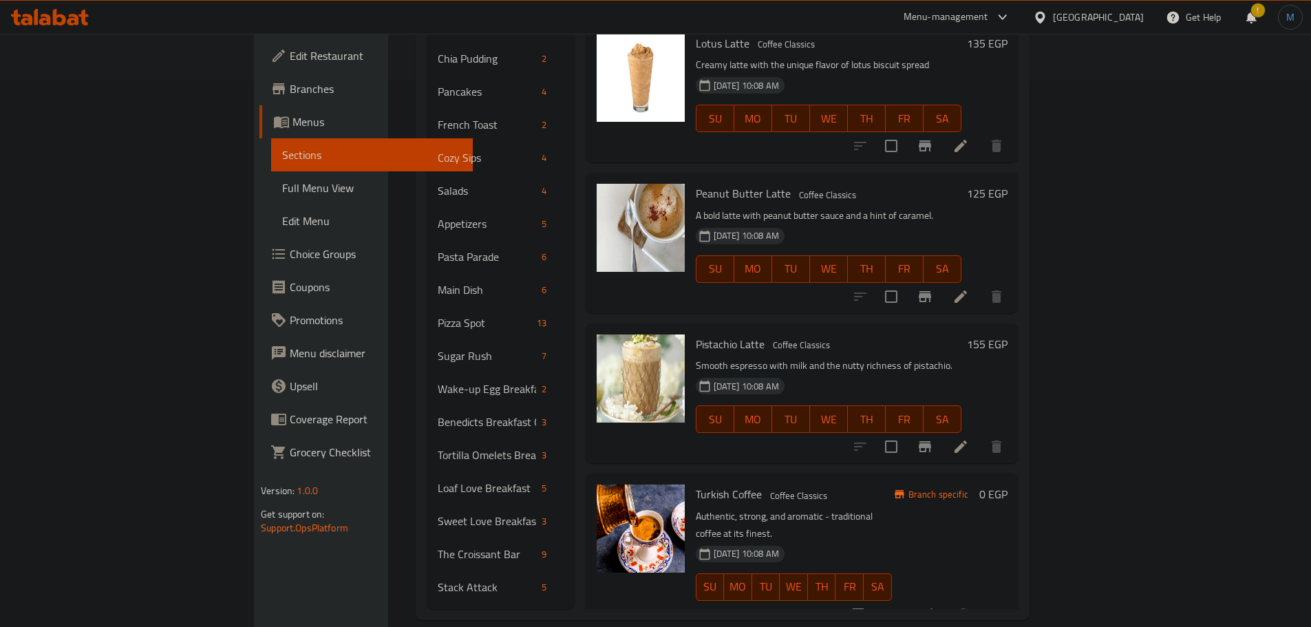
click at [1013, 598] on button "show more" at bounding box center [996, 614] width 33 height 33
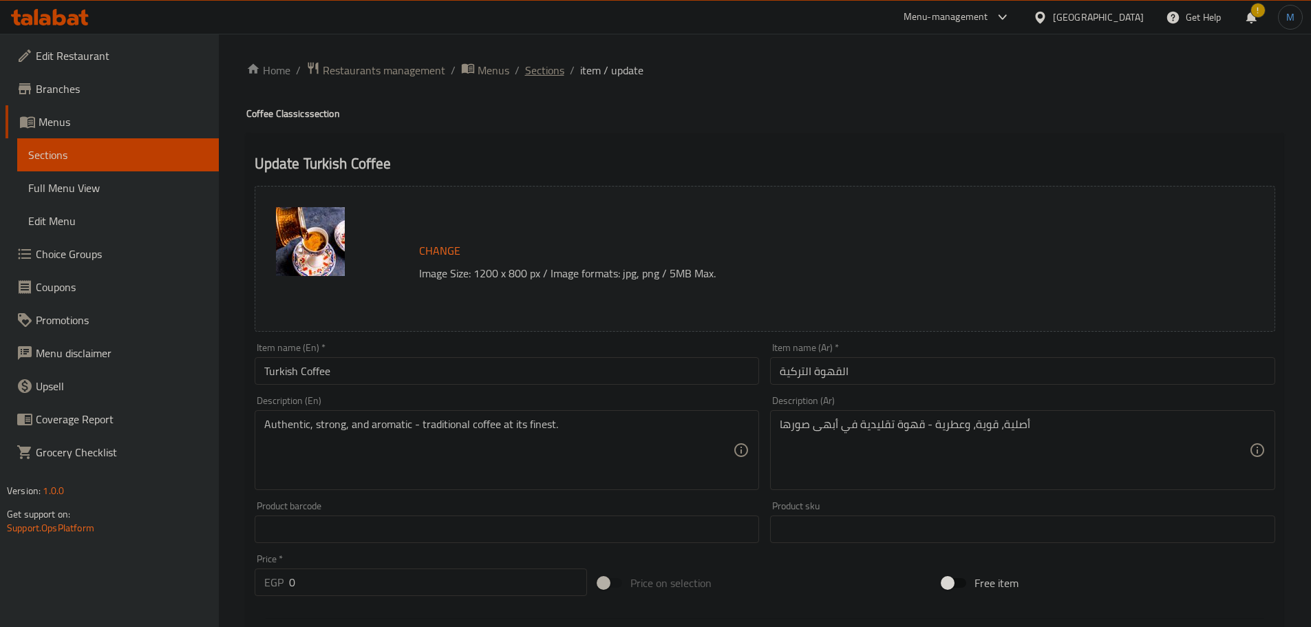
click at [557, 74] on span "Sections" at bounding box center [544, 70] width 39 height 17
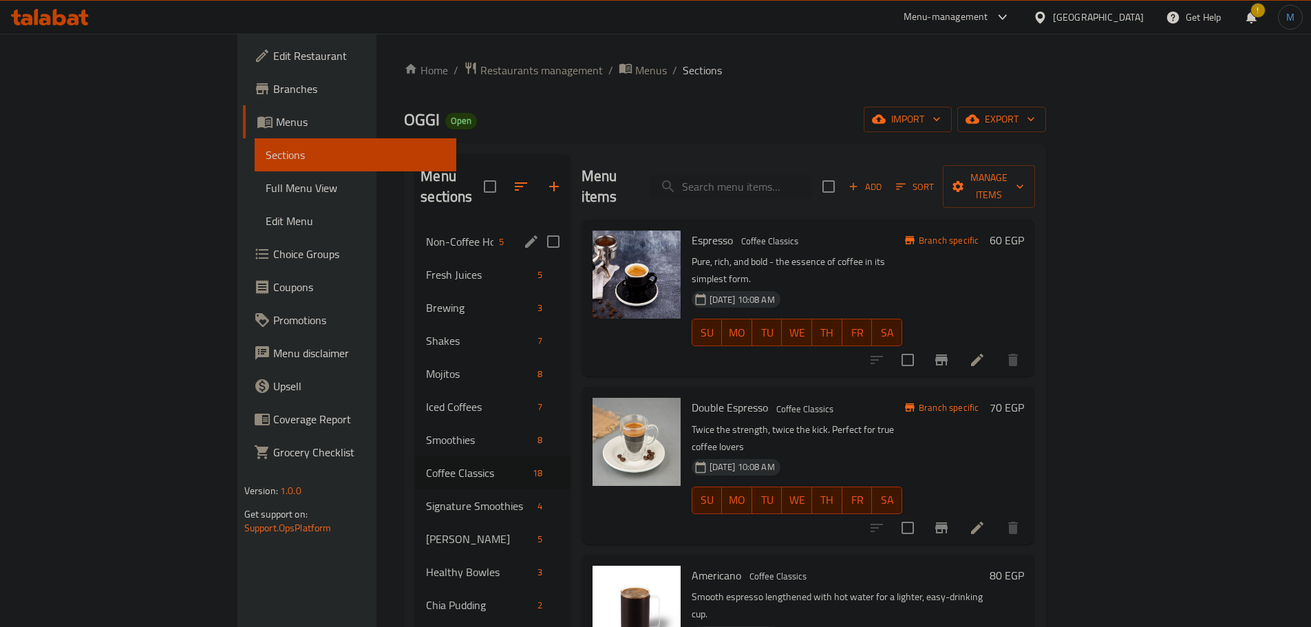
click at [426, 233] on span "Non-Coffee Hot" at bounding box center [459, 241] width 67 height 17
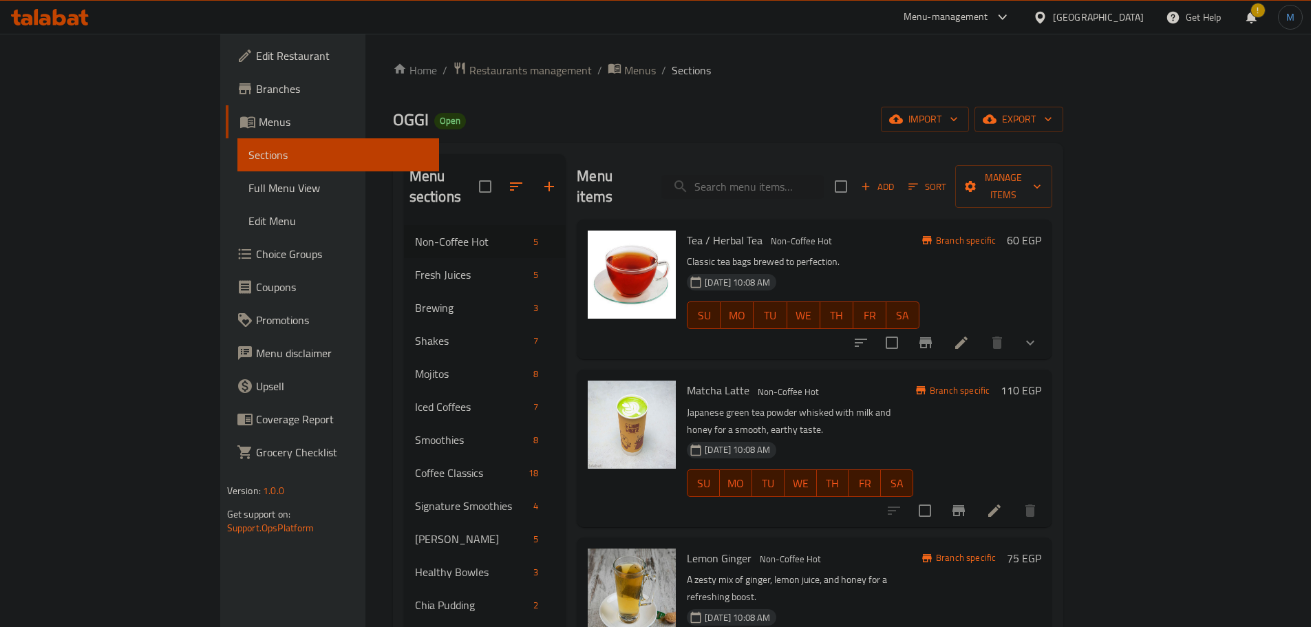
click at [1047, 335] on button "show more" at bounding box center [1030, 342] width 33 height 33
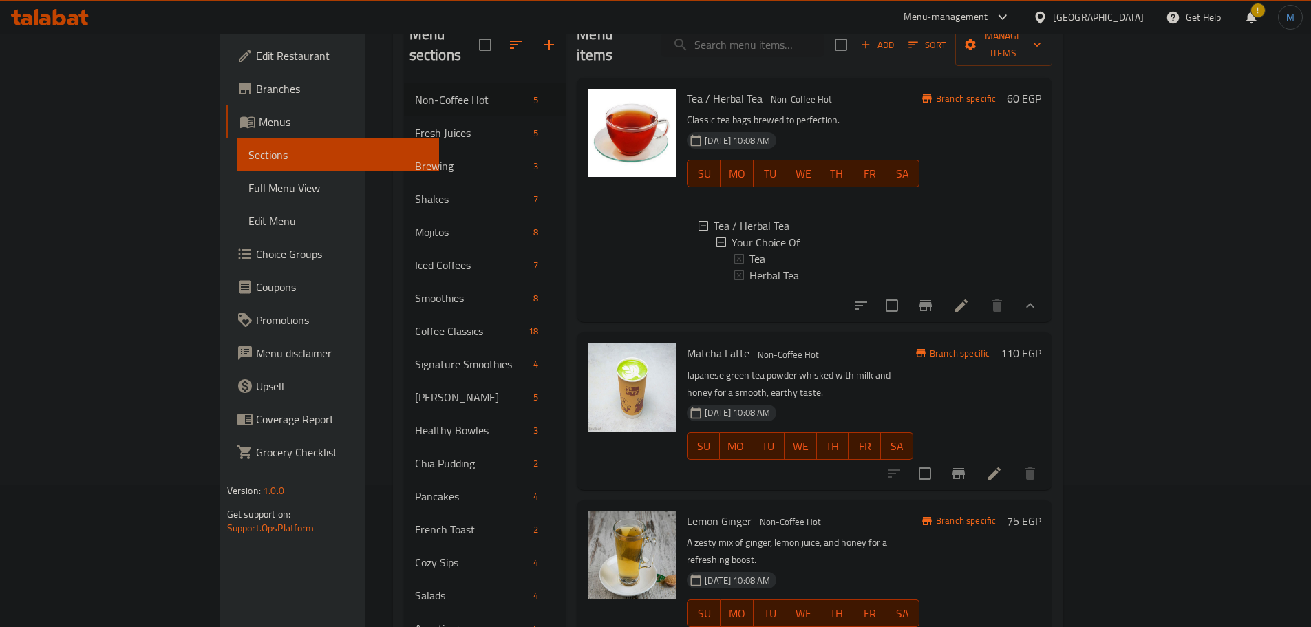
scroll to position [275, 0]
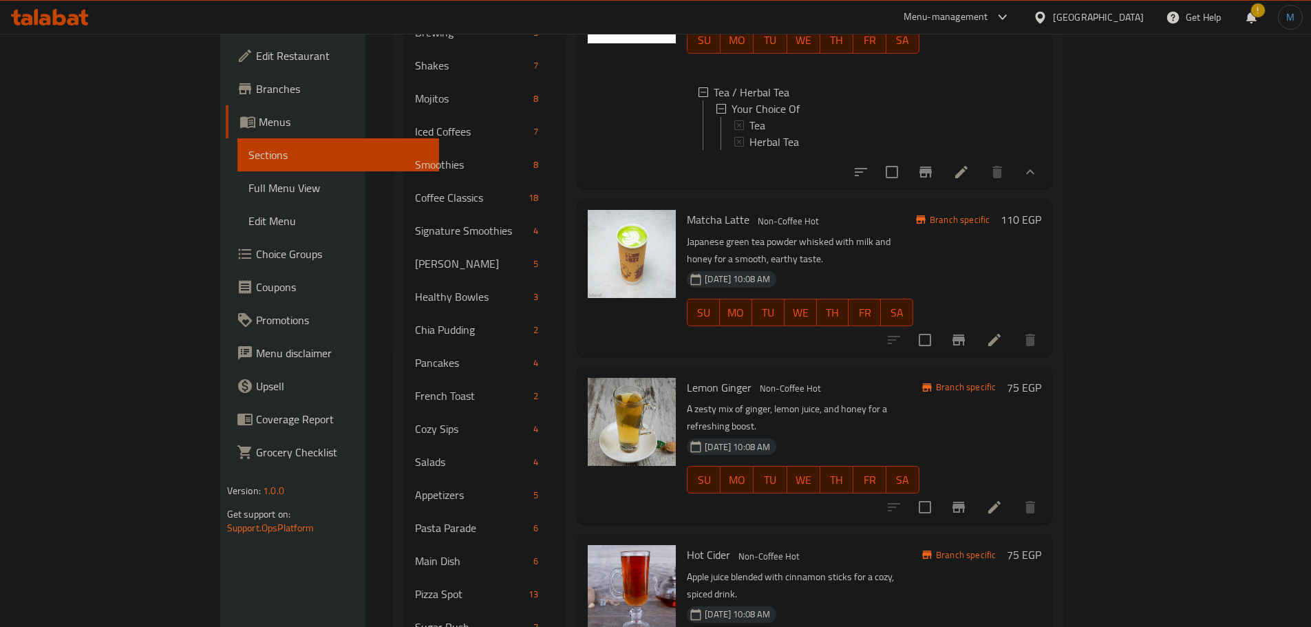
click at [920, 401] on p "A zesty mix of ginger, lemon juice, and honey for a refreshing boost." at bounding box center [803, 418] width 233 height 34
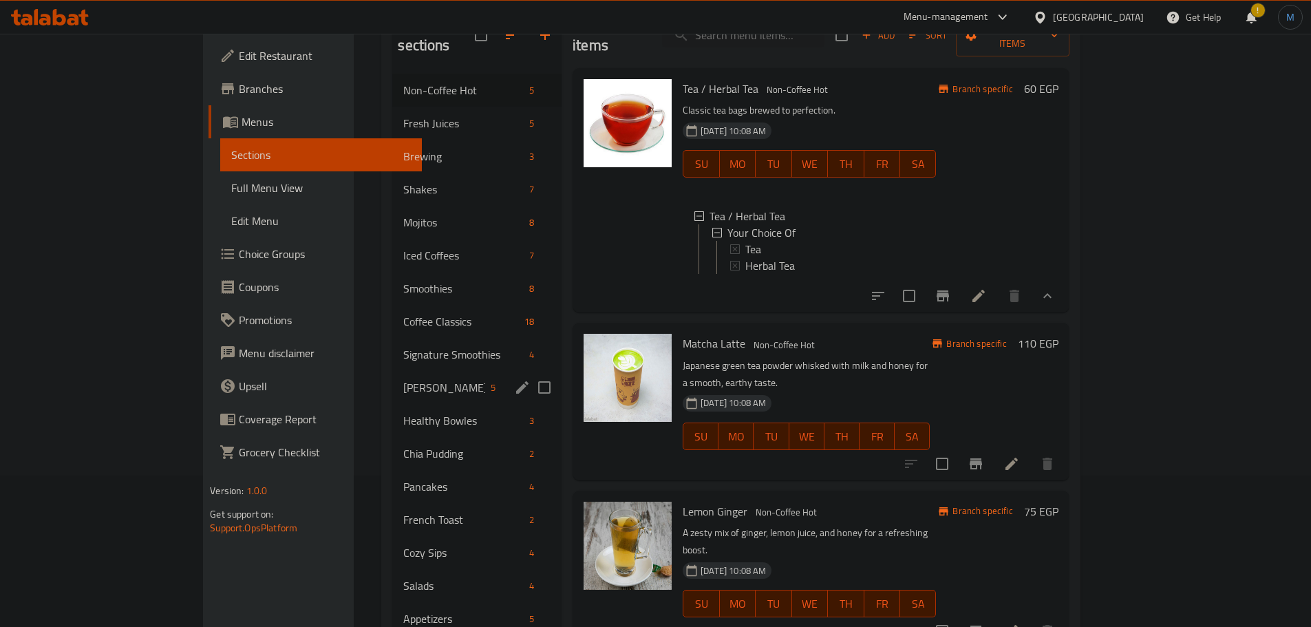
scroll to position [134, 0]
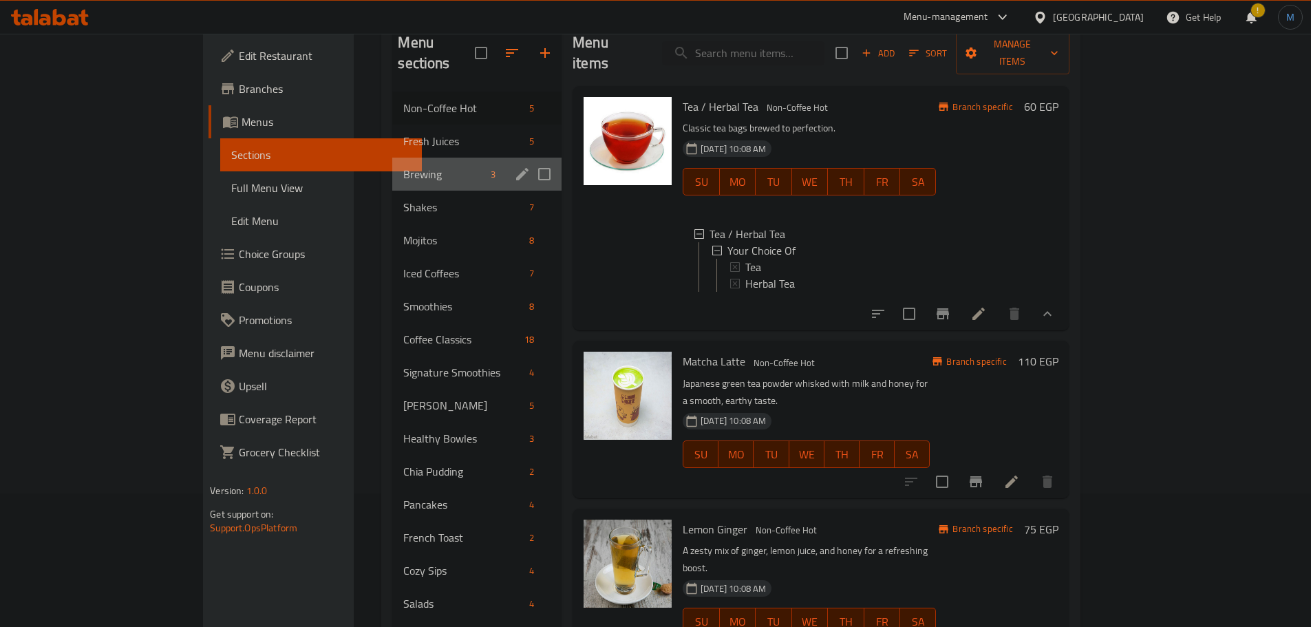
click at [392, 164] on div "Brewing 3" at bounding box center [476, 174] width 169 height 33
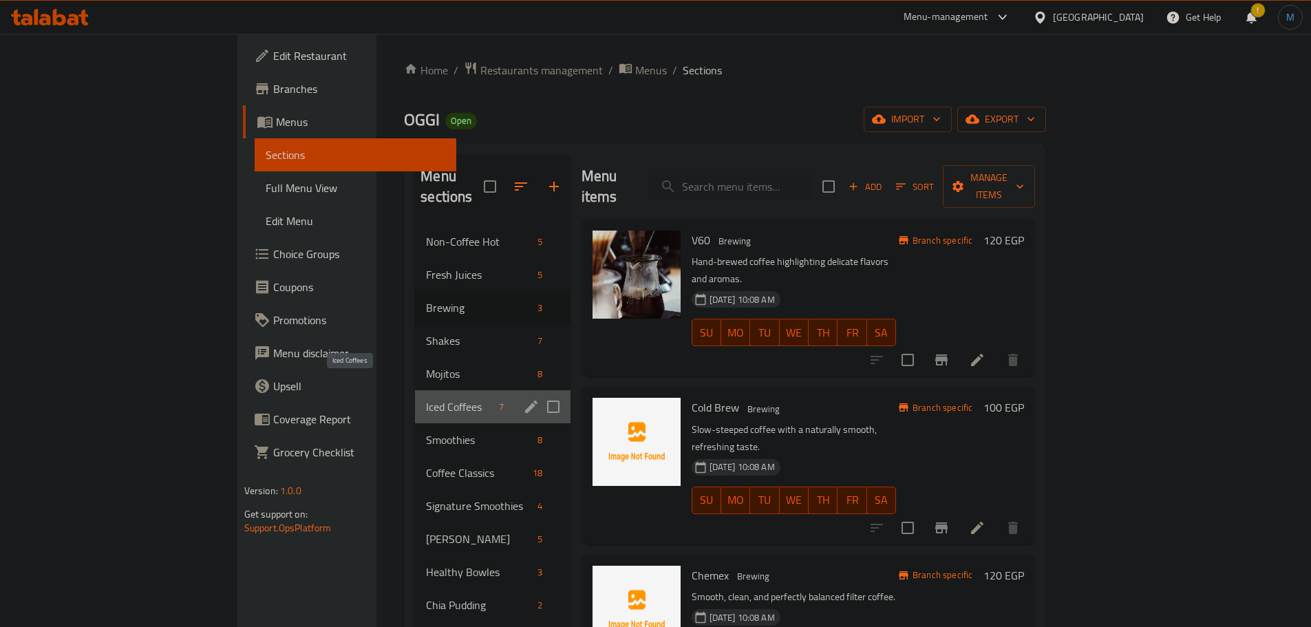
click at [426, 399] on span "Iced Coffees" at bounding box center [459, 407] width 67 height 17
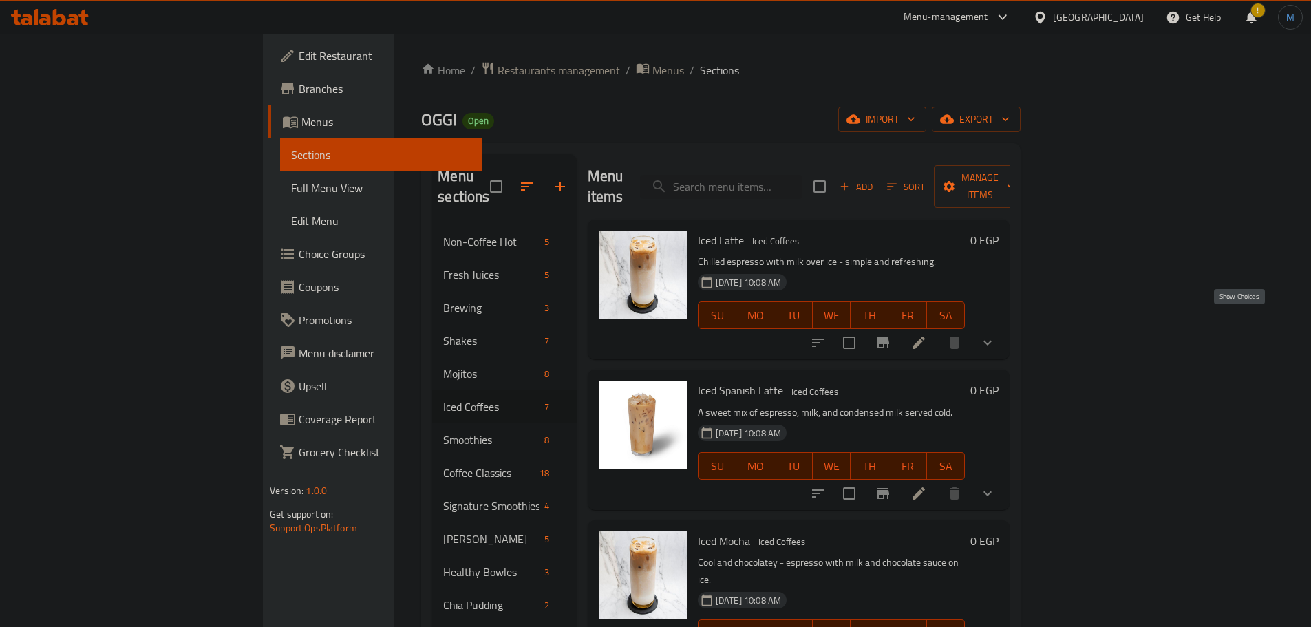
click at [996, 335] on icon "show more" at bounding box center [988, 343] width 17 height 17
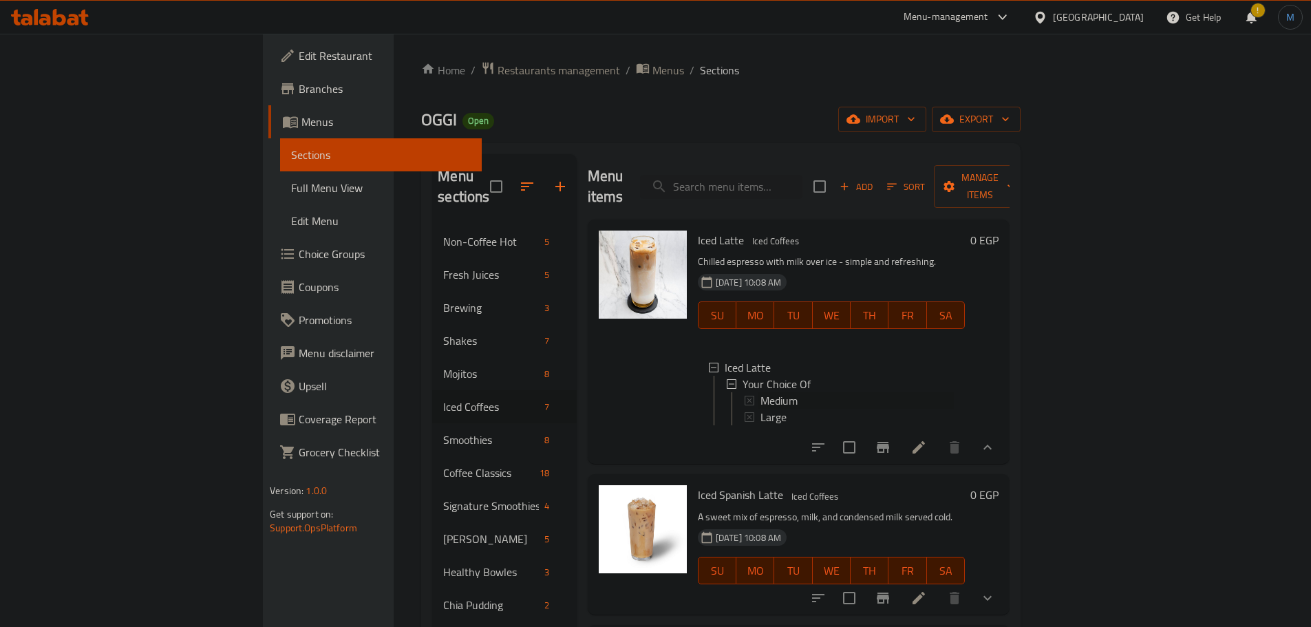
click at [784, 392] on div "Medium" at bounding box center [857, 400] width 193 height 17
click at [923, 359] on div "Iced Latte" at bounding box center [839, 367] width 229 height 17
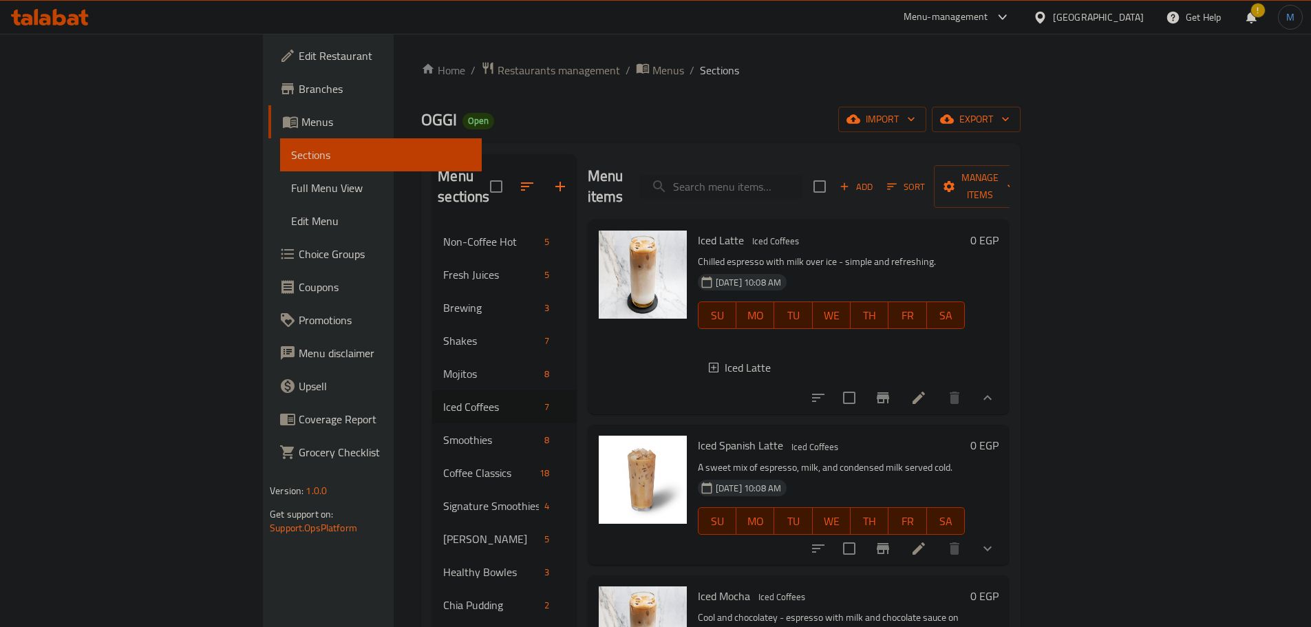
click at [888, 390] on div "Iced Latte Iced Coffees Chilled espresso with milk over ice - simple and refres…" at bounding box center [832, 317] width 278 height 184
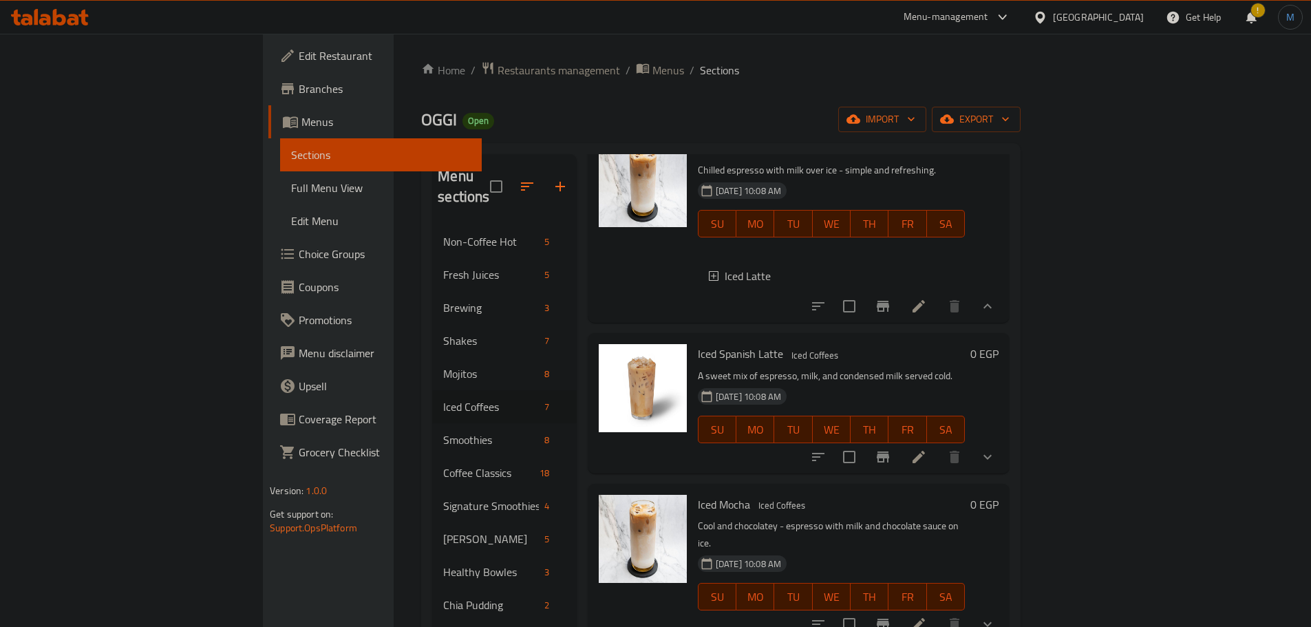
scroll to position [138, 0]
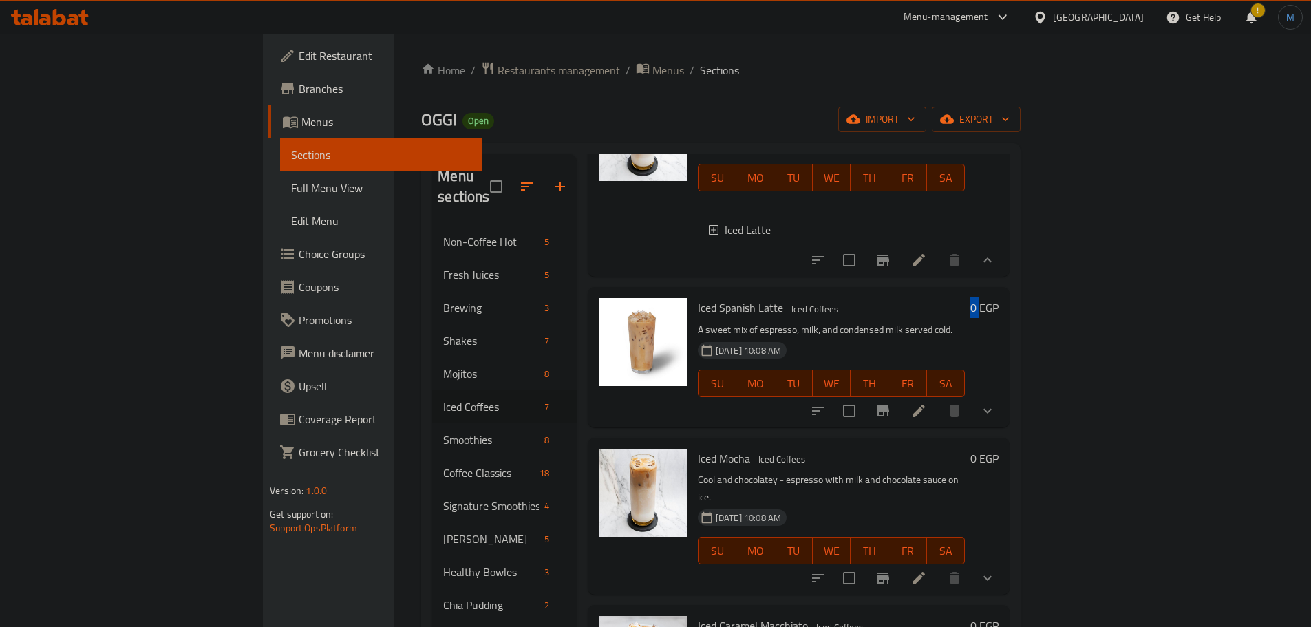
click at [1004, 383] on div "Iced Spanish Latte Iced Coffees A sweet mix of espresso, milk, and condensed mi…" at bounding box center [849, 357] width 312 height 129
click at [1004, 416] on button "show more" at bounding box center [987, 410] width 33 height 33
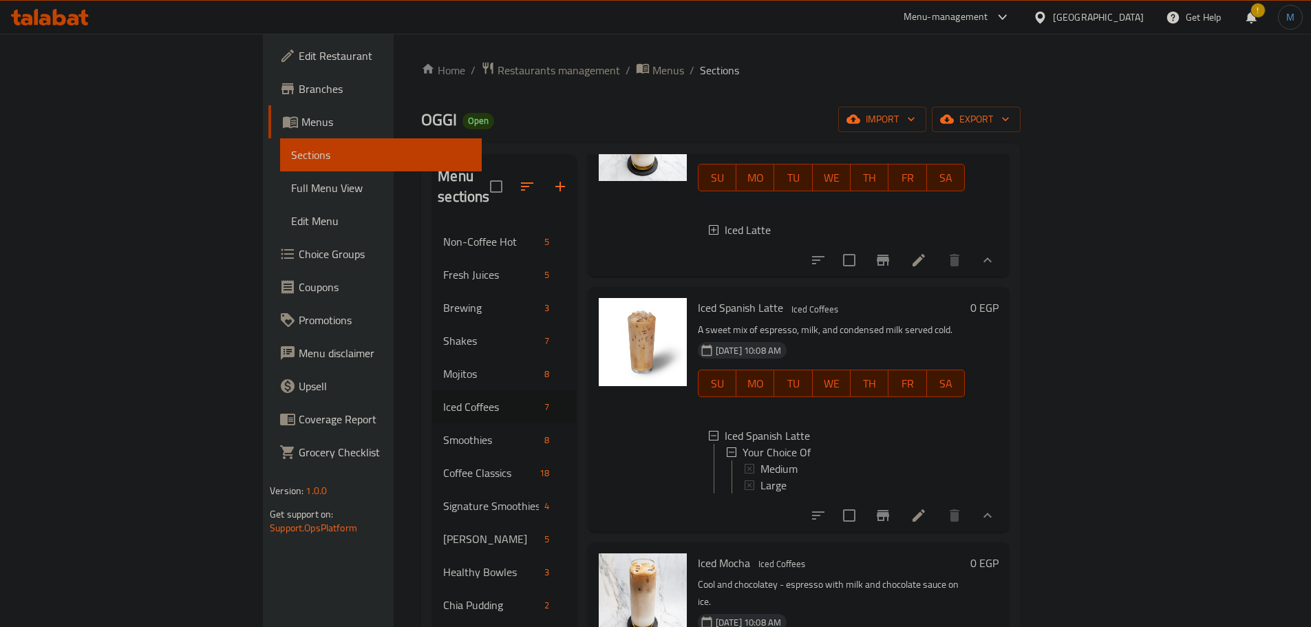
click at [725, 222] on div "Iced Latte" at bounding box center [839, 230] width 229 height 17
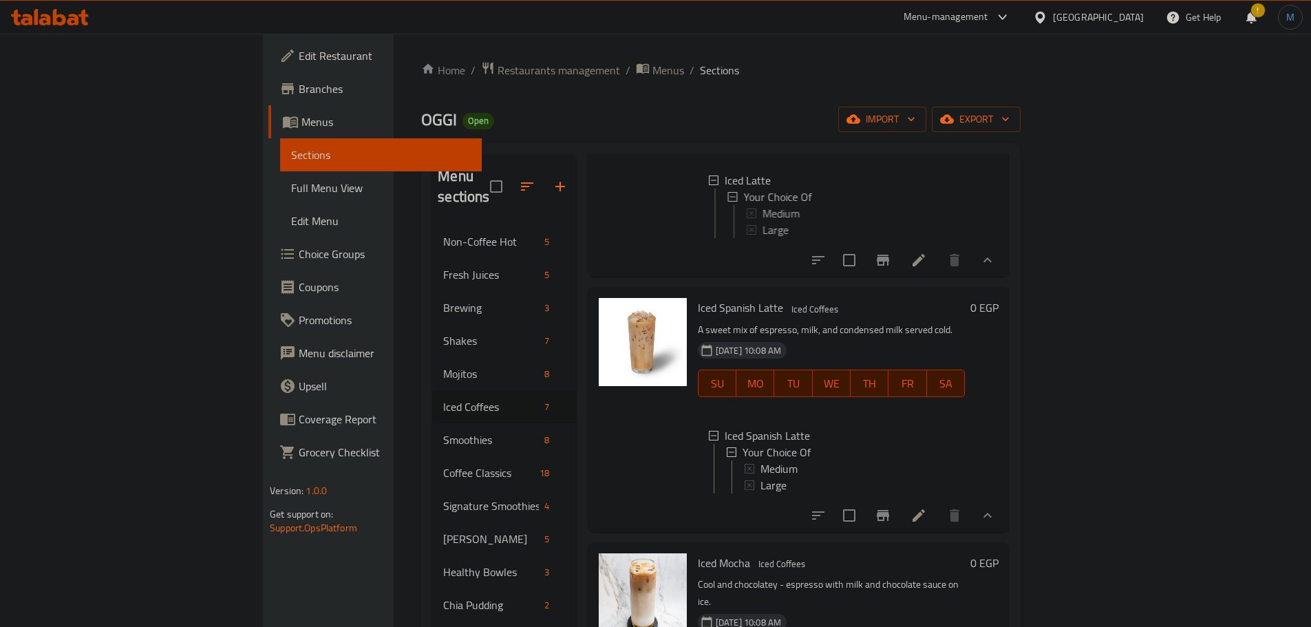
scroll to position [187, 0]
click at [761, 205] on span "Medium" at bounding box center [779, 213] width 37 height 17
click at [927, 255] on icon at bounding box center [919, 260] width 17 height 17
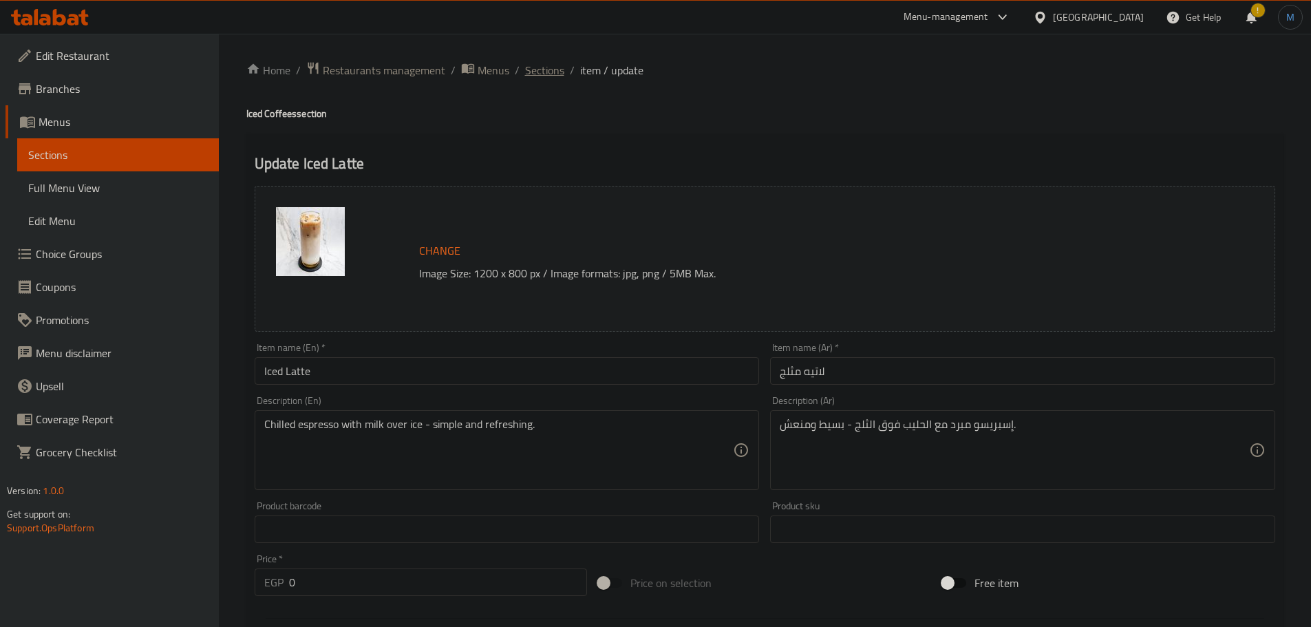
click at [561, 68] on span "Sections" at bounding box center [544, 70] width 39 height 17
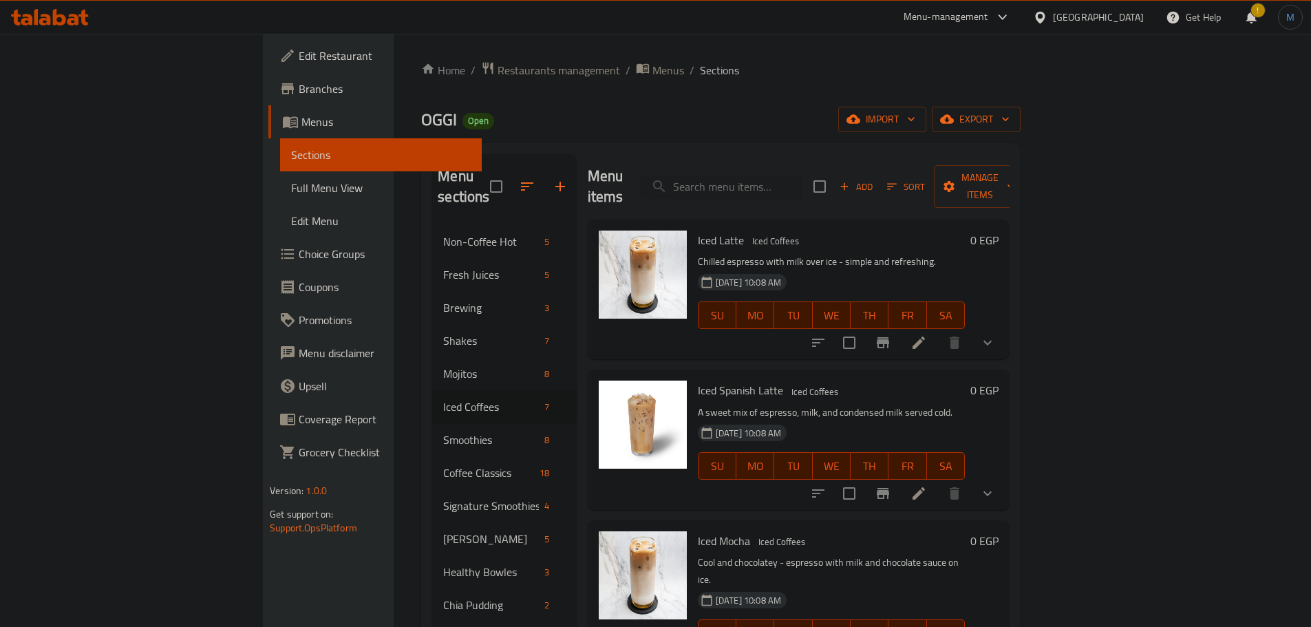
click at [898, 381] on h6 "Iced Spanish Latte Iced Coffees" at bounding box center [831, 390] width 267 height 19
click at [996, 485] on icon "show more" at bounding box center [988, 493] width 17 height 17
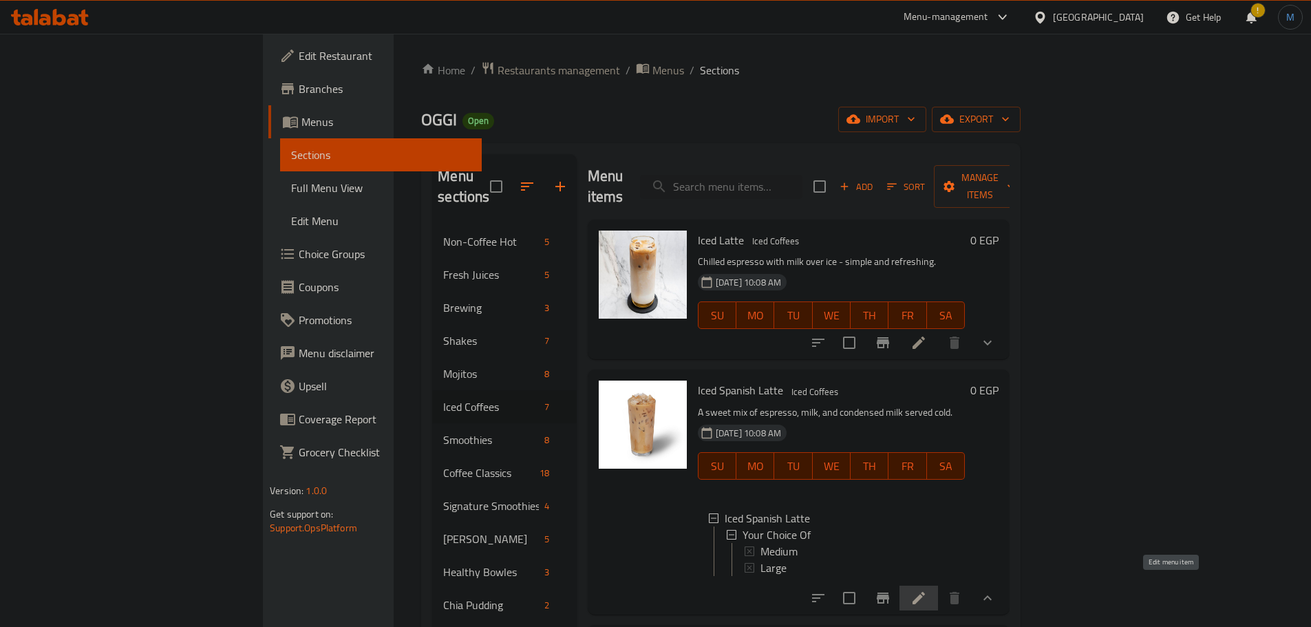
click at [927, 590] on icon at bounding box center [919, 598] width 17 height 17
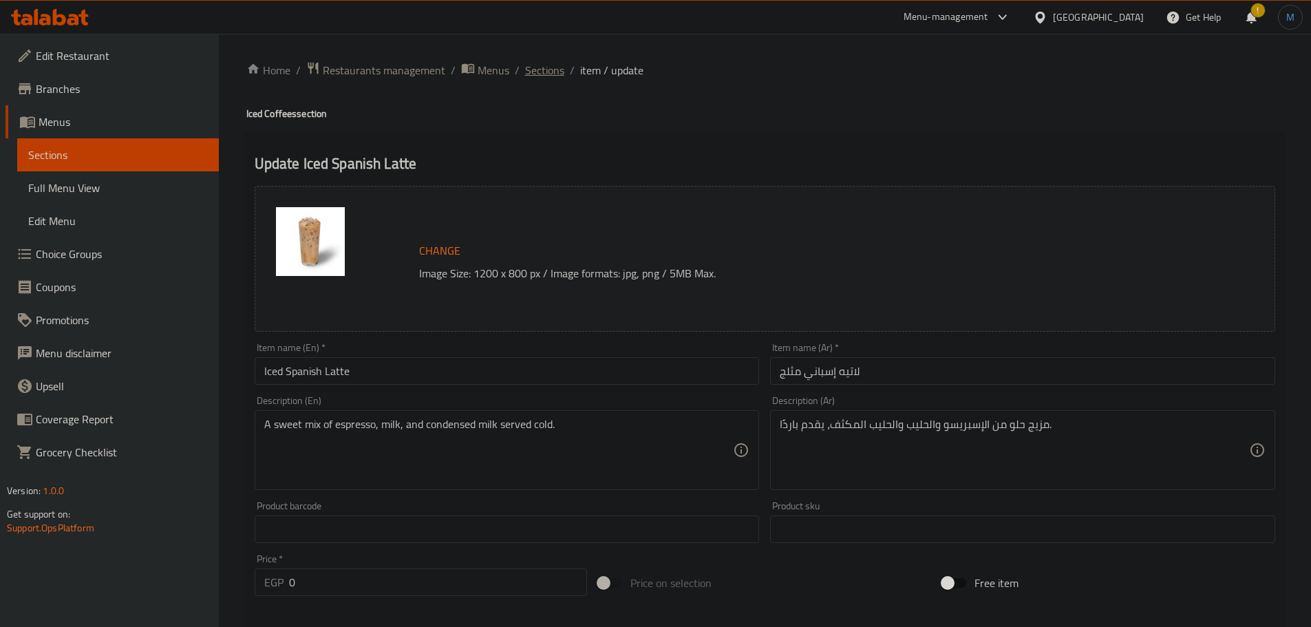
click at [549, 73] on span "Sections" at bounding box center [544, 70] width 39 height 17
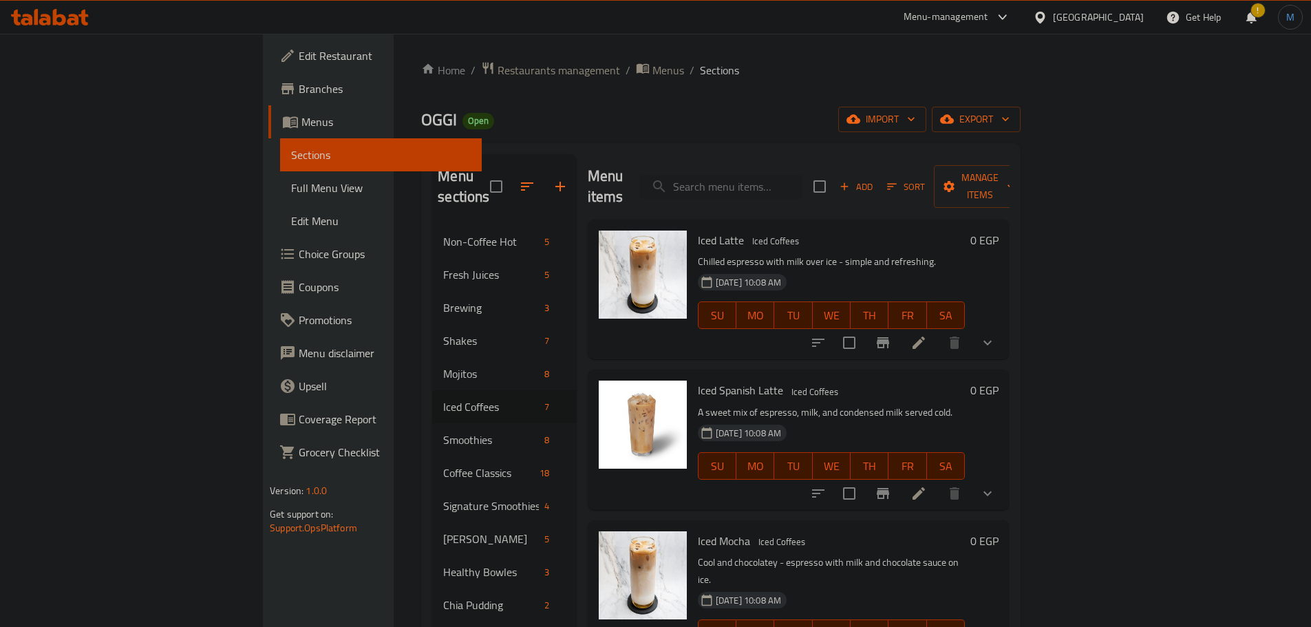
click at [791, 381] on h6 "Iced Spanish Latte Iced Coffees" at bounding box center [831, 390] width 267 height 19
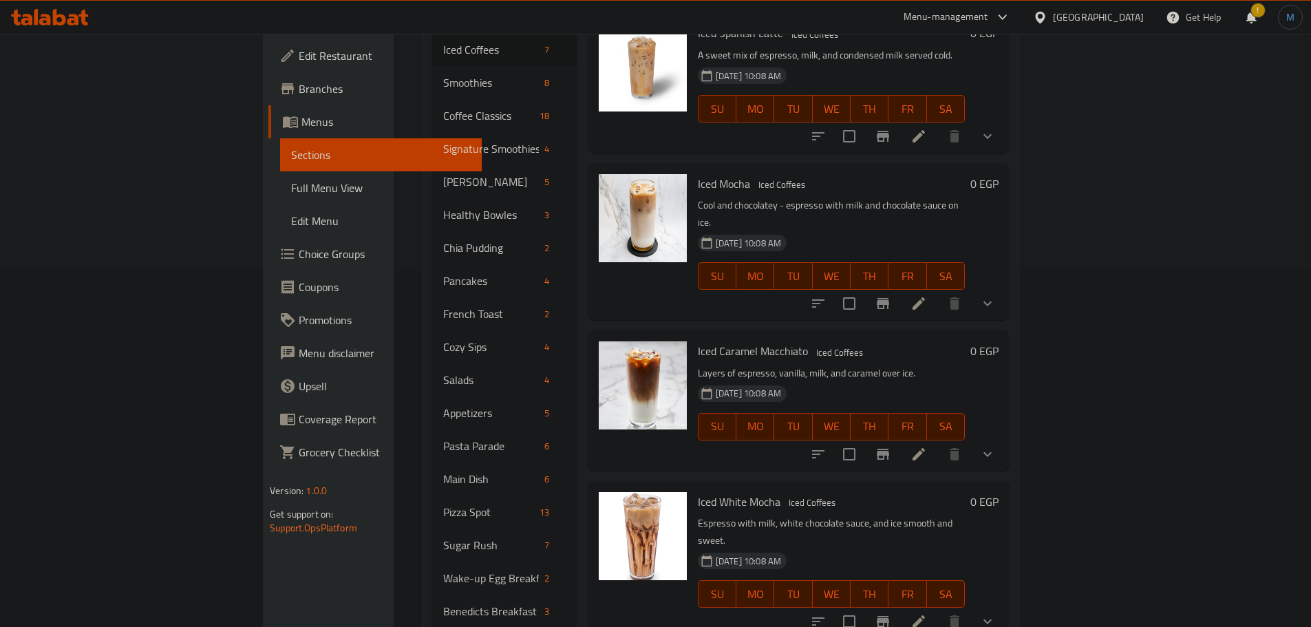
click at [927, 446] on icon at bounding box center [919, 454] width 17 height 17
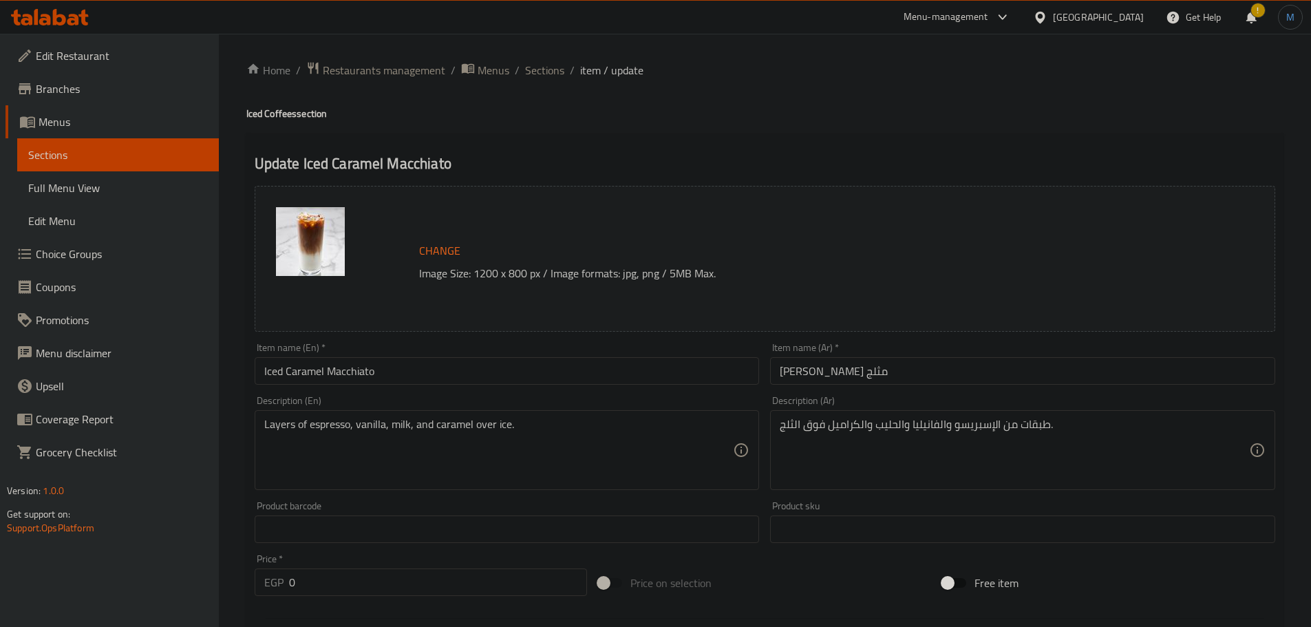
click at [570, 76] on li "/" at bounding box center [572, 70] width 5 height 17
click at [558, 73] on span "Sections" at bounding box center [544, 70] width 39 height 17
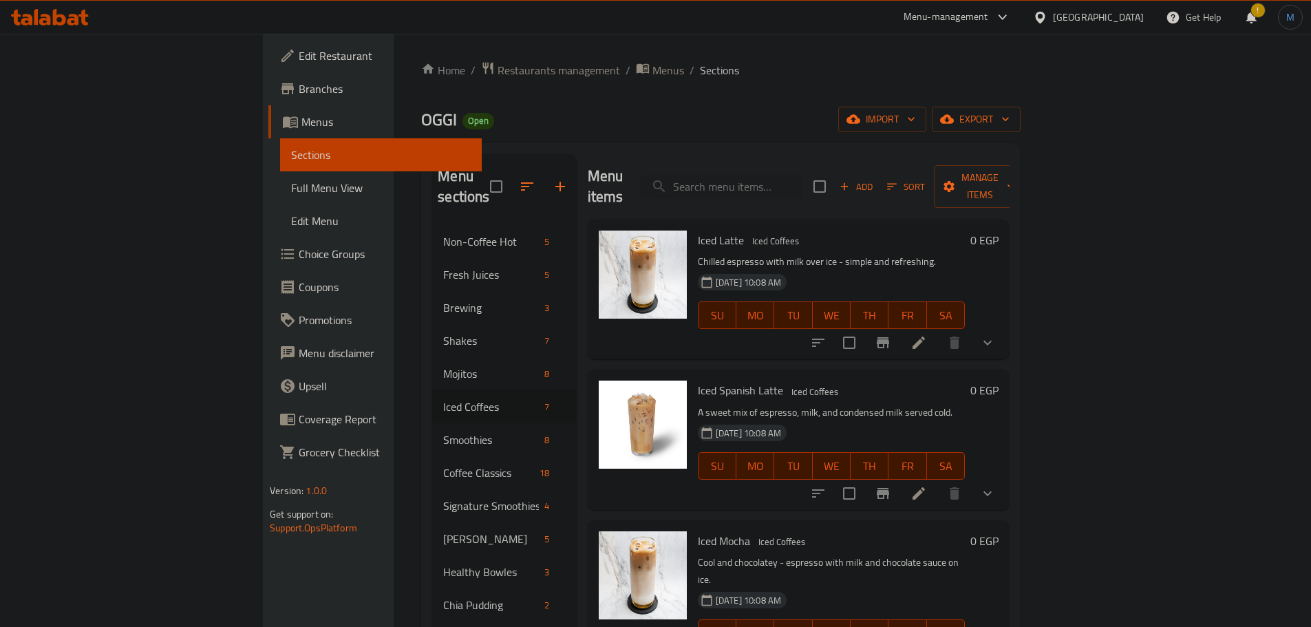
click at [864, 381] on h6 "Iced Spanish Latte Iced Coffees" at bounding box center [831, 390] width 267 height 19
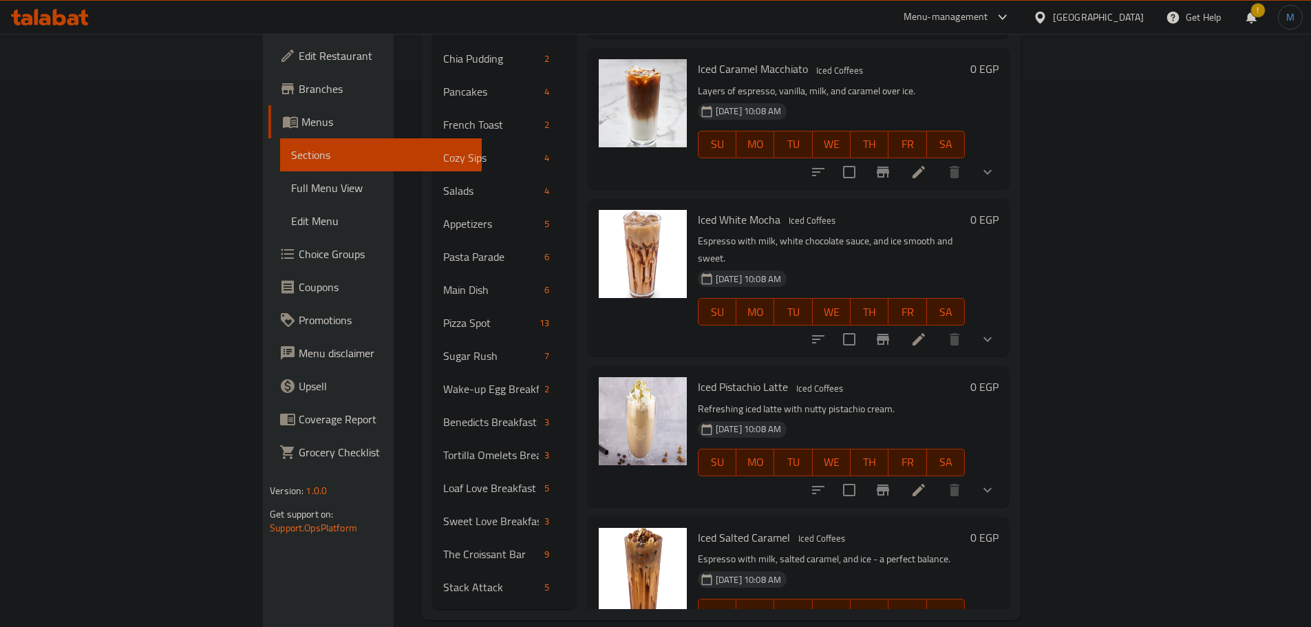
scroll to position [106, 0]
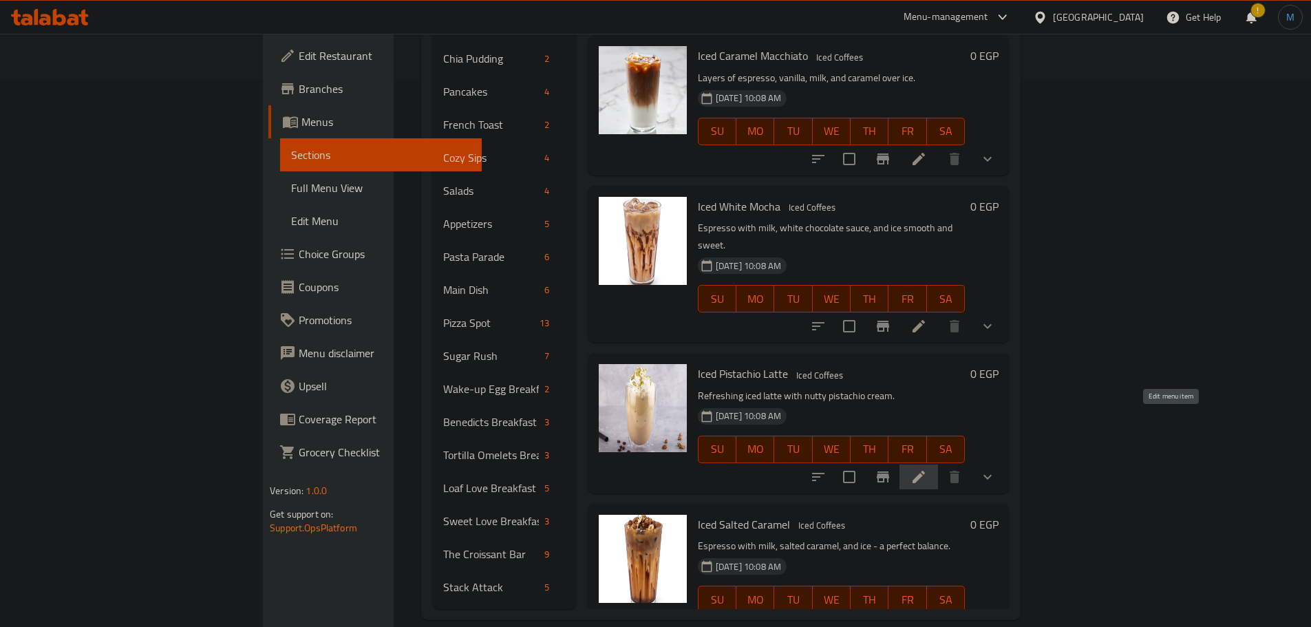
click at [925, 471] on icon at bounding box center [919, 477] width 12 height 12
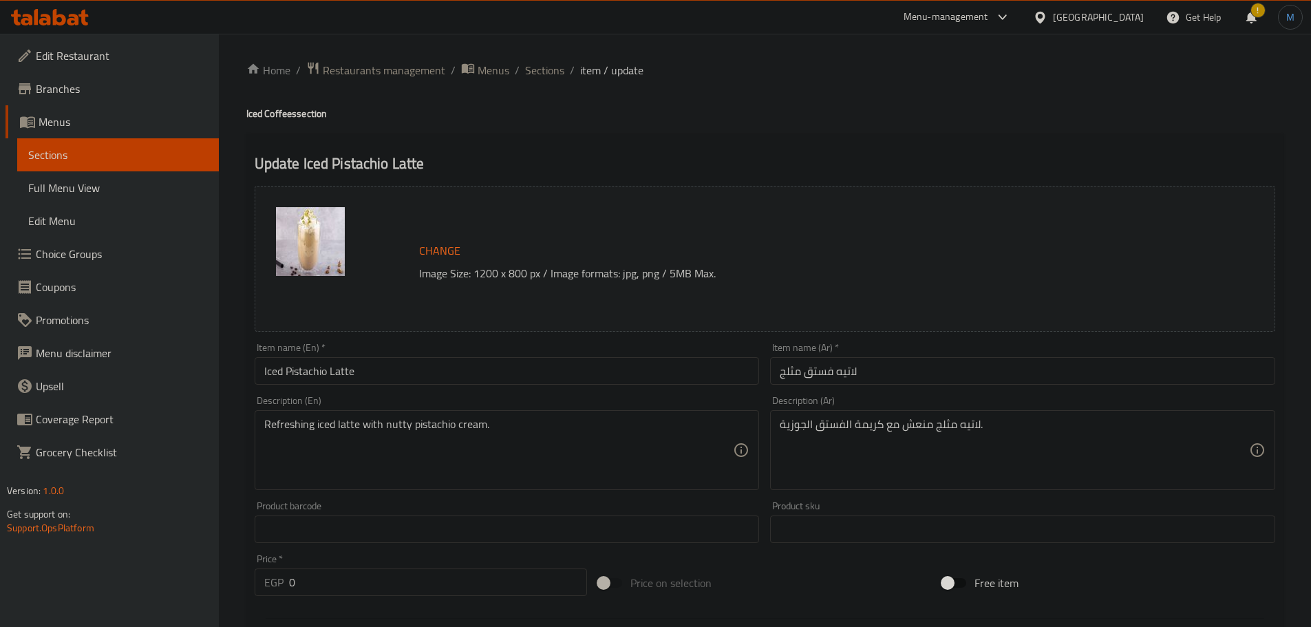
click at [542, 85] on div "Home / Restaurants management / Menus / Sections / item / update Iced Coffees s…" at bounding box center [764, 528] width 1037 height 935
click at [545, 81] on div "Home / Restaurants management / Menus / Sections / item / update Iced Coffees s…" at bounding box center [764, 528] width 1037 height 935
click at [545, 77] on span "Sections" at bounding box center [544, 70] width 39 height 17
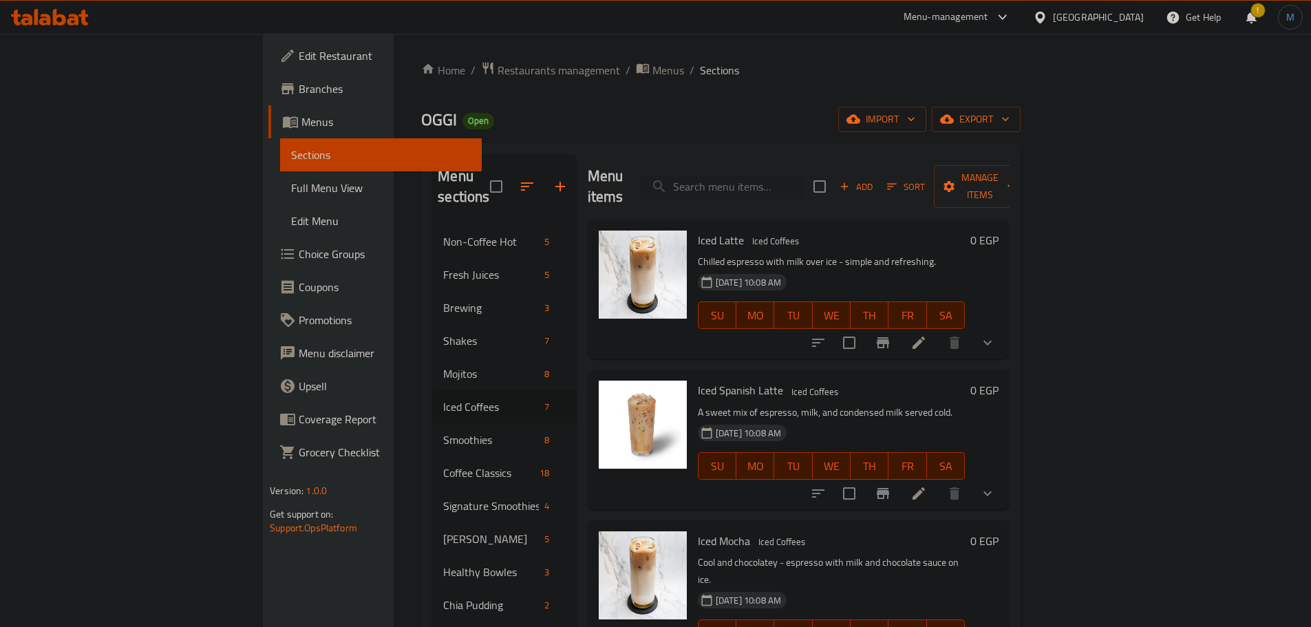
click at [917, 404] on p "A sweet mix of espresso, milk, and condensed milk served cold." at bounding box center [831, 412] width 267 height 17
click at [878, 185] on button "Add" at bounding box center [856, 186] width 44 height 21
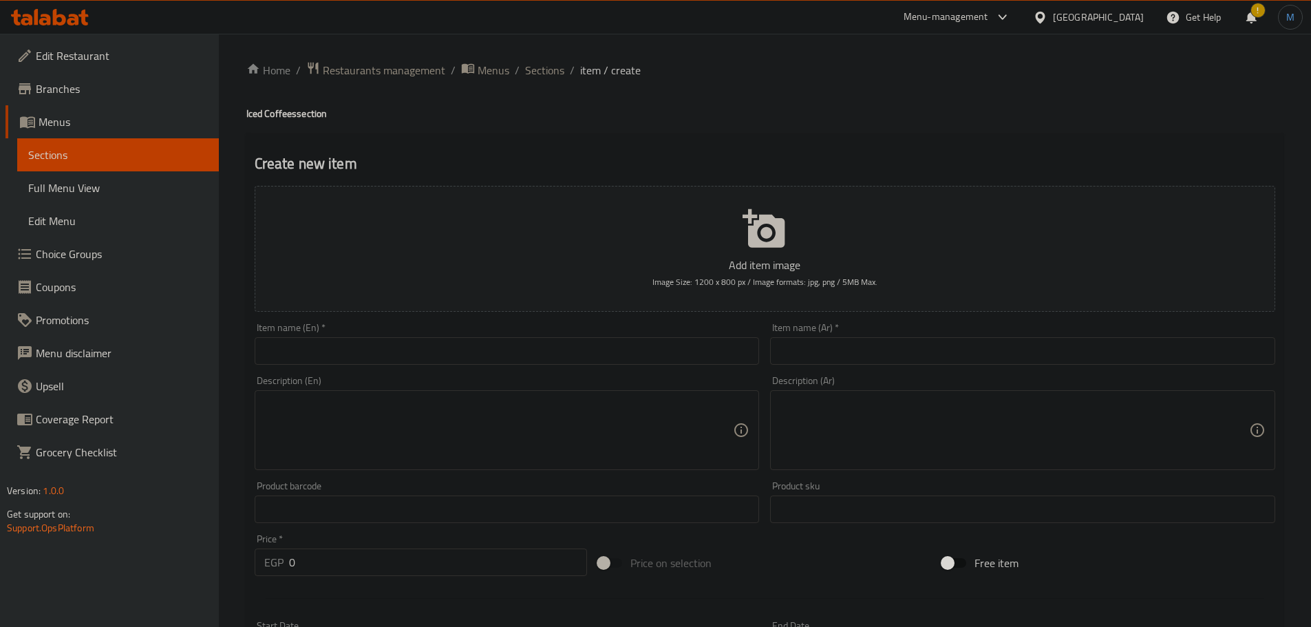
click at [313, 333] on div "Item name (En)   * Item name (En) *" at bounding box center [507, 344] width 505 height 42
click at [350, 350] on input "text" at bounding box center [507, 351] width 505 height 28
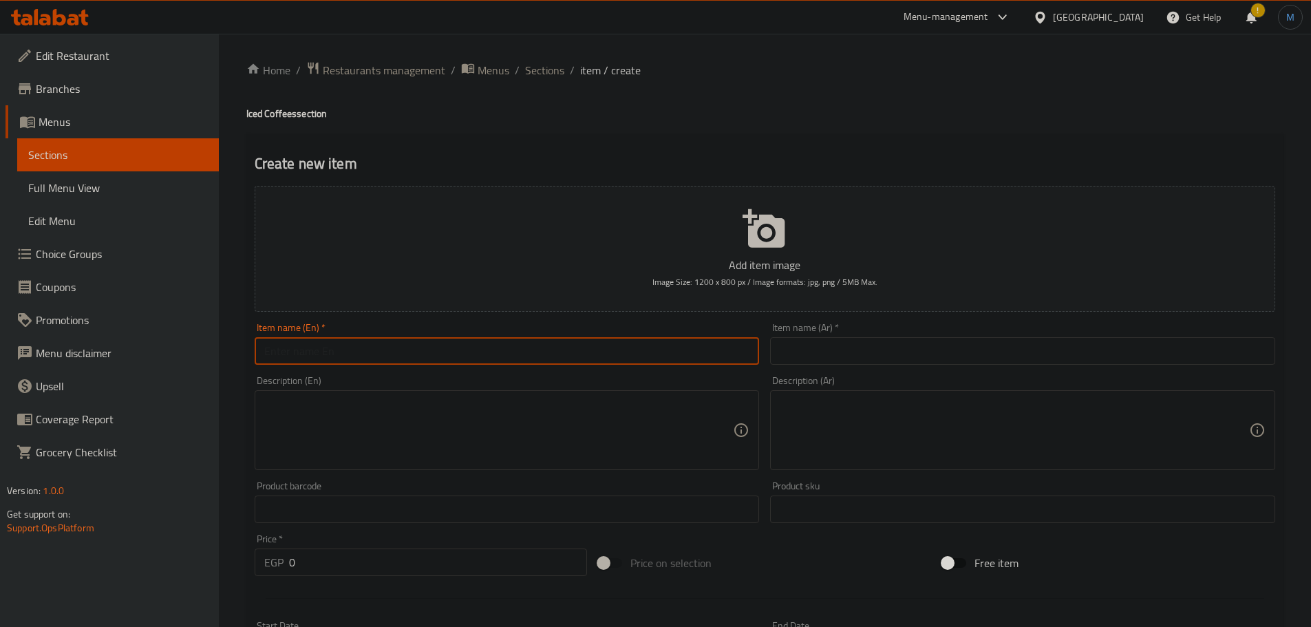
paste input "Flavored Iced Latte"
type input "Flavored Iced Latte"
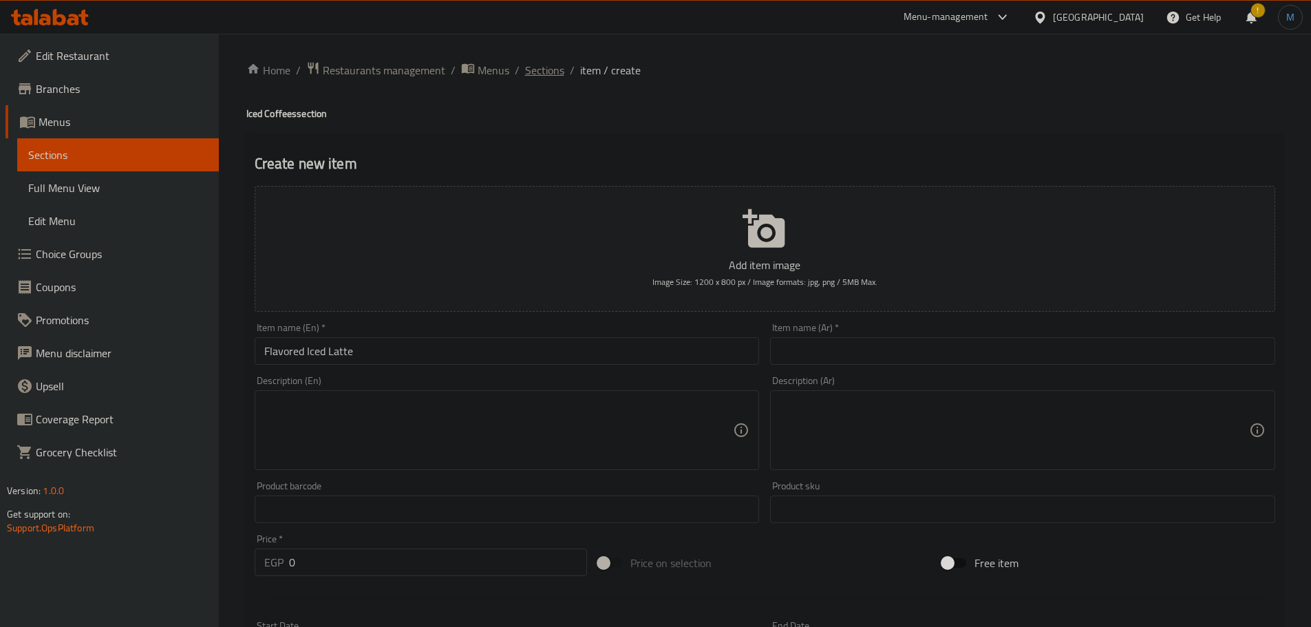
click at [540, 70] on span "Sections" at bounding box center [544, 70] width 39 height 17
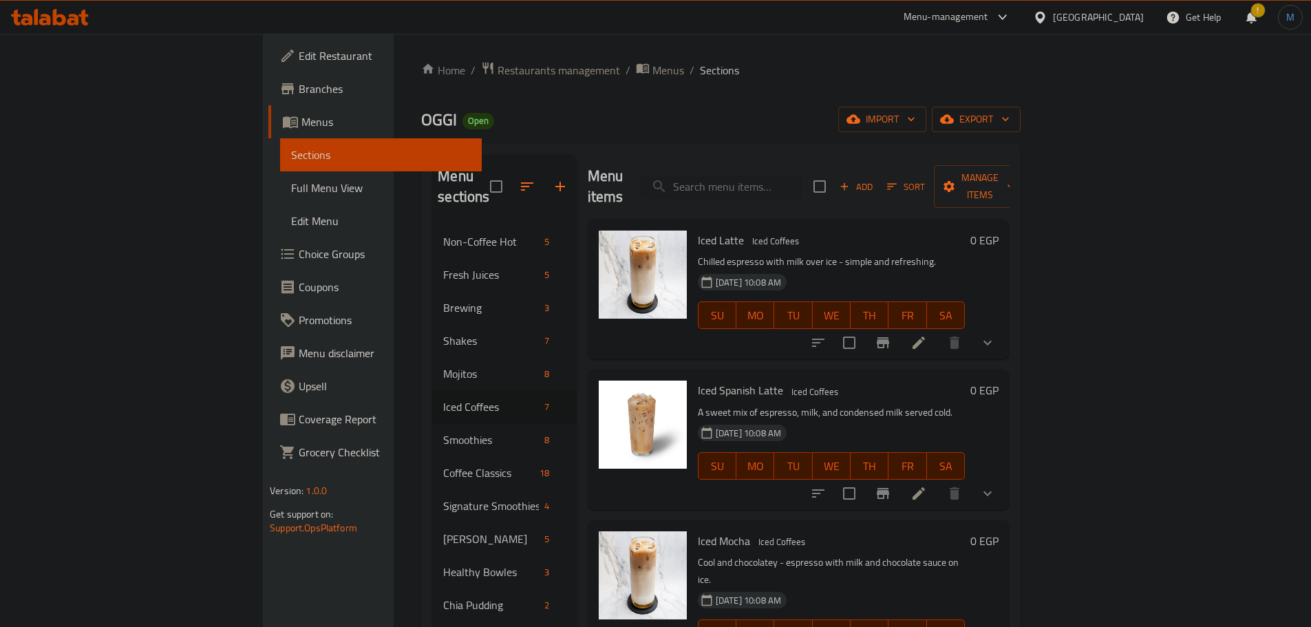
click at [801, 370] on div "Iced Spanish Latte Iced Coffees A sweet mix of espresso, milk, and condensed mi…" at bounding box center [799, 440] width 422 height 140
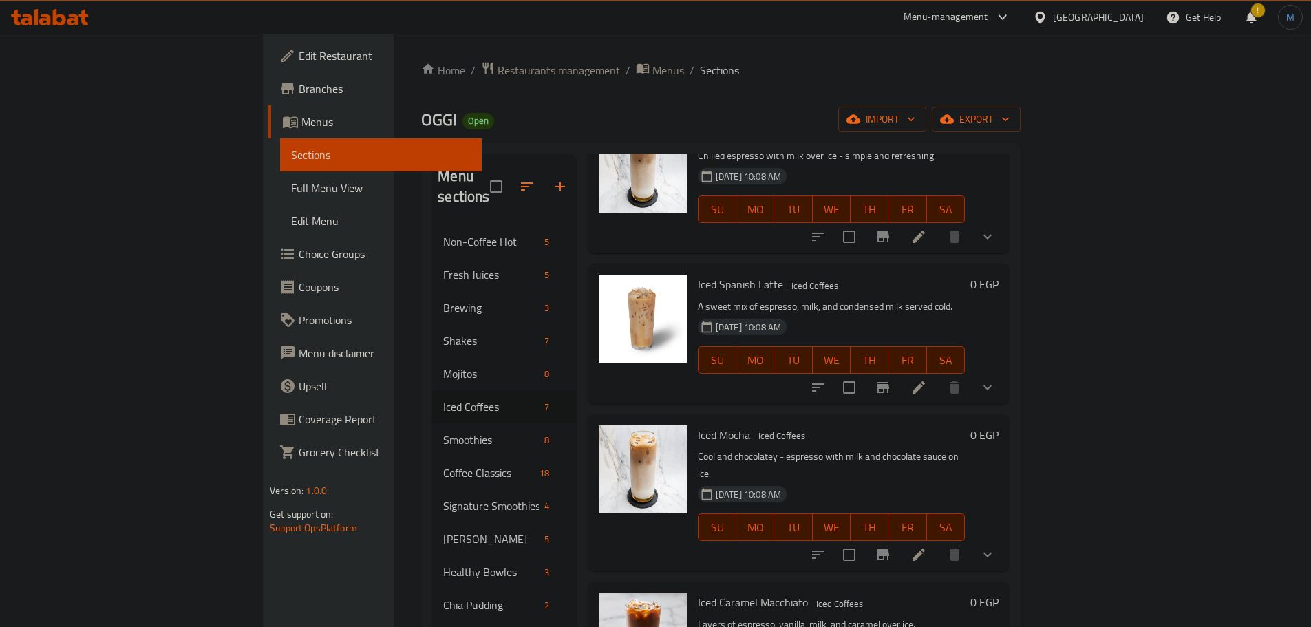
scroll to position [401, 0]
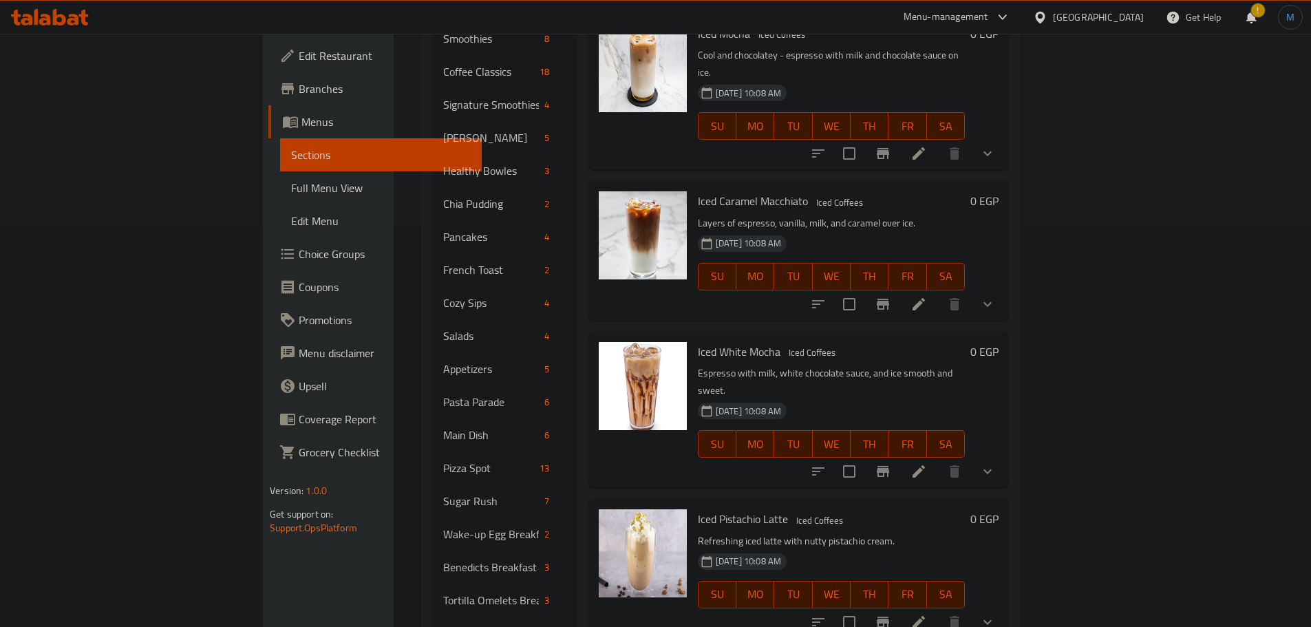
click at [938, 459] on li at bounding box center [919, 471] width 39 height 25
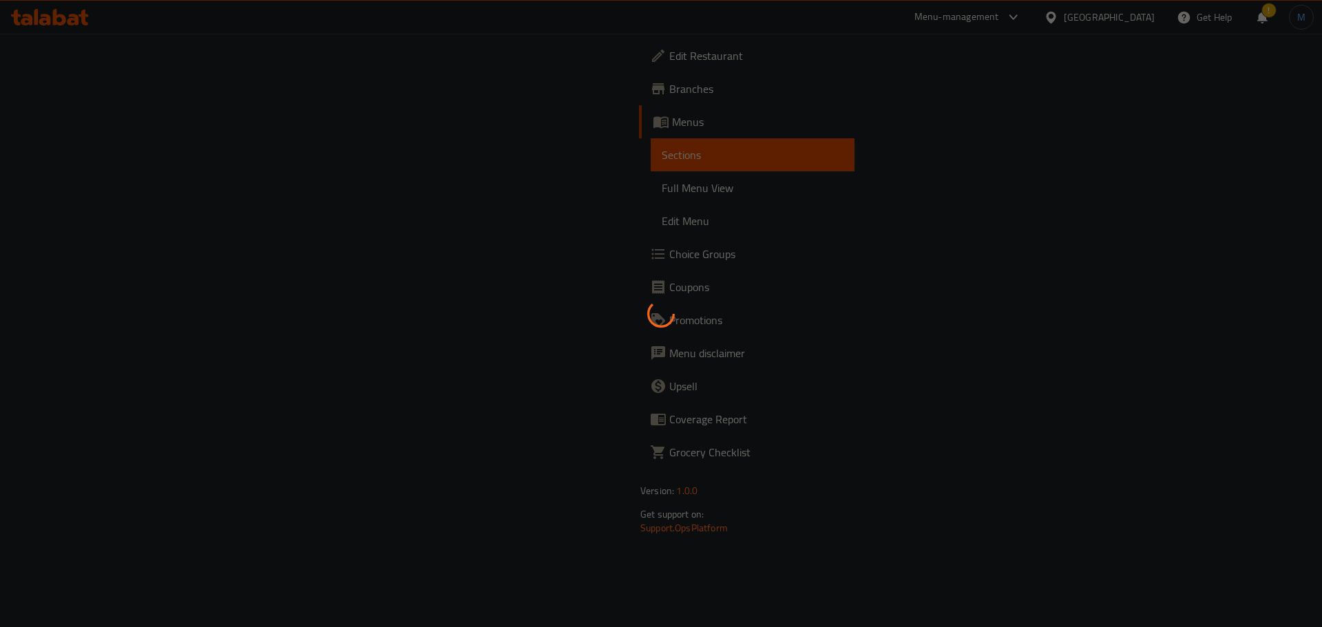
click at [1163, 414] on div at bounding box center [661, 313] width 1322 height 627
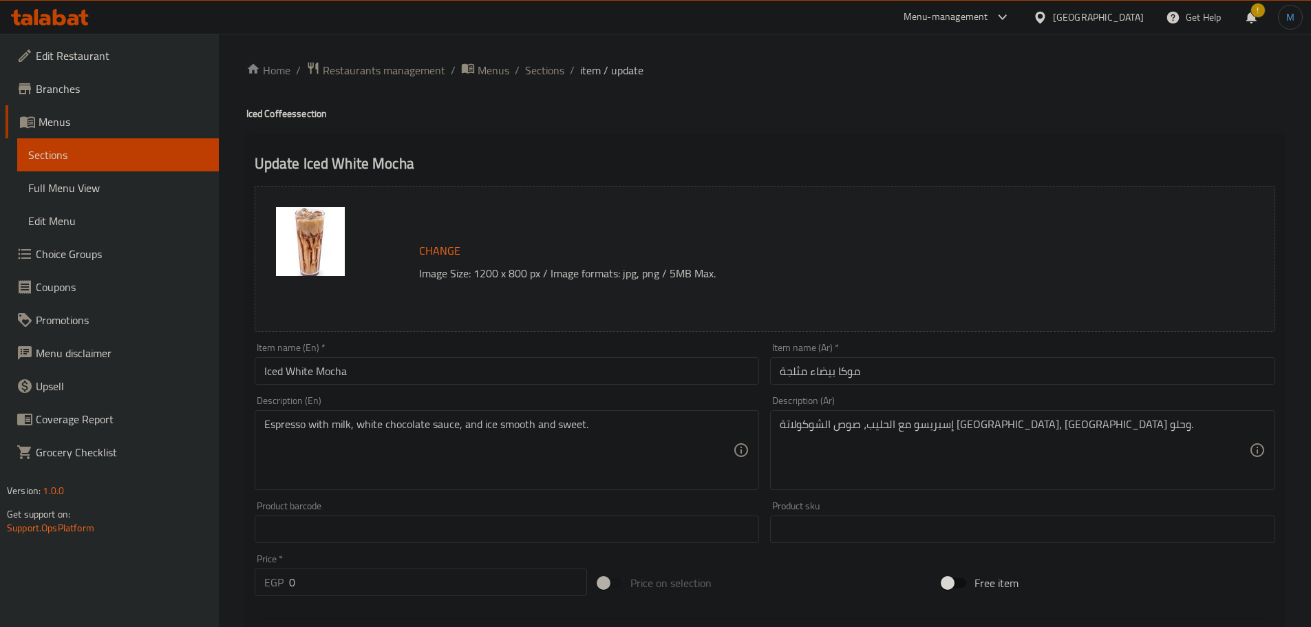
click at [553, 48] on div "Home / Restaurants management / Menus / Sections / item / update Iced Coffees s…" at bounding box center [765, 529] width 1093 height 990
click at [553, 55] on div "Home / Restaurants management / Menus / Sections / item / update Iced Coffees s…" at bounding box center [765, 529] width 1093 height 990
click at [553, 62] on span "Sections" at bounding box center [544, 70] width 39 height 17
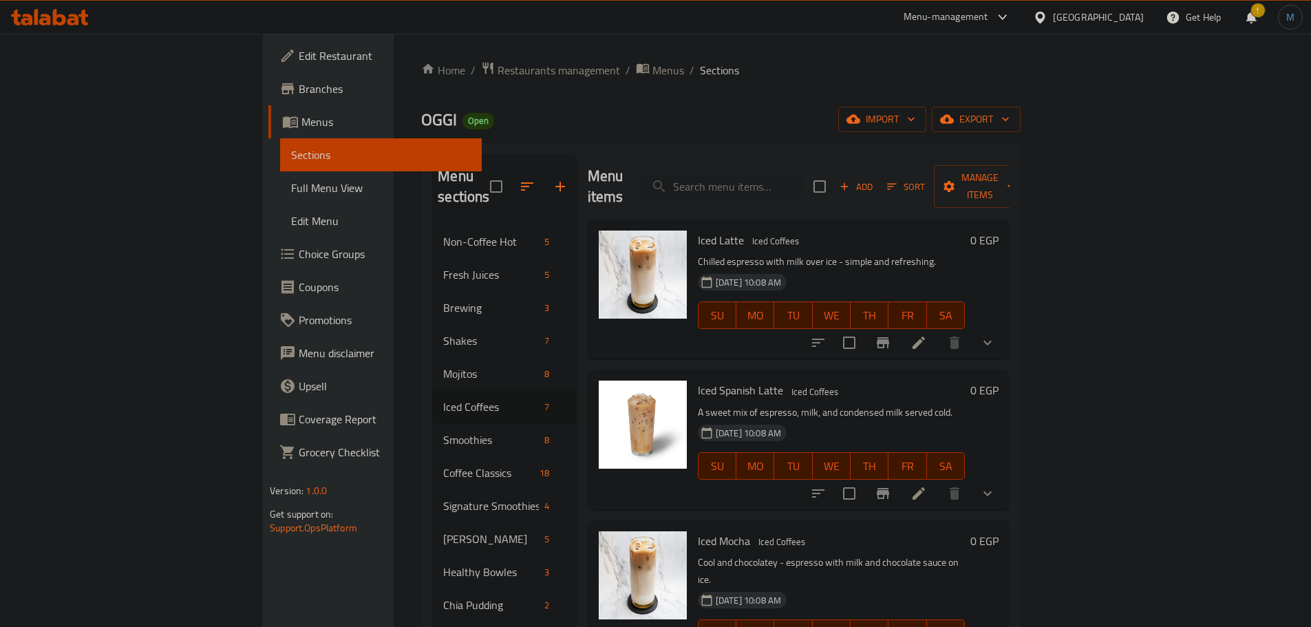
scroll to position [357, 0]
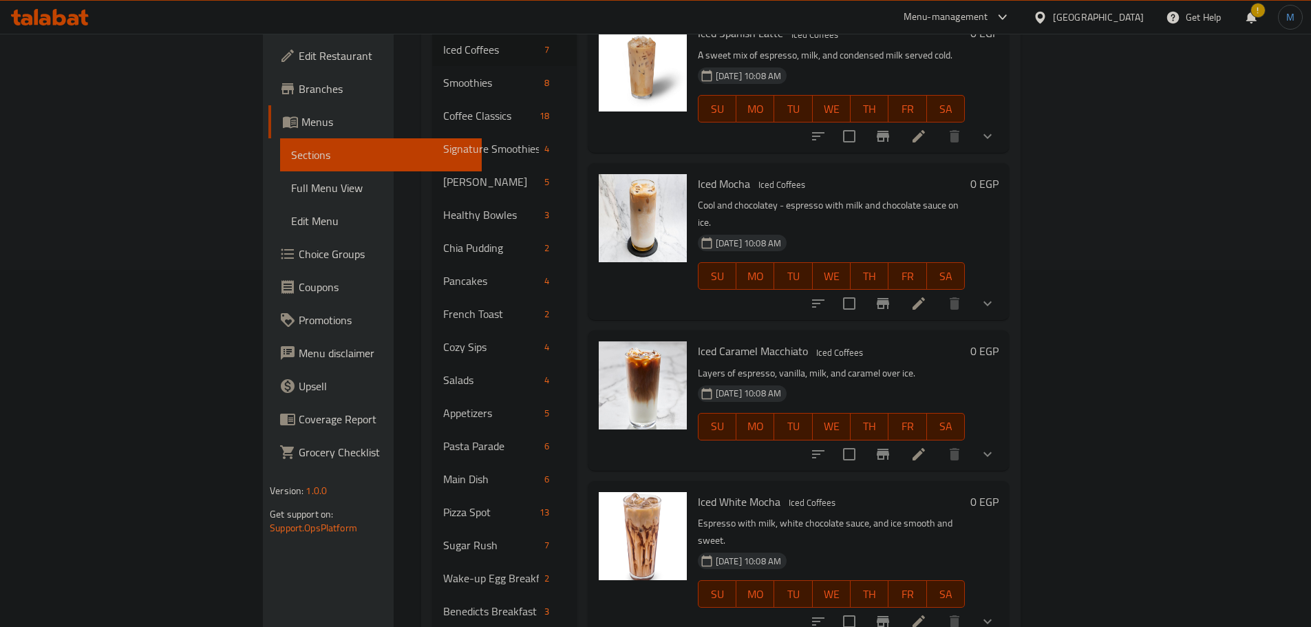
click at [925, 448] on icon at bounding box center [919, 454] width 12 height 12
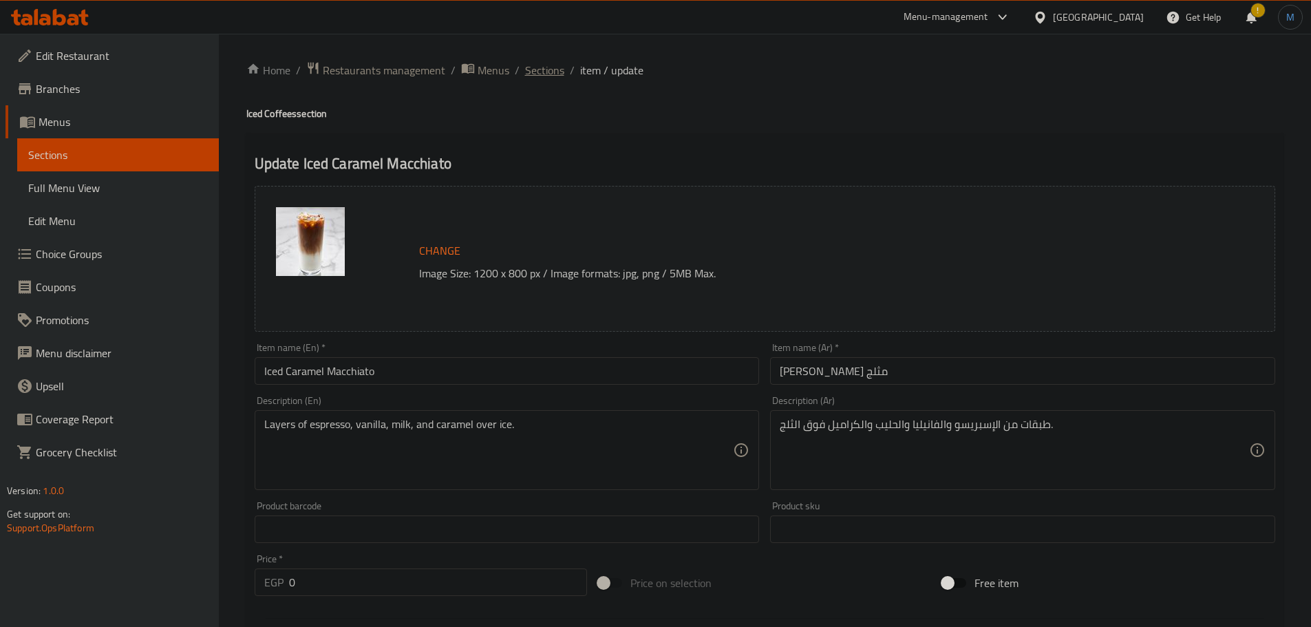
click at [555, 71] on span "Sections" at bounding box center [544, 70] width 39 height 17
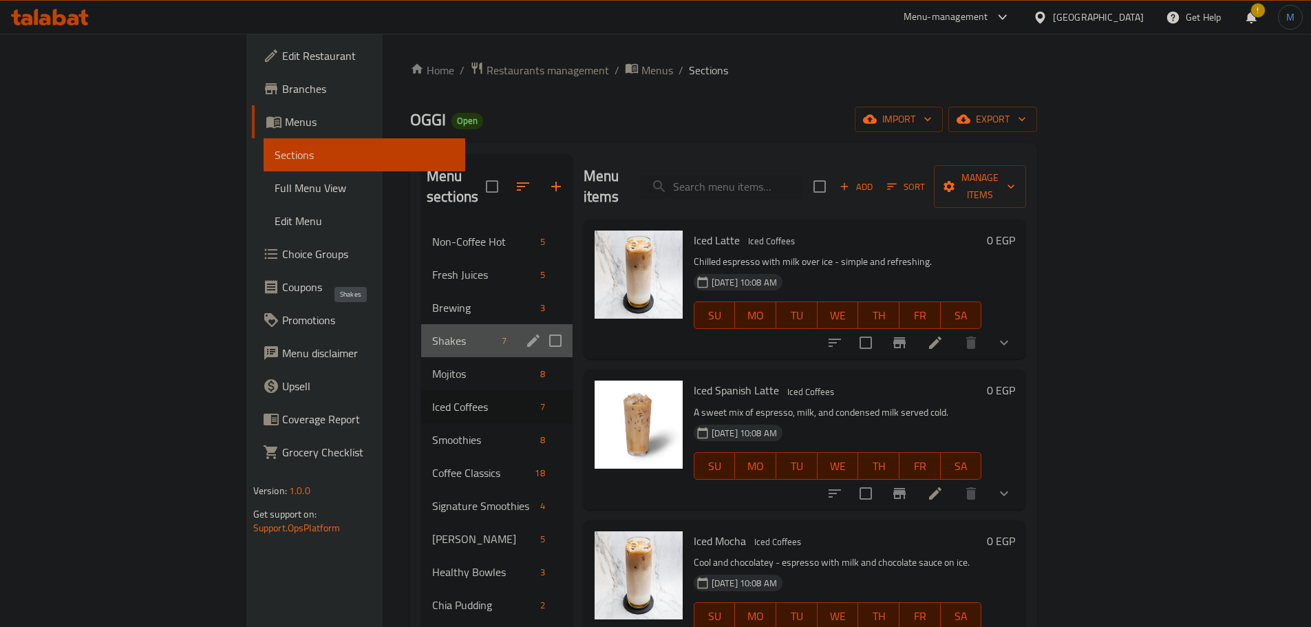
click at [432, 333] on span "Shakes" at bounding box center [464, 341] width 64 height 17
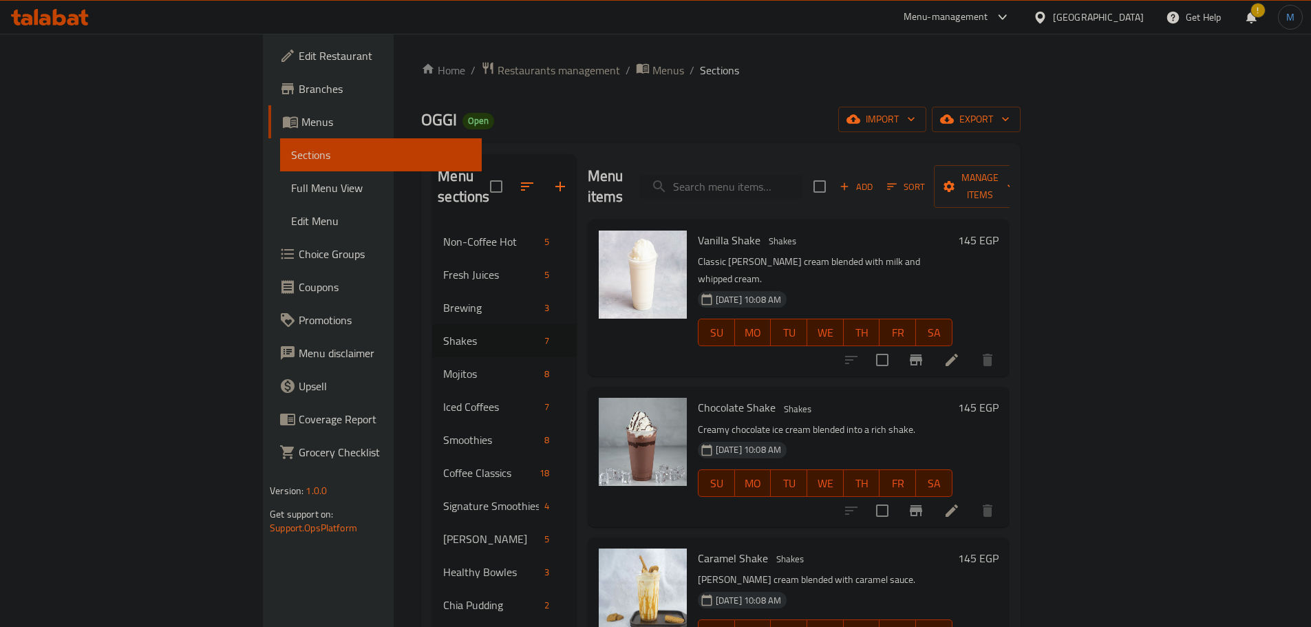
click at [958, 286] on div "[DATE] 10:08 AM SU MO TU WE TH FR SA" at bounding box center [826, 323] width 266 height 74
click at [831, 436] on div "[DATE] 10:08 AM SU MO TU WE TH FR SA" at bounding box center [826, 473] width 266 height 74
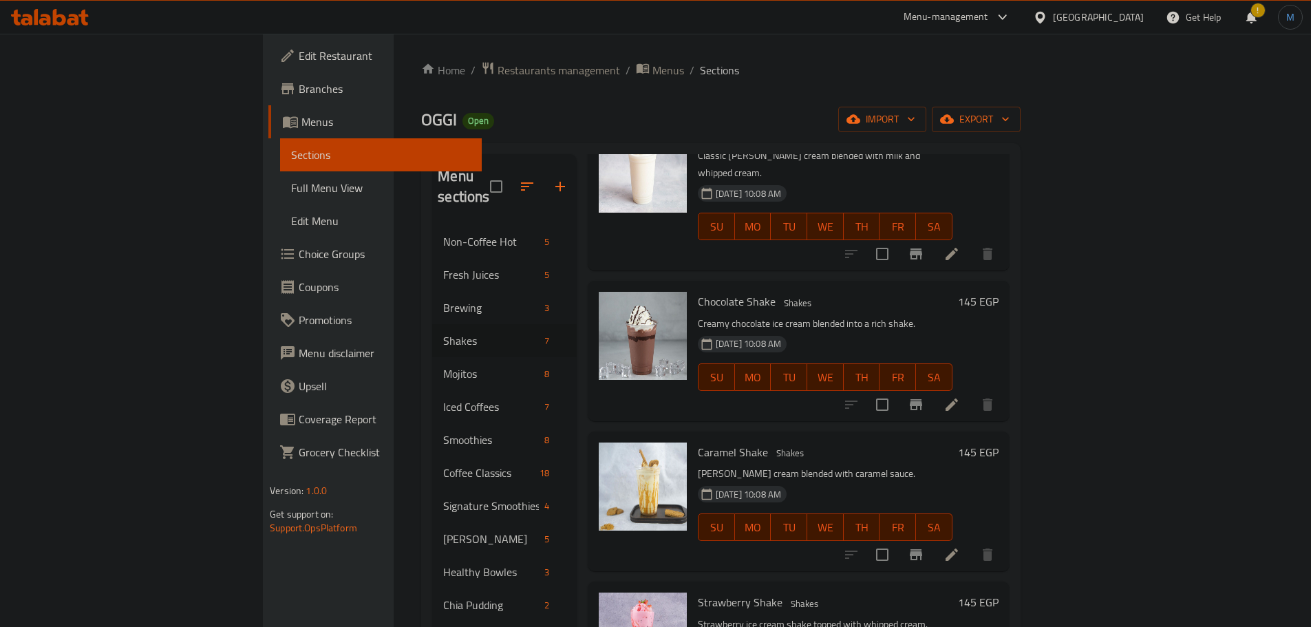
click at [918, 315] on p "Creamy chocolate ice cream blended into a rich shake." at bounding box center [825, 323] width 255 height 17
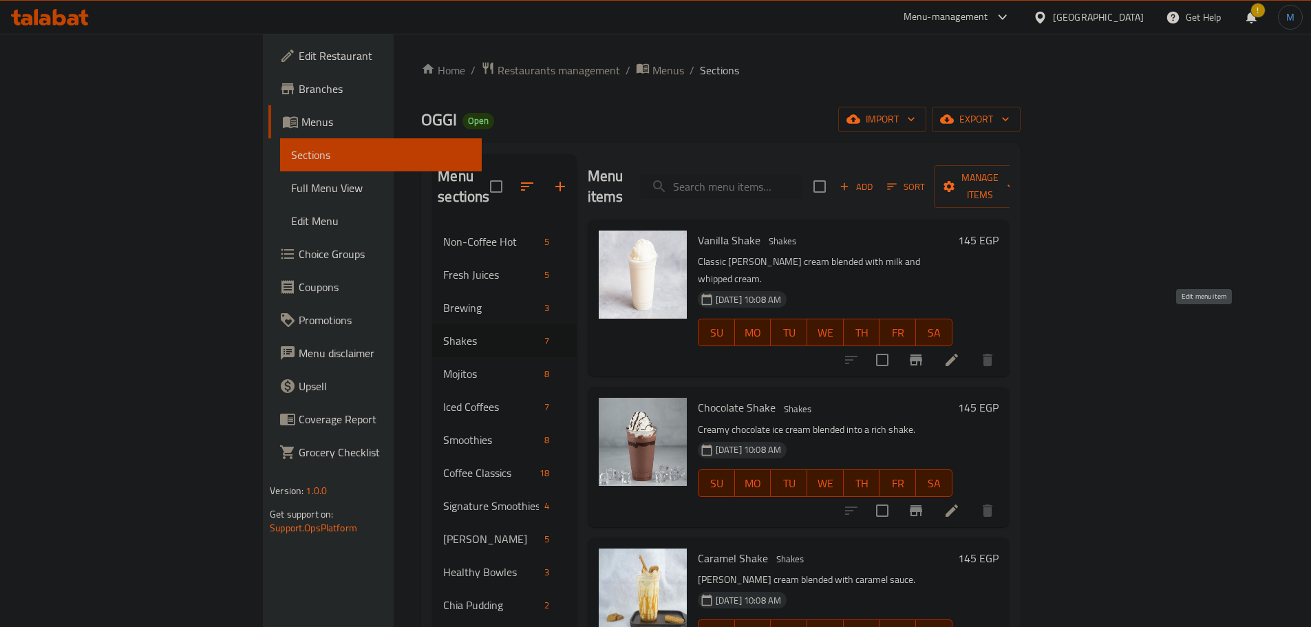
click at [960, 352] on icon at bounding box center [952, 360] width 17 height 17
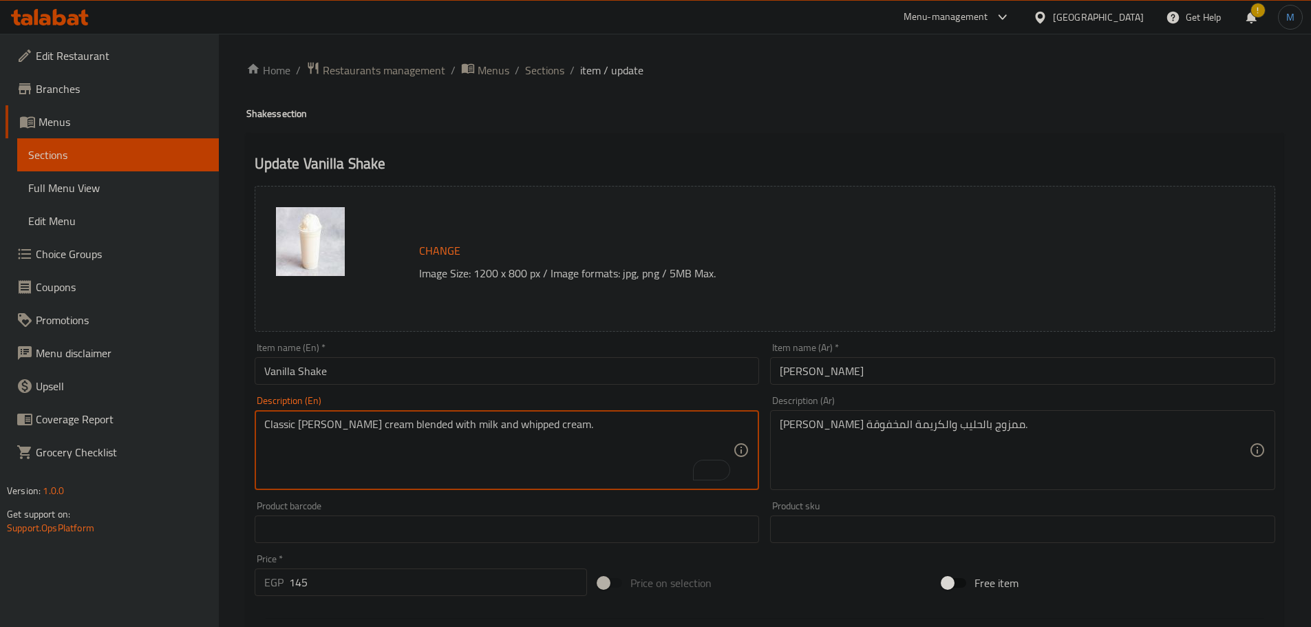
click at [474, 438] on textarea "Classic vanilla ice cream blended with milk and whipped cream." at bounding box center [499, 450] width 470 height 65
paste textarea "and whipped cream"
click at [545, 423] on textarea "Classic vanilla ice cream blended with milk and whipped cream" at bounding box center [499, 450] width 470 height 65
type textarea "Classic vanilla ice cream blended with milk and whipped cream"
click at [552, 70] on span "Sections" at bounding box center [544, 70] width 39 height 17
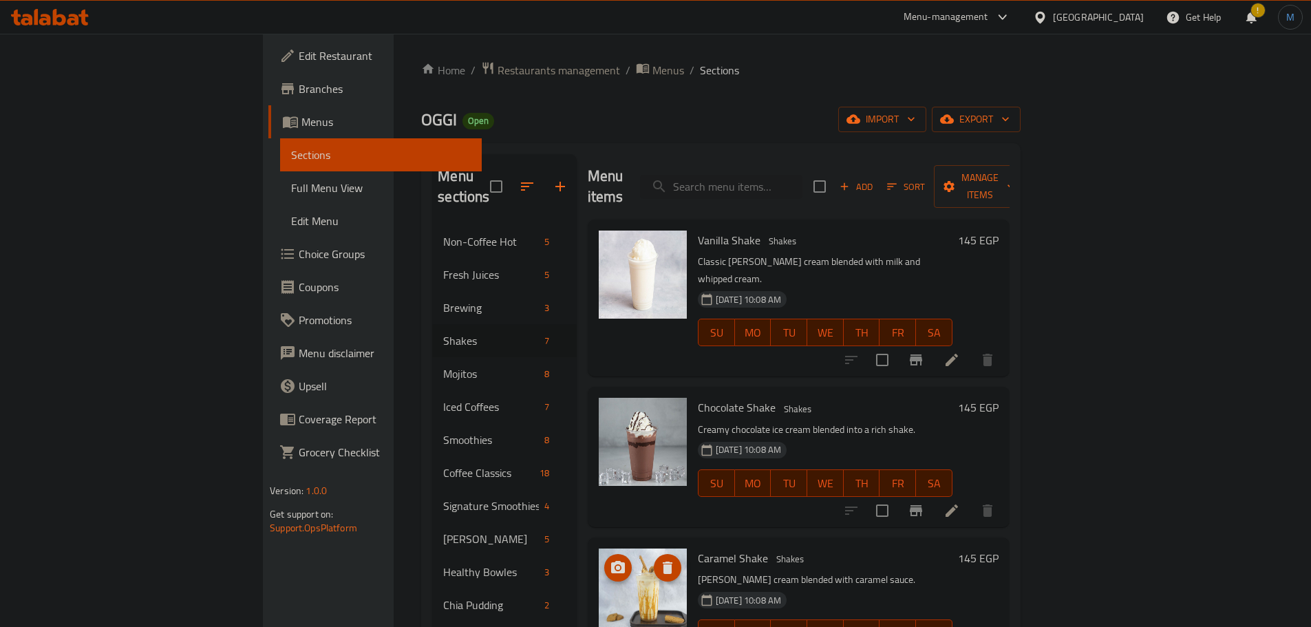
click at [876, 421] on p "Creamy chocolate ice cream blended into a rich shake." at bounding box center [825, 429] width 255 height 17
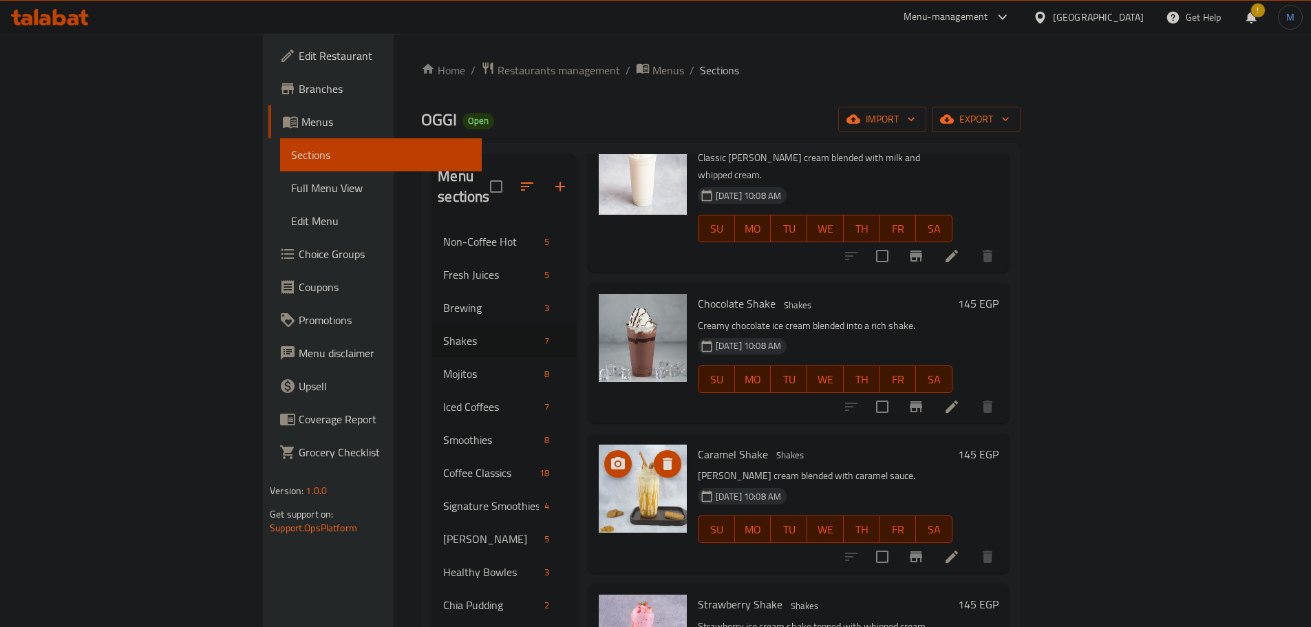
scroll to position [106, 0]
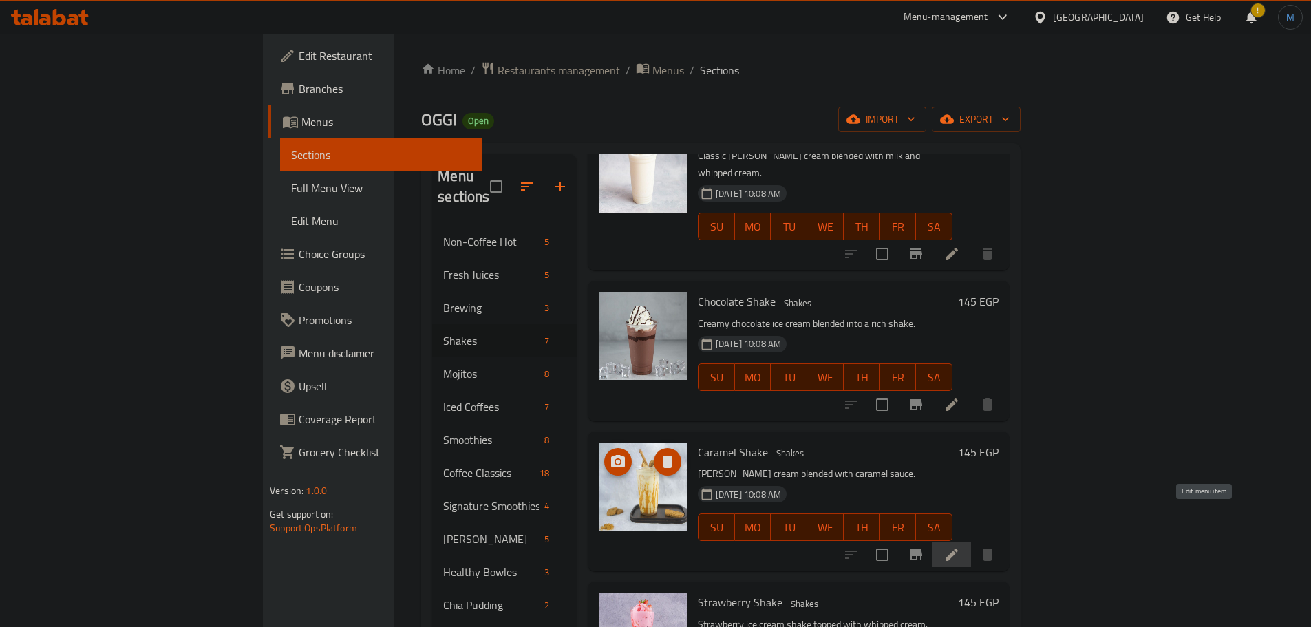
click at [960, 547] on icon at bounding box center [952, 555] width 17 height 17
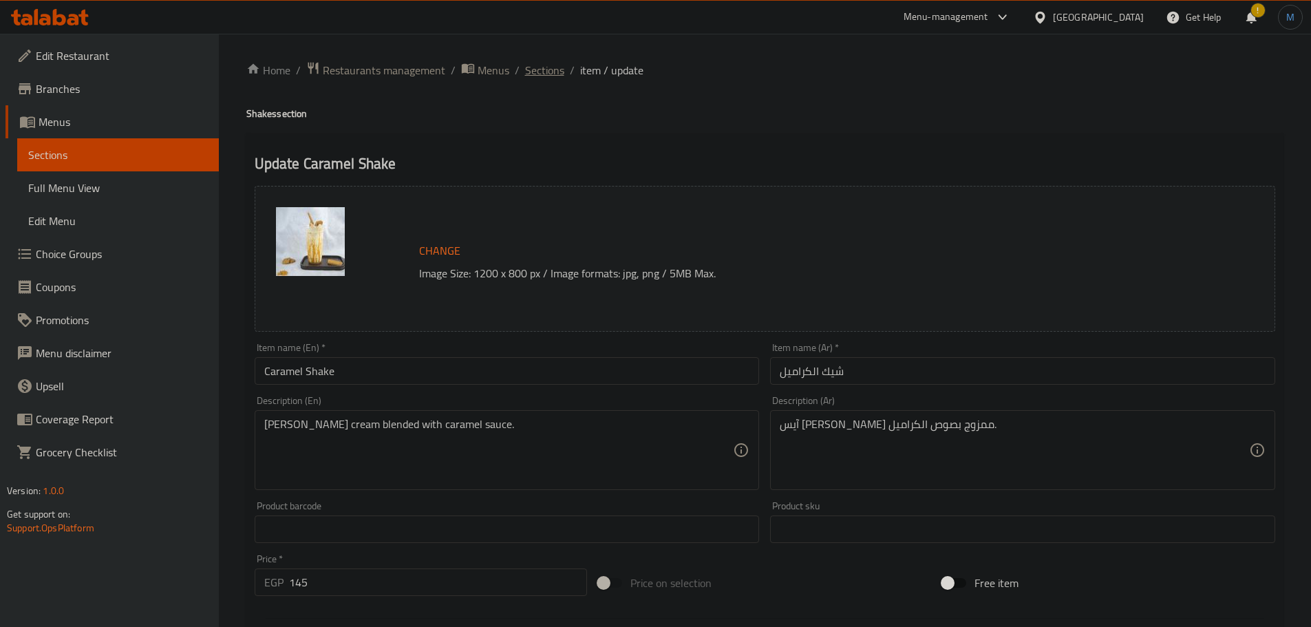
click at [550, 72] on span "Sections" at bounding box center [544, 70] width 39 height 17
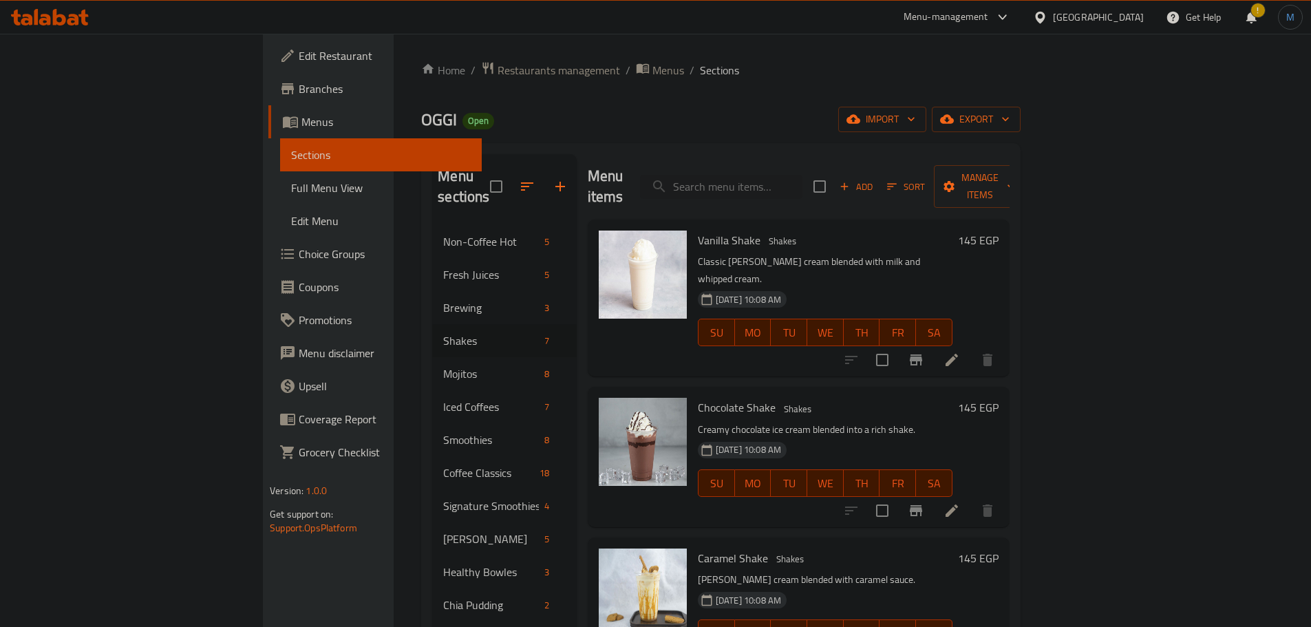
click at [951, 549] on h6 "Caramel Shake Shakes" at bounding box center [825, 558] width 255 height 19
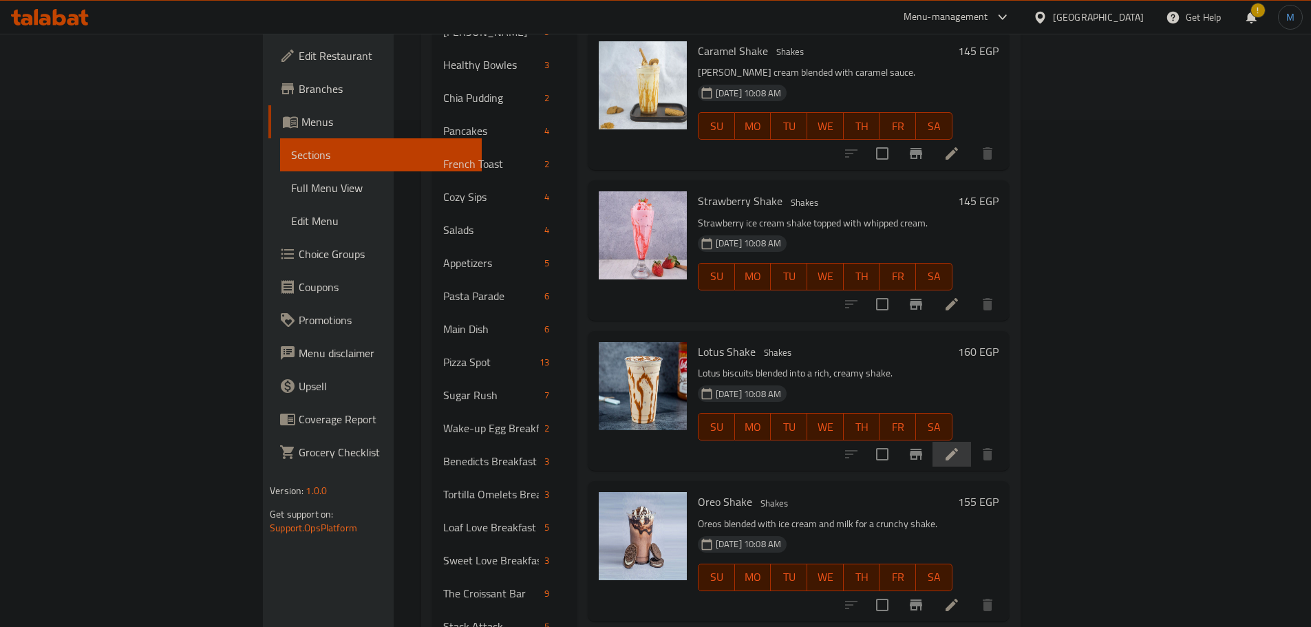
click at [971, 442] on li at bounding box center [952, 454] width 39 height 25
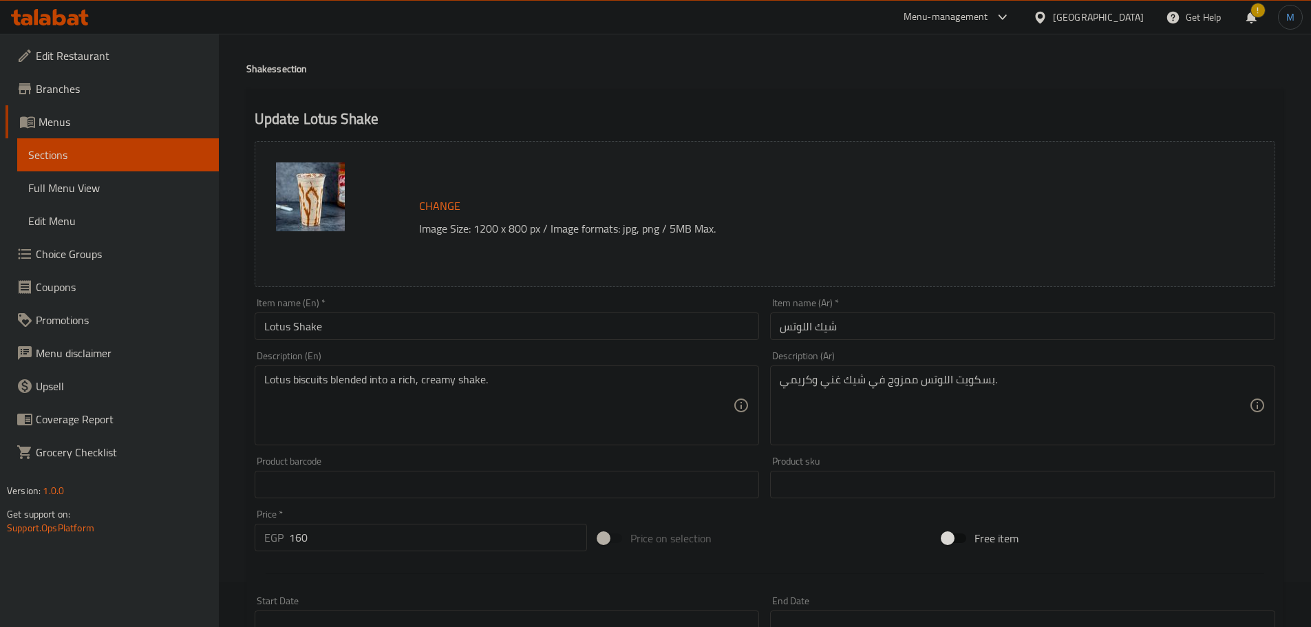
scroll to position [69, 0]
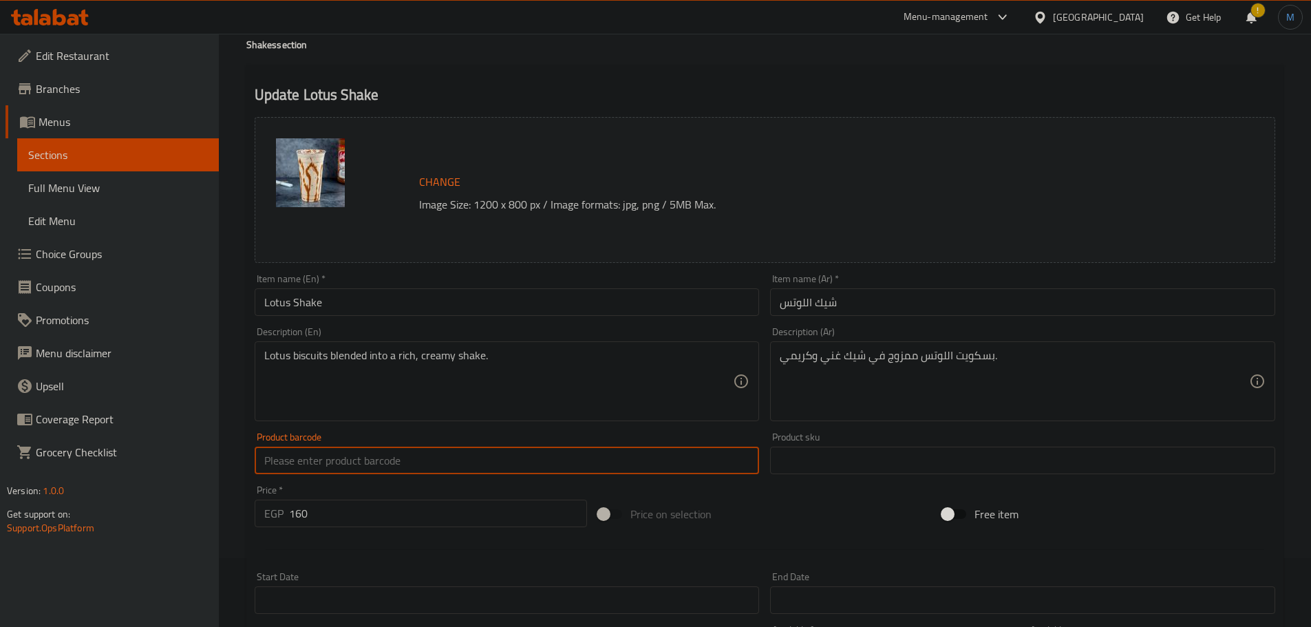
click at [571, 466] on input "text" at bounding box center [507, 461] width 505 height 28
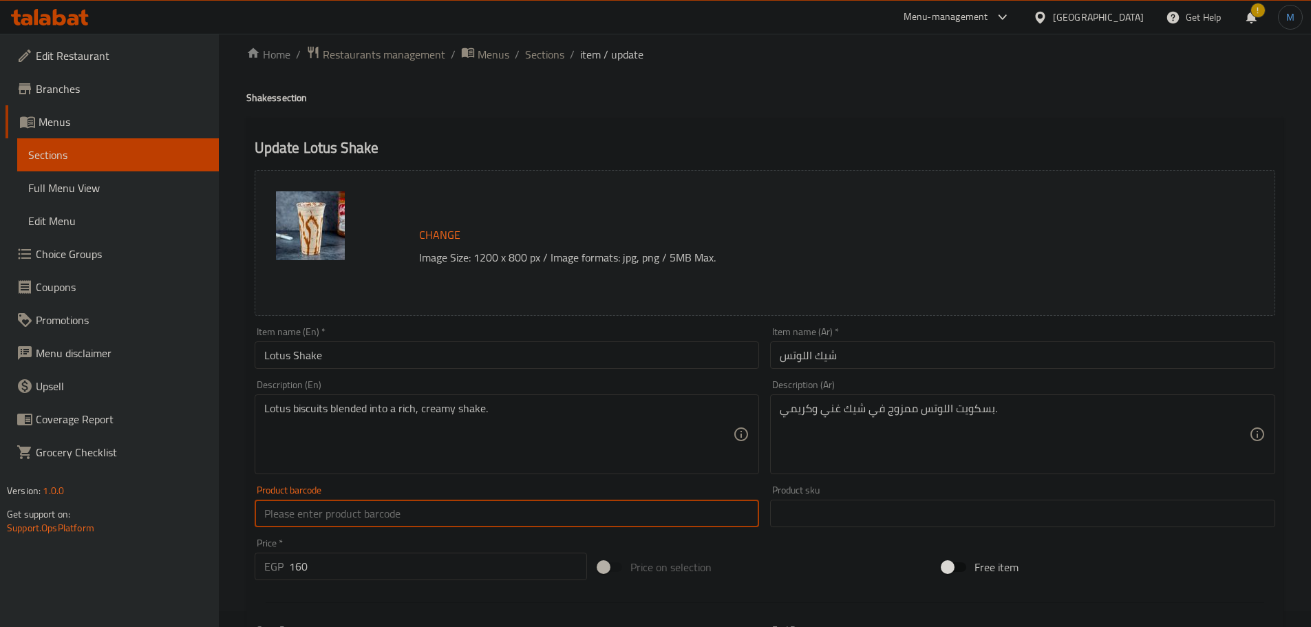
scroll to position [0, 0]
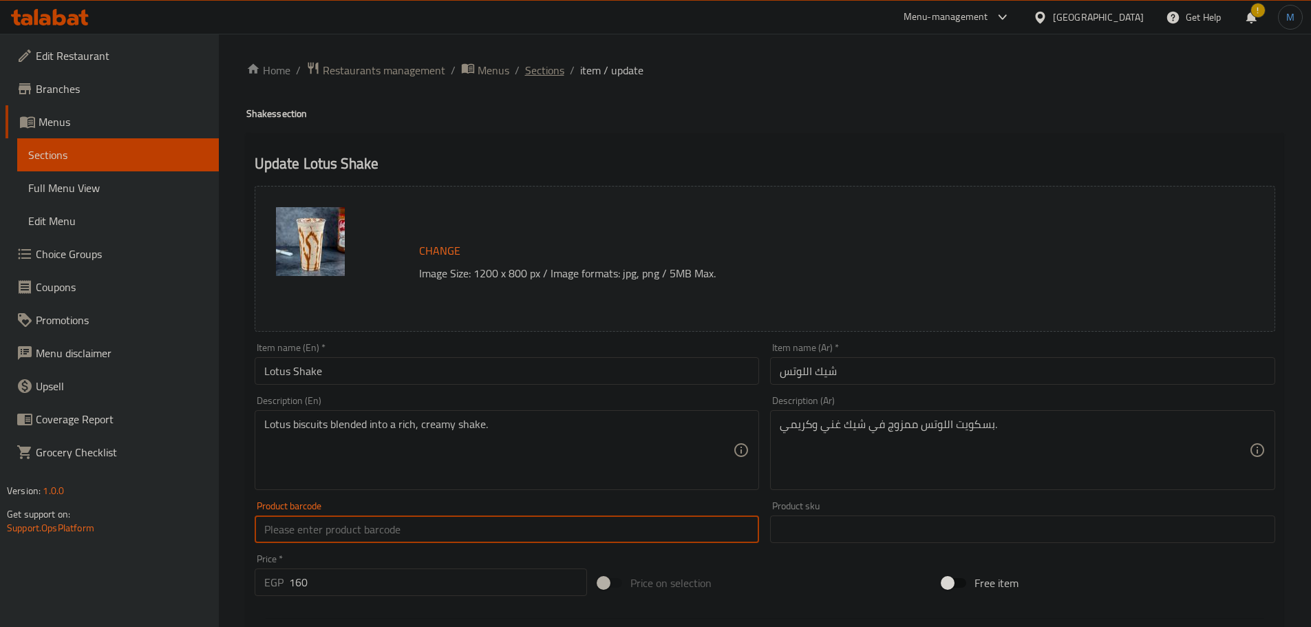
click at [549, 74] on span "Sections" at bounding box center [544, 70] width 39 height 17
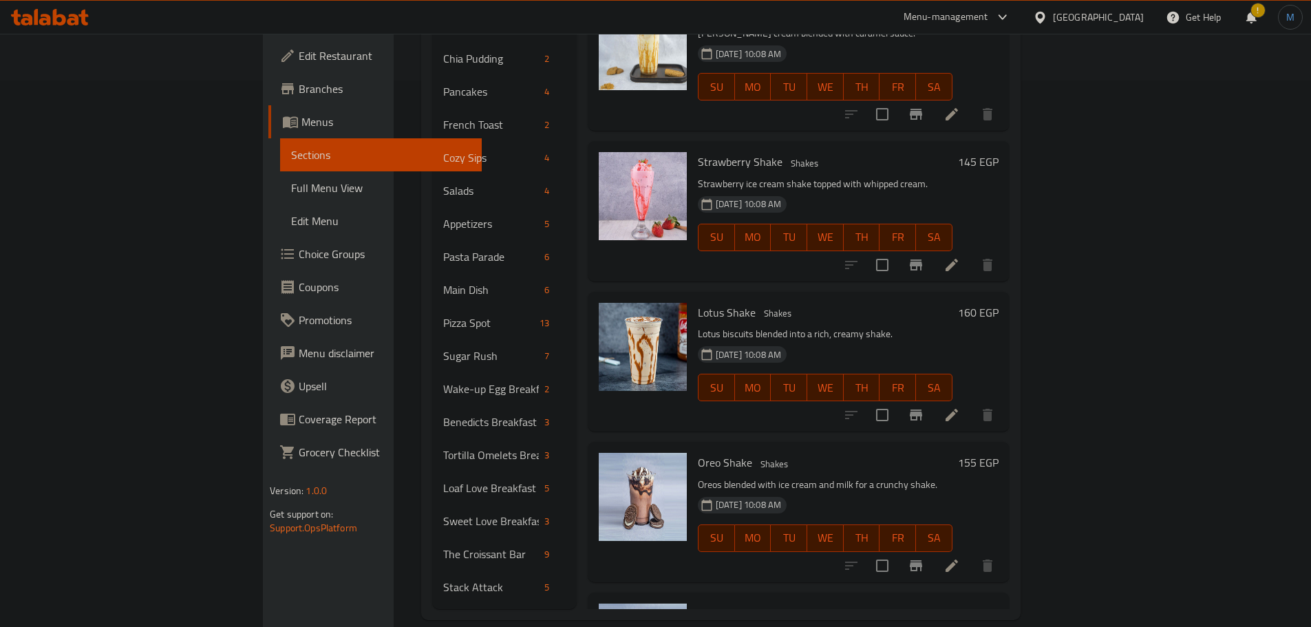
scroll to position [106, 0]
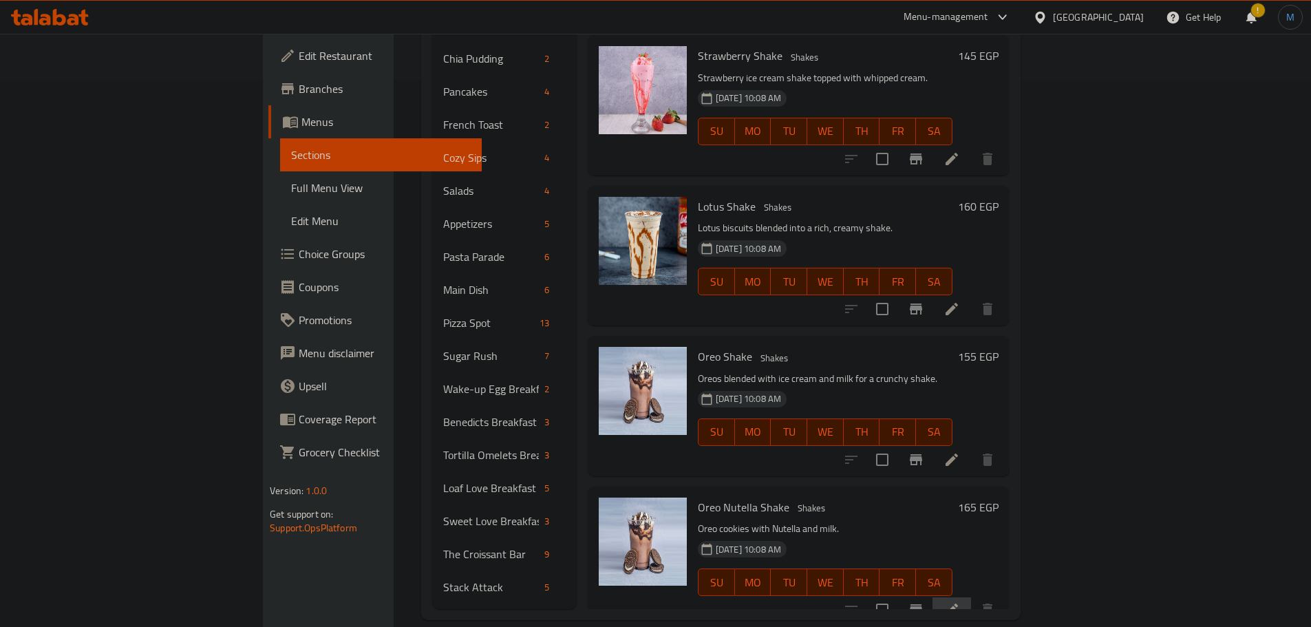
click at [971, 598] on li at bounding box center [952, 610] width 39 height 25
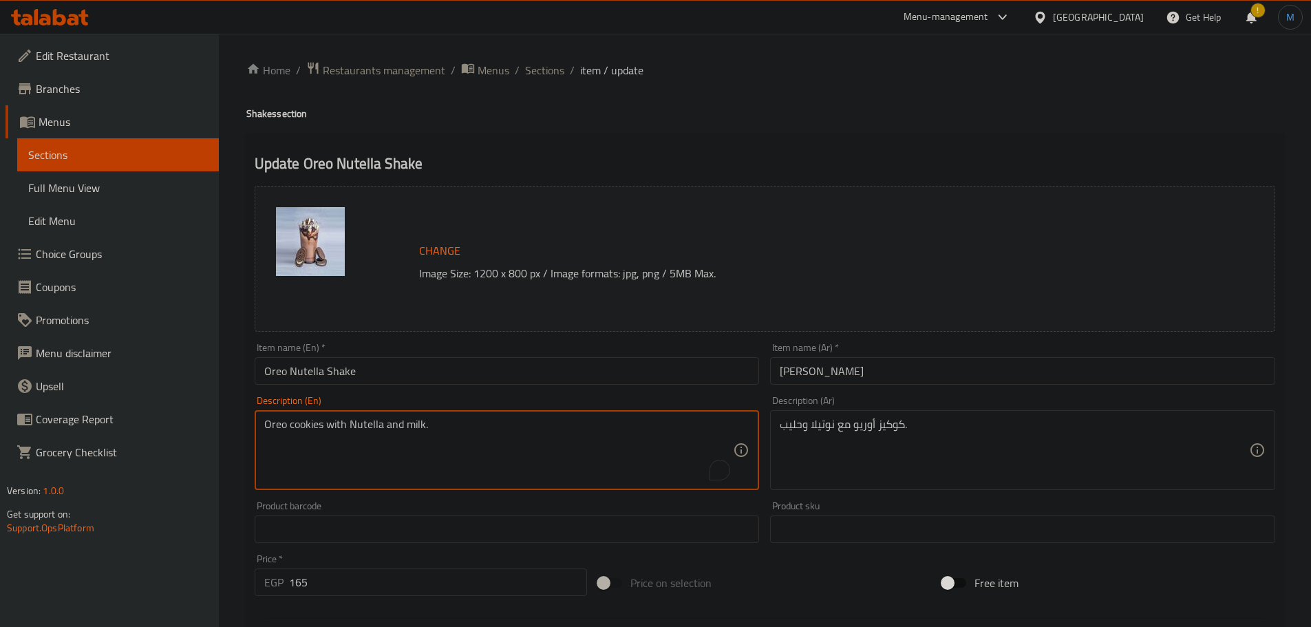
paste textarea "The best of both worlds – Oreo cookies"
click at [518, 430] on textarea "The best of both worlds – Oreo cookies with Nutella and milk." at bounding box center [499, 450] width 470 height 65
type textarea "The best of both worlds – oreo cookies with nutella and milk."
paste textarea "أفضل ما في العالمين – بسكويت أوريو مع نوتيلا والحليب."
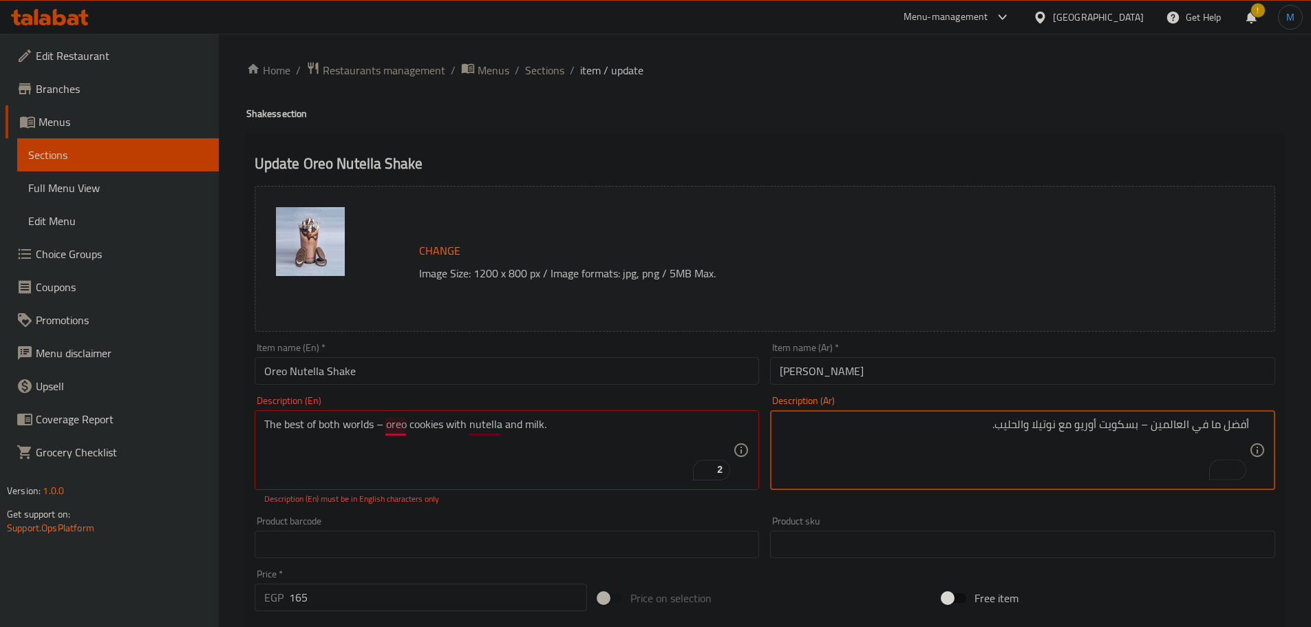
type textarea "أفضل ما في العالمين – بسكويت أوريو مع نوتيلا والحليب."
type textarea "The best of both worlds - oreo cookies with nutella and milk."
paste textarea "-"
click at [1177, 421] on textarea "أفضل ما في العالمين - بسكويت أوريو مع نوتيلا والحليب." at bounding box center [1015, 450] width 470 height 65
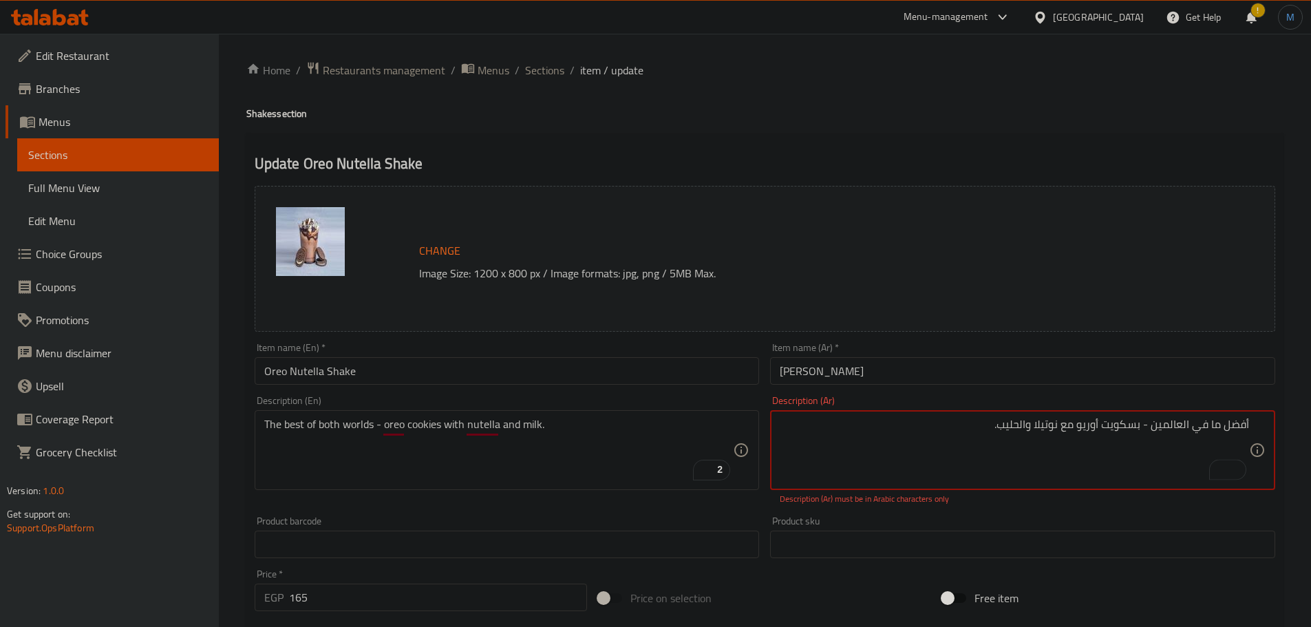
type textarea "أفضل ما في العالمين - بسكويت أوريو مع نوتيلا والحليب."
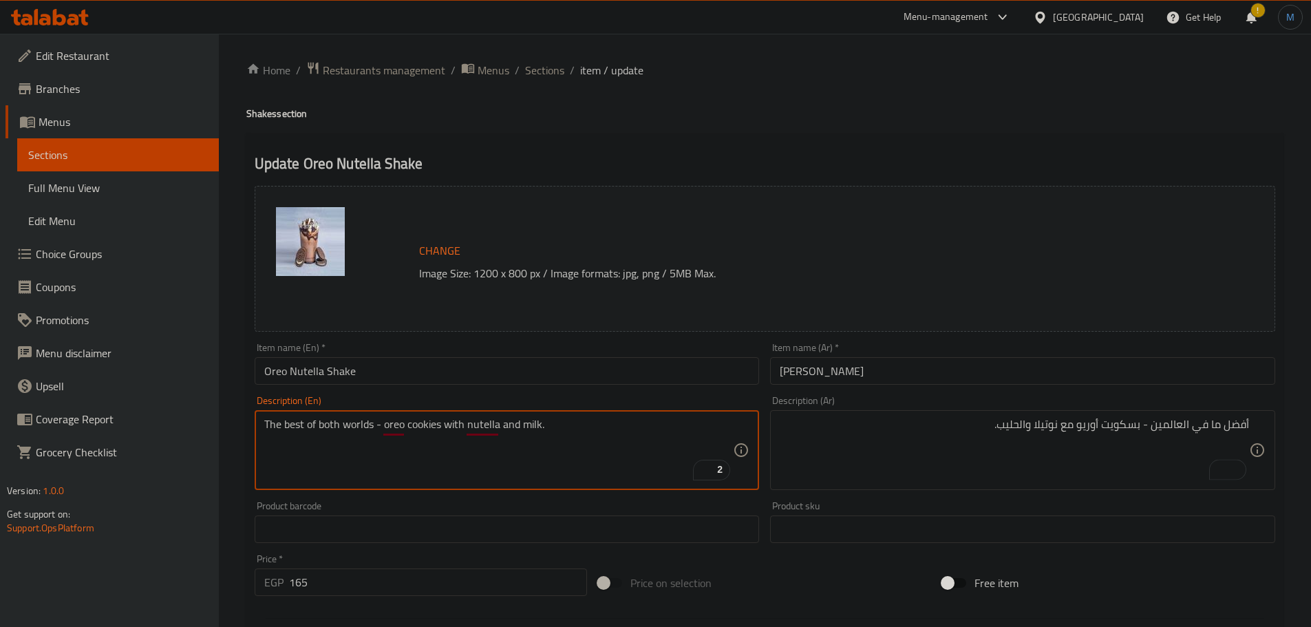
drag, startPoint x: 541, startPoint y: 458, endPoint x: 828, endPoint y: 497, distance: 289.7
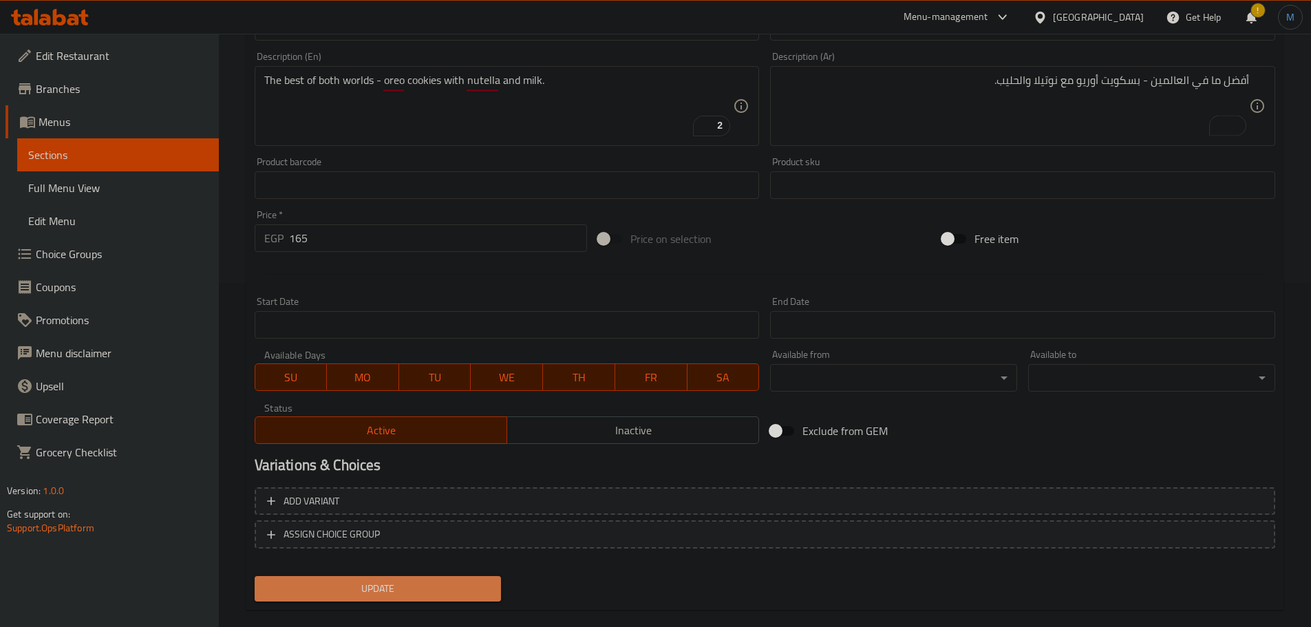
click at [420, 594] on span "Update" at bounding box center [378, 588] width 225 height 17
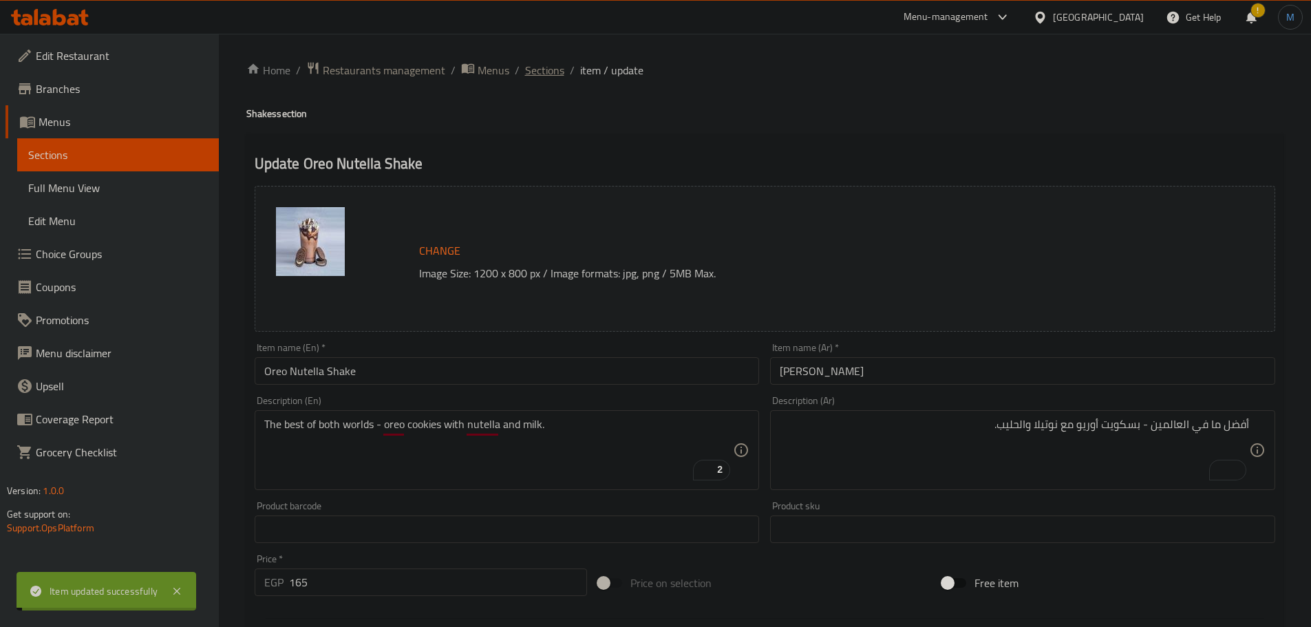
click at [554, 67] on span "Sections" at bounding box center [544, 70] width 39 height 17
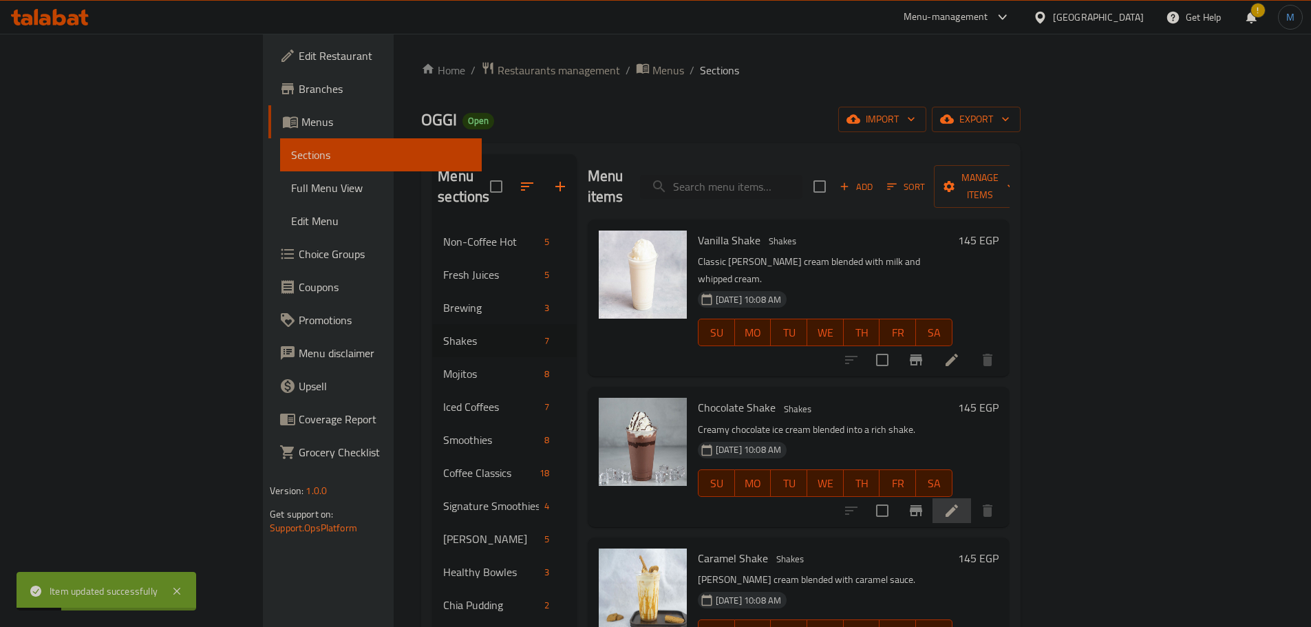
click at [971, 498] on li at bounding box center [952, 510] width 39 height 25
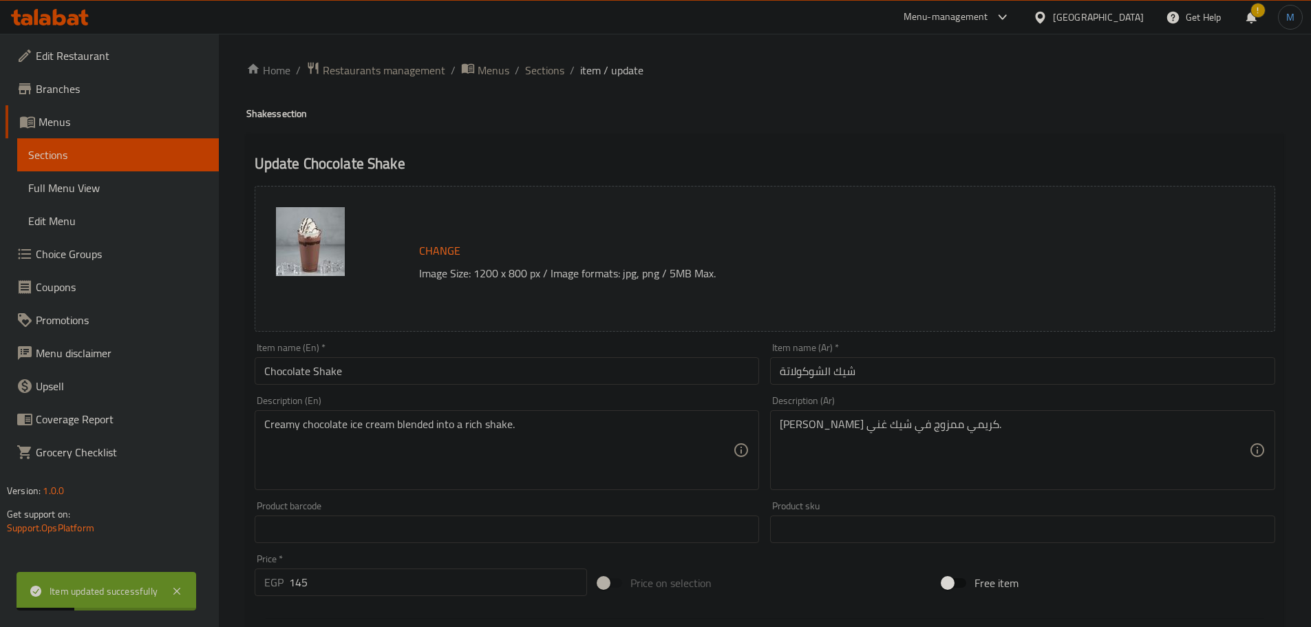
paste textarea
click at [591, 434] on textarea "Creamy chocolate ice cream blended into a rich shake." at bounding box center [499, 450] width 470 height 65
click at [556, 439] on textarea "Creamy chocolate ice cream blended into a rich shake." at bounding box center [499, 450] width 470 height 65
click at [556, 437] on textarea "Creamy chocolate ice cream blended into a rich shake." at bounding box center [499, 450] width 470 height 65
click at [555, 429] on textarea "Creamy chocolate ice cream blended into a rich shake." at bounding box center [499, 450] width 470 height 65
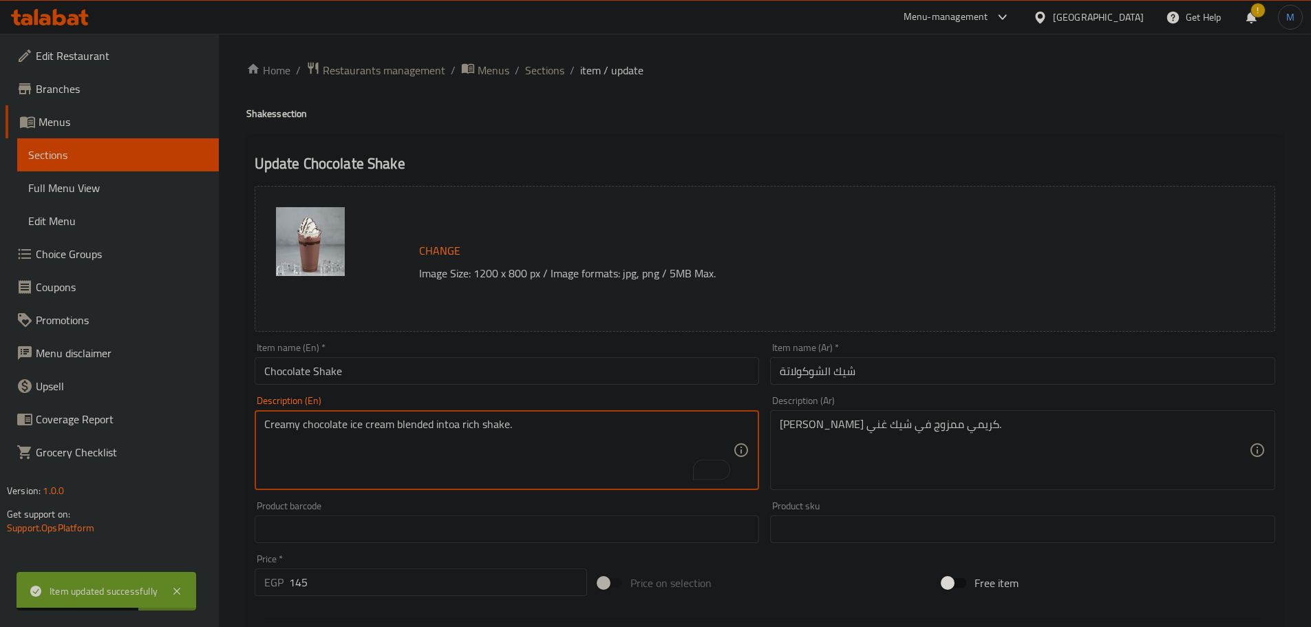
type textarea "Creamy chocolate ice cream blended into a rich shake."
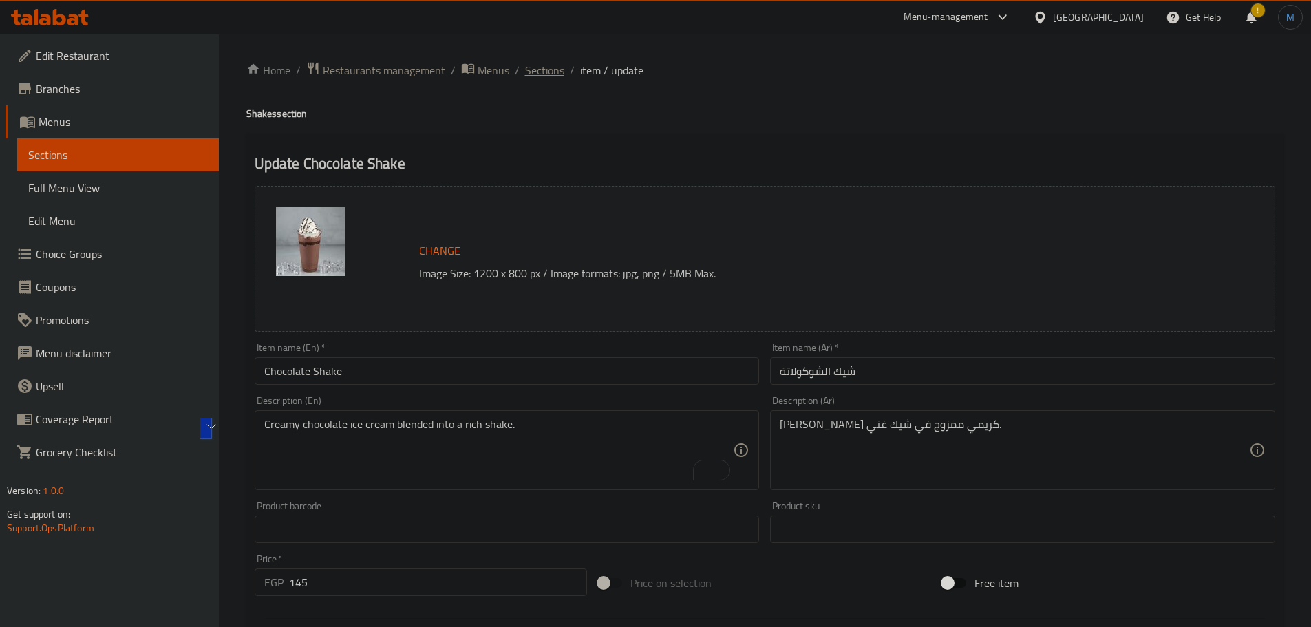
click at [538, 70] on span "Sections" at bounding box center [544, 70] width 39 height 17
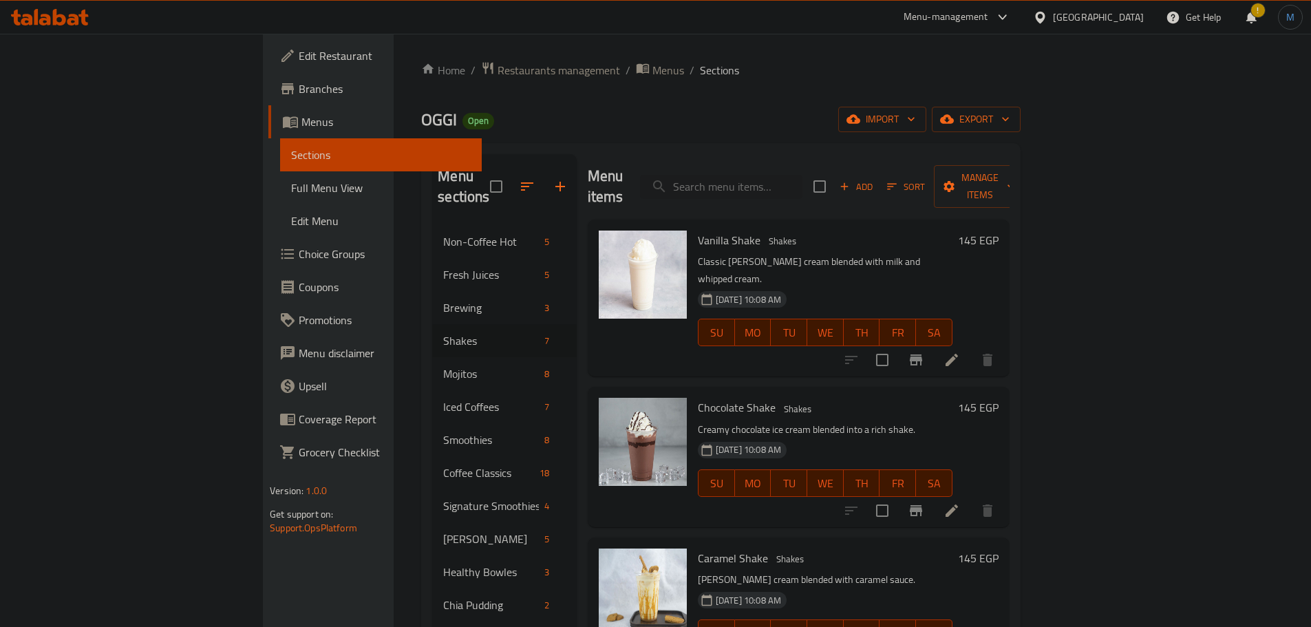
click at [854, 421] on p "Creamy chocolate ice cream blended into a rich shake." at bounding box center [825, 429] width 255 height 17
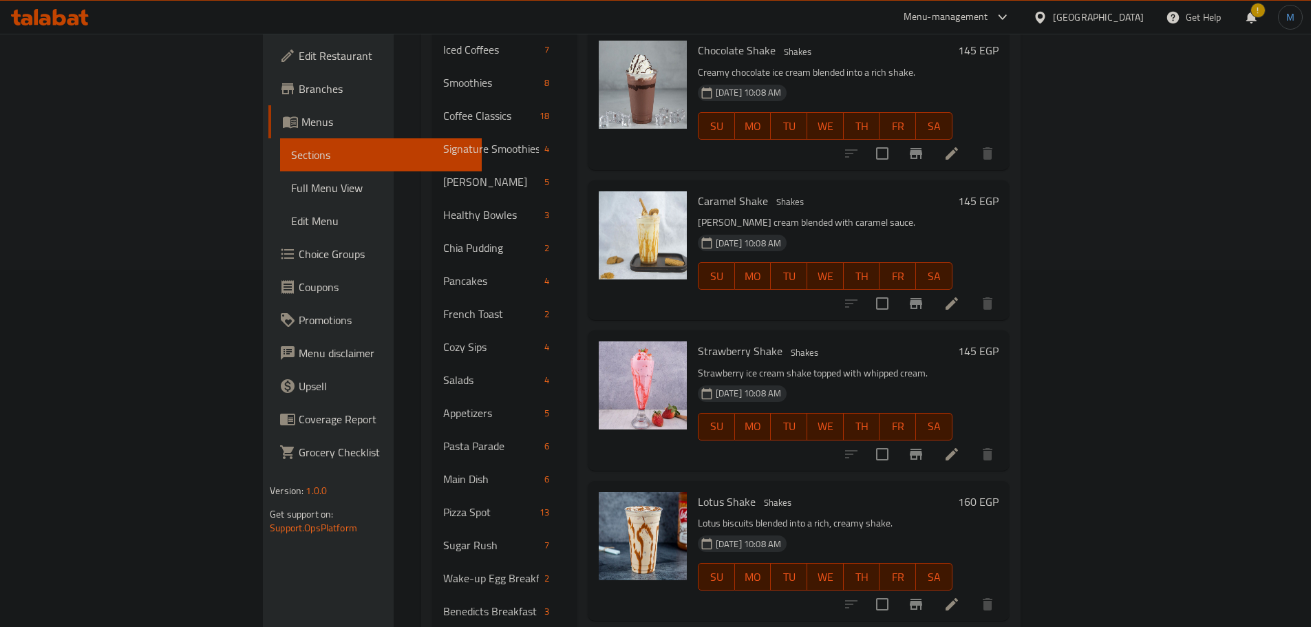
click at [960, 446] on icon at bounding box center [952, 454] width 17 height 17
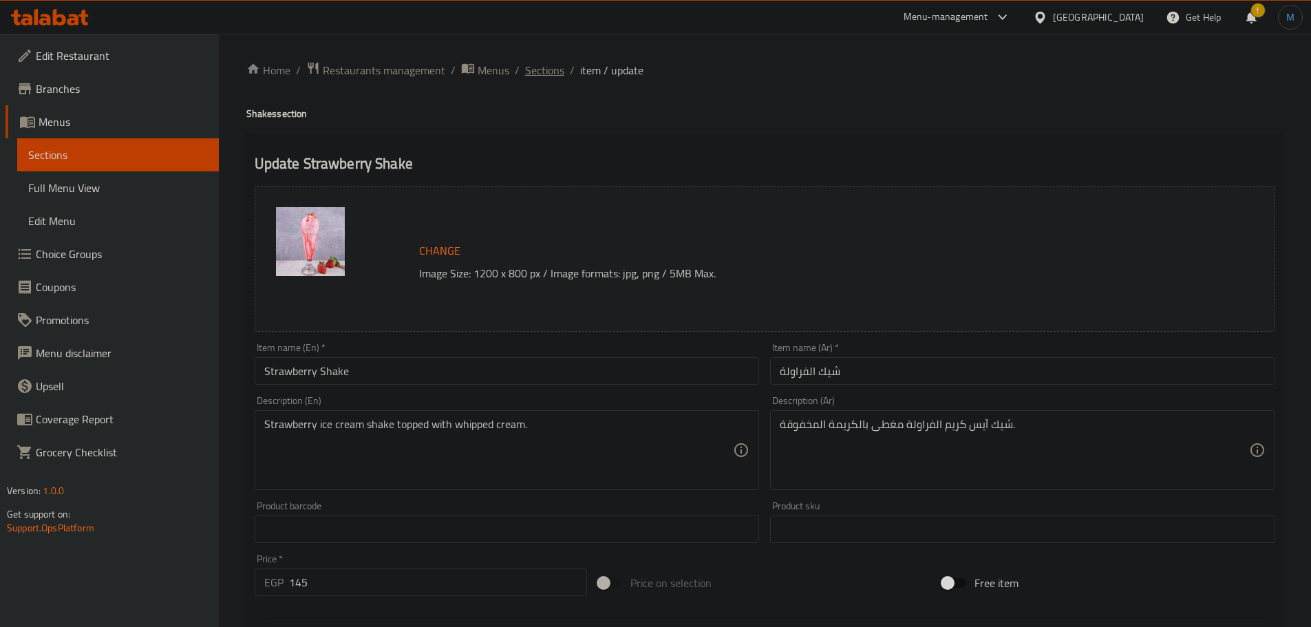
click at [556, 73] on span "Sections" at bounding box center [544, 70] width 39 height 17
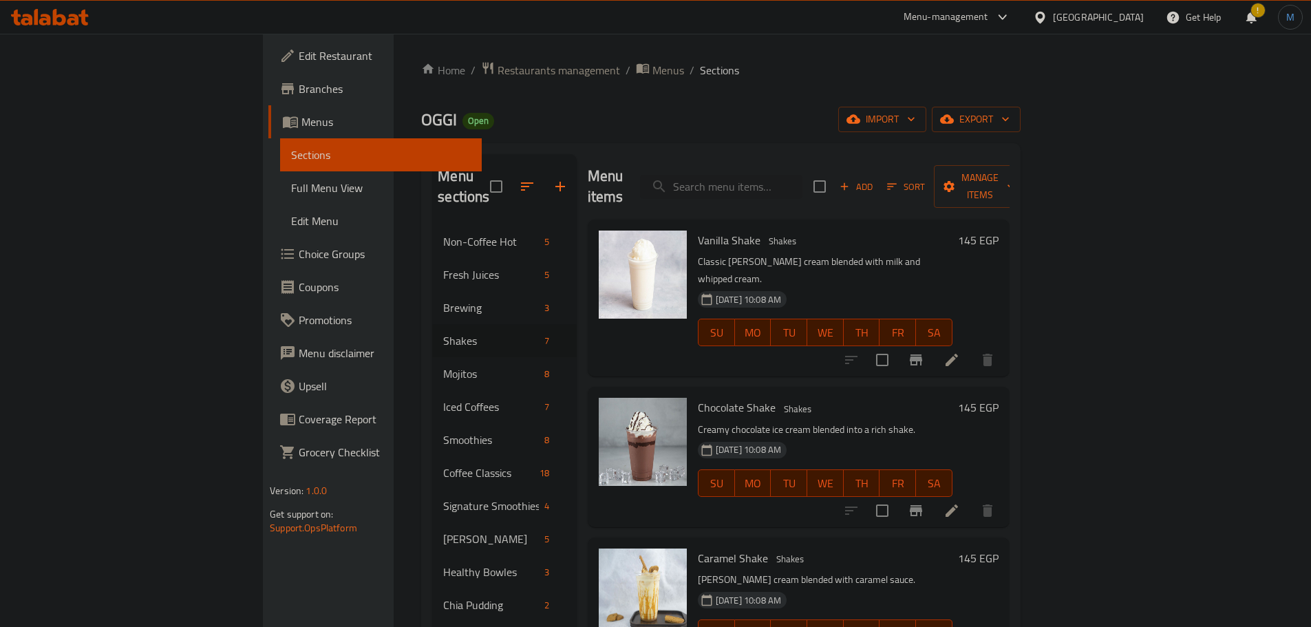
click at [881, 436] on div "[DATE] 10:08 AM SU MO TU WE TH FR SA" at bounding box center [826, 473] width 266 height 74
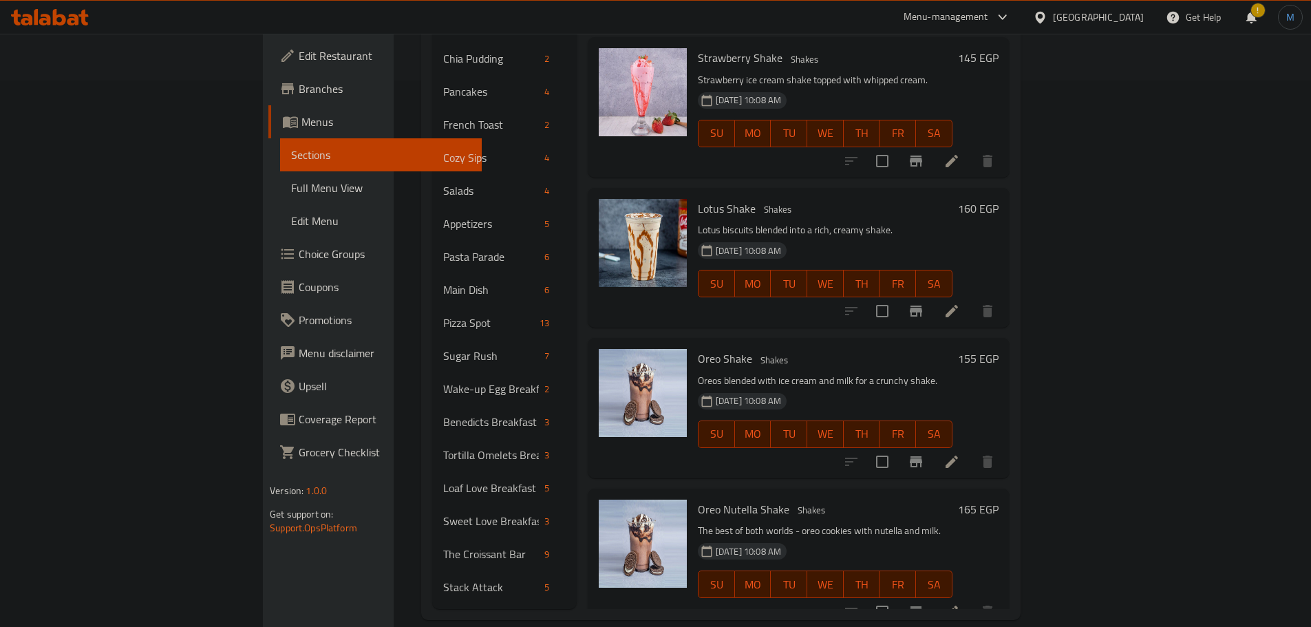
scroll to position [106, 0]
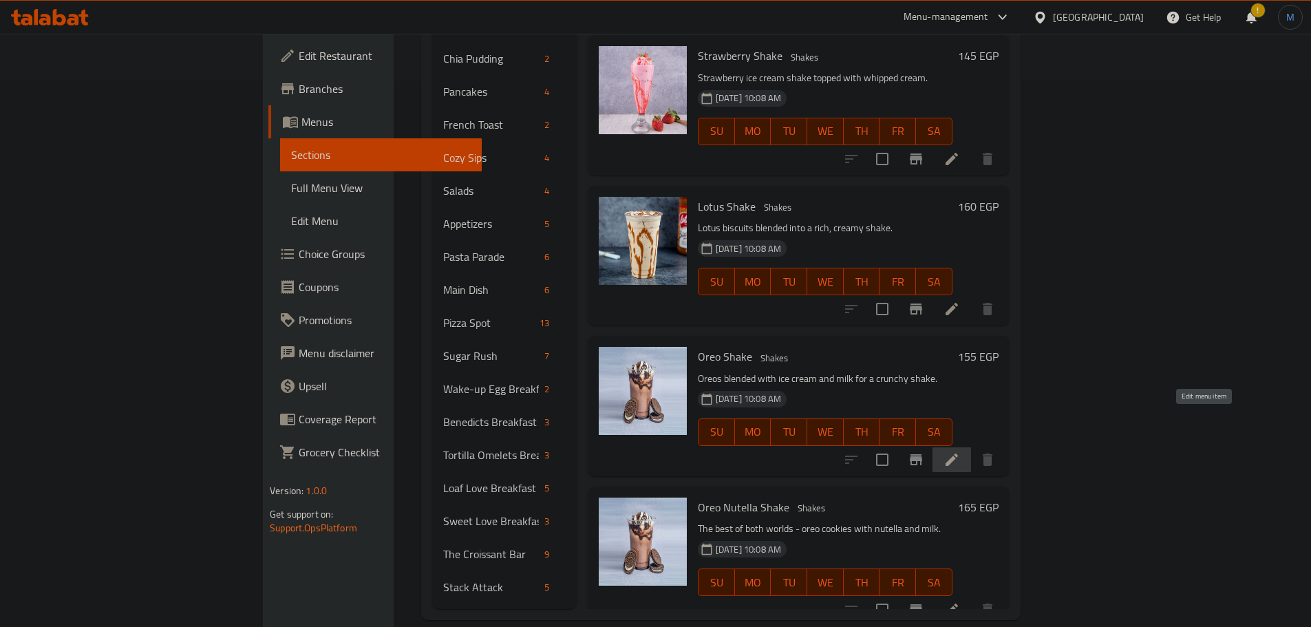
click at [960, 452] on icon at bounding box center [952, 460] width 17 height 17
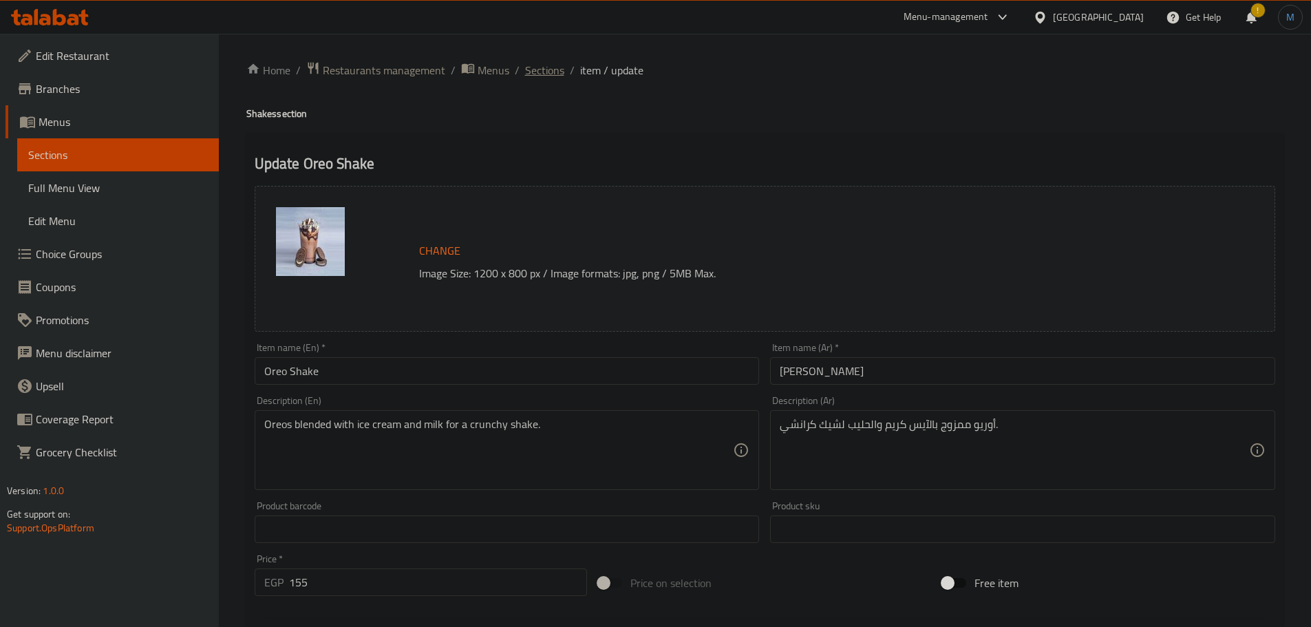
click at [537, 71] on span "Sections" at bounding box center [544, 70] width 39 height 17
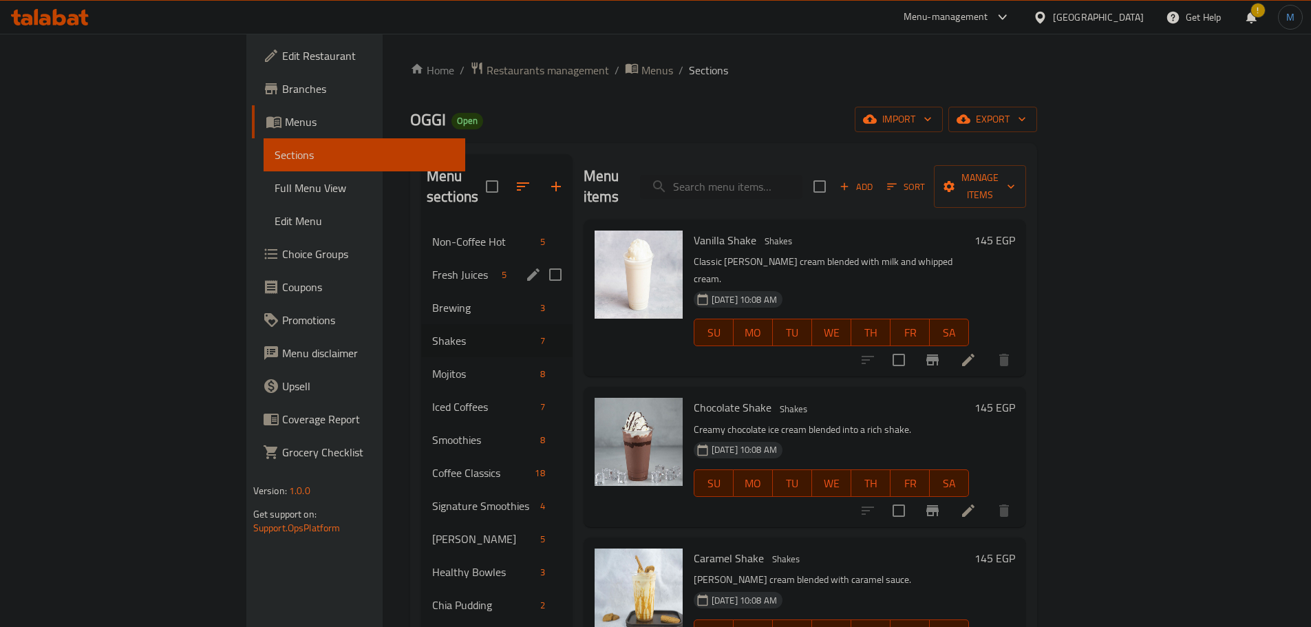
click at [421, 267] on div "Fresh Juices 5" at bounding box center [496, 274] width 151 height 33
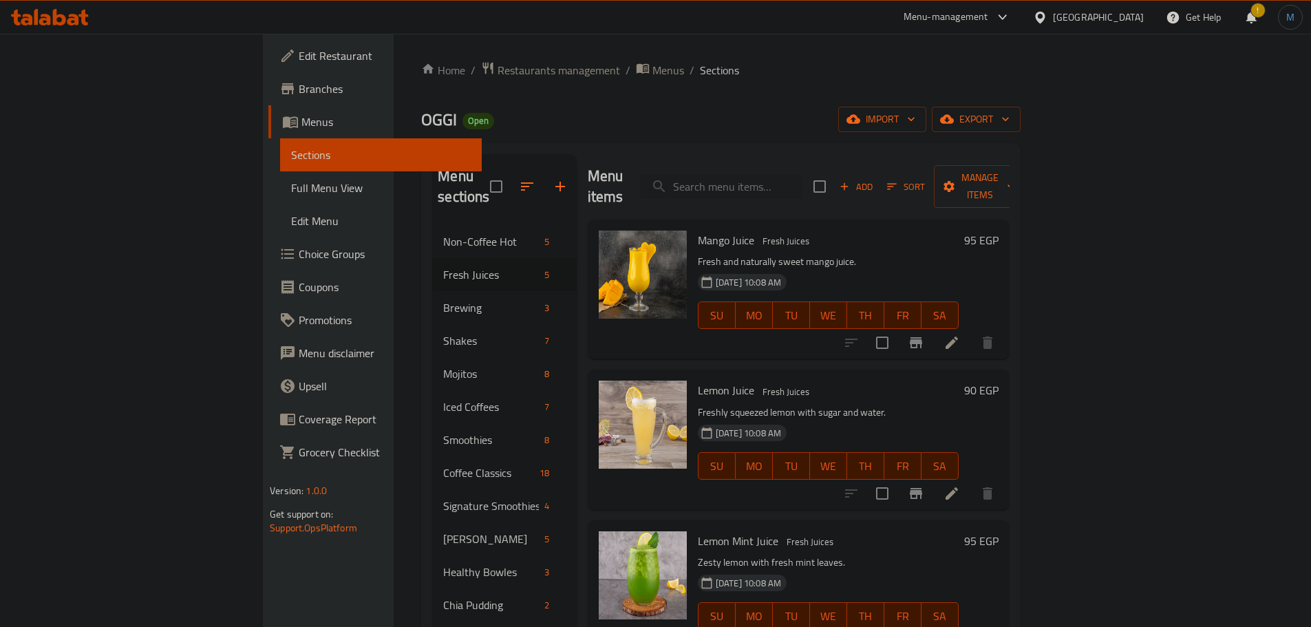
click at [880, 370] on div "Lemon Juice Fresh Juices Freshly squeezed lemon with sugar and water. [DATE] 10…" at bounding box center [799, 440] width 422 height 140
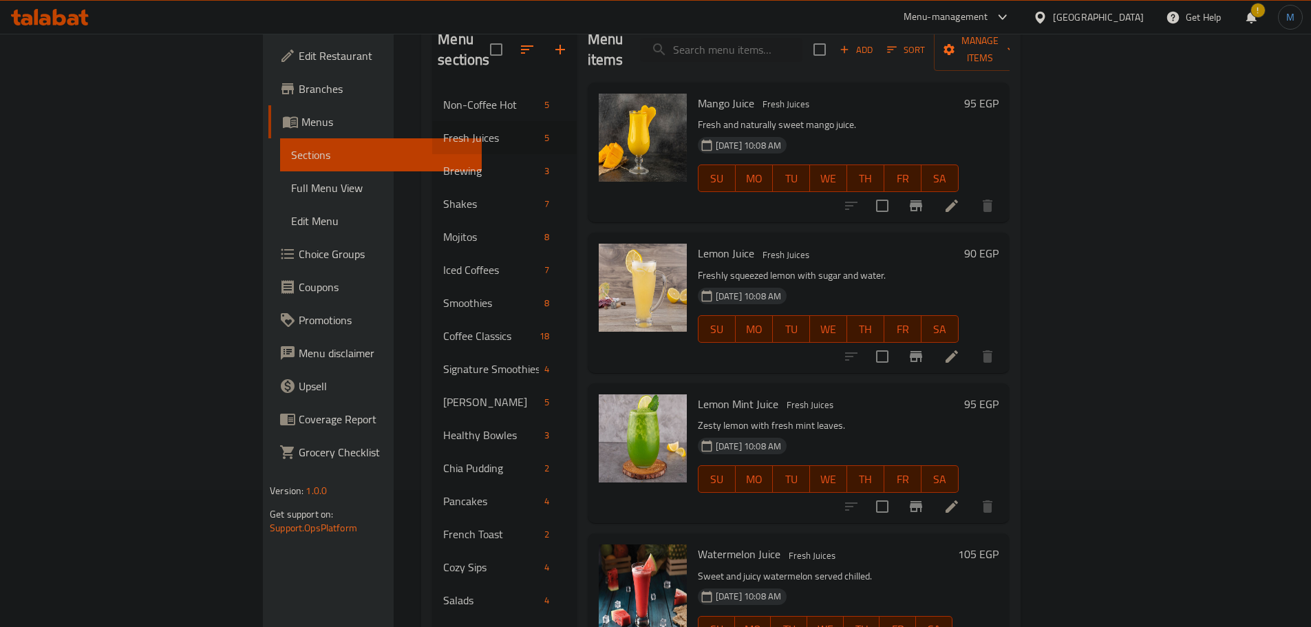
scroll to position [138, 0]
click at [964, 432] on div "[DATE] 10:08 AM SU MO TU WE TH FR SA" at bounding box center [829, 469] width 272 height 74
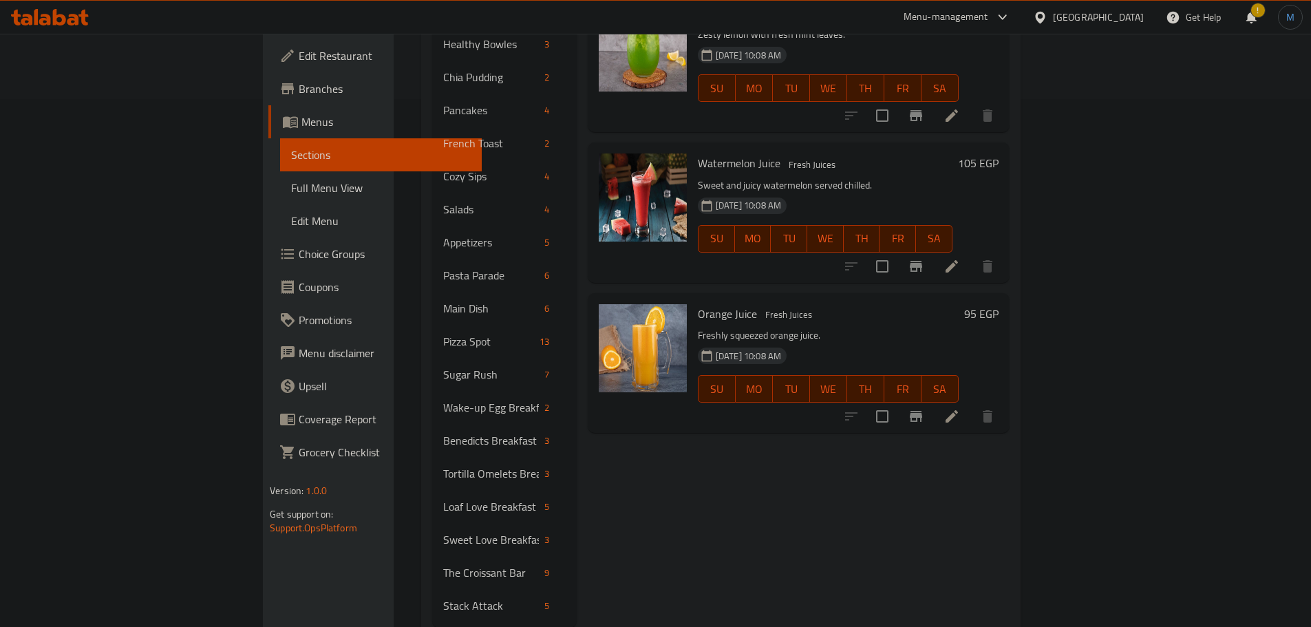
scroll to position [547, 0]
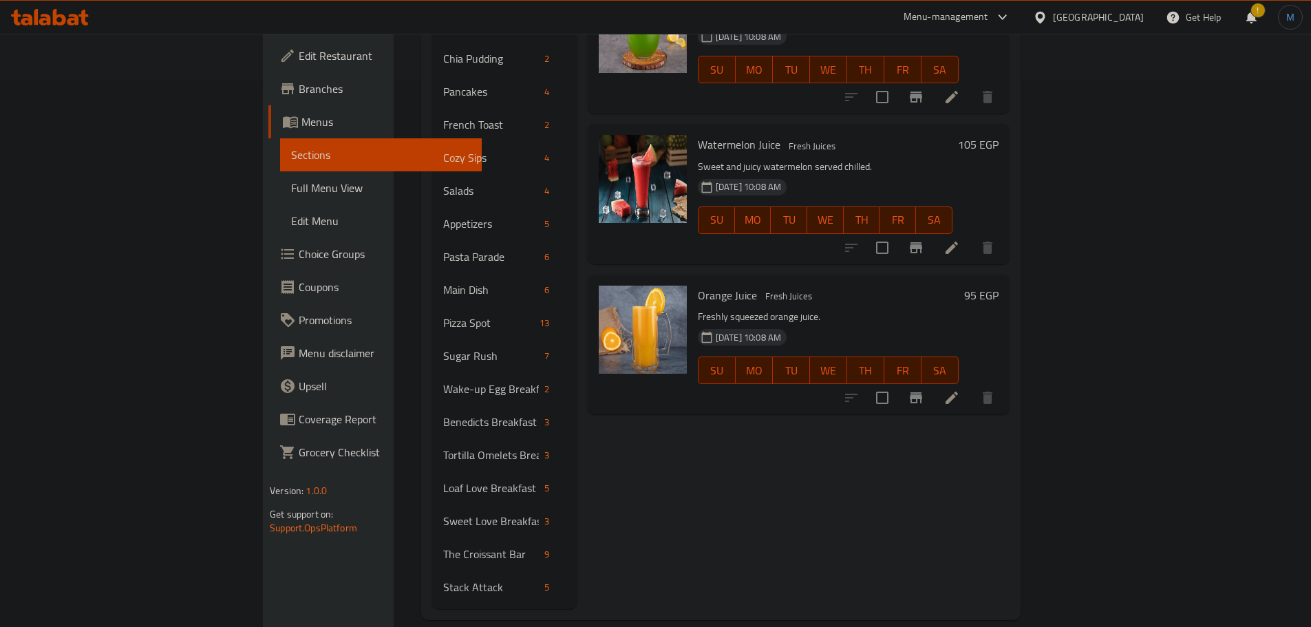
click at [911, 308] on p "Freshly squeezed orange juice." at bounding box center [828, 316] width 261 height 17
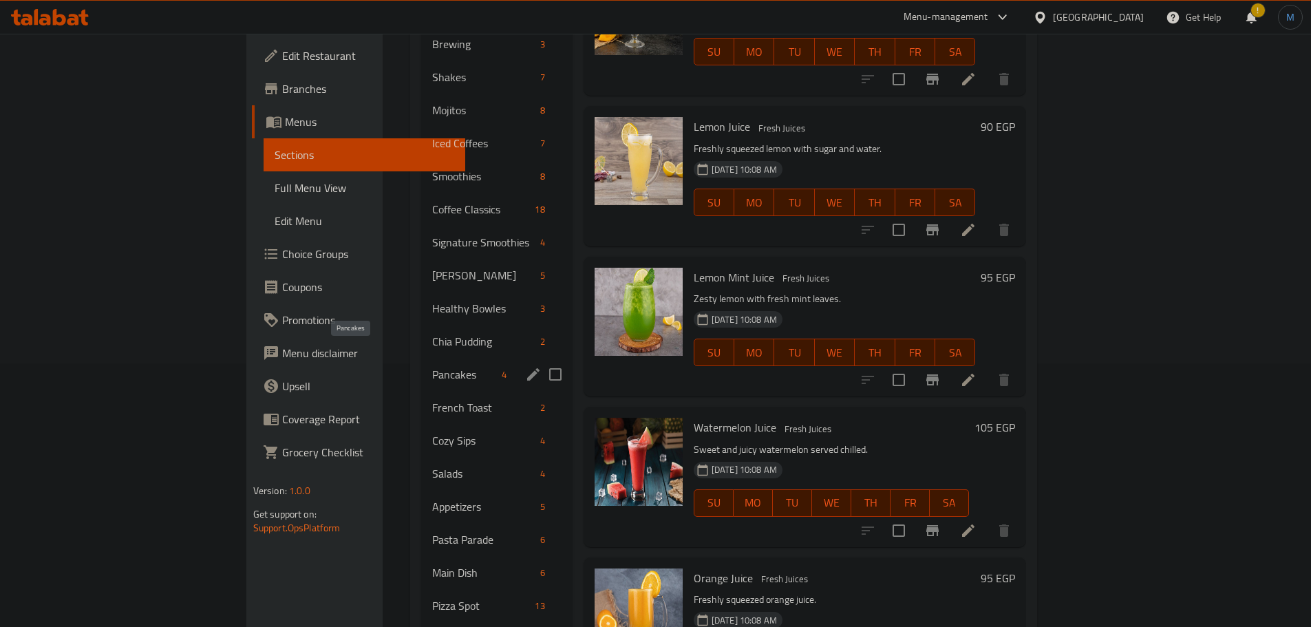
scroll to position [202, 0]
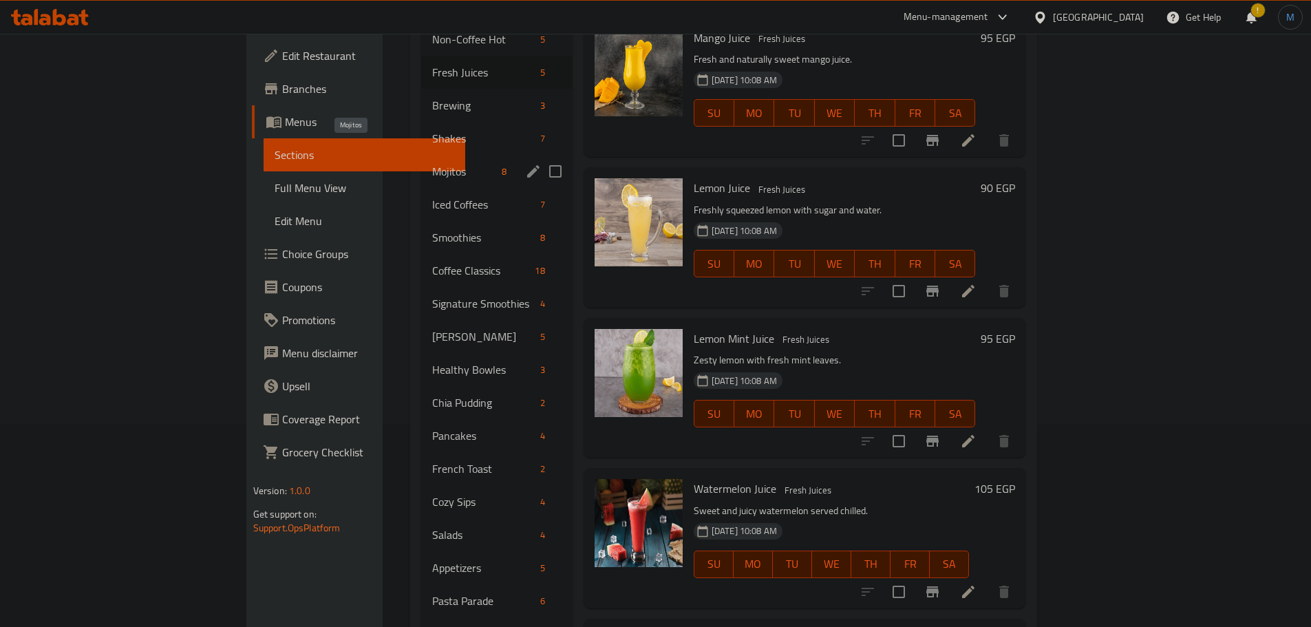
click at [432, 163] on span "Mojitos" at bounding box center [464, 171] width 64 height 17
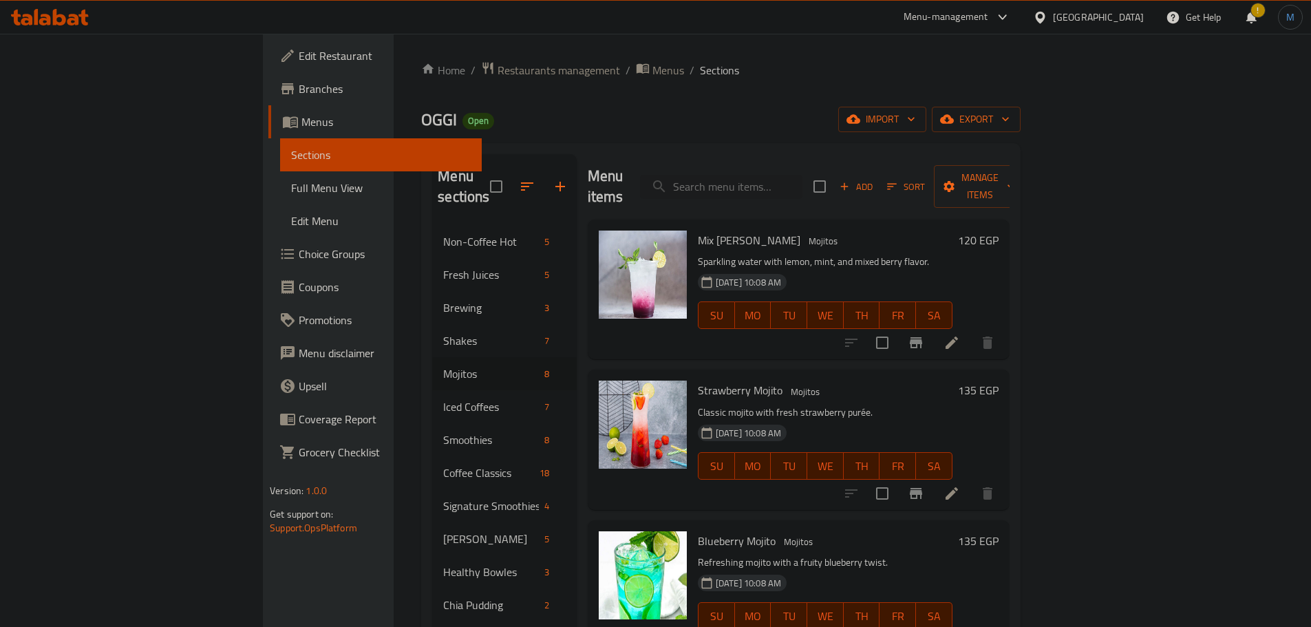
click at [843, 381] on h6 "Strawberry Mojito Mojitos" at bounding box center [825, 390] width 255 height 19
click at [876, 404] on p "Classic mojito with fresh strawberry purée." at bounding box center [825, 412] width 255 height 17
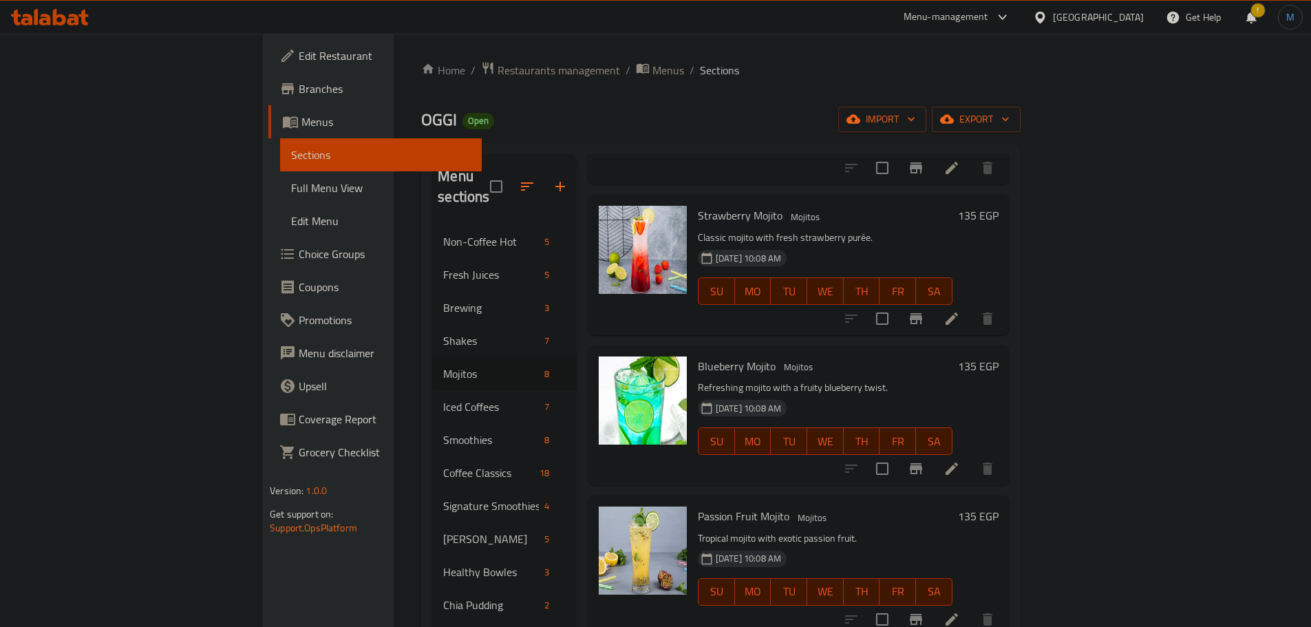
scroll to position [207, 0]
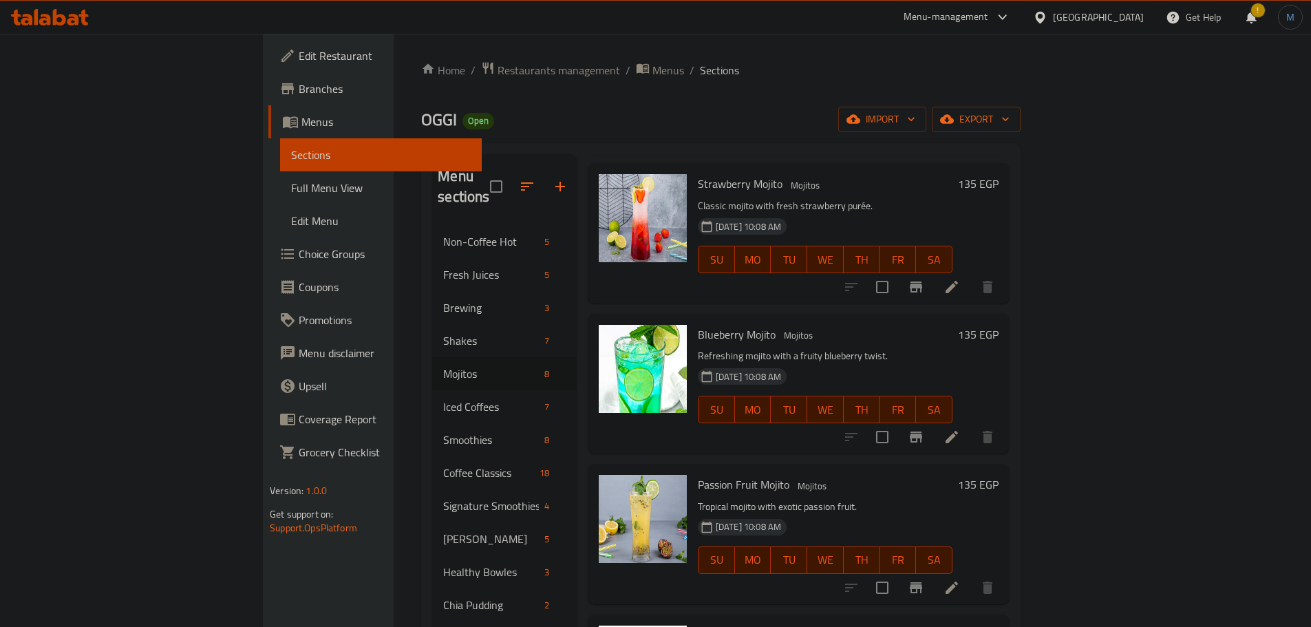
click at [953, 475] on h6 "Passion Fruit [PERSON_NAME]" at bounding box center [825, 484] width 255 height 19
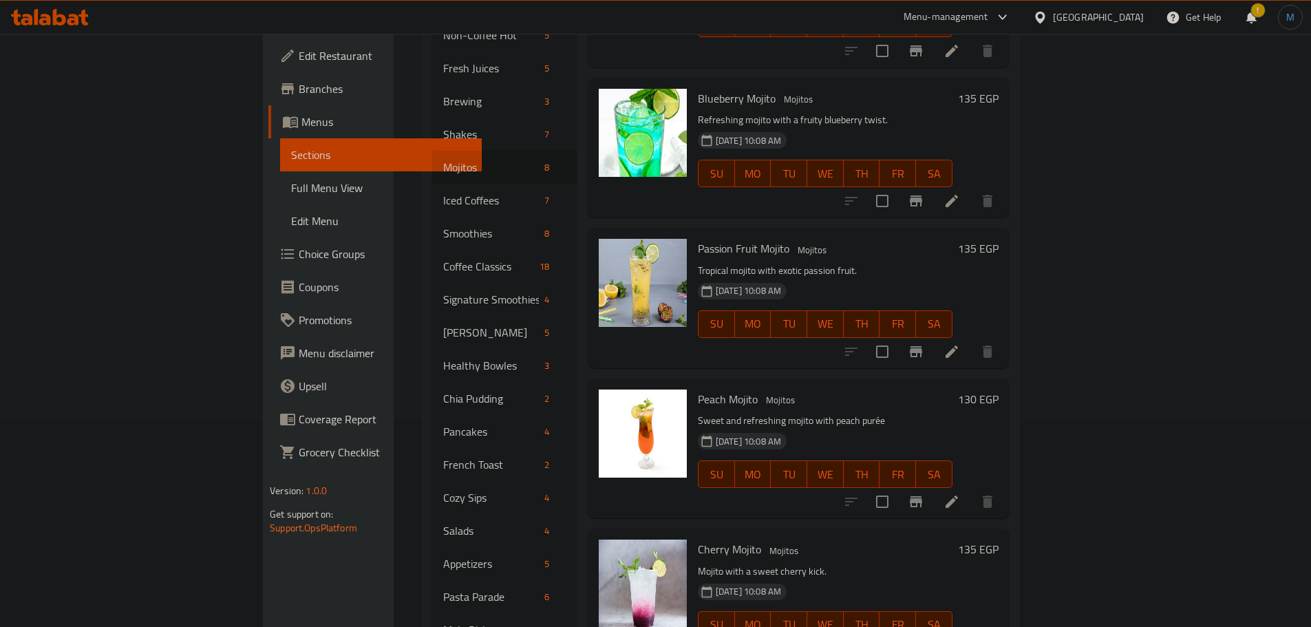
click at [953, 540] on h6 "Cherry [PERSON_NAME]" at bounding box center [825, 549] width 255 height 19
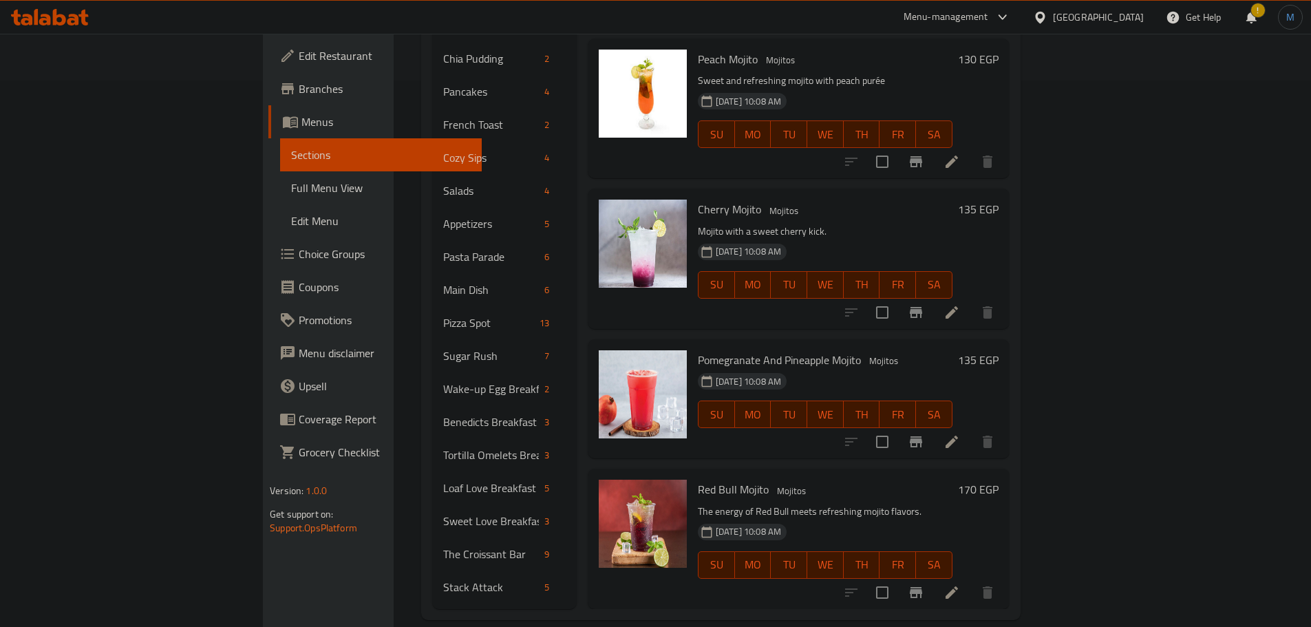
click at [879, 439] on div "Menu items Add Sort Manage items Mix [PERSON_NAME] Mojito Mojitos Sparkling wat…" at bounding box center [793, 109] width 433 height 1002
click at [958, 368] on div "[DATE] 10:08 AM SU MO TU WE TH FR SA" at bounding box center [826, 405] width 266 height 74
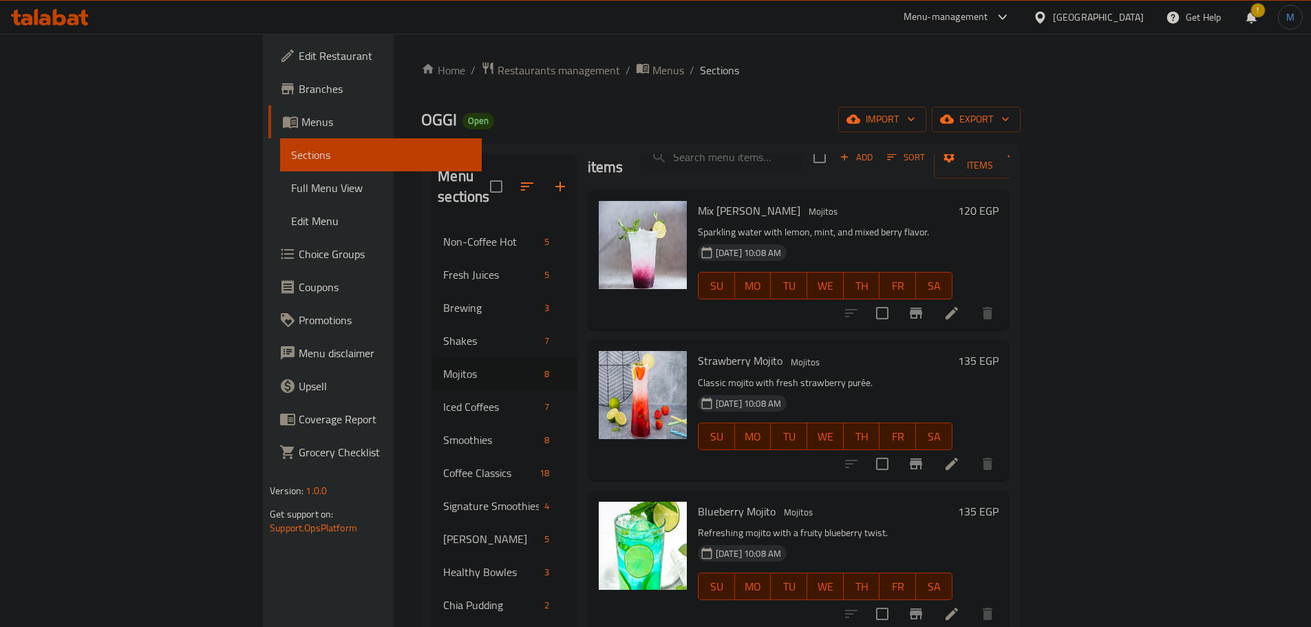
scroll to position [0, 0]
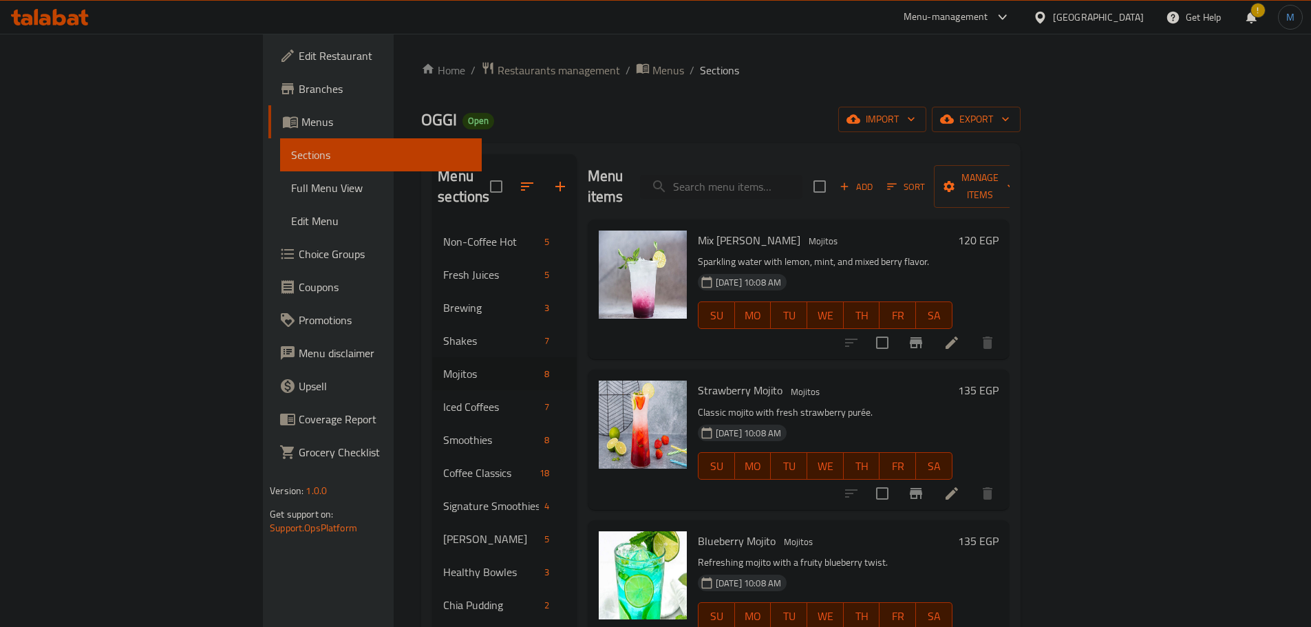
click at [878, 176] on button "Add" at bounding box center [856, 186] width 44 height 21
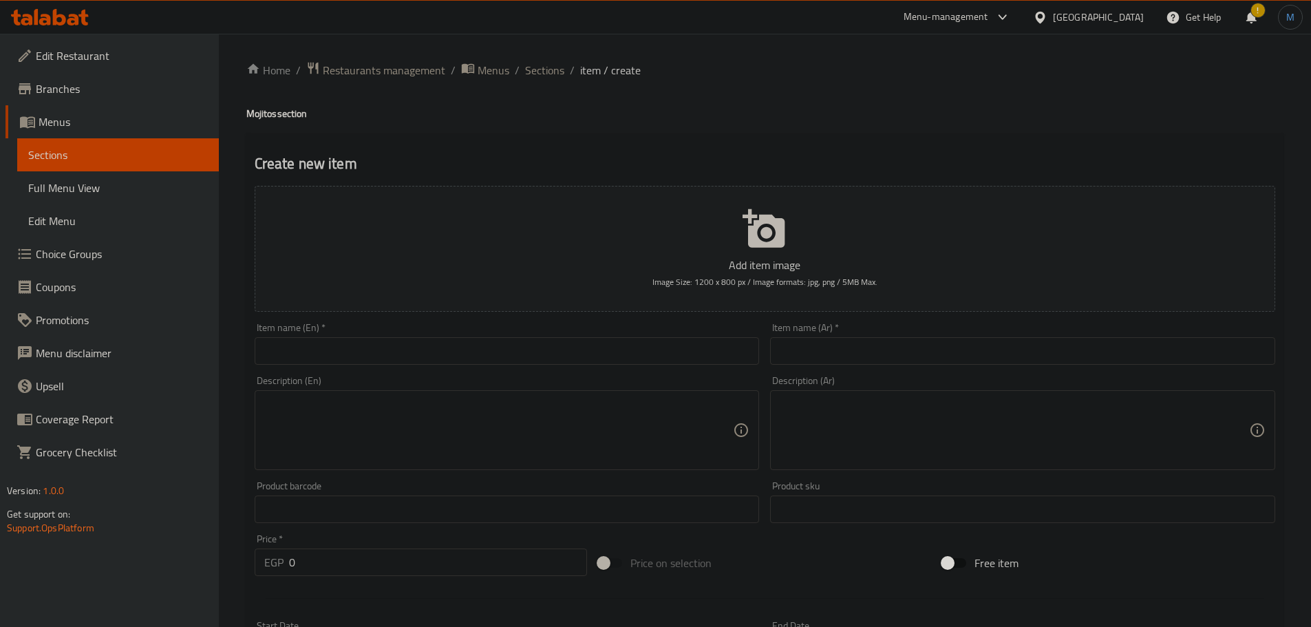
click at [427, 347] on input "text" at bounding box center [507, 351] width 505 height 28
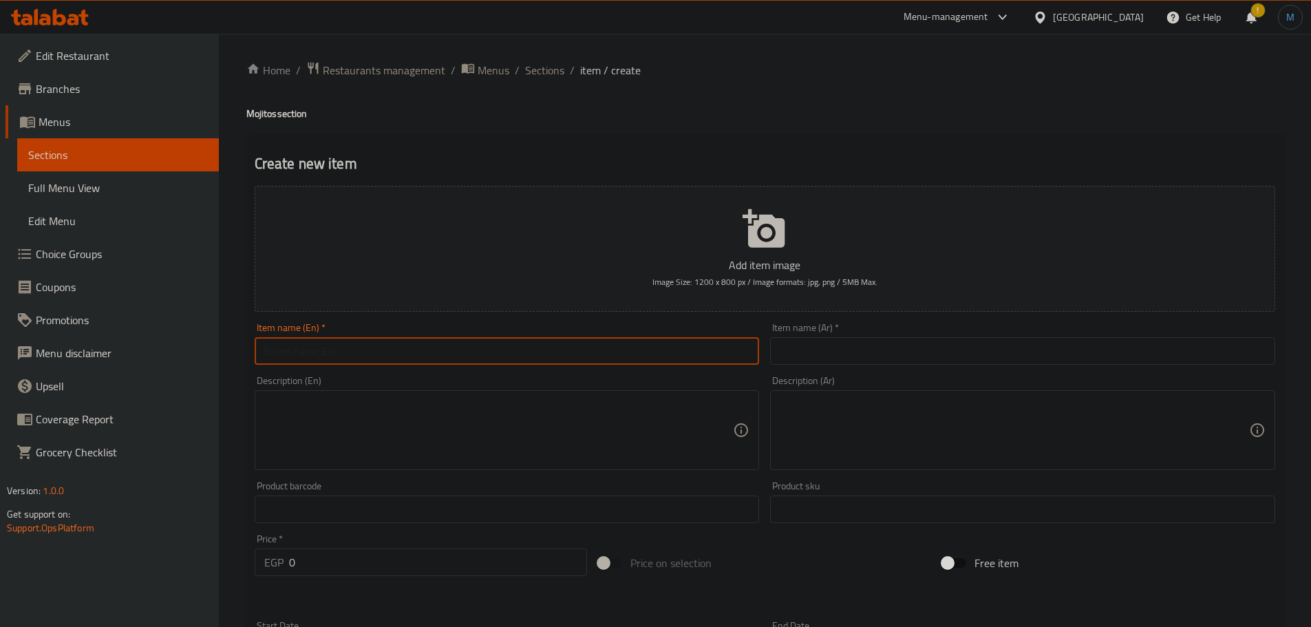
paste input "Electric Blue Mojito"
type input "Electric Blue Mojito"
click at [457, 451] on textarea at bounding box center [499, 430] width 470 height 65
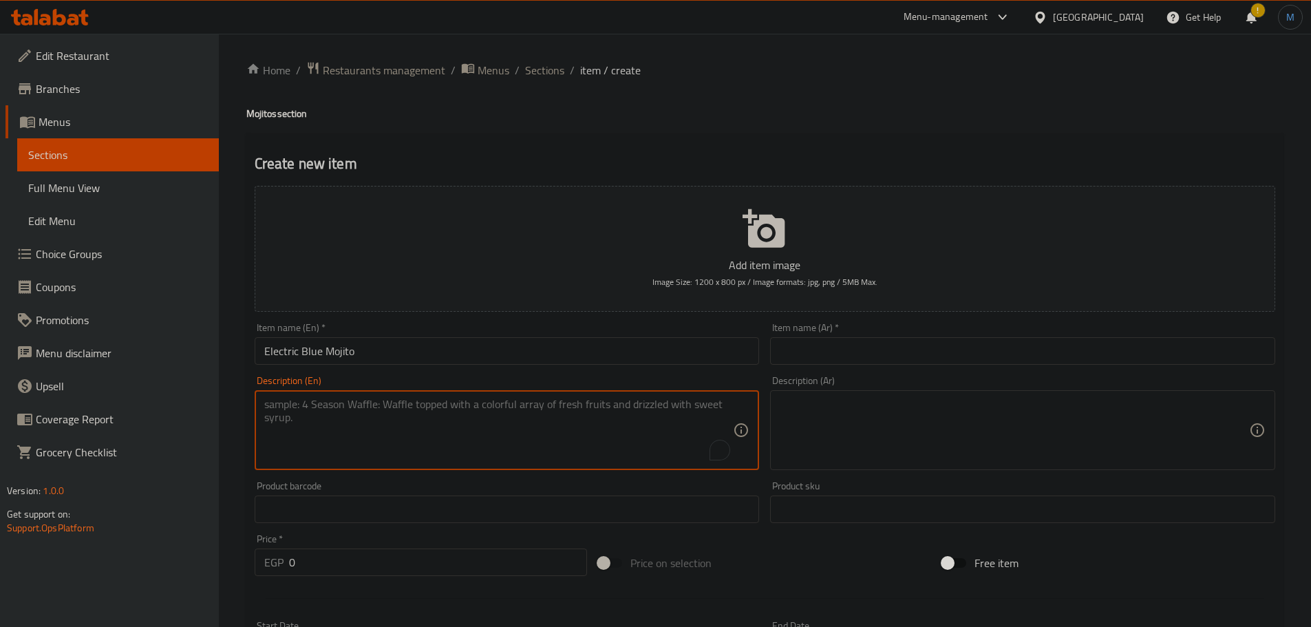
paste textarea "A vibrant blue mix of mojito, orange juice, and Blue Curacao"
drag, startPoint x: 496, startPoint y: 410, endPoint x: 505, endPoint y: 407, distance: 9.4
click at [503, 407] on textarea "A vibrant blue mix of mojito, orange juice, and Blue Curacao" at bounding box center [499, 430] width 470 height 65
type textarea "A vibrant blue mix of mojito, orange juice, and Blue Curacao"
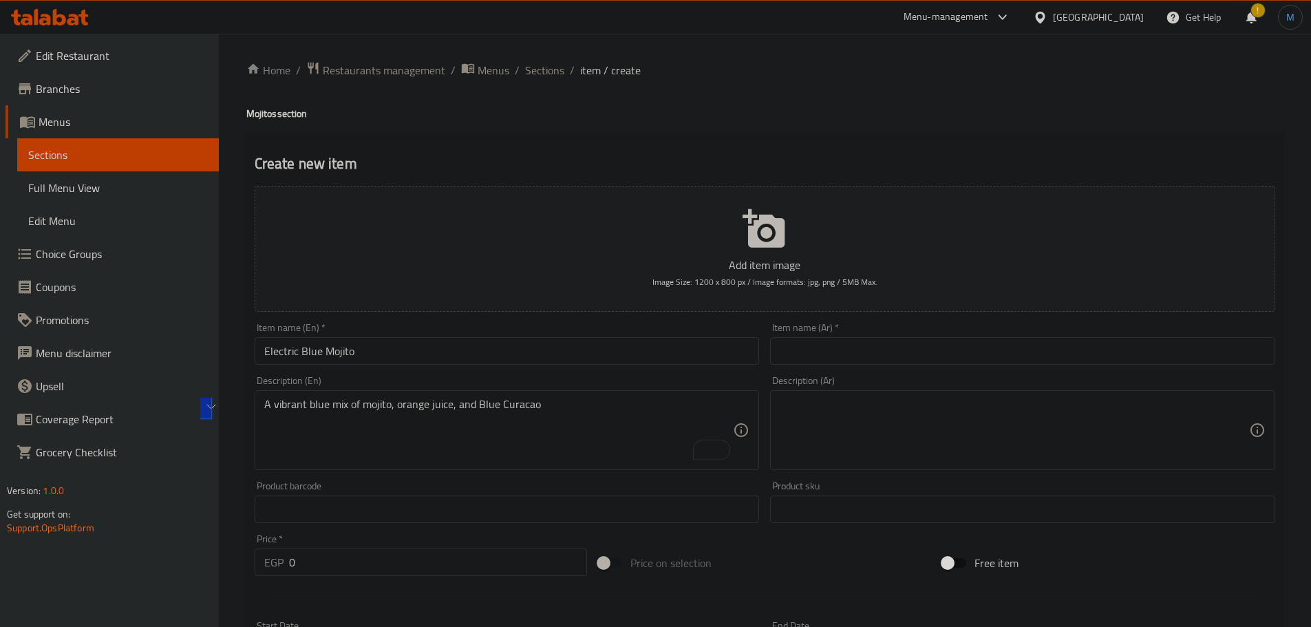
drag, startPoint x: 1040, startPoint y: 456, endPoint x: 1046, endPoint y: 438, distance: 19.6
click at [1040, 456] on textarea at bounding box center [1015, 430] width 470 height 65
paste textarea "مزيج أزرق نابض بالحياة من الموهيتو وعصير البرتقال والكوراساو الأزرق"
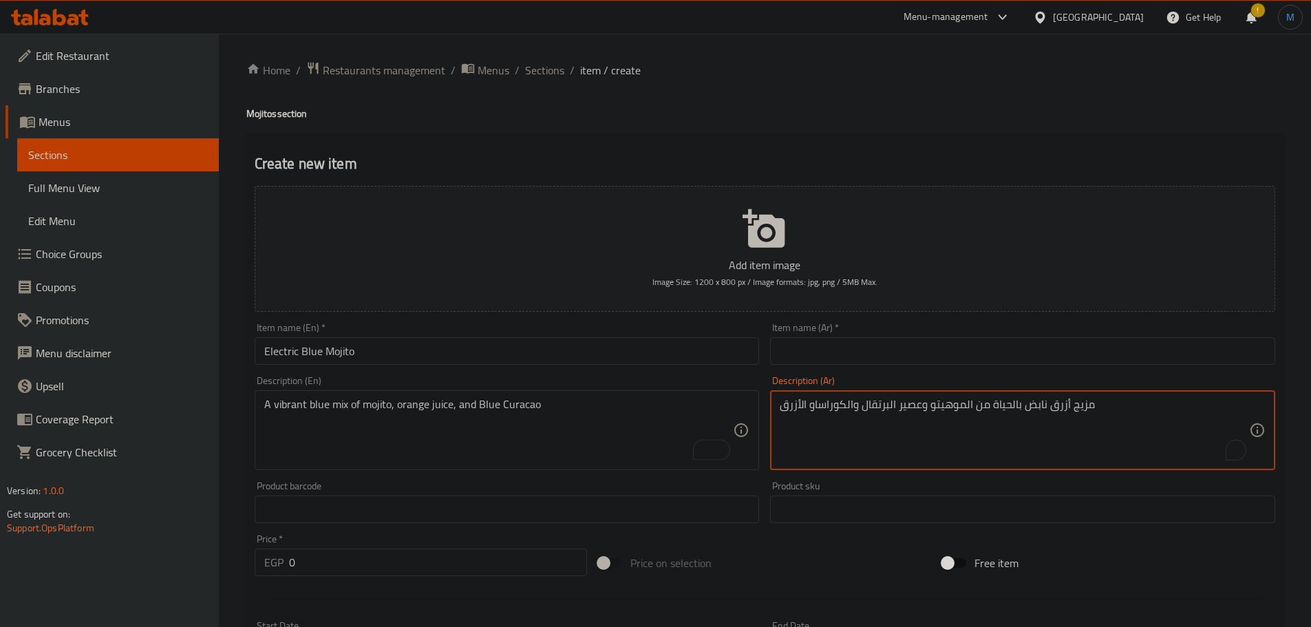
type textarea "مزيج أزرق نابض بالحياة من الموهيتو وعصير البرتقال والكوراساو الأزرق"
click at [485, 366] on div "Item name (En)   * Electric Blue Mojito Item name (En) *" at bounding box center [507, 343] width 516 height 53
click at [492, 357] on input "Electric Blue Mojito" at bounding box center [507, 351] width 505 height 28
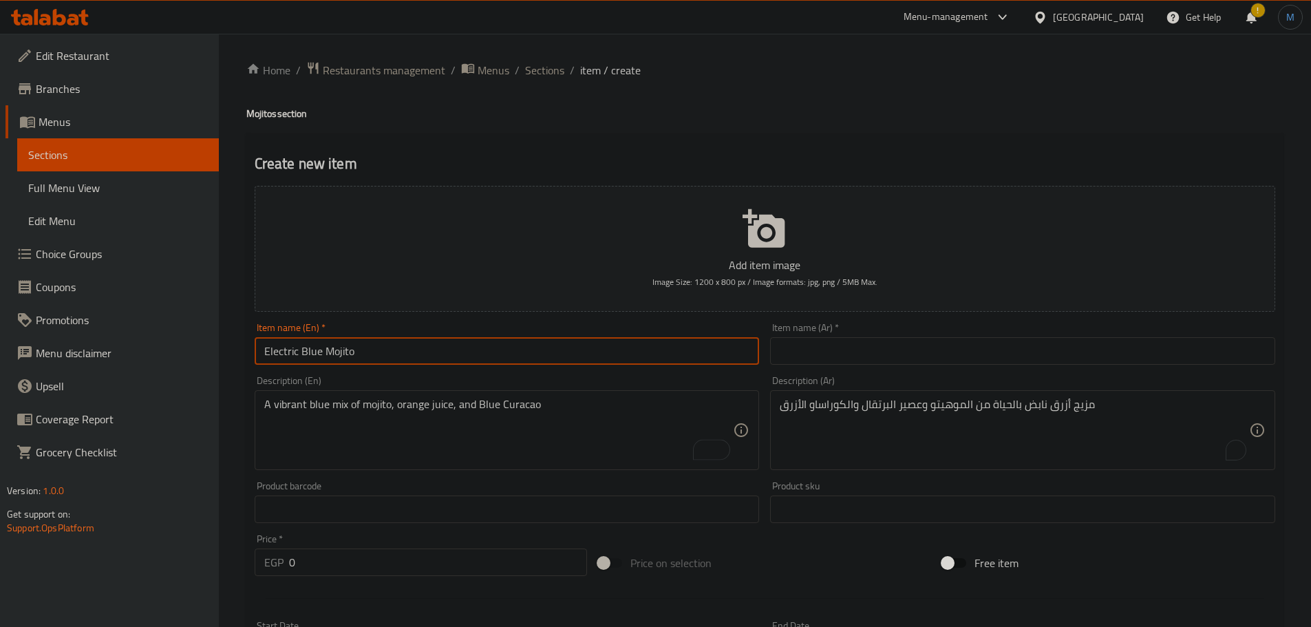
click at [514, 347] on input "Electric Blue Mojito" at bounding box center [507, 351] width 505 height 28
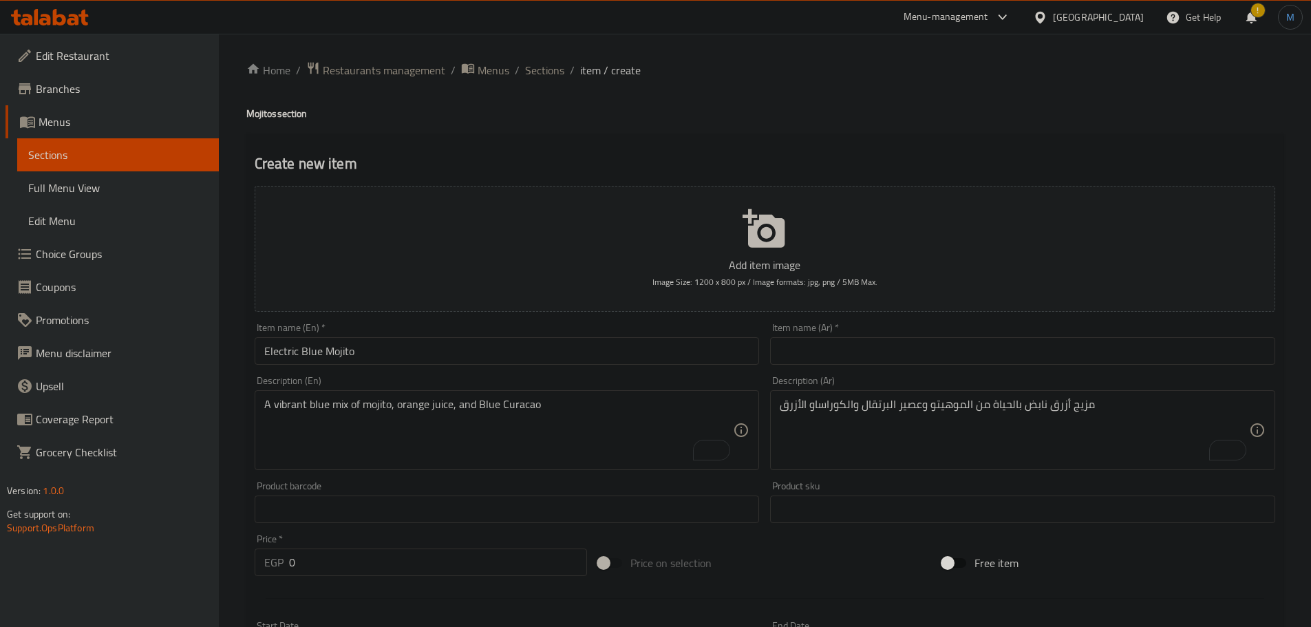
click at [868, 322] on div "Item name (Ar)   * Item name (Ar) *" at bounding box center [1023, 343] width 516 height 53
click at [874, 331] on div "Item name (Ar)   * Item name (Ar) *" at bounding box center [1022, 344] width 505 height 42
drag, startPoint x: 876, startPoint y: 333, endPoint x: 881, endPoint y: 339, distance: 7.8
click at [876, 333] on div "Item name (Ar)   * Item name (Ar) *" at bounding box center [1022, 344] width 505 height 42
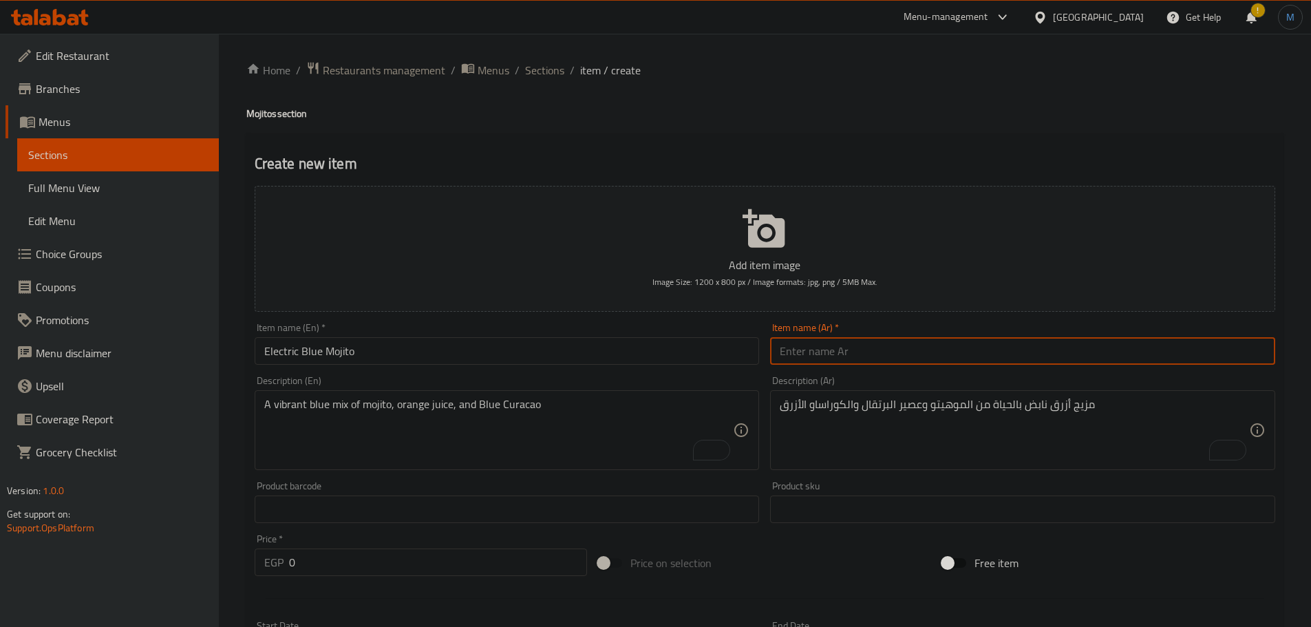
click at [881, 339] on input "text" at bounding box center [1022, 351] width 505 height 28
paste input "موهيتو أزرق كهربائي"
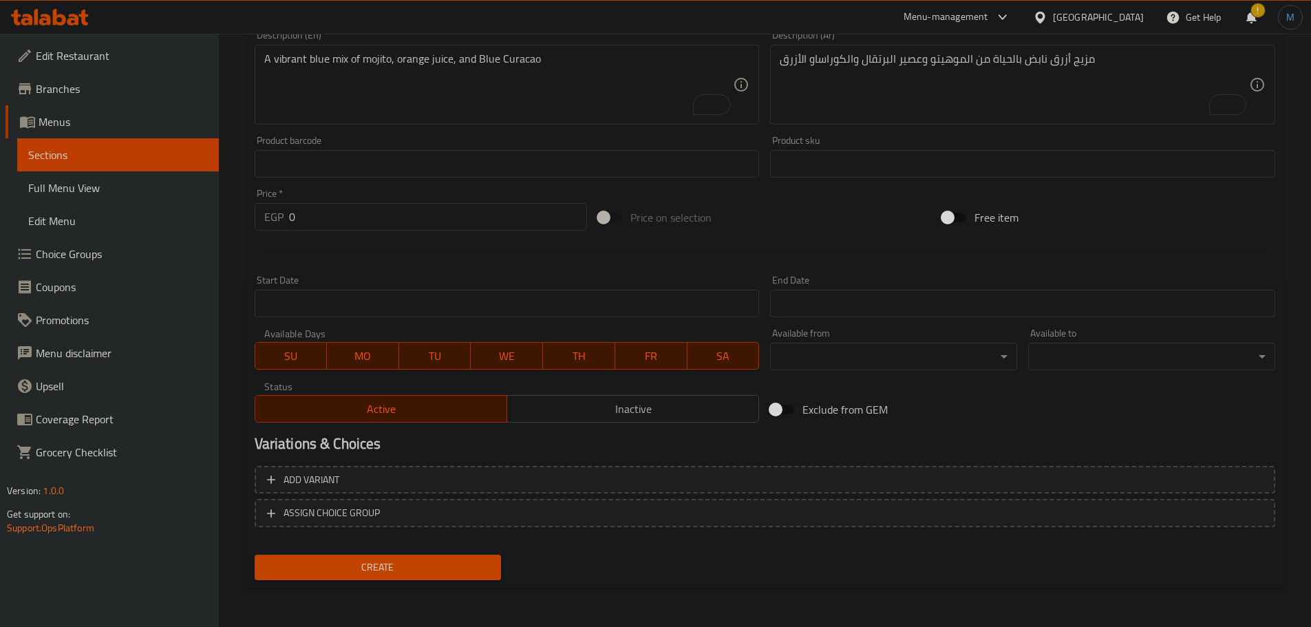
type input "اليكتريك موهيتو أزرق"
click at [394, 220] on input "0" at bounding box center [438, 217] width 299 height 28
paste input "135"
type input "135"
click at [255, 555] on button "Create" at bounding box center [378, 567] width 247 height 25
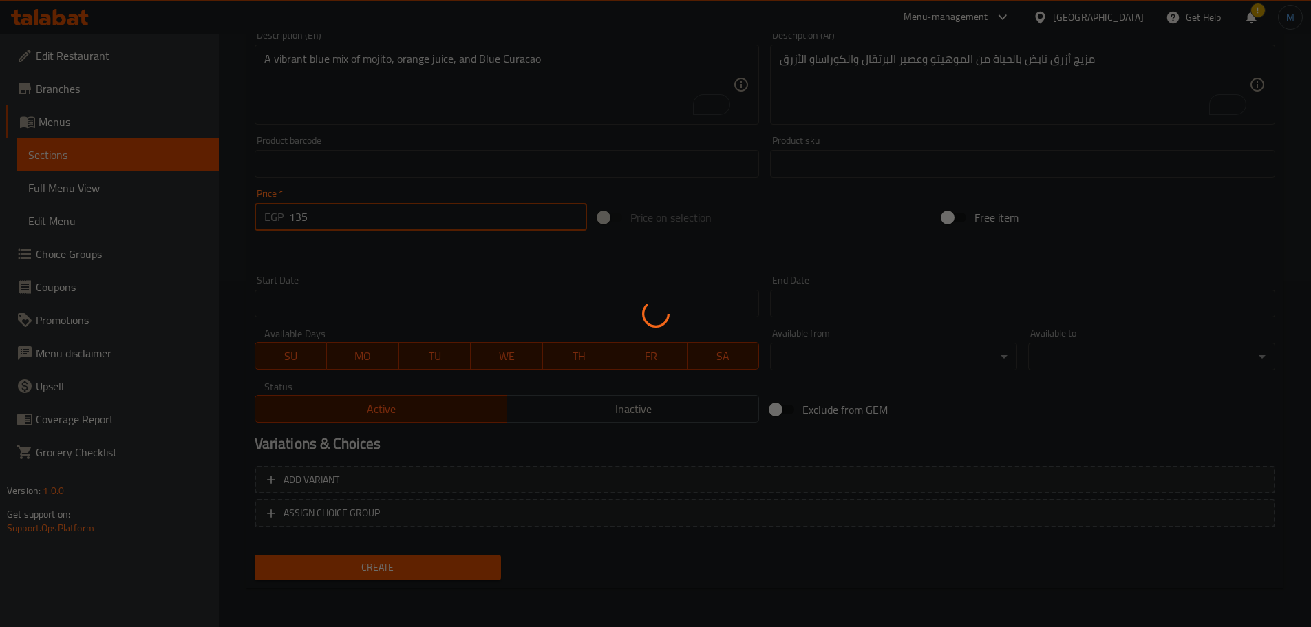
type input "0"
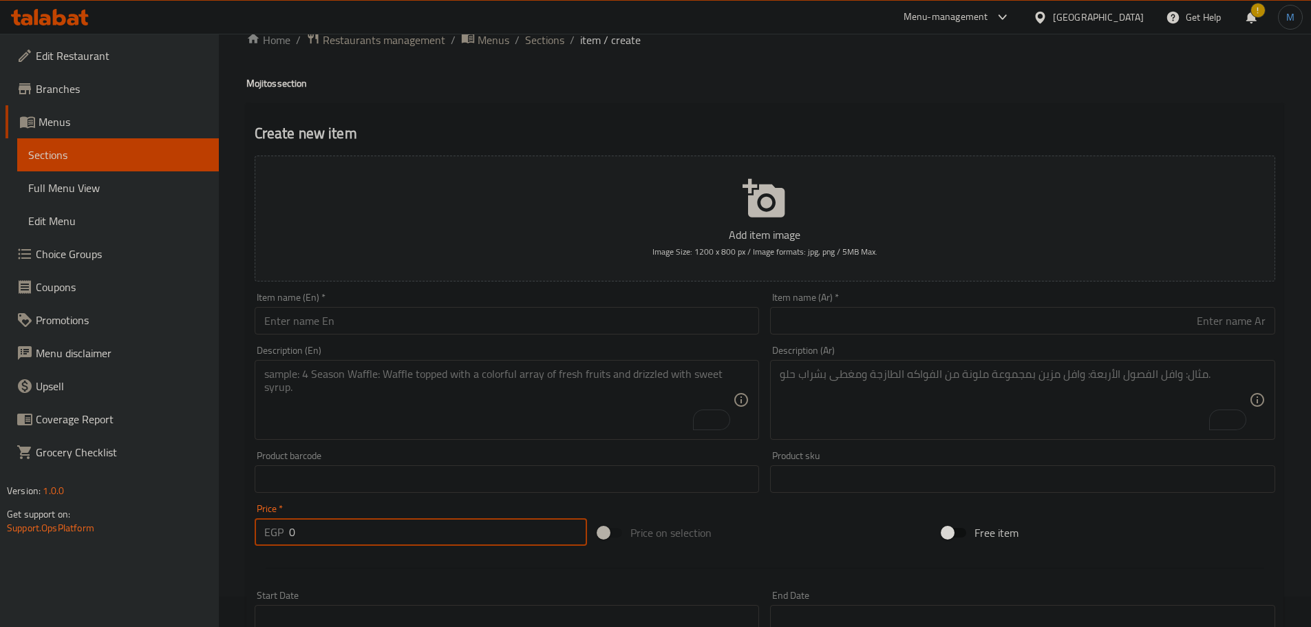
scroll to position [0, 0]
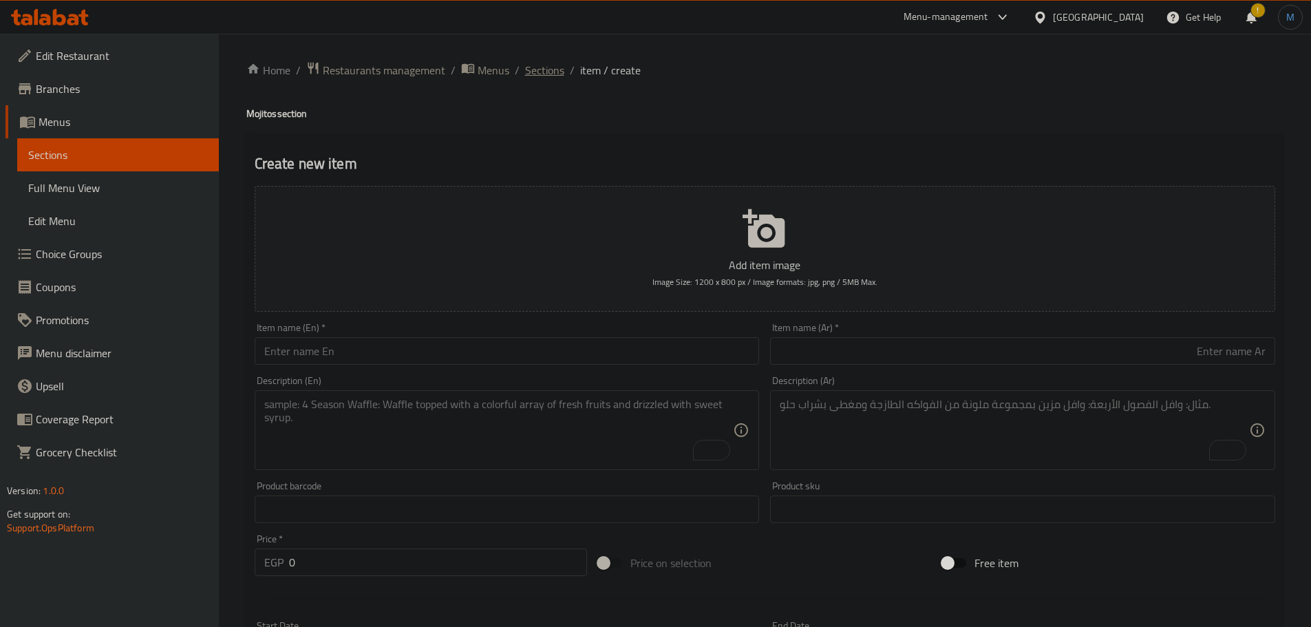
click at [532, 72] on span "Sections" at bounding box center [544, 70] width 39 height 17
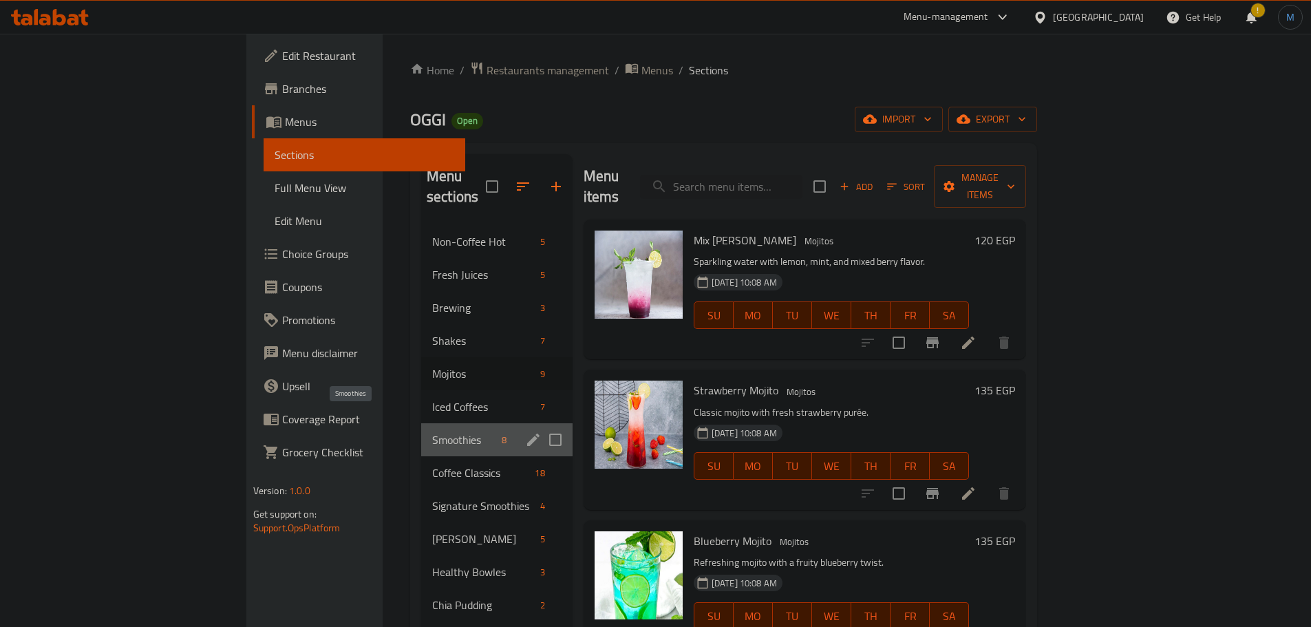
click at [432, 432] on span "Smoothies" at bounding box center [464, 440] width 64 height 17
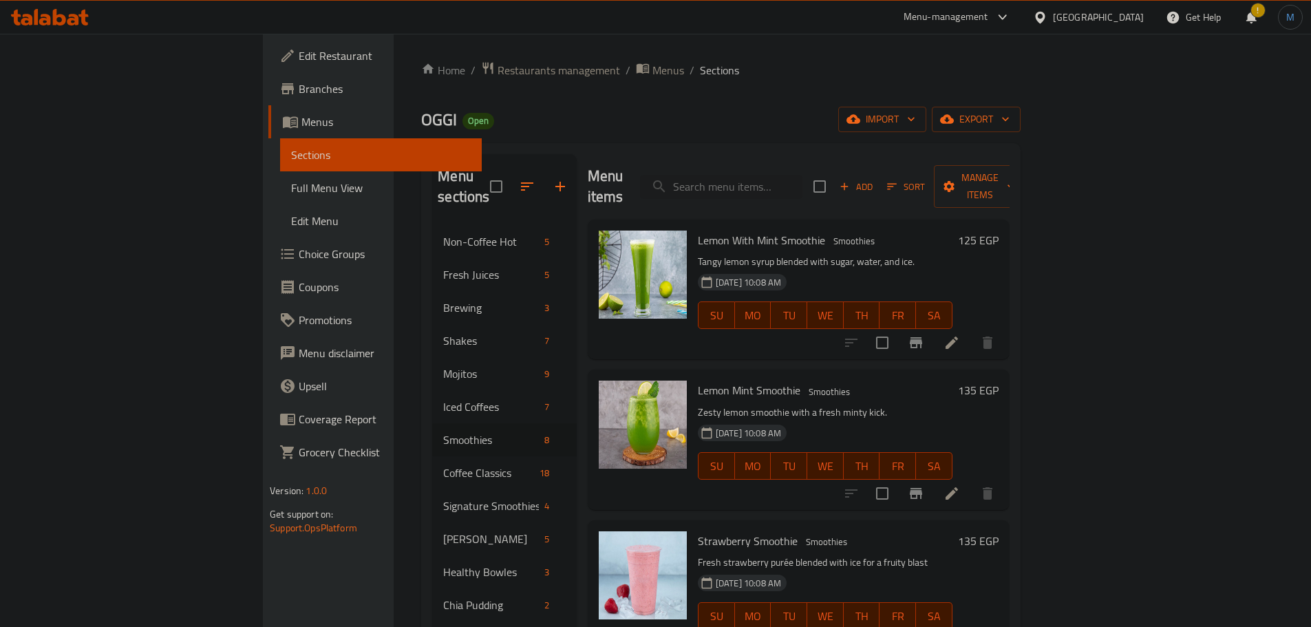
click at [953, 404] on p "Zesty lemon smoothie with a fresh minty kick." at bounding box center [825, 412] width 255 height 17
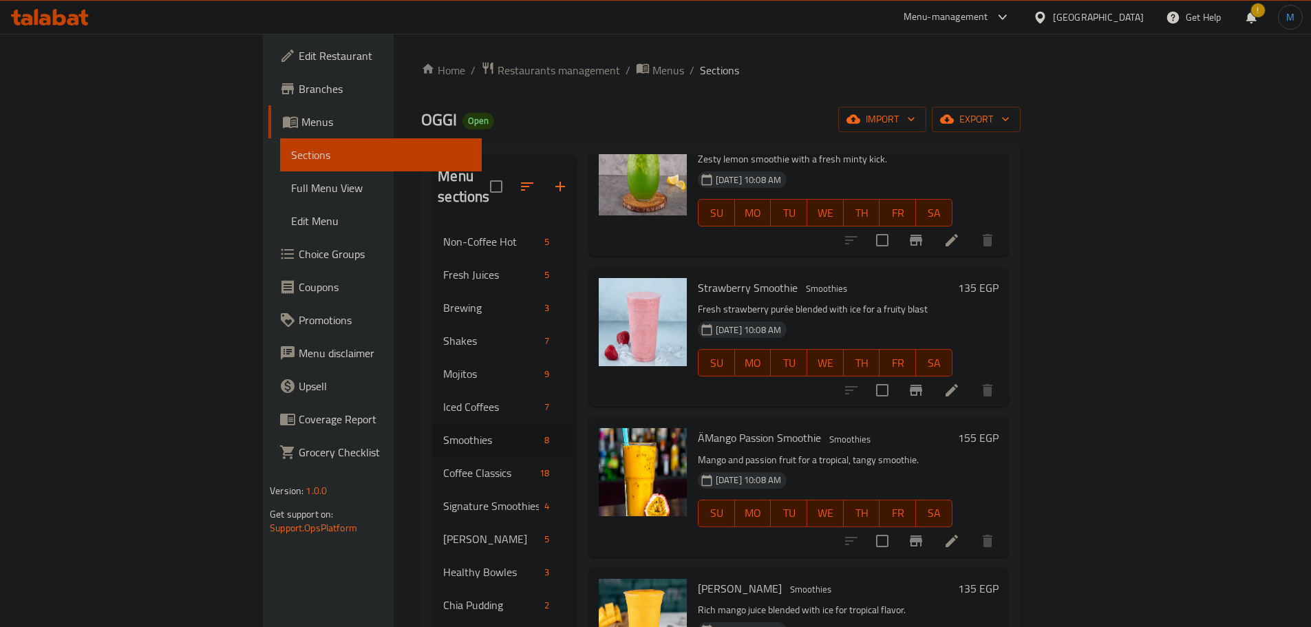
scroll to position [257, 0]
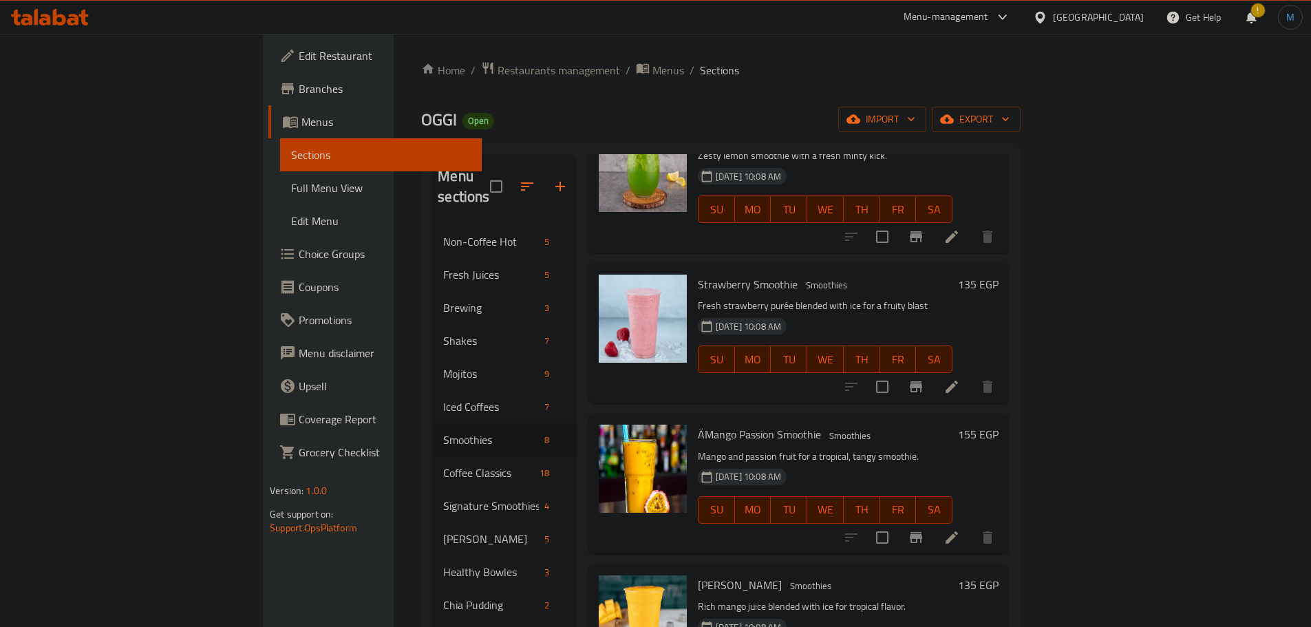
click at [776, 425] on h6 "ÄMango Passion Smoothie Smoothies" at bounding box center [825, 434] width 255 height 19
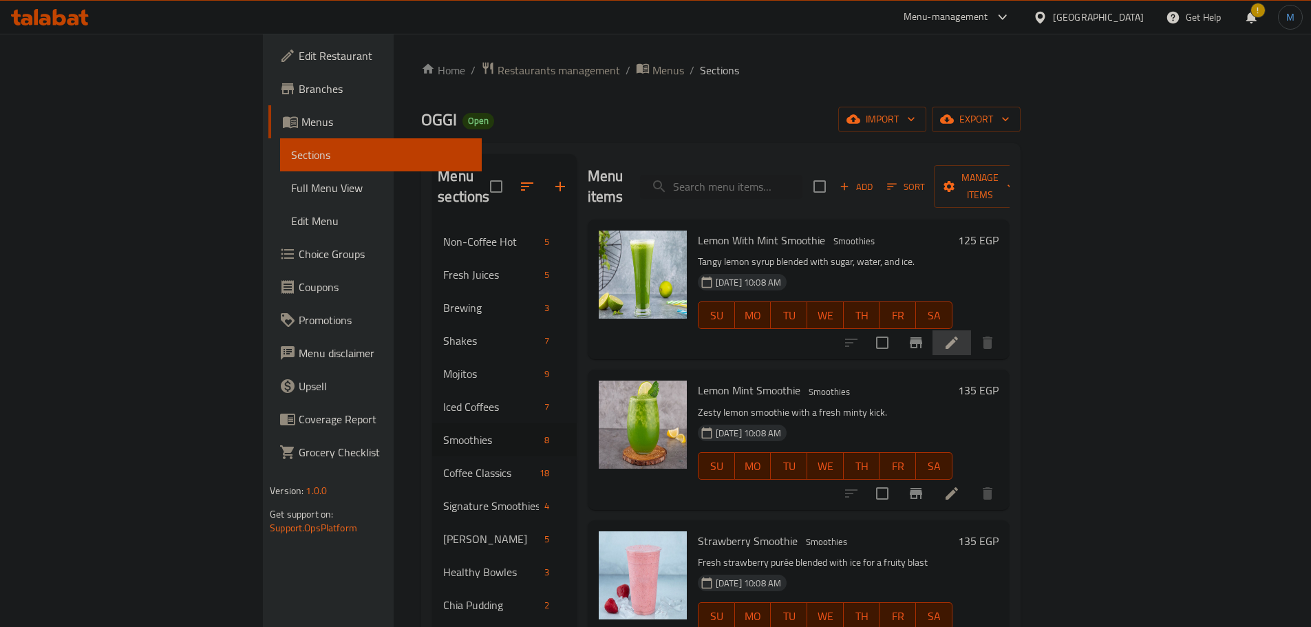
click at [971, 330] on li at bounding box center [952, 342] width 39 height 25
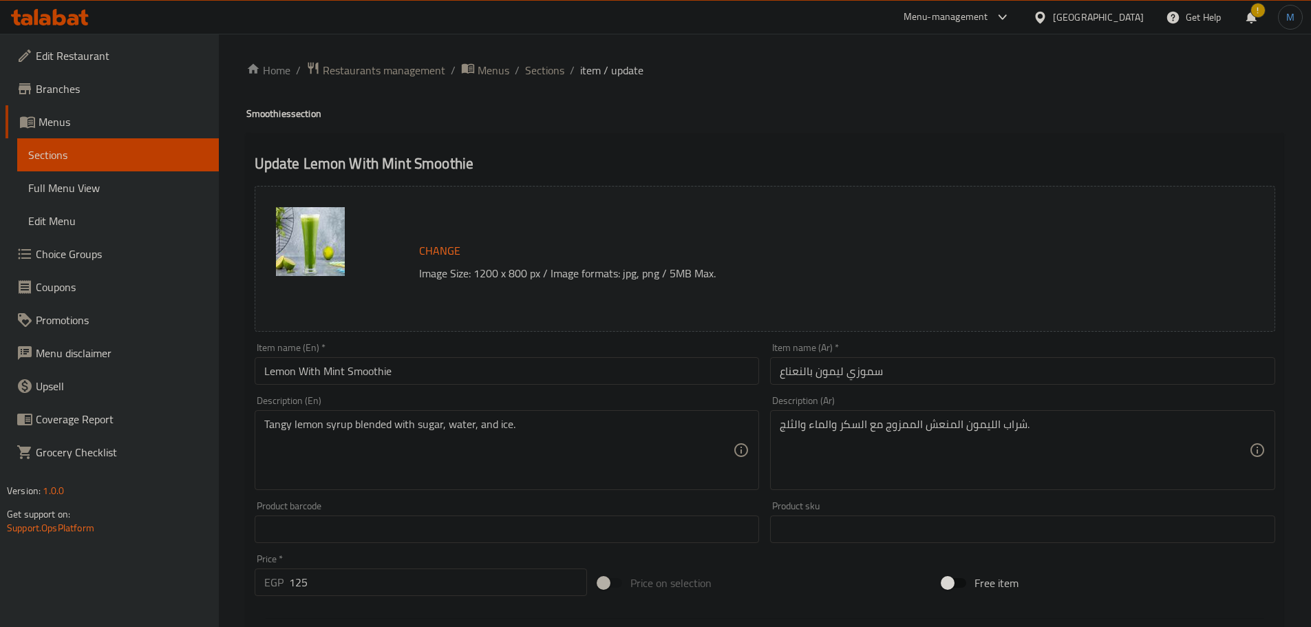
click at [429, 371] on input "Lemon With Mint Smoothie" at bounding box center [507, 371] width 505 height 28
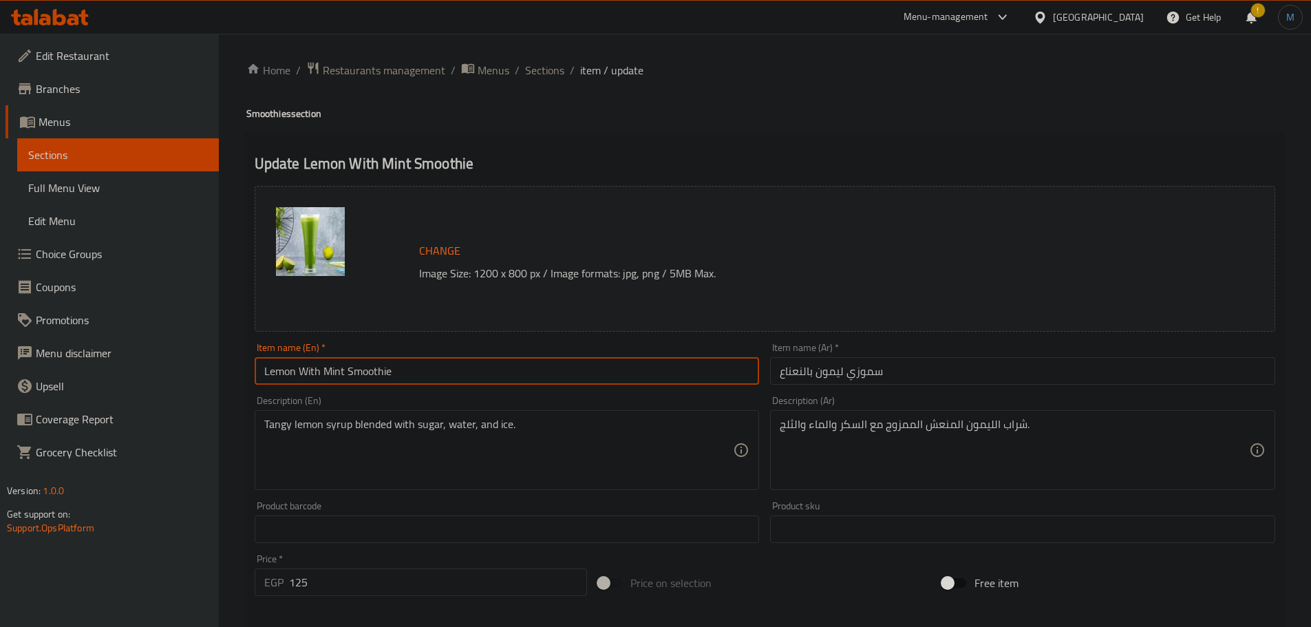
paste input "text"
type input "Lemon Smoothie"
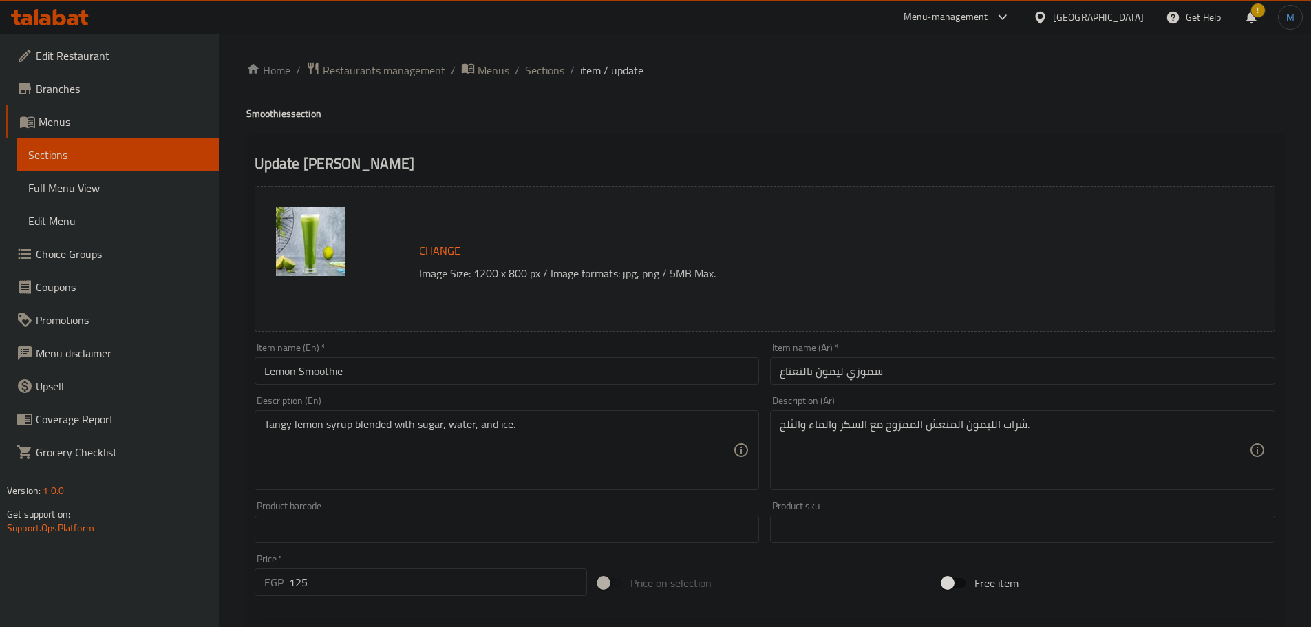
click at [925, 386] on div "Item name (Ar)   * سموزي ليمون بالنعناع Item name (Ar) *" at bounding box center [1023, 363] width 516 height 53
click at [933, 378] on input "سموزي ليمون بالنعناع" at bounding box center [1022, 371] width 505 height 28
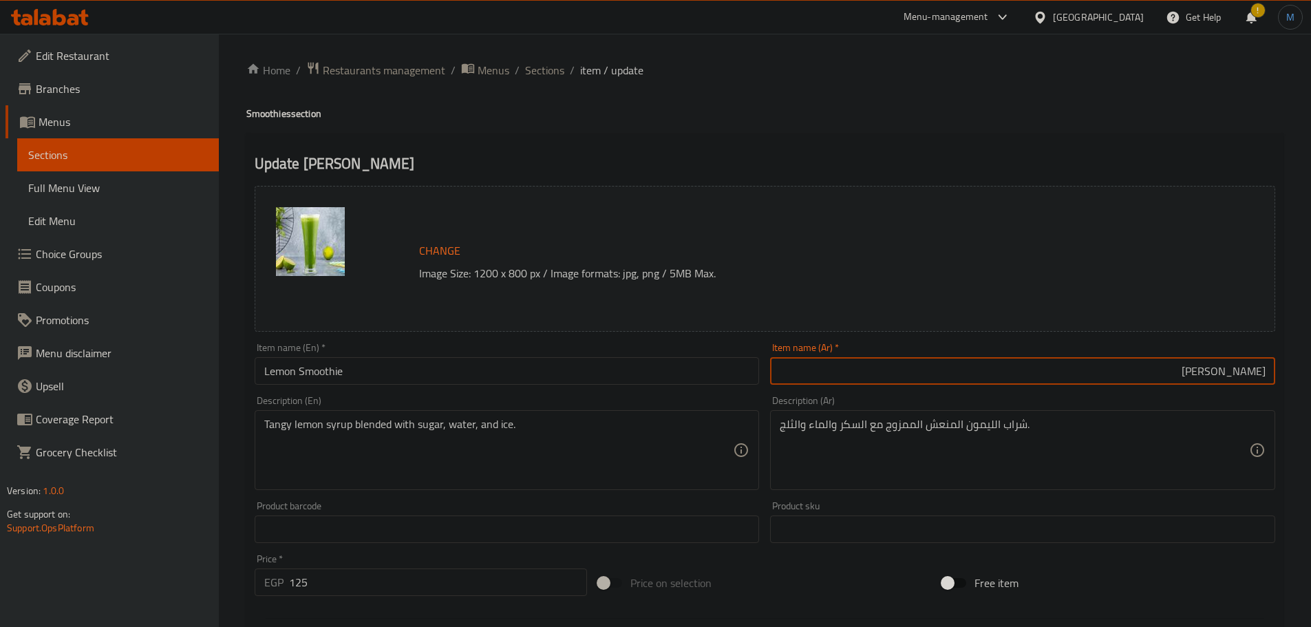
type input "سموزي ليمون"
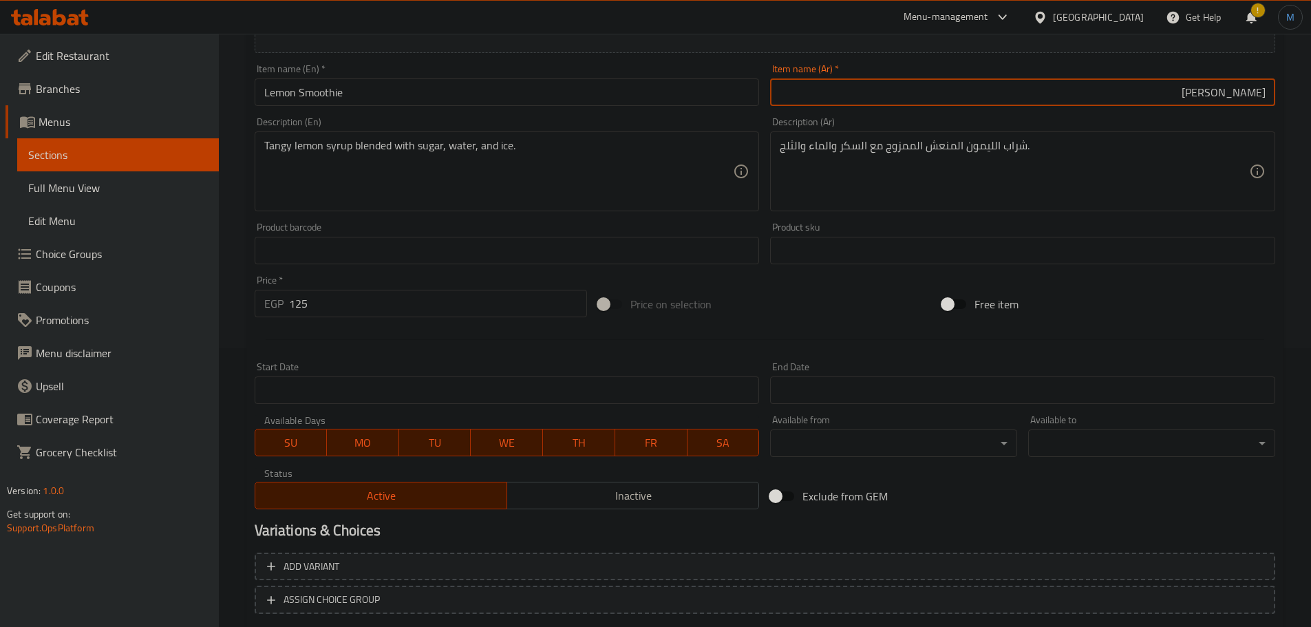
scroll to position [366, 0]
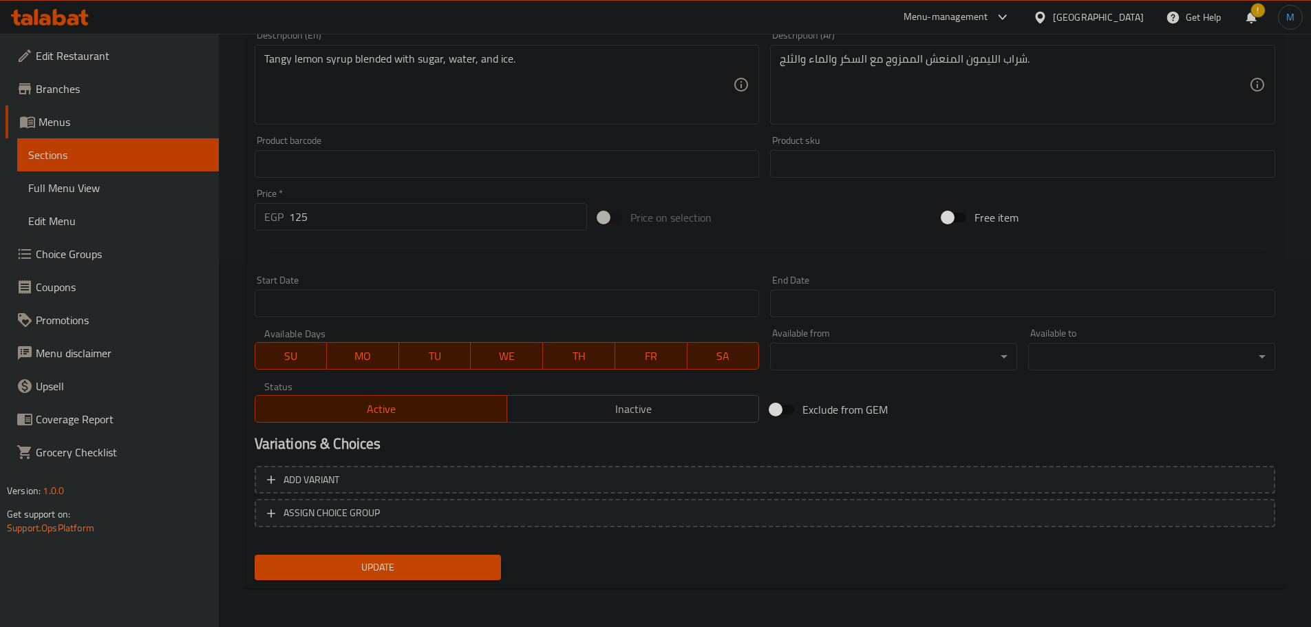
click at [398, 586] on div "Update" at bounding box center [378, 567] width 258 height 36
click at [408, 578] on button "Update" at bounding box center [378, 567] width 247 height 25
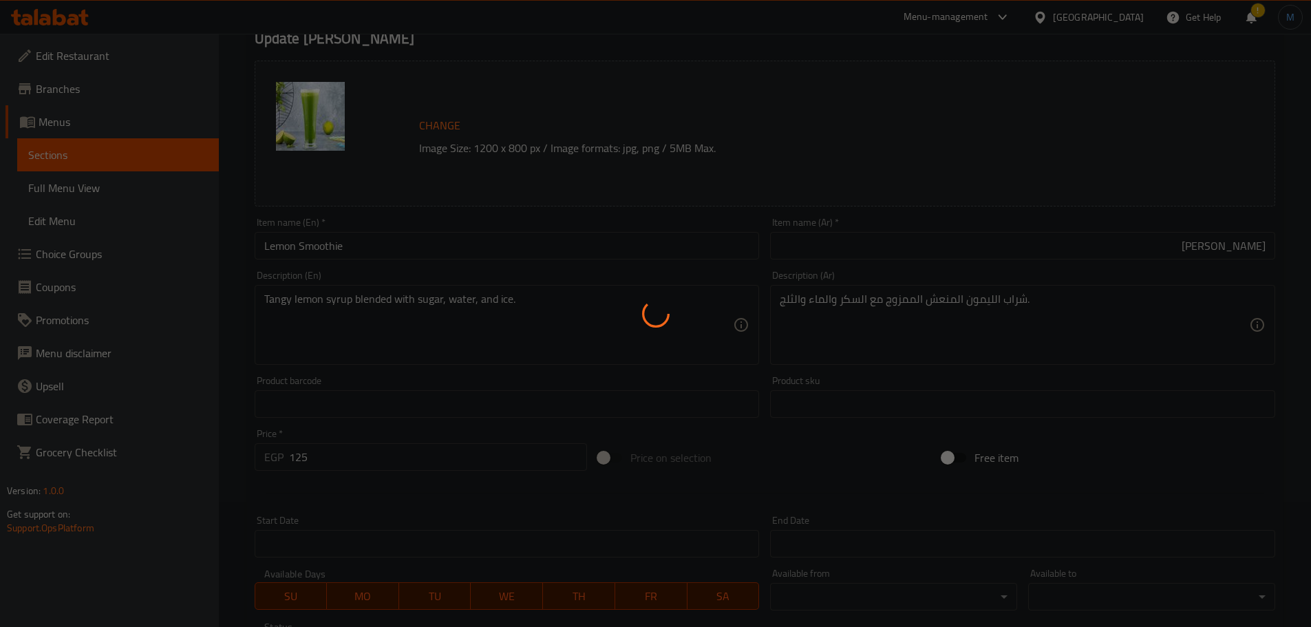
scroll to position [0, 0]
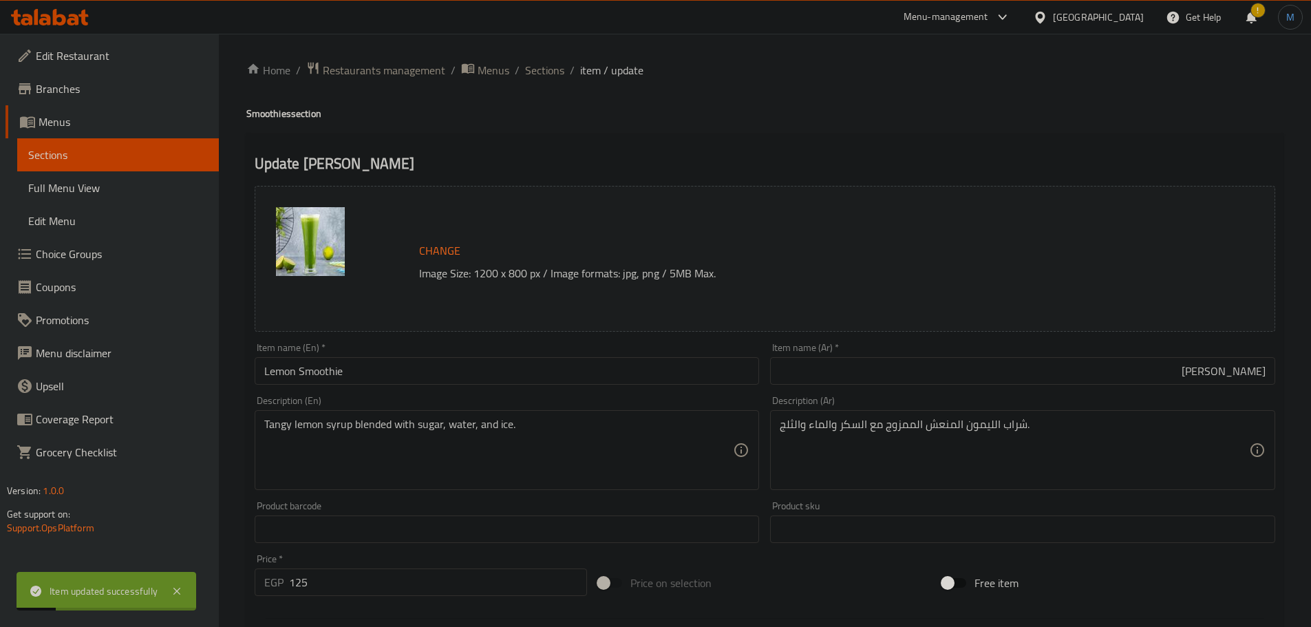
click at [538, 92] on div "Home / Restaurants management / Menus / Sections / item / update Smoothies sect…" at bounding box center [764, 513] width 1037 height 904
click at [542, 69] on span "Sections" at bounding box center [544, 70] width 39 height 17
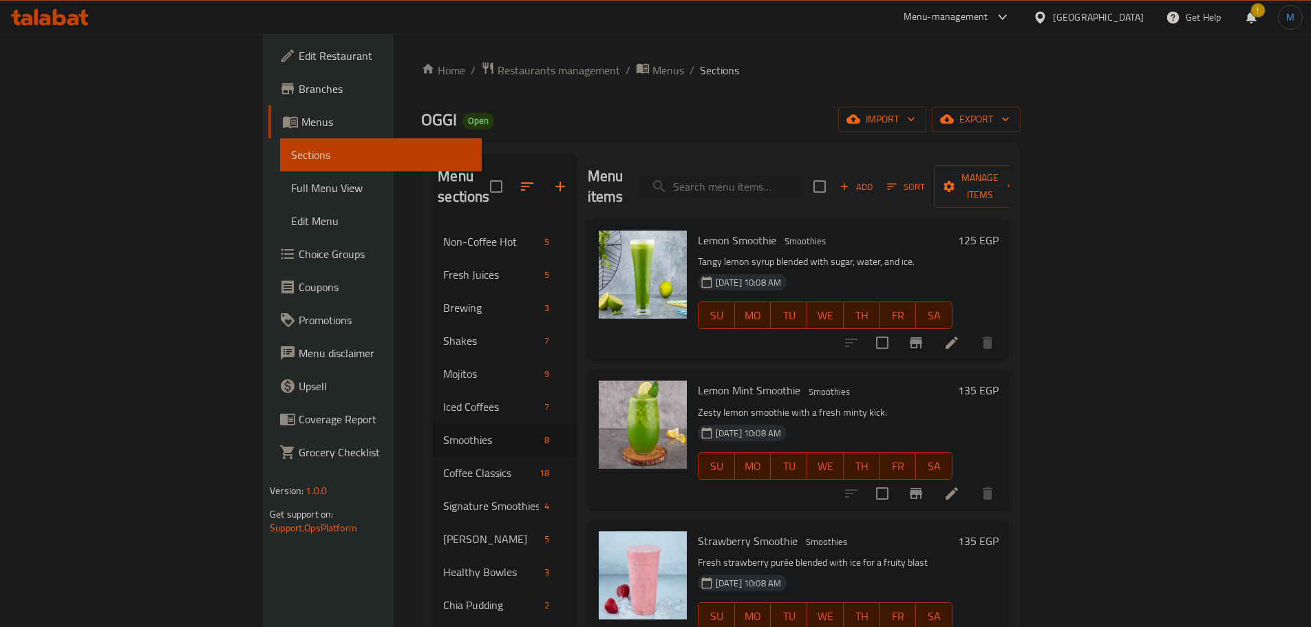
click at [958, 381] on div "Lemon Mint Smoothie Smoothies Zesty lemon smoothie with a fresh minty kick. 29-…" at bounding box center [826, 439] width 266 height 129
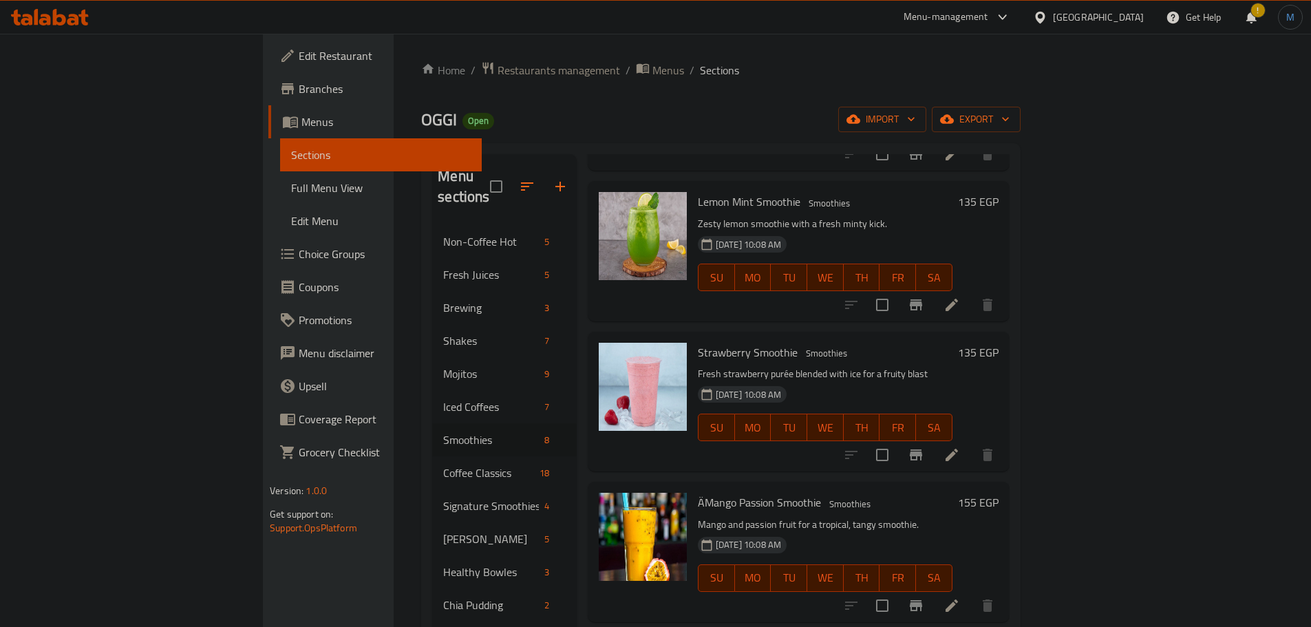
scroll to position [257, 0]
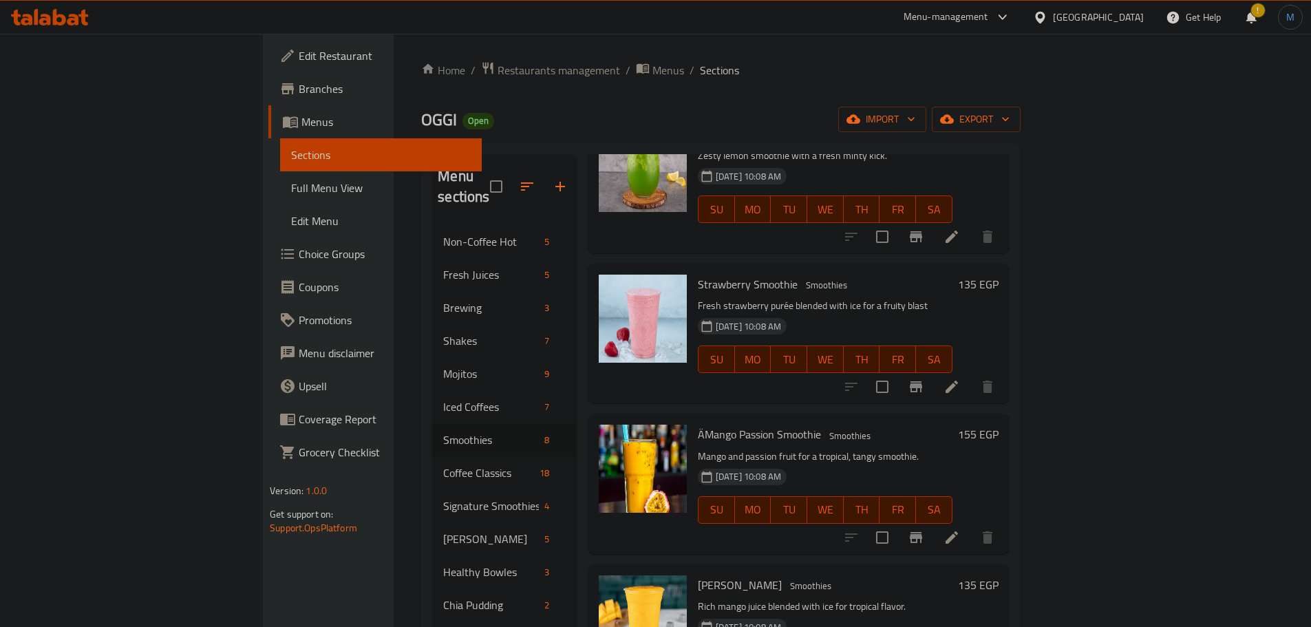
click at [925, 367] on div "Strawberry Smoothie Smoothies Fresh strawberry purée blended with ice for a fru…" at bounding box center [826, 333] width 266 height 129
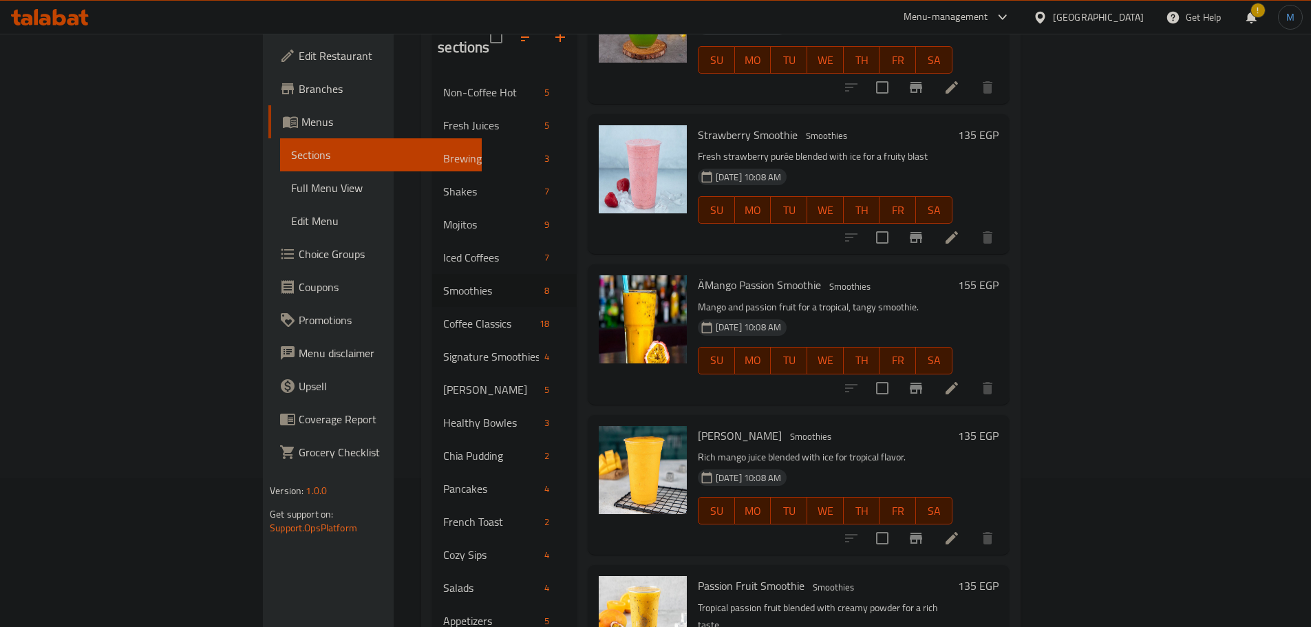
scroll to position [275, 0]
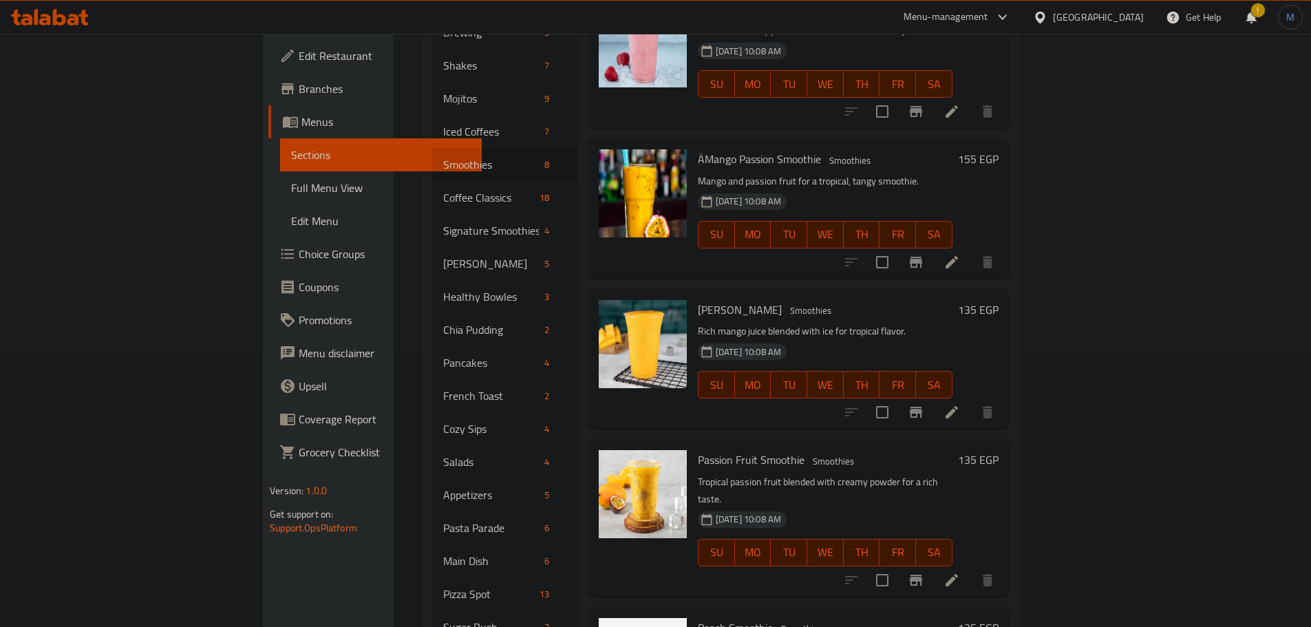
click at [842, 450] on h6 "Passion Fruit Smoothie Smoothies" at bounding box center [825, 459] width 255 height 19
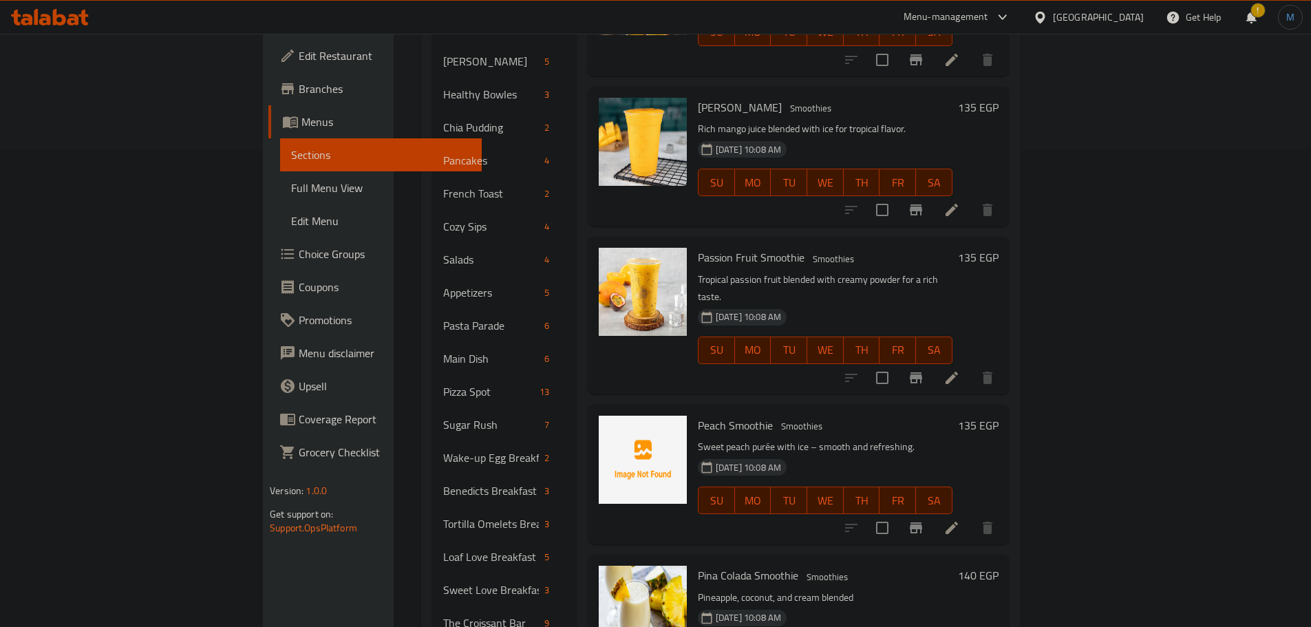
scroll to position [547, 0]
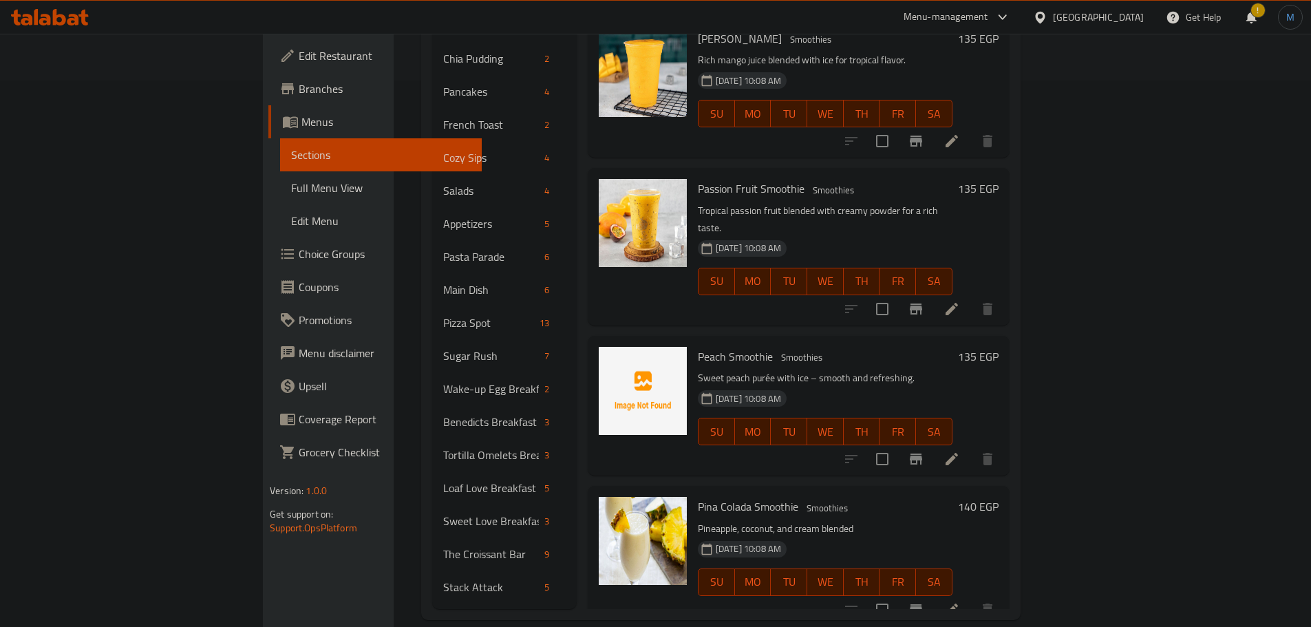
click at [593, 280] on div at bounding box center [642, 246] width 99 height 146
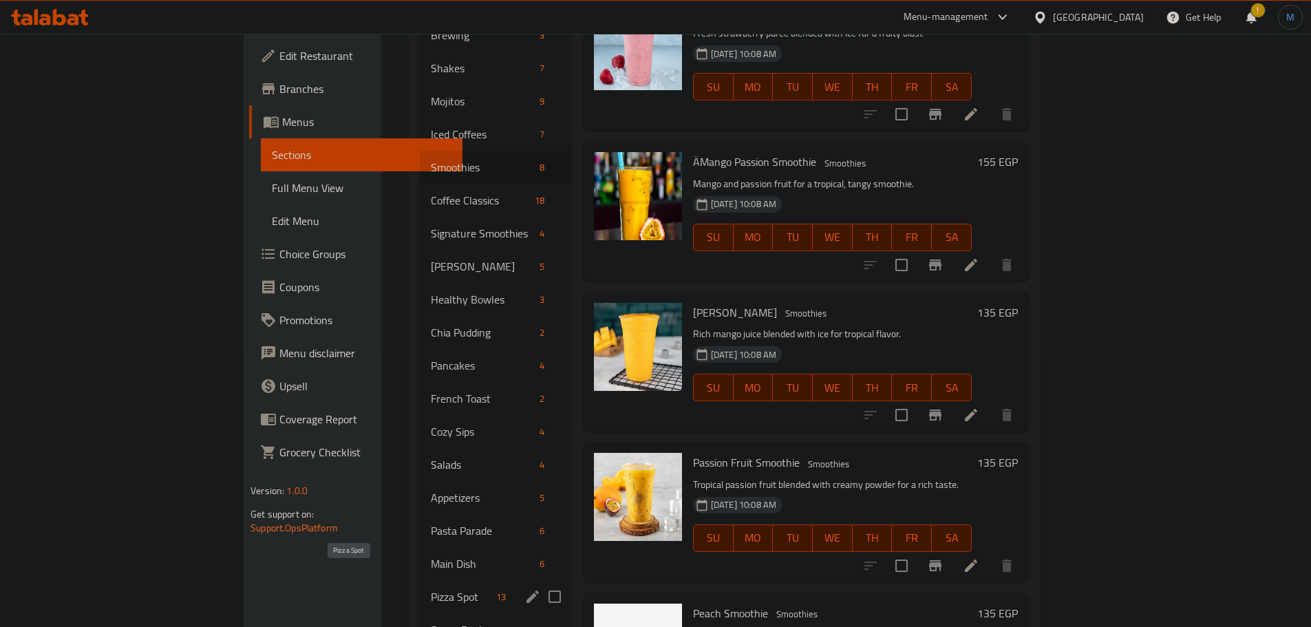
scroll to position [271, 0]
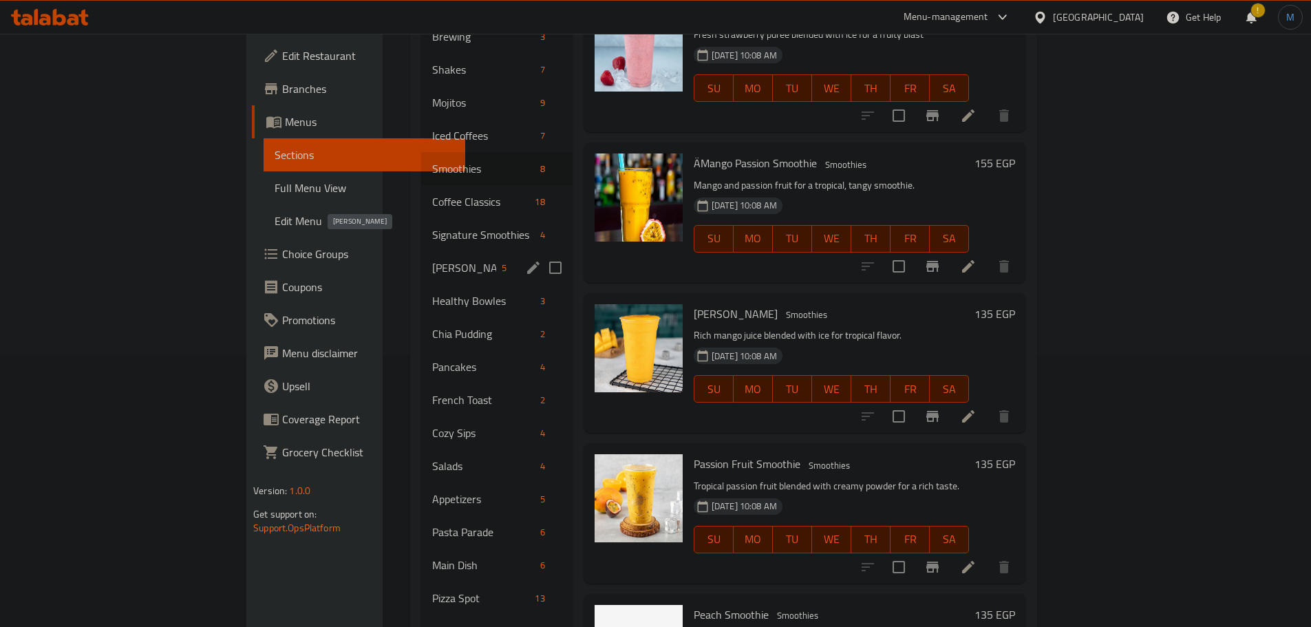
click at [432, 260] on span "[PERSON_NAME]" at bounding box center [464, 268] width 64 height 17
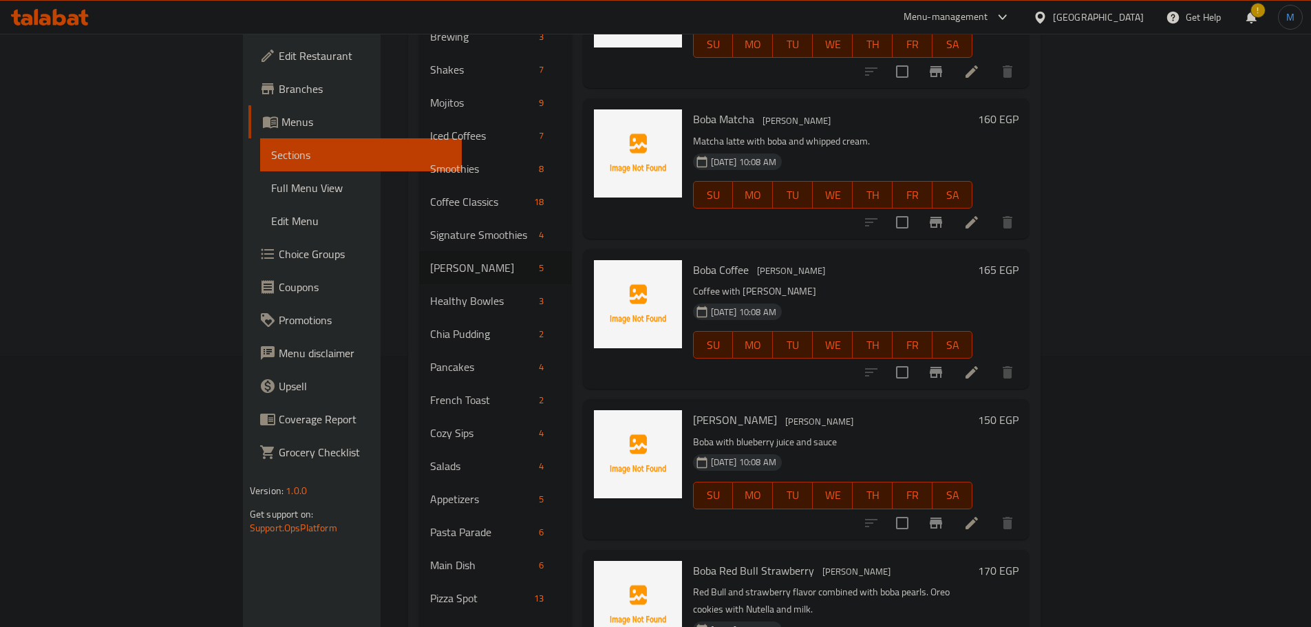
click at [891, 359] on div "Boba Coffee Boba Drinks Coffee with boba pearls 29-08-2025 10:08 AM SU MO TU WE…" at bounding box center [833, 319] width 291 height 129
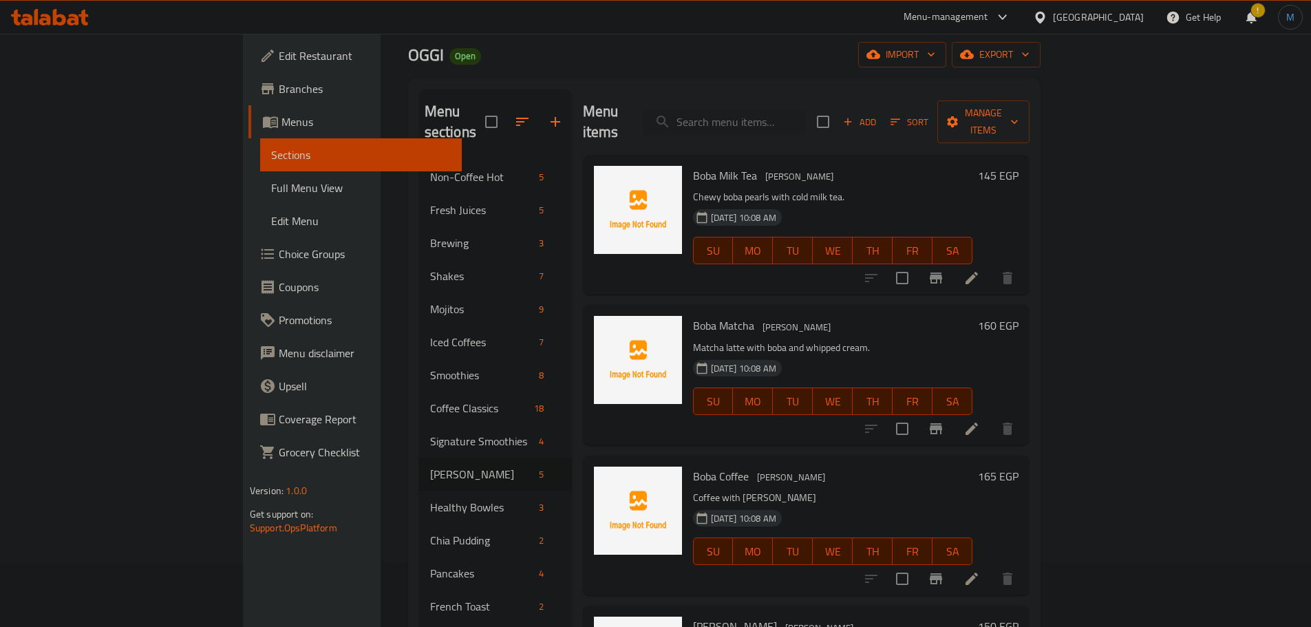
scroll to position [65, 0]
click at [779, 427] on div "Menu items Add Sort Manage items Boba Milk Tea Boba Drinks Chewy boba pearls wi…" at bounding box center [801, 590] width 458 height 1002
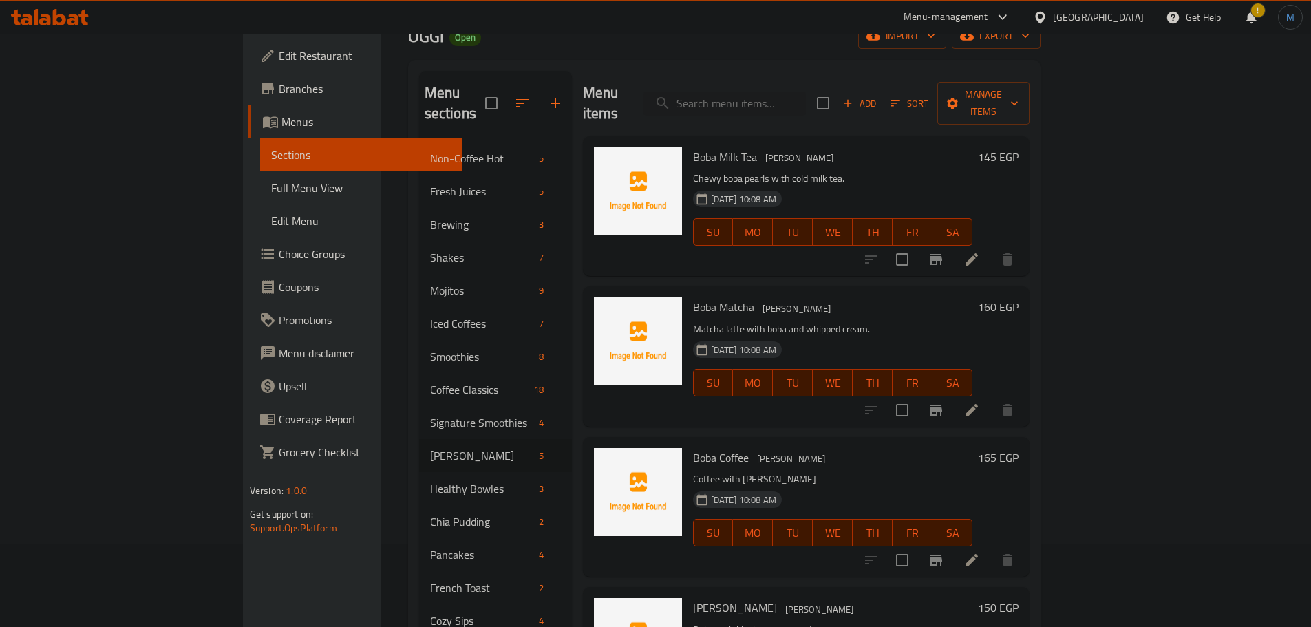
scroll to position [0, 0]
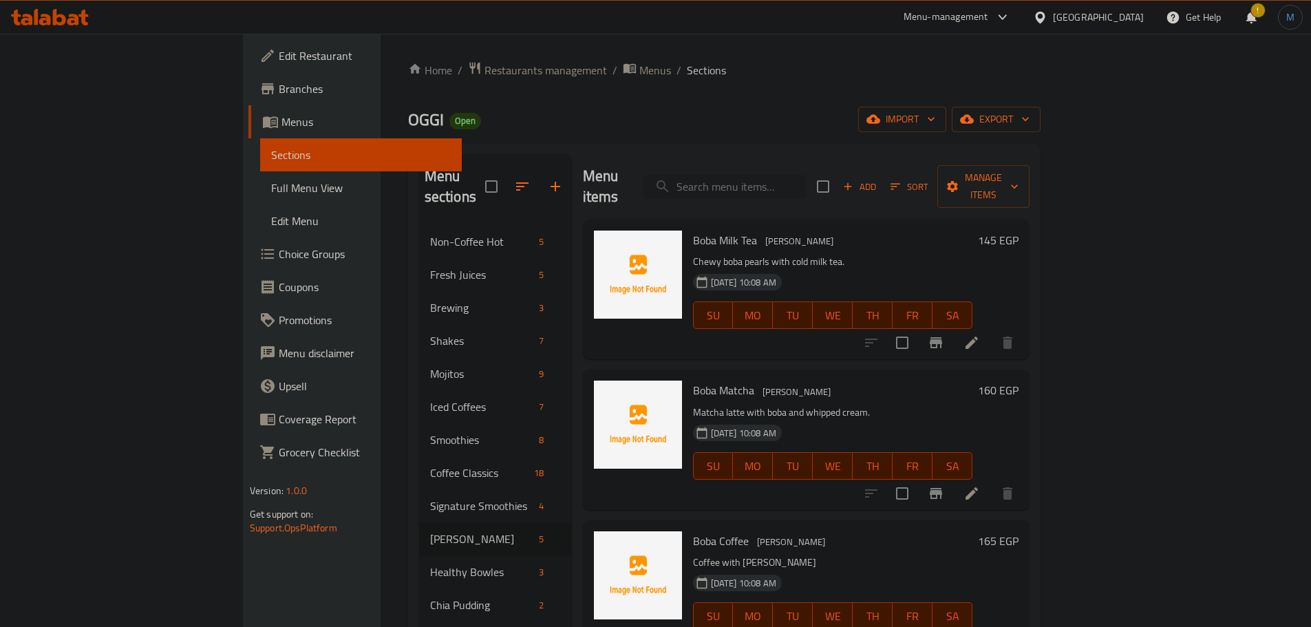
click at [806, 180] on input "search" at bounding box center [725, 187] width 162 height 24
paste input "Lotus"
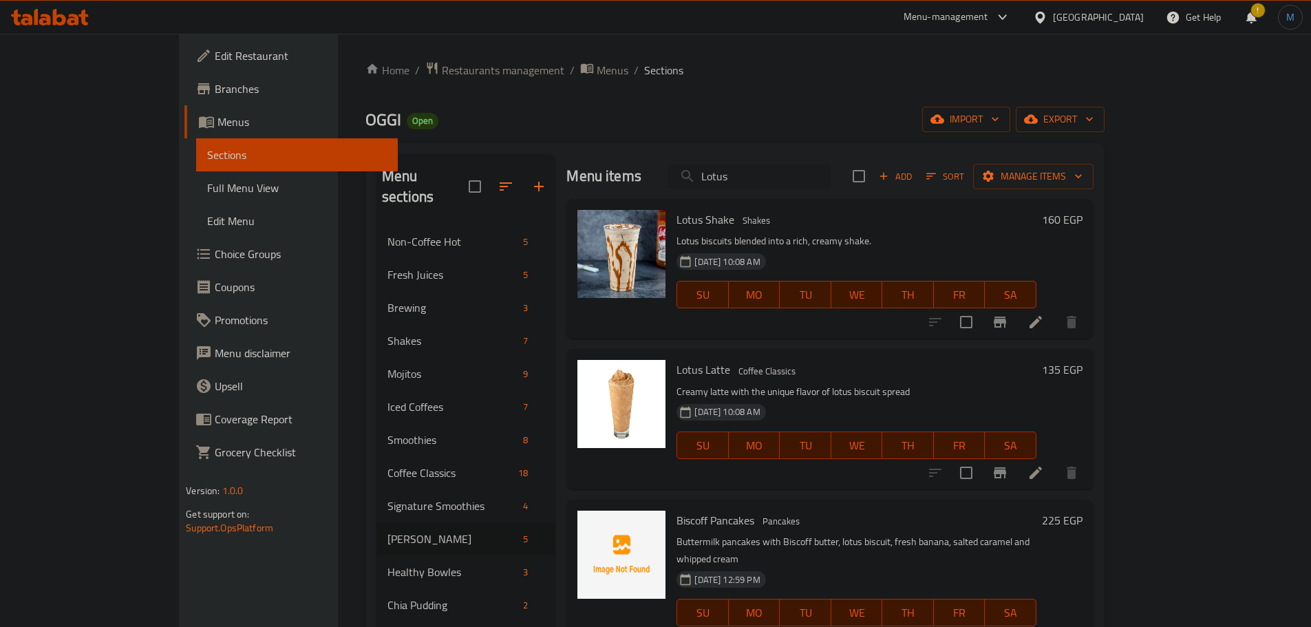
click at [788, 178] on input "Lotus" at bounding box center [749, 177] width 162 height 24
paste input "Shak"
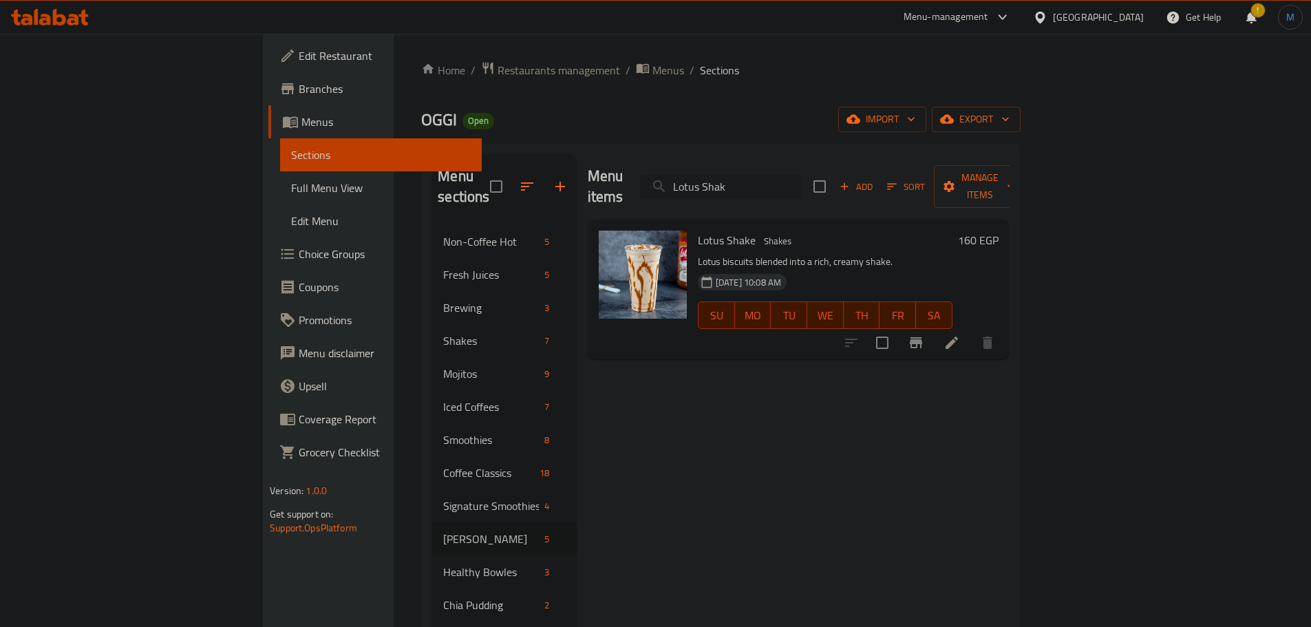
paste input "Coffee"
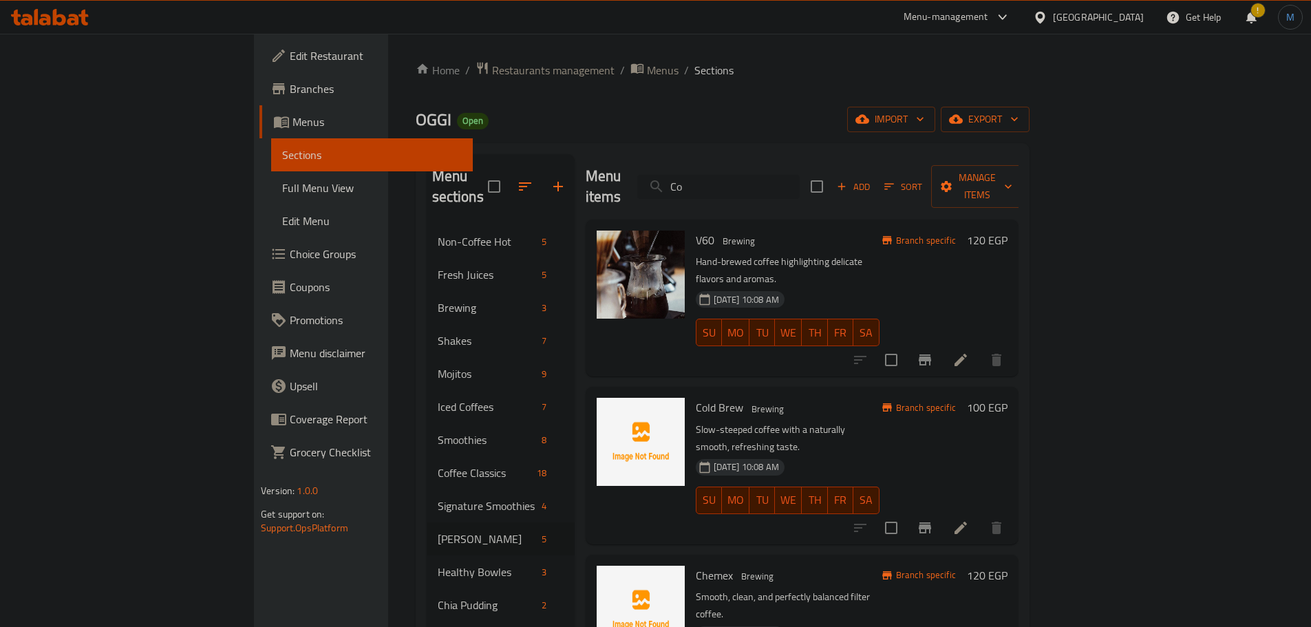
type input "C"
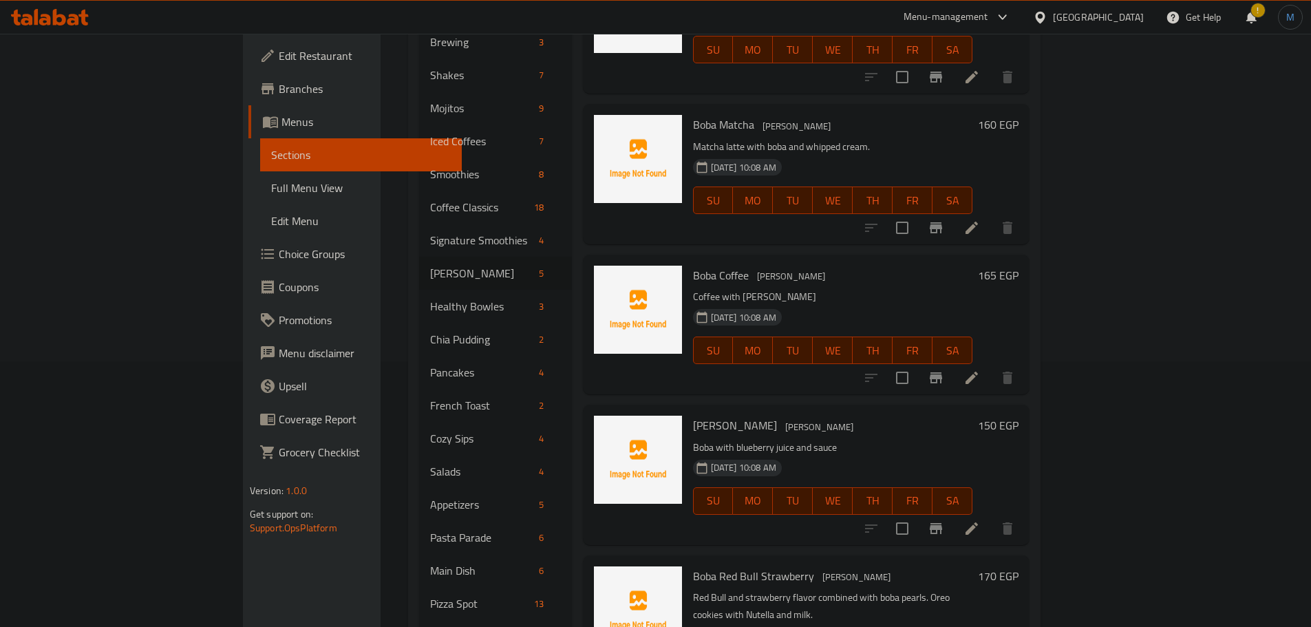
scroll to position [344, 0]
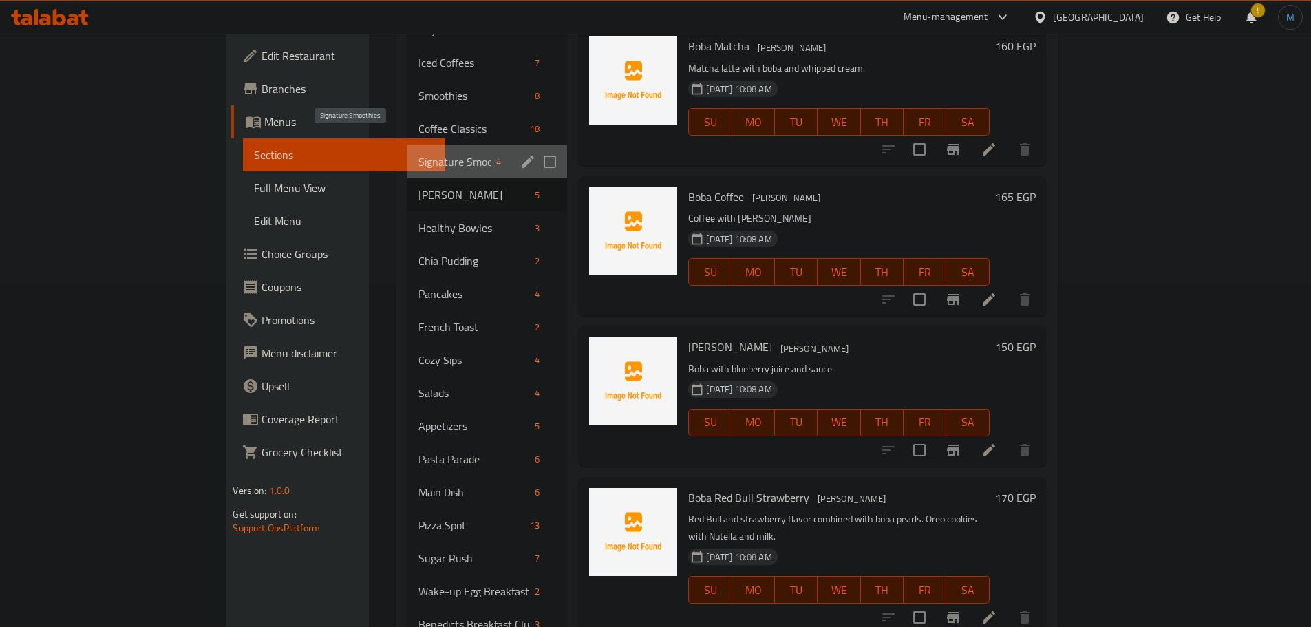
click at [419, 154] on span "Signature Smoothies" at bounding box center [455, 162] width 72 height 17
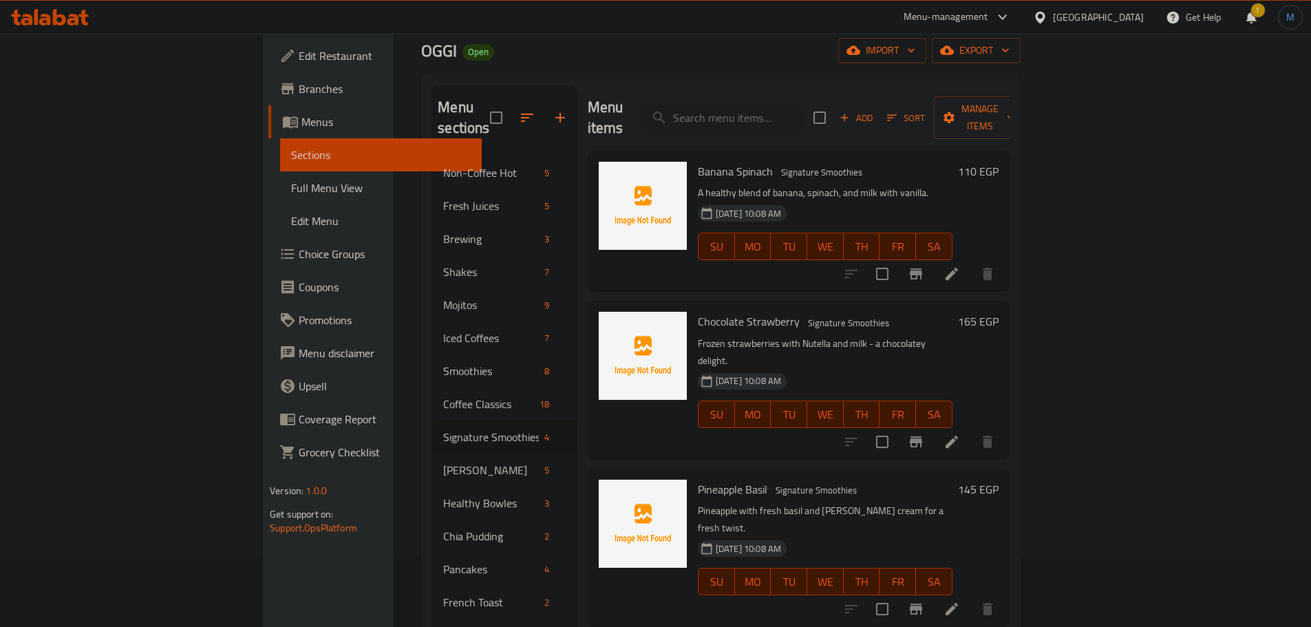
scroll to position [138, 0]
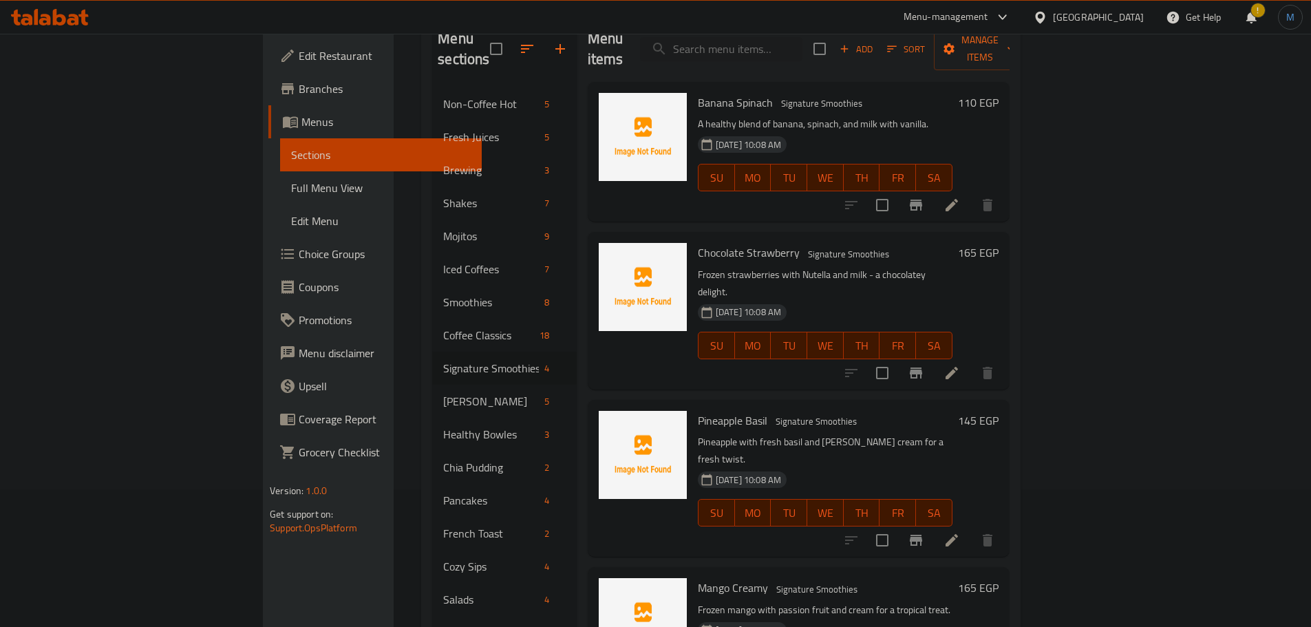
click at [953, 411] on h6 "Pineapple Basil Signature Smoothies" at bounding box center [825, 420] width 255 height 19
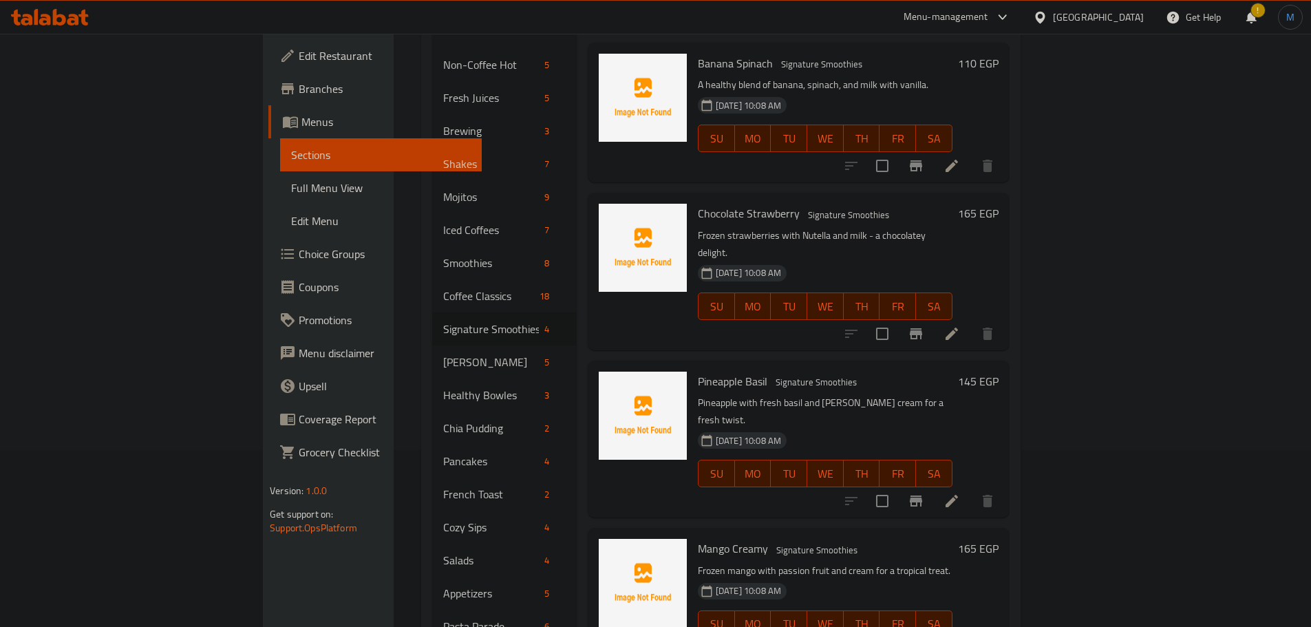
scroll to position [0, 0]
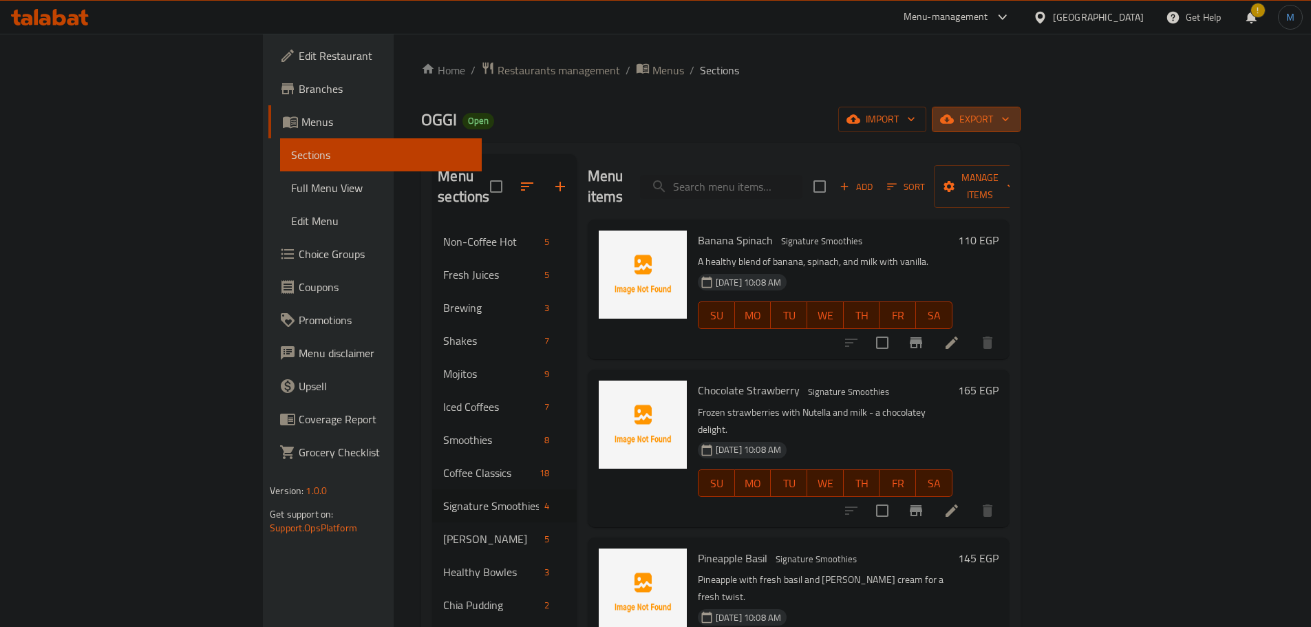
click at [1010, 114] on span "export" at bounding box center [976, 119] width 67 height 17
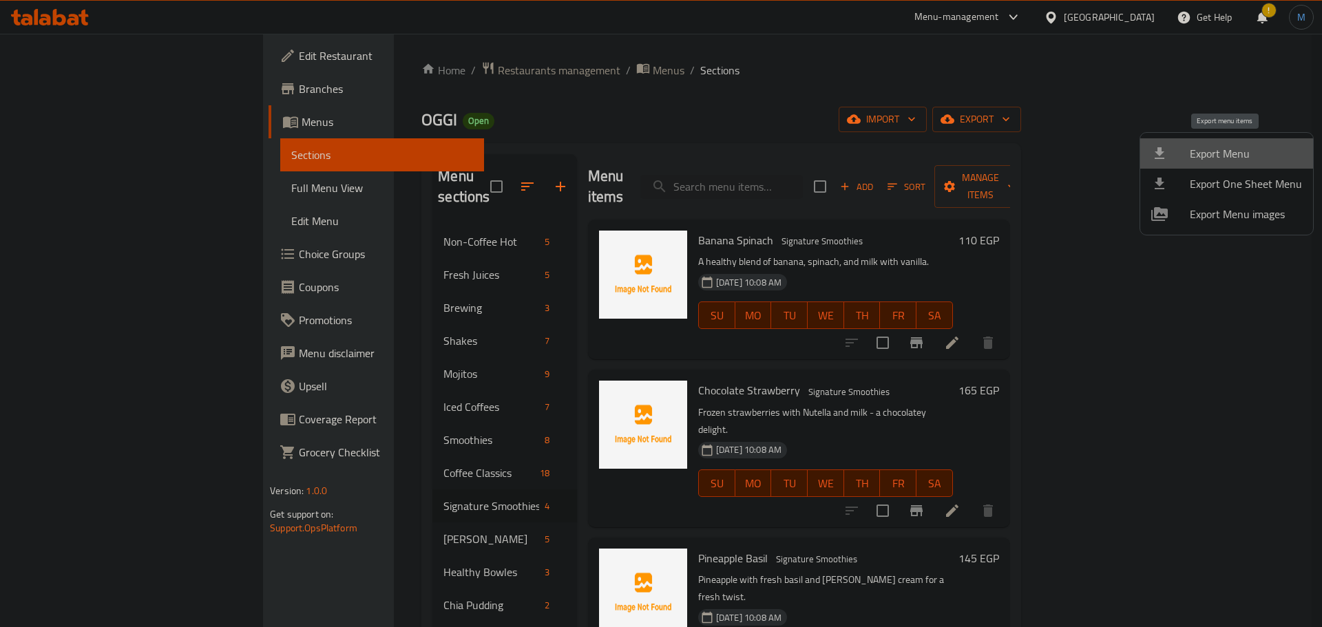
click at [1240, 151] on span "Export Menu" at bounding box center [1246, 153] width 112 height 17
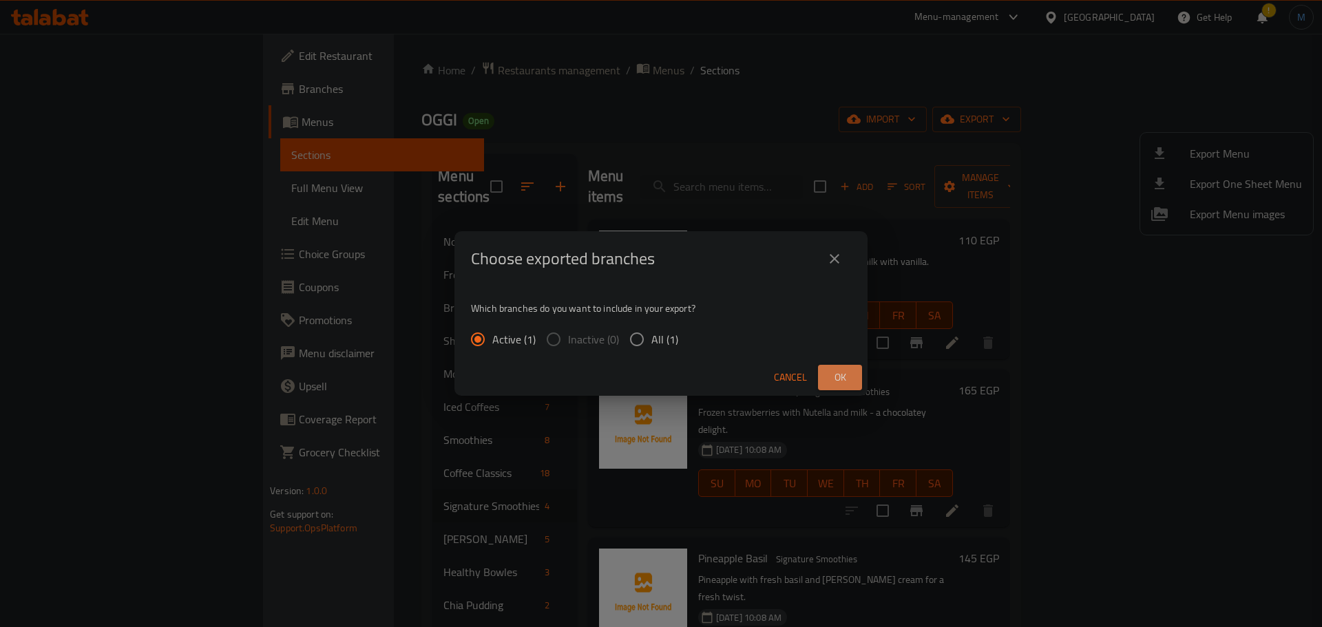
click at [858, 374] on button "Ok" at bounding box center [840, 377] width 44 height 25
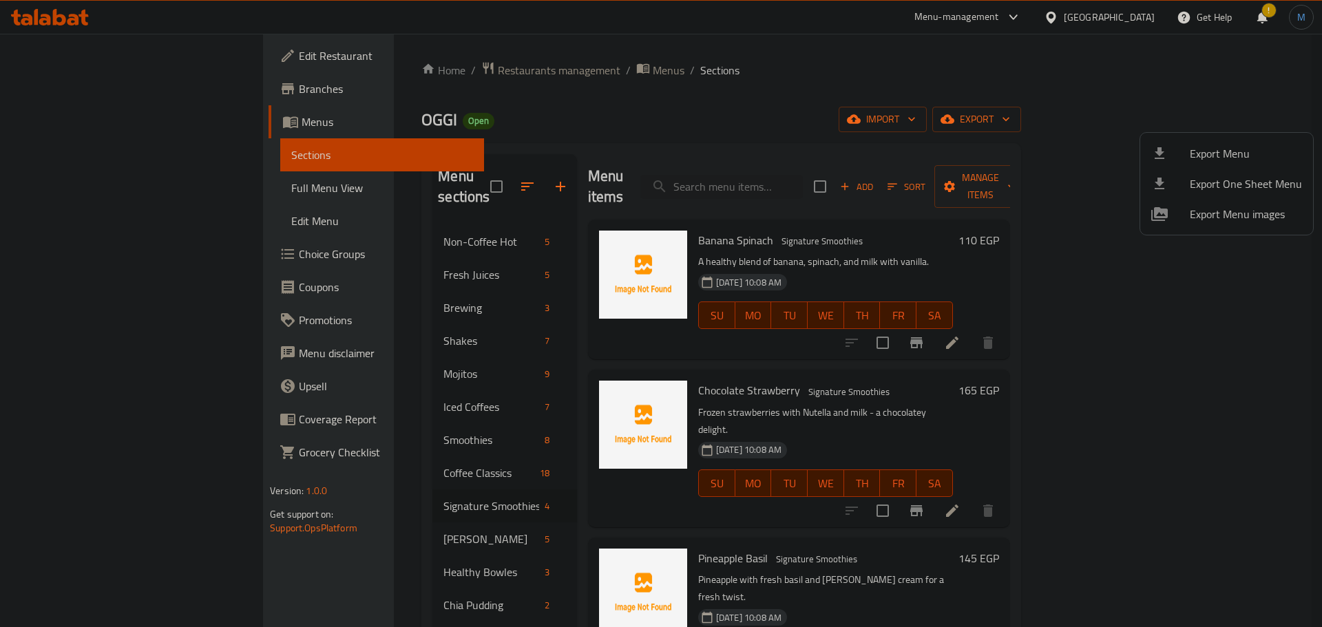
click at [902, 103] on div at bounding box center [661, 313] width 1322 height 627
